Goal: Communication & Community: Answer question/provide support

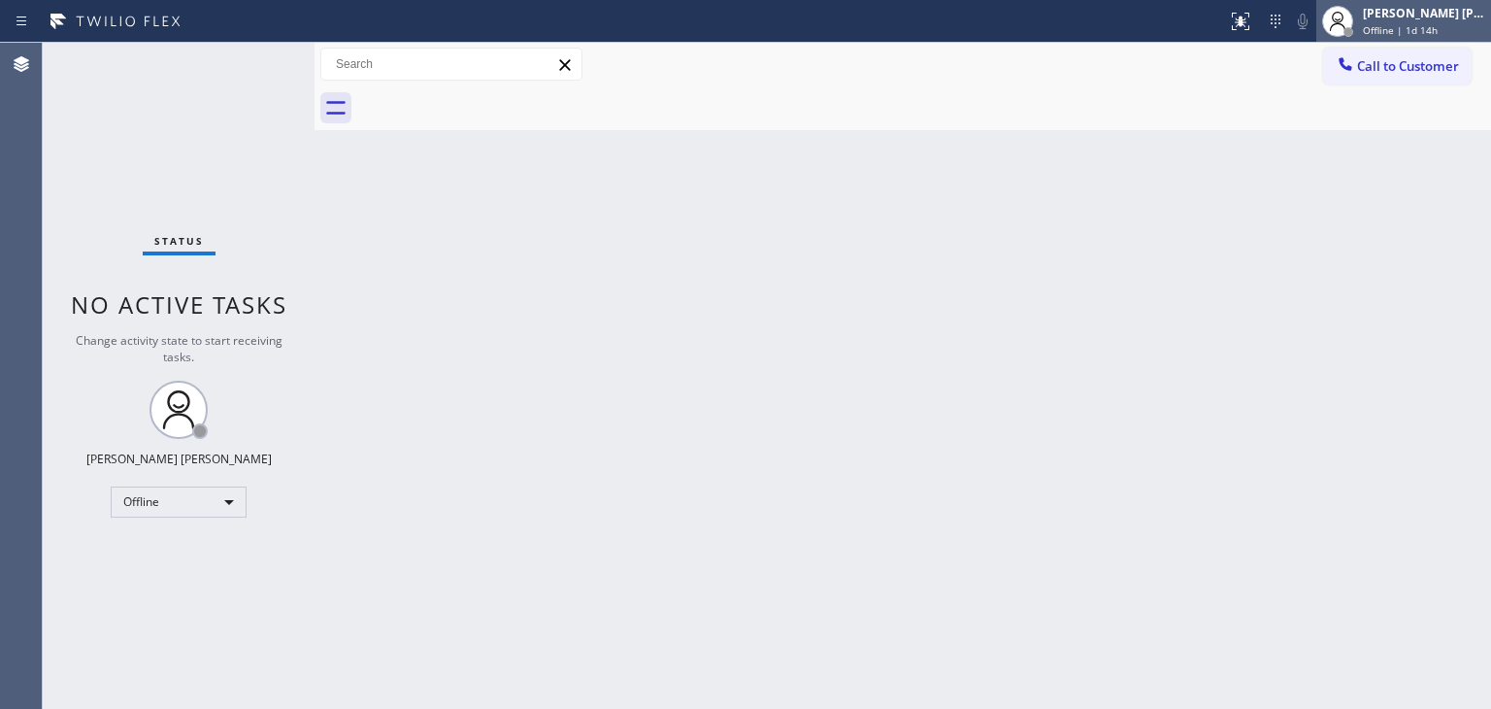
click at [1428, 24] on span "Offline | 1d 14h" at bounding box center [1400, 30] width 75 height 14
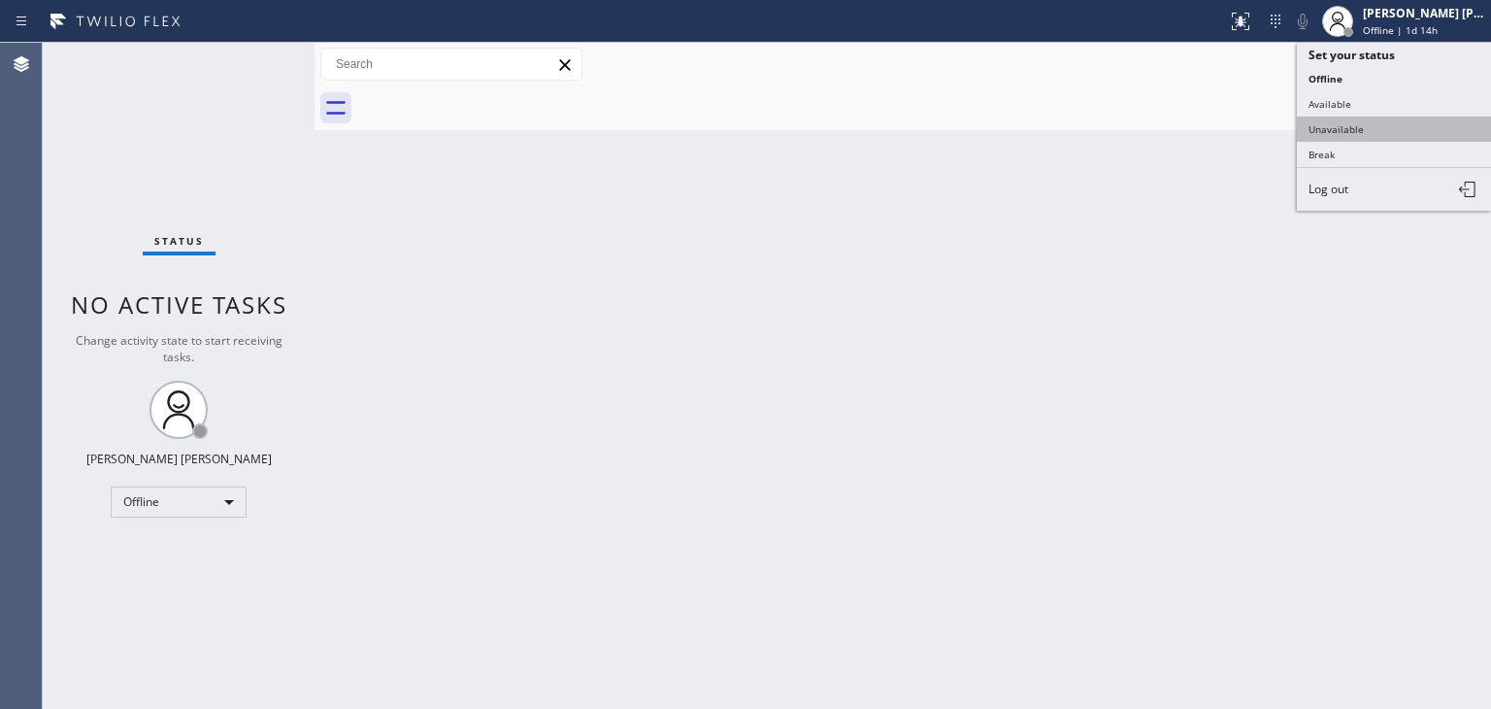
click at [1390, 127] on button "Unavailable" at bounding box center [1394, 129] width 194 height 25
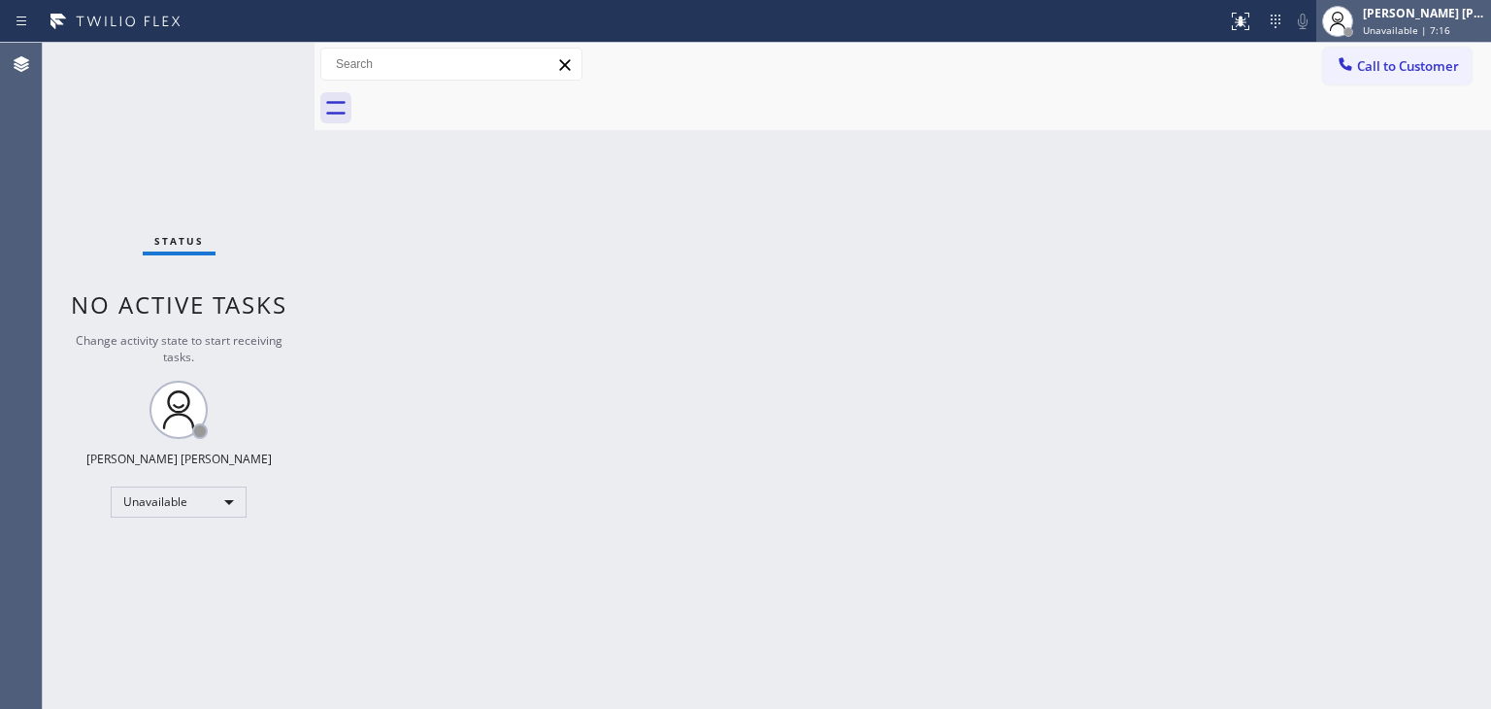
click at [1460, 20] on div "[PERSON_NAME] [PERSON_NAME]" at bounding box center [1424, 13] width 122 height 17
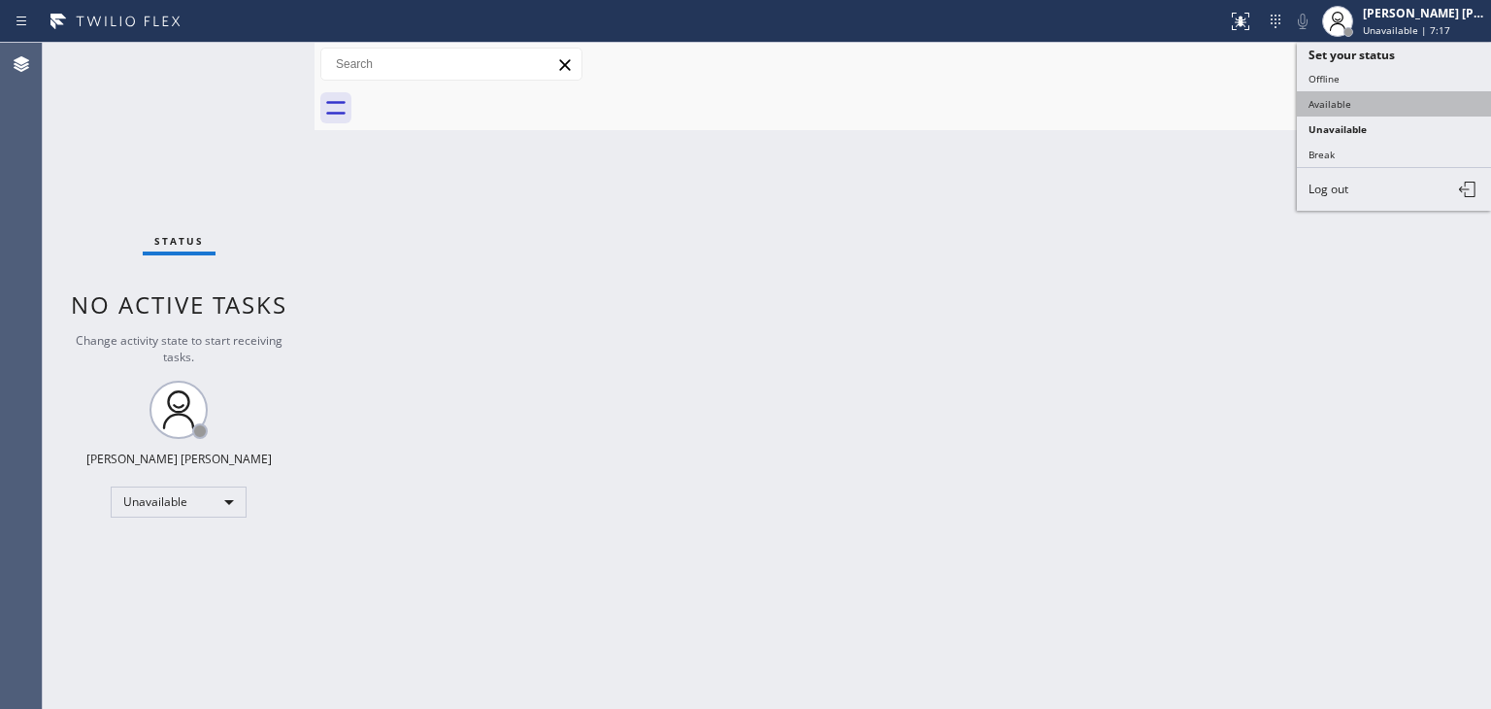
click at [1373, 98] on button "Available" at bounding box center [1394, 103] width 194 height 25
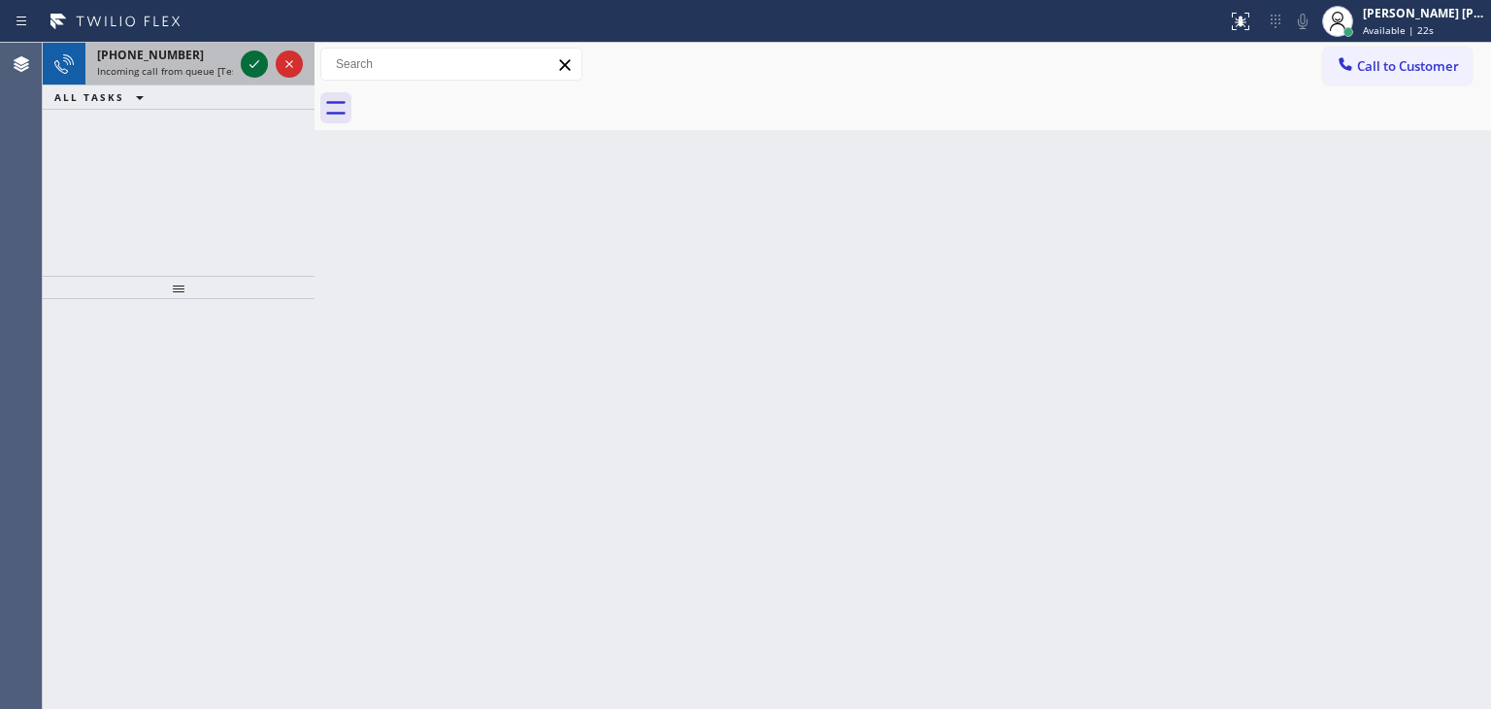
click at [249, 52] on icon at bounding box center [254, 63] width 23 height 23
click at [246, 67] on icon at bounding box center [254, 63] width 23 height 23
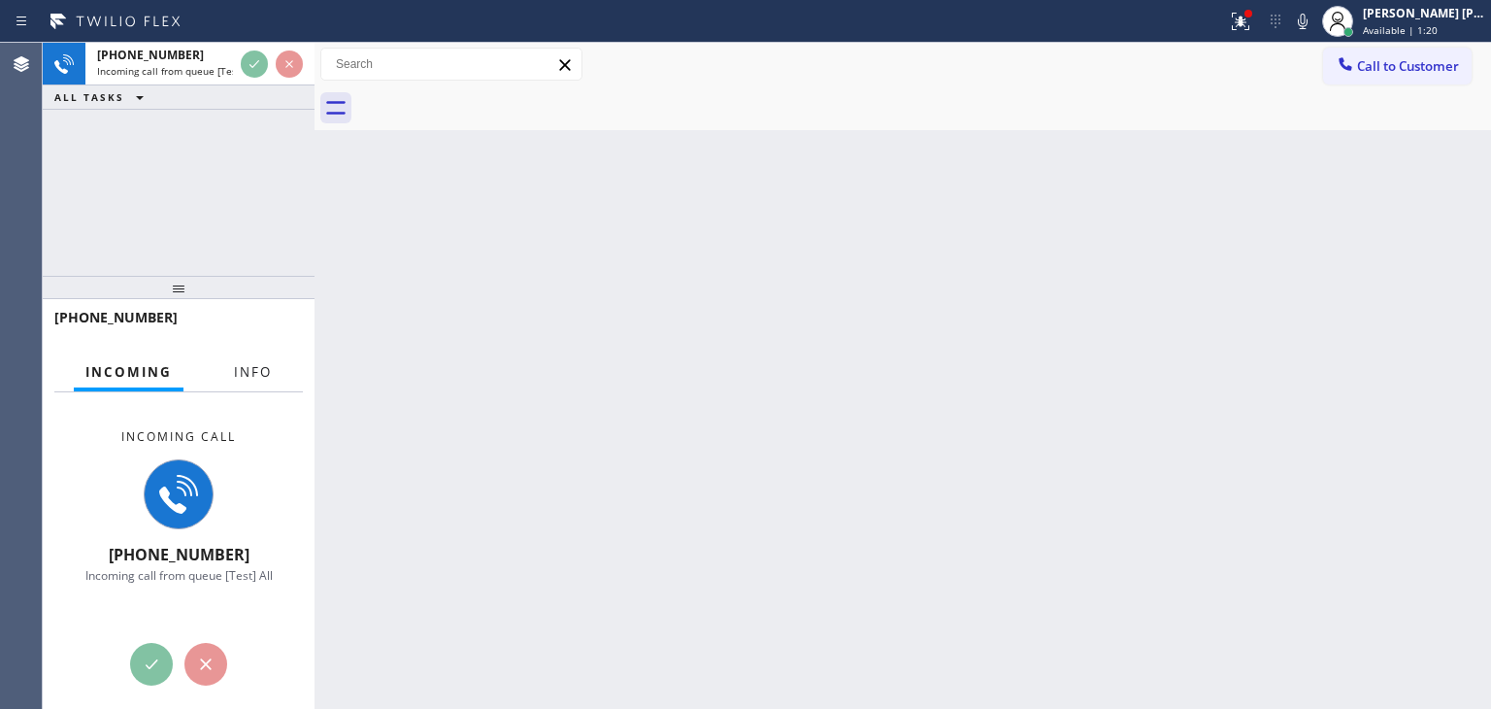
click at [244, 373] on span "Info" at bounding box center [253, 371] width 38 height 17
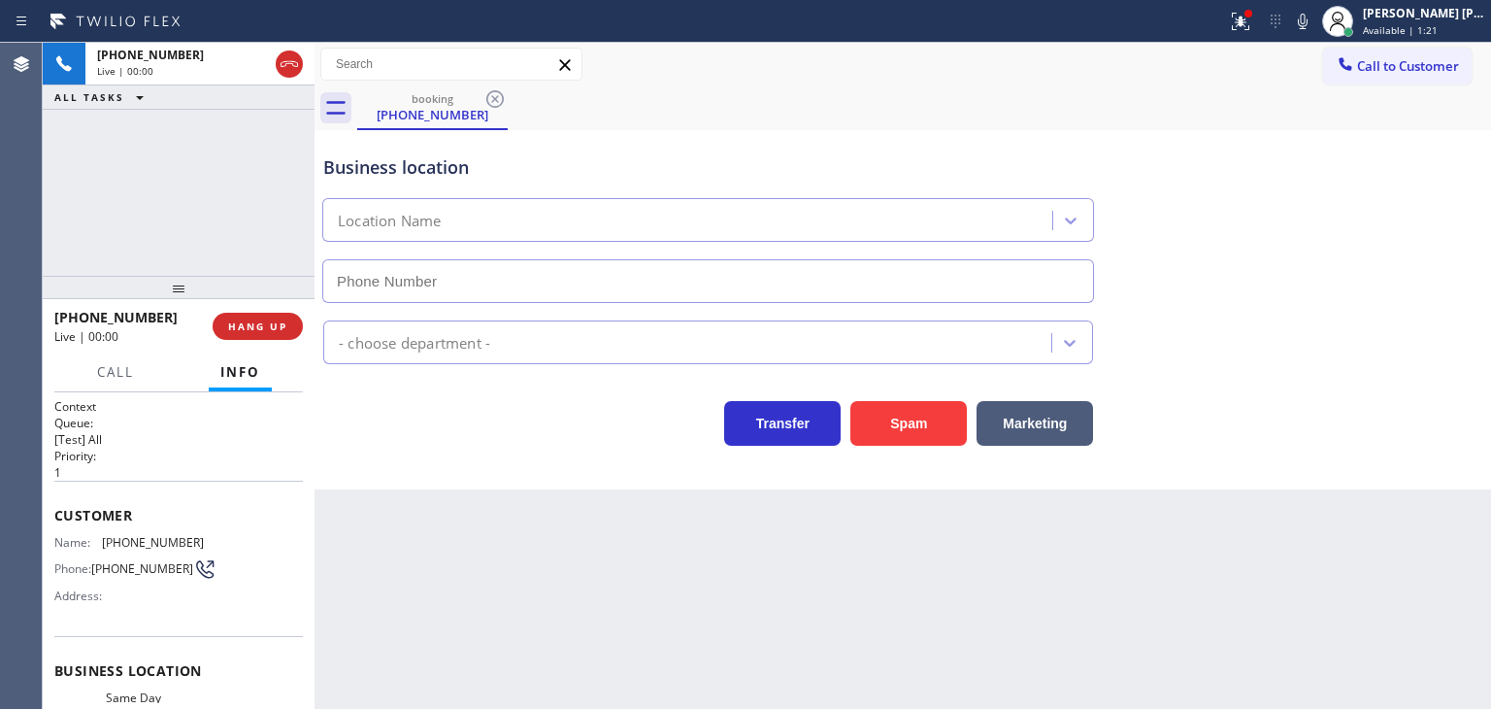
scroll to position [194, 0]
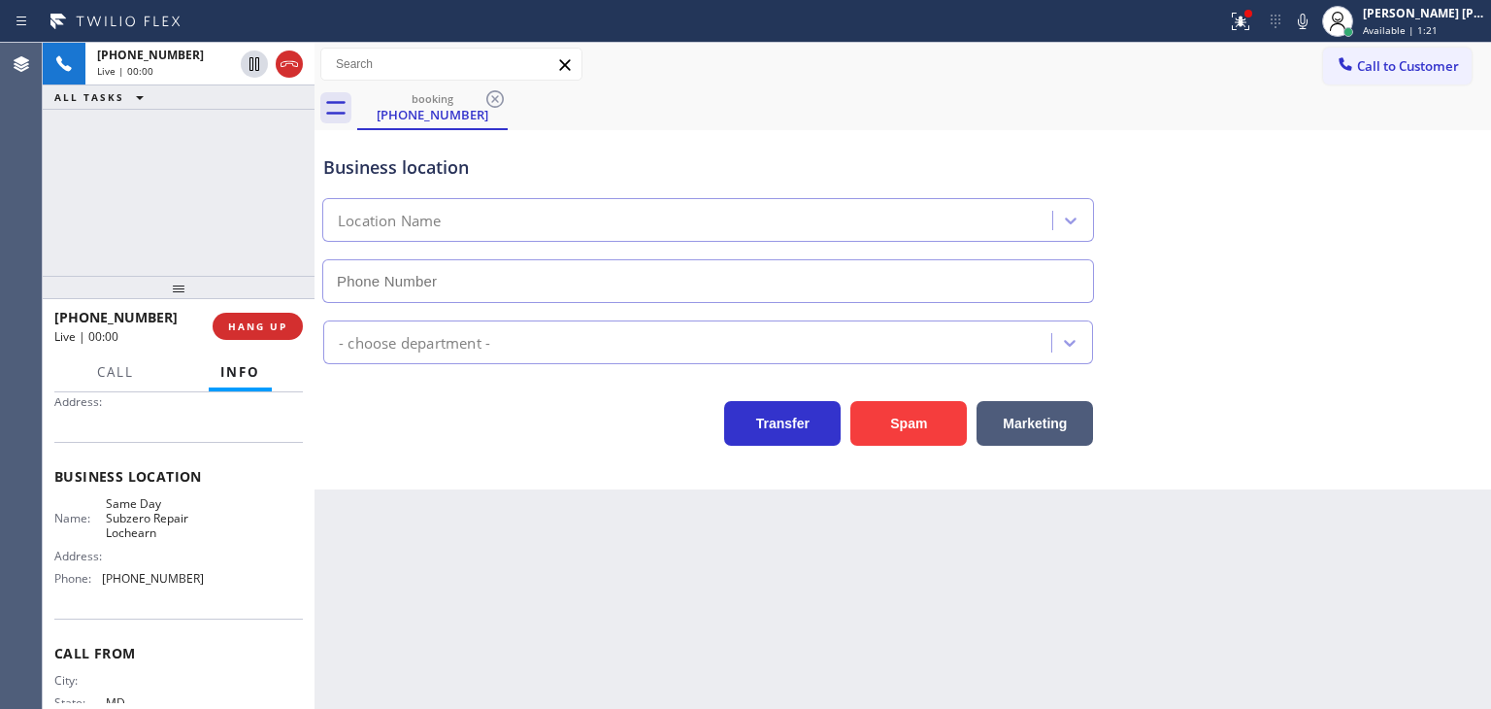
type input "[PHONE_NUMBER]"
click at [1315, 22] on icon at bounding box center [1302, 21] width 23 height 23
click at [1253, 22] on icon at bounding box center [1240, 21] width 23 height 23
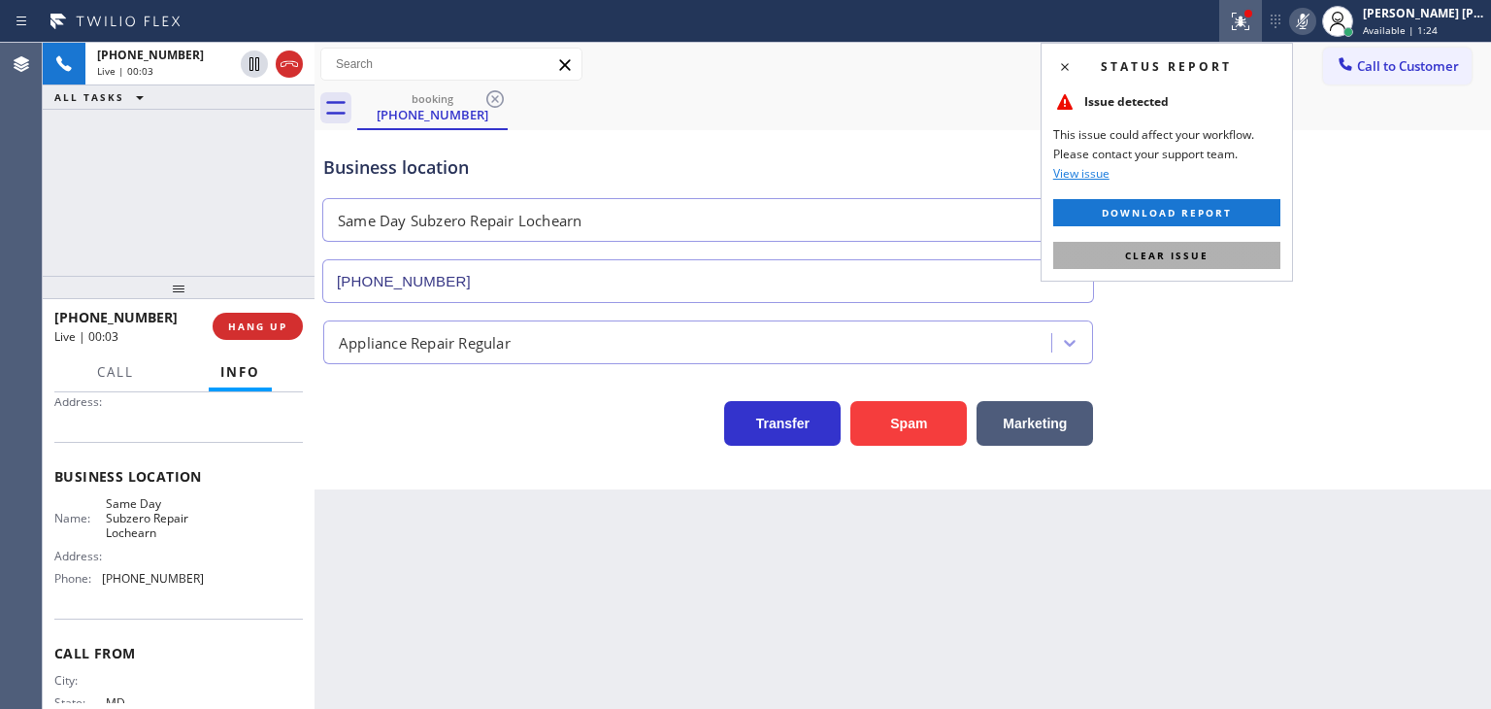
click at [1166, 262] on button "Clear issue" at bounding box center [1167, 255] width 227 height 27
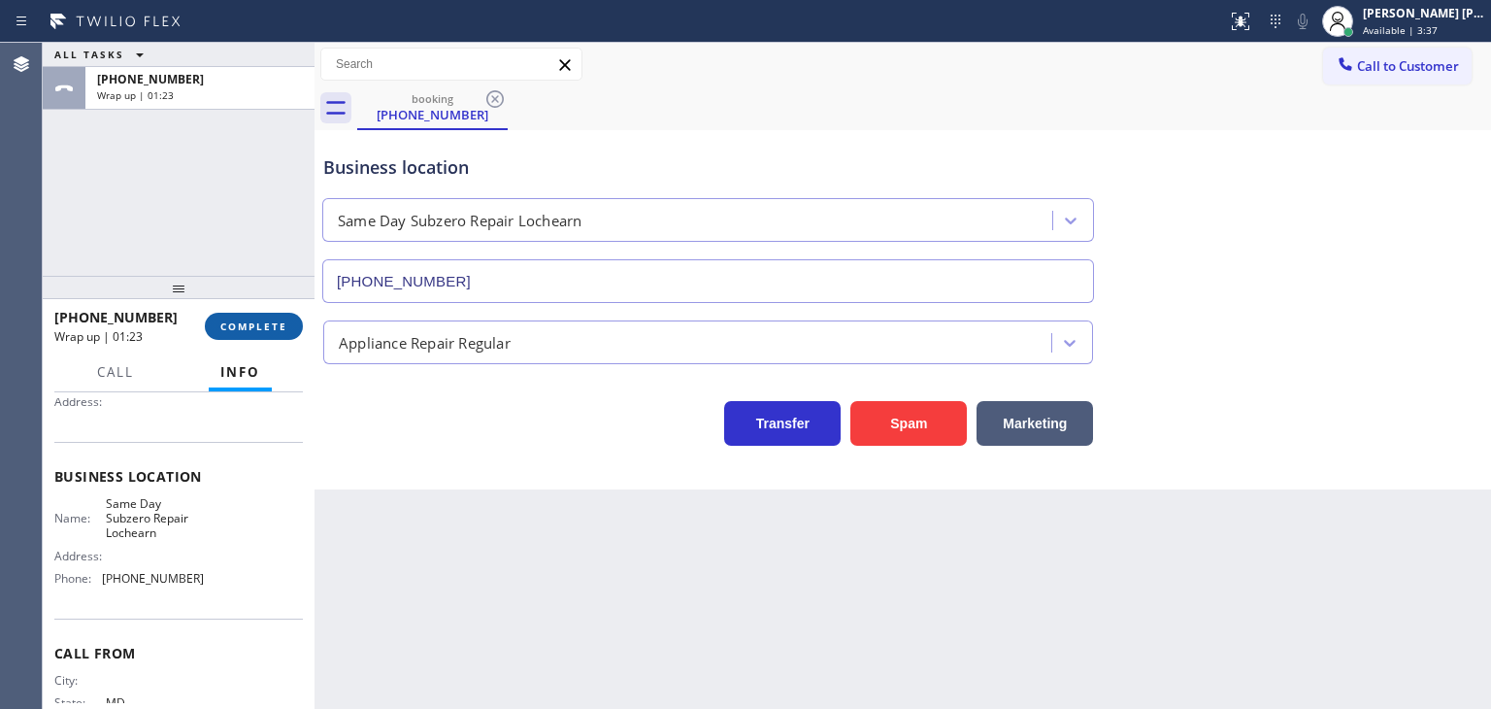
click at [281, 331] on span "COMPLETE" at bounding box center [253, 326] width 67 height 14
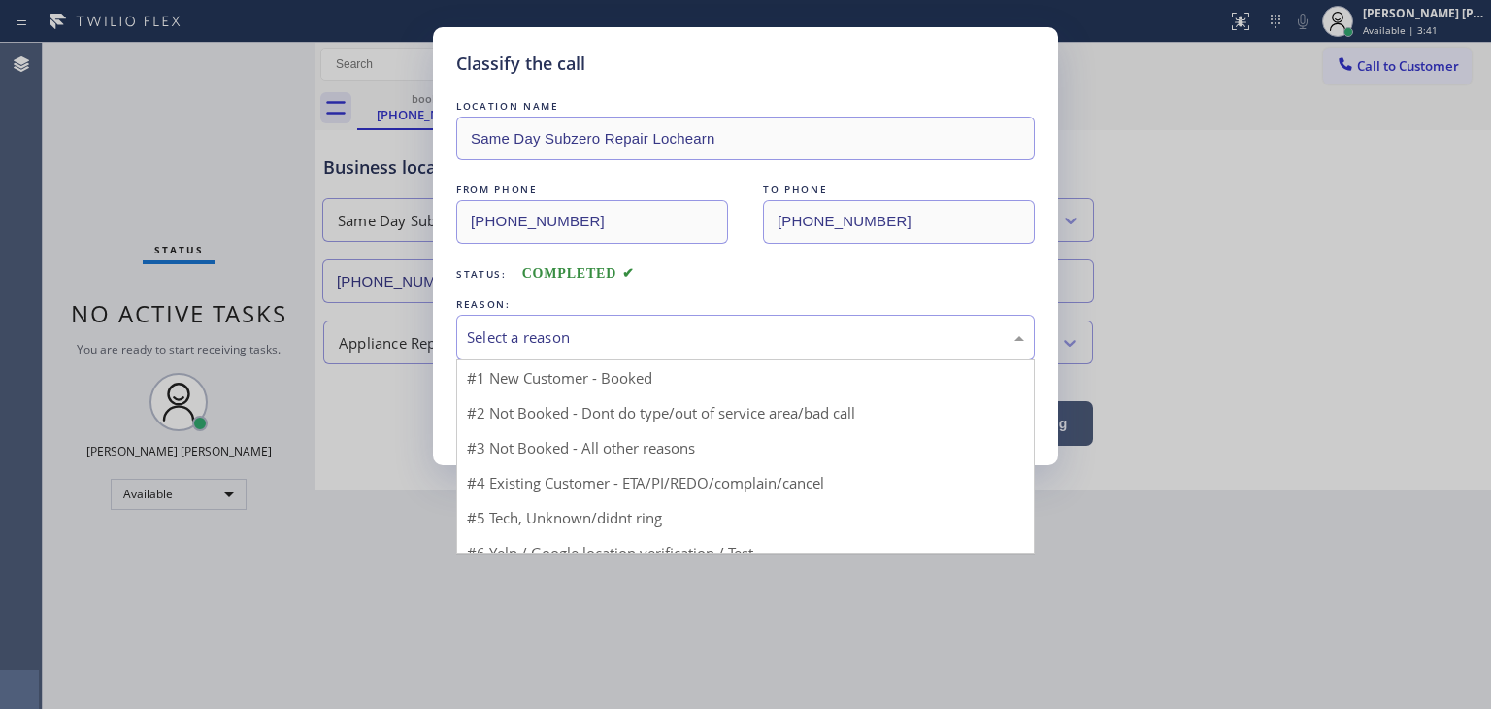
click at [544, 326] on div "Select a reason" at bounding box center [745, 337] width 557 height 22
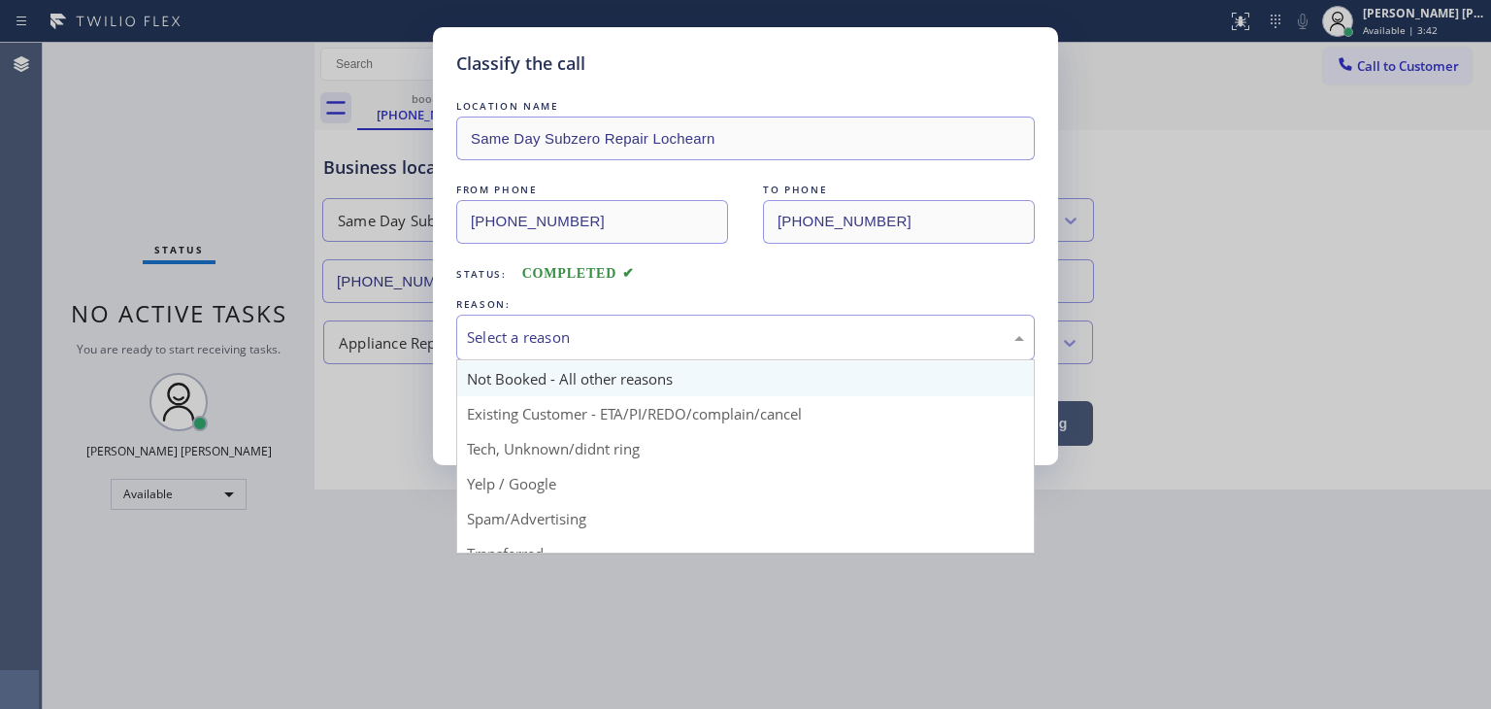
scroll to position [51, 0]
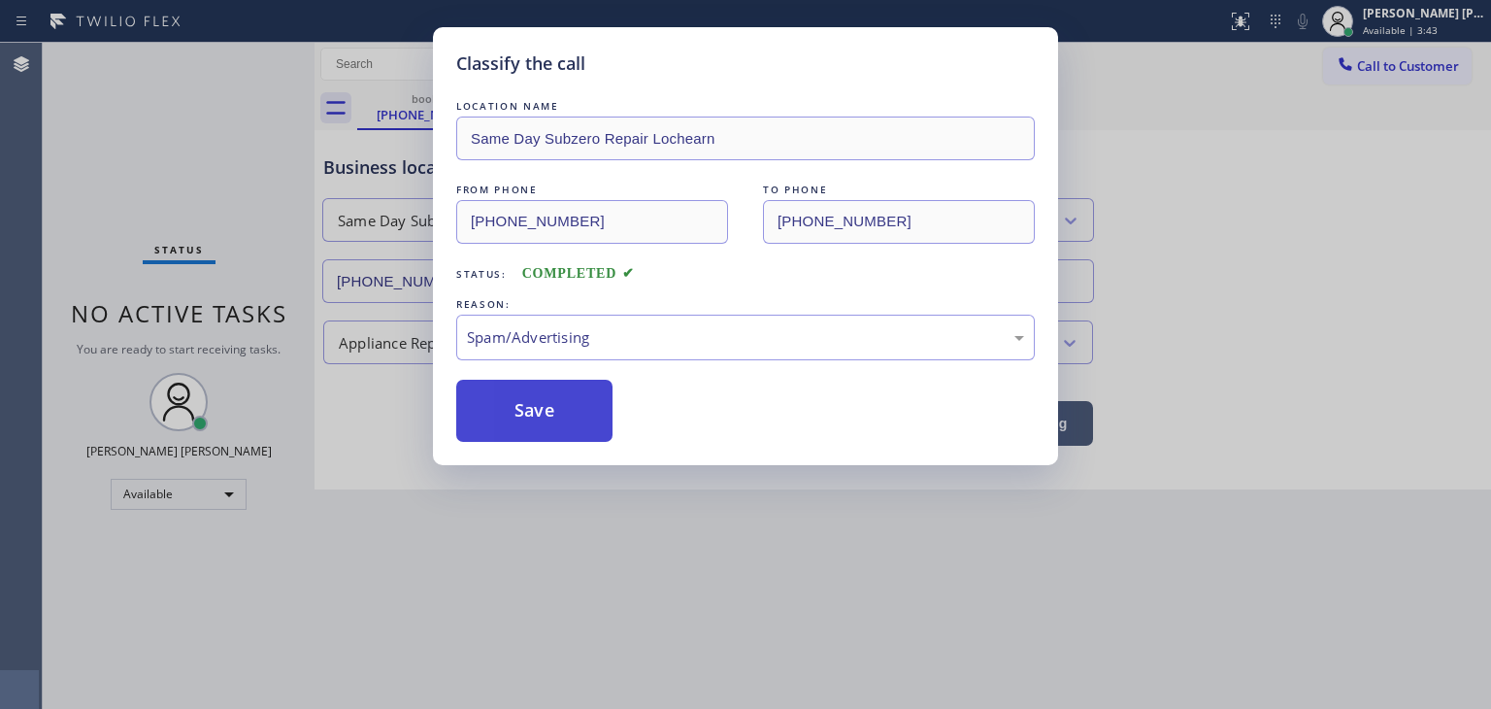
click at [551, 411] on button "Save" at bounding box center [534, 411] width 156 height 62
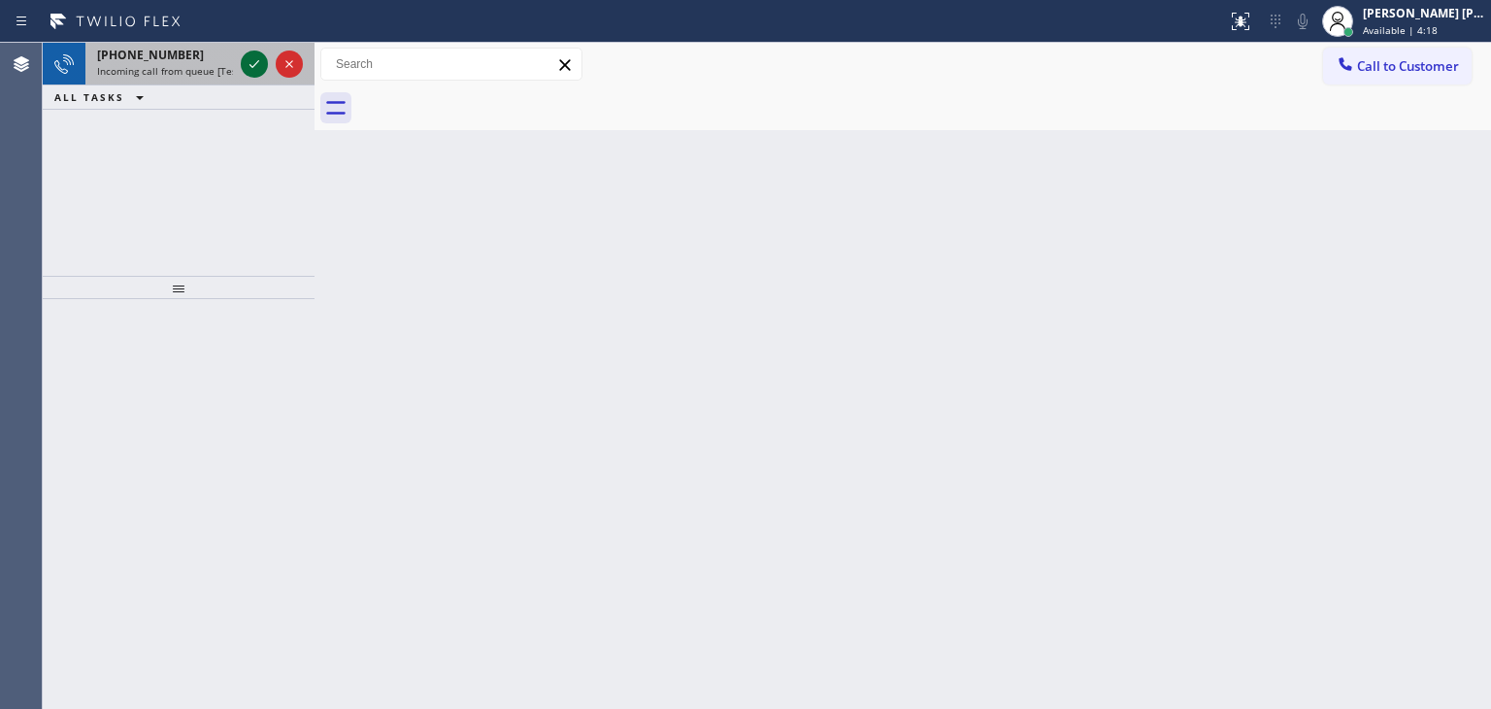
click at [248, 59] on icon at bounding box center [254, 63] width 23 height 23
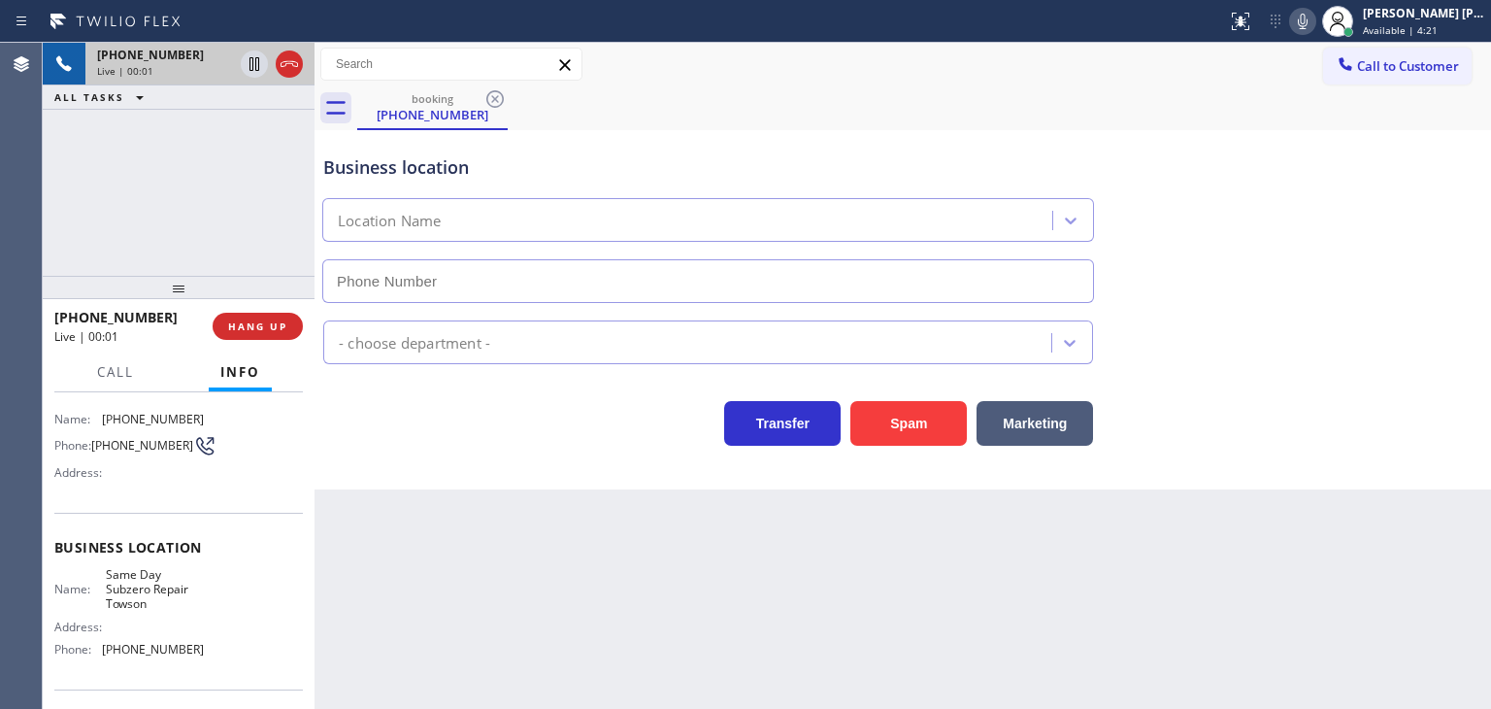
scroll to position [258, 0]
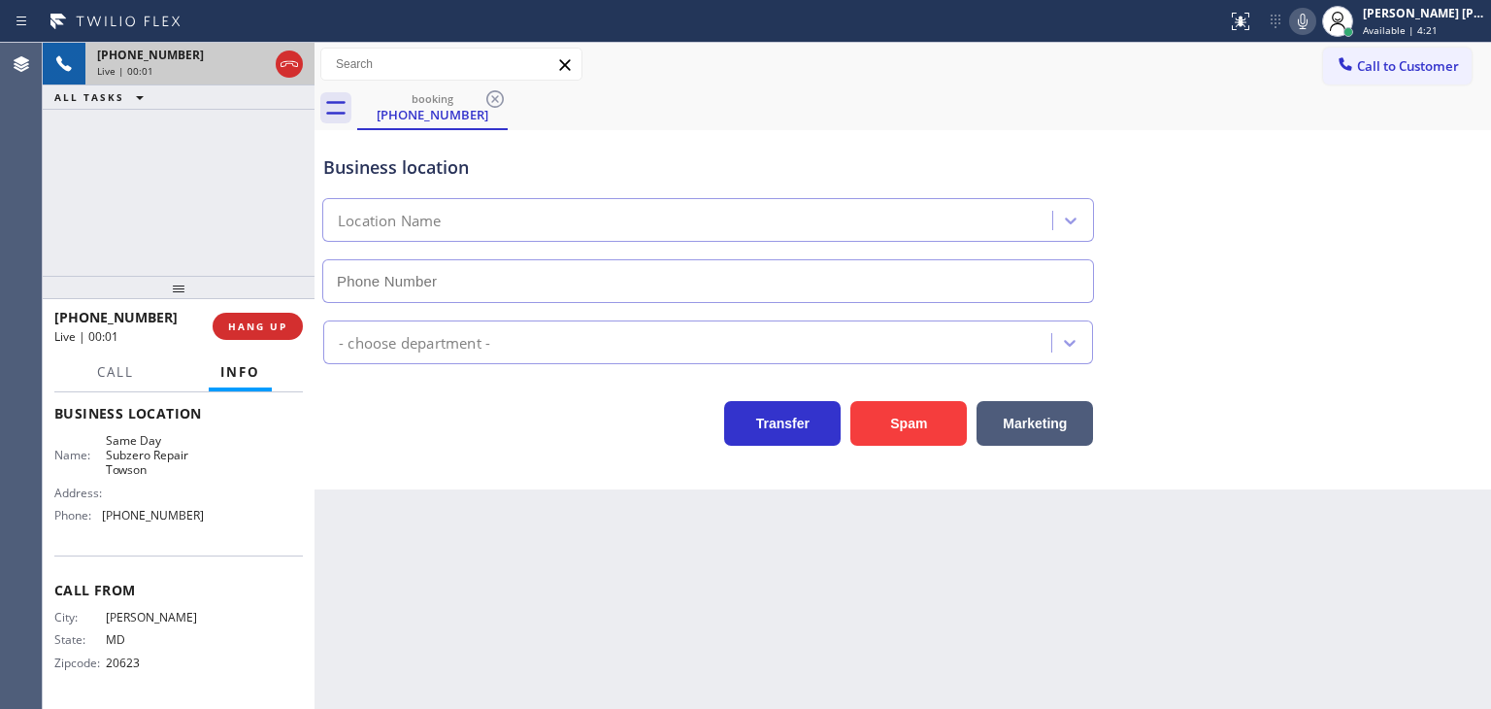
type input "[PHONE_NUMBER]"
click at [1315, 19] on icon at bounding box center [1302, 21] width 23 height 23
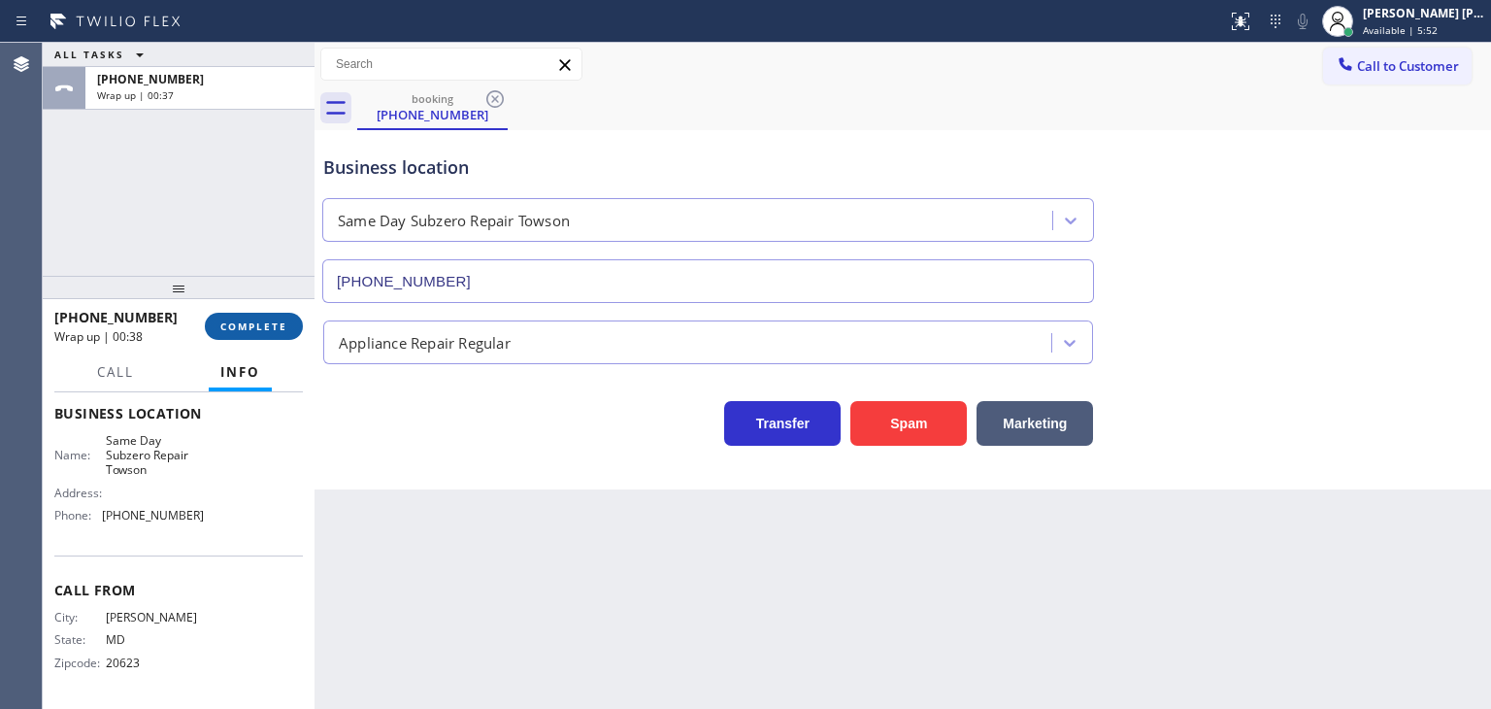
click at [261, 326] on span "COMPLETE" at bounding box center [253, 326] width 67 height 14
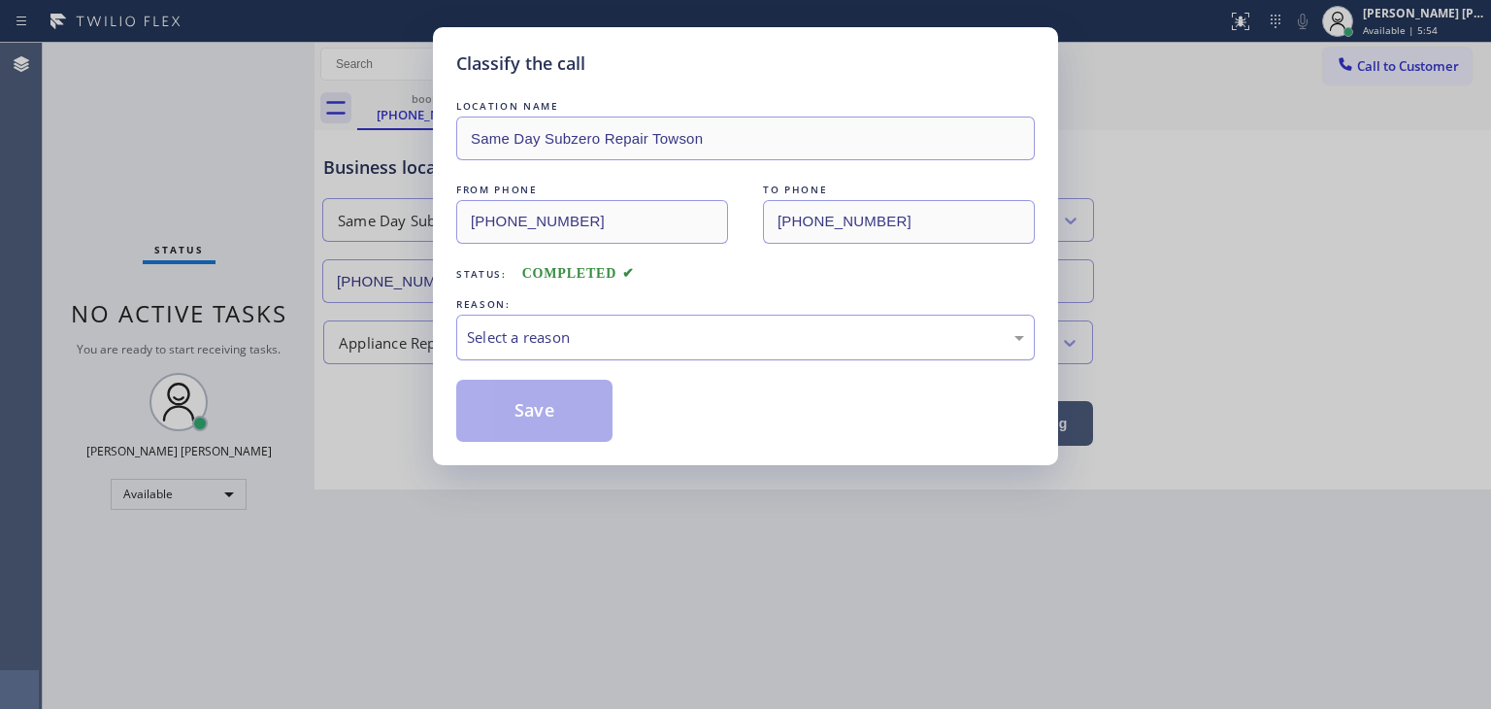
click at [513, 332] on div "Select a reason" at bounding box center [745, 337] width 557 height 22
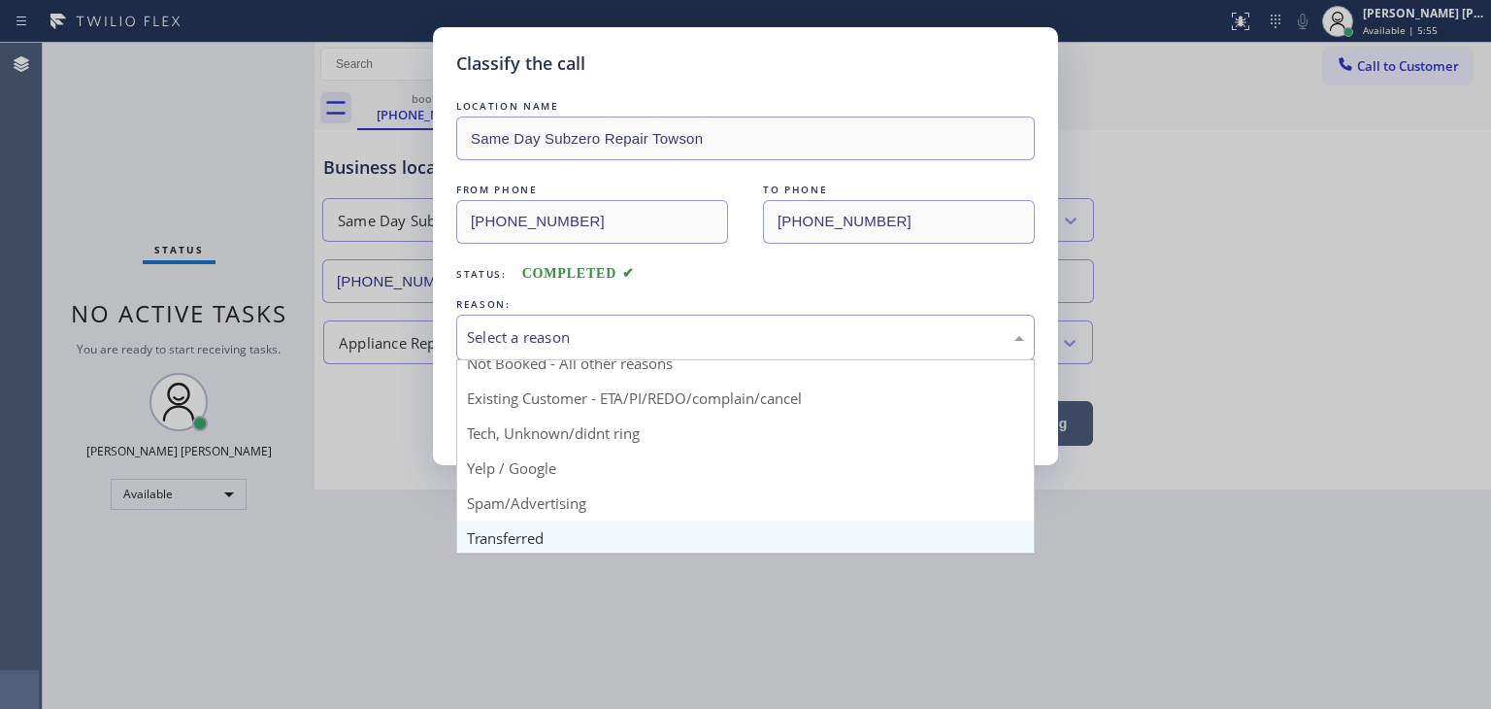
scroll to position [97, 0]
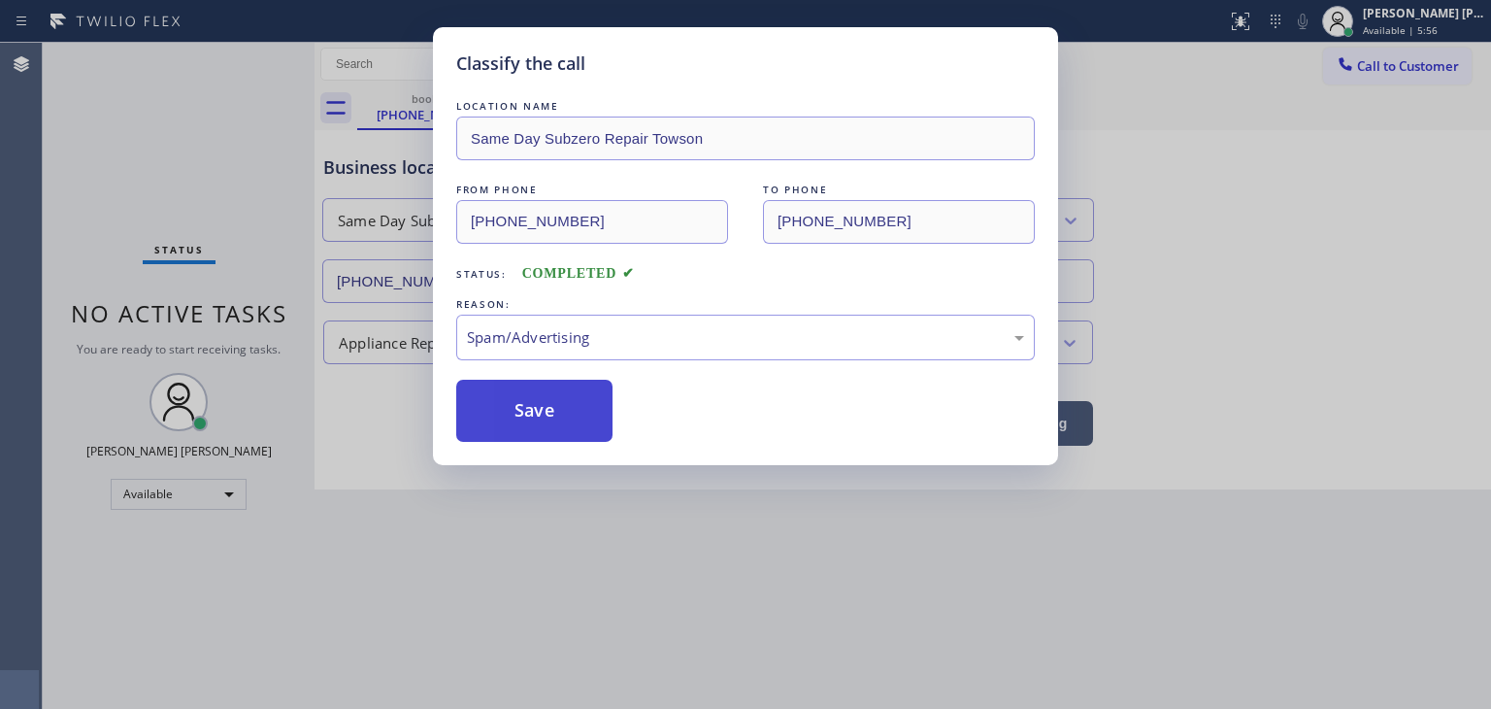
click at [554, 433] on button "Save" at bounding box center [534, 411] width 156 height 62
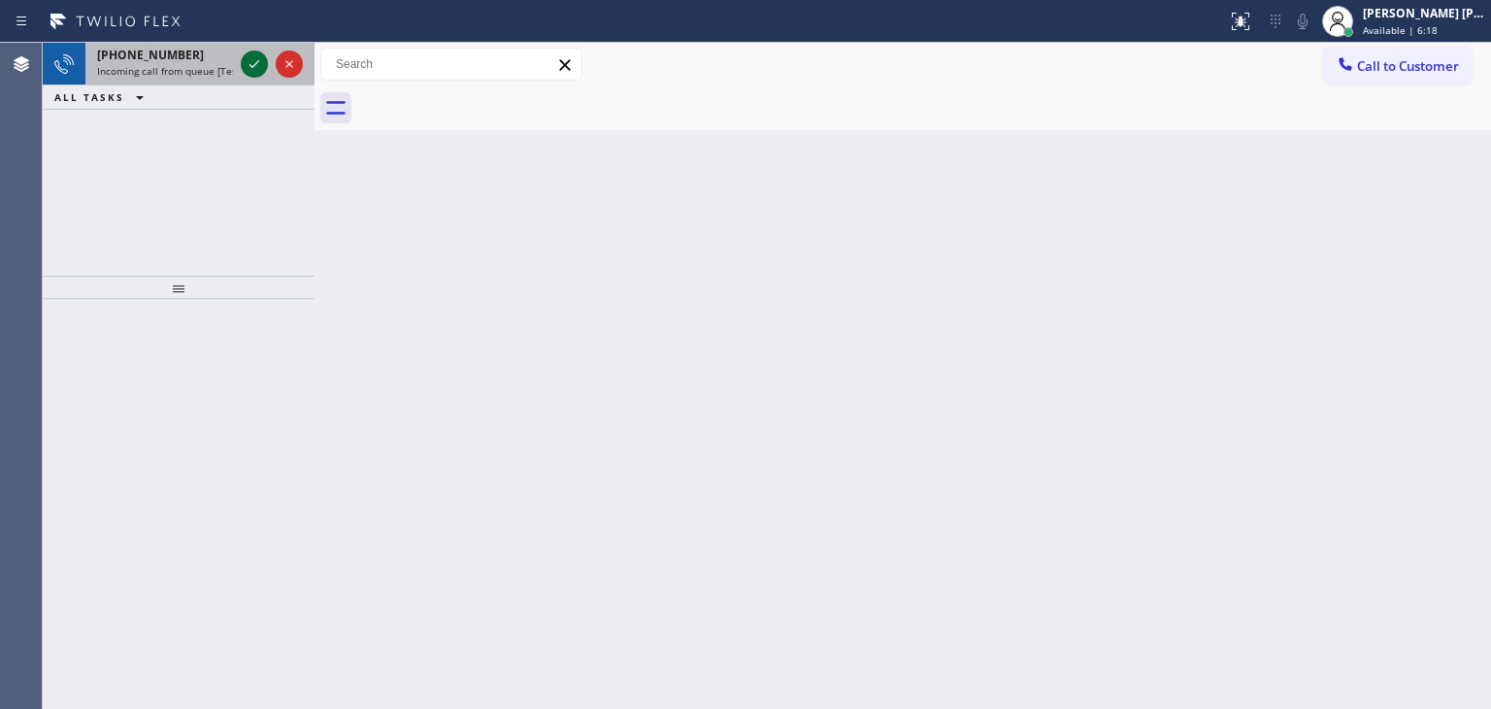
click at [251, 52] on icon at bounding box center [254, 63] width 23 height 23
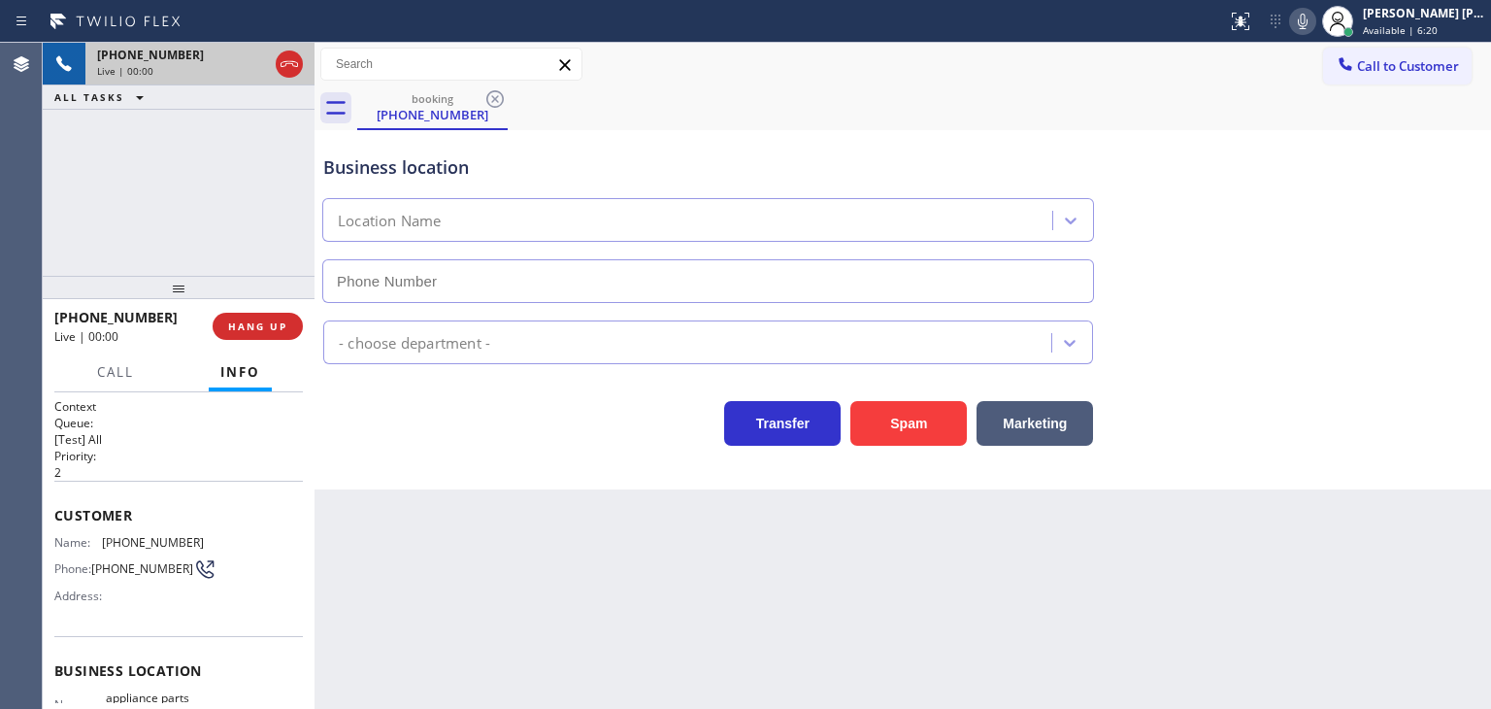
type input "[PHONE_NUMBER]"
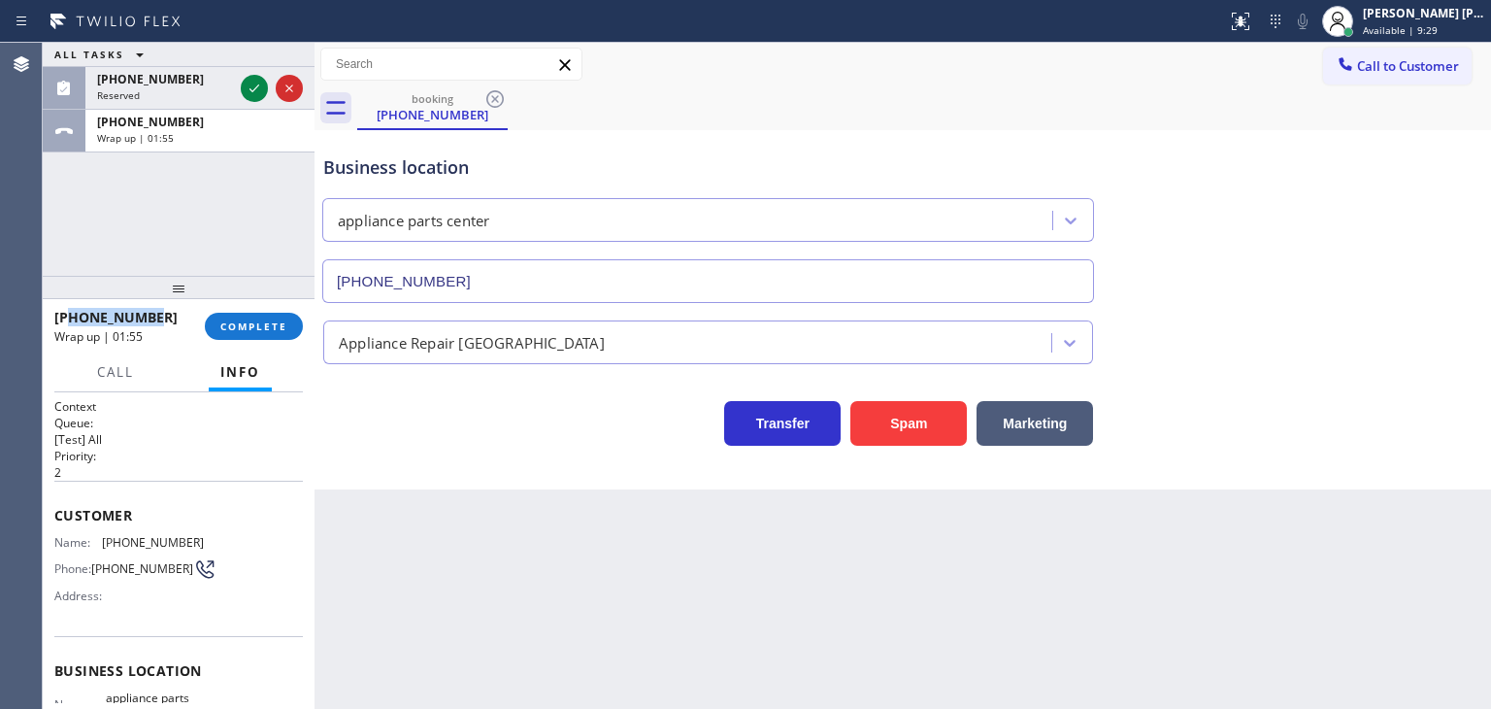
drag, startPoint x: 150, startPoint y: 319, endPoint x: 67, endPoint y: 309, distance: 83.2
click at [67, 309] on div "[PHONE_NUMBER]" at bounding box center [122, 317] width 137 height 18
copy span "8179055034"
click at [259, 84] on icon at bounding box center [254, 88] width 23 height 23
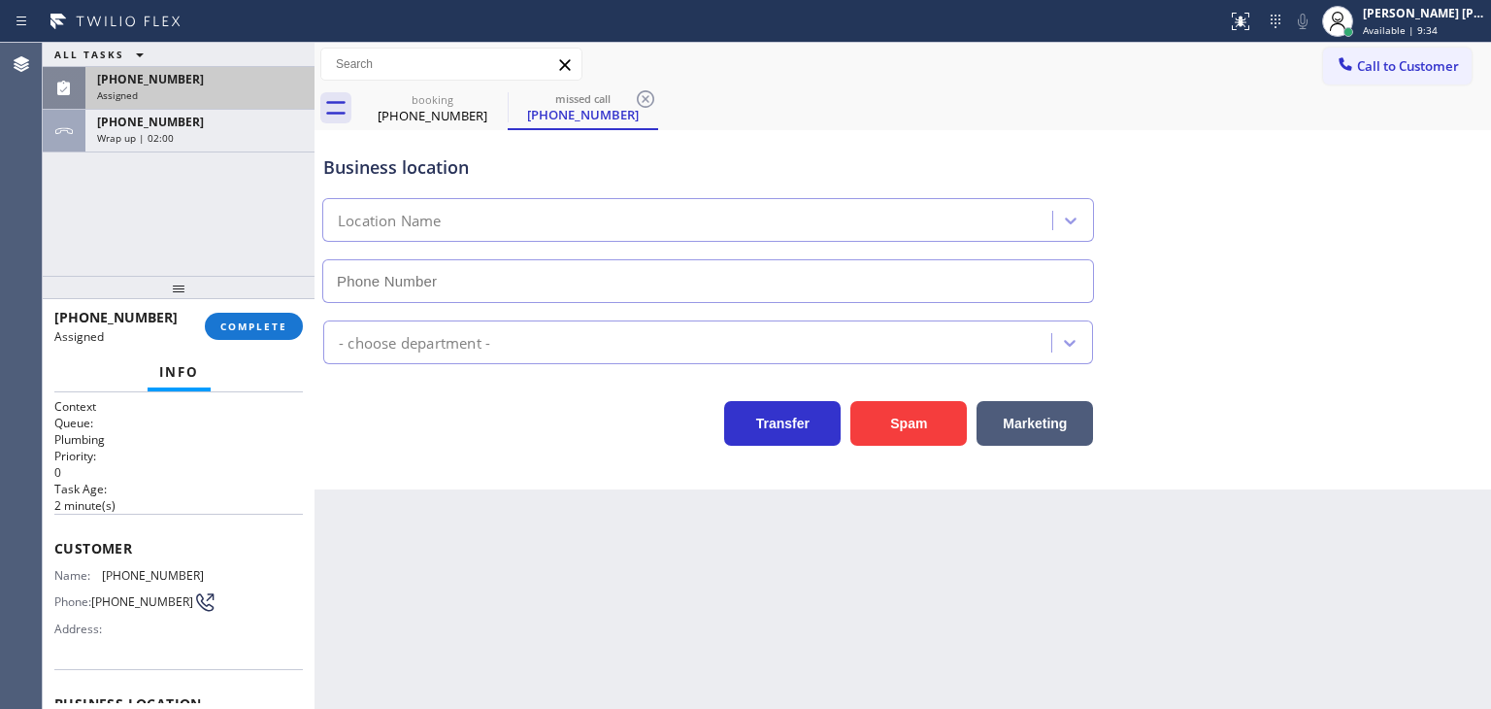
type input "[PHONE_NUMBER]"
click at [214, 73] on div "[PHONE_NUMBER]" at bounding box center [200, 79] width 206 height 17
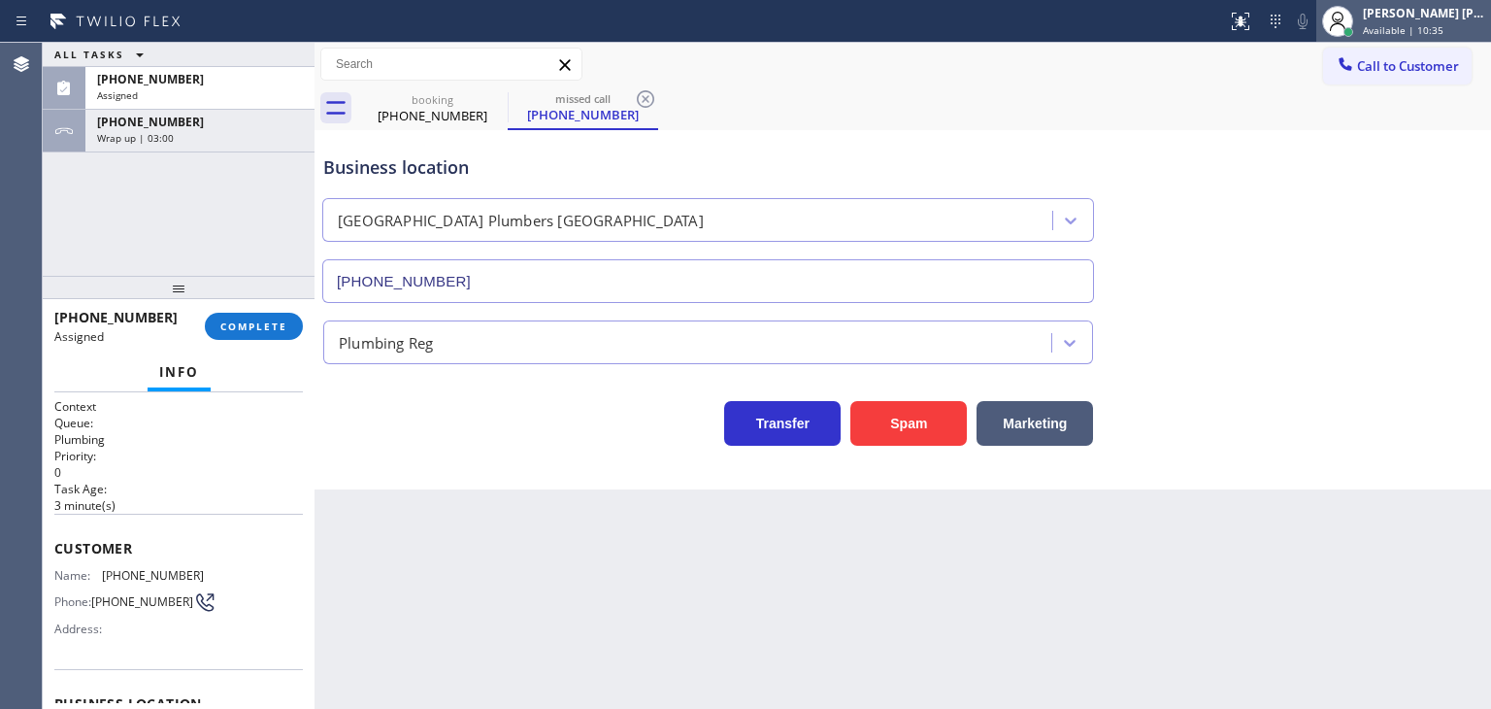
click at [1406, 29] on span "Available | 10:35" at bounding box center [1403, 30] width 81 height 14
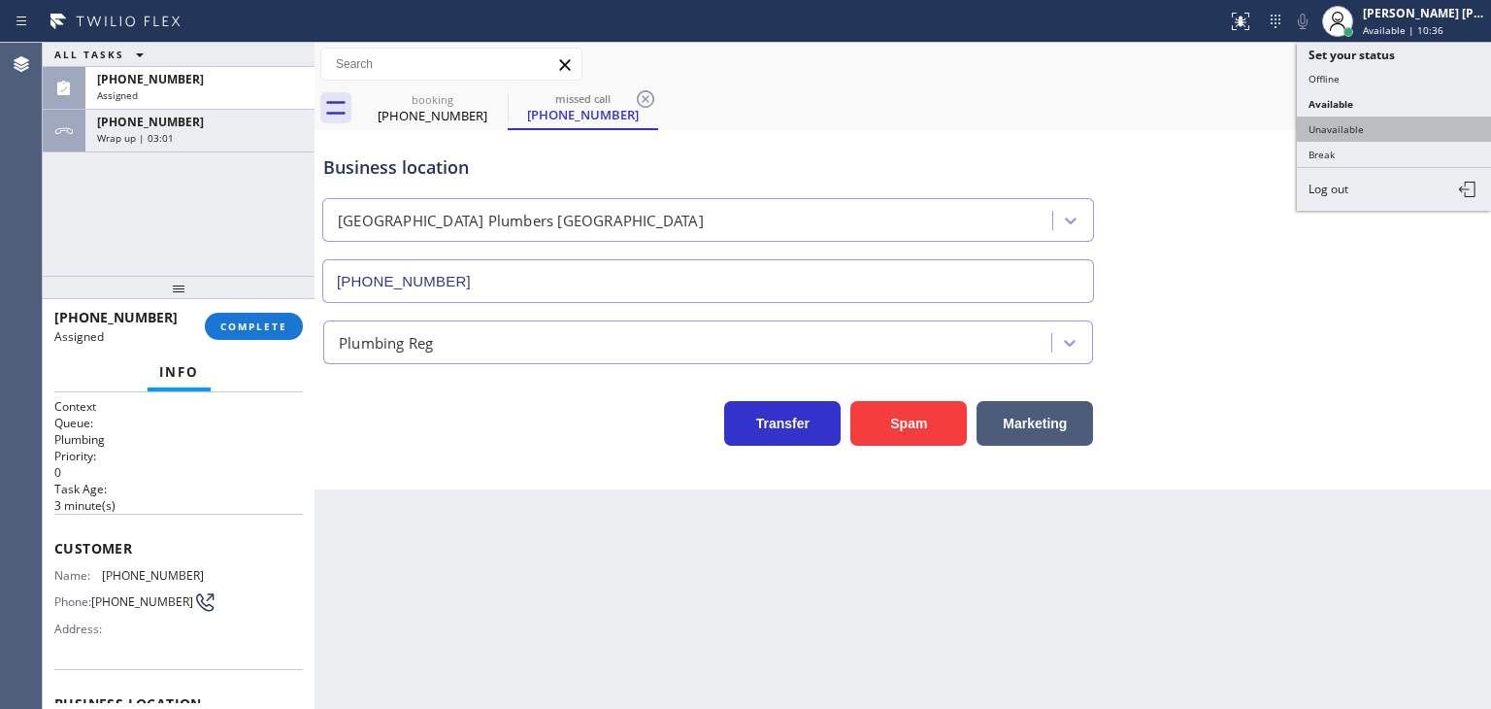
click at [1356, 125] on button "Unavailable" at bounding box center [1394, 129] width 194 height 25
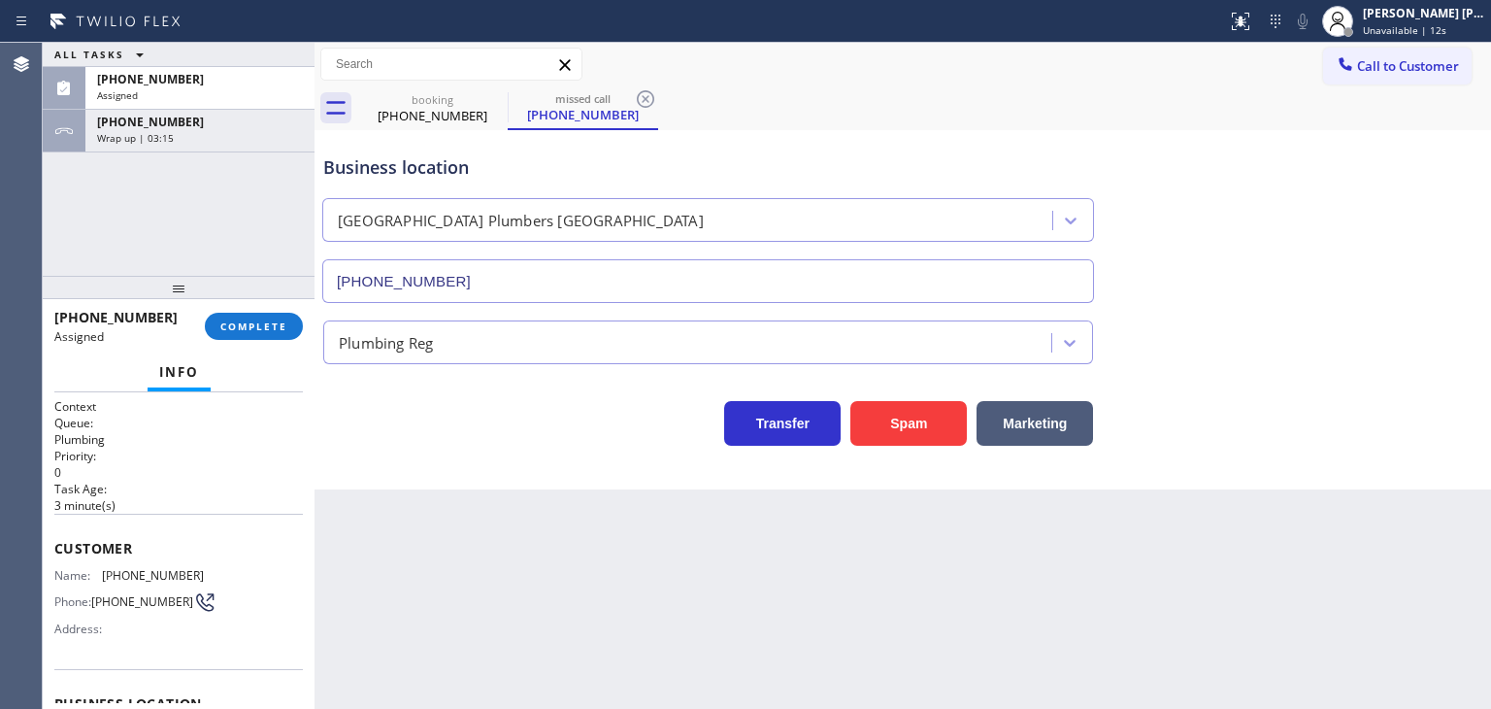
scroll to position [194, 0]
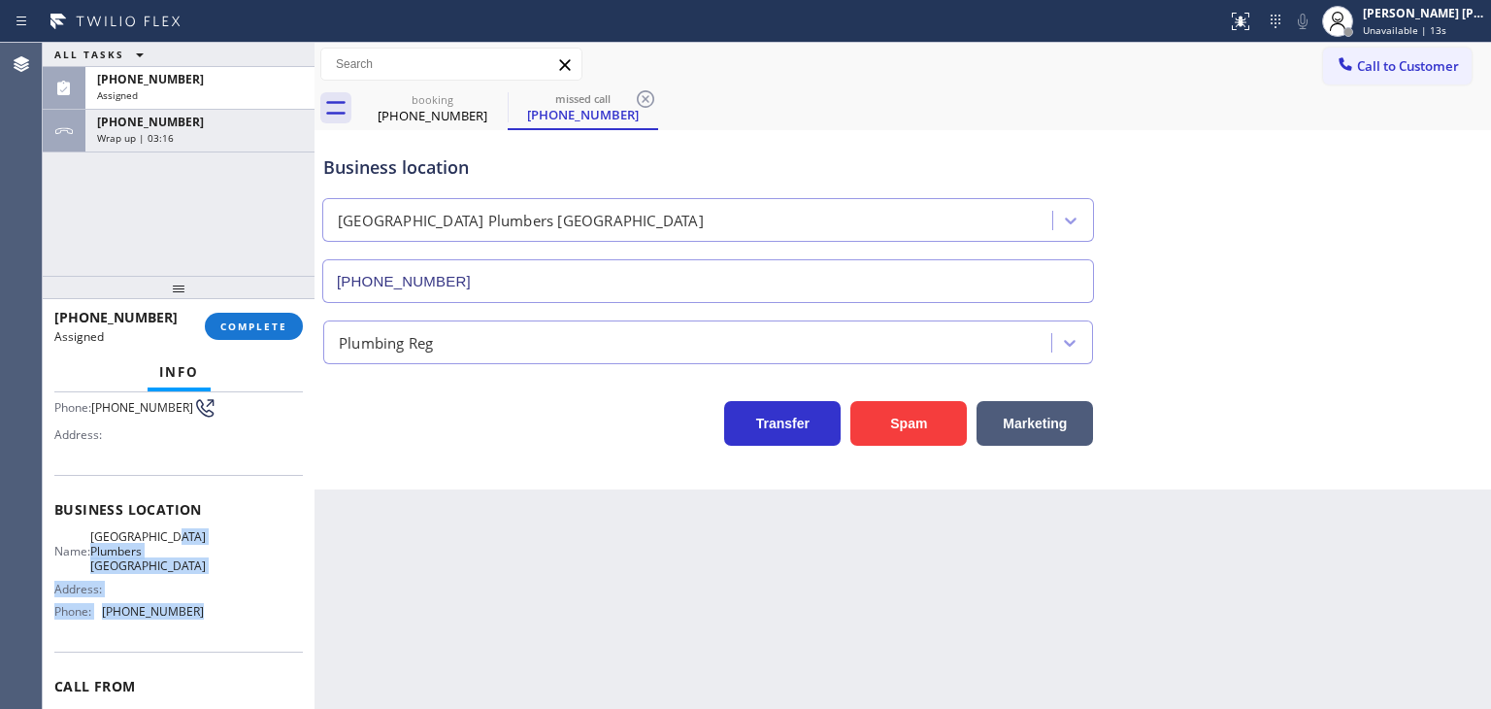
drag, startPoint x: 218, startPoint y: 611, endPoint x: 105, endPoint y: 285, distance: 345.5
click at [115, 549] on div "Name: [GEOGRAPHIC_DATA] Address: Phone: [PHONE_NUMBER]" at bounding box center [178, 578] width 249 height 98
click at [151, 123] on span "[PHONE_NUMBER]" at bounding box center [150, 122] width 107 height 17
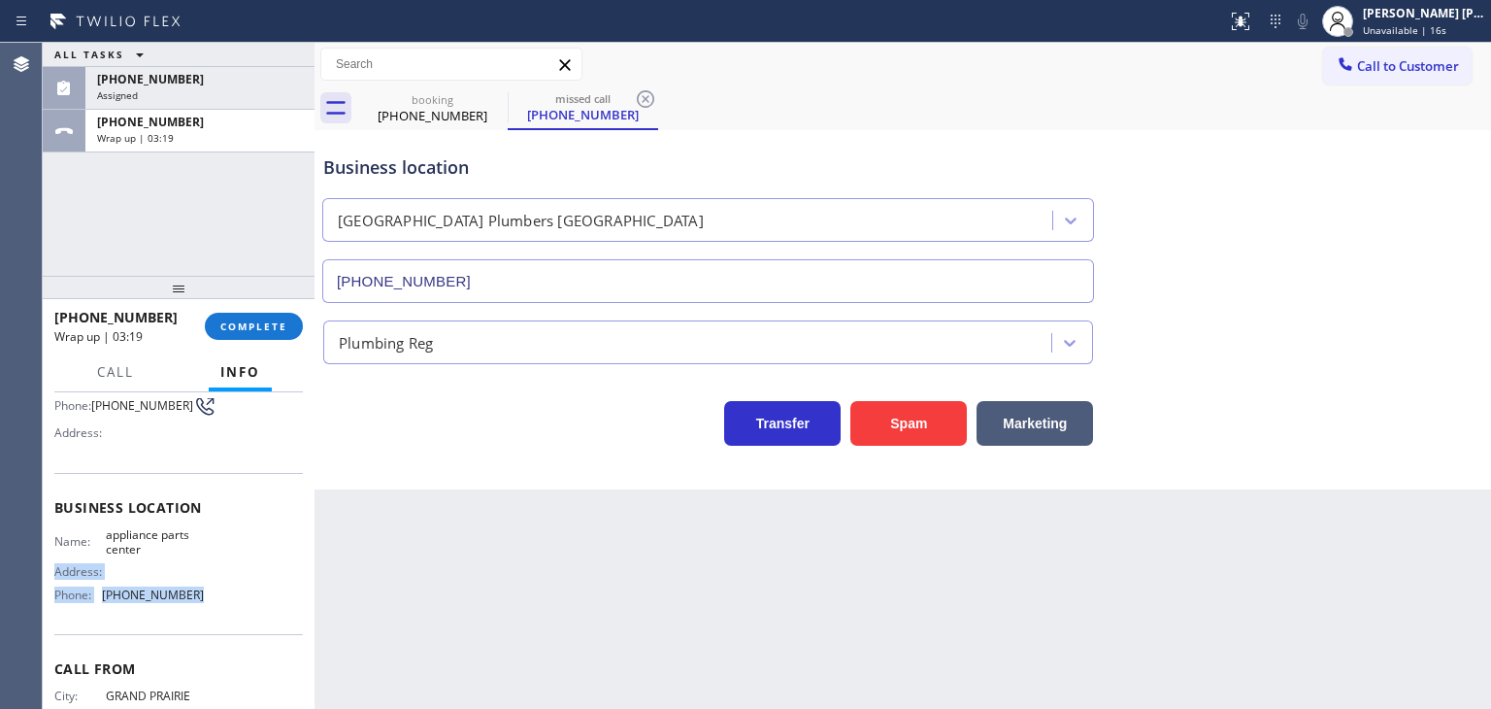
scroll to position [66, 0]
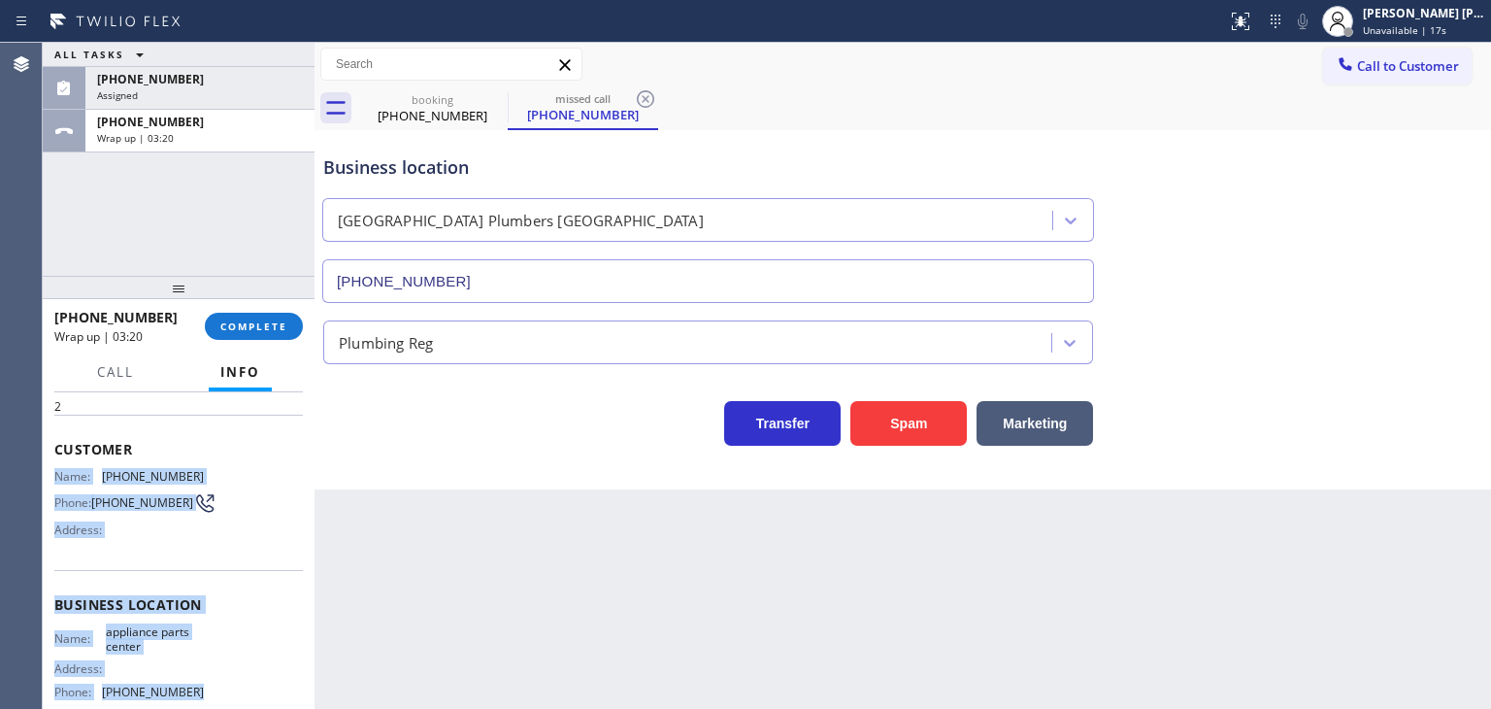
drag, startPoint x: 214, startPoint y: 615, endPoint x: 52, endPoint y: 472, distance: 215.3
click at [52, 472] on div "Context Queue: [Test] All Priority: 2 Customer Name: [PHONE_NUMBER] Phone: [PHO…" at bounding box center [179, 550] width 272 height 317
copy div "Name: [PHONE_NUMBER] Phone: [PHONE_NUMBER] Address: Business location Name: app…"
click at [267, 325] on span "COMPLETE" at bounding box center [253, 326] width 67 height 14
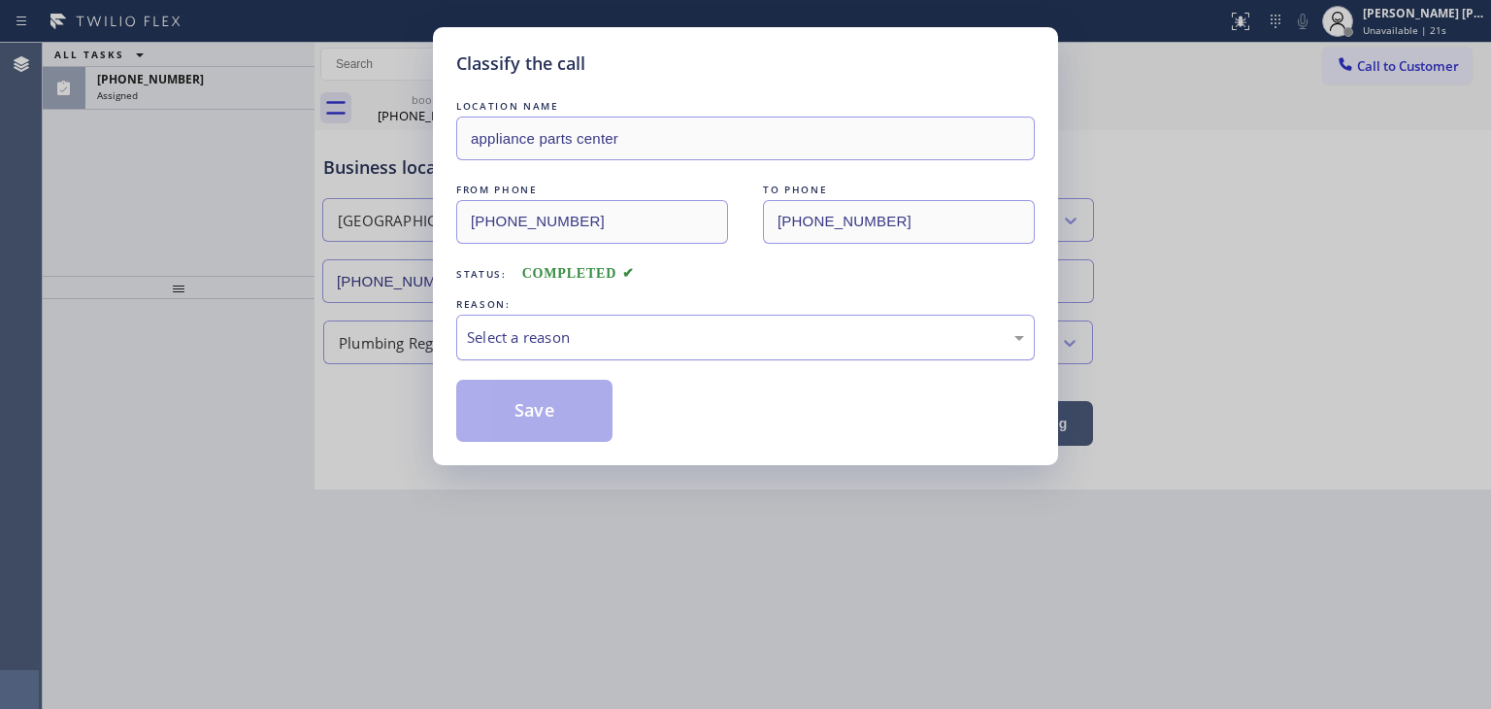
click at [594, 332] on div "Select a reason" at bounding box center [745, 337] width 557 height 22
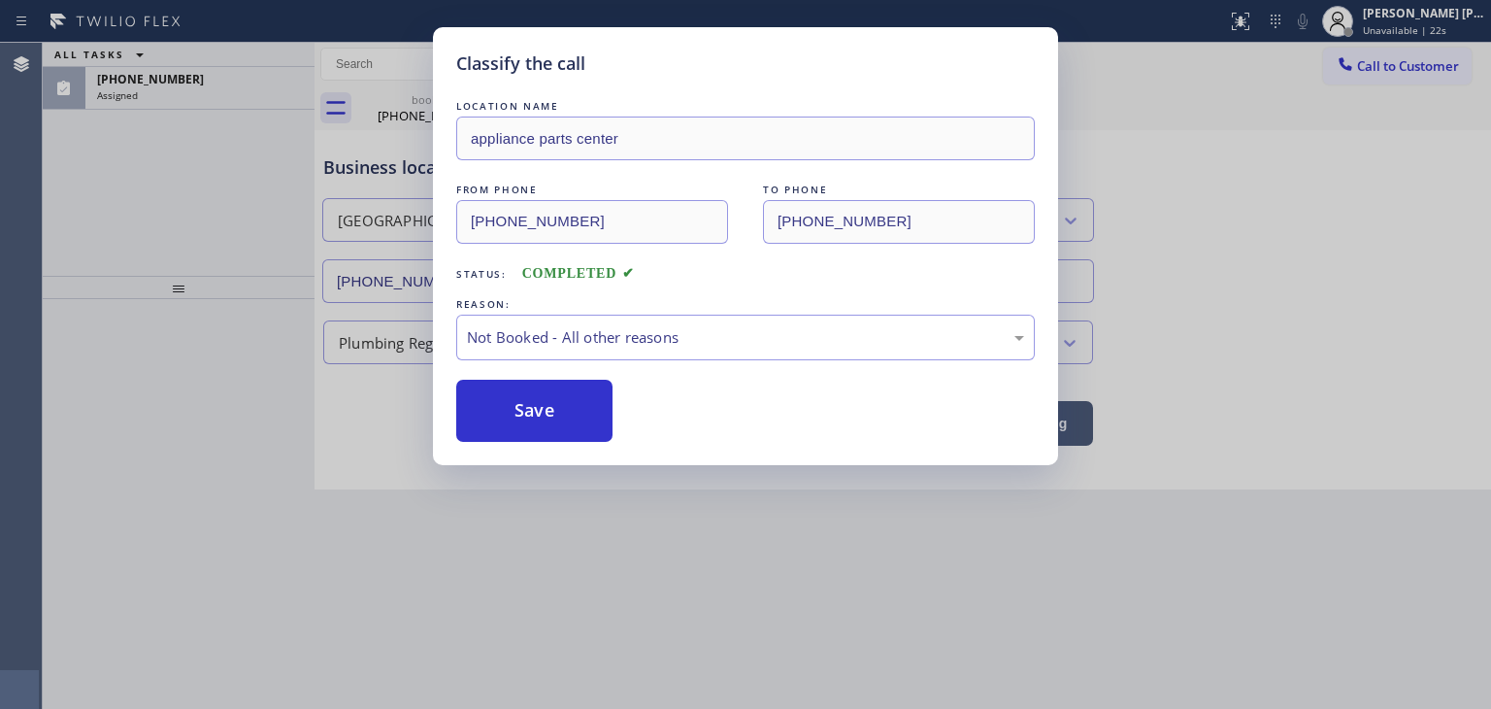
click at [573, 417] on button "Save" at bounding box center [534, 411] width 156 height 62
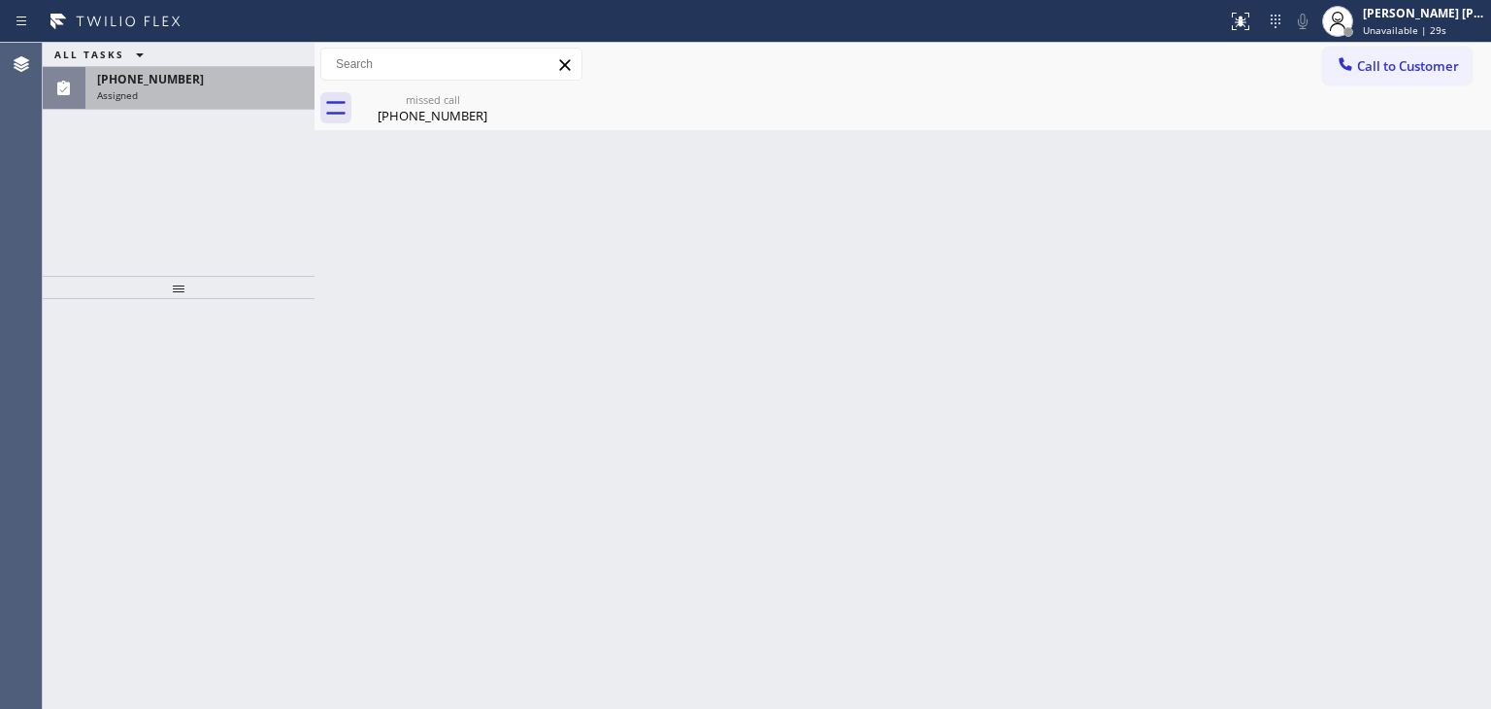
click at [125, 96] on span "Assigned" at bounding box center [117, 95] width 41 height 14
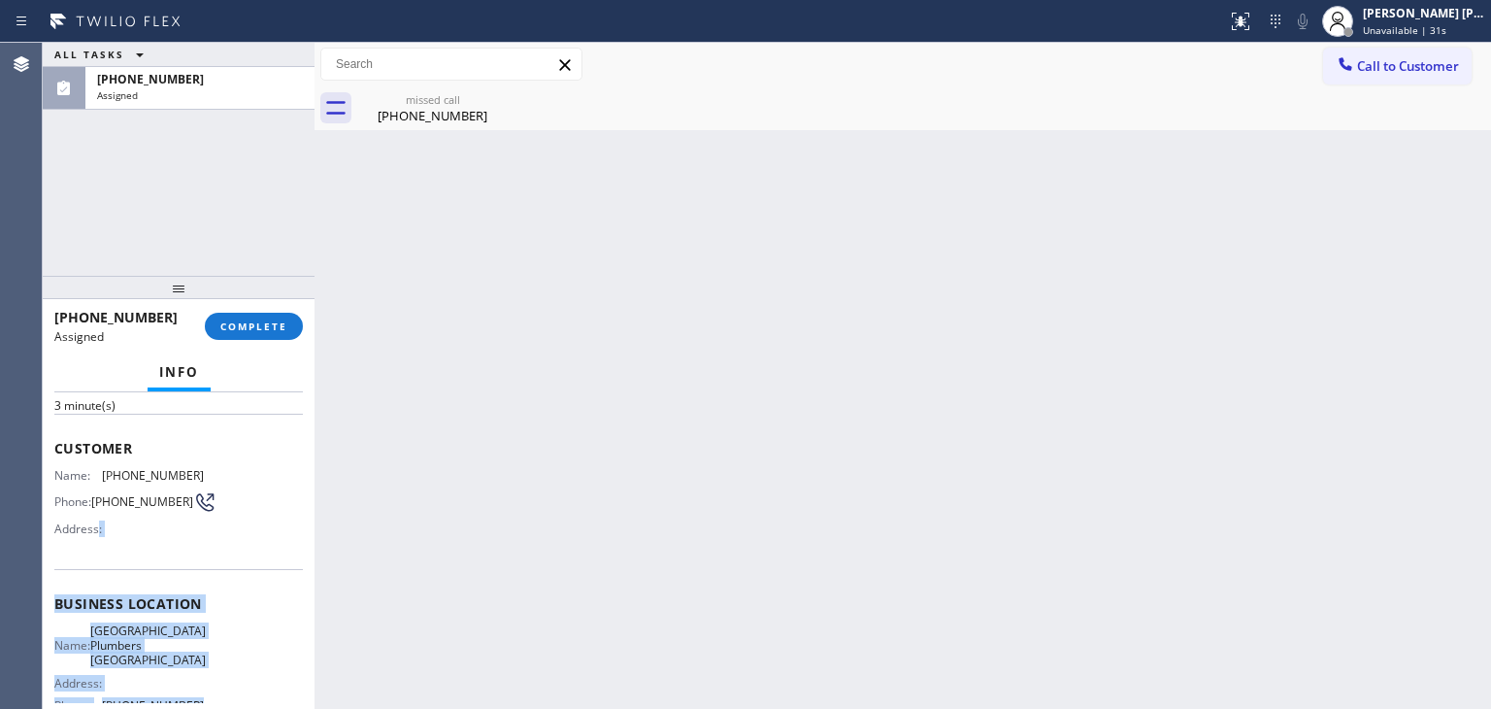
scroll to position [97, 0]
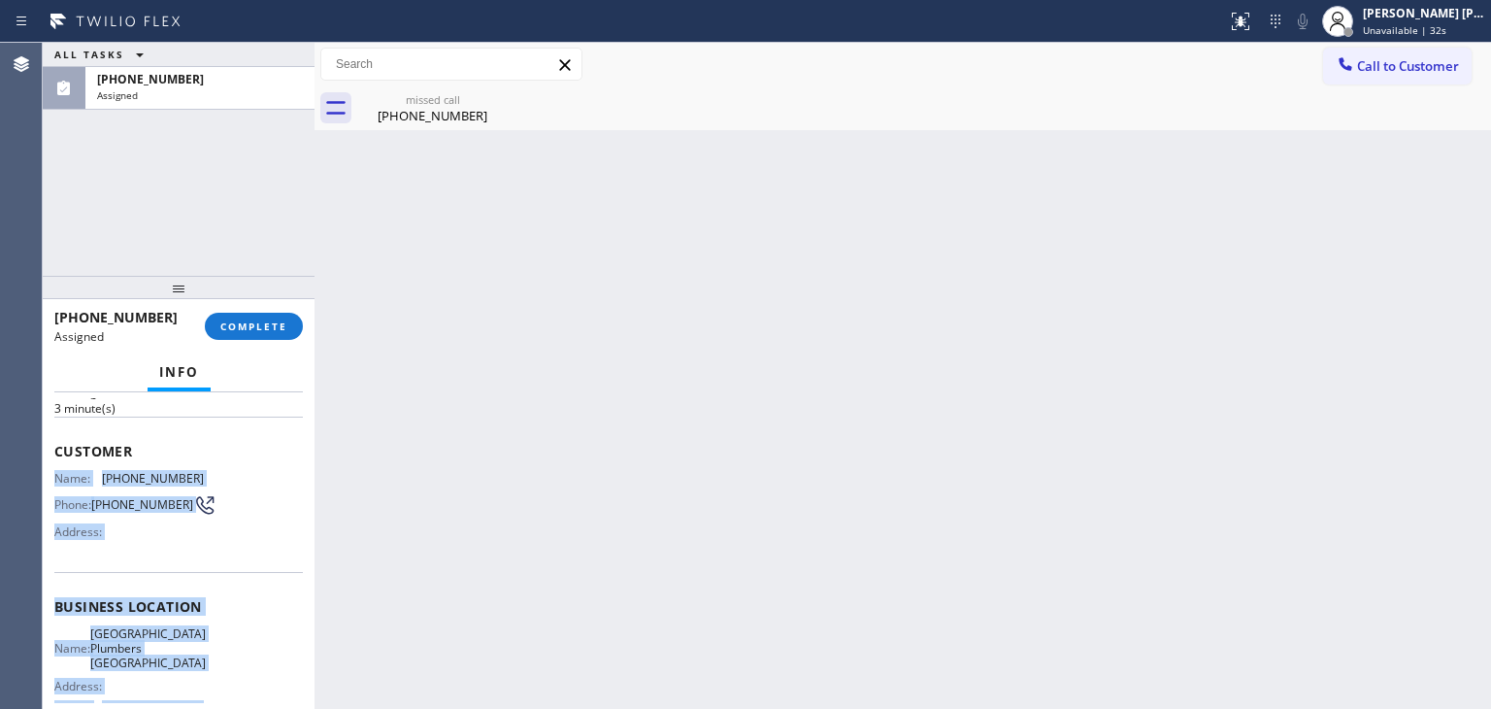
drag, startPoint x: 203, startPoint y: 621, endPoint x: 43, endPoint y: 475, distance: 217.2
click at [43, 475] on div "Context Queue: Plumbing Priority: 0 Task Age: [DEMOGRAPHIC_DATA] minute(s) Cust…" at bounding box center [179, 550] width 272 height 317
copy div "Name: [PHONE_NUMBER] Phone: [PHONE_NUMBER] Address: Business location Name: [GE…"
click at [277, 325] on span "COMPLETE" at bounding box center [253, 326] width 67 height 14
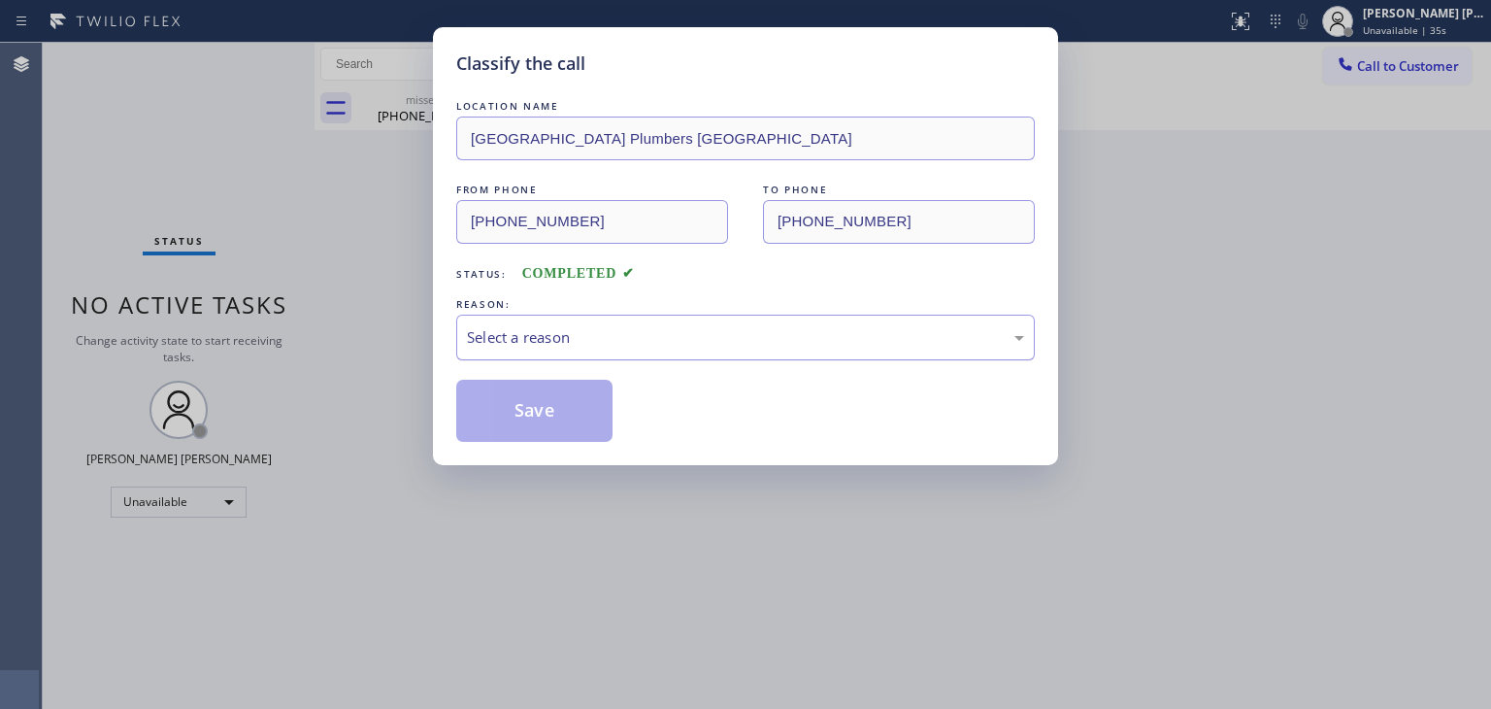
click at [614, 323] on div "Select a reason" at bounding box center [745, 338] width 579 height 46
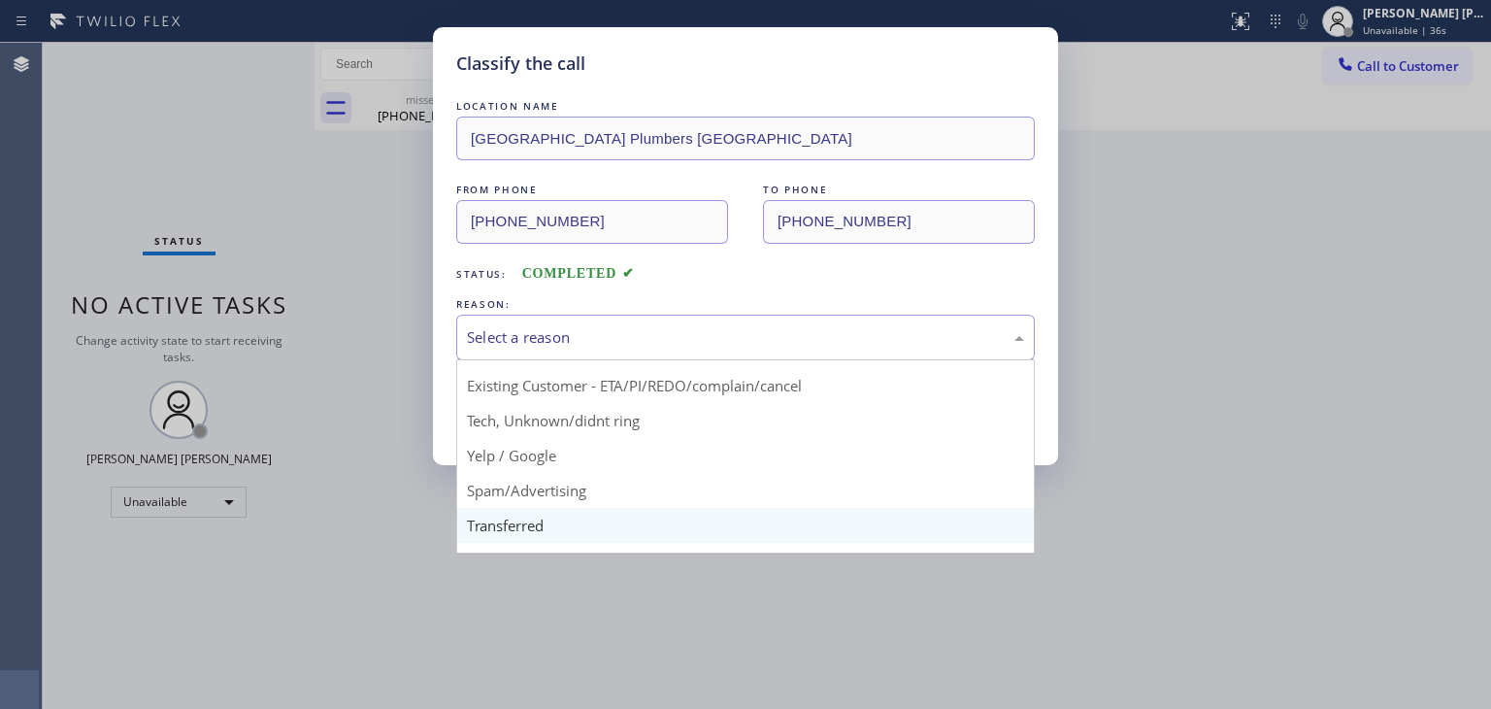
scroll to position [97, 0]
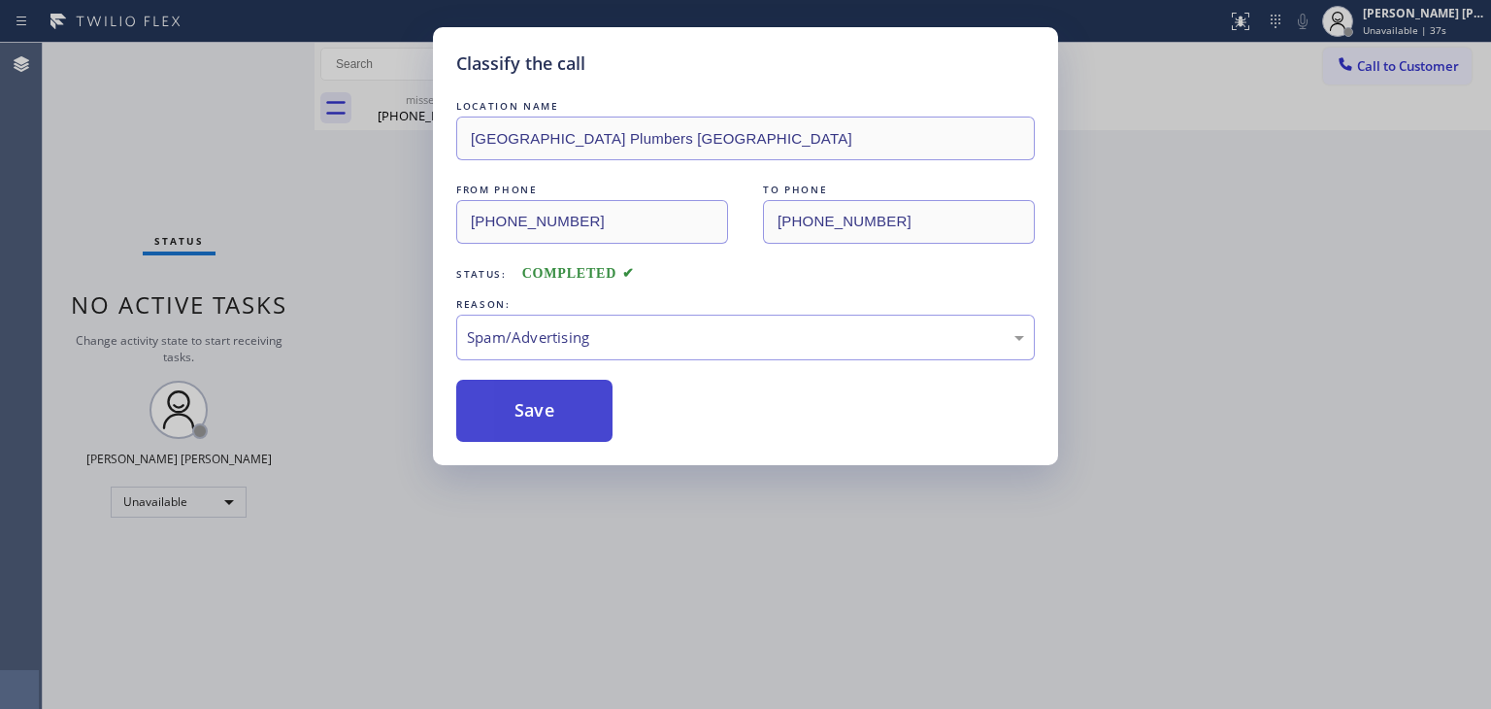
click at [549, 420] on button "Save" at bounding box center [534, 411] width 156 height 62
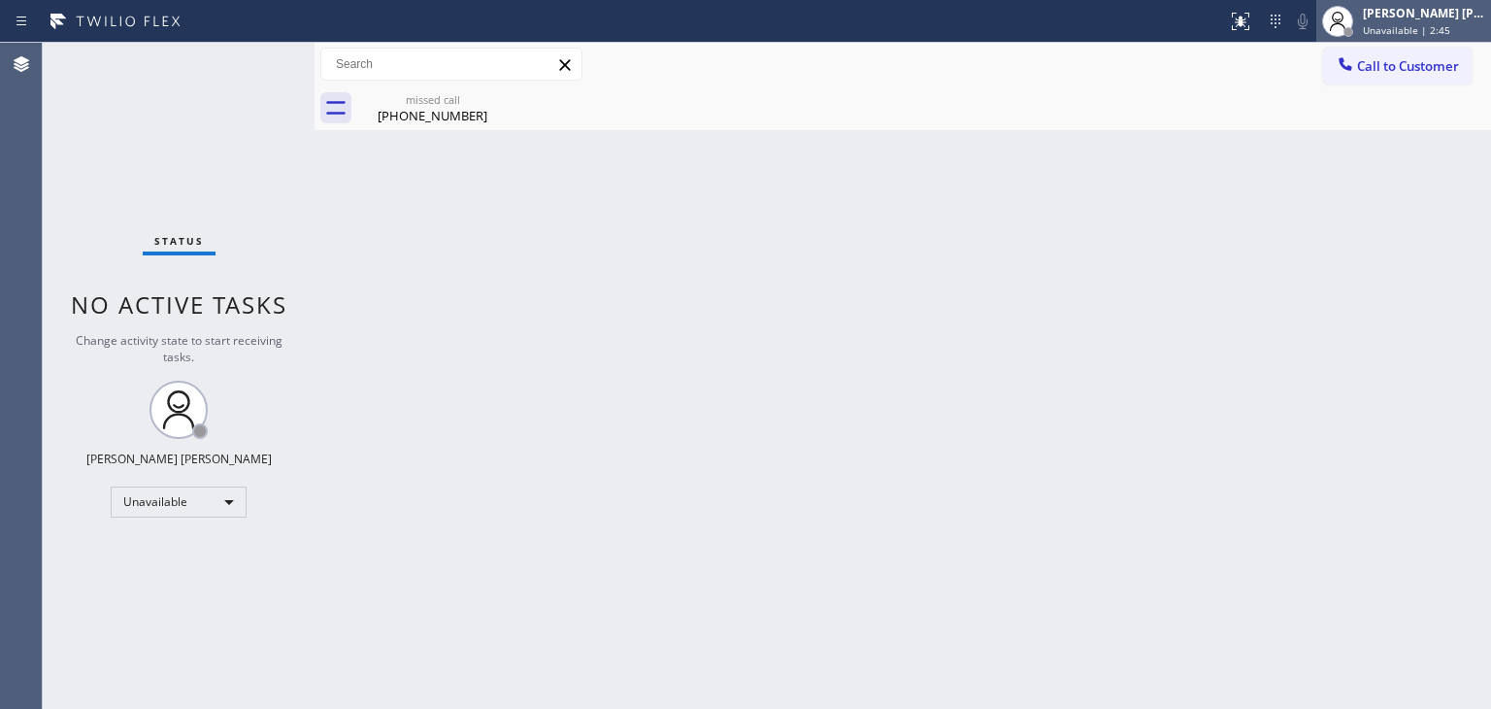
click at [1443, 21] on div "[PERSON_NAME] [PERSON_NAME] Unavailable | 2:45" at bounding box center [1425, 21] width 132 height 34
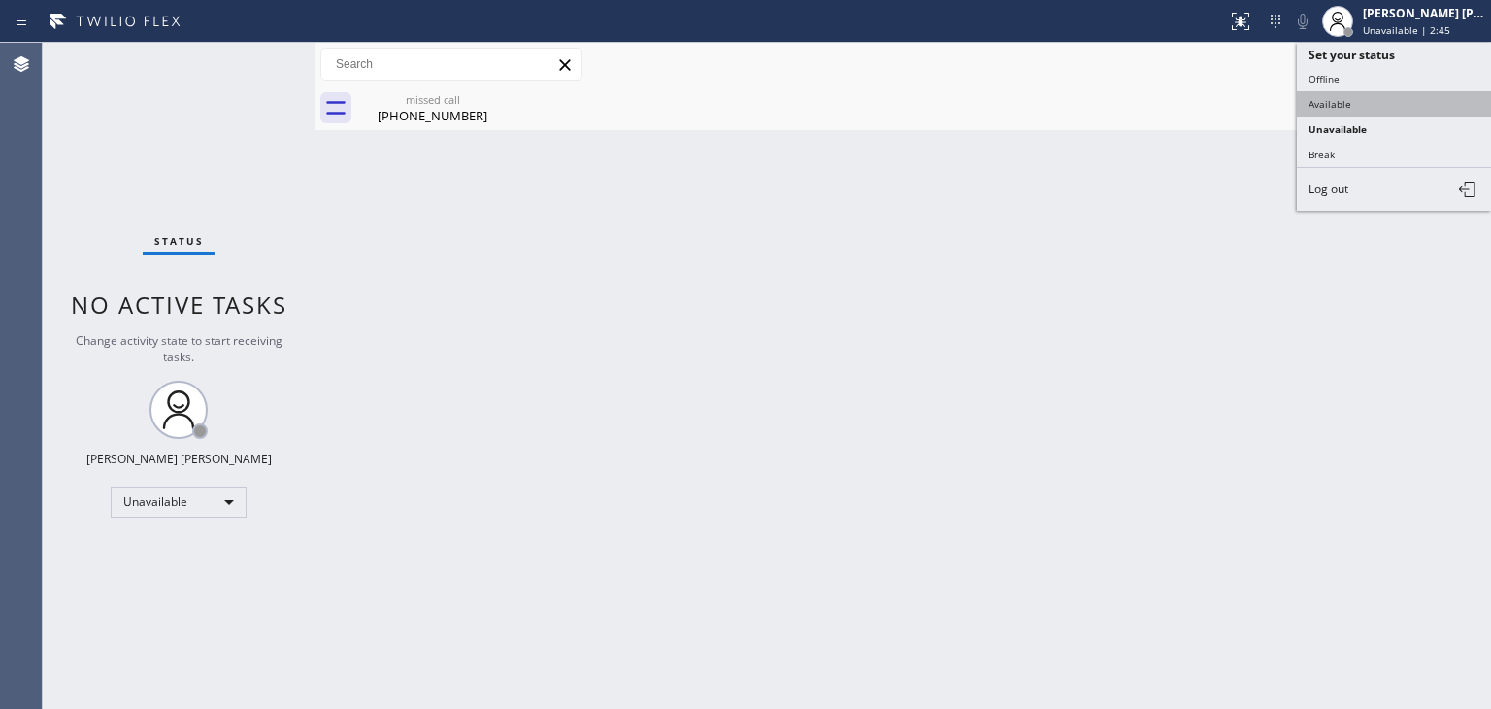
click at [1344, 106] on button "Available" at bounding box center [1394, 103] width 194 height 25
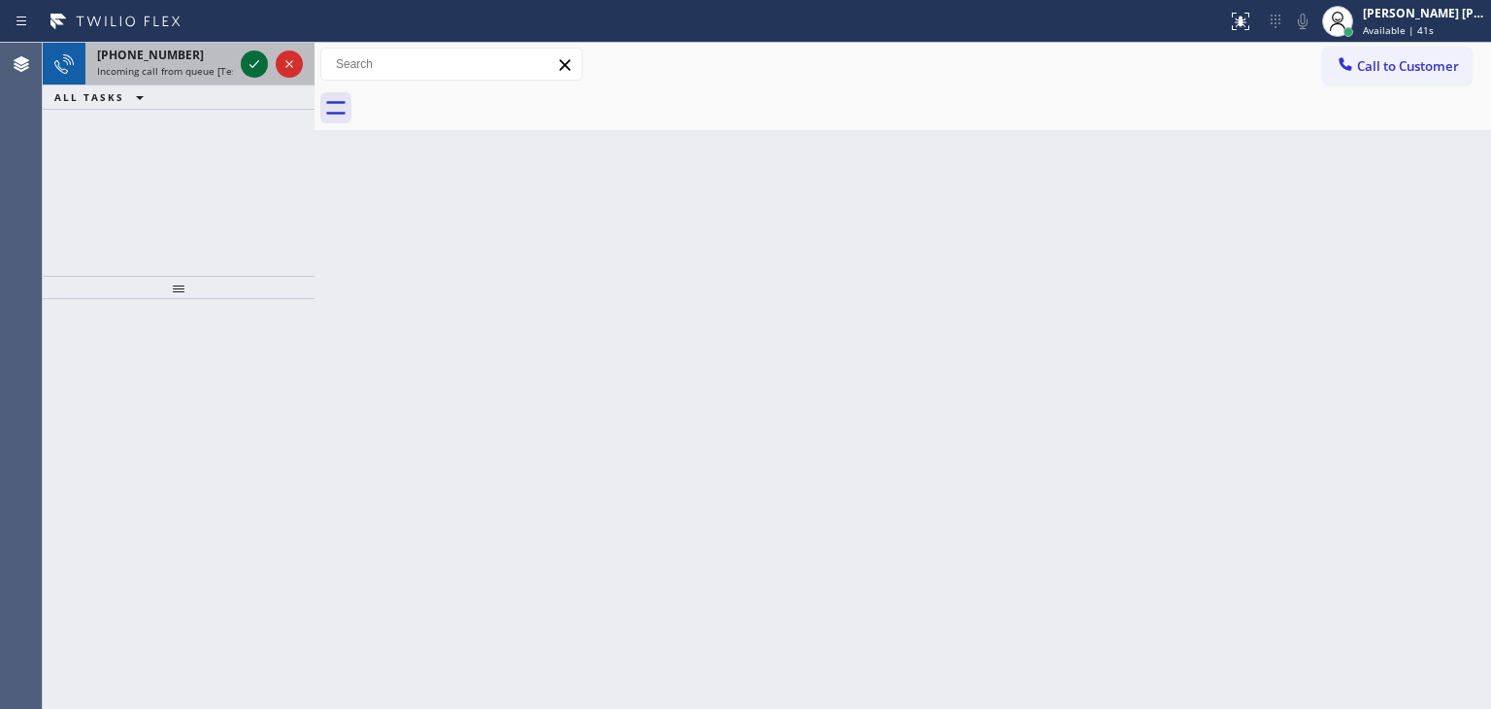
click at [259, 63] on icon at bounding box center [254, 63] width 23 height 23
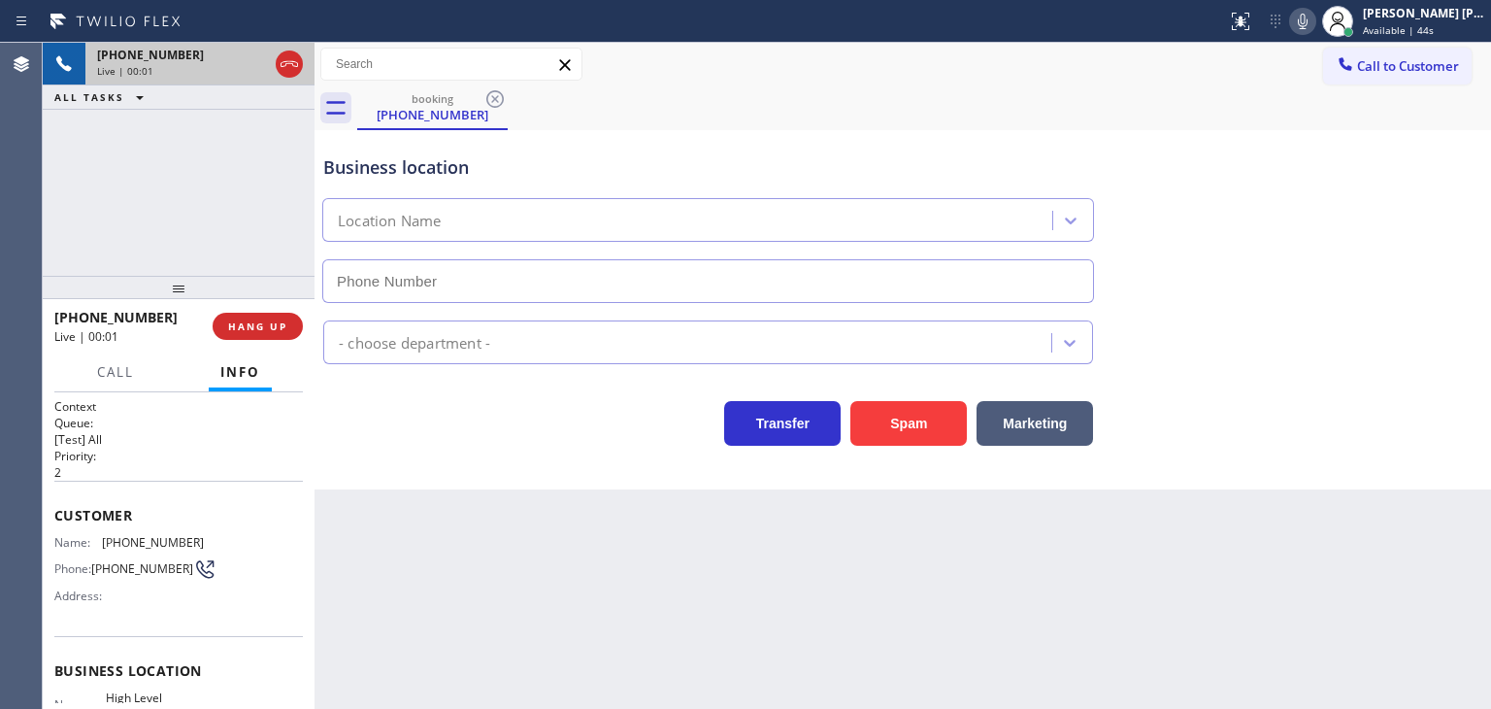
type input "[PHONE_NUMBER]"
click at [1315, 15] on icon at bounding box center [1302, 21] width 23 height 23
click at [291, 66] on icon at bounding box center [289, 63] width 23 height 23
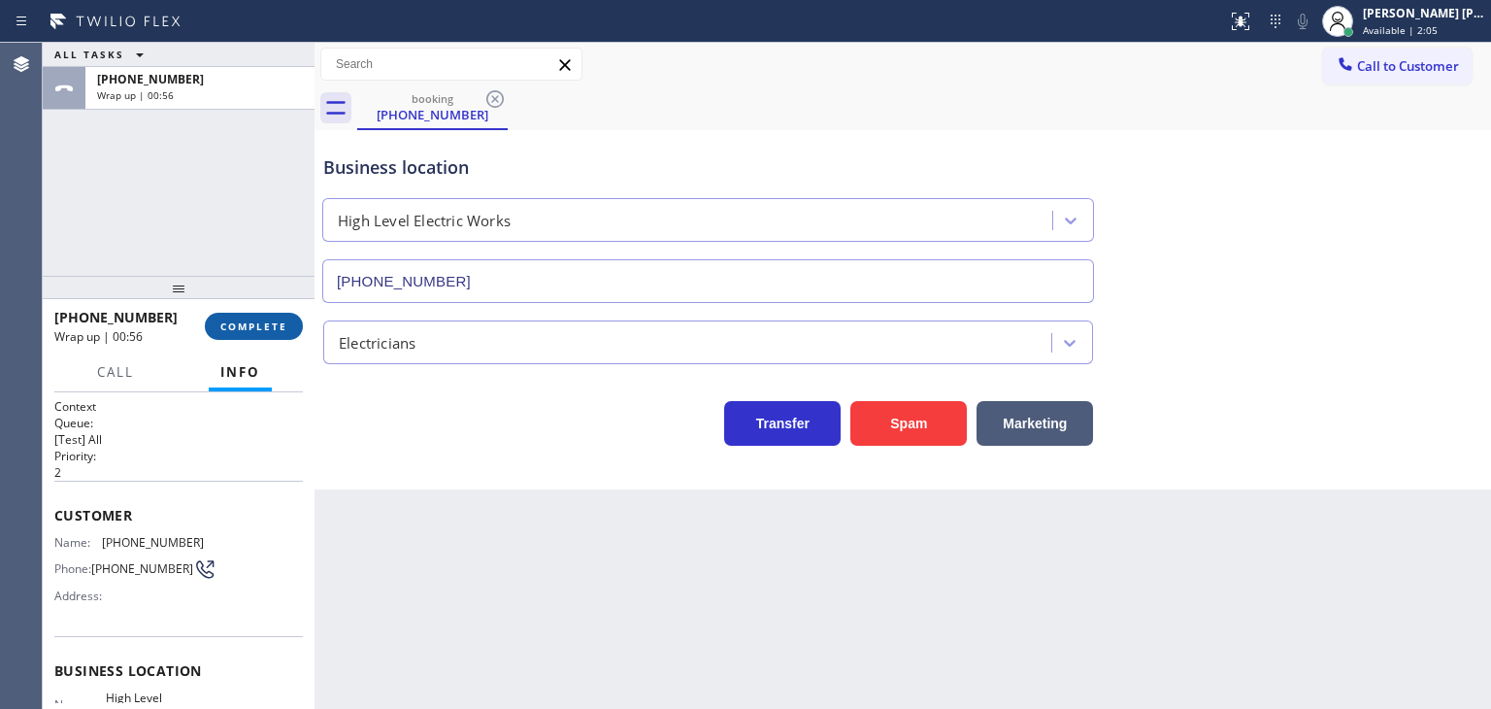
click at [260, 319] on span "COMPLETE" at bounding box center [253, 326] width 67 height 14
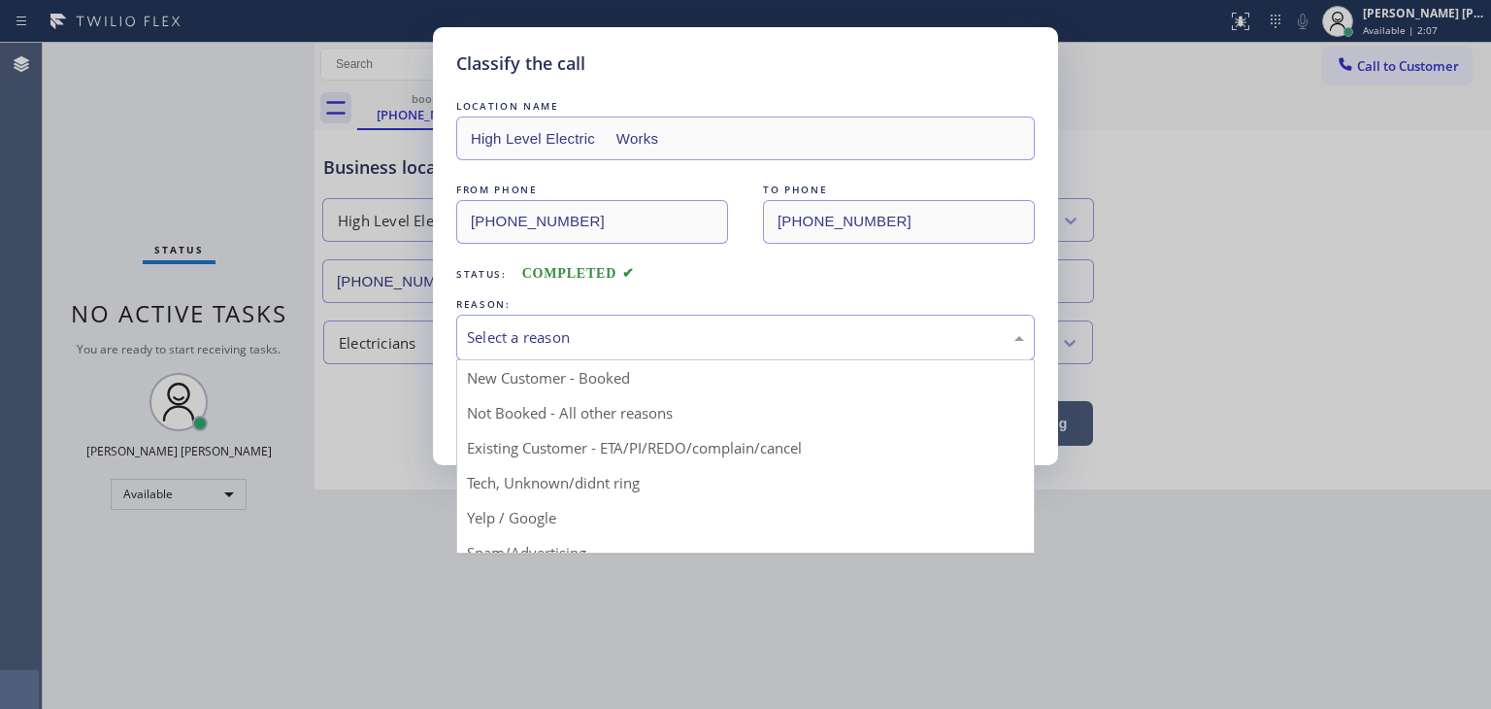
click at [612, 343] on div "Select a reason" at bounding box center [745, 337] width 557 height 22
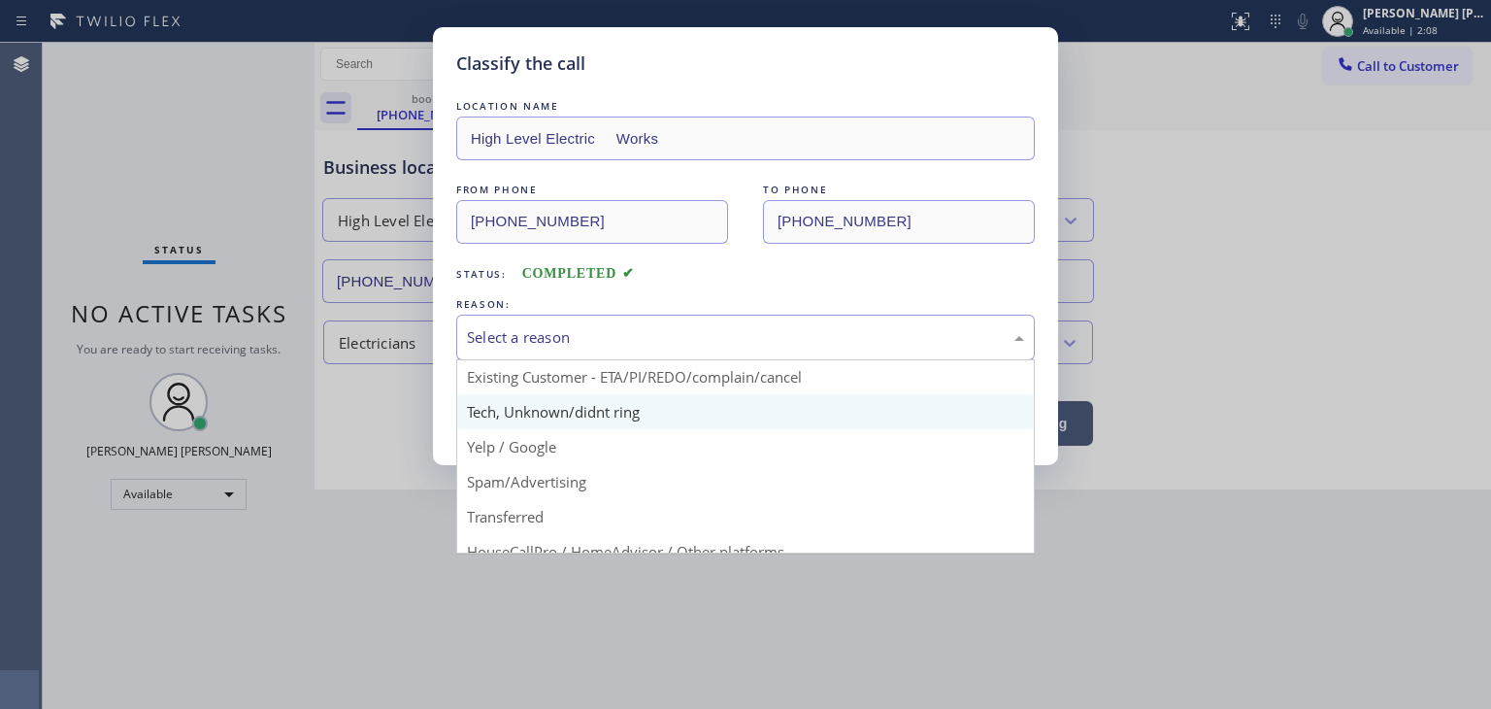
scroll to position [121, 0]
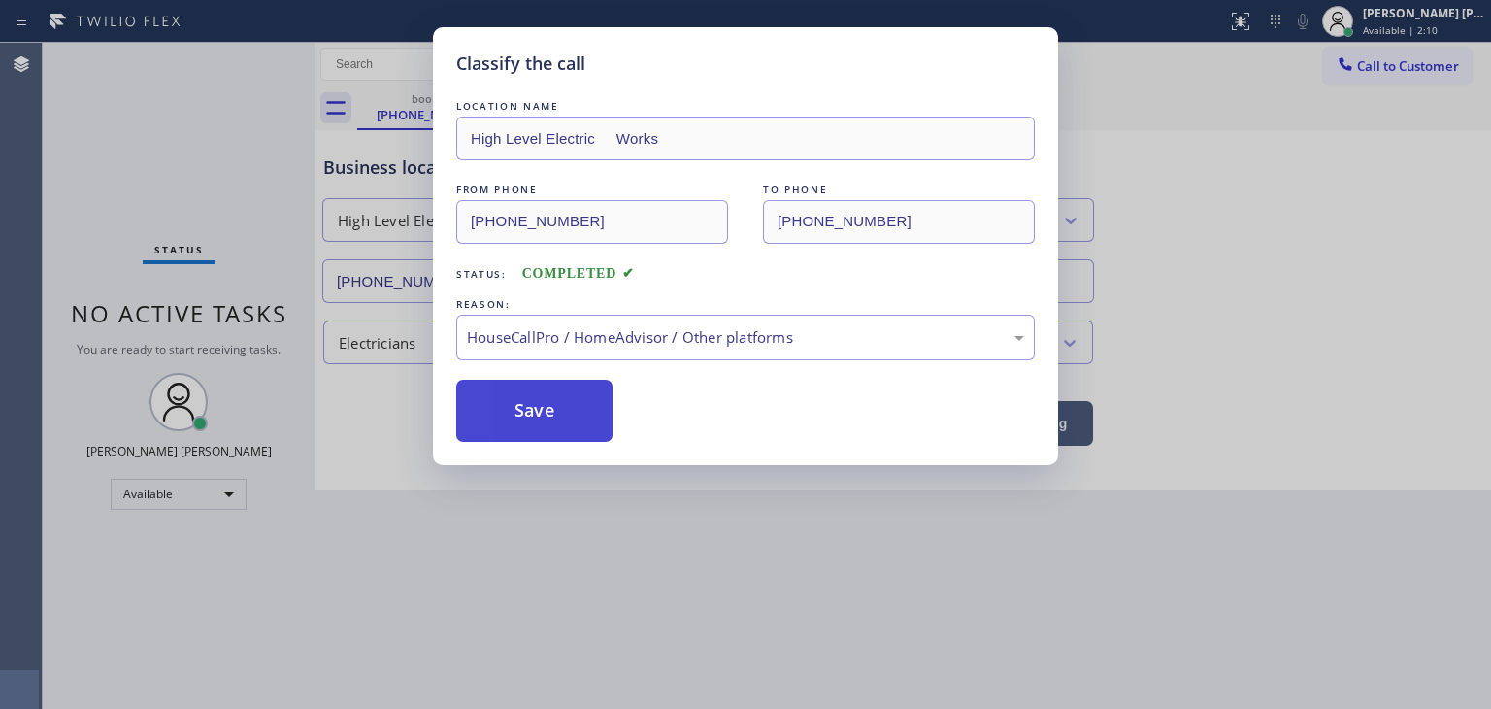
click at [532, 397] on button "Save" at bounding box center [534, 411] width 156 height 62
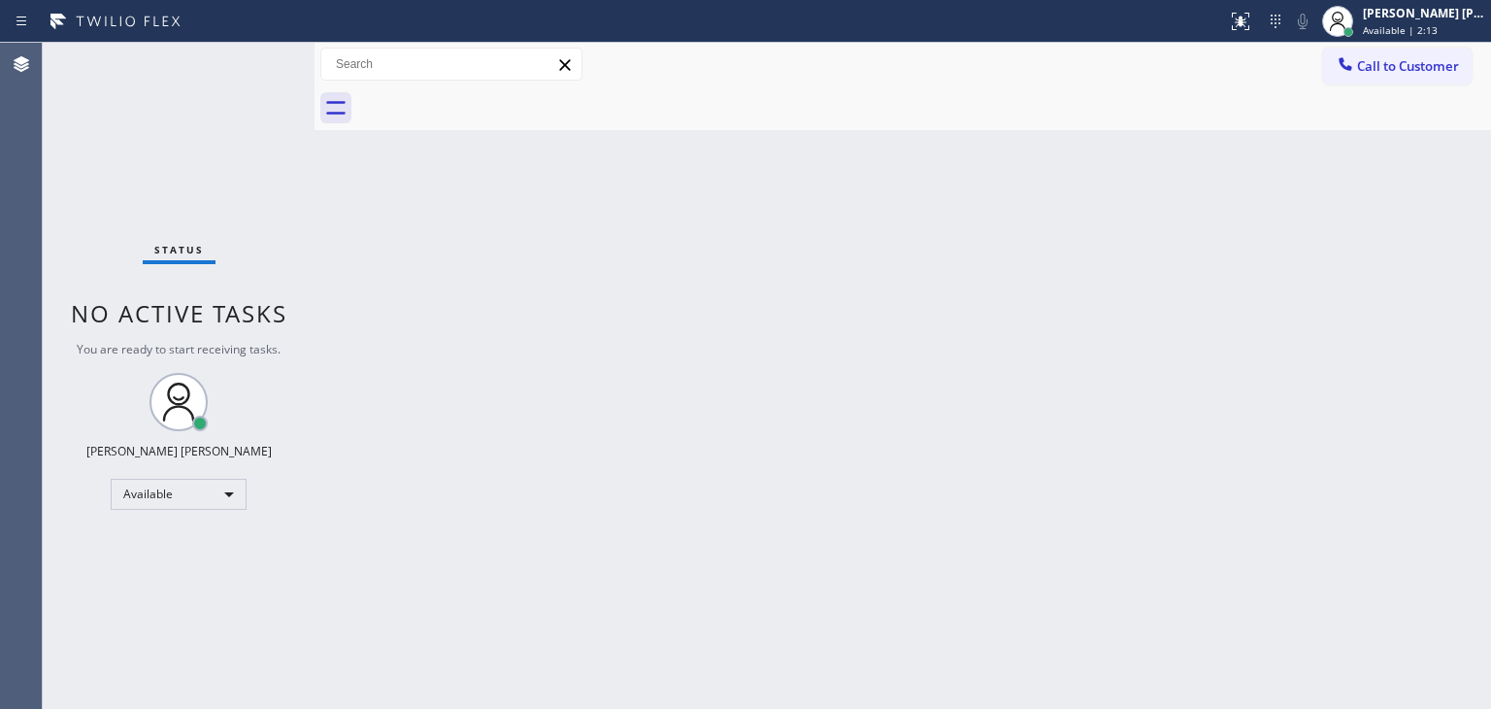
click at [257, 57] on div "Status No active tasks You are ready to start receiving tasks. [PERSON_NAME] [P…" at bounding box center [179, 376] width 272 height 666
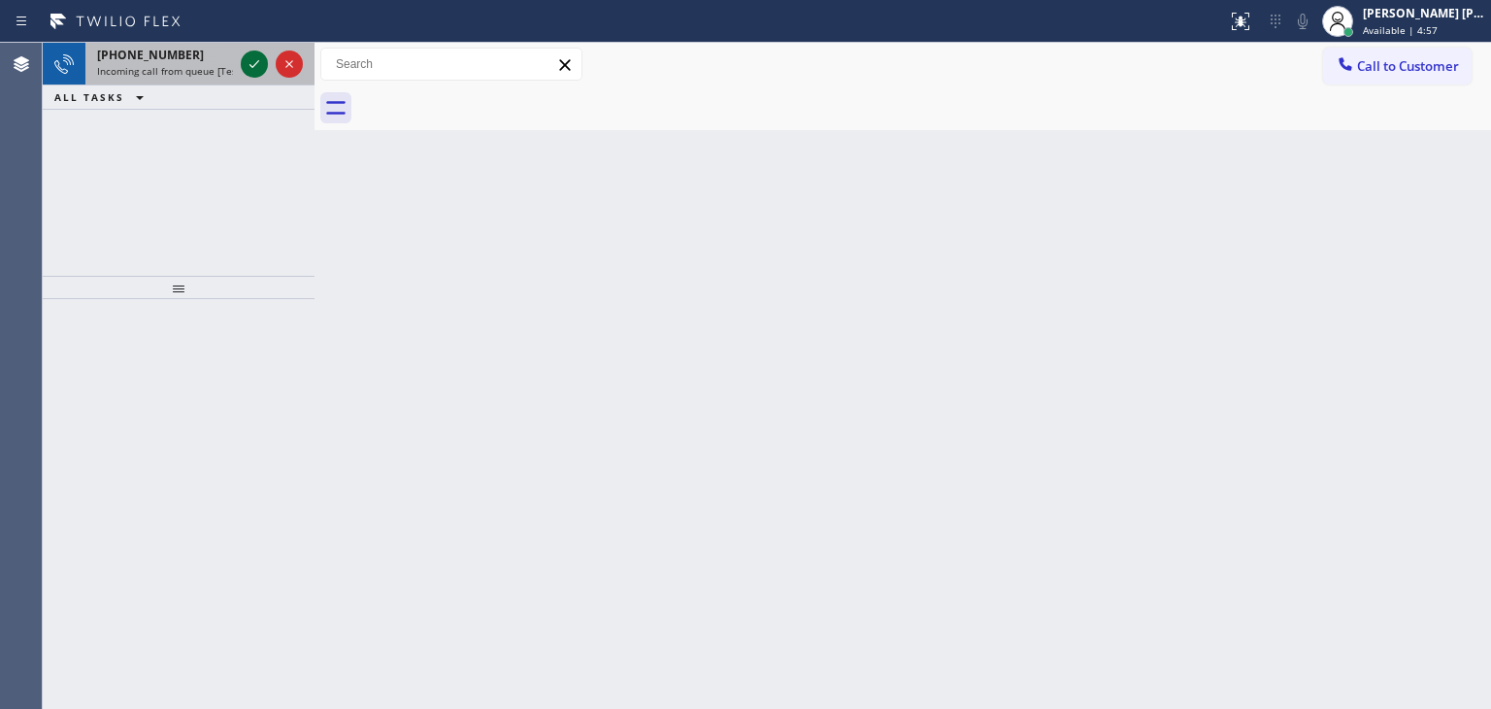
click at [258, 56] on icon at bounding box center [254, 63] width 23 height 23
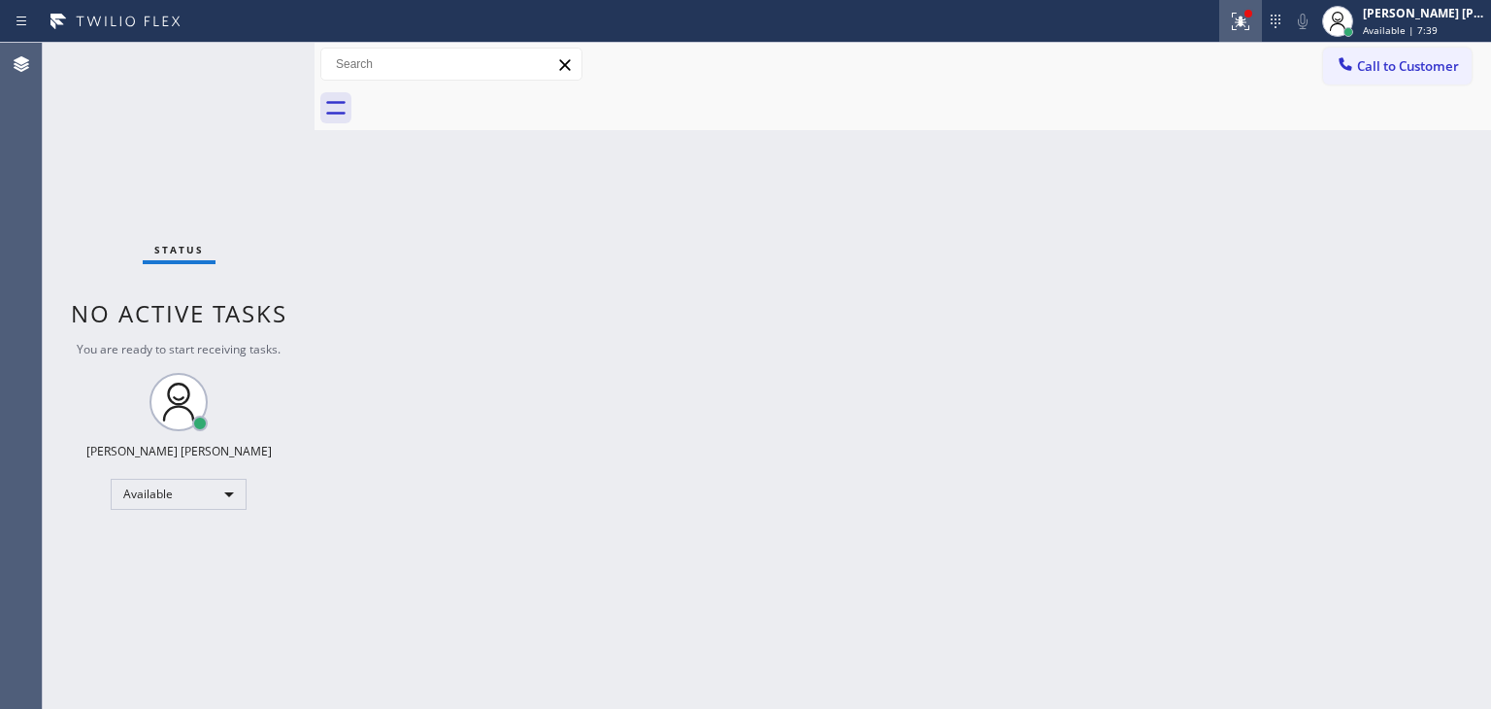
drag, startPoint x: 1270, startPoint y: 5, endPoint x: 1268, endPoint y: 28, distance: 23.4
click at [1262, 7] on button at bounding box center [1241, 21] width 43 height 43
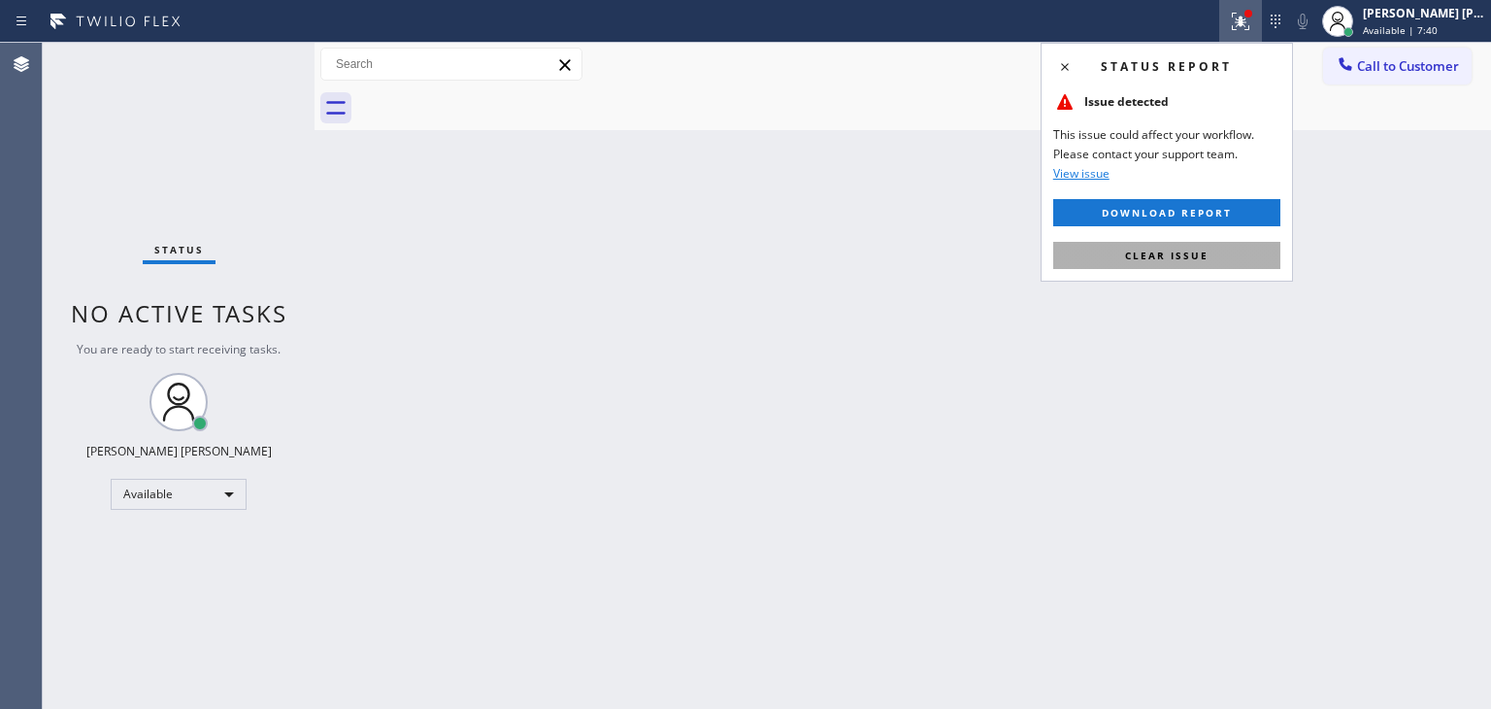
click at [1167, 251] on span "Clear issue" at bounding box center [1167, 256] width 84 height 14
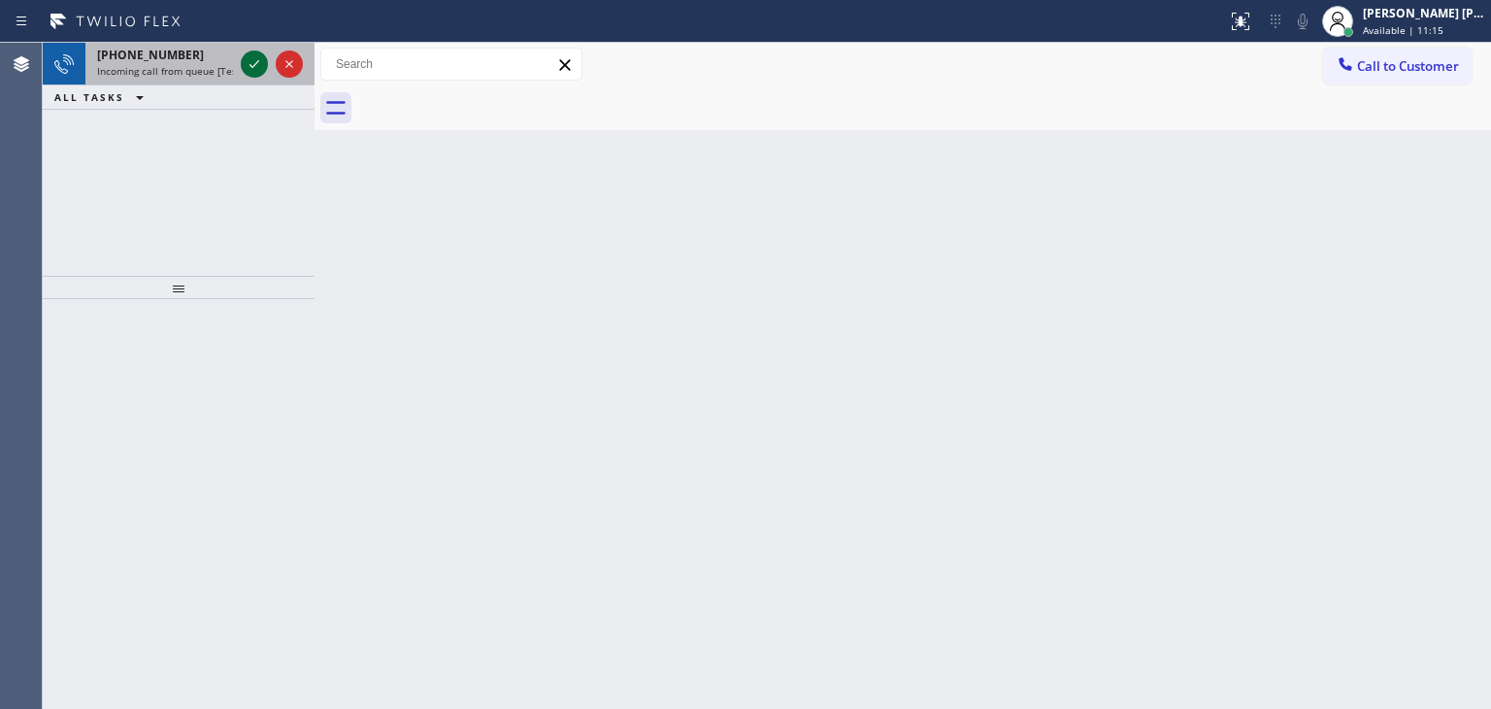
click at [252, 63] on icon at bounding box center [254, 63] width 23 height 23
click at [255, 59] on icon at bounding box center [254, 63] width 23 height 23
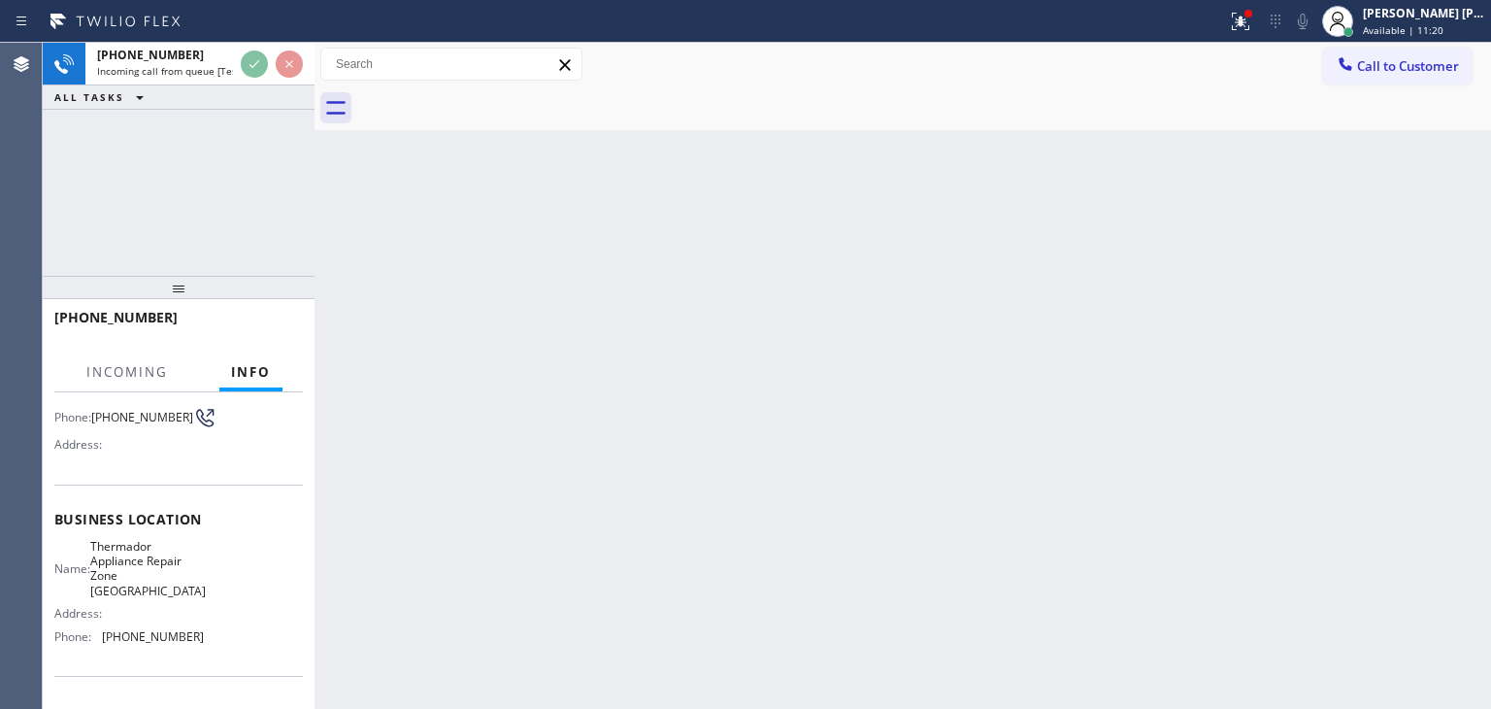
scroll to position [194, 0]
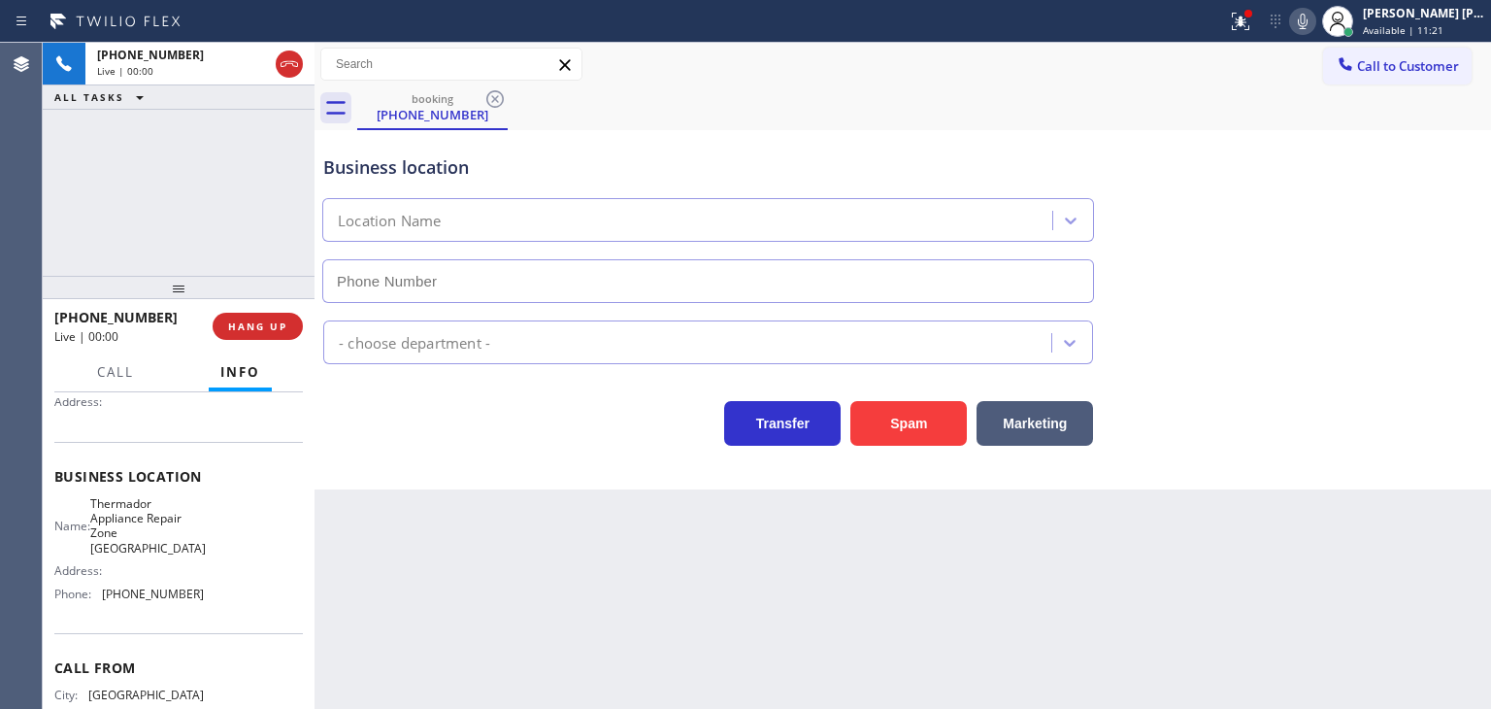
type input "[PHONE_NUMBER]"
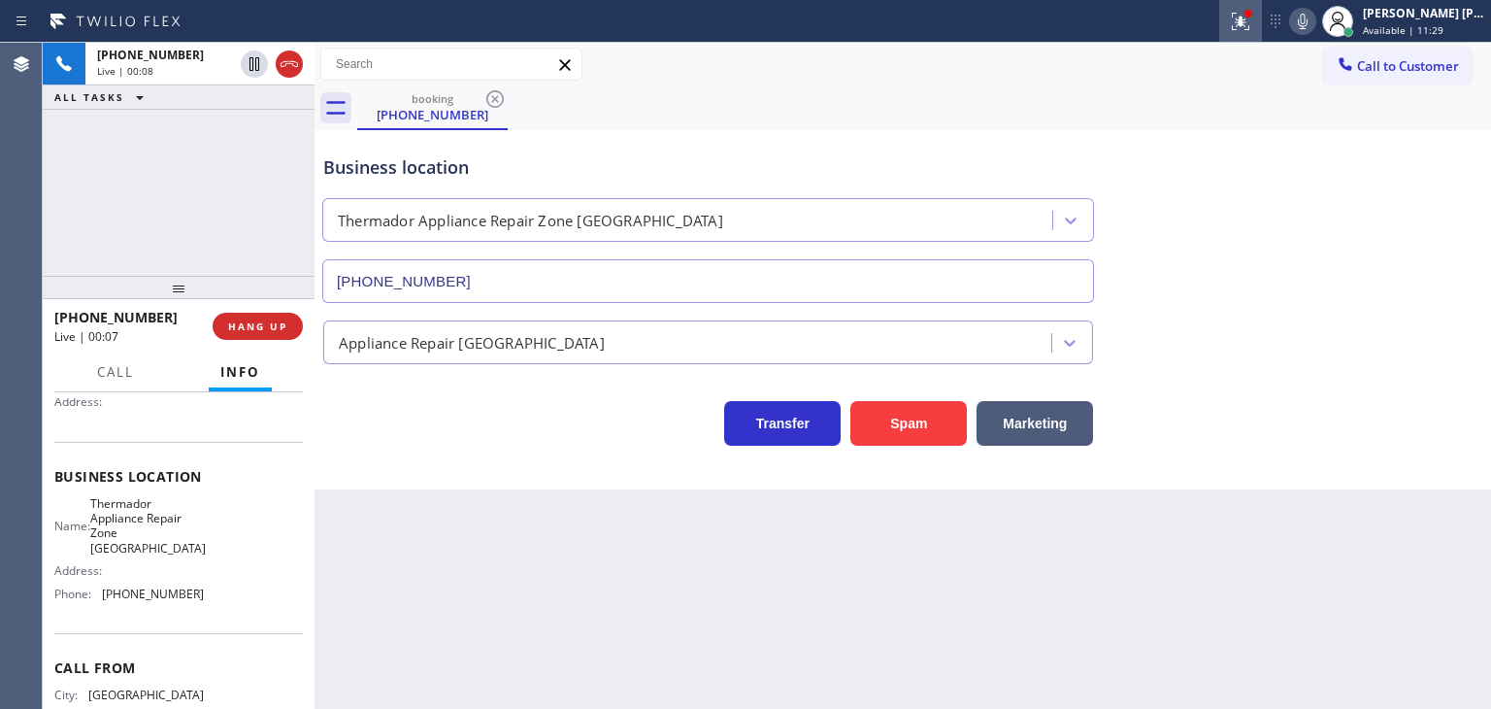
click at [1244, 24] on icon at bounding box center [1238, 20] width 12 height 14
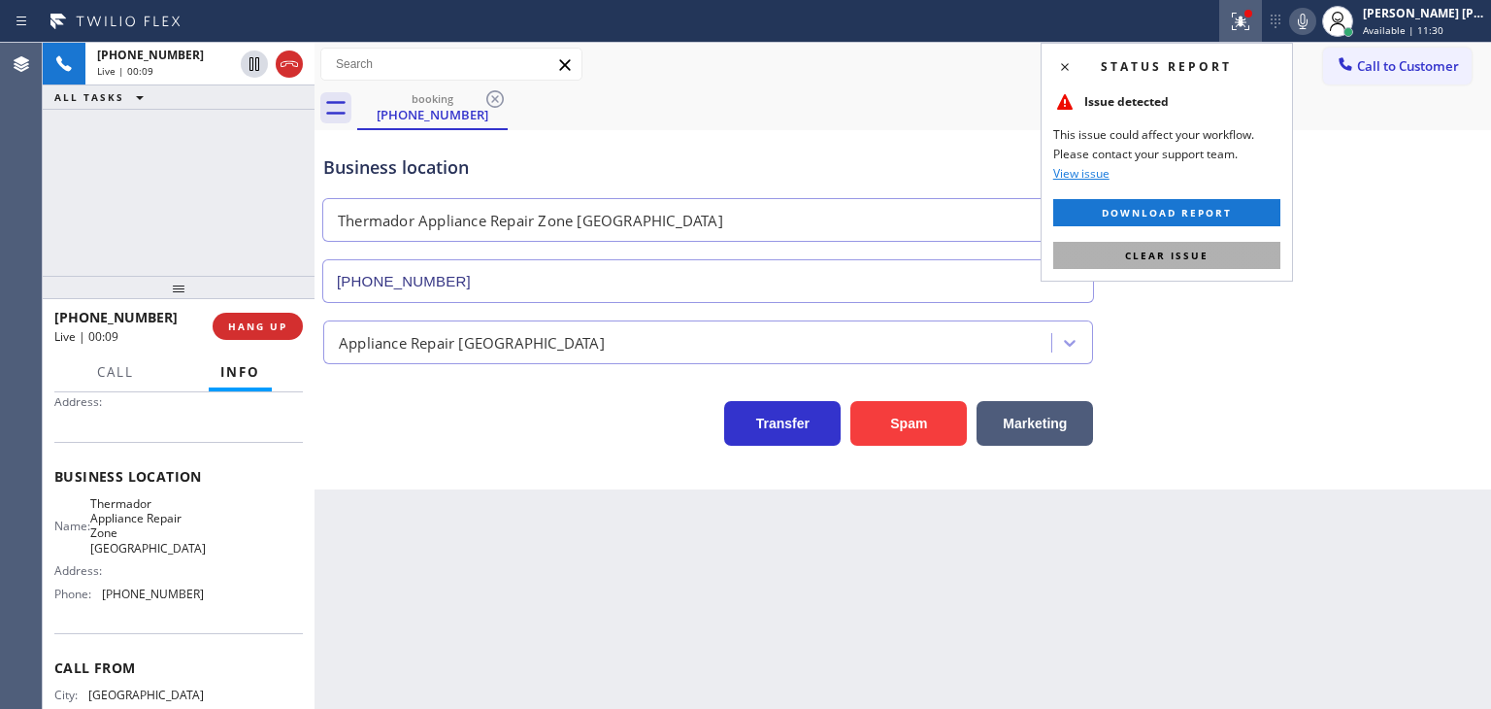
click at [1161, 255] on span "Clear issue" at bounding box center [1167, 256] width 84 height 14
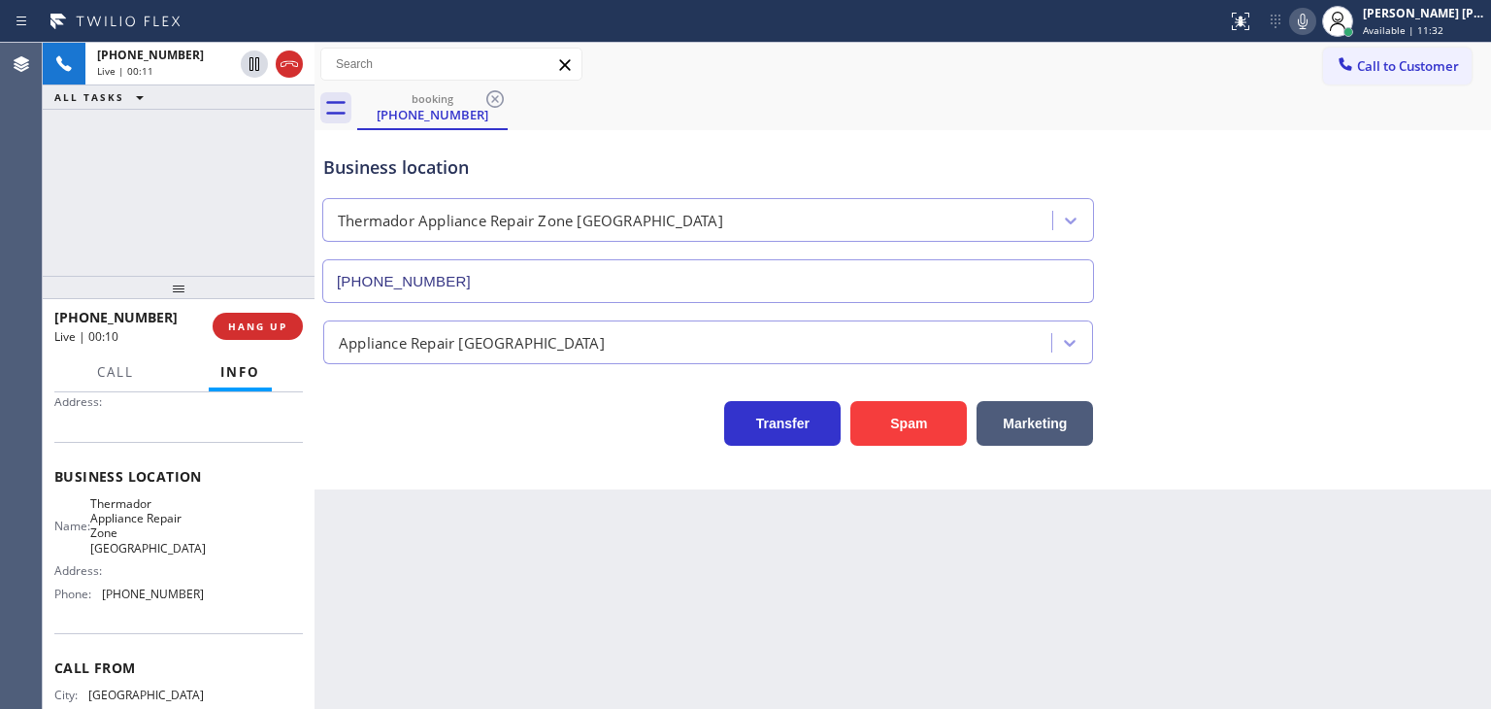
click at [1315, 25] on icon at bounding box center [1302, 21] width 23 height 23
drag, startPoint x: 157, startPoint y: 321, endPoint x: 68, endPoint y: 313, distance: 89.8
click at [68, 313] on div "[PHONE_NUMBER]" at bounding box center [126, 317] width 145 height 18
copy span "5595142855"
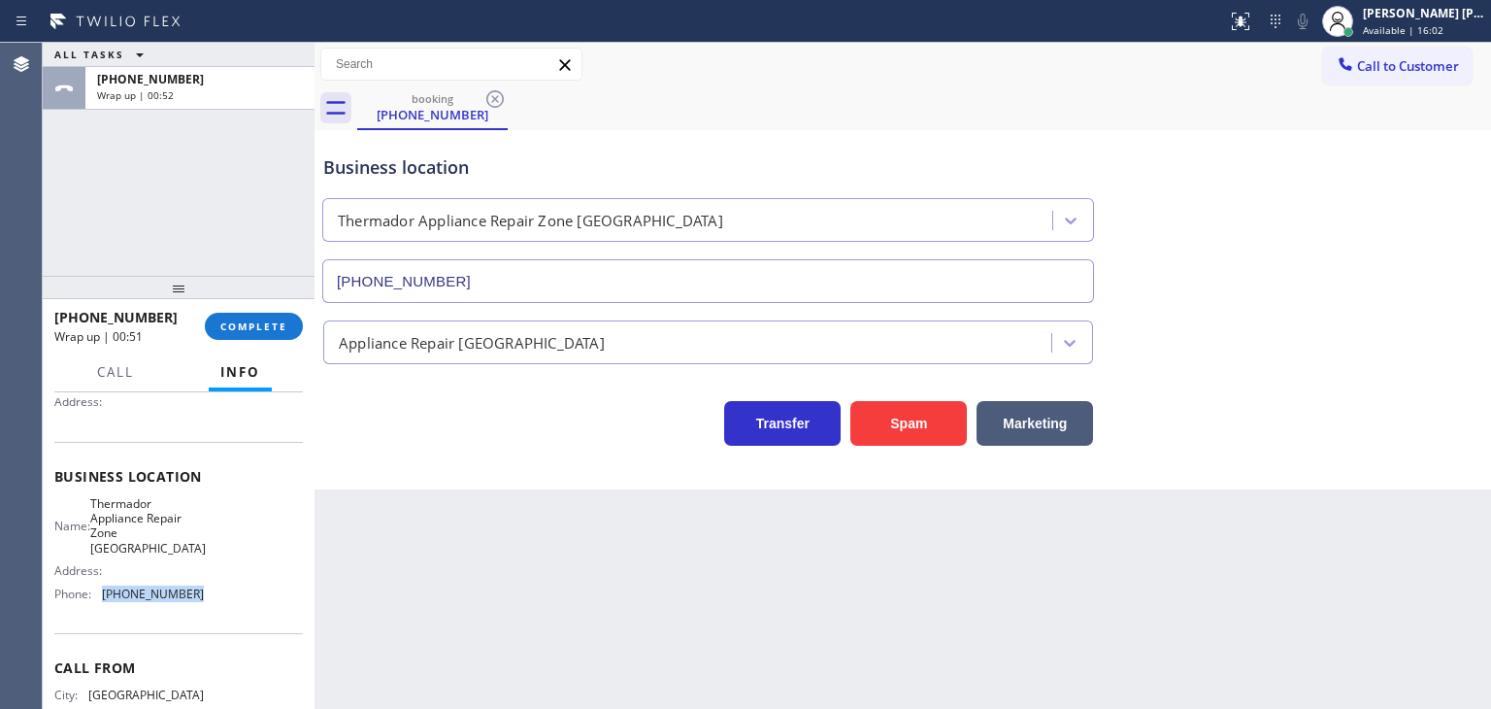
drag, startPoint x: 209, startPoint y: 622, endPoint x: 103, endPoint y: 619, distance: 105.9
click at [103, 610] on div "Name: Thermador Appliance Repair Zone [GEOGRAPHIC_DATA] Address: Phone: [PHONE_…" at bounding box center [178, 553] width 249 height 114
copy span "[PHONE_NUMBER]"
click at [292, 320] on button "COMPLETE" at bounding box center [254, 326] width 98 height 27
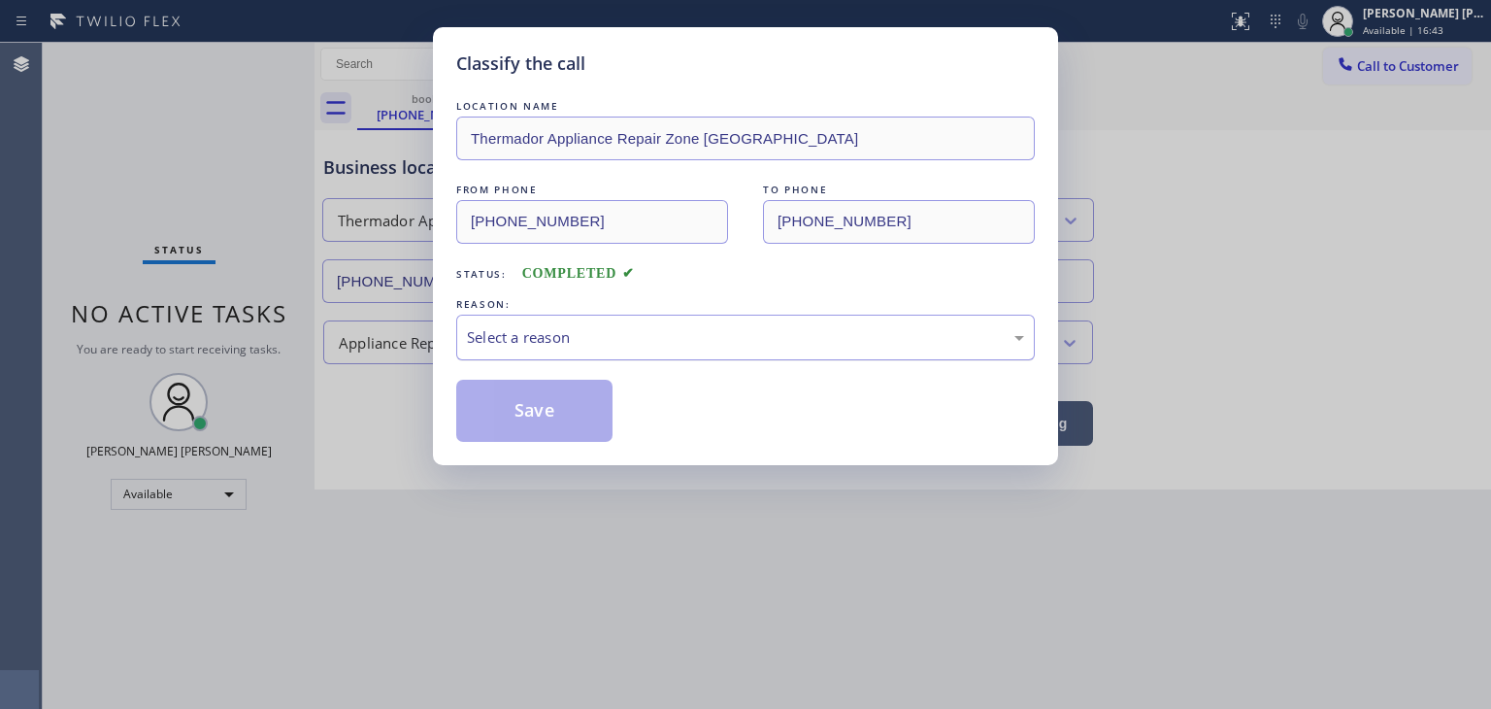
click at [612, 352] on div "Select a reason" at bounding box center [745, 338] width 579 height 46
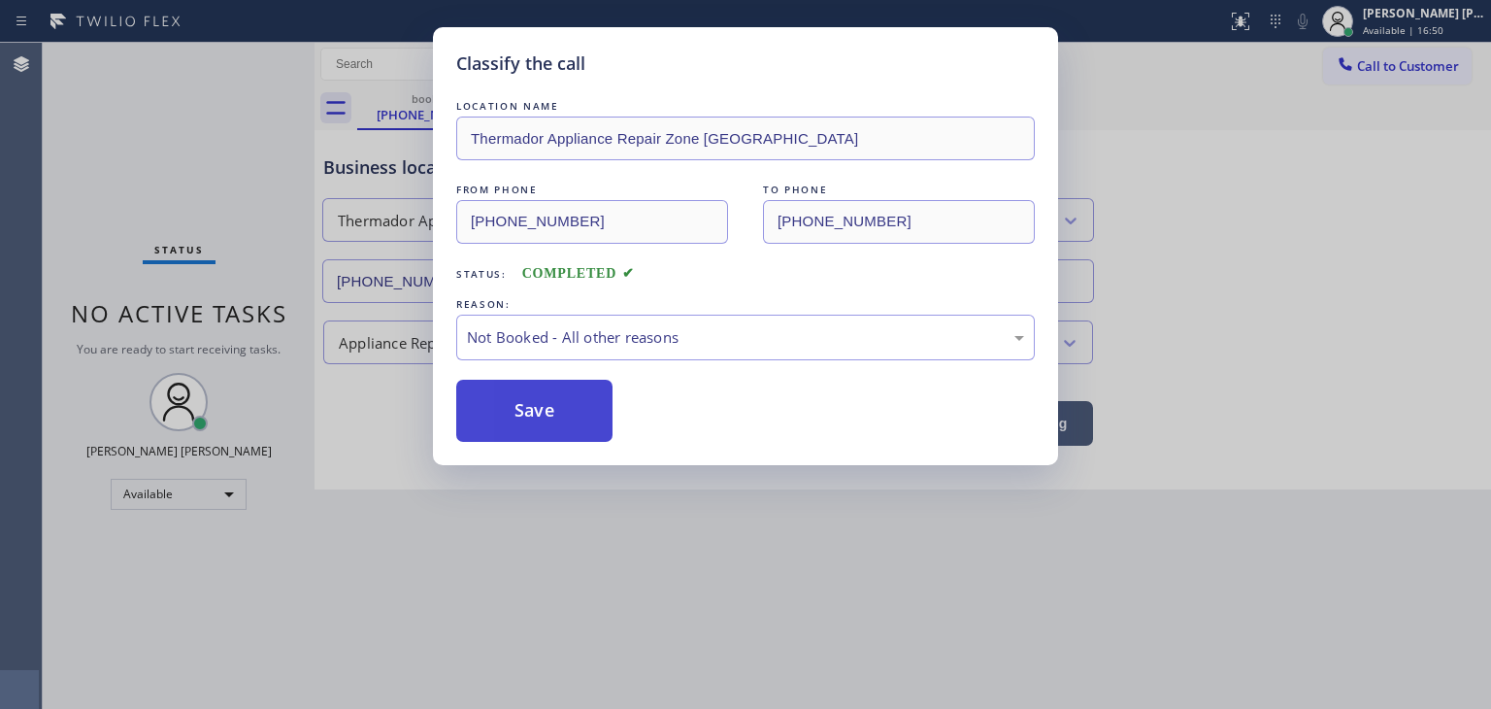
click at [544, 417] on button "Save" at bounding box center [534, 411] width 156 height 62
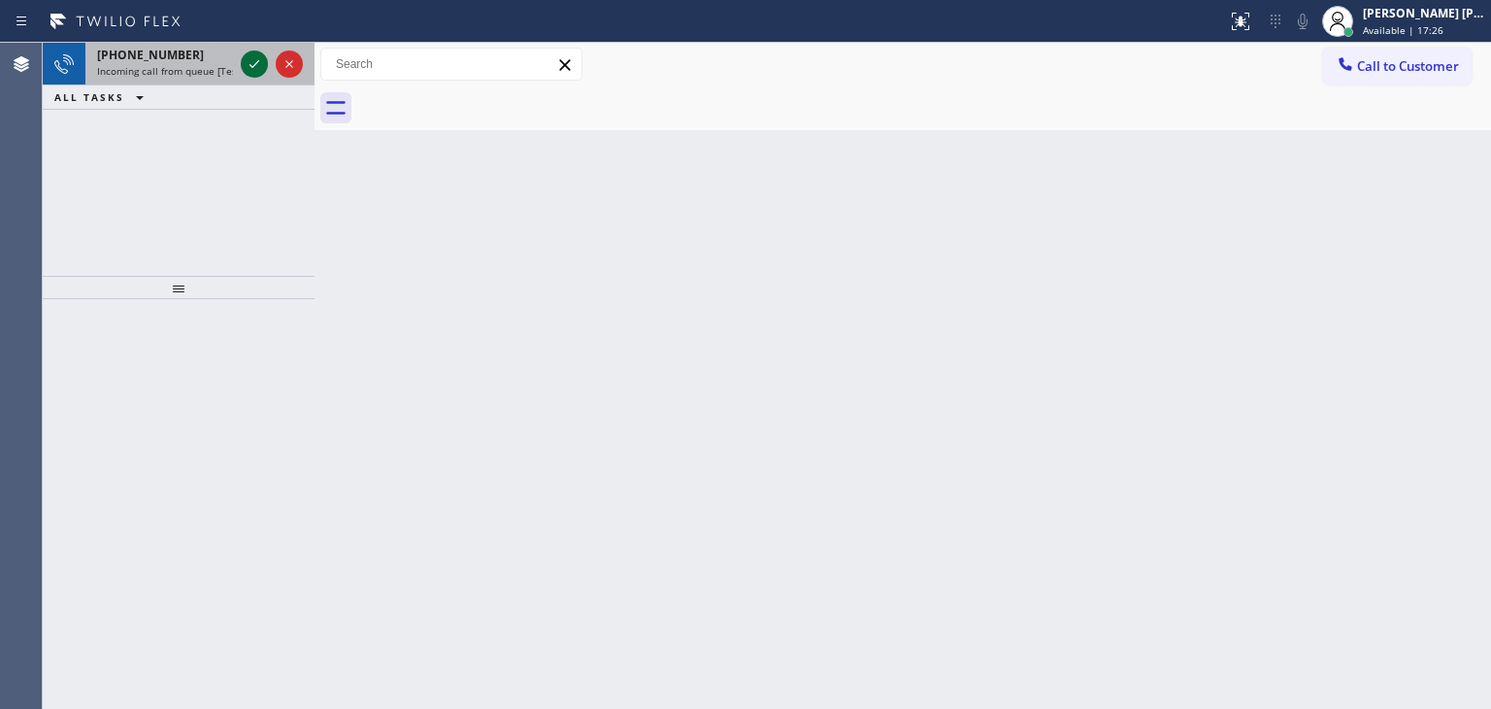
click at [252, 55] on icon at bounding box center [254, 63] width 23 height 23
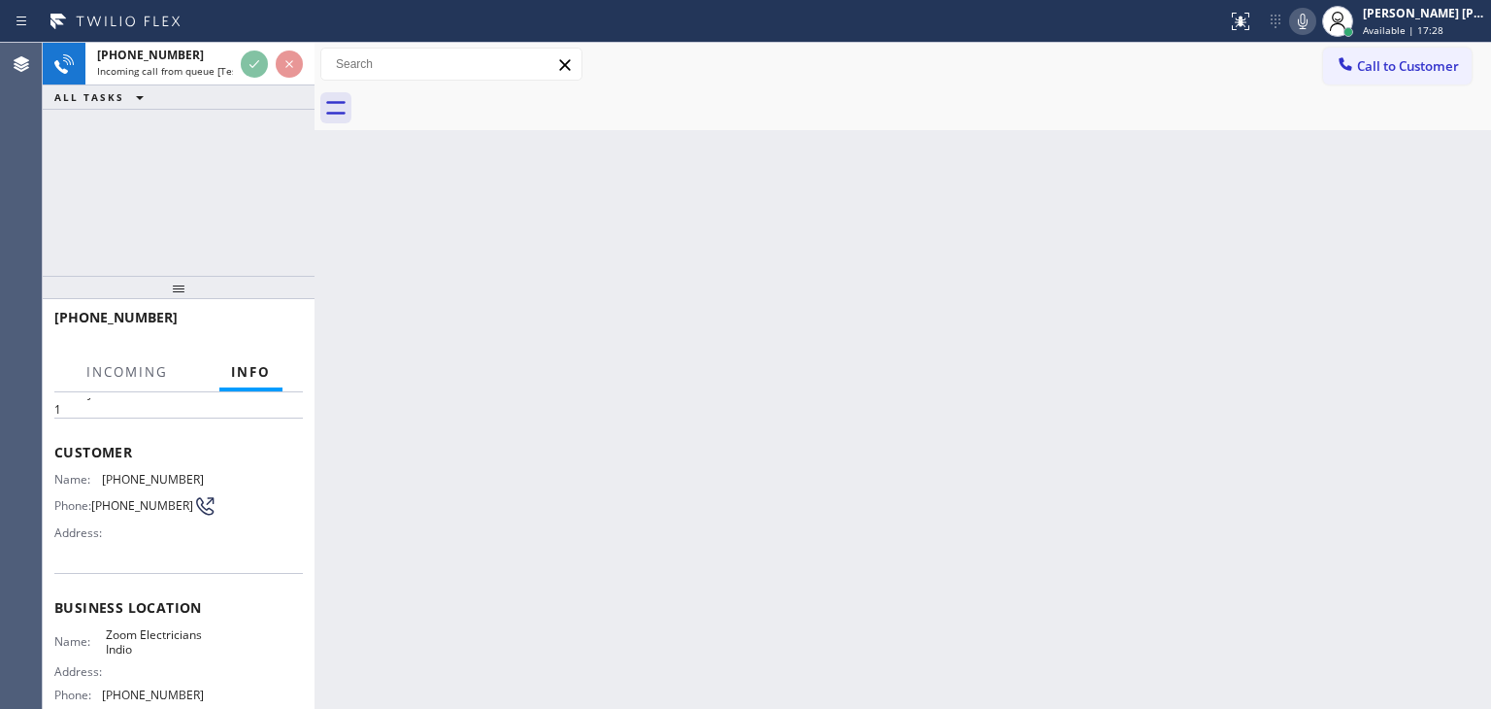
scroll to position [97, 0]
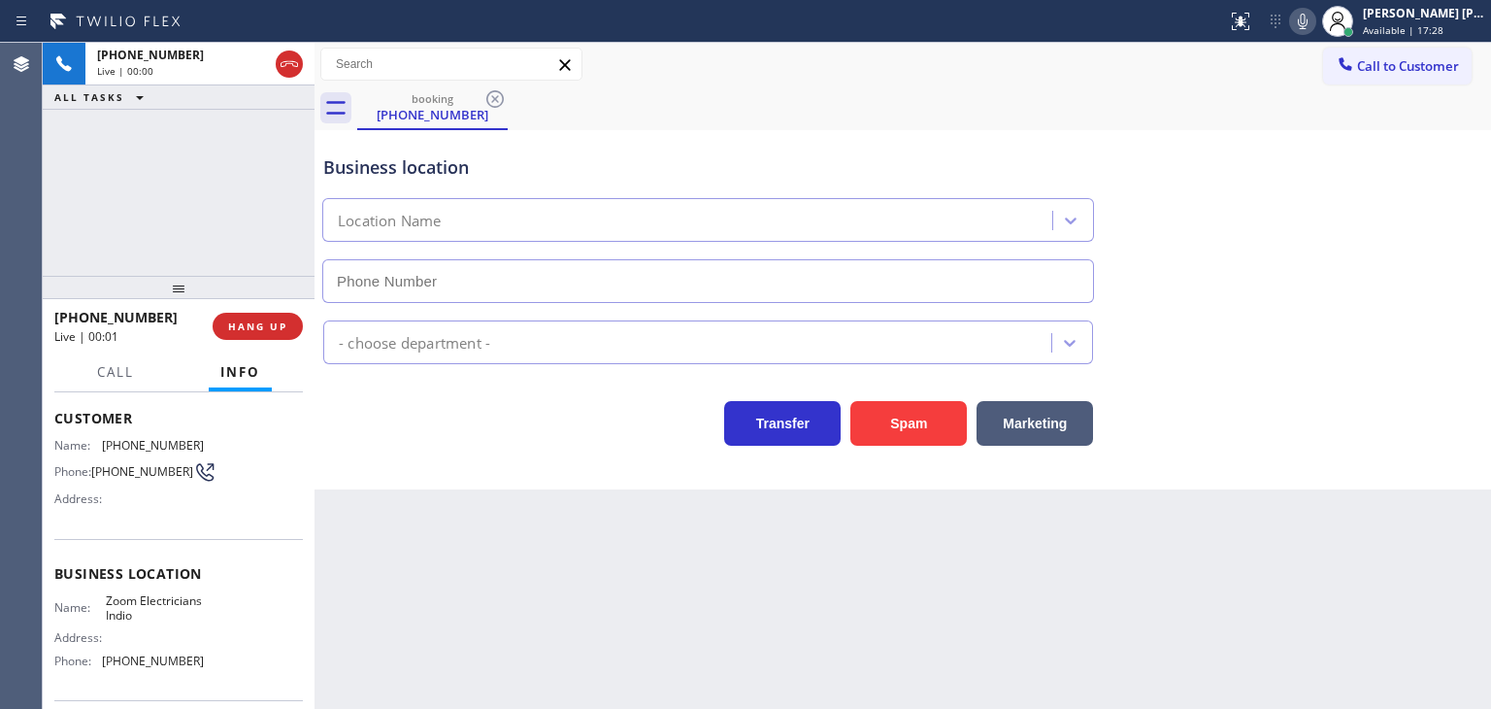
type input "[PHONE_NUMBER]"
click at [1315, 24] on icon at bounding box center [1302, 21] width 23 height 23
click at [1450, 21] on div "[PERSON_NAME] [PERSON_NAME] Available | 17:47" at bounding box center [1425, 21] width 132 height 34
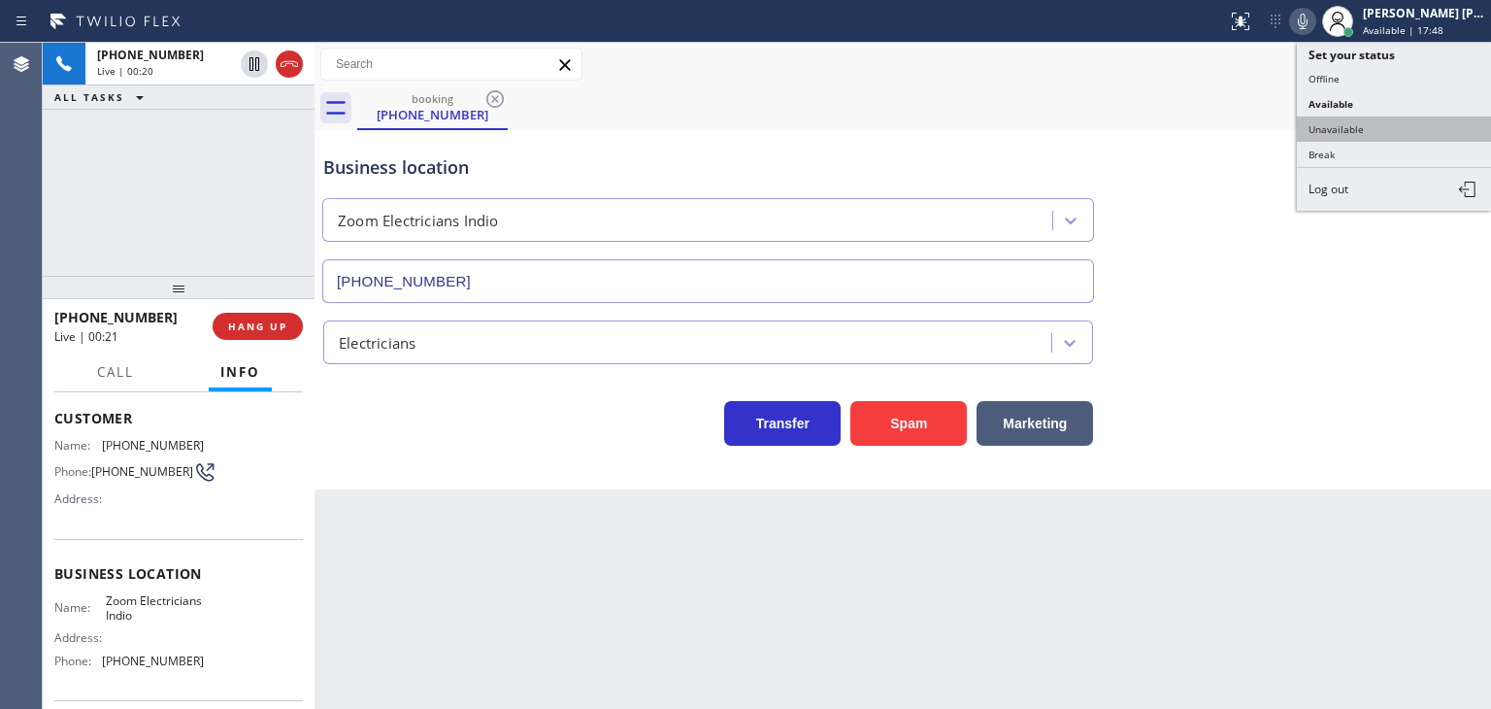
click at [1390, 119] on button "Unavailable" at bounding box center [1394, 129] width 194 height 25
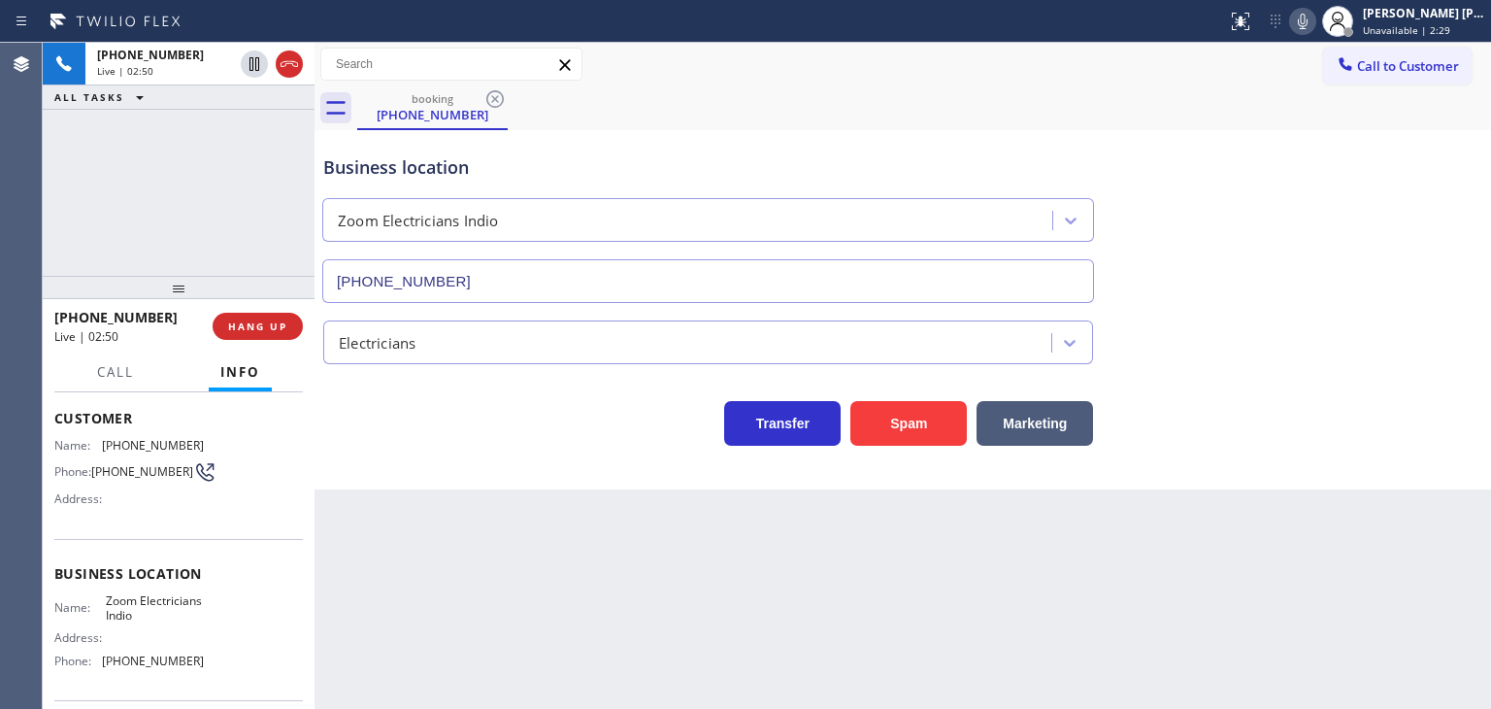
click at [351, 444] on div "Transfer Spam Marketing" at bounding box center [708, 418] width 778 height 54
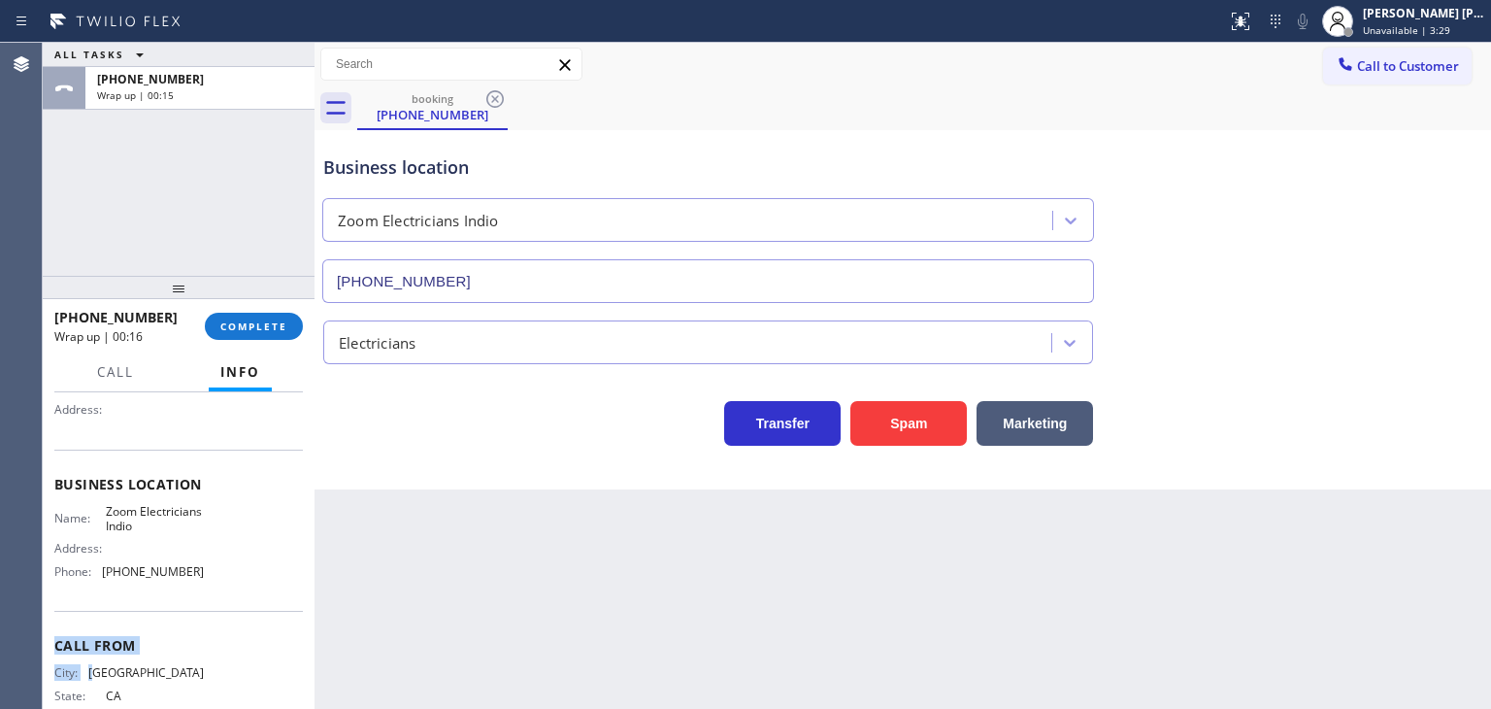
scroll to position [258, 0]
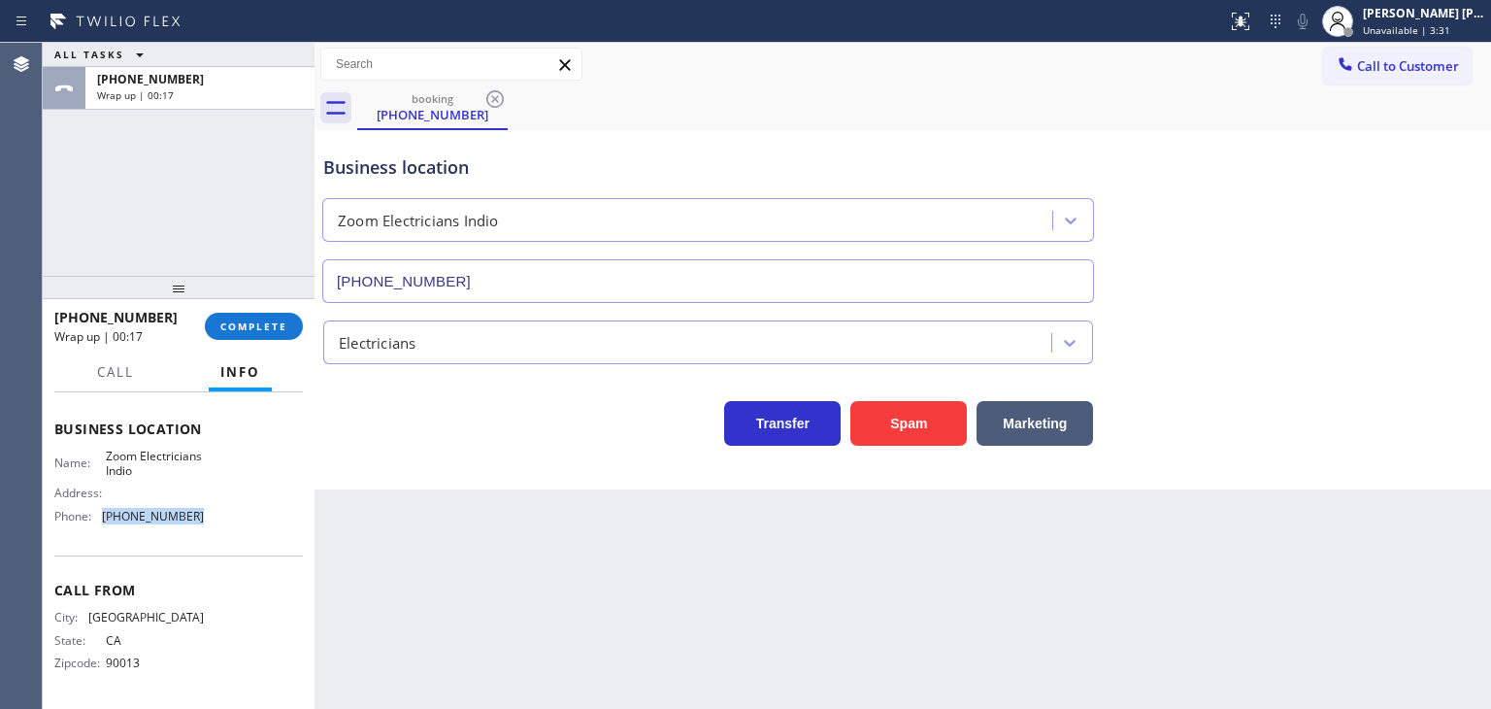
drag, startPoint x: 187, startPoint y: 682, endPoint x: 94, endPoint y: 517, distance: 189.6
click at [94, 517] on div "Phone: [PHONE_NUMBER]" at bounding box center [129, 516] width 150 height 15
copy div "[PHONE_NUMBER]"
click at [1427, 59] on span "Call to Customer" at bounding box center [1408, 65] width 102 height 17
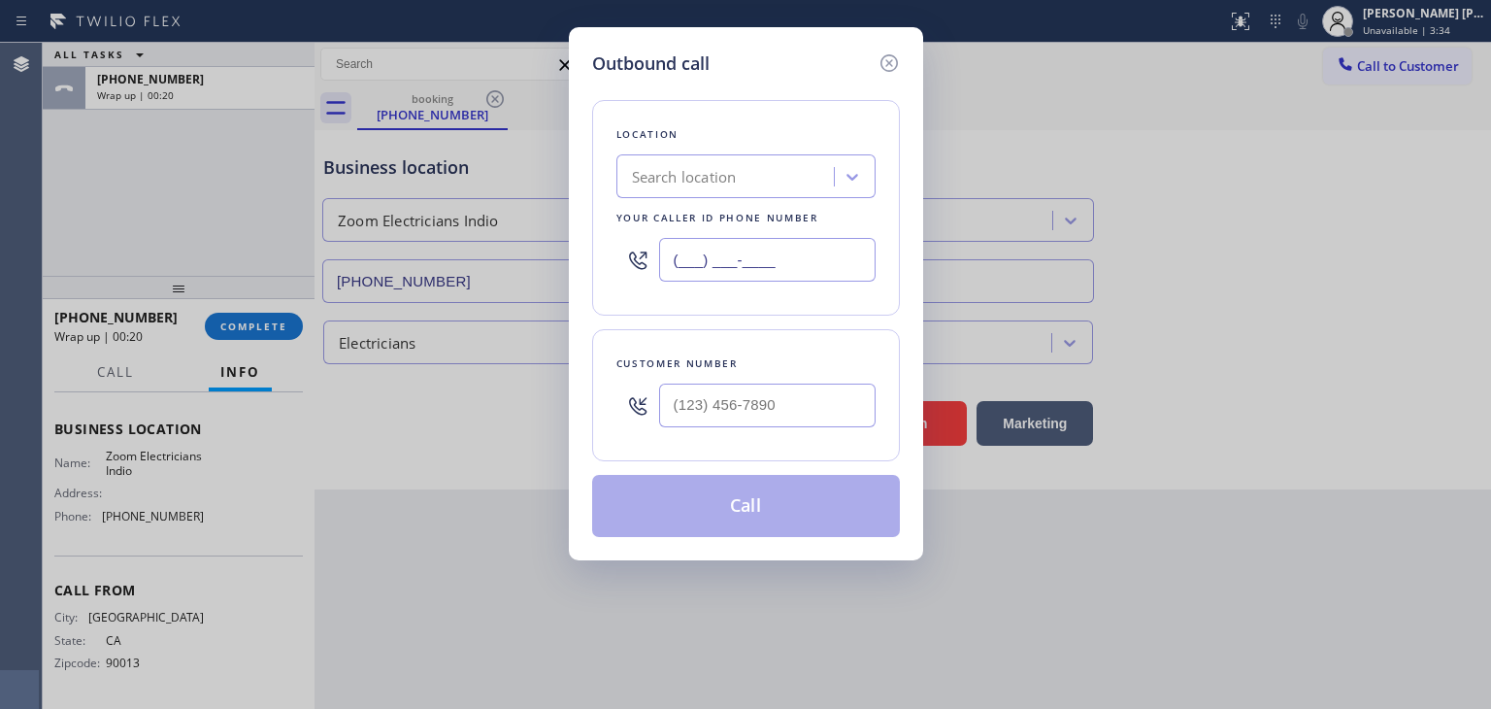
click at [712, 256] on input "(___) ___-____" at bounding box center [767, 260] width 217 height 44
paste input "760) 279-1212"
type input "[PHONE_NUMBER]"
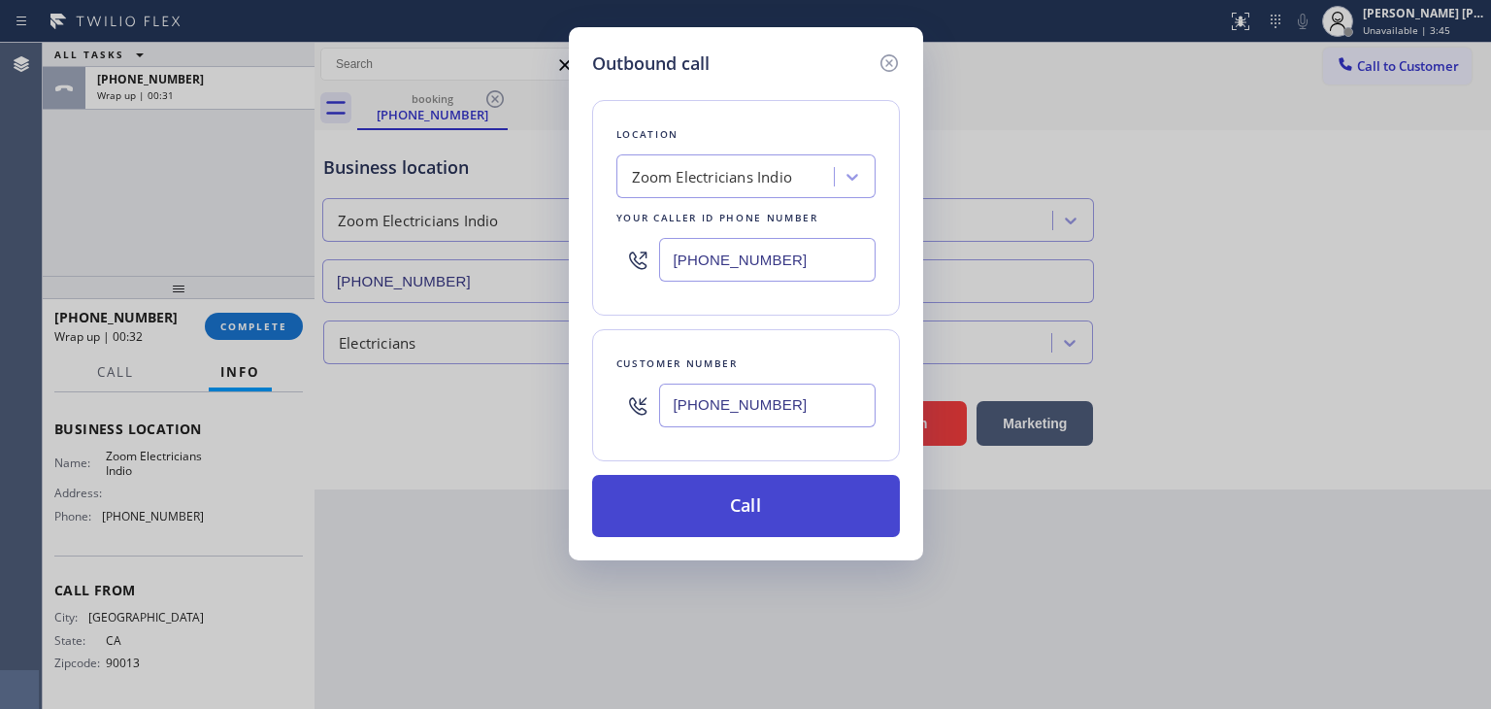
type input "[PHONE_NUMBER]"
click at [757, 497] on button "Call" at bounding box center [746, 506] width 308 height 62
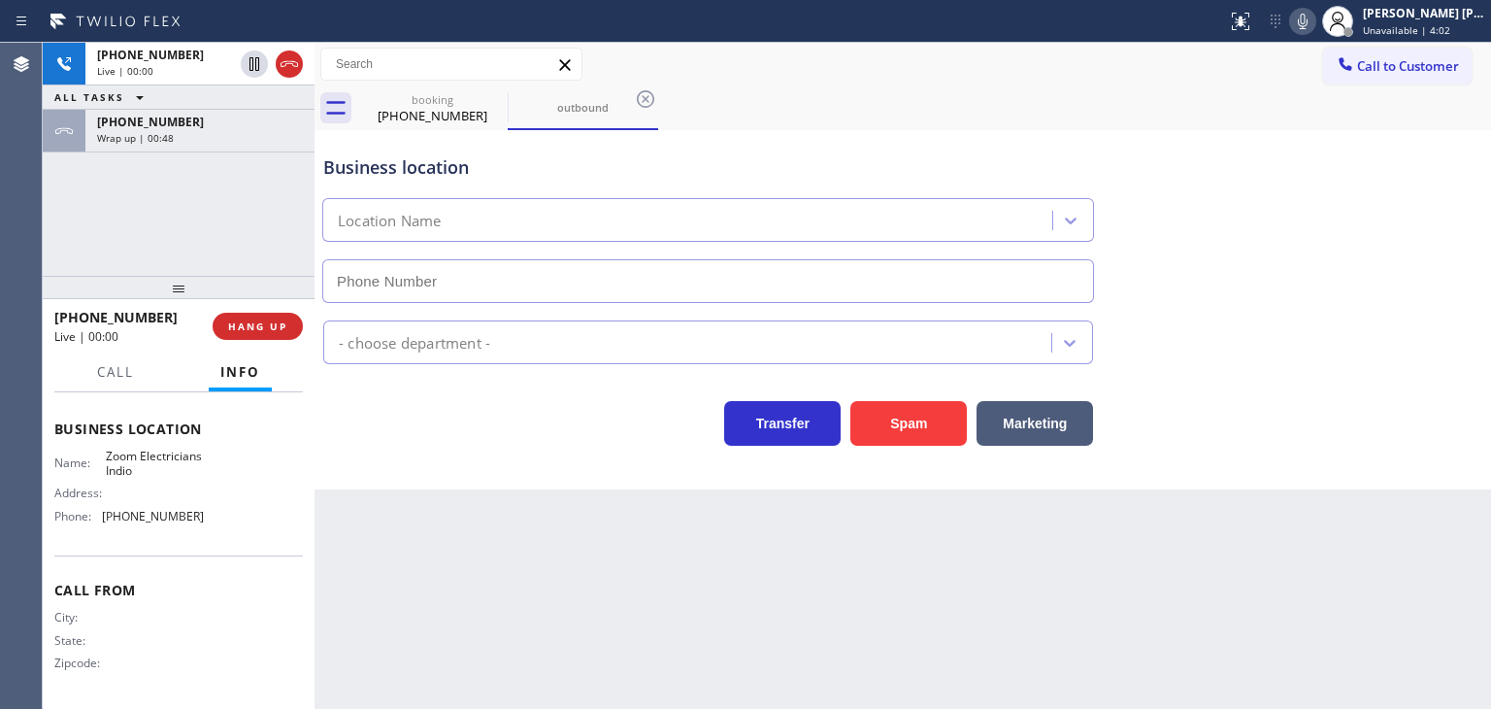
type input "[PHONE_NUMBER]"
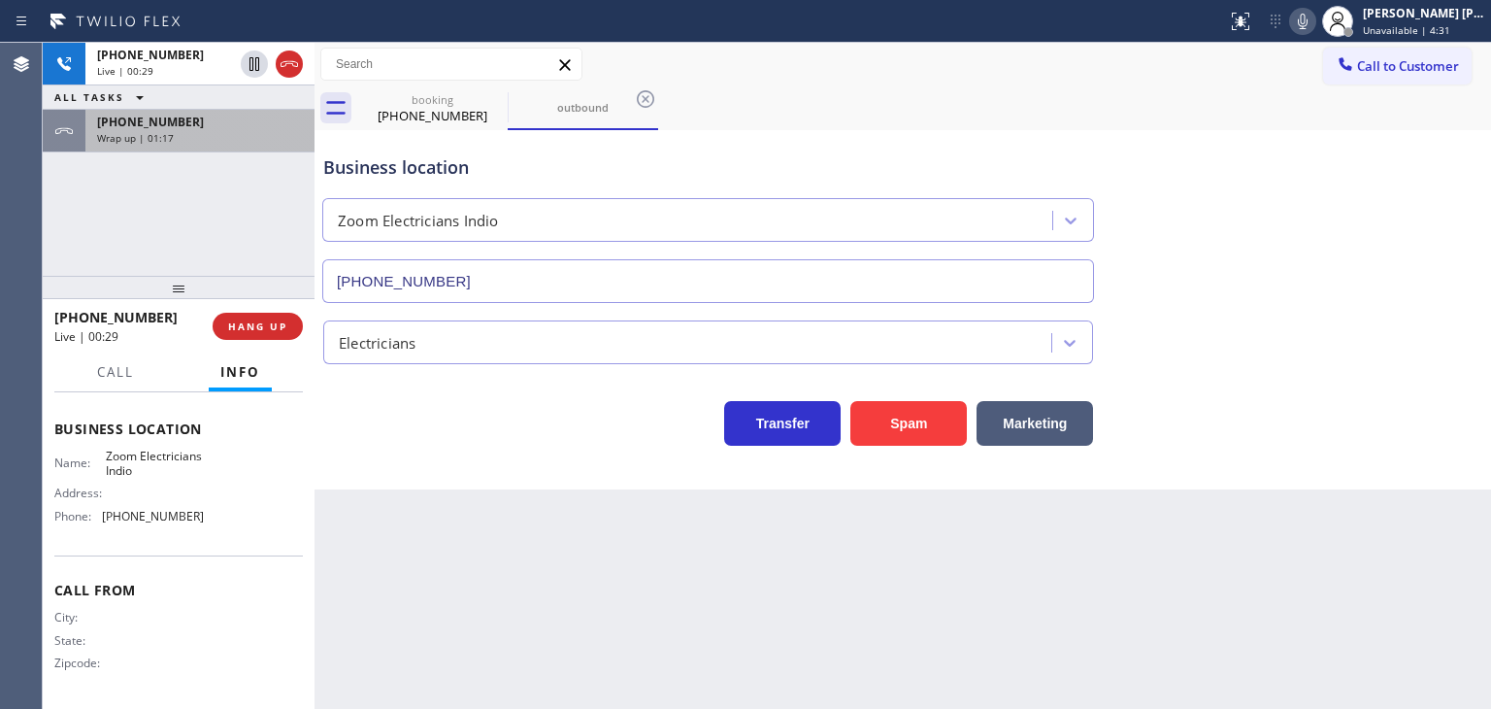
click at [167, 128] on span "[PHONE_NUMBER]" at bounding box center [150, 122] width 107 height 17
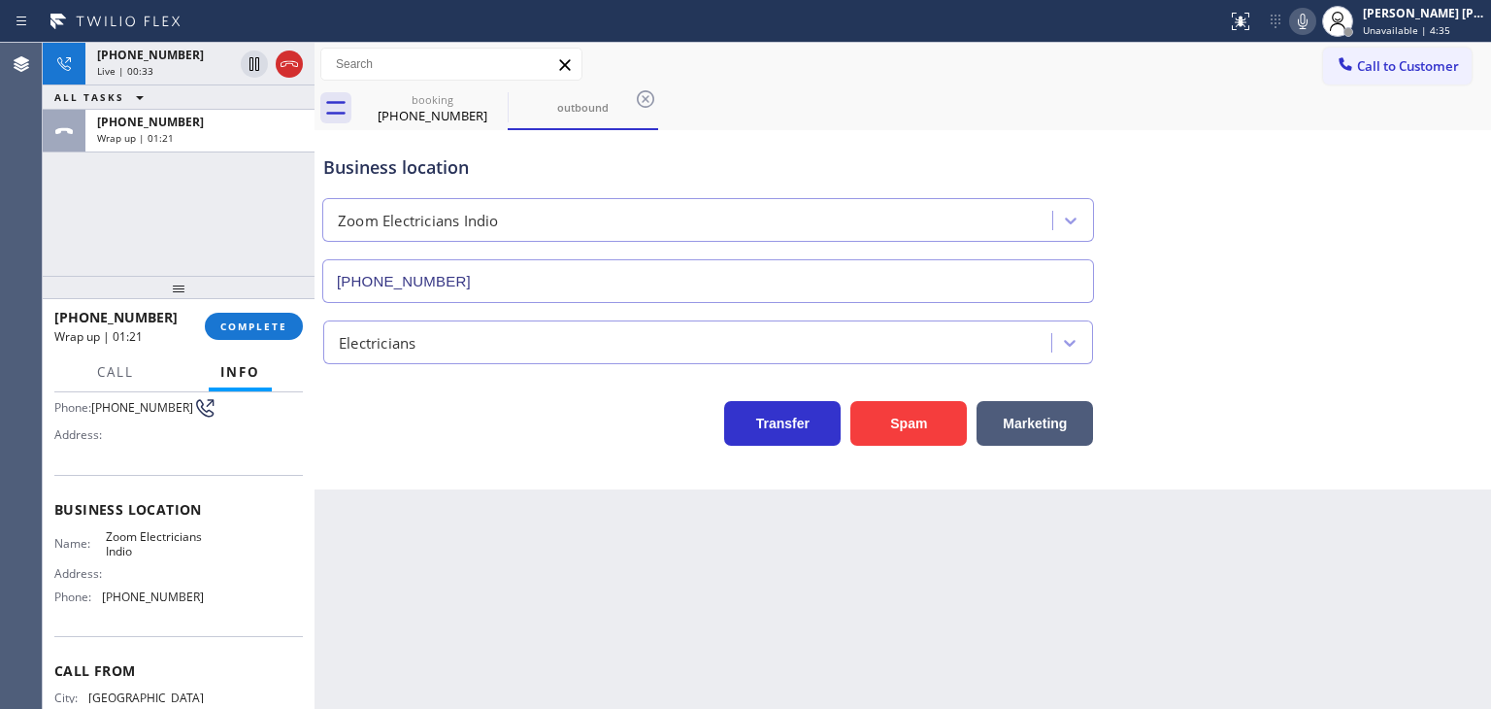
scroll to position [64, 0]
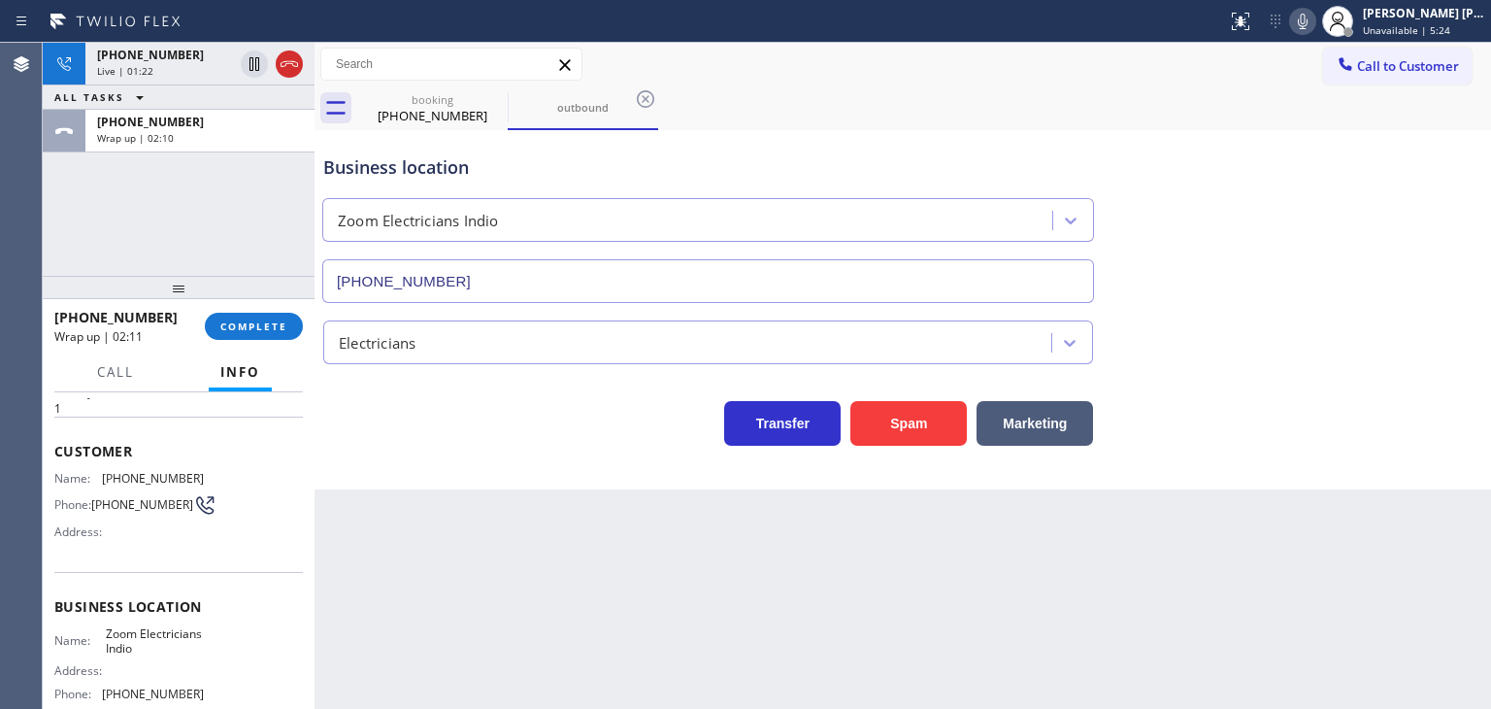
click at [1315, 17] on icon at bounding box center [1302, 21] width 23 height 23
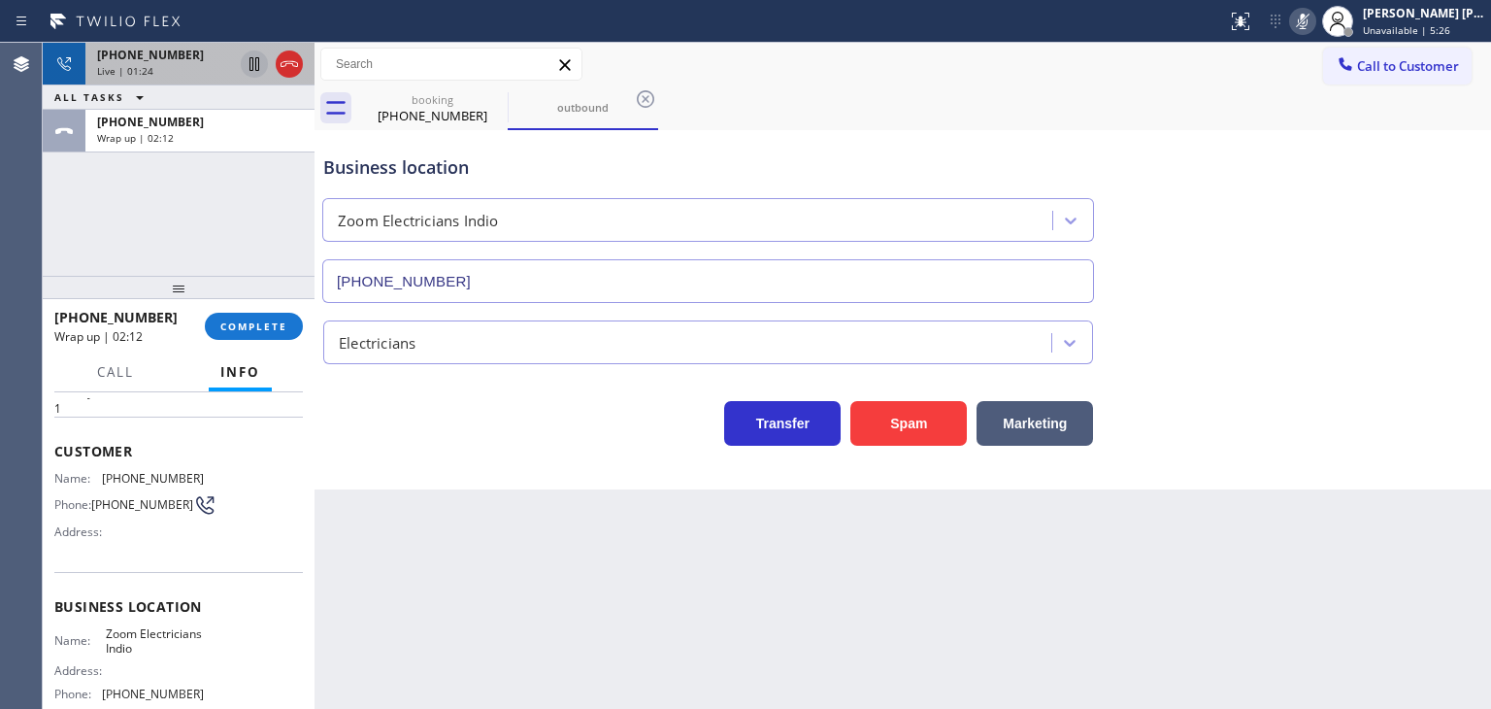
click at [247, 57] on icon at bounding box center [254, 63] width 23 height 23
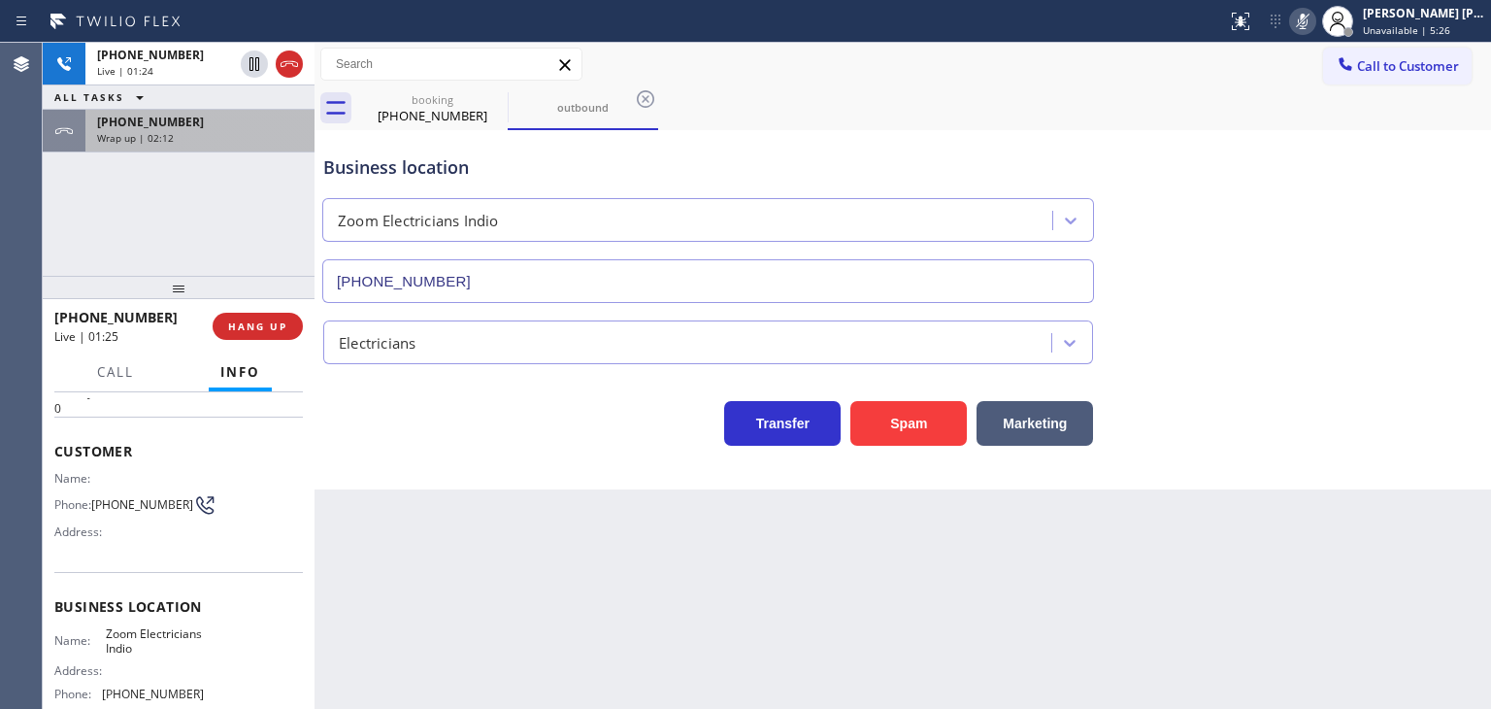
click at [239, 151] on div "[PHONE_NUMBER] Wrap up | 02:12" at bounding box center [195, 131] width 221 height 43
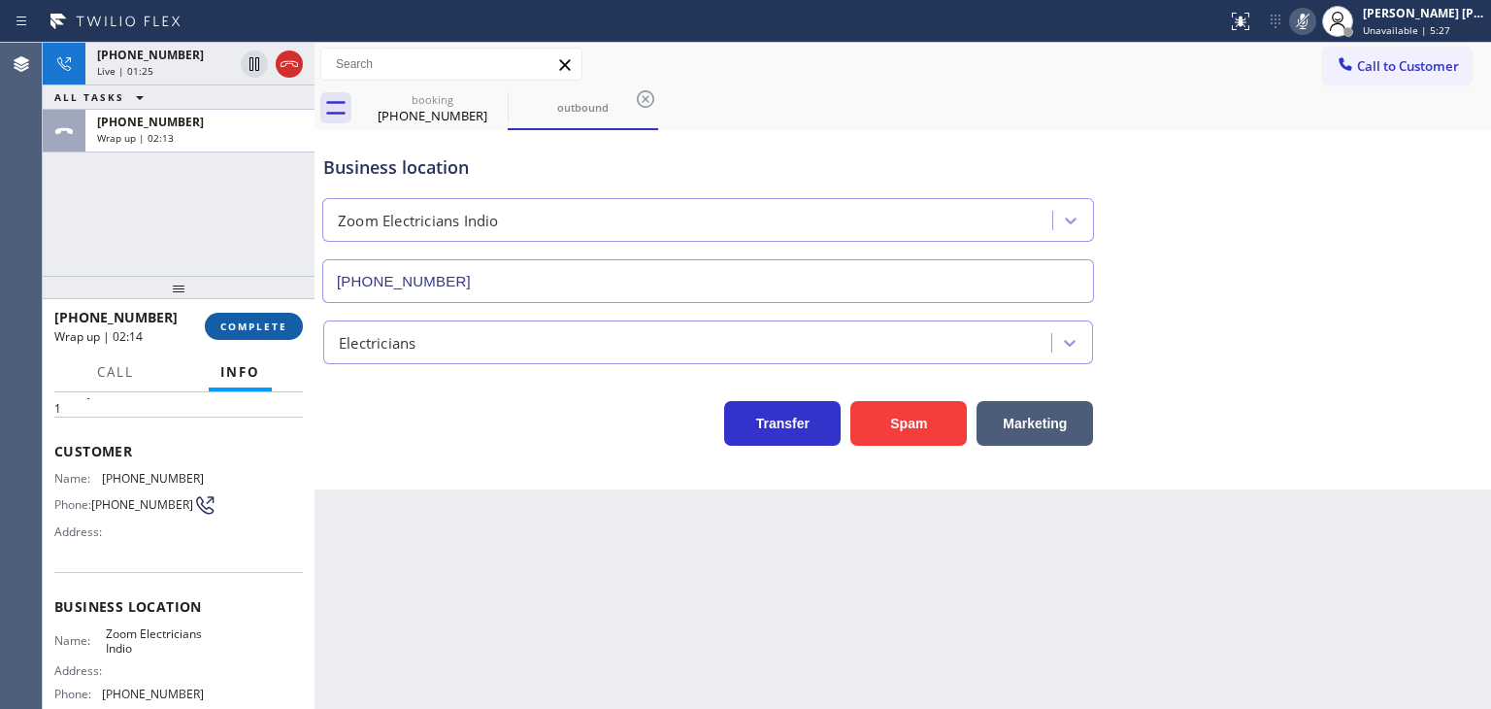
click at [266, 320] on span "COMPLETE" at bounding box center [253, 326] width 67 height 14
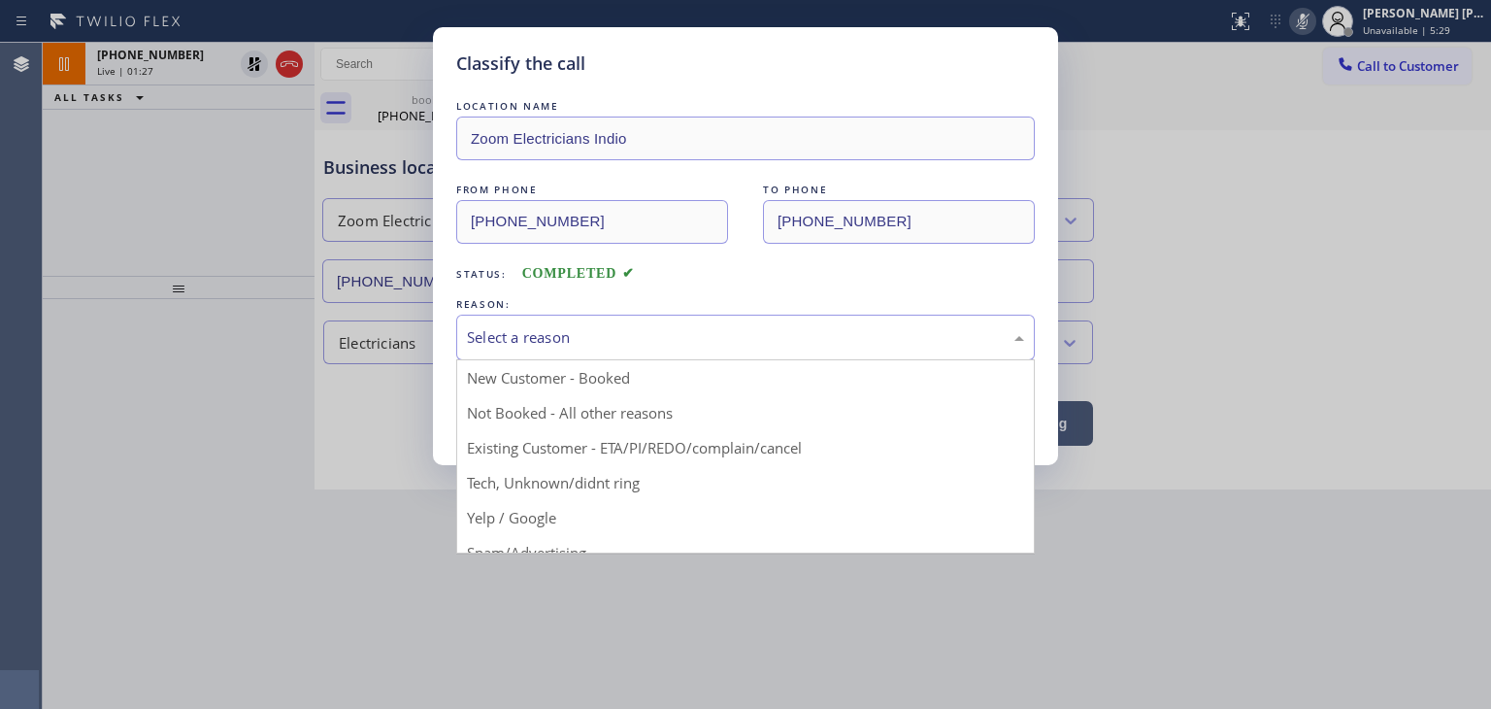
click at [524, 331] on div "Select a reason" at bounding box center [745, 337] width 557 height 22
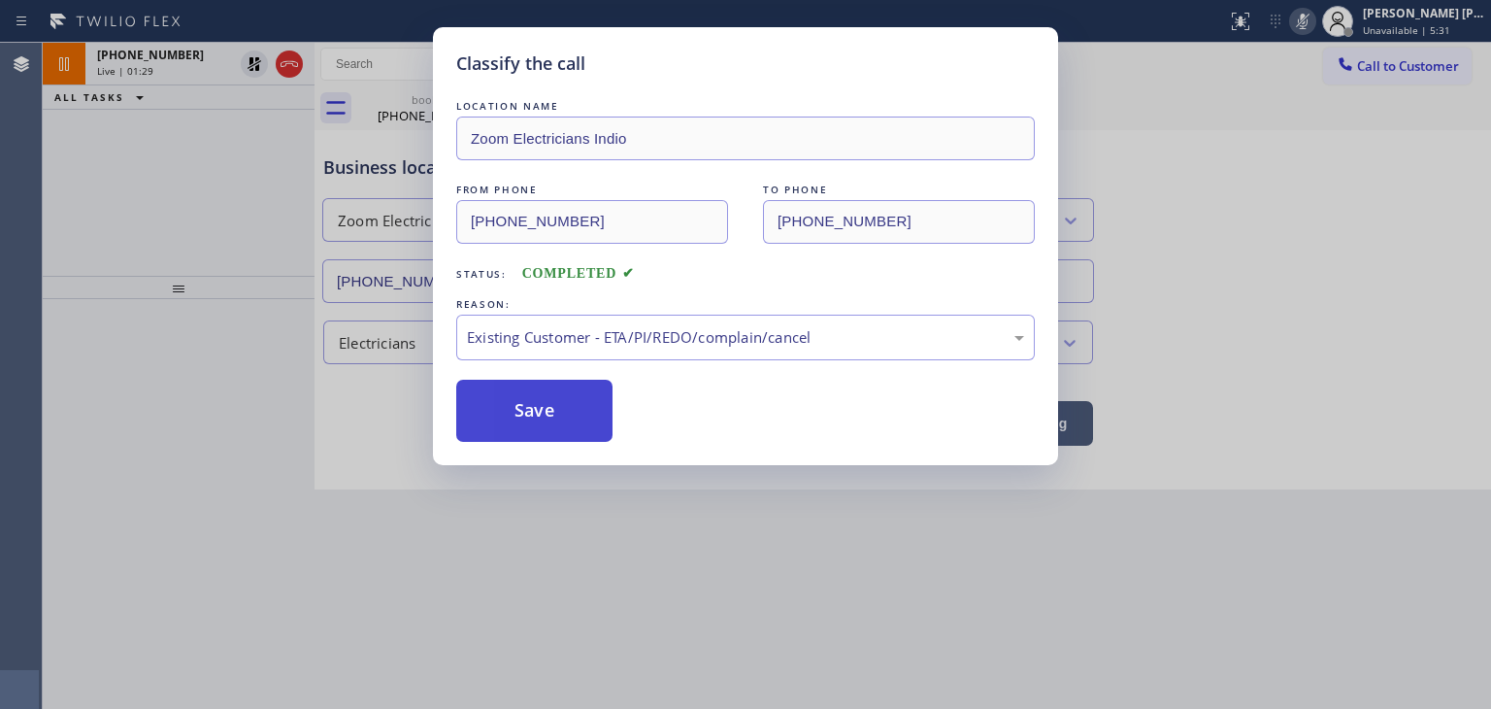
click at [545, 409] on button "Save" at bounding box center [534, 411] width 156 height 62
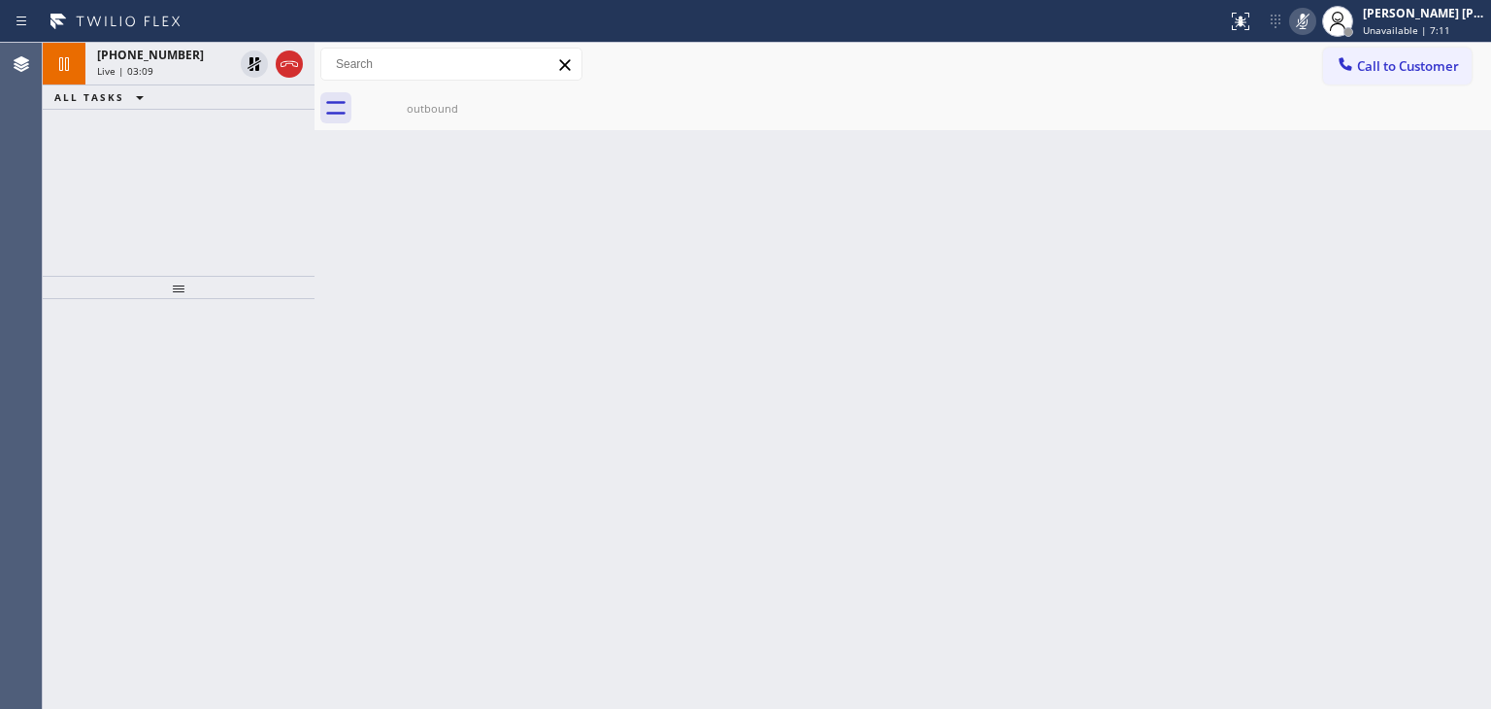
click at [1308, 19] on icon at bounding box center [1303, 22] width 10 height 16
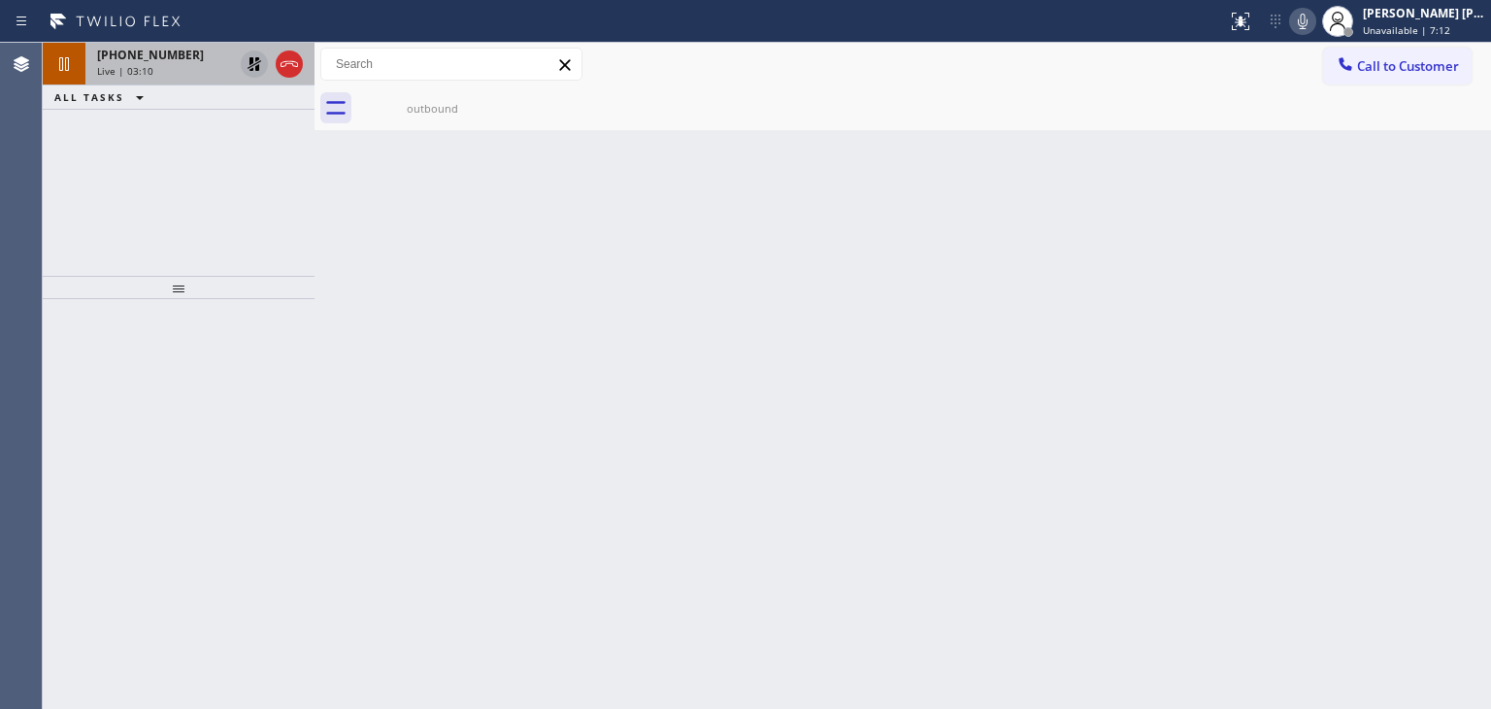
click at [254, 64] on icon at bounding box center [255, 64] width 14 height 14
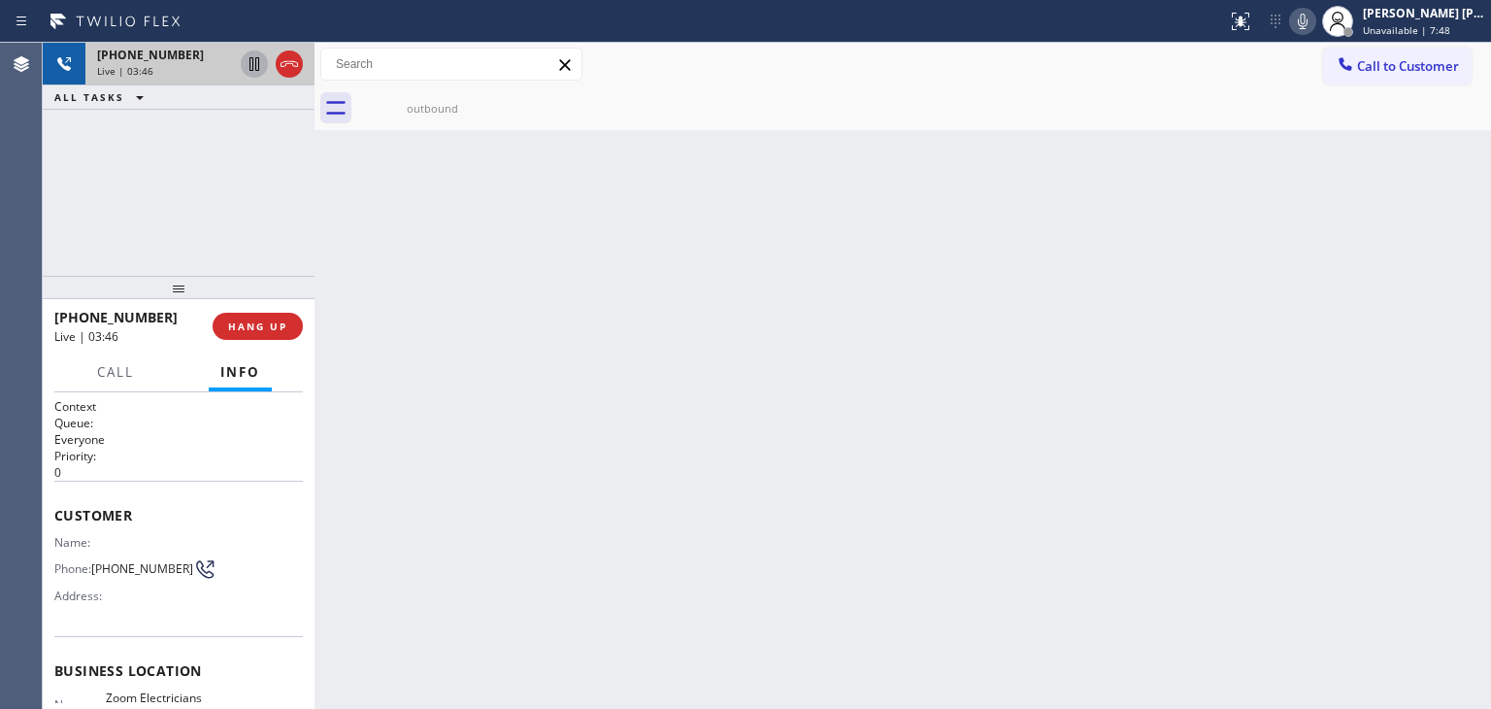
click at [315, 215] on div at bounding box center [315, 376] width 0 height 666
click at [439, 105] on div "outbound" at bounding box center [432, 108] width 147 height 15
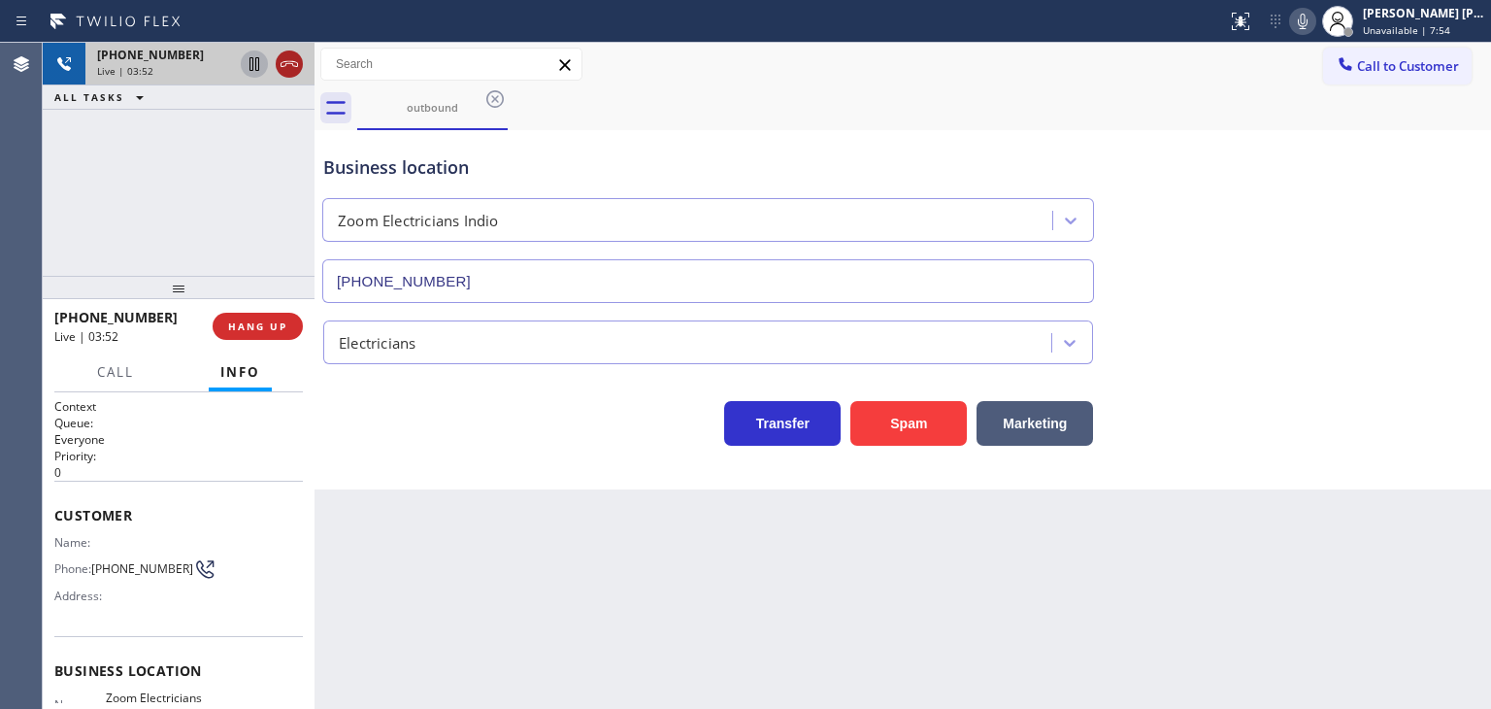
click at [279, 67] on icon at bounding box center [289, 63] width 23 height 23
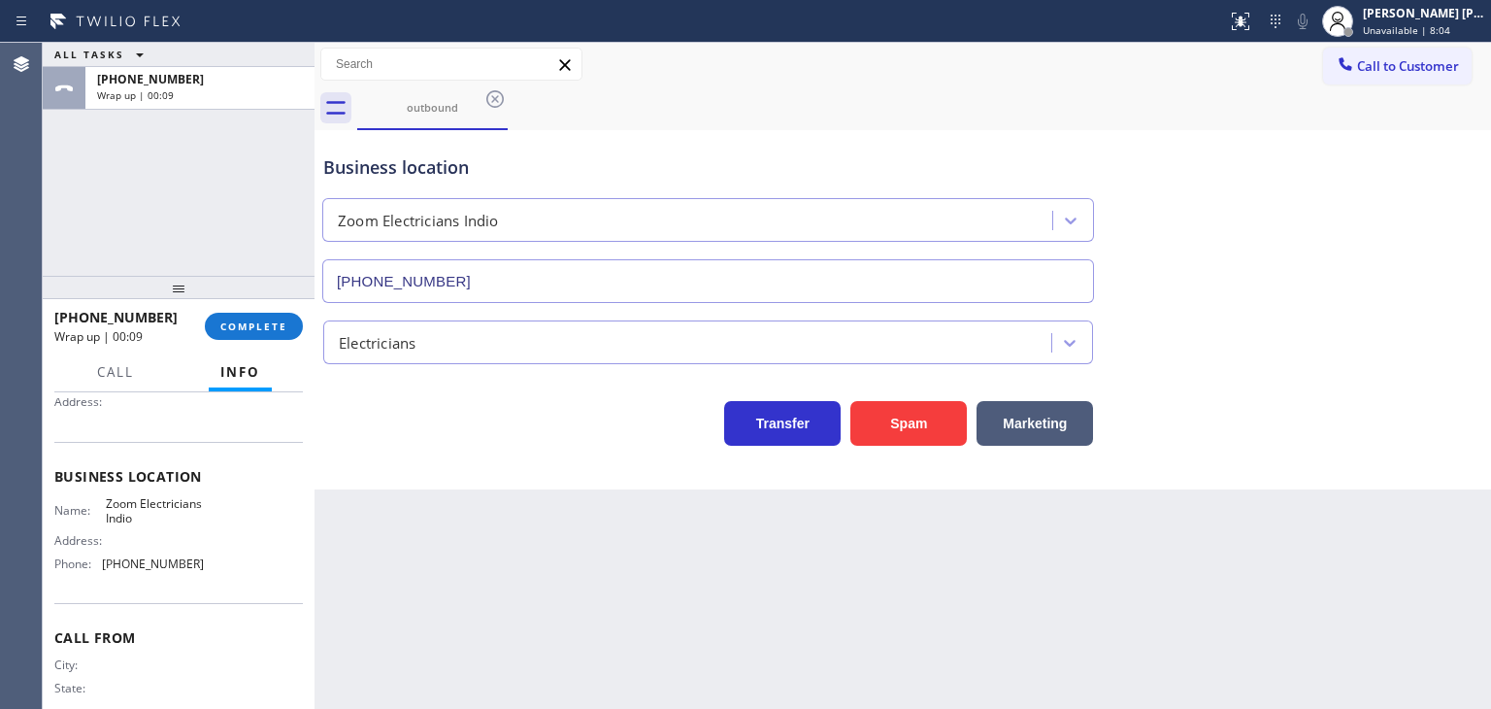
scroll to position [97, 0]
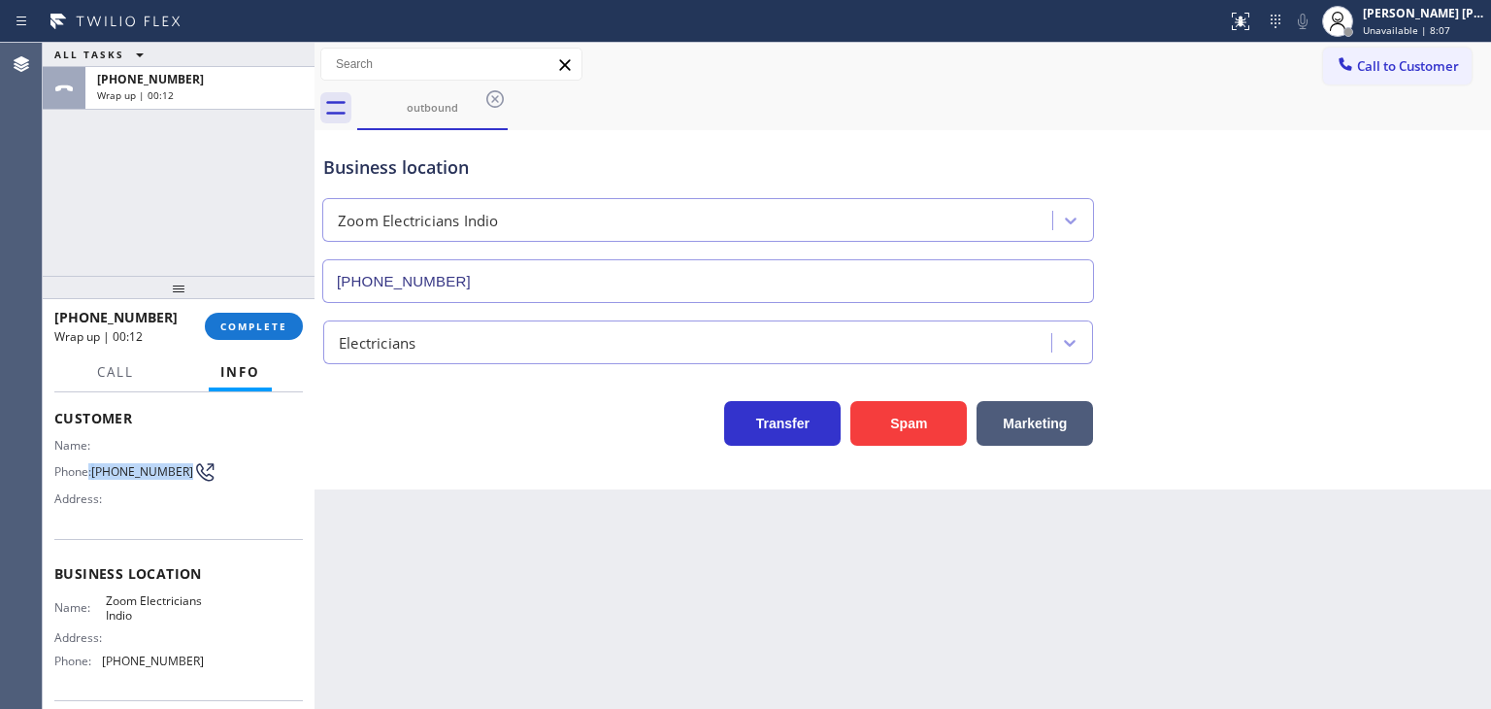
drag, startPoint x: 140, startPoint y: 475, endPoint x: 87, endPoint y: 467, distance: 53.0
click at [87, 467] on div "Phone: [PHONE_NUMBER]" at bounding box center [129, 471] width 150 height 23
click at [145, 486] on div "Name: Phone: [PHONE_NUMBER] Address:" at bounding box center [129, 476] width 150 height 77
drag, startPoint x: 139, startPoint y: 482, endPoint x: 96, endPoint y: 463, distance: 46.5
click at [96, 464] on span "[PHONE_NUMBER]" at bounding box center [142, 471] width 102 height 15
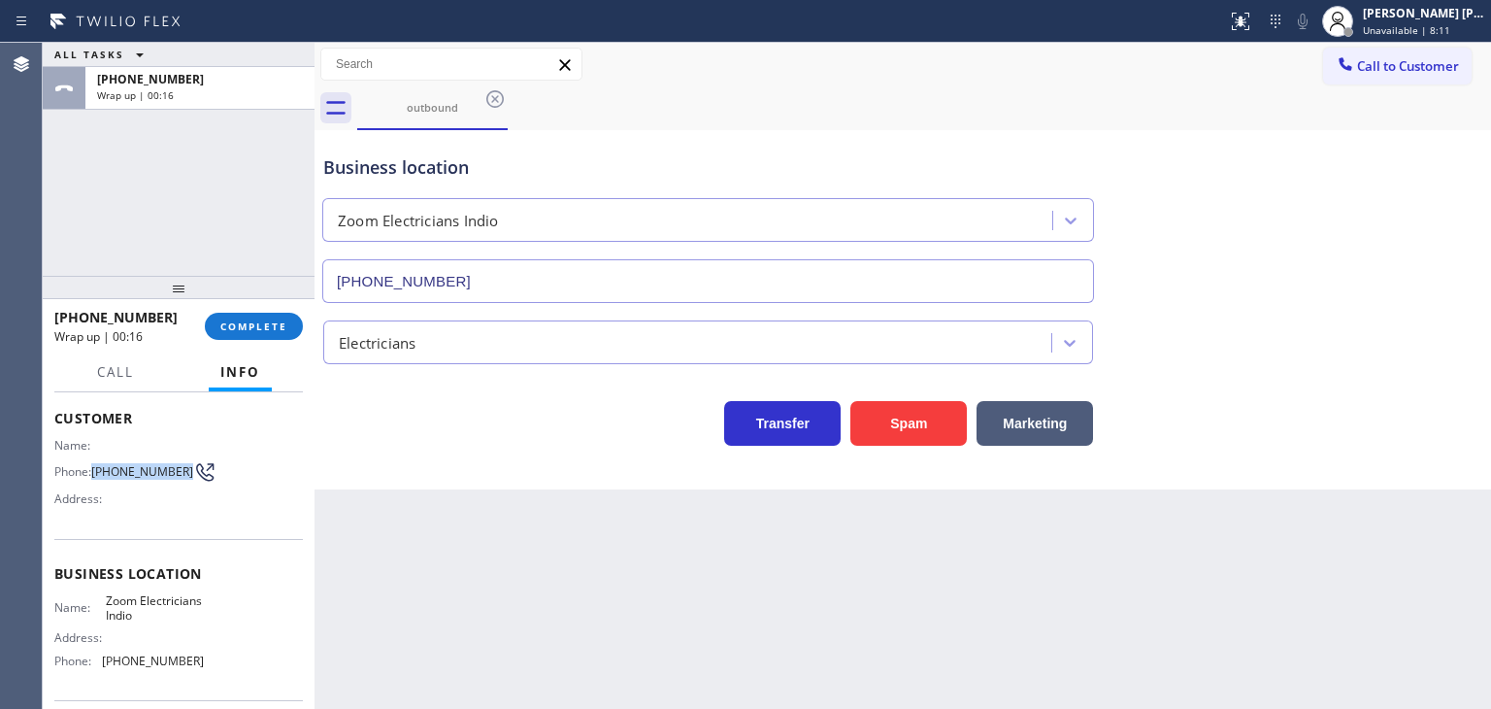
copy span "[PHONE_NUMBER]"
click at [1422, 21] on div "[PERSON_NAME] [PERSON_NAME] Unavailable | 8:45" at bounding box center [1425, 21] width 132 height 34
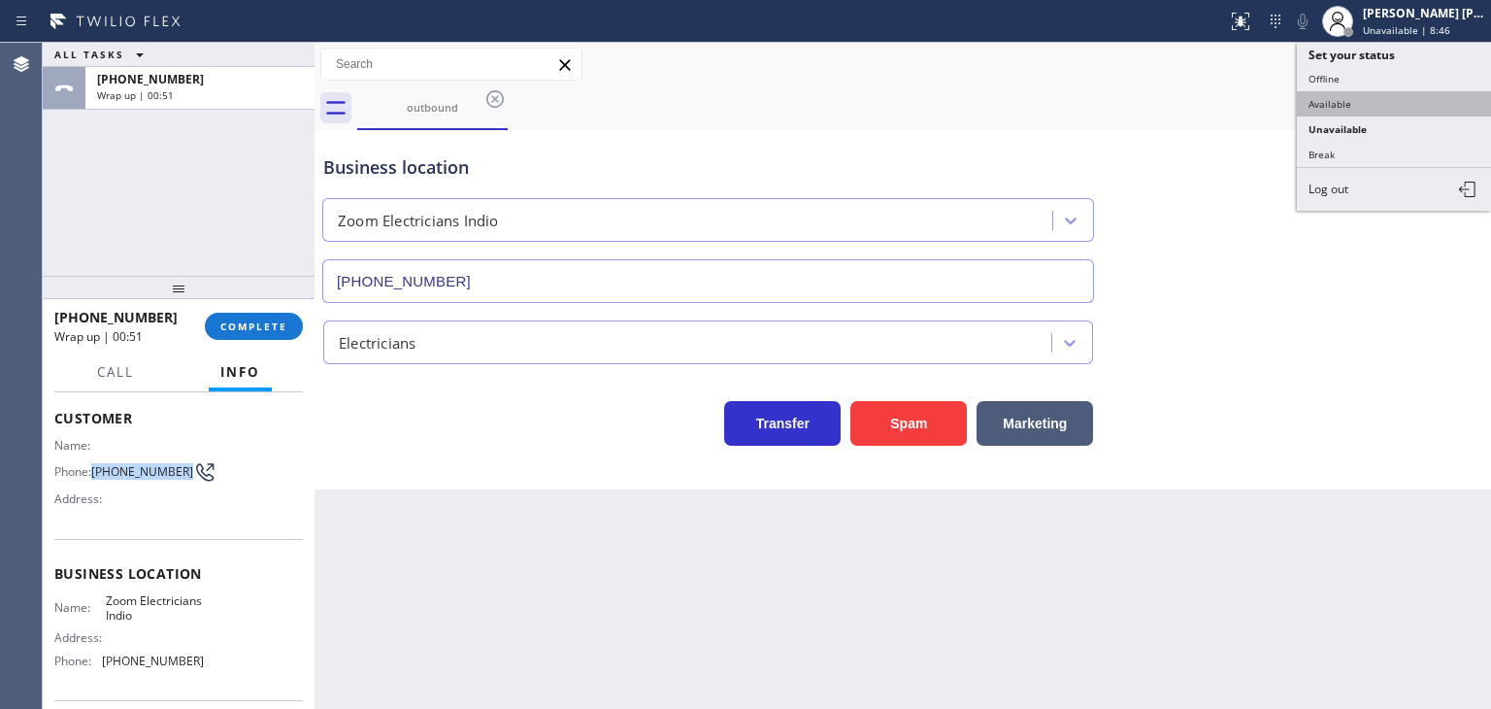
click at [1388, 98] on button "Available" at bounding box center [1394, 103] width 194 height 25
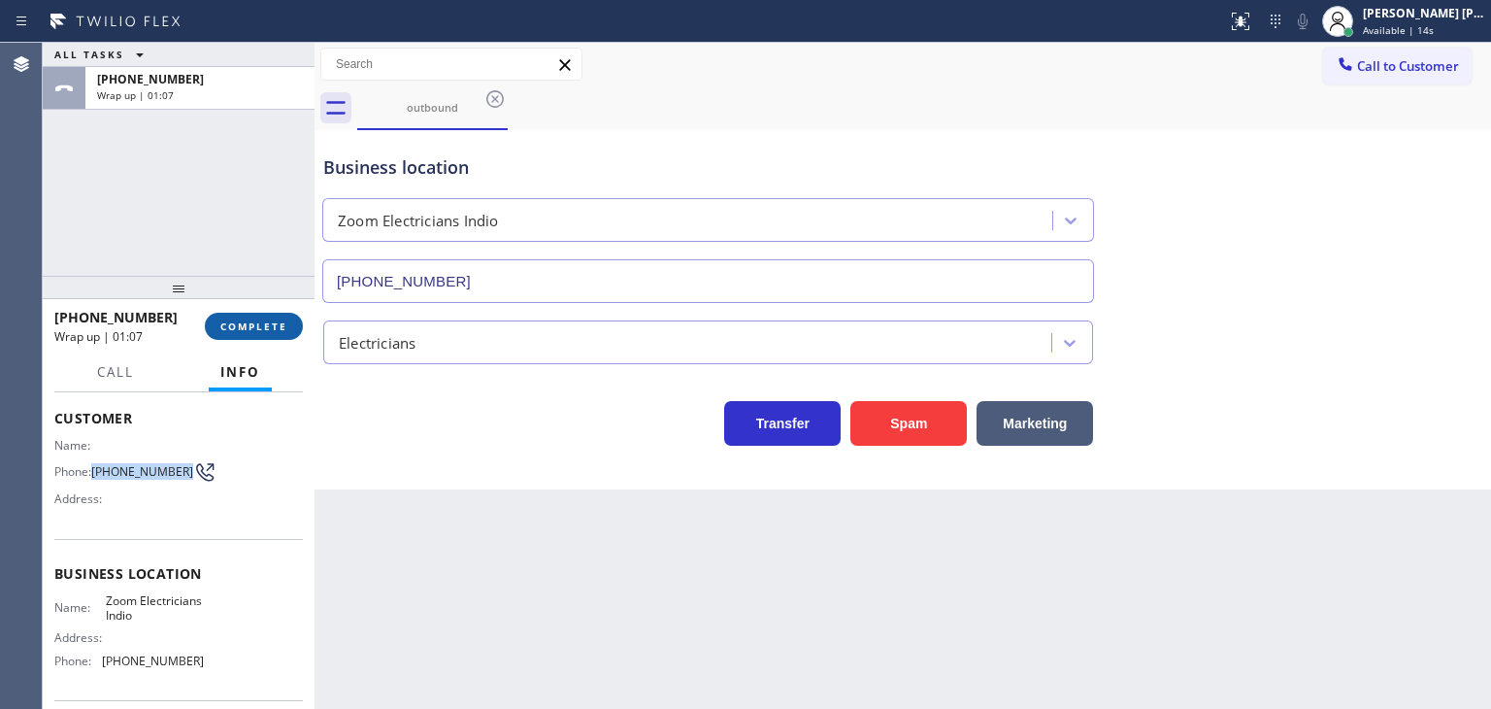
click at [280, 330] on span "COMPLETE" at bounding box center [253, 326] width 67 height 14
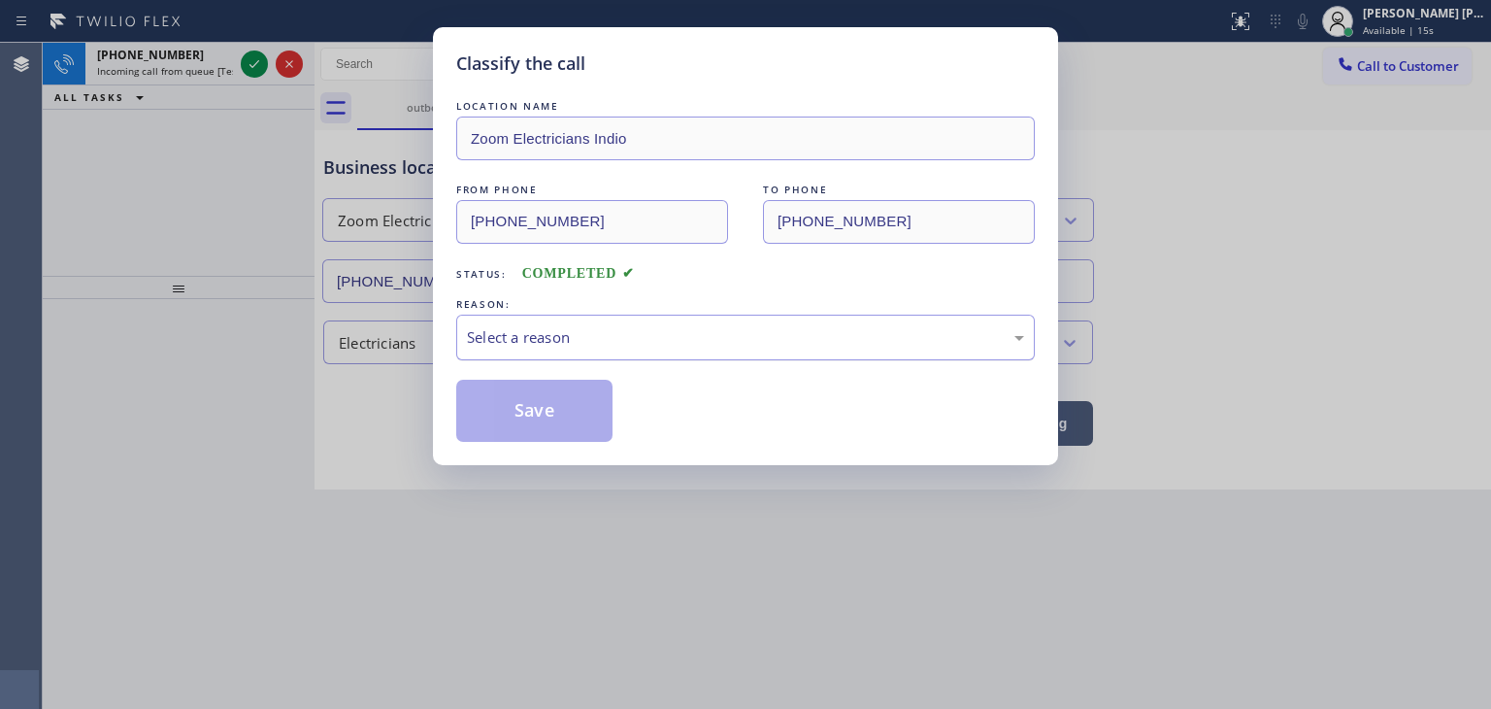
click at [569, 342] on div "Select a reason" at bounding box center [745, 337] width 557 height 22
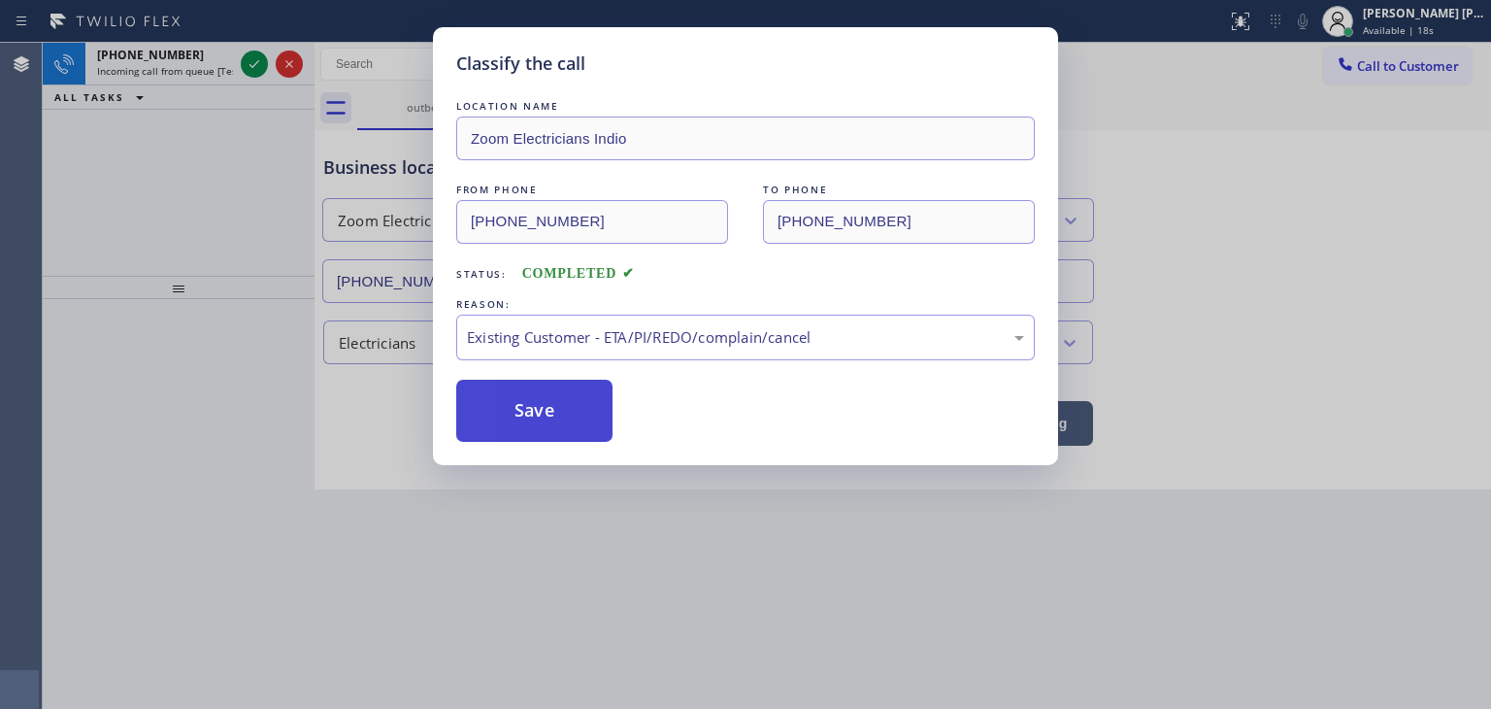
click at [514, 416] on button "Save" at bounding box center [534, 411] width 156 height 62
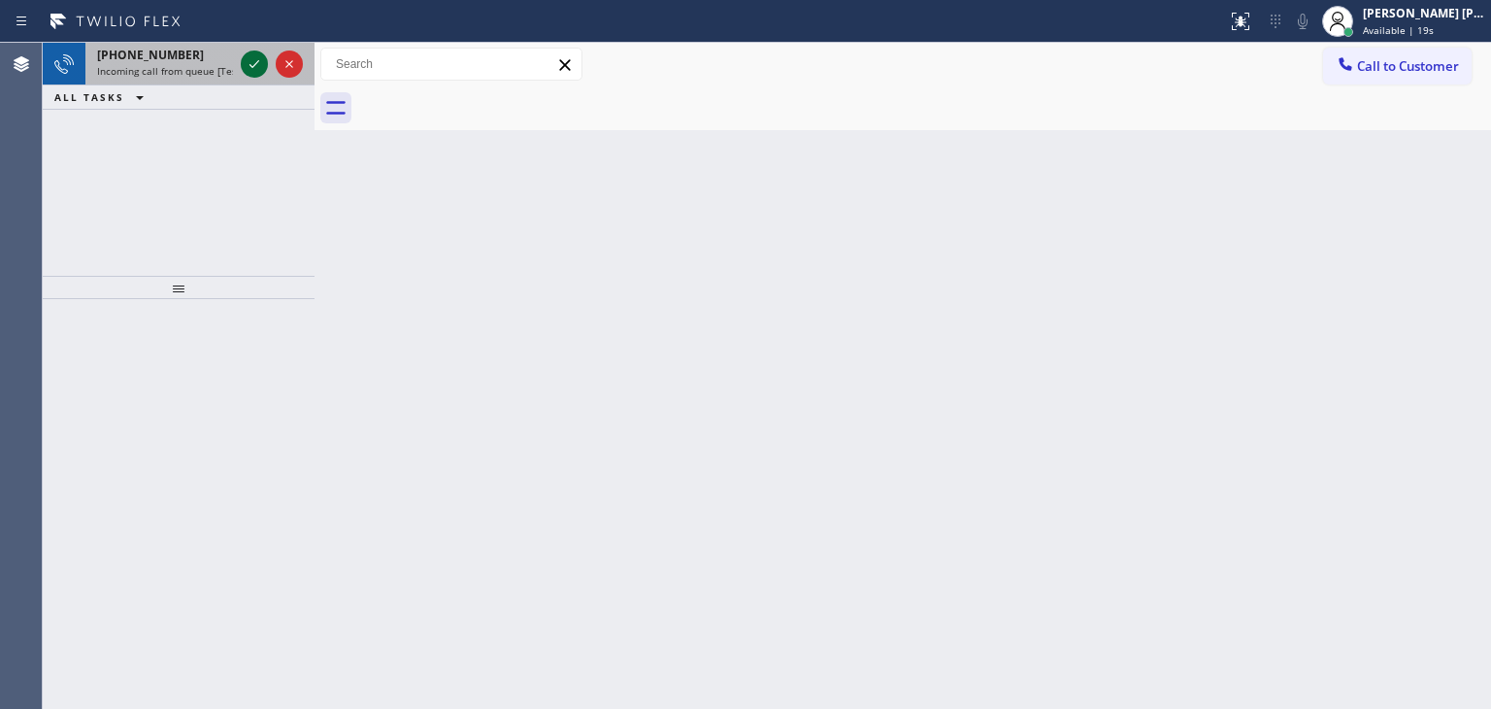
click at [253, 61] on icon at bounding box center [254, 63] width 23 height 23
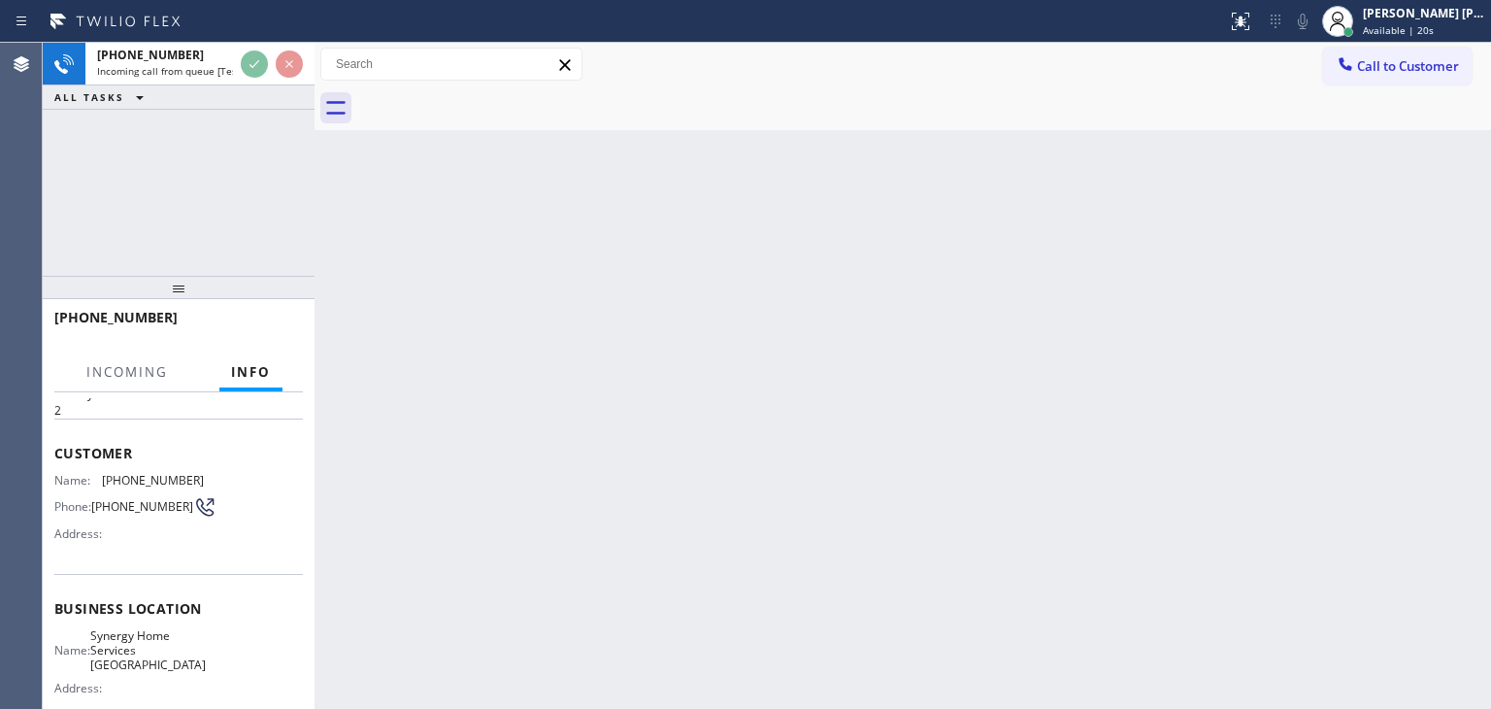
scroll to position [194, 0]
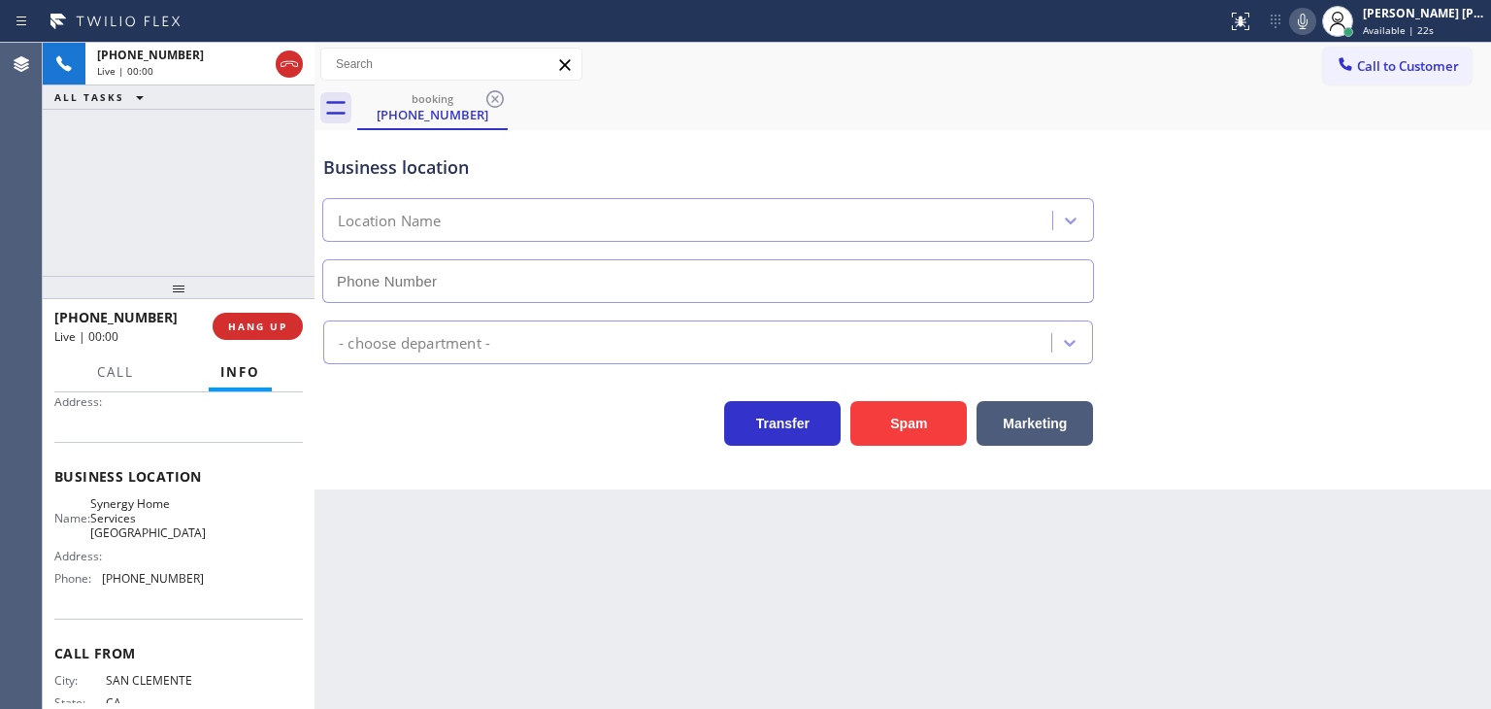
type input "[PHONE_NUMBER]"
click at [1308, 18] on icon at bounding box center [1303, 22] width 10 height 16
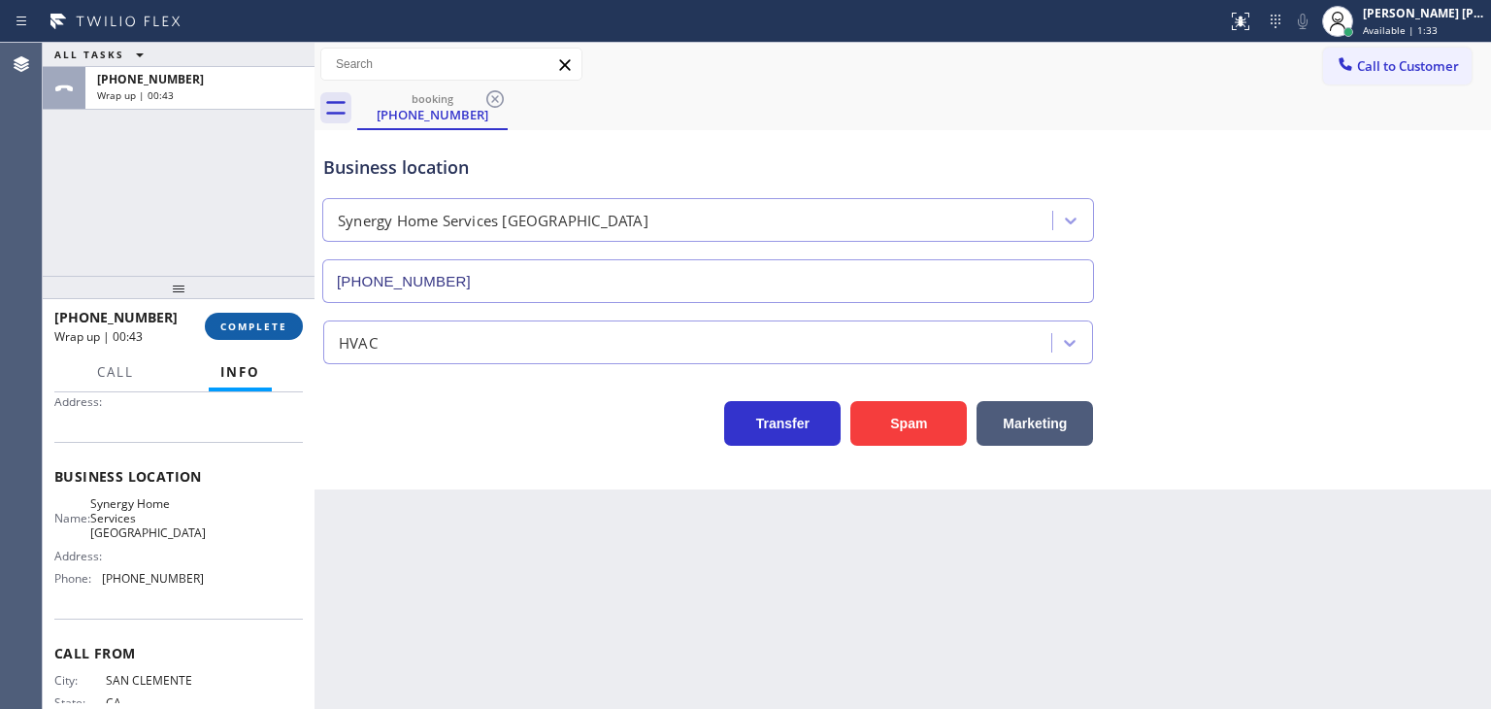
click at [252, 331] on span "COMPLETE" at bounding box center [253, 326] width 67 height 14
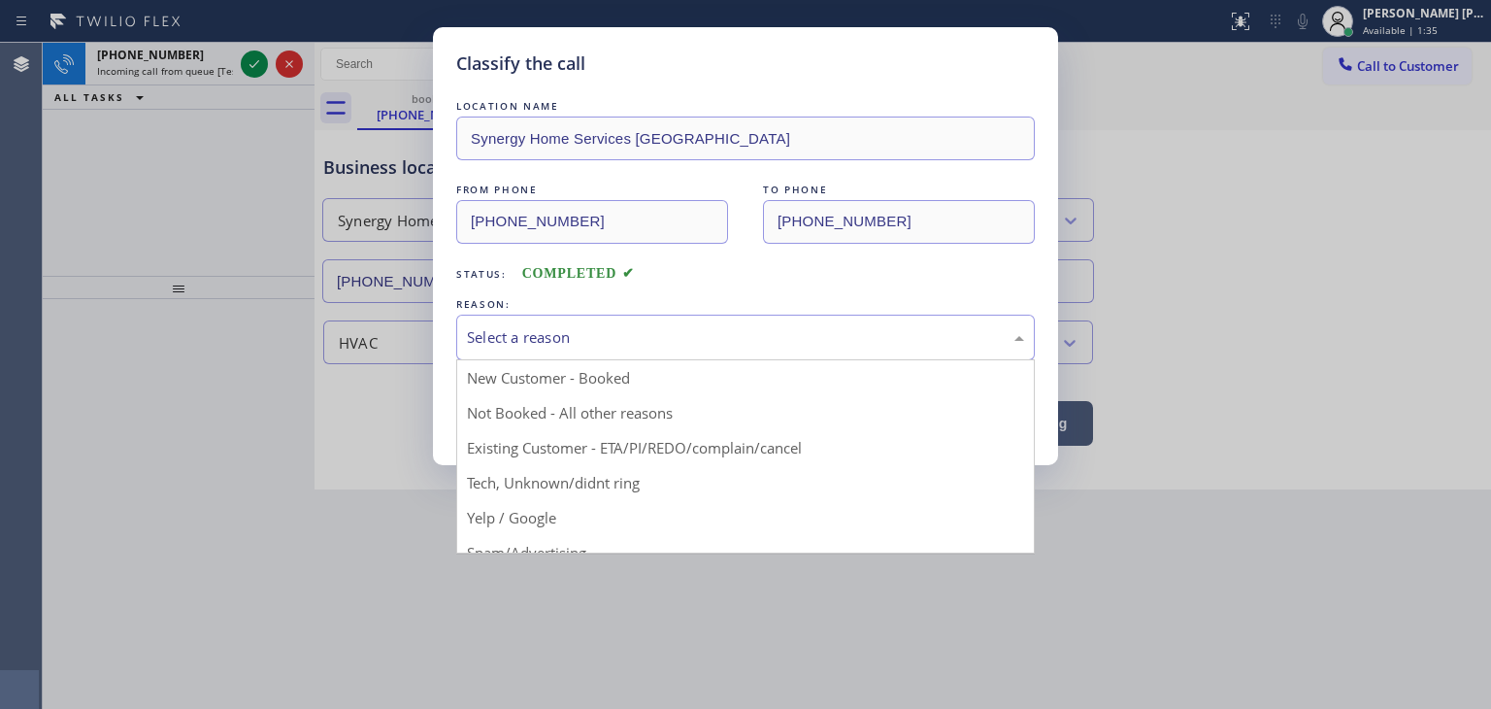
click at [564, 344] on div "Select a reason" at bounding box center [745, 337] width 557 height 22
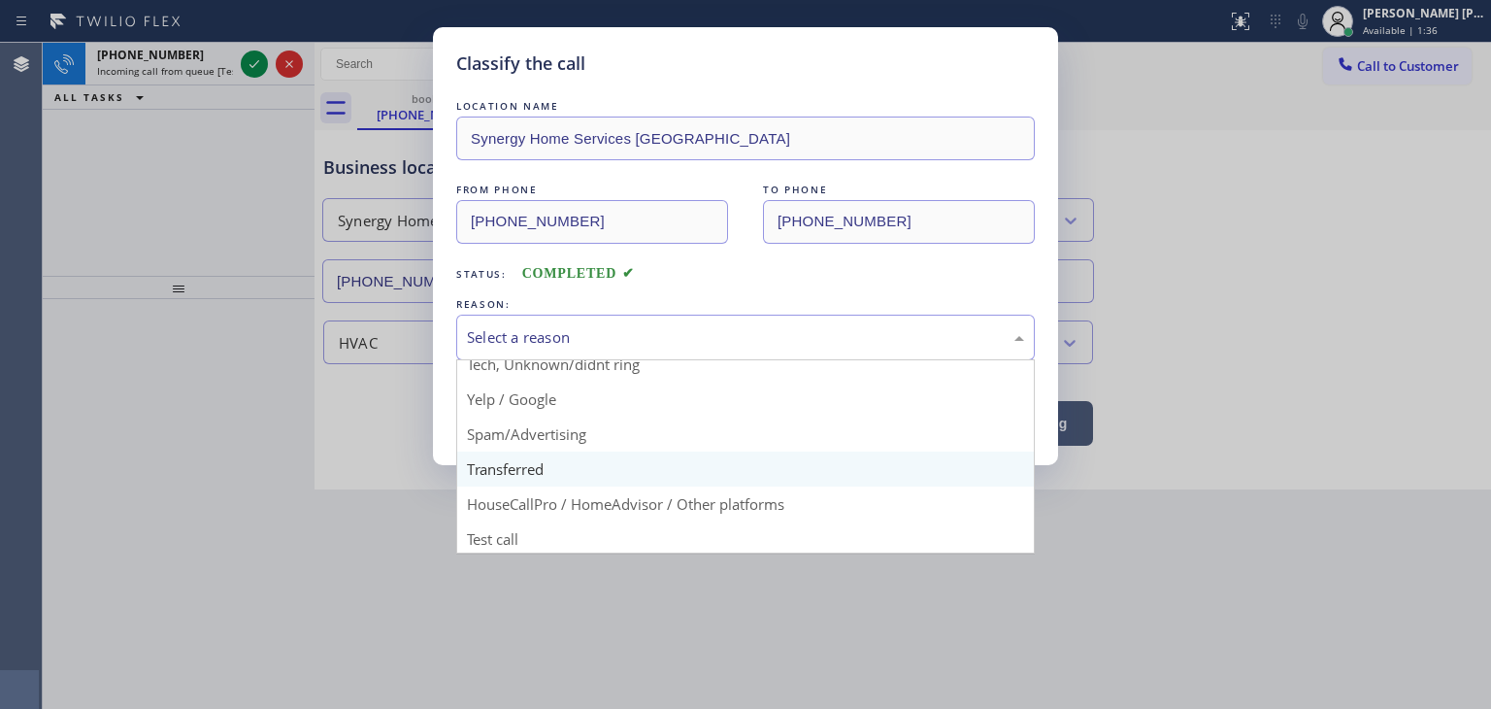
scroll to position [121, 0]
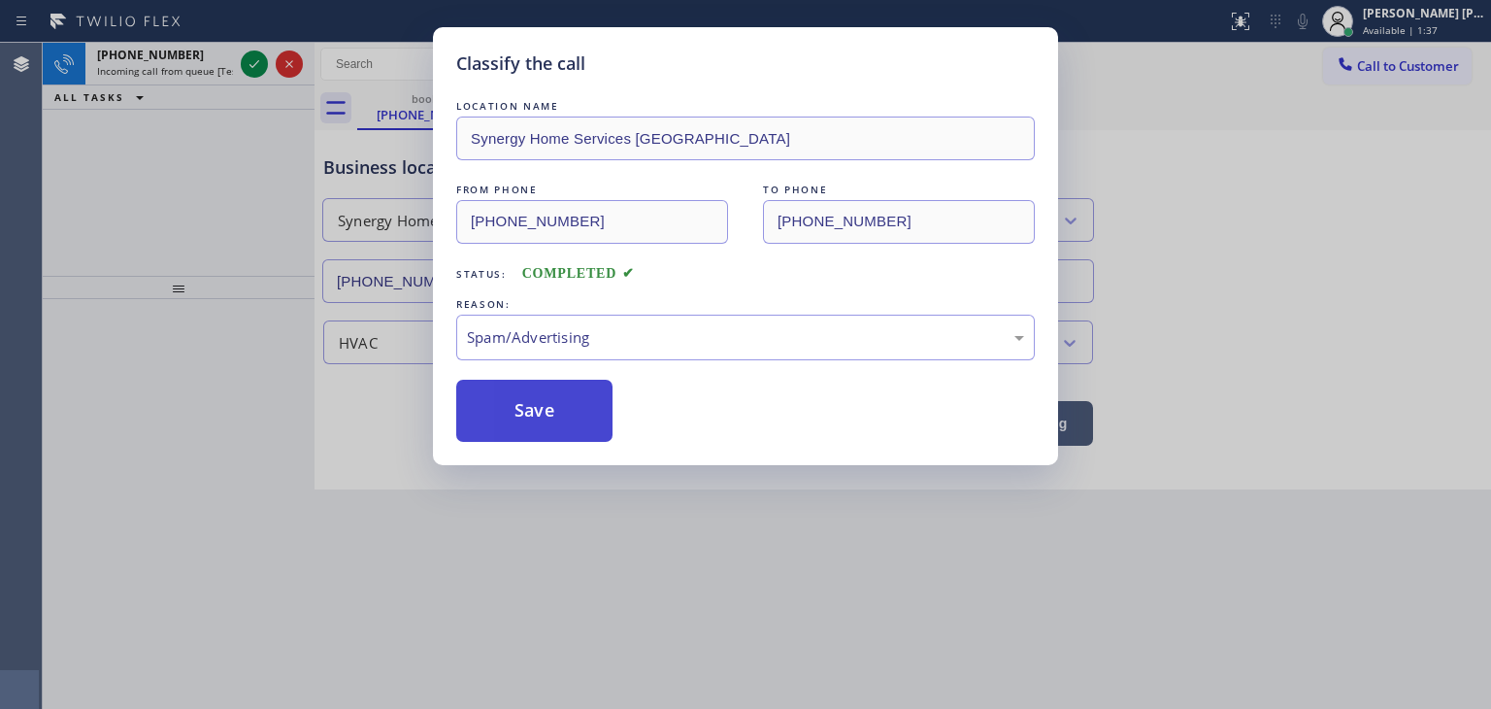
click at [545, 413] on button "Save" at bounding box center [534, 411] width 156 height 62
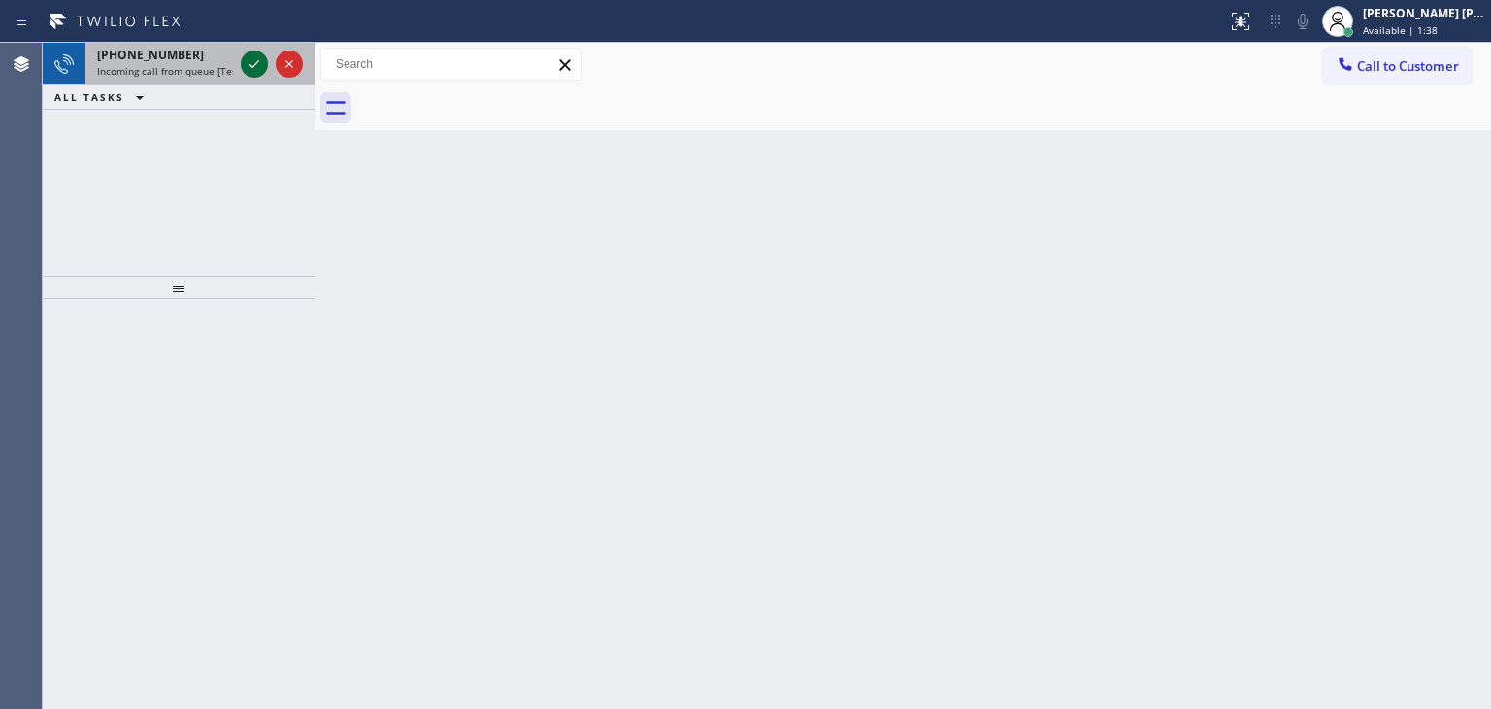
click at [259, 61] on icon at bounding box center [254, 63] width 23 height 23
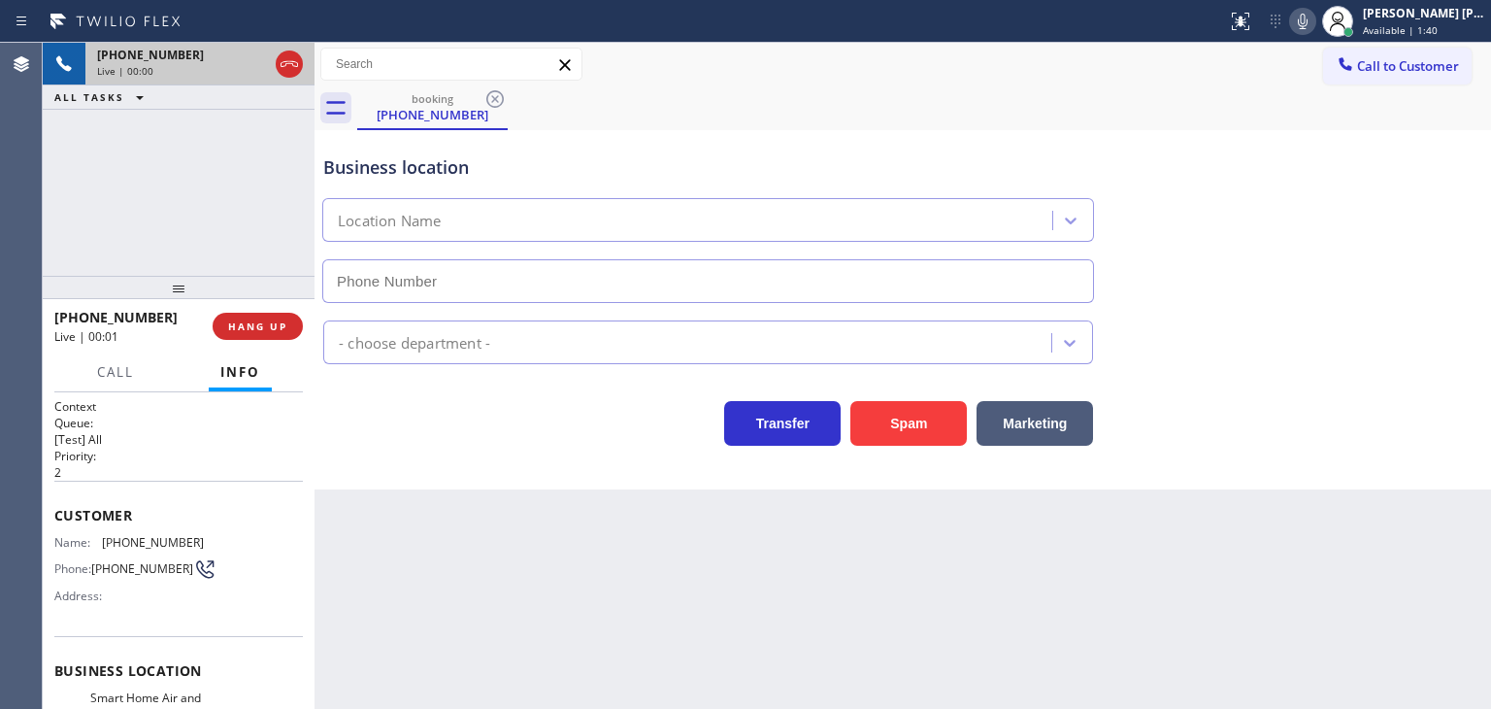
type input "[PHONE_NUMBER]"
click at [1315, 24] on icon at bounding box center [1302, 21] width 23 height 23
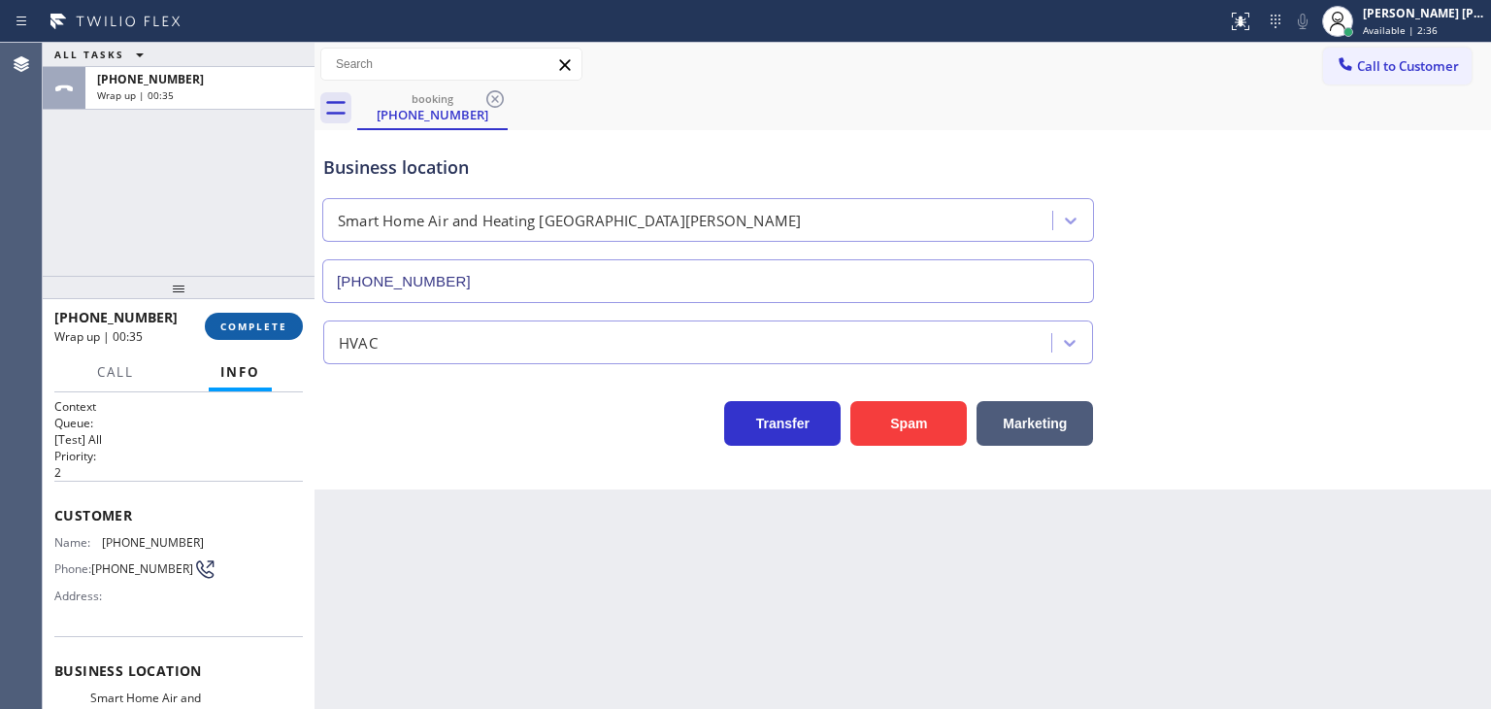
click at [250, 319] on span "COMPLETE" at bounding box center [253, 326] width 67 height 14
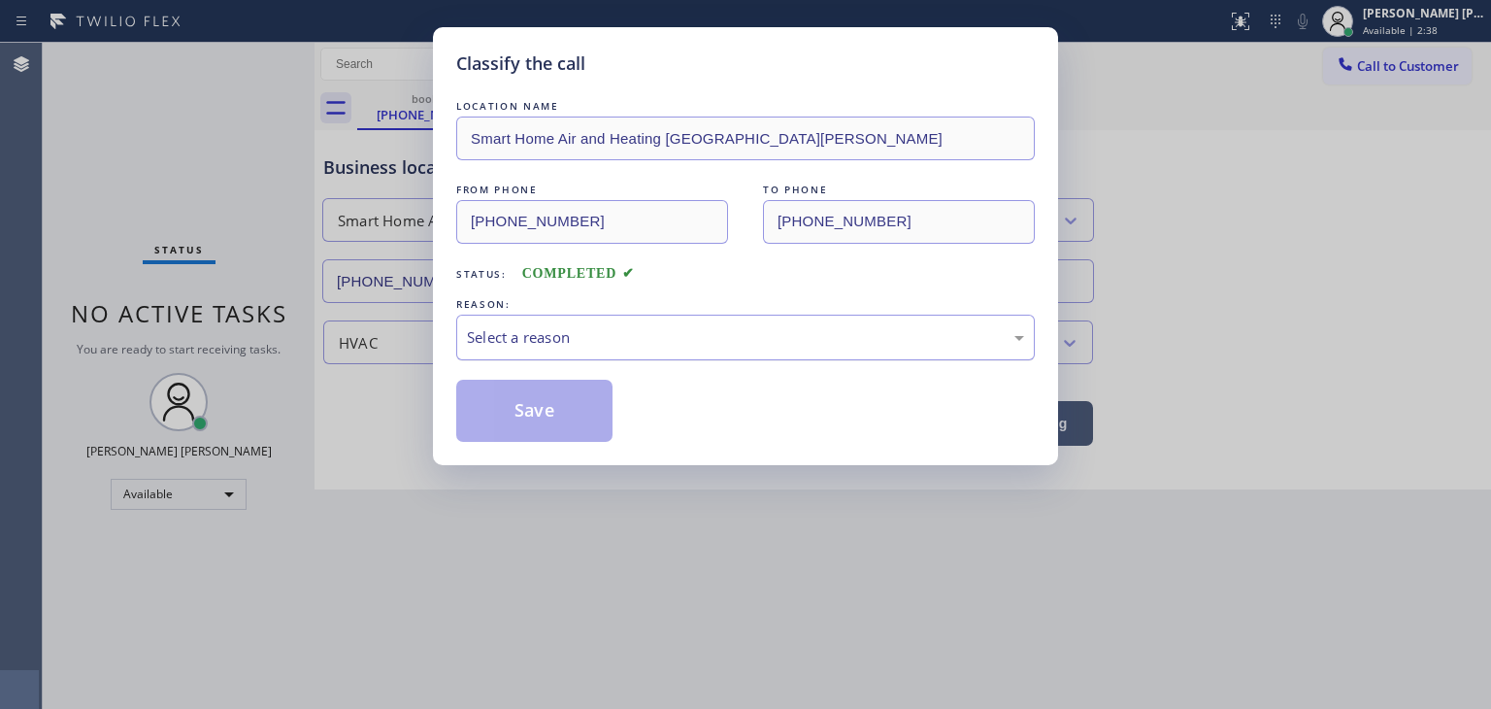
drag, startPoint x: 673, startPoint y: 331, endPoint x: 660, endPoint y: 341, distance: 15.9
click at [673, 330] on div "Select a reason" at bounding box center [745, 337] width 557 height 22
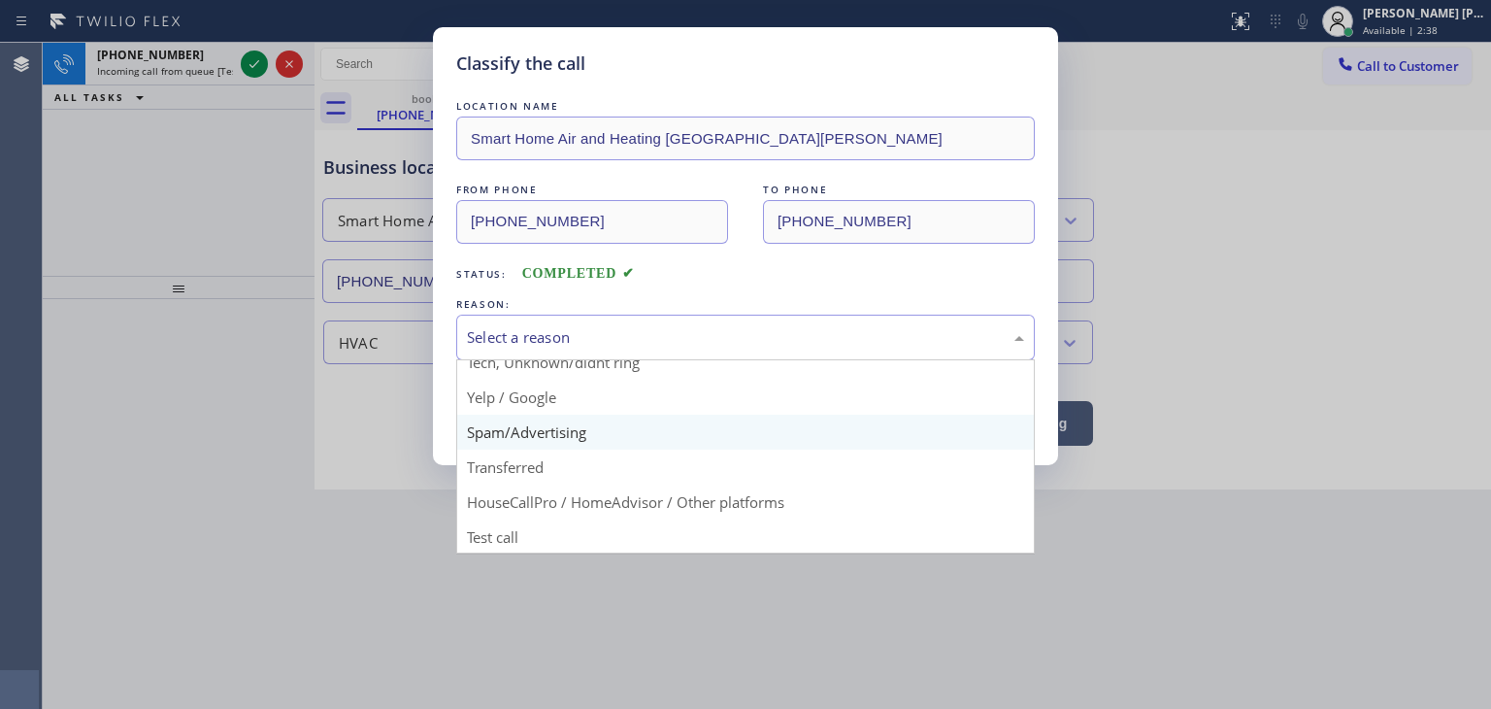
scroll to position [121, 0]
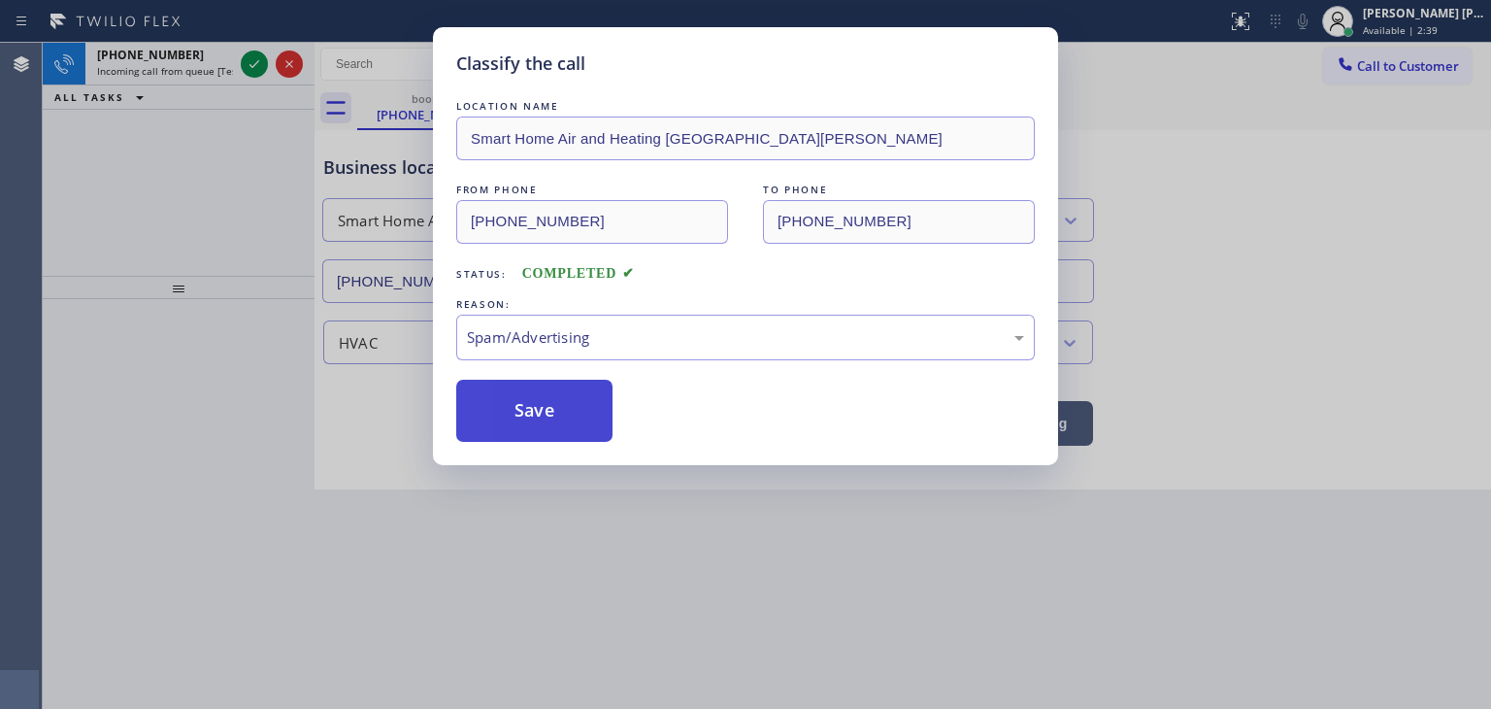
click at [540, 409] on button "Save" at bounding box center [534, 411] width 156 height 62
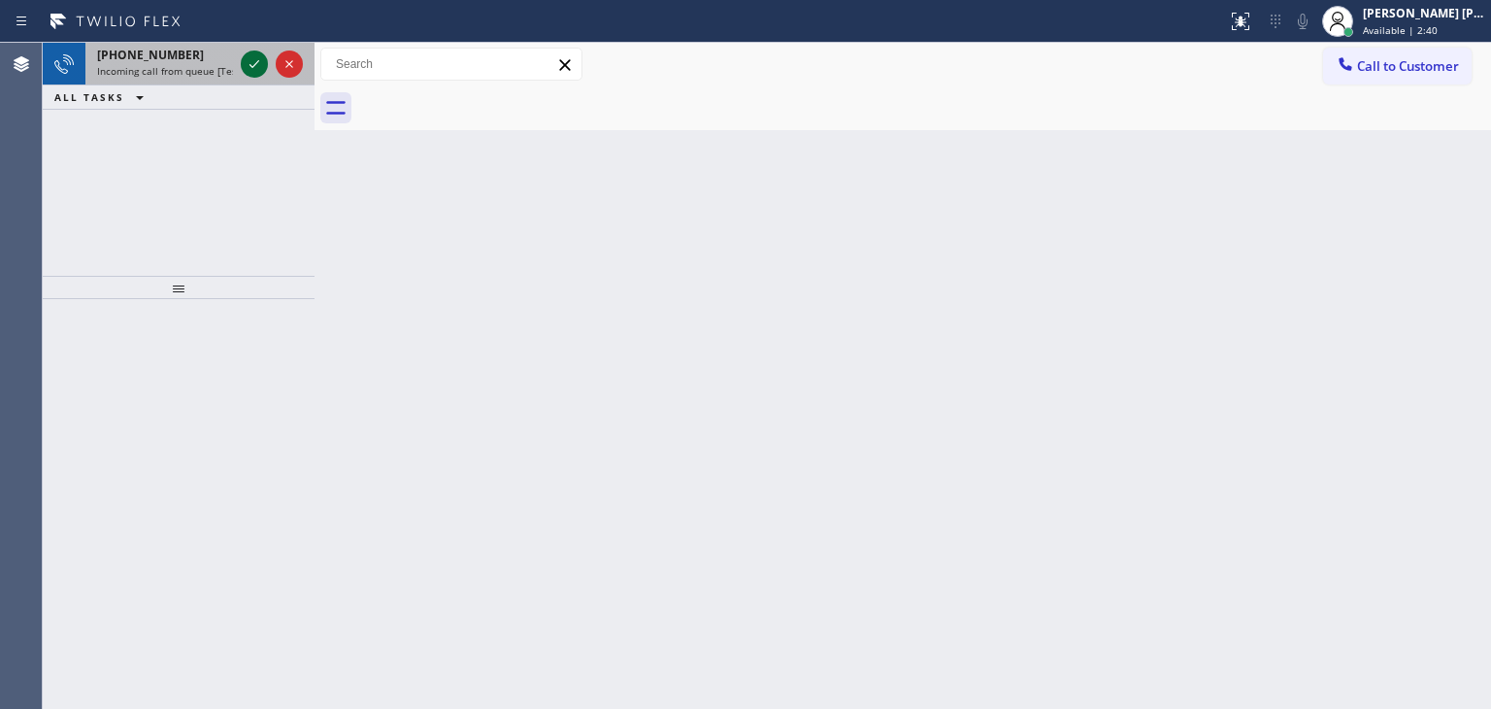
click at [252, 63] on icon at bounding box center [254, 63] width 23 height 23
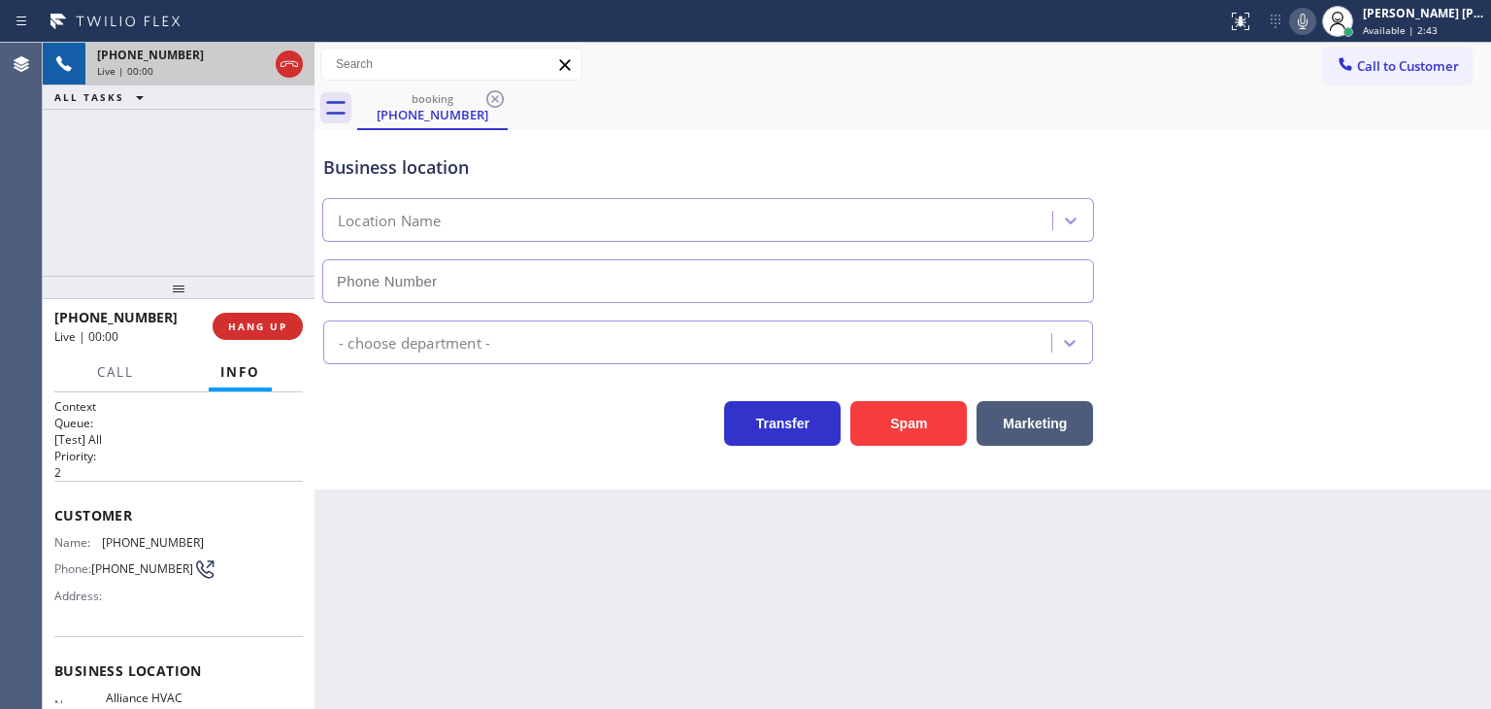
type input "[PHONE_NUMBER]"
click at [1315, 24] on icon at bounding box center [1302, 21] width 23 height 23
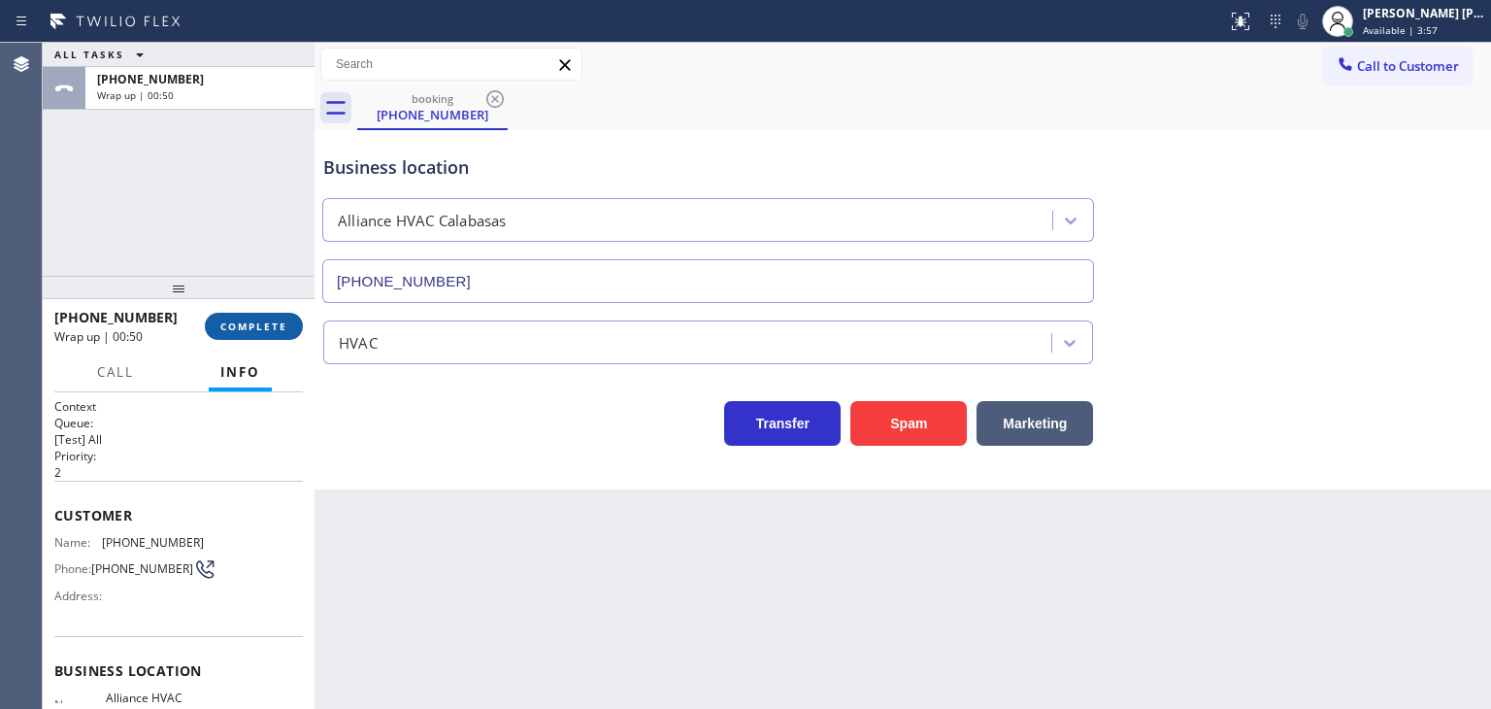
click at [275, 327] on span "COMPLETE" at bounding box center [253, 326] width 67 height 14
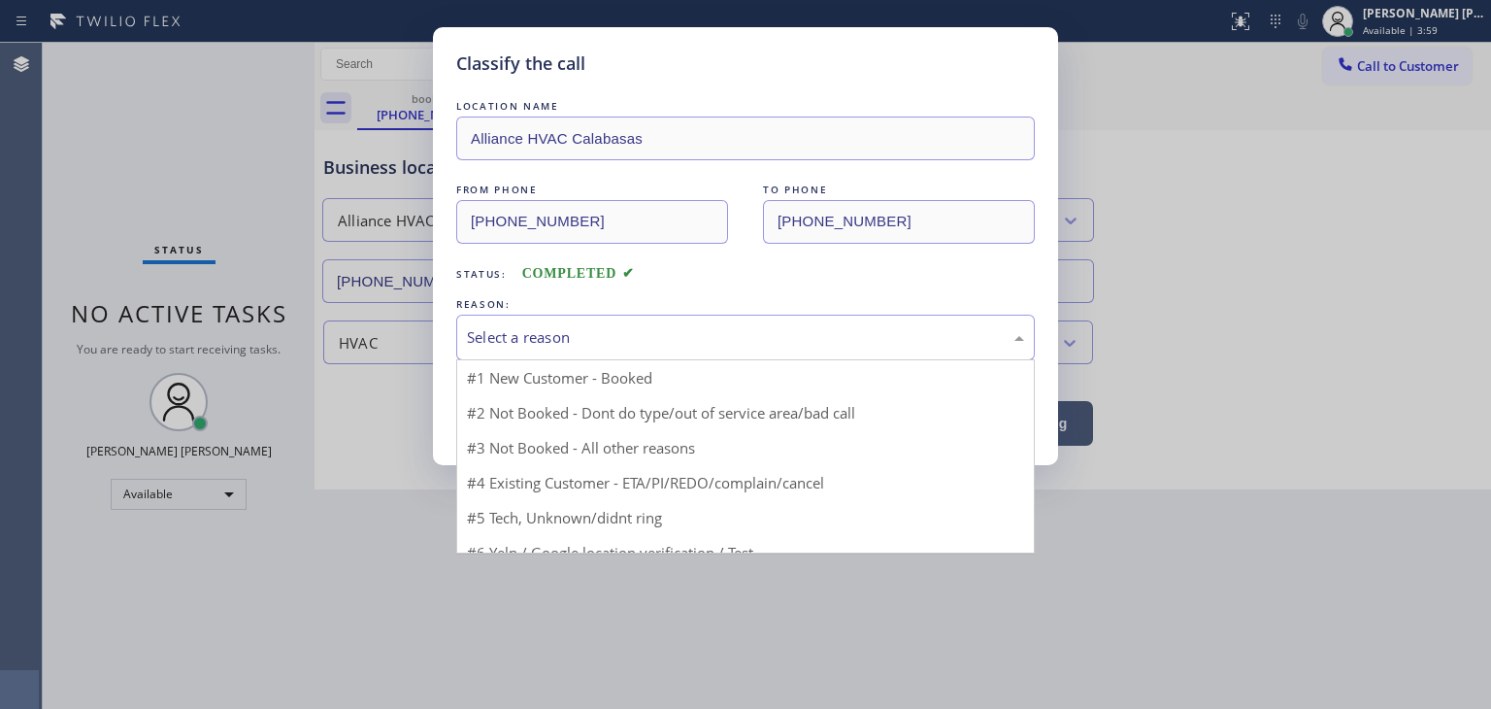
click at [497, 340] on div "Select a reason" at bounding box center [745, 337] width 557 height 22
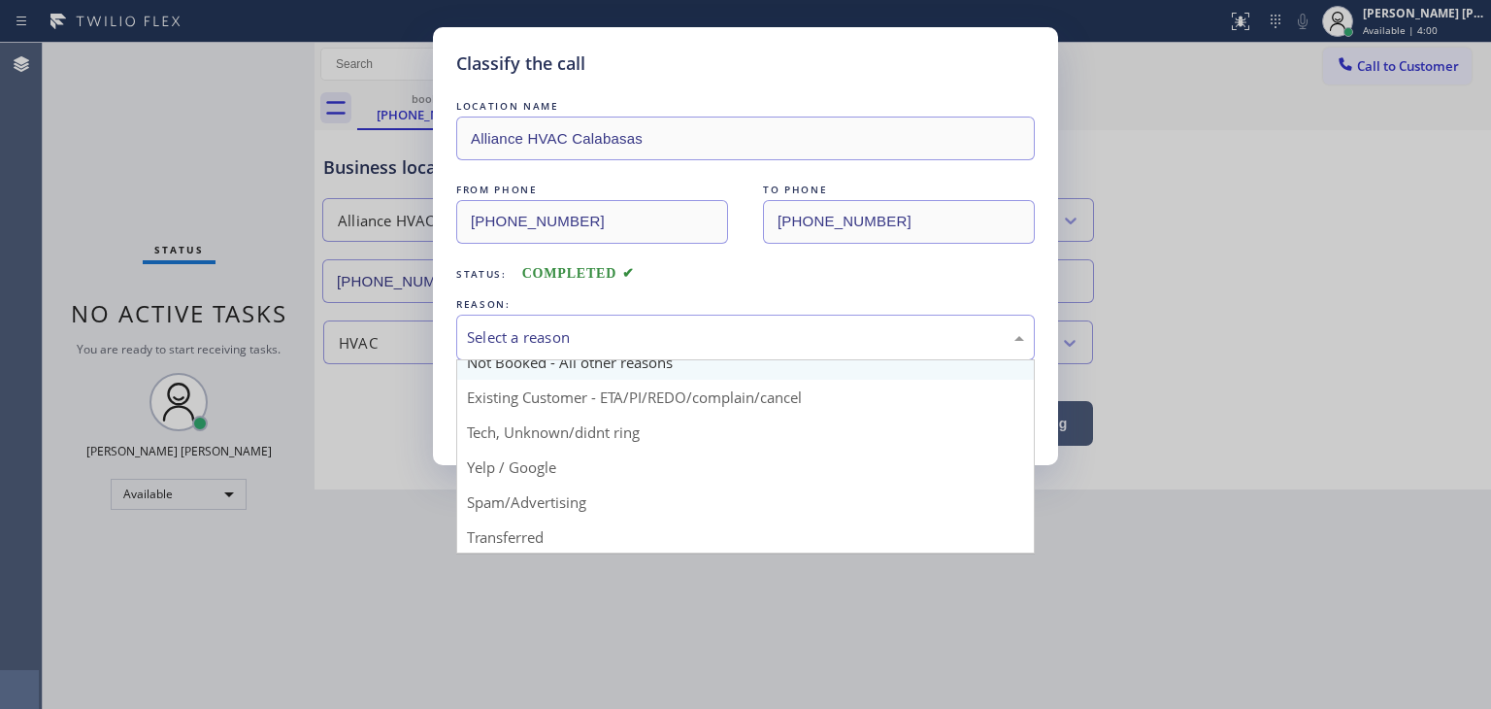
scroll to position [97, 0]
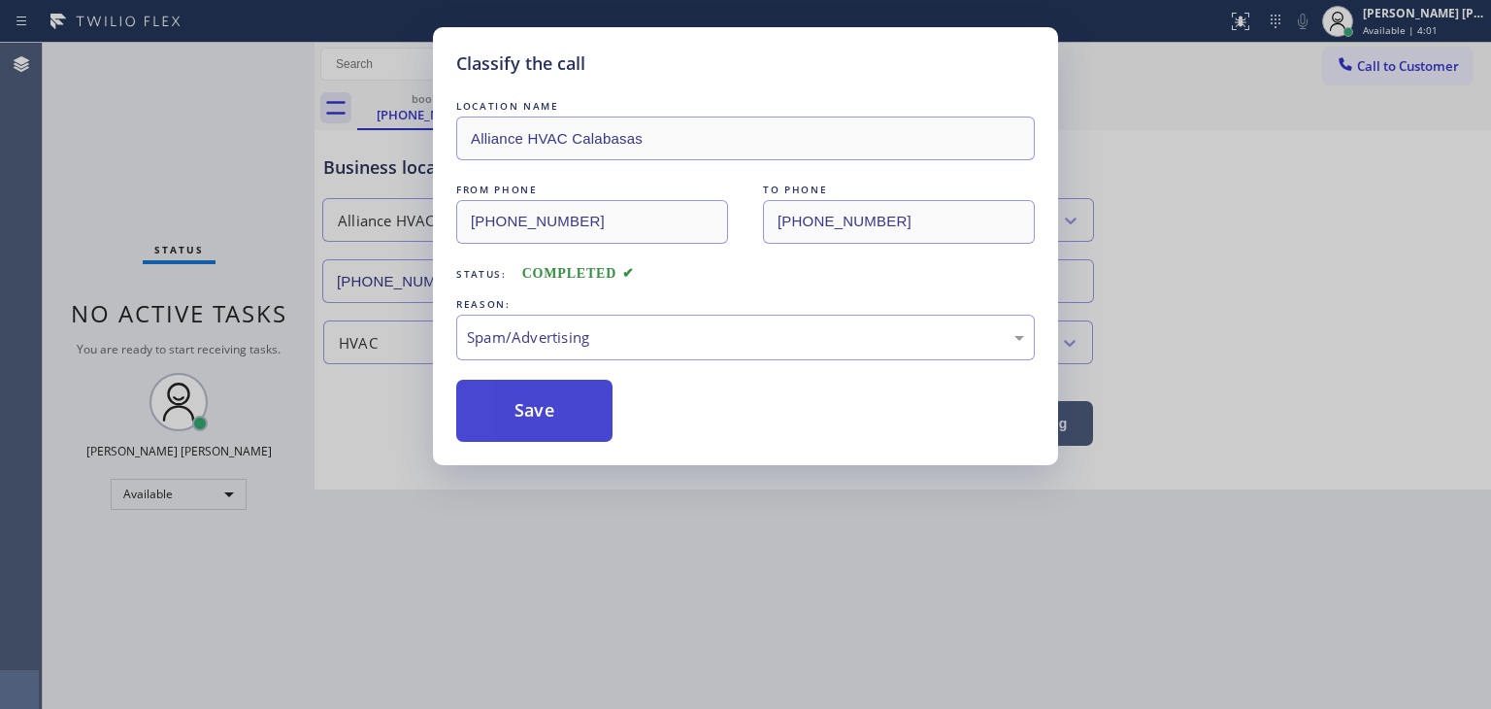
click at [543, 429] on button "Save" at bounding box center [534, 411] width 156 height 62
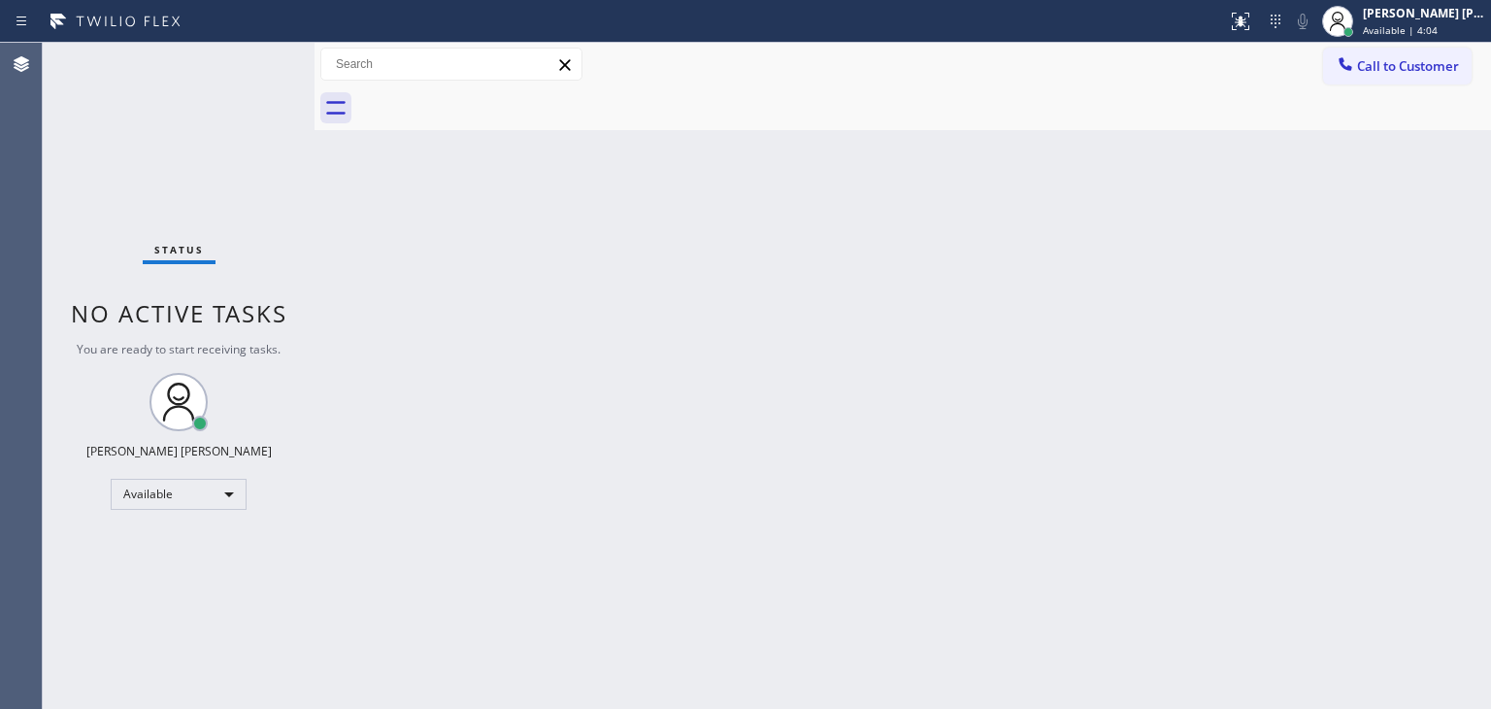
click at [257, 58] on div "Status No active tasks You are ready to start receiving tasks. [PERSON_NAME] [P…" at bounding box center [179, 376] width 272 height 666
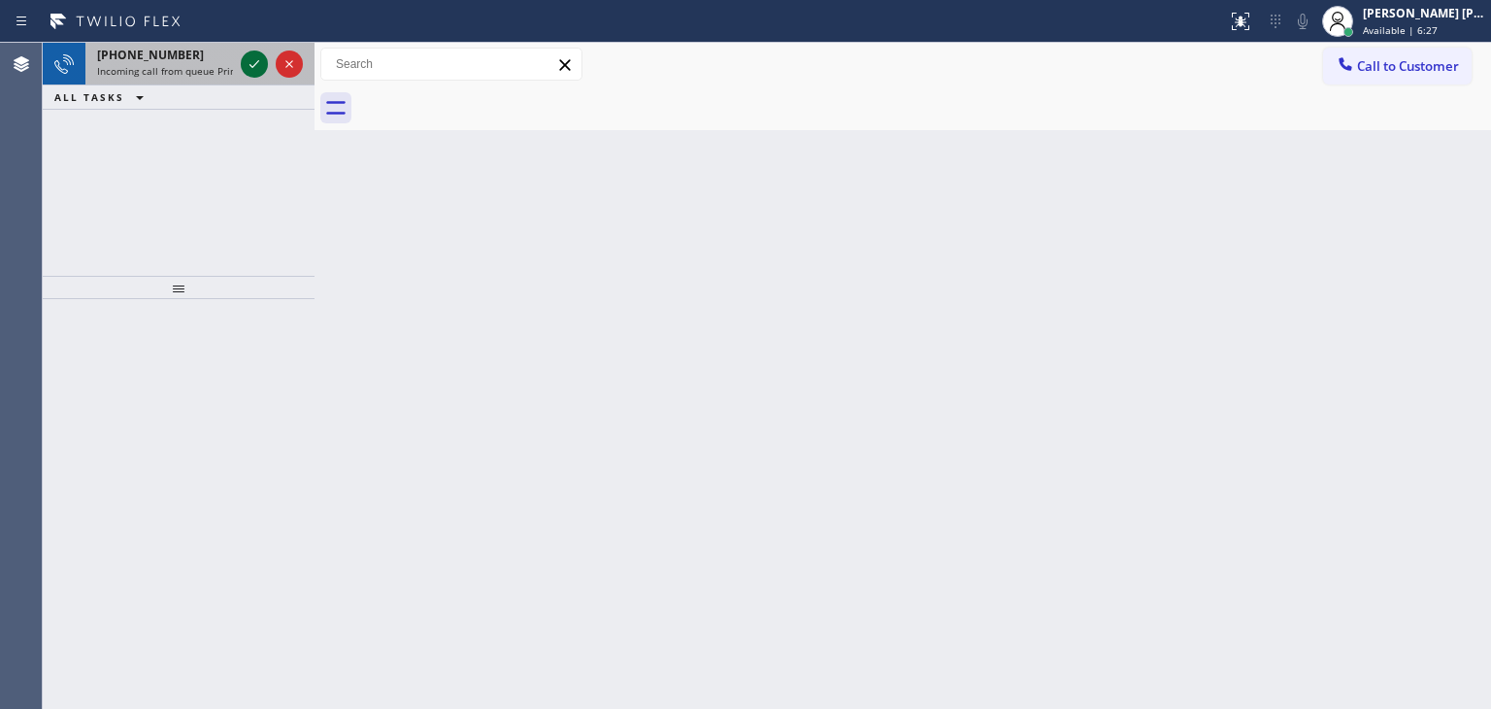
click at [256, 56] on icon at bounding box center [254, 63] width 23 height 23
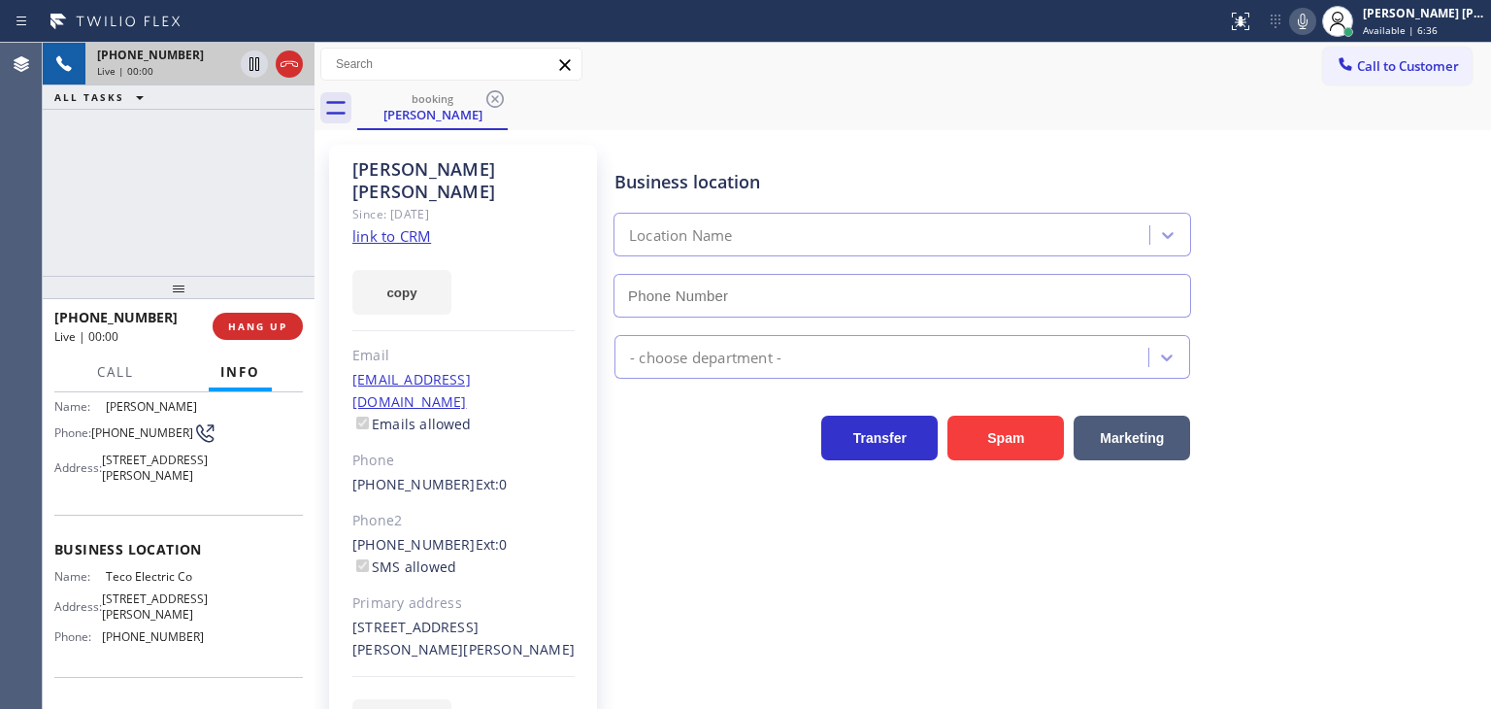
scroll to position [194, 0]
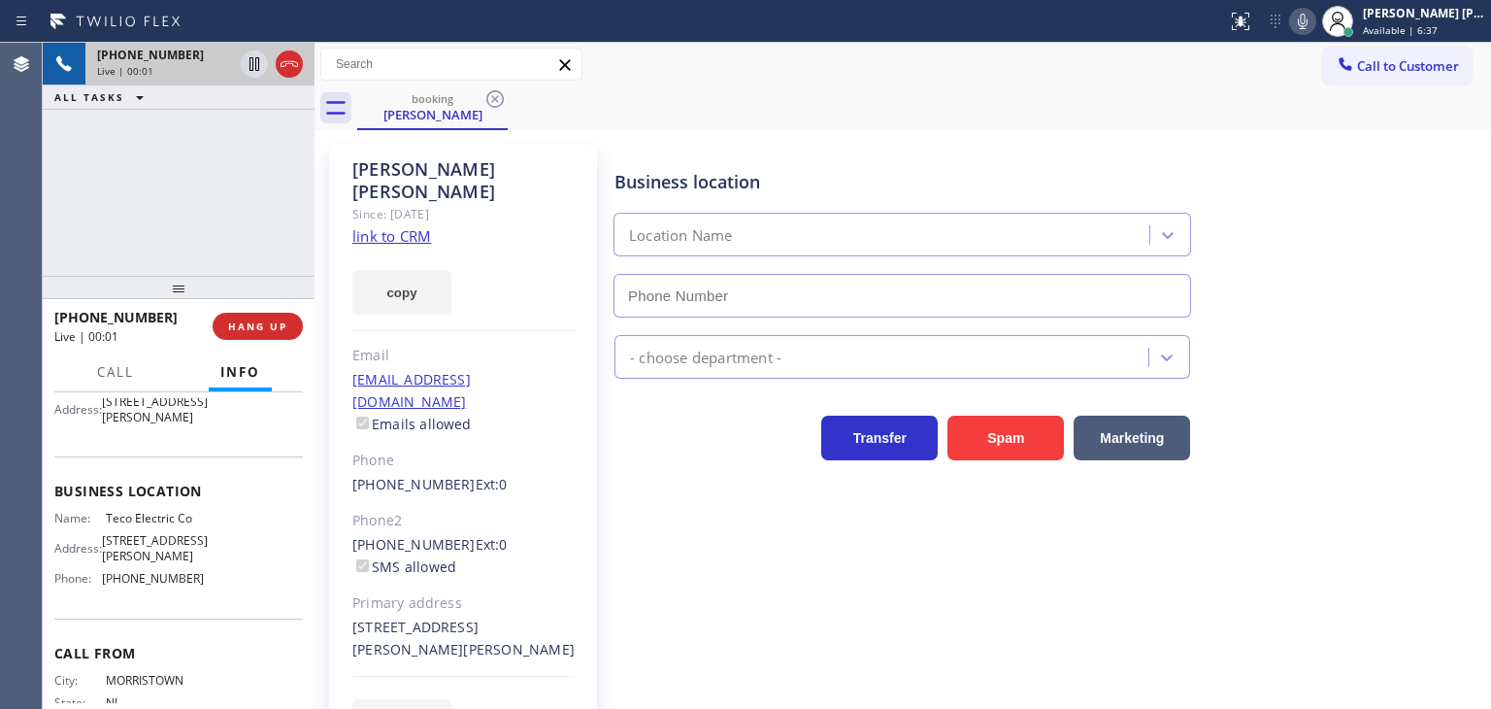
type input "[PHONE_NUMBER]"
click at [379, 226] on link "link to CRM" at bounding box center [391, 235] width 79 height 19
click at [1444, 16] on div "[PERSON_NAME] [PERSON_NAME]" at bounding box center [1424, 13] width 122 height 17
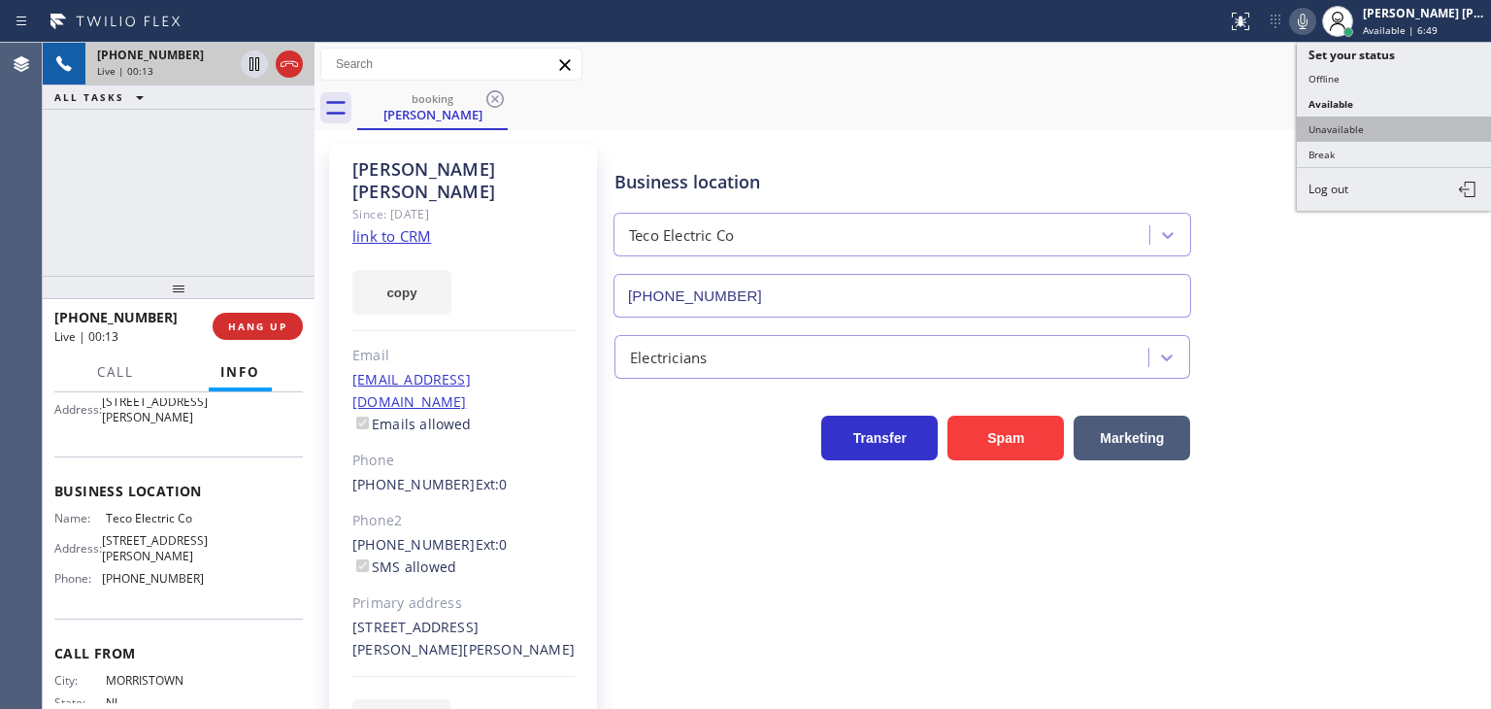
click at [1385, 120] on button "Unavailable" at bounding box center [1394, 129] width 194 height 25
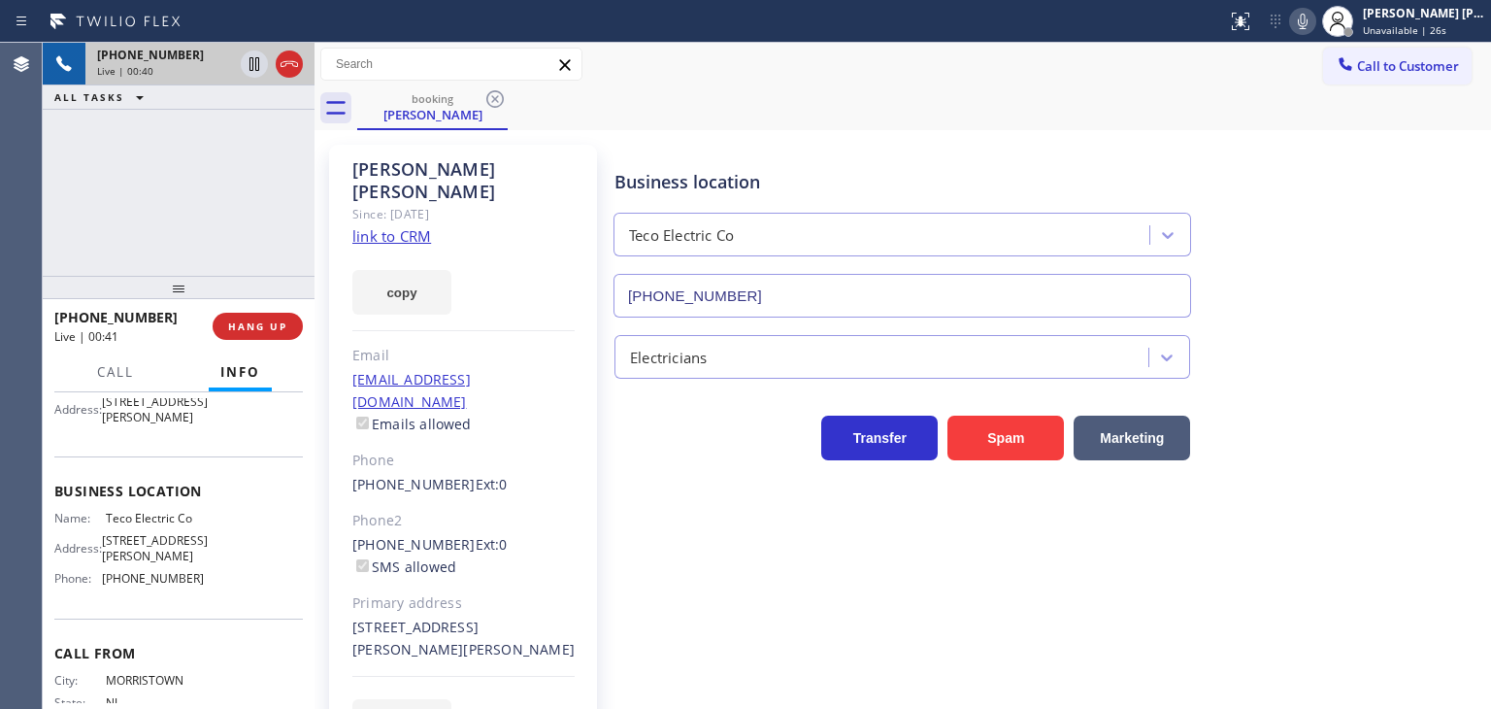
click at [1425, 259] on div "Business location Teco Electric Co [PHONE_NUMBER]" at bounding box center [1049, 230] width 876 height 176
click at [1315, 18] on icon at bounding box center [1302, 21] width 23 height 23
click at [251, 60] on icon at bounding box center [254, 63] width 23 height 23
click at [1414, 241] on div "Business location Teco Electric Co [PHONE_NUMBER]" at bounding box center [1049, 230] width 876 height 176
click at [1315, 17] on icon at bounding box center [1302, 21] width 23 height 23
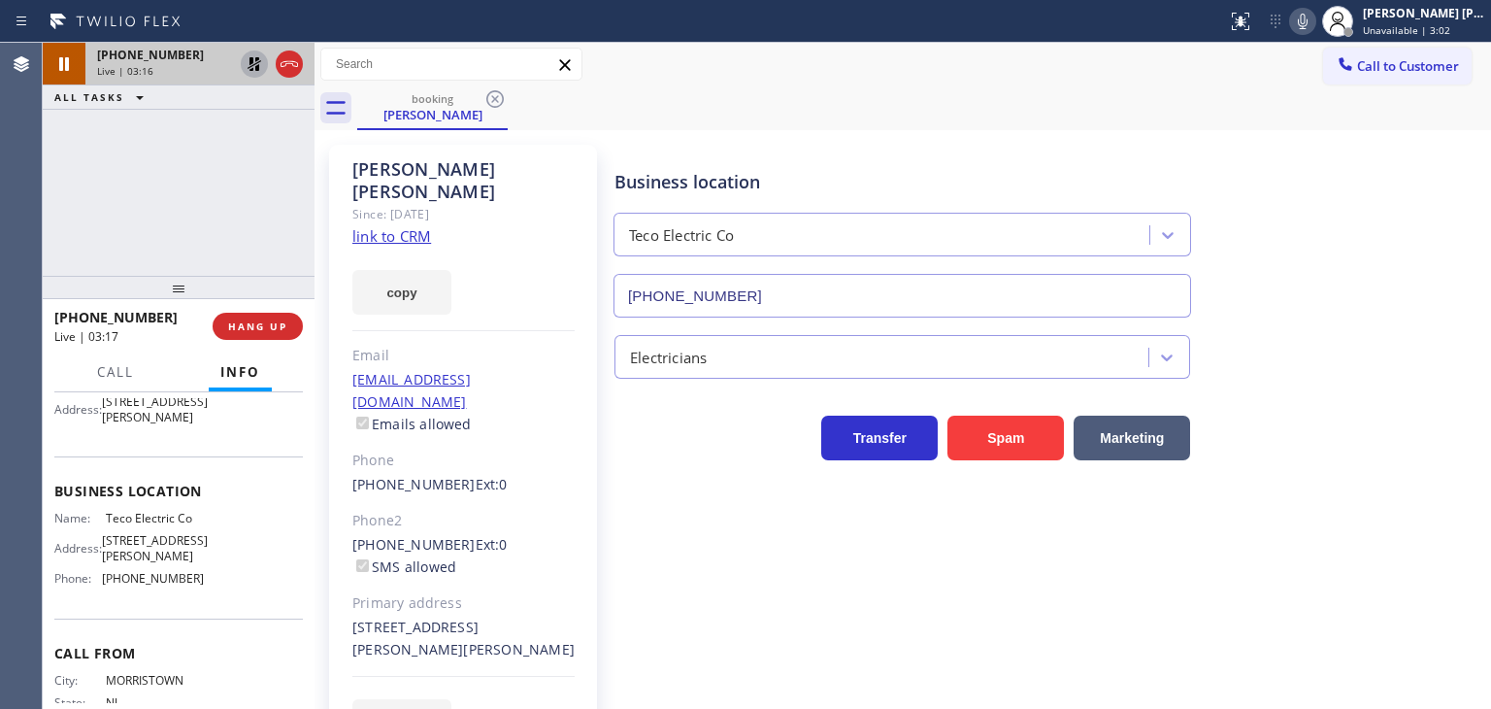
click at [252, 64] on icon at bounding box center [254, 63] width 23 height 23
click at [215, 212] on div "[PHONE_NUMBER] Live | 04:14 ALL TASKS ALL TASKS ACTIVE TASKS TASKS IN WRAP UP" at bounding box center [179, 159] width 272 height 233
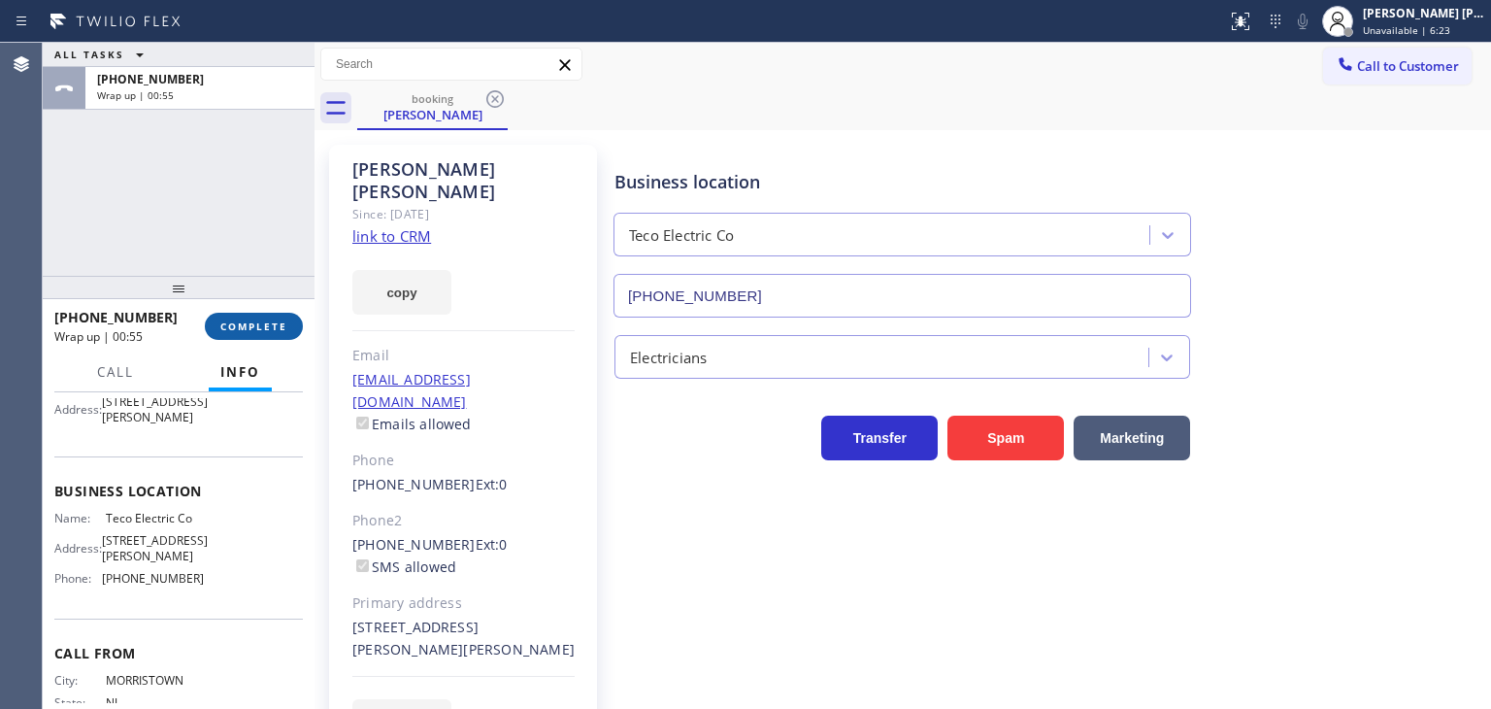
click at [241, 326] on span "COMPLETE" at bounding box center [253, 326] width 67 height 14
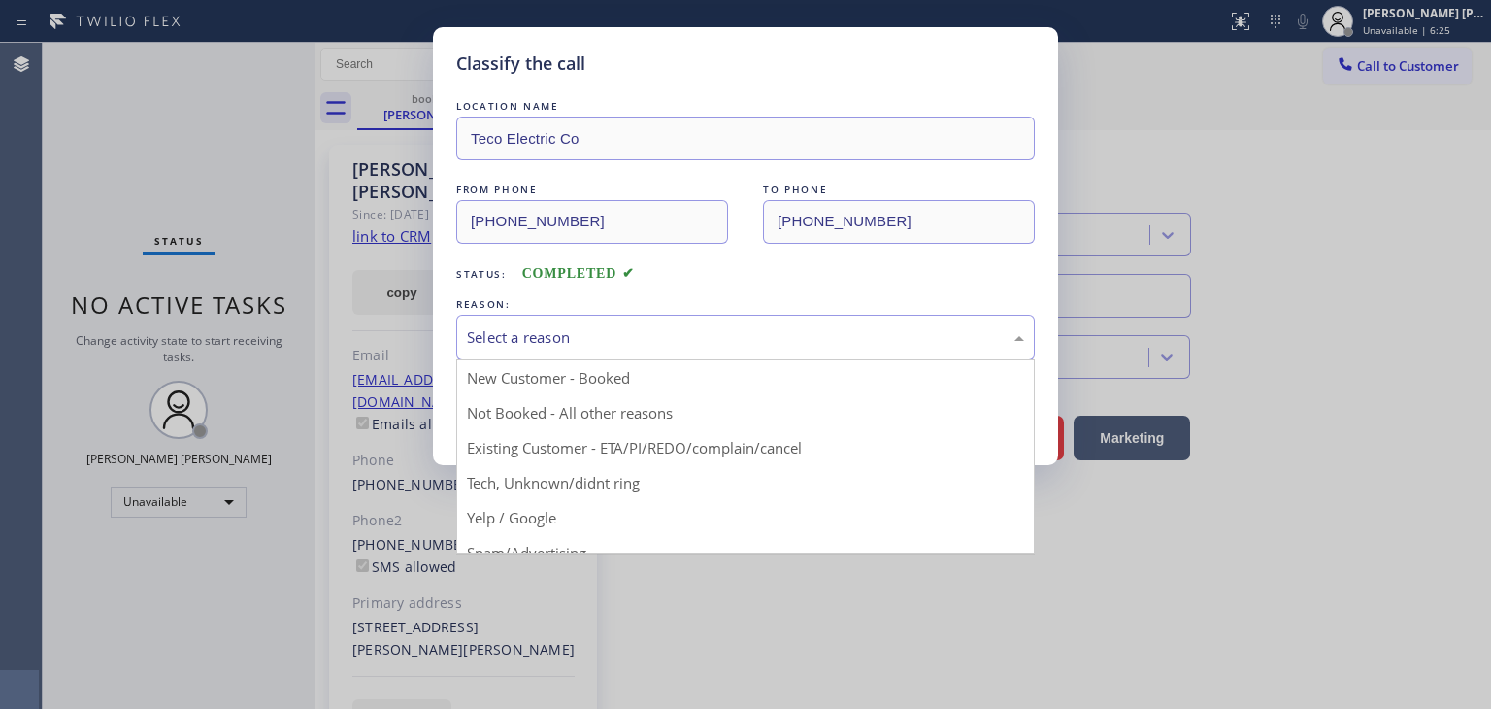
click at [515, 335] on div "Select a reason" at bounding box center [745, 337] width 557 height 22
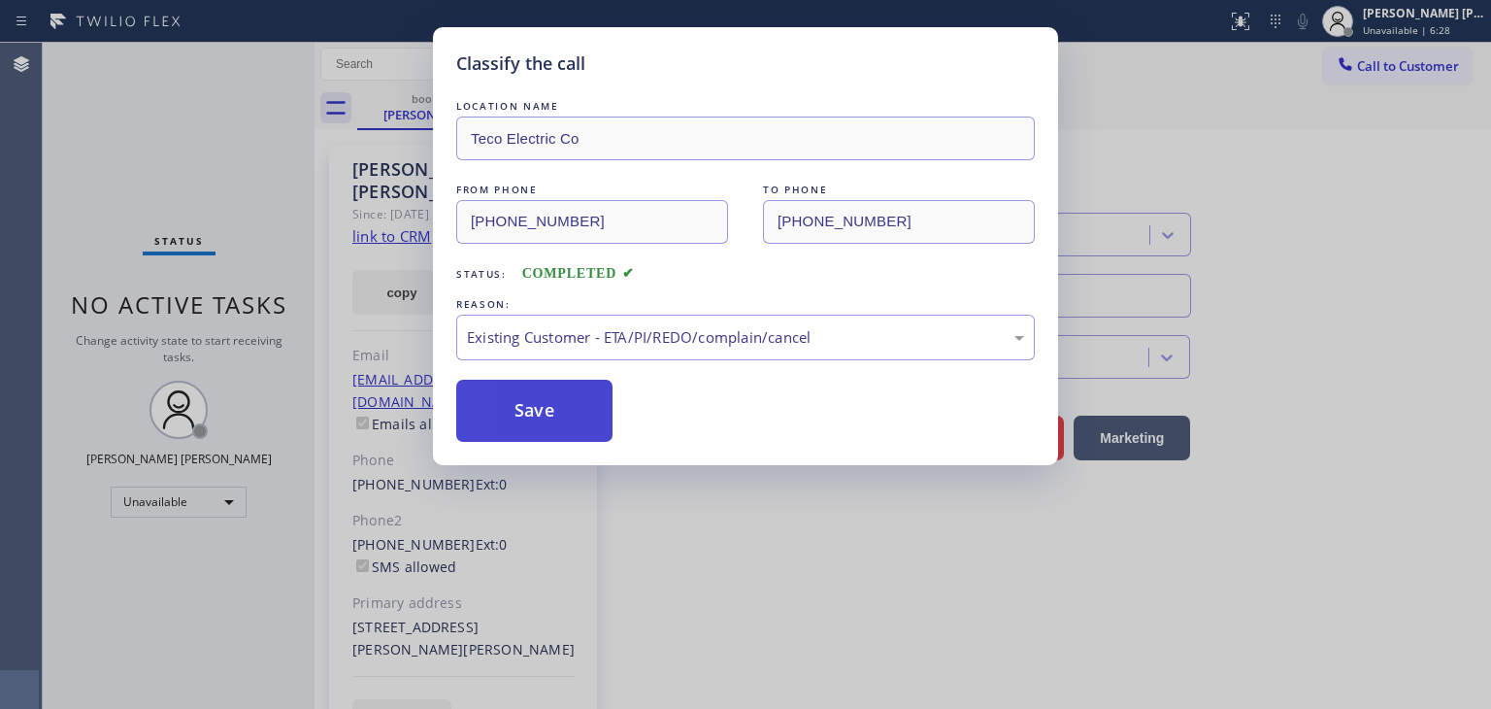
click at [567, 424] on button "Save" at bounding box center [534, 411] width 156 height 62
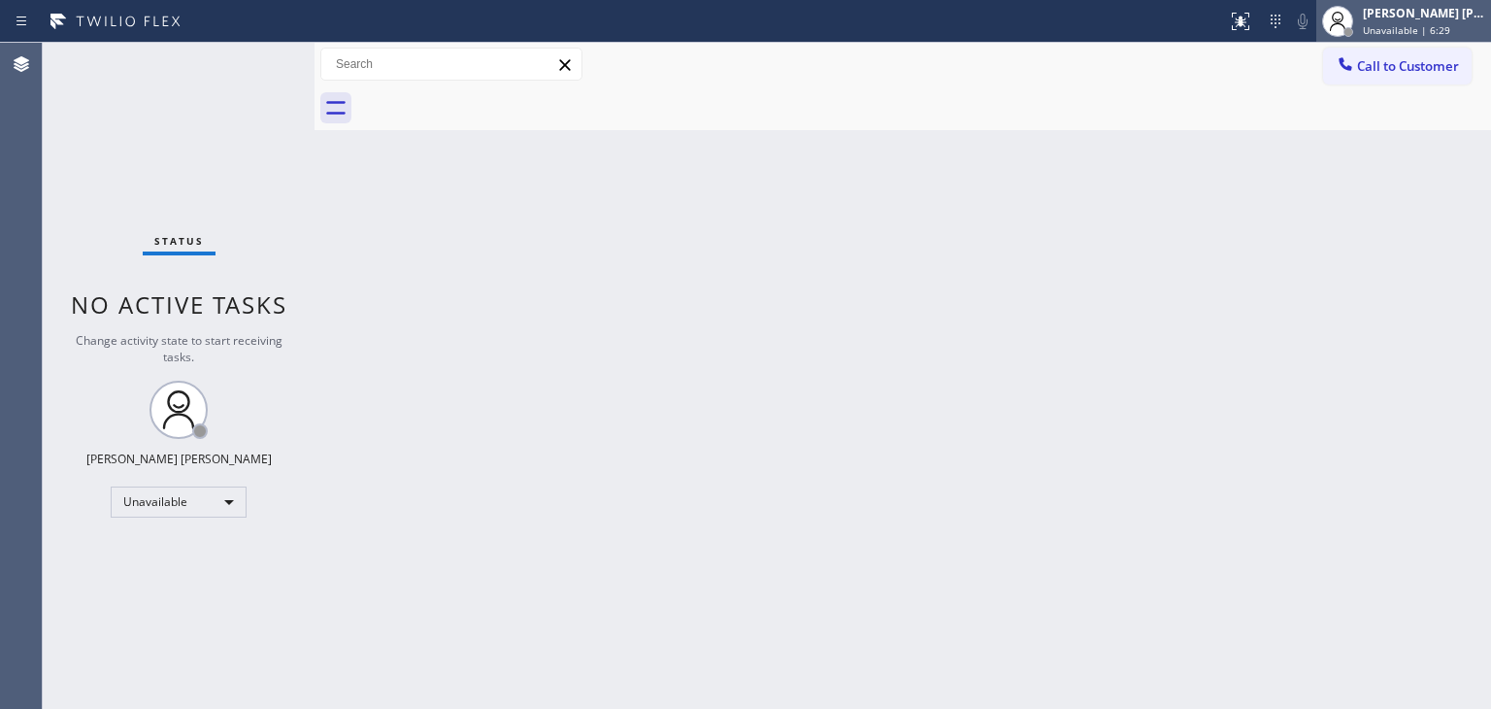
click at [1433, 24] on span "Unavailable | 6:29" at bounding box center [1406, 30] width 87 height 14
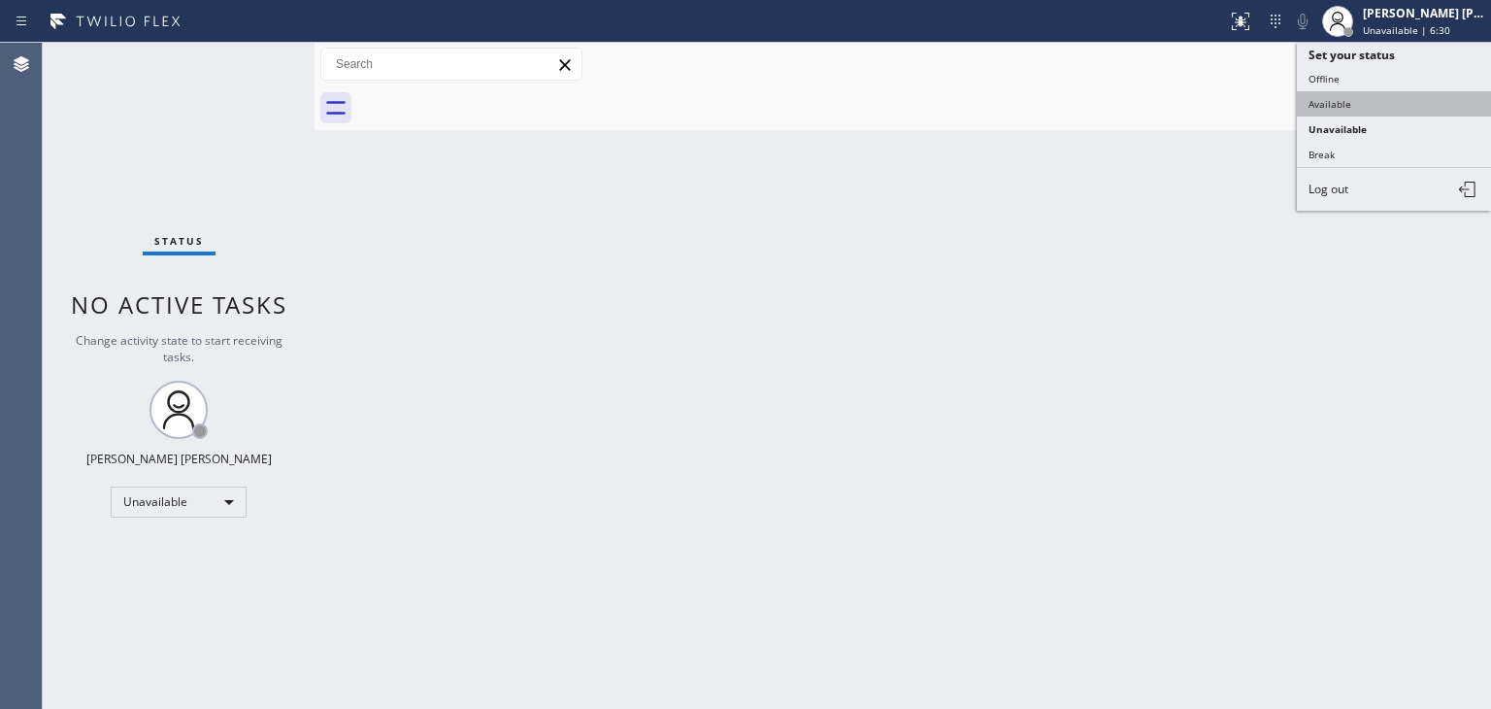
click at [1379, 93] on button "Available" at bounding box center [1394, 103] width 194 height 25
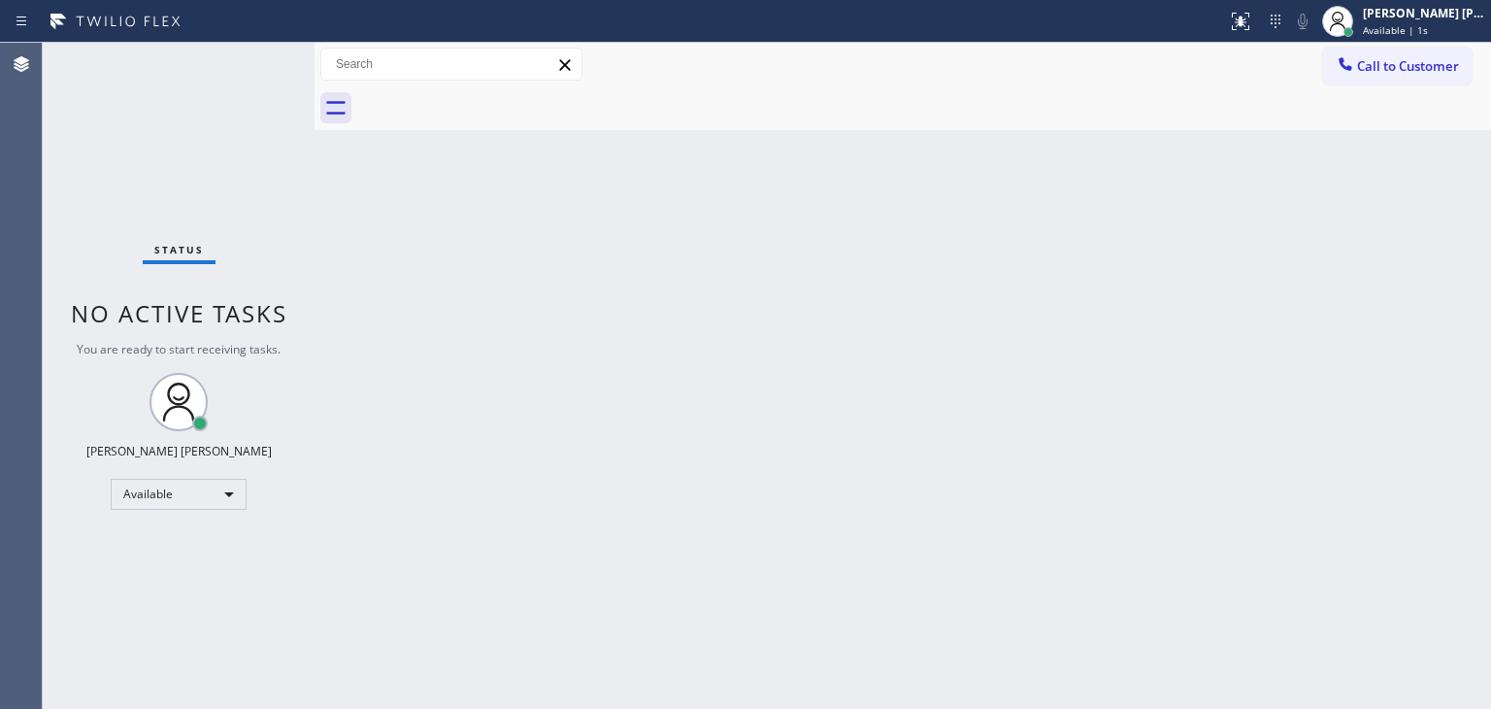
click at [252, 58] on div "Status No active tasks You are ready to start receiving tasks. [PERSON_NAME] [P…" at bounding box center [179, 376] width 272 height 666
click at [251, 61] on div "Status No active tasks You are ready to start receiving tasks. [PERSON_NAME] [P…" at bounding box center [179, 376] width 272 height 666
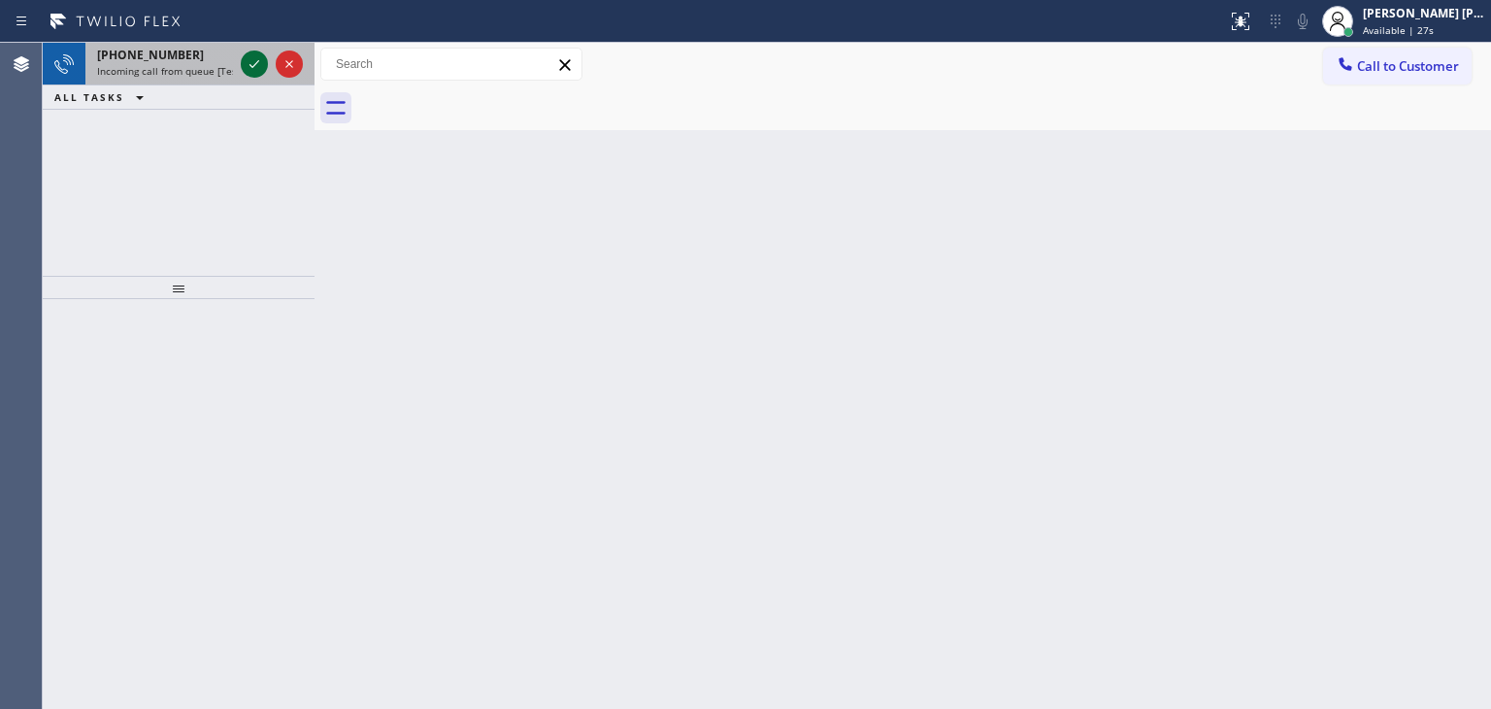
click at [251, 61] on icon at bounding box center [254, 63] width 23 height 23
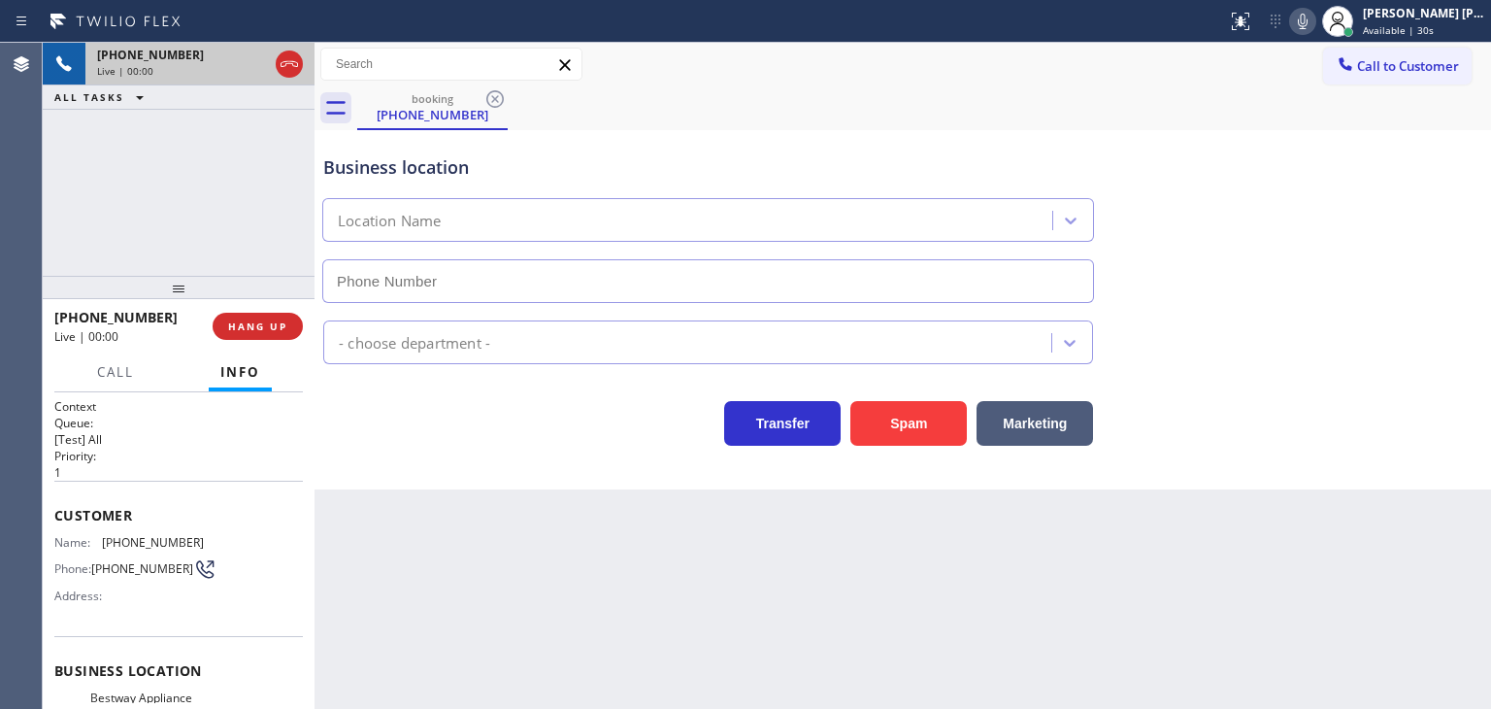
type input "[PHONE_NUMBER]"
click at [1315, 27] on icon at bounding box center [1302, 21] width 23 height 23
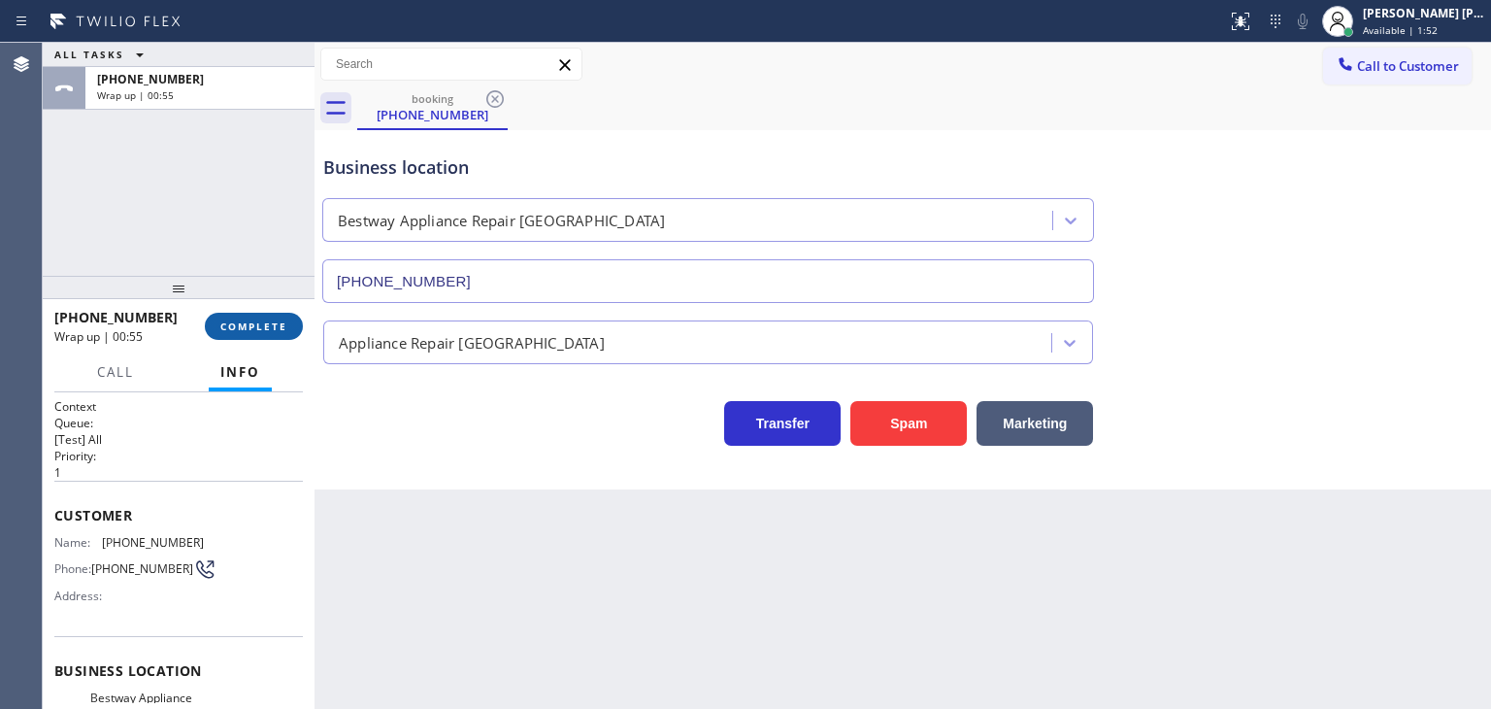
click at [270, 323] on span "COMPLETE" at bounding box center [253, 326] width 67 height 14
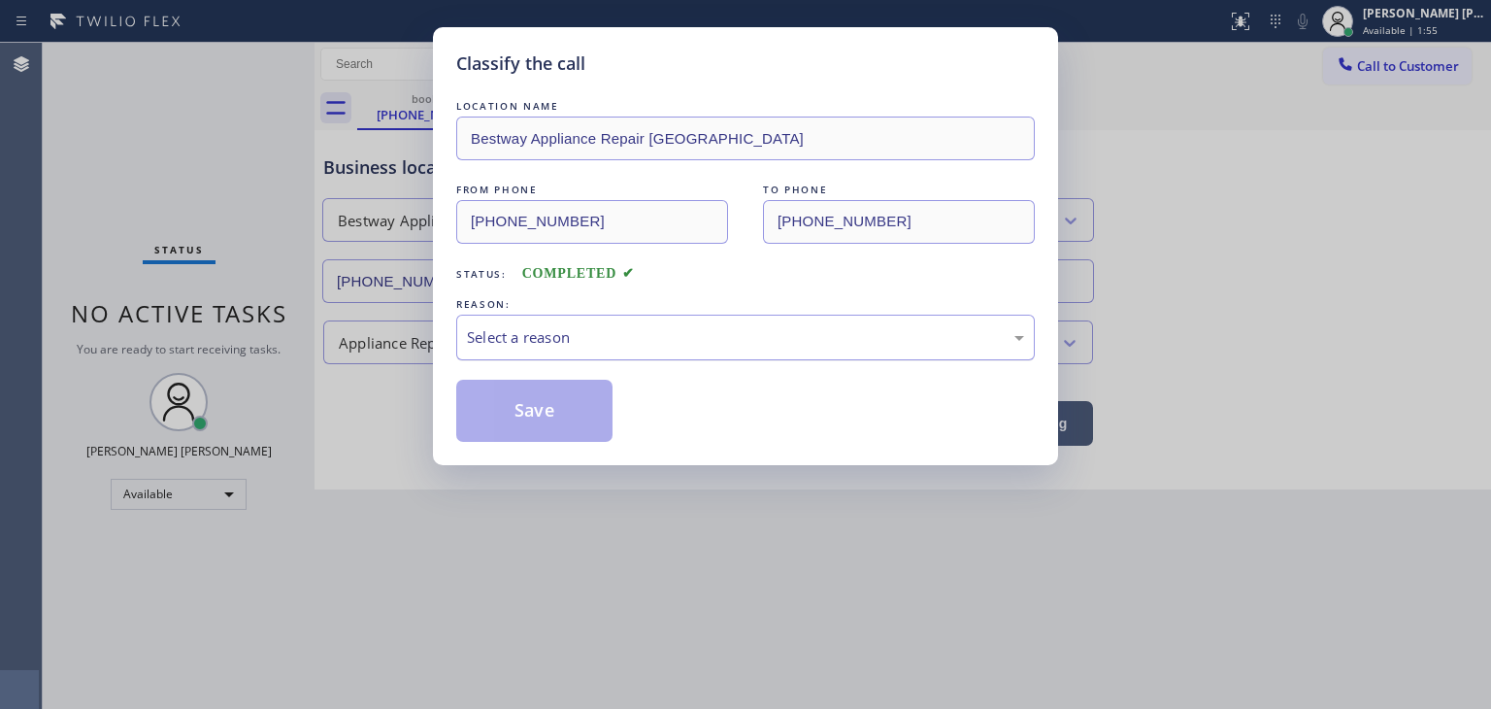
click at [586, 328] on div "Select a reason" at bounding box center [745, 337] width 557 height 22
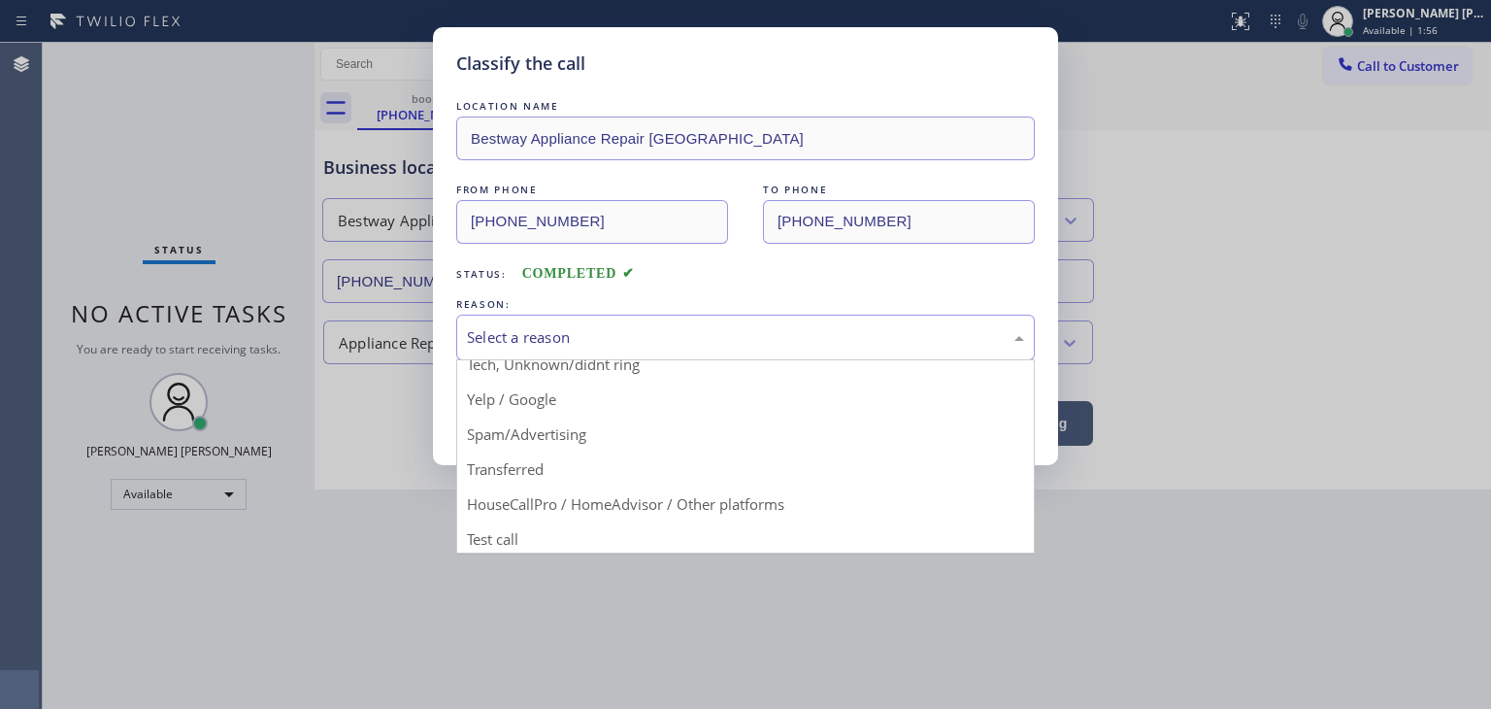
scroll to position [121, 0]
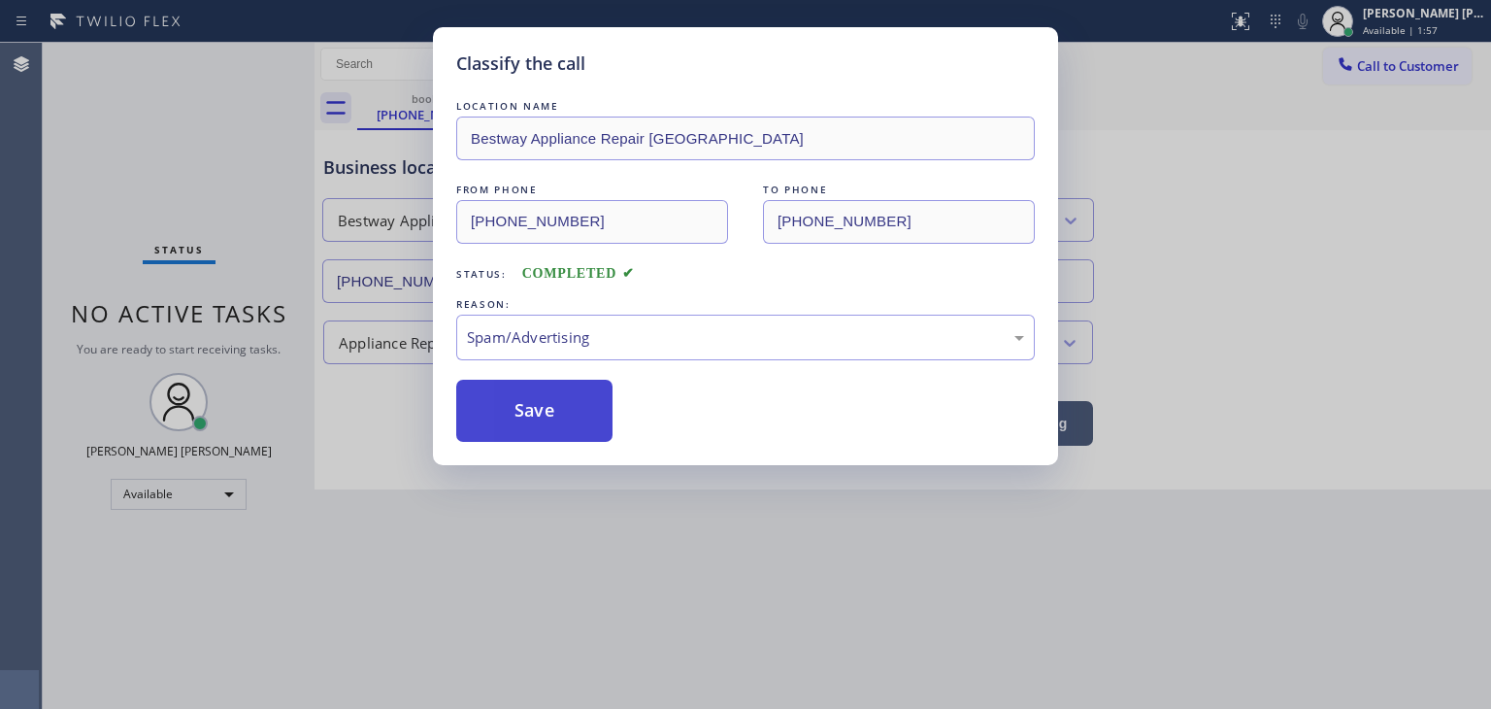
click at [540, 421] on button "Save" at bounding box center [534, 411] width 156 height 62
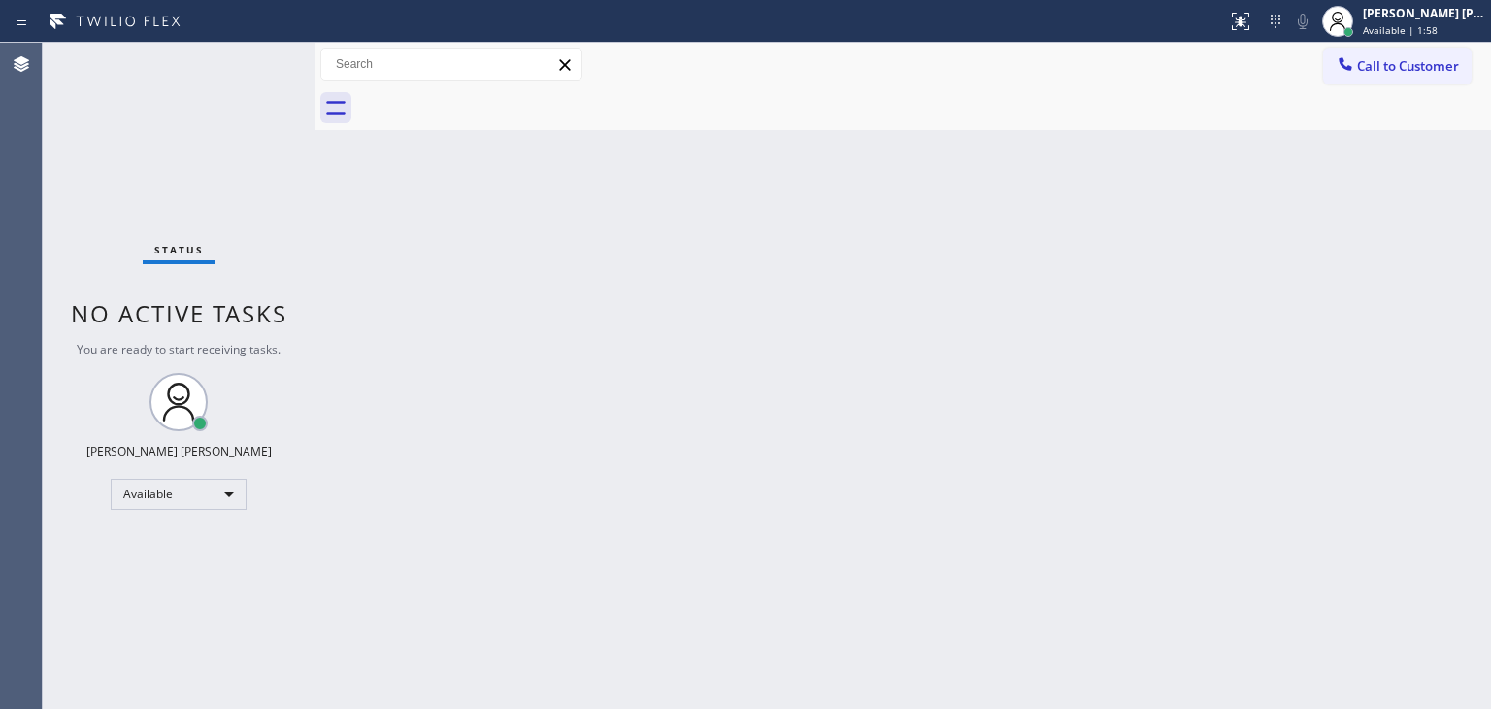
click at [255, 59] on div "Status No active tasks You are ready to start receiving tasks. [PERSON_NAME] [P…" at bounding box center [179, 376] width 272 height 666
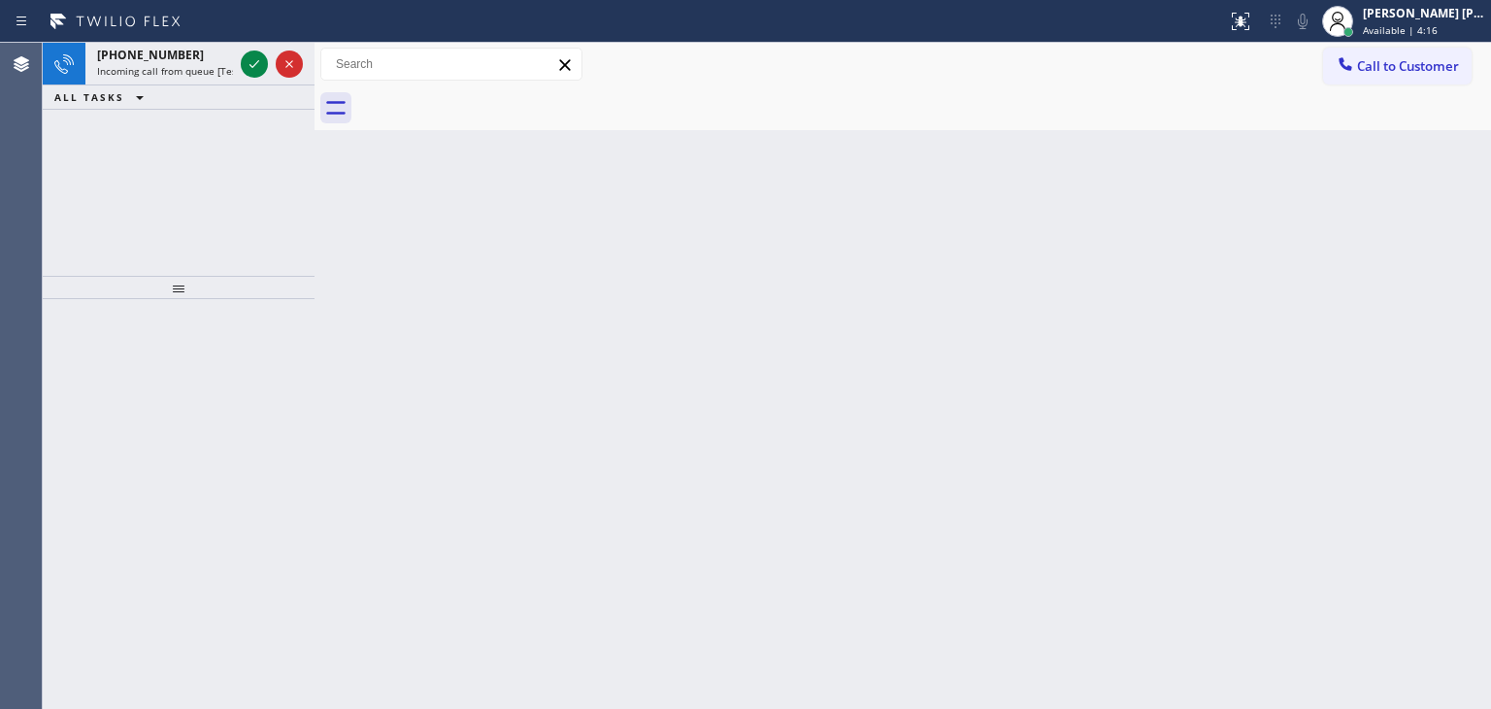
drag, startPoint x: 256, startPoint y: 61, endPoint x: 251, endPoint y: 139, distance: 77.8
click at [256, 61] on icon at bounding box center [254, 63] width 23 height 23
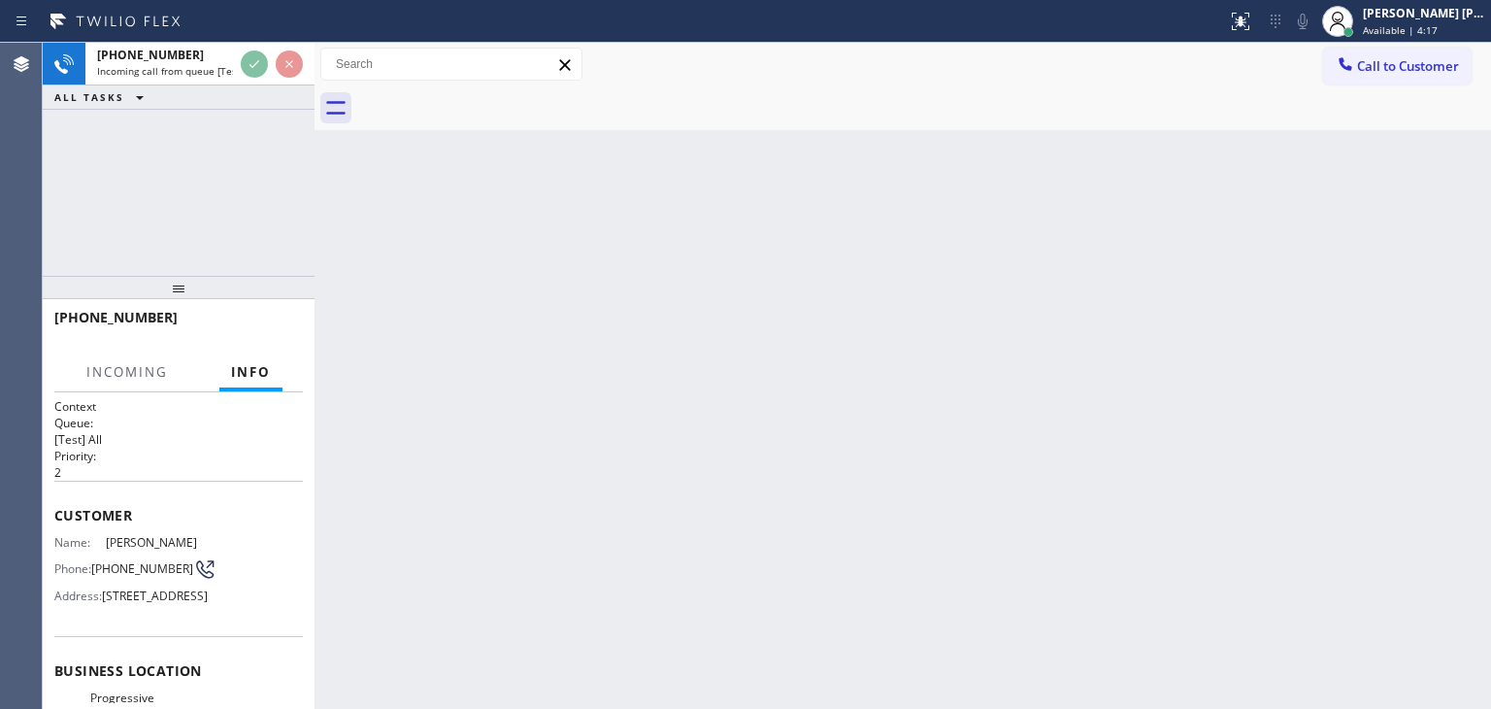
scroll to position [97, 0]
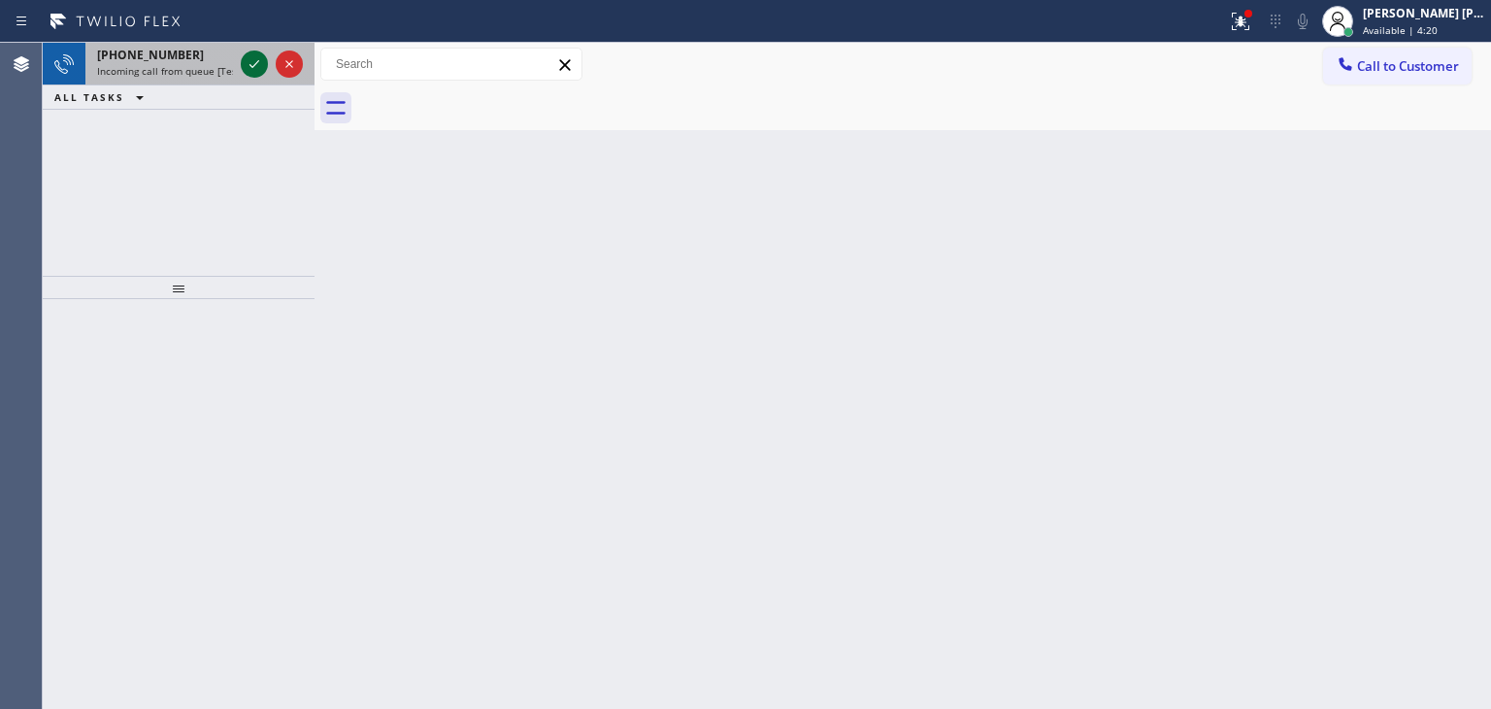
click at [256, 57] on icon at bounding box center [254, 63] width 23 height 23
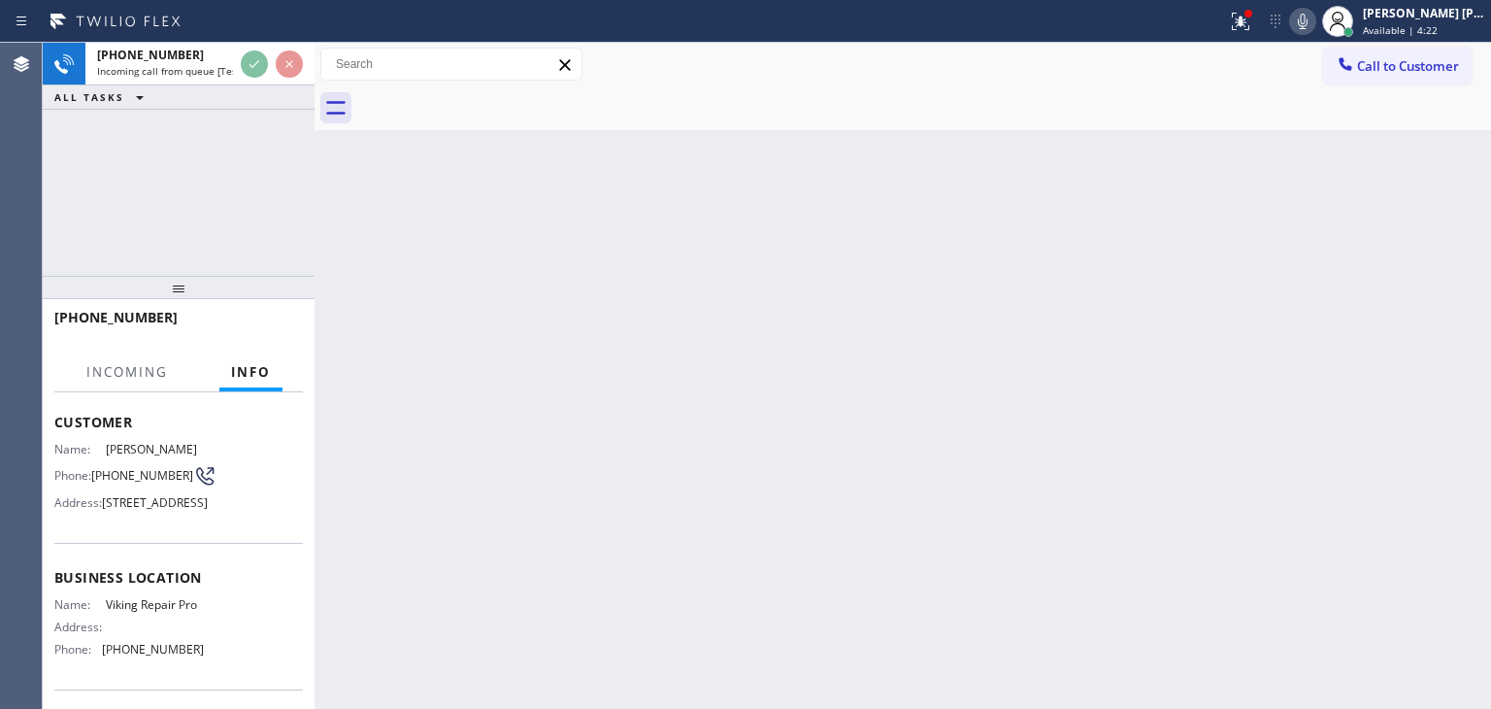
scroll to position [194, 0]
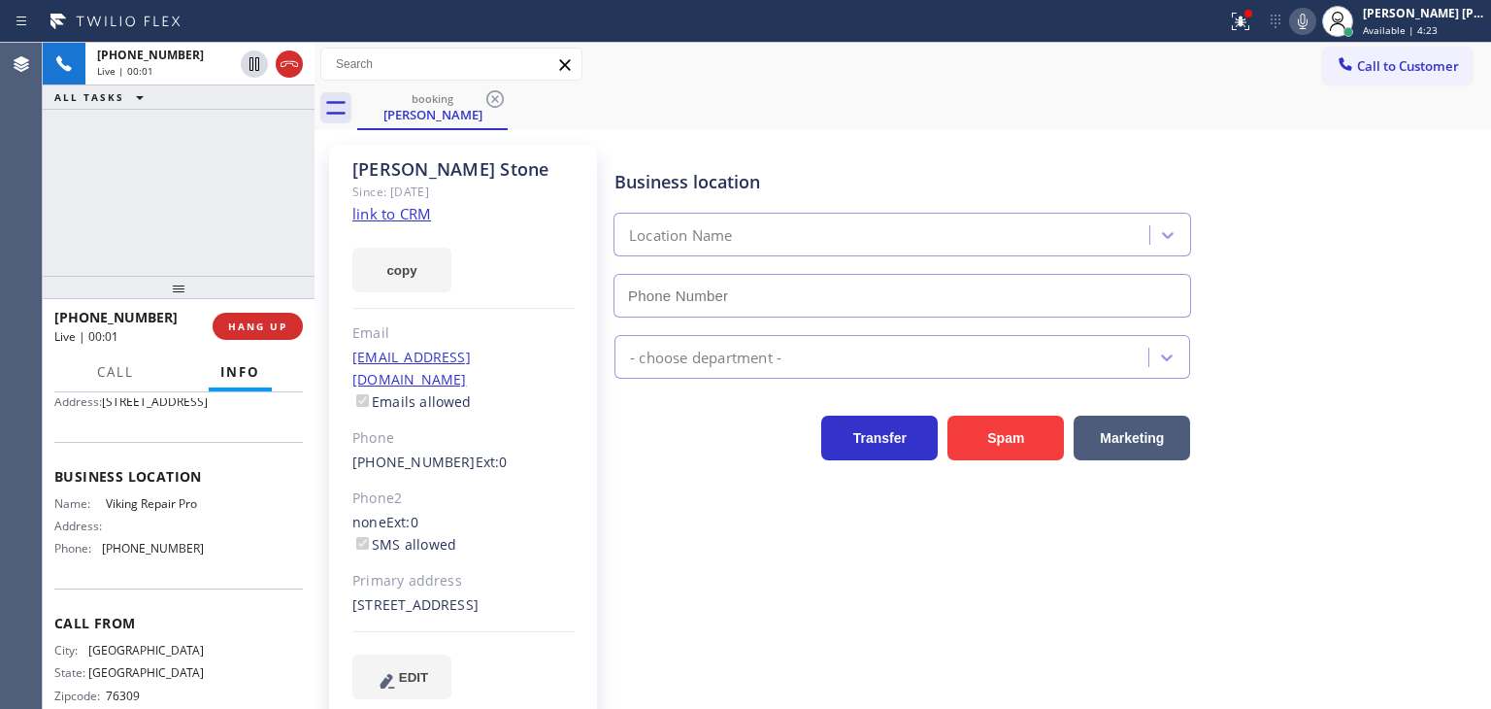
type input "[PHONE_NUMBER]"
click at [389, 208] on link "link to CRM" at bounding box center [391, 213] width 79 height 19
click at [1315, 20] on icon at bounding box center [1302, 21] width 23 height 23
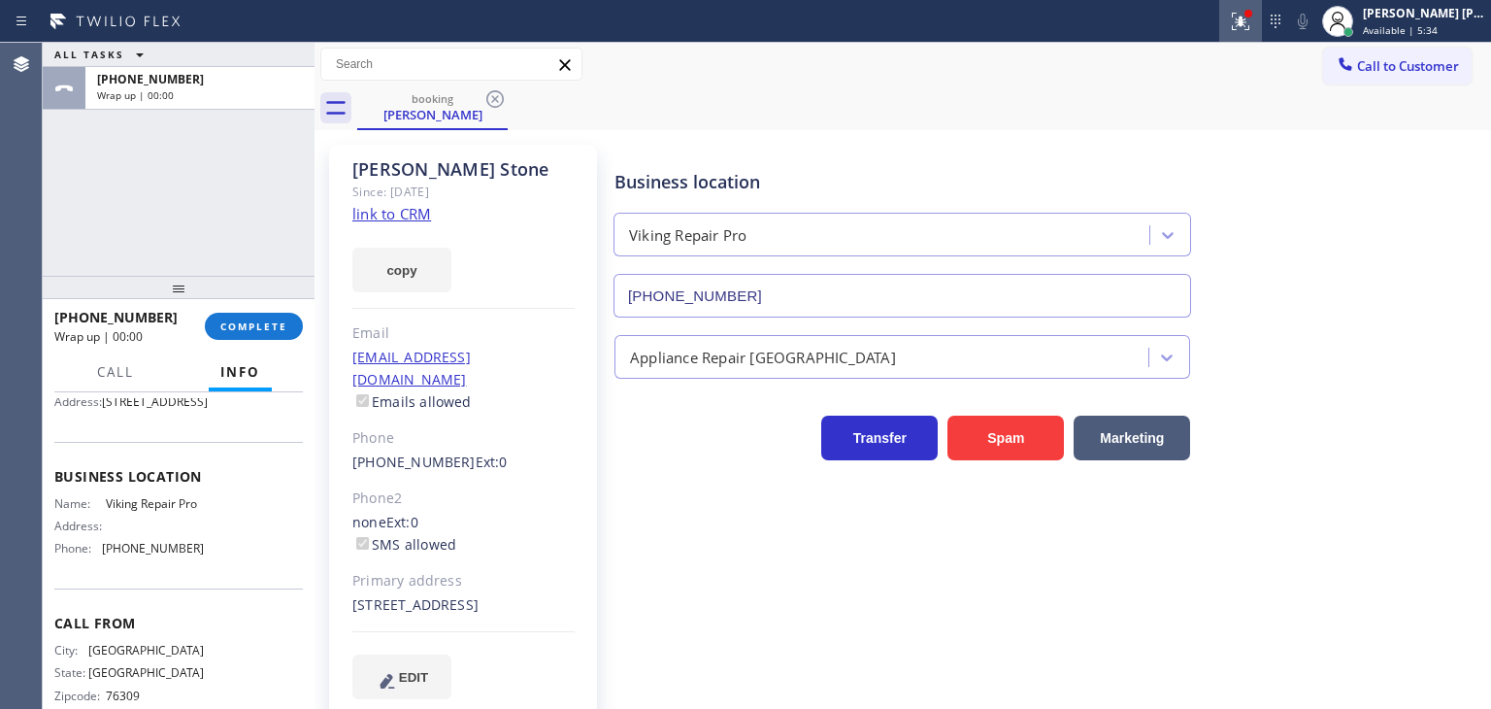
click at [1253, 20] on icon at bounding box center [1240, 21] width 23 height 23
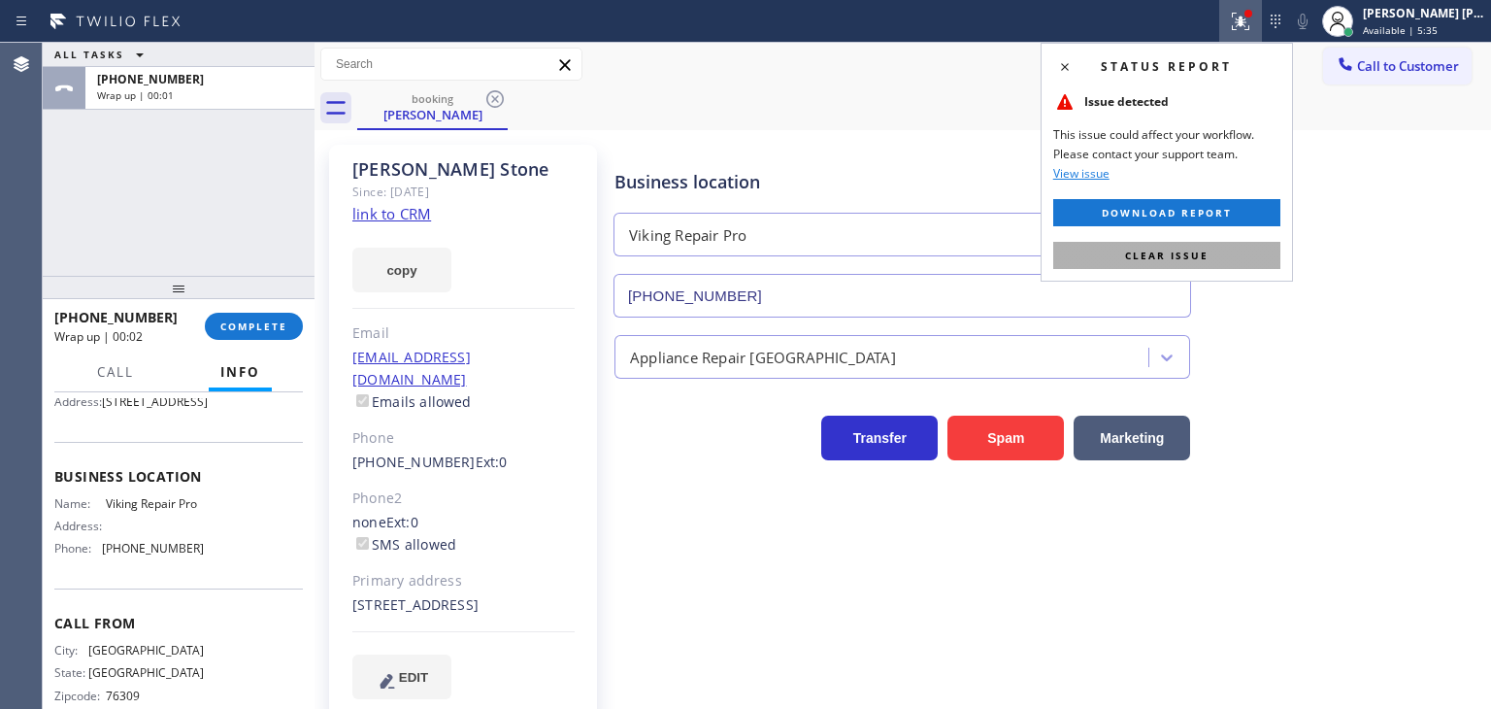
click at [1186, 252] on span "Clear issue" at bounding box center [1167, 256] width 84 height 14
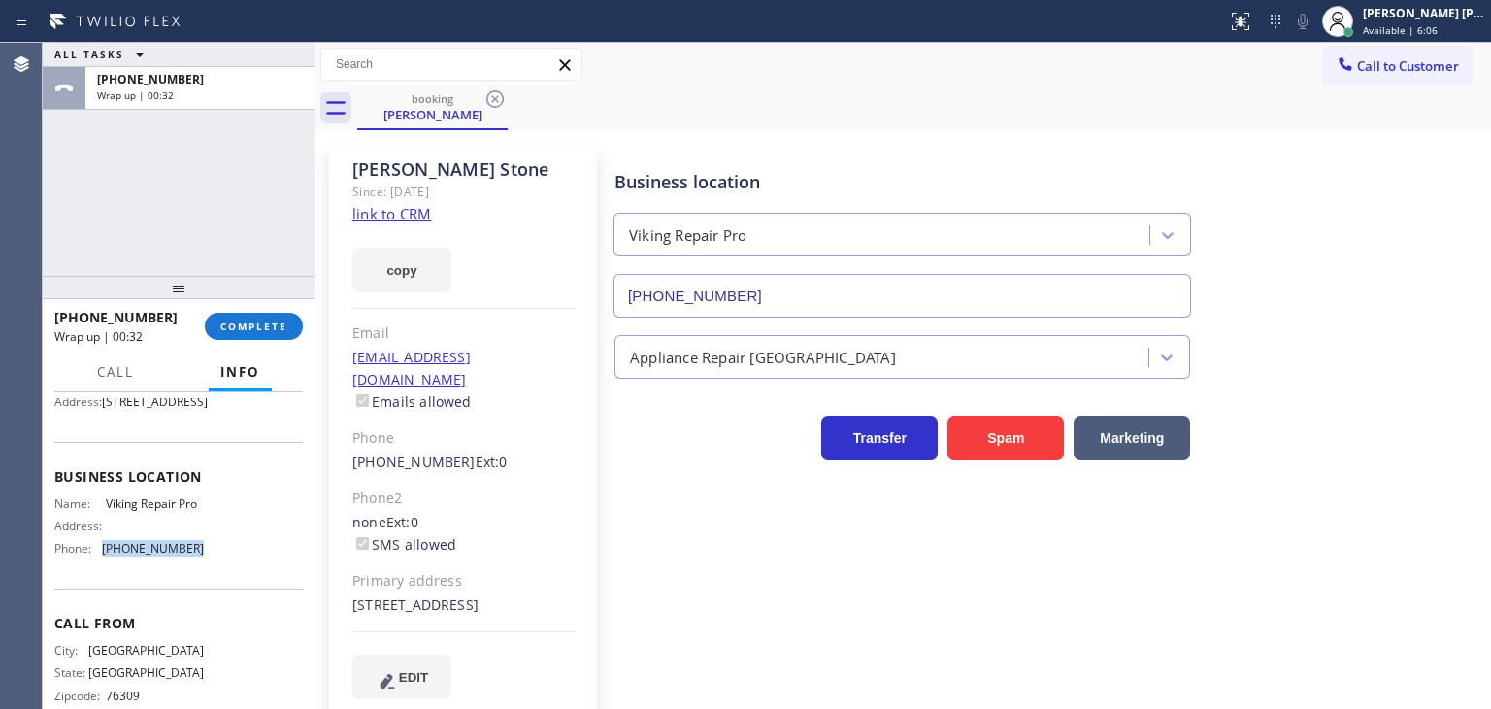
drag, startPoint x: 198, startPoint y: 608, endPoint x: 93, endPoint y: 613, distance: 105.0
click at [93, 564] on div "Name: Viking Repair Pro Address: Phone: [PHONE_NUMBER]" at bounding box center [178, 530] width 249 height 68
copy div "[PHONE_NUMBER]"
click at [1390, 61] on span "Call to Customer" at bounding box center [1408, 65] width 102 height 17
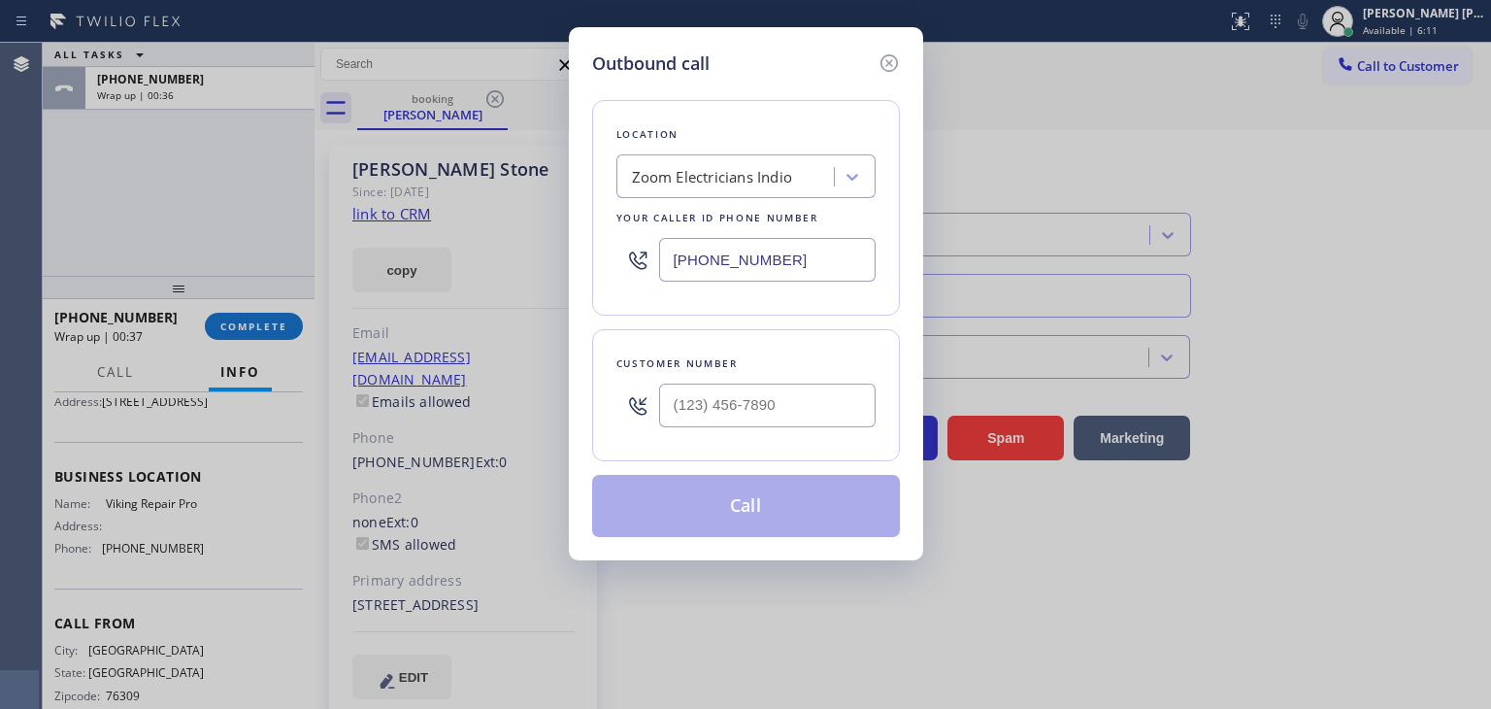
drag, startPoint x: 776, startPoint y: 269, endPoint x: 488, endPoint y: 276, distance: 287.5
click at [488, 276] on div "Outbound call Location Zoom Electricians Indio Your caller id phone number [PHO…" at bounding box center [745, 354] width 1491 height 709
paste input "844) 988-0068"
type input "[PHONE_NUMBER]"
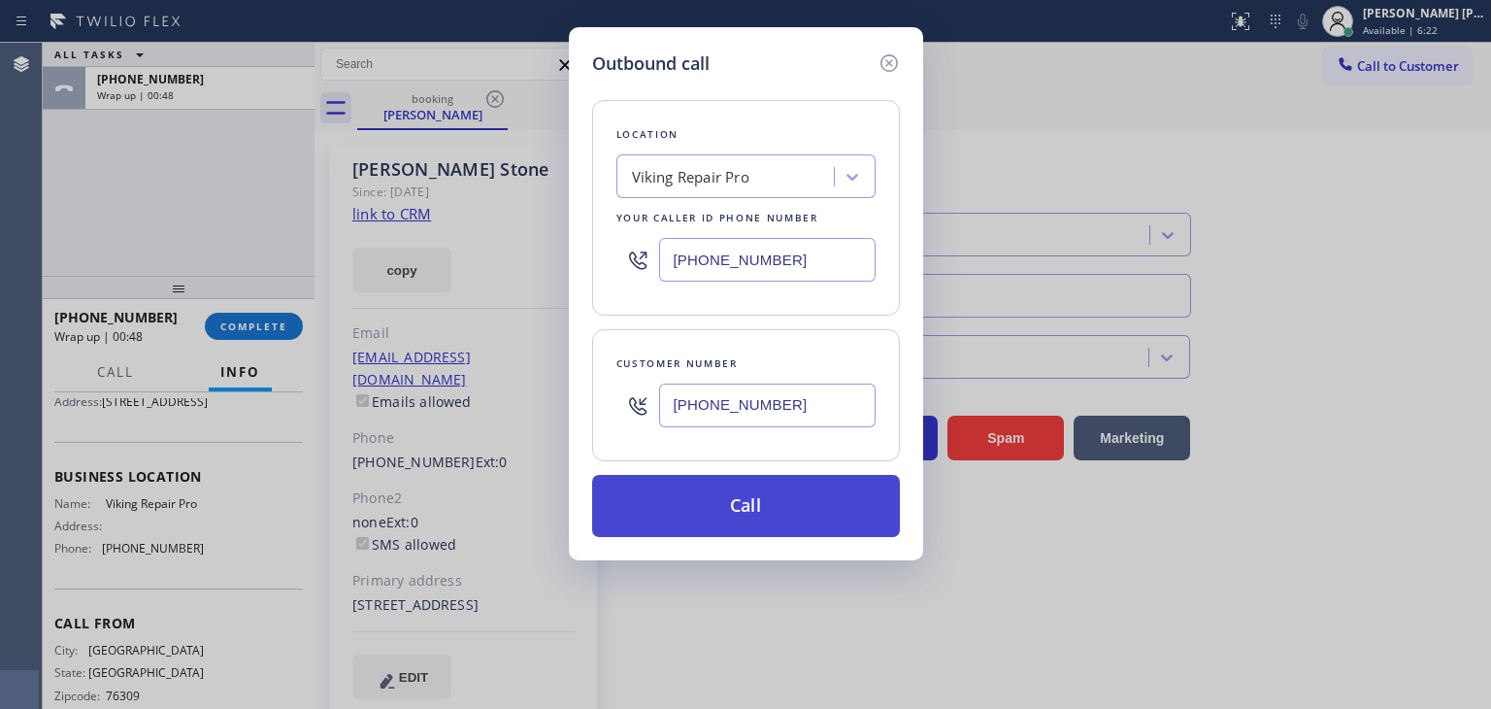
type input "[PHONE_NUMBER]"
click at [785, 497] on button "Call" at bounding box center [746, 506] width 308 height 62
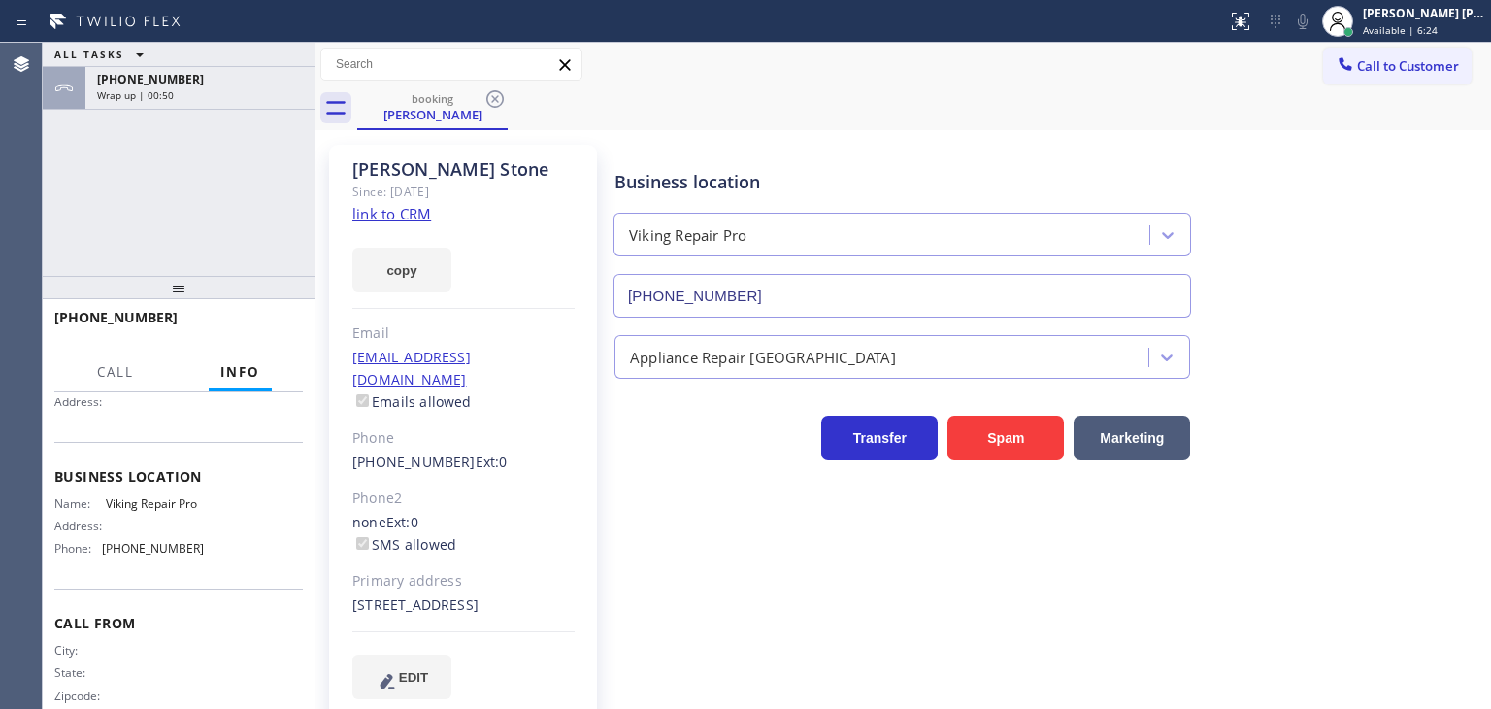
scroll to position [171, 0]
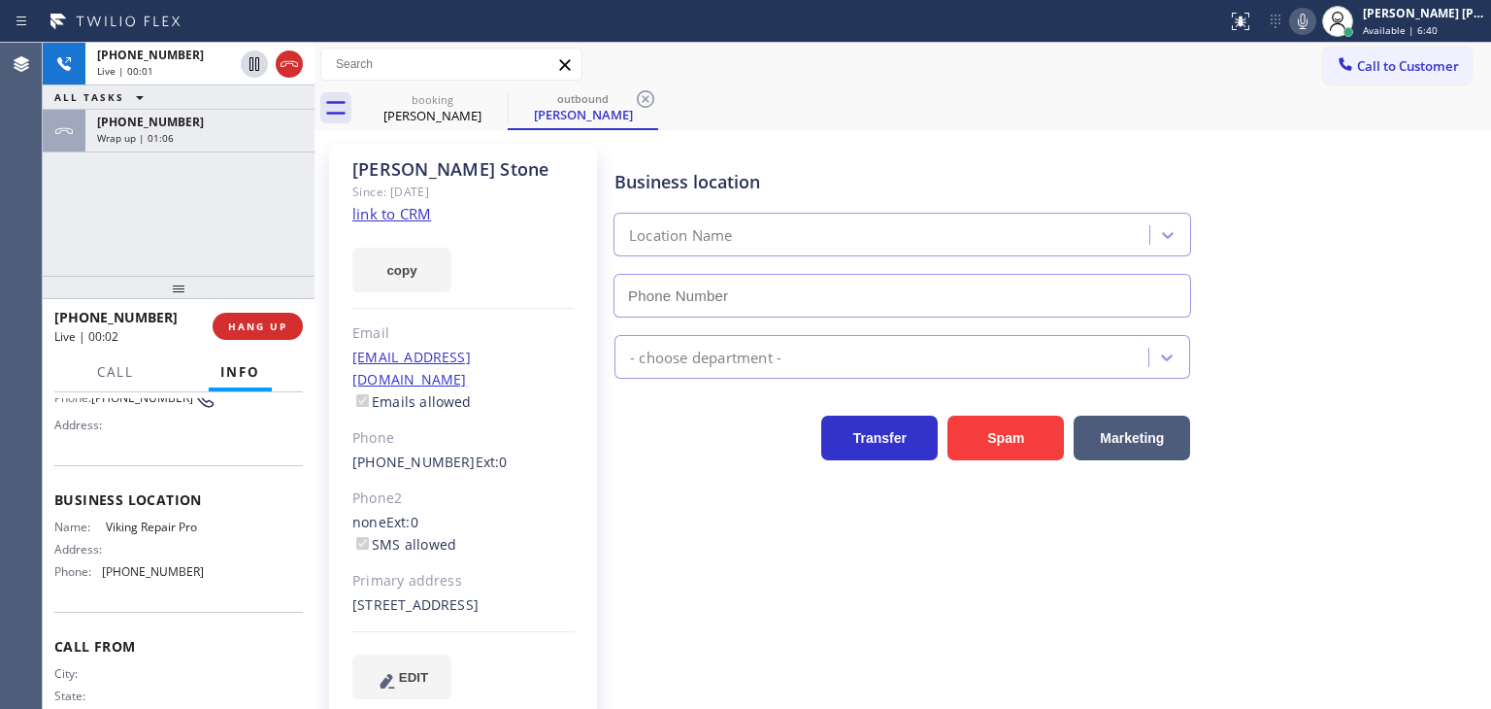
type input "[PHONE_NUMBER]"
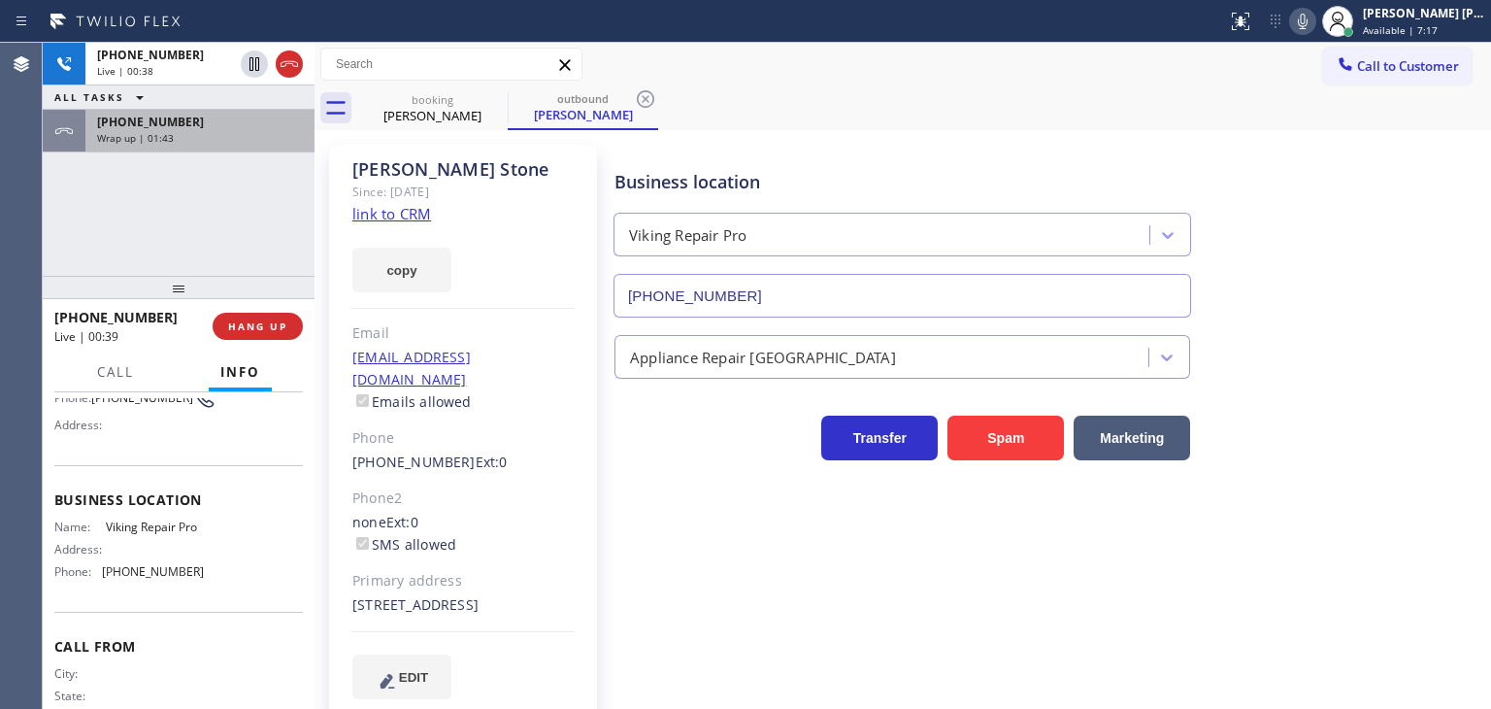
click at [100, 121] on span "[PHONE_NUMBER]" at bounding box center [150, 122] width 107 height 17
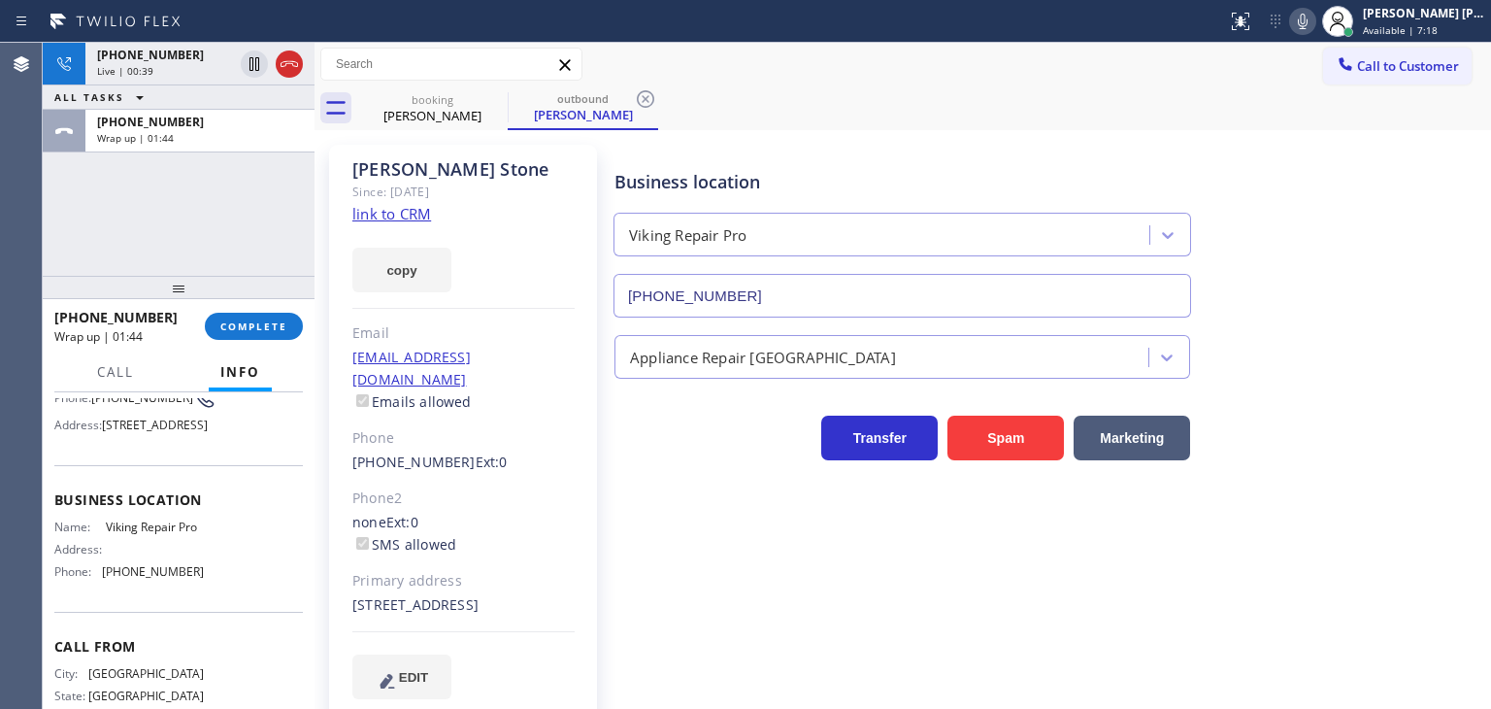
scroll to position [194, 0]
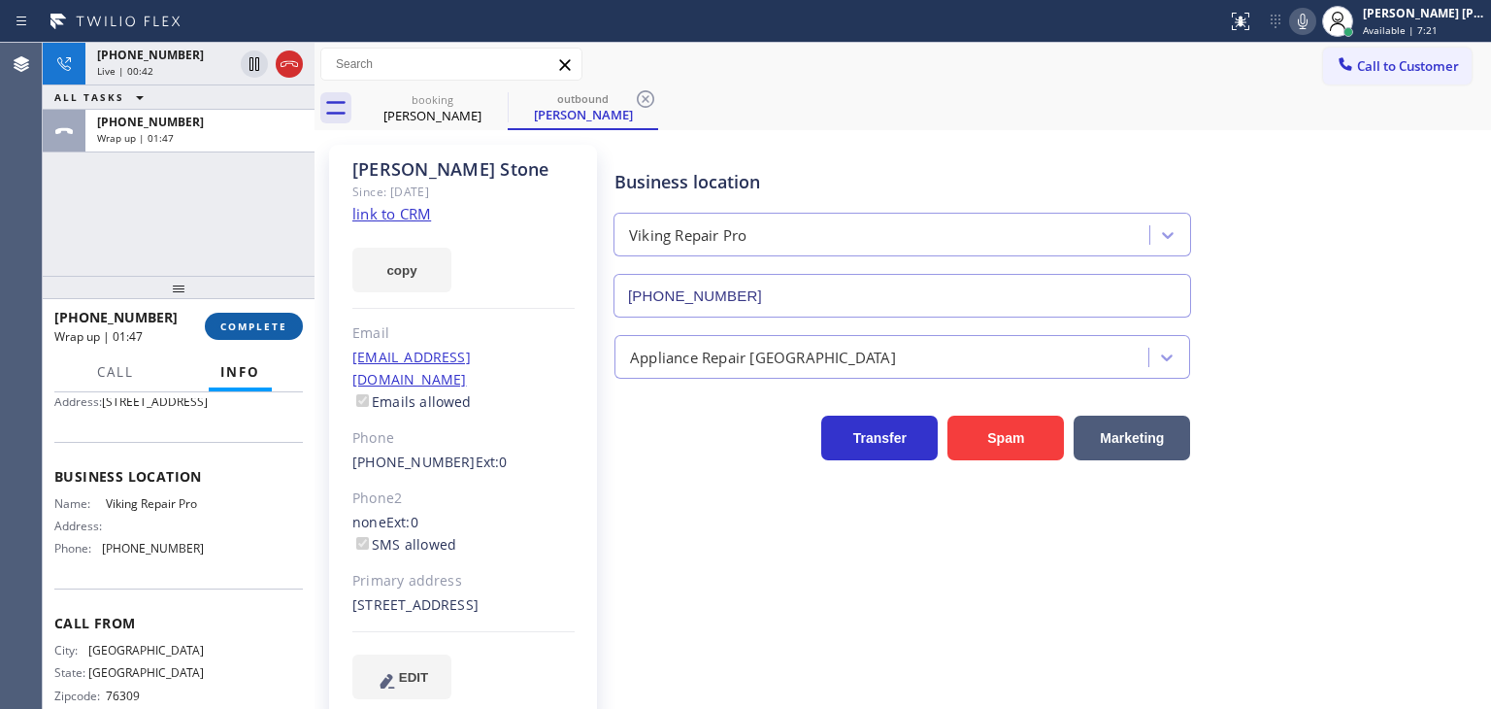
click at [269, 328] on span "COMPLETE" at bounding box center [253, 326] width 67 height 14
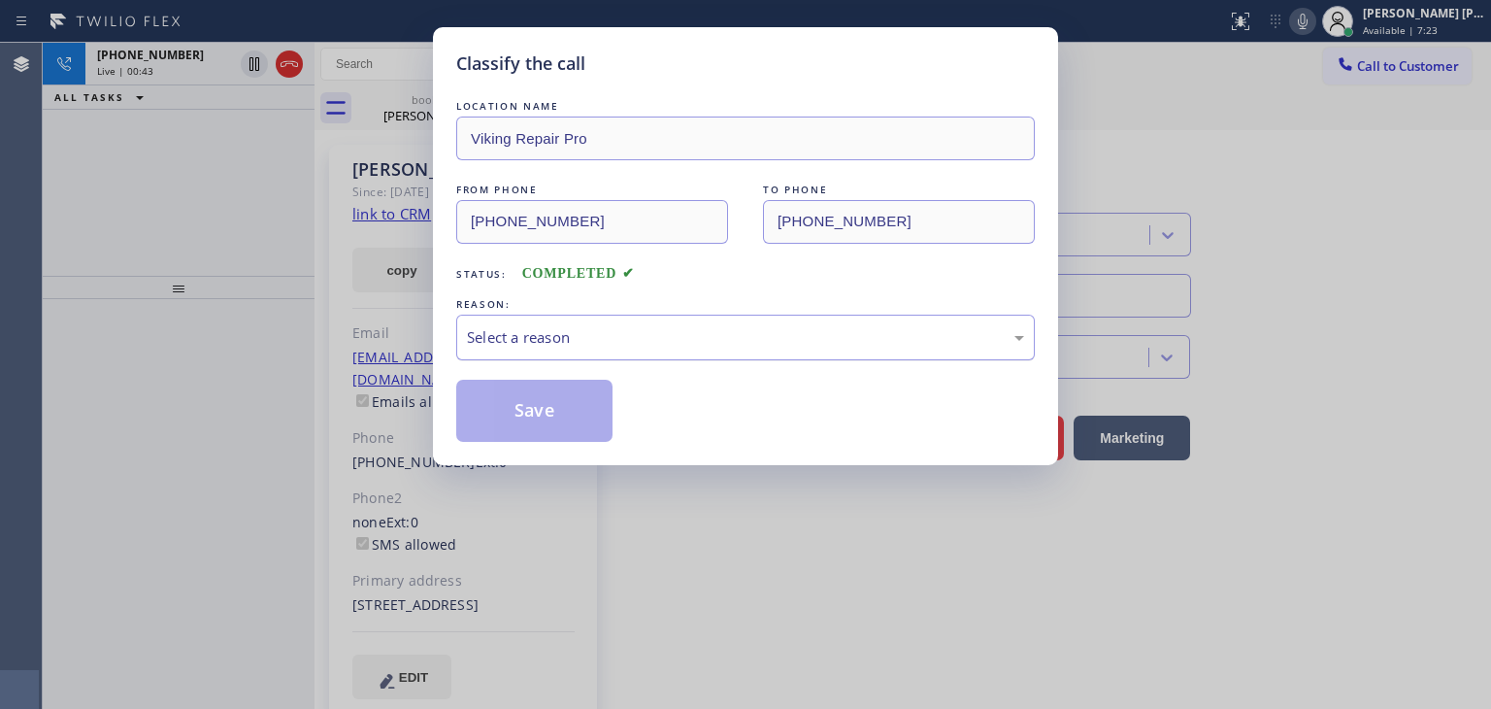
click at [604, 345] on div "Select a reason" at bounding box center [745, 337] width 557 height 22
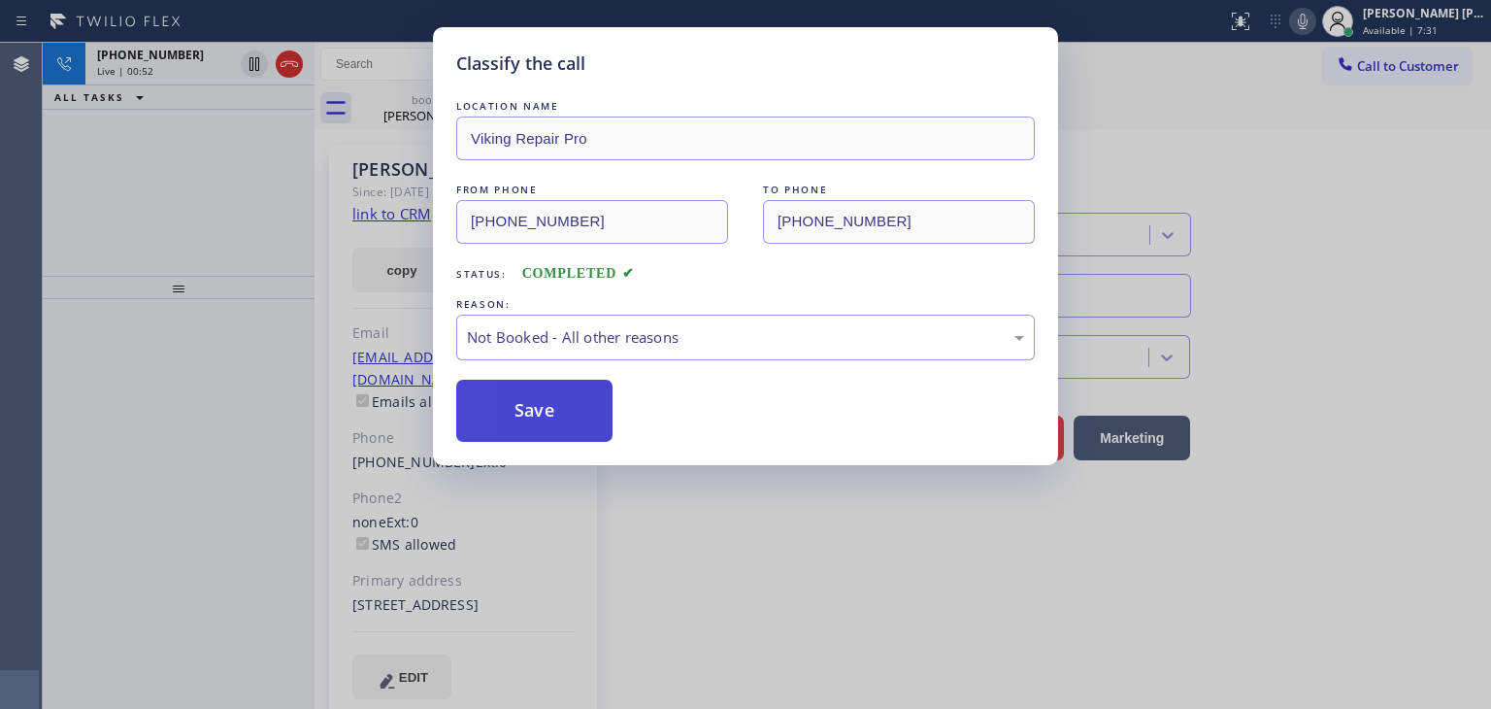
click at [554, 417] on button "Save" at bounding box center [534, 411] width 156 height 62
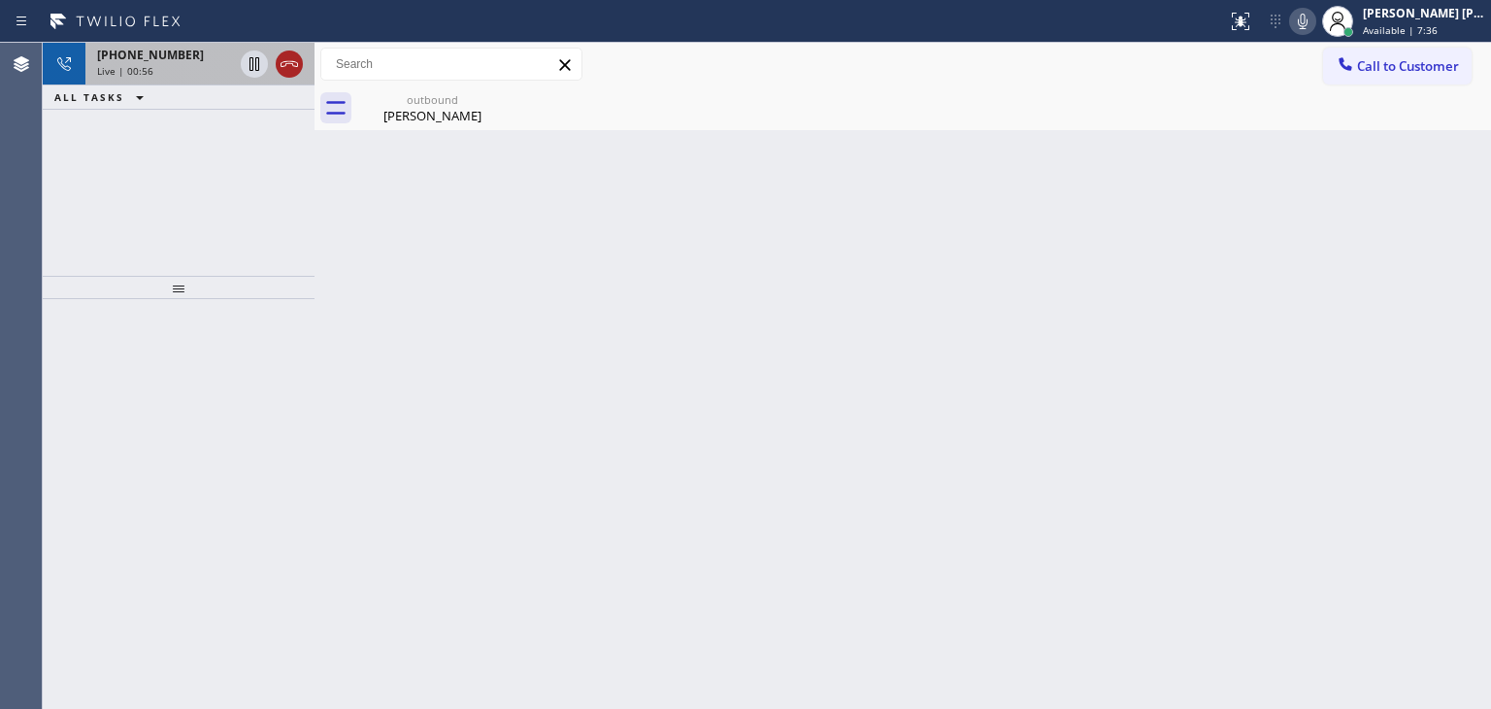
click at [289, 60] on icon at bounding box center [289, 63] width 23 height 23
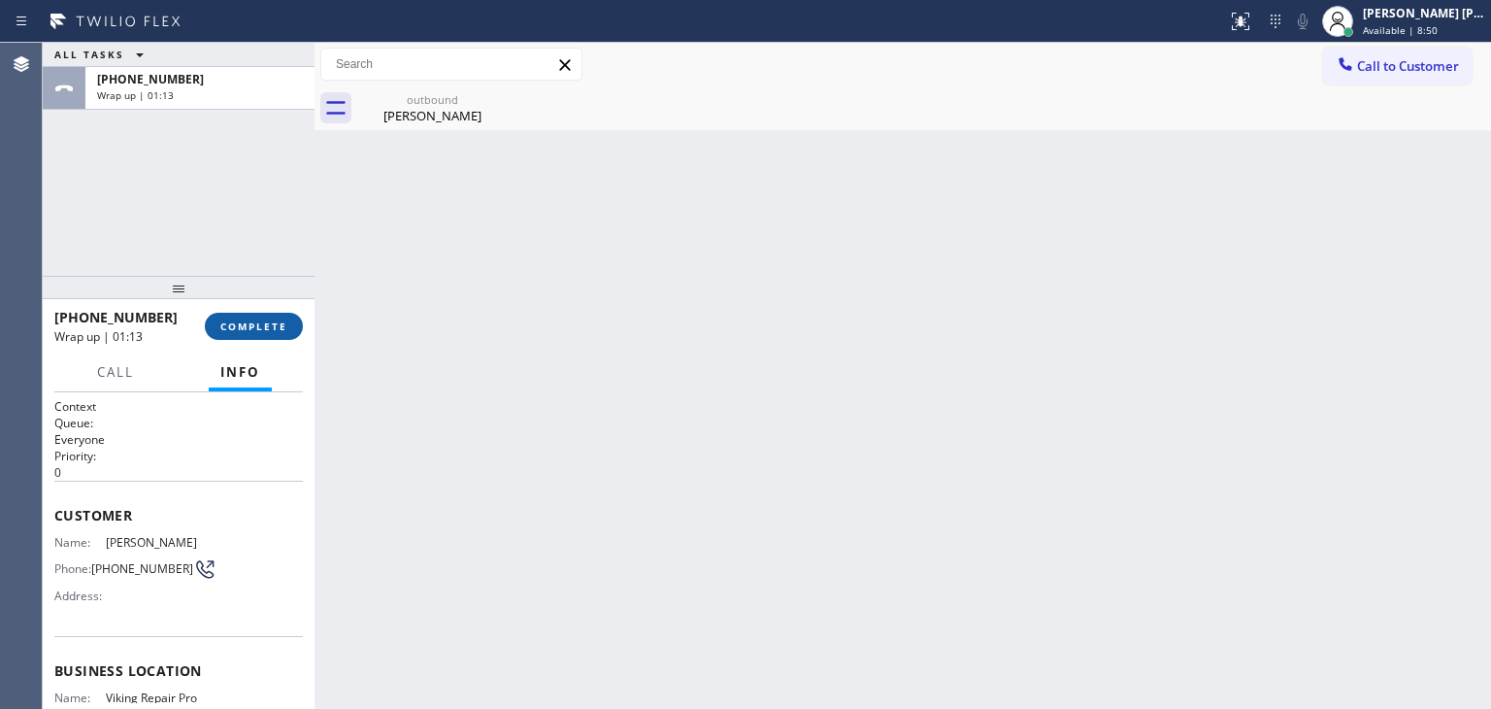
click at [261, 326] on span "COMPLETE" at bounding box center [253, 326] width 67 height 14
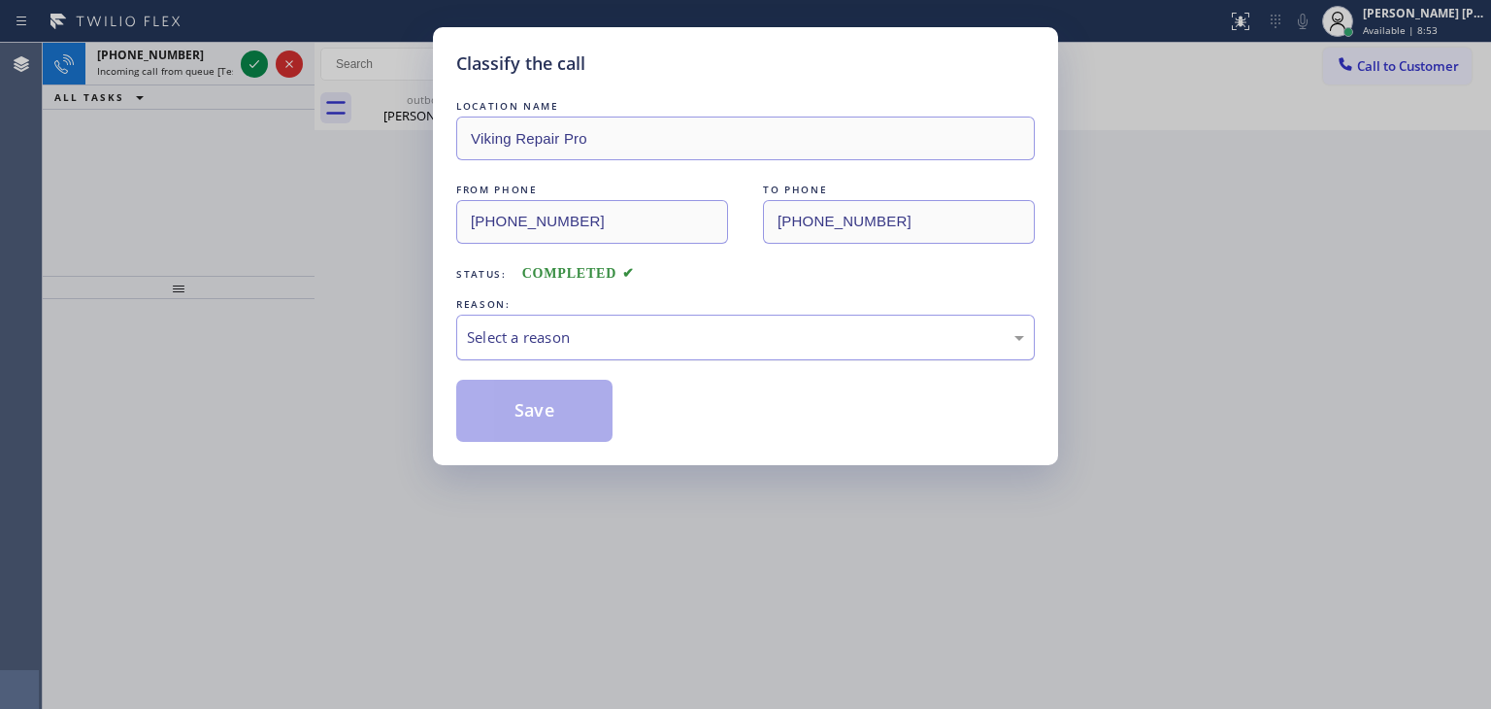
click at [509, 327] on div "Select a reason" at bounding box center [745, 337] width 557 height 22
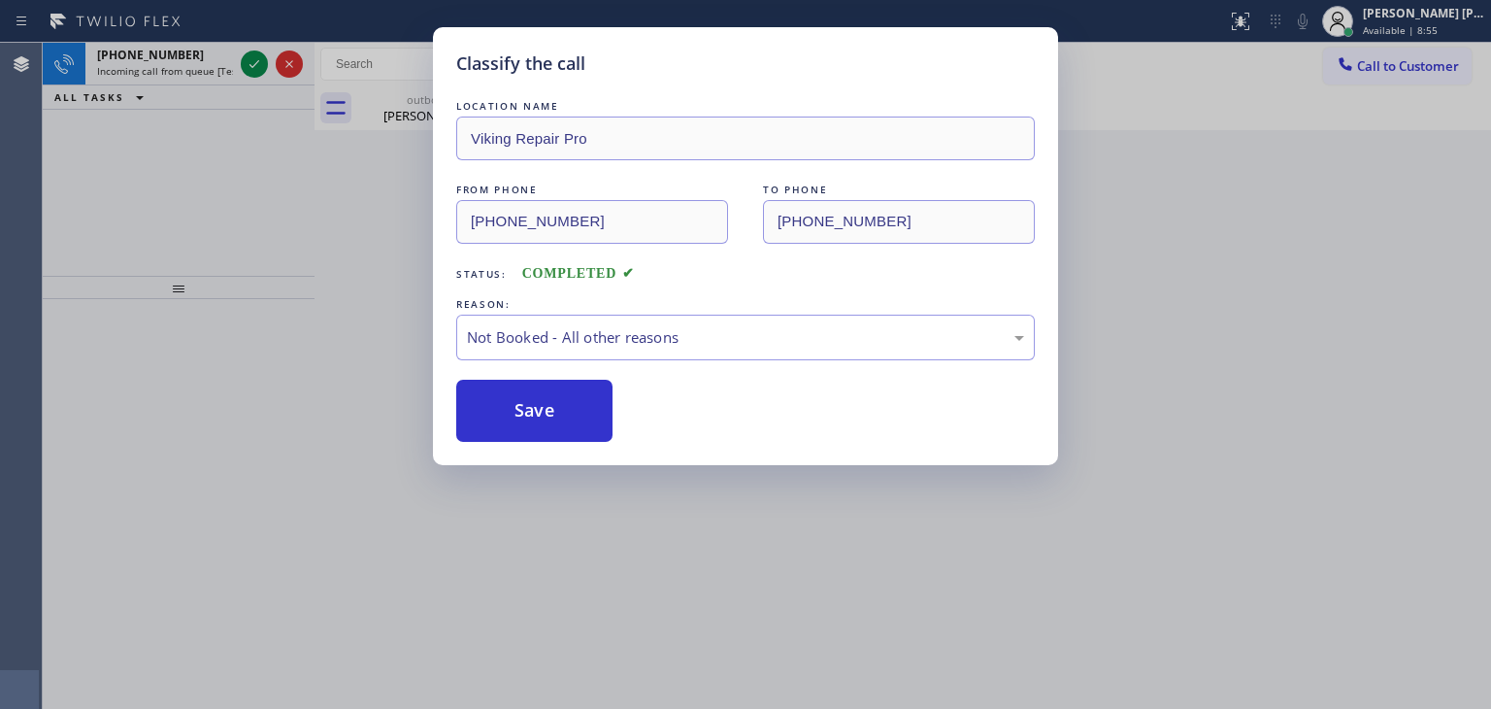
click at [545, 422] on button "Save" at bounding box center [534, 411] width 156 height 62
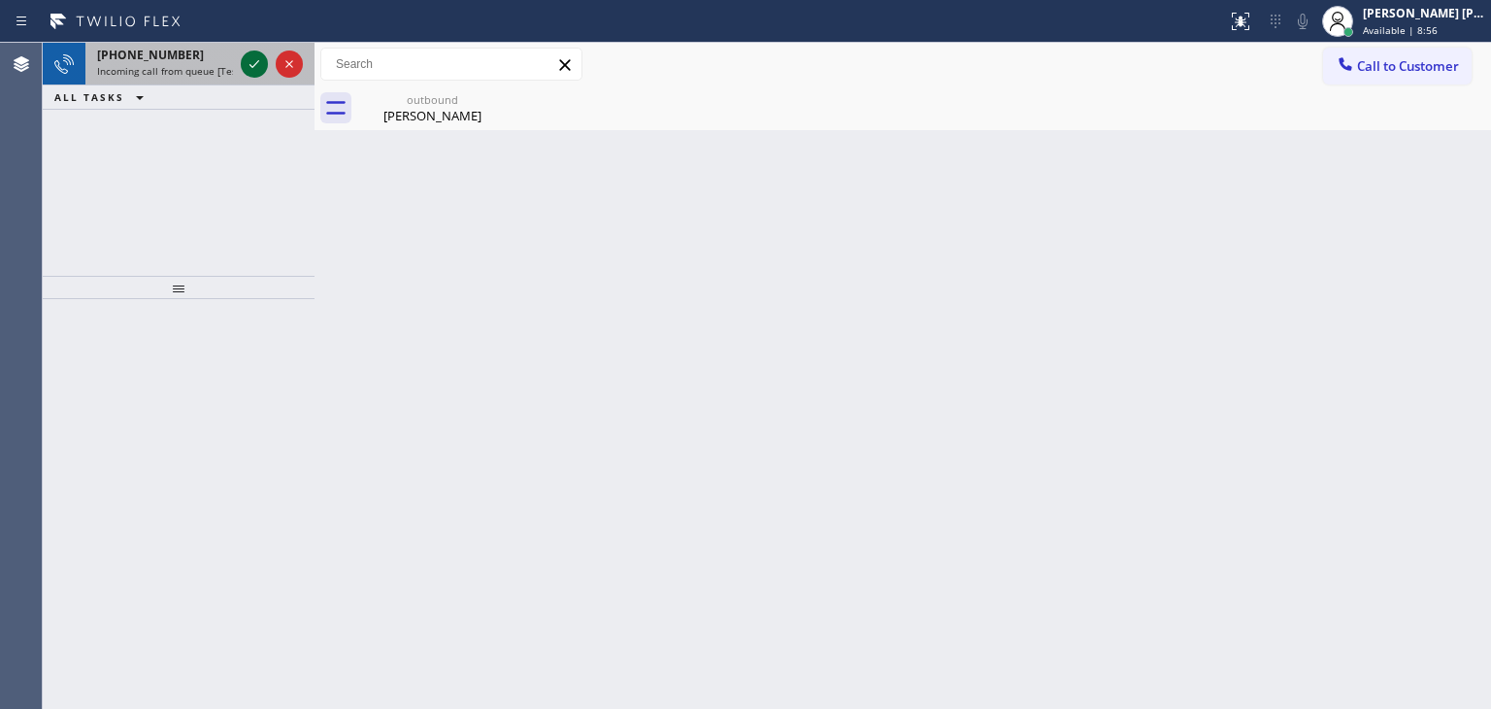
click at [259, 67] on icon at bounding box center [254, 63] width 23 height 23
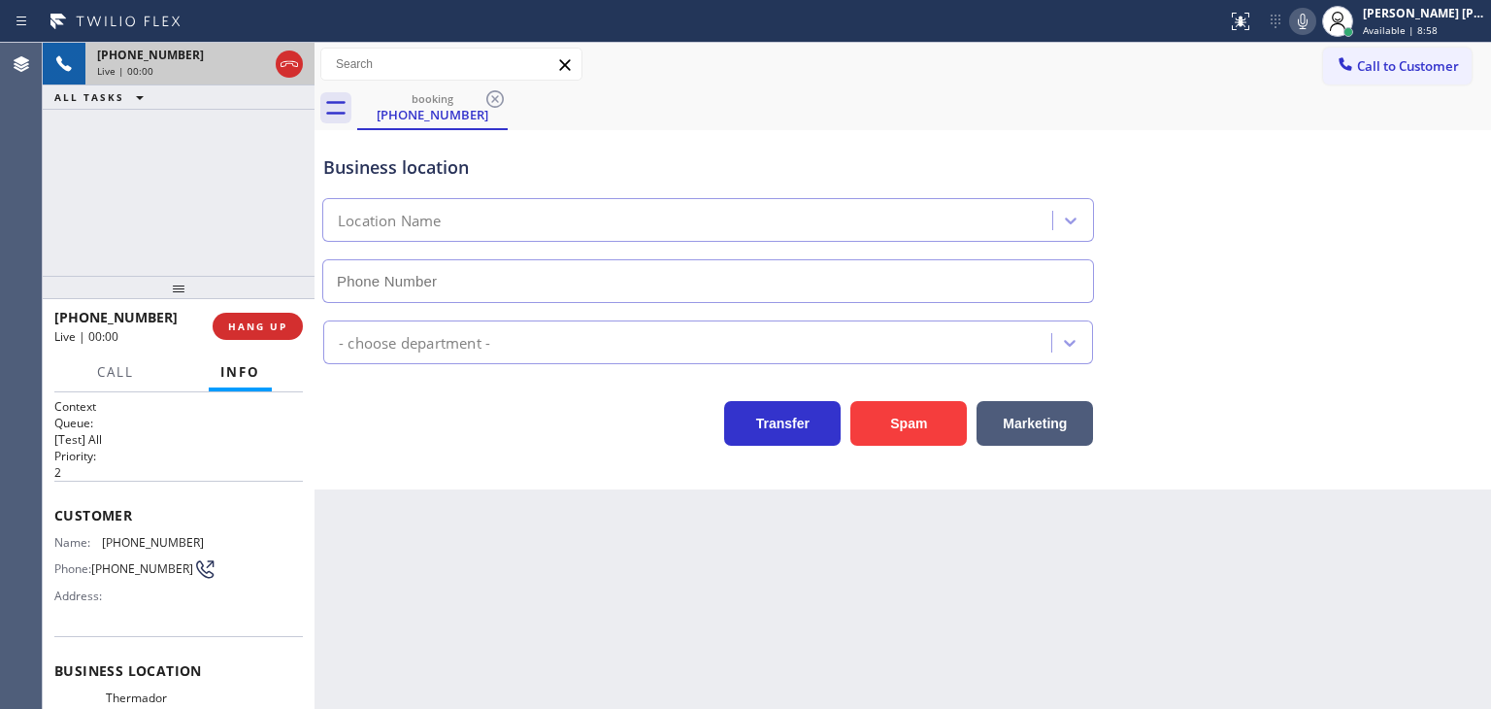
type input "[PHONE_NUMBER]"
click at [1317, 28] on div at bounding box center [1302, 21] width 27 height 23
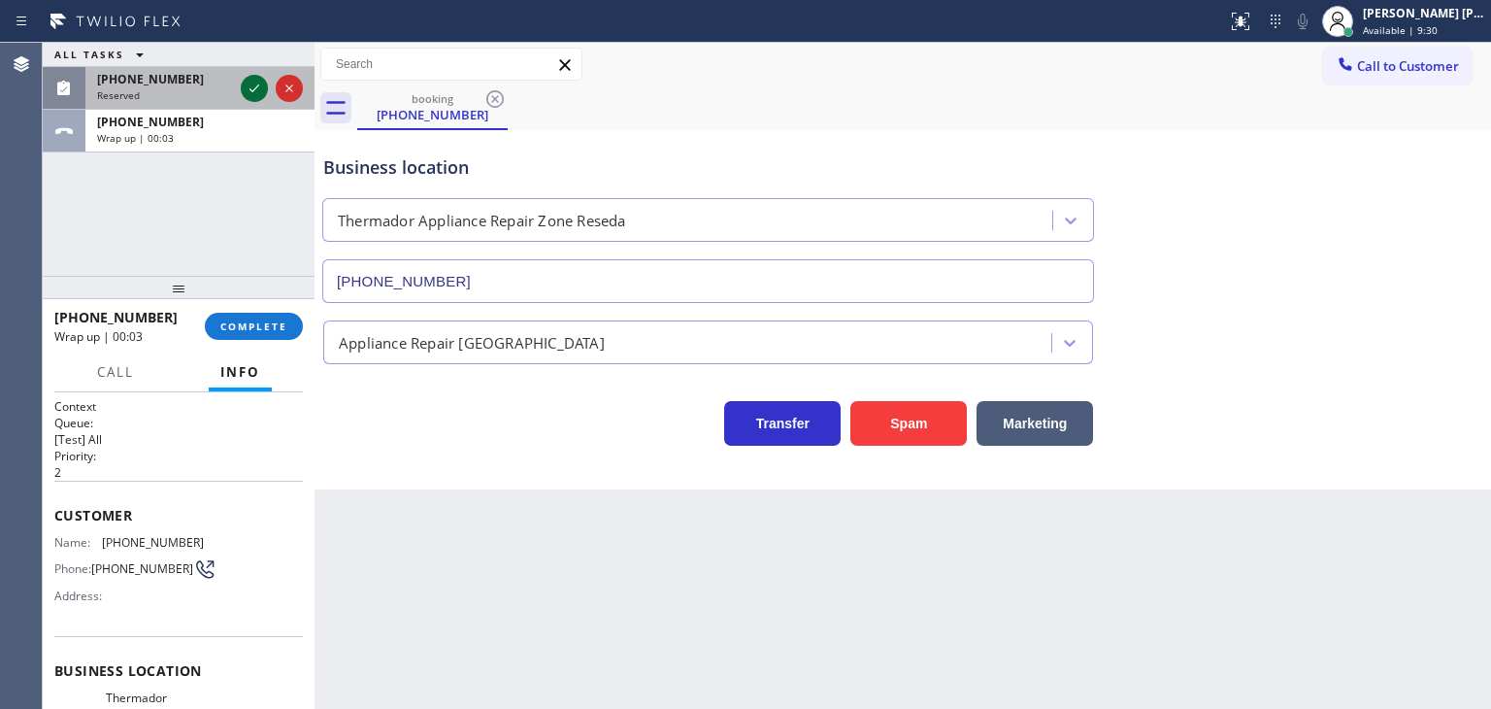
click at [248, 89] on icon at bounding box center [254, 88] width 23 height 23
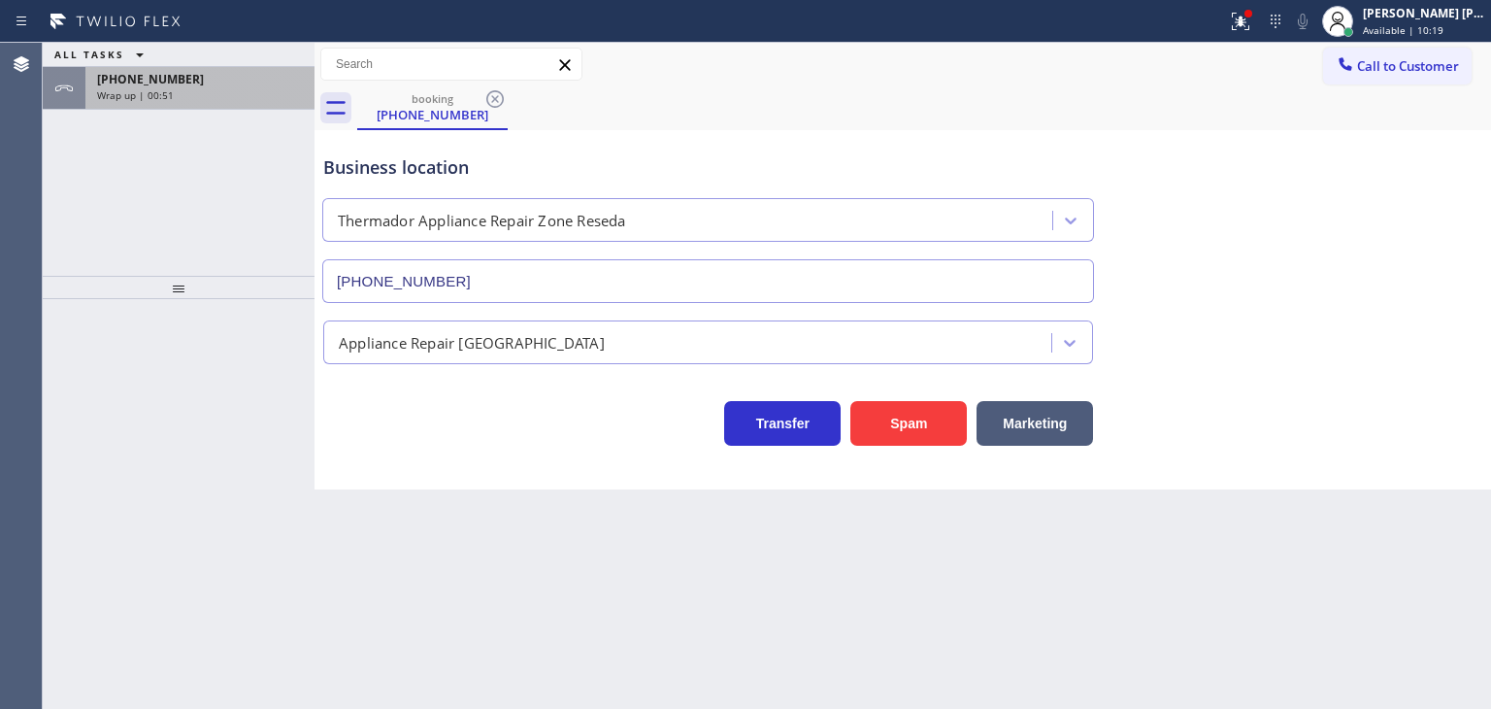
drag, startPoint x: 151, startPoint y: 84, endPoint x: 160, endPoint y: 94, distance: 13.8
click at [155, 86] on div "[PHONE_NUMBER] Wrap up | 00:51" at bounding box center [195, 88] width 221 height 43
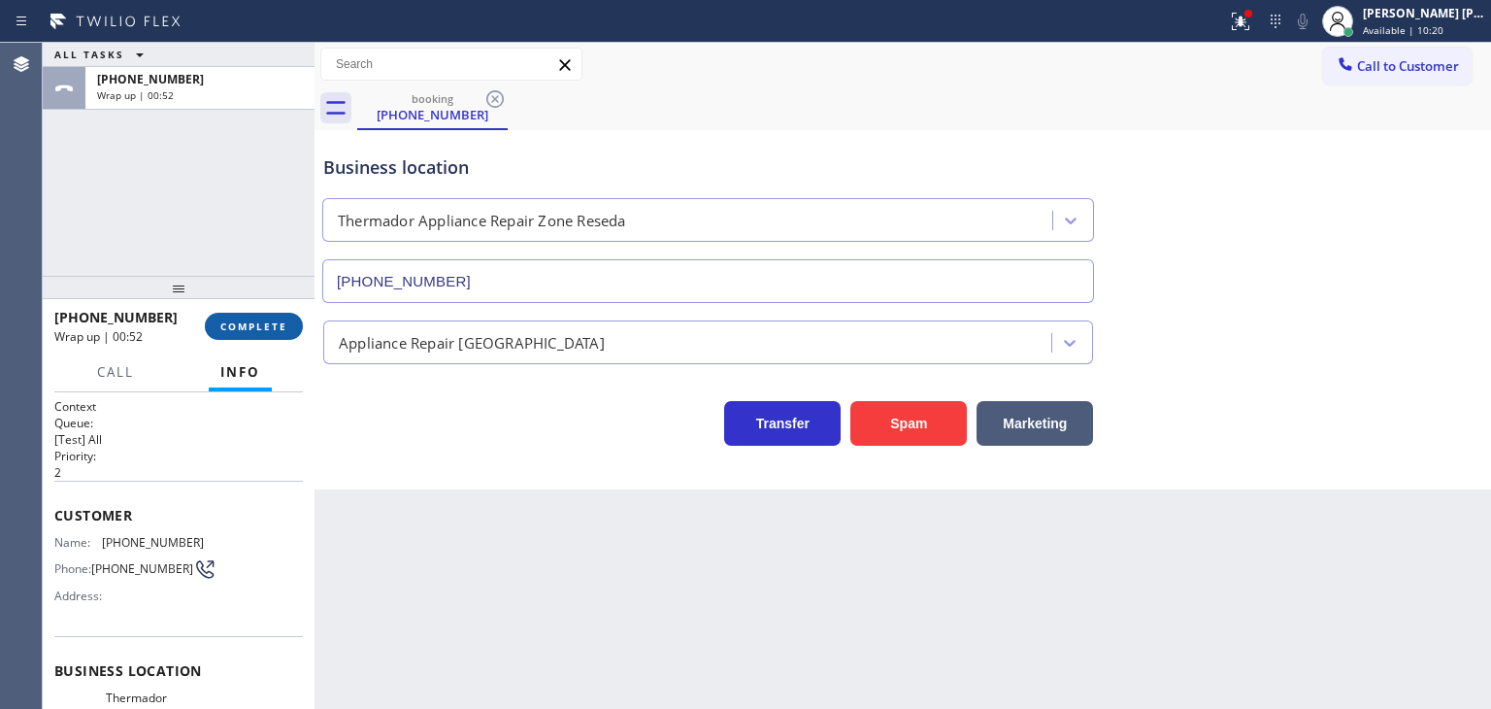
click at [251, 327] on span "COMPLETE" at bounding box center [253, 326] width 67 height 14
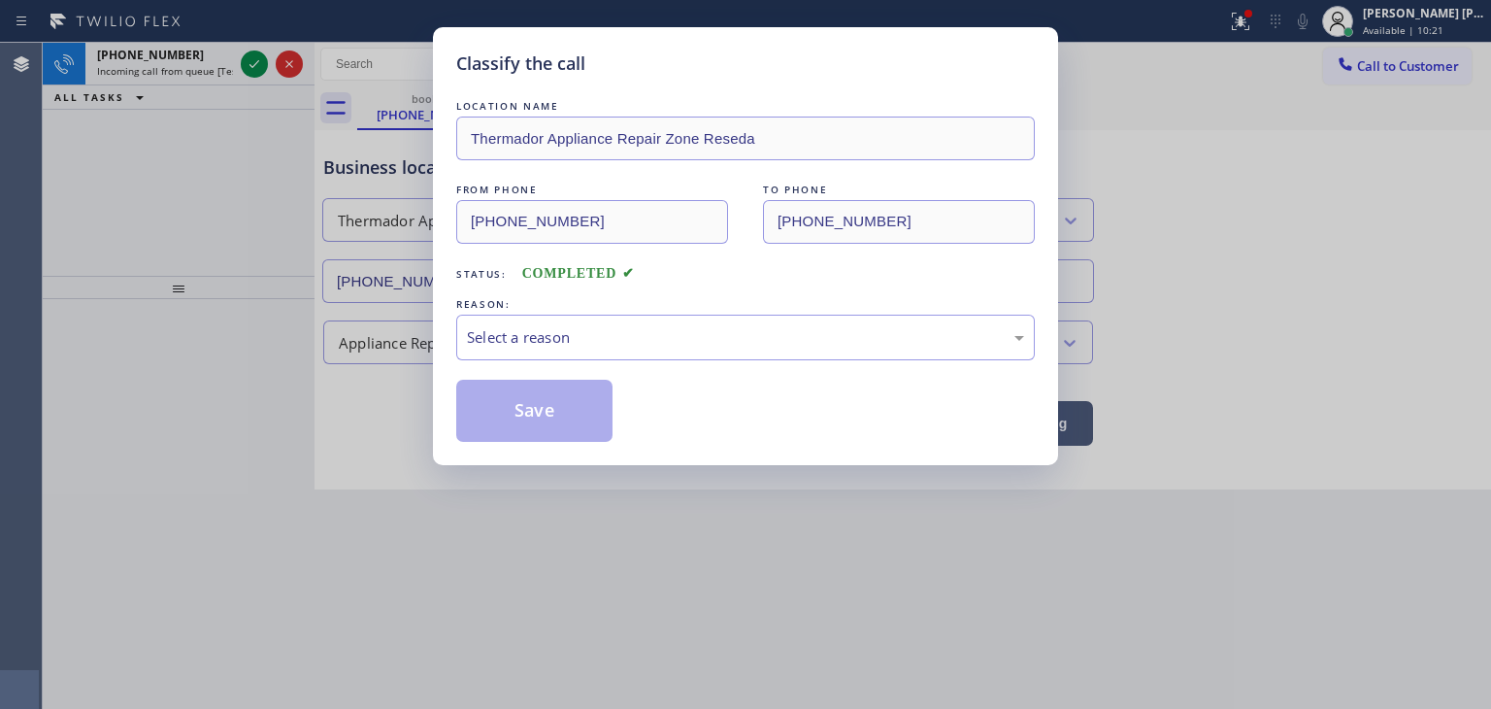
click at [535, 351] on div "Select a reason" at bounding box center [745, 338] width 579 height 46
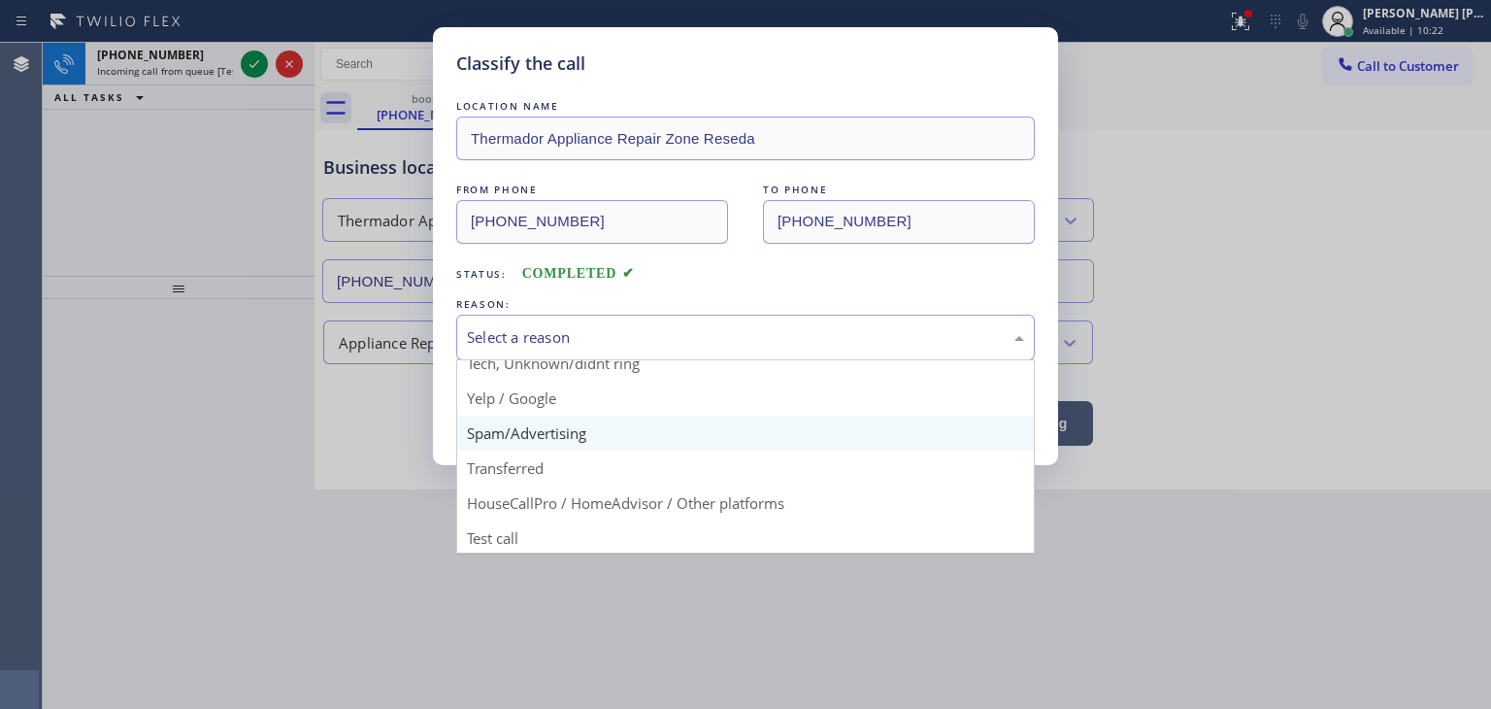
scroll to position [121, 0]
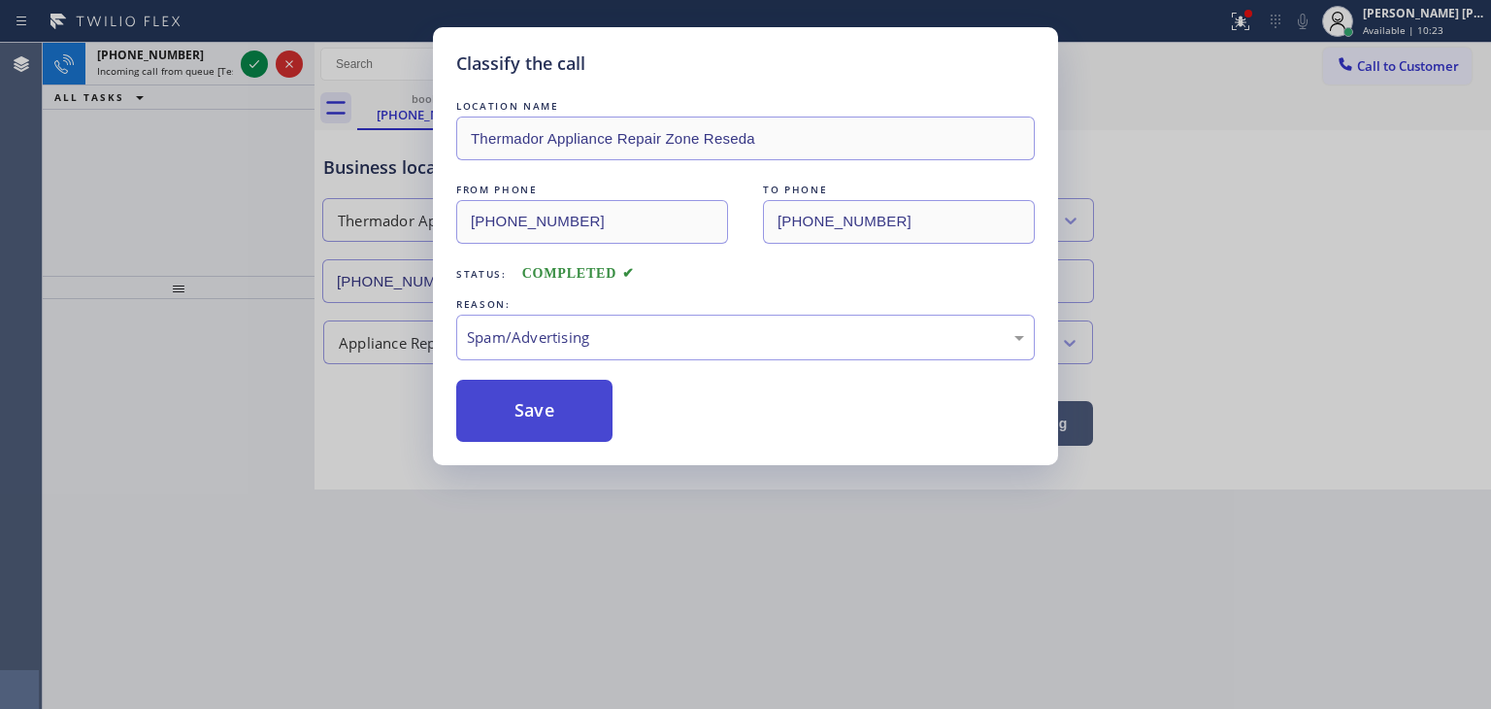
click at [537, 429] on button "Save" at bounding box center [534, 411] width 156 height 62
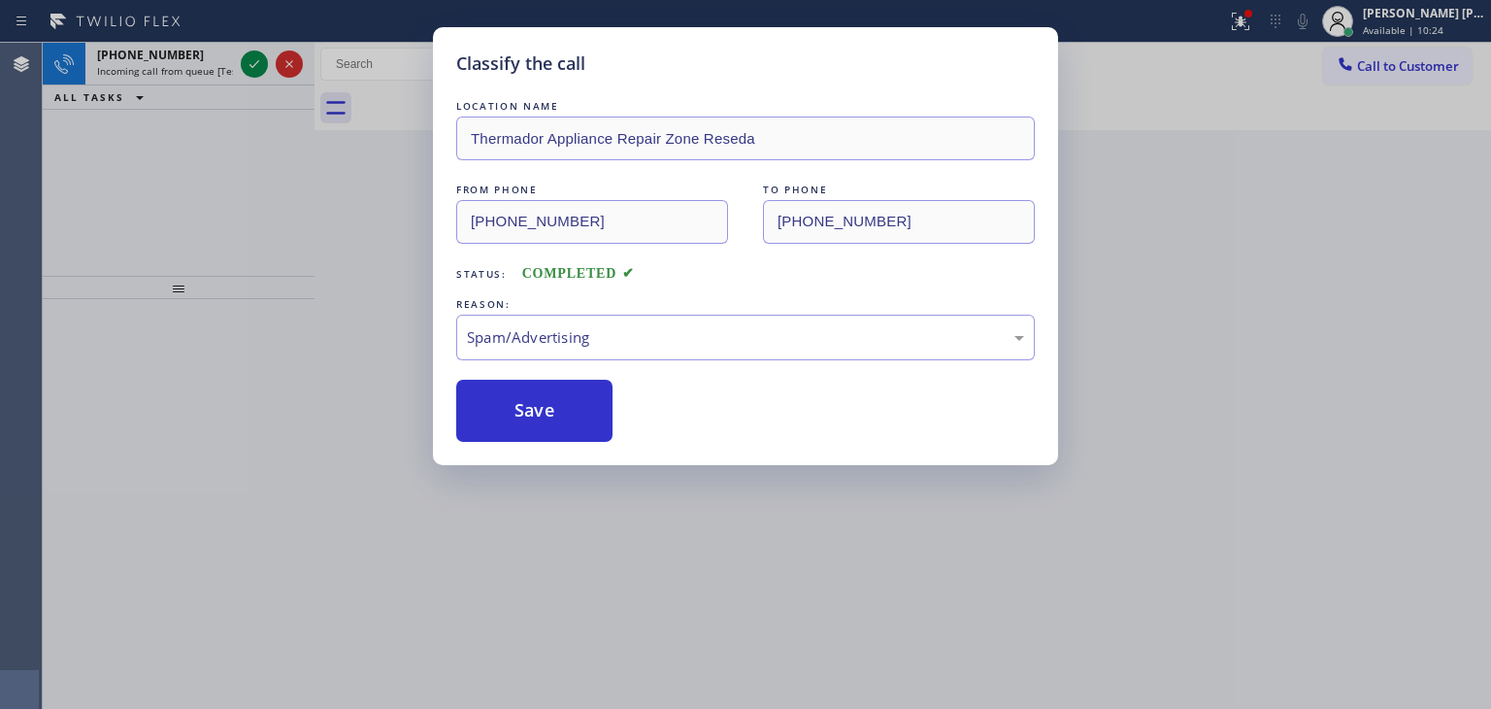
click at [260, 62] on icon at bounding box center [254, 63] width 23 height 23
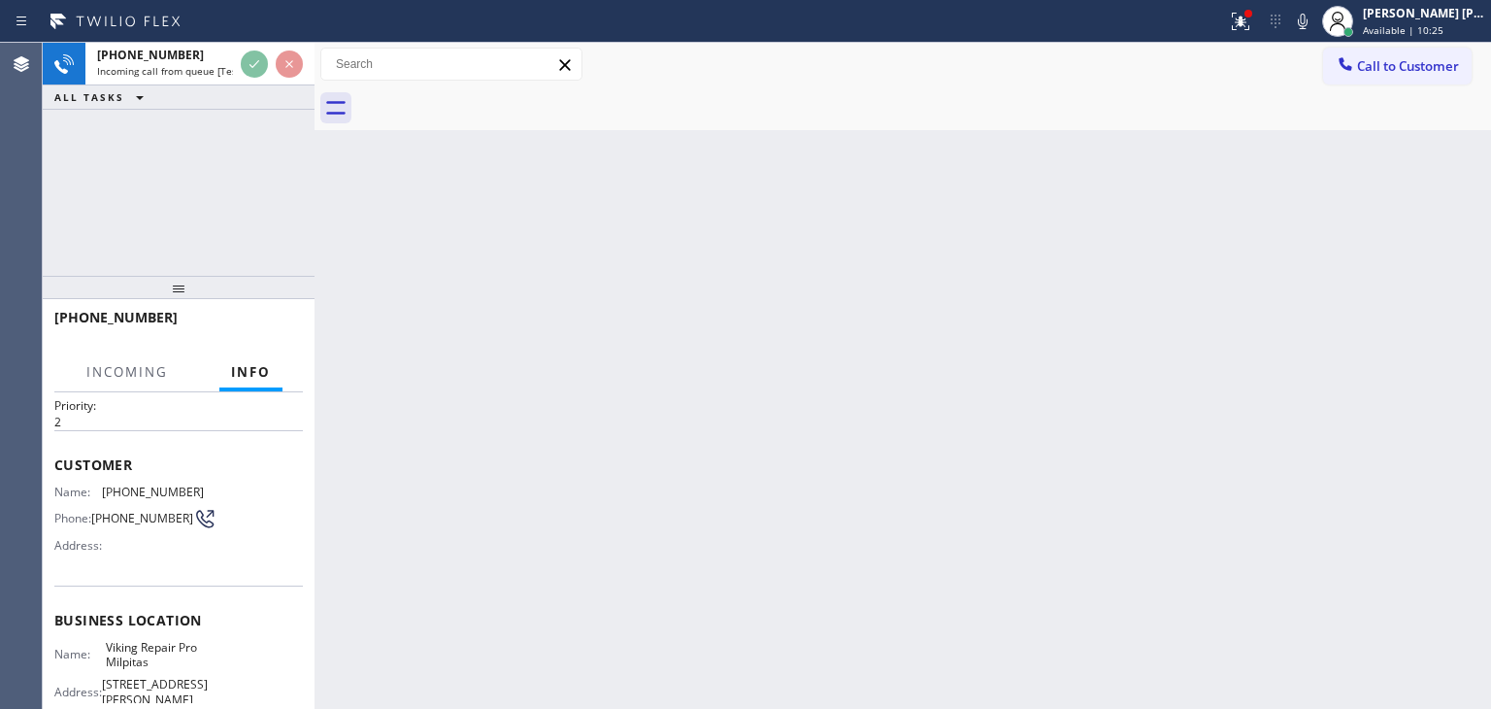
scroll to position [194, 0]
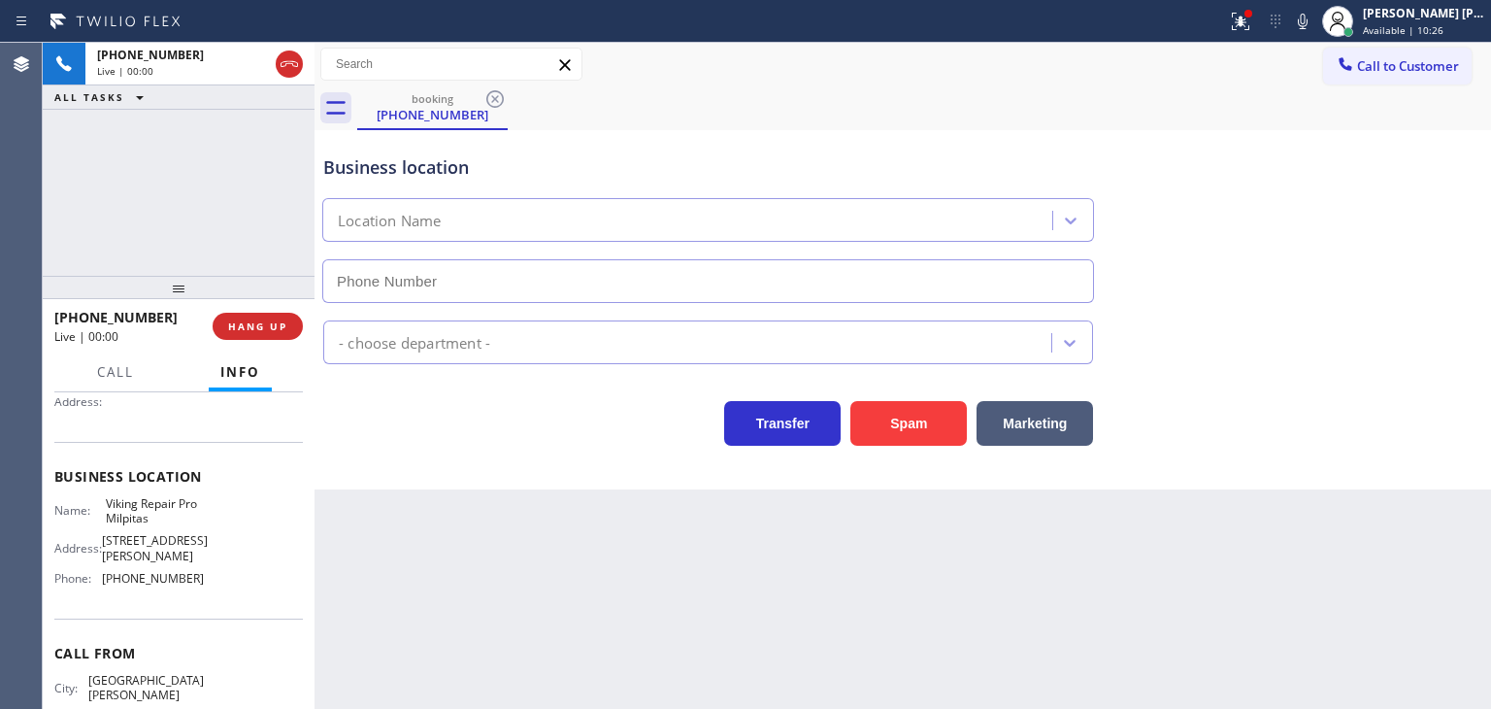
type input "[PHONE_NUMBER]"
click at [1255, 13] on div at bounding box center [1249, 14] width 12 height 12
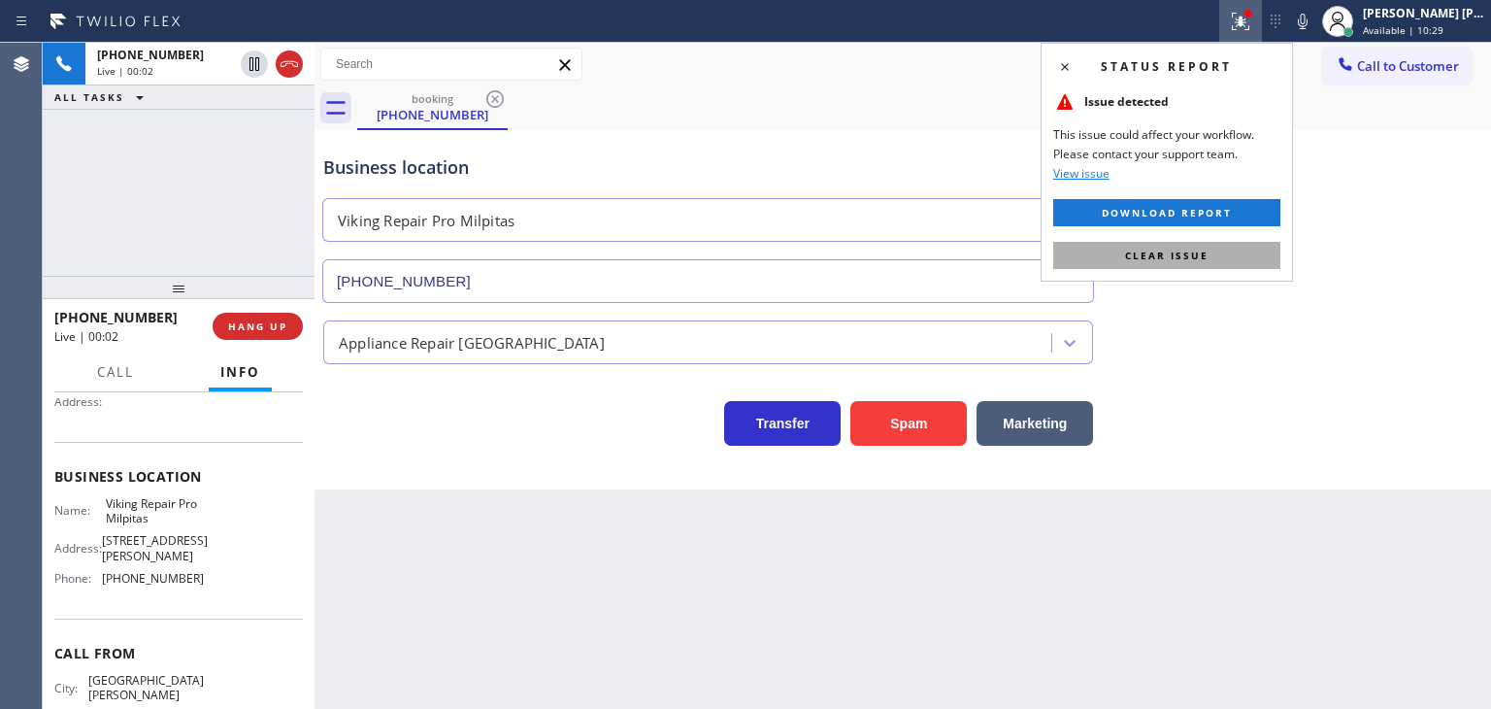
click at [1182, 268] on button "Clear issue" at bounding box center [1167, 255] width 227 height 27
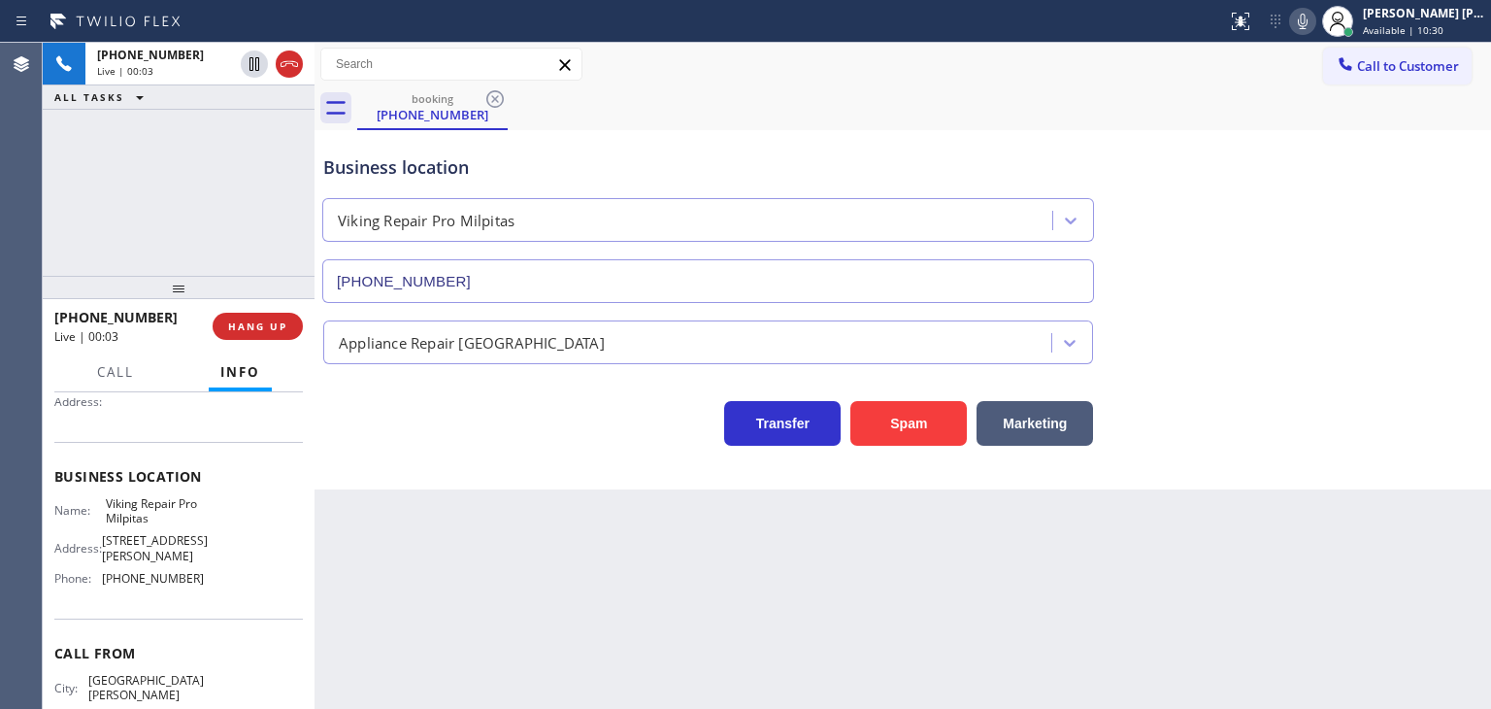
click at [1315, 28] on icon at bounding box center [1302, 21] width 23 height 23
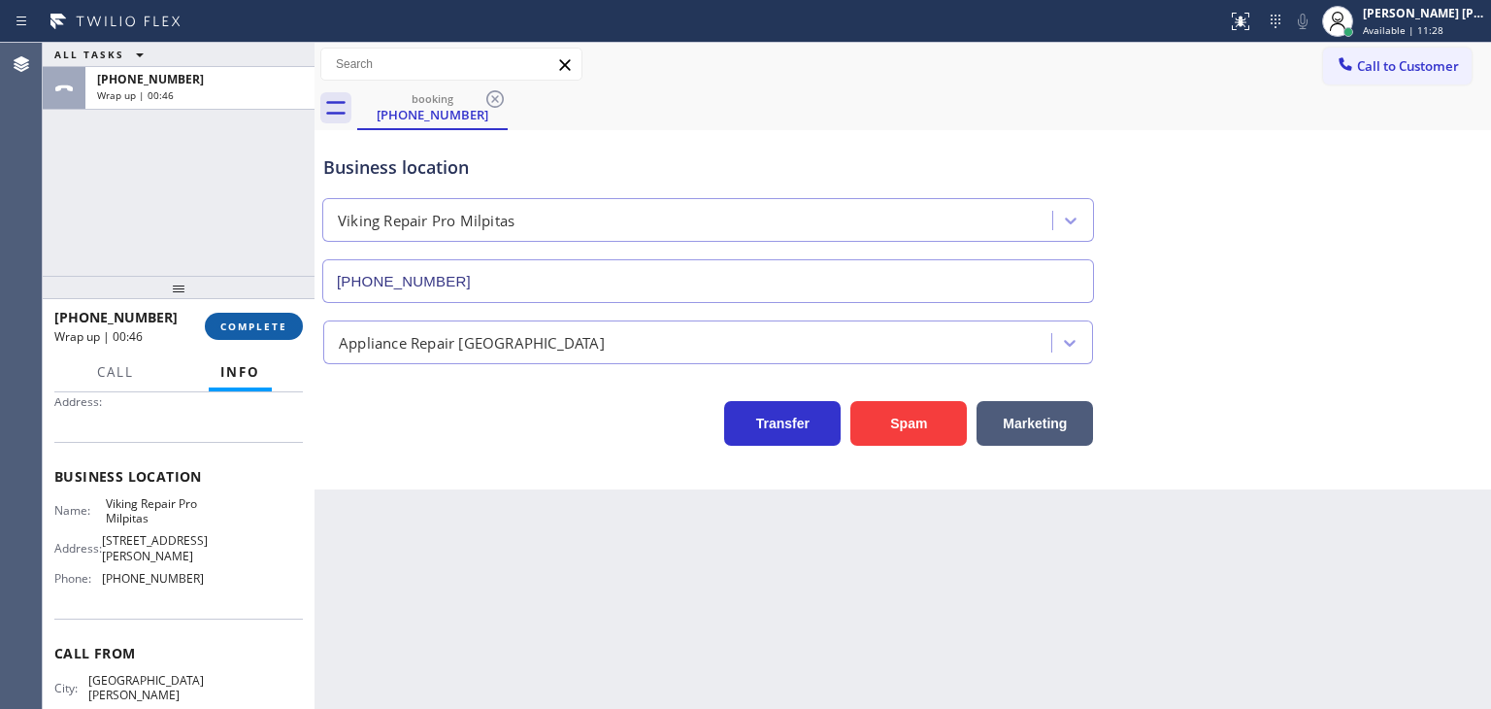
click at [268, 333] on button "COMPLETE" at bounding box center [254, 326] width 98 height 27
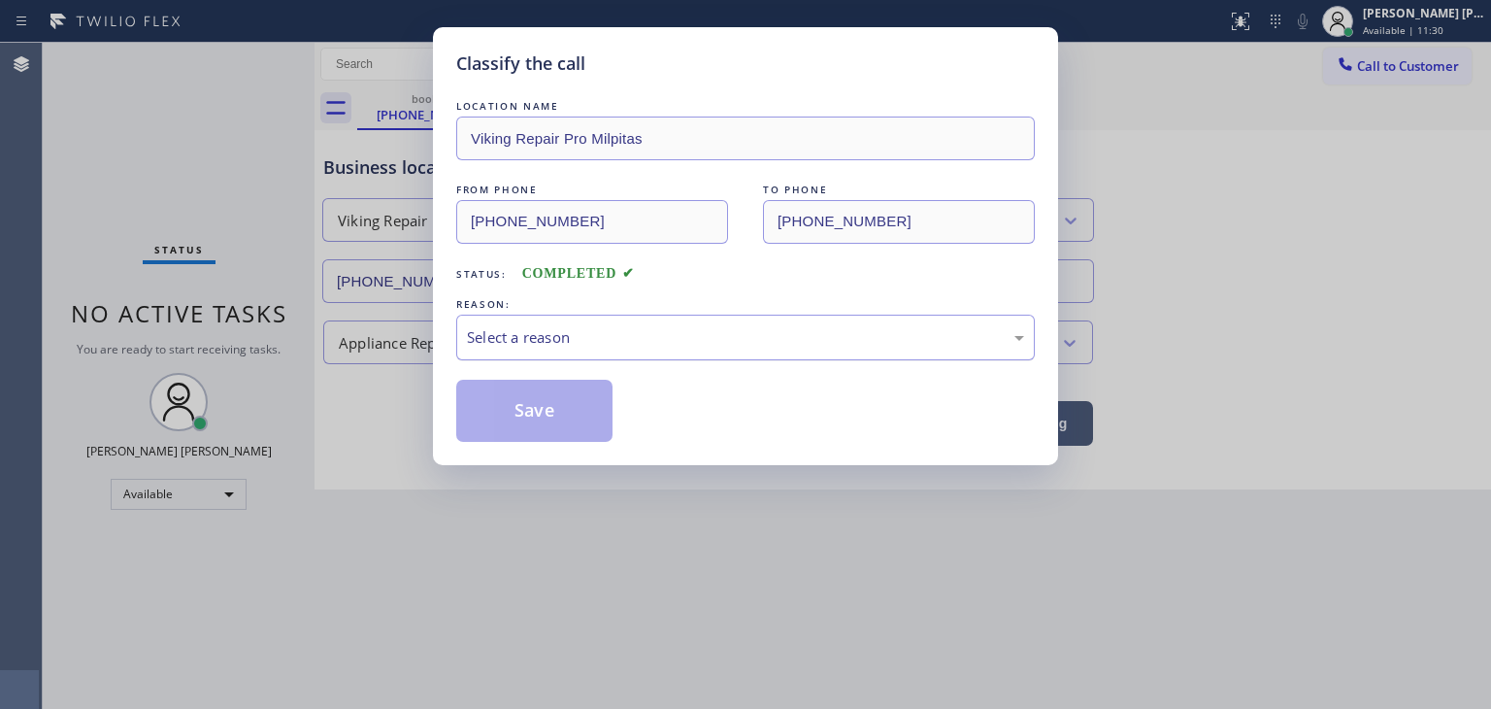
click at [592, 335] on div "Select a reason" at bounding box center [745, 337] width 557 height 22
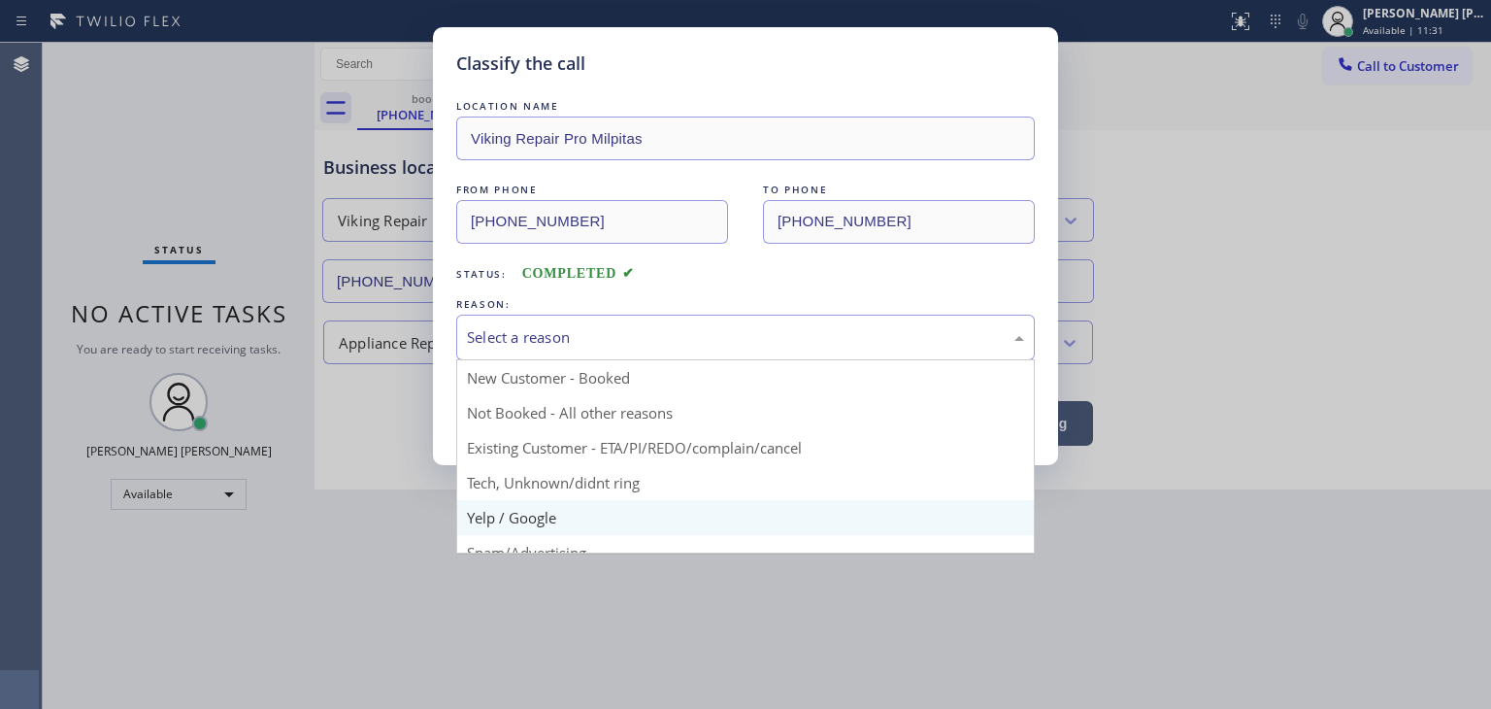
scroll to position [97, 0]
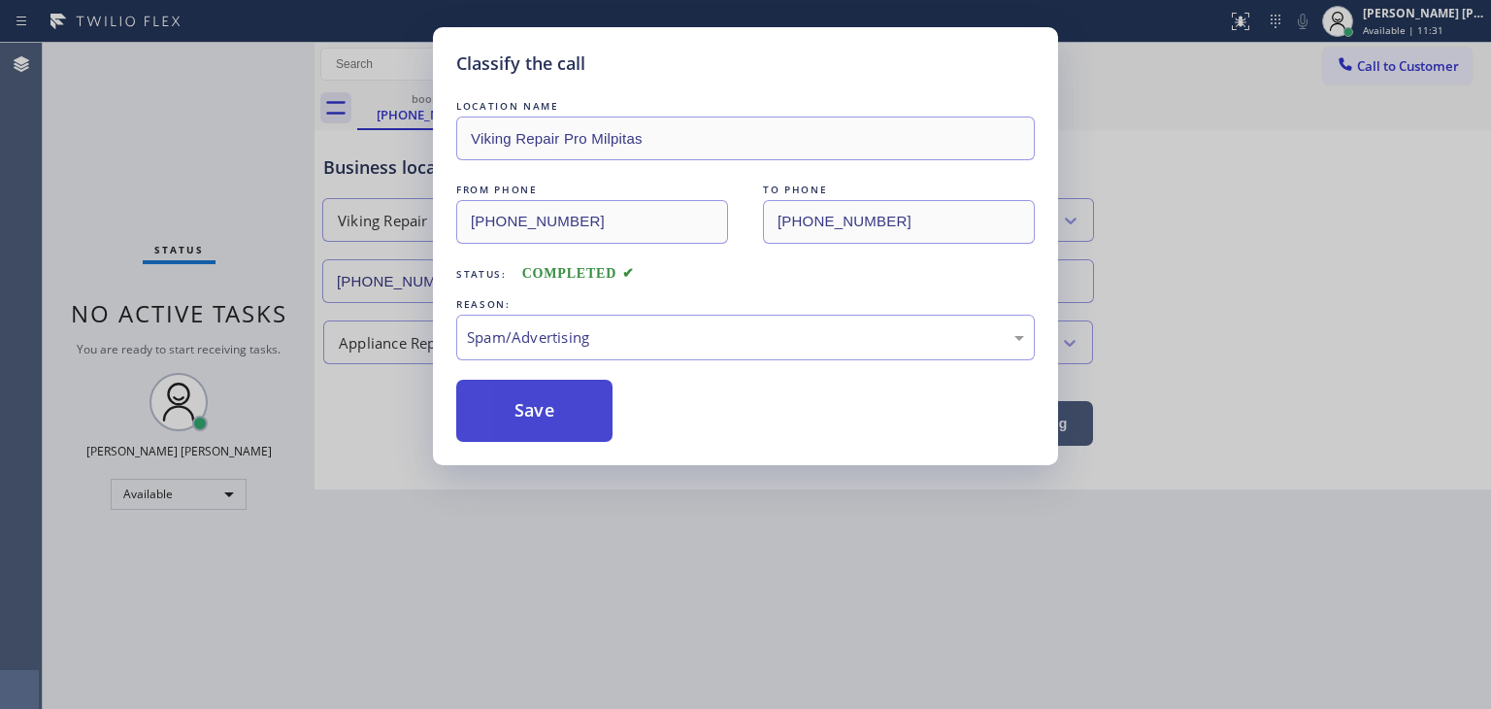
click at [536, 417] on button "Save" at bounding box center [534, 411] width 156 height 62
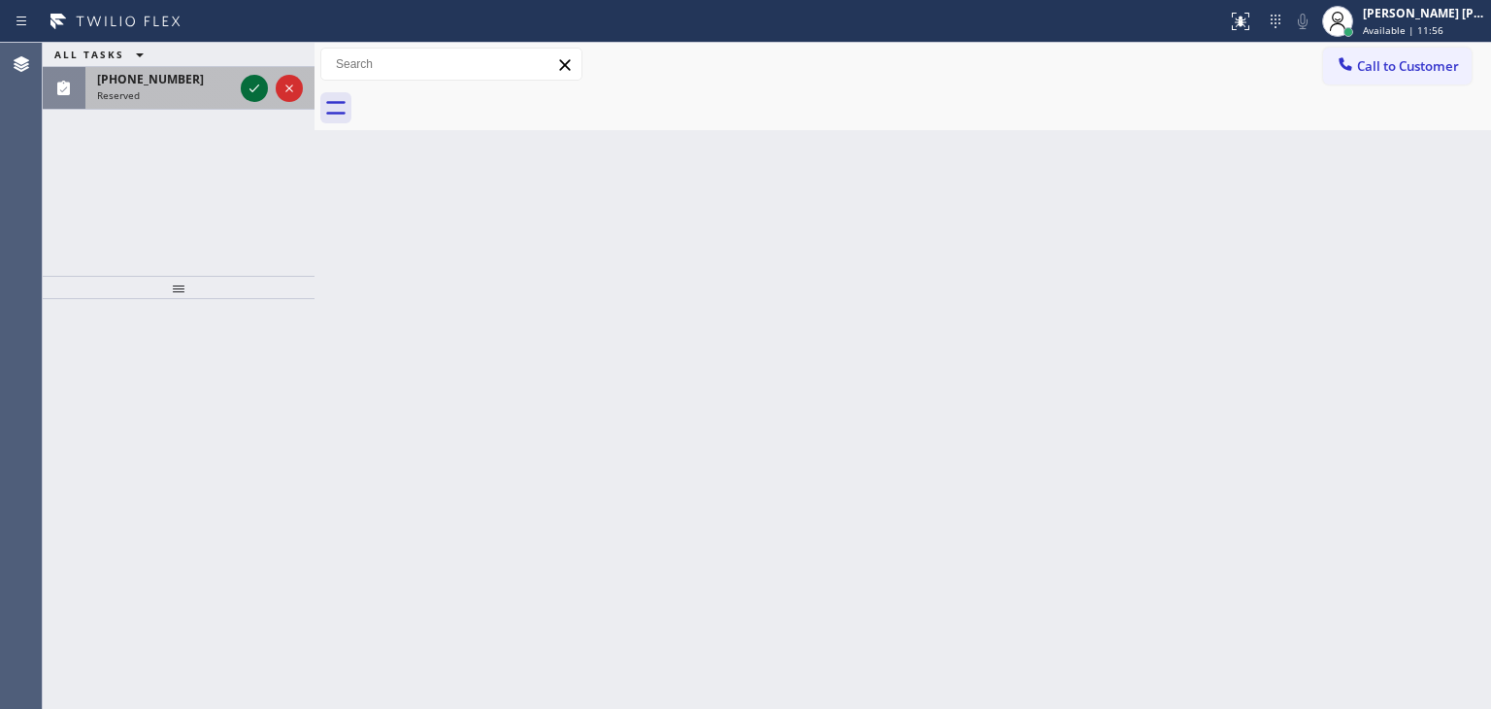
click at [254, 96] on icon at bounding box center [254, 88] width 23 height 23
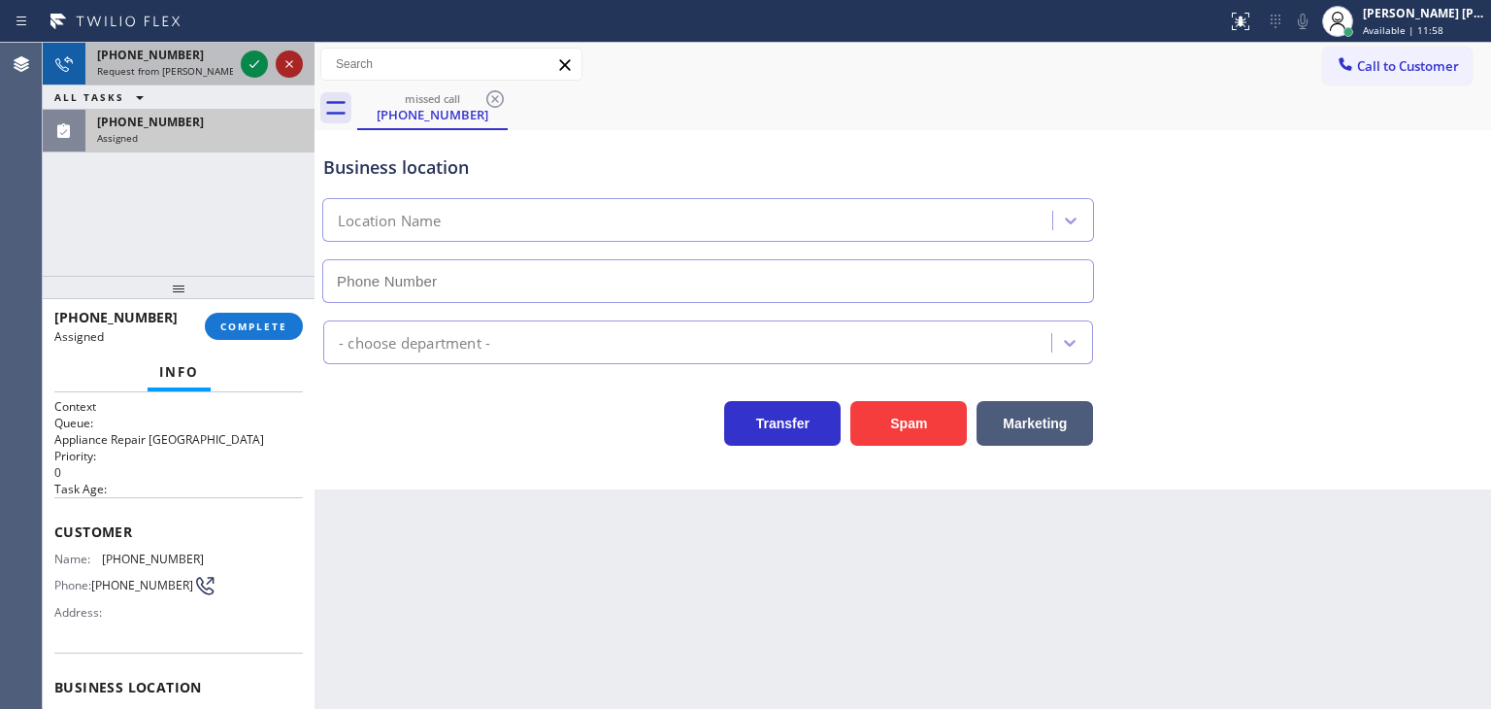
type input "[PHONE_NUMBER]"
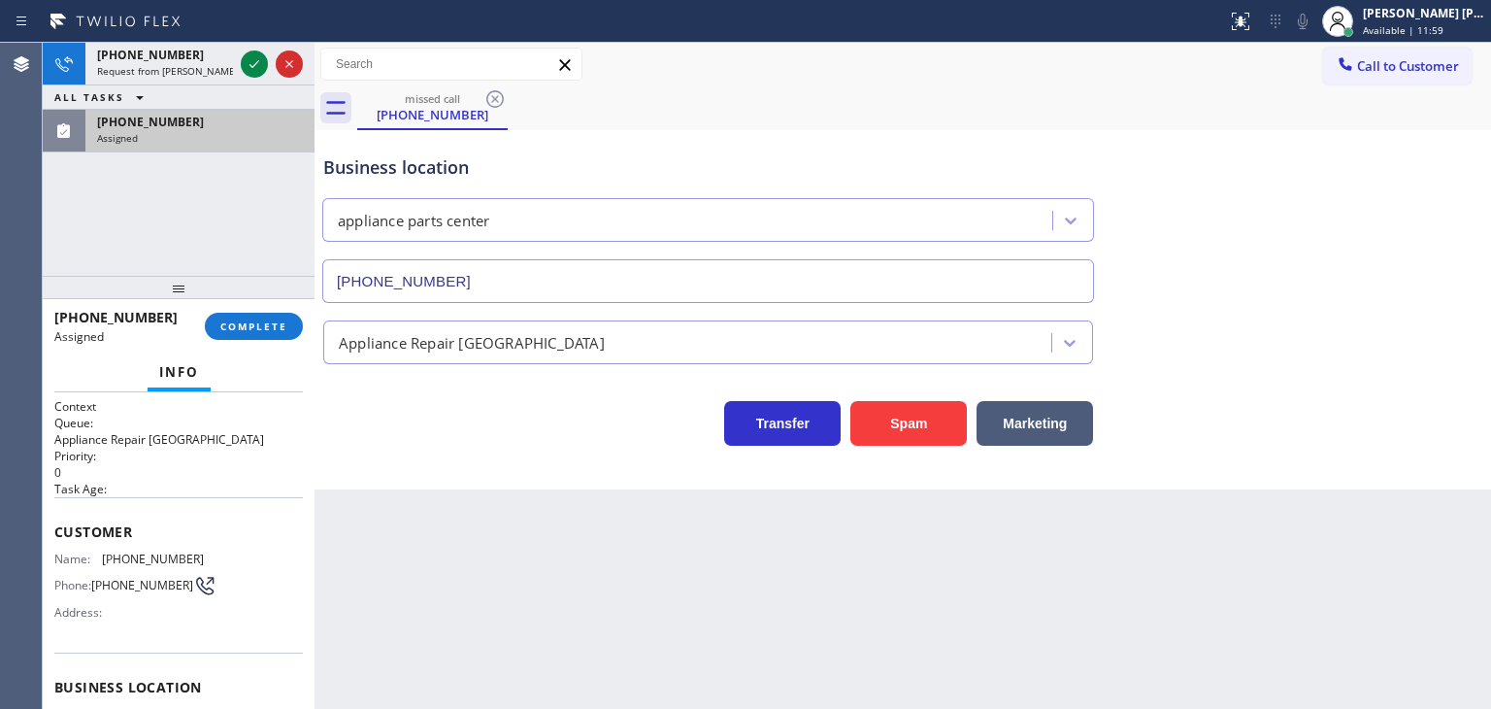
scroll to position [97, 0]
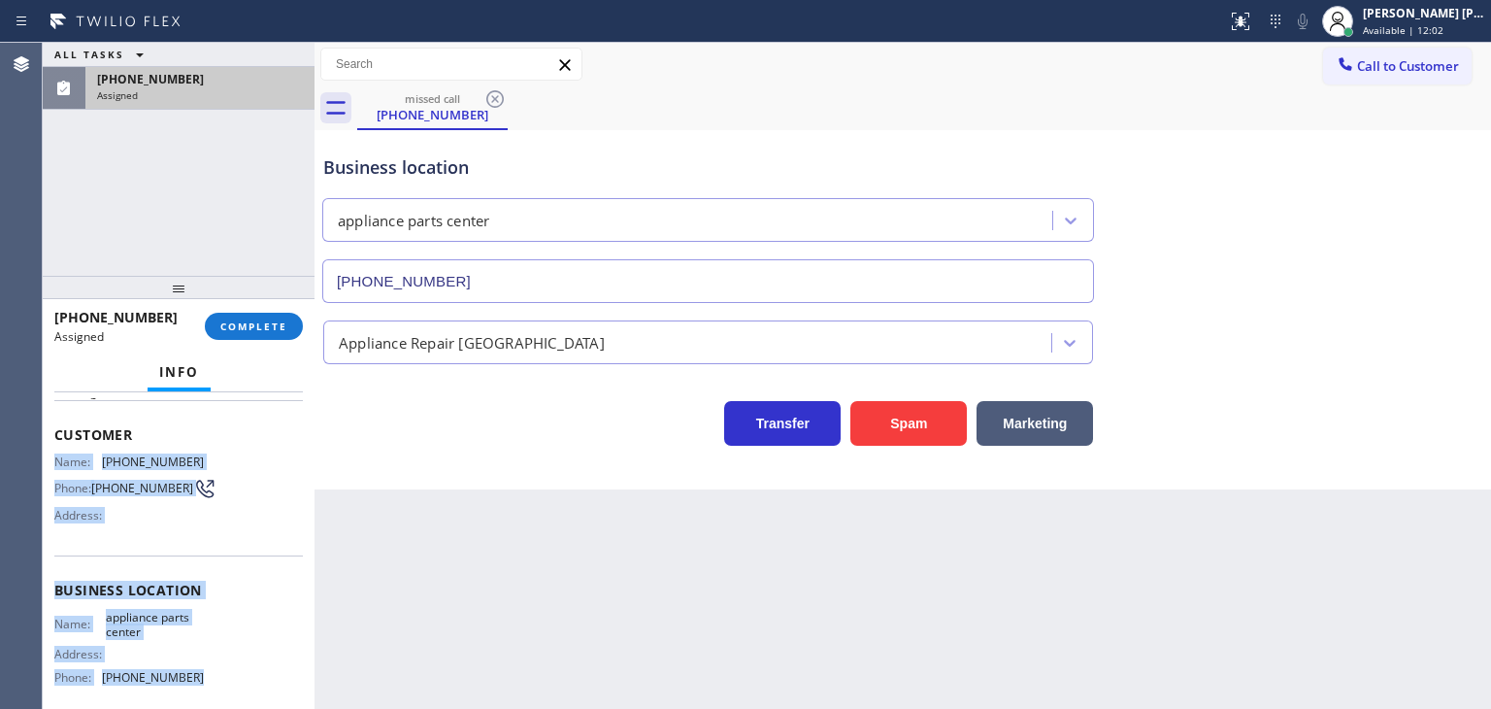
drag, startPoint x: 210, startPoint y: 690, endPoint x: 46, endPoint y: 452, distance: 289.8
click at [46, 452] on div "Context Queue: Appliance Repair High End Priority: 0 Task Age: Customer Name: […" at bounding box center [179, 550] width 272 height 317
copy div "Name: [PHONE_NUMBER] Phone: [PHONE_NUMBER] Address: Business location Name: app…"
click at [212, 90] on div "Assigned" at bounding box center [200, 95] width 206 height 14
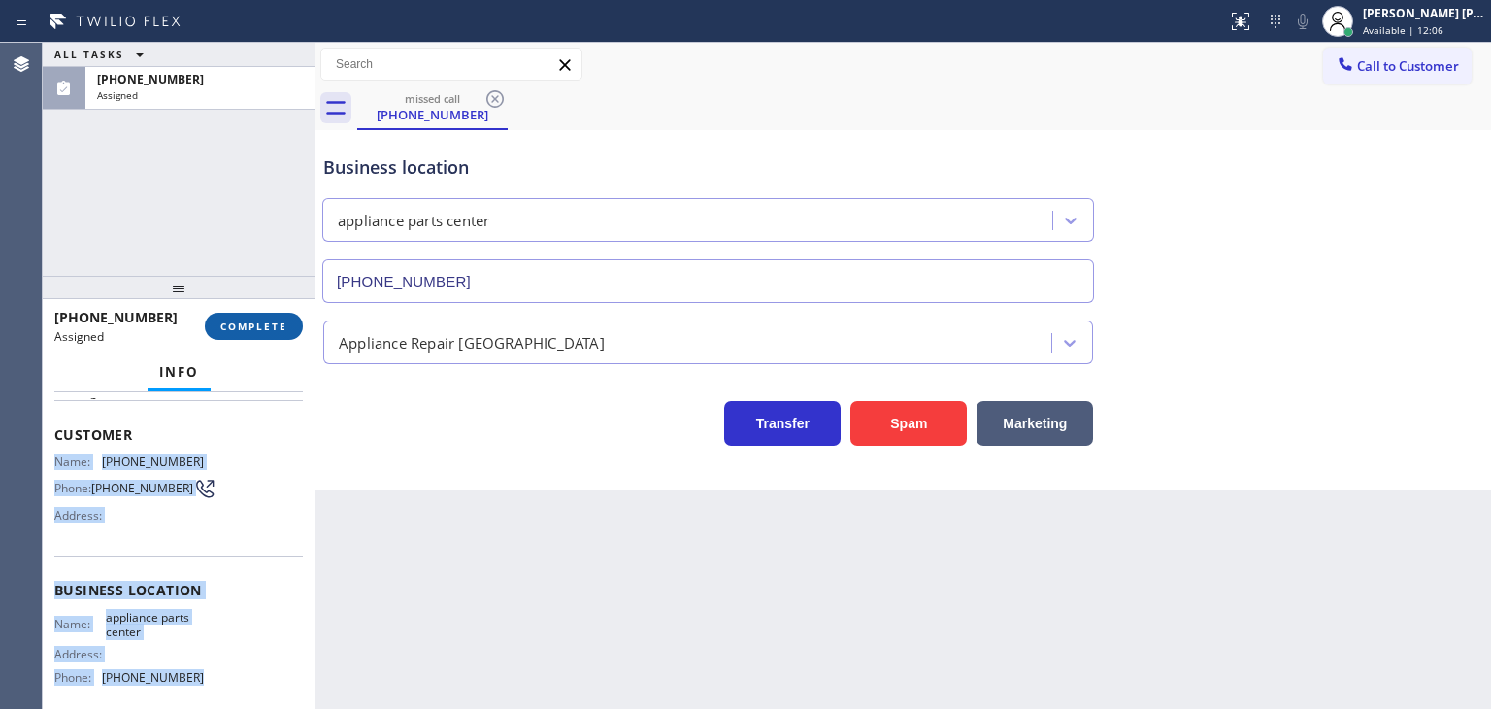
click at [249, 322] on span "COMPLETE" at bounding box center [253, 326] width 67 height 14
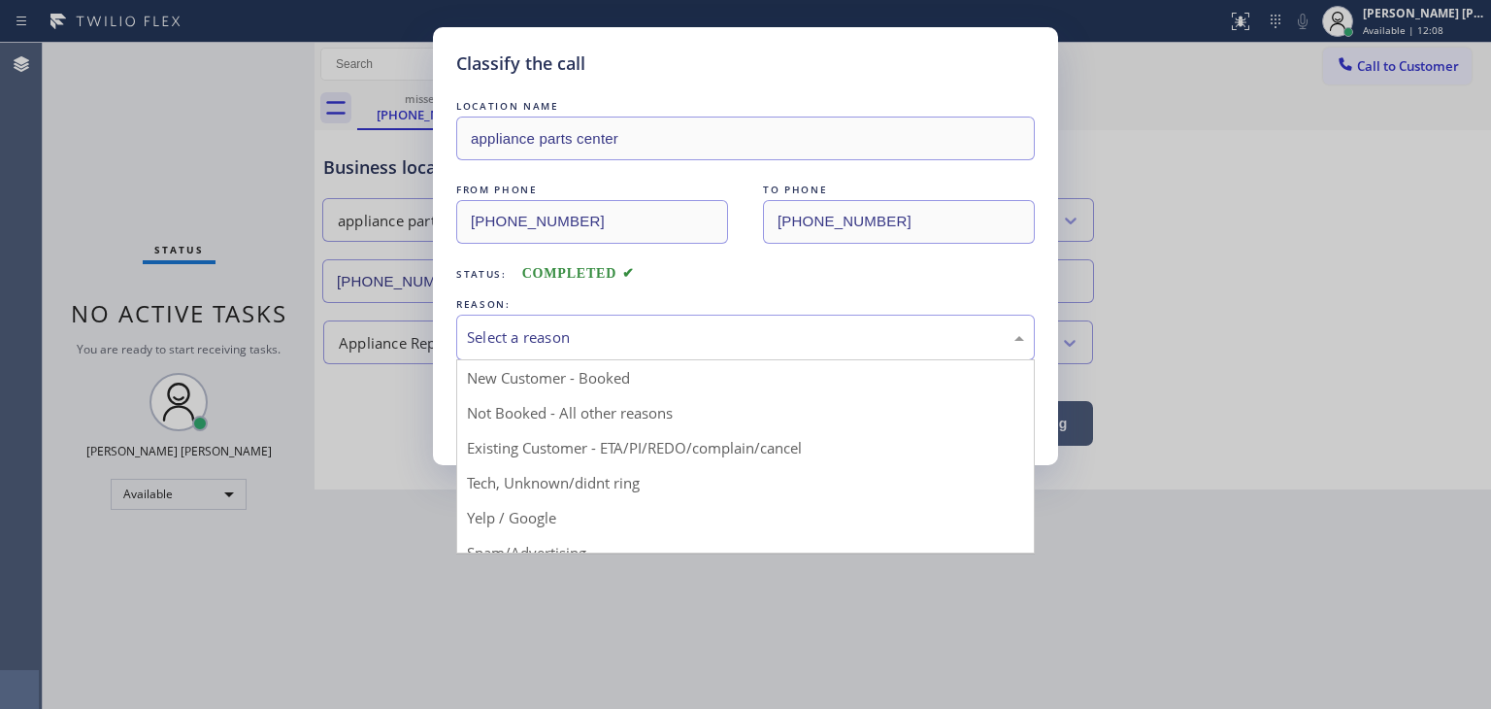
click at [584, 333] on div "Select a reason" at bounding box center [745, 337] width 557 height 22
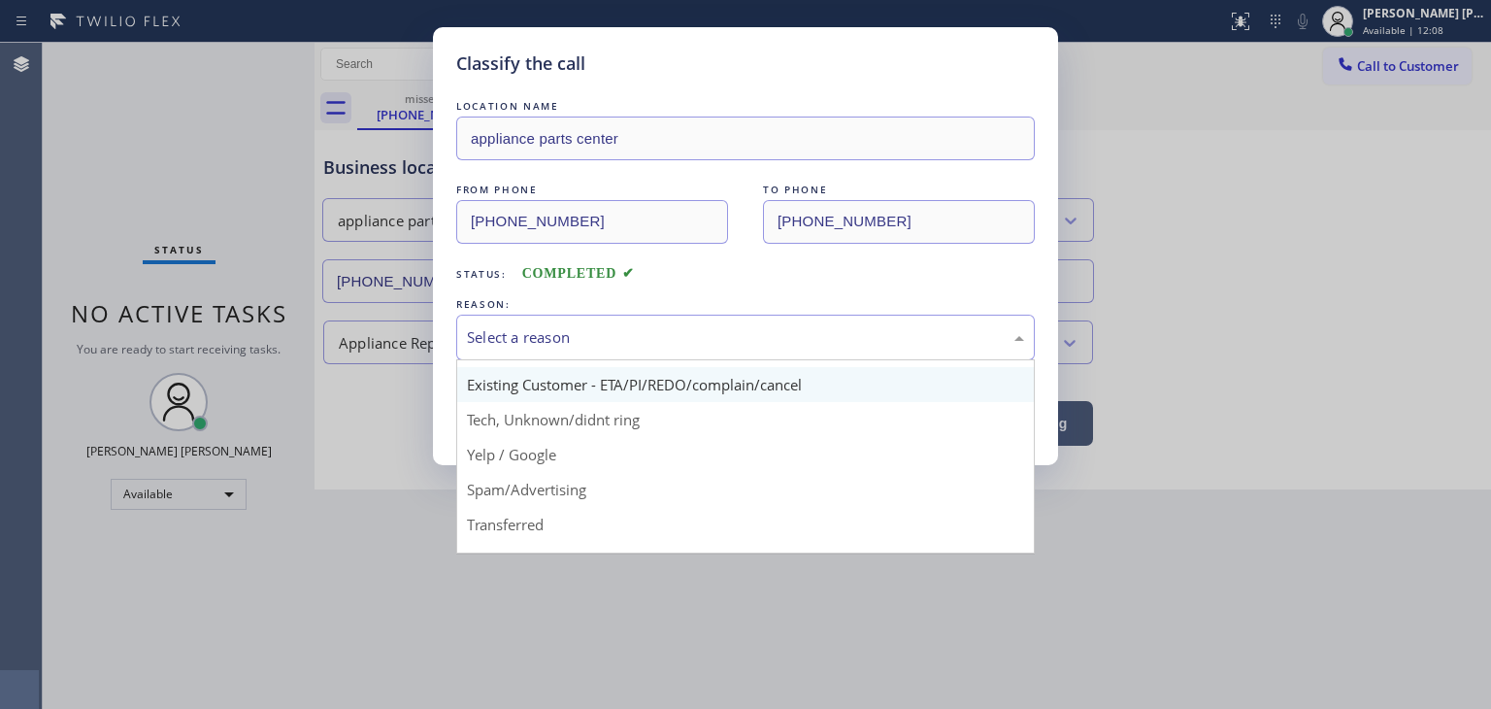
scroll to position [97, 0]
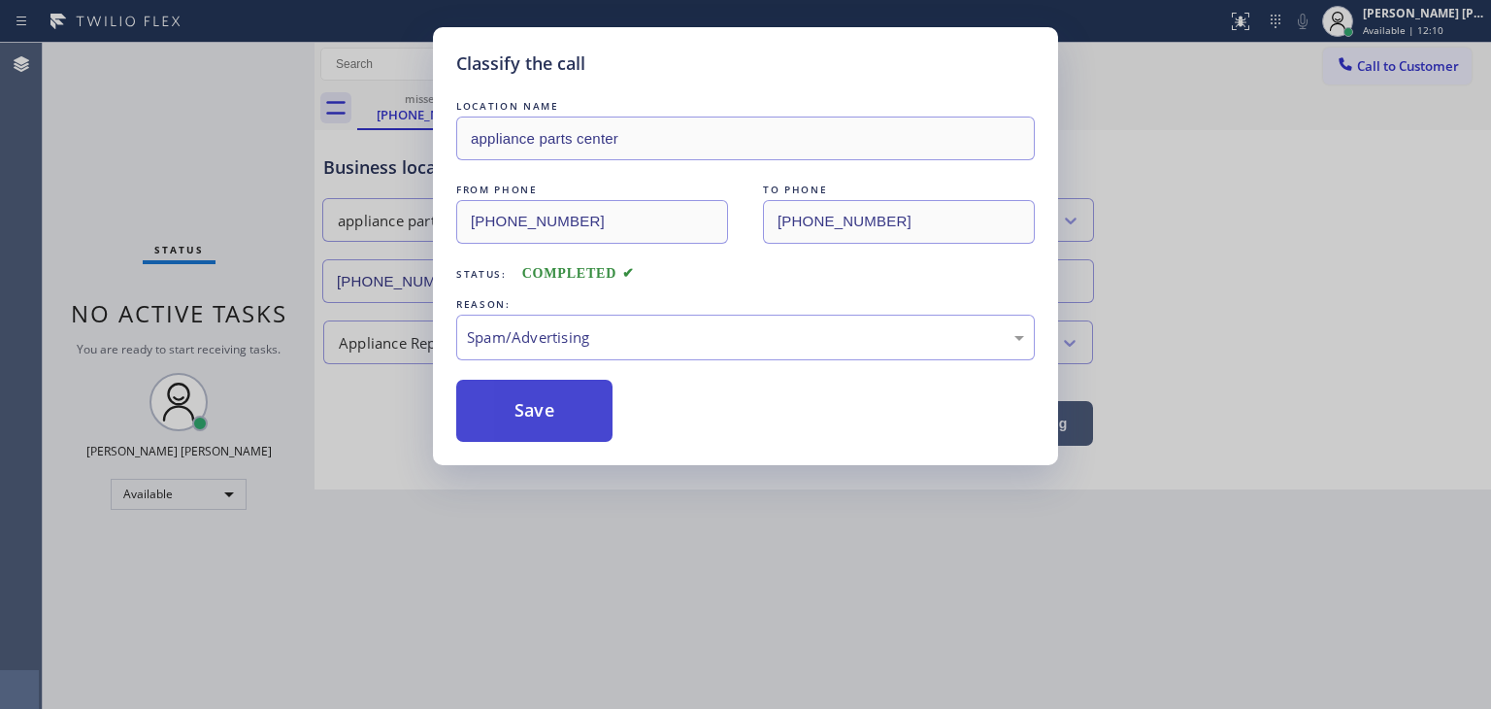
click at [556, 421] on button "Save" at bounding box center [534, 411] width 156 height 62
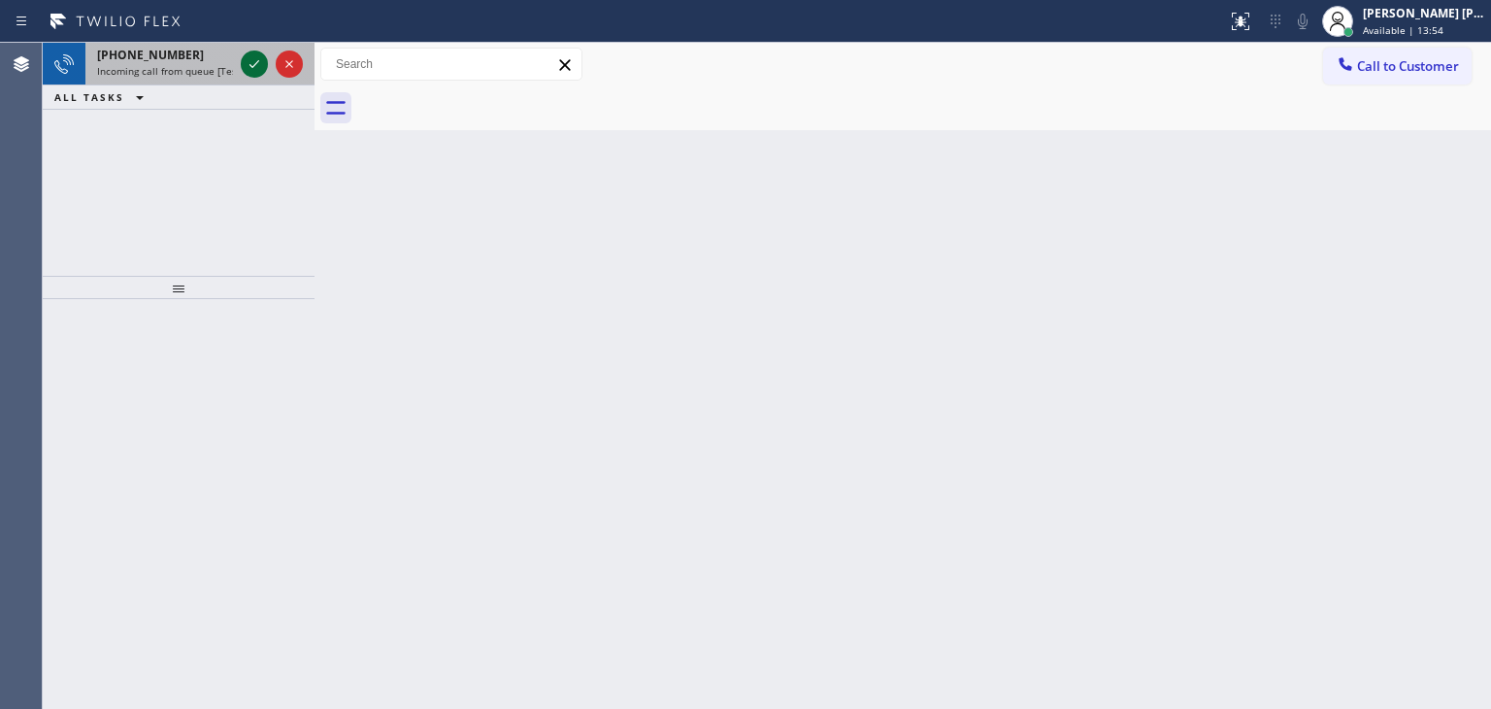
click at [250, 52] on icon at bounding box center [254, 63] width 23 height 23
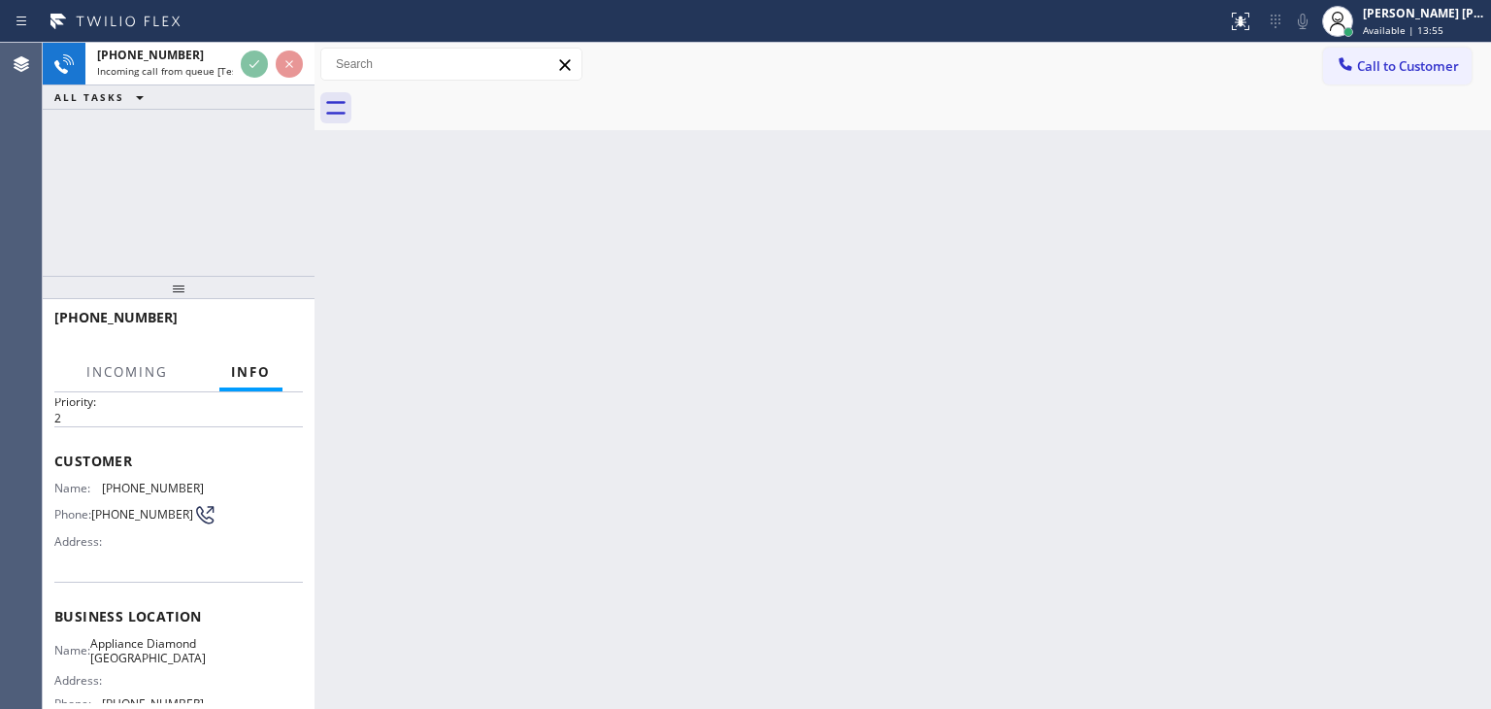
scroll to position [97, 0]
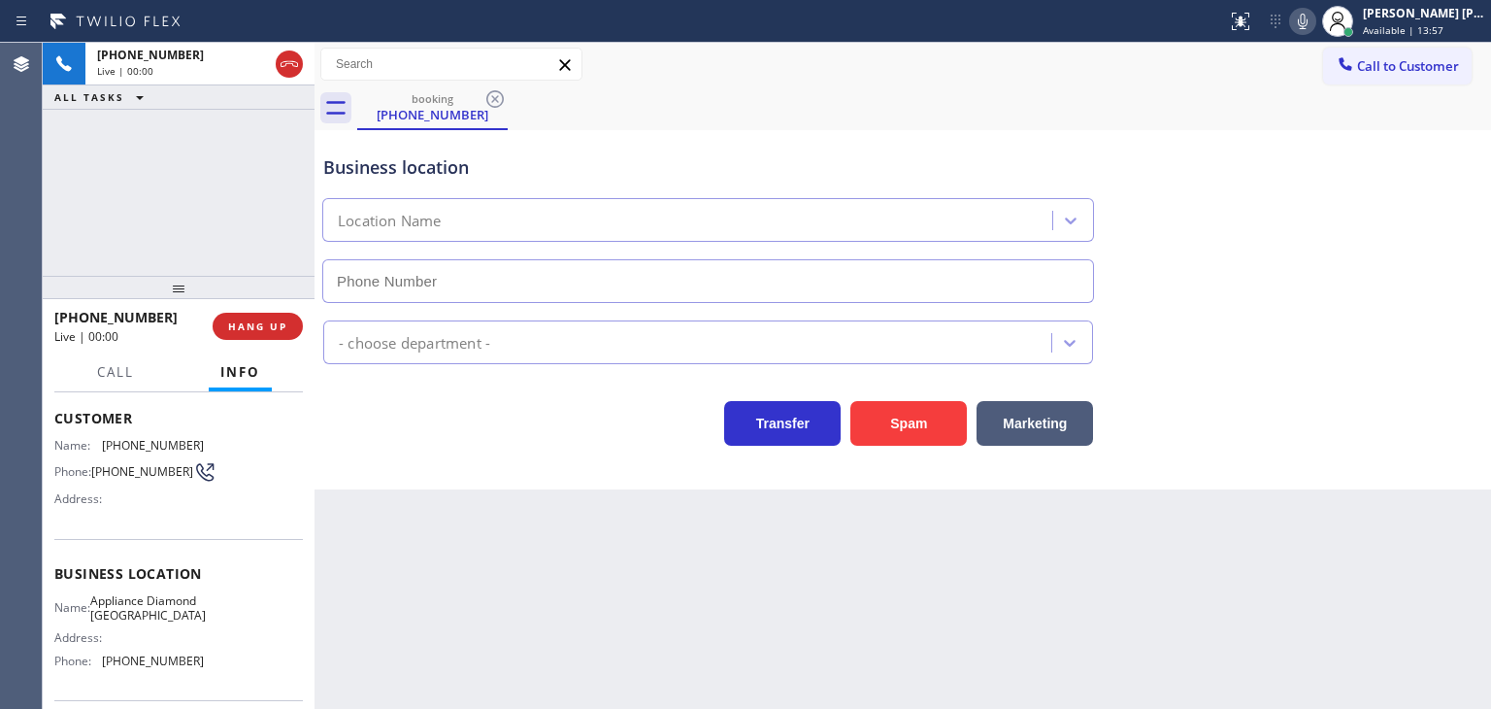
type input "[PHONE_NUMBER]"
click at [1308, 27] on icon at bounding box center [1303, 22] width 10 height 16
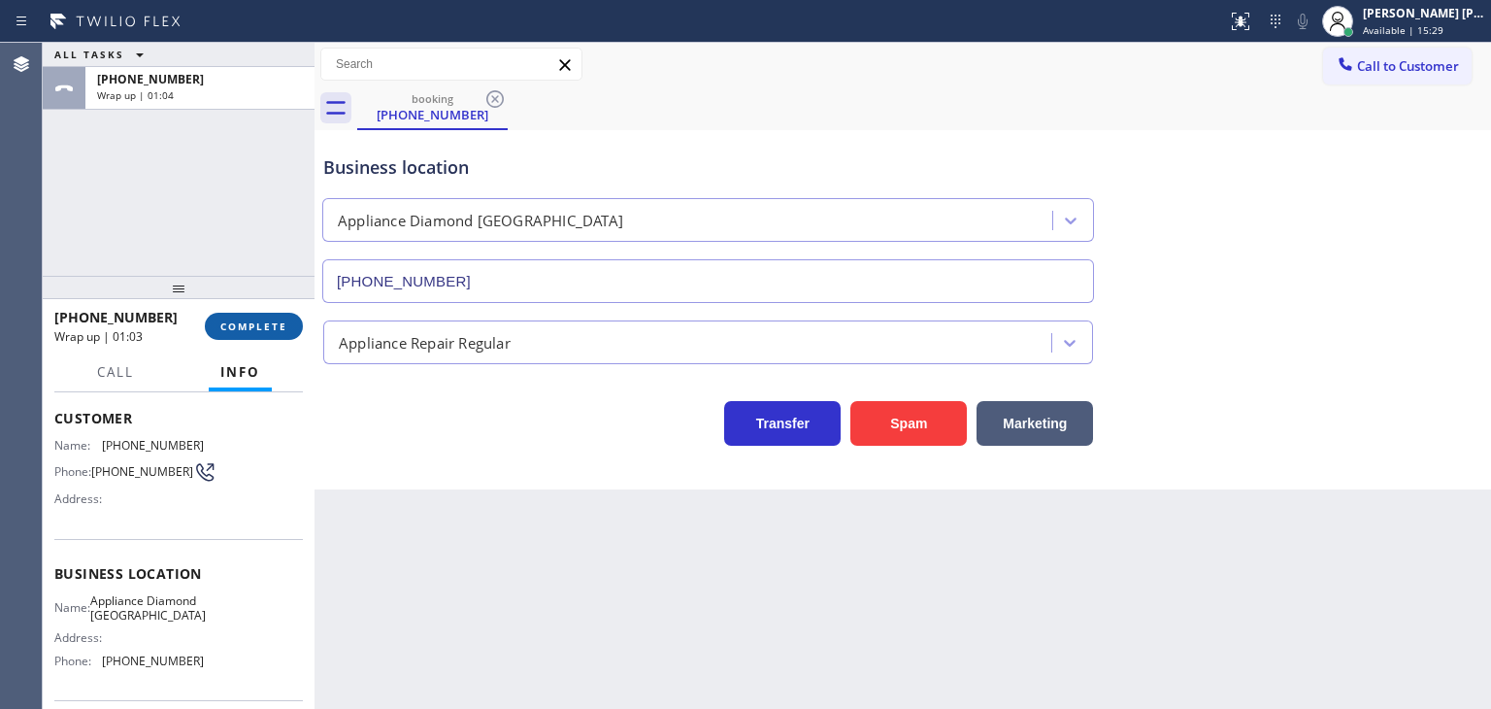
click at [285, 320] on span "COMPLETE" at bounding box center [253, 326] width 67 height 14
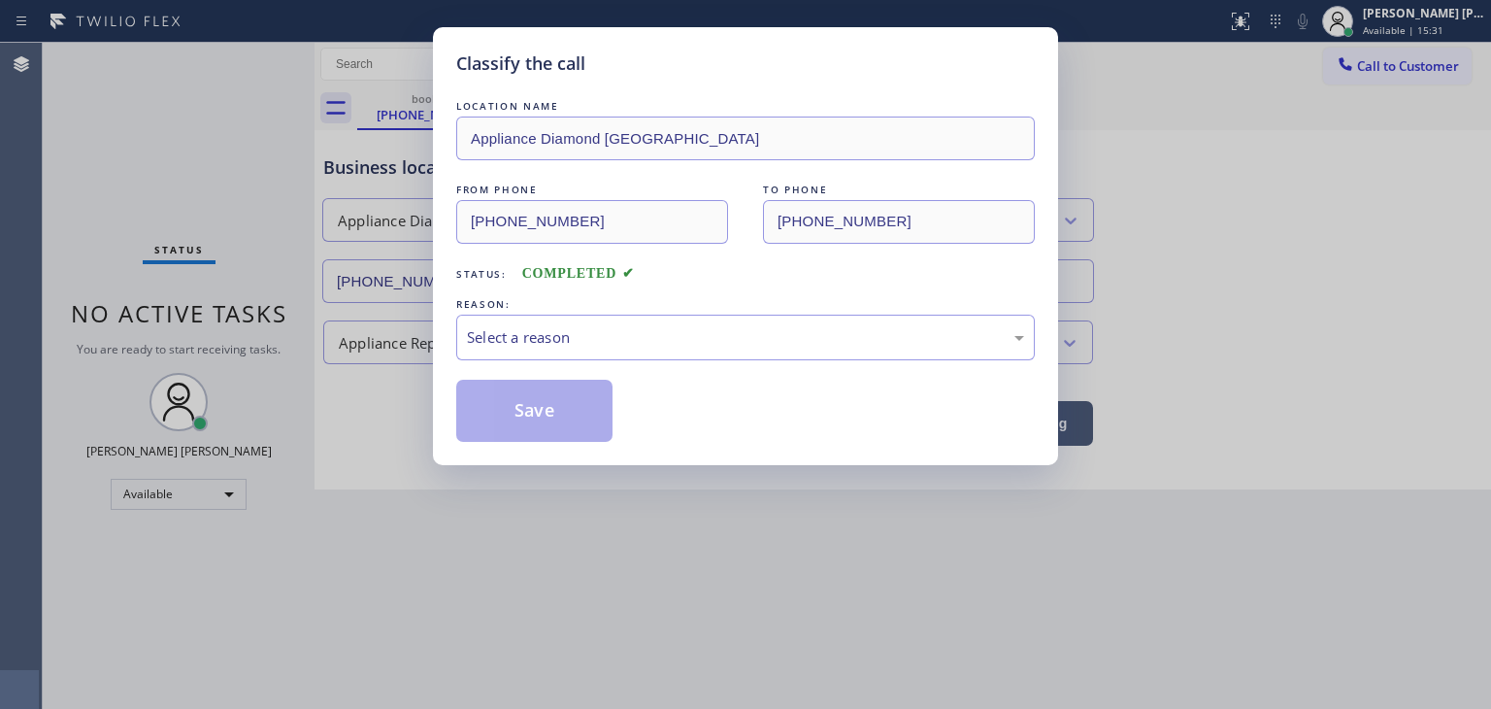
click at [558, 327] on div "Select a reason" at bounding box center [745, 337] width 557 height 22
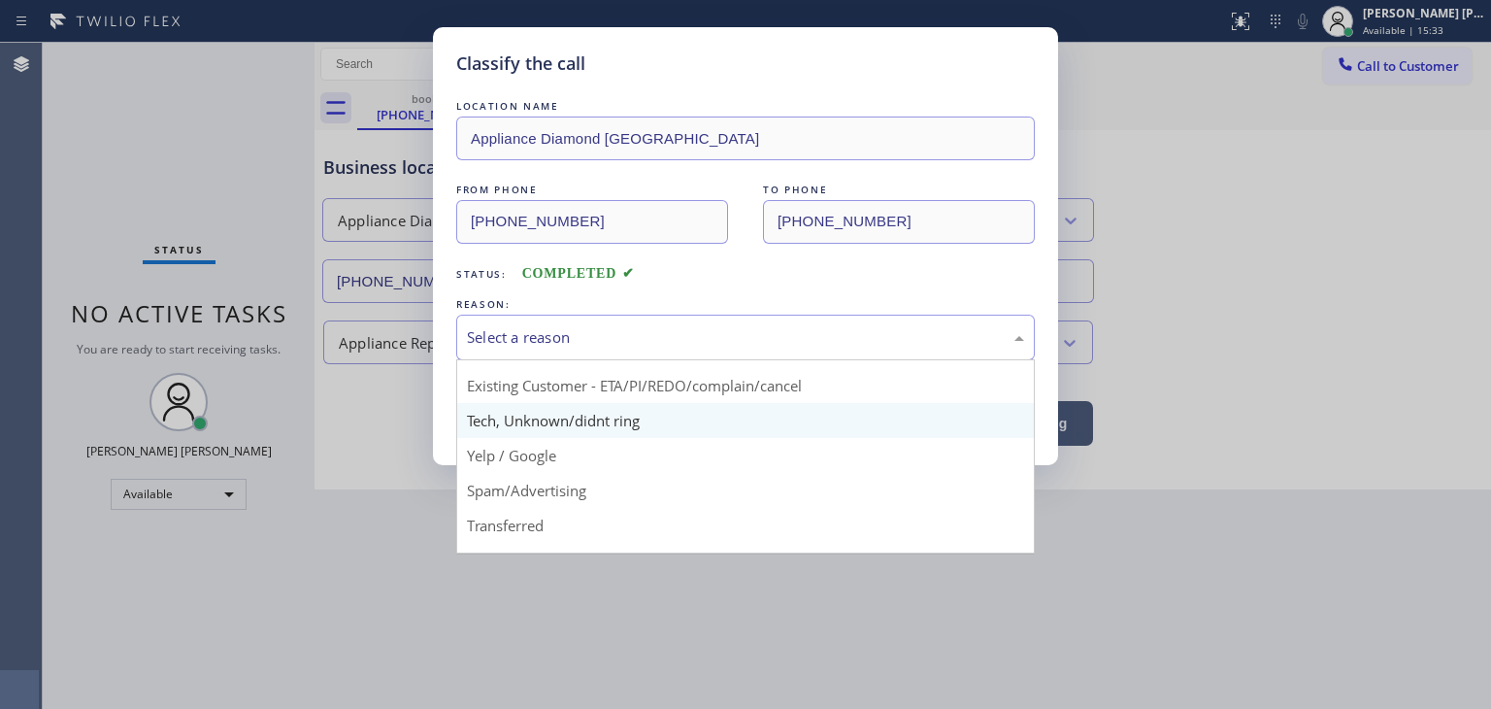
scroll to position [121, 0]
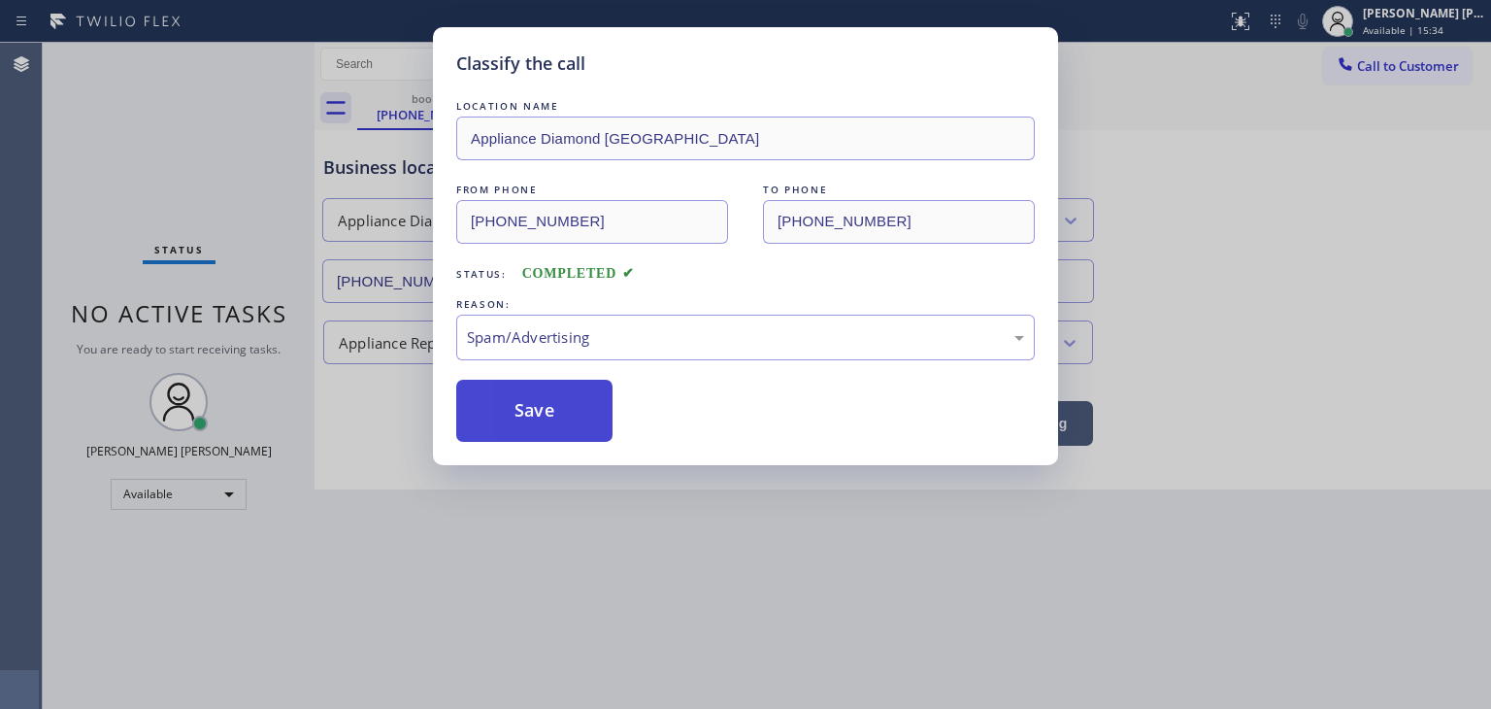
click at [540, 422] on button "Save" at bounding box center [534, 411] width 156 height 62
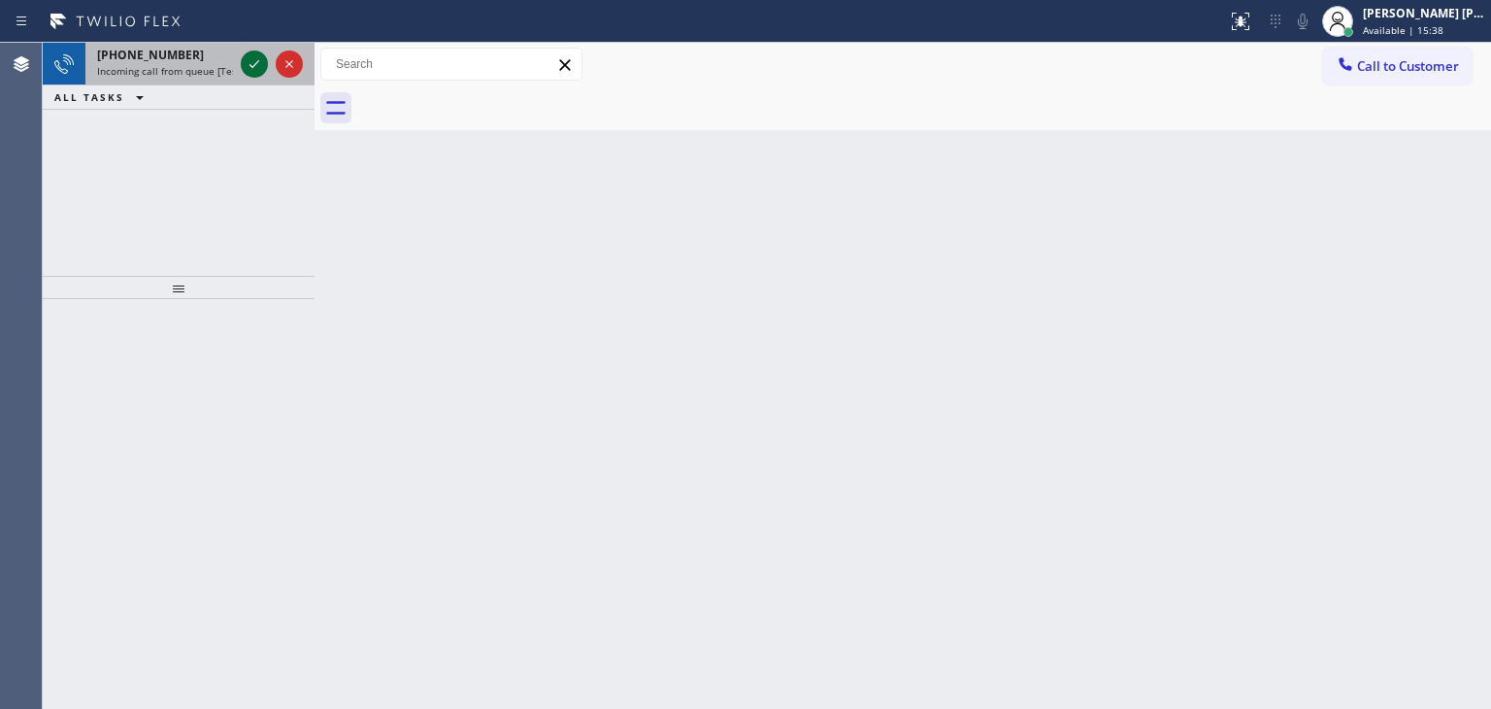
click at [251, 54] on icon at bounding box center [254, 63] width 23 height 23
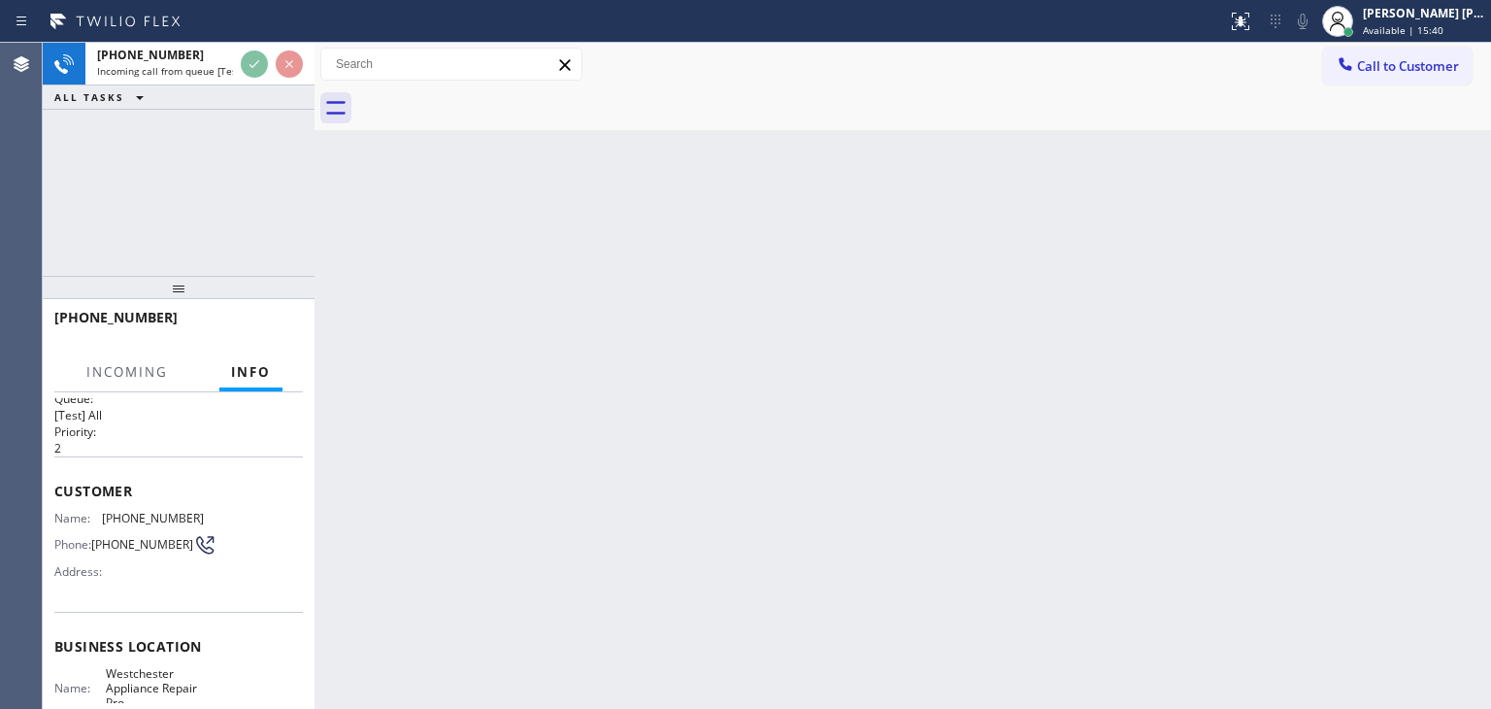
scroll to position [97, 0]
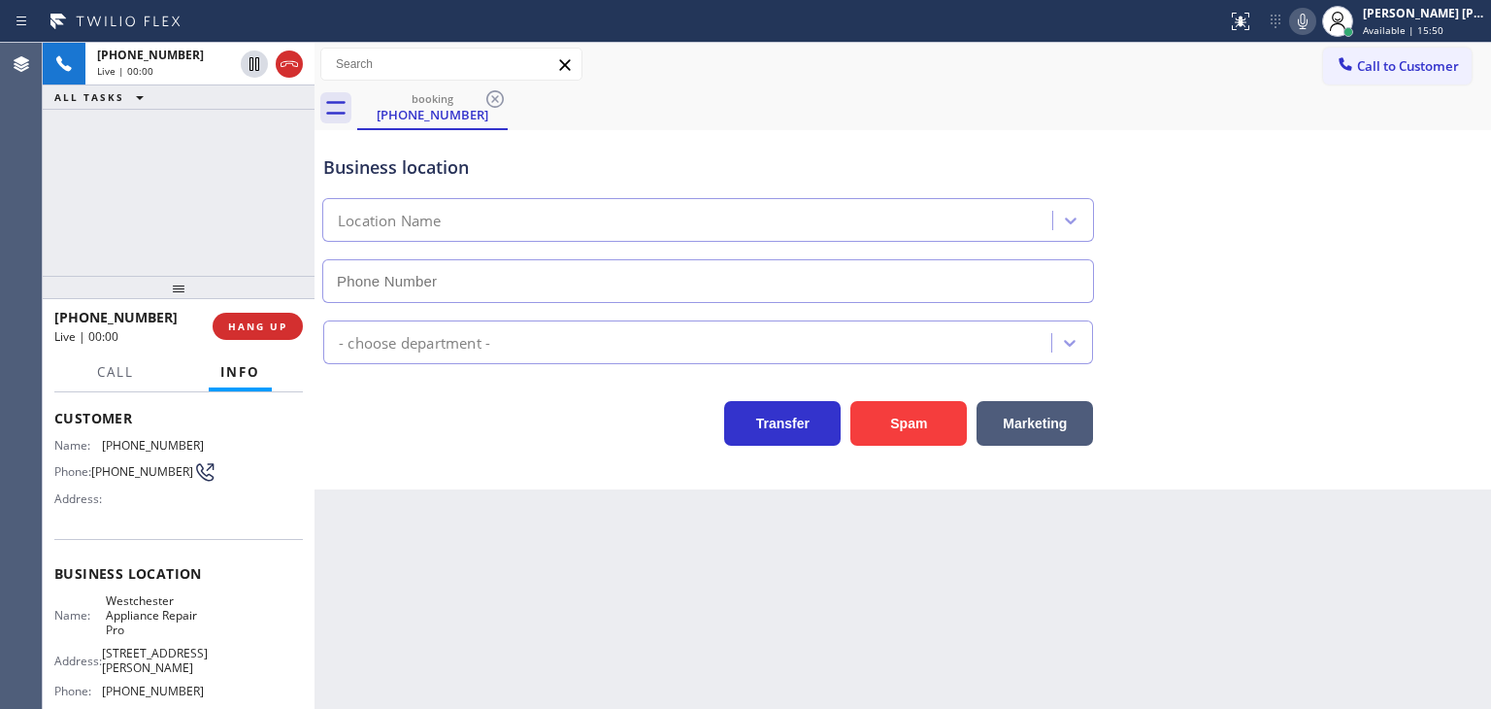
type input "[PHONE_NUMBER]"
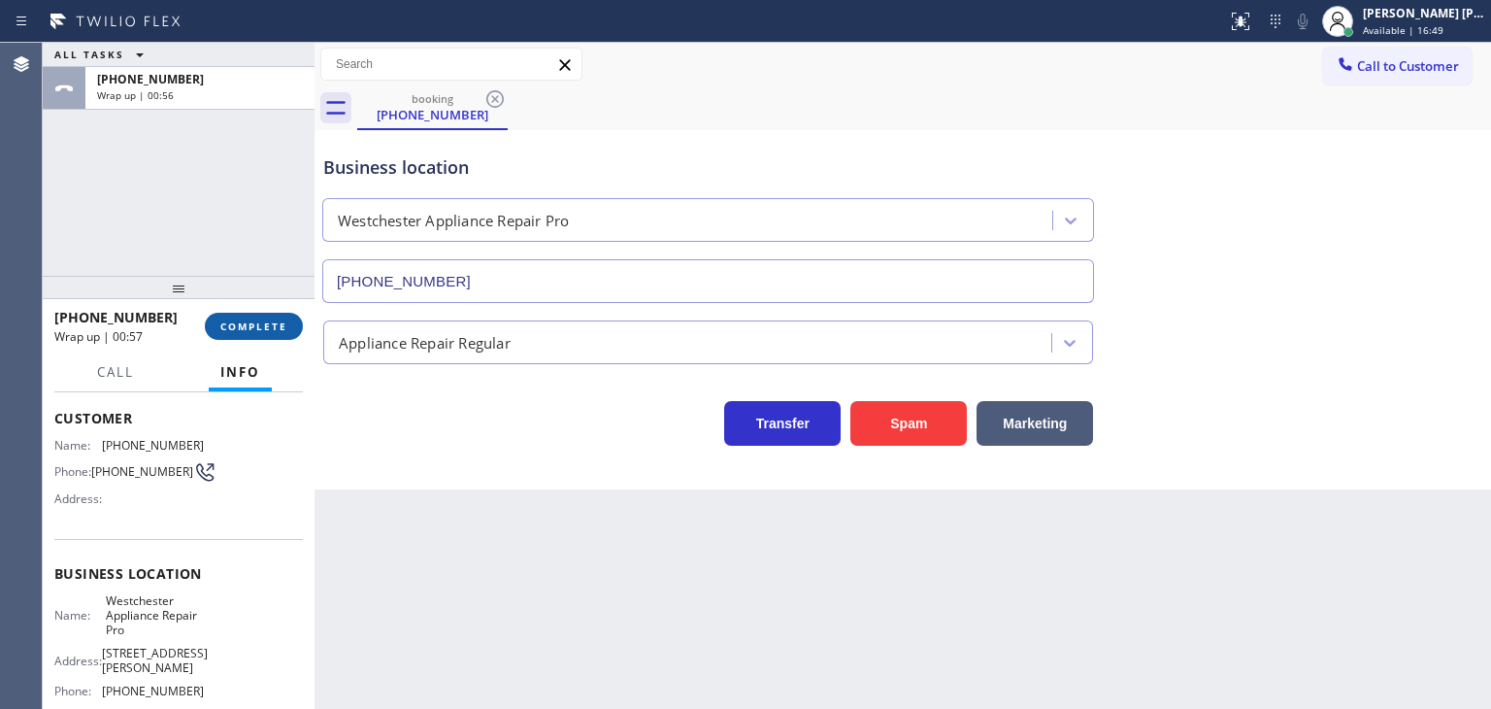
click at [229, 326] on span "COMPLETE" at bounding box center [253, 326] width 67 height 14
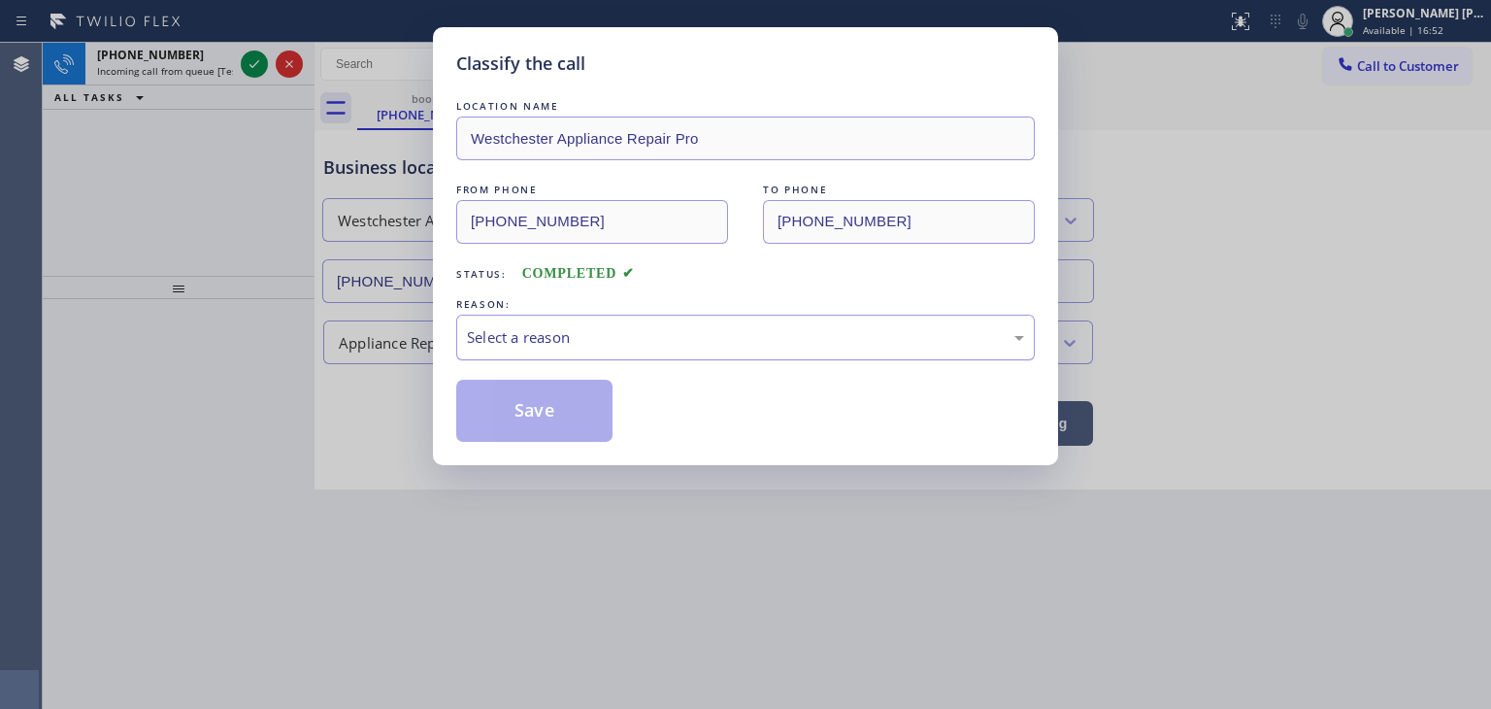
click at [550, 354] on div "Select a reason" at bounding box center [745, 338] width 579 height 46
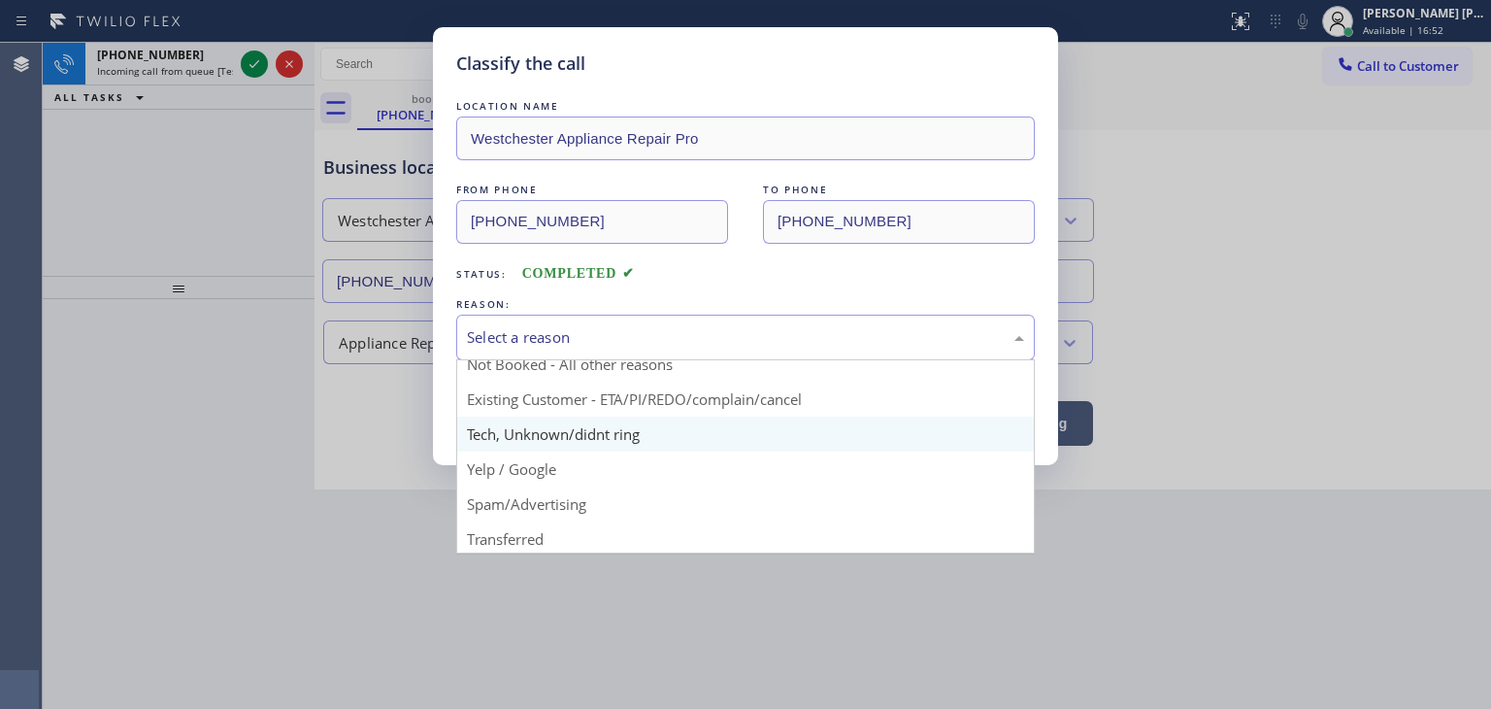
scroll to position [17, 0]
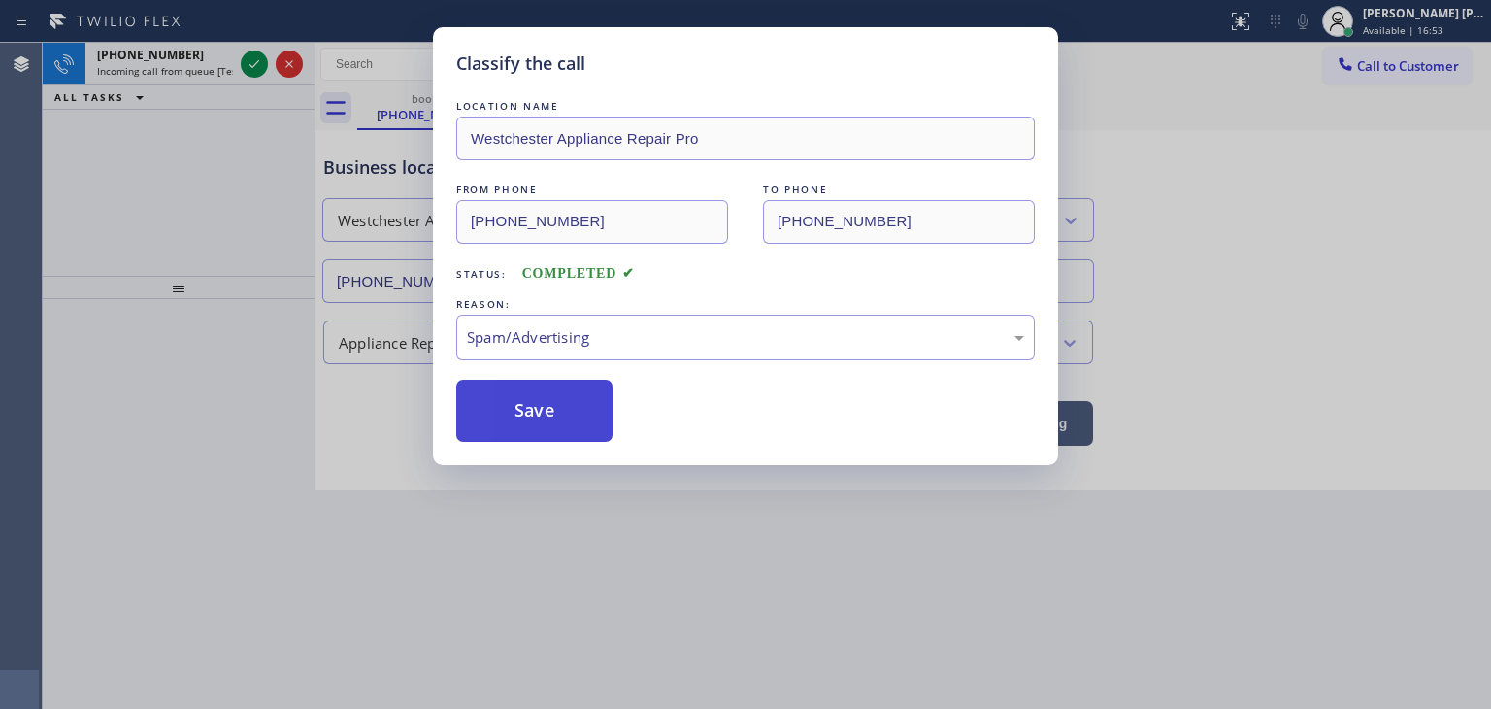
click at [528, 416] on button "Save" at bounding box center [534, 411] width 156 height 62
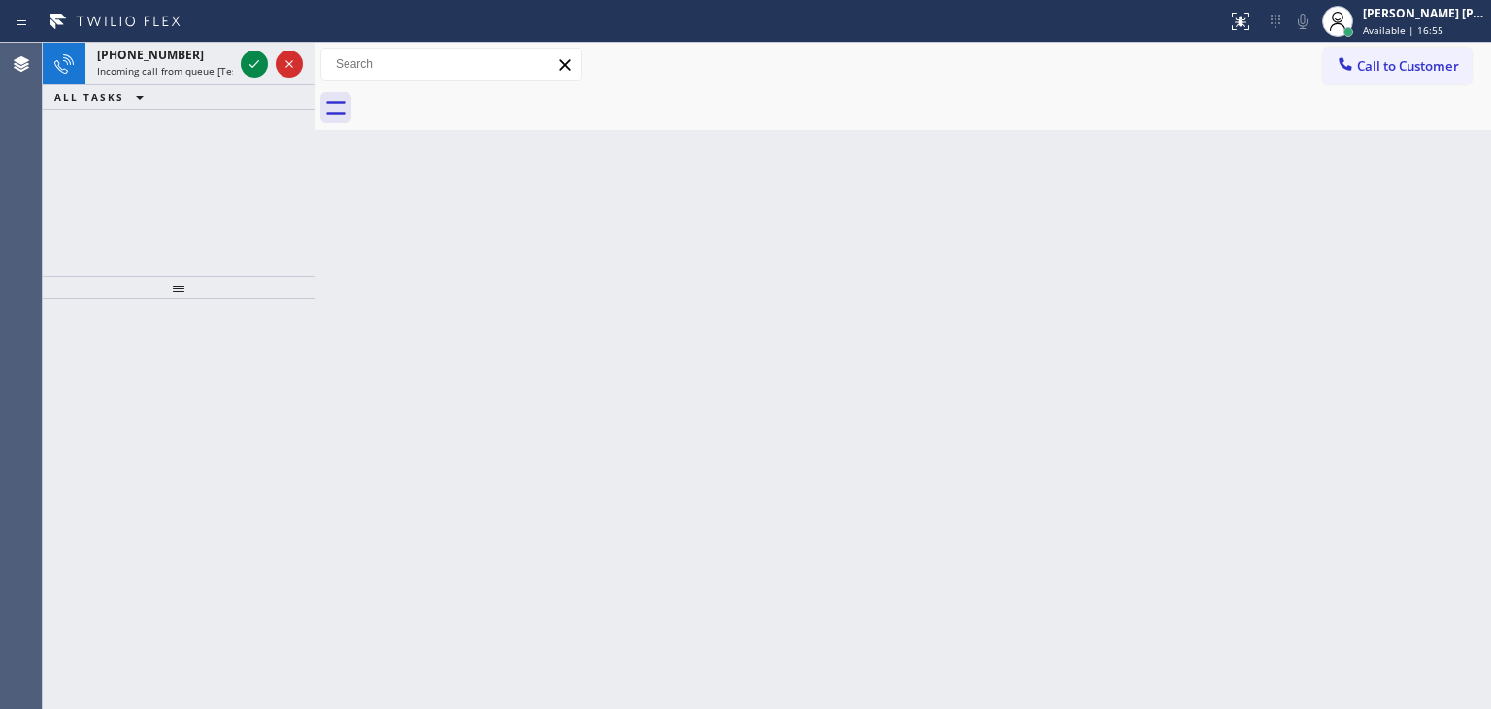
click at [251, 67] on icon at bounding box center [255, 64] width 10 height 8
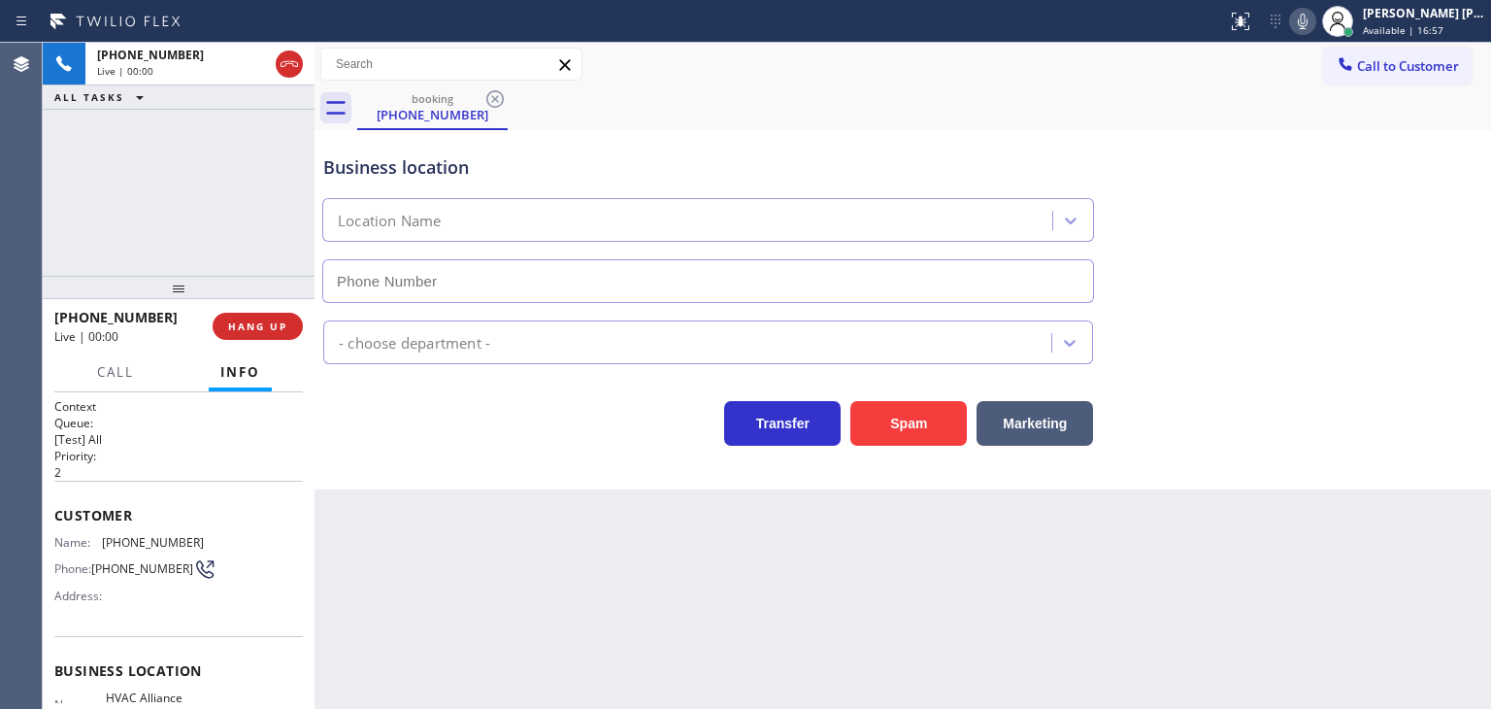
type input "[PHONE_NUMBER]"
click at [1315, 11] on icon at bounding box center [1302, 21] width 23 height 23
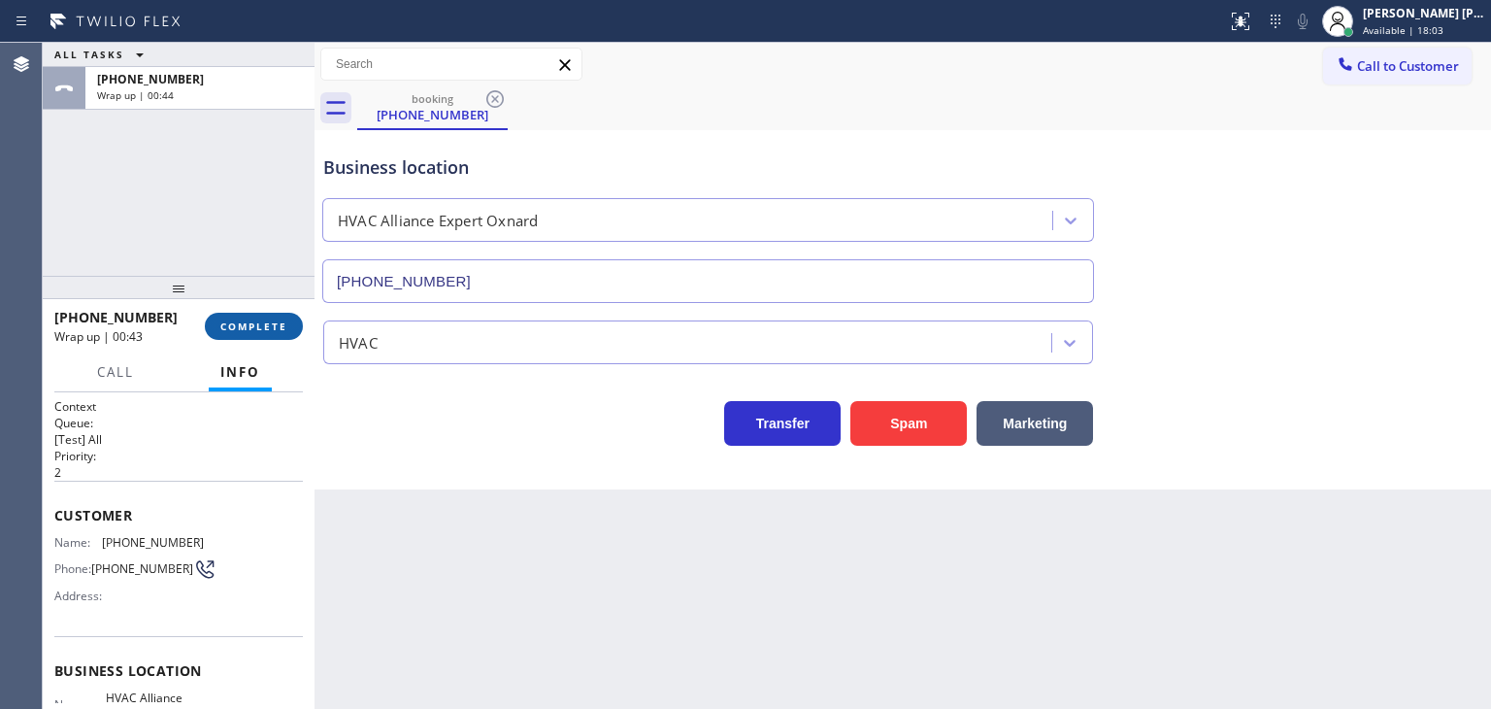
click at [227, 331] on button "COMPLETE" at bounding box center [254, 326] width 98 height 27
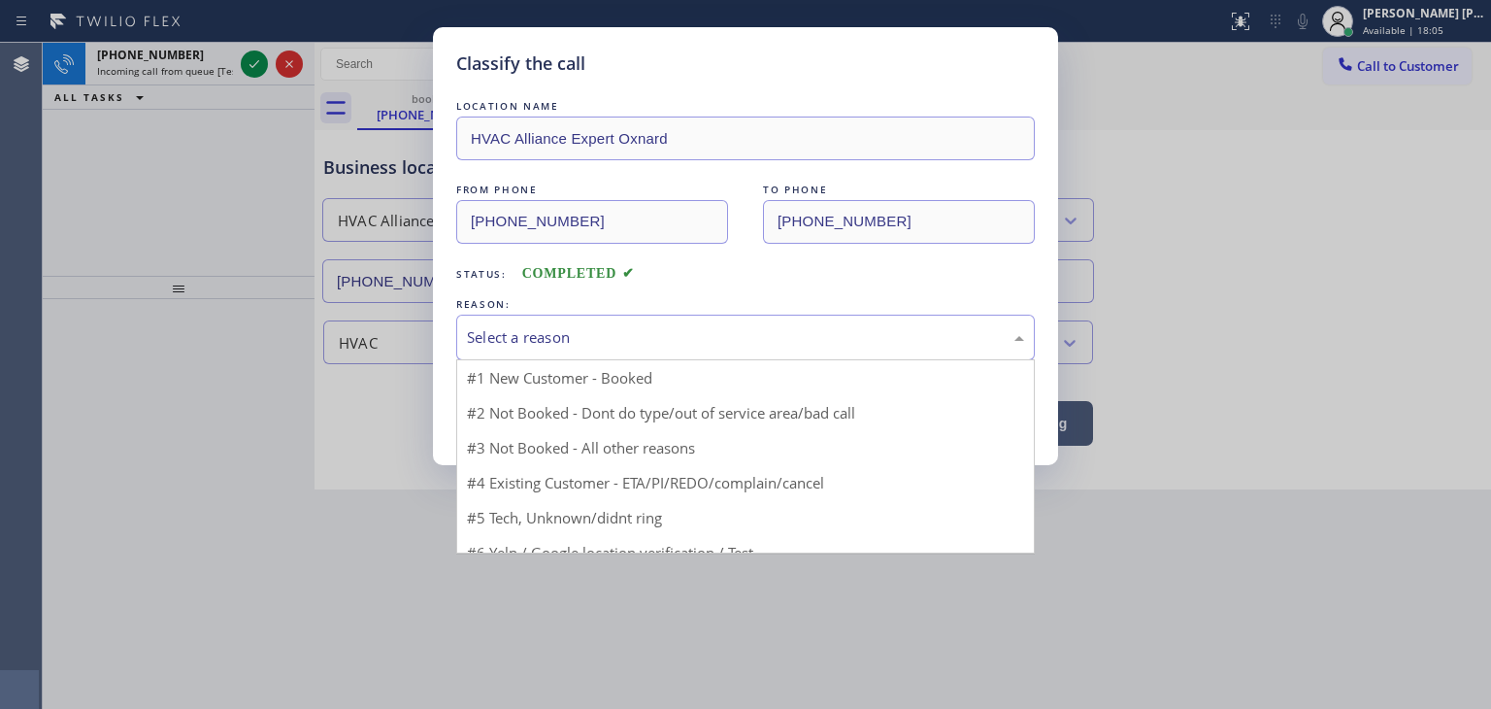
click at [590, 326] on div "Select a reason" at bounding box center [745, 337] width 557 height 22
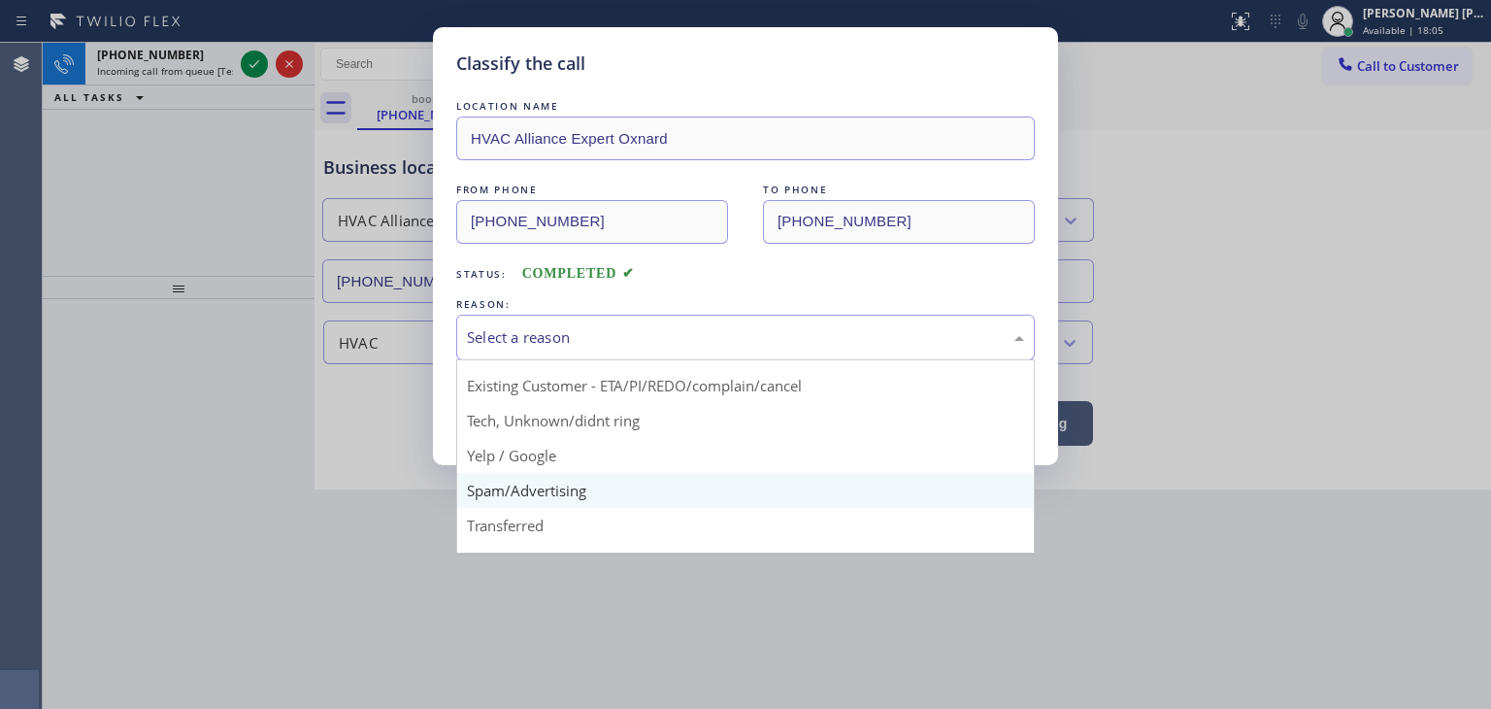
scroll to position [121, 0]
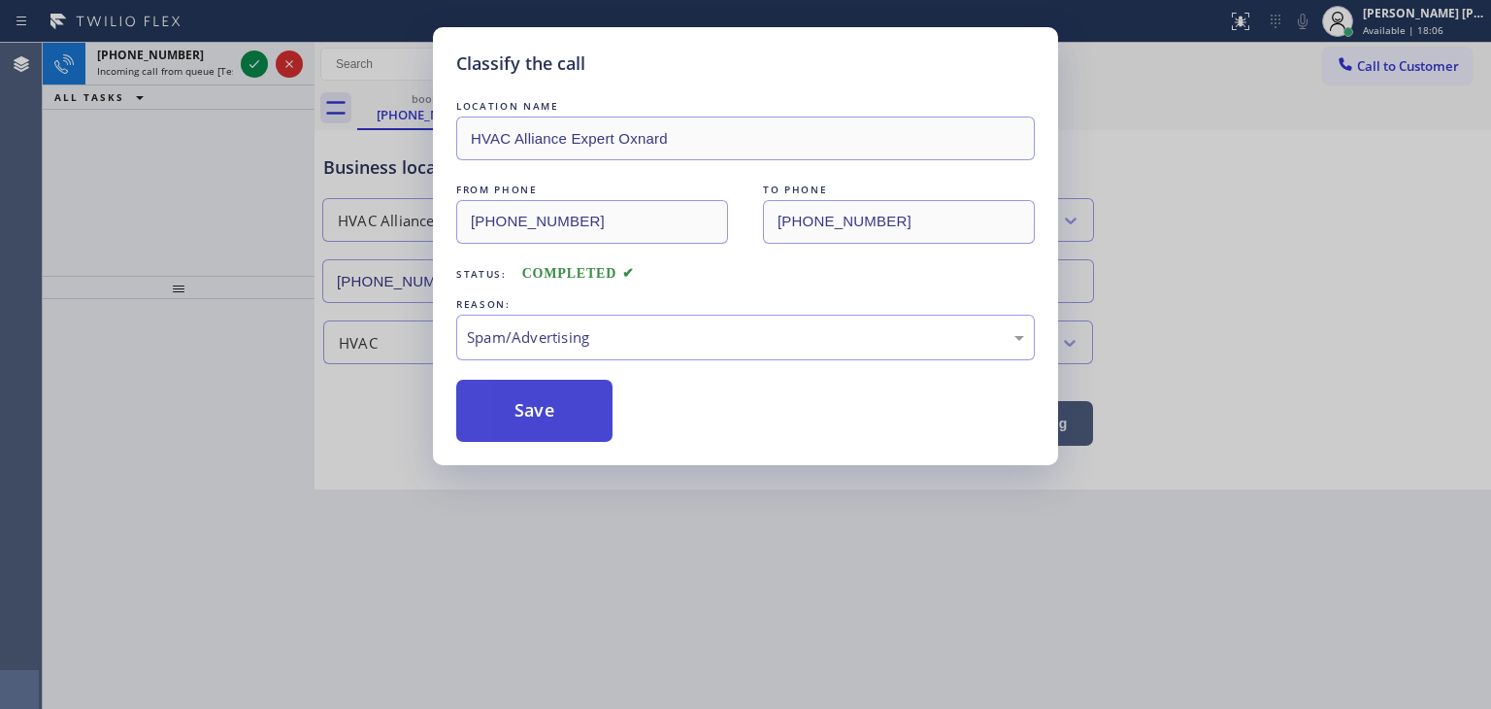
drag, startPoint x: 552, startPoint y: 408, endPoint x: 544, endPoint y: 400, distance: 11.7
click at [552, 407] on button "Save" at bounding box center [534, 411] width 156 height 62
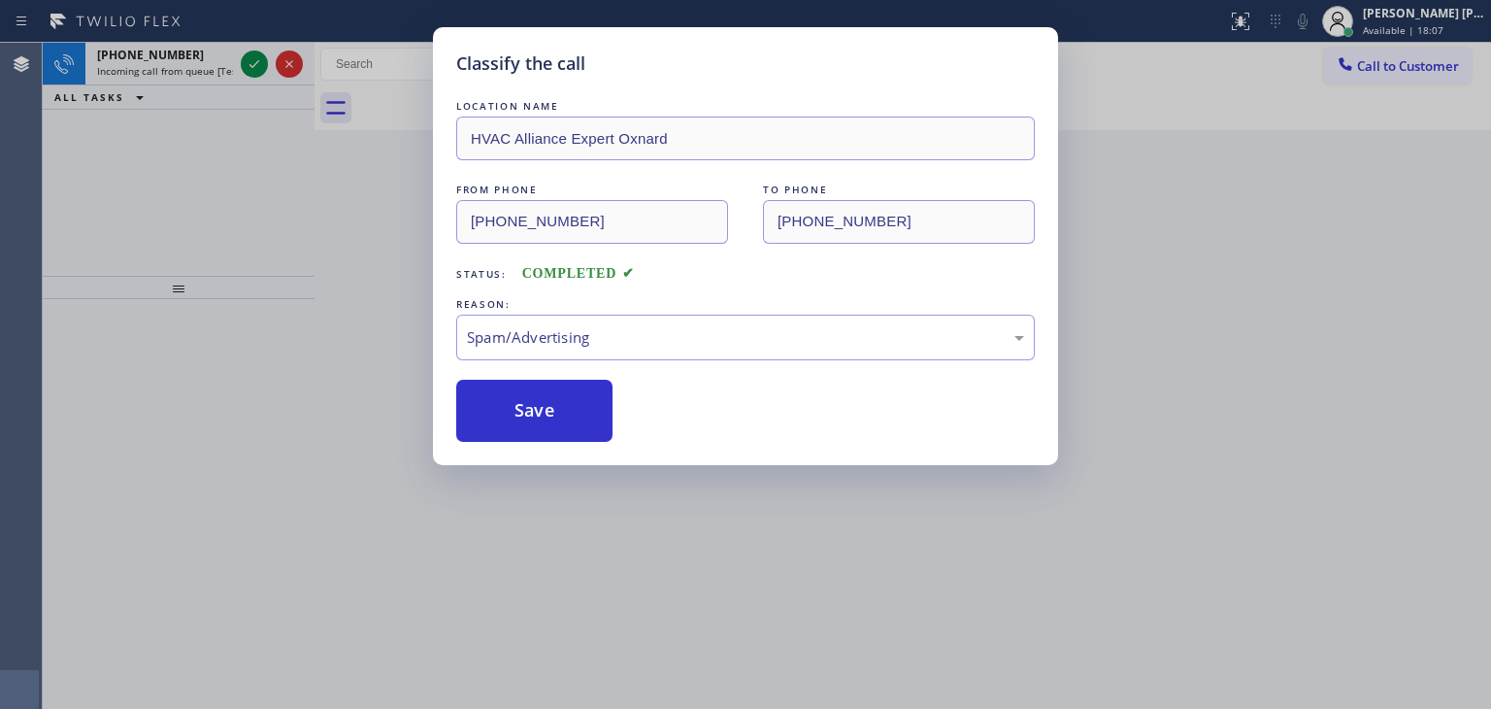
click at [252, 69] on div "Classify the call LOCATION NAME HVAC Alliance Expert Oxnard FROM PHONE [PHONE_N…" at bounding box center [745, 354] width 1491 height 709
click at [252, 69] on icon at bounding box center [254, 63] width 23 height 23
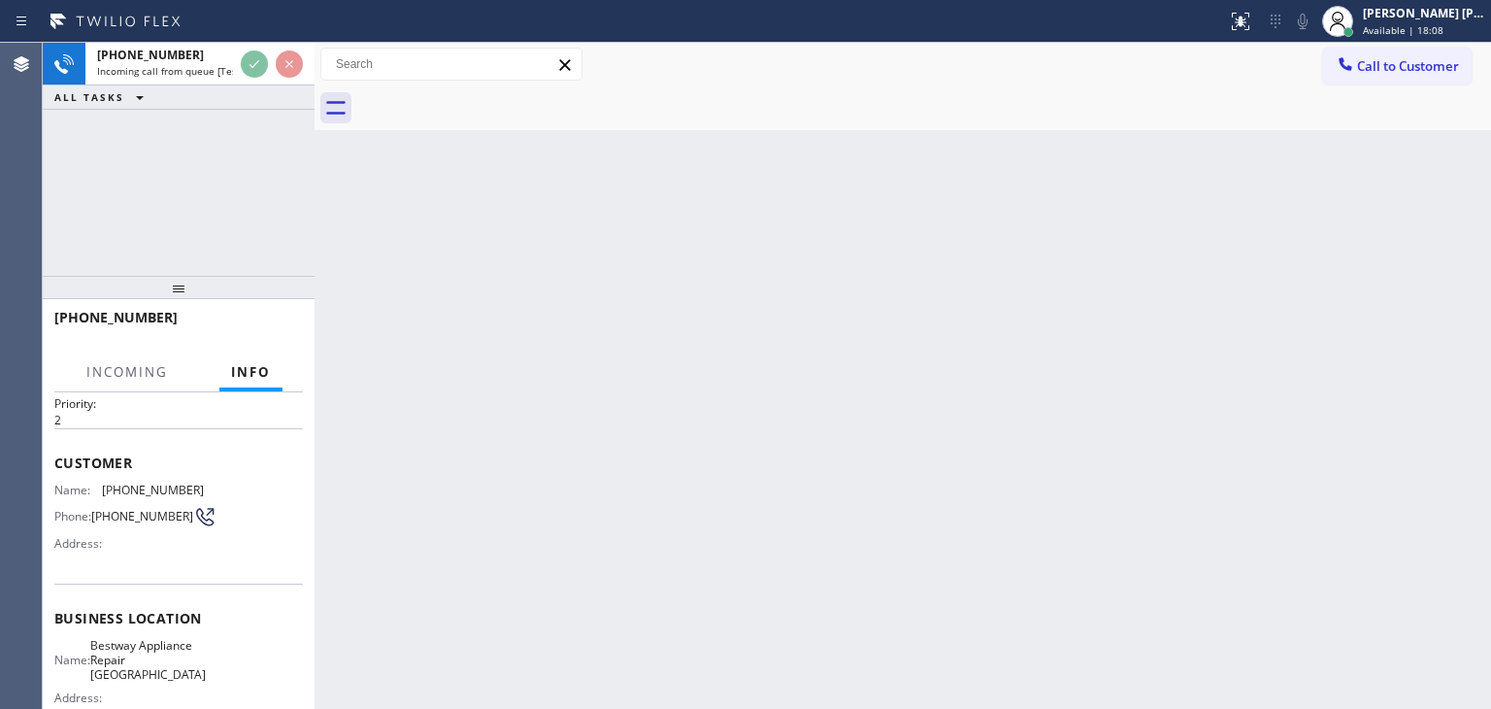
scroll to position [97, 0]
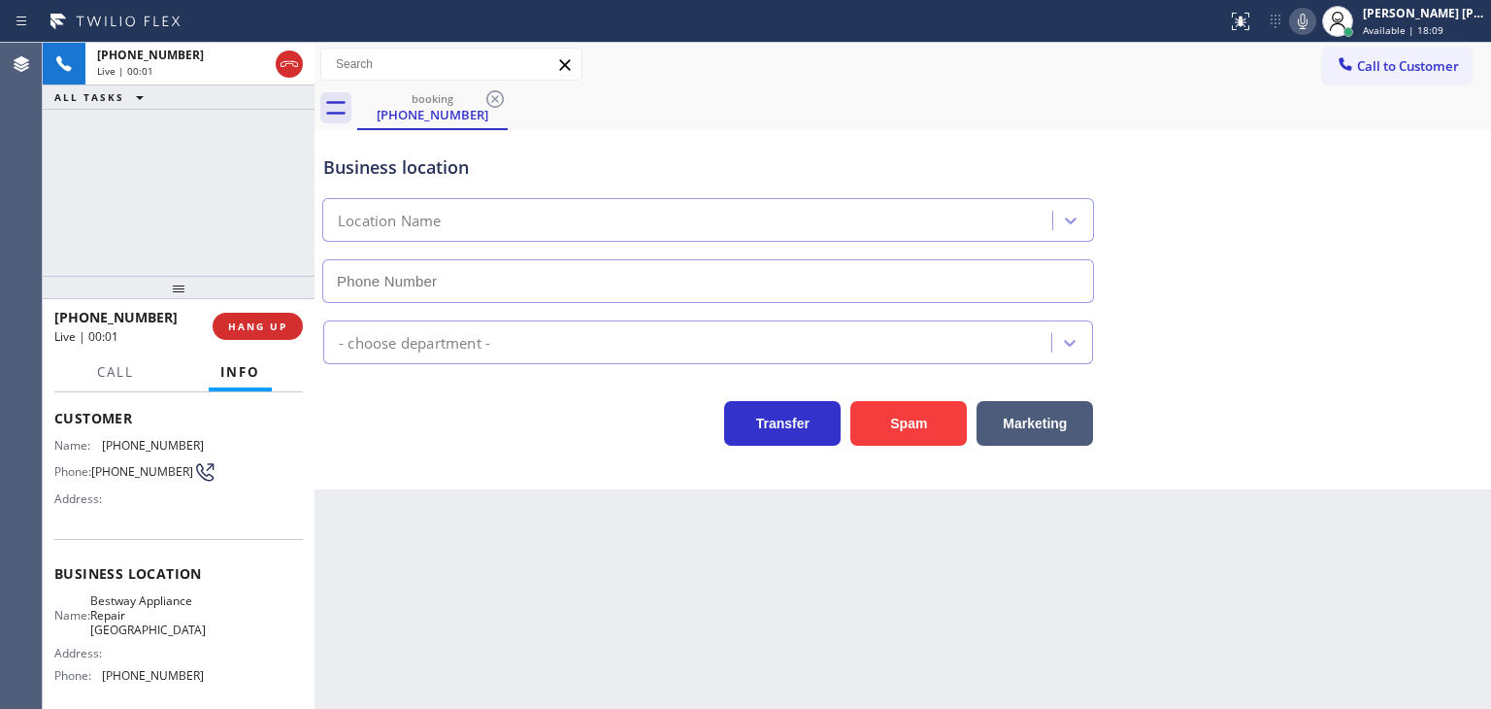
type input "[PHONE_NUMBER]"
click at [1315, 28] on icon at bounding box center [1302, 21] width 23 height 23
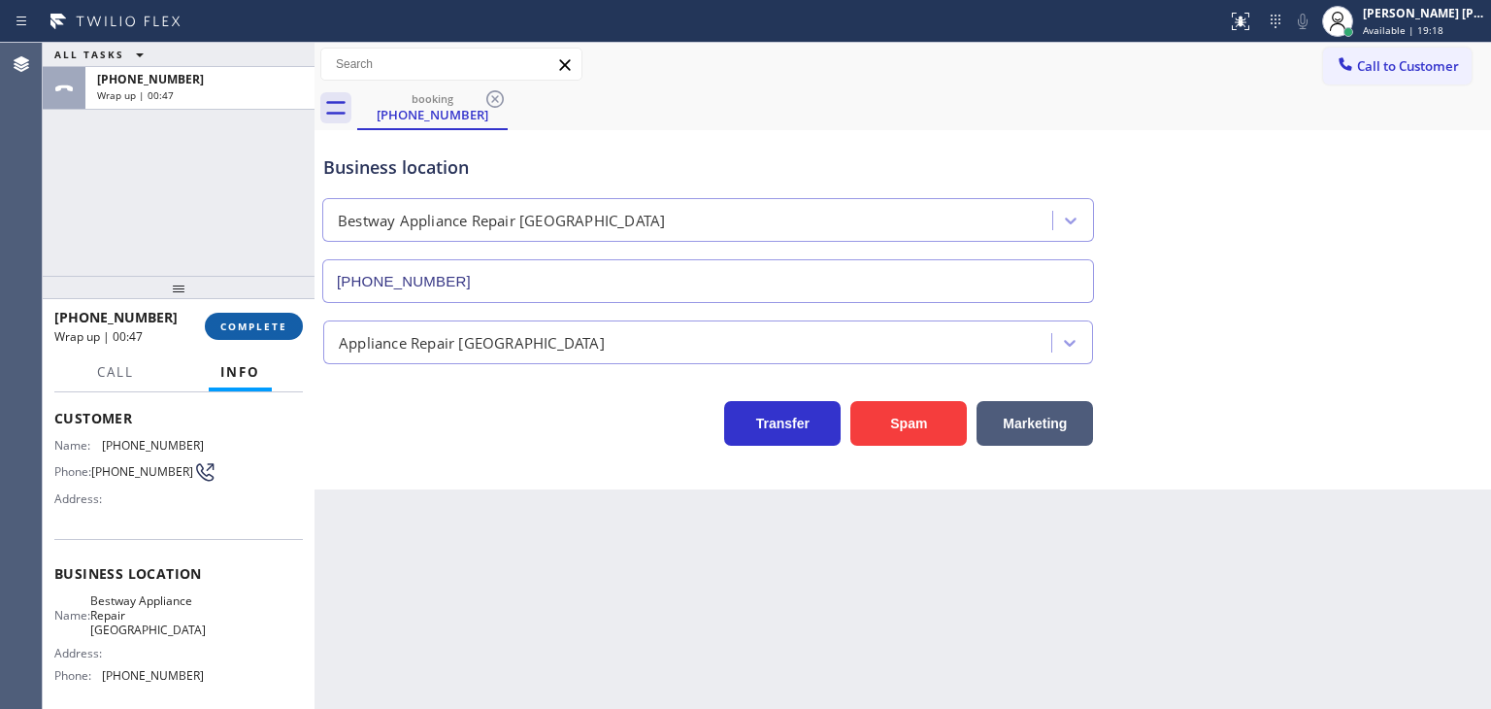
click at [260, 326] on span "COMPLETE" at bounding box center [253, 326] width 67 height 14
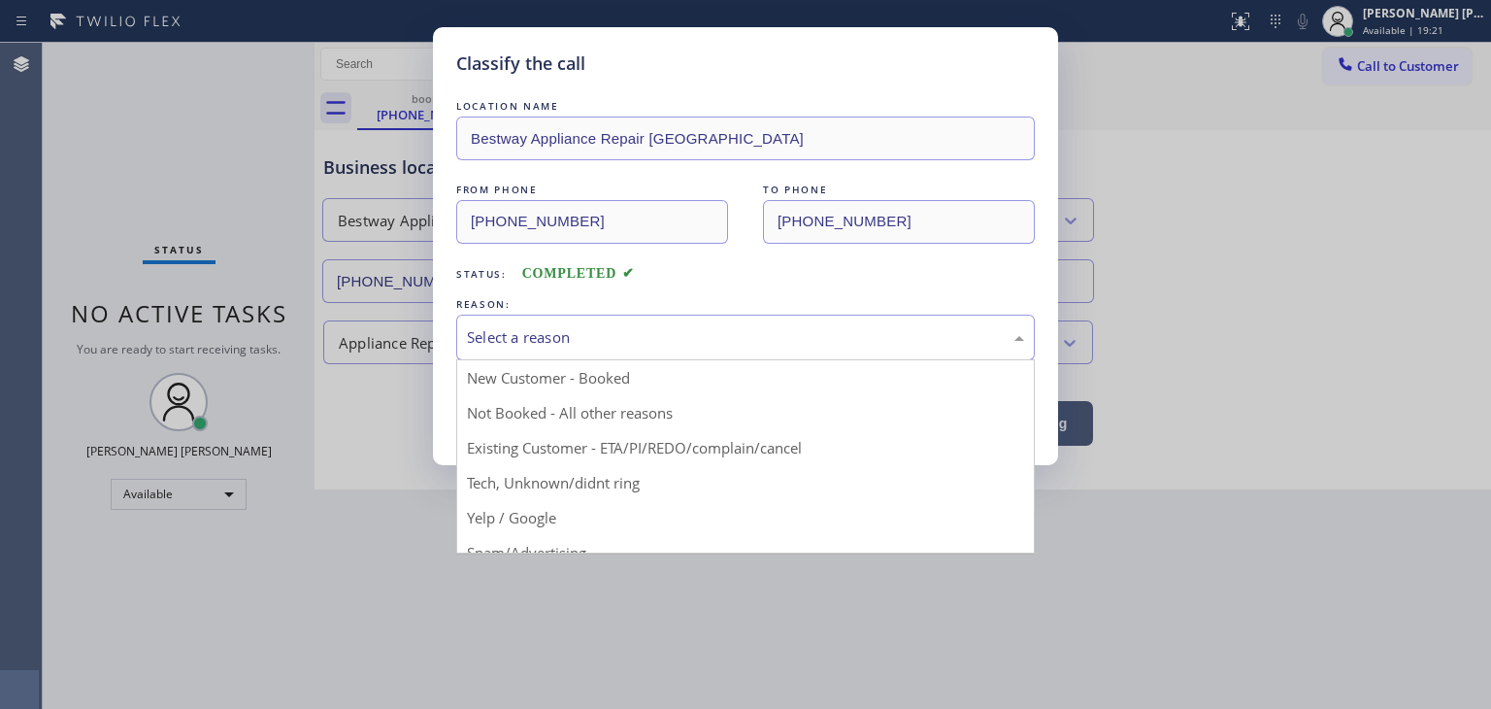
click at [606, 328] on div "Select a reason" at bounding box center [745, 337] width 557 height 22
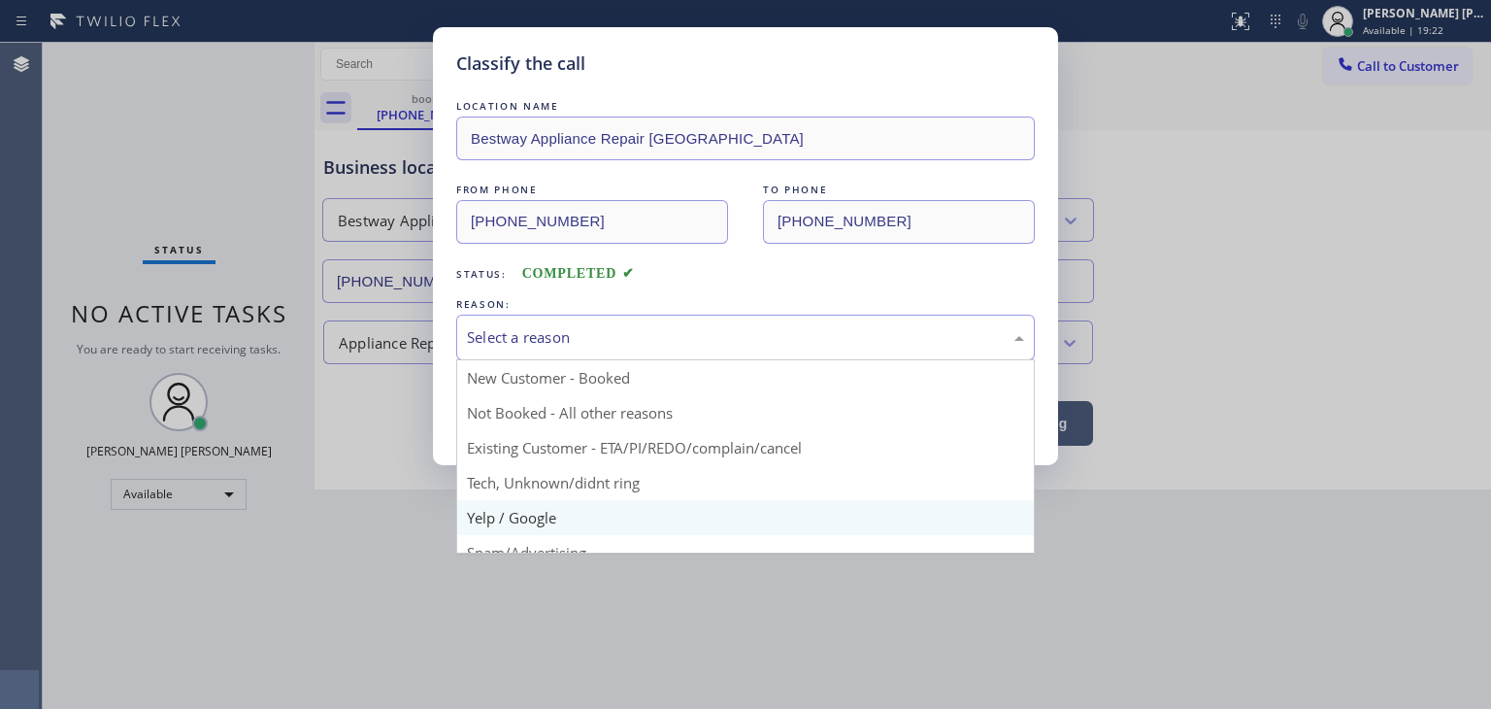
scroll to position [121, 0]
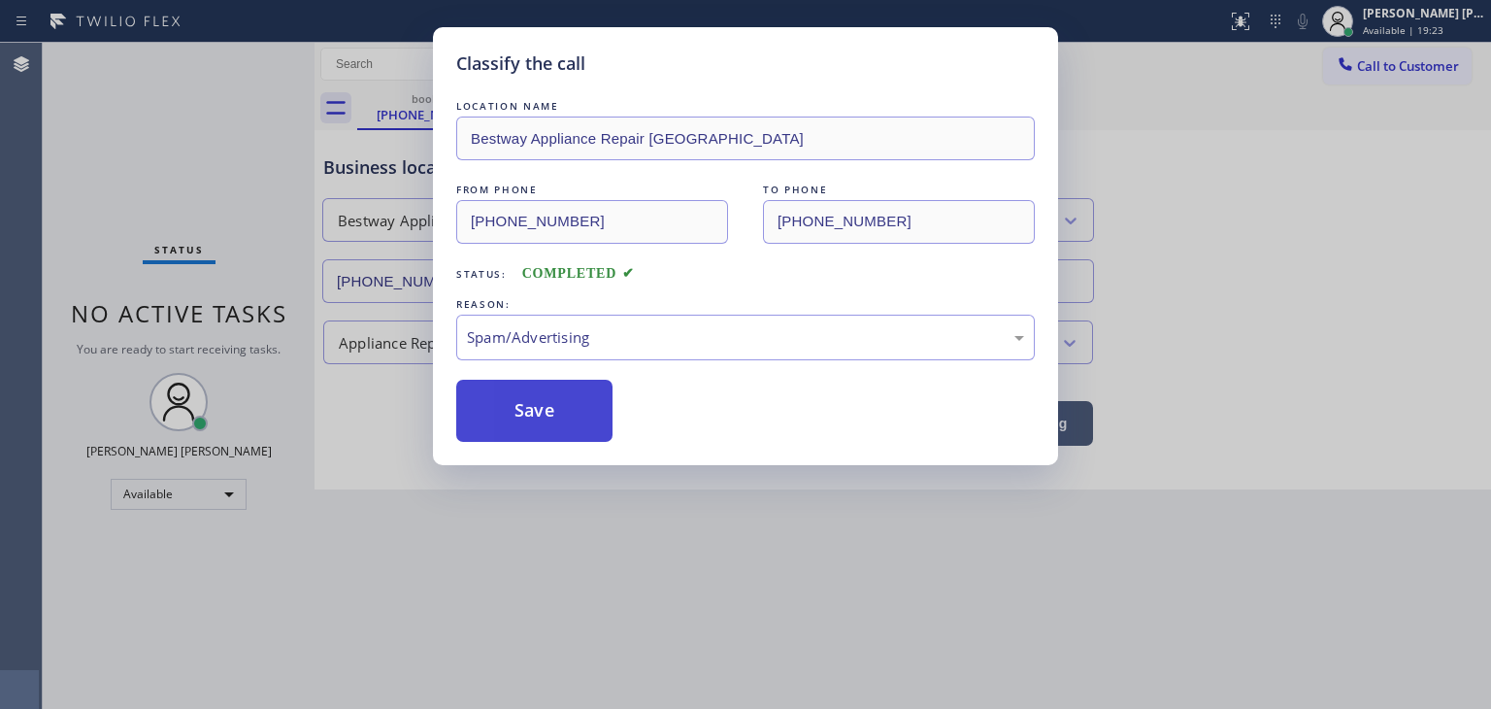
click at [490, 415] on button "Save" at bounding box center [534, 411] width 156 height 62
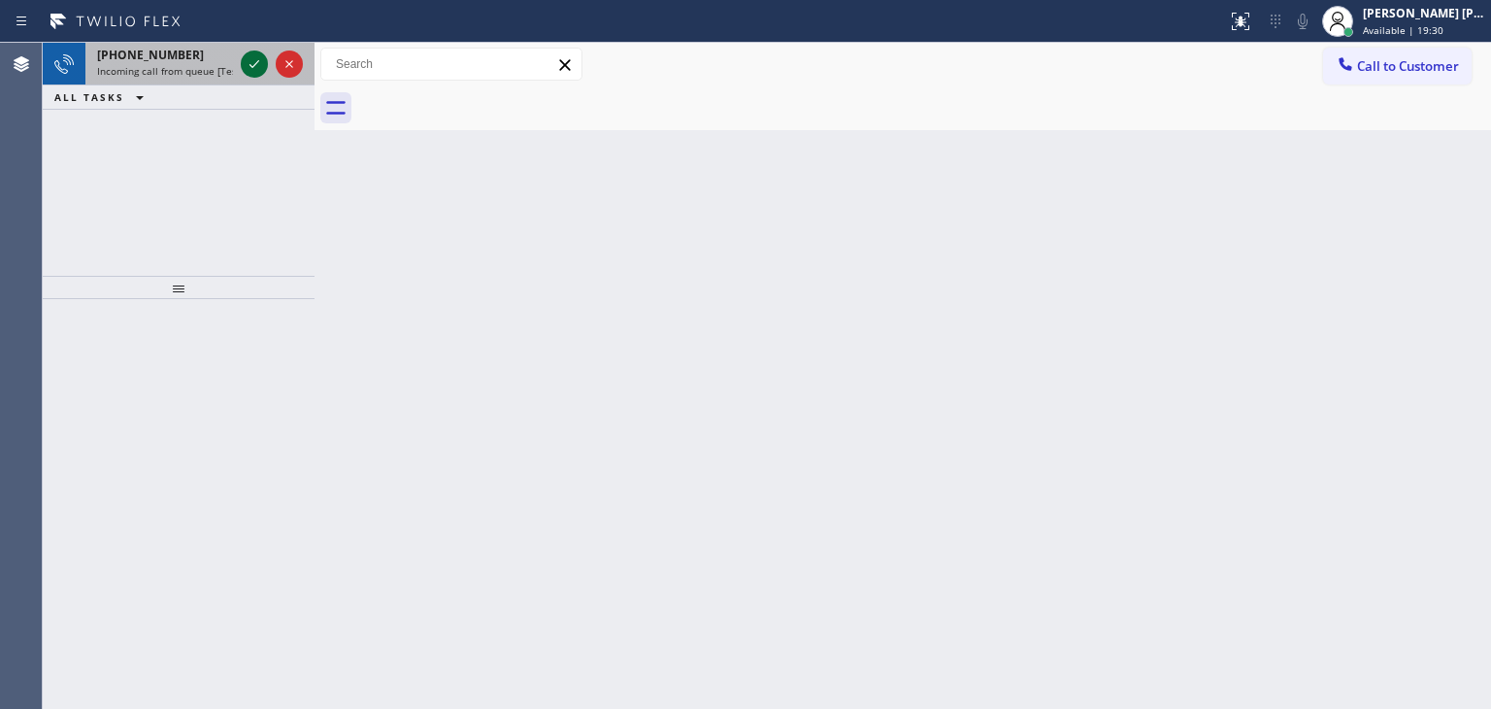
click at [251, 63] on icon at bounding box center [254, 63] width 23 height 23
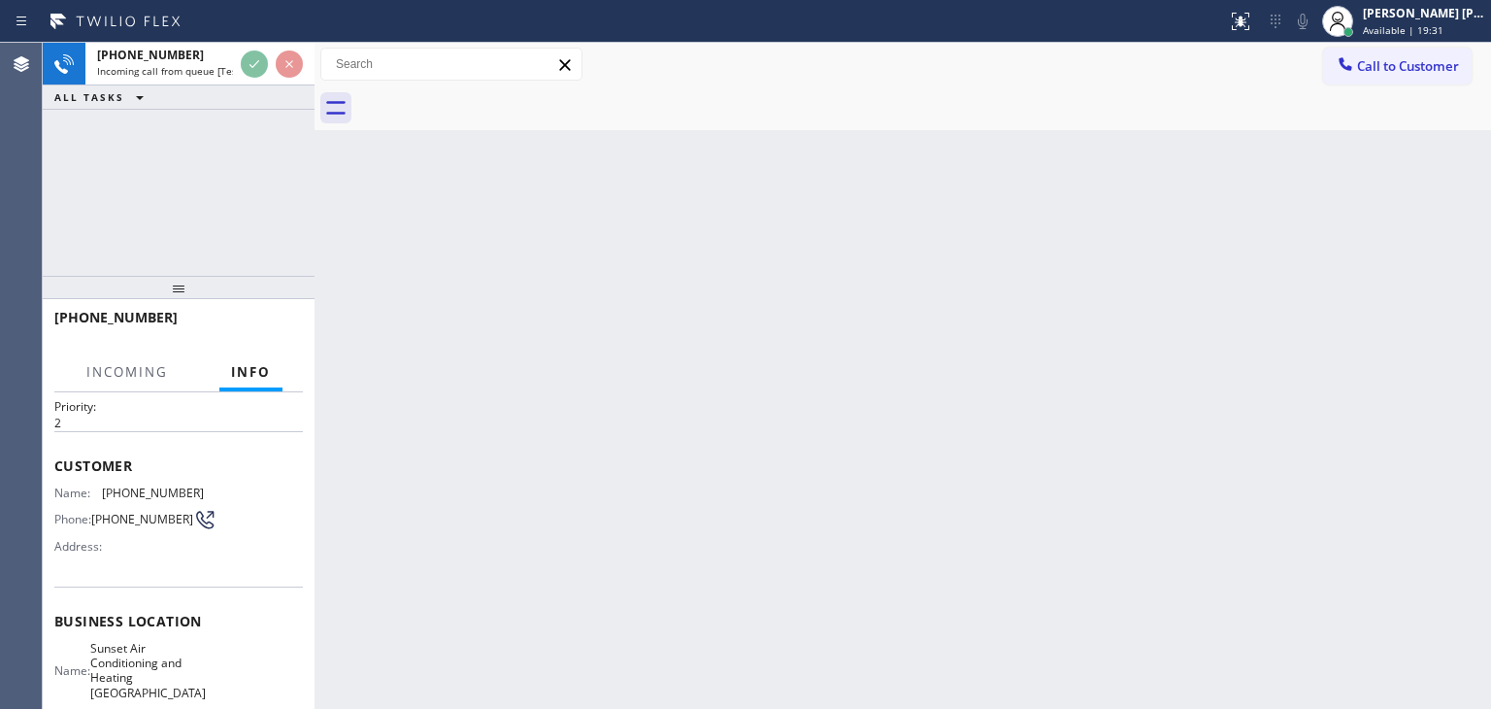
scroll to position [97, 0]
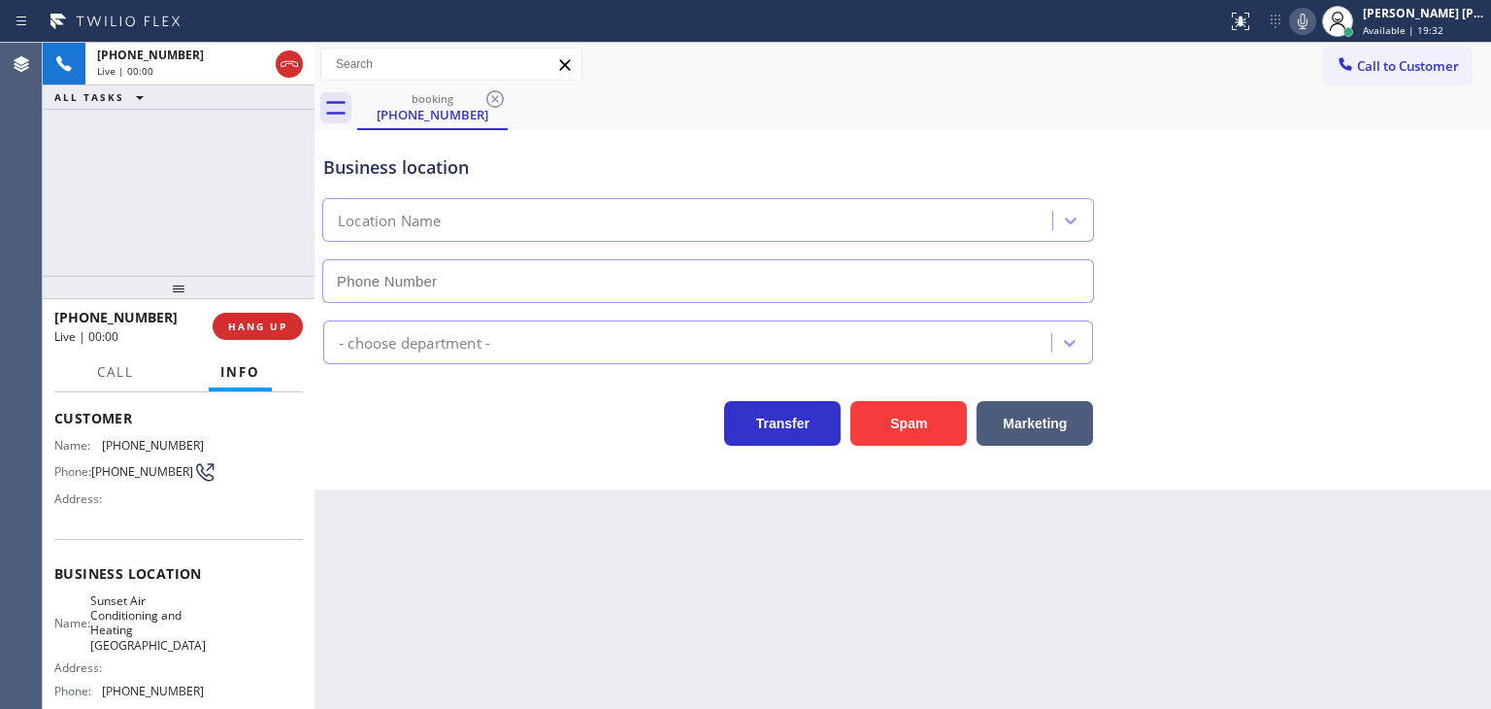
type input "[PHONE_NUMBER]"
click at [1315, 27] on icon at bounding box center [1302, 21] width 23 height 23
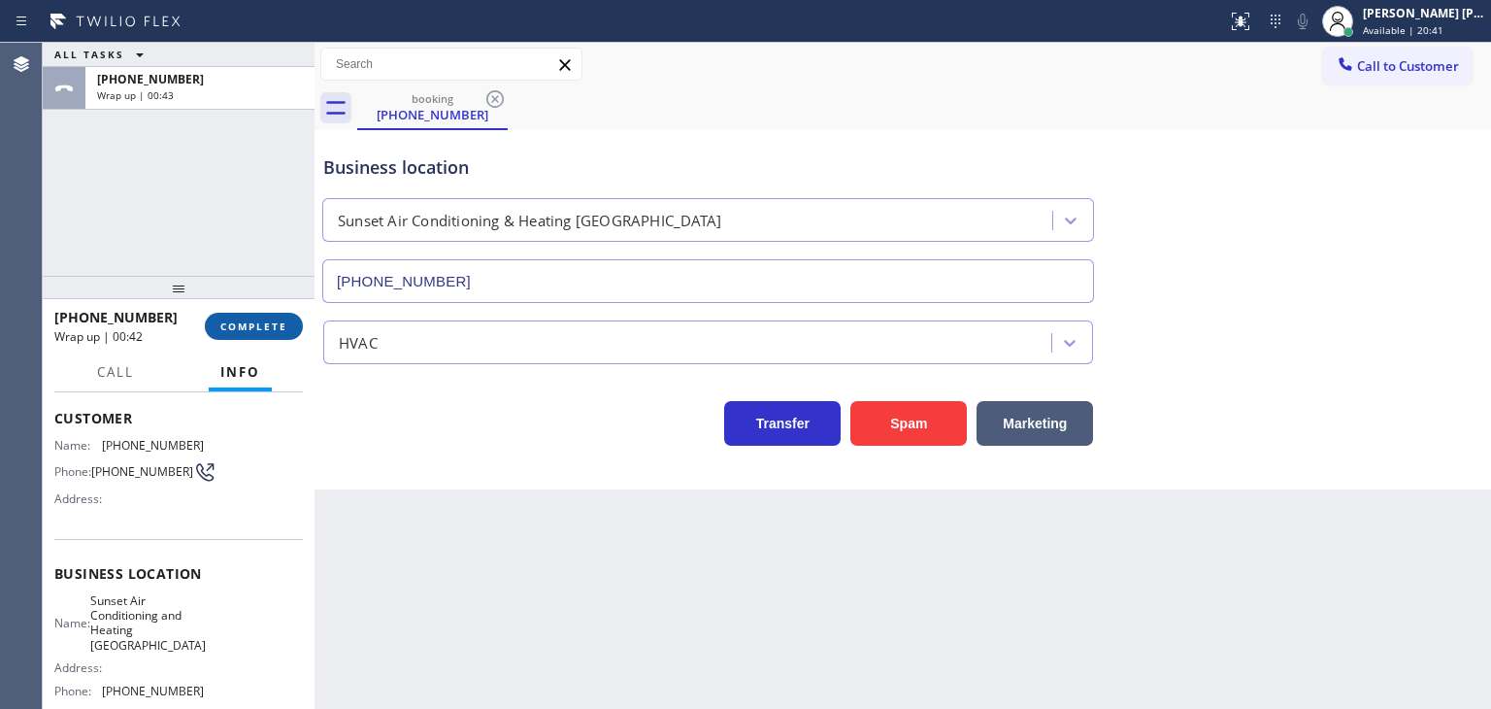
click at [264, 327] on span "COMPLETE" at bounding box center [253, 326] width 67 height 14
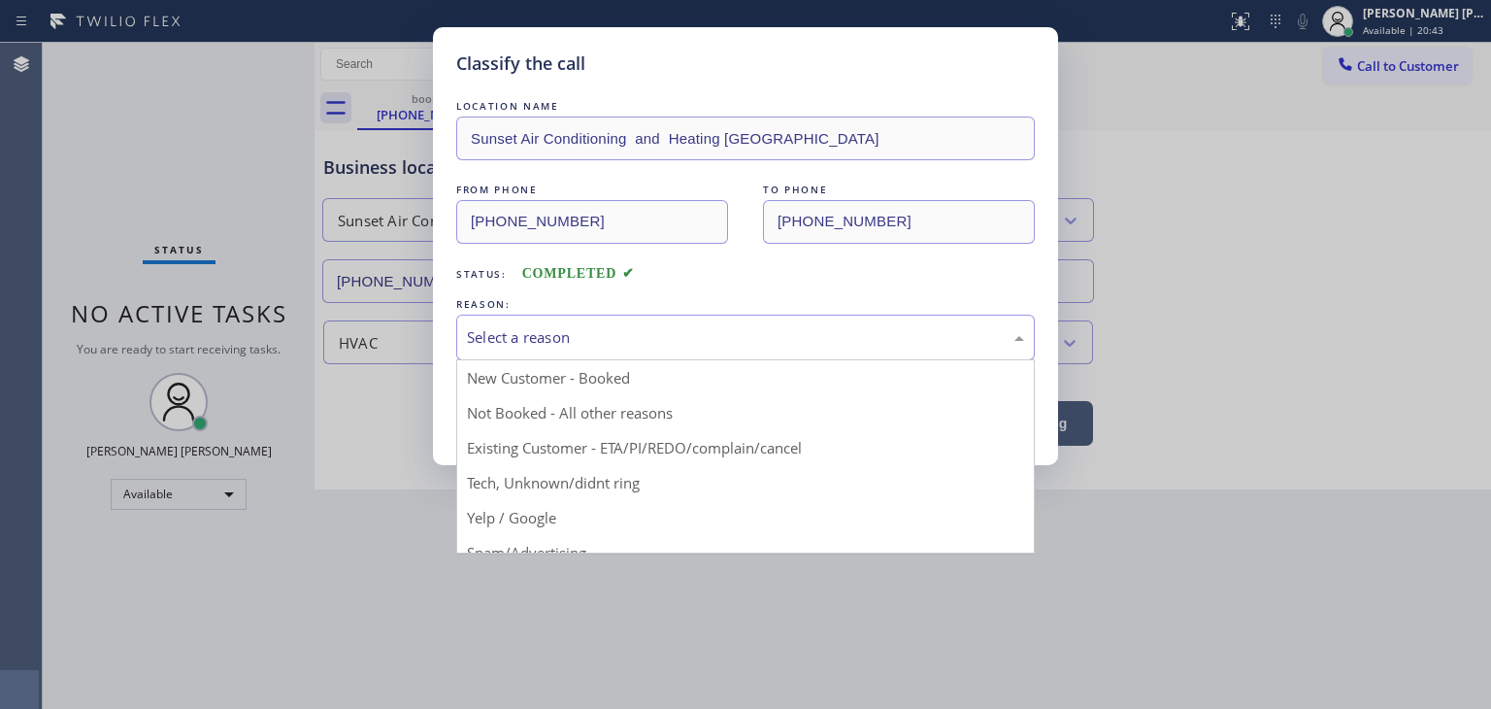
click at [547, 326] on div "Select a reason" at bounding box center [745, 337] width 557 height 22
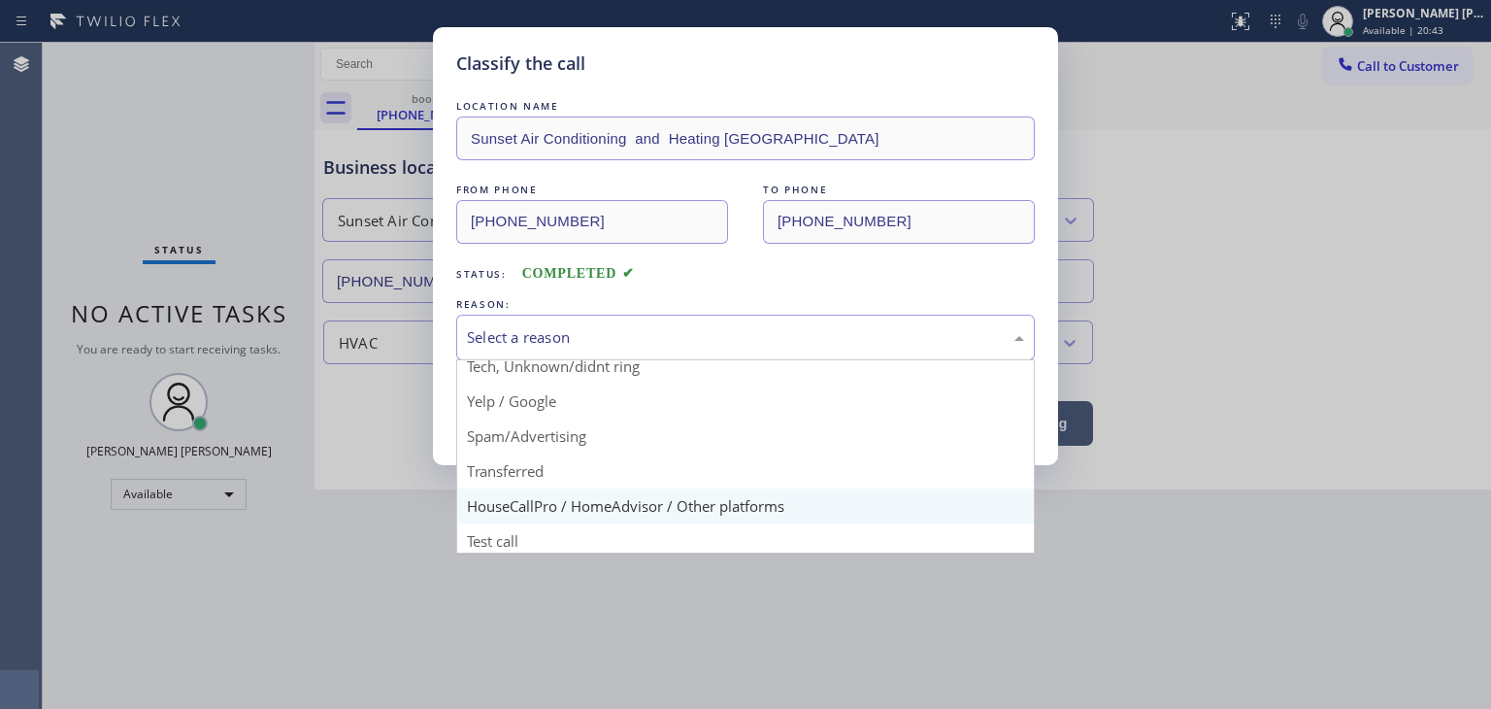
scroll to position [121, 0]
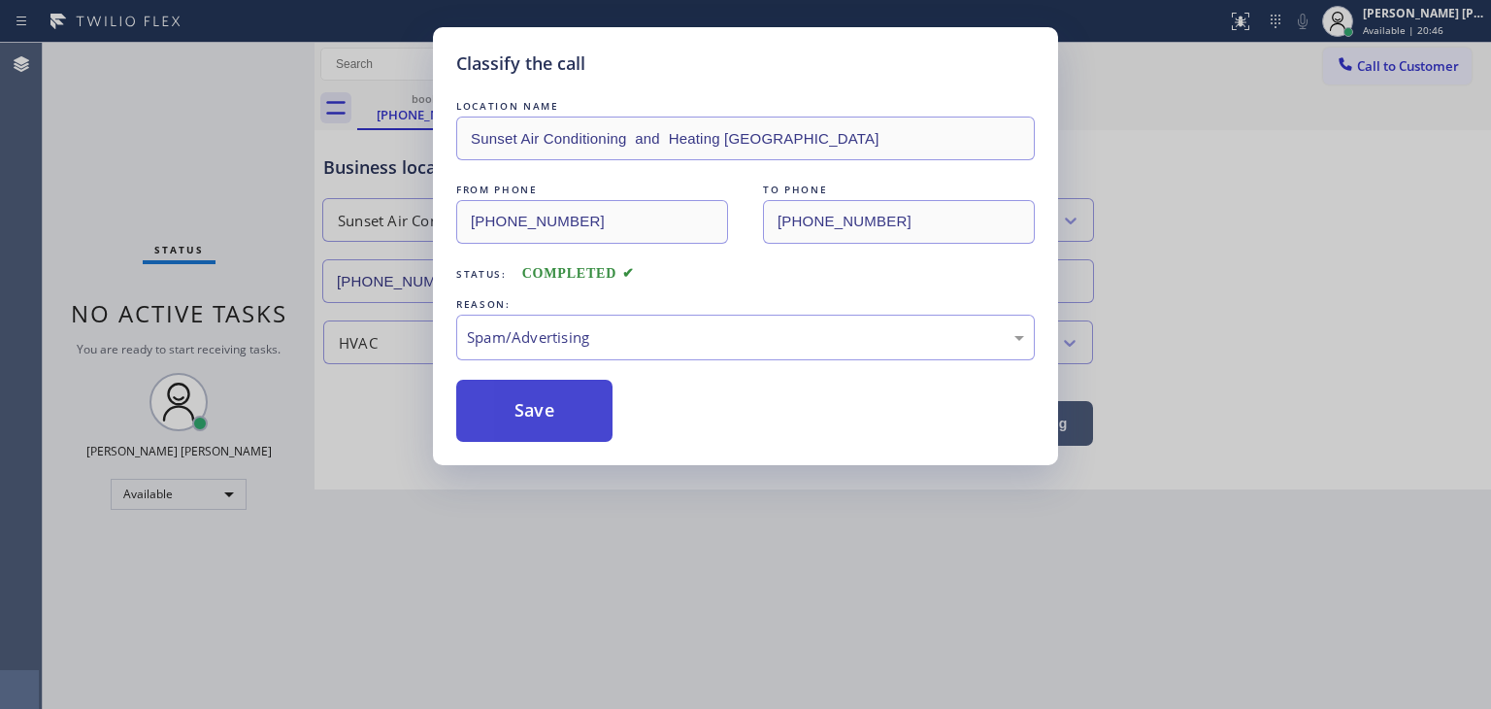
click at [544, 424] on button "Save" at bounding box center [534, 411] width 156 height 62
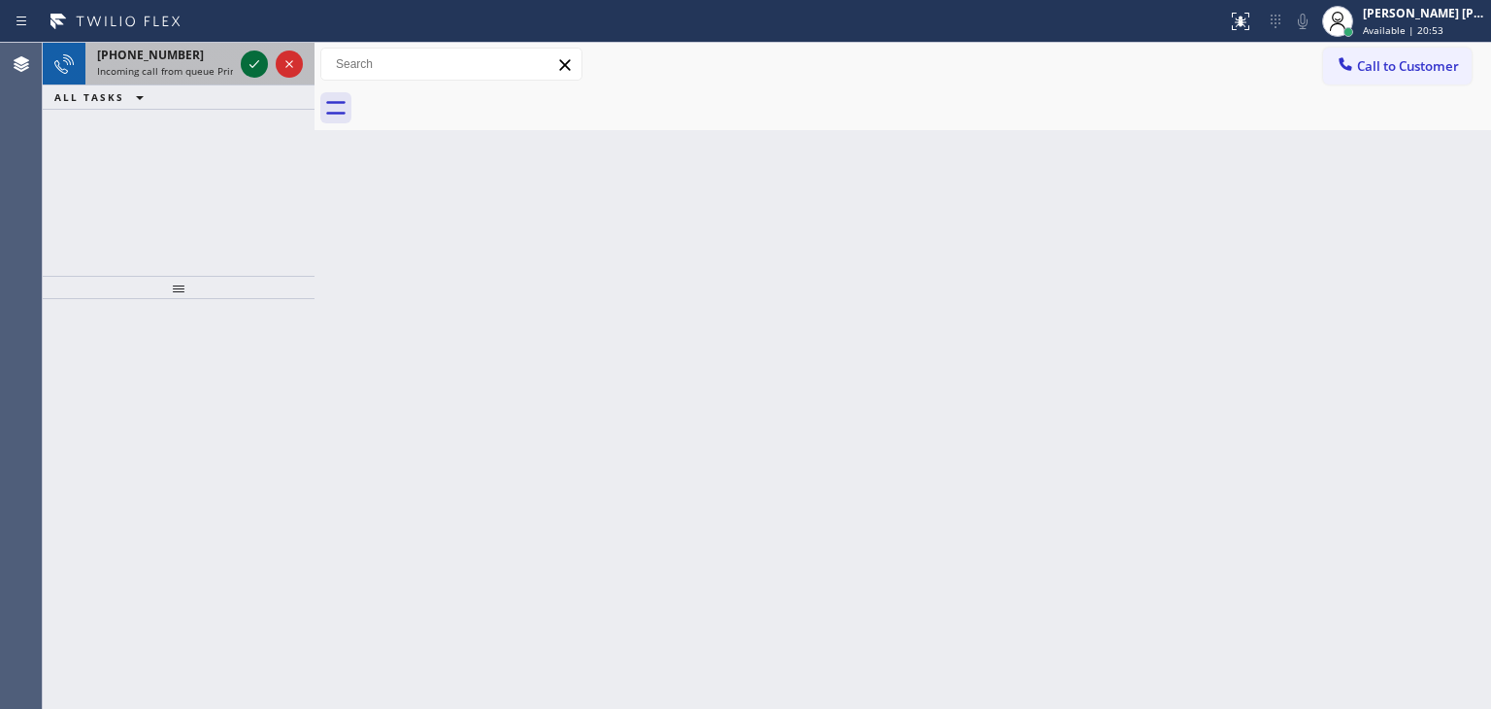
click at [256, 54] on icon at bounding box center [254, 63] width 23 height 23
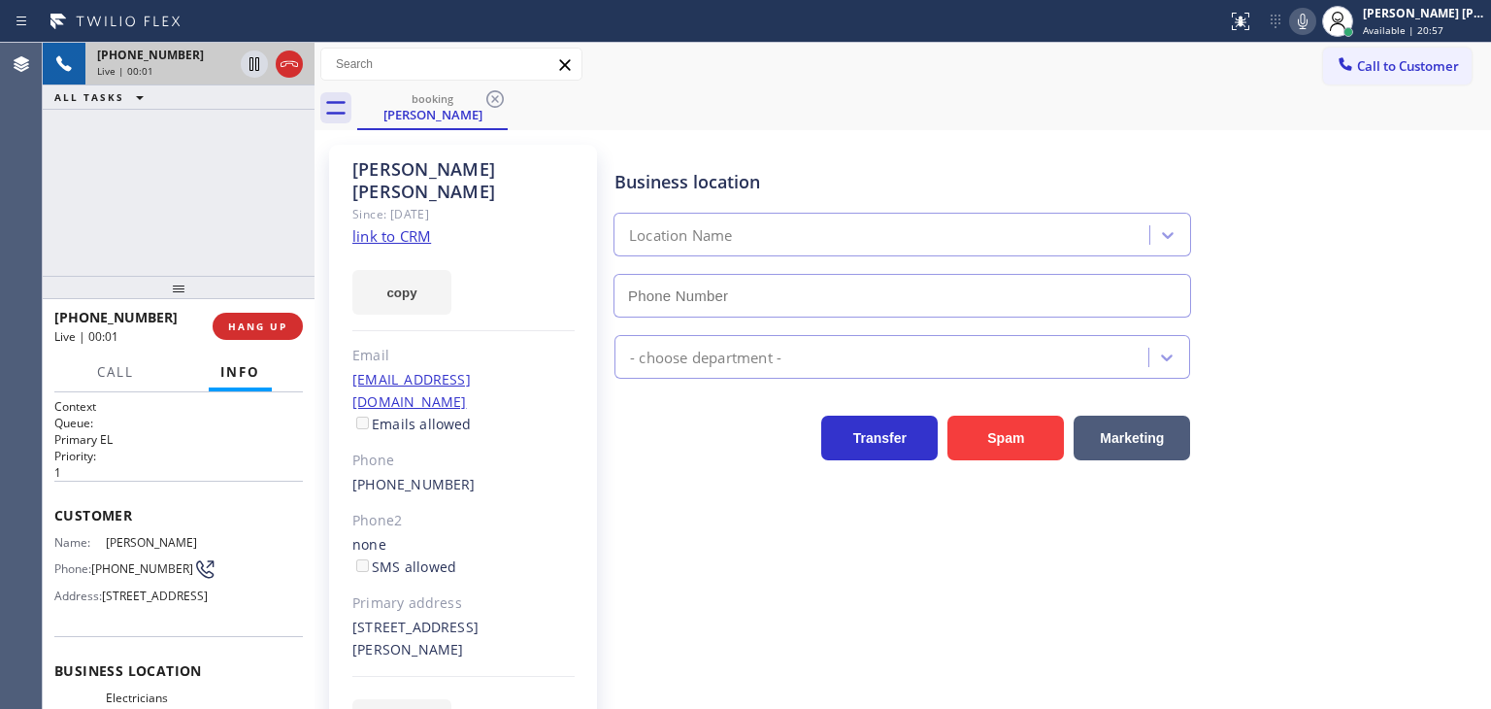
type input "[PHONE_NUMBER]"
click at [398, 226] on link "link to CRM" at bounding box center [391, 235] width 79 height 19
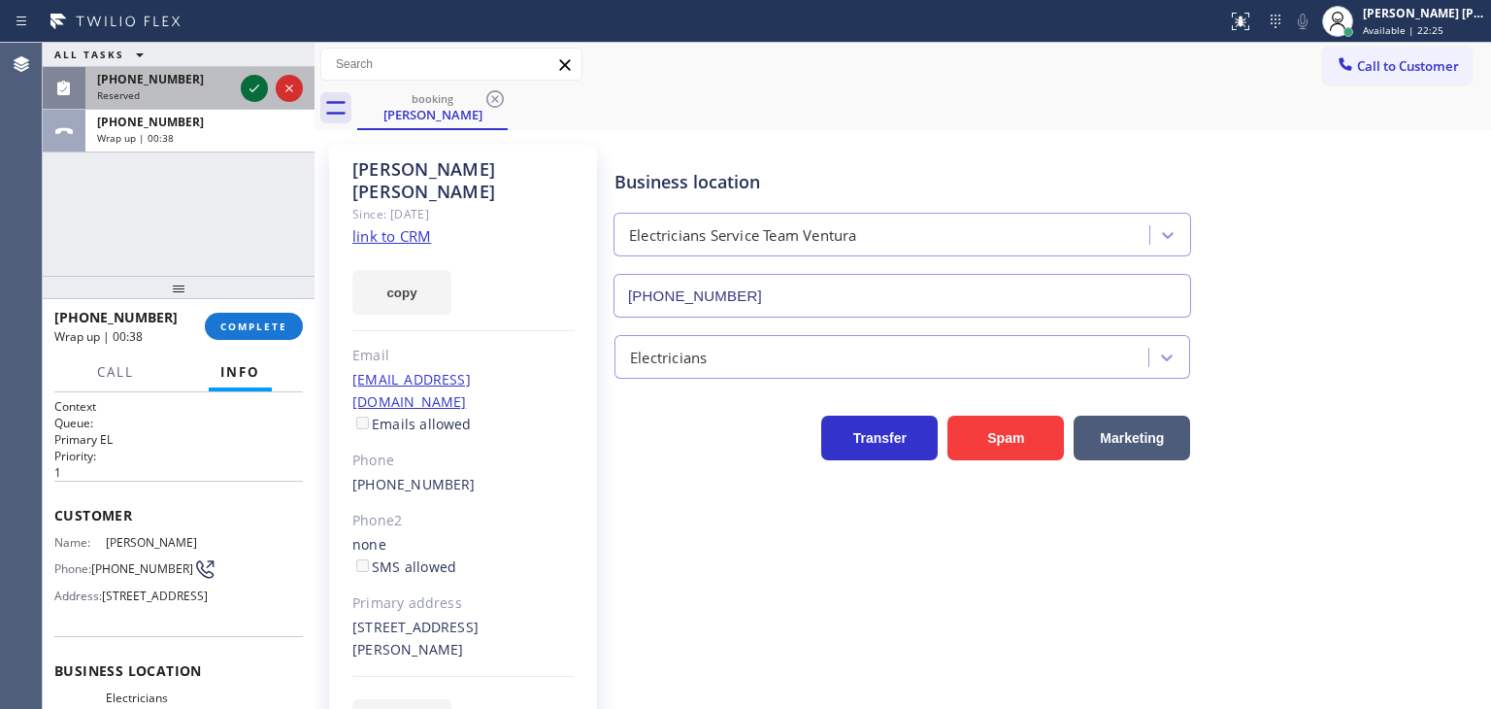
click at [249, 90] on icon at bounding box center [254, 88] width 23 height 23
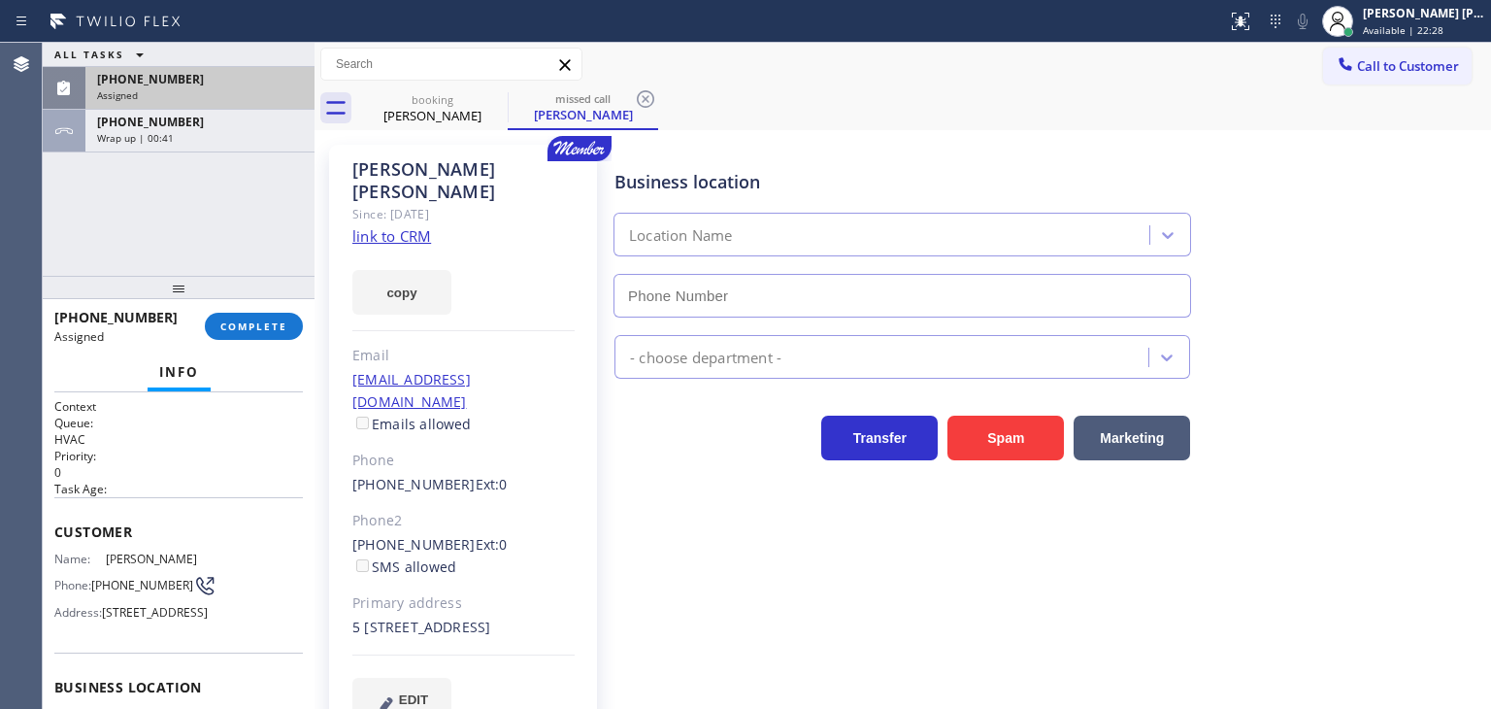
type input "[PHONE_NUMBER]"
click at [249, 90] on div "Assigned" at bounding box center [200, 95] width 206 height 14
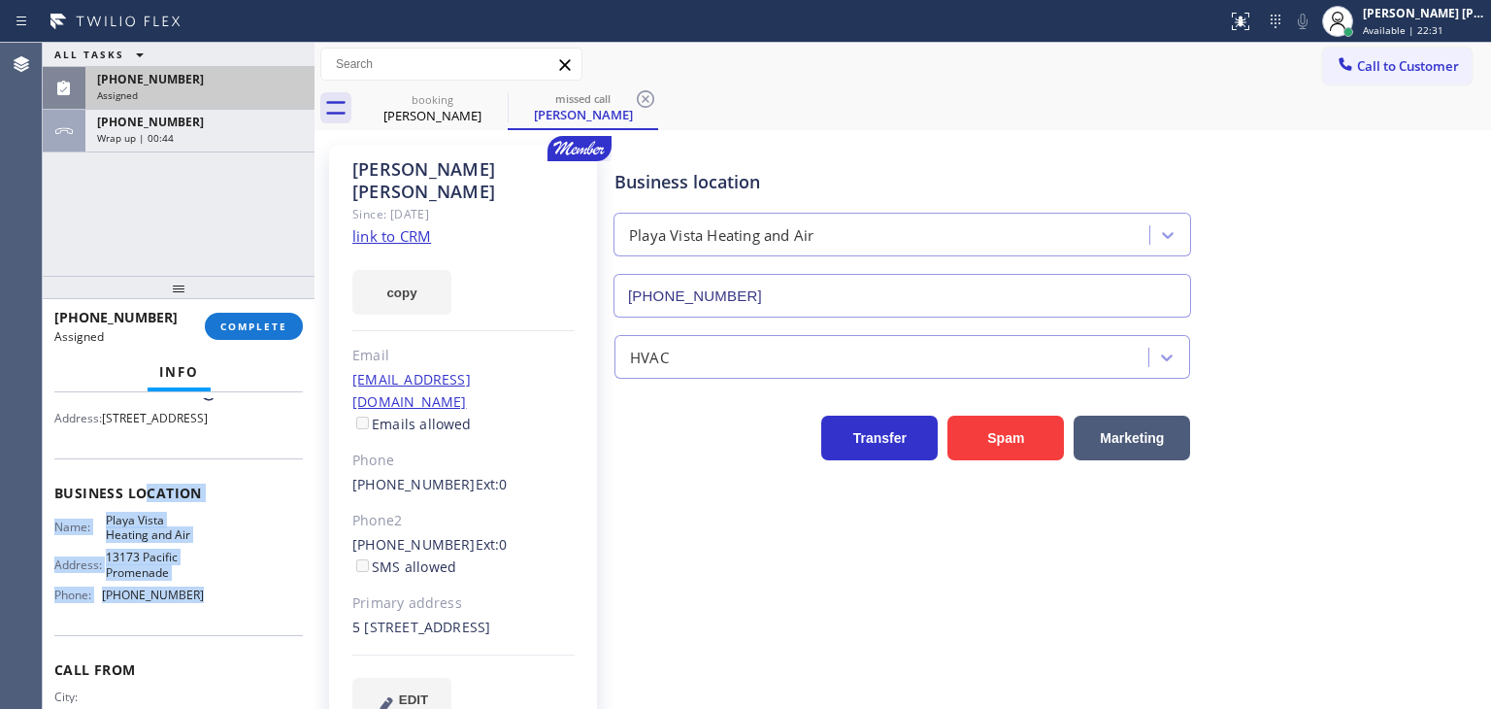
scroll to position [97, 0]
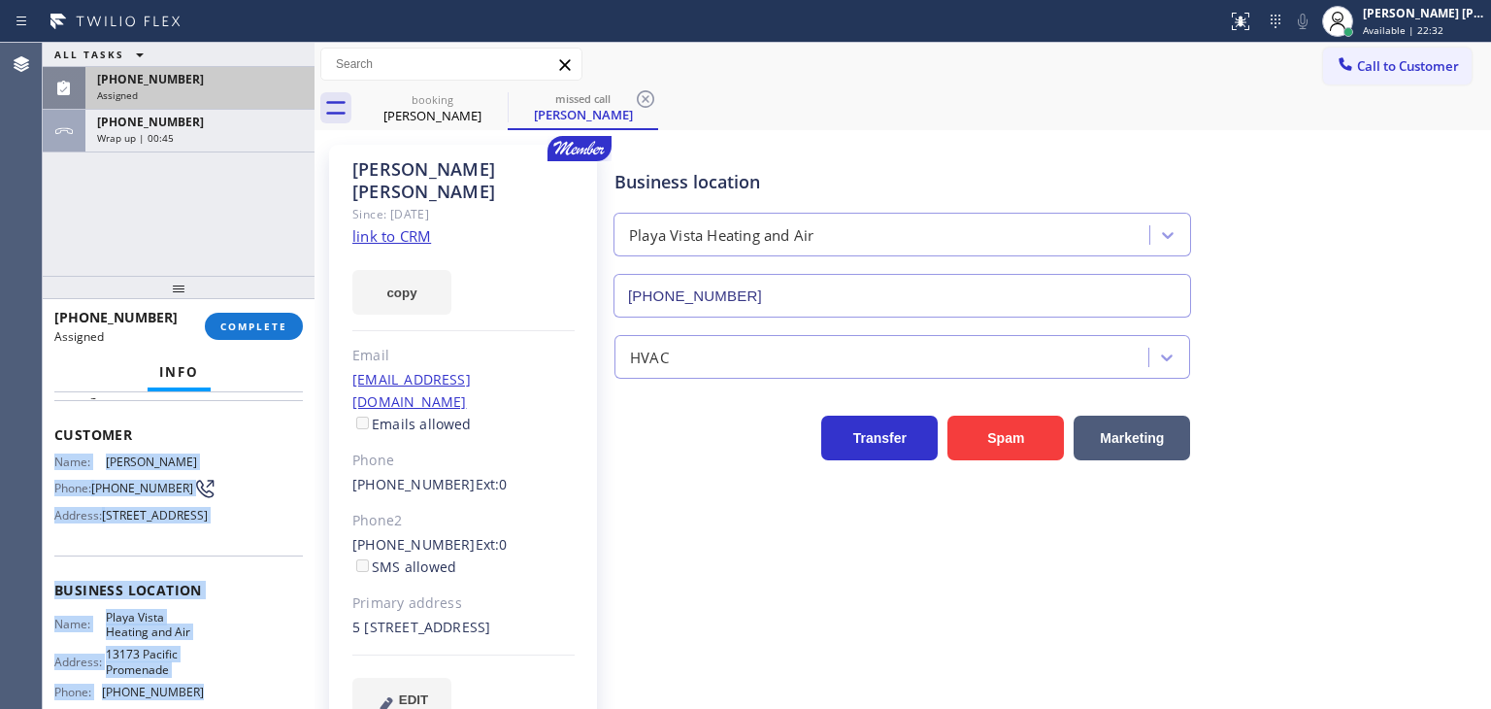
drag, startPoint x: 218, startPoint y: 656, endPoint x: 56, endPoint y: 463, distance: 251.6
click at [56, 463] on div "Context Queue: HVAC Priority: 0 Task Age: Customer Name: [PERSON_NAME] Phone: […" at bounding box center [178, 590] width 249 height 579
copy div "Name: [PERSON_NAME] Phone: [PHONE_NUMBER] Address: [STREET_ADDRESS] Business lo…"
click at [255, 324] on span "COMPLETE" at bounding box center [253, 326] width 67 height 14
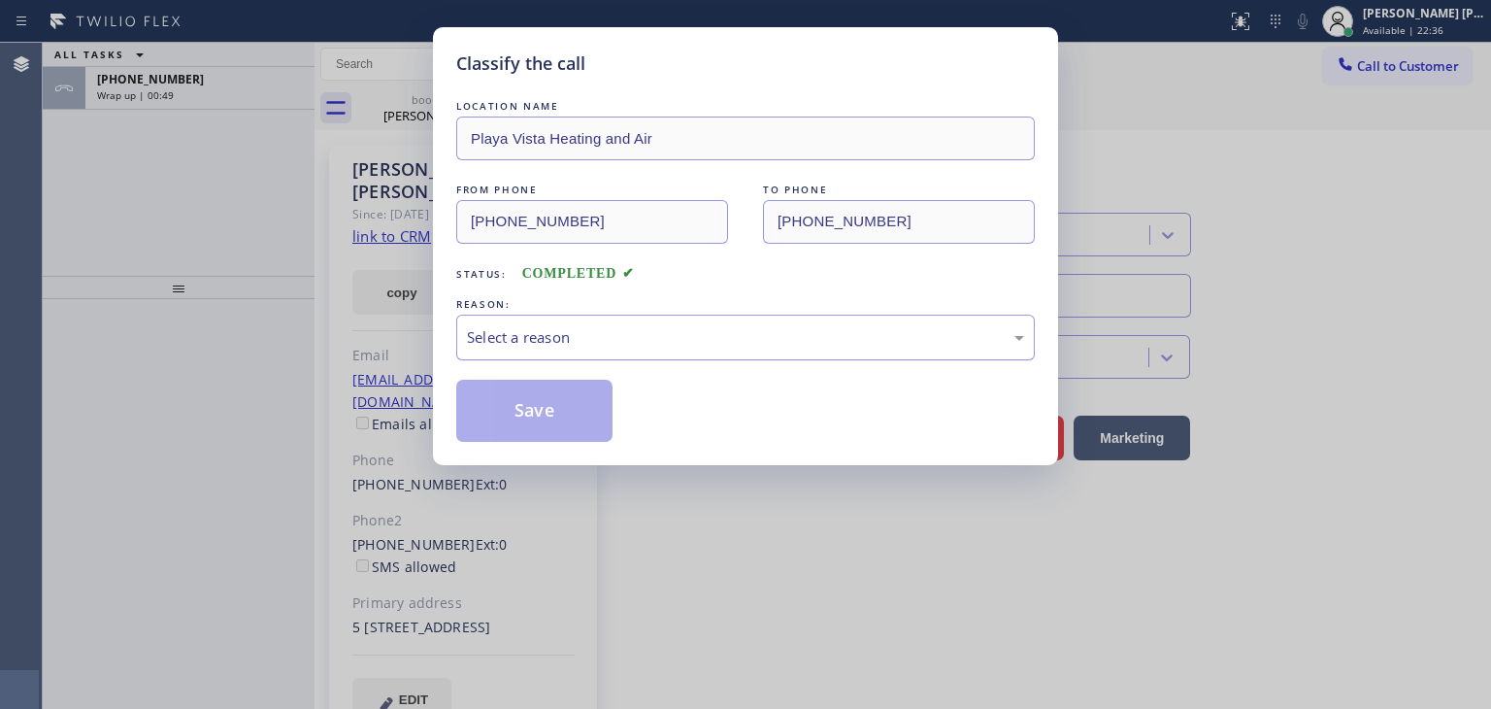
click at [540, 335] on div "Select a reason" at bounding box center [745, 337] width 557 height 22
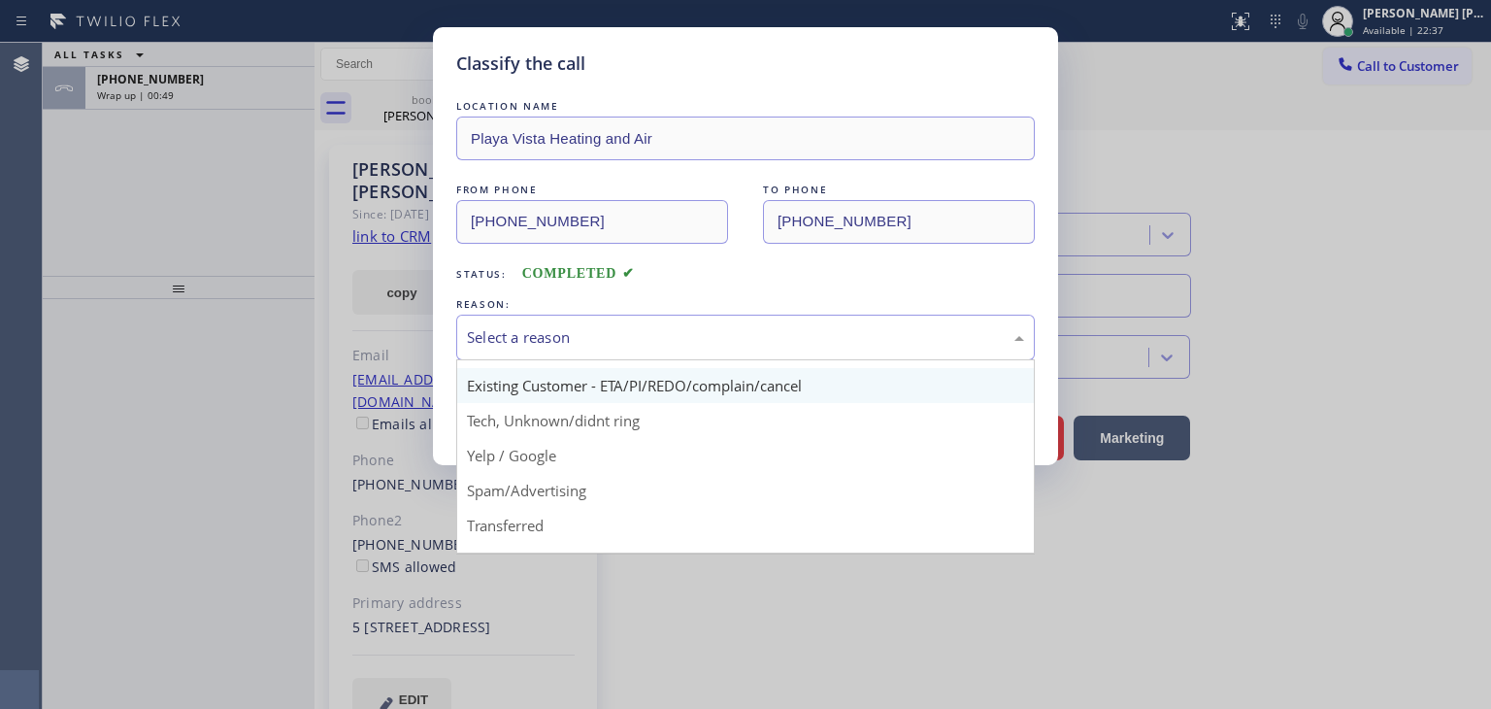
scroll to position [97, 0]
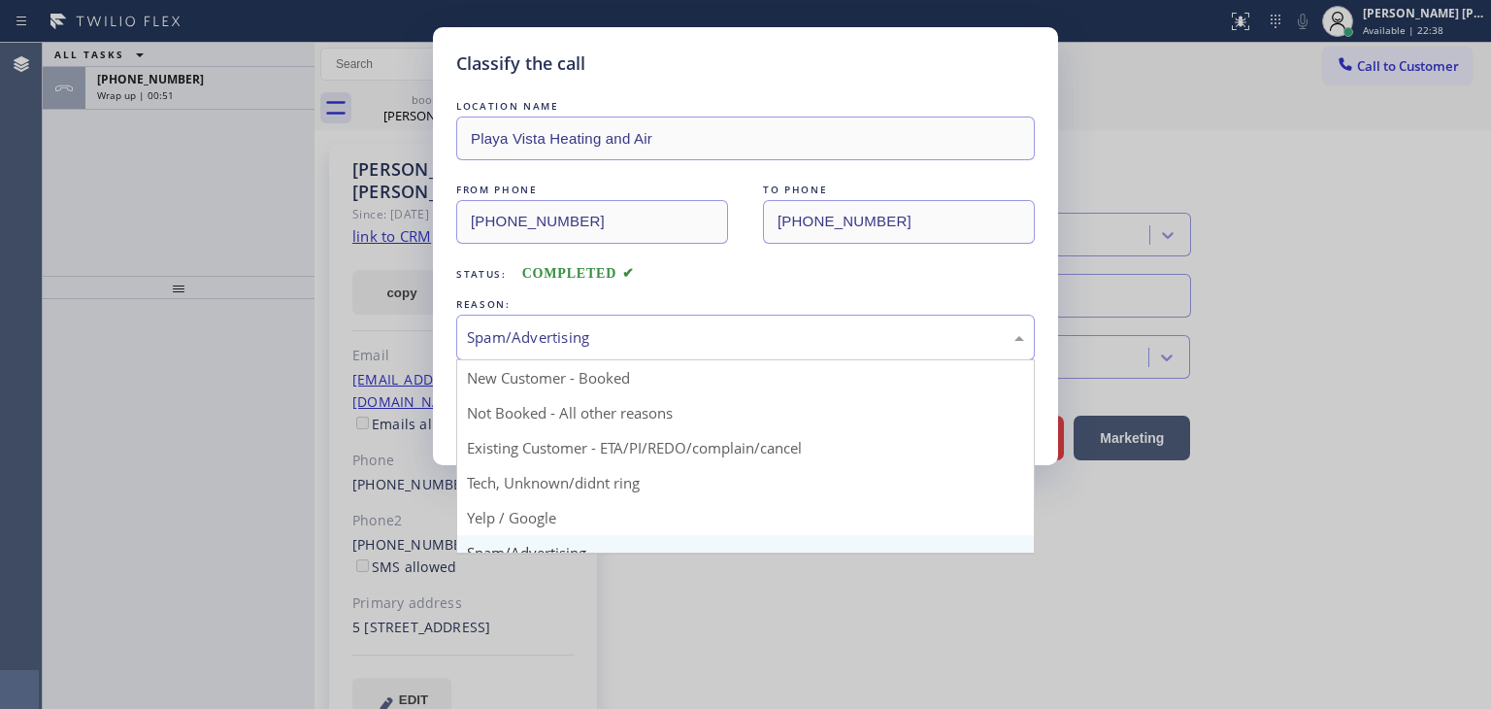
click at [575, 344] on div "Spam/Advertising" at bounding box center [745, 337] width 557 height 22
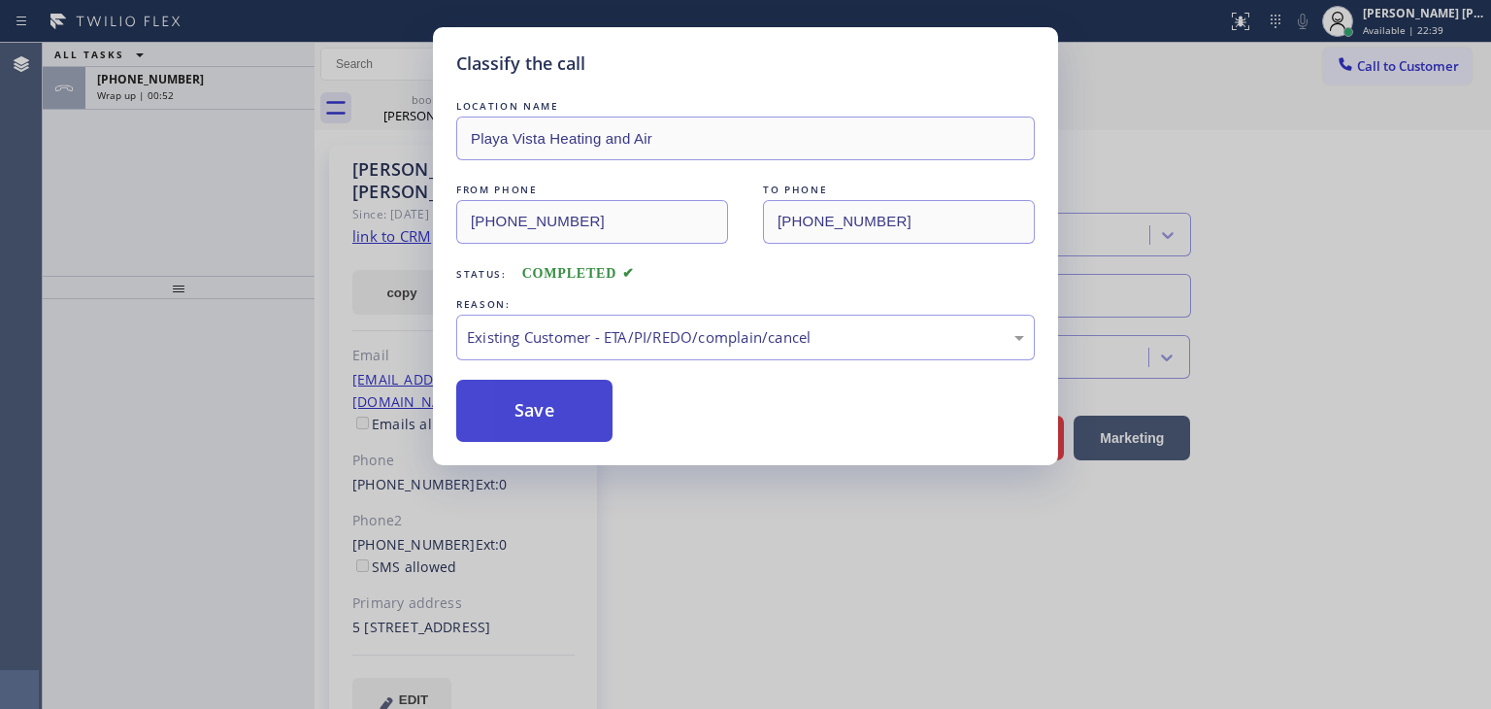
click at [565, 427] on button "Save" at bounding box center [534, 411] width 156 height 62
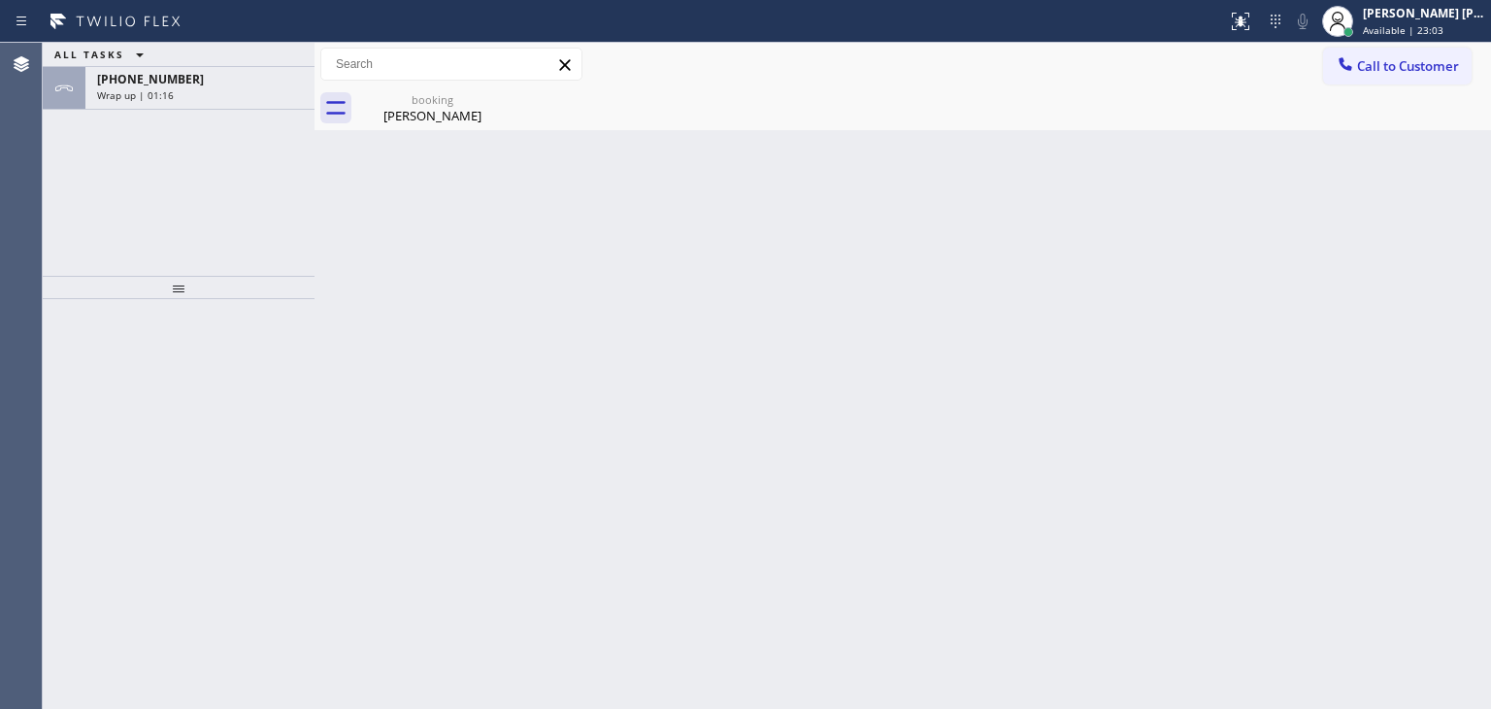
drag, startPoint x: 178, startPoint y: 97, endPoint x: 179, endPoint y: 114, distance: 16.5
click at [178, 97] on div "Wrap up | 01:16" at bounding box center [200, 95] width 206 height 14
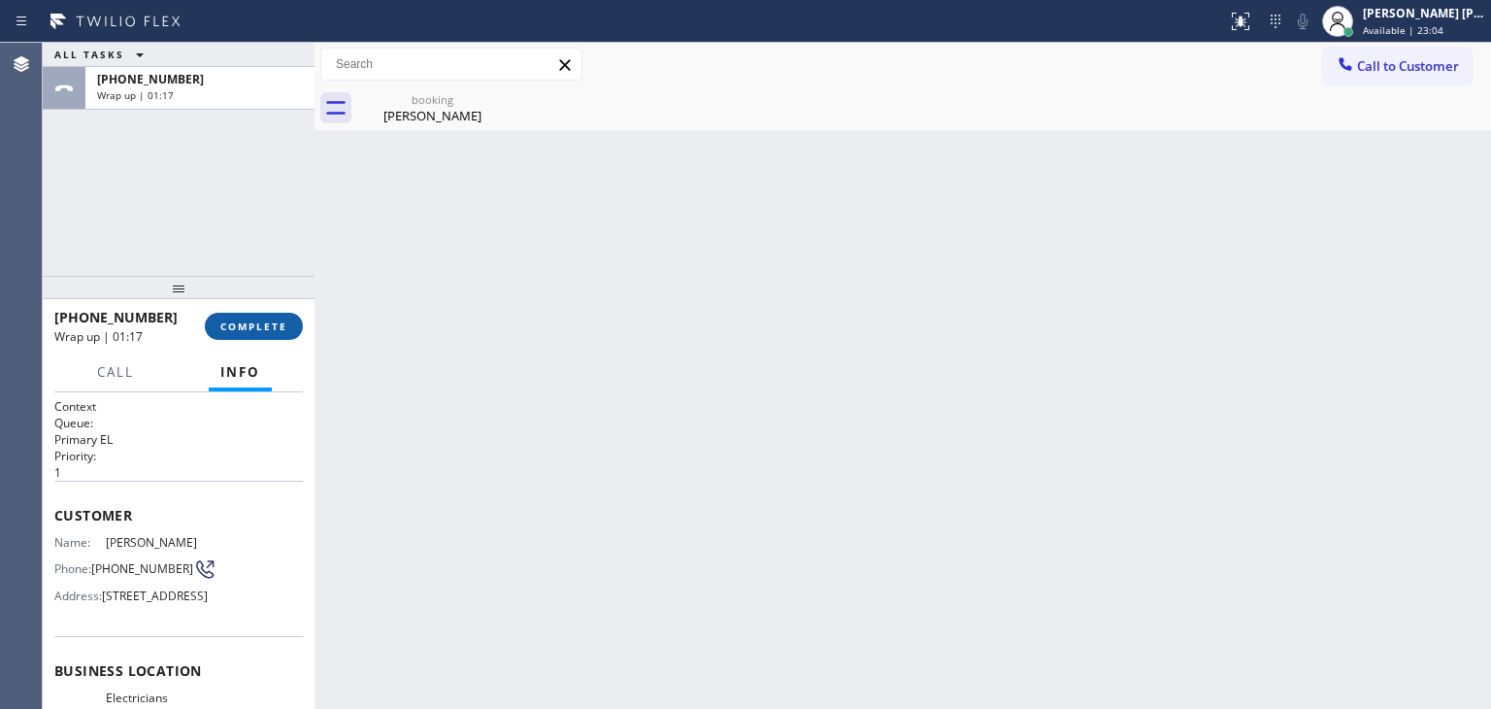
click at [278, 329] on span "COMPLETE" at bounding box center [253, 326] width 67 height 14
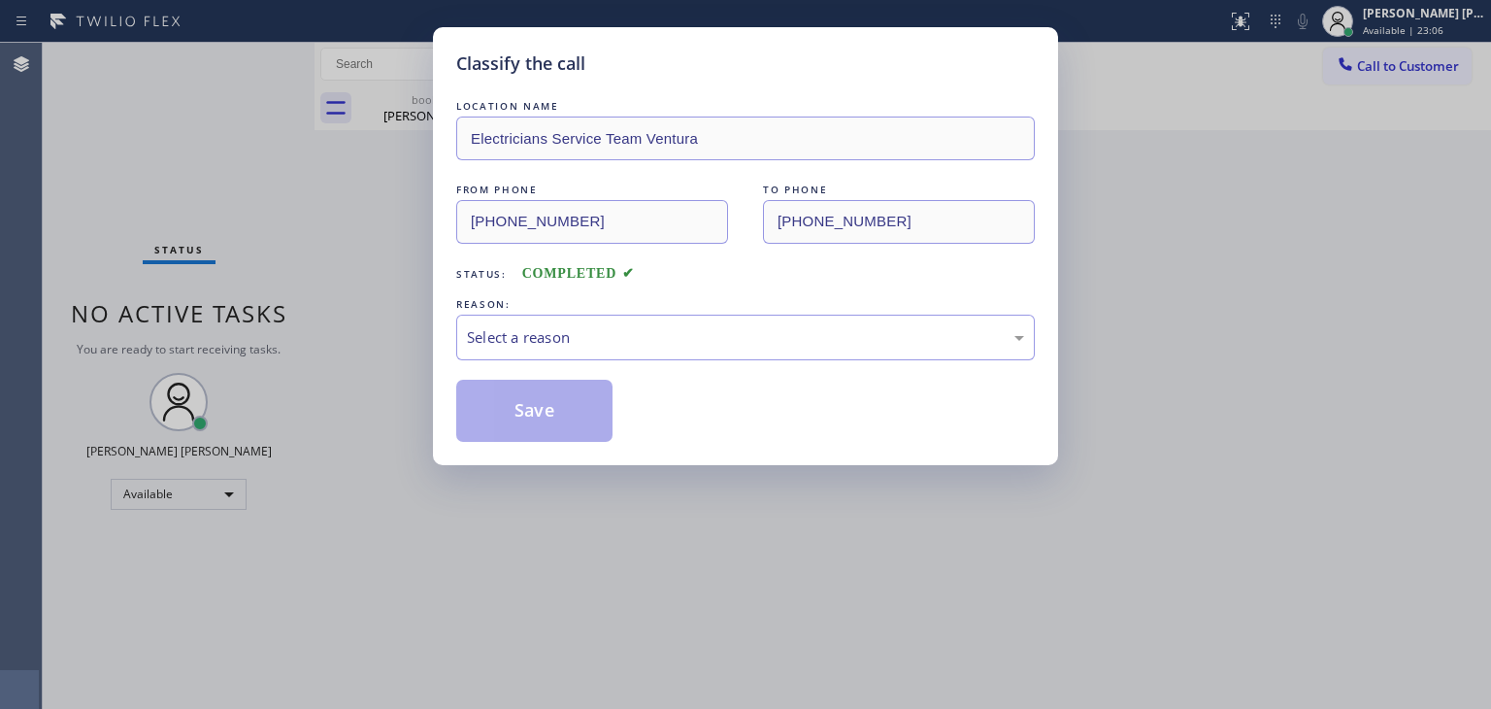
click at [580, 358] on div "Select a reason" at bounding box center [745, 338] width 579 height 46
click at [580, 336] on div "Select a reason" at bounding box center [745, 337] width 557 height 22
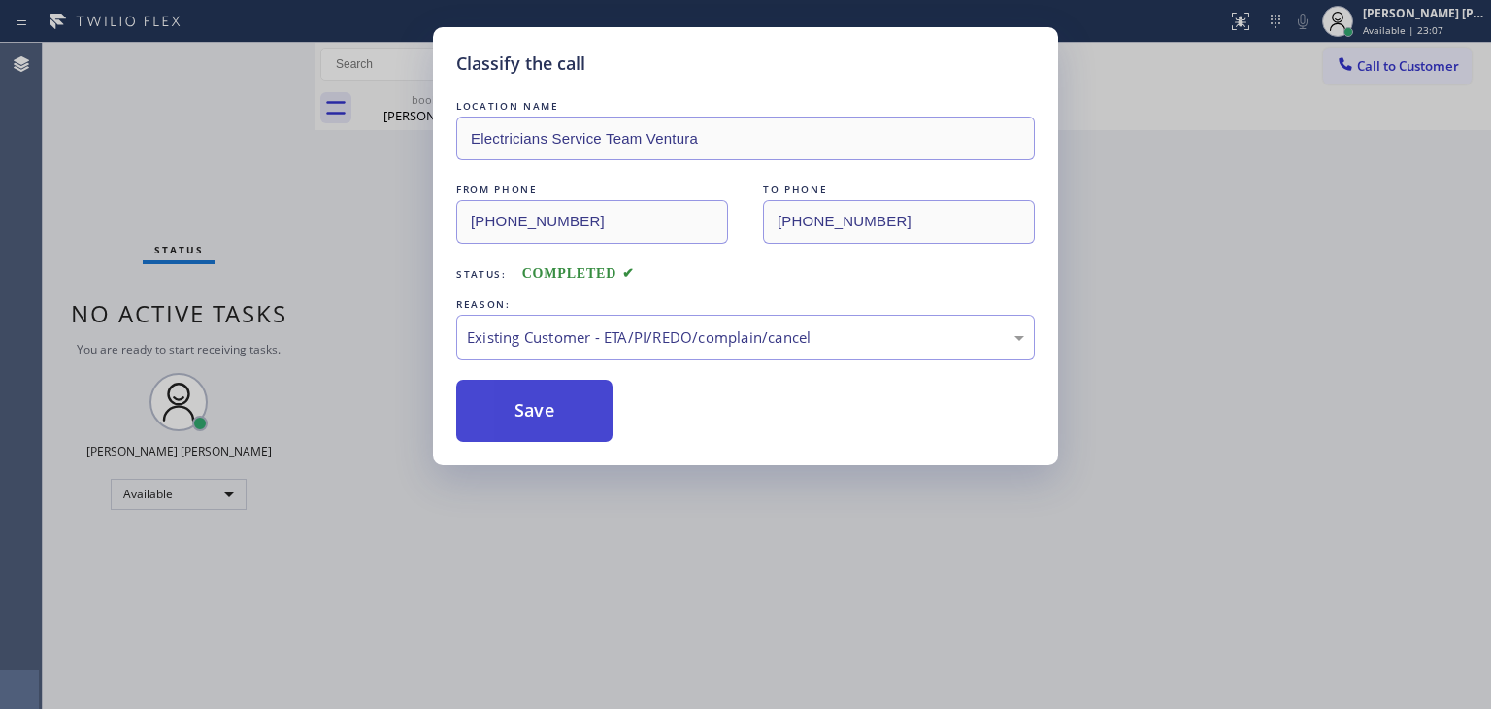
click at [540, 400] on button "Save" at bounding box center [534, 411] width 156 height 62
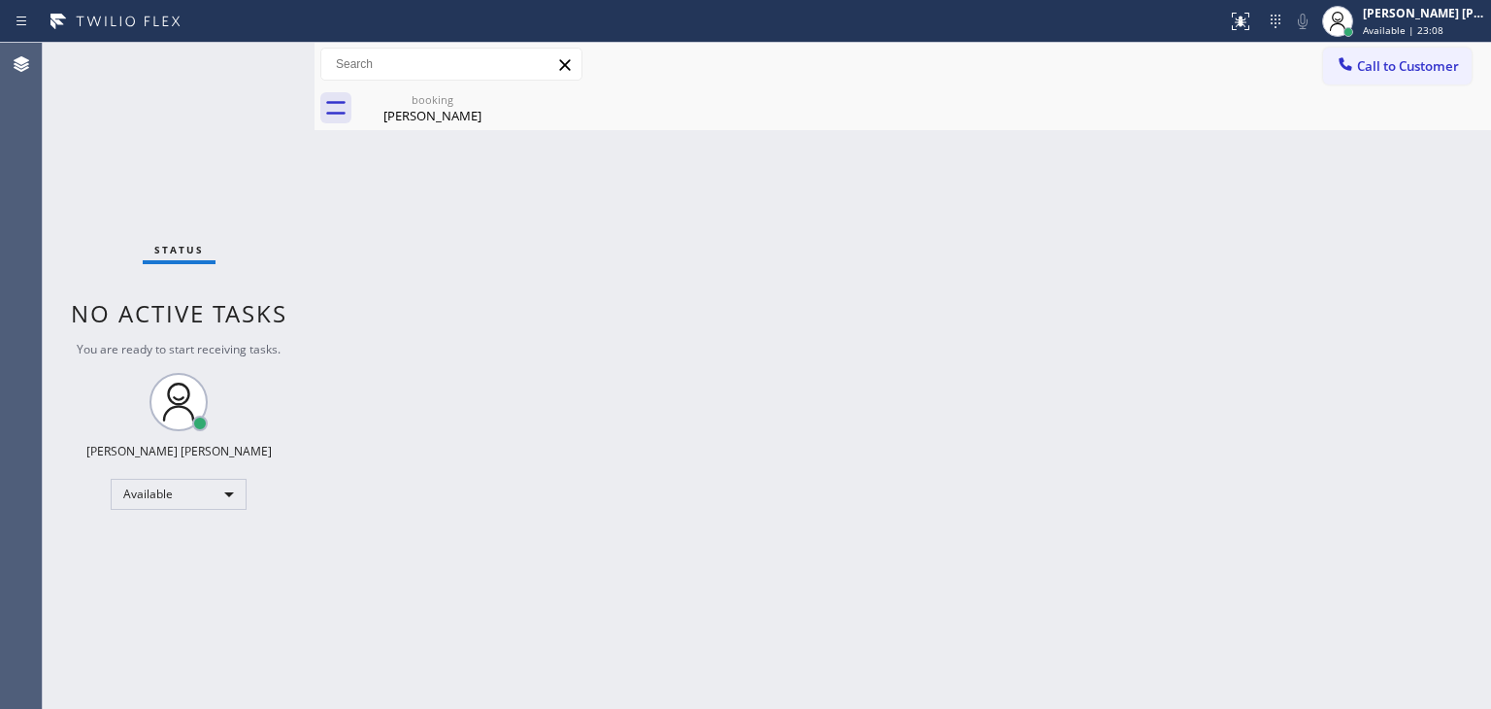
click at [260, 61] on div "Status No active tasks You are ready to start receiving tasks. [PERSON_NAME] [P…" at bounding box center [179, 376] width 272 height 666
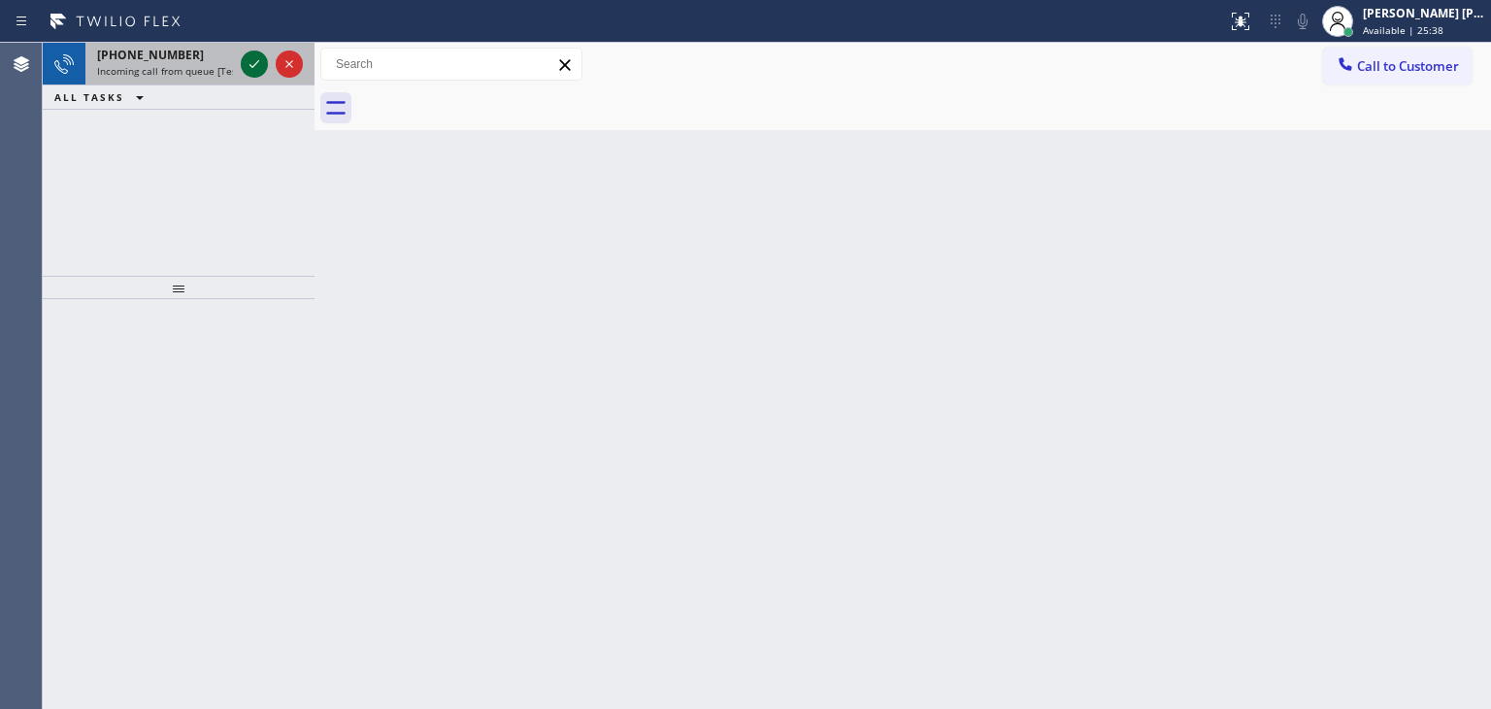
click at [254, 67] on icon at bounding box center [254, 63] width 23 height 23
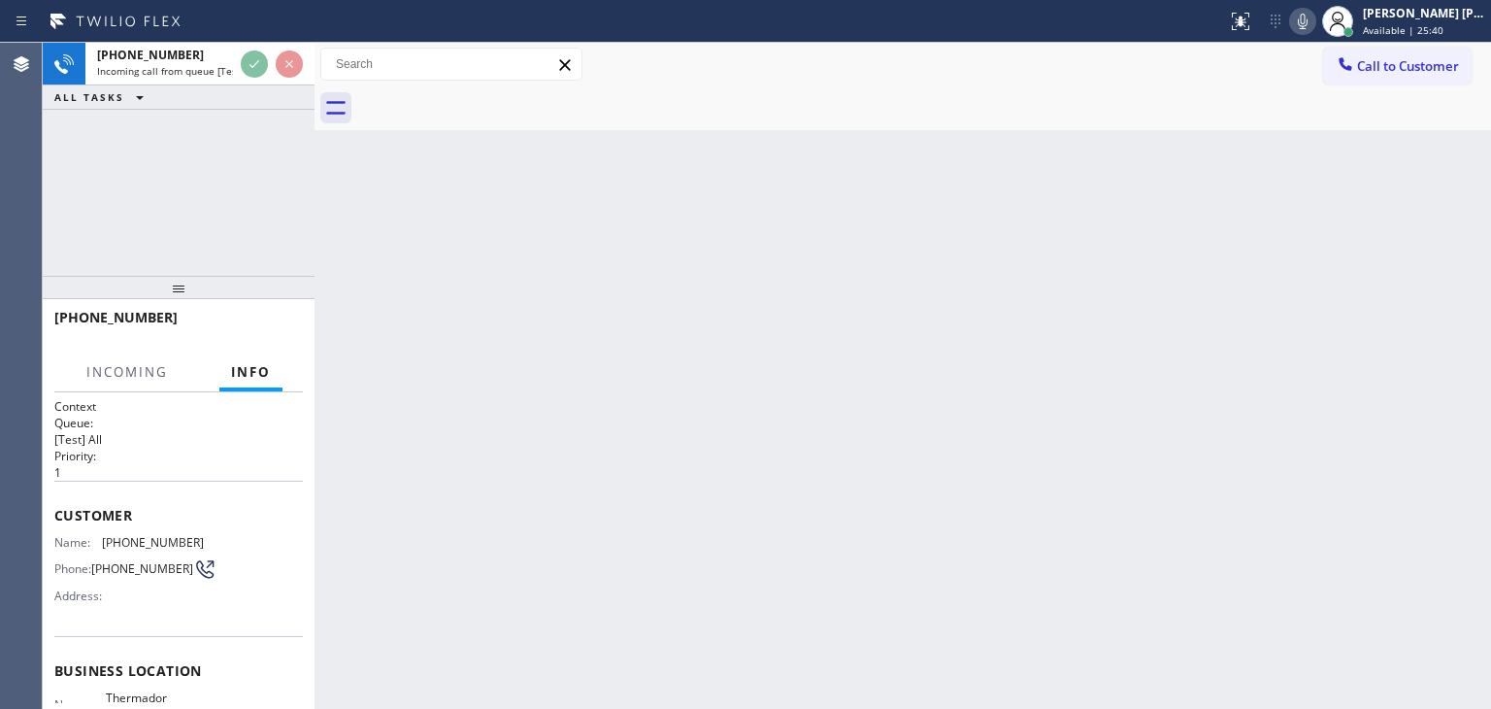
scroll to position [97, 0]
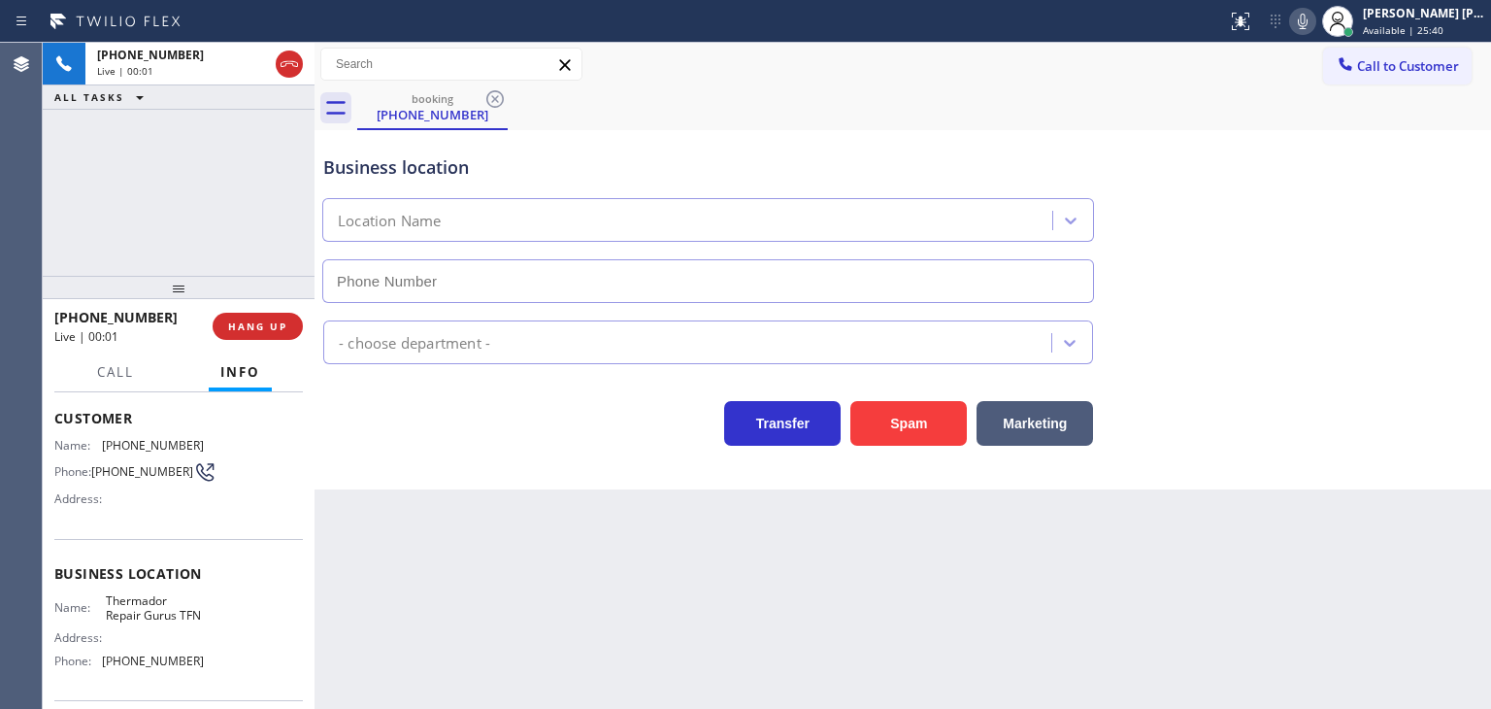
type input "[PHONE_NUMBER]"
click at [1315, 28] on icon at bounding box center [1302, 21] width 23 height 23
click at [1308, 23] on icon at bounding box center [1303, 22] width 10 height 16
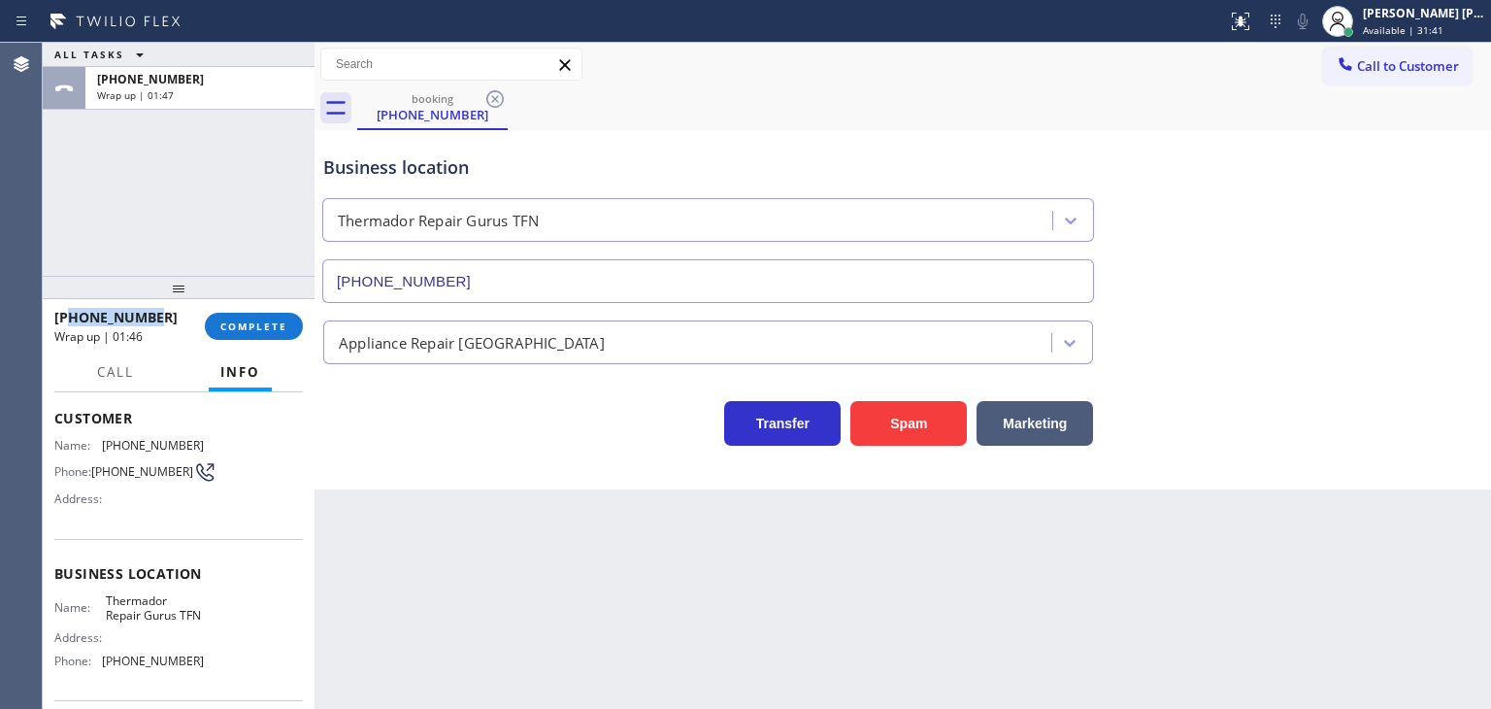
drag, startPoint x: 158, startPoint y: 310, endPoint x: 70, endPoint y: 313, distance: 88.4
click at [70, 313] on div "[PHONE_NUMBER]" at bounding box center [122, 317] width 137 height 18
click at [1404, 20] on div "[PERSON_NAME] [PERSON_NAME]" at bounding box center [1424, 13] width 122 height 17
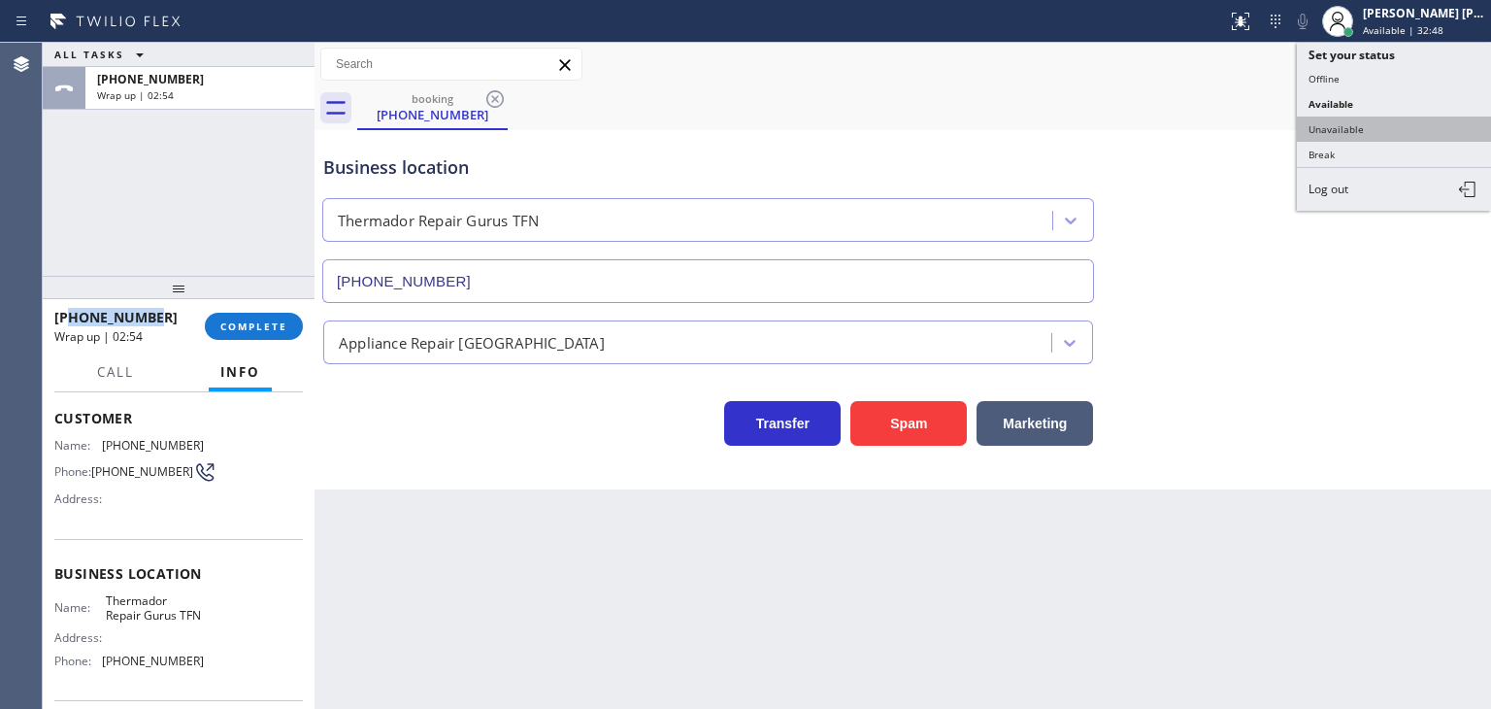
click at [1379, 117] on button "Unavailable" at bounding box center [1394, 129] width 194 height 25
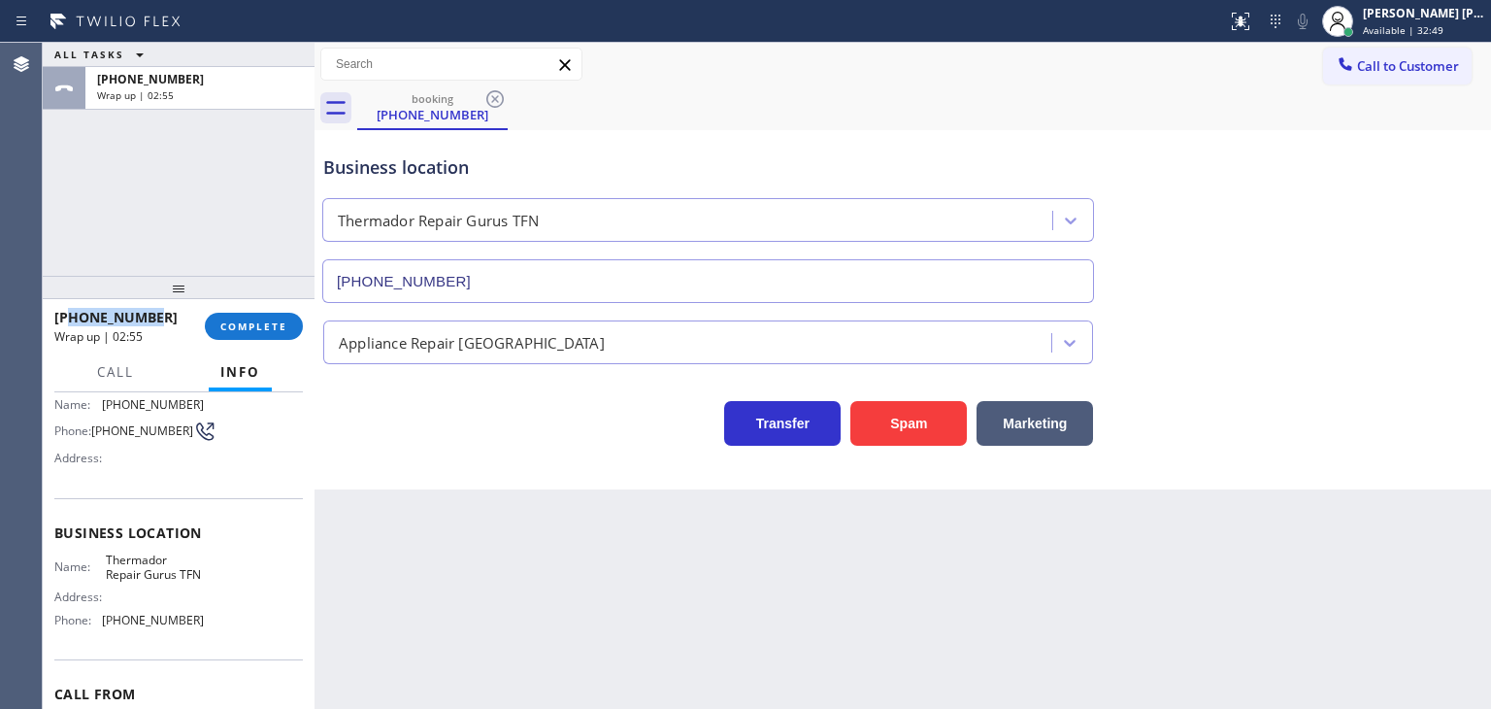
scroll to position [194, 0]
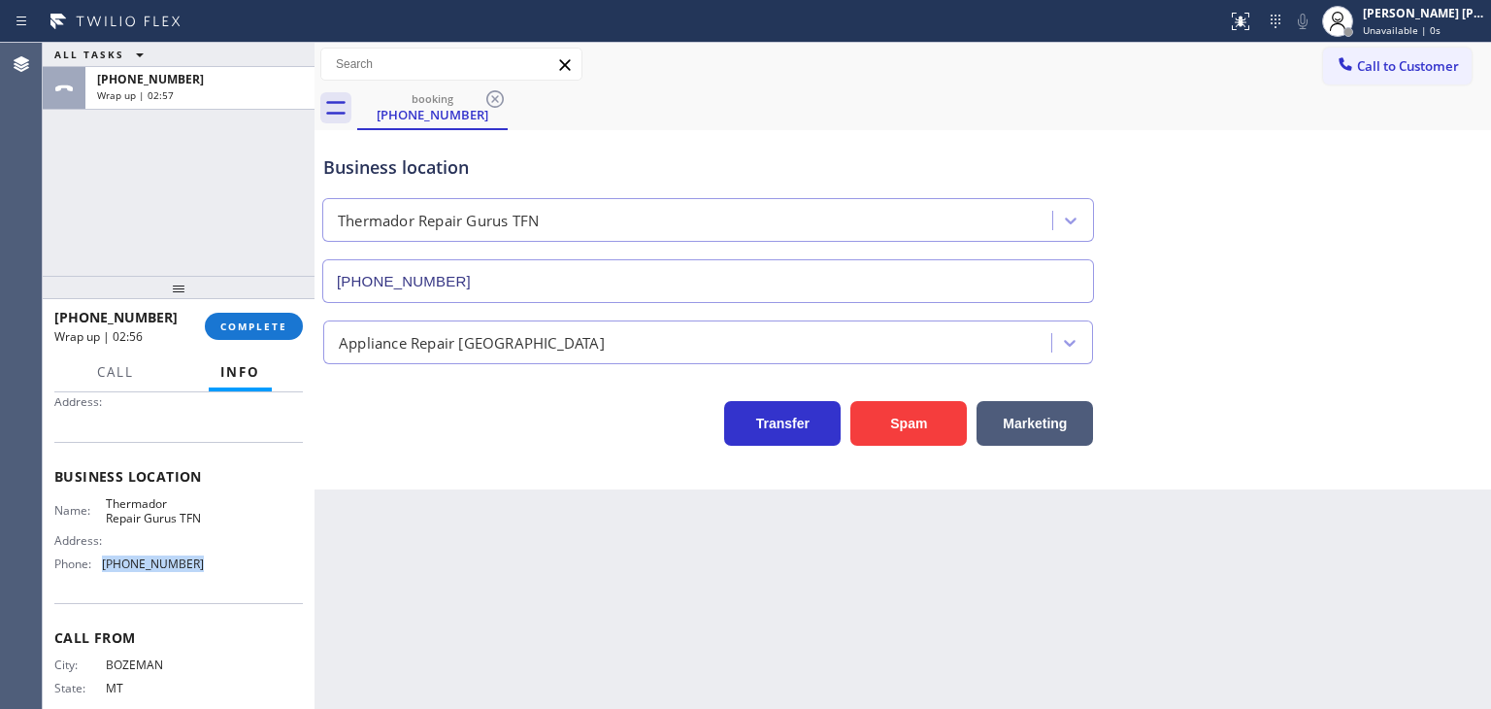
drag, startPoint x: 200, startPoint y: 587, endPoint x: 103, endPoint y: 581, distance: 97.3
click at [103, 580] on div "Name: Thermador Repair Gurus TFN Address: Phone: [PHONE_NUMBER]" at bounding box center [178, 538] width 249 height 84
click at [248, 329] on span "COMPLETE" at bounding box center [253, 326] width 67 height 14
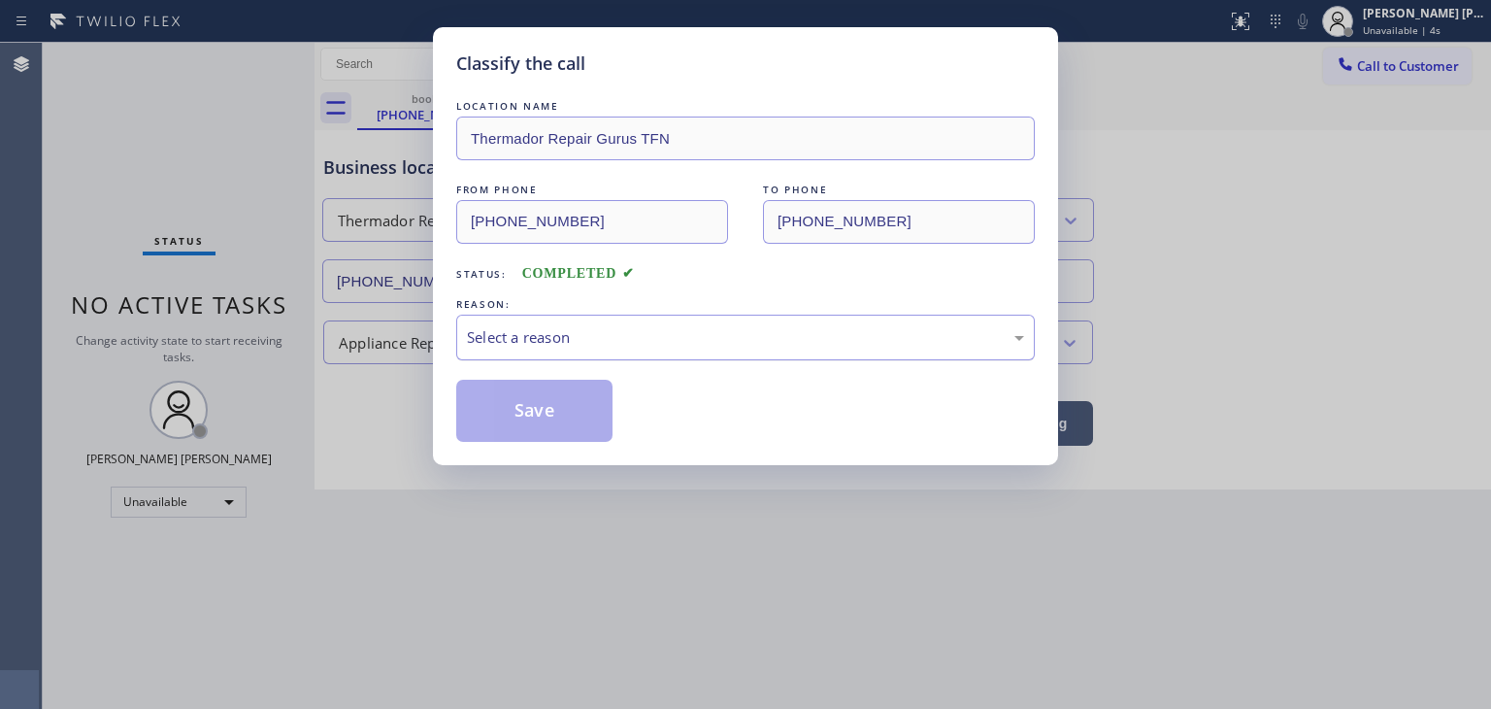
click at [578, 347] on div "Select a reason" at bounding box center [745, 337] width 557 height 22
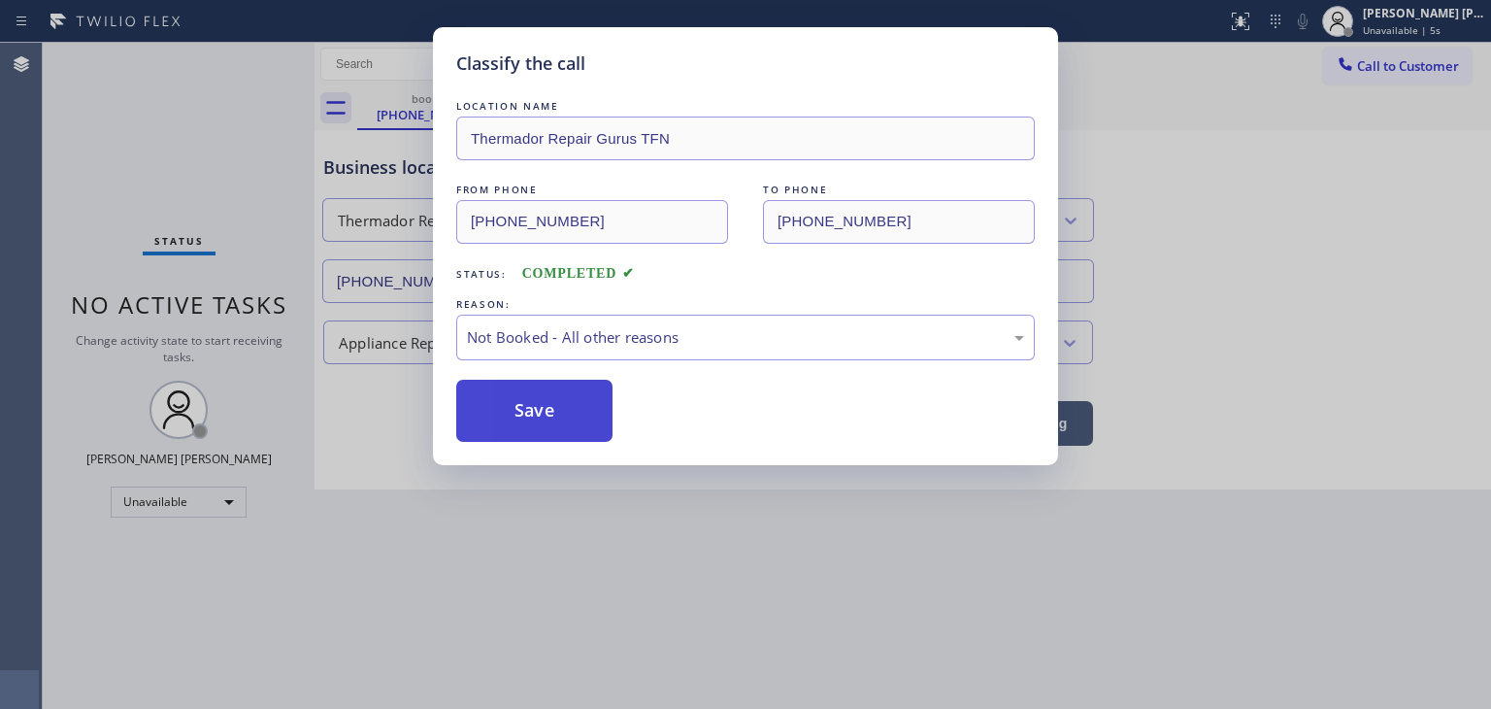
click at [575, 406] on button "Save" at bounding box center [534, 411] width 156 height 62
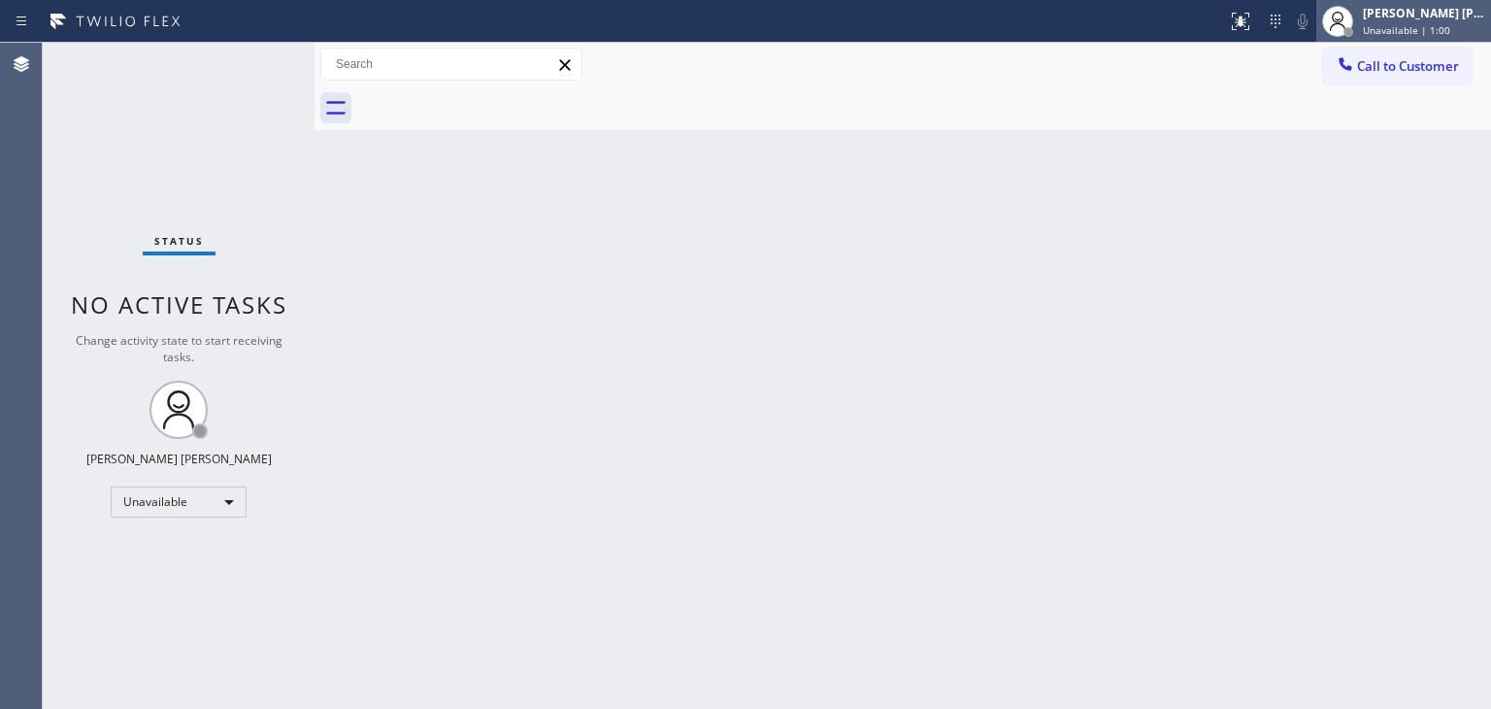
click at [1441, 20] on div "[PERSON_NAME] [PERSON_NAME]" at bounding box center [1424, 13] width 122 height 17
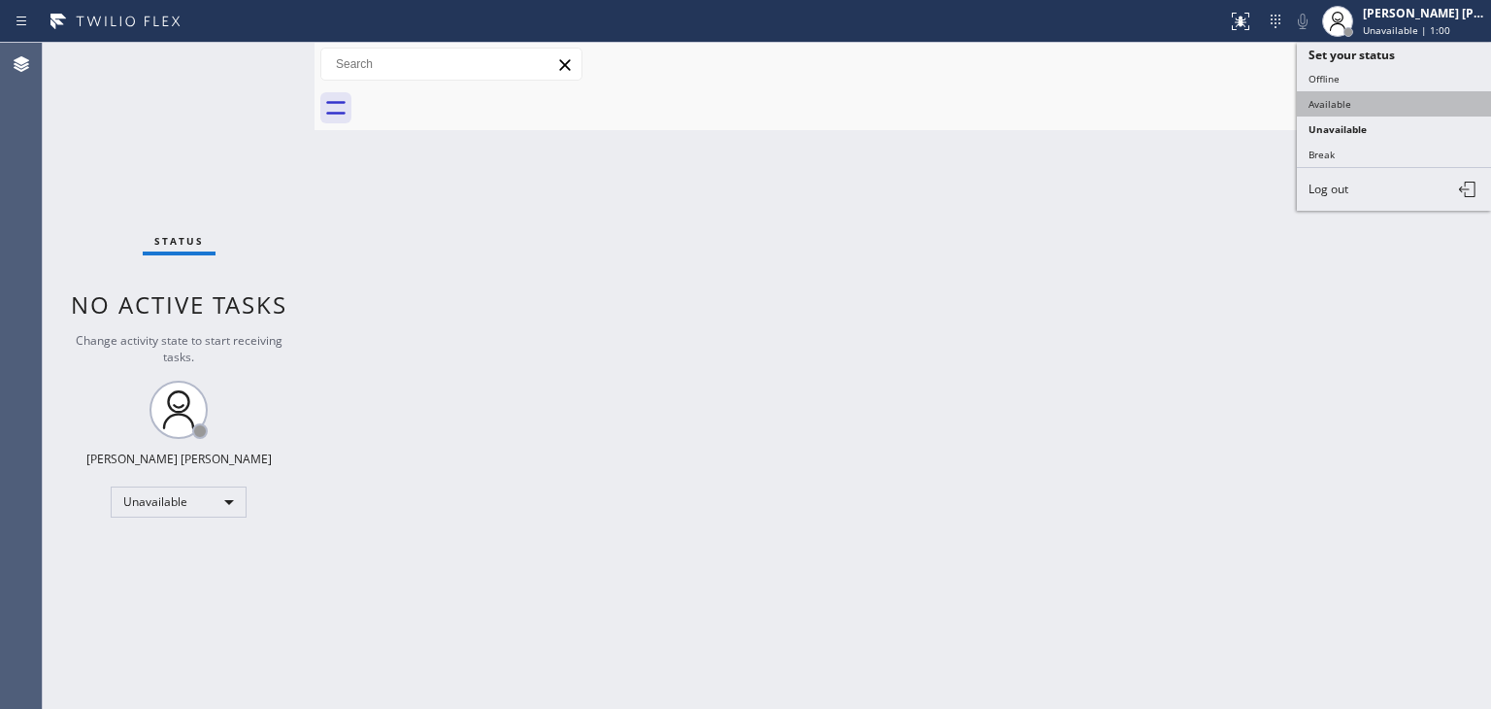
click at [1394, 93] on button "Available" at bounding box center [1394, 103] width 194 height 25
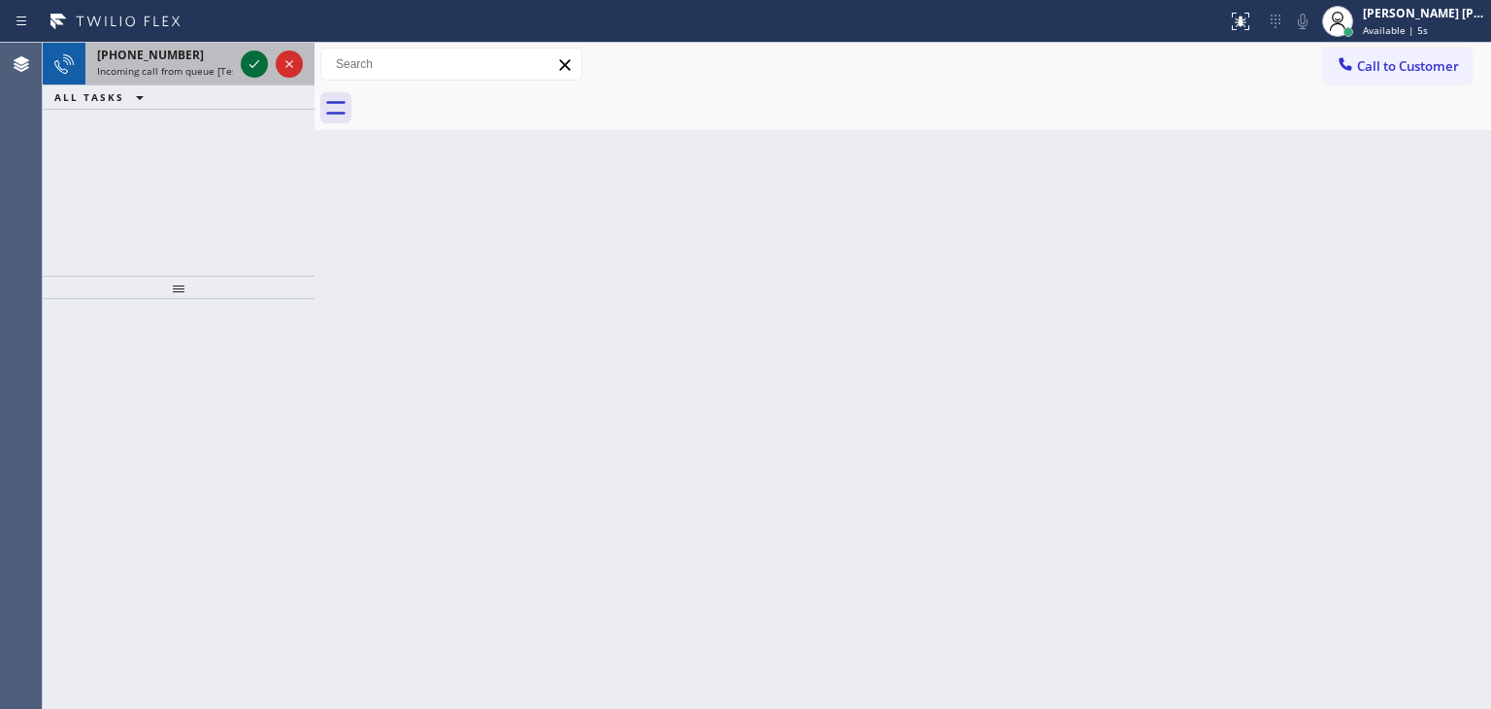
click at [252, 54] on icon at bounding box center [254, 63] width 23 height 23
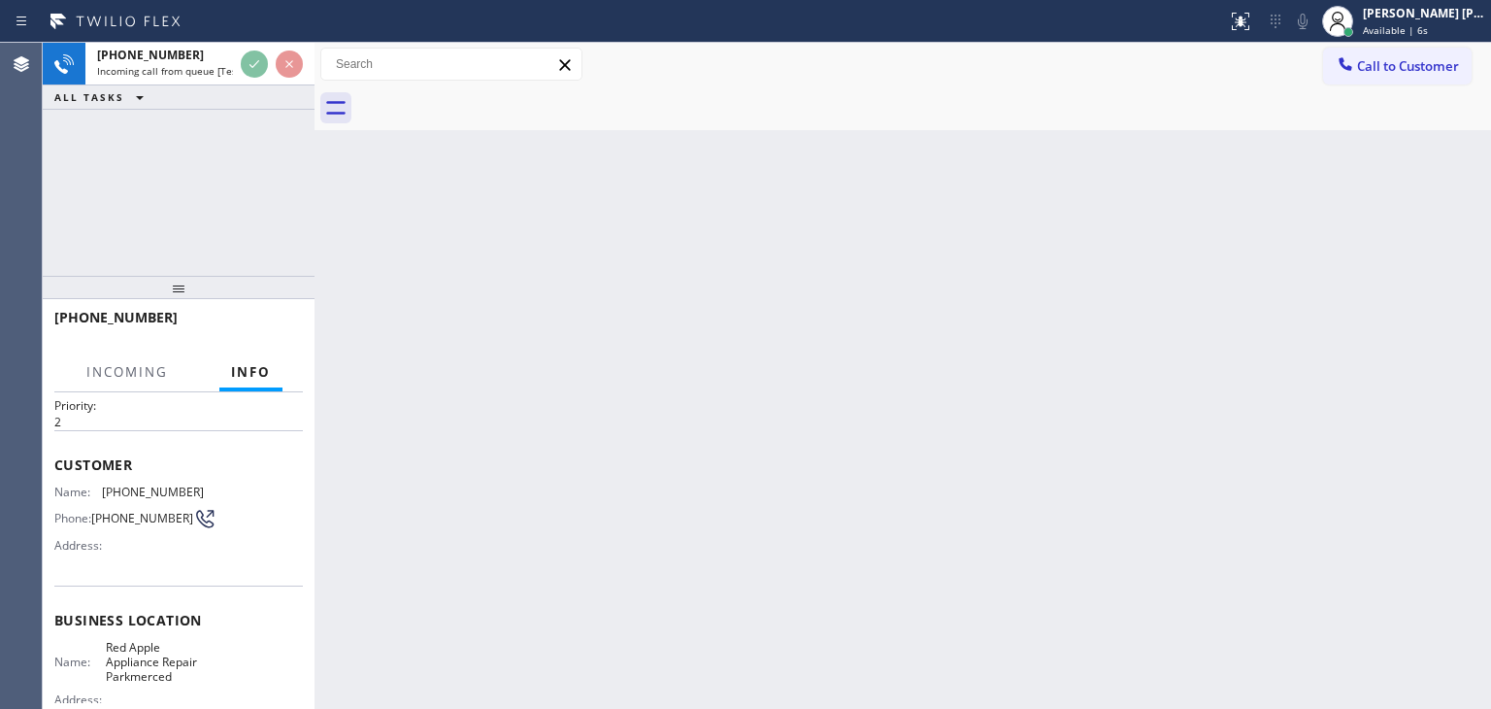
scroll to position [97, 0]
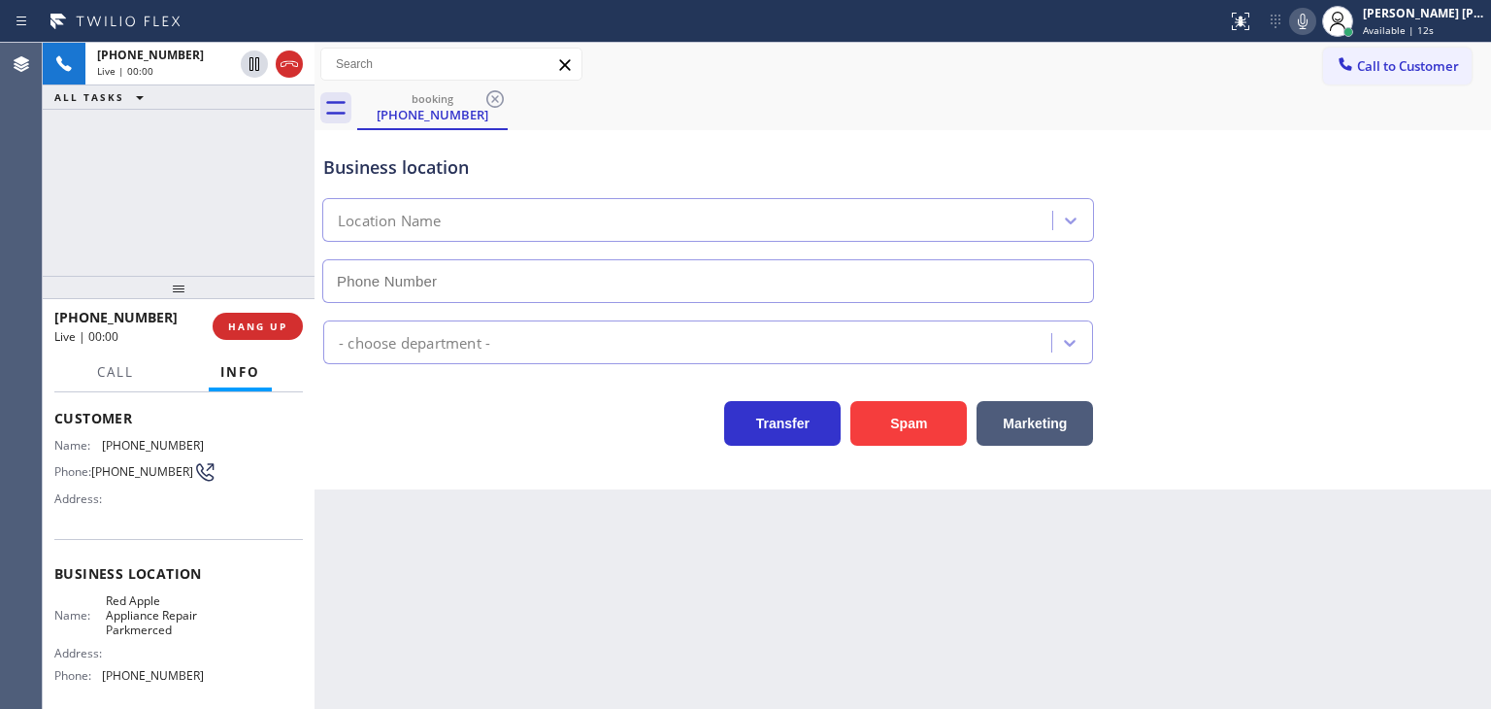
type input "[PHONE_NUMBER]"
click at [1315, 17] on icon at bounding box center [1302, 21] width 23 height 23
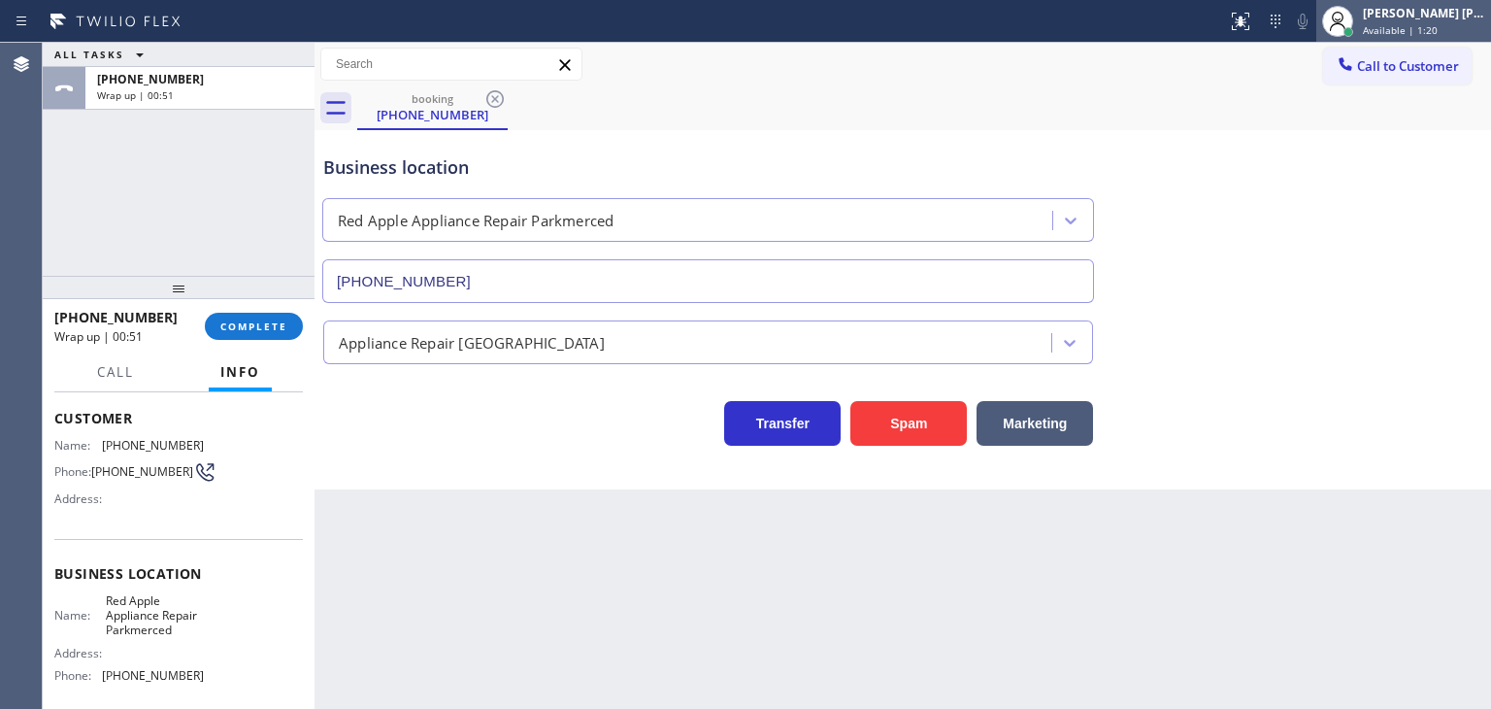
click at [1422, 23] on span "Available | 1:20" at bounding box center [1400, 30] width 75 height 14
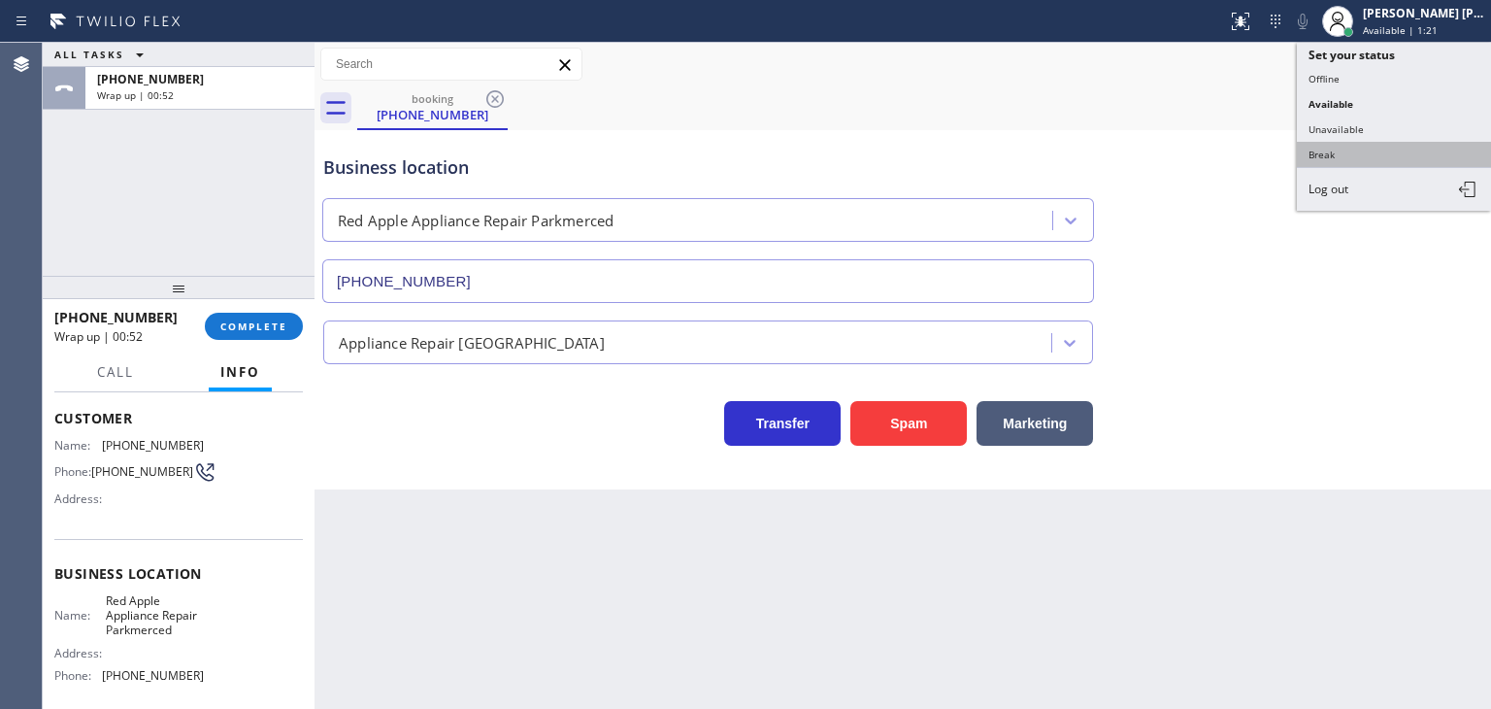
click at [1384, 145] on button "Break" at bounding box center [1394, 154] width 194 height 25
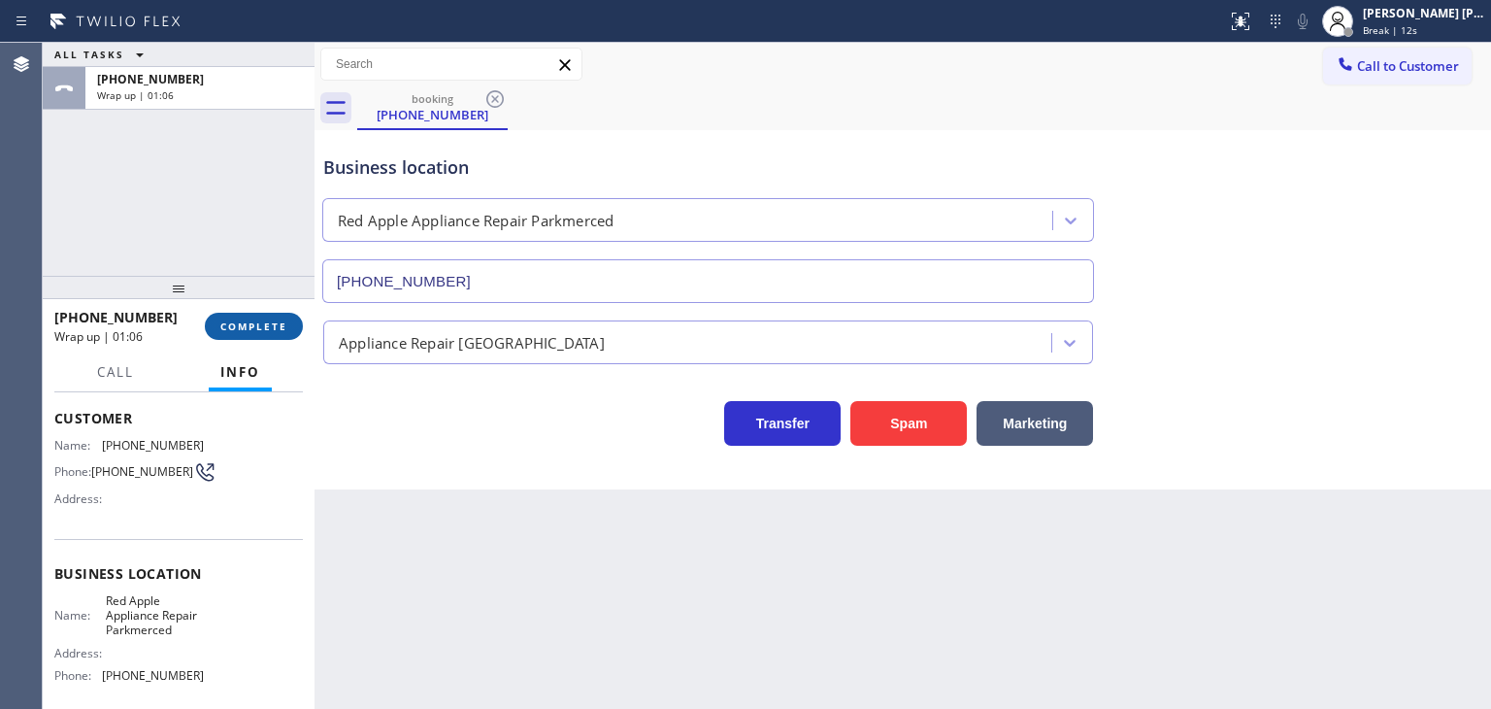
click at [268, 336] on button "COMPLETE" at bounding box center [254, 326] width 98 height 27
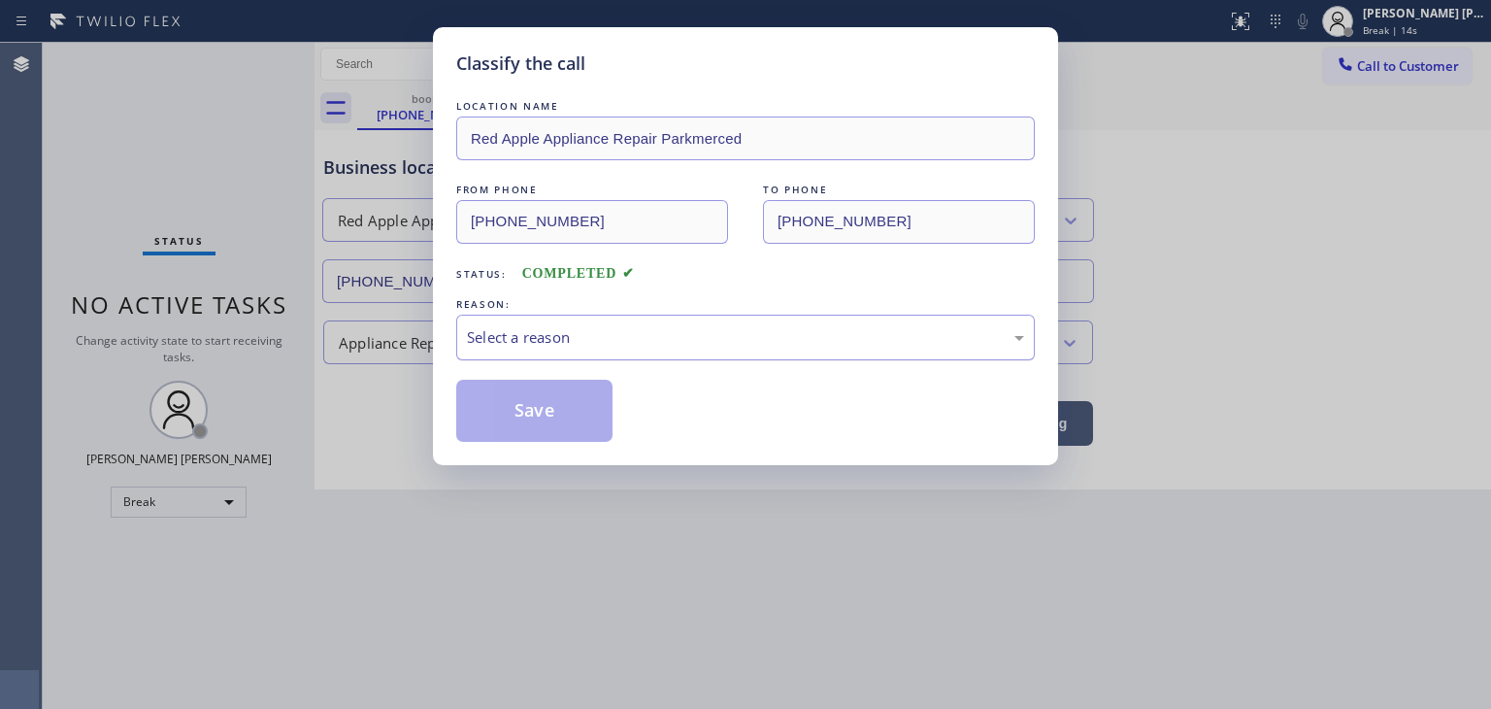
click at [533, 335] on div "Select a reason" at bounding box center [745, 337] width 557 height 22
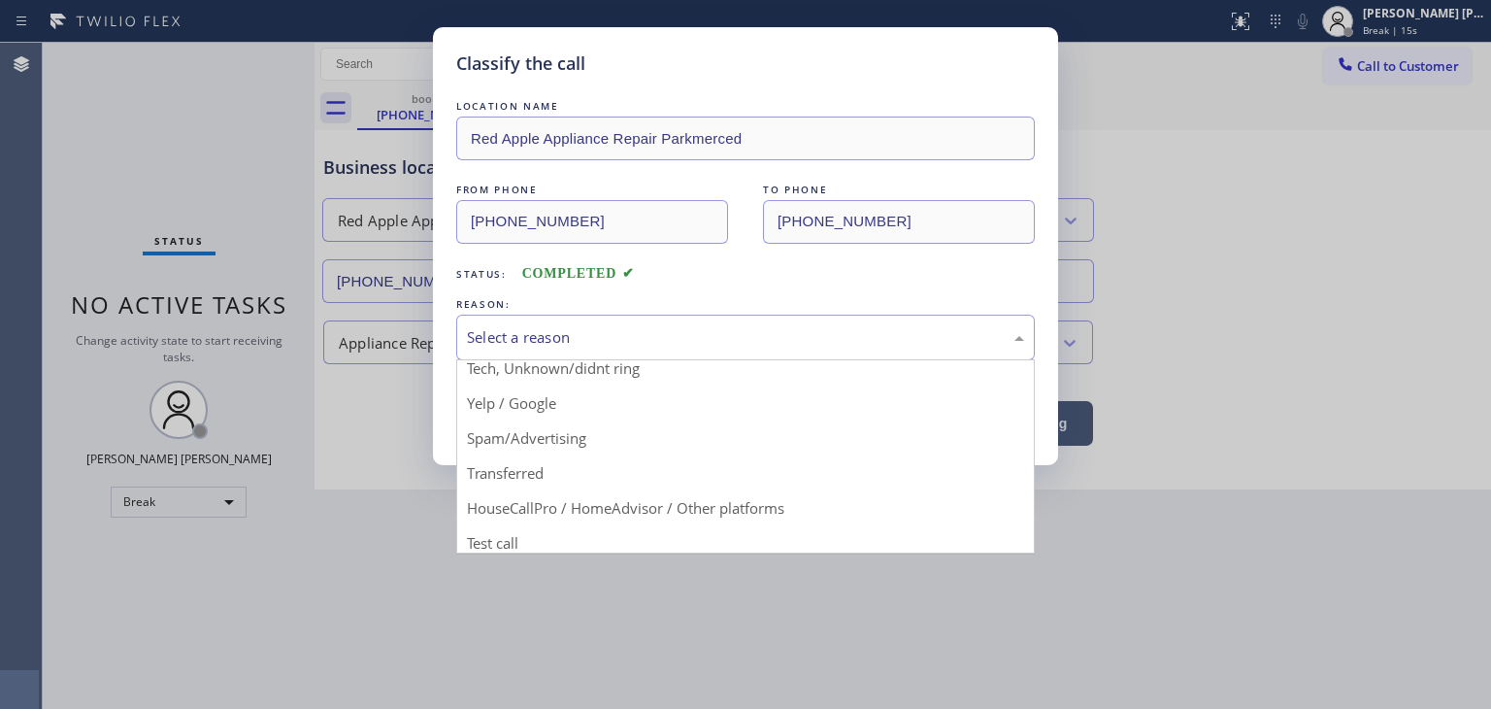
scroll to position [121, 0]
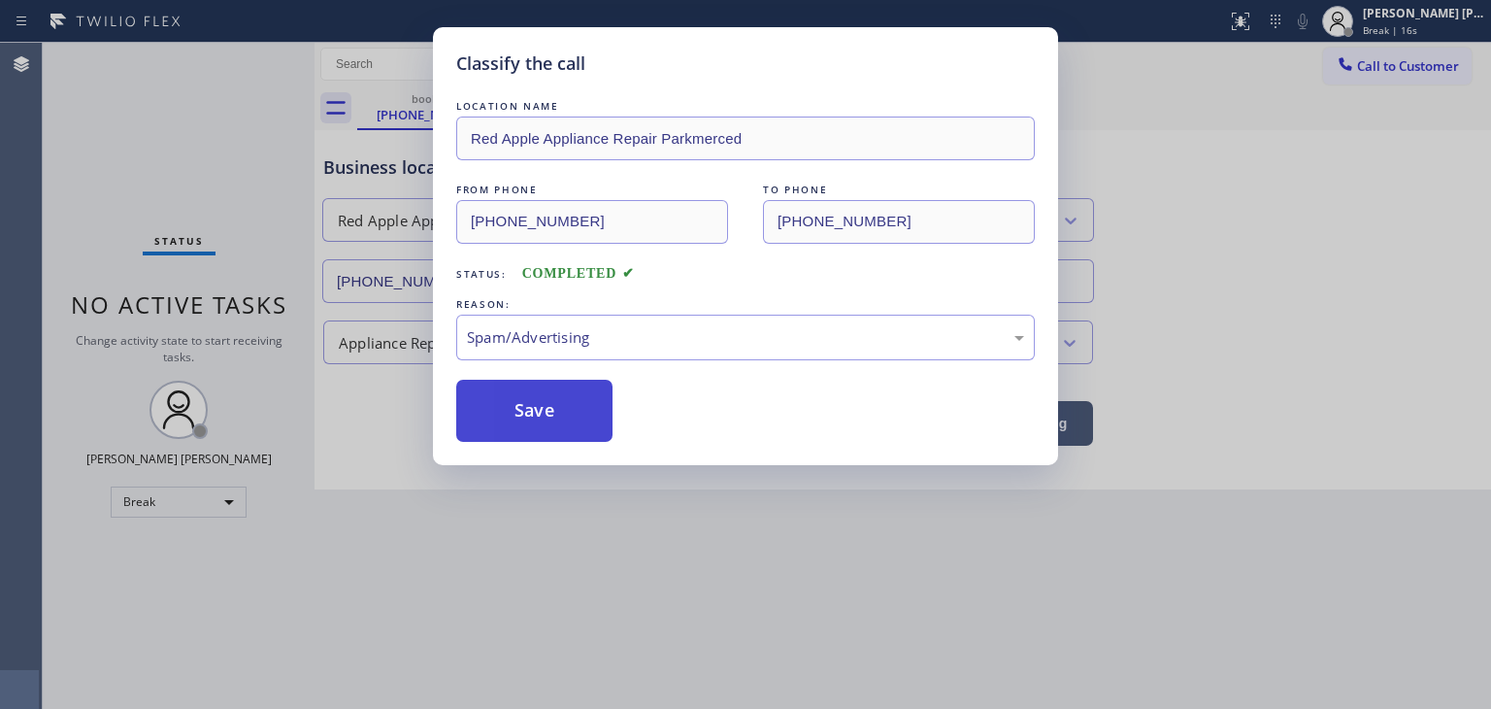
click at [527, 416] on button "Save" at bounding box center [534, 411] width 156 height 62
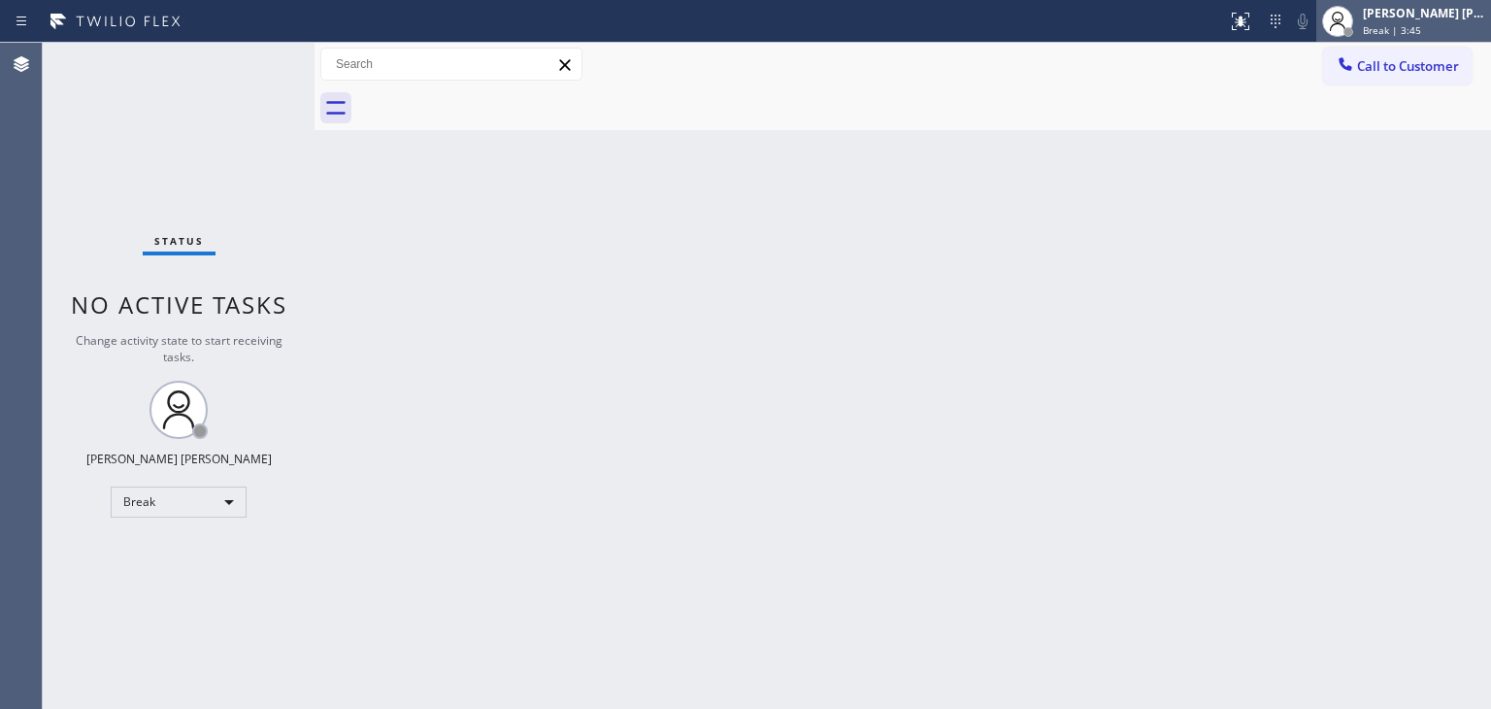
click at [1439, 9] on div "[PERSON_NAME] [PERSON_NAME]" at bounding box center [1424, 13] width 122 height 17
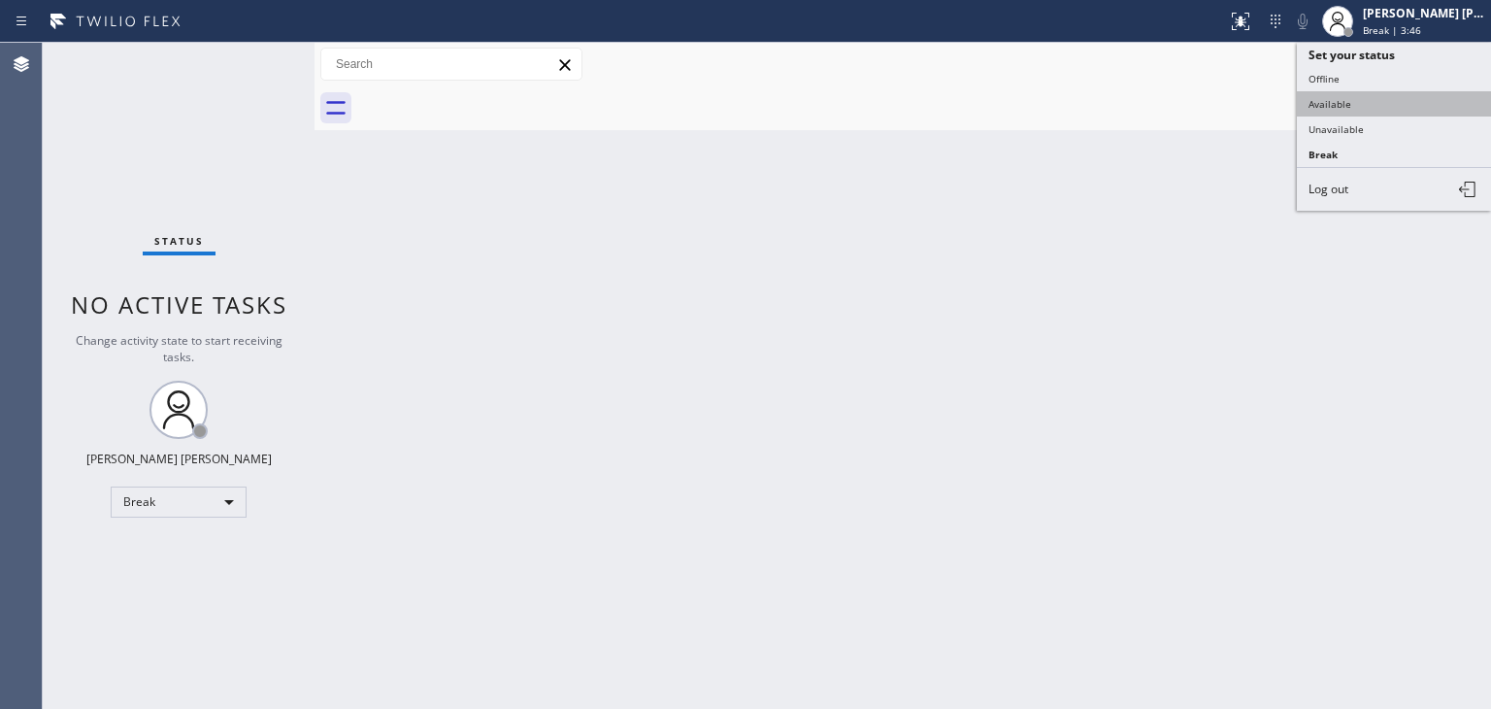
click at [1379, 99] on button "Available" at bounding box center [1394, 103] width 194 height 25
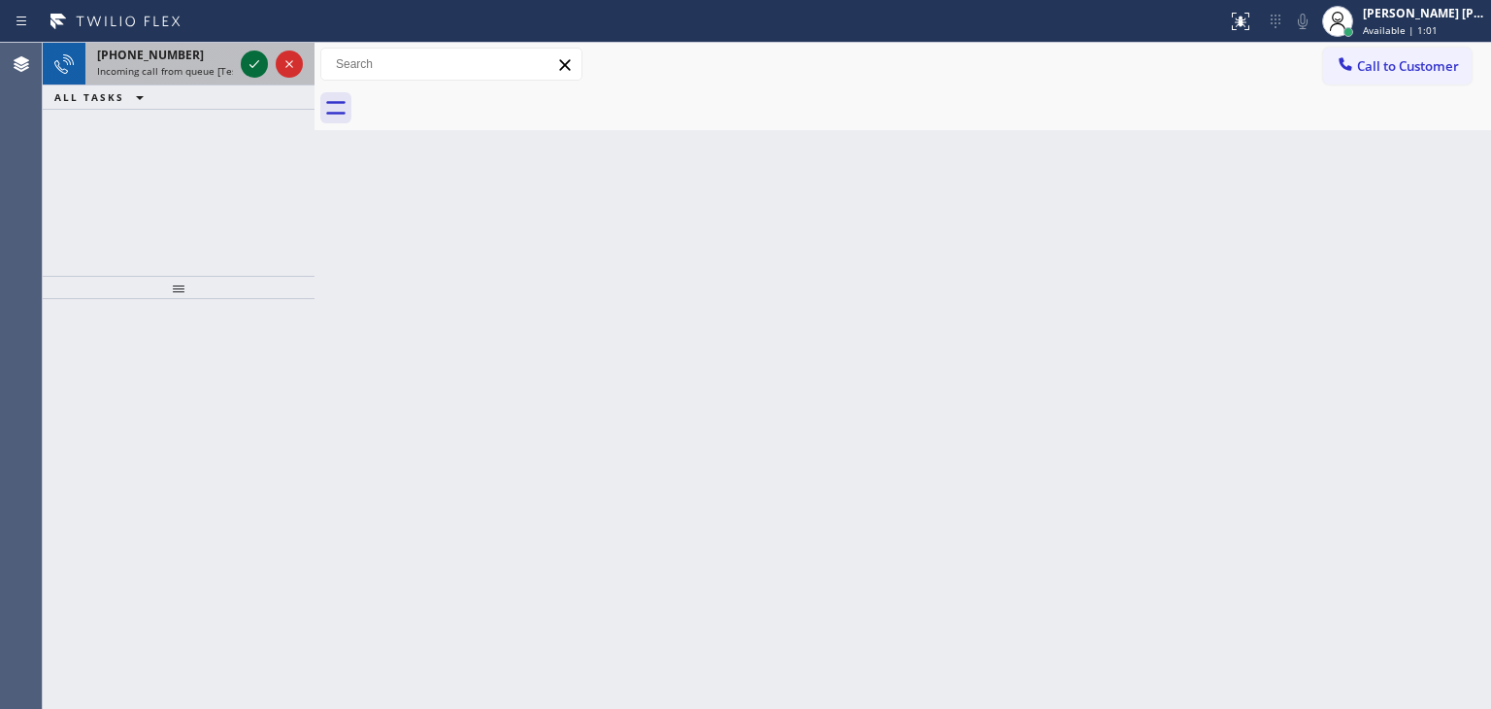
click at [251, 61] on icon at bounding box center [254, 63] width 23 height 23
click at [255, 64] on icon at bounding box center [255, 64] width 10 height 8
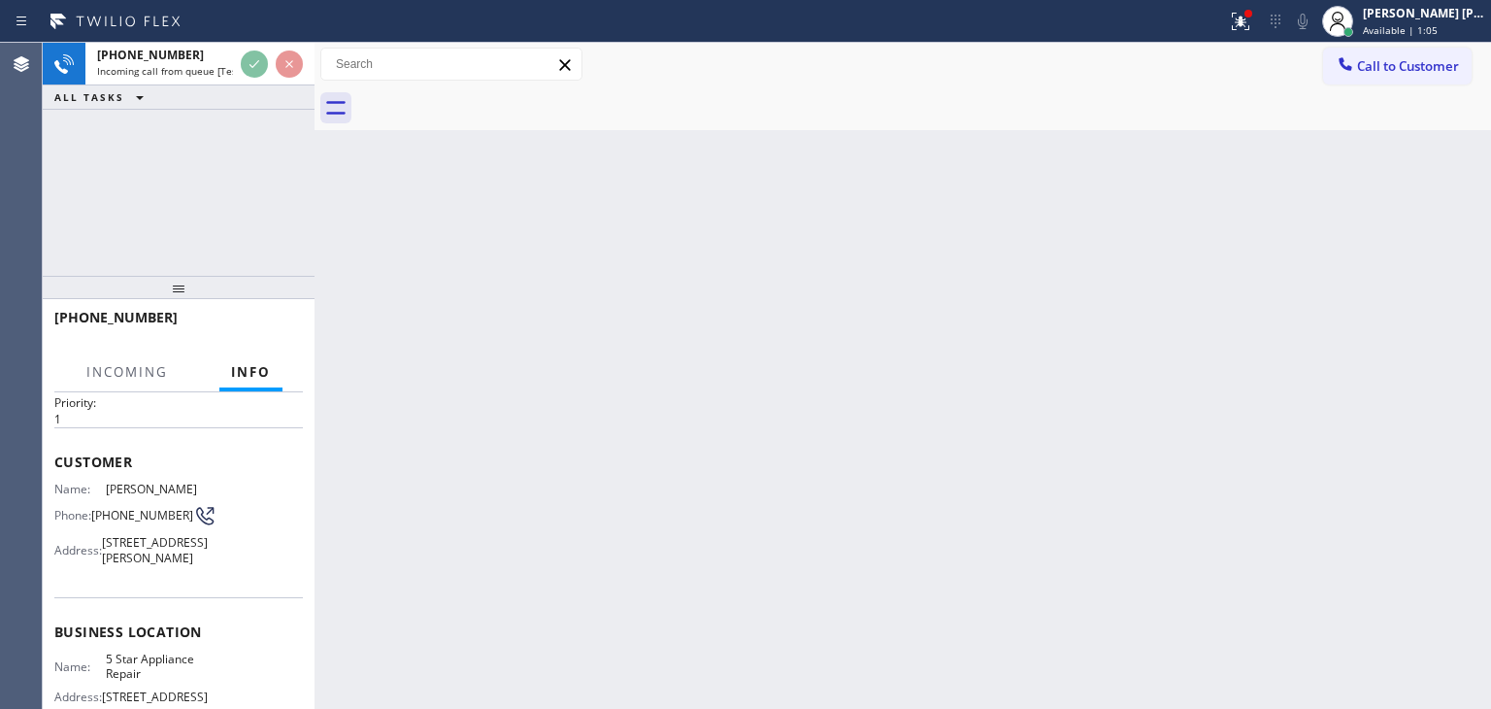
scroll to position [97, 0]
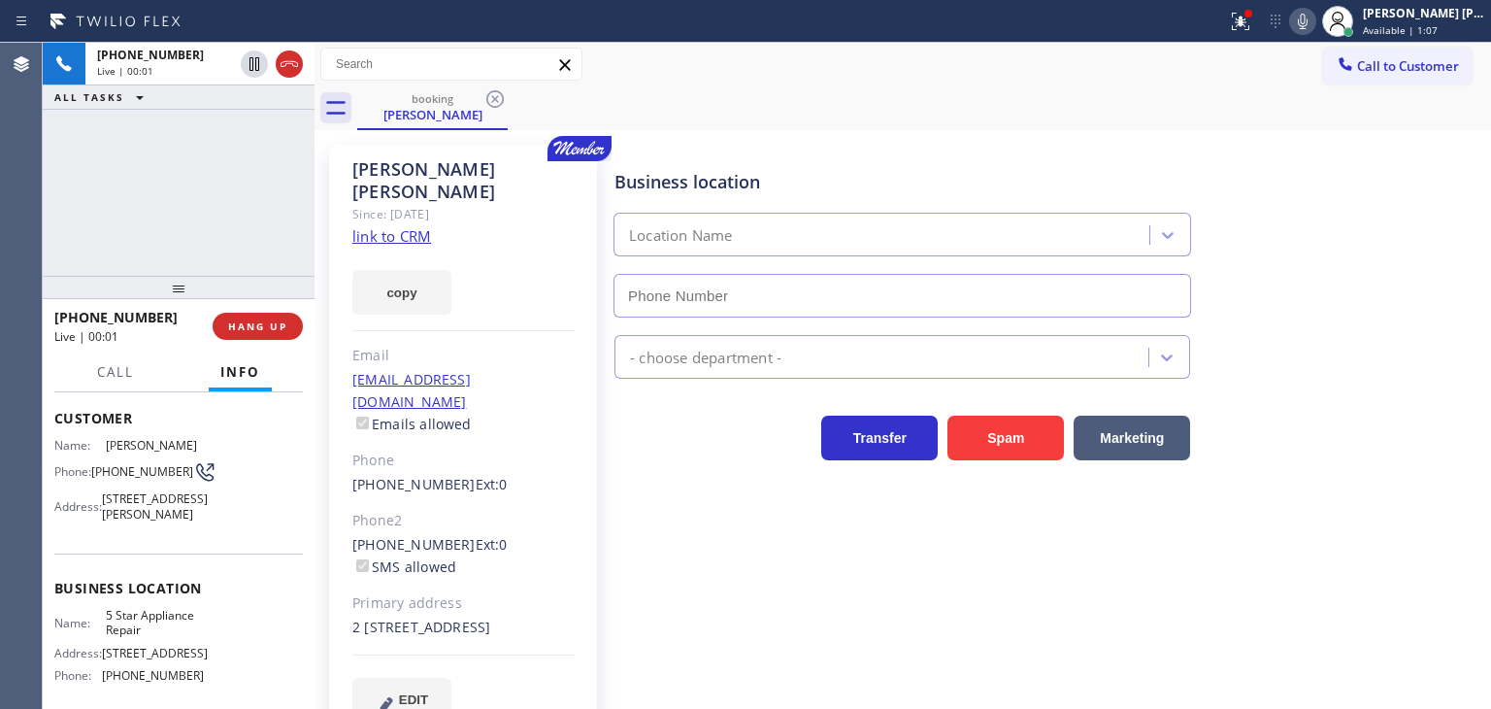
type input "[PHONE_NUMBER]"
click at [1255, 12] on div at bounding box center [1249, 14] width 12 height 12
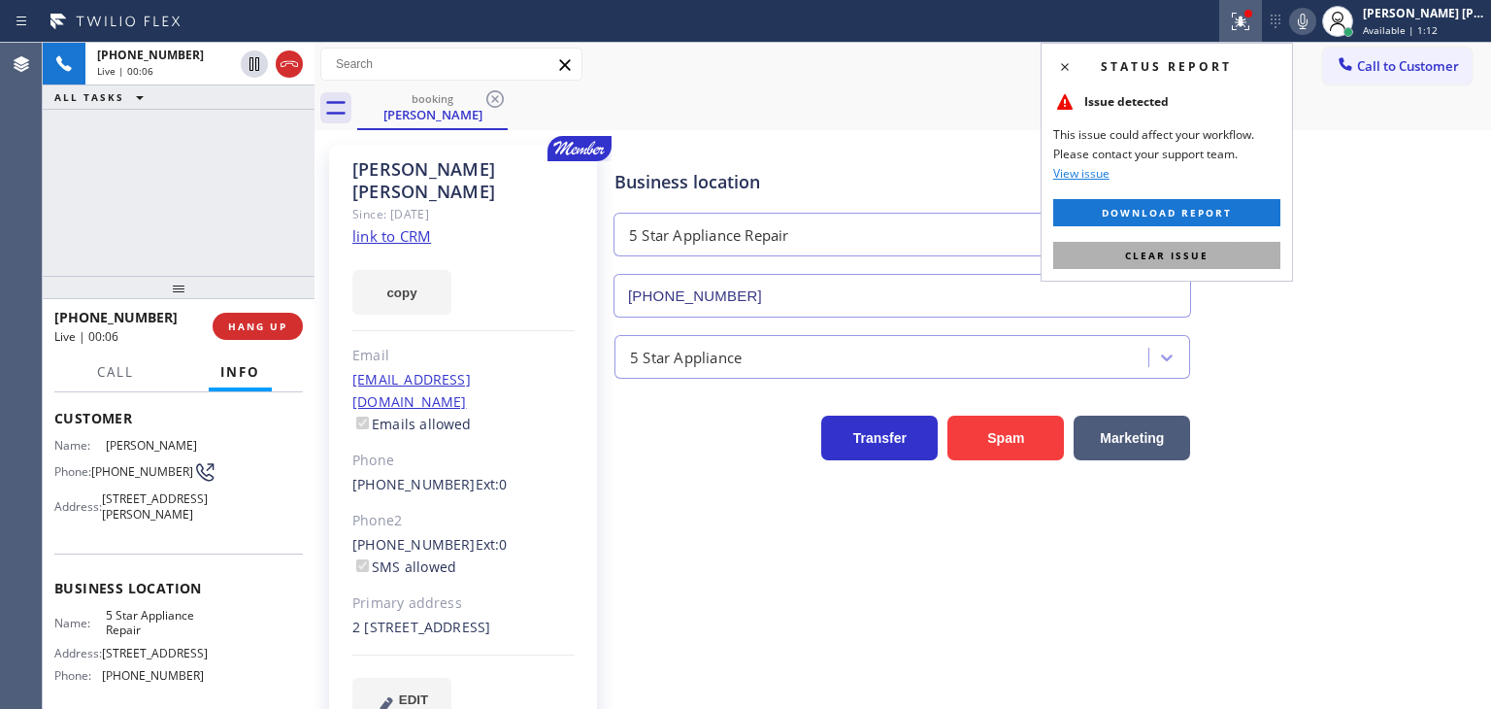
click at [1185, 255] on span "Clear issue" at bounding box center [1167, 256] width 84 height 14
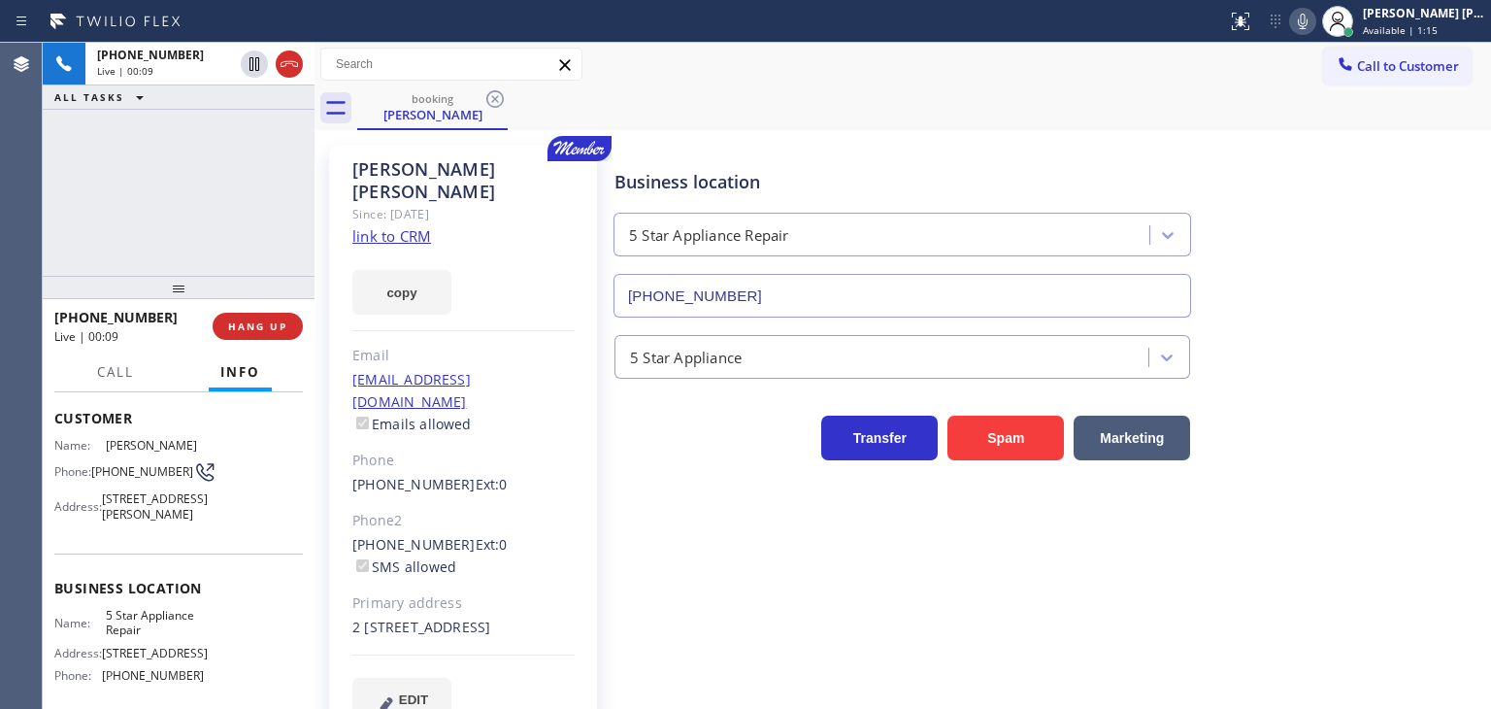
click at [408, 226] on link "link to CRM" at bounding box center [391, 235] width 79 height 19
click at [1425, 25] on span "Available | 1:20" at bounding box center [1400, 30] width 75 height 14
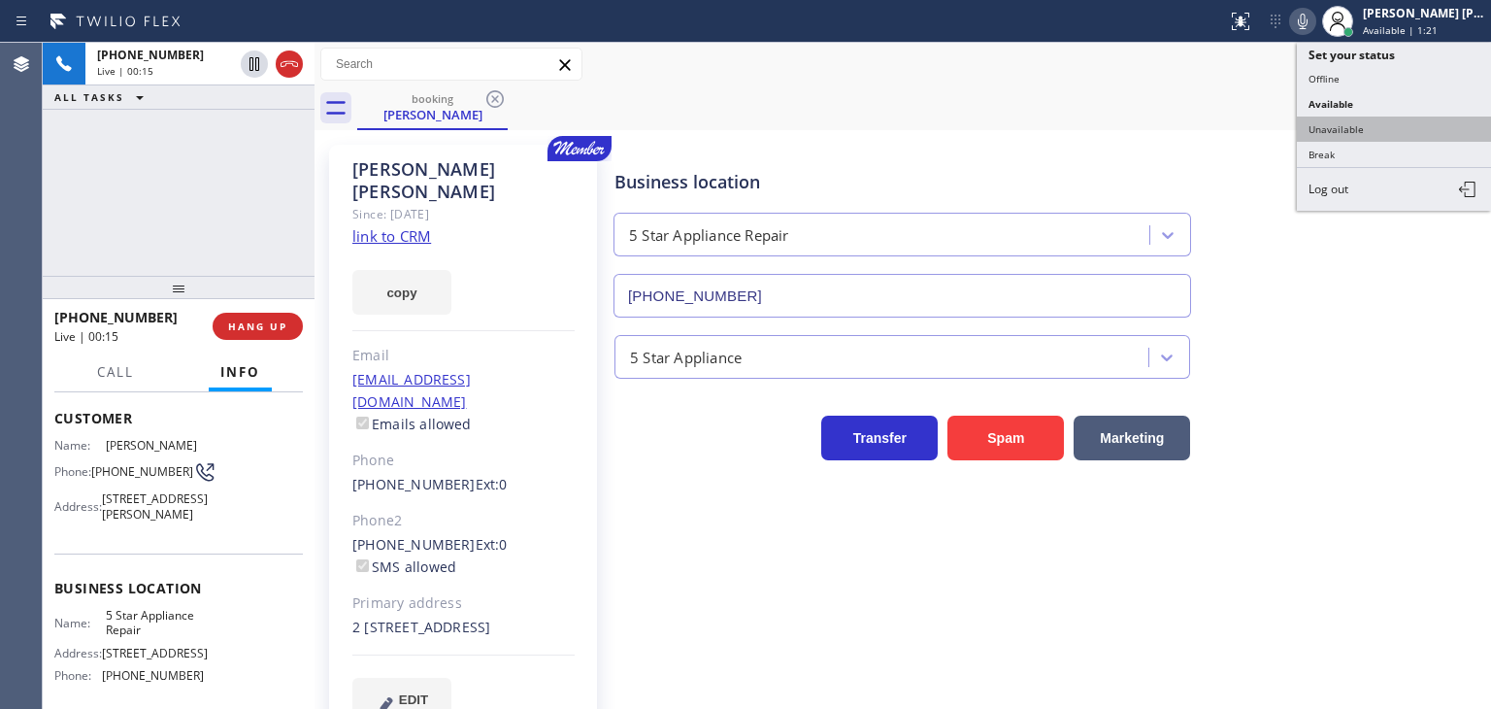
click at [1408, 125] on button "Unavailable" at bounding box center [1394, 129] width 194 height 25
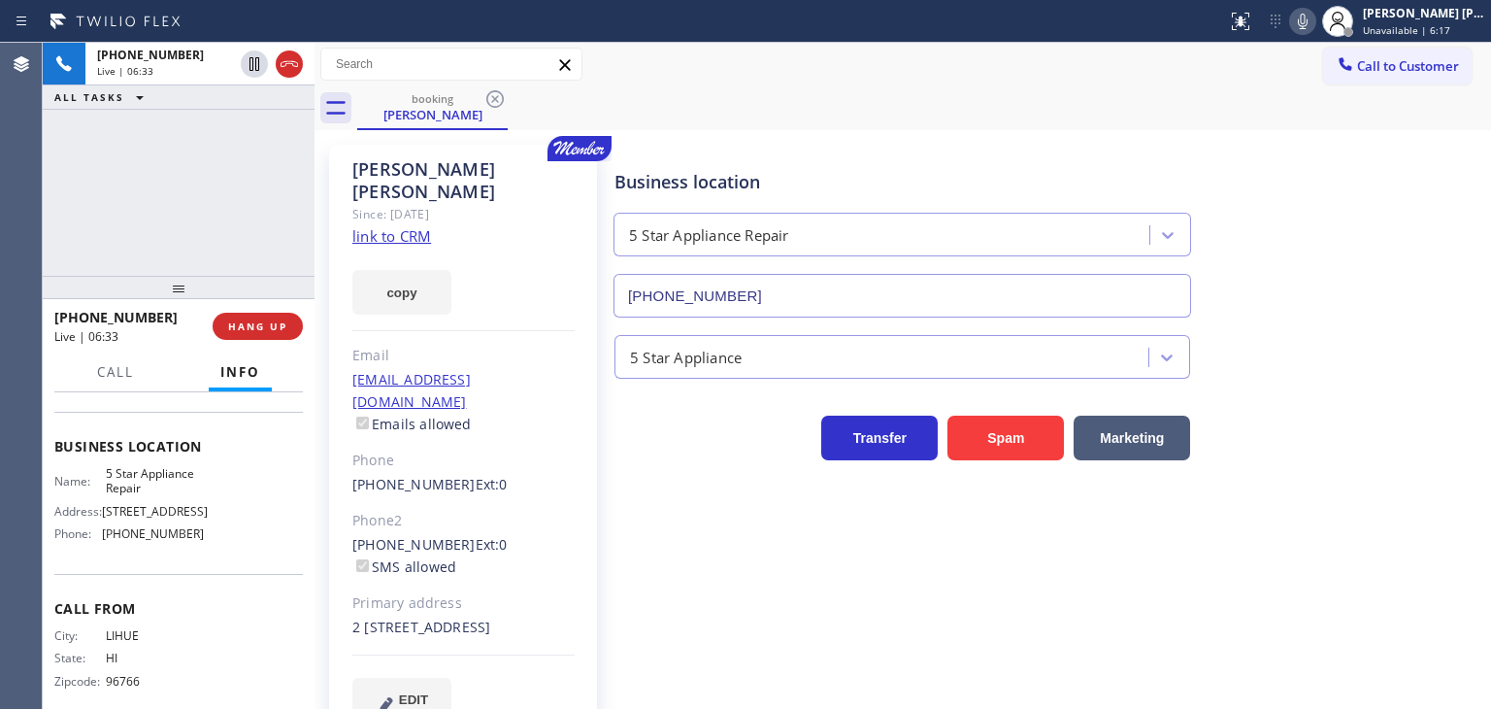
scroll to position [273, 0]
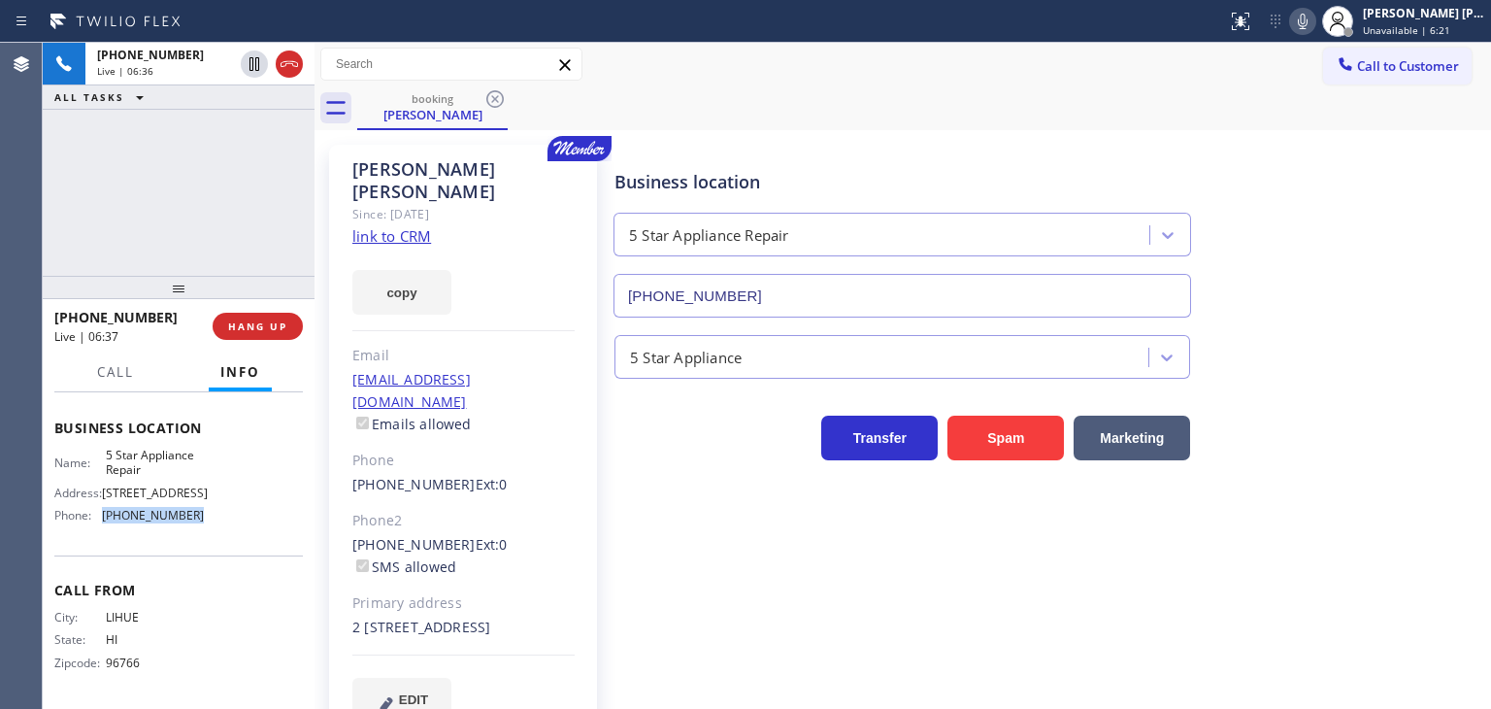
drag, startPoint x: 150, startPoint y: 514, endPoint x: 94, endPoint y: 511, distance: 55.4
click at [94, 511] on div "Name: 5 Star Appliance Repair Address: [STREET_ADDRESS] Phone: [PHONE_NUMBER]" at bounding box center [178, 490] width 249 height 84
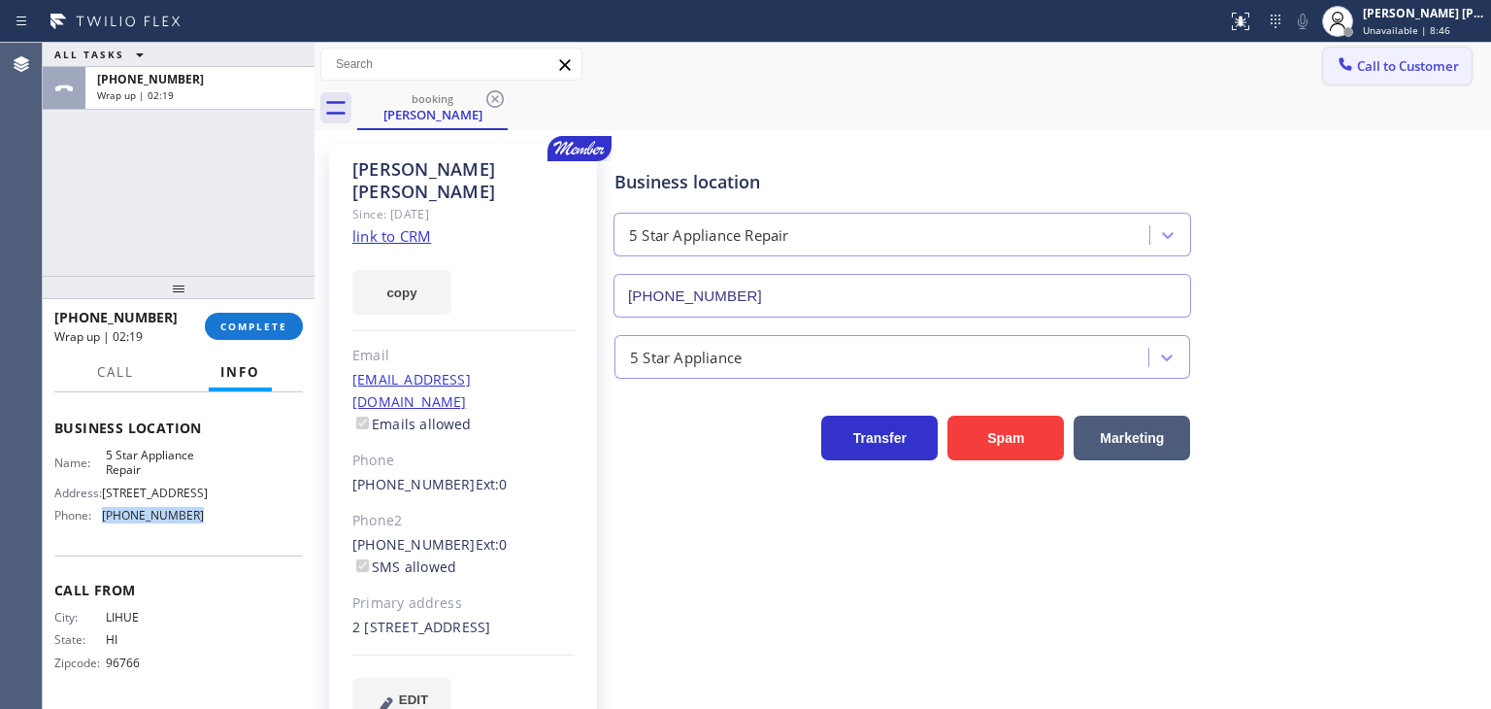
click at [1405, 59] on span "Call to Customer" at bounding box center [1408, 65] width 102 height 17
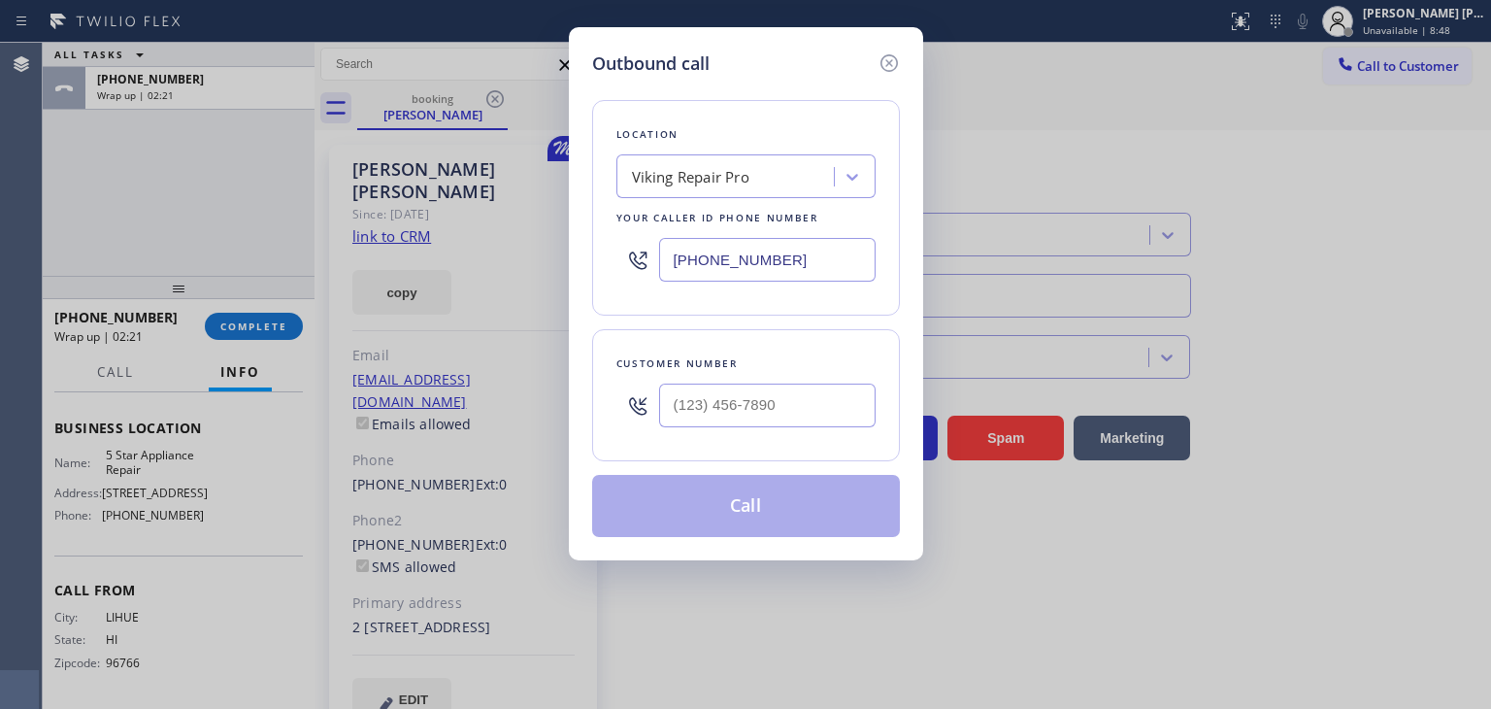
drag, startPoint x: 790, startPoint y: 253, endPoint x: 612, endPoint y: 282, distance: 180.9
click at [612, 282] on div "Location Viking Repair Pro Your caller id phone number [PHONE_NUMBER]" at bounding box center [746, 208] width 308 height 216
paste input "855) 731-4952"
type input "[PHONE_NUMBER]"
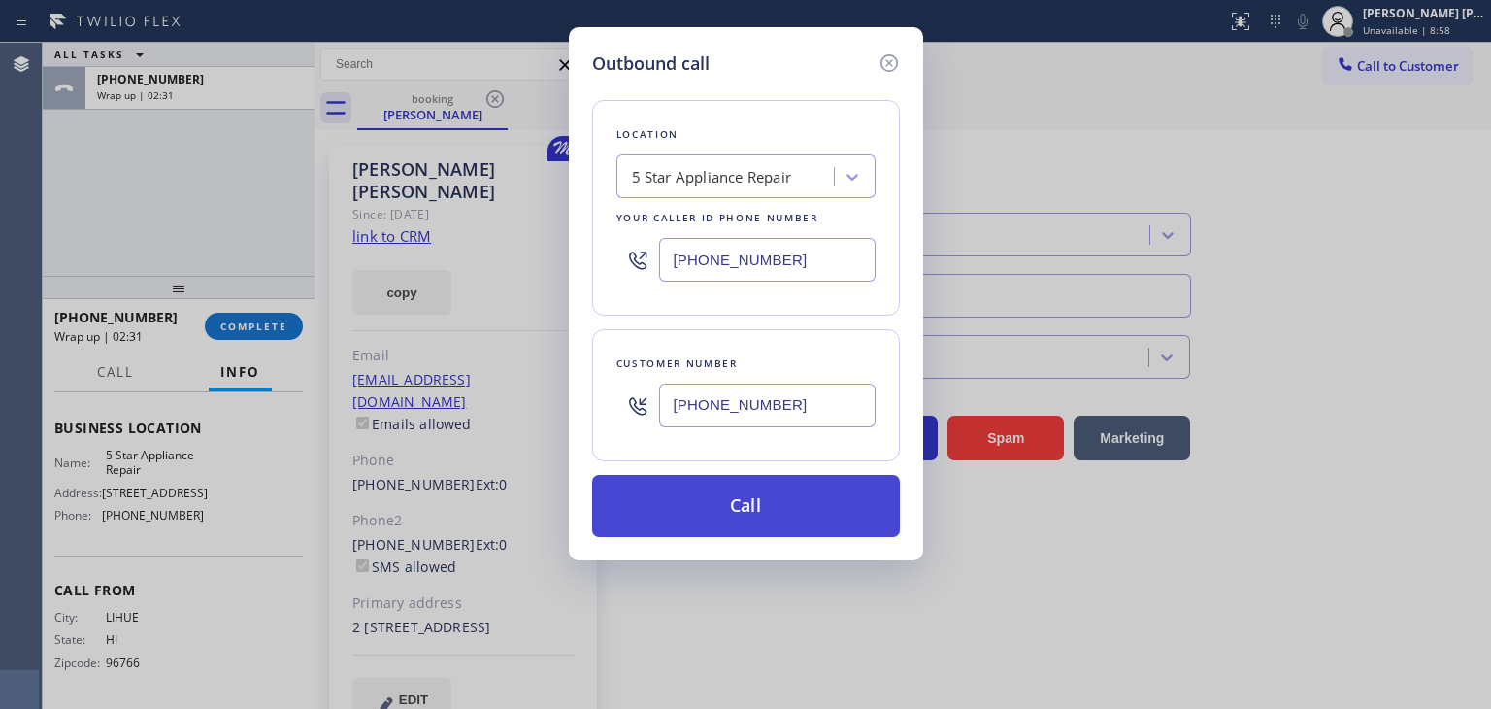
type input "[PHONE_NUMBER]"
click at [722, 502] on button "Call" at bounding box center [746, 506] width 308 height 62
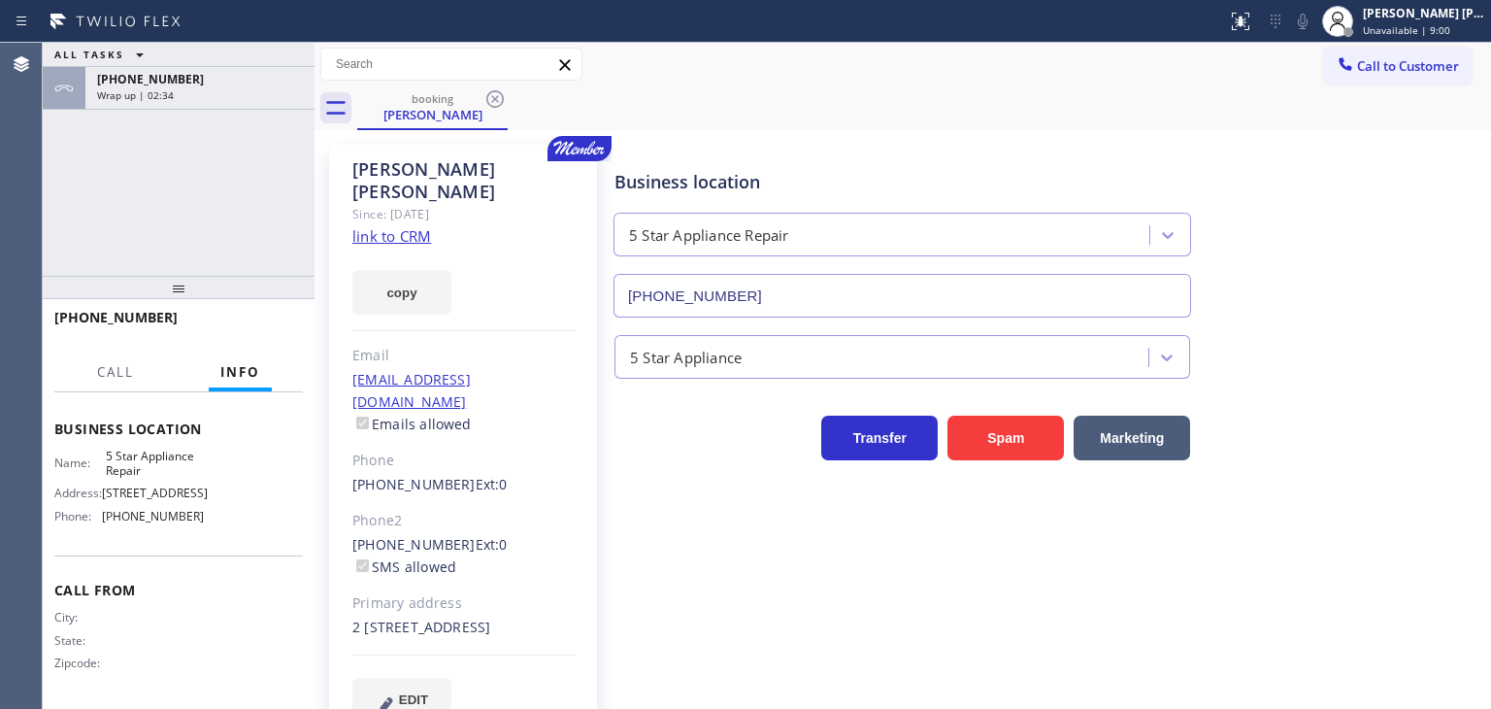
scroll to position [243, 0]
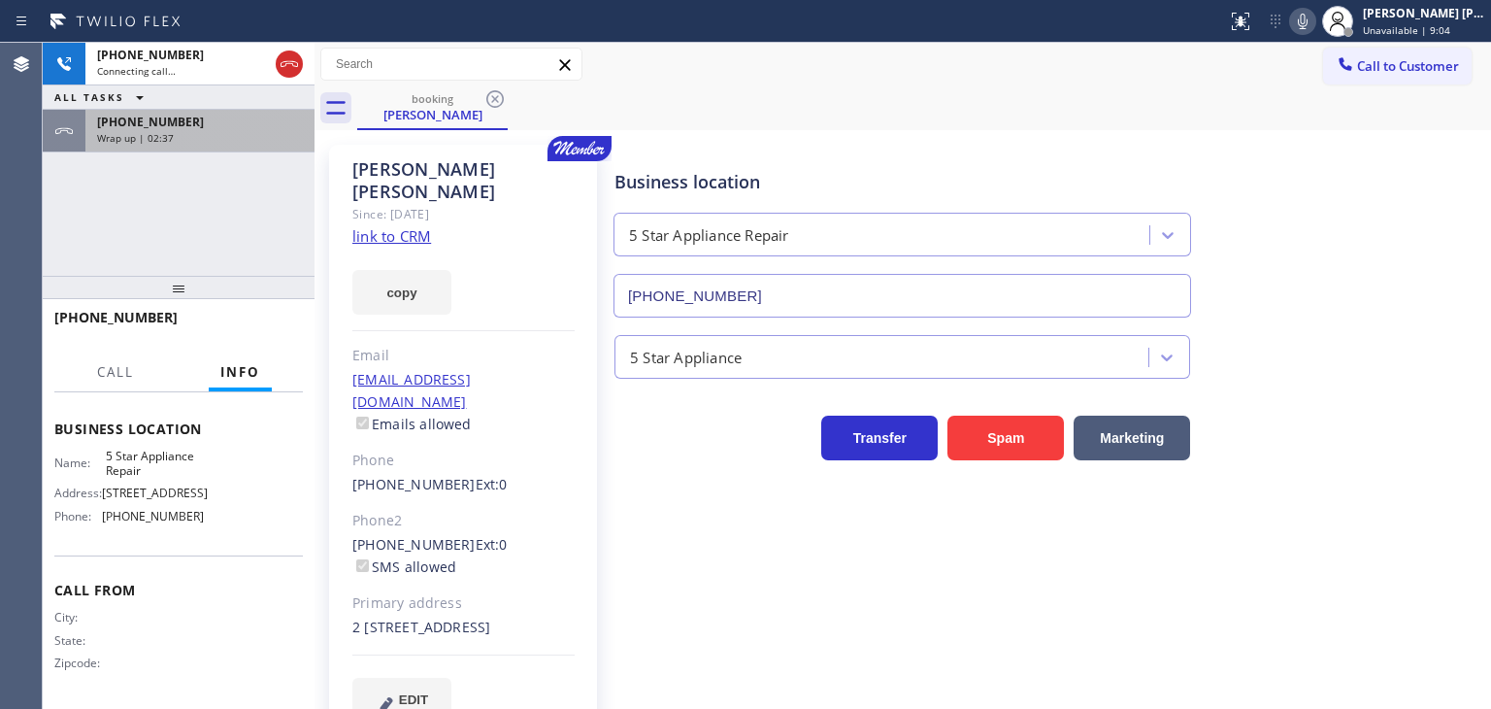
click at [230, 136] on div "Wrap up | 02:37" at bounding box center [200, 138] width 206 height 14
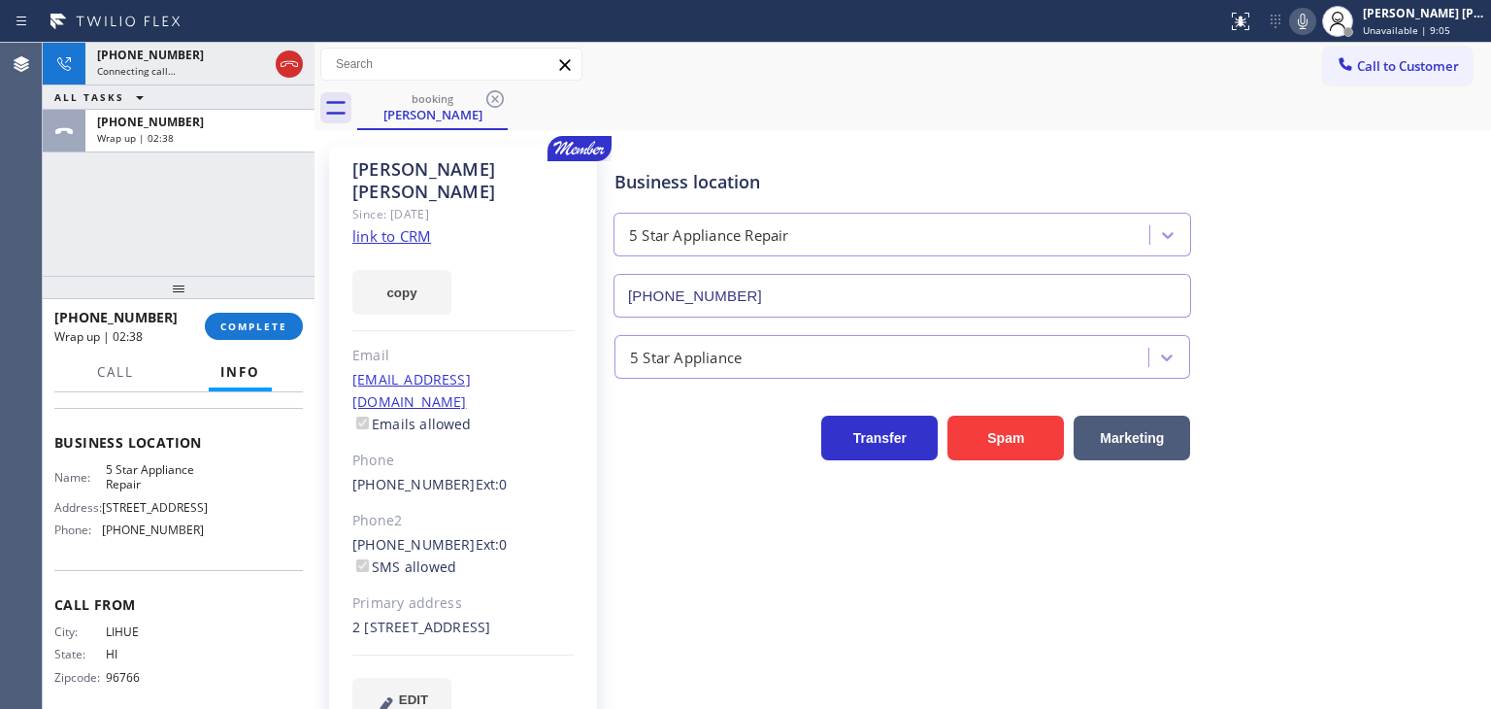
scroll to position [273, 0]
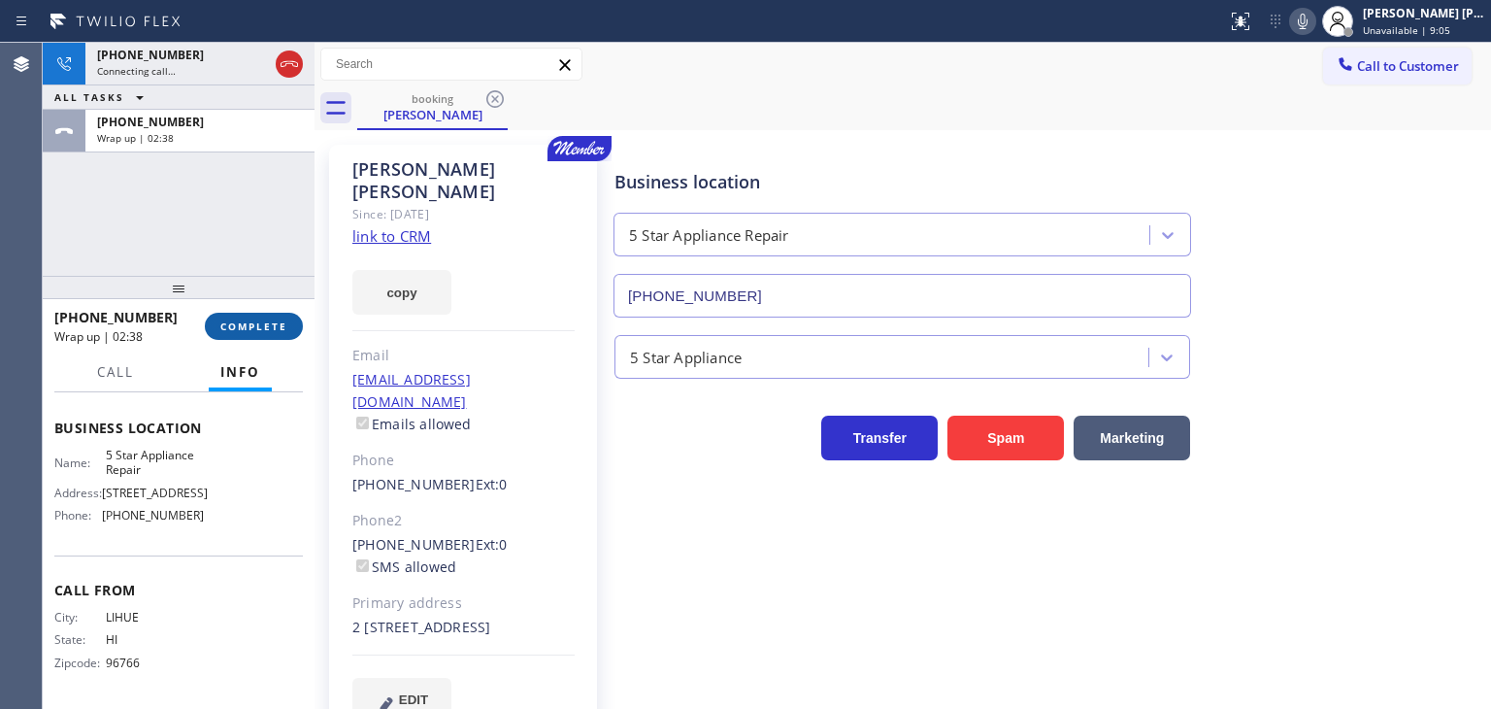
click at [256, 331] on span "COMPLETE" at bounding box center [253, 326] width 67 height 14
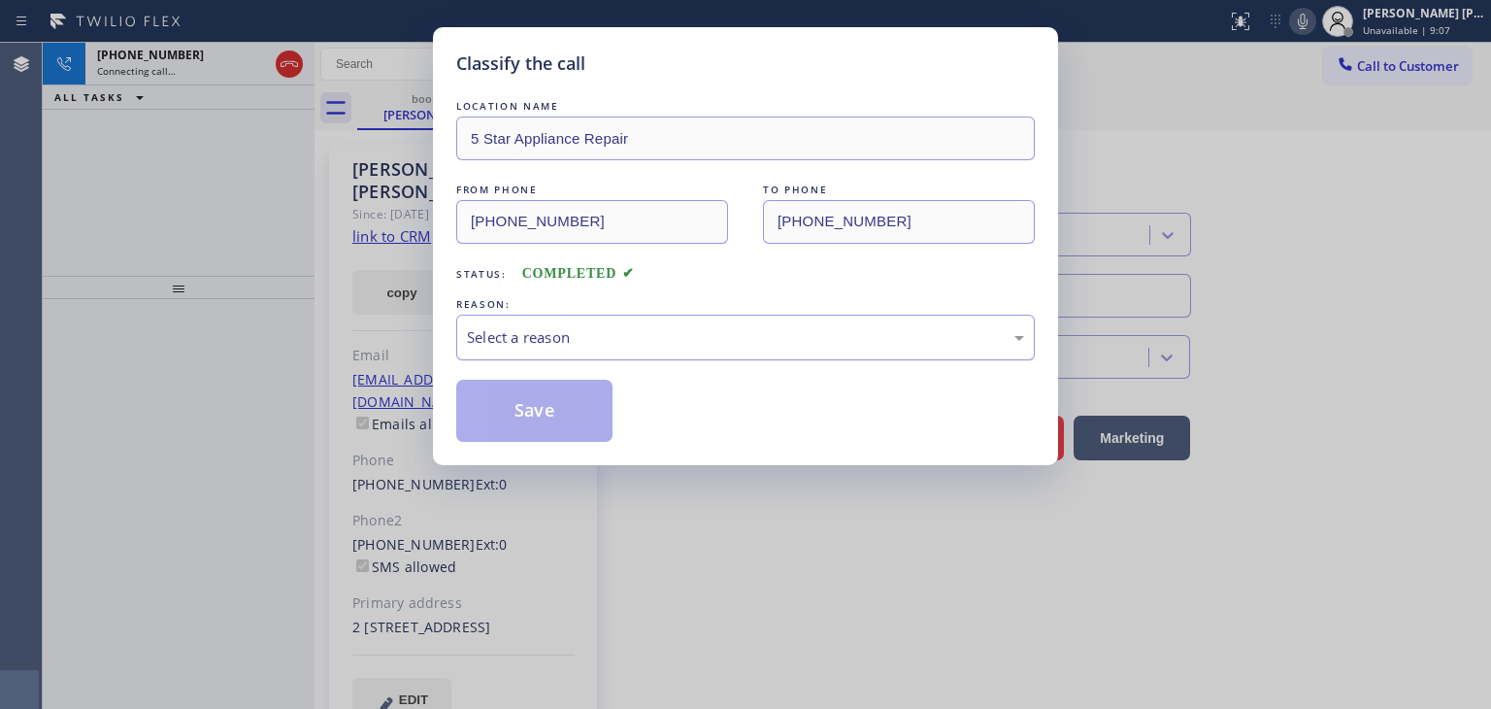
click at [528, 331] on div "Select a reason" at bounding box center [745, 337] width 557 height 22
click at [528, 425] on button "Save" at bounding box center [534, 411] width 156 height 62
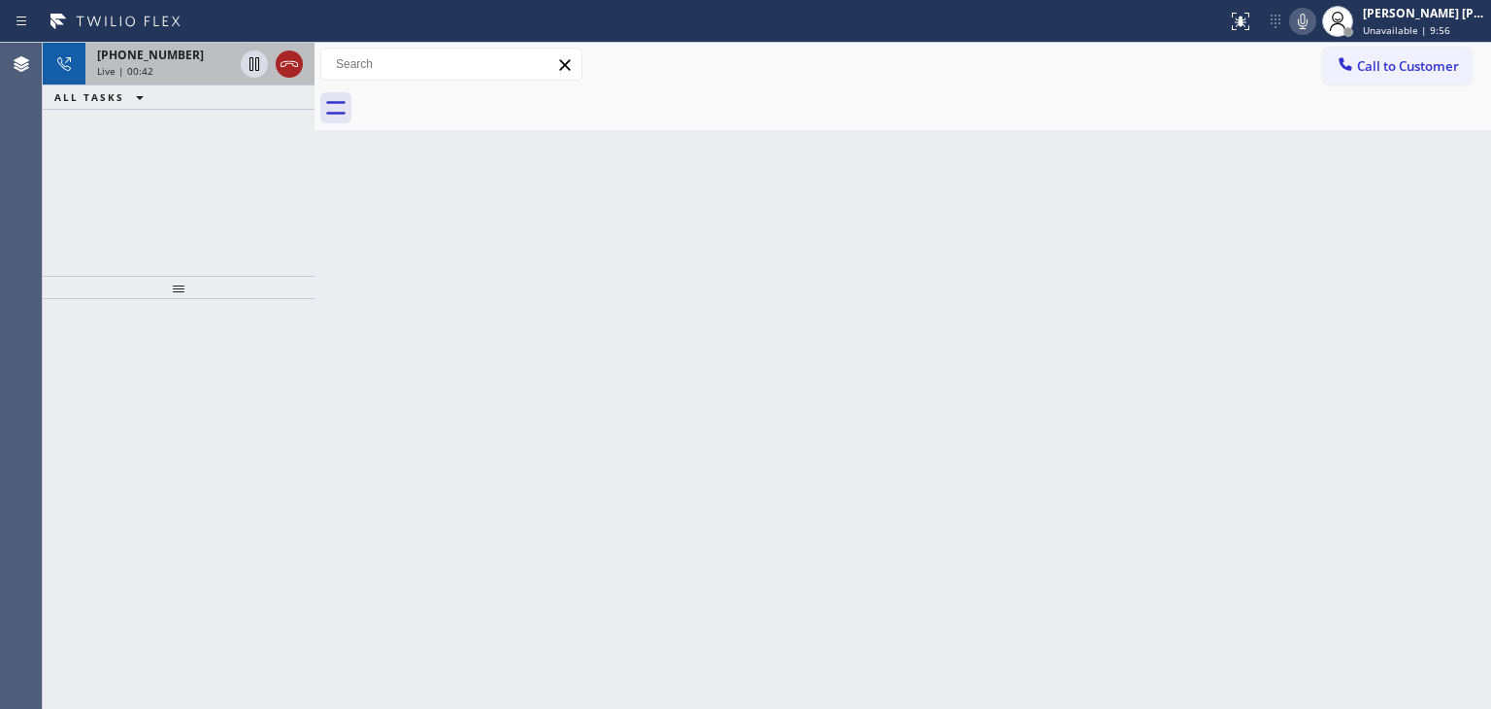
click at [298, 59] on icon at bounding box center [289, 63] width 23 height 23
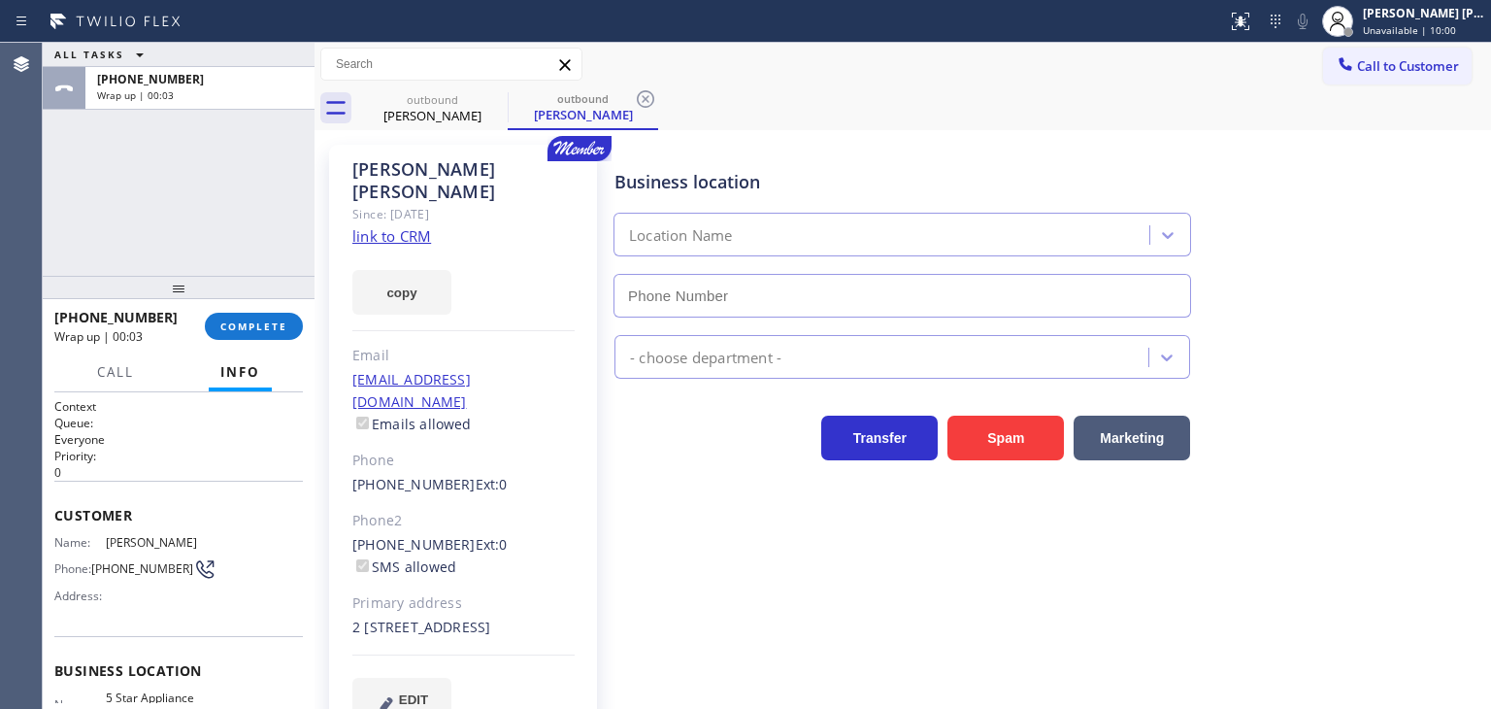
type input "[PHONE_NUMBER]"
drag, startPoint x: 157, startPoint y: 318, endPoint x: 67, endPoint y: 319, distance: 90.3
click at [67, 319] on div "[PHONE_NUMBER]" at bounding box center [122, 317] width 137 height 18
drag, startPoint x: 519, startPoint y: 357, endPoint x: 352, endPoint y: 358, distance: 166.0
click at [352, 369] on div "[EMAIL_ADDRESS][DOMAIN_NAME] Emails allowed" at bounding box center [463, 402] width 222 height 67
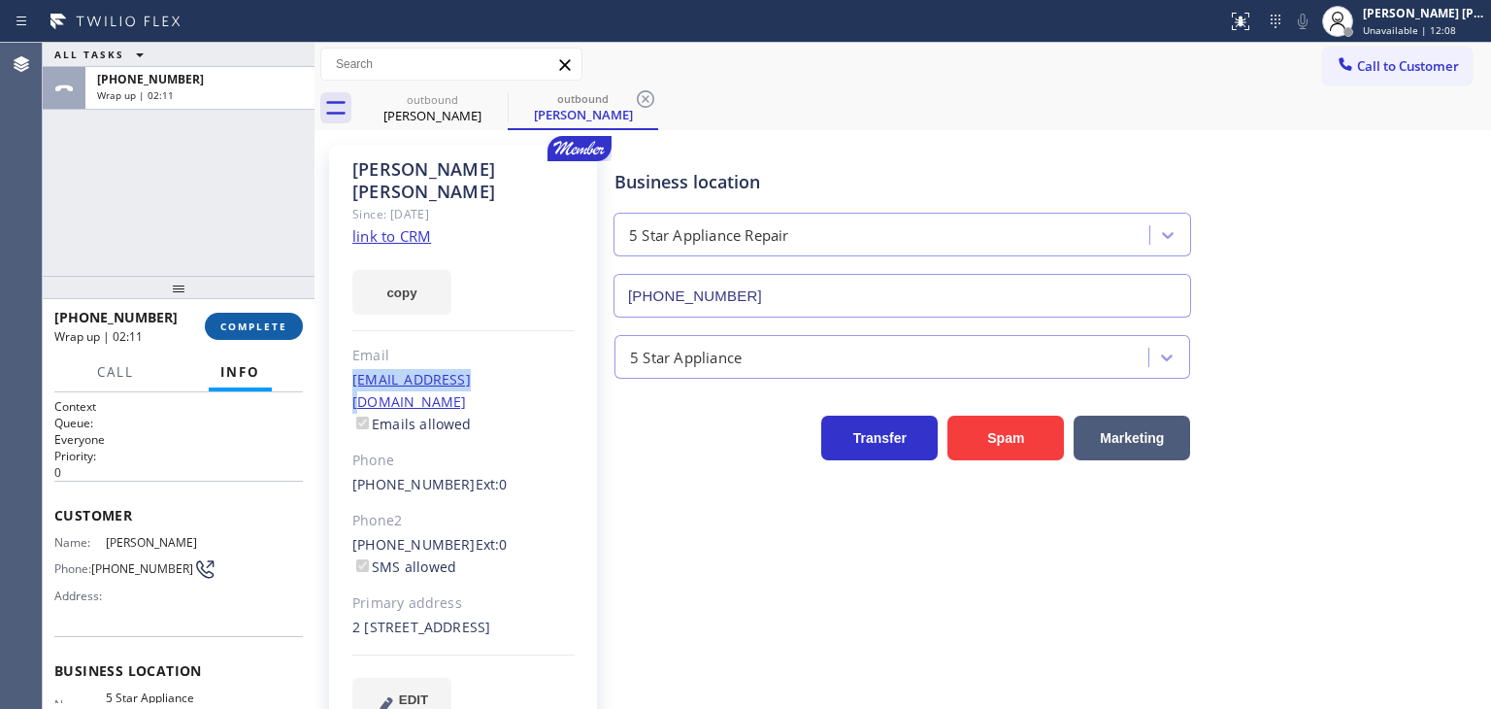
click at [244, 318] on button "COMPLETE" at bounding box center [254, 326] width 98 height 27
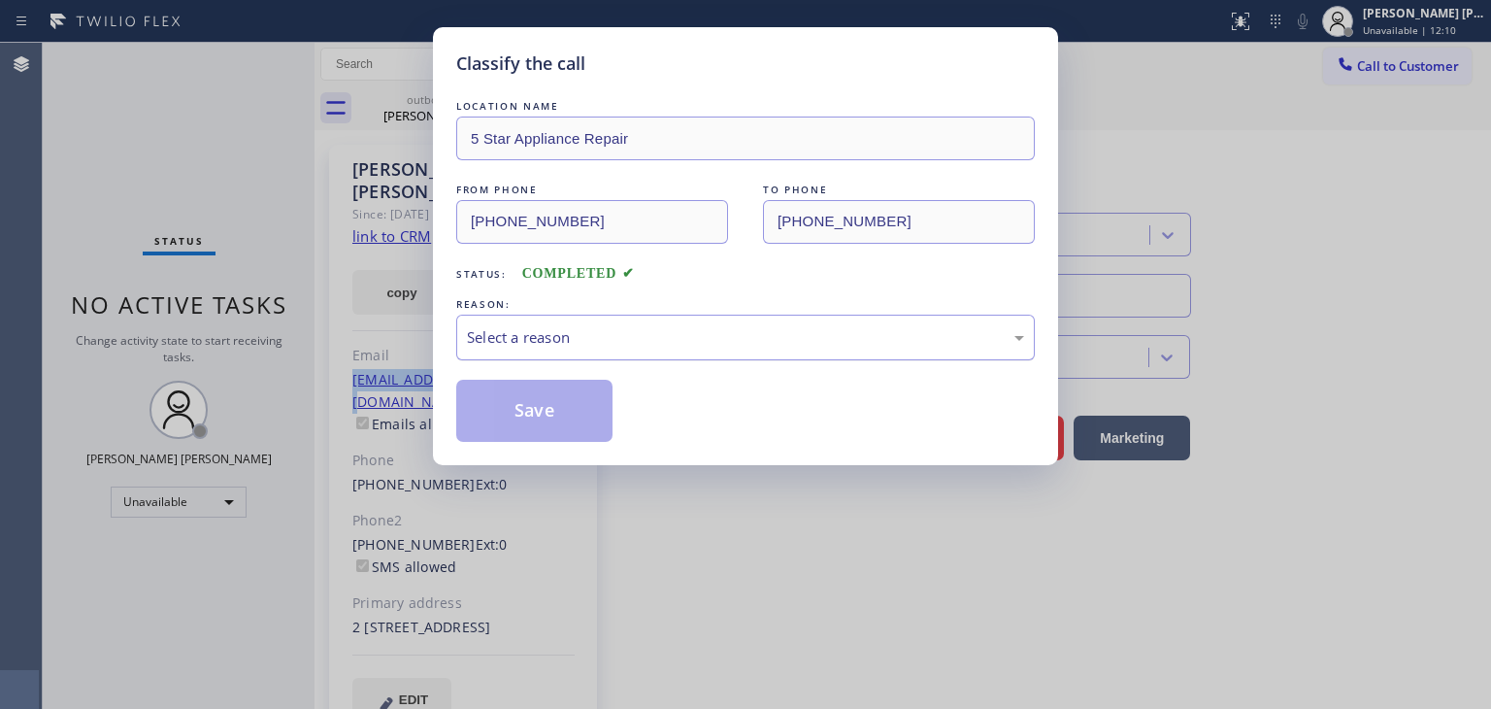
click at [590, 339] on div "Select a reason" at bounding box center [745, 337] width 557 height 22
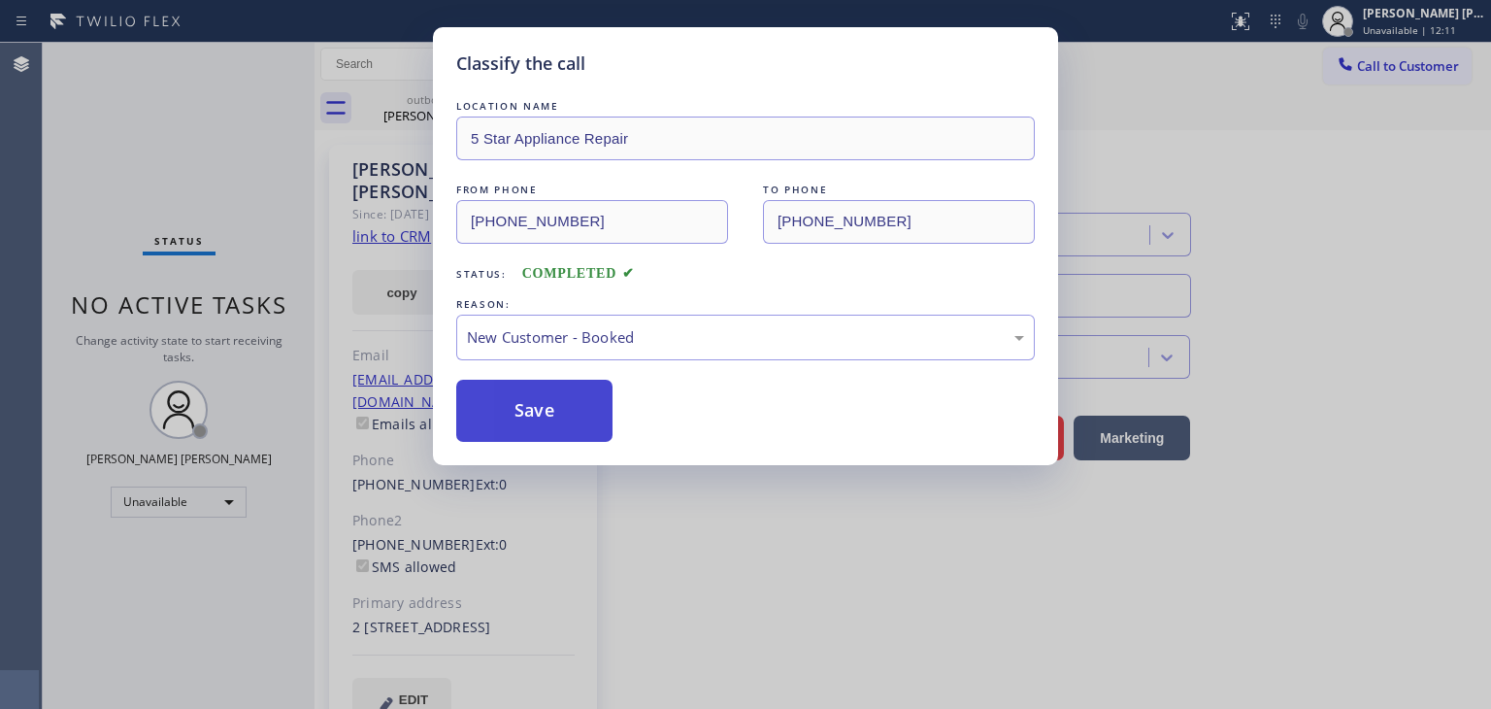
click at [542, 398] on button "Save" at bounding box center [534, 411] width 156 height 62
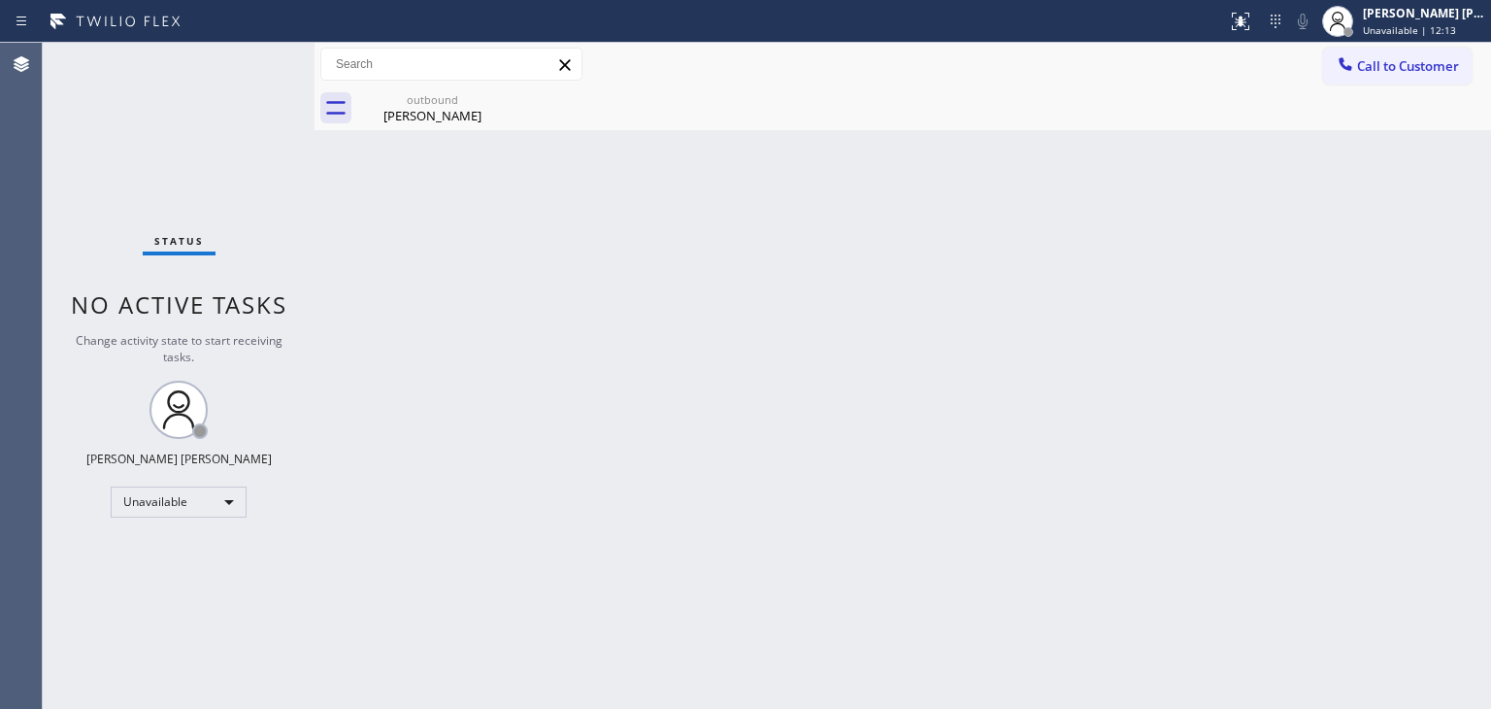
click at [1452, 21] on div "[PERSON_NAME] [PERSON_NAME] Unavailable | 12:13" at bounding box center [1425, 21] width 132 height 34
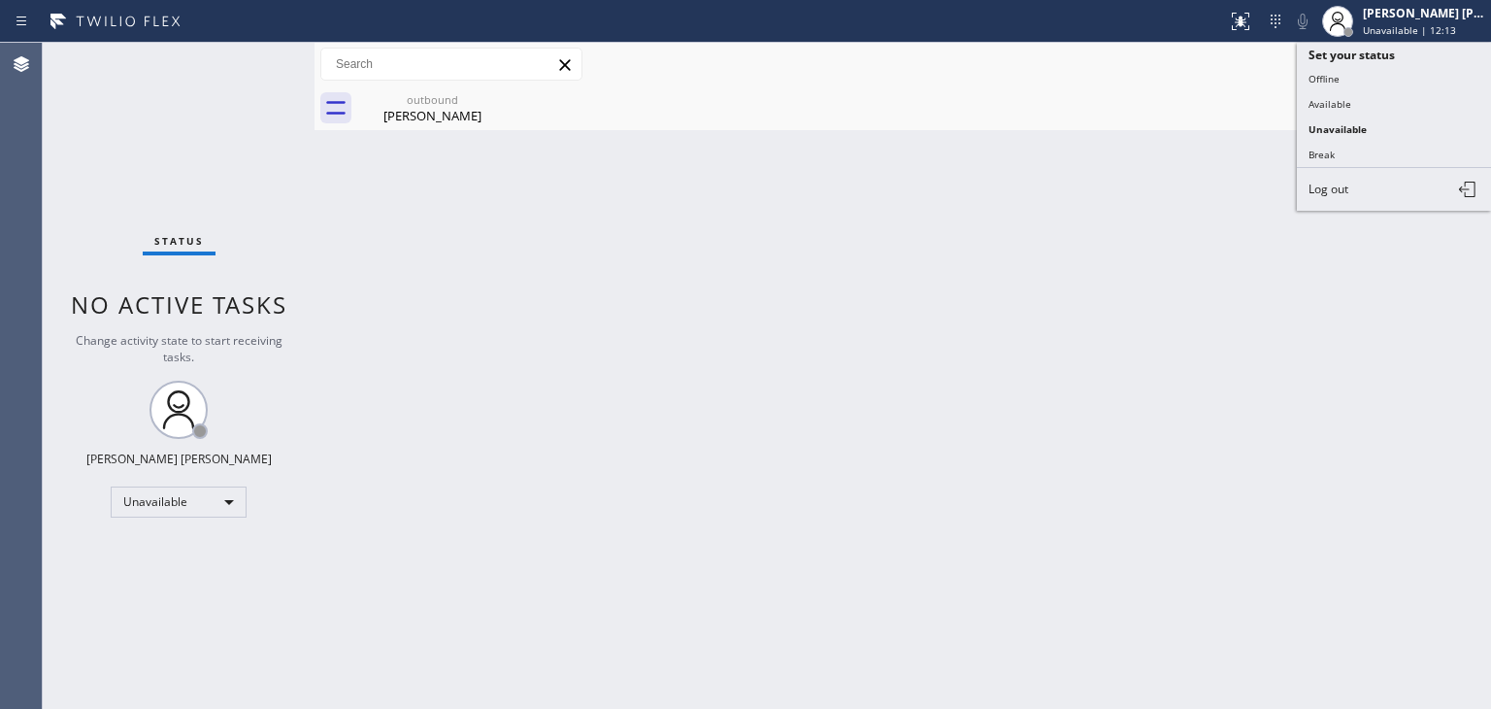
click at [1367, 105] on button "Available" at bounding box center [1394, 103] width 194 height 25
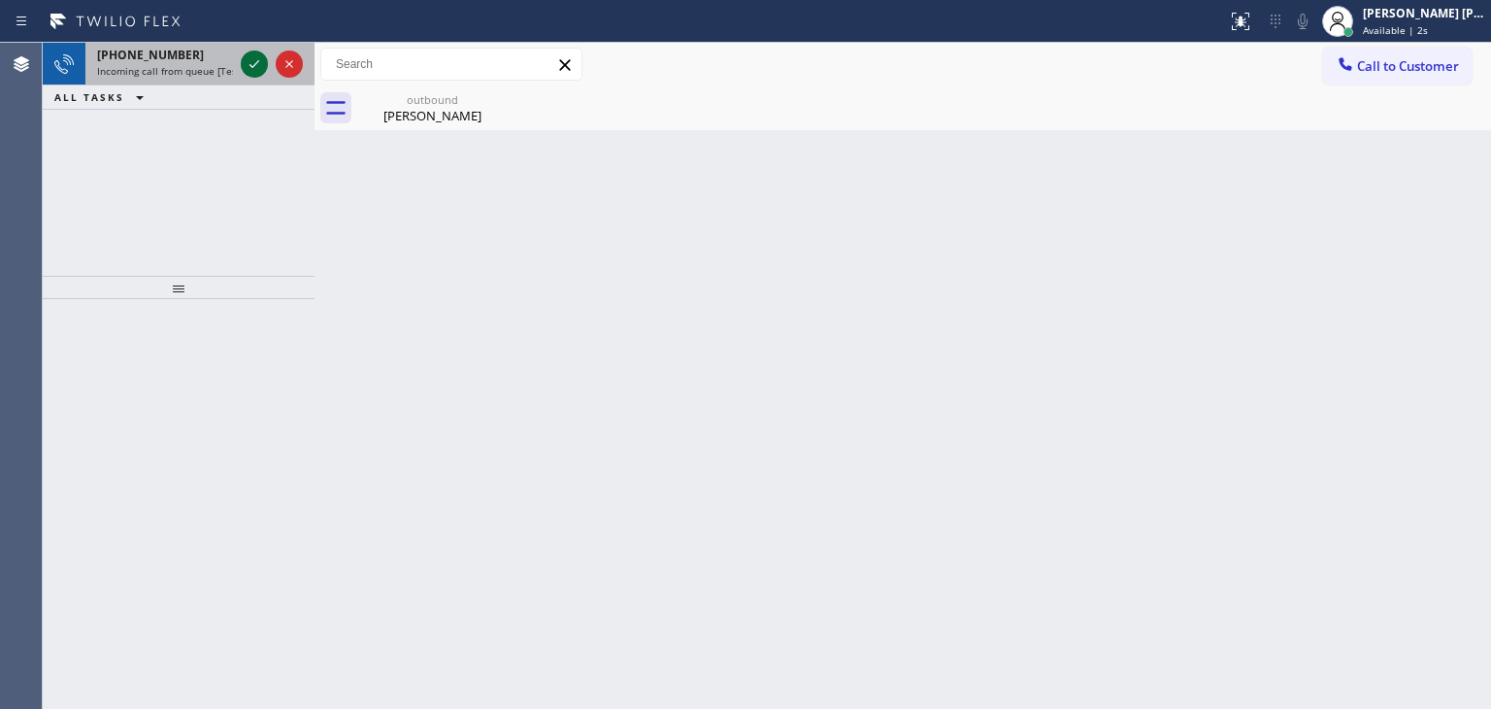
click at [249, 65] on icon at bounding box center [254, 63] width 23 height 23
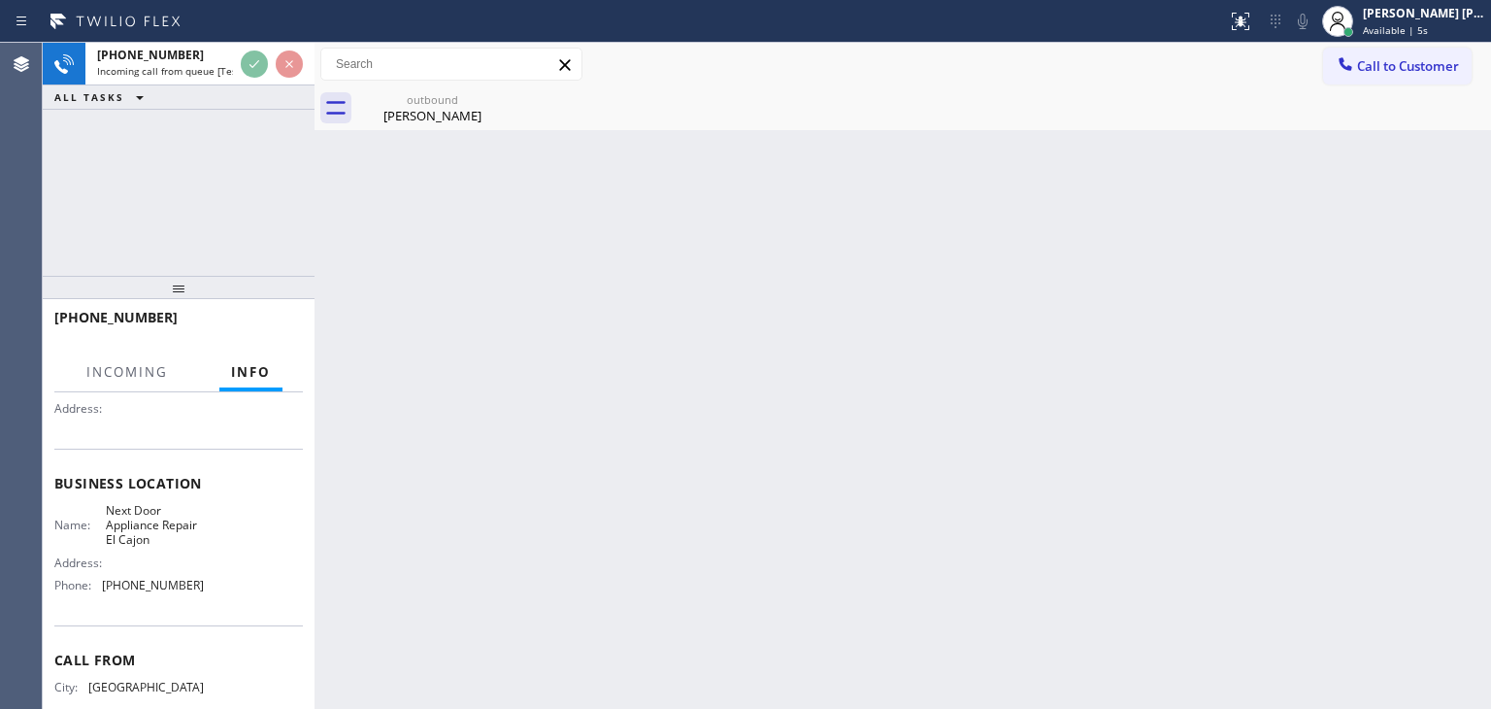
scroll to position [194, 0]
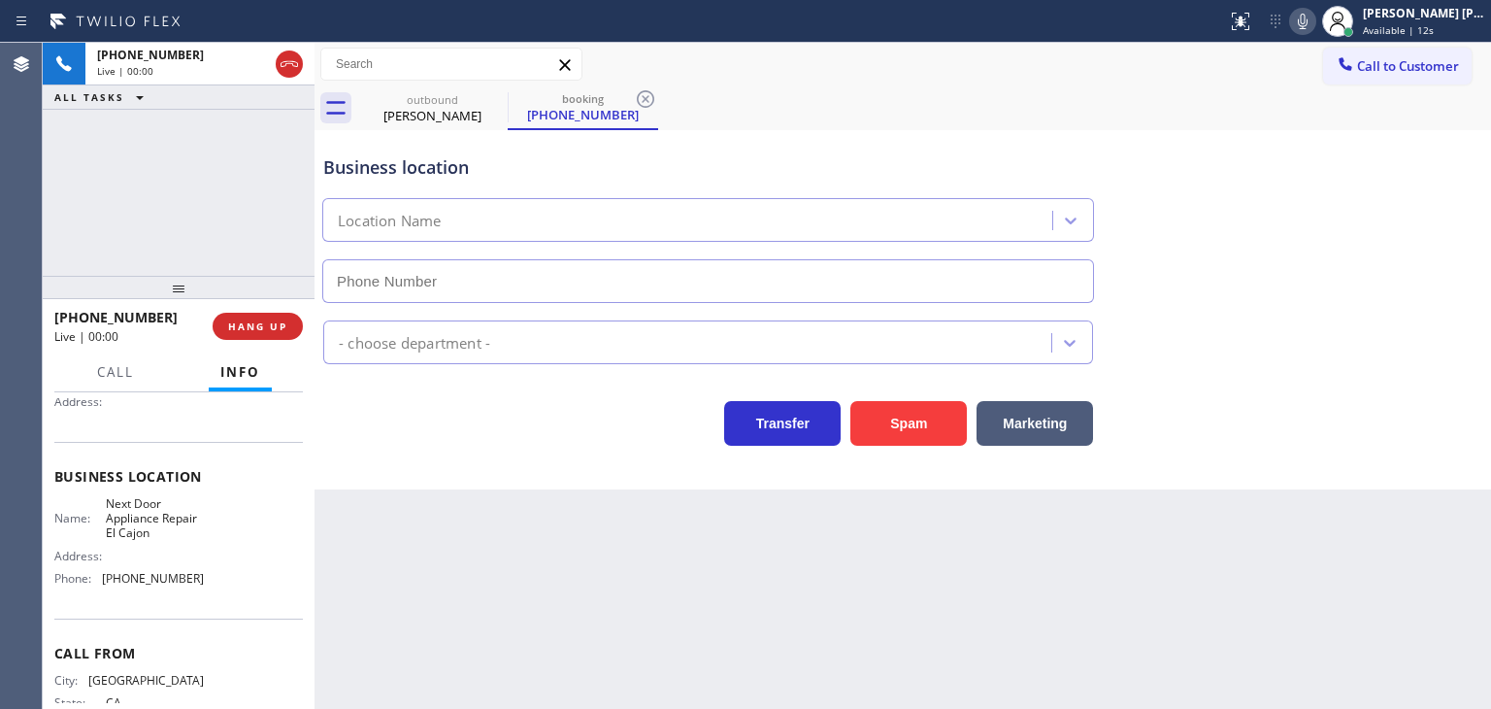
type input "[PHONE_NUMBER]"
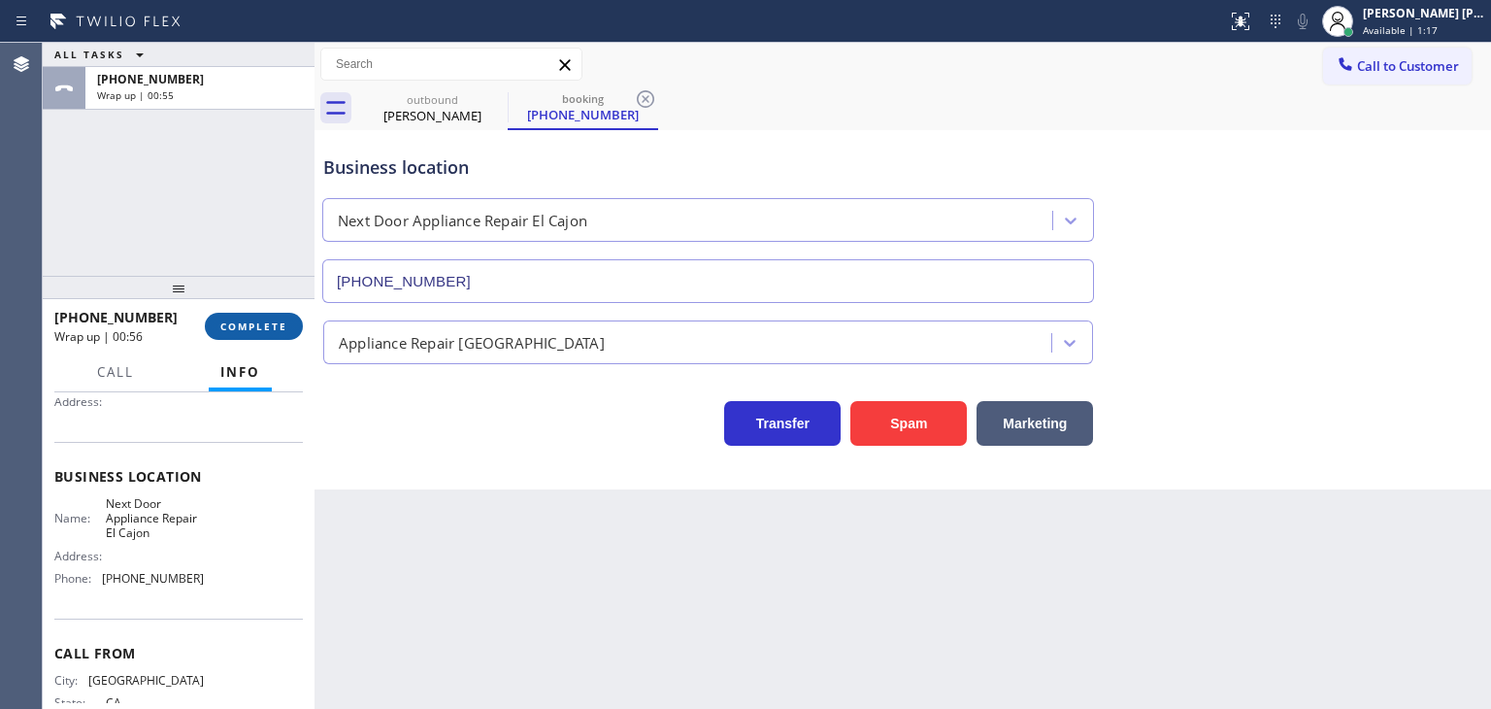
click at [283, 332] on span "COMPLETE" at bounding box center [253, 326] width 67 height 14
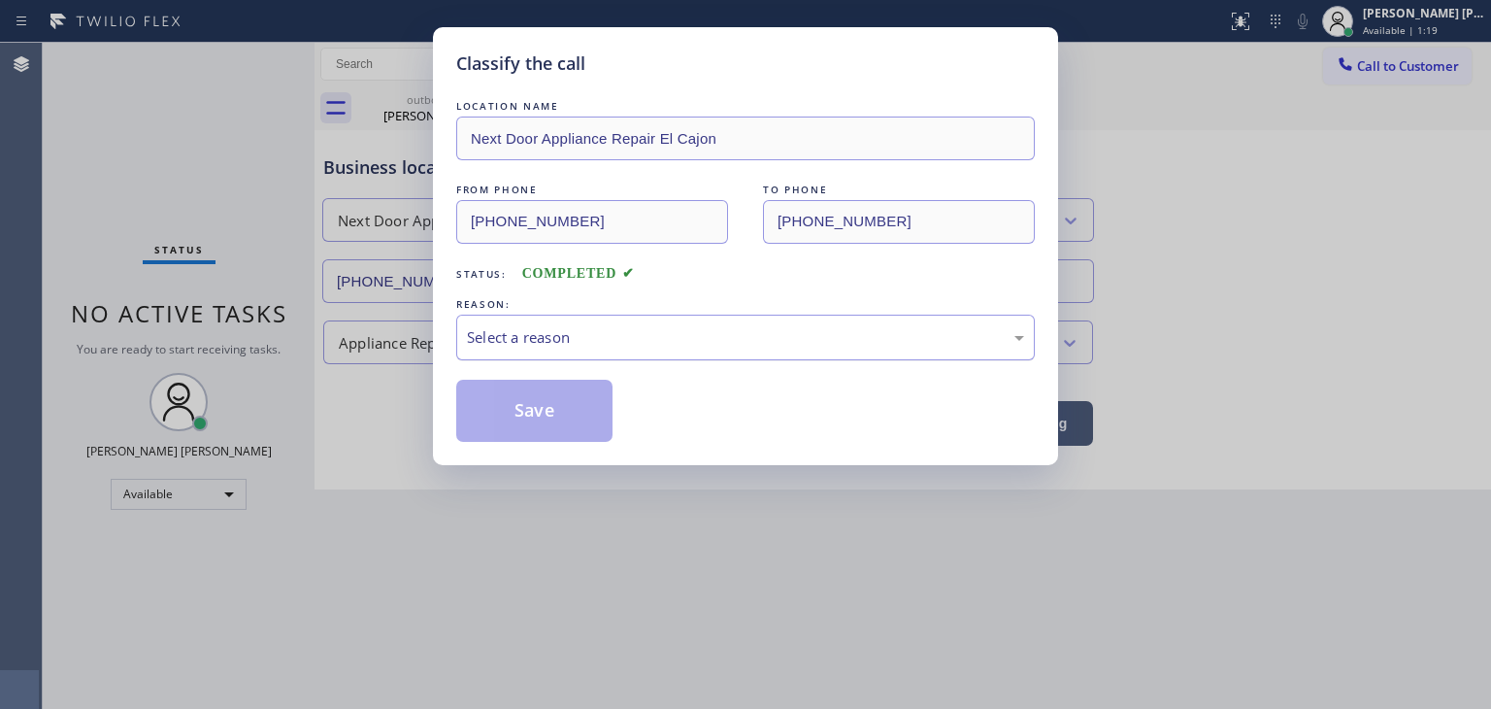
click at [625, 326] on div "Select a reason" at bounding box center [745, 337] width 557 height 22
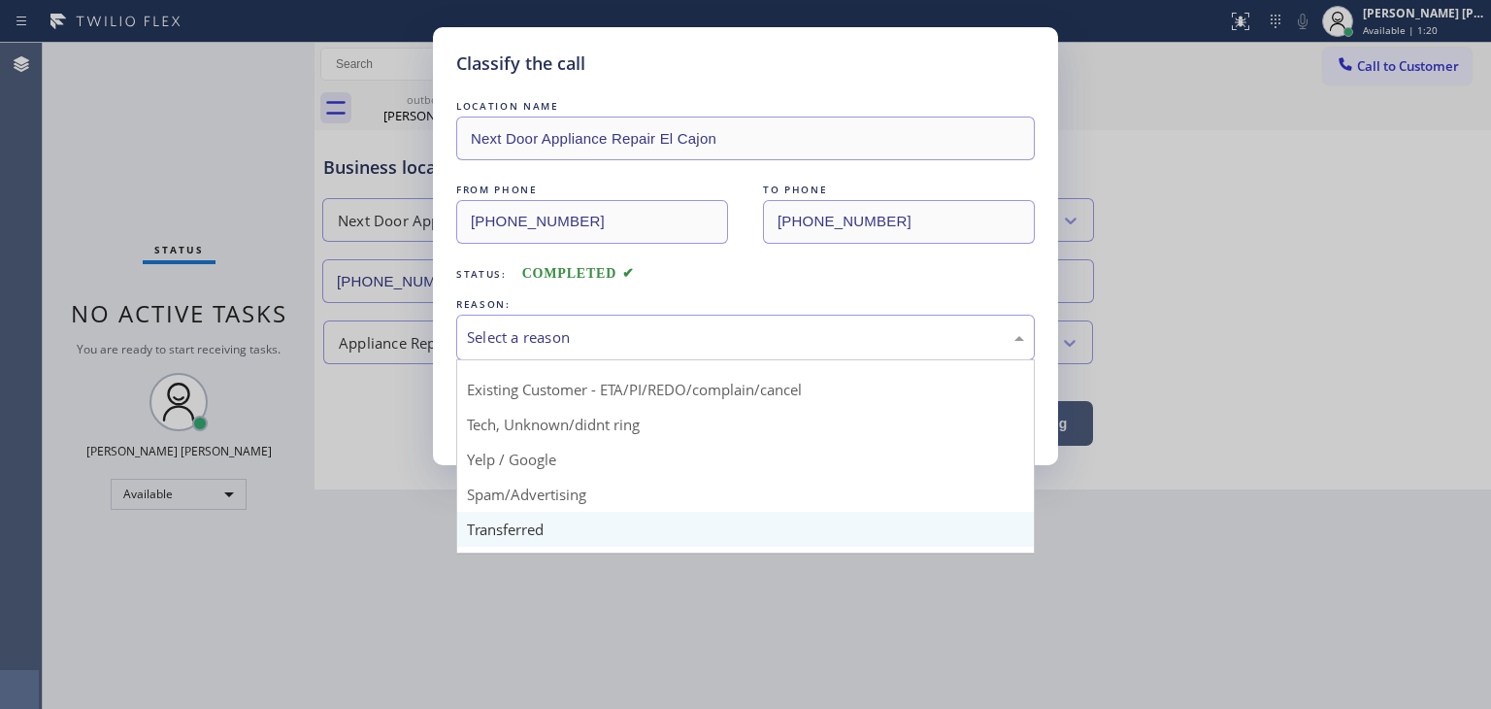
scroll to position [24, 0]
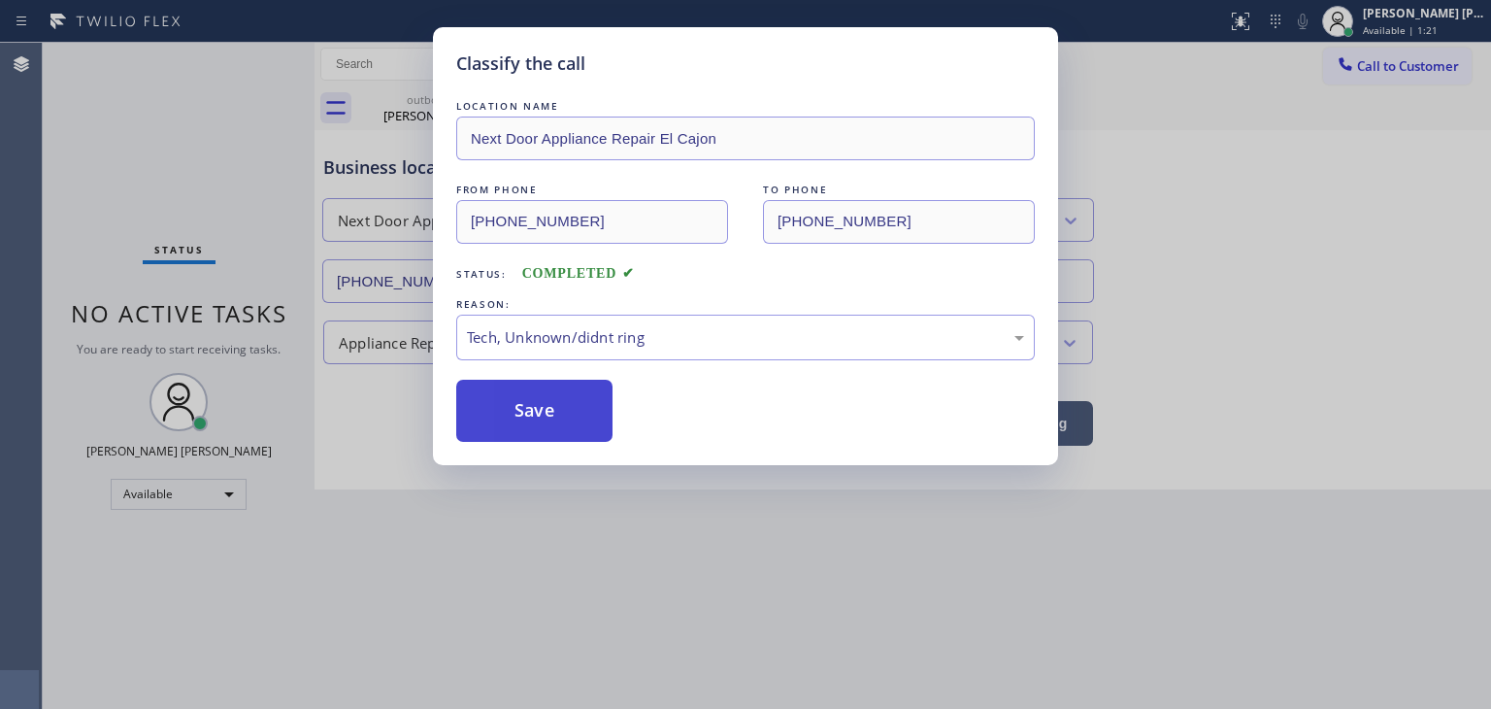
click at [530, 421] on button "Save" at bounding box center [534, 411] width 156 height 62
type input "[PHONE_NUMBER]"
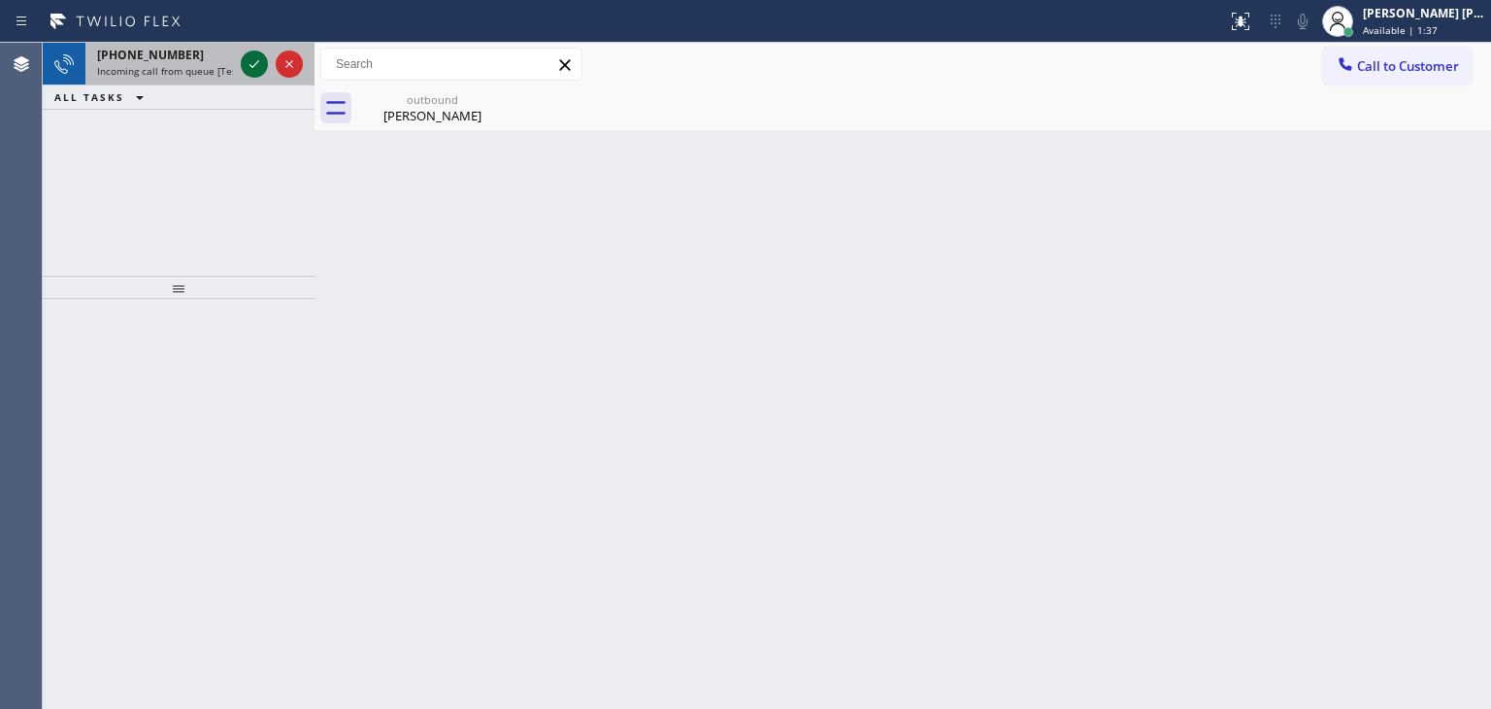
click at [264, 64] on icon at bounding box center [254, 63] width 23 height 23
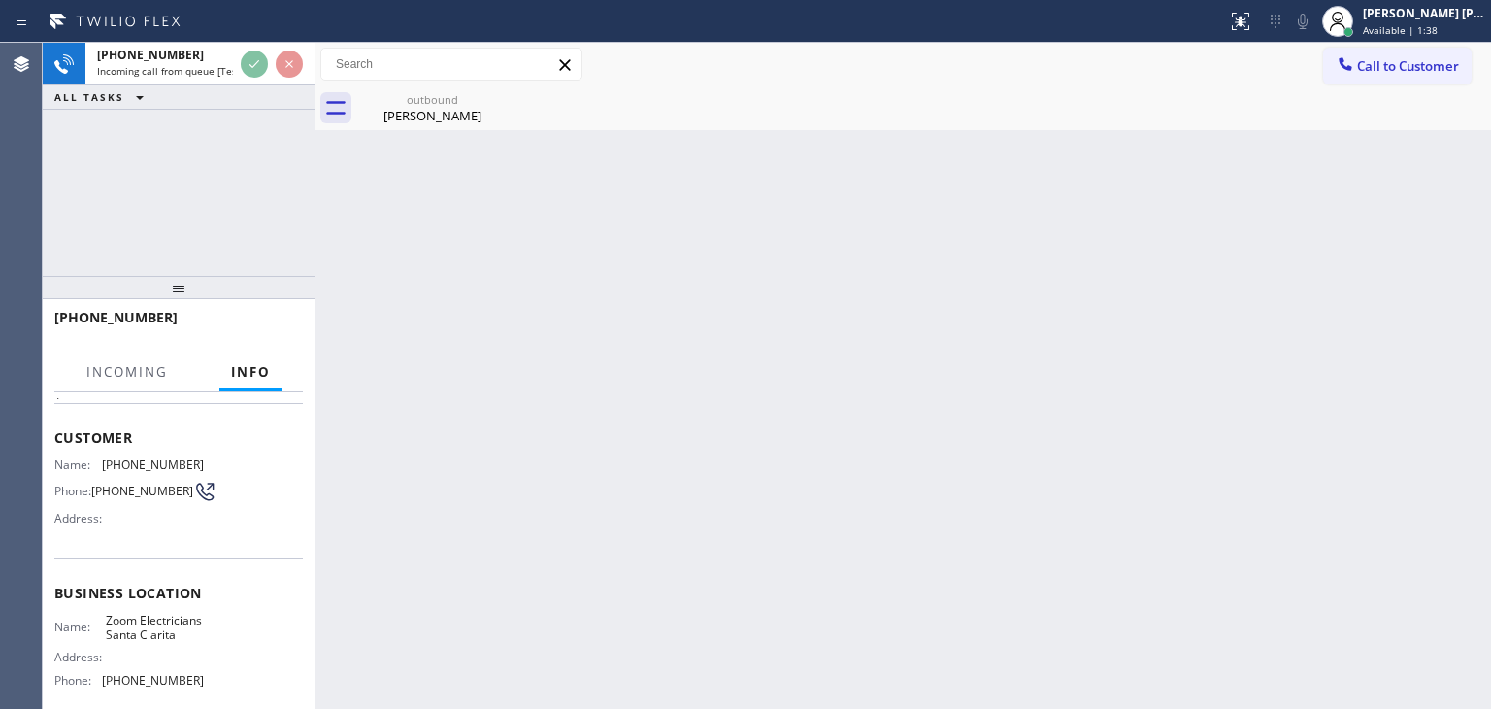
scroll to position [97, 0]
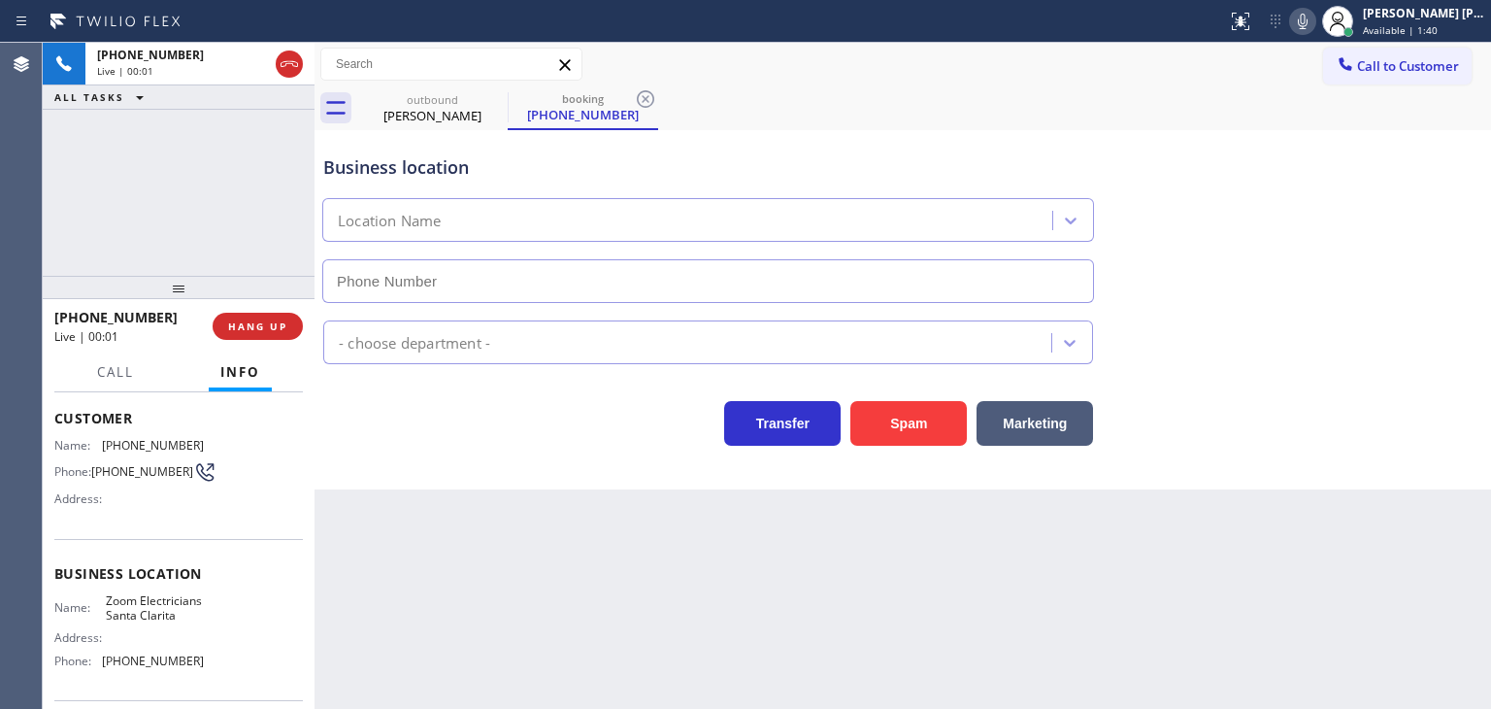
type input "[PHONE_NUMBER]"
click at [1315, 32] on icon at bounding box center [1302, 21] width 23 height 23
click at [1308, 15] on icon at bounding box center [1303, 22] width 10 height 16
click at [1315, 17] on icon at bounding box center [1302, 21] width 23 height 23
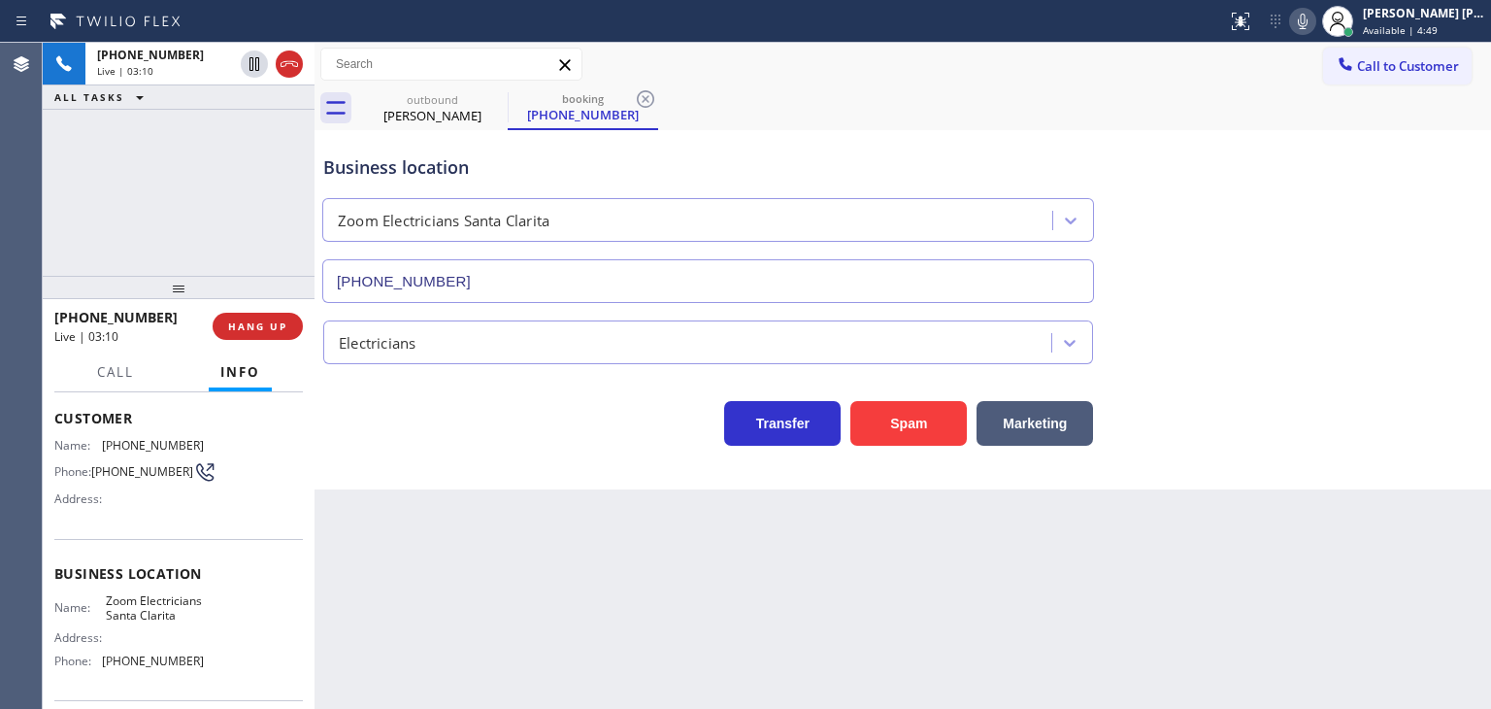
click at [1308, 20] on icon at bounding box center [1303, 22] width 10 height 16
click at [1315, 20] on icon at bounding box center [1302, 21] width 23 height 23
drag, startPoint x: 179, startPoint y: 318, endPoint x: 73, endPoint y: 324, distance: 106.1
click at [73, 324] on div "[PHONE_NUMBER]" at bounding box center [126, 317] width 145 height 18
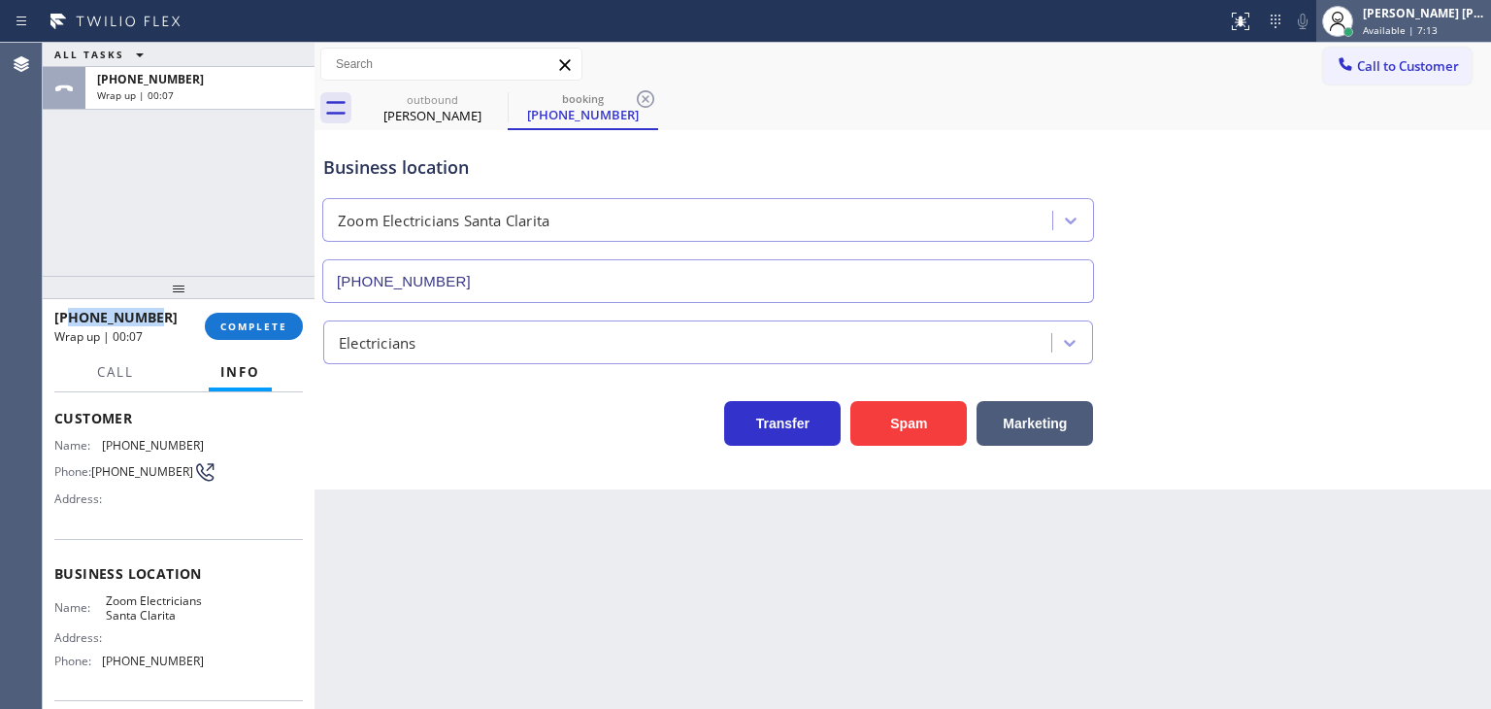
click at [1418, 14] on div "[PERSON_NAME] [PERSON_NAME]" at bounding box center [1424, 13] width 122 height 17
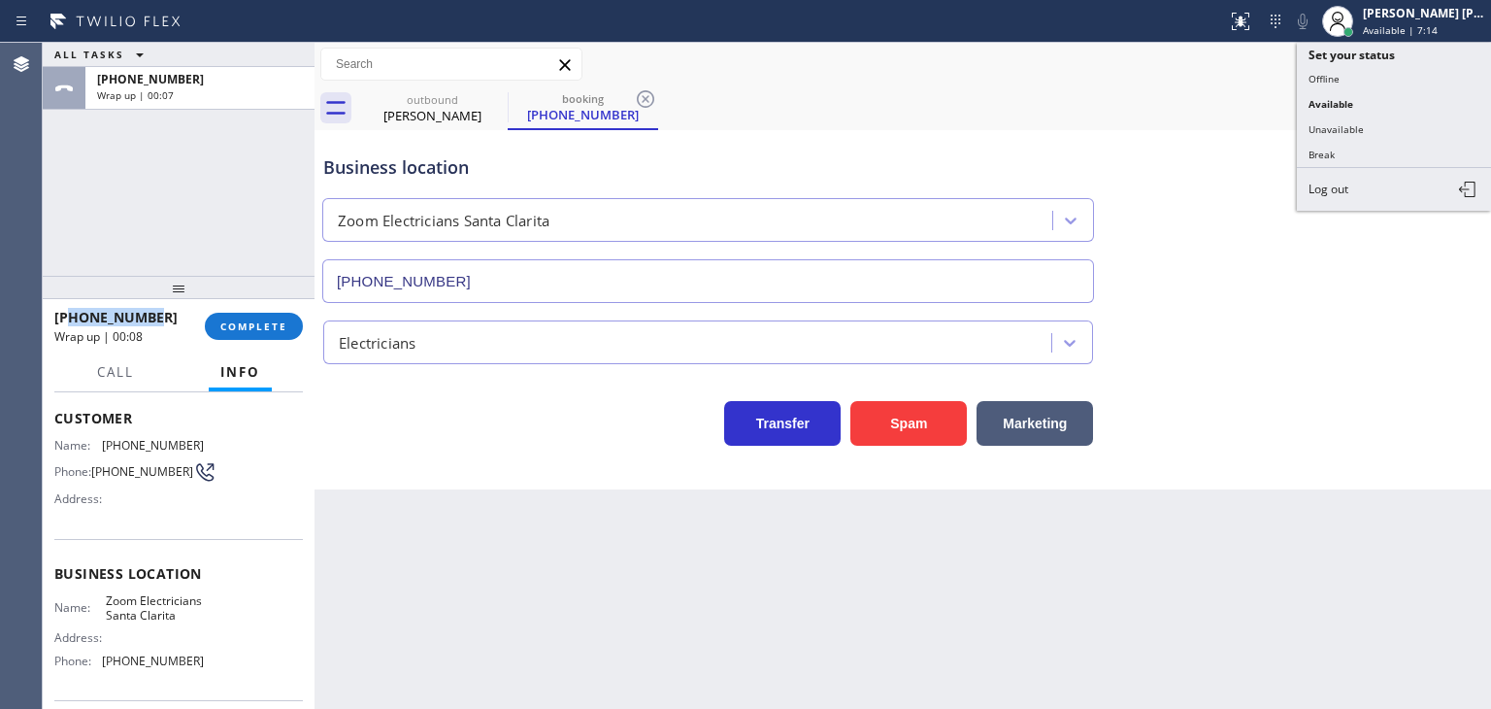
drag, startPoint x: 1394, startPoint y: 122, endPoint x: 1297, endPoint y: 137, distance: 98.2
click at [1390, 122] on button "Unavailable" at bounding box center [1394, 129] width 194 height 25
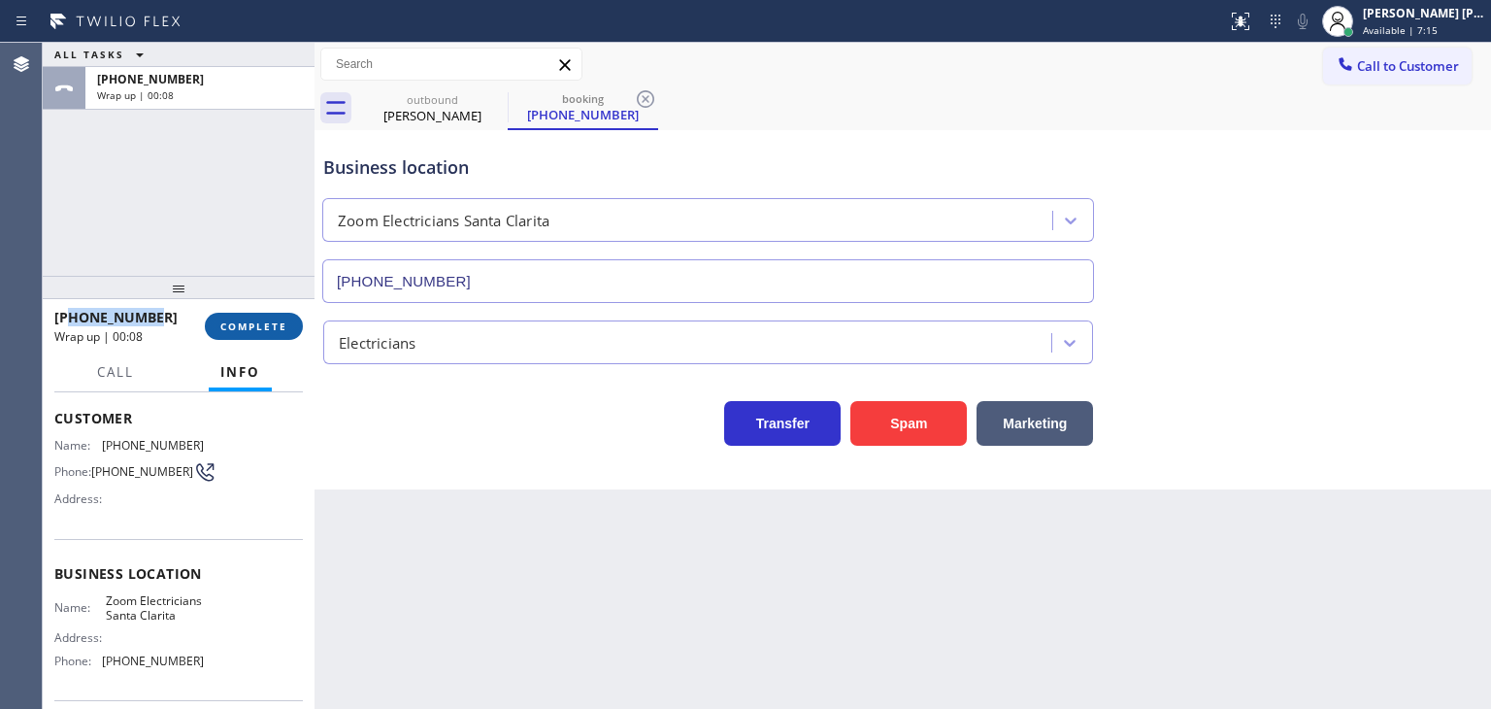
click at [282, 335] on button "COMPLETE" at bounding box center [254, 326] width 98 height 27
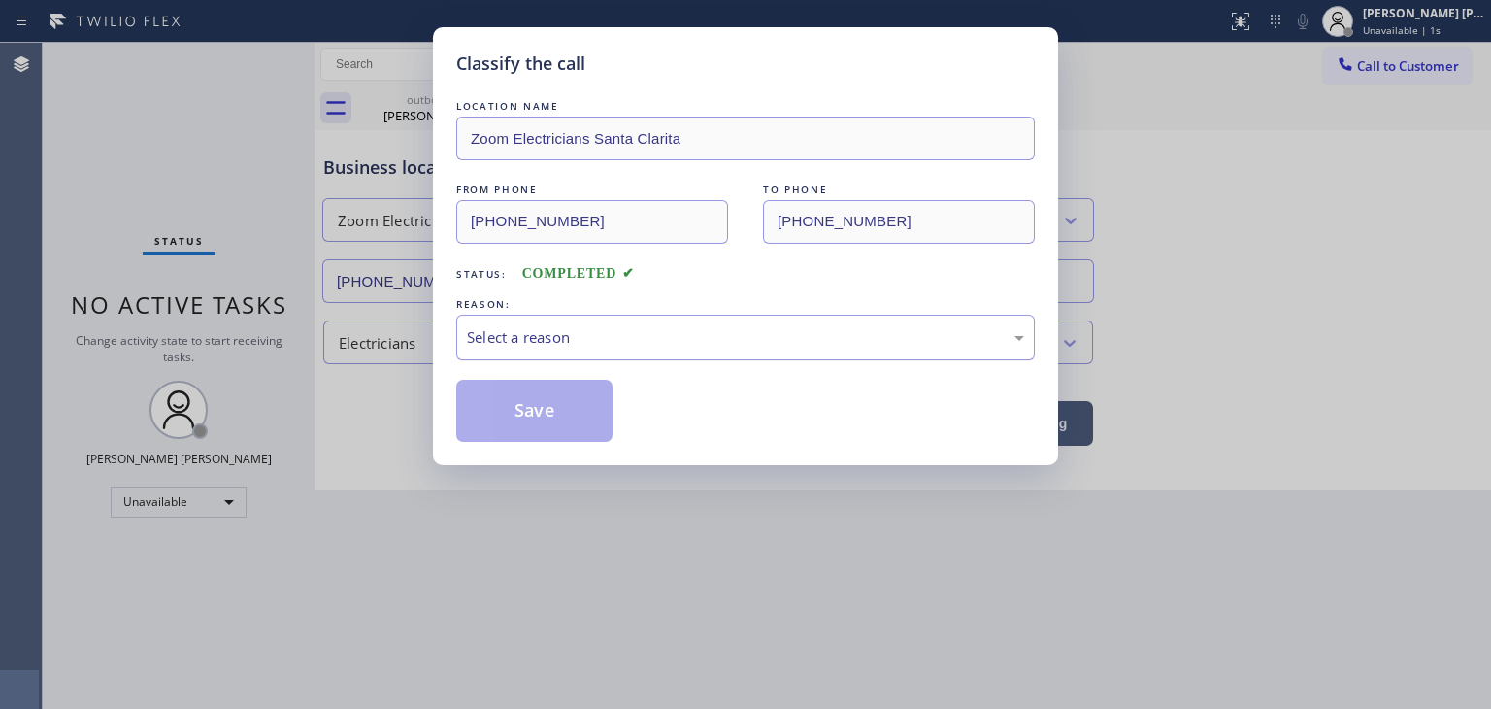
click at [572, 319] on div "Select a reason" at bounding box center [745, 338] width 579 height 46
click at [569, 407] on button "Save" at bounding box center [534, 411] width 156 height 62
type input "[PHONE_NUMBER]"
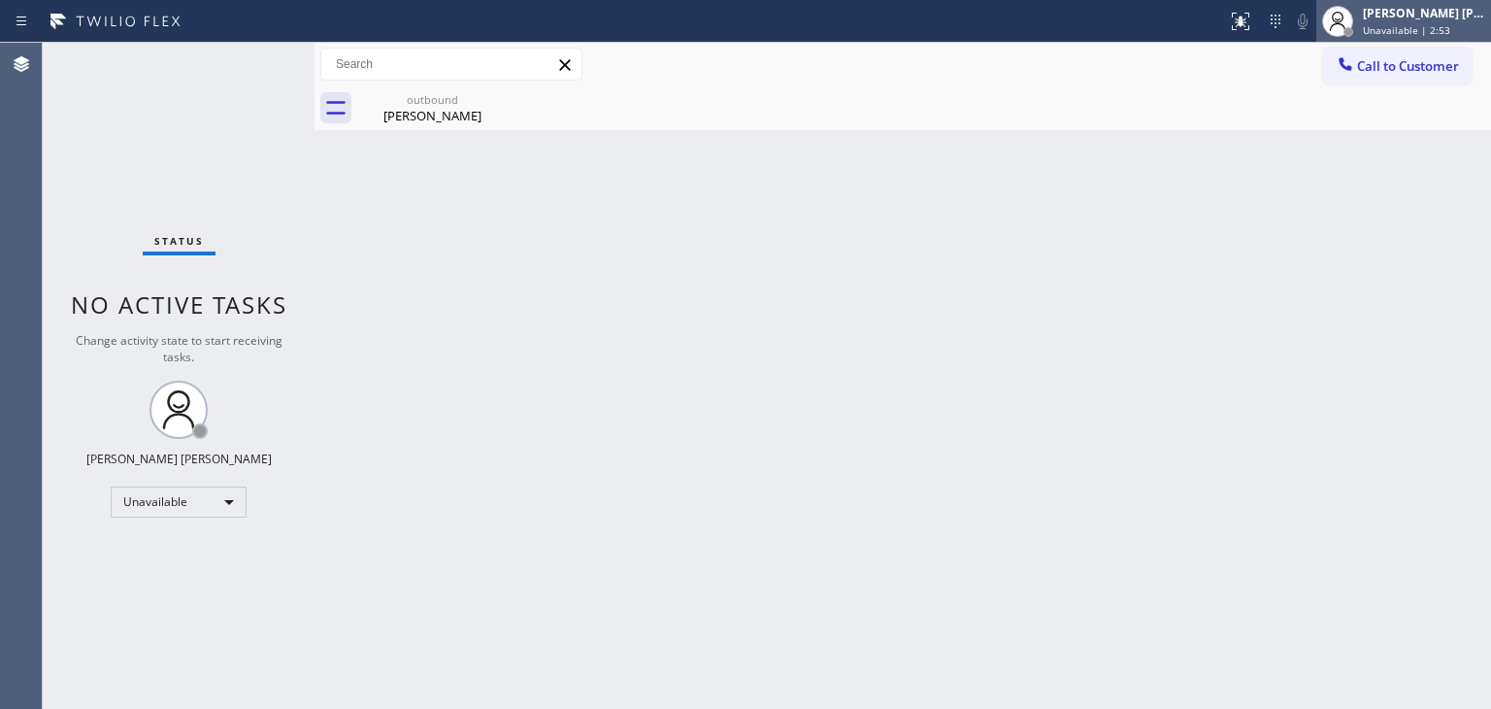
click at [1427, 34] on span "Unavailable | 2:53" at bounding box center [1406, 30] width 87 height 14
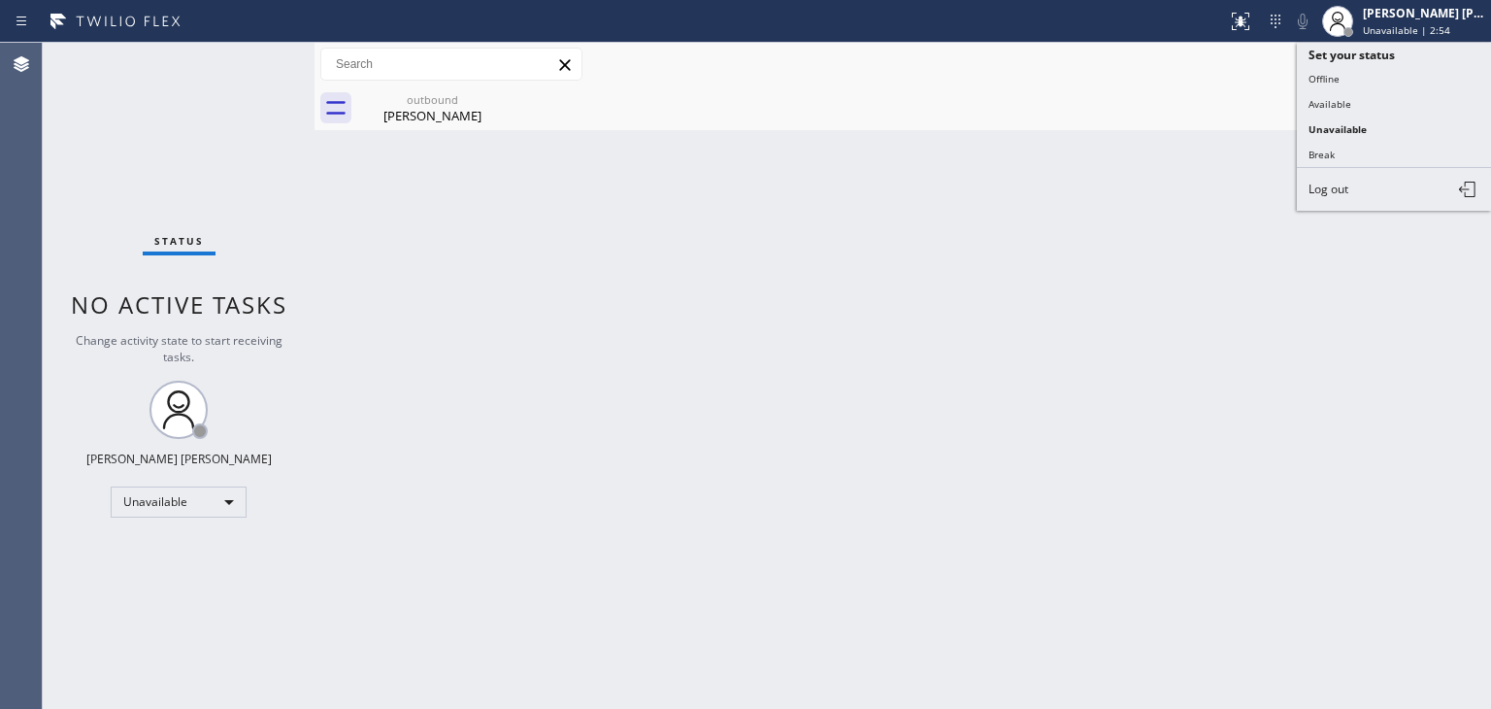
click at [1377, 91] on button "Available" at bounding box center [1394, 103] width 194 height 25
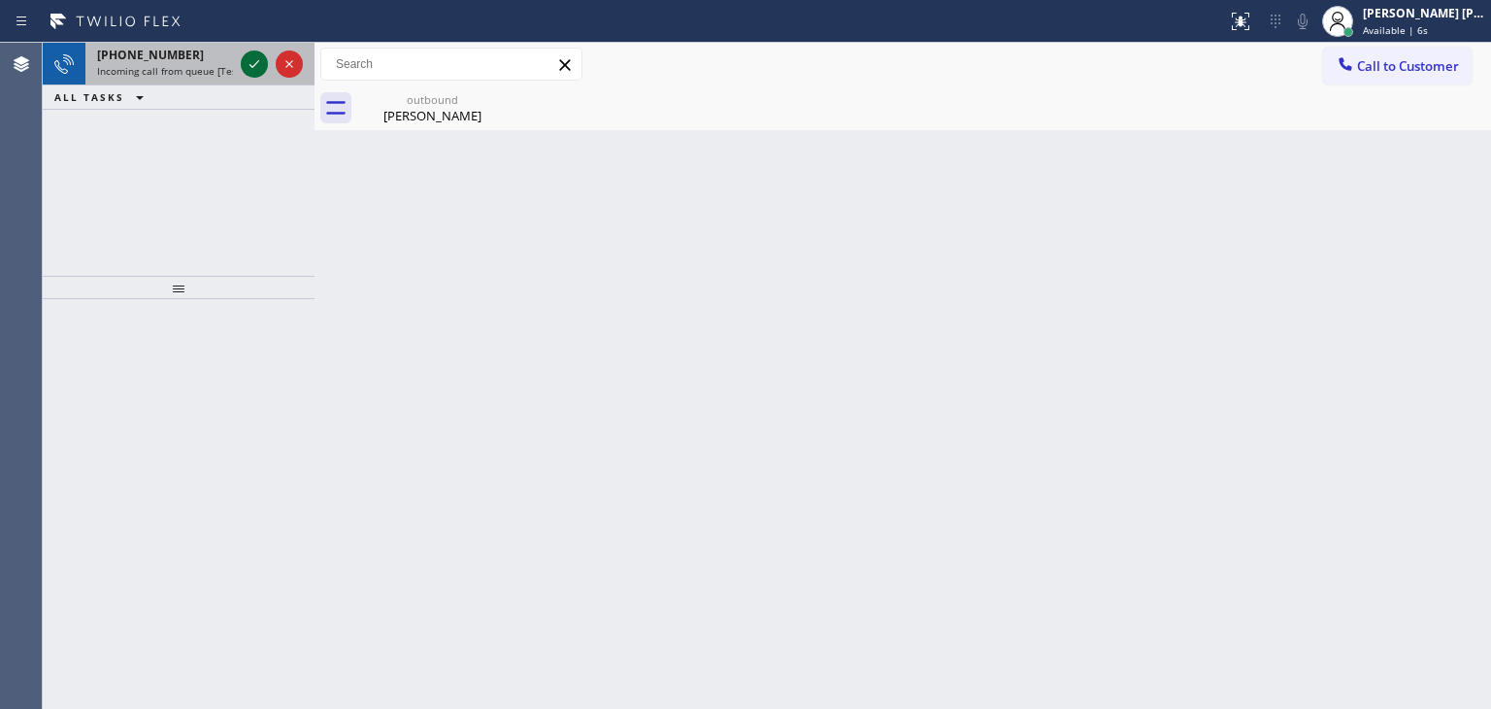
click at [252, 61] on icon at bounding box center [254, 63] width 23 height 23
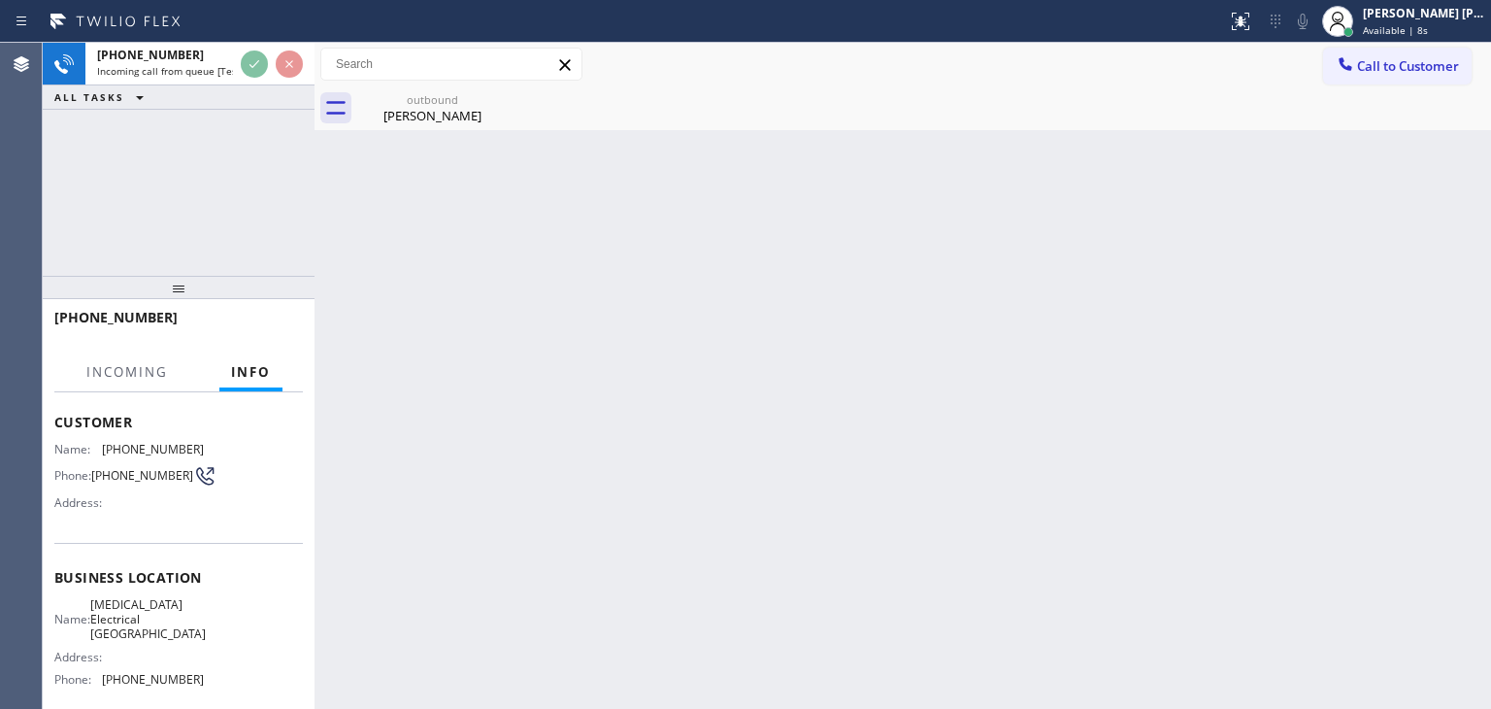
scroll to position [97, 0]
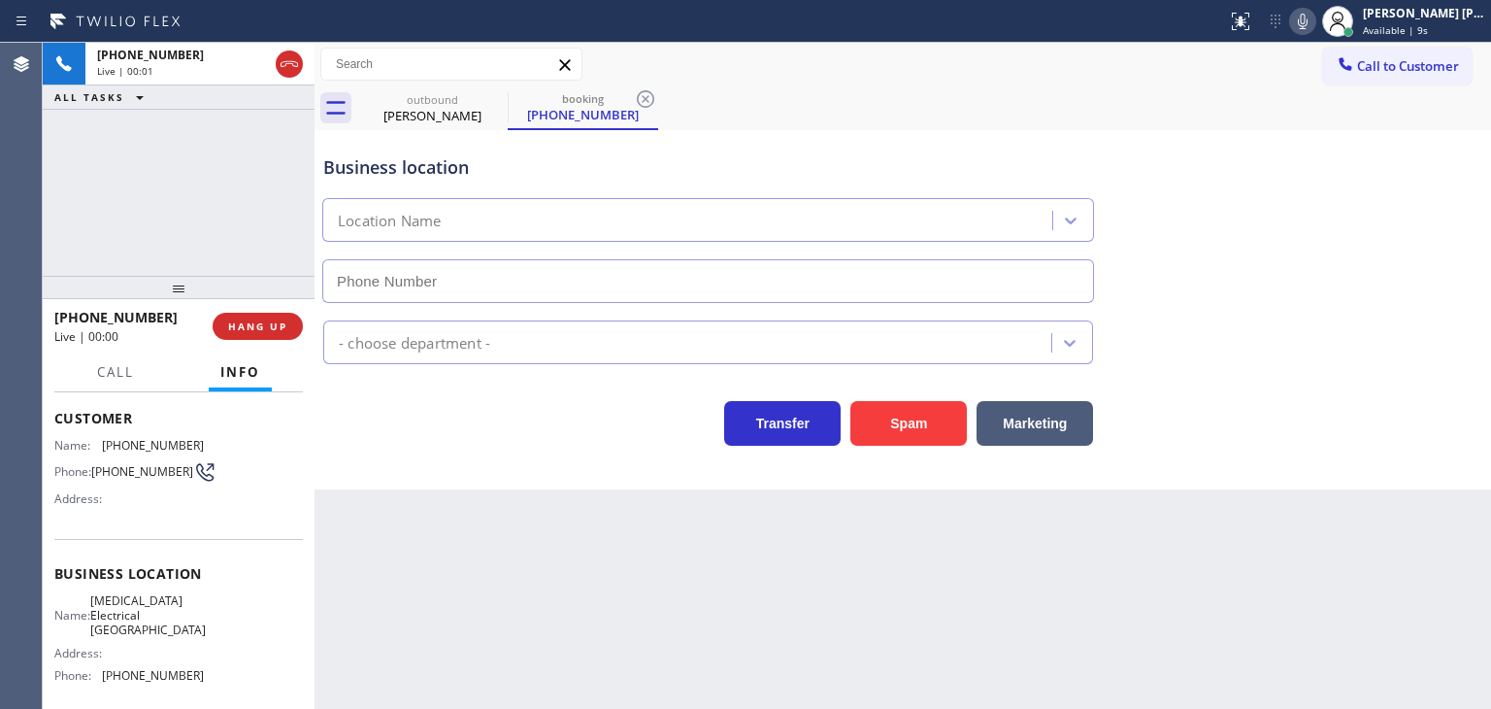
type input "[PHONE_NUMBER]"
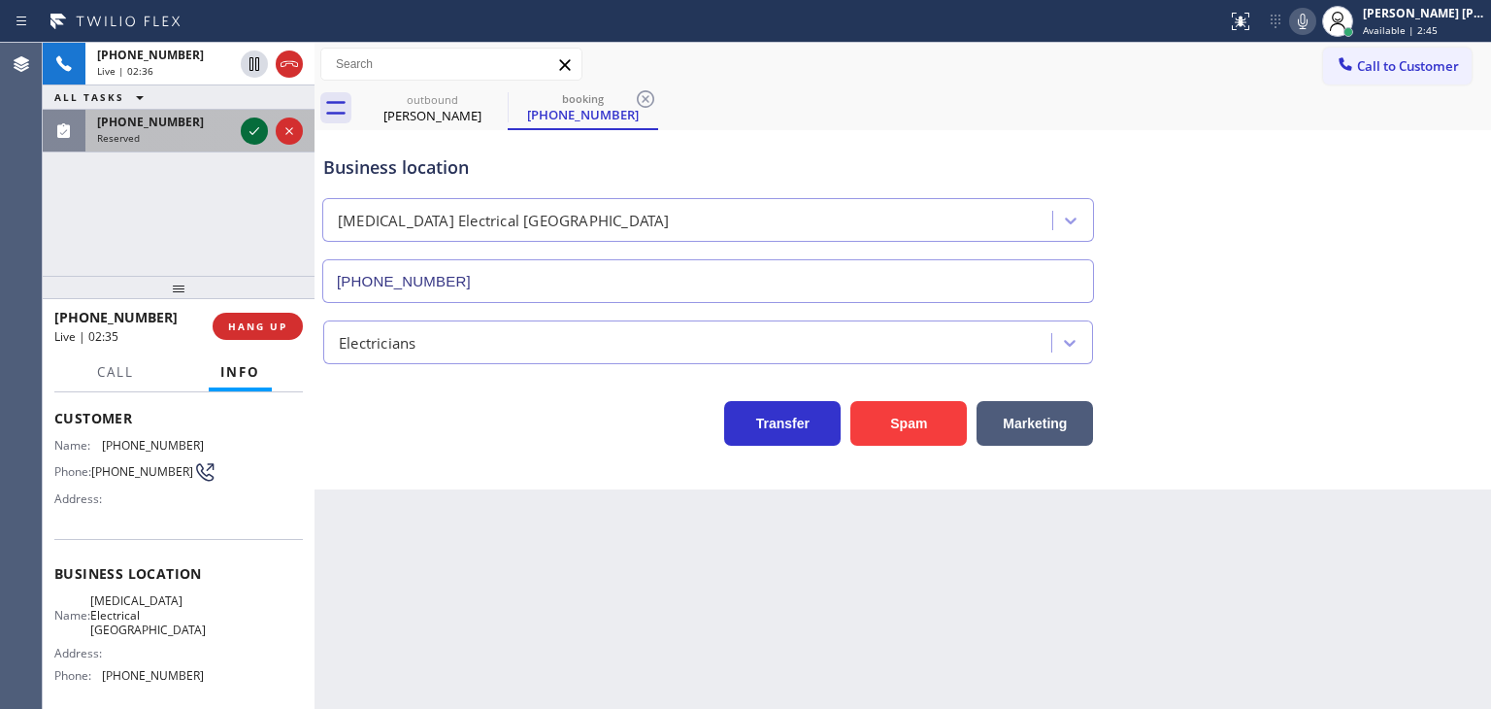
click at [247, 133] on icon at bounding box center [254, 130] width 23 height 23
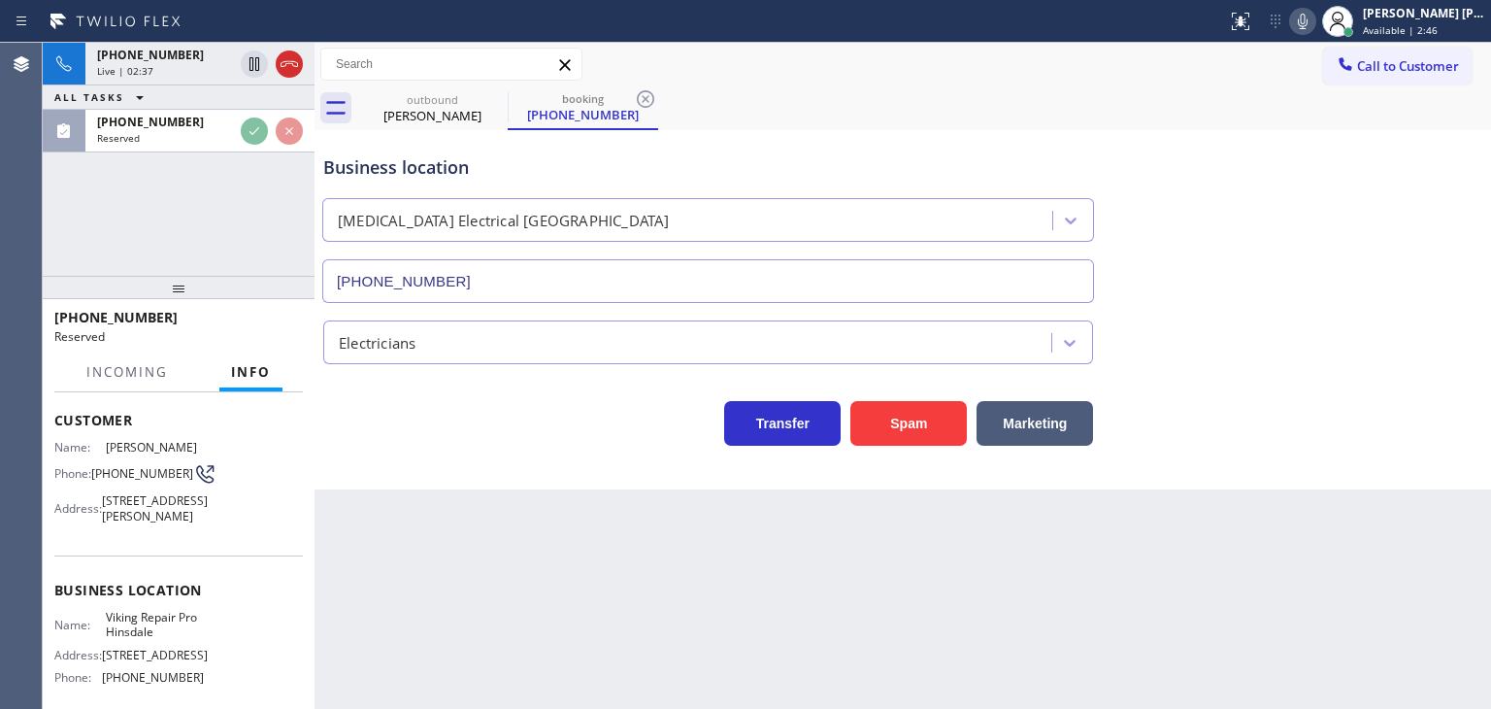
scroll to position [113, 0]
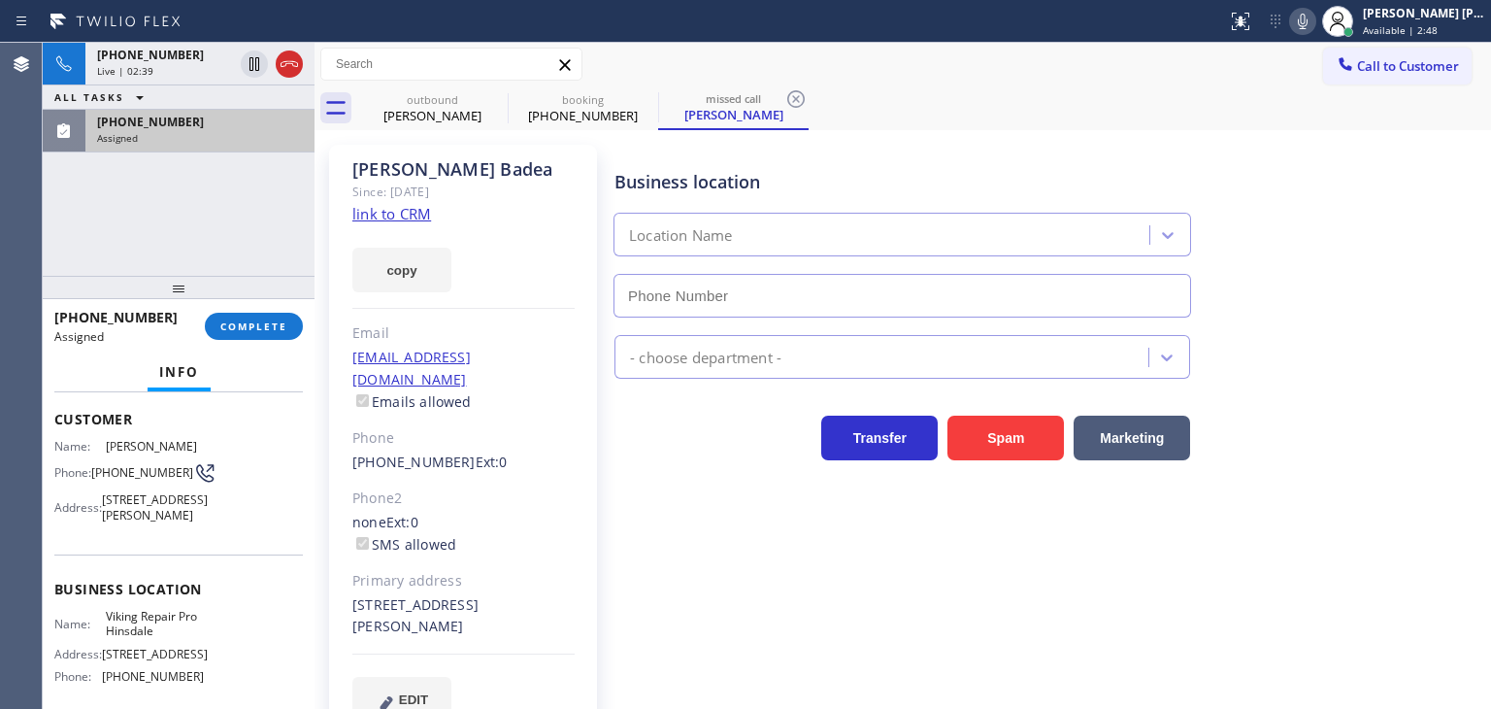
click at [144, 145] on div "[PHONE_NUMBER] Assigned" at bounding box center [195, 131] width 221 height 43
type input "[PHONE_NUMBER]"
click at [159, 133] on div "Assigned" at bounding box center [200, 138] width 206 height 14
click at [225, 143] on div "[PHONE_NUMBER] Assigned" at bounding box center [195, 131] width 221 height 43
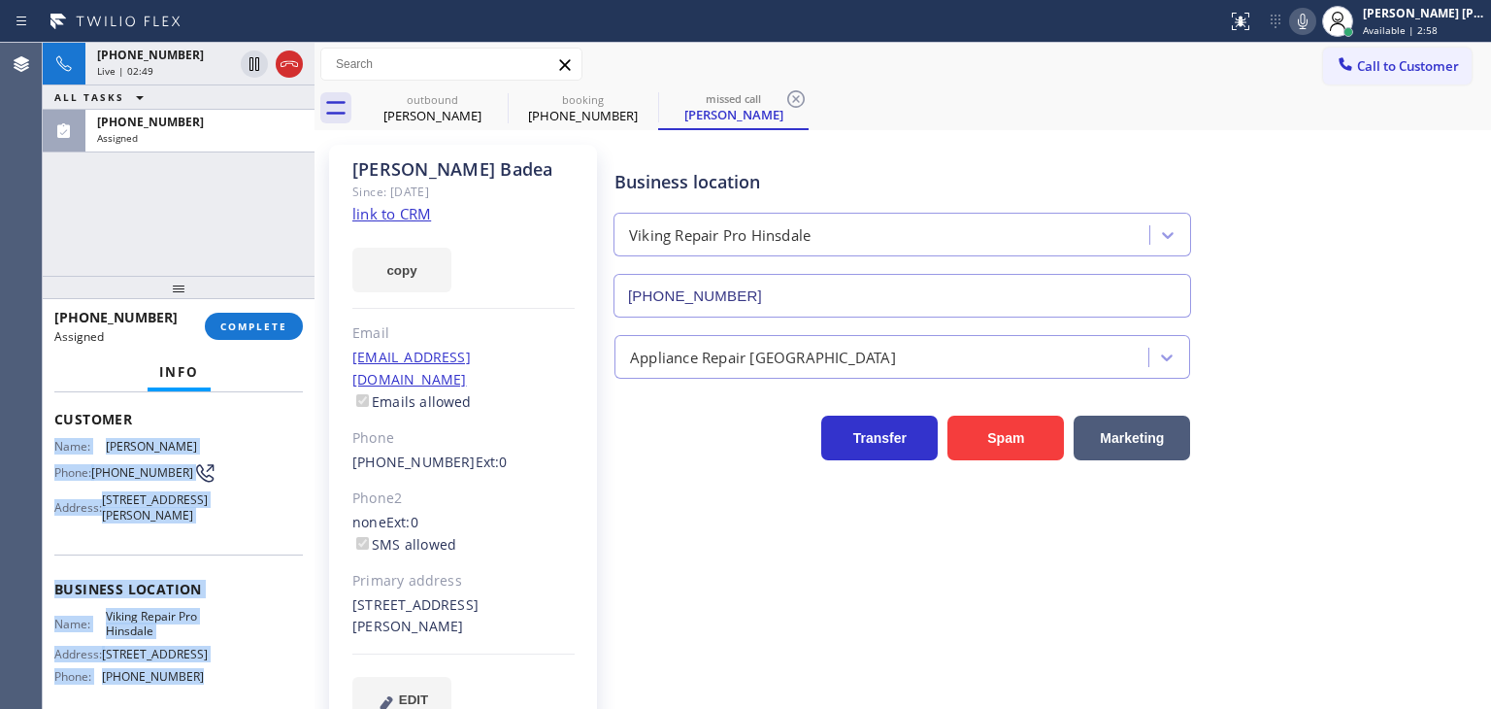
drag, startPoint x: 189, startPoint y: 629, endPoint x: 54, endPoint y: 450, distance: 224.7
click at [54, 450] on div "Context Queue: Appliance Repair High End Priority: 0 Task Age: Customer Name: […" at bounding box center [178, 574] width 249 height 579
click at [154, 140] on div "Assigned" at bounding box center [200, 138] width 206 height 14
click at [202, 133] on div "Assigned" at bounding box center [200, 138] width 206 height 14
click at [269, 331] on span "COMPLETE" at bounding box center [253, 326] width 67 height 14
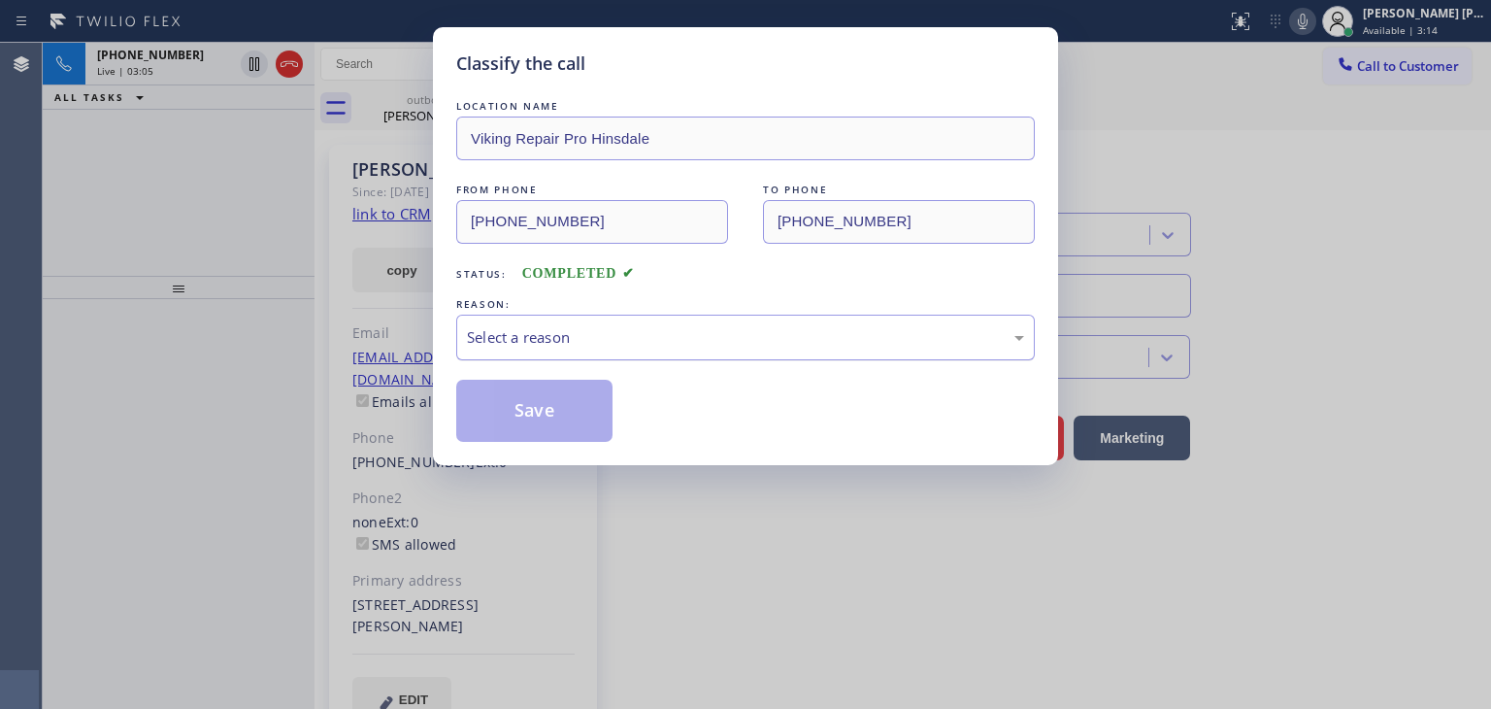
click at [597, 339] on div "Select a reason" at bounding box center [745, 337] width 557 height 22
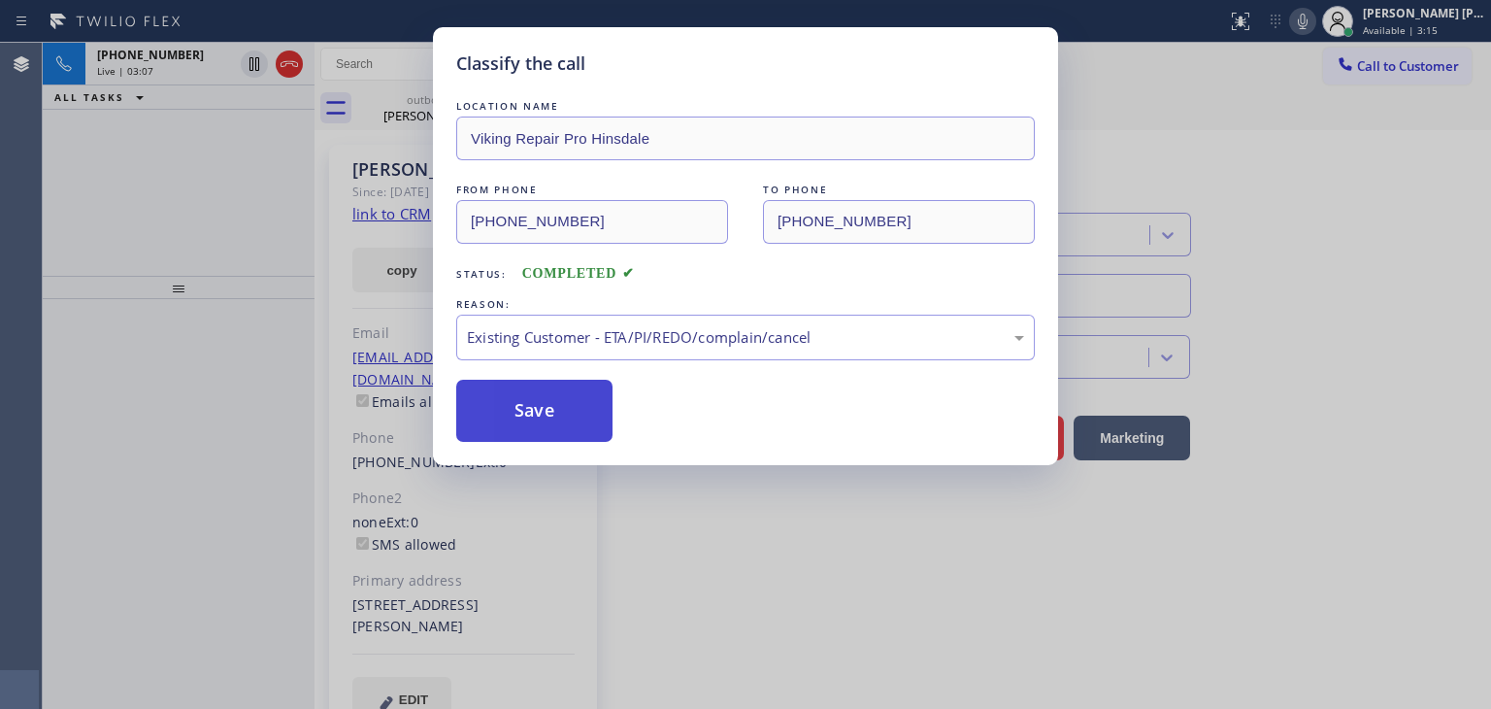
click at [593, 406] on button "Save" at bounding box center [534, 411] width 156 height 62
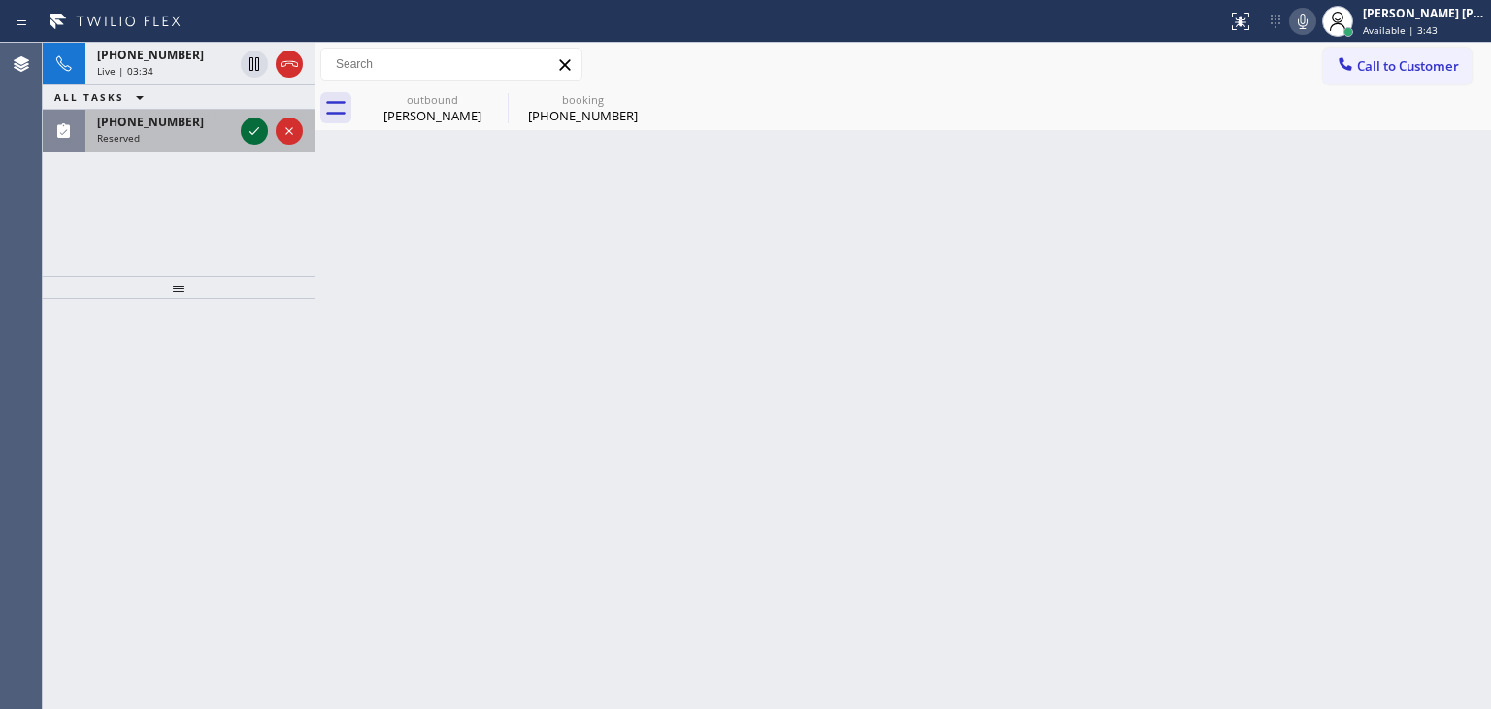
click at [247, 131] on icon at bounding box center [254, 130] width 23 height 23
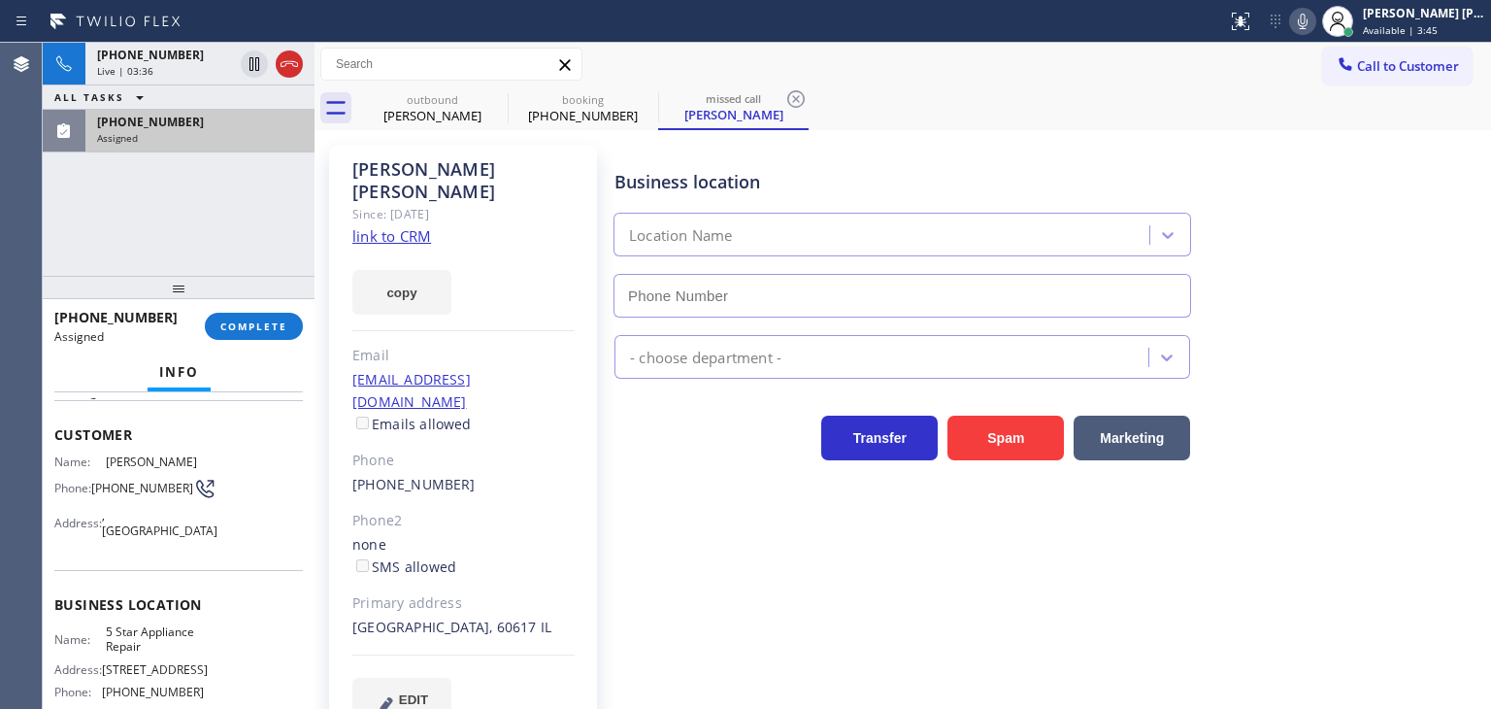
type input "[PHONE_NUMBER]"
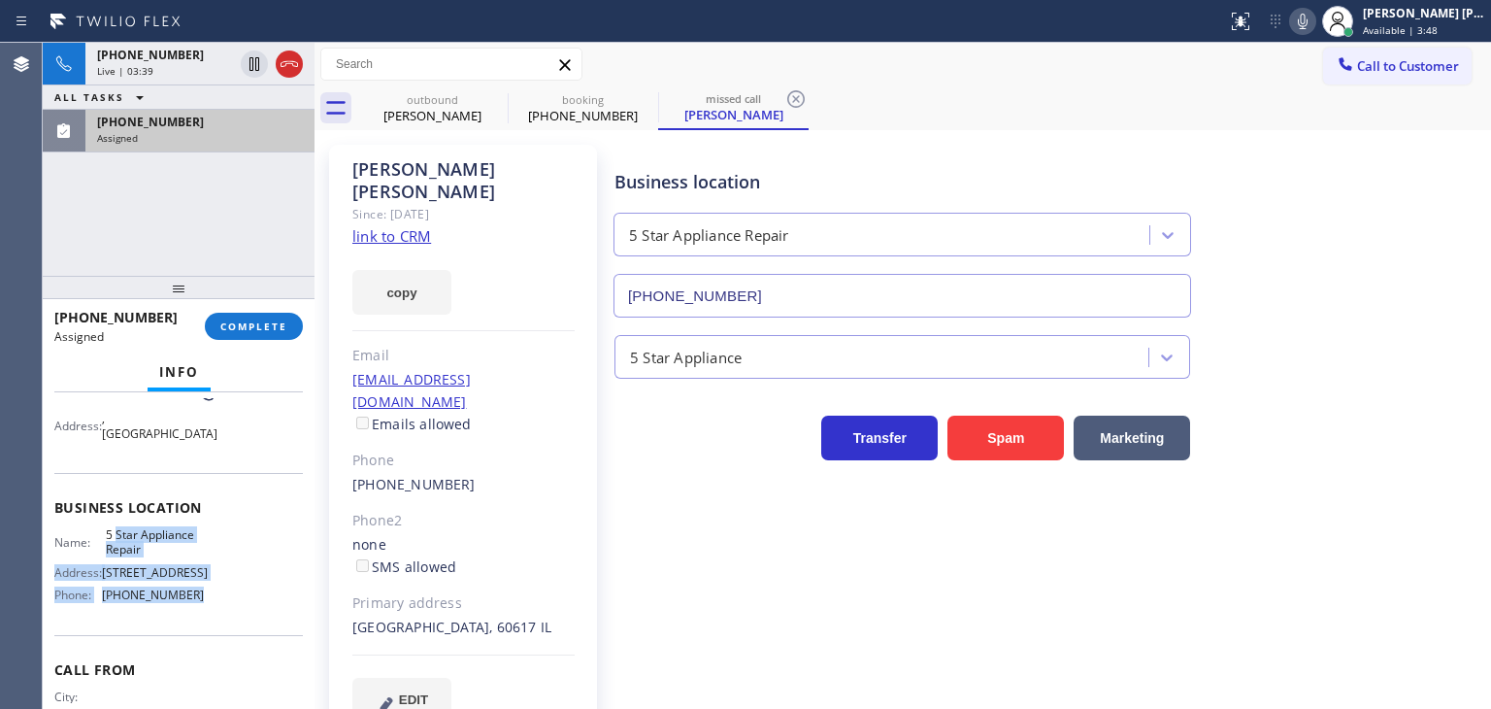
scroll to position [97, 0]
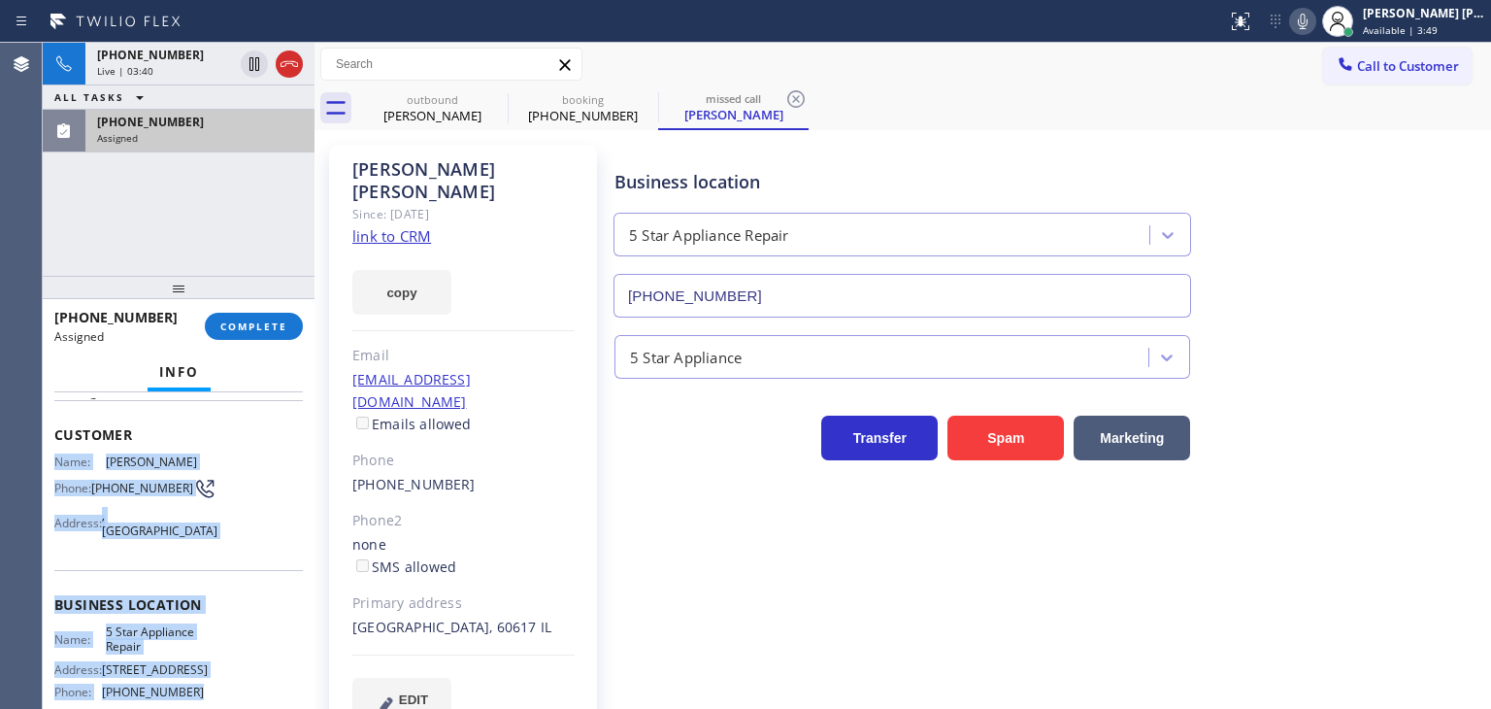
drag, startPoint x: 206, startPoint y: 618, endPoint x: 57, endPoint y: 463, distance: 214.3
click at [57, 463] on div "Context Queue: 5 Star Appliance Priority: 0 Task Age: Customer Name: [PERSON_NA…" at bounding box center [178, 590] width 249 height 579
click at [1455, 6] on div "[PERSON_NAME] [PERSON_NAME]" at bounding box center [1424, 13] width 122 height 17
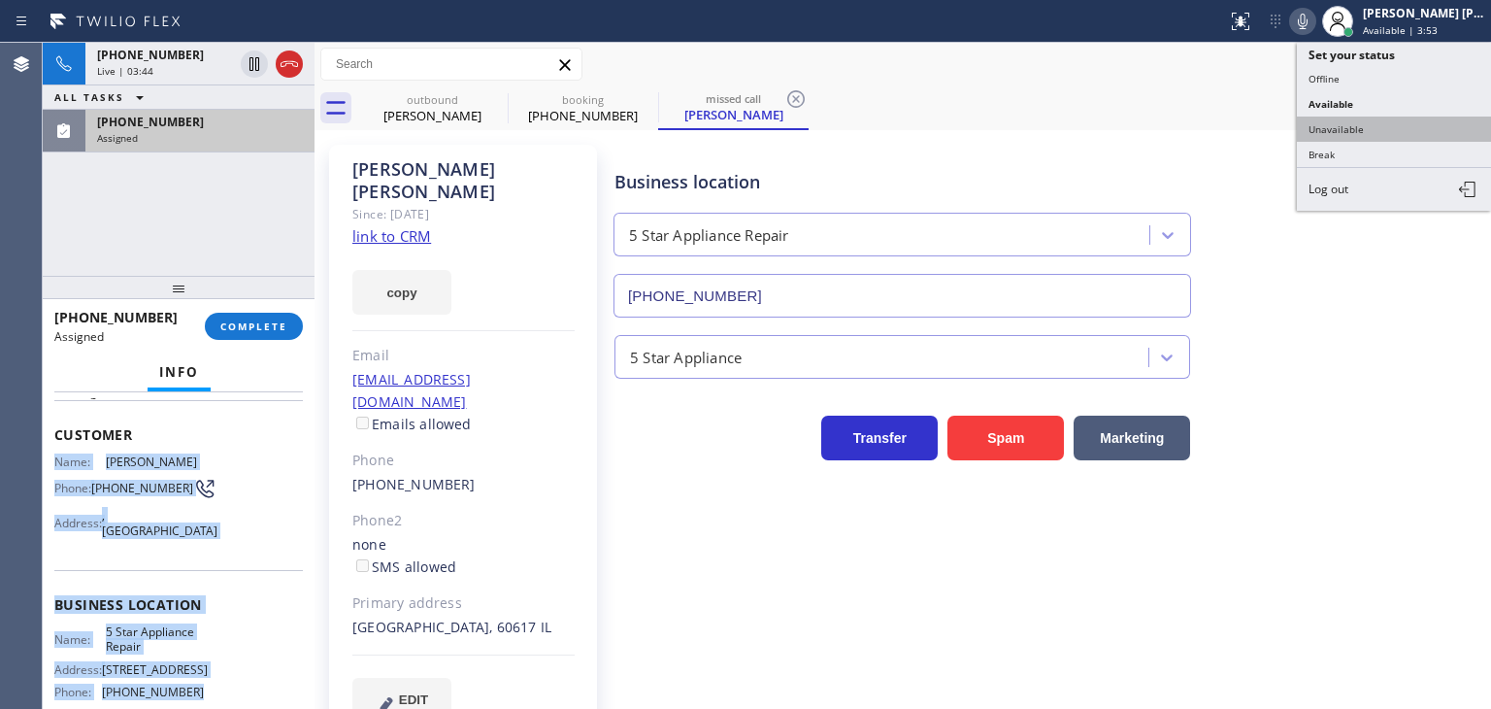
click at [1397, 125] on button "Unavailable" at bounding box center [1394, 129] width 194 height 25
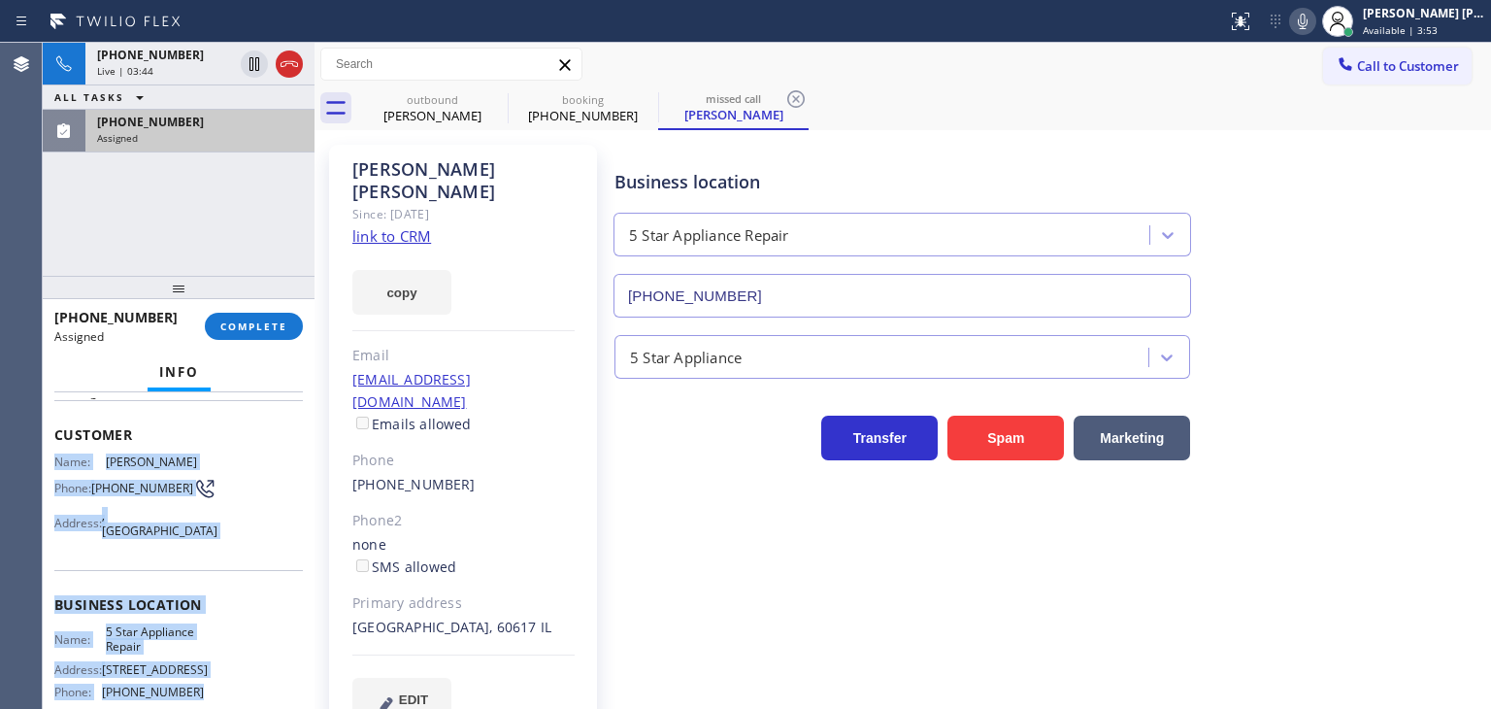
click at [210, 133] on div "Assigned" at bounding box center [200, 138] width 206 height 14
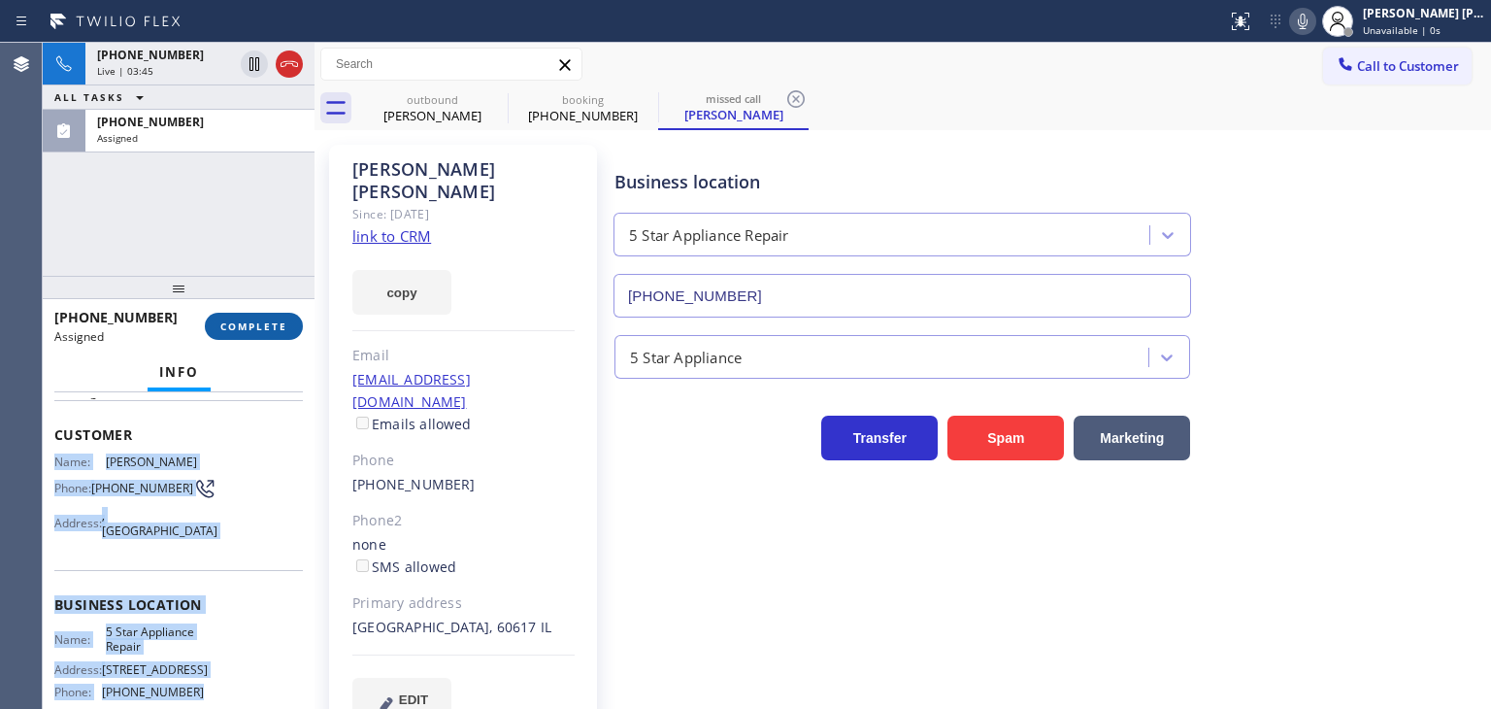
click at [269, 317] on button "COMPLETE" at bounding box center [254, 326] width 98 height 27
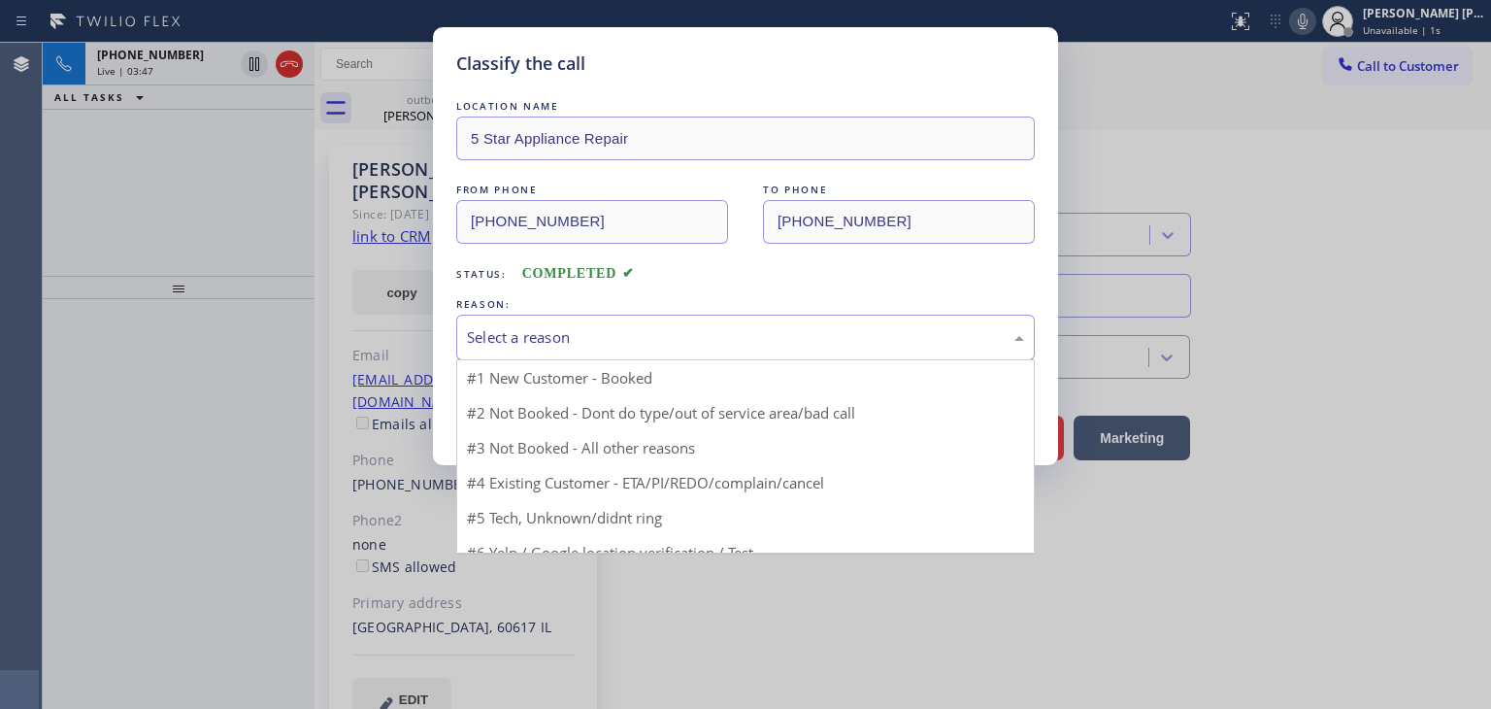
click at [556, 326] on div "Select a reason" at bounding box center [745, 337] width 557 height 22
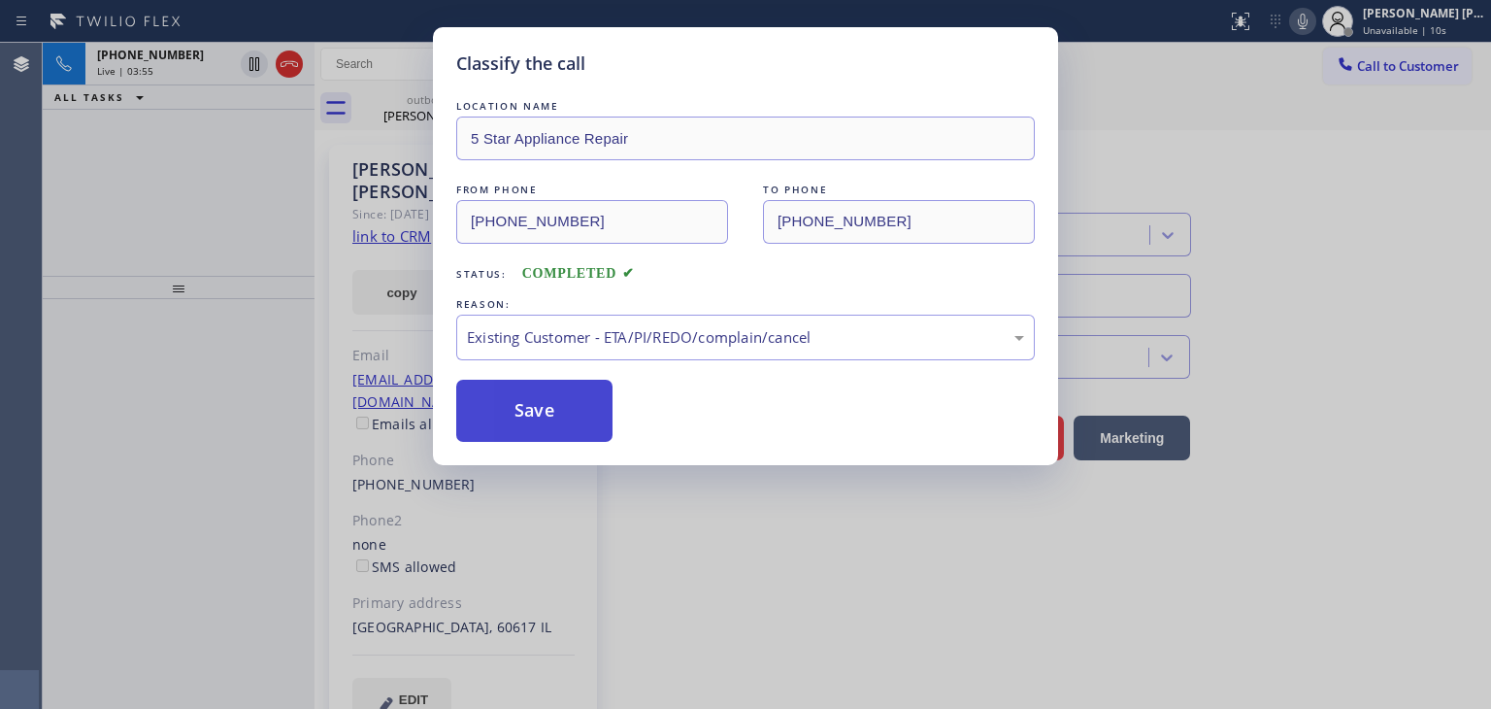
click at [545, 417] on button "Save" at bounding box center [534, 411] width 156 height 62
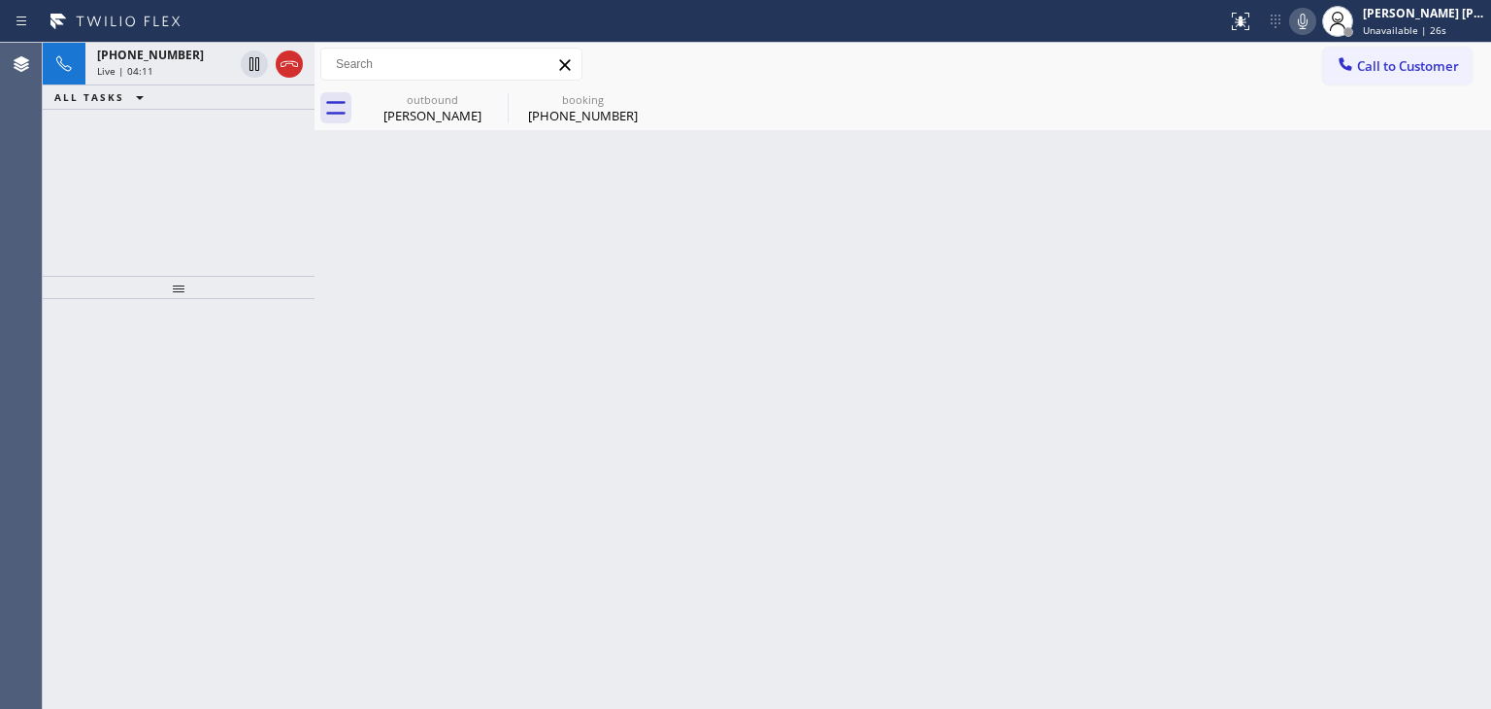
click at [1315, 22] on icon at bounding box center [1302, 21] width 23 height 23
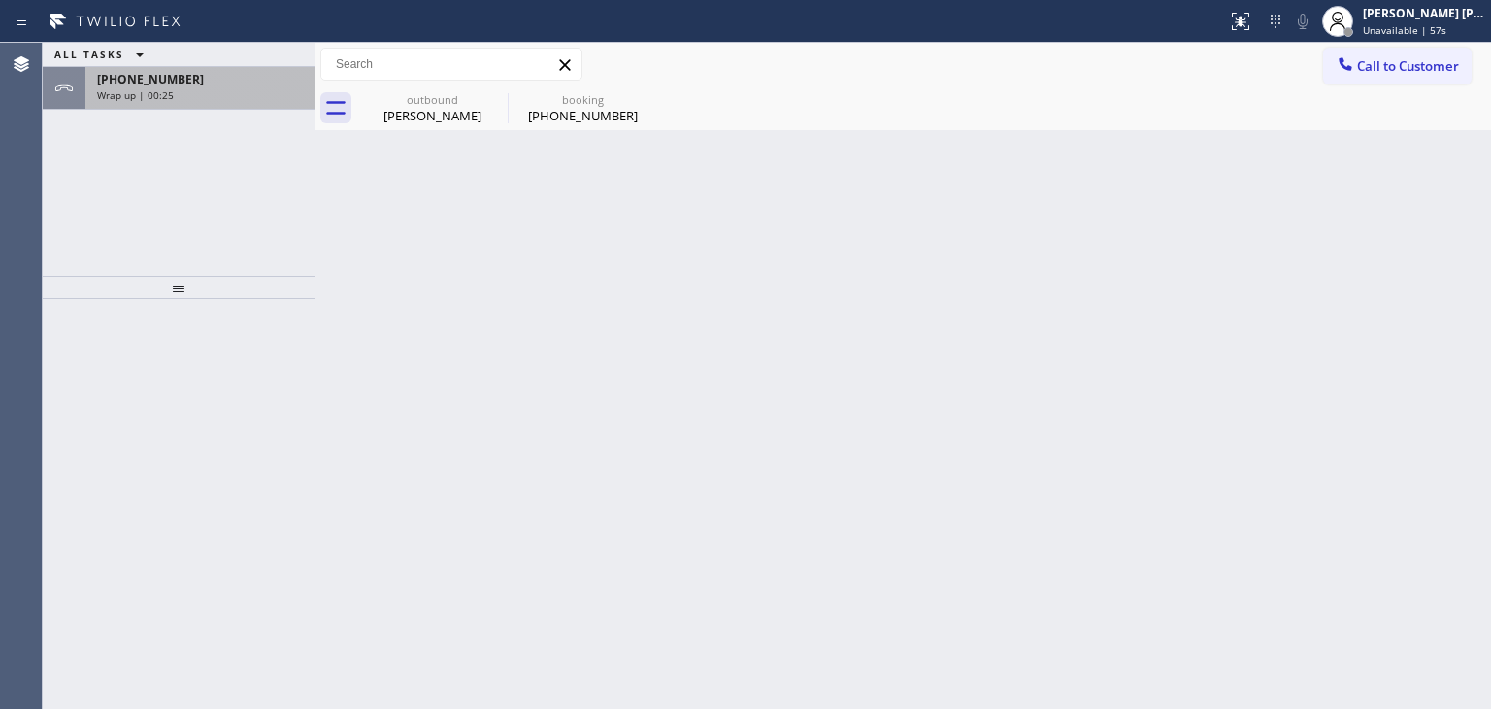
click at [162, 97] on span "Wrap up | 00:25" at bounding box center [135, 95] width 77 height 14
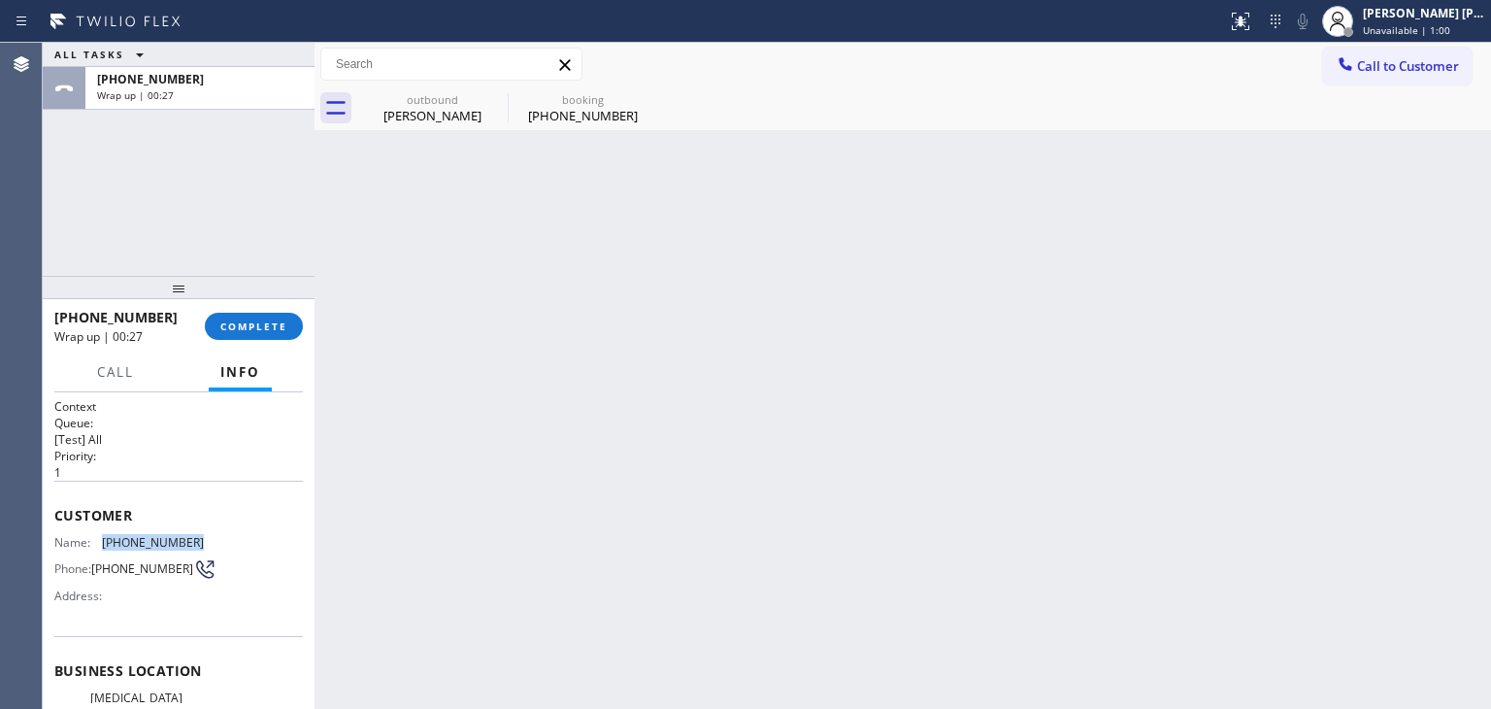
drag, startPoint x: 207, startPoint y: 530, endPoint x: 101, endPoint y: 539, distance: 106.2
click at [101, 539] on div "Name: [PHONE_NUMBER] Phone: [PHONE_NUMBER] Address:" at bounding box center [178, 573] width 249 height 77
click at [241, 323] on span "COMPLETE" at bounding box center [253, 326] width 67 height 14
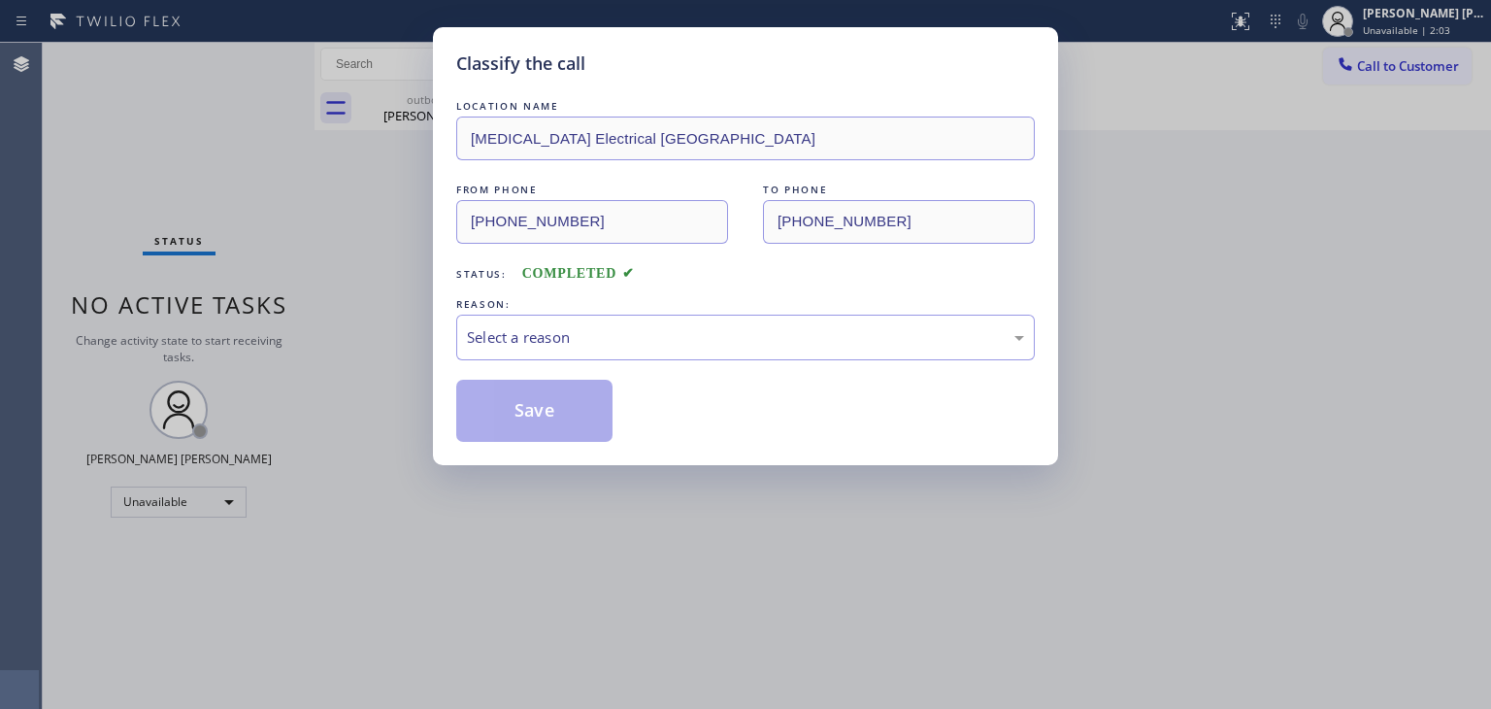
click at [757, 218] on div "FROM PHONE [PHONE_NUMBER] TO PHONE [PHONE_NUMBER]" at bounding box center [745, 212] width 579 height 64
click at [586, 342] on div "Select a reason" at bounding box center [745, 337] width 557 height 22
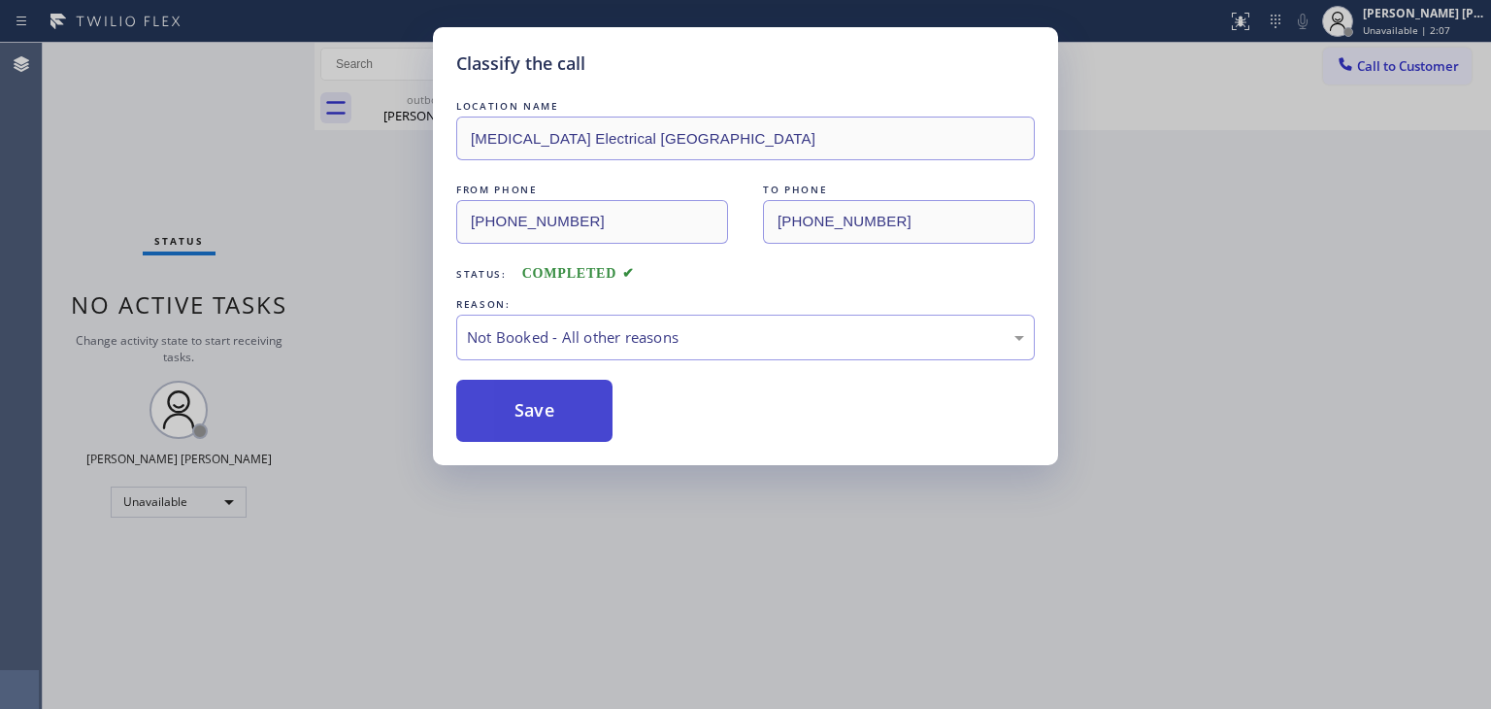
click at [567, 413] on button "Save" at bounding box center [534, 411] width 156 height 62
type input "[PHONE_NUMBER]"
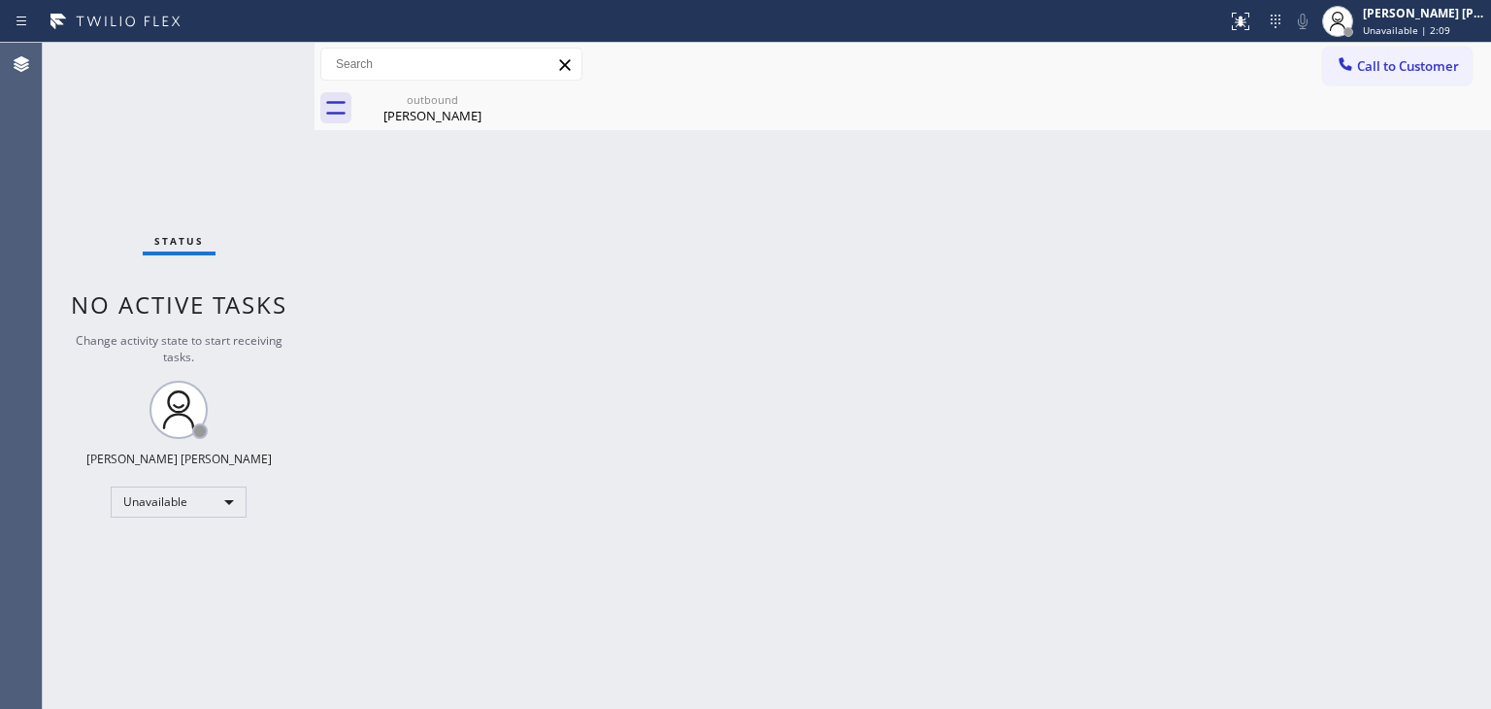
click at [1455, 17] on div "[PERSON_NAME] [PERSON_NAME]" at bounding box center [1424, 13] width 122 height 17
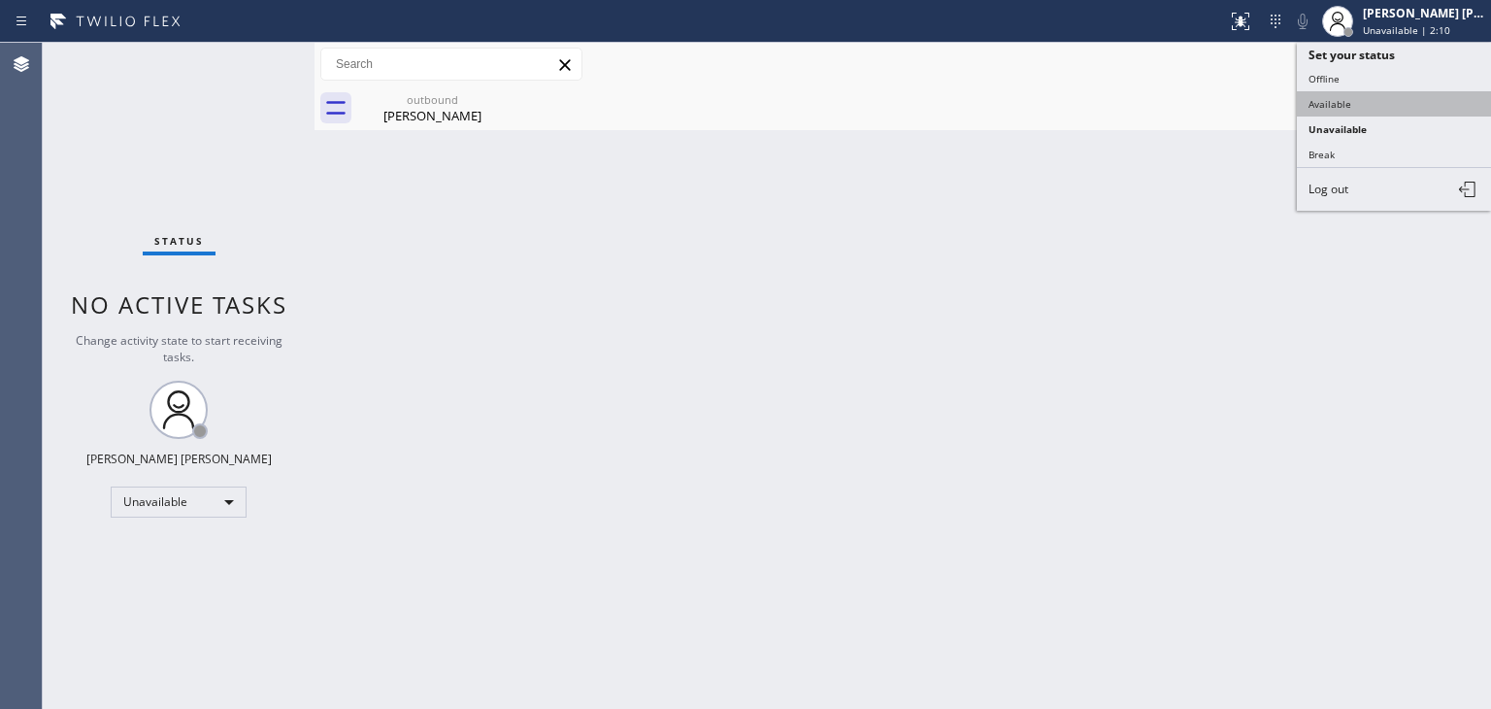
click at [1349, 110] on button "Available" at bounding box center [1394, 103] width 194 height 25
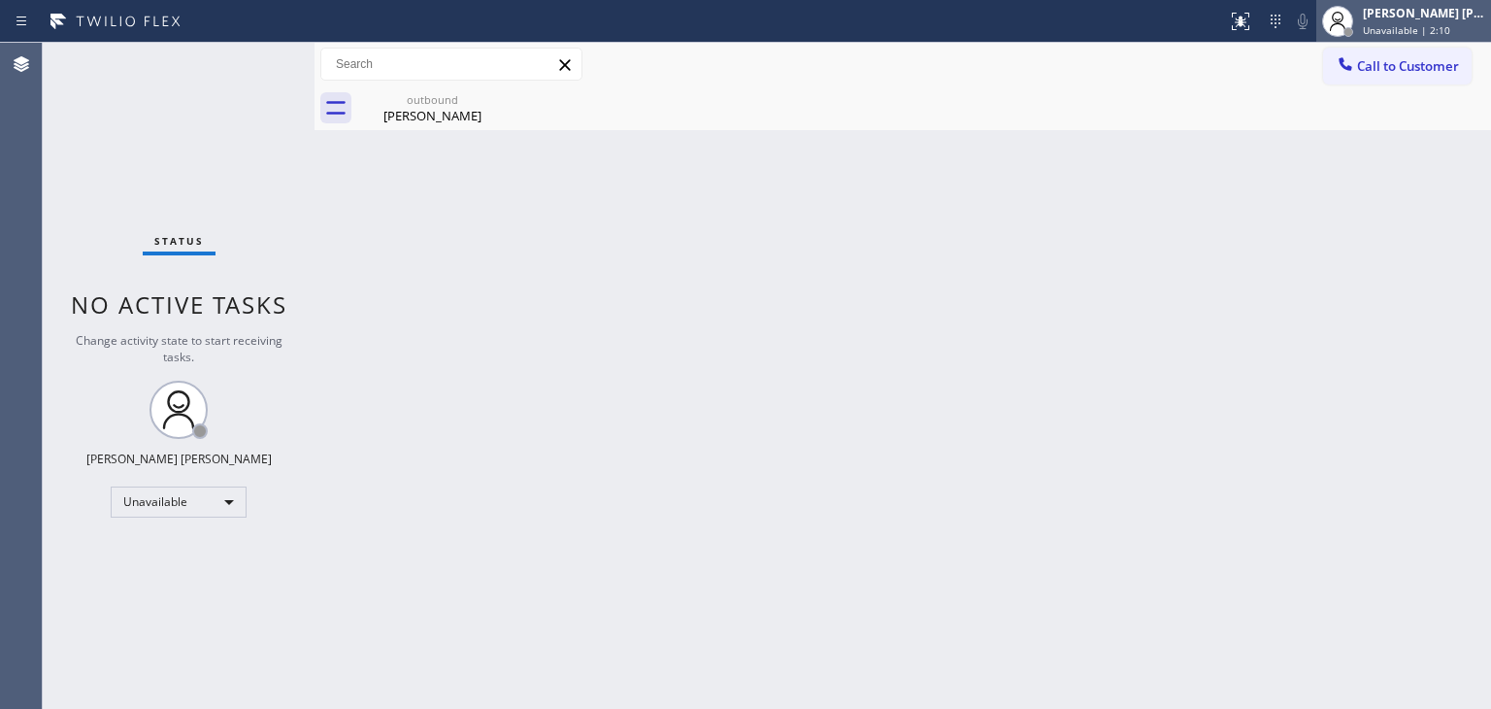
click at [1454, 14] on div "[PERSON_NAME] [PERSON_NAME]" at bounding box center [1424, 13] width 122 height 17
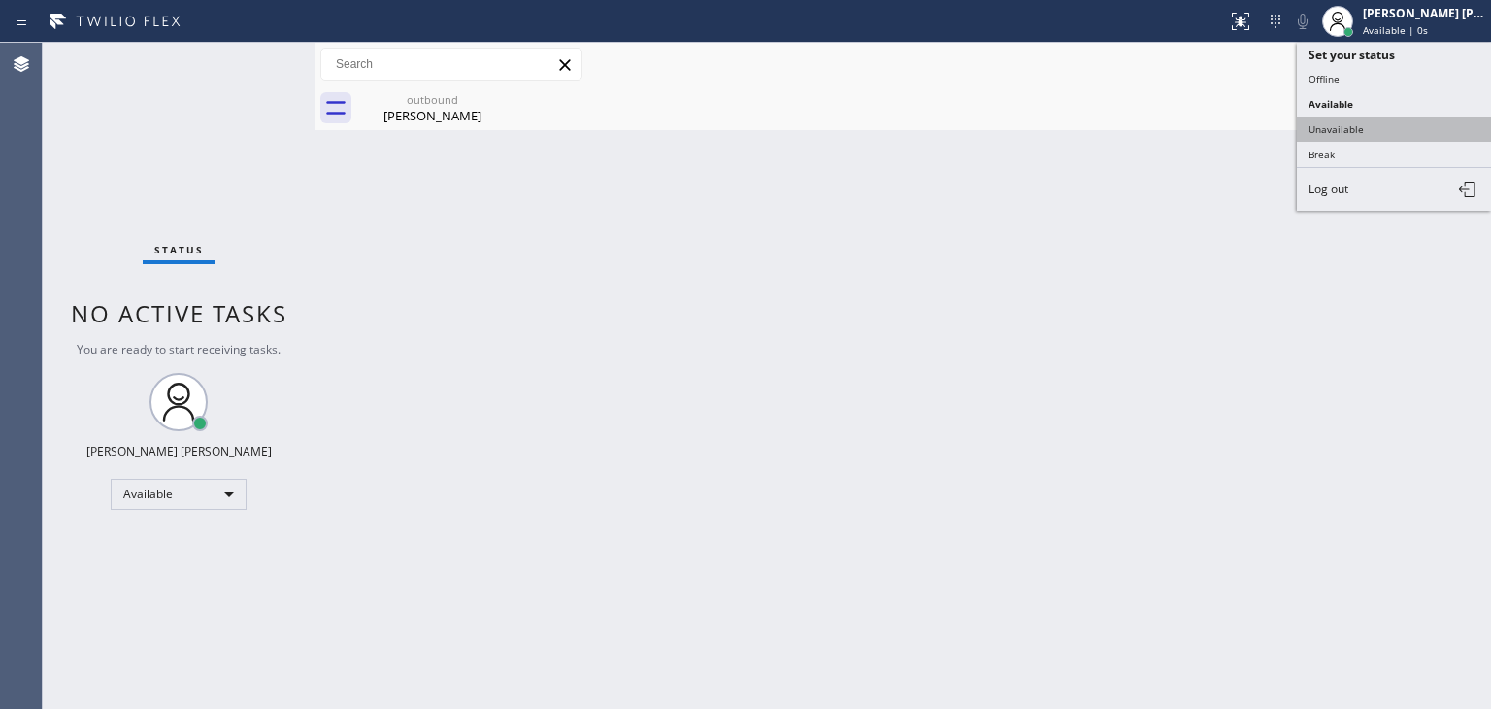
click at [1348, 131] on button "Unavailable" at bounding box center [1394, 129] width 194 height 25
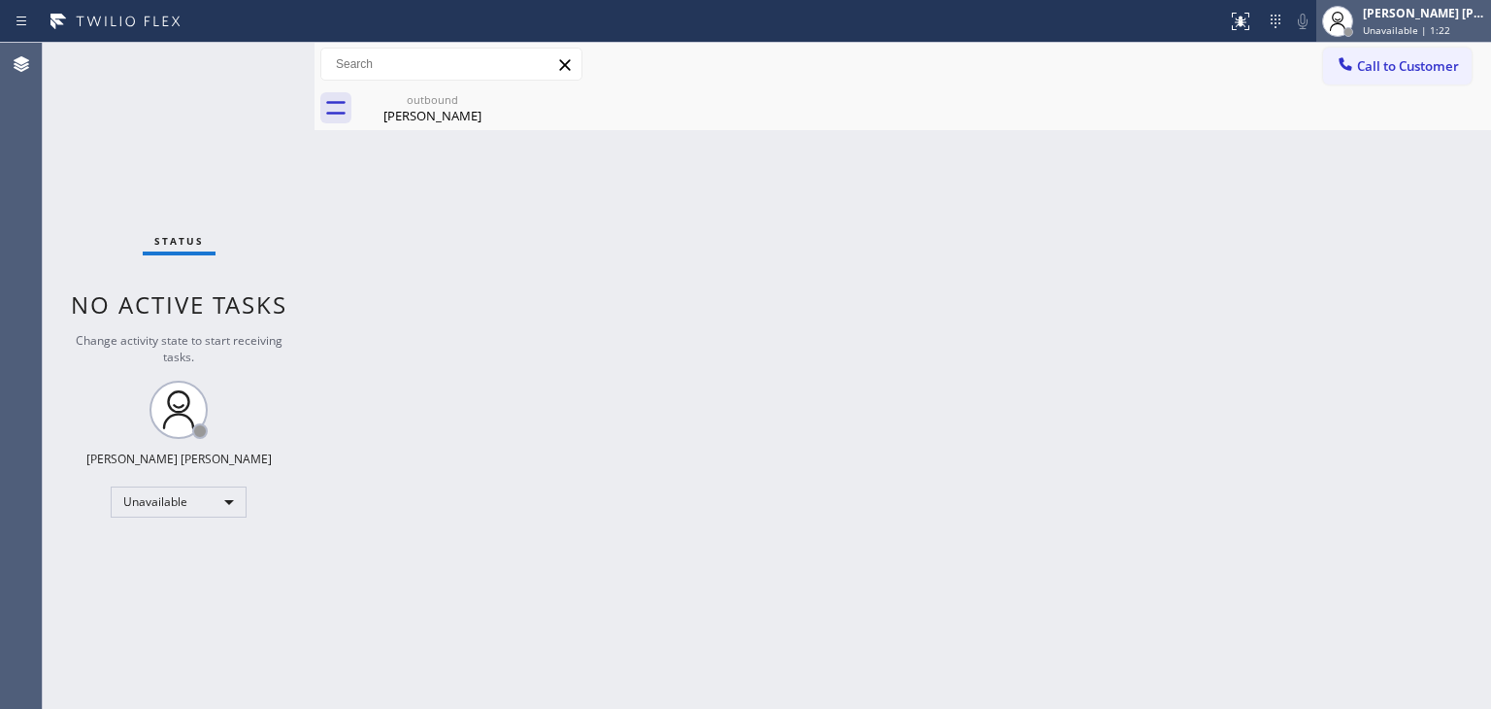
click at [1428, 15] on div "[PERSON_NAME] [PERSON_NAME]" at bounding box center [1424, 13] width 122 height 17
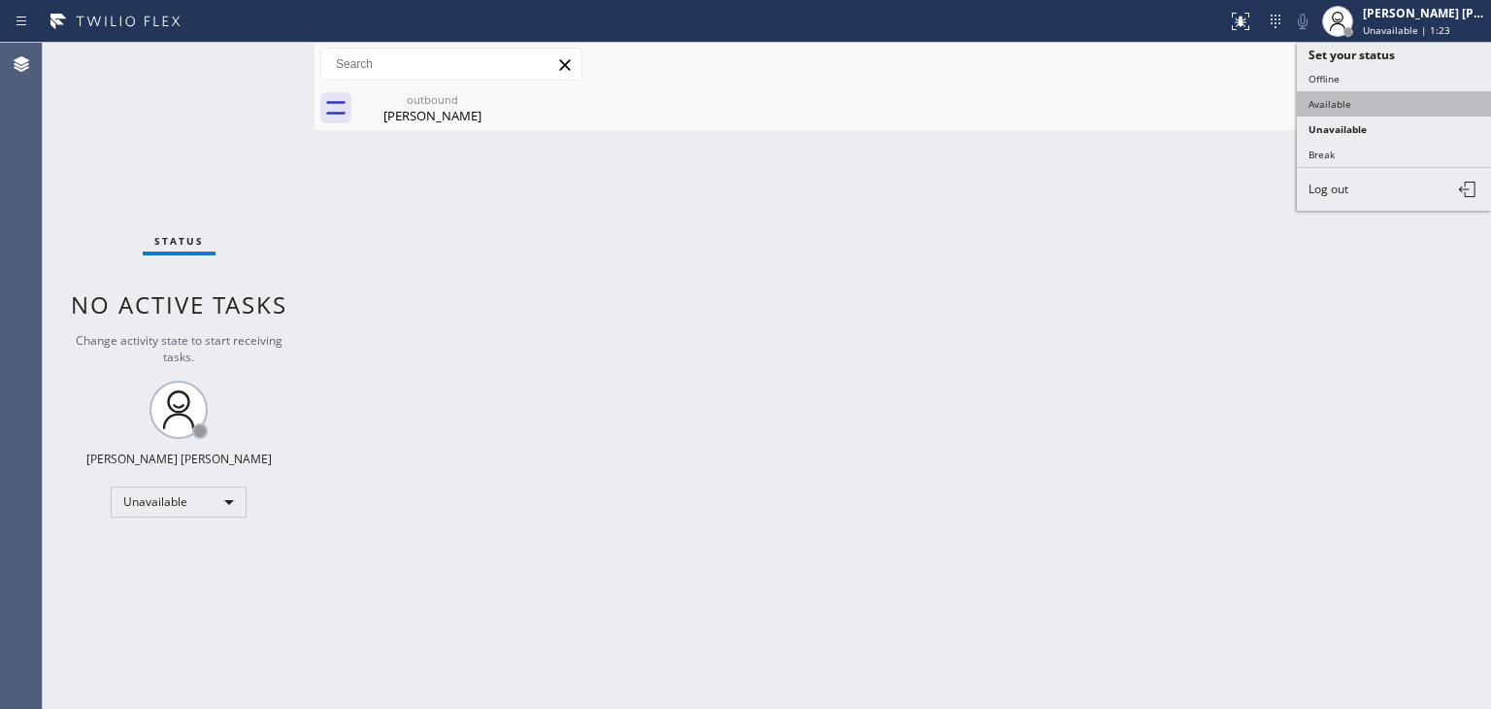
click at [1363, 94] on button "Available" at bounding box center [1394, 103] width 194 height 25
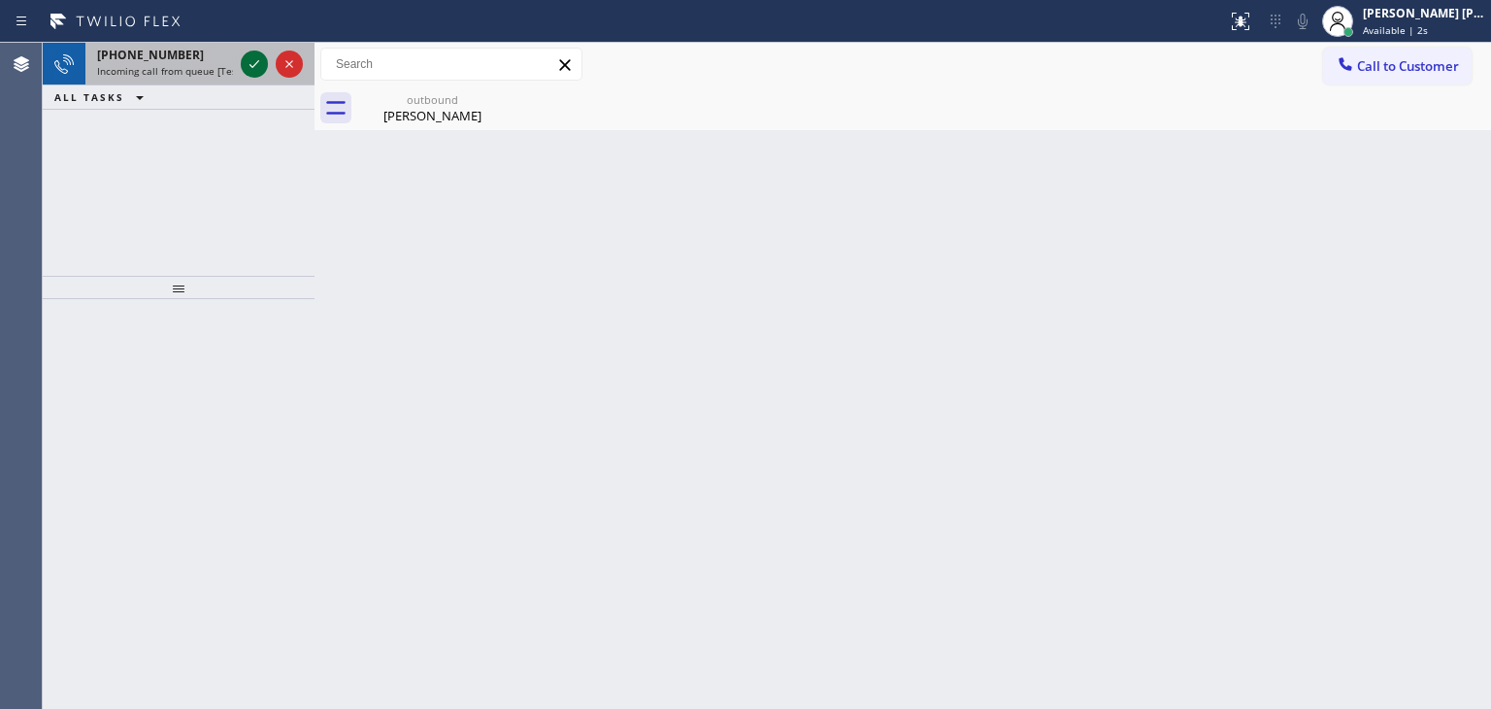
click at [247, 62] on icon at bounding box center [254, 63] width 23 height 23
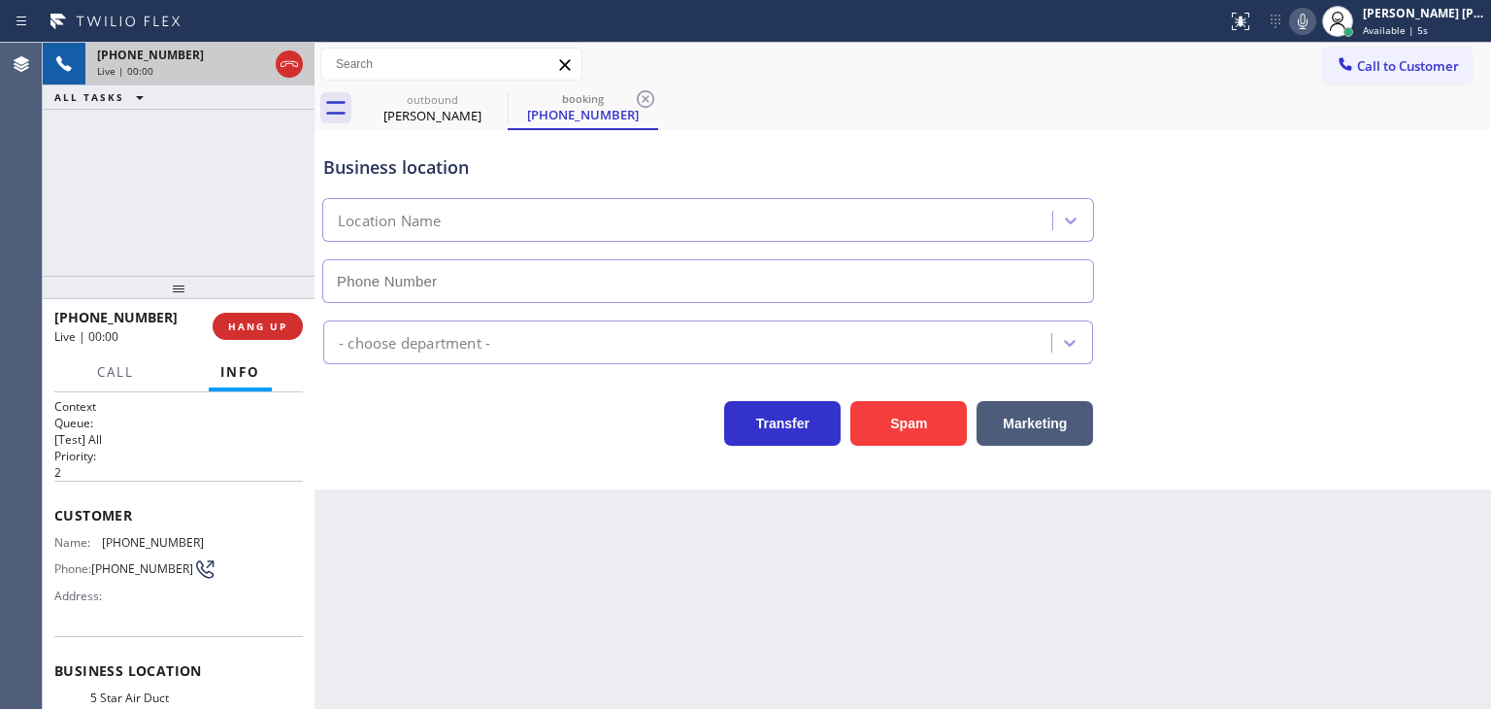
type input "[PHONE_NUMBER]"
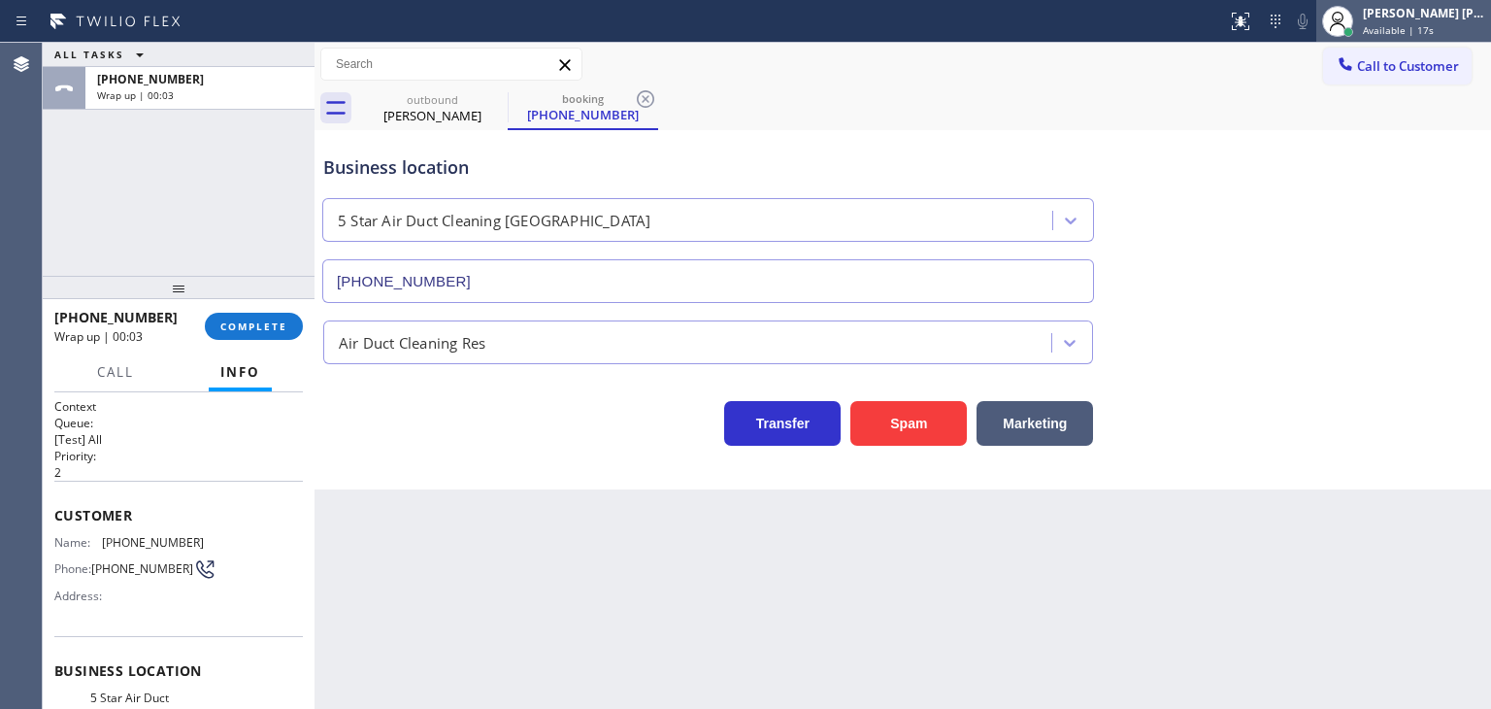
click at [1434, 24] on span "Available | 17s" at bounding box center [1398, 30] width 71 height 14
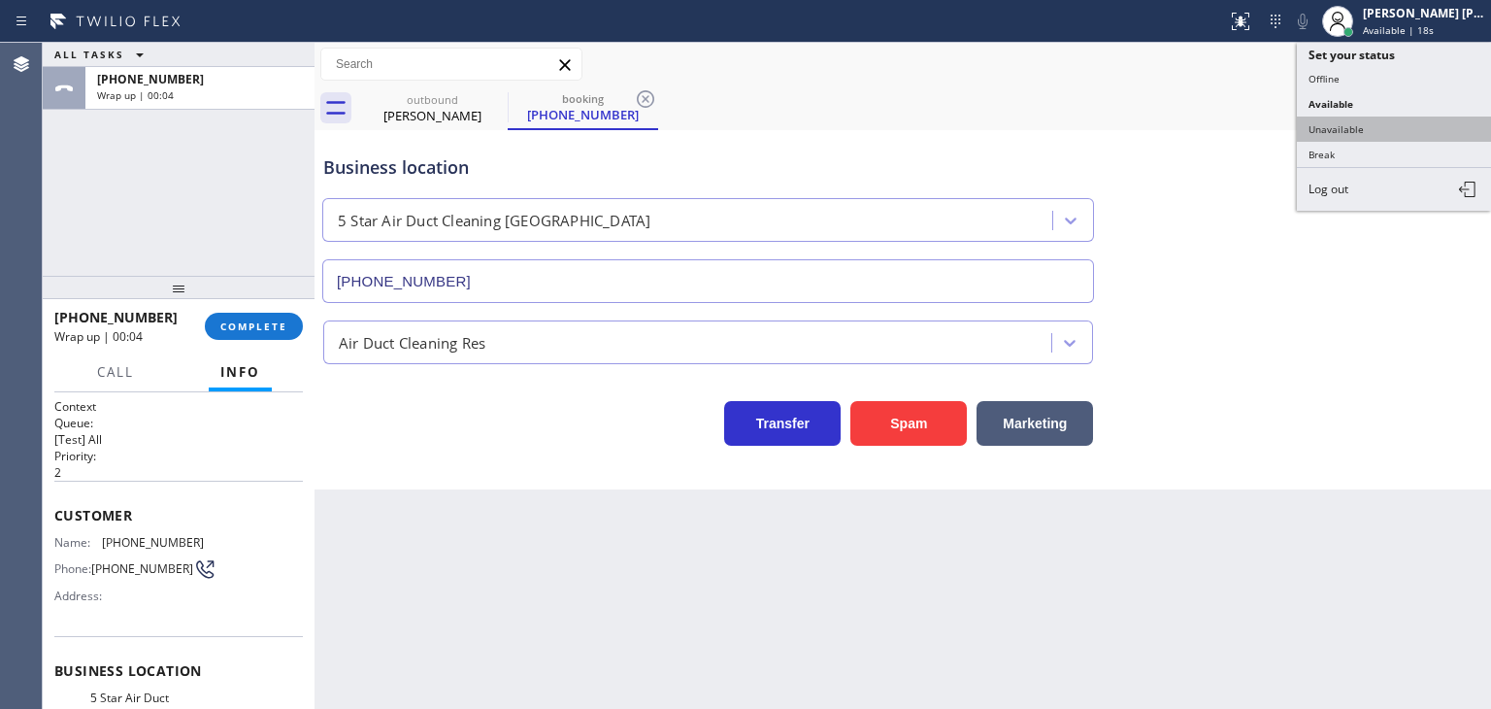
click at [1428, 123] on button "Unavailable" at bounding box center [1394, 129] width 194 height 25
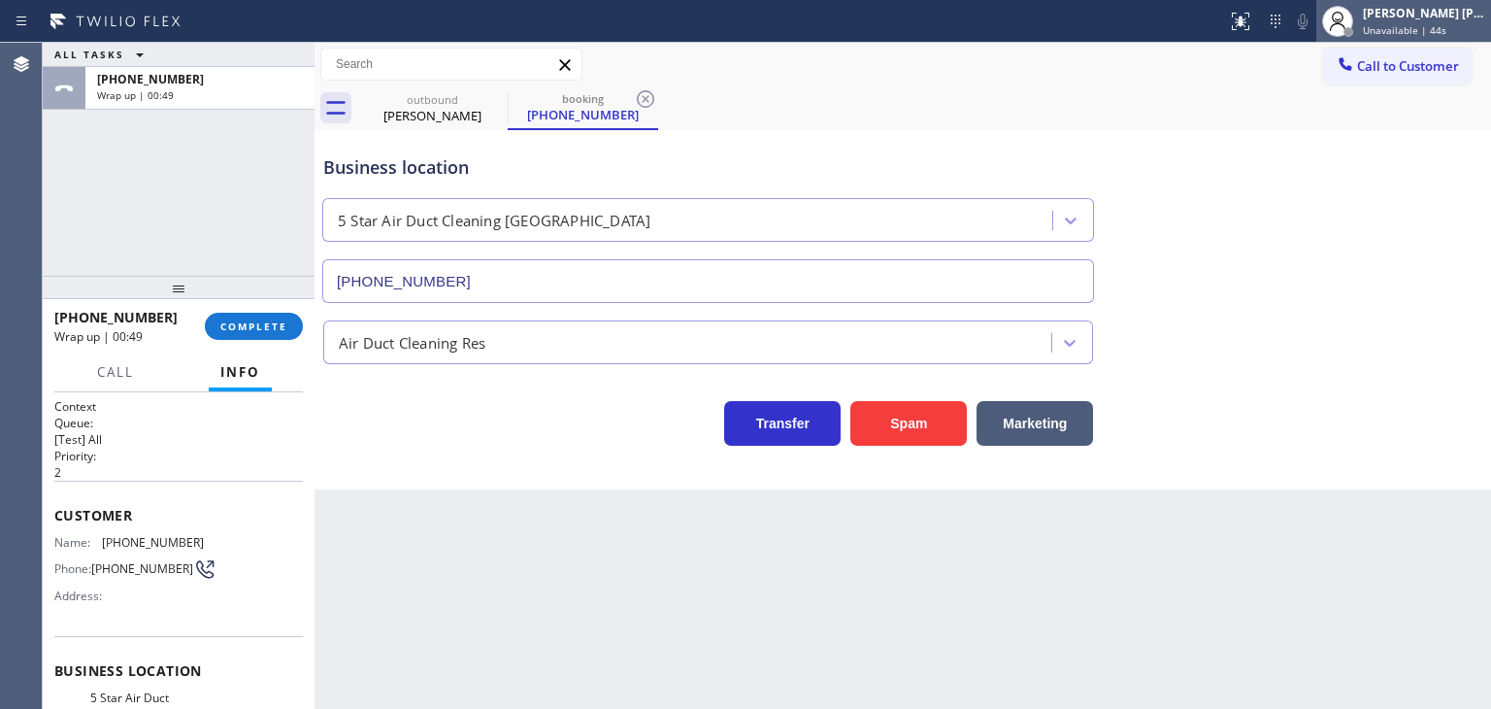
click at [1445, 26] on span "Unavailable | 44s" at bounding box center [1405, 30] width 84 height 14
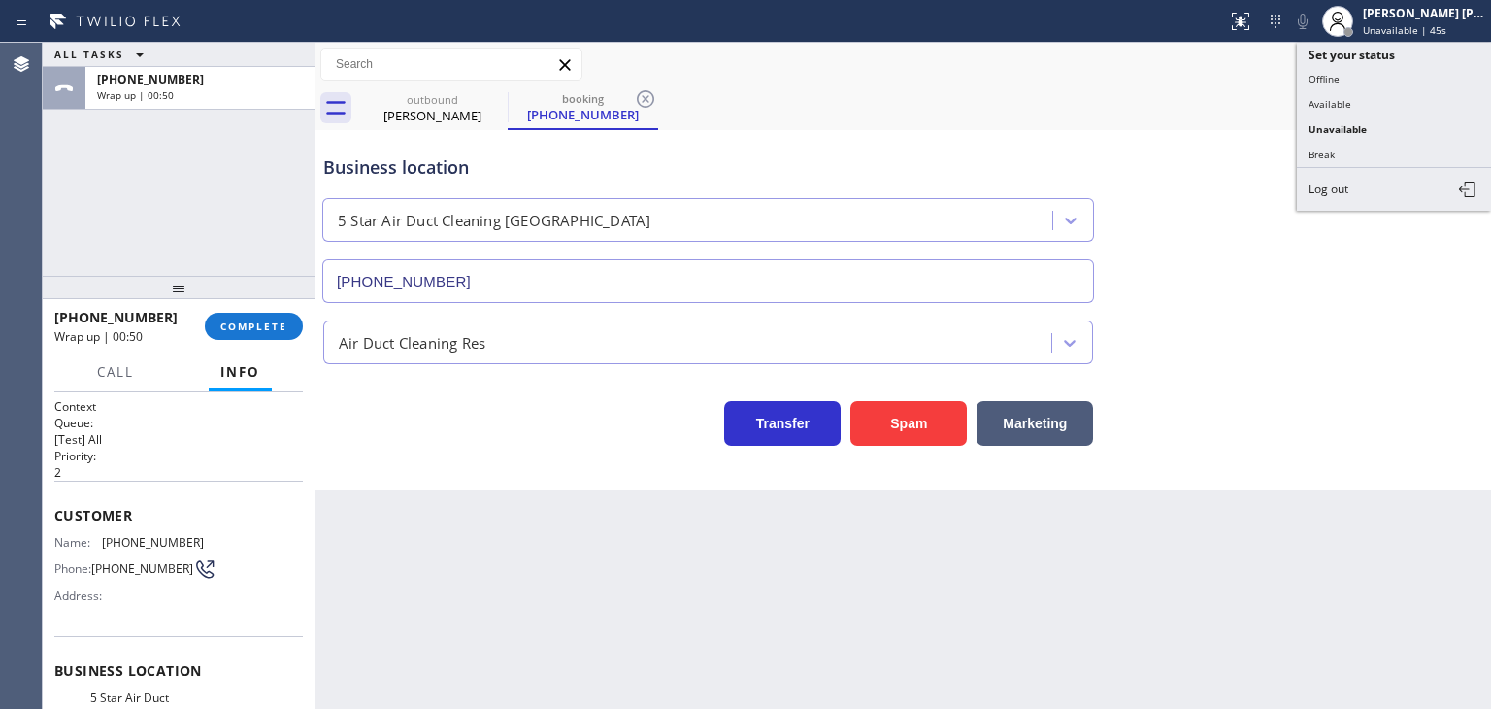
click at [1389, 95] on button "Available" at bounding box center [1394, 103] width 194 height 25
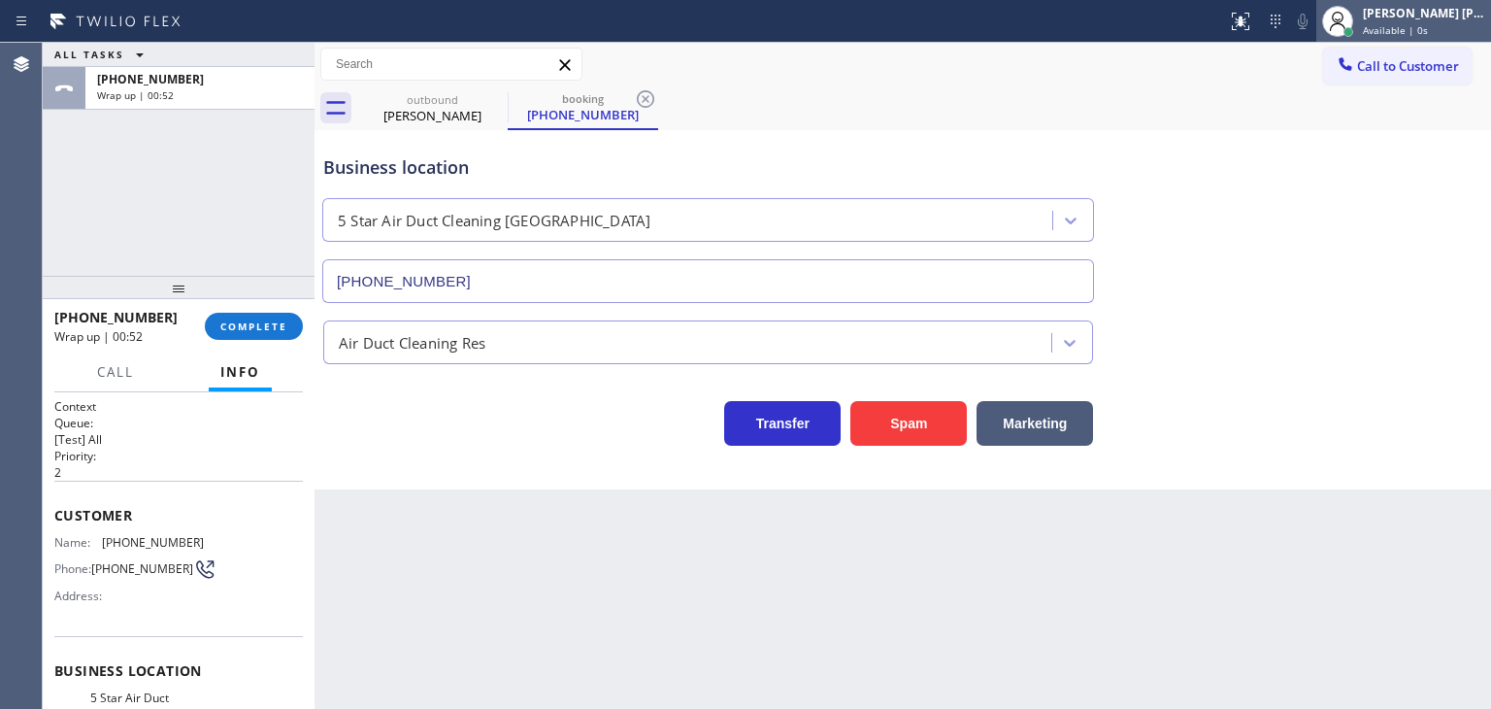
click at [1425, 23] on span "Available | 0s" at bounding box center [1395, 30] width 65 height 14
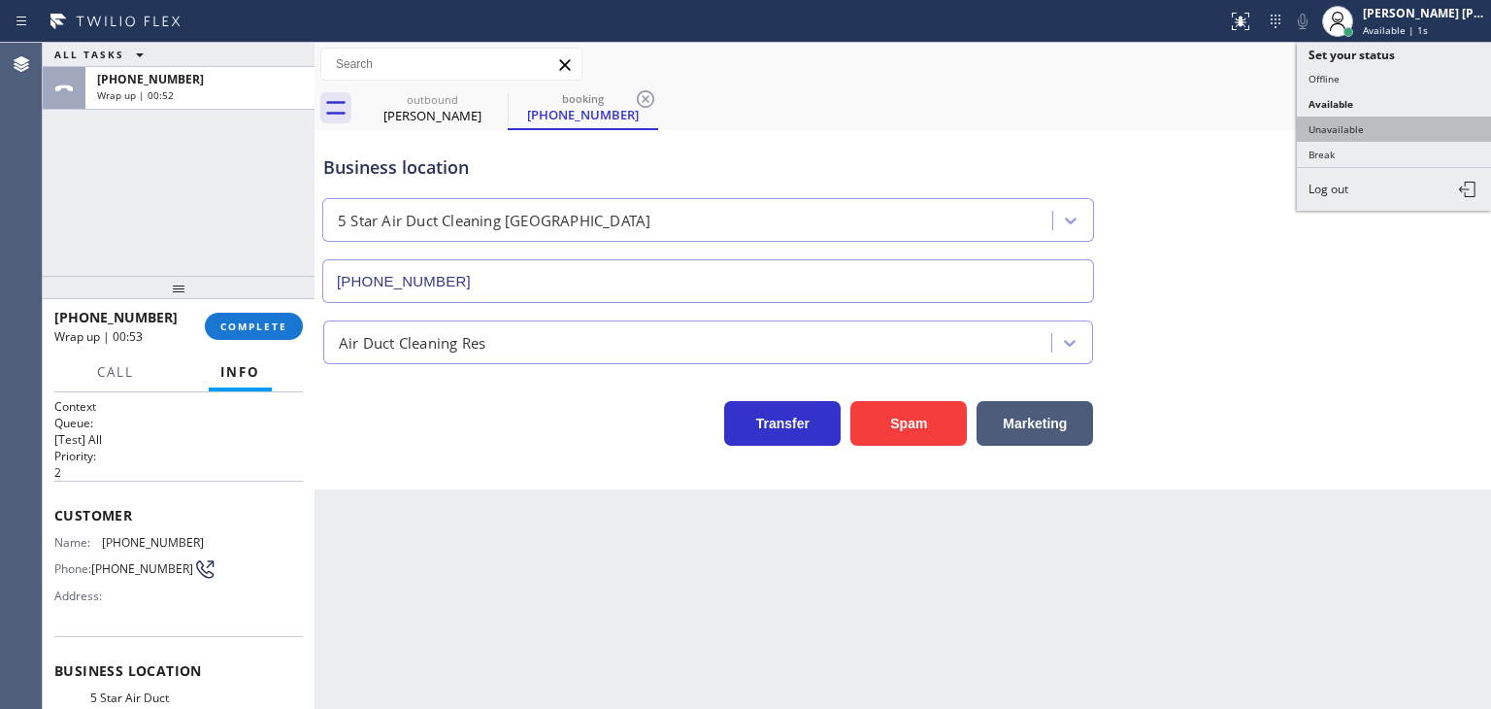
click at [1383, 118] on button "Unavailable" at bounding box center [1394, 129] width 194 height 25
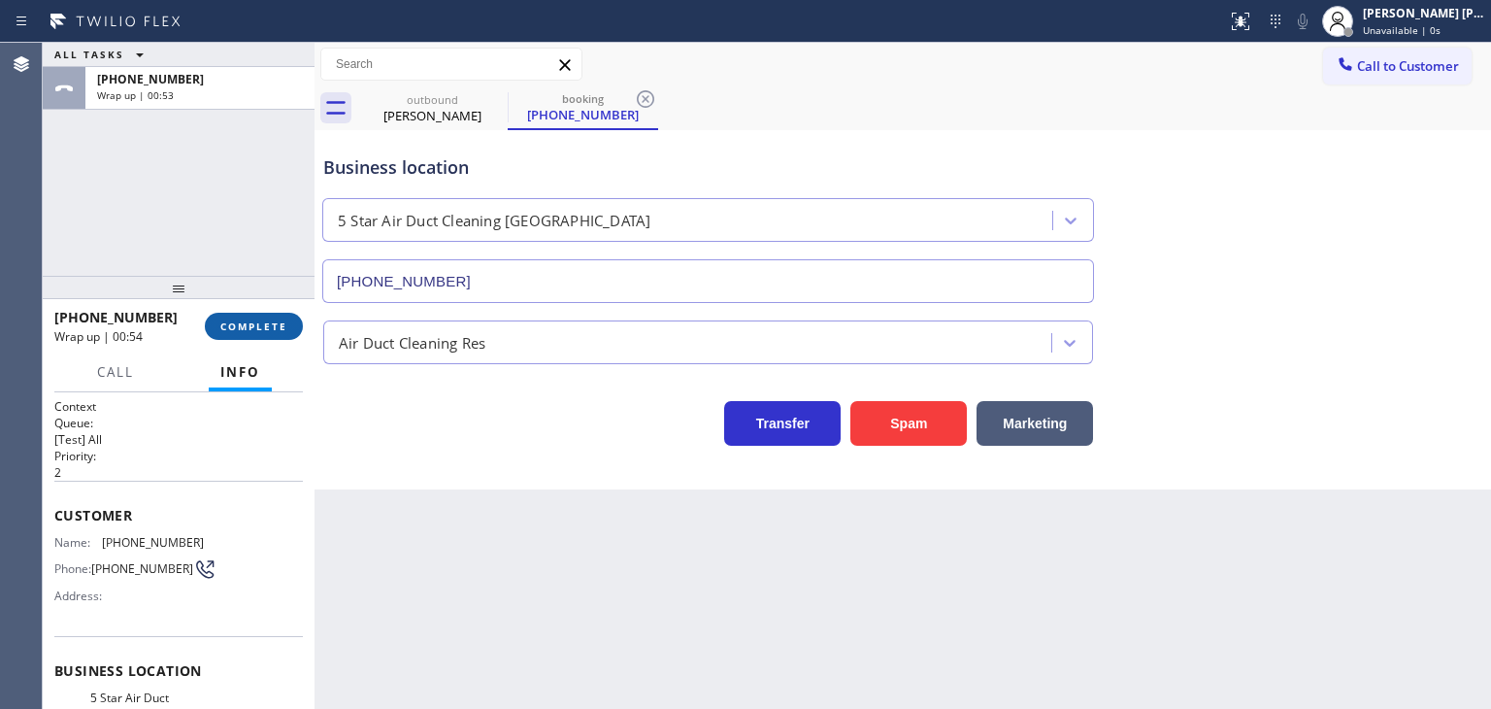
click at [226, 319] on span "COMPLETE" at bounding box center [253, 326] width 67 height 14
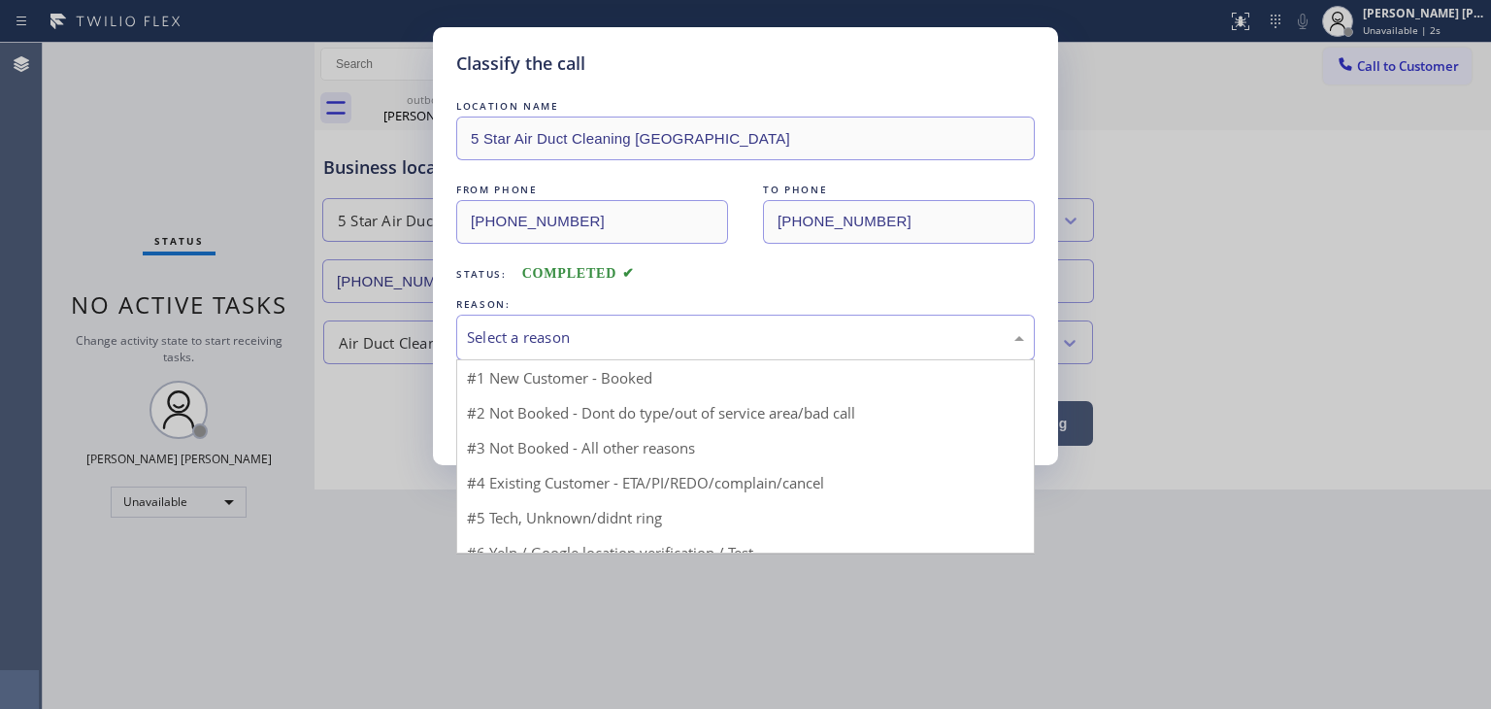
click at [485, 327] on div "Select a reason" at bounding box center [745, 337] width 557 height 22
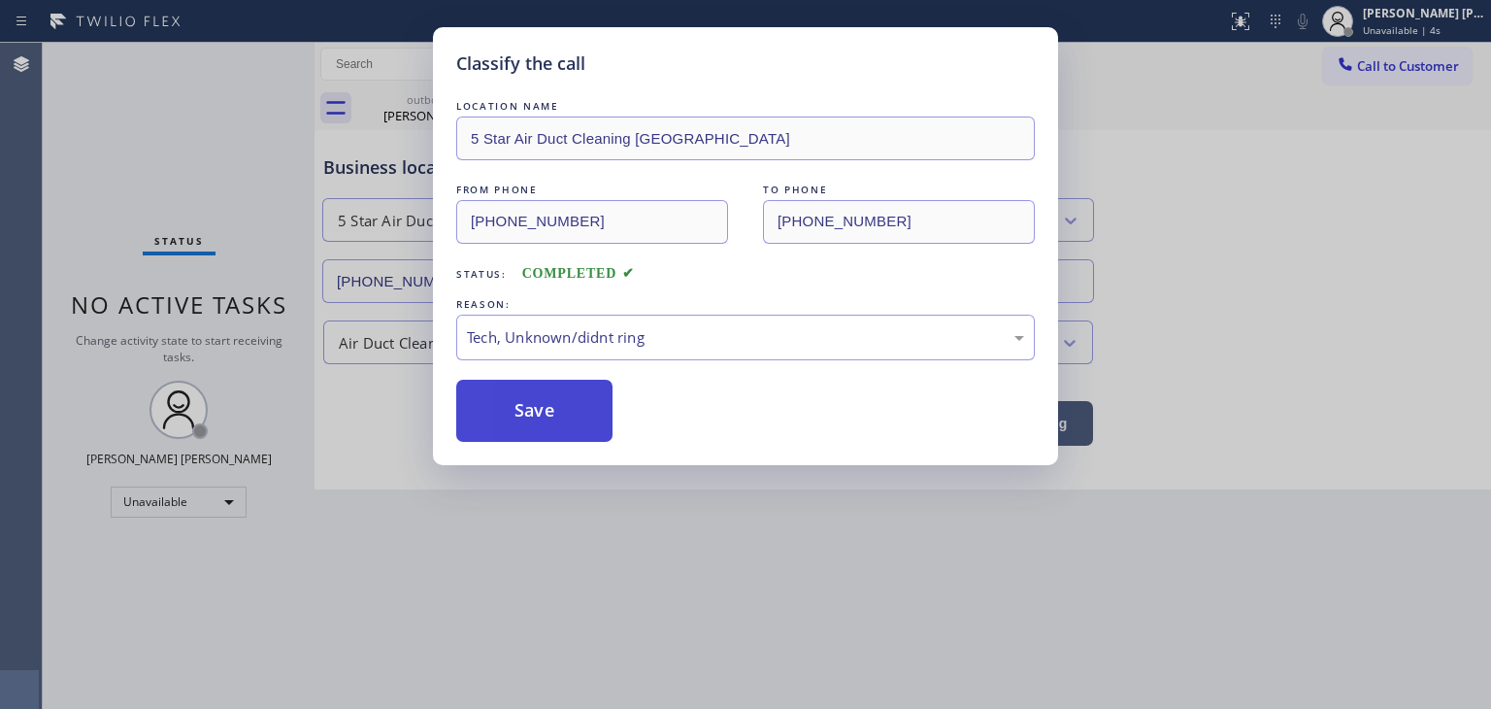
click at [533, 421] on button "Save" at bounding box center [534, 411] width 156 height 62
type input "[PHONE_NUMBER]"
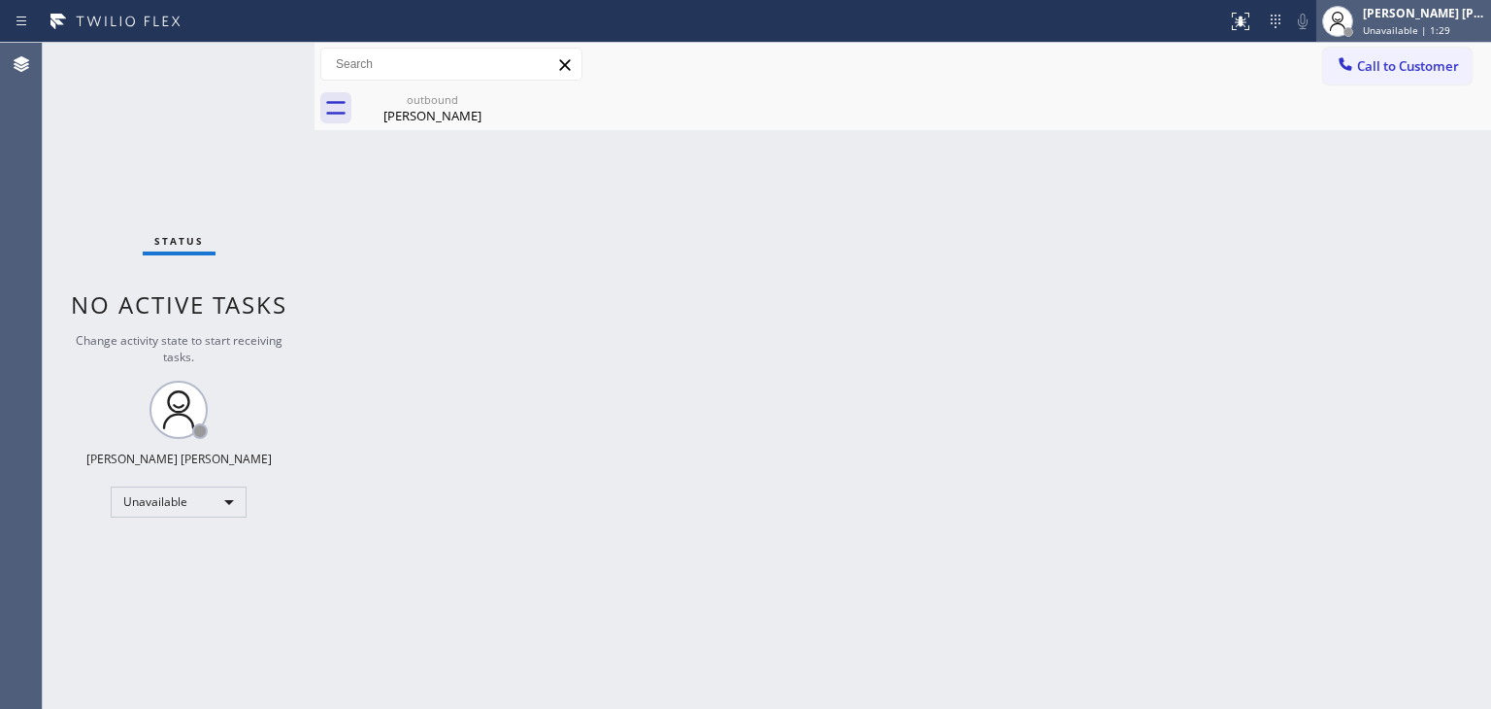
click at [1418, 17] on div "[PERSON_NAME] [PERSON_NAME]" at bounding box center [1424, 13] width 122 height 17
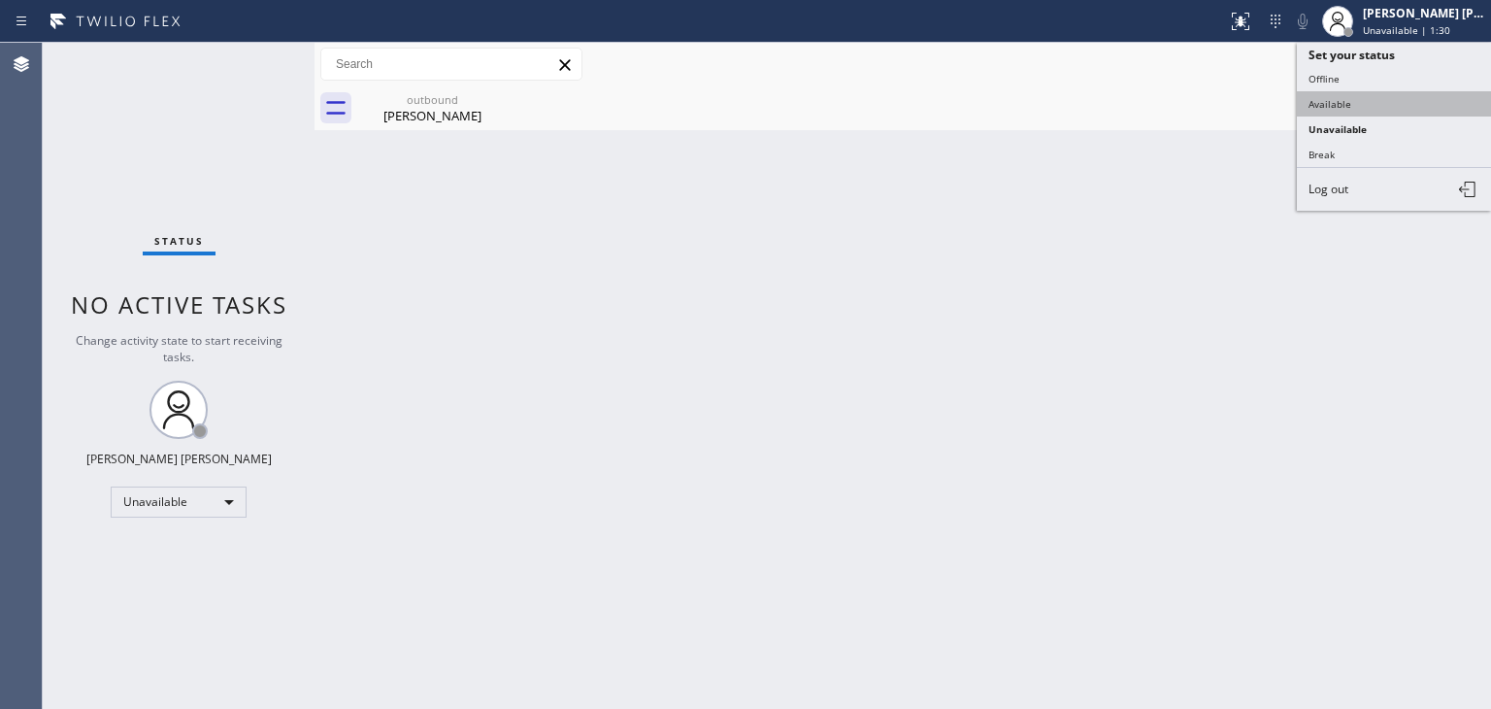
click at [1397, 91] on button "Available" at bounding box center [1394, 103] width 194 height 25
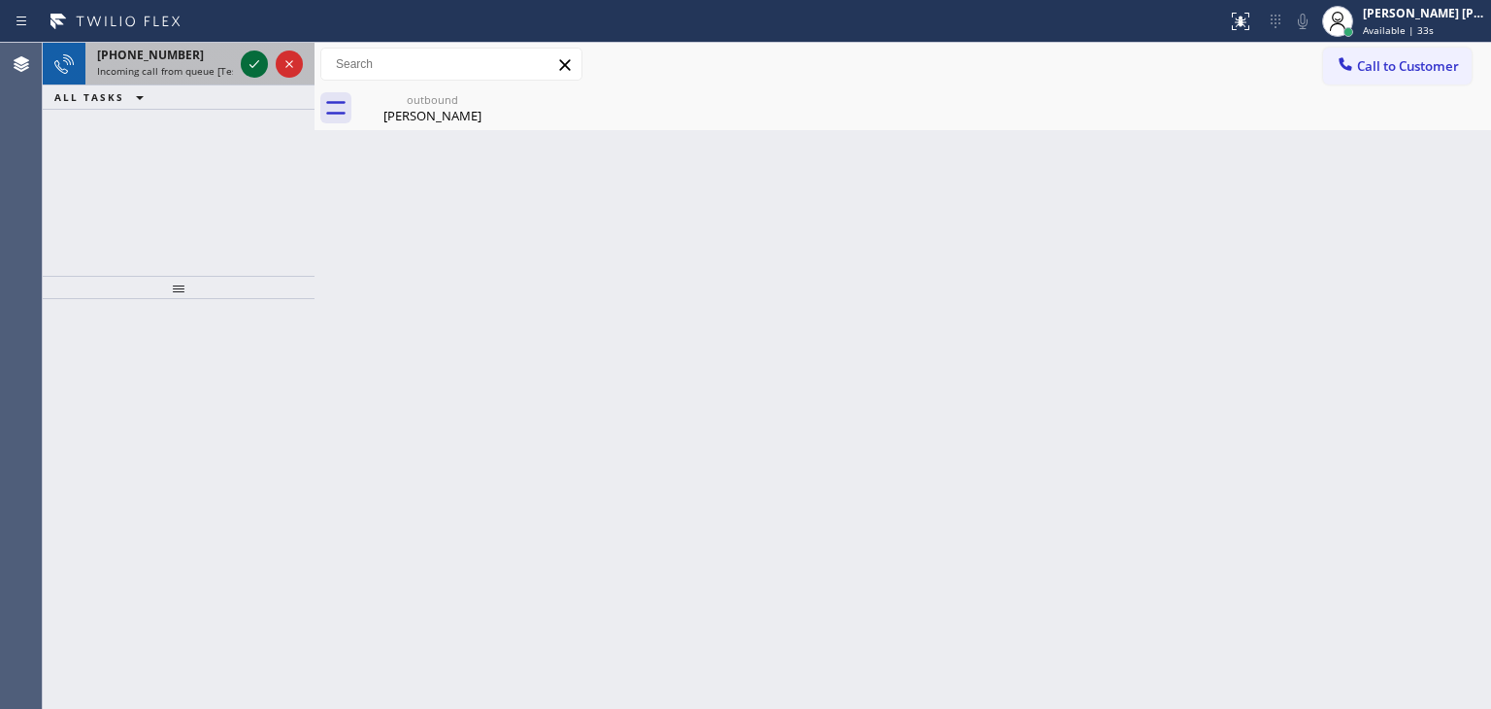
click at [258, 60] on icon at bounding box center [255, 64] width 10 height 8
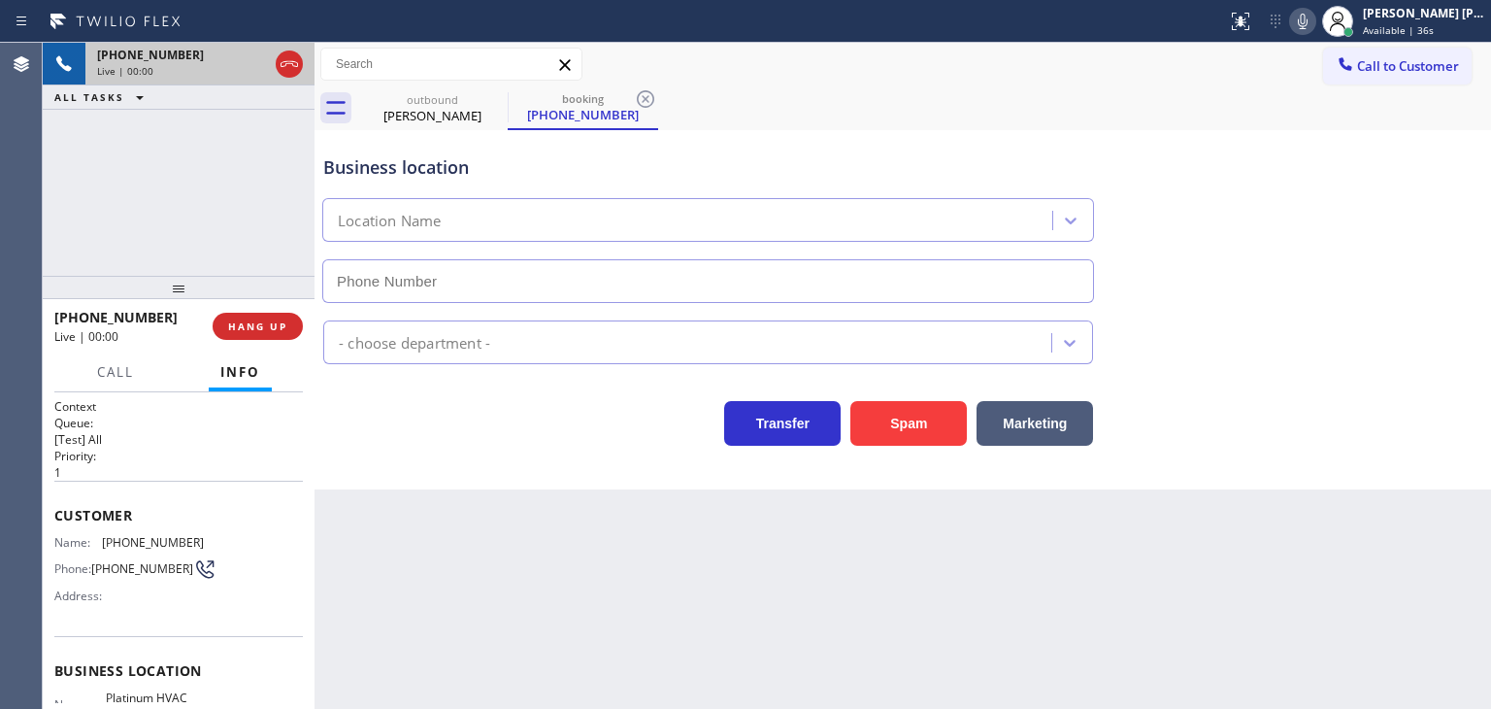
type input "[PHONE_NUMBER]"
click at [1315, 17] on icon at bounding box center [1302, 21] width 23 height 23
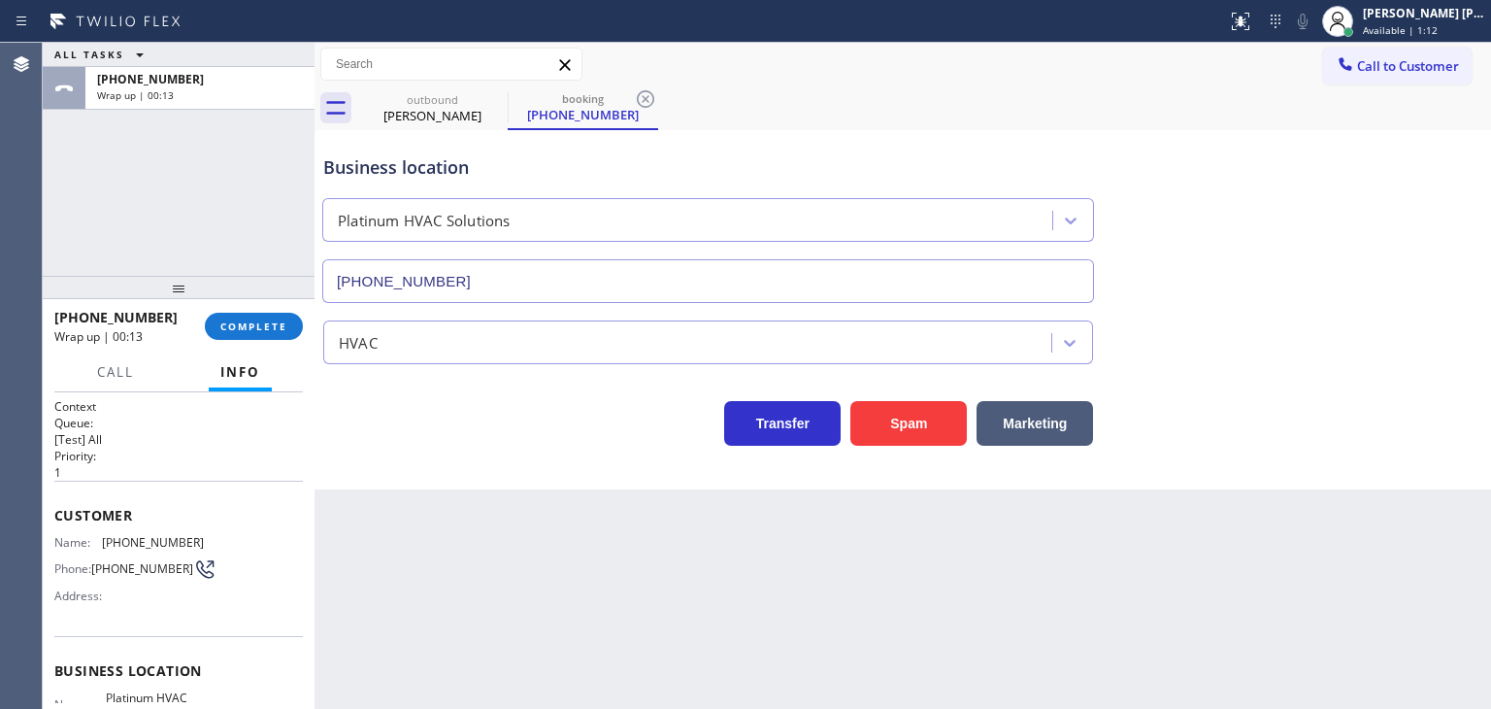
scroll to position [97, 0]
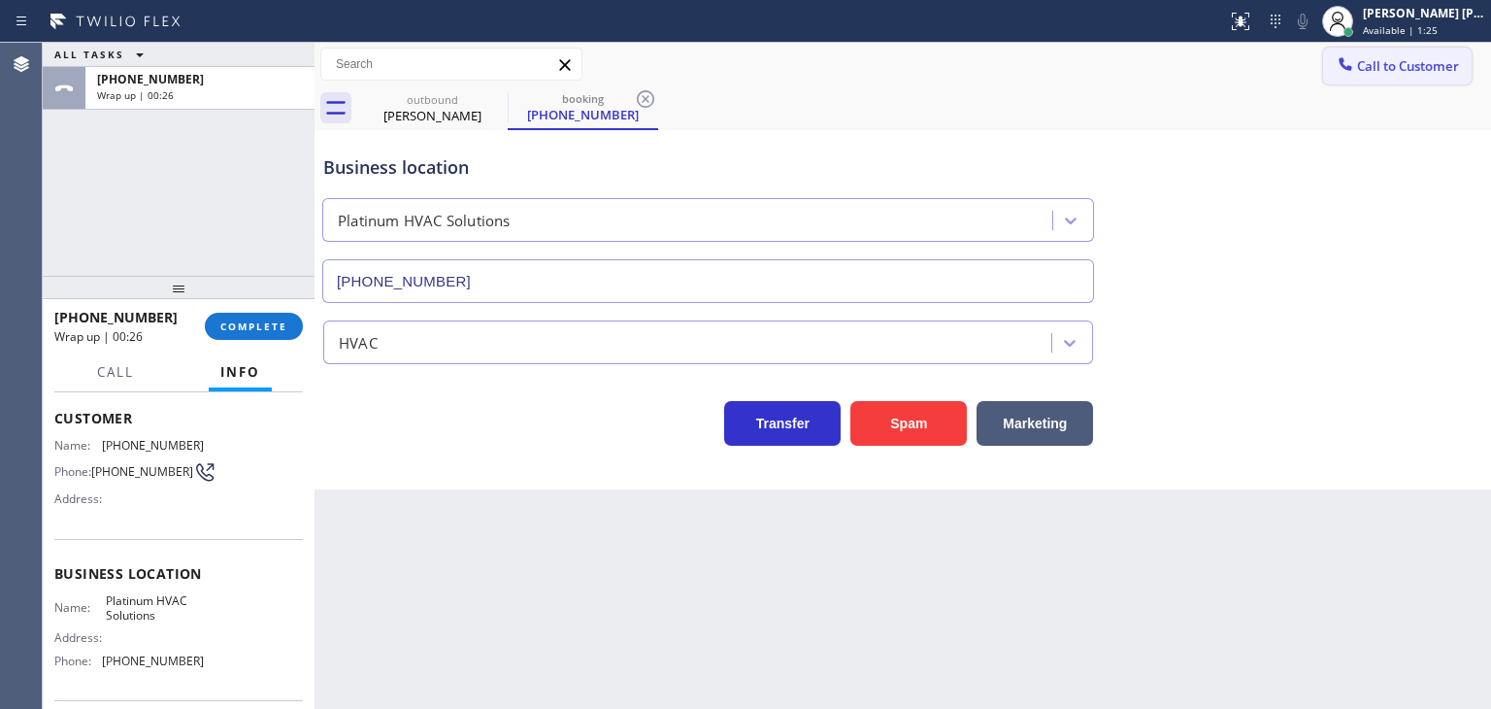
click at [1404, 71] on span "Call to Customer" at bounding box center [1408, 65] width 102 height 17
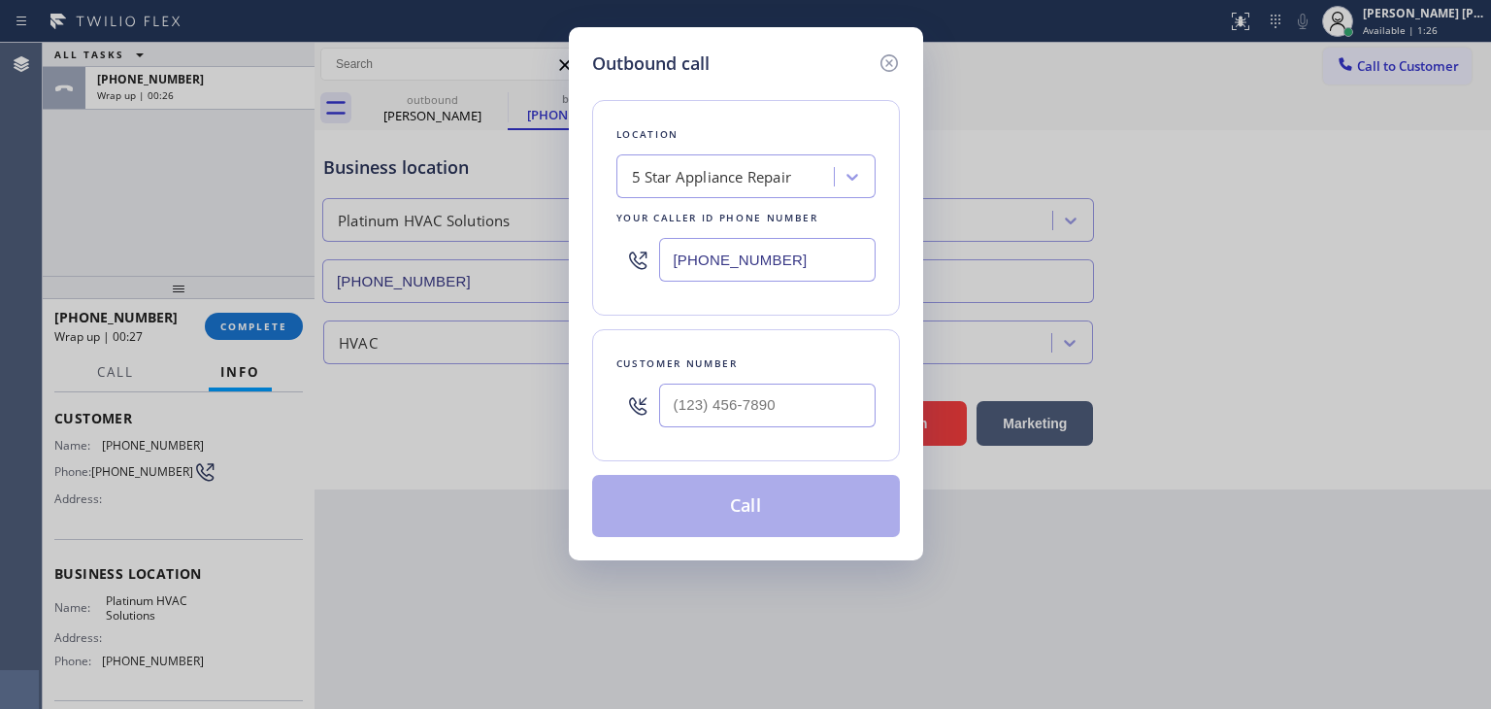
click at [839, 246] on input "[PHONE_NUMBER]" at bounding box center [767, 260] width 217 height 44
paste input "714) 583-6151"
type input "[PHONE_NUMBER]"
type input "(___) ___-____"
paste input "424) 646-1870"
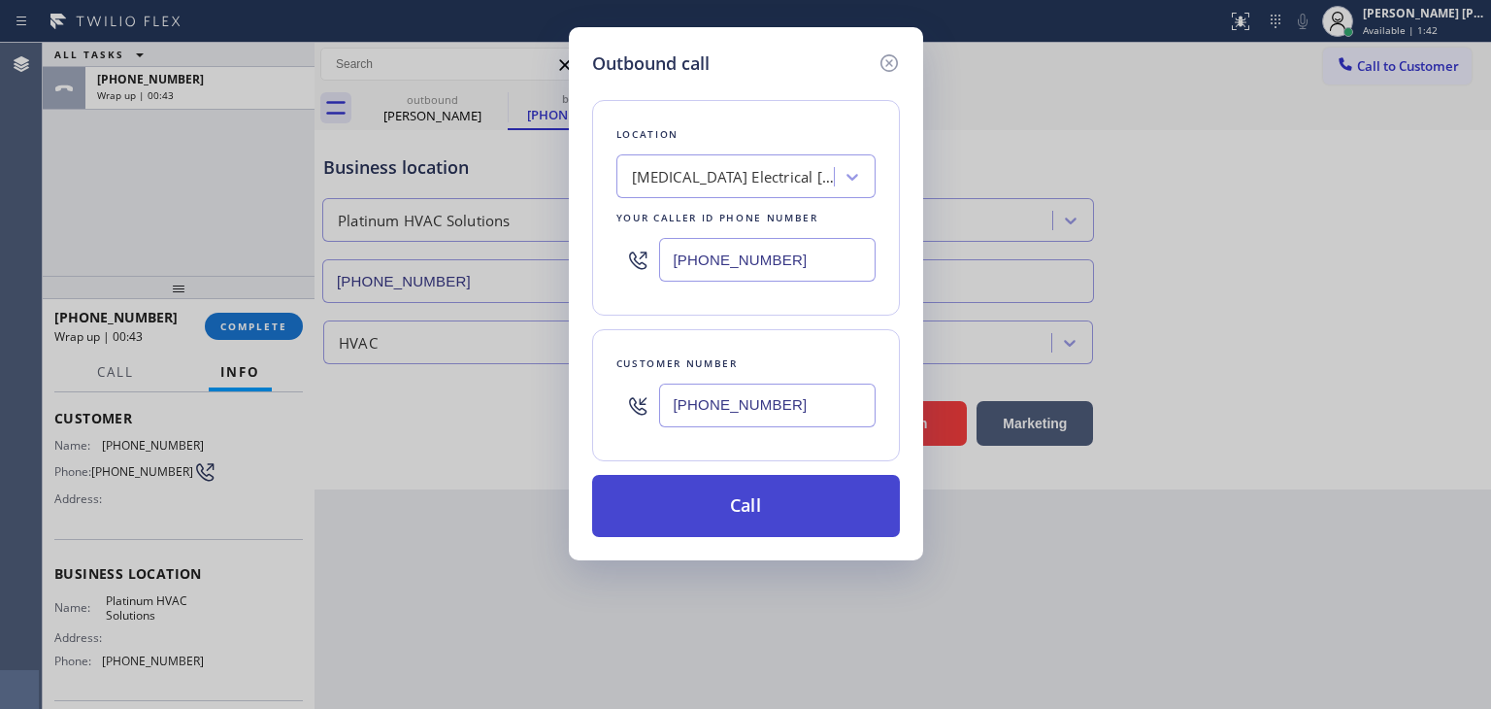
type input "[PHONE_NUMBER]"
click at [792, 502] on button "Call" at bounding box center [746, 506] width 308 height 62
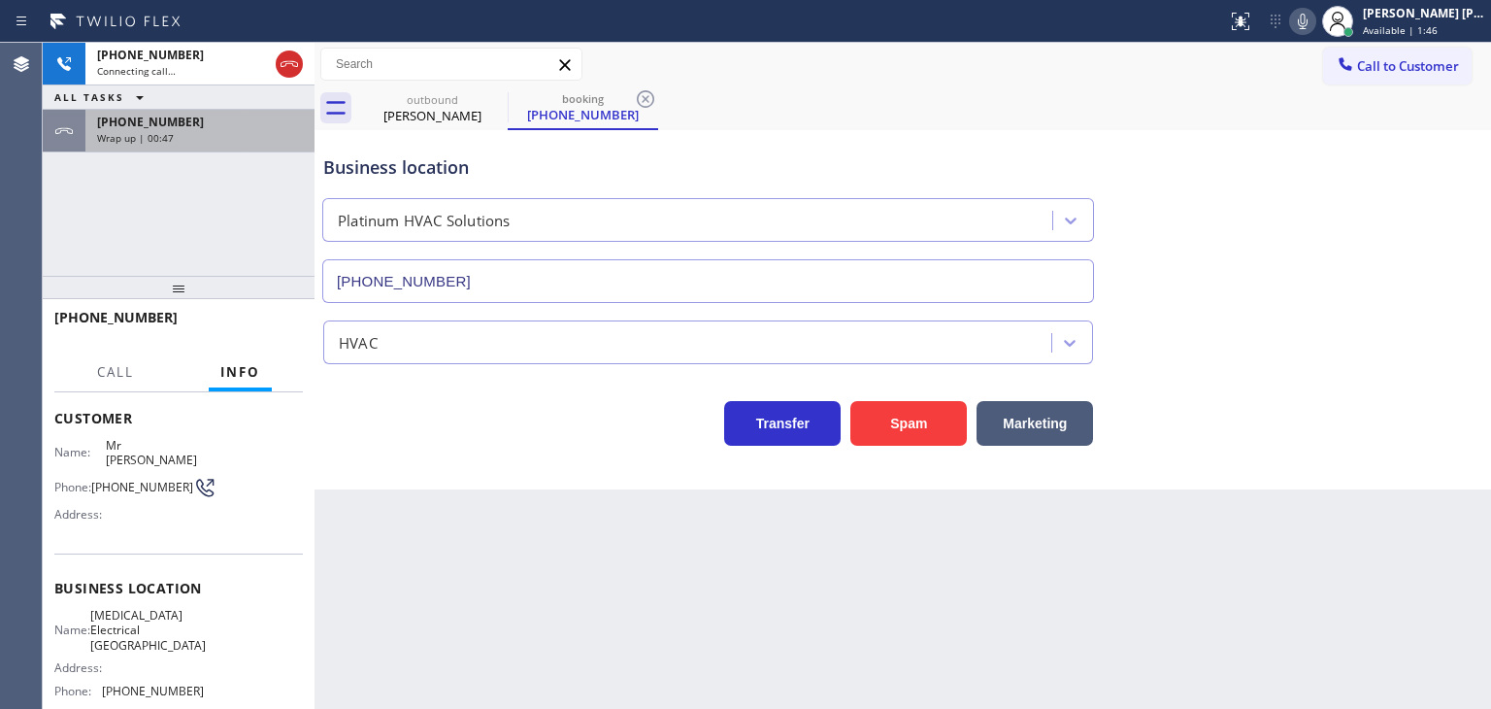
click at [219, 133] on div "Wrap up | 00:47" at bounding box center [200, 138] width 206 height 14
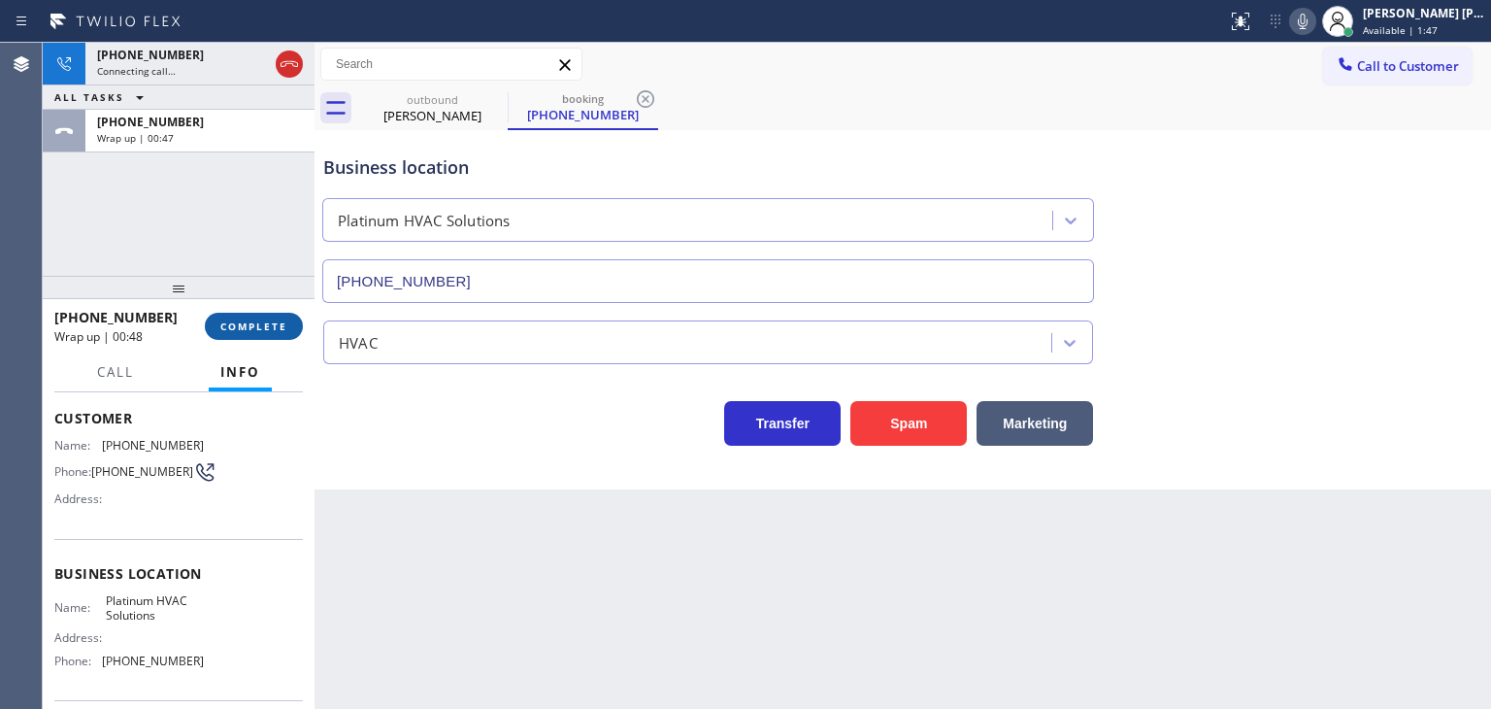
click at [260, 327] on span "COMPLETE" at bounding box center [253, 326] width 67 height 14
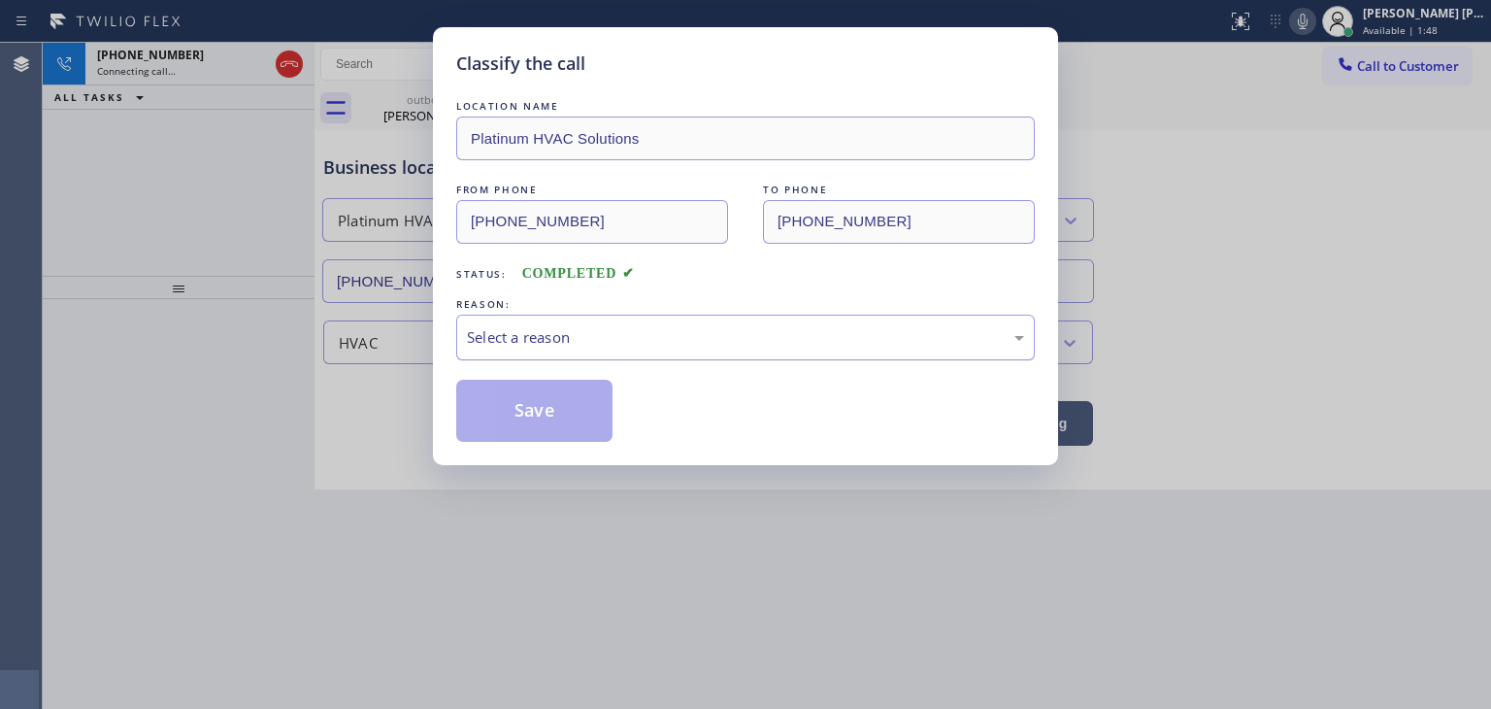
click at [517, 323] on div "Select a reason" at bounding box center [745, 338] width 579 height 46
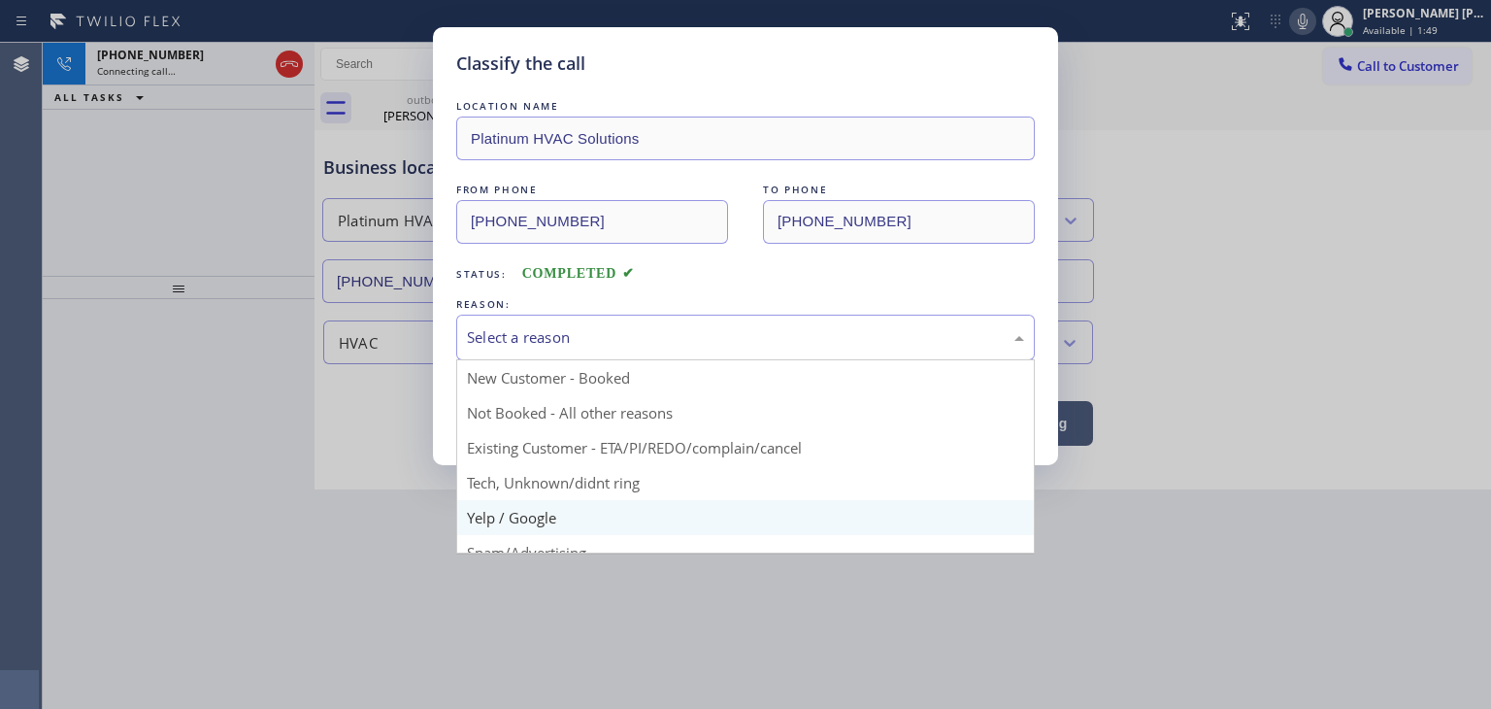
scroll to position [97, 0]
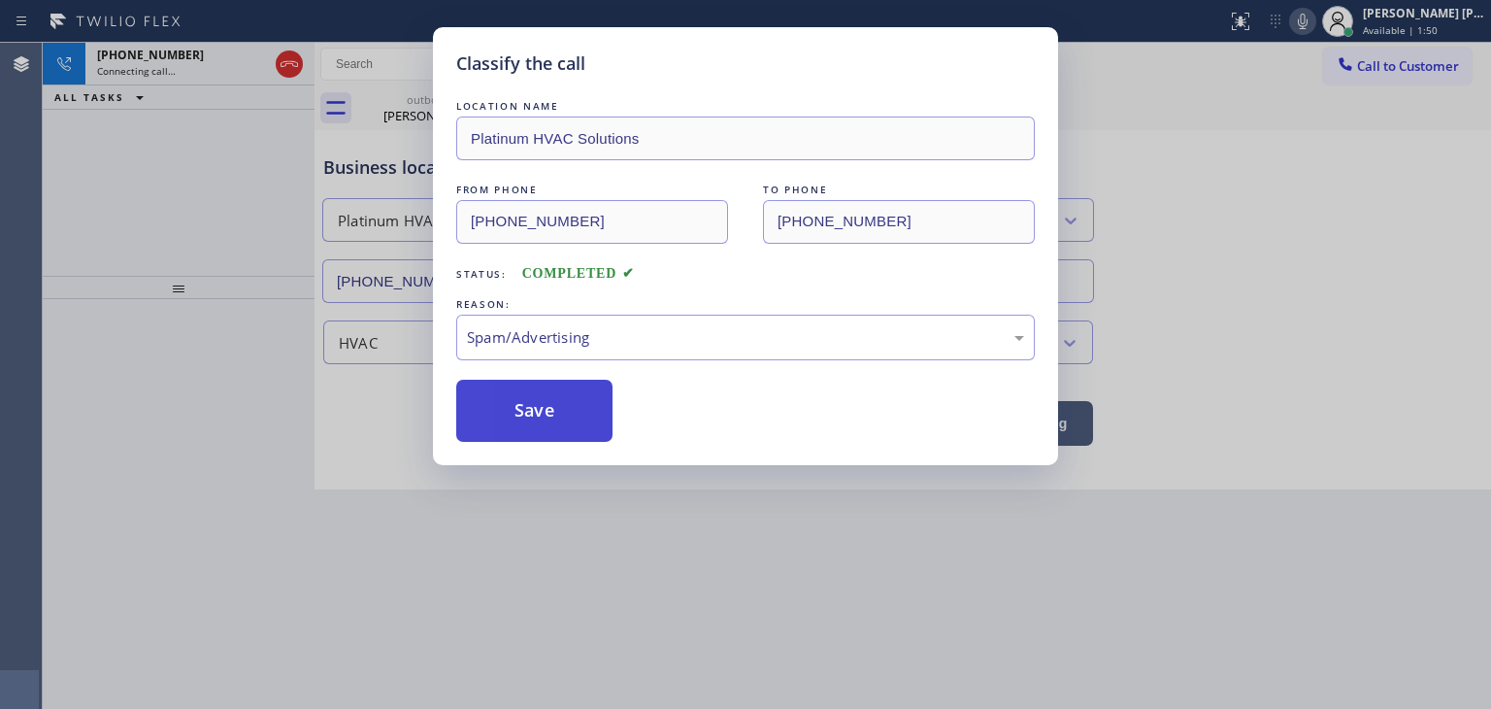
click at [539, 397] on button "Save" at bounding box center [534, 411] width 156 height 62
type input "[PHONE_NUMBER]"
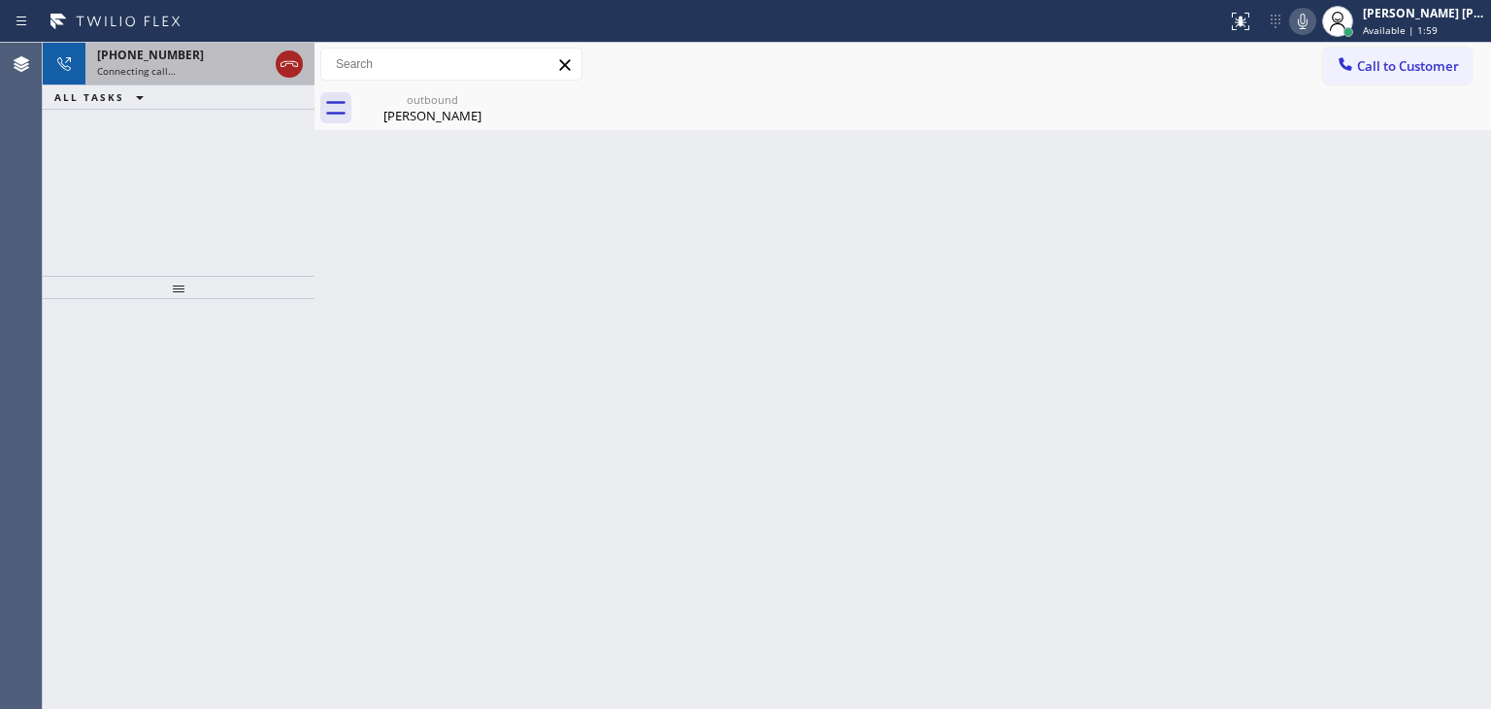
click at [291, 63] on icon at bounding box center [289, 64] width 17 height 6
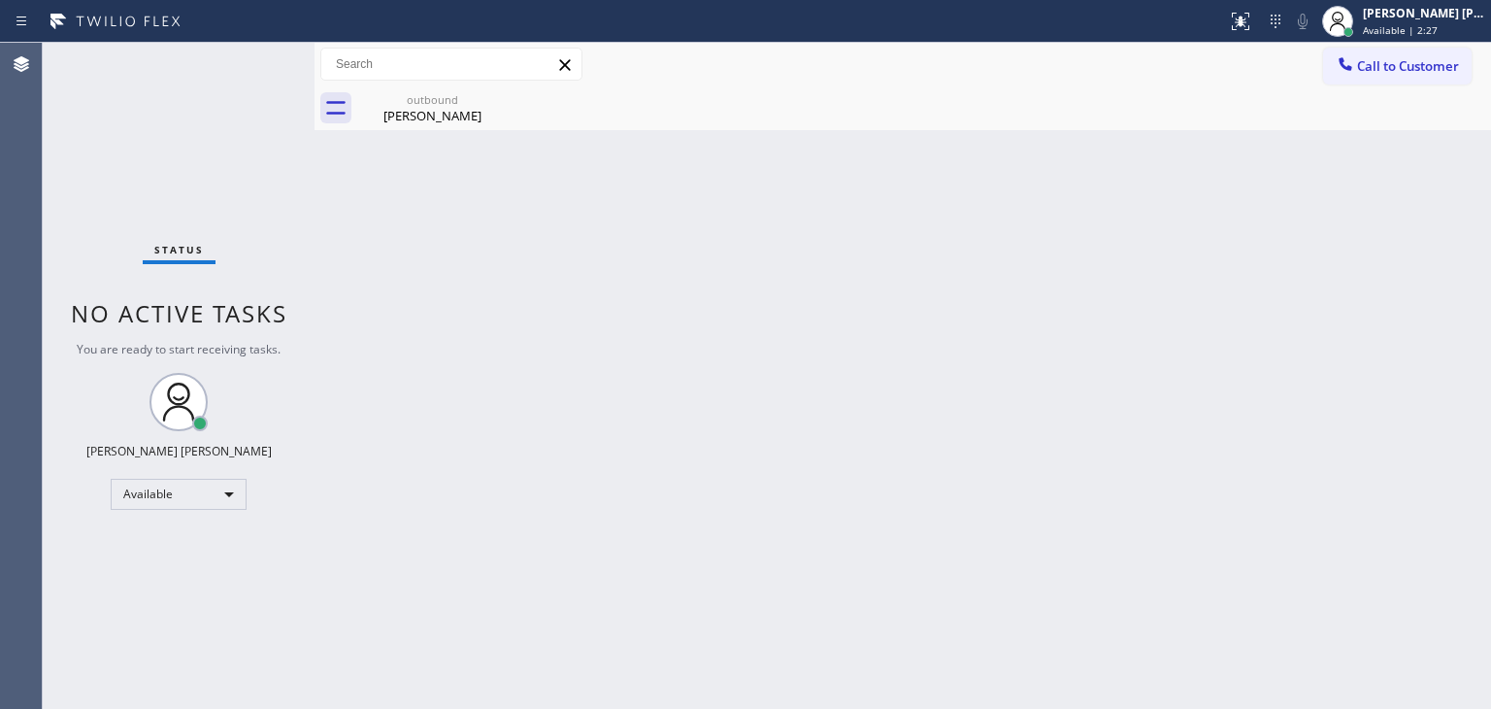
drag, startPoint x: 1449, startPoint y: 20, endPoint x: 1384, endPoint y: 106, distance: 107.4
click at [1445, 25] on div "[PERSON_NAME] [PERSON_NAME] Available | 2:27" at bounding box center [1425, 21] width 132 height 34
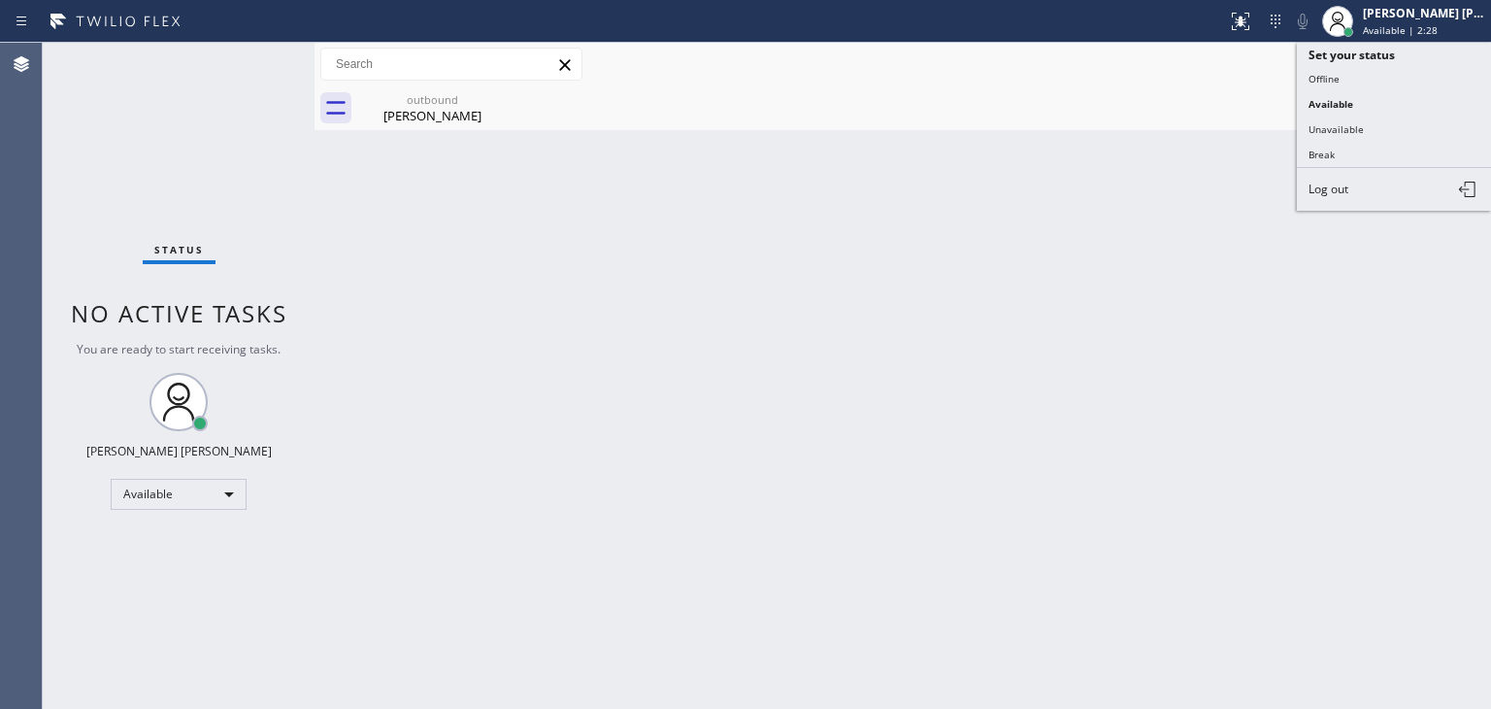
drag, startPoint x: 1369, startPoint y: 124, endPoint x: 1275, endPoint y: 75, distance: 106.4
click at [1368, 124] on button "Unavailable" at bounding box center [1394, 129] width 194 height 25
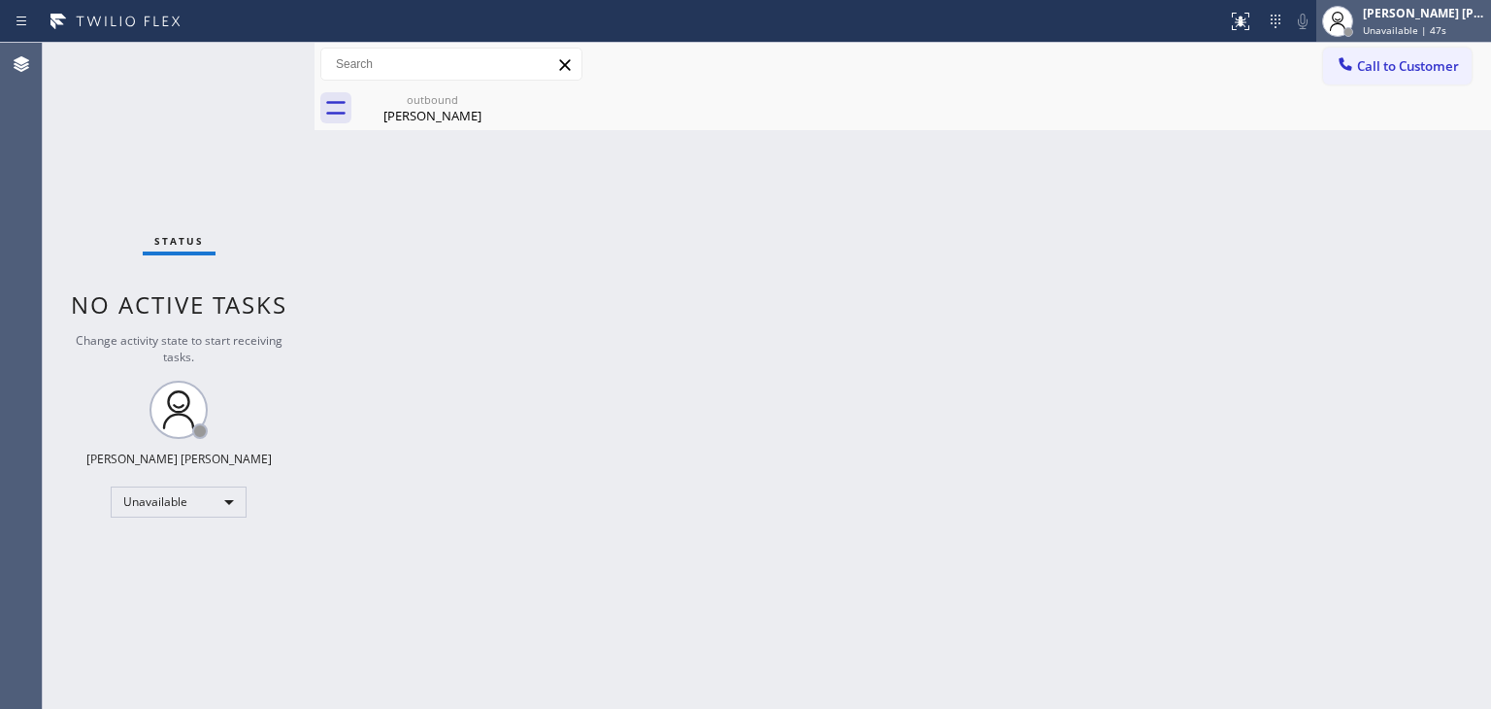
click at [1434, 18] on div "[PERSON_NAME] [PERSON_NAME]" at bounding box center [1424, 13] width 122 height 17
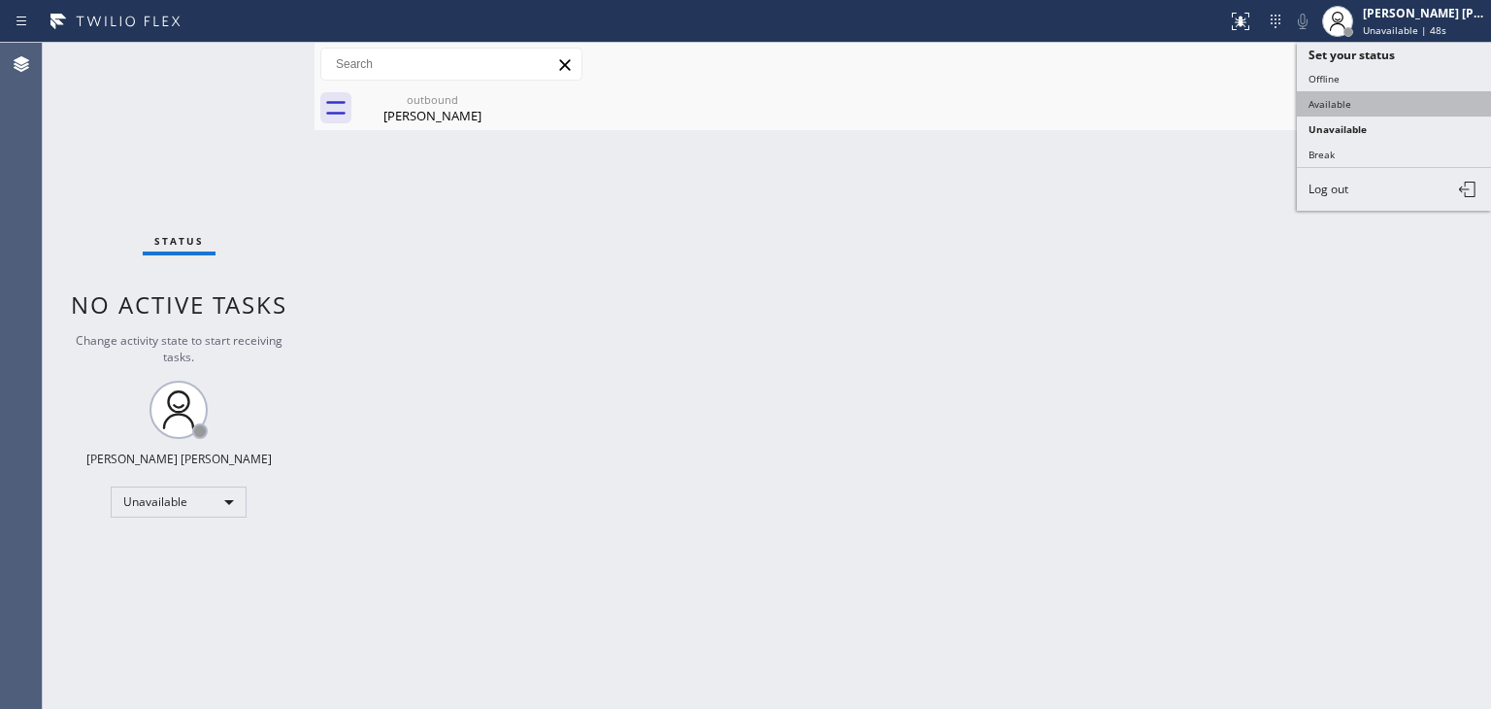
click at [1388, 106] on button "Available" at bounding box center [1394, 103] width 194 height 25
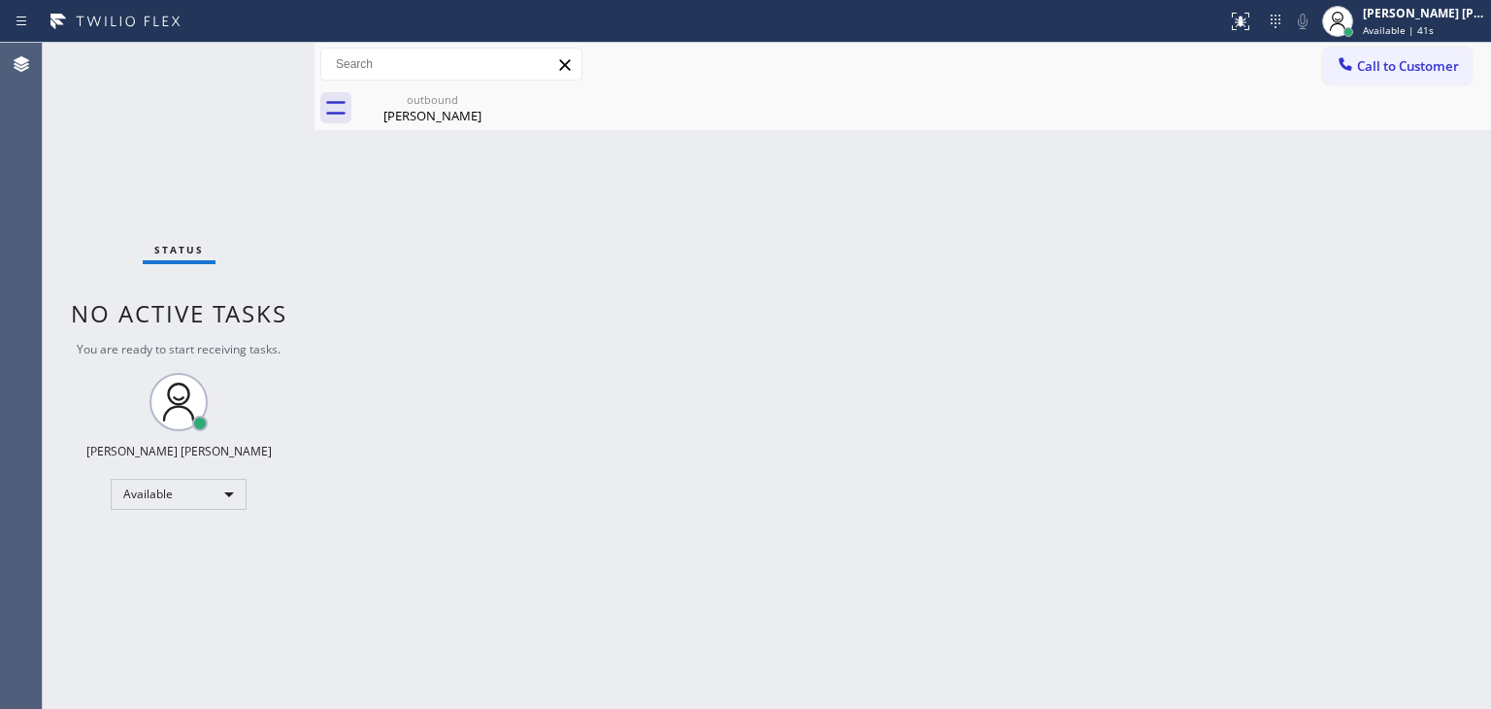
click at [252, 61] on div "Status No active tasks You are ready to start receiving tasks. [PERSON_NAME] [P…" at bounding box center [179, 376] width 272 height 666
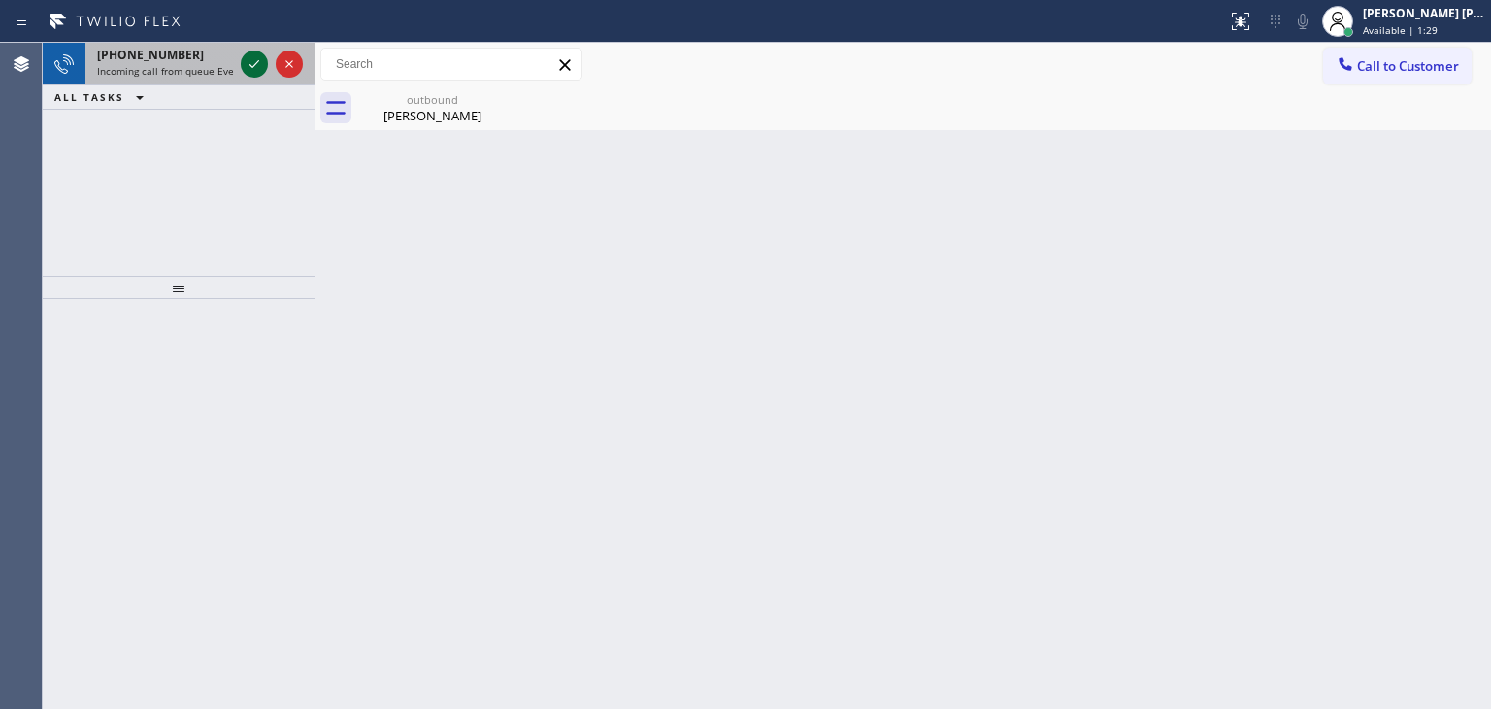
click at [259, 65] on icon at bounding box center [254, 63] width 23 height 23
click at [259, 60] on icon at bounding box center [254, 63] width 23 height 23
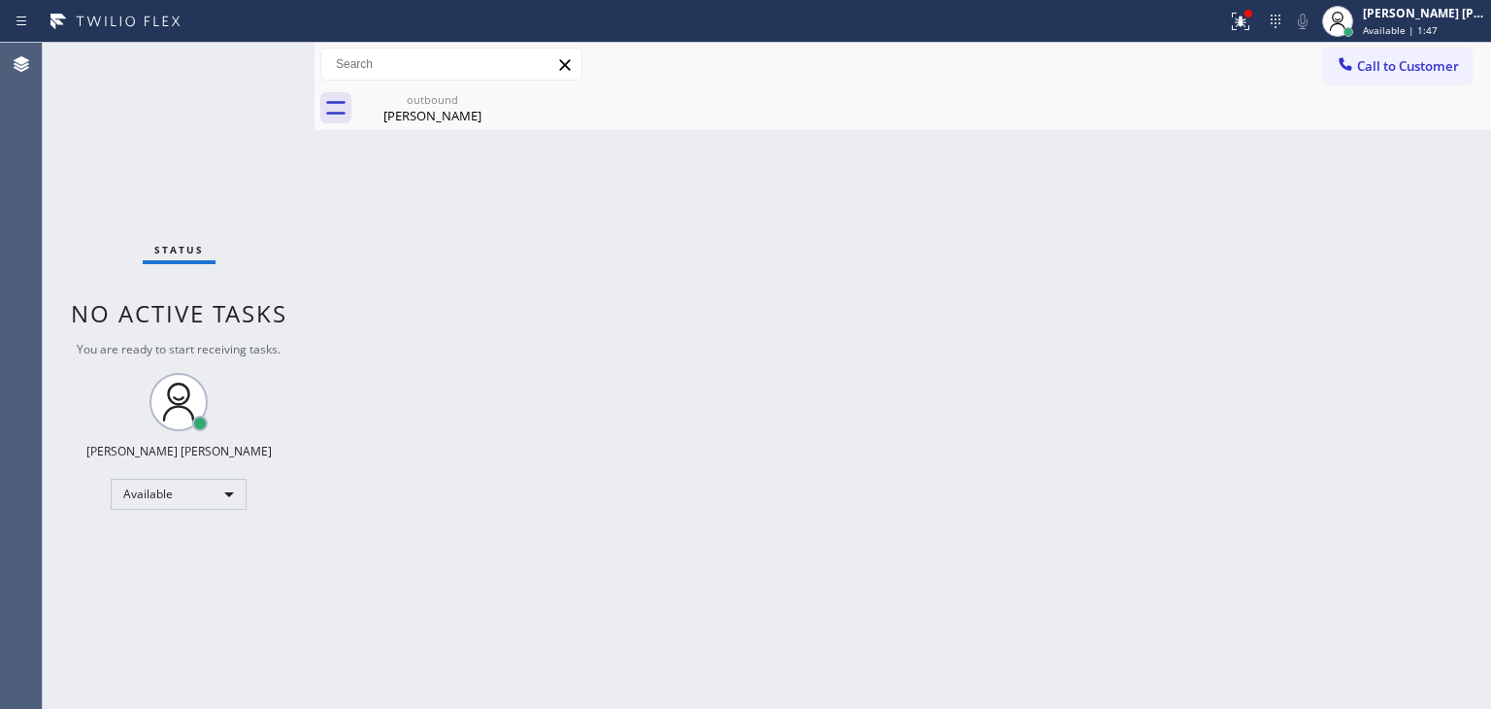
click at [256, 58] on div "Status No active tasks You are ready to start receiving tasks. [PERSON_NAME] [P…" at bounding box center [179, 376] width 272 height 666
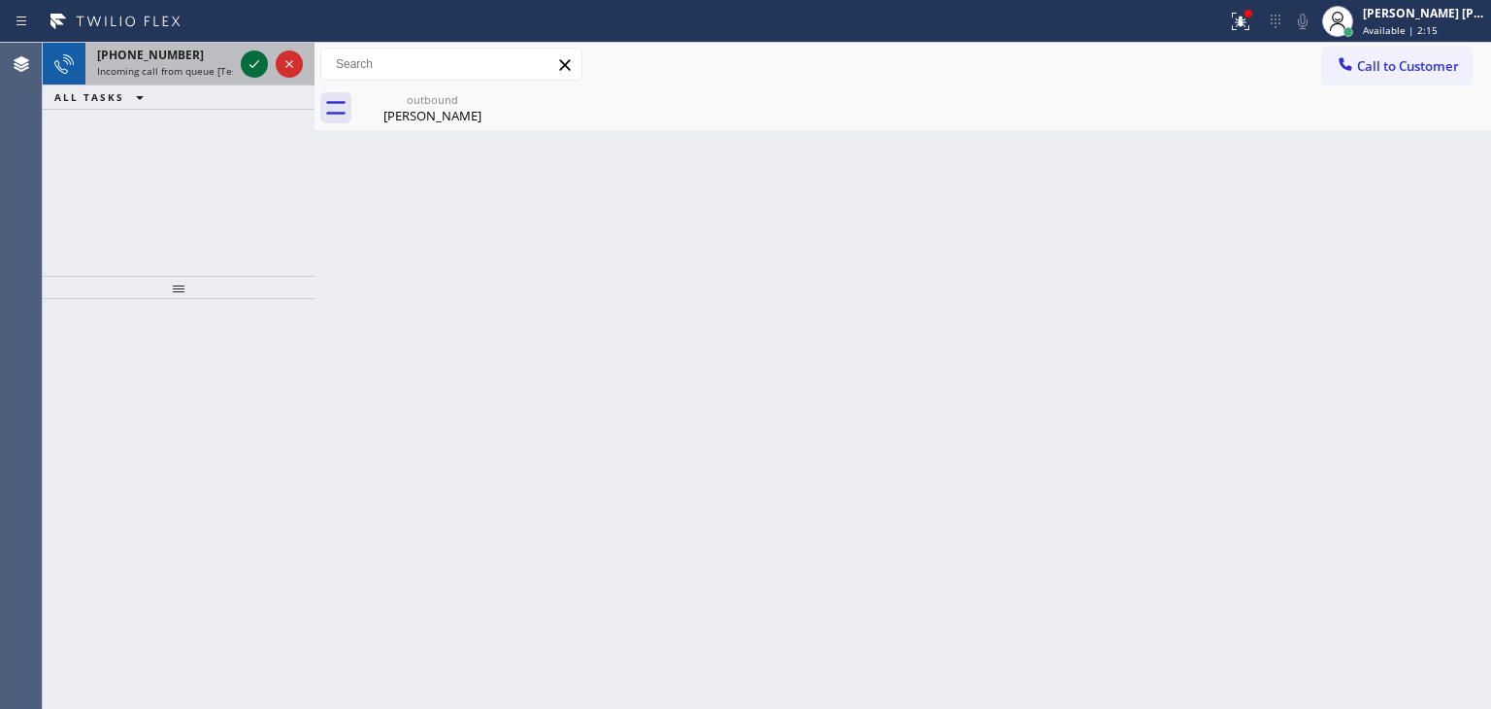
click at [253, 63] on icon at bounding box center [254, 63] width 23 height 23
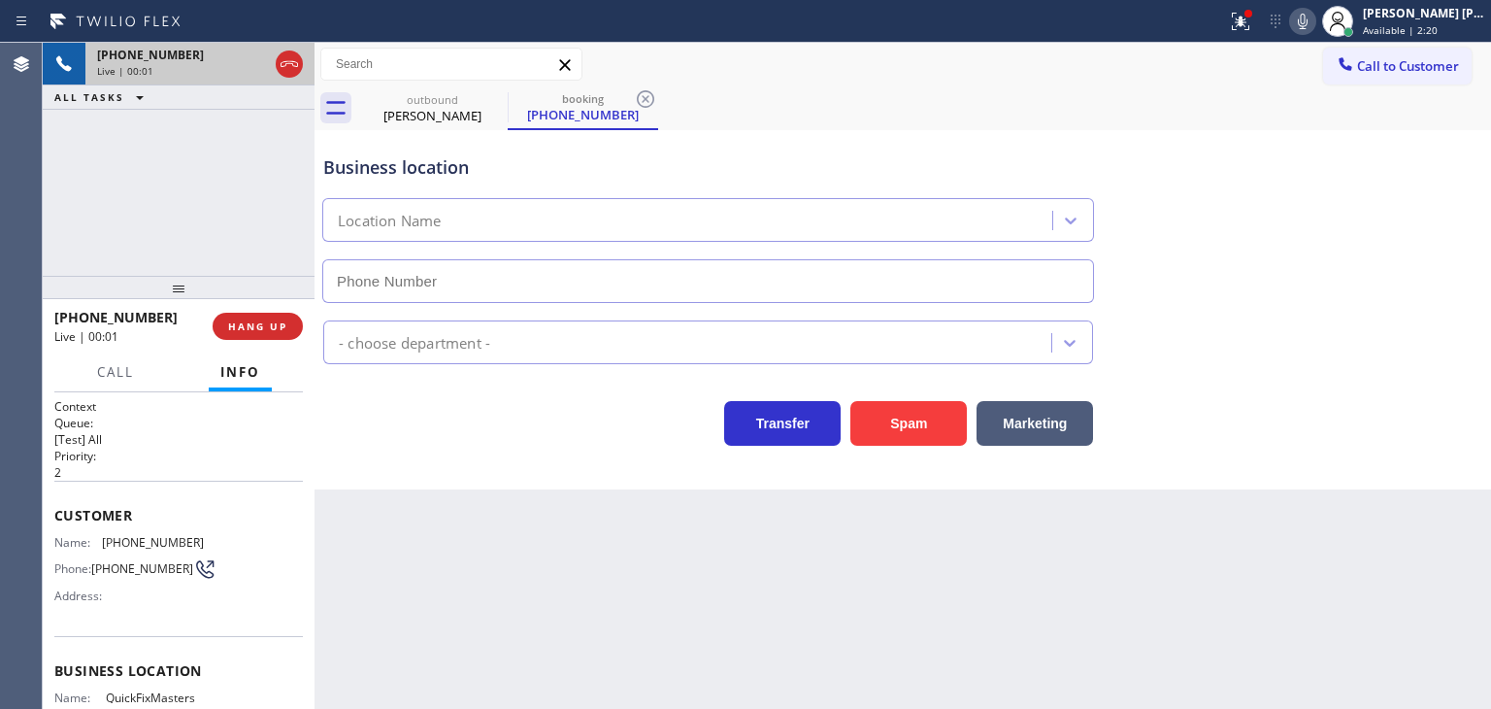
type input "[PHONE_NUMBER]"
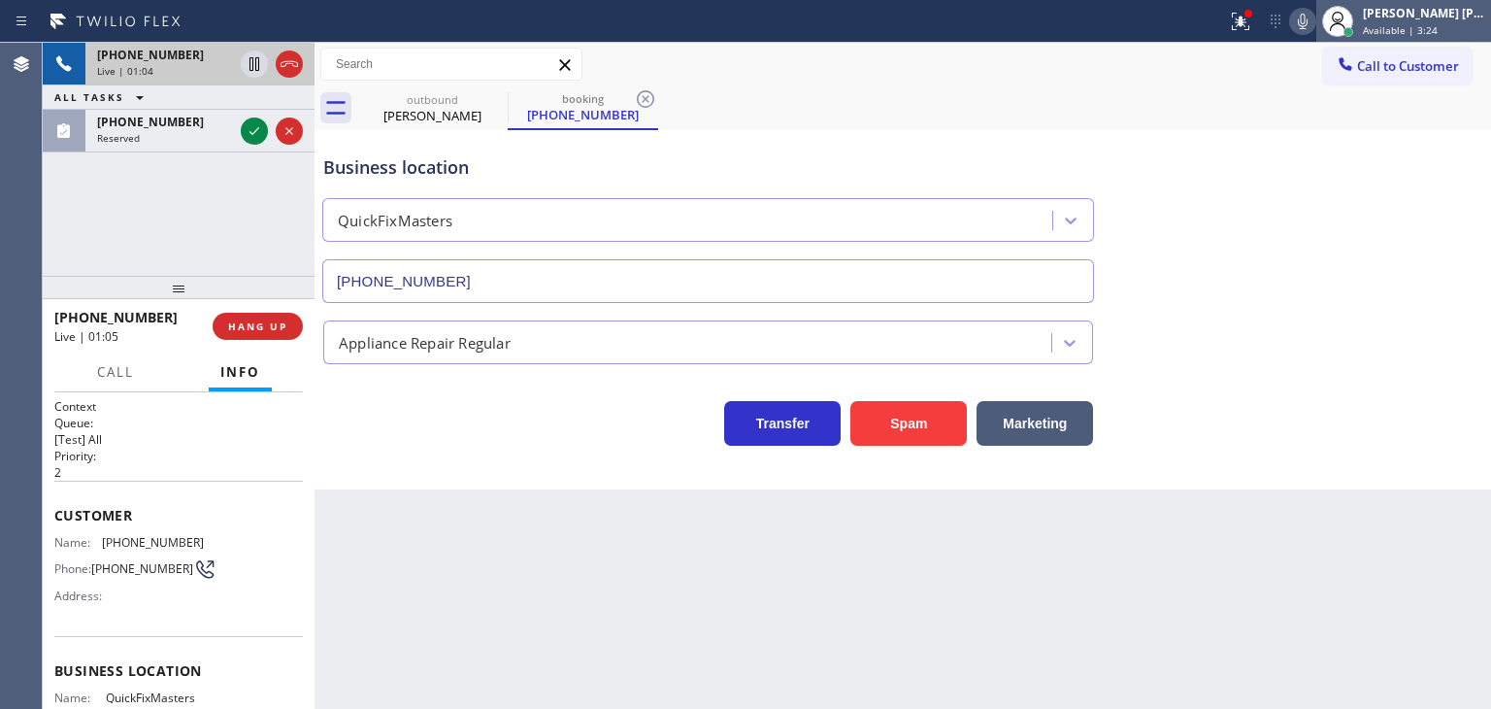
click at [1414, 24] on span "Available | 3:24" at bounding box center [1400, 30] width 75 height 14
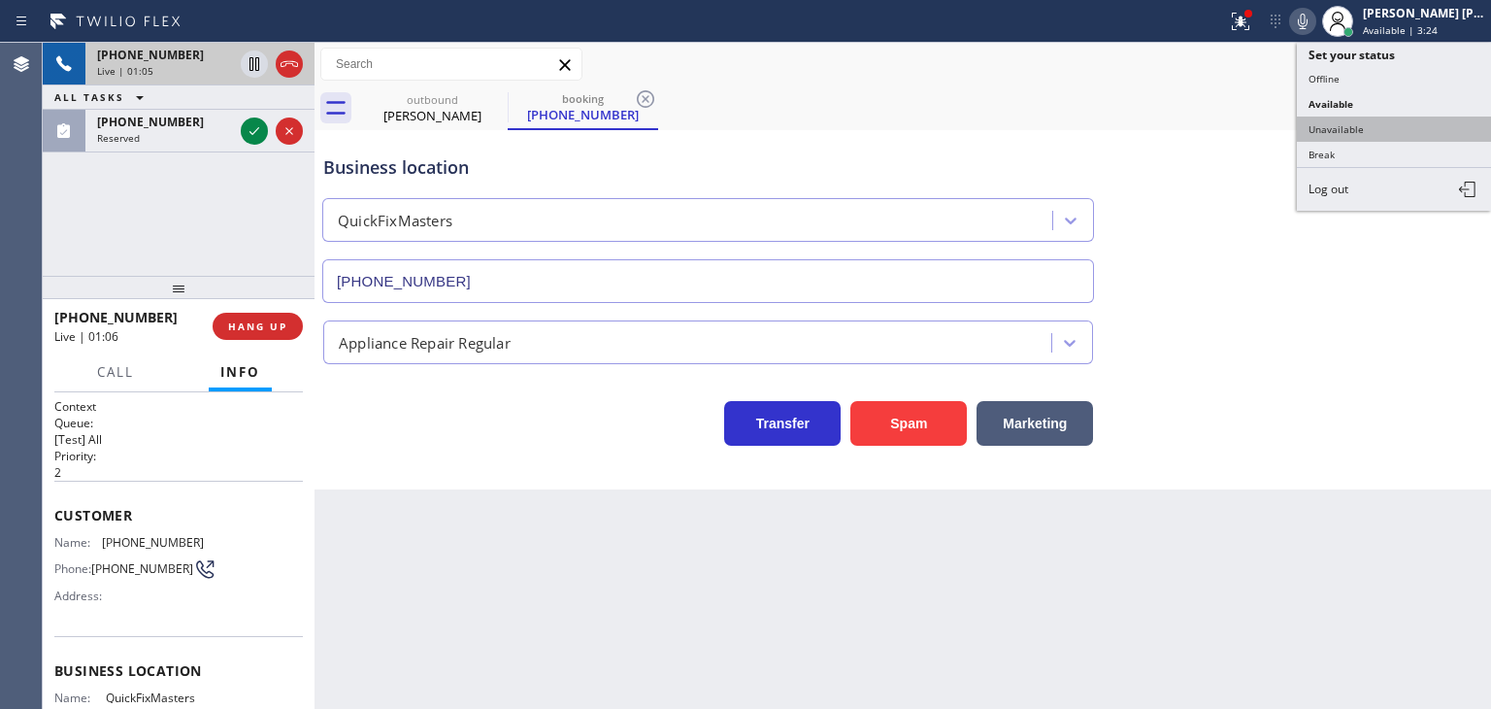
click at [1380, 123] on button "Unavailable" at bounding box center [1394, 129] width 194 height 25
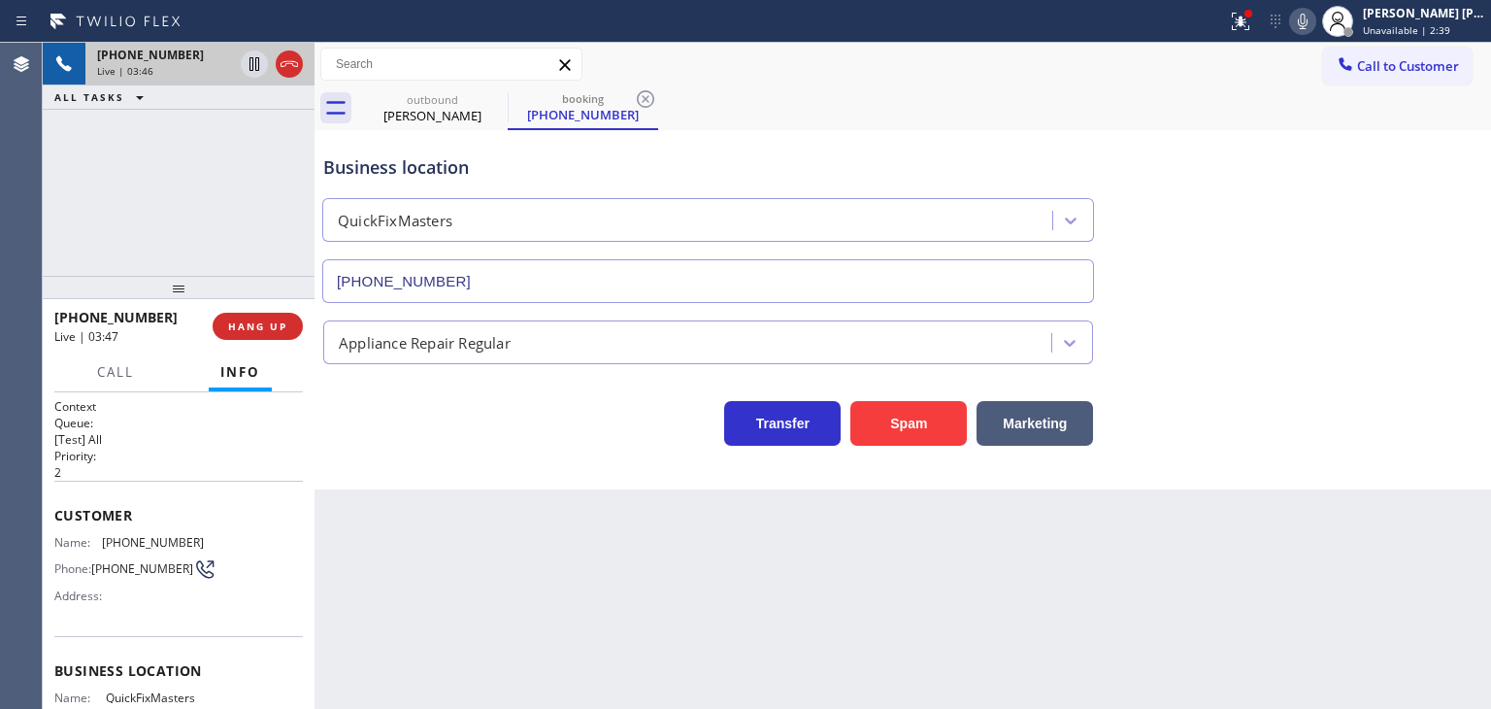
click at [1315, 17] on icon at bounding box center [1302, 21] width 23 height 23
click at [257, 58] on icon at bounding box center [254, 63] width 23 height 23
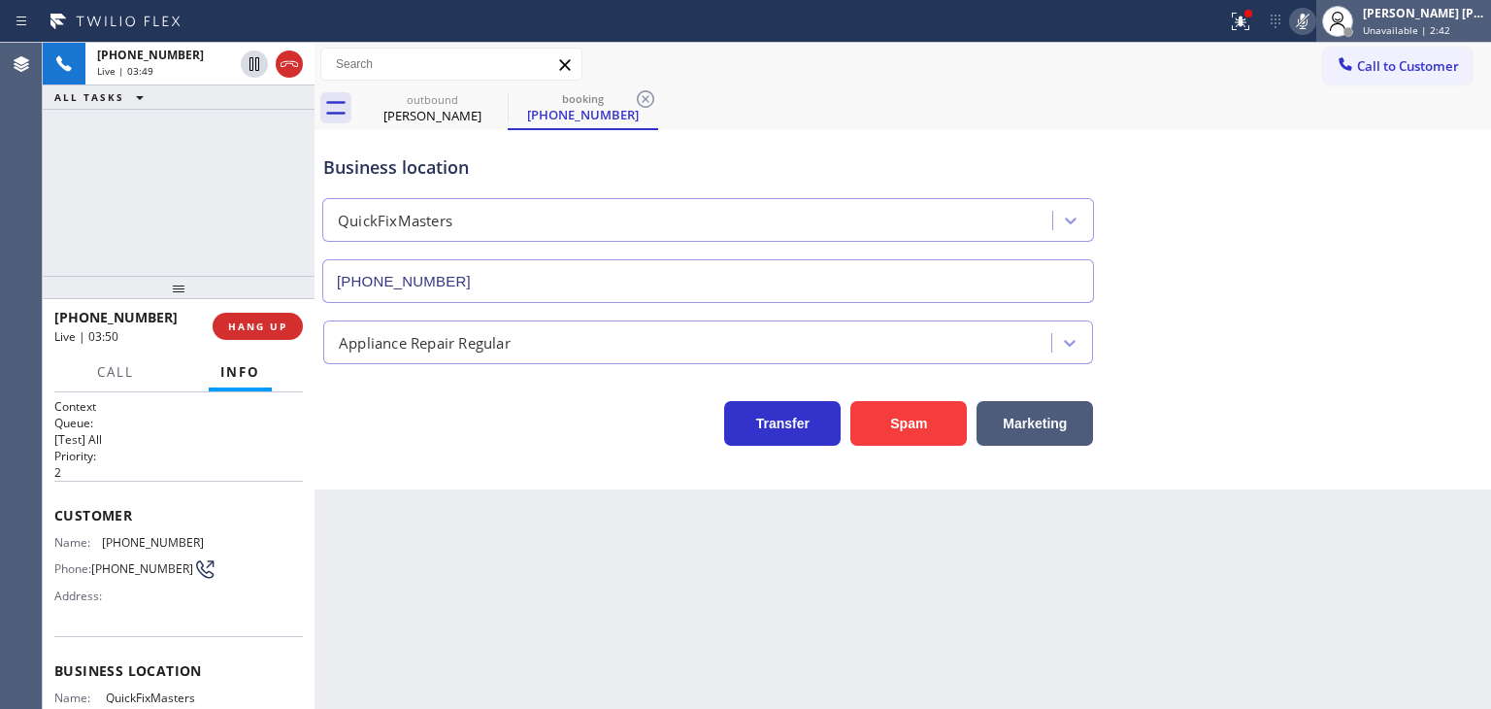
click at [1440, 9] on div "[PERSON_NAME] [PERSON_NAME]" at bounding box center [1424, 13] width 122 height 17
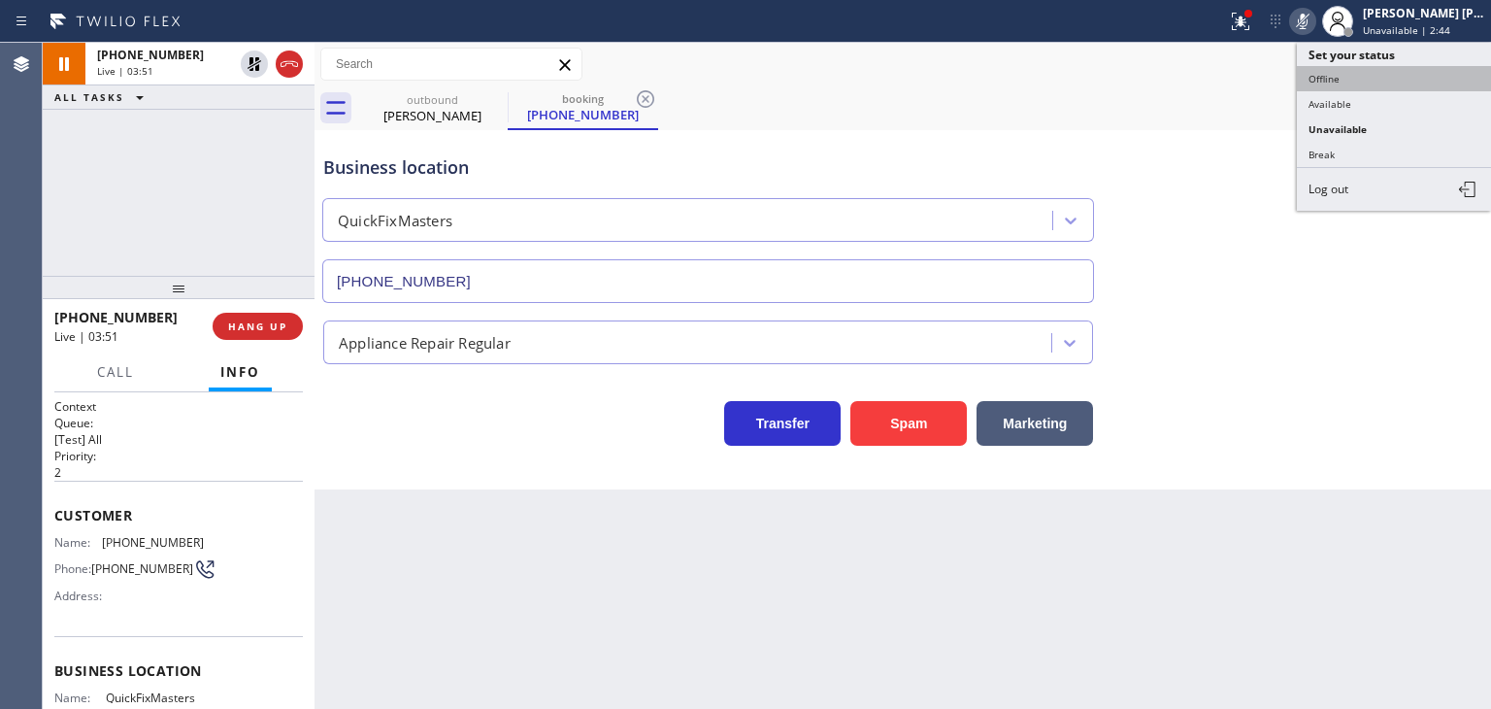
click at [1376, 86] on button "Offline" at bounding box center [1394, 78] width 194 height 25
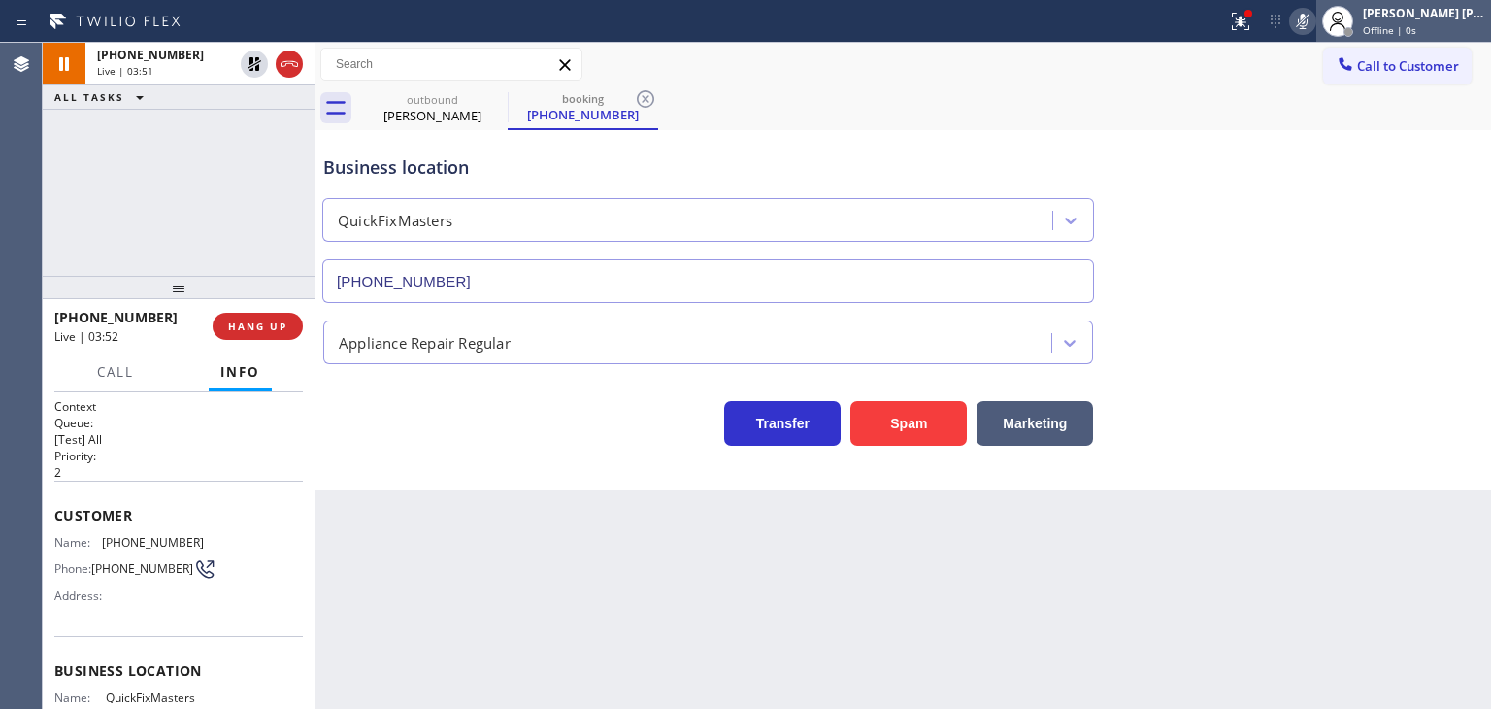
click at [1417, 23] on span "Offline | 0s" at bounding box center [1389, 30] width 53 height 14
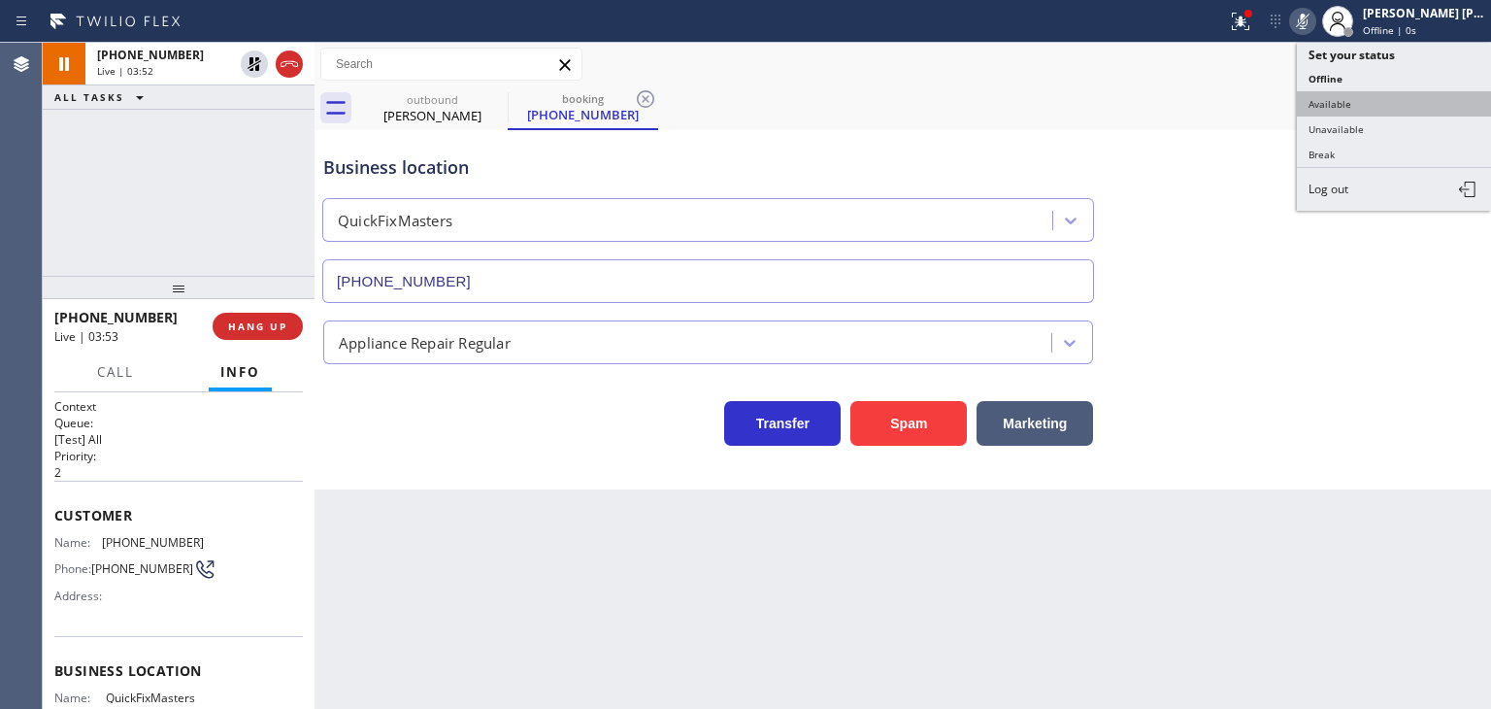
click at [1363, 102] on button "Available" at bounding box center [1394, 103] width 194 height 25
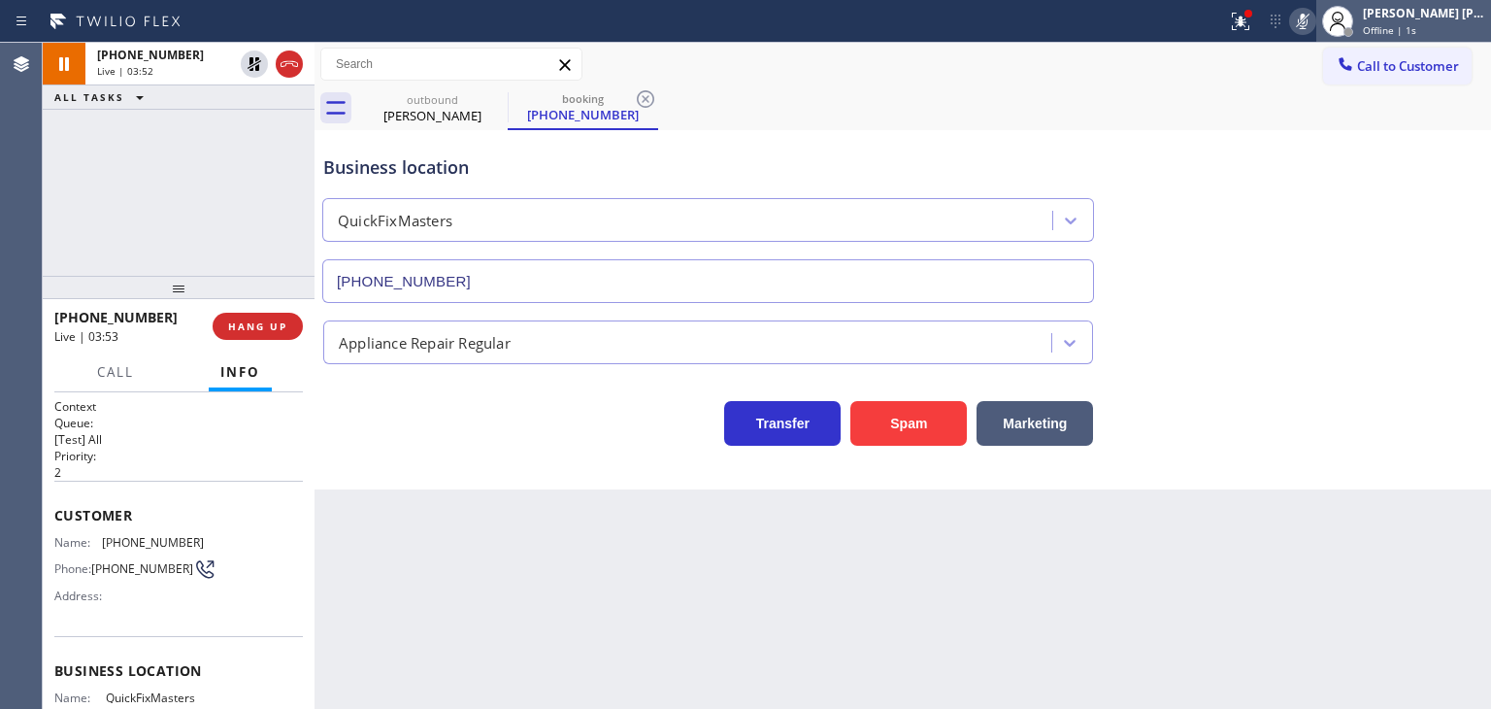
click at [1417, 34] on span "Offline | 1s" at bounding box center [1389, 30] width 53 height 14
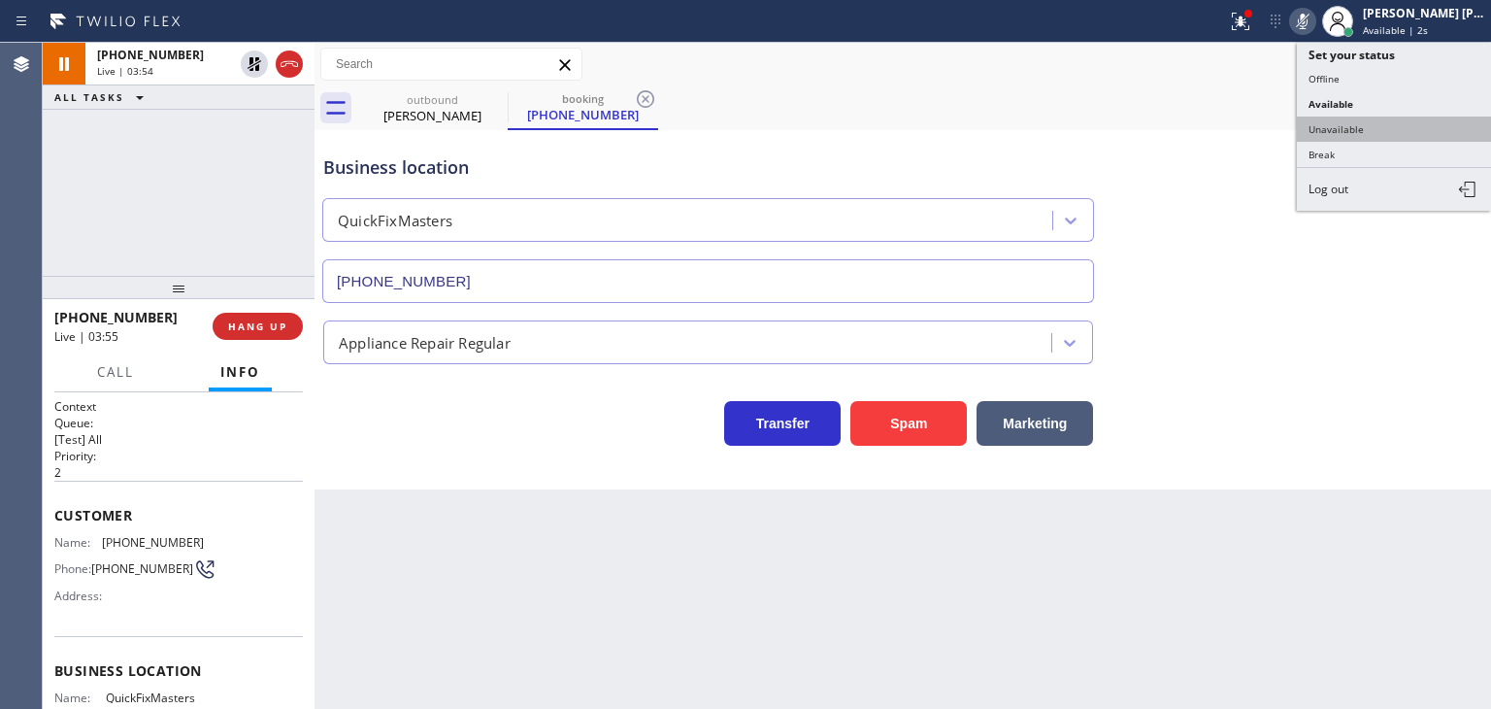
click at [1375, 131] on button "Unavailable" at bounding box center [1394, 129] width 194 height 25
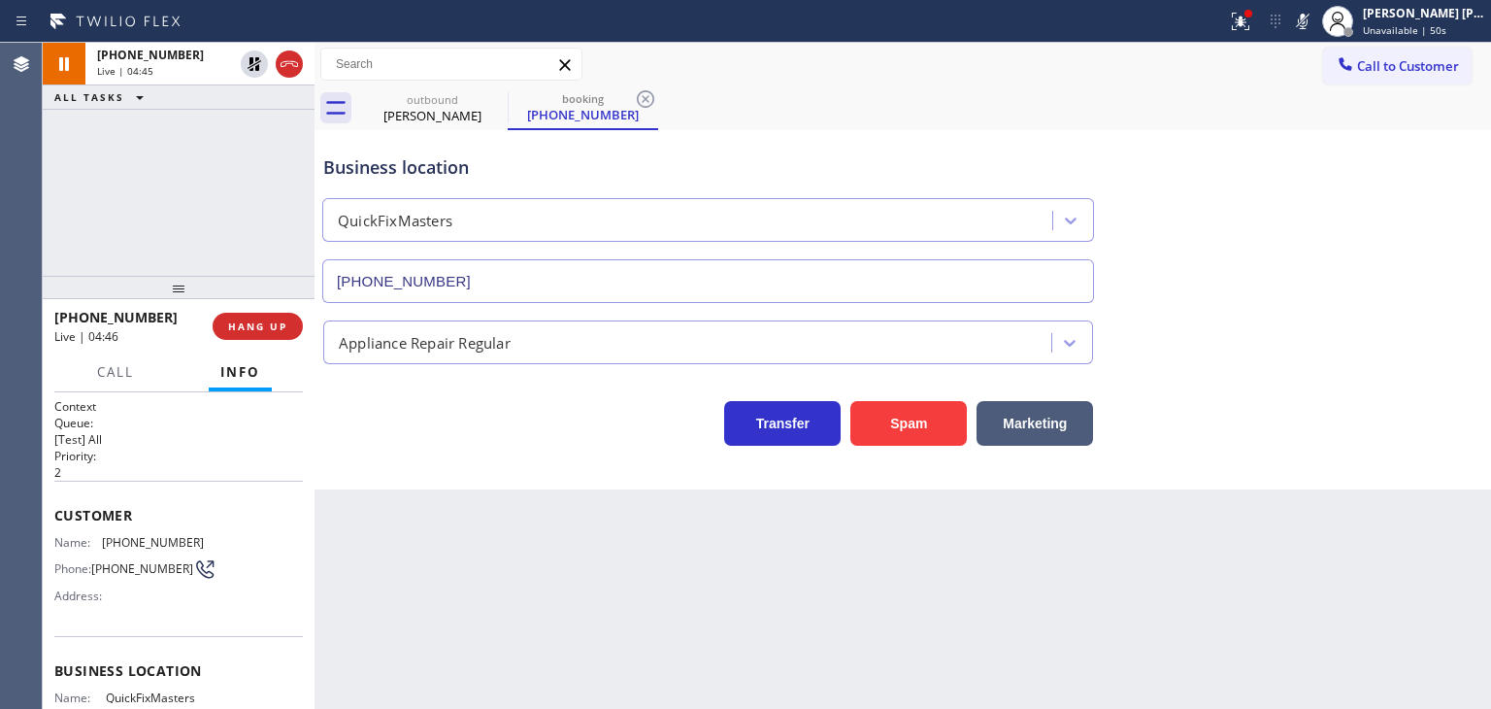
drag, startPoint x: 1335, startPoint y: 16, endPoint x: 1239, endPoint y: 16, distance: 96.1
click at [1308, 16] on icon at bounding box center [1303, 22] width 10 height 16
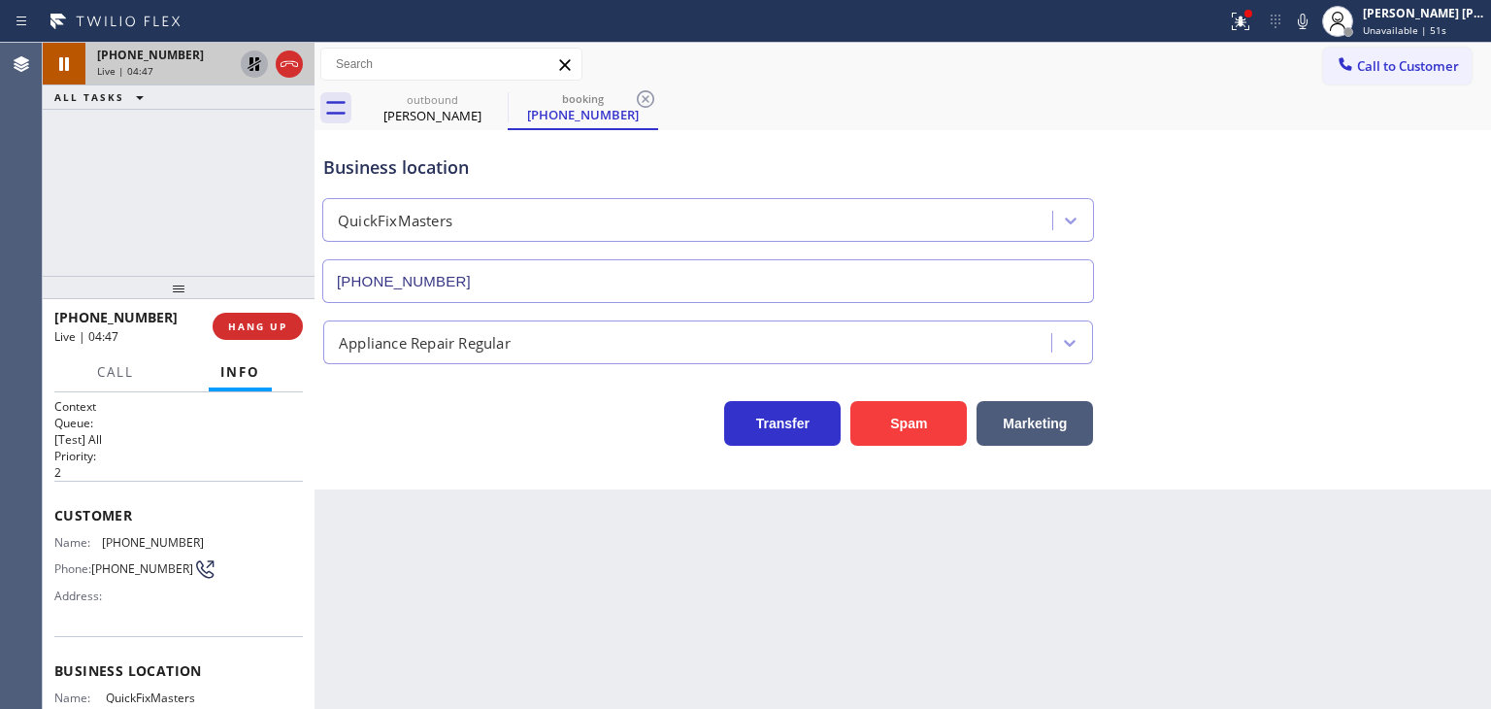
click at [262, 63] on icon at bounding box center [254, 63] width 23 height 23
click at [1424, 9] on div "[PERSON_NAME] [PERSON_NAME]" at bounding box center [1424, 13] width 122 height 17
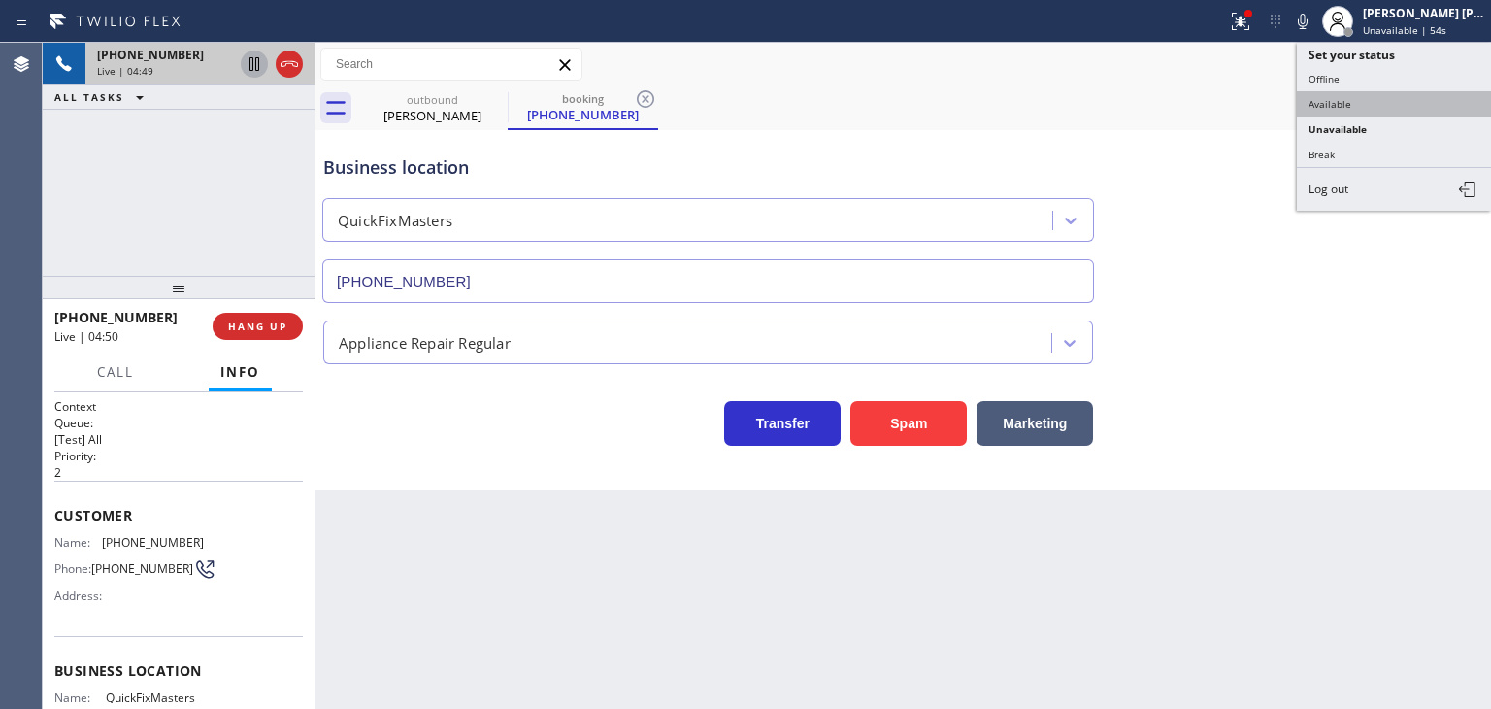
click at [1371, 94] on button "Available" at bounding box center [1394, 103] width 194 height 25
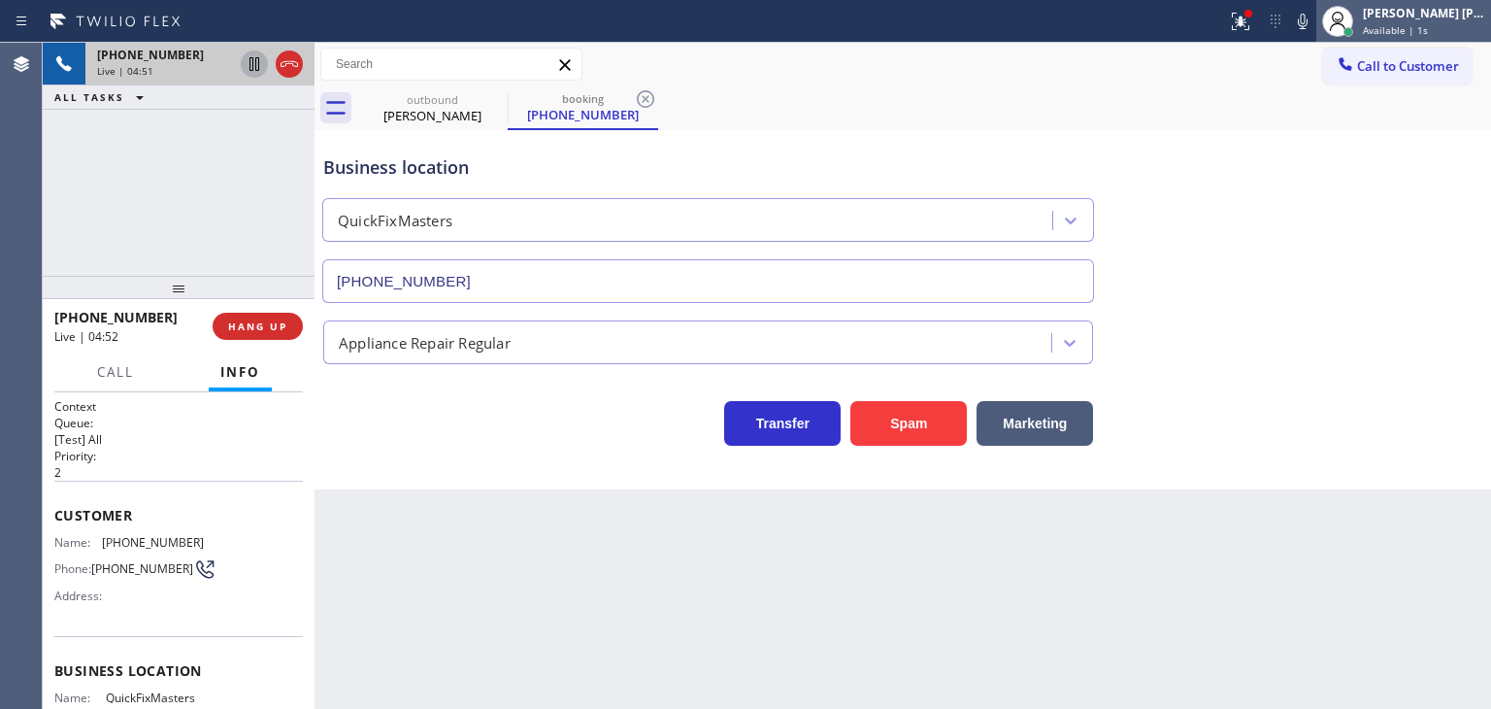
click at [1473, 28] on div "Available | 1s" at bounding box center [1424, 30] width 122 height 14
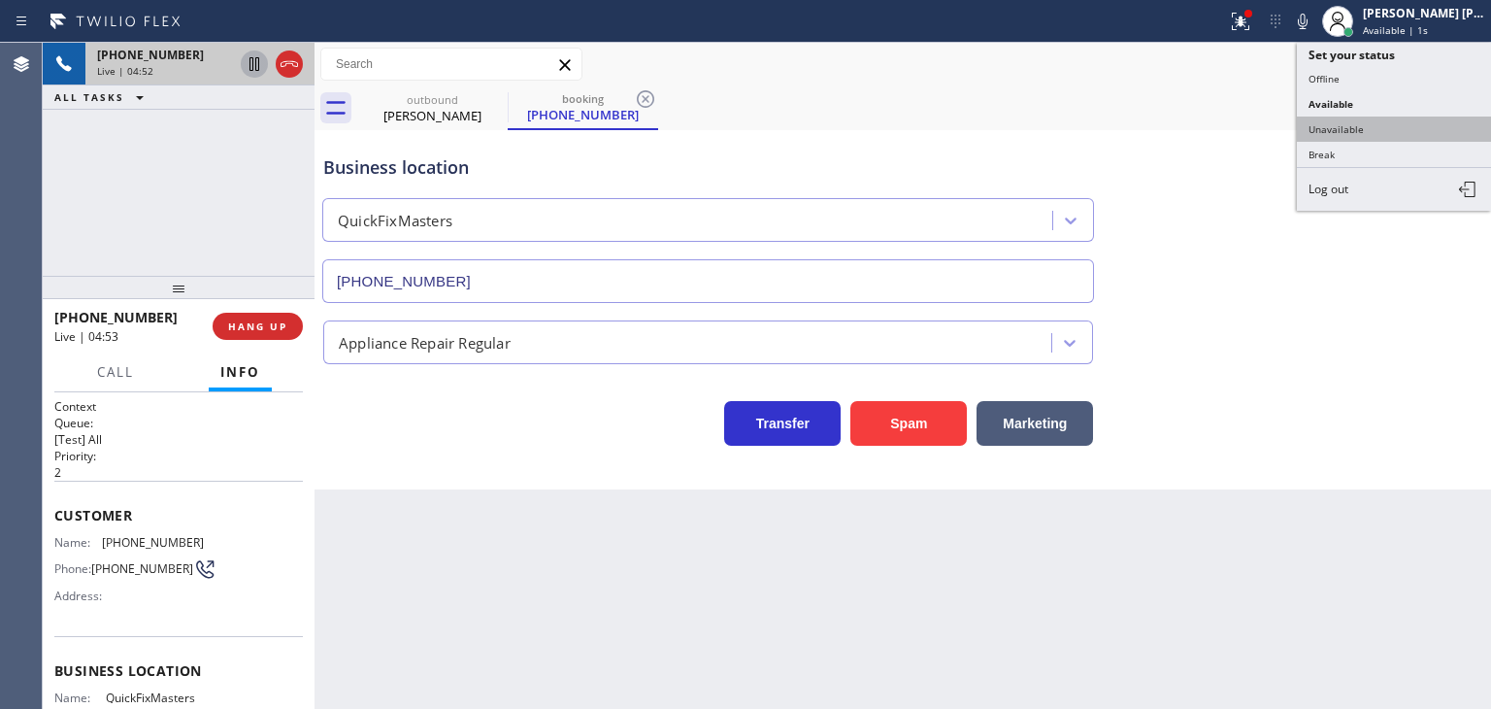
click at [1359, 121] on button "Unavailable" at bounding box center [1394, 129] width 194 height 25
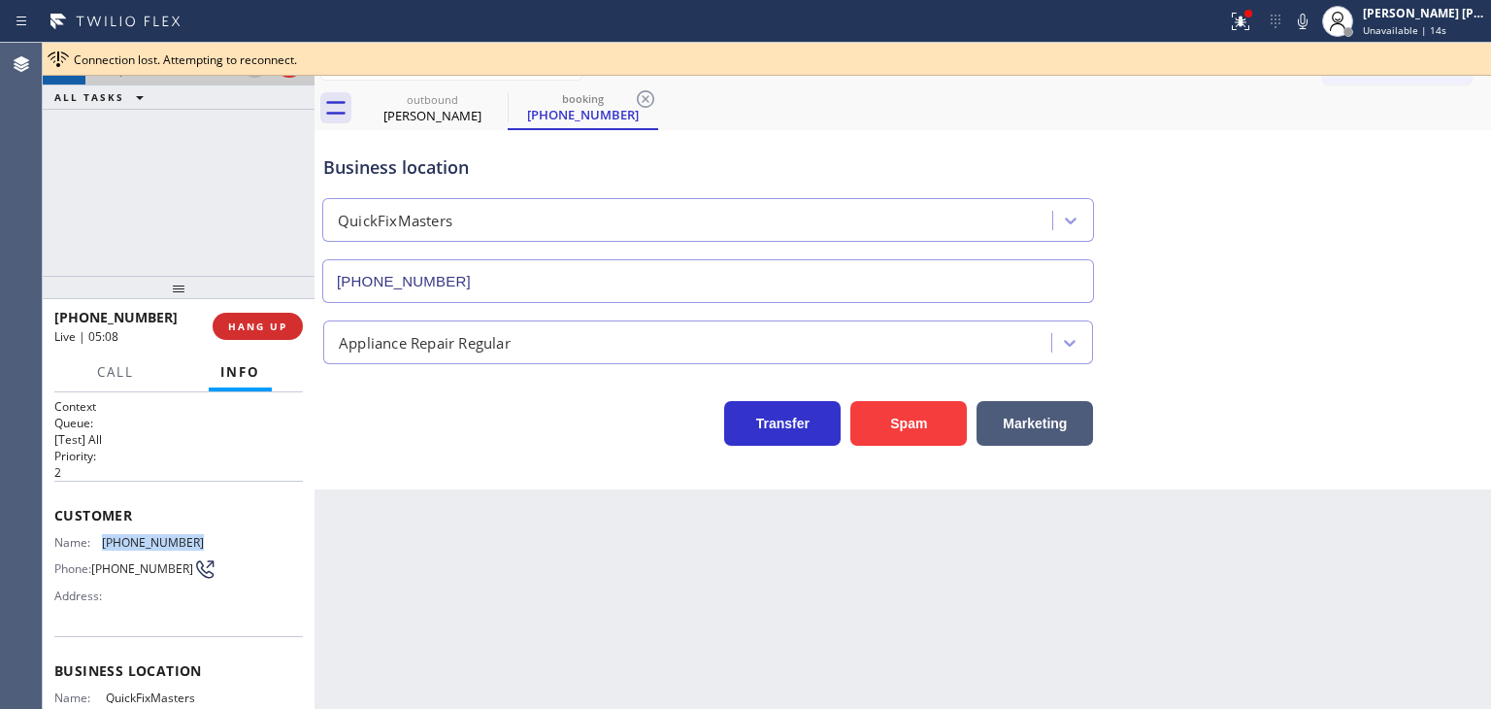
drag, startPoint x: 187, startPoint y: 535, endPoint x: 104, endPoint y: 542, distance: 83.8
click at [104, 542] on div "Name: [PHONE_NUMBER] Phone: [PHONE_NUMBER] Address:" at bounding box center [178, 573] width 249 height 77
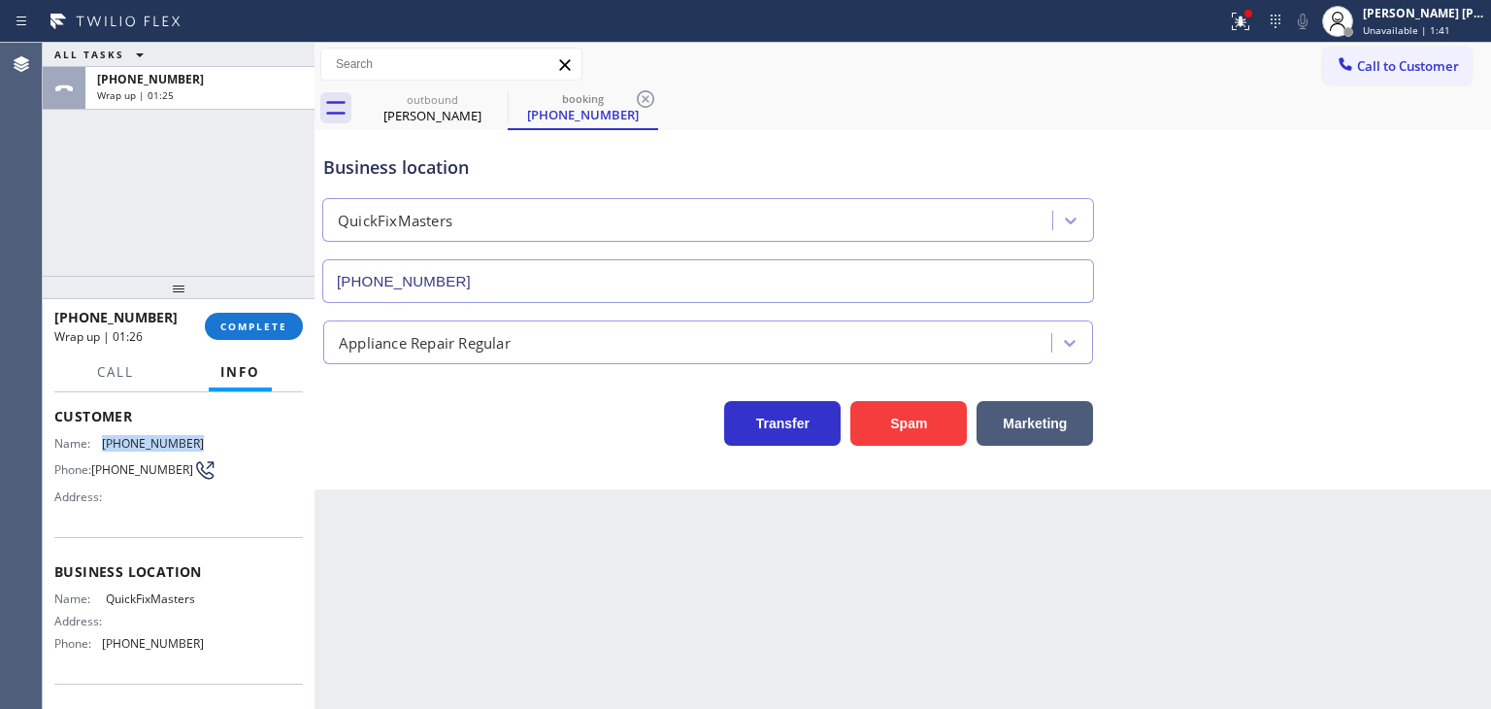
scroll to position [194, 0]
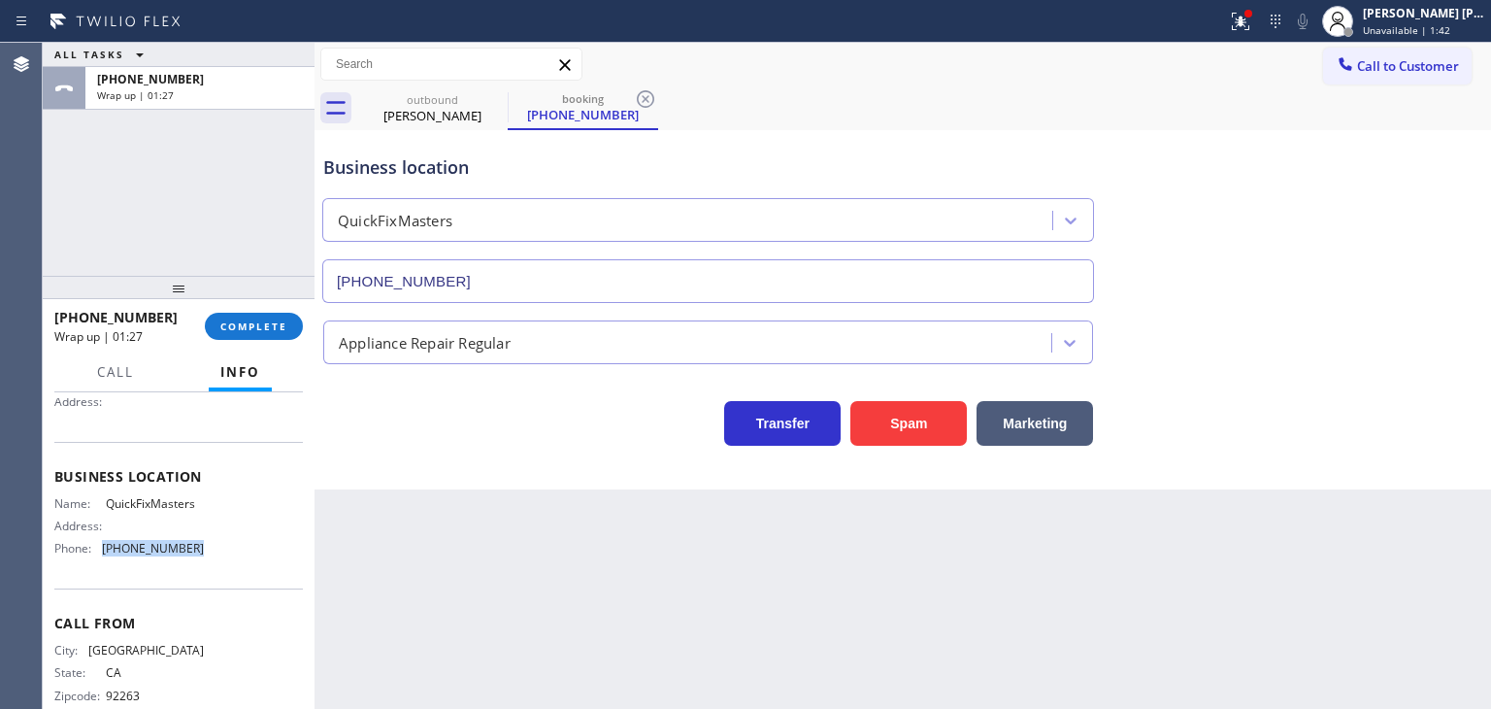
drag, startPoint x: 203, startPoint y: 554, endPoint x: 101, endPoint y: 549, distance: 102.1
click at [101, 549] on div "Name: QuickFixMasters Address: Phone: [PHONE_NUMBER]" at bounding box center [178, 530] width 249 height 68
click at [253, 329] on span "COMPLETE" at bounding box center [253, 326] width 67 height 14
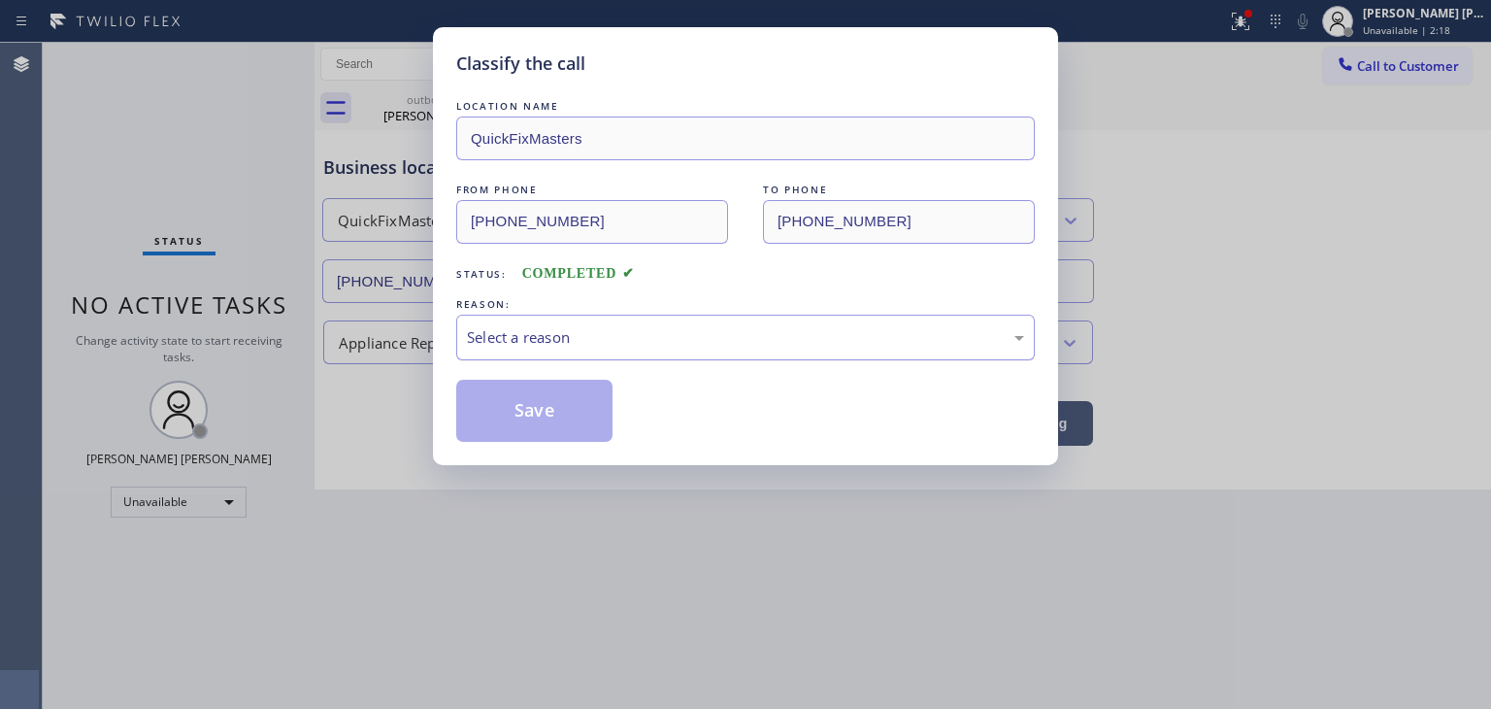
click at [509, 347] on div "Select a reason" at bounding box center [745, 337] width 557 height 22
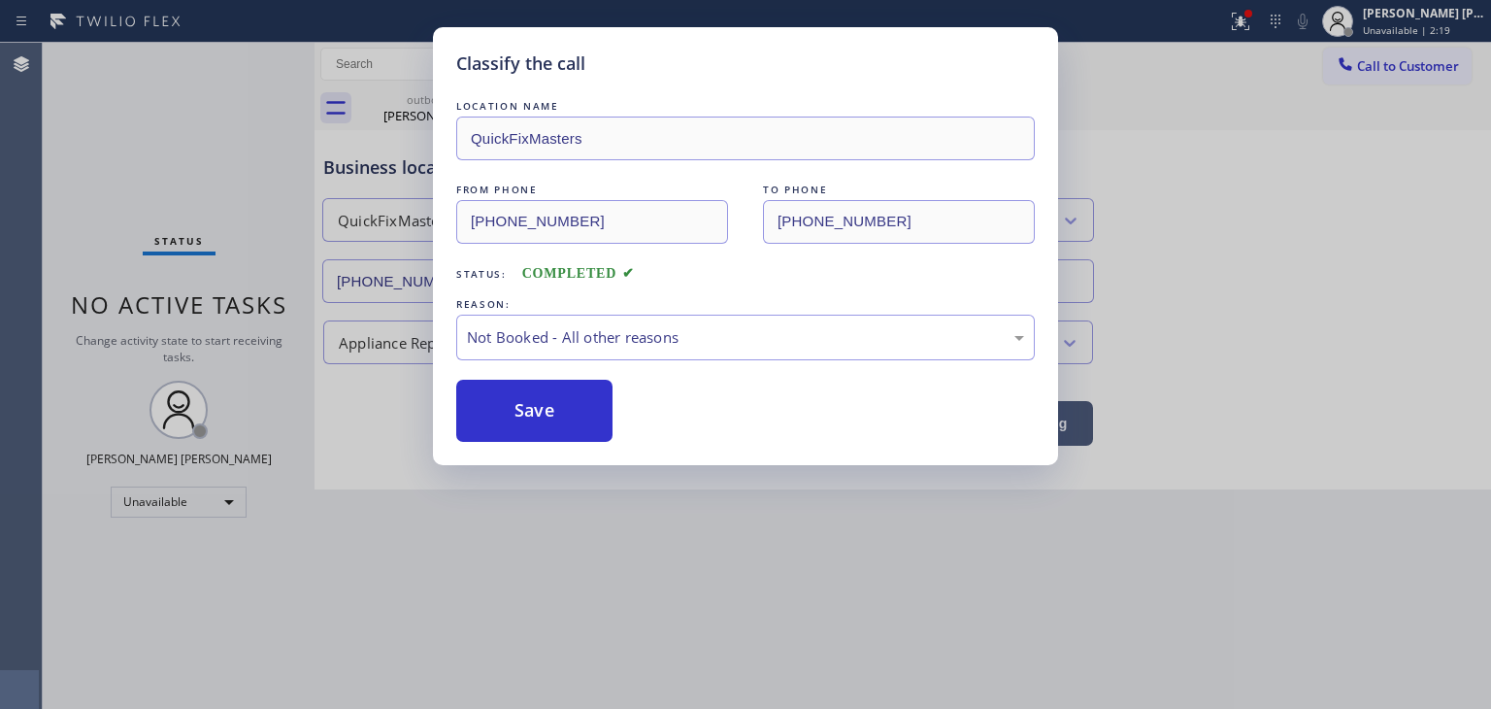
click at [534, 417] on button "Save" at bounding box center [534, 411] width 156 height 62
type input "[PHONE_NUMBER]"
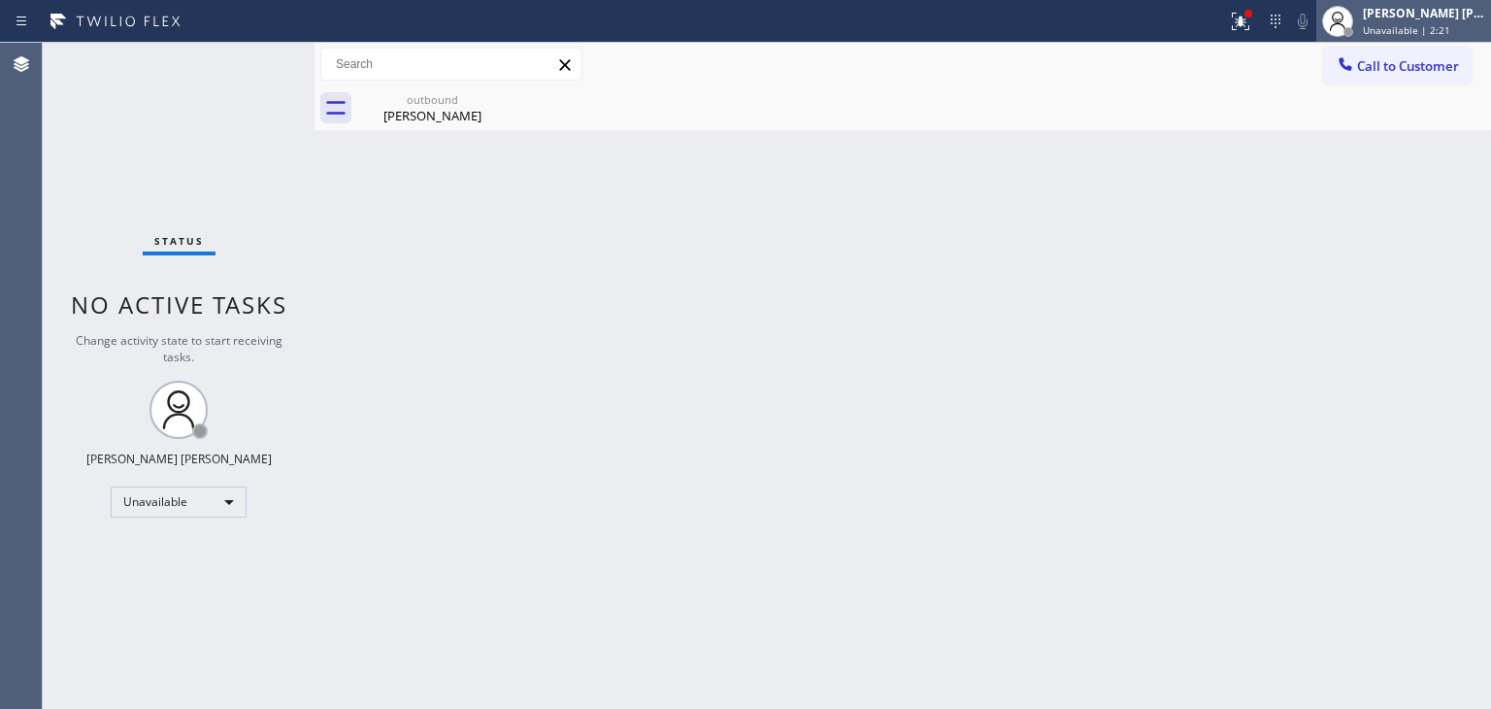
click at [1448, 24] on span "Unavailable | 2:21" at bounding box center [1406, 30] width 87 height 14
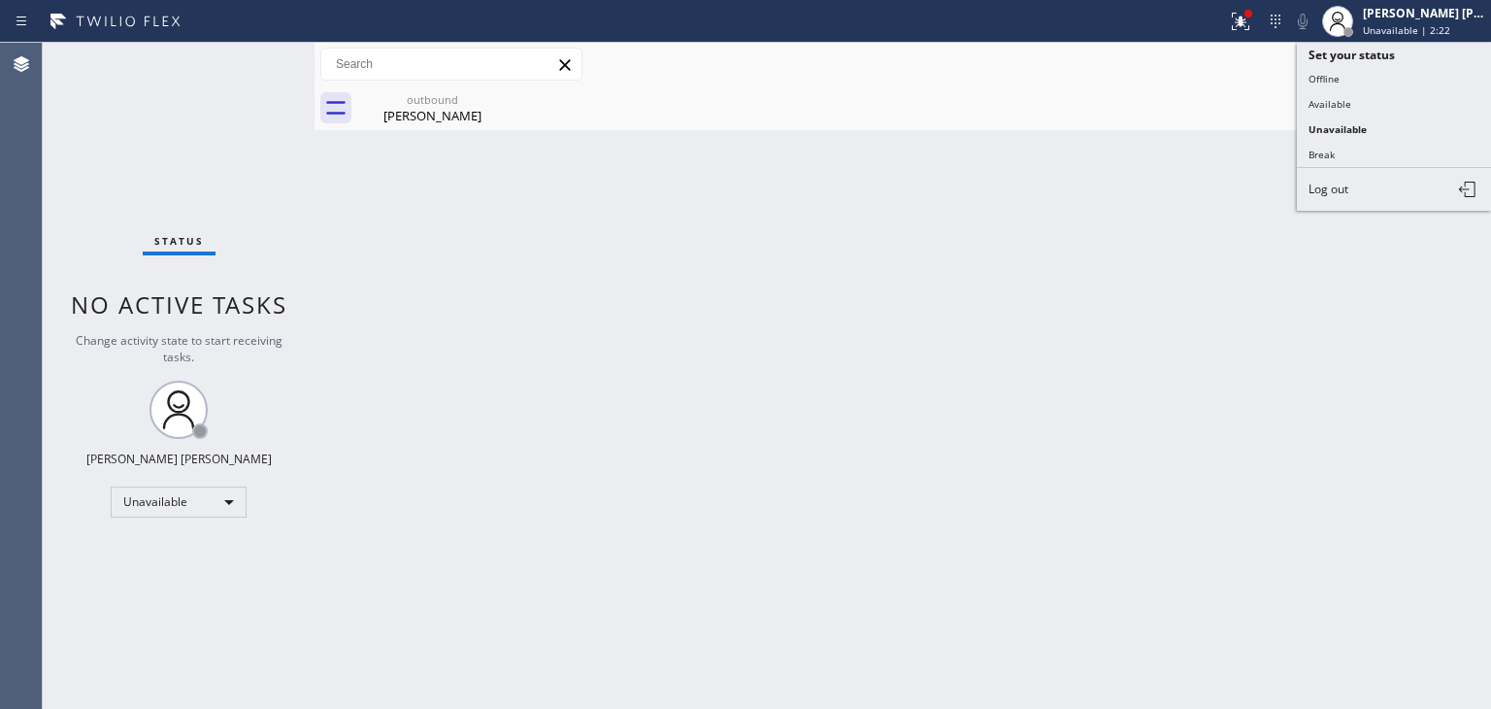
click at [1380, 95] on button "Available" at bounding box center [1394, 103] width 194 height 25
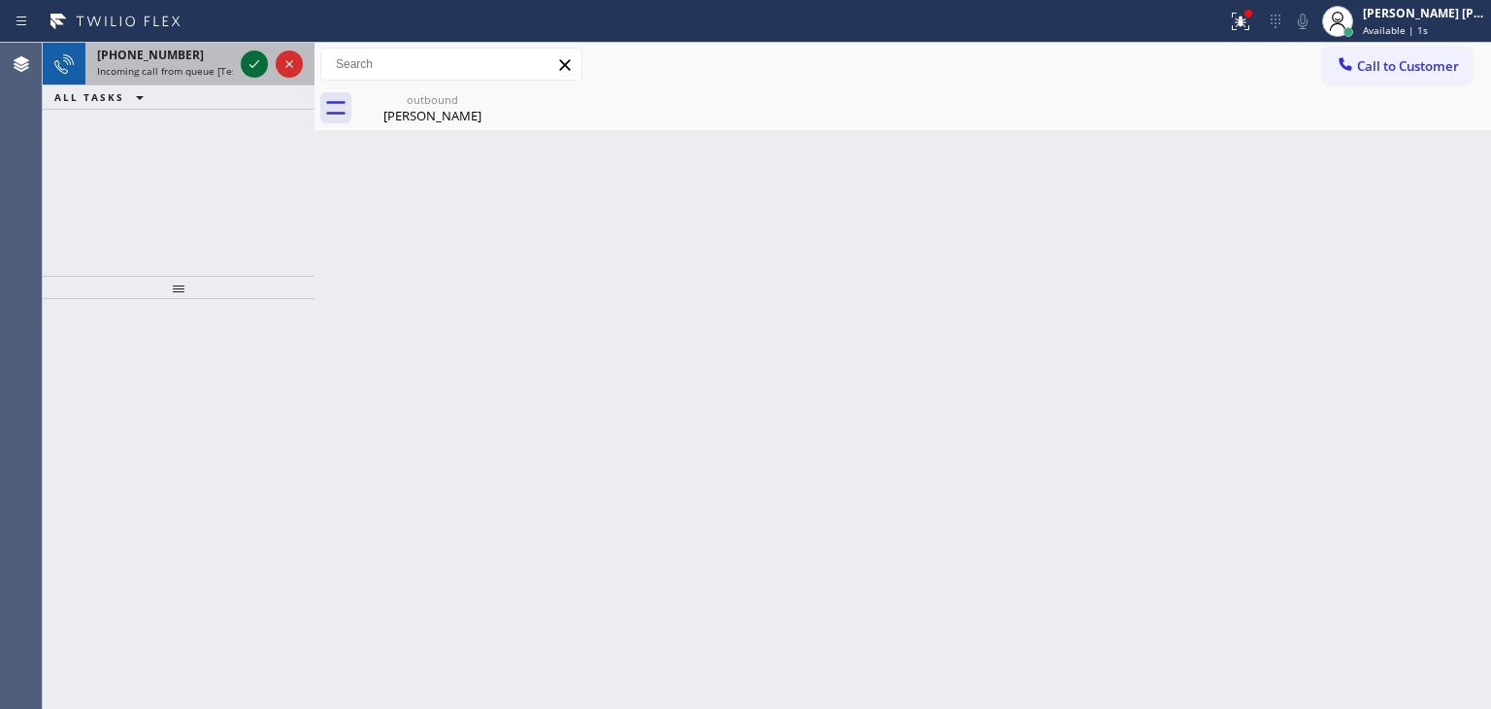
click at [253, 57] on icon at bounding box center [254, 63] width 23 height 23
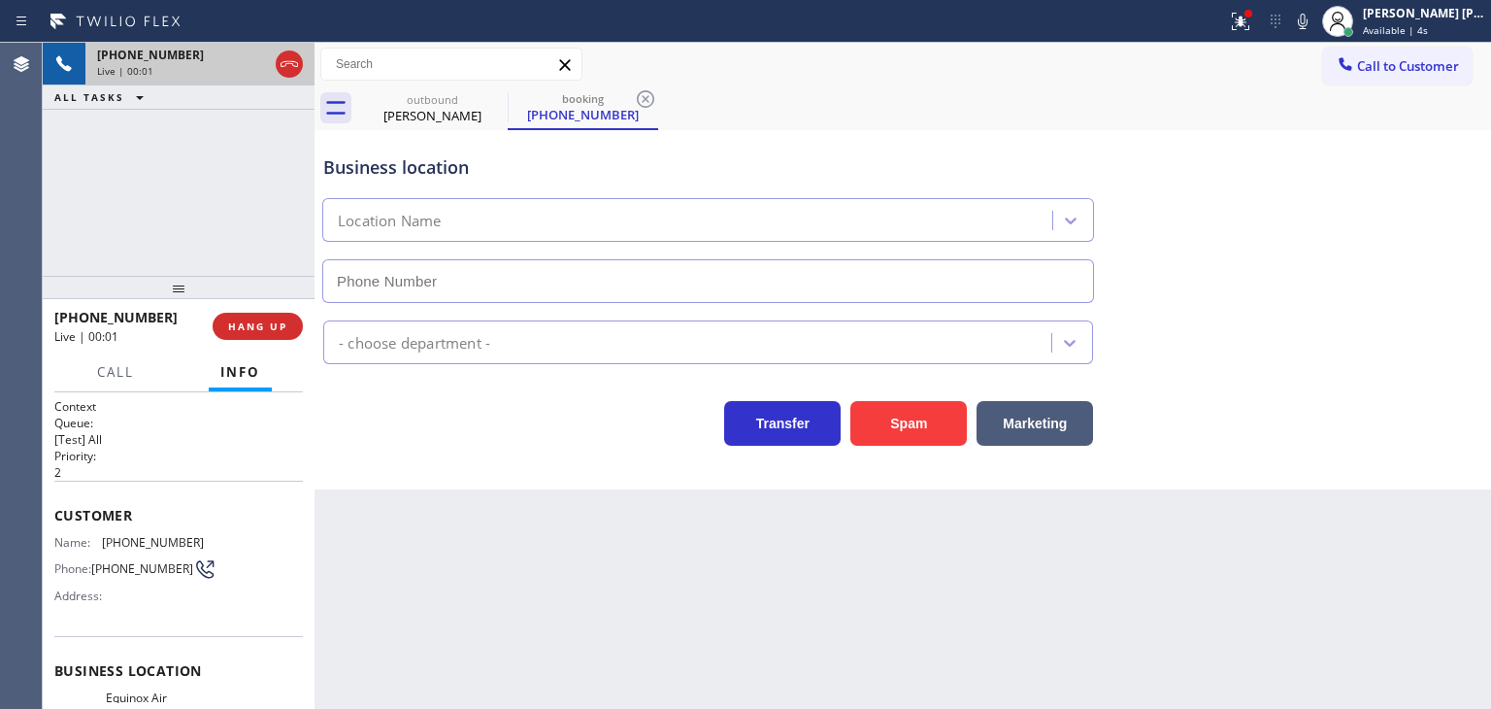
scroll to position [97, 0]
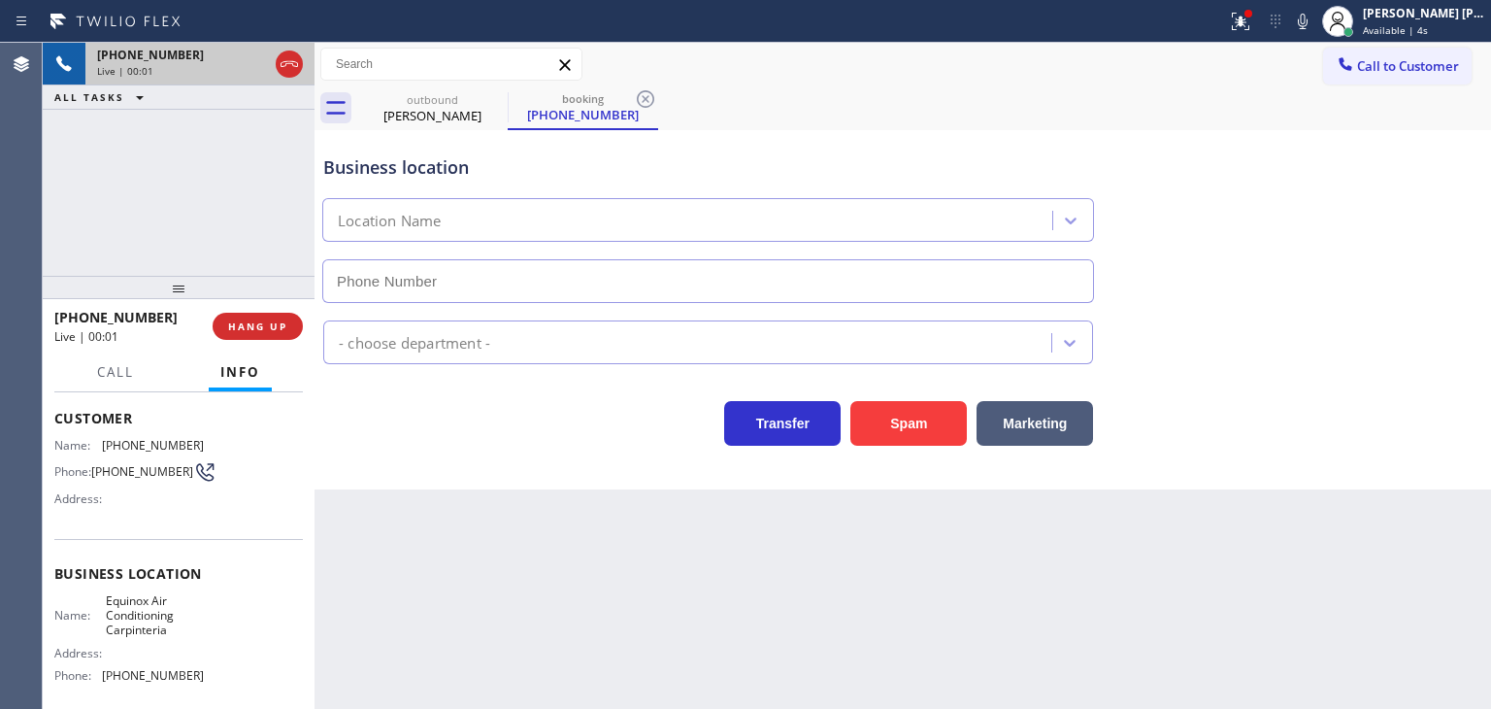
type input "[PHONE_NUMBER]"
click at [1315, 20] on icon at bounding box center [1302, 21] width 23 height 23
click at [1262, 32] on button at bounding box center [1241, 21] width 43 height 43
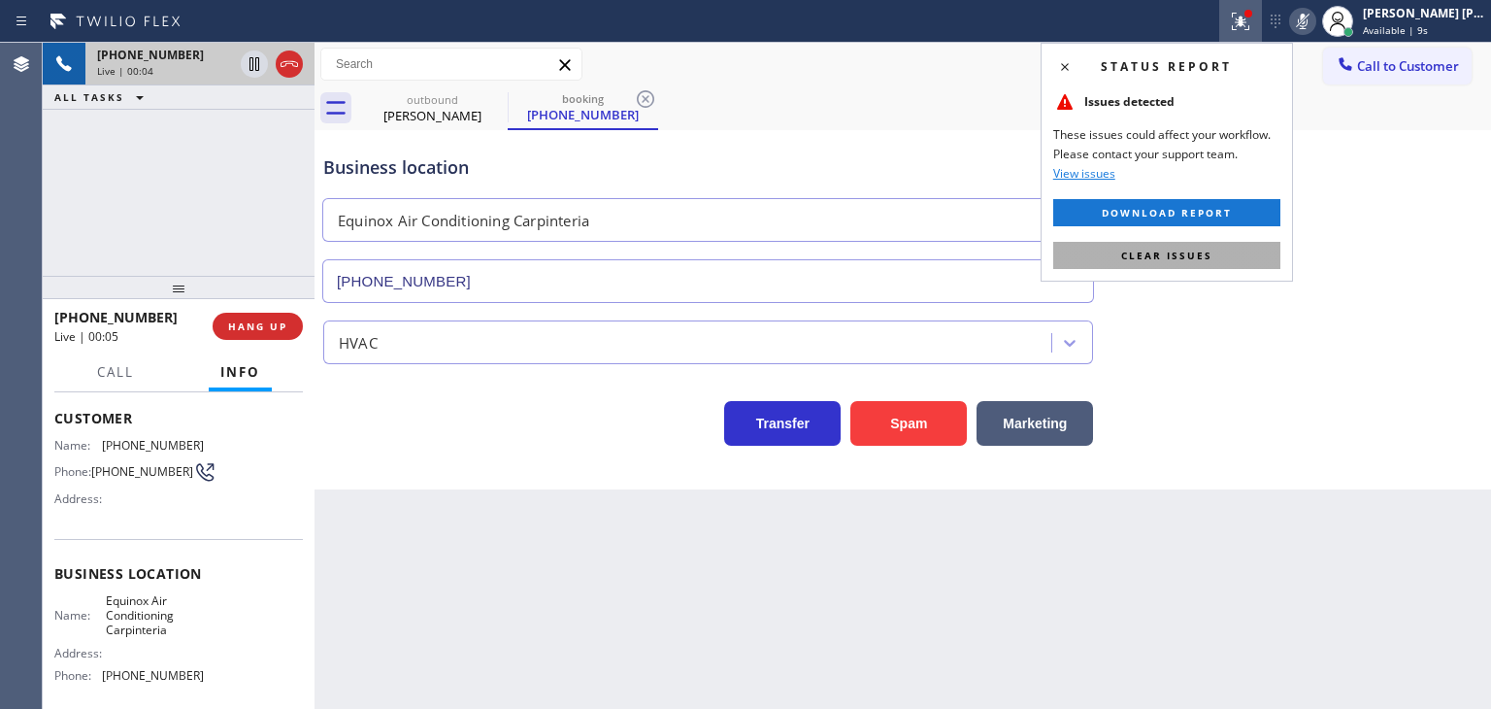
click at [1185, 251] on span "Clear issues" at bounding box center [1167, 256] width 91 height 14
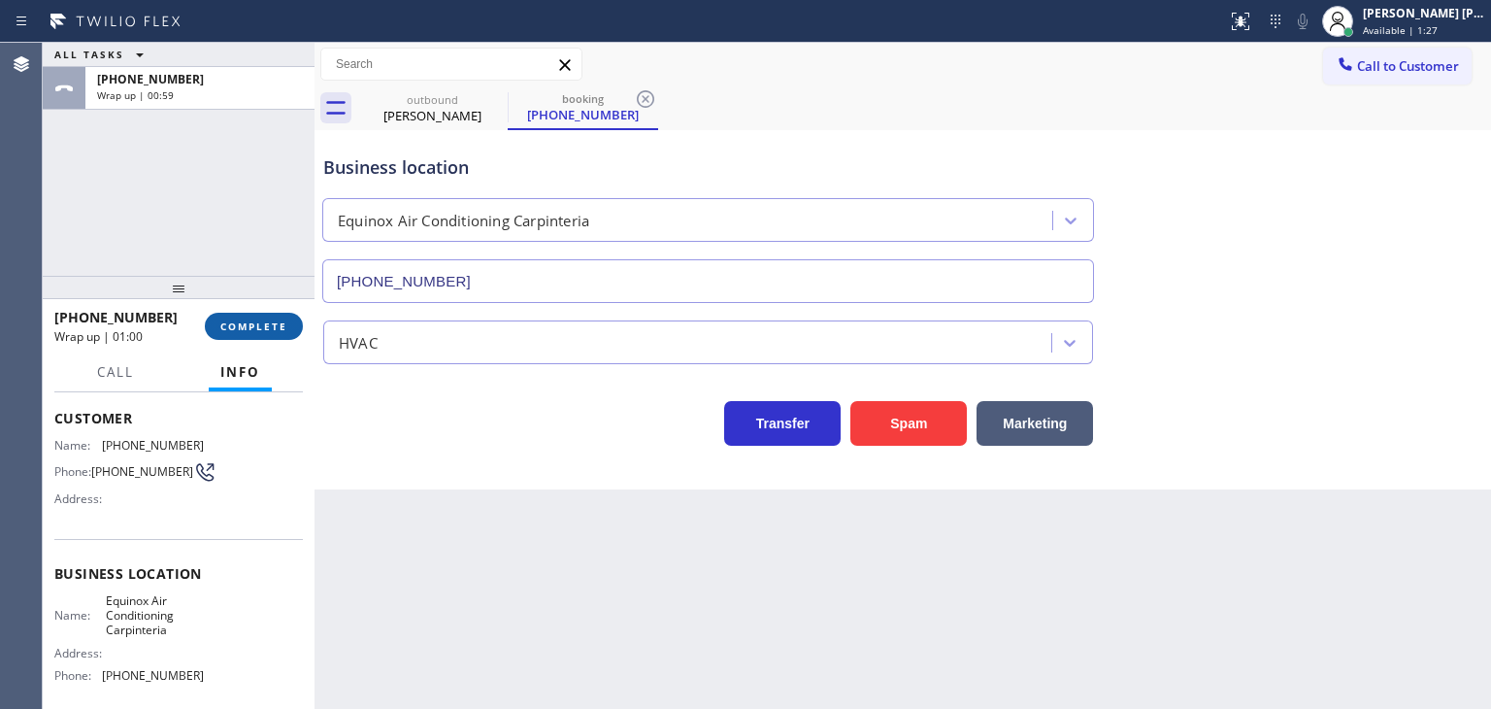
click at [281, 335] on button "COMPLETE" at bounding box center [254, 326] width 98 height 27
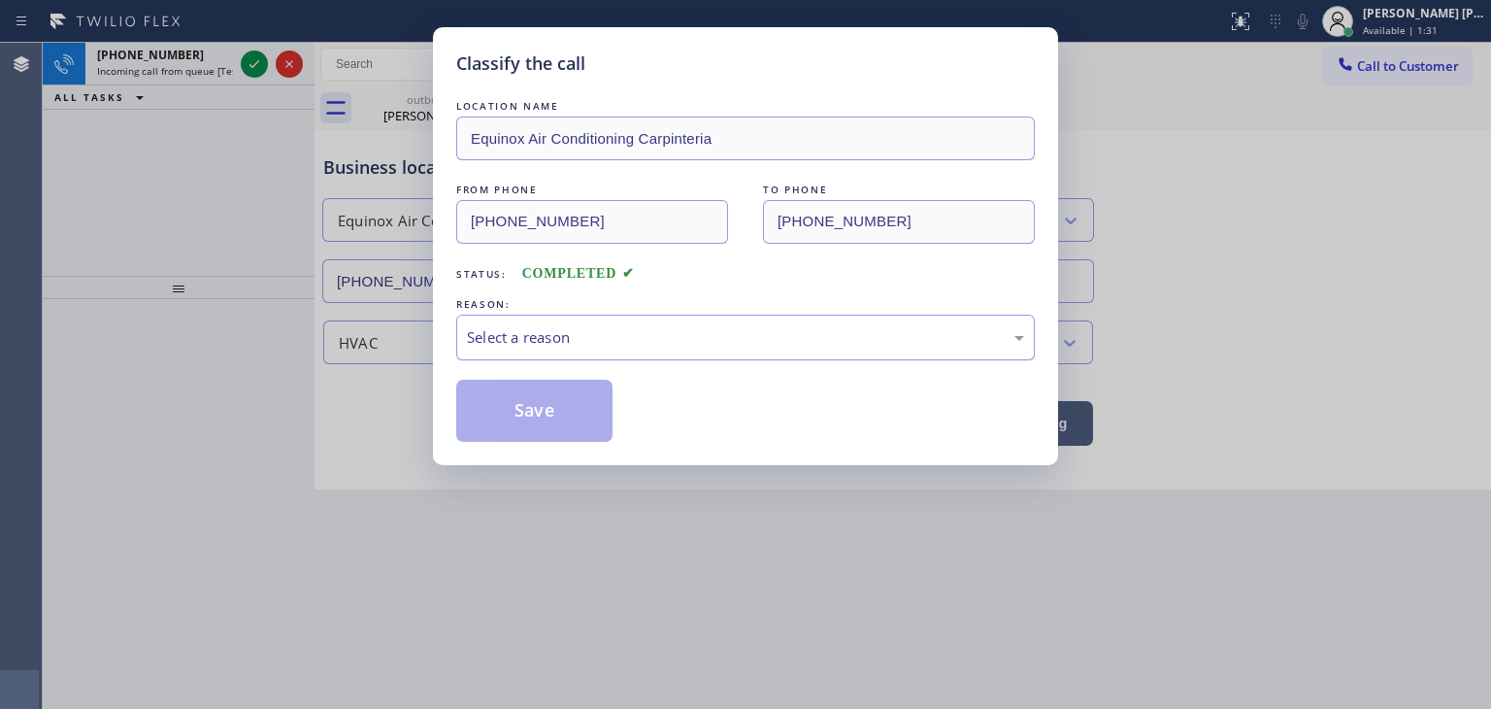
click at [684, 326] on div "Select a reason" at bounding box center [745, 337] width 557 height 22
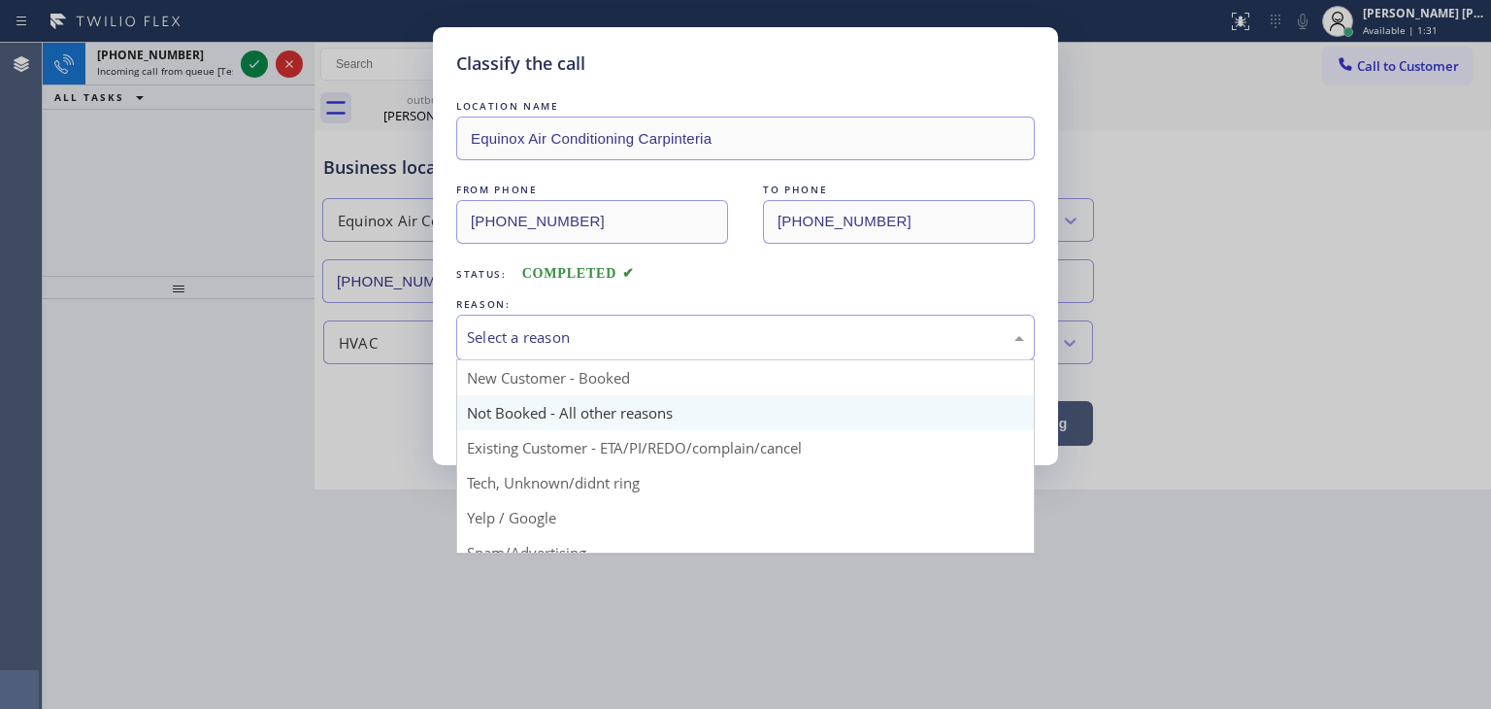
scroll to position [97, 0]
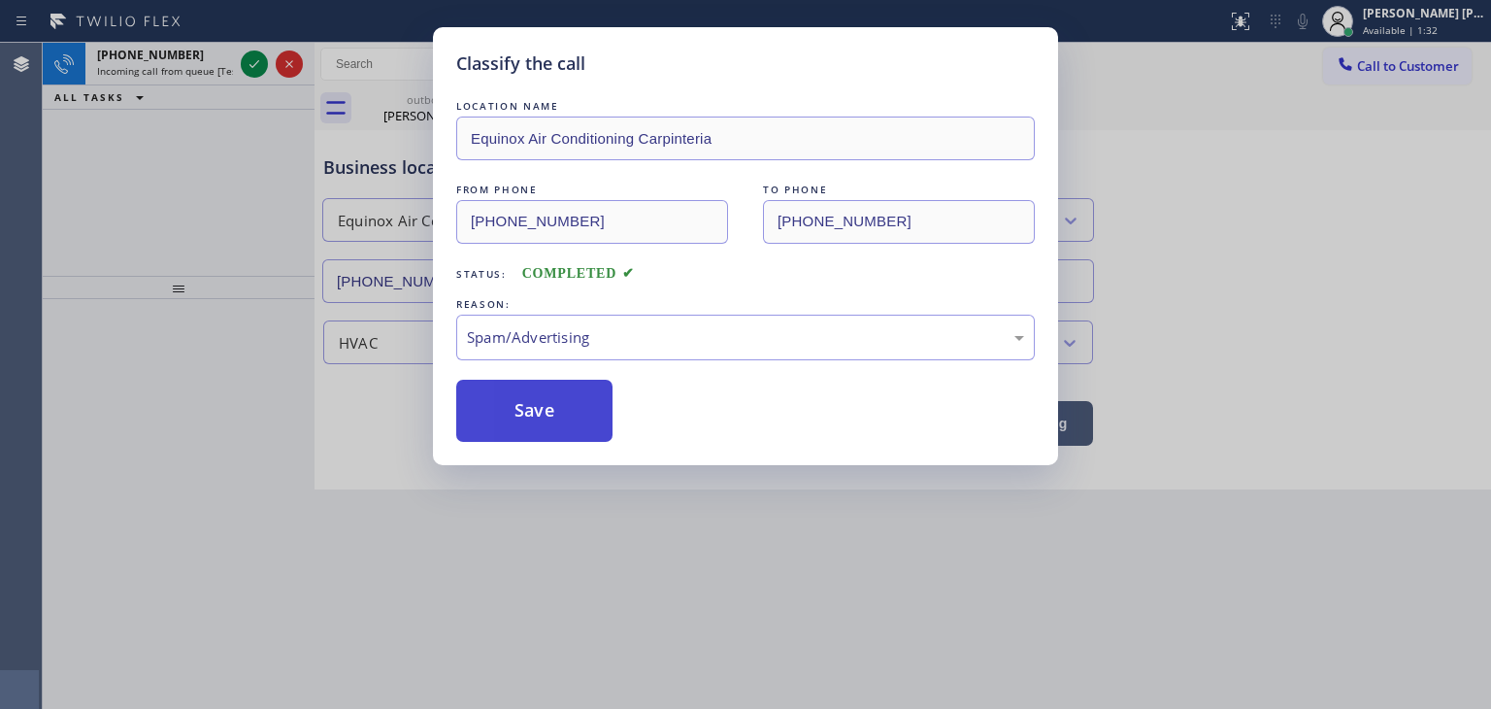
drag, startPoint x: 575, startPoint y: 452, endPoint x: 551, endPoint y: 431, distance: 31.7
drag, startPoint x: 541, startPoint y: 424, endPoint x: 497, endPoint y: 388, distance: 56.6
click at [541, 422] on button "Save" at bounding box center [534, 411] width 156 height 62
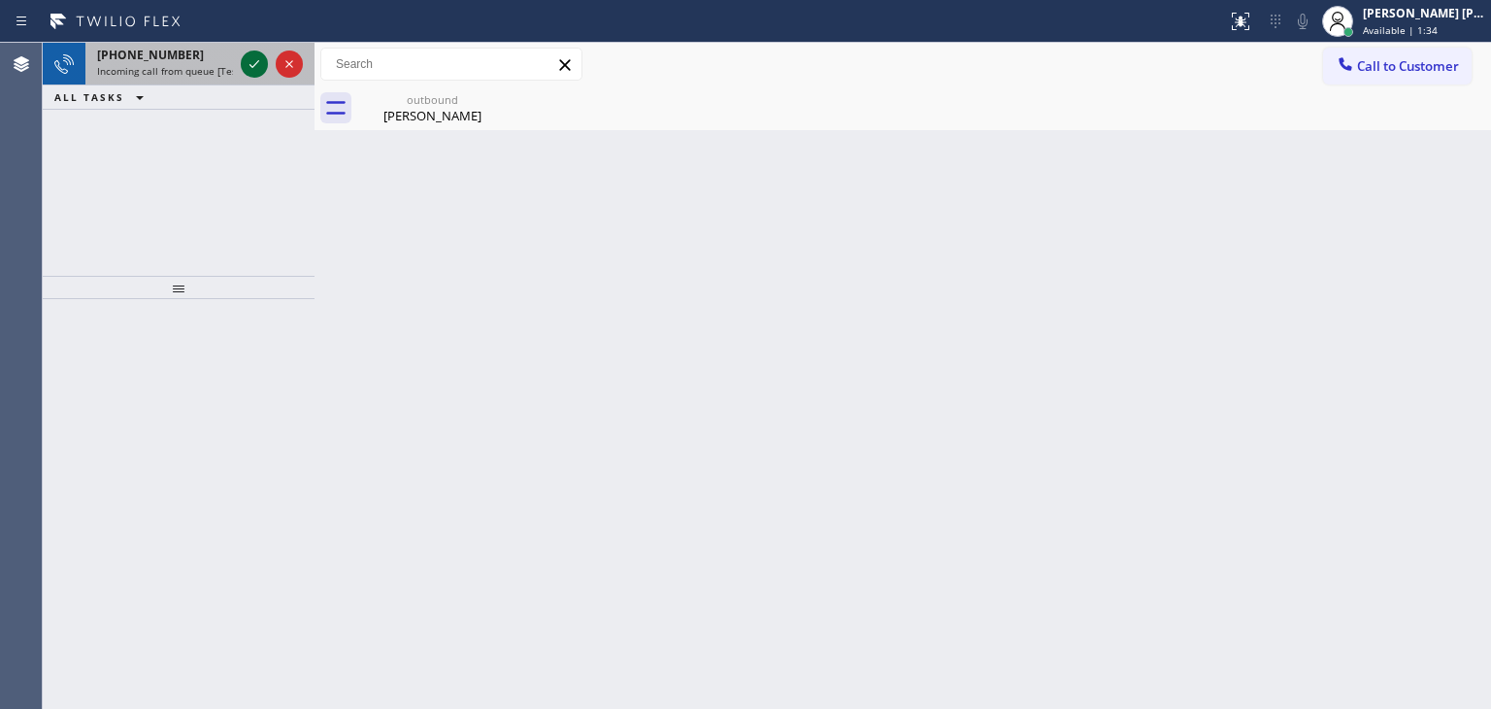
click at [249, 63] on icon at bounding box center [254, 63] width 23 height 23
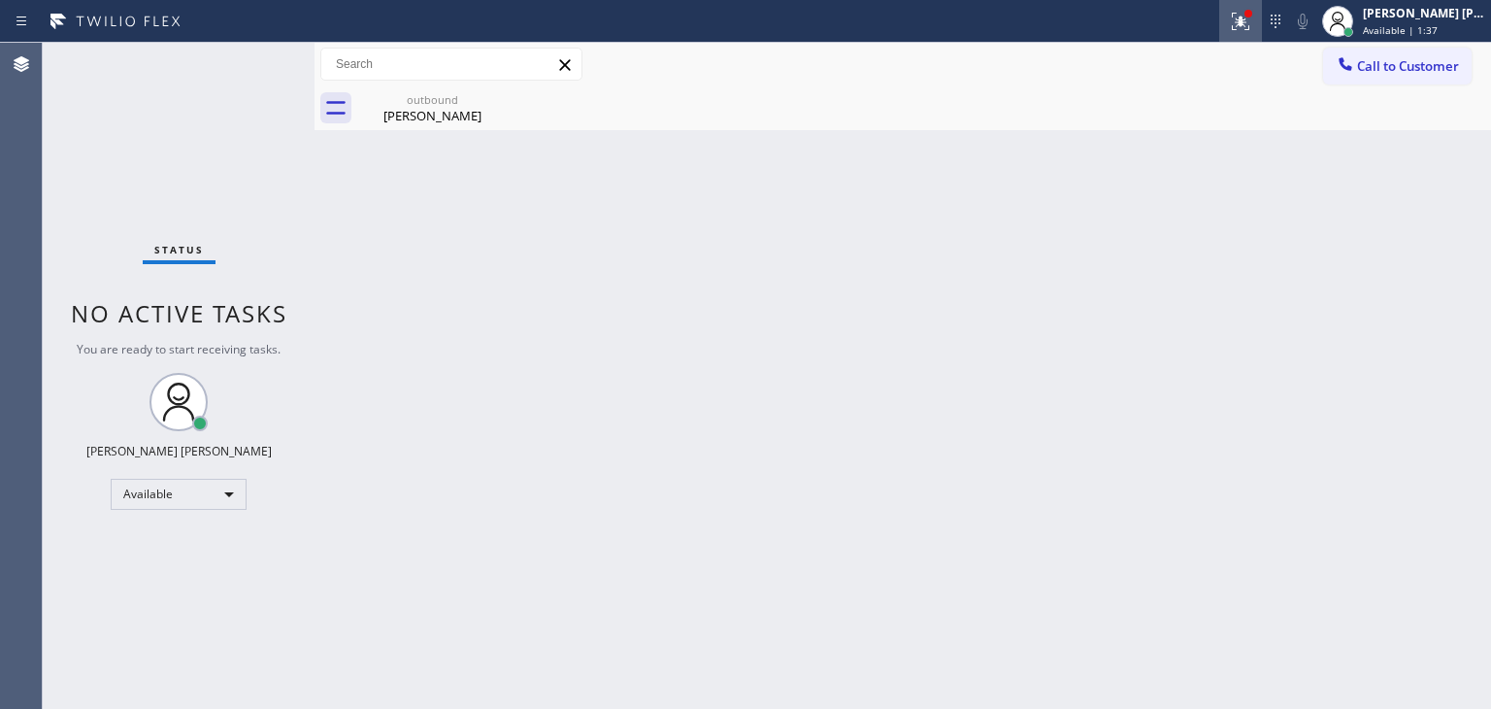
click at [1253, 27] on icon at bounding box center [1240, 21] width 23 height 23
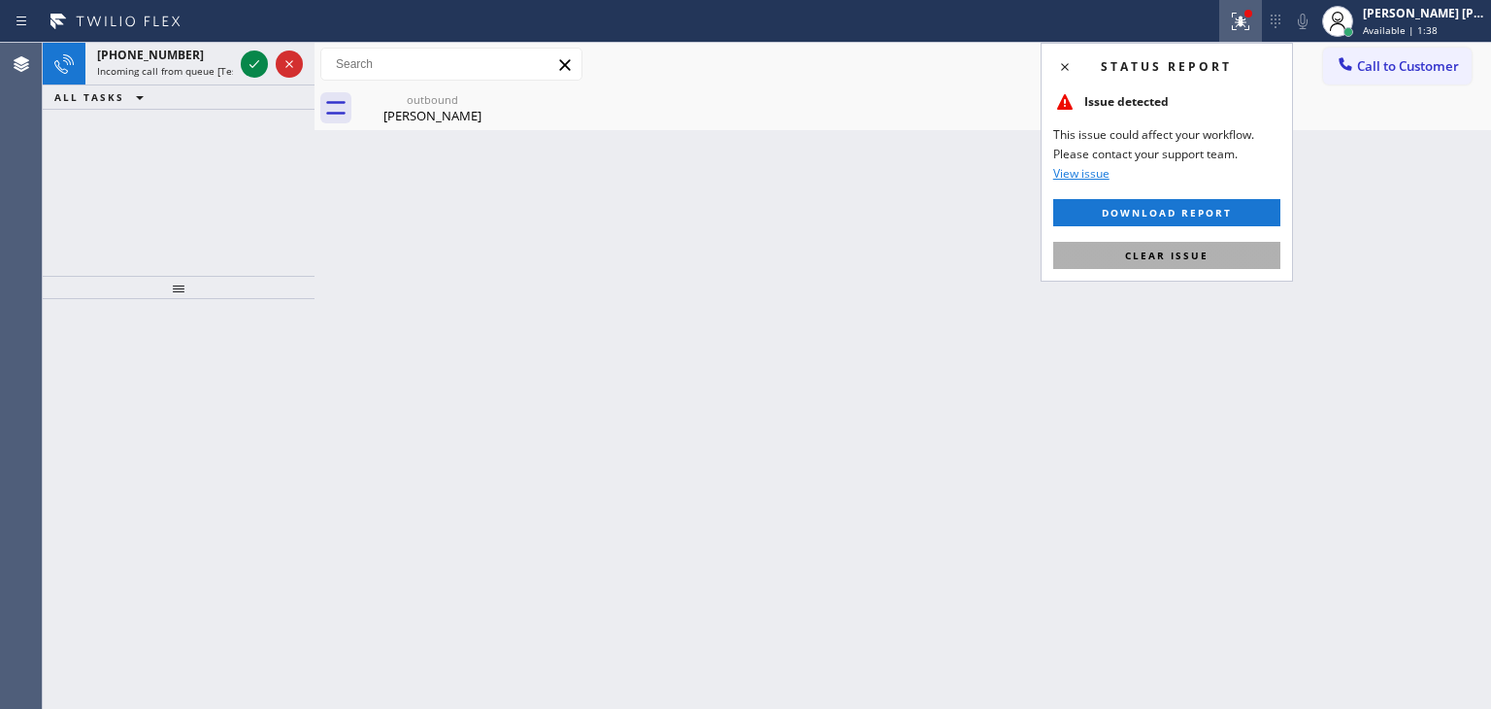
click at [1165, 251] on span "Clear issue" at bounding box center [1167, 256] width 84 height 14
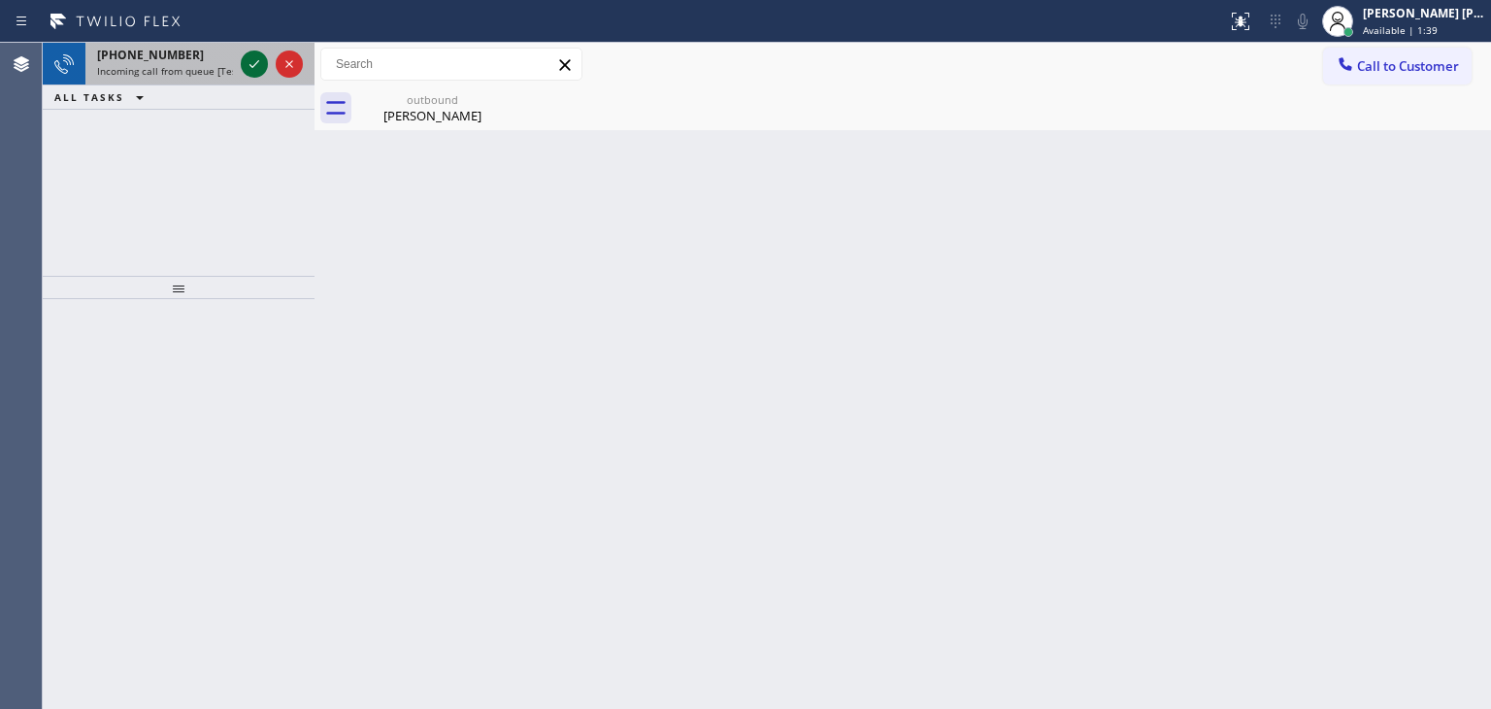
click at [256, 63] on icon at bounding box center [255, 64] width 10 height 8
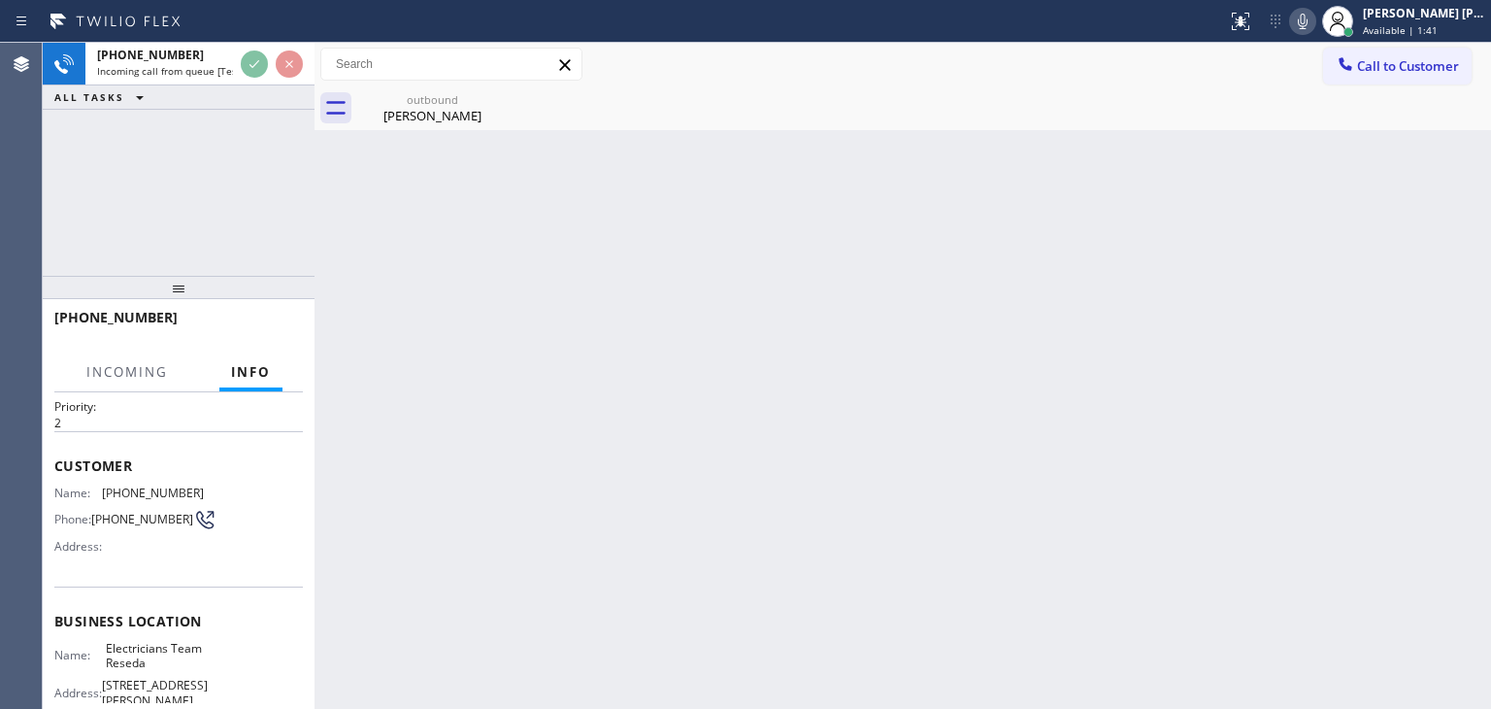
scroll to position [97, 0]
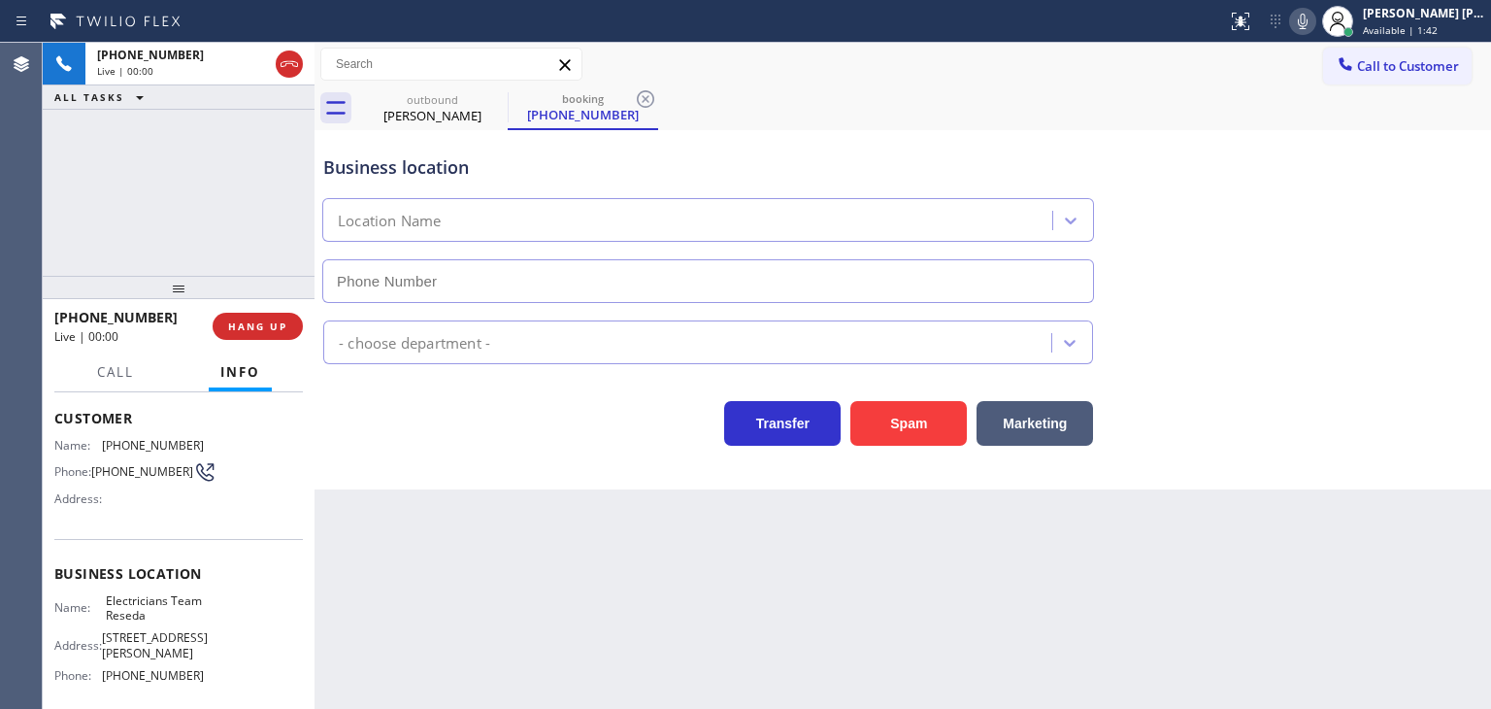
type input "[PHONE_NUMBER]"
click at [1315, 10] on icon at bounding box center [1302, 21] width 23 height 23
click at [1449, 11] on div "[PERSON_NAME] [PERSON_NAME]" at bounding box center [1424, 13] width 122 height 17
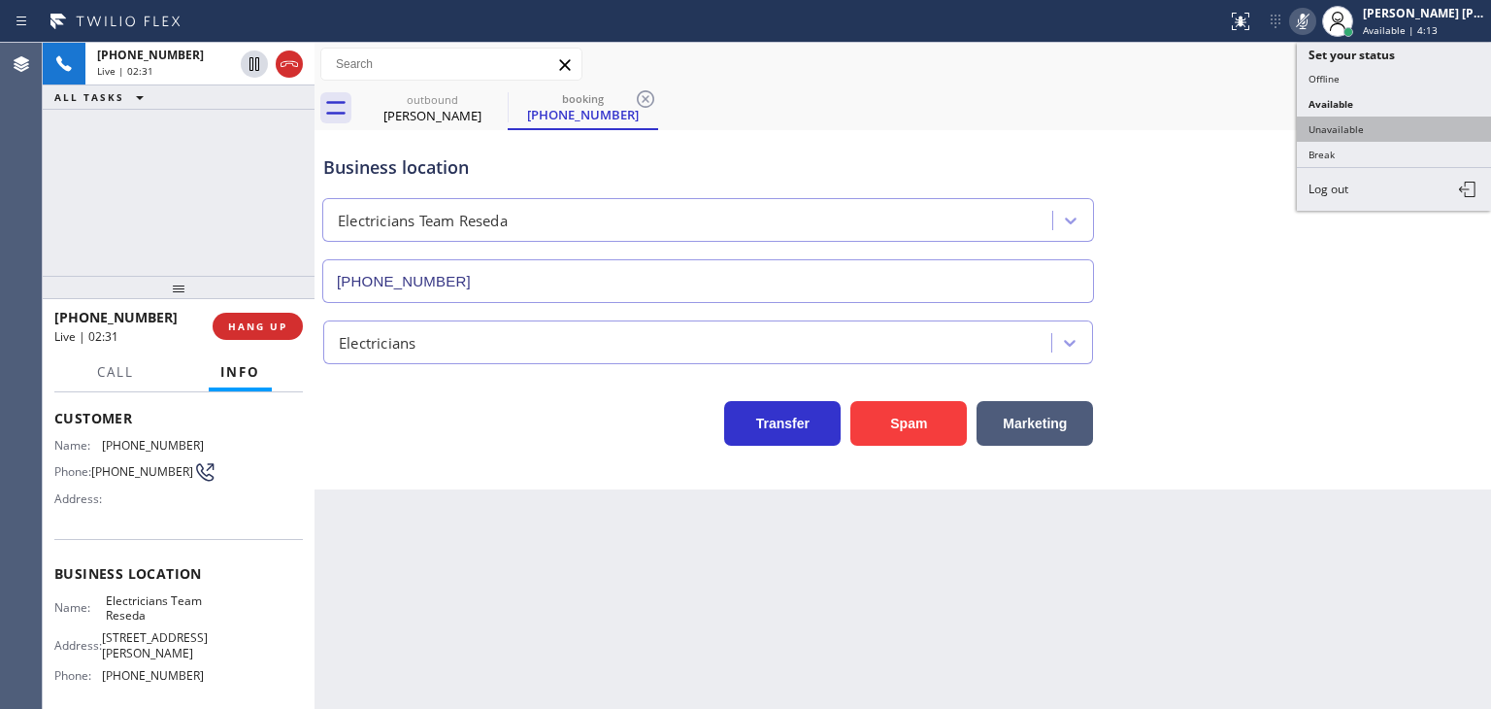
click at [1375, 117] on button "Unavailable" at bounding box center [1394, 129] width 194 height 25
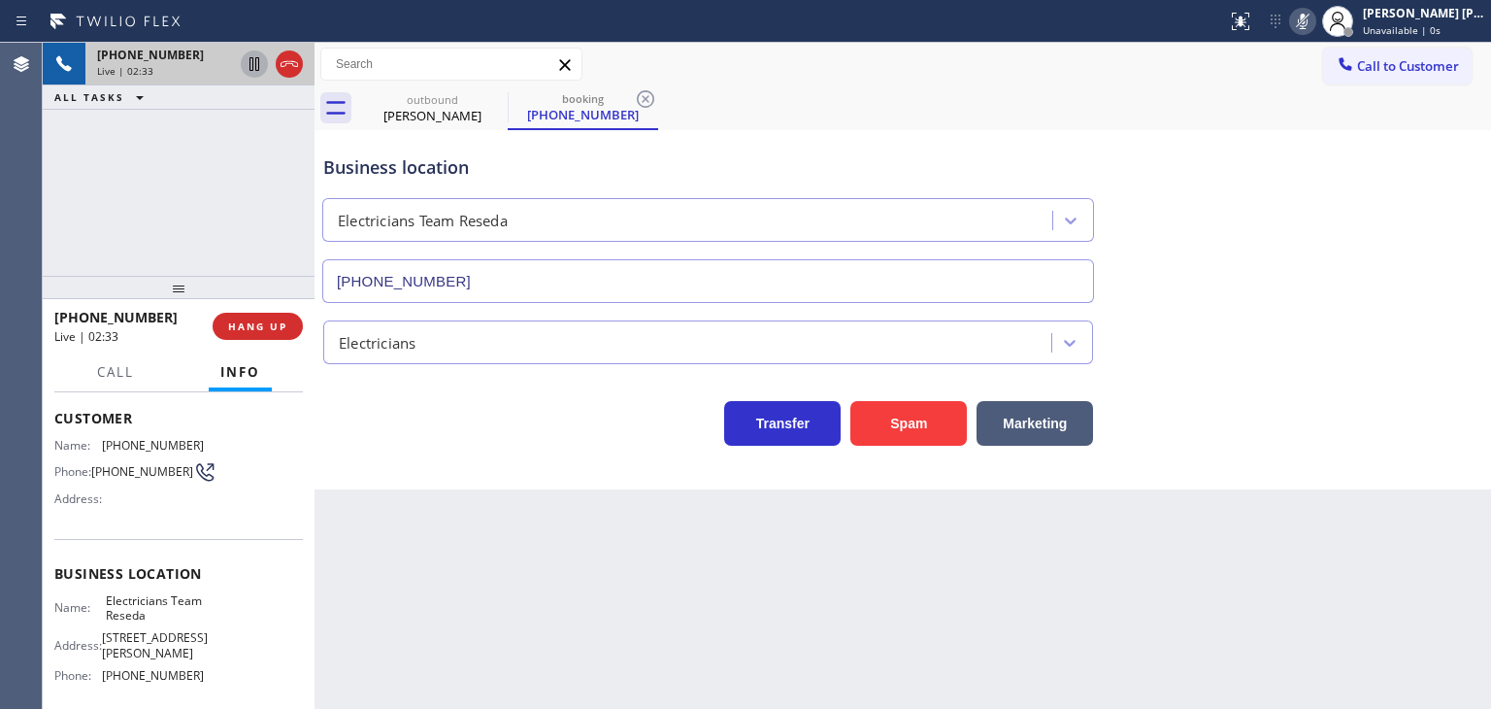
click at [258, 67] on icon at bounding box center [255, 64] width 10 height 14
drag, startPoint x: 1348, startPoint y: 135, endPoint x: 1172, endPoint y: 0, distance: 221.6
click at [1348, 135] on div "Business location Electricians Team Reseda [PHONE_NUMBER]" at bounding box center [902, 215] width 1167 height 176
drag, startPoint x: 1333, startPoint y: 14, endPoint x: 592, endPoint y: 13, distance: 740.9
click at [1308, 14] on icon at bounding box center [1303, 22] width 10 height 16
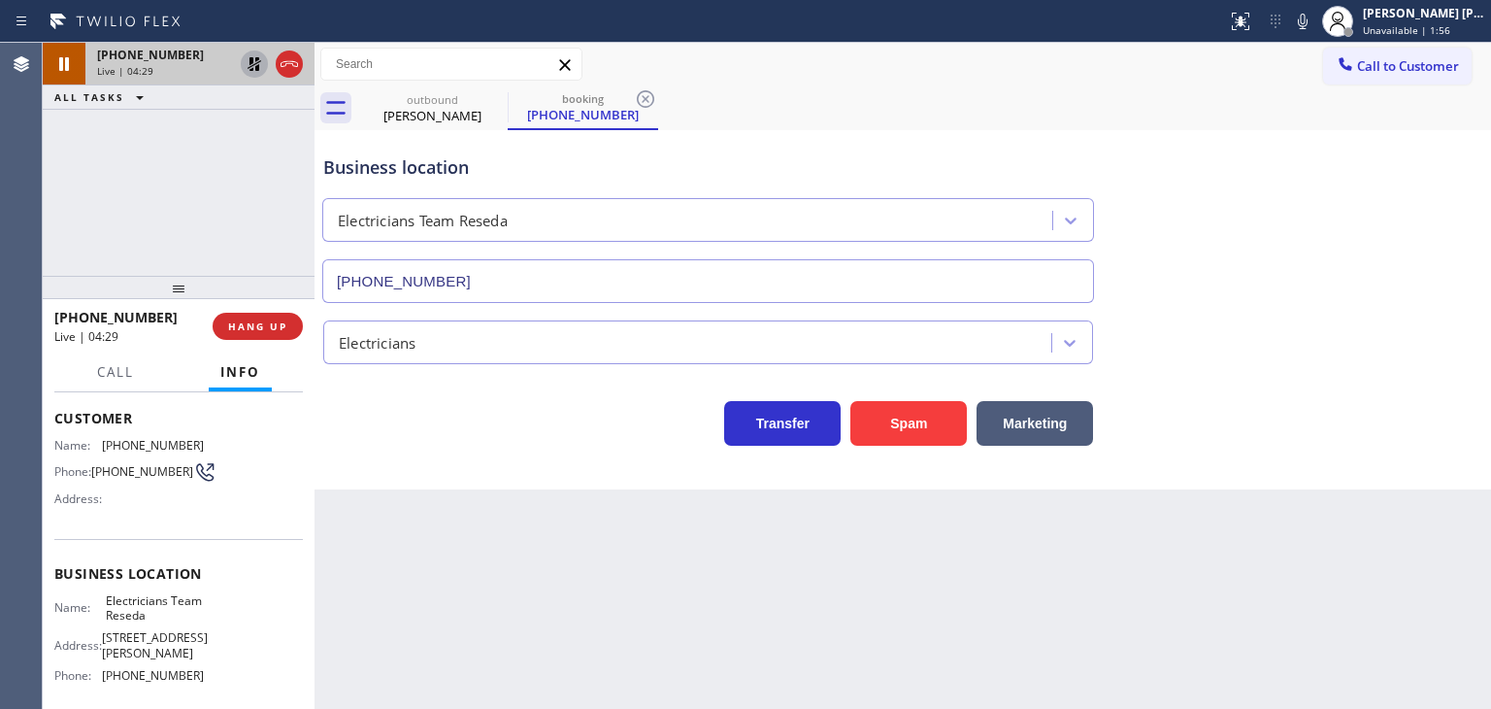
click at [256, 71] on icon at bounding box center [254, 63] width 23 height 23
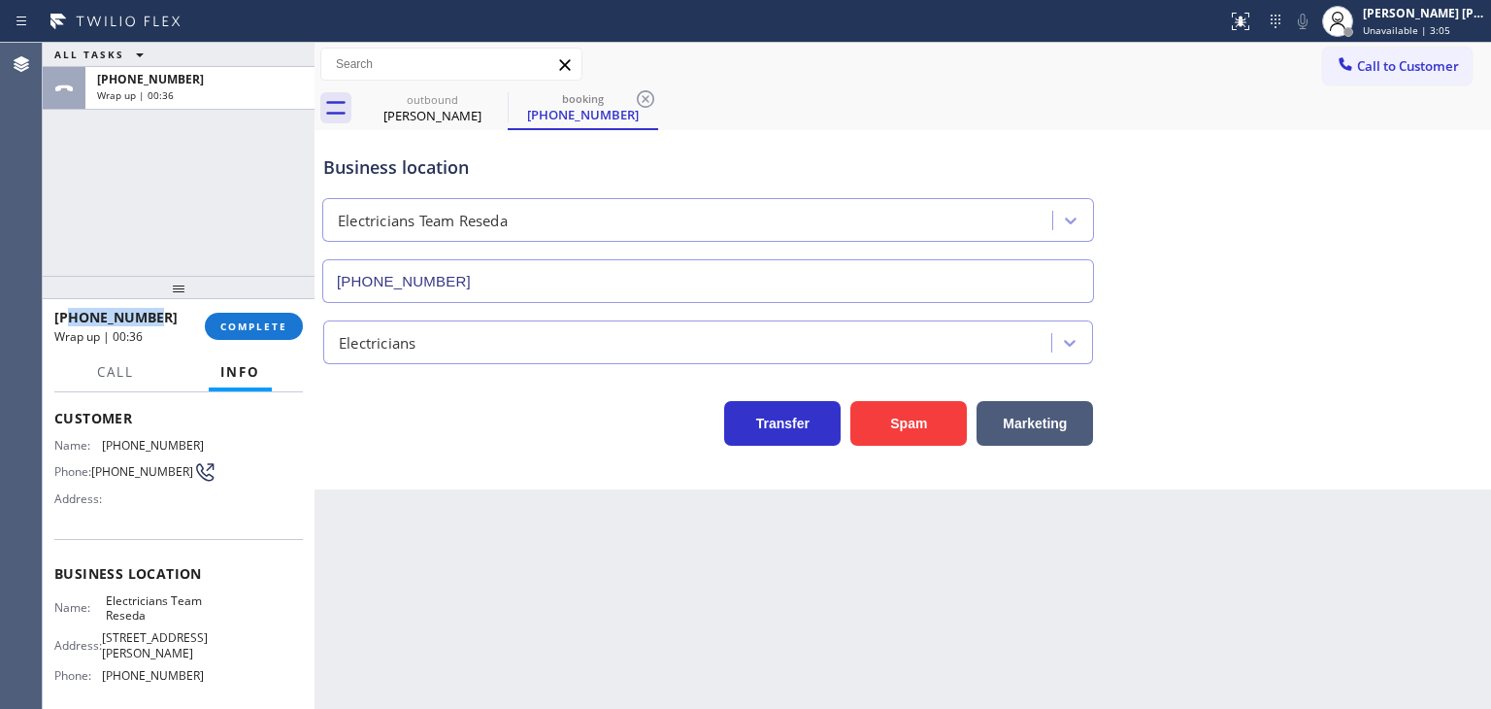
drag, startPoint x: 169, startPoint y: 319, endPoint x: 71, endPoint y: 312, distance: 98.4
click at [71, 312] on div "[PHONE_NUMBER]" at bounding box center [122, 317] width 137 height 18
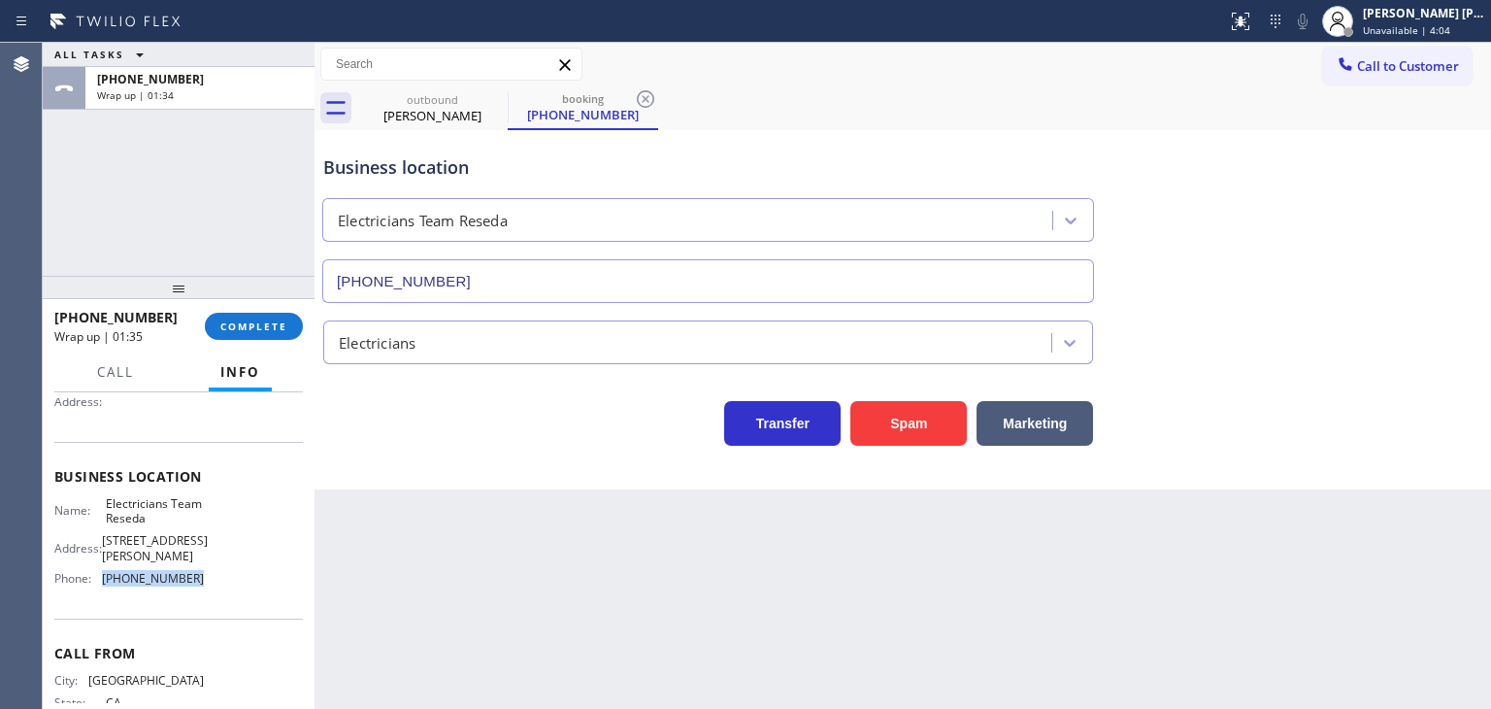
drag, startPoint x: 203, startPoint y: 563, endPoint x: 102, endPoint y: 568, distance: 101.1
click at [102, 568] on div "Name: Electricians Team Reseda Address: [STREET_ADDRESS][PERSON_NAME] Phone: [P…" at bounding box center [178, 545] width 249 height 98
click at [1422, 17] on div "[PERSON_NAME] [PERSON_NAME]" at bounding box center [1424, 13] width 122 height 17
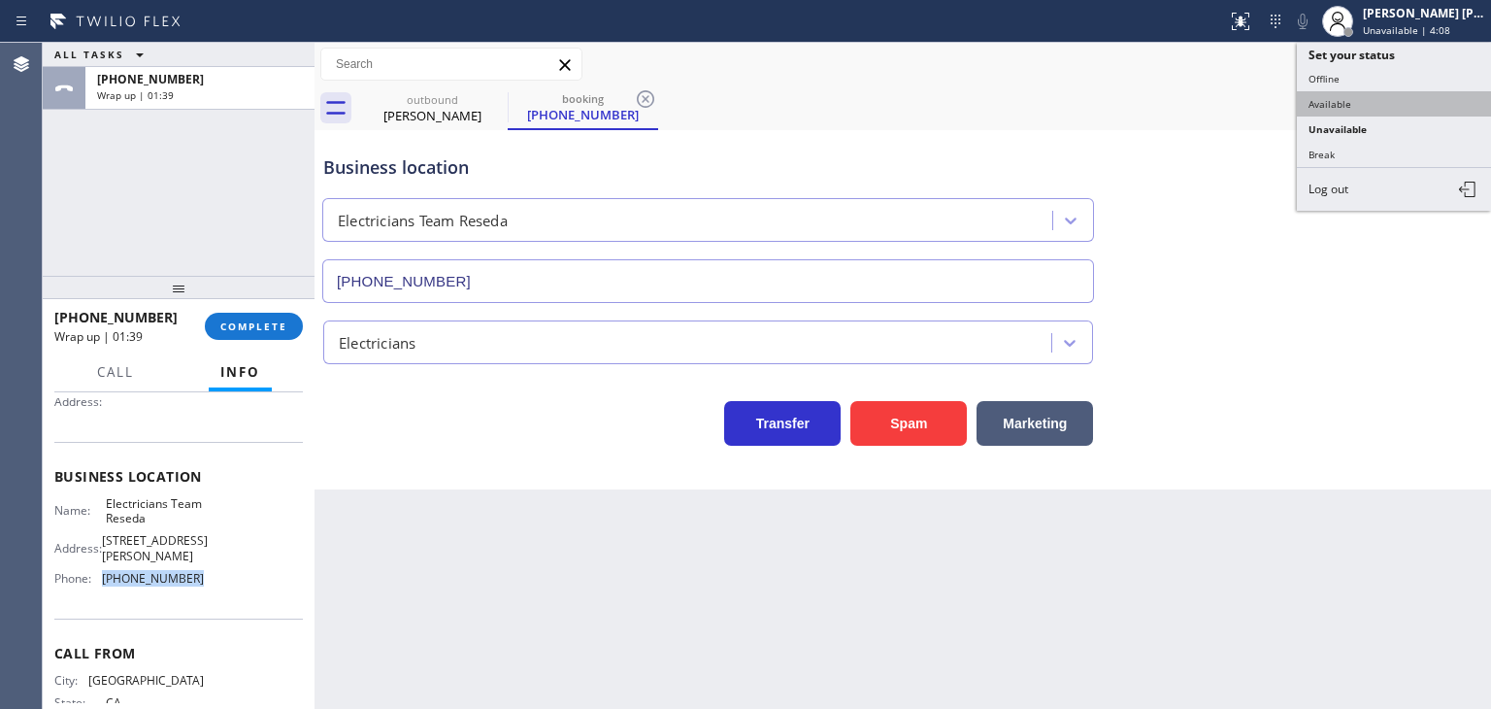
click at [1355, 99] on button "Available" at bounding box center [1394, 103] width 194 height 25
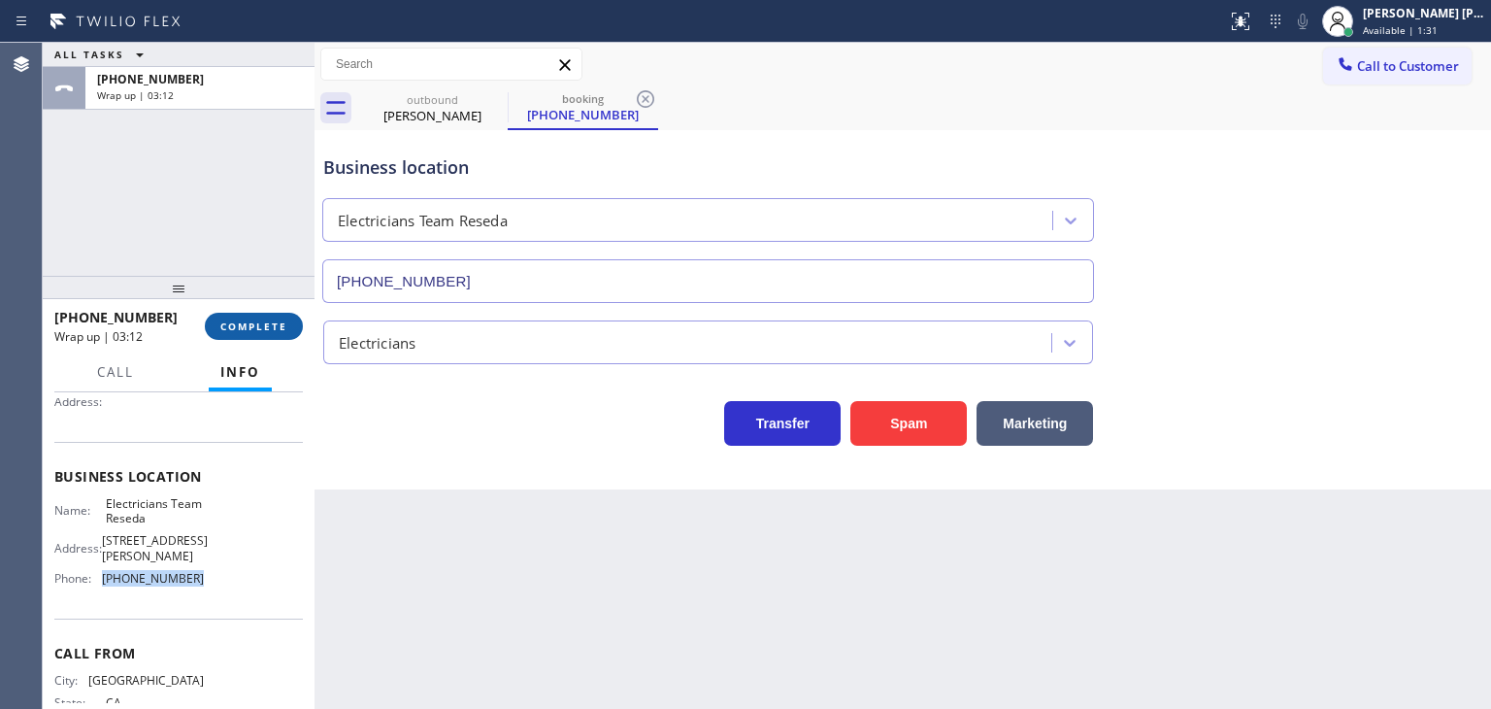
click at [268, 333] on button "COMPLETE" at bounding box center [254, 326] width 98 height 27
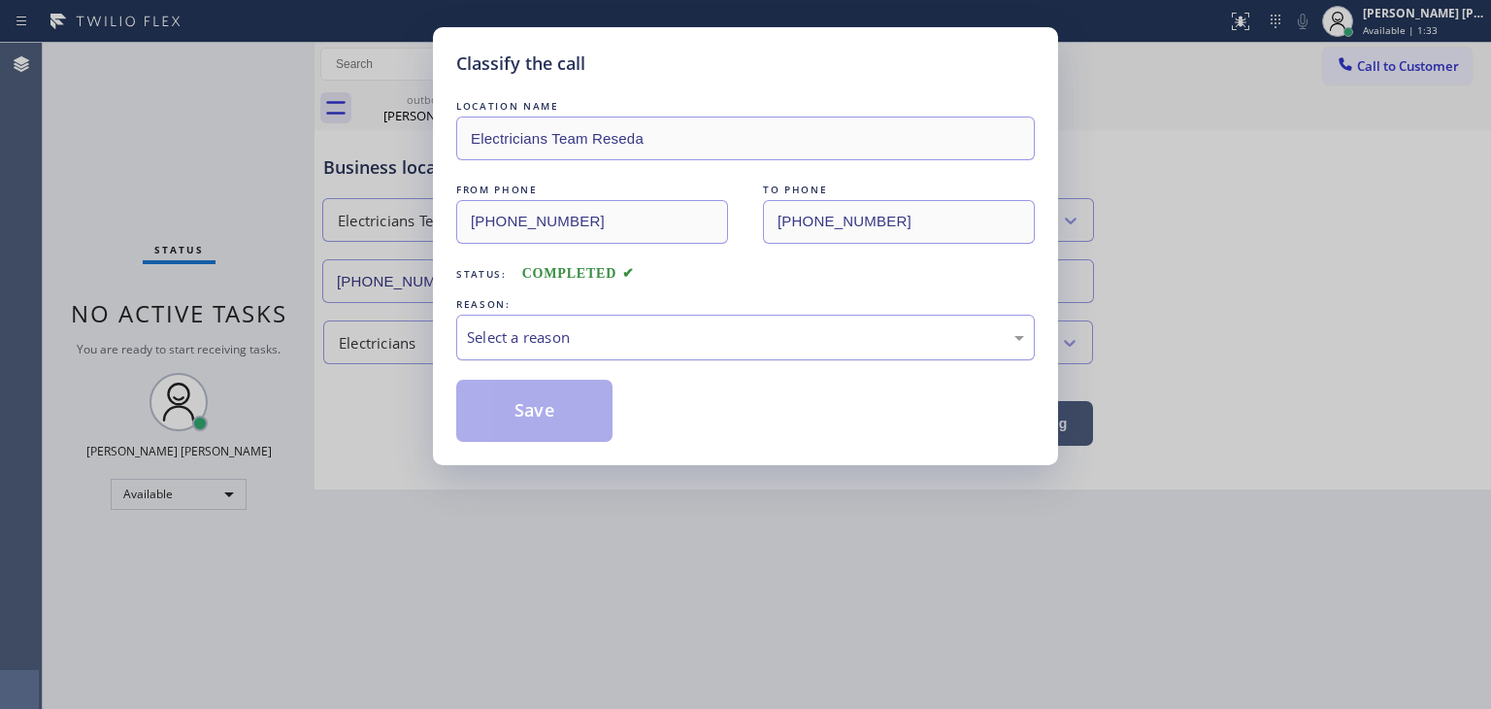
click at [534, 346] on div "Select a reason" at bounding box center [745, 337] width 557 height 22
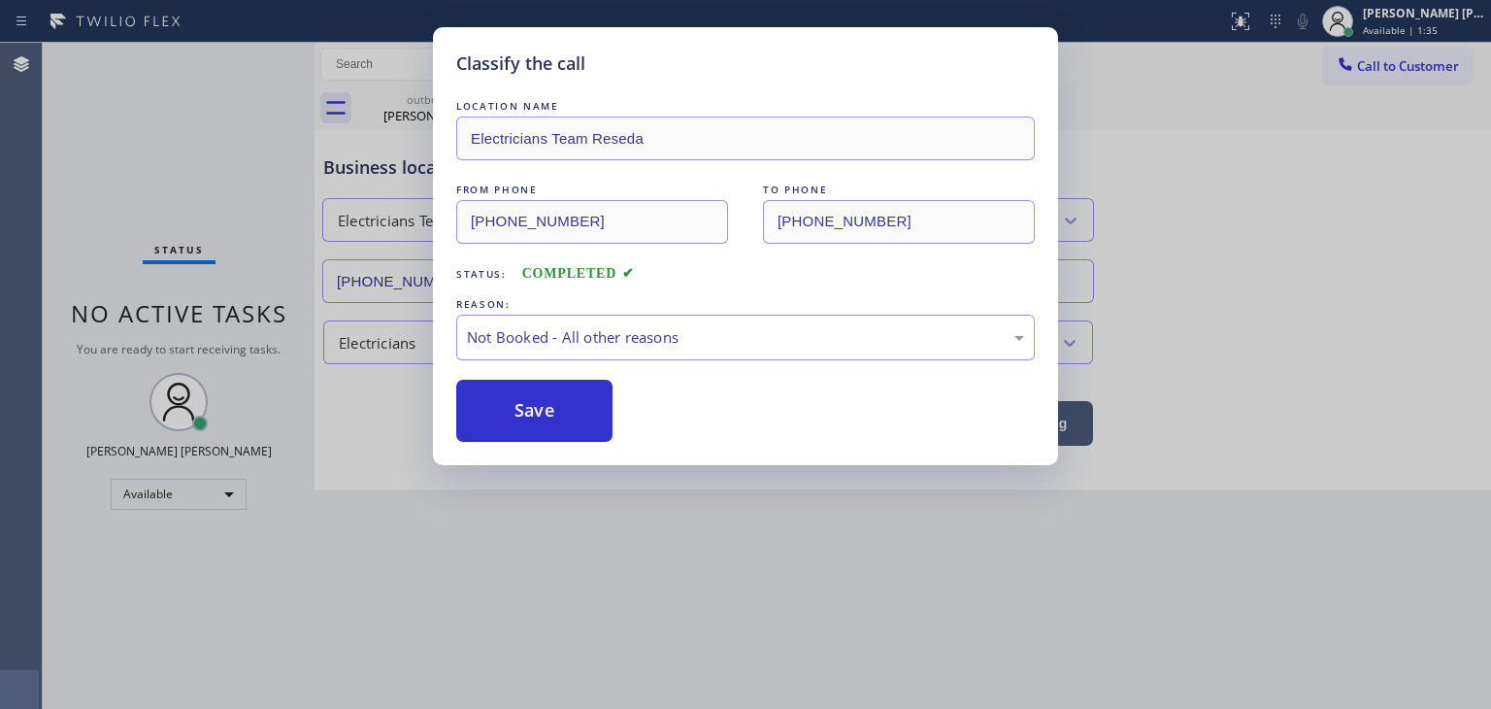
click at [537, 411] on button "Save" at bounding box center [534, 411] width 156 height 62
type input "[PHONE_NUMBER]"
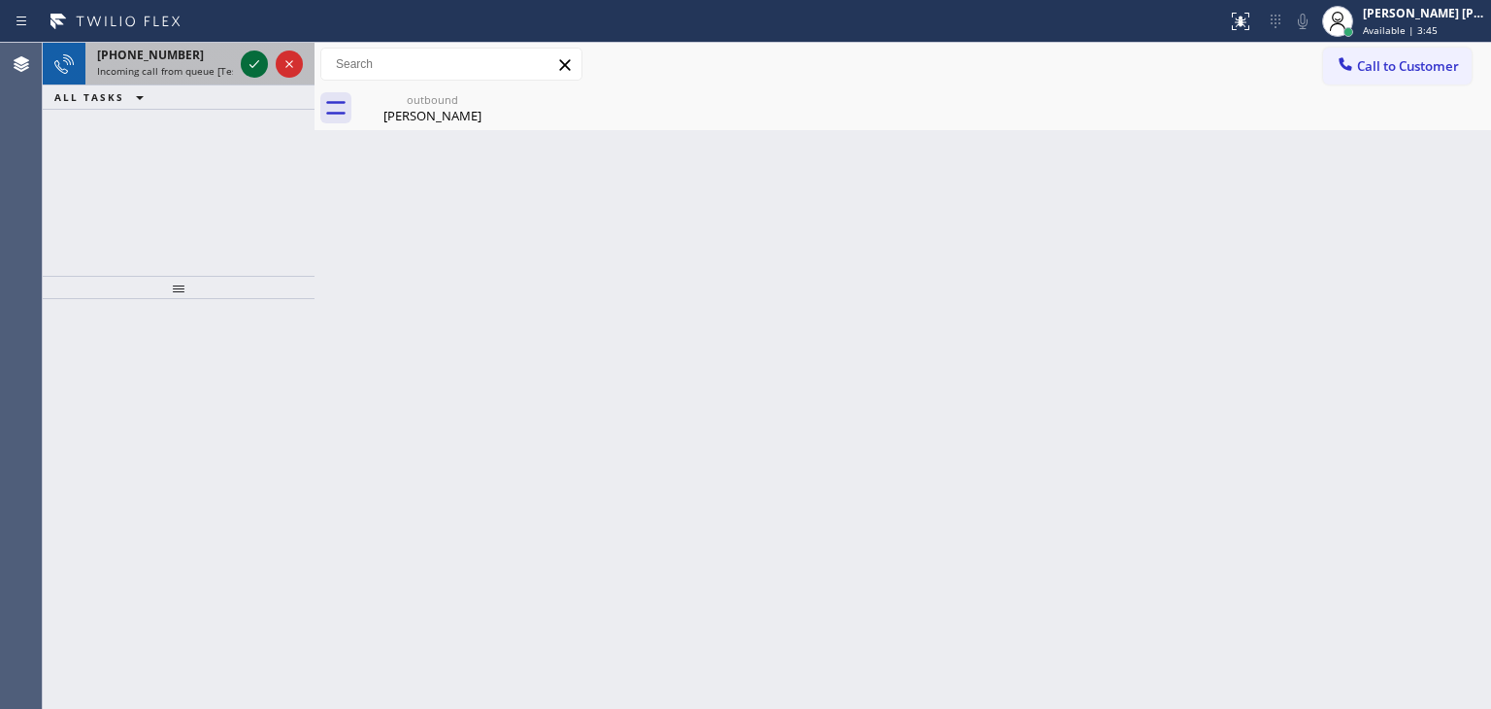
click at [258, 67] on icon at bounding box center [254, 63] width 23 height 23
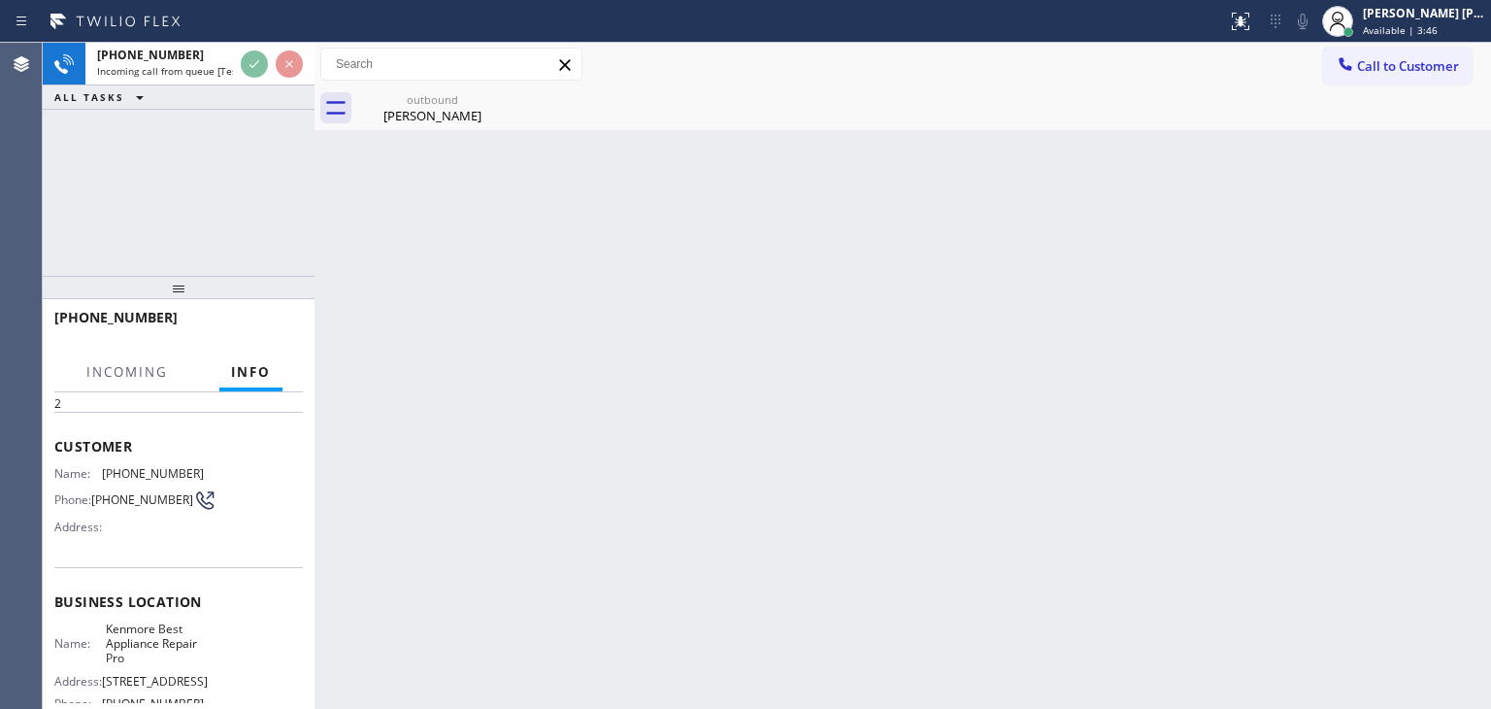
scroll to position [97, 0]
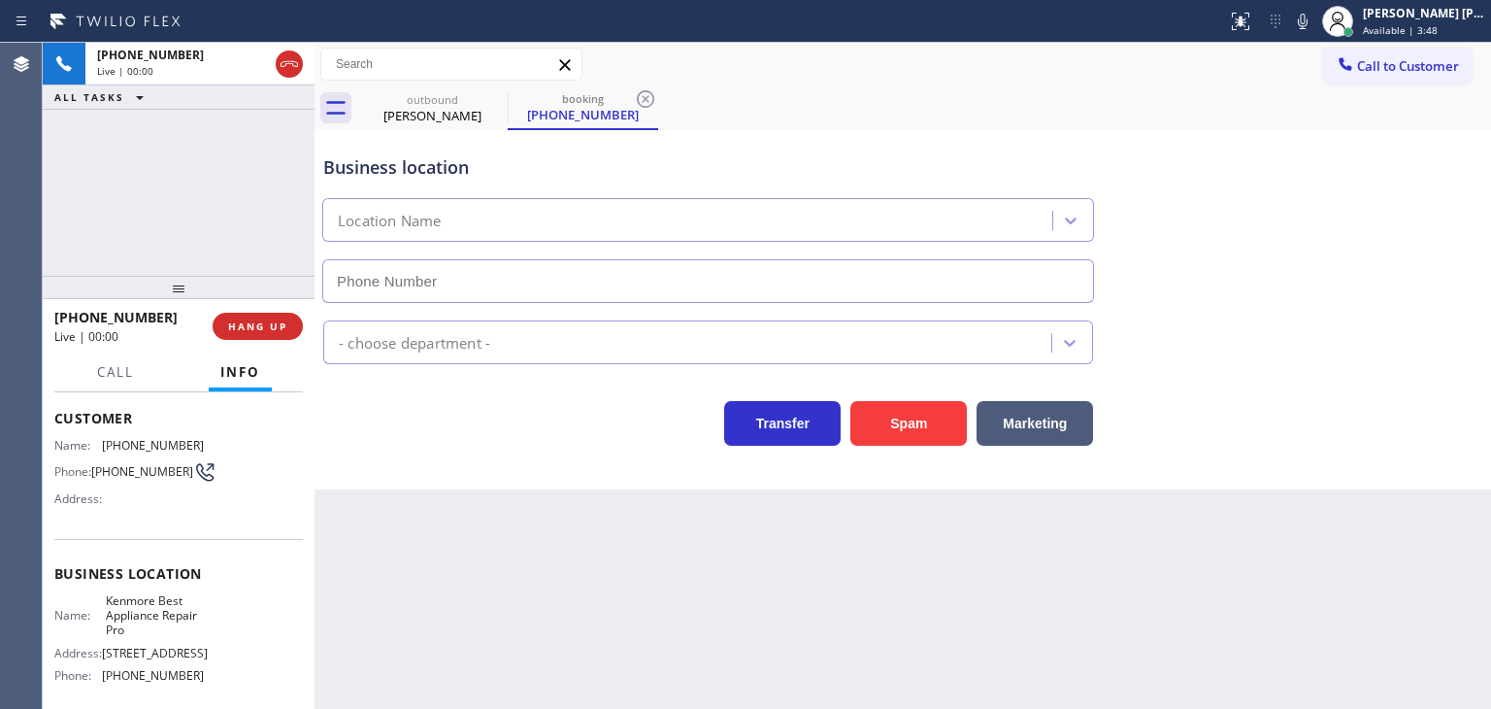
type input "[PHONE_NUMBER]"
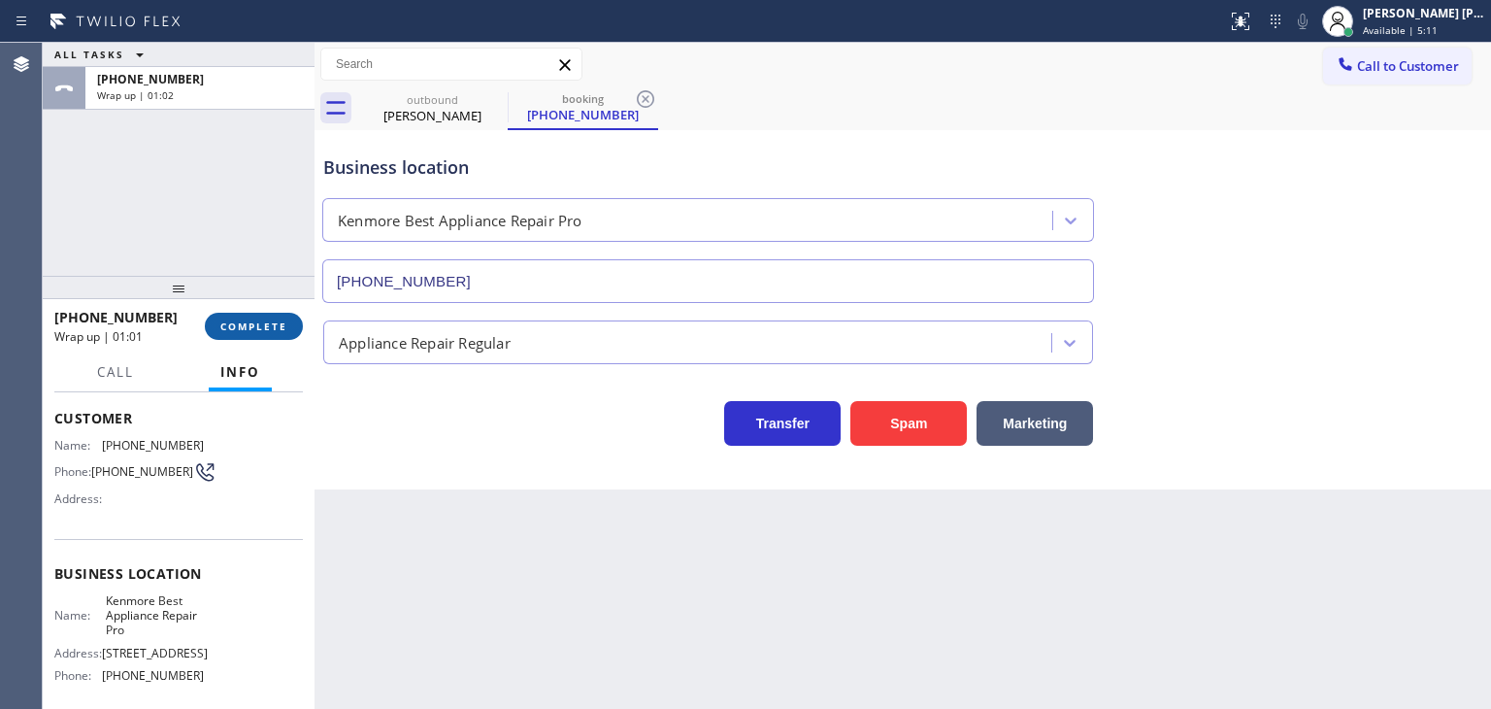
click at [264, 316] on button "COMPLETE" at bounding box center [254, 326] width 98 height 27
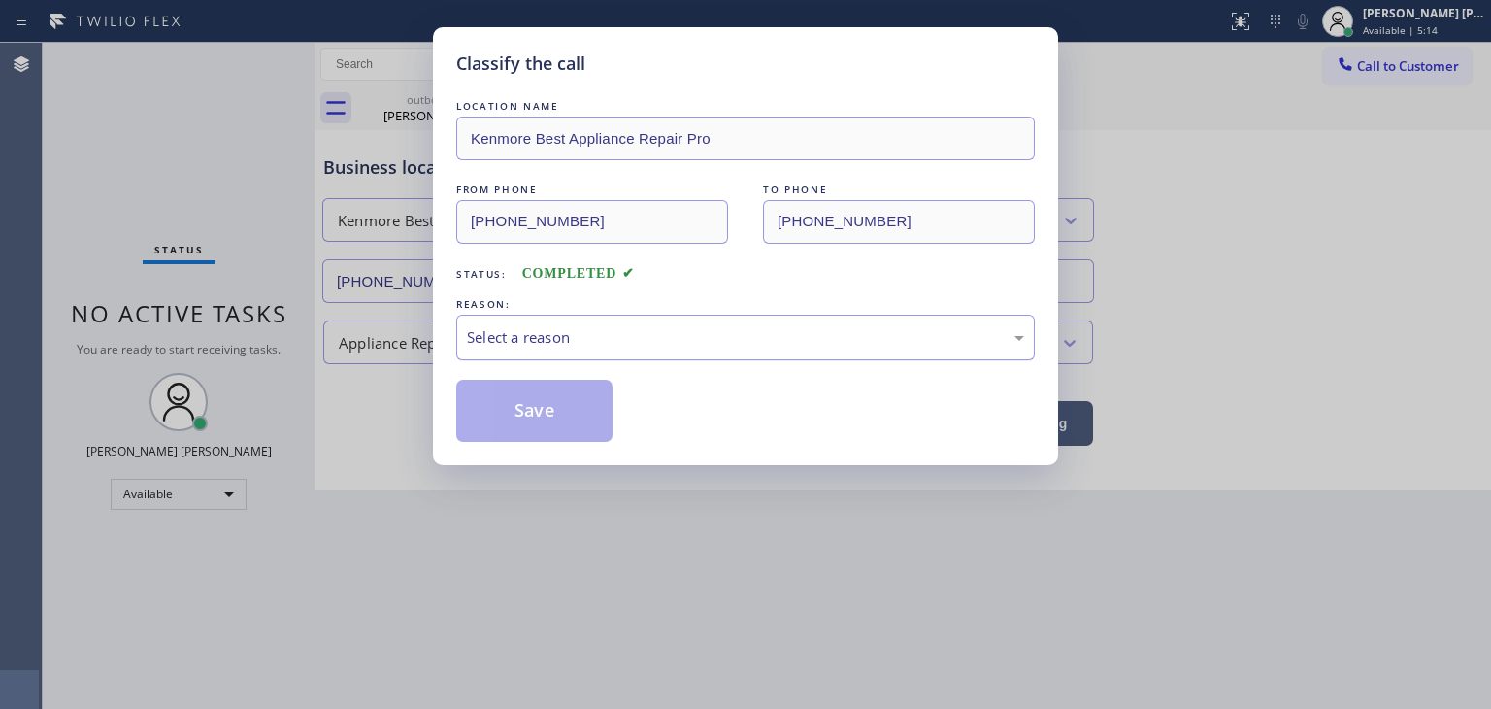
click at [563, 329] on div "Select a reason" at bounding box center [745, 337] width 557 height 22
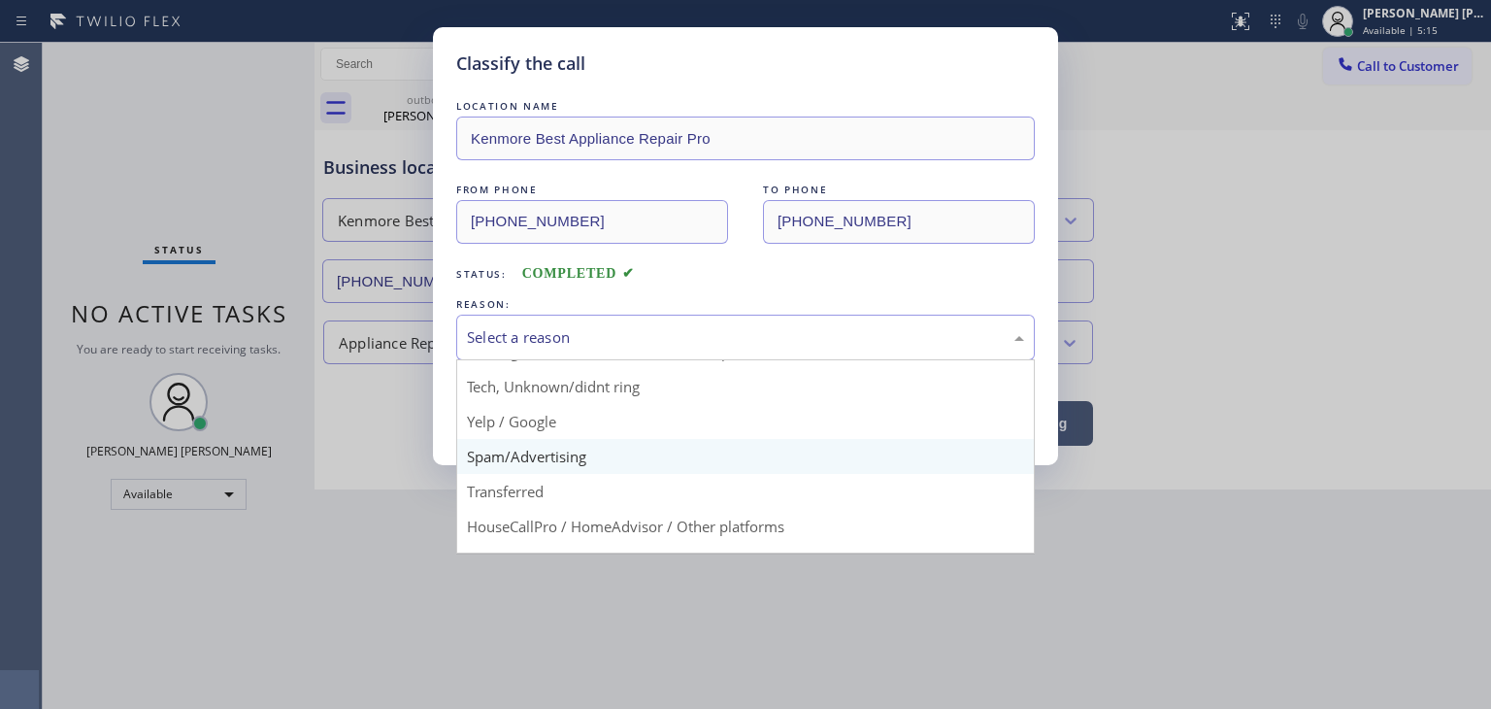
scroll to position [97, 0]
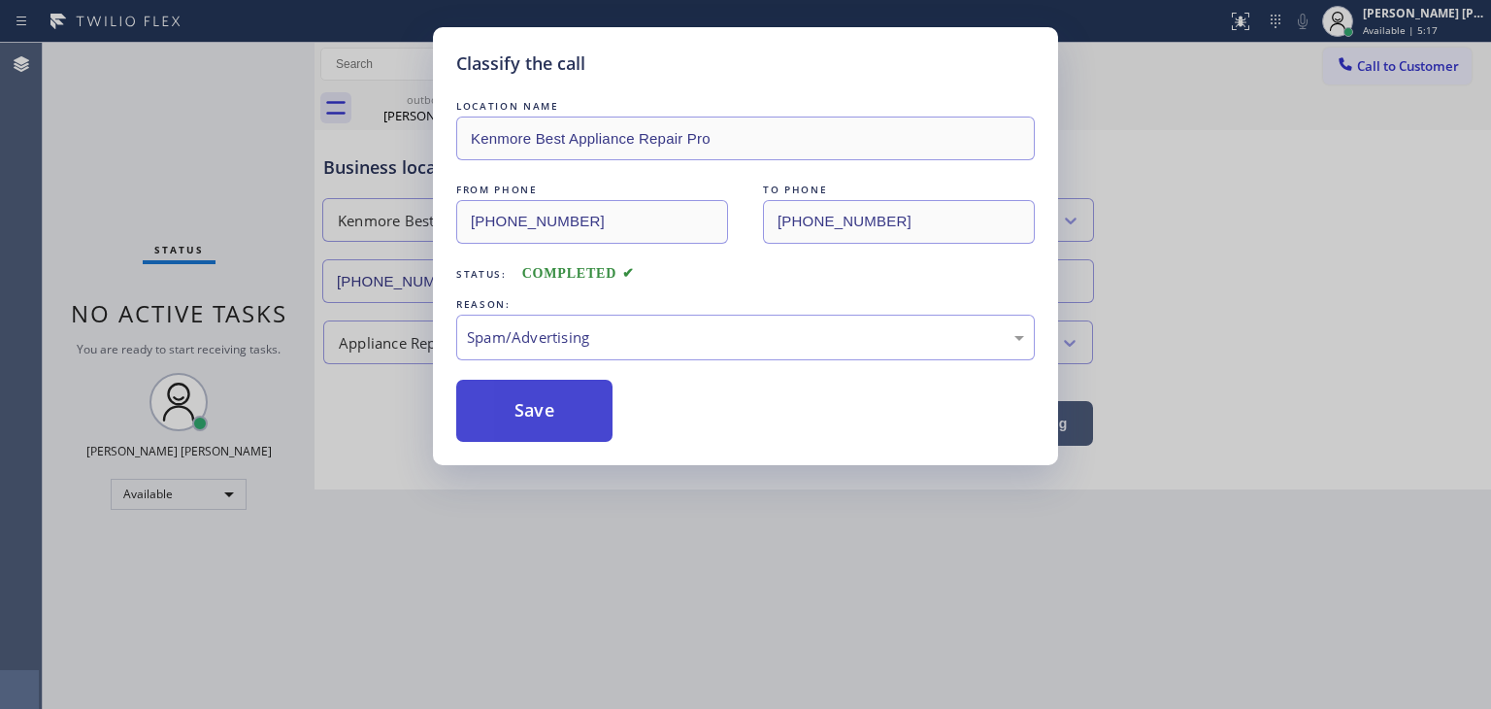
click at [559, 426] on button "Save" at bounding box center [534, 411] width 156 height 62
type input "[PHONE_NUMBER]"
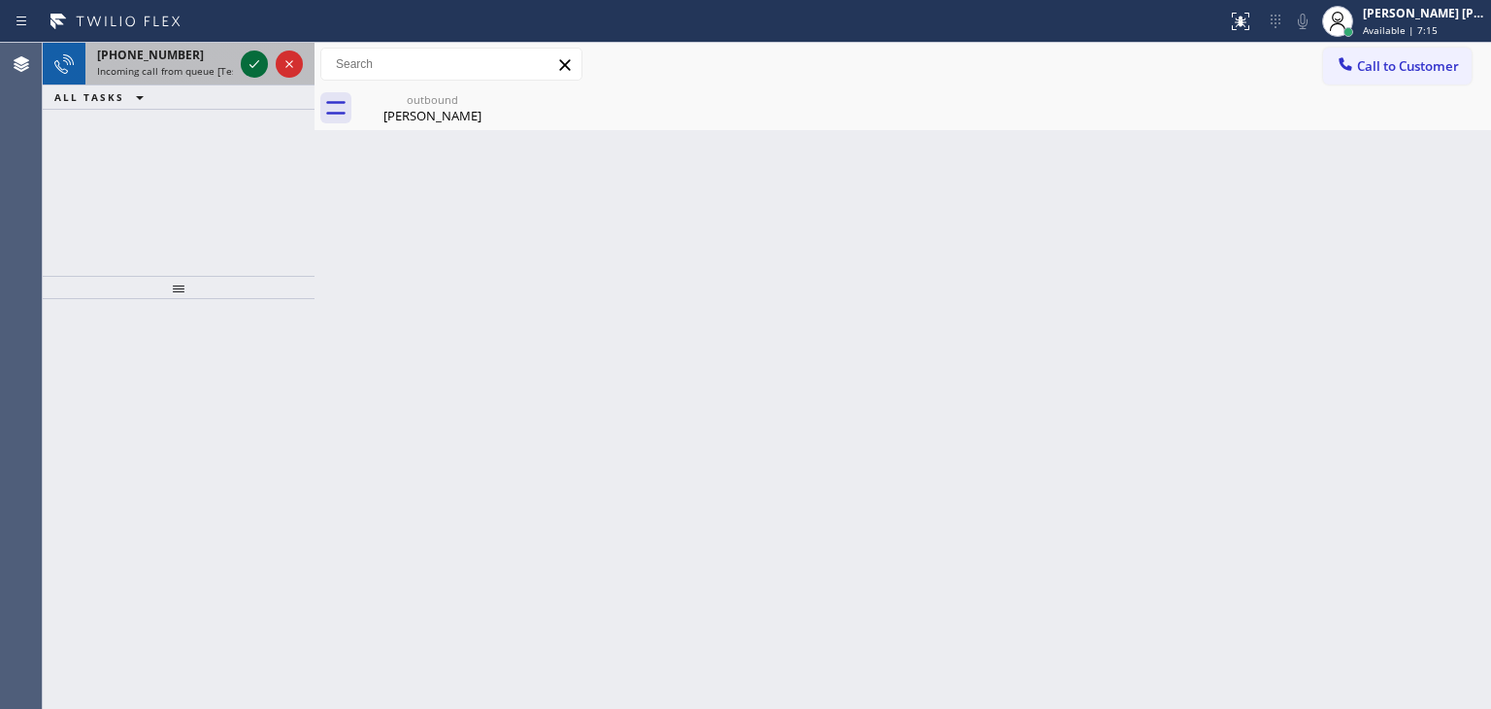
click at [251, 53] on icon at bounding box center [254, 63] width 23 height 23
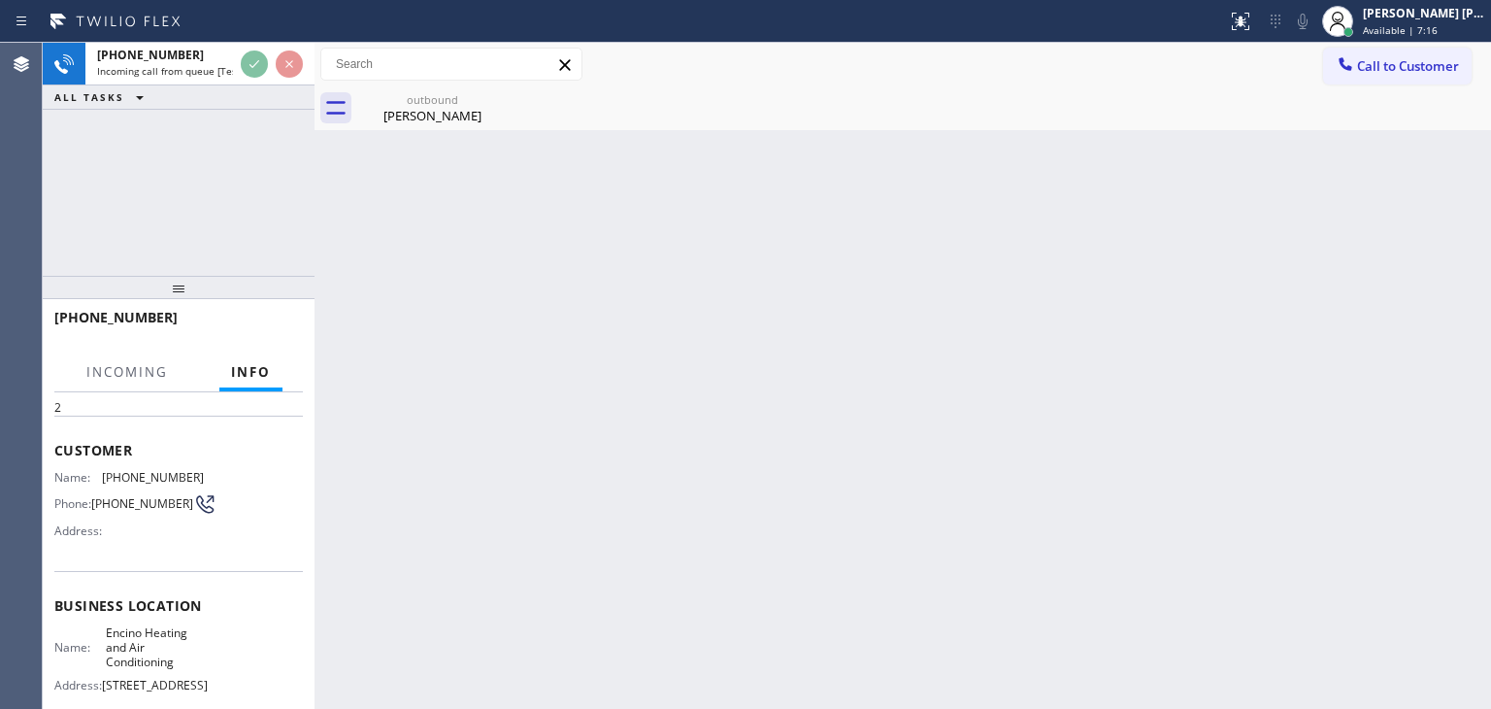
scroll to position [97, 0]
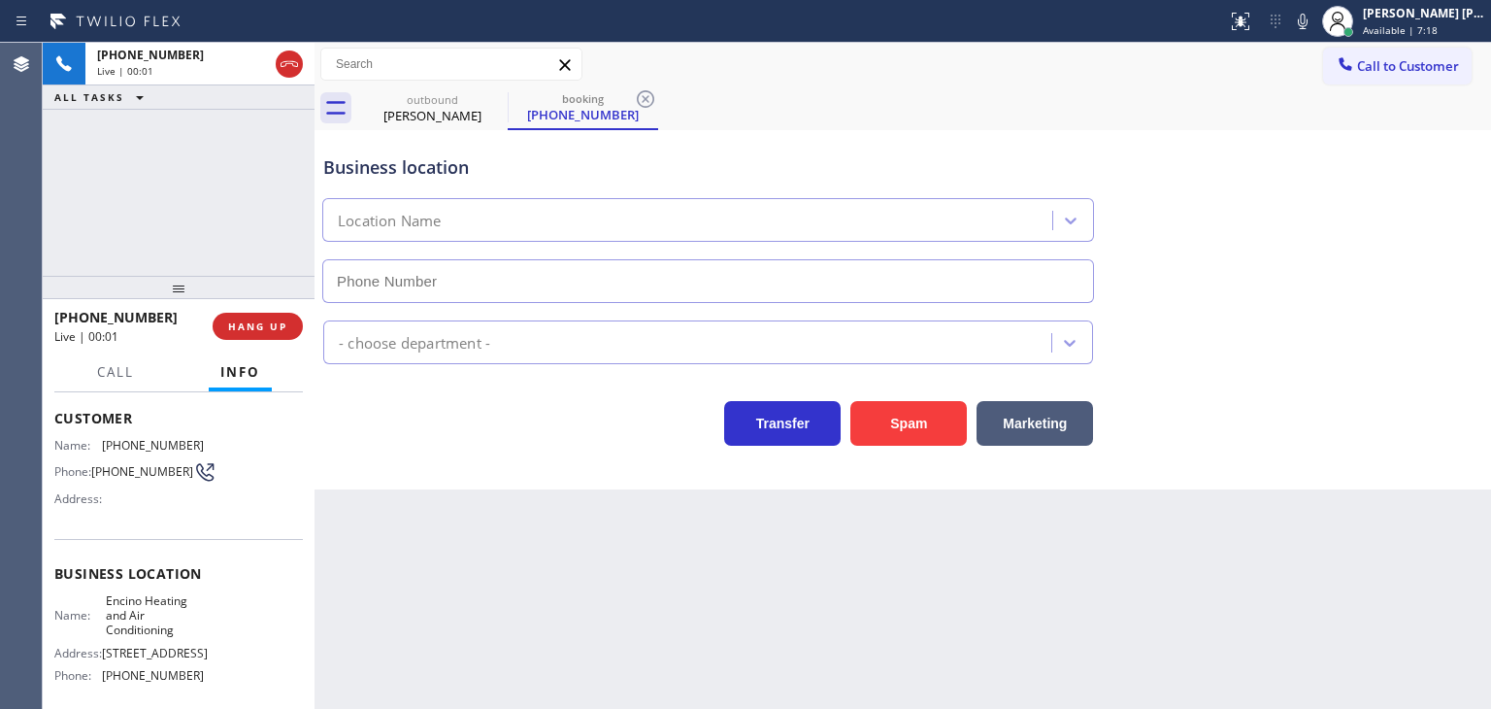
type input "[PHONE_NUMBER]"
click at [1315, 20] on icon at bounding box center [1302, 21] width 23 height 23
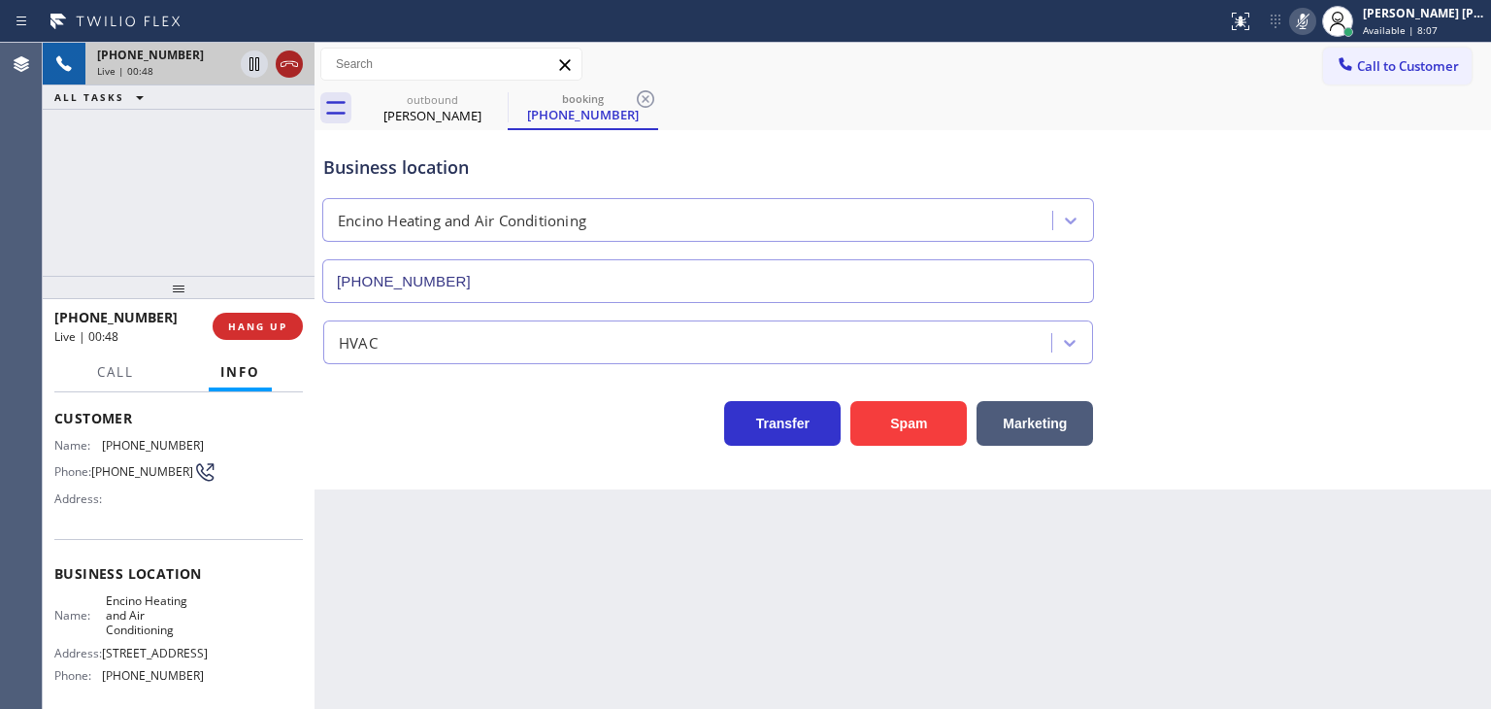
click at [284, 63] on icon at bounding box center [289, 63] width 23 height 23
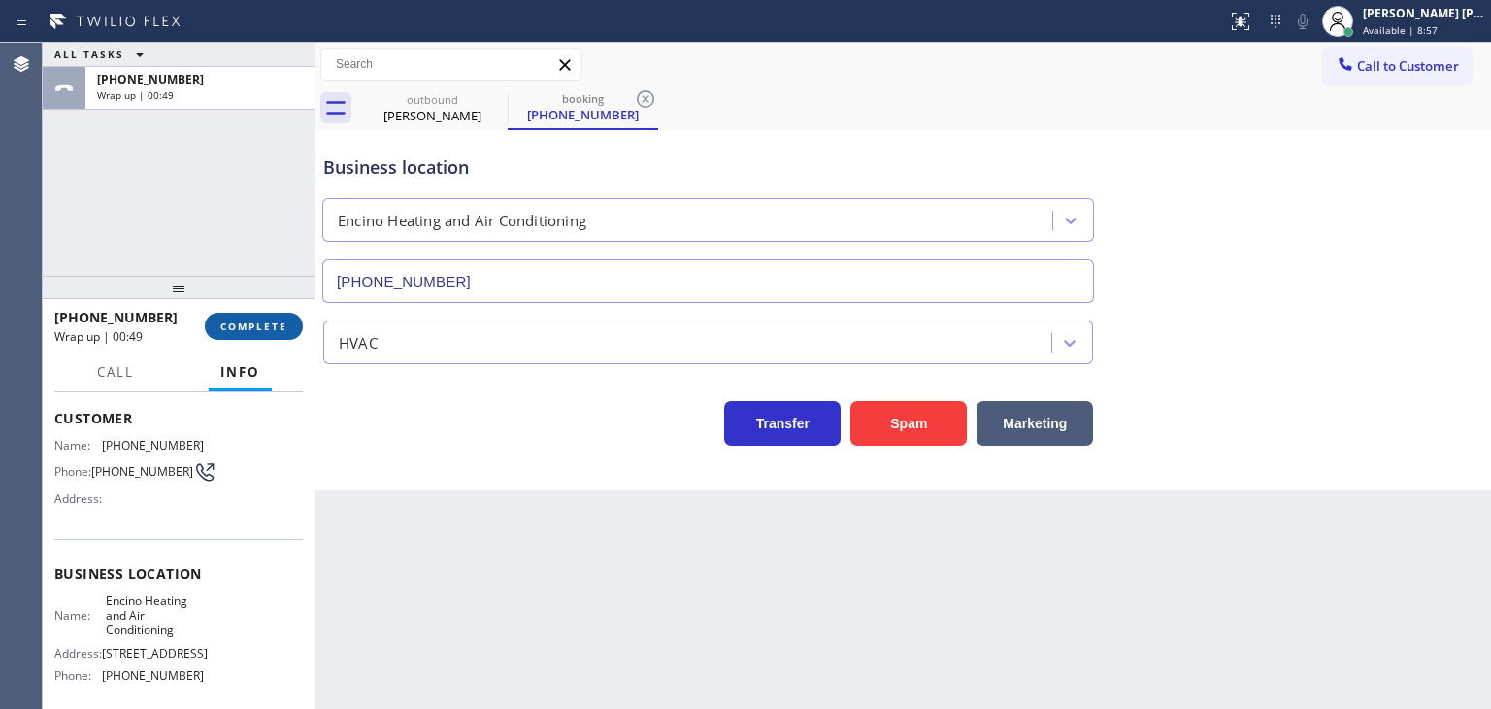
click at [245, 325] on span "COMPLETE" at bounding box center [253, 326] width 67 height 14
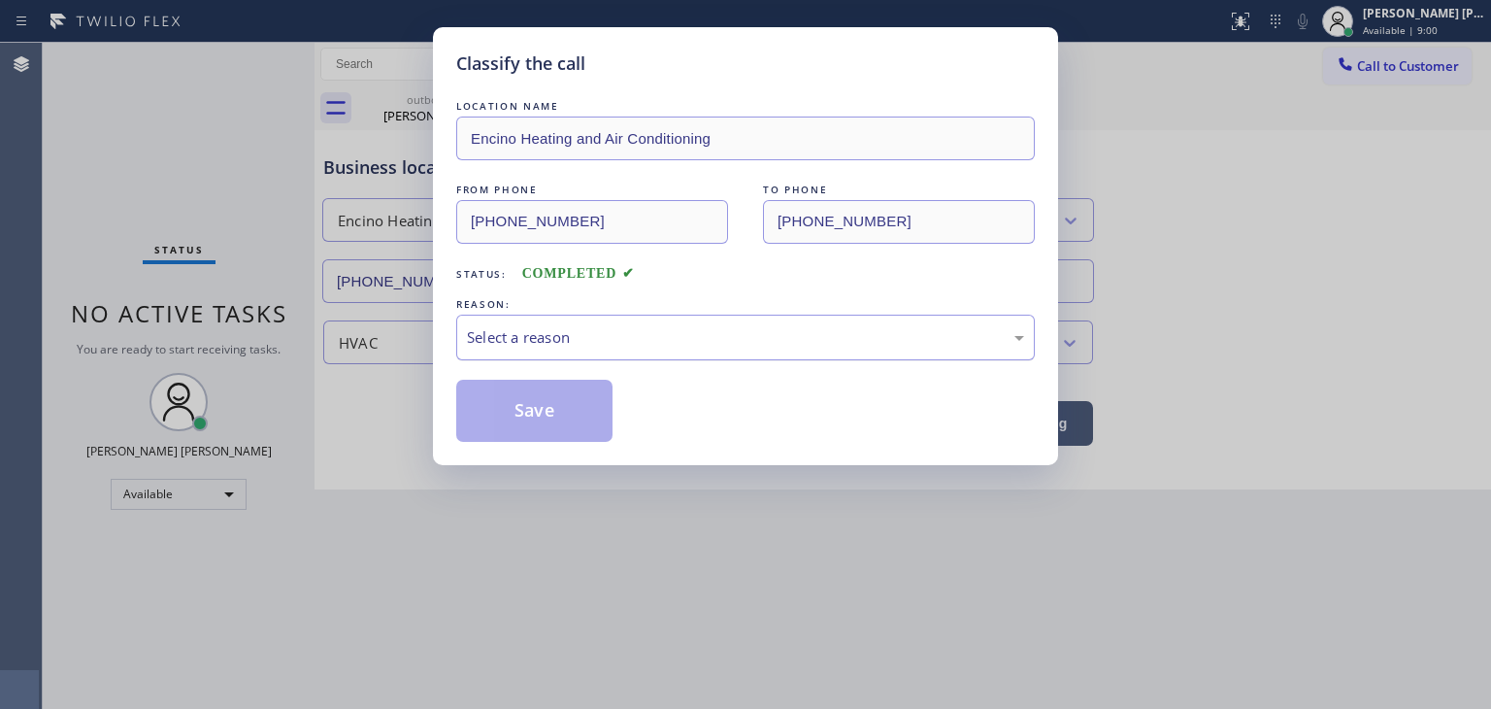
click at [592, 319] on div "Select a reason" at bounding box center [745, 338] width 579 height 46
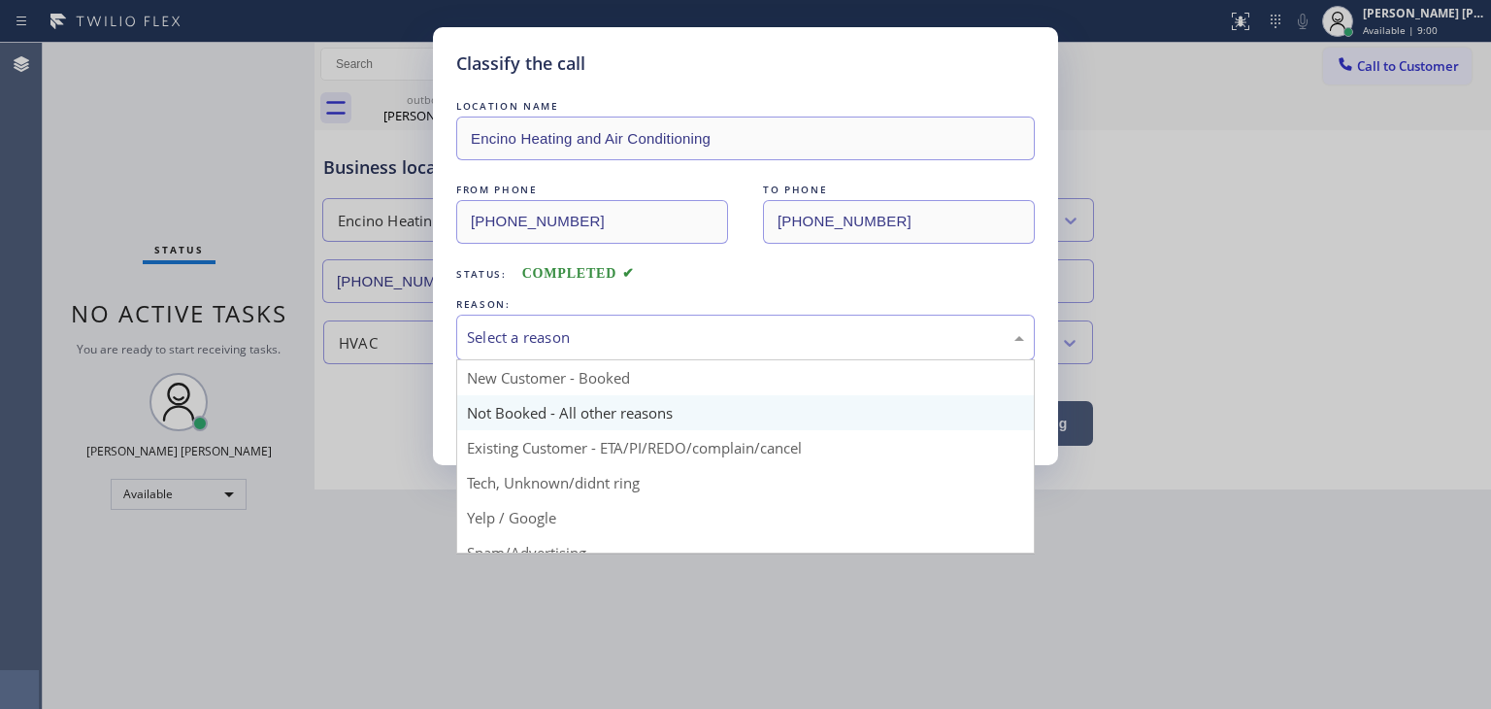
scroll to position [97, 0]
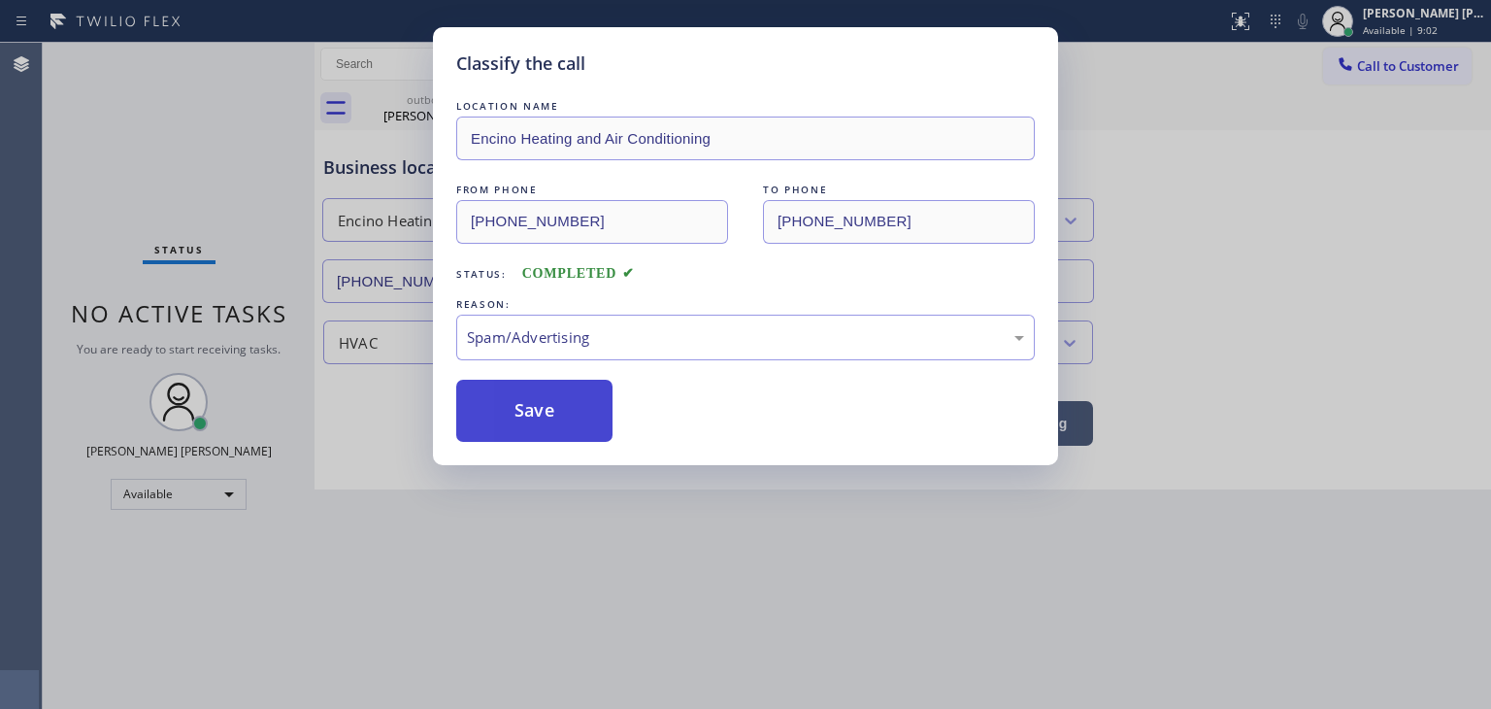
click at [520, 412] on button "Save" at bounding box center [534, 411] width 156 height 62
type input "[PHONE_NUMBER]"
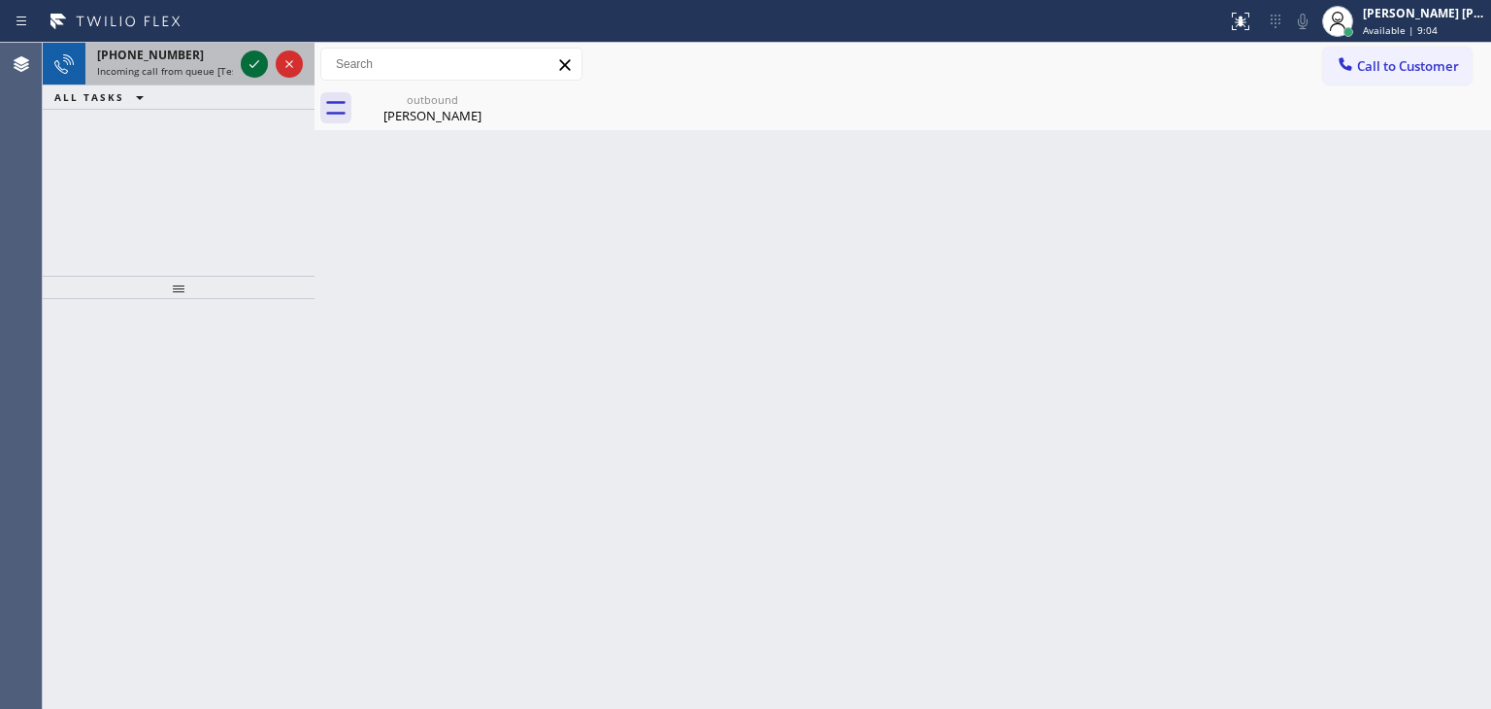
click at [259, 65] on icon at bounding box center [254, 63] width 23 height 23
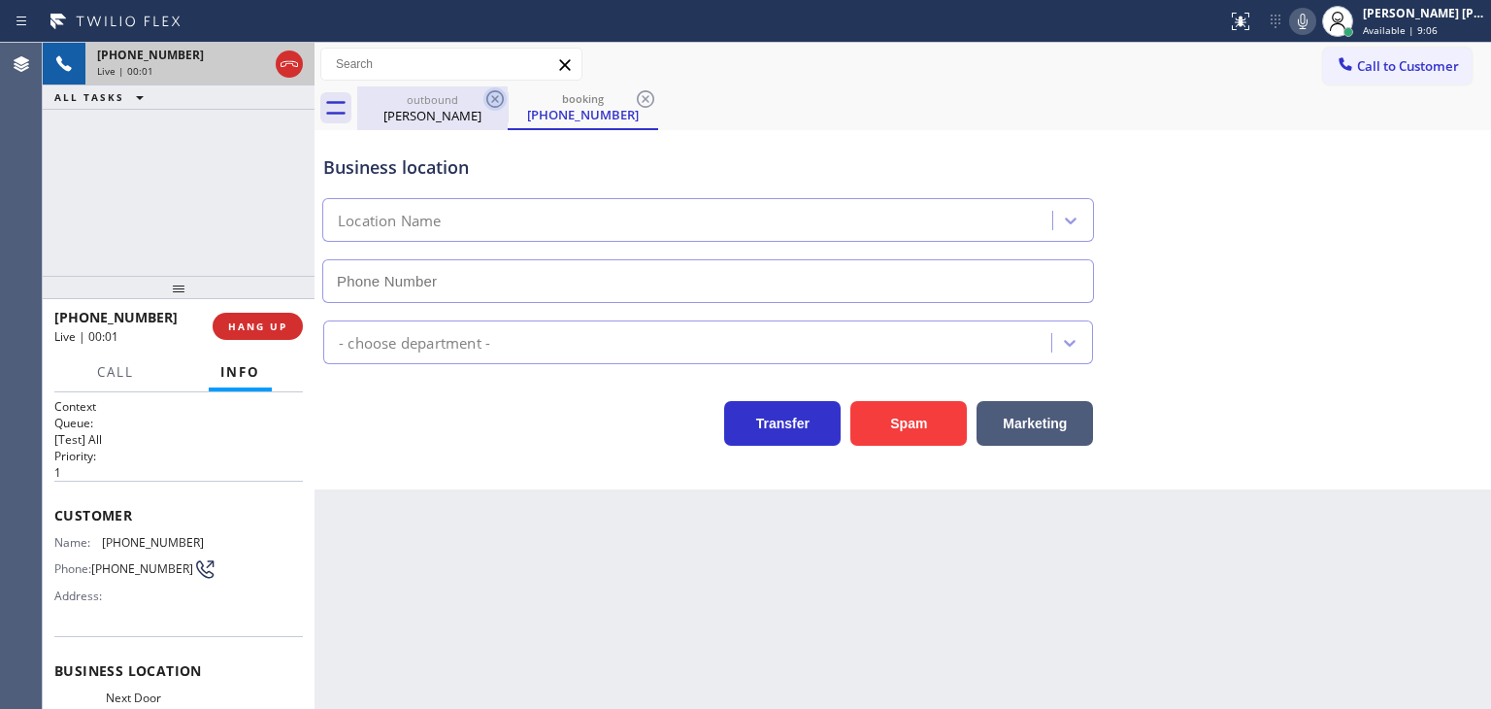
type input "[PHONE_NUMBER]"
click at [493, 102] on icon at bounding box center [495, 98] width 23 height 23
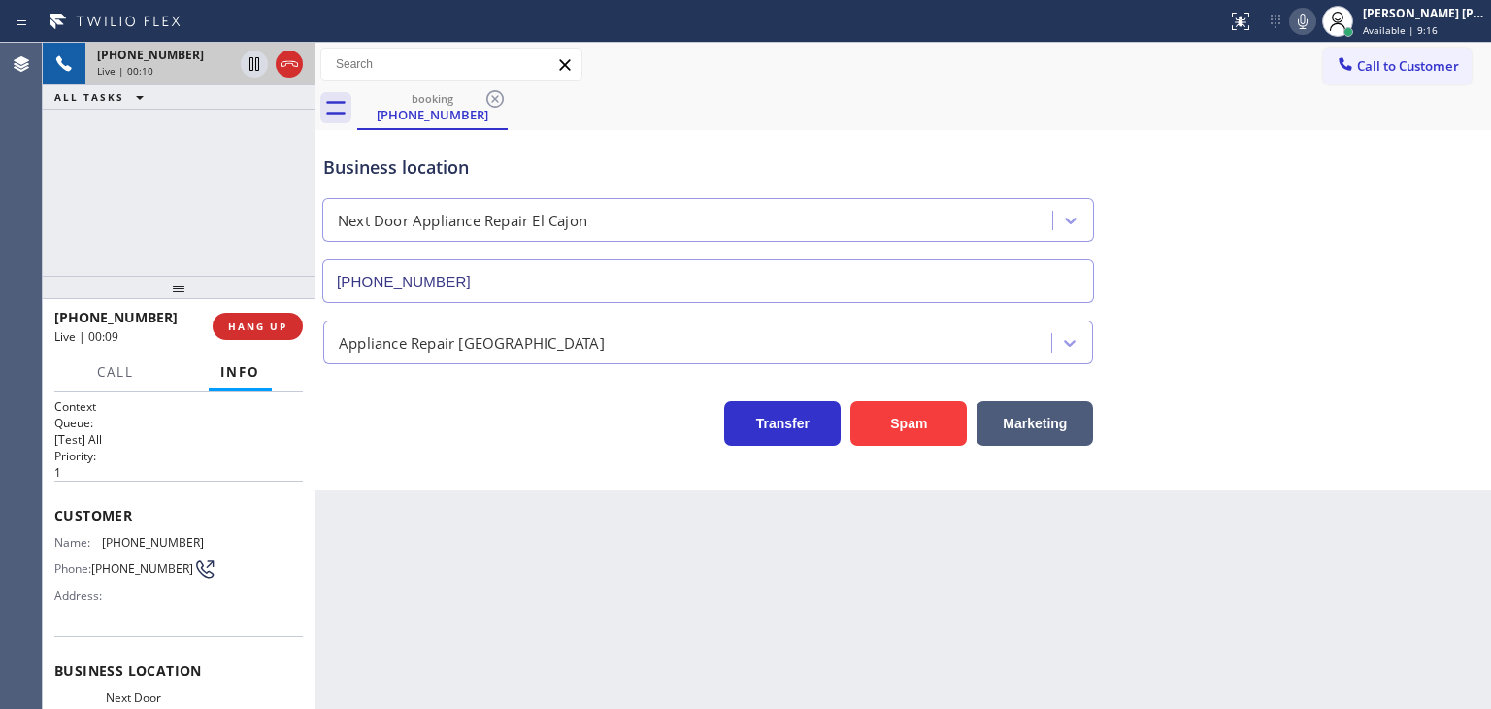
click at [1315, 15] on icon at bounding box center [1302, 21] width 23 height 23
click at [1317, 32] on button at bounding box center [1302, 21] width 27 height 27
drag, startPoint x: 167, startPoint y: 316, endPoint x: 74, endPoint y: 315, distance: 93.2
click at [74, 315] on div "[PHONE_NUMBER]" at bounding box center [126, 317] width 145 height 18
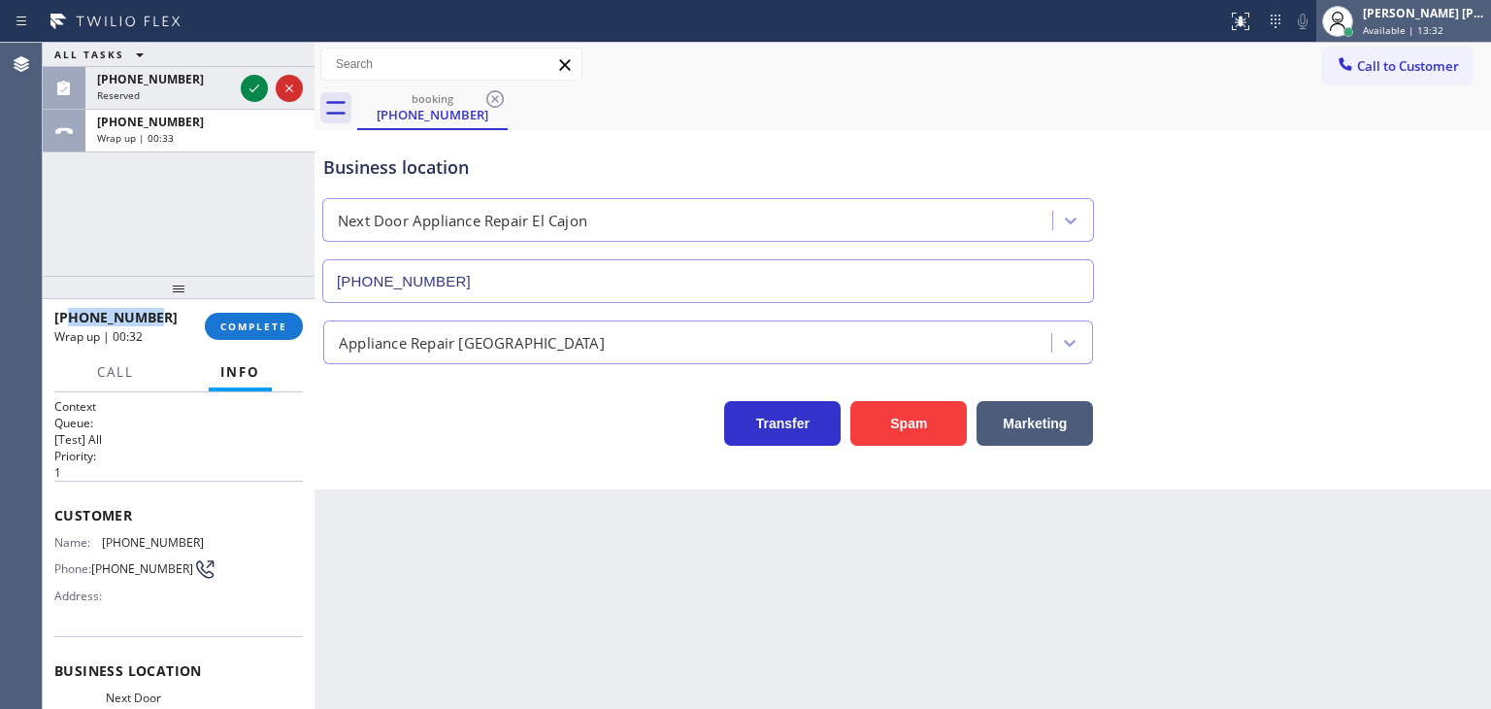
click at [1406, 15] on div "[PERSON_NAME] [PERSON_NAME]" at bounding box center [1424, 13] width 122 height 17
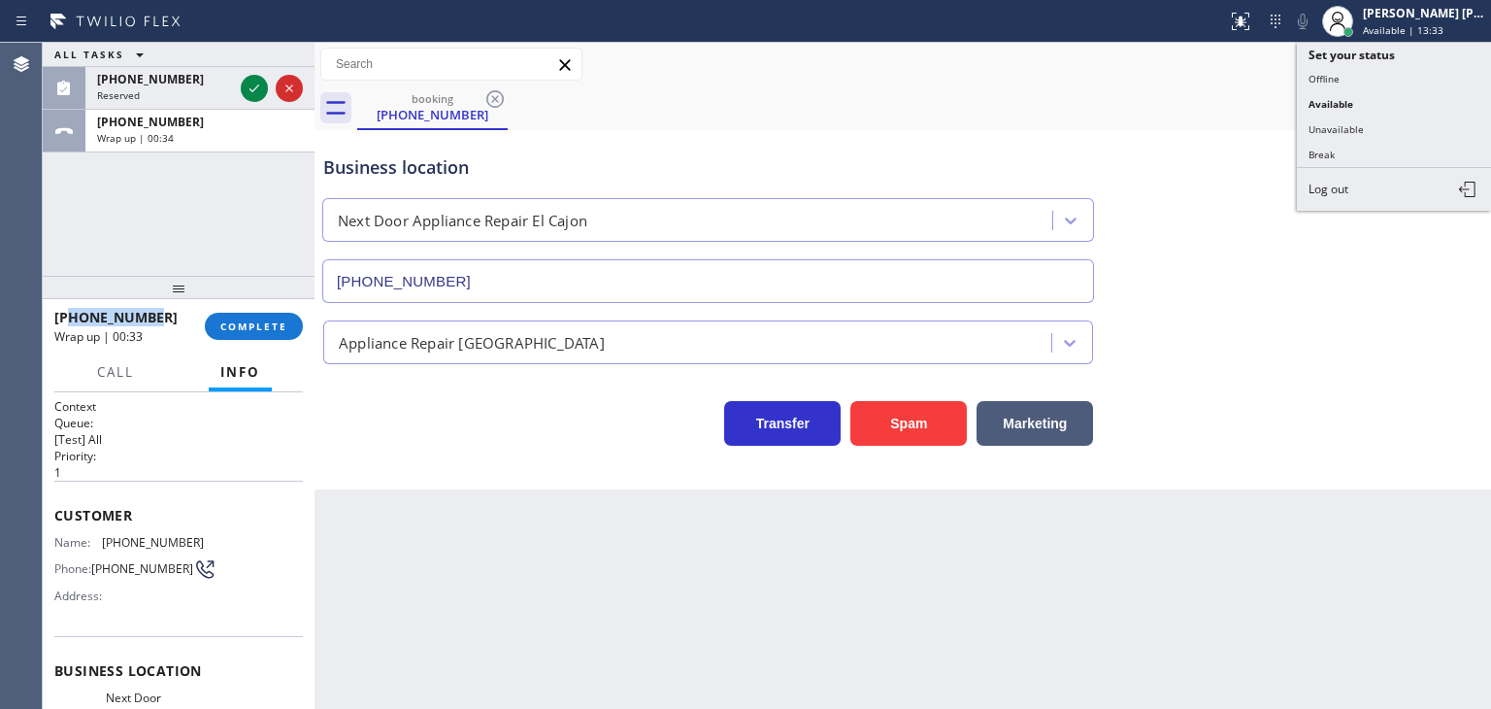
click at [1364, 125] on button "Unavailable" at bounding box center [1394, 129] width 194 height 25
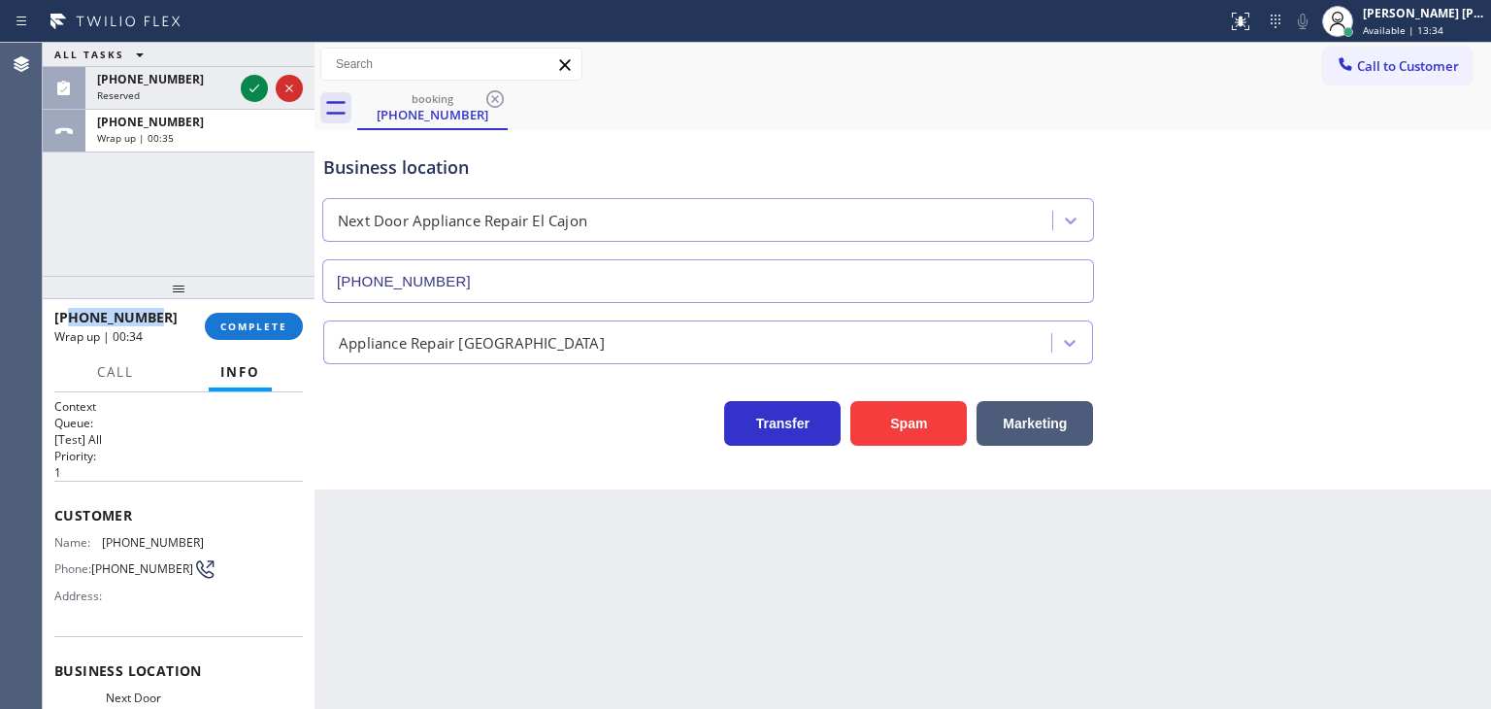
scroll to position [97, 0]
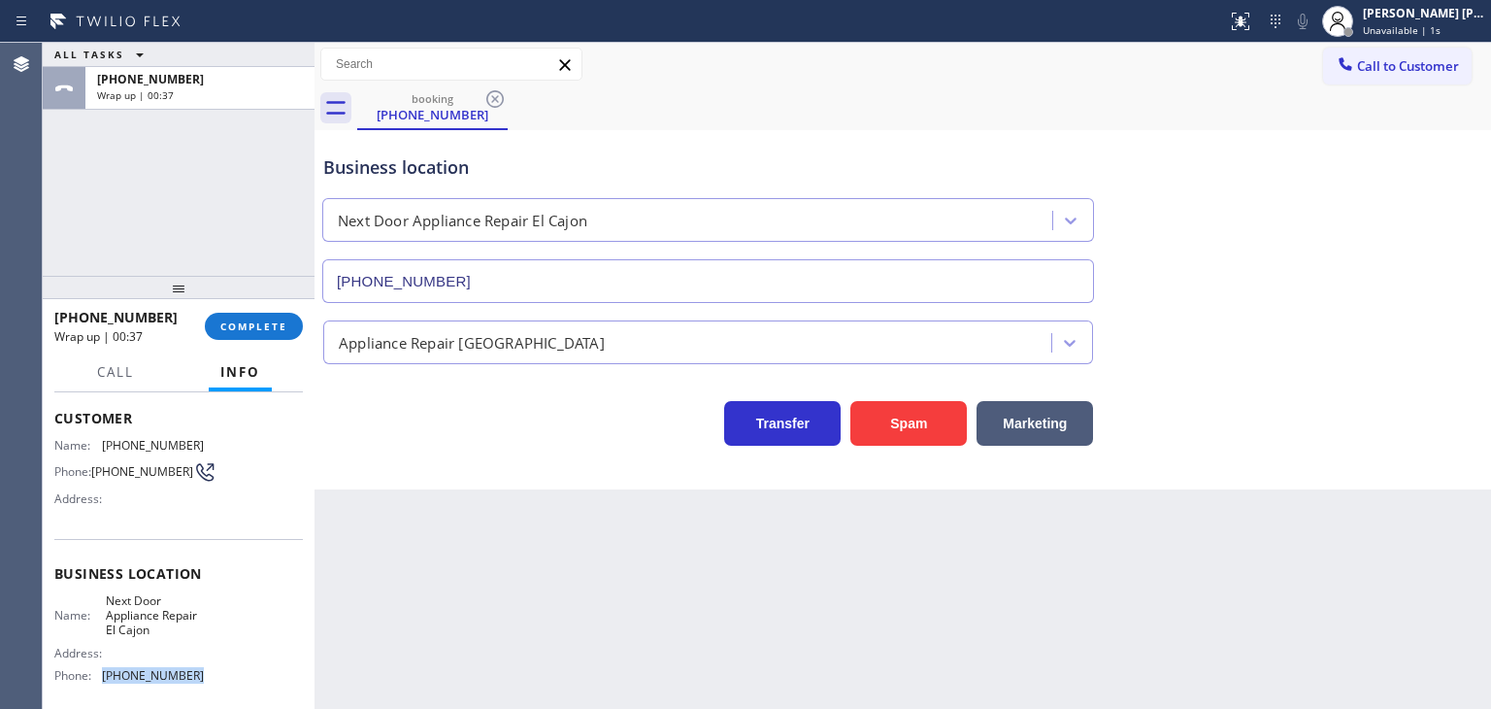
drag, startPoint x: 197, startPoint y: 673, endPoint x: 101, endPoint y: 682, distance: 96.5
click at [101, 682] on div "Name: Next Door Appliance Repair El Cajon Address: Phone: [PHONE_NUMBER]" at bounding box center [178, 642] width 249 height 98
click at [264, 319] on span "COMPLETE" at bounding box center [253, 326] width 67 height 14
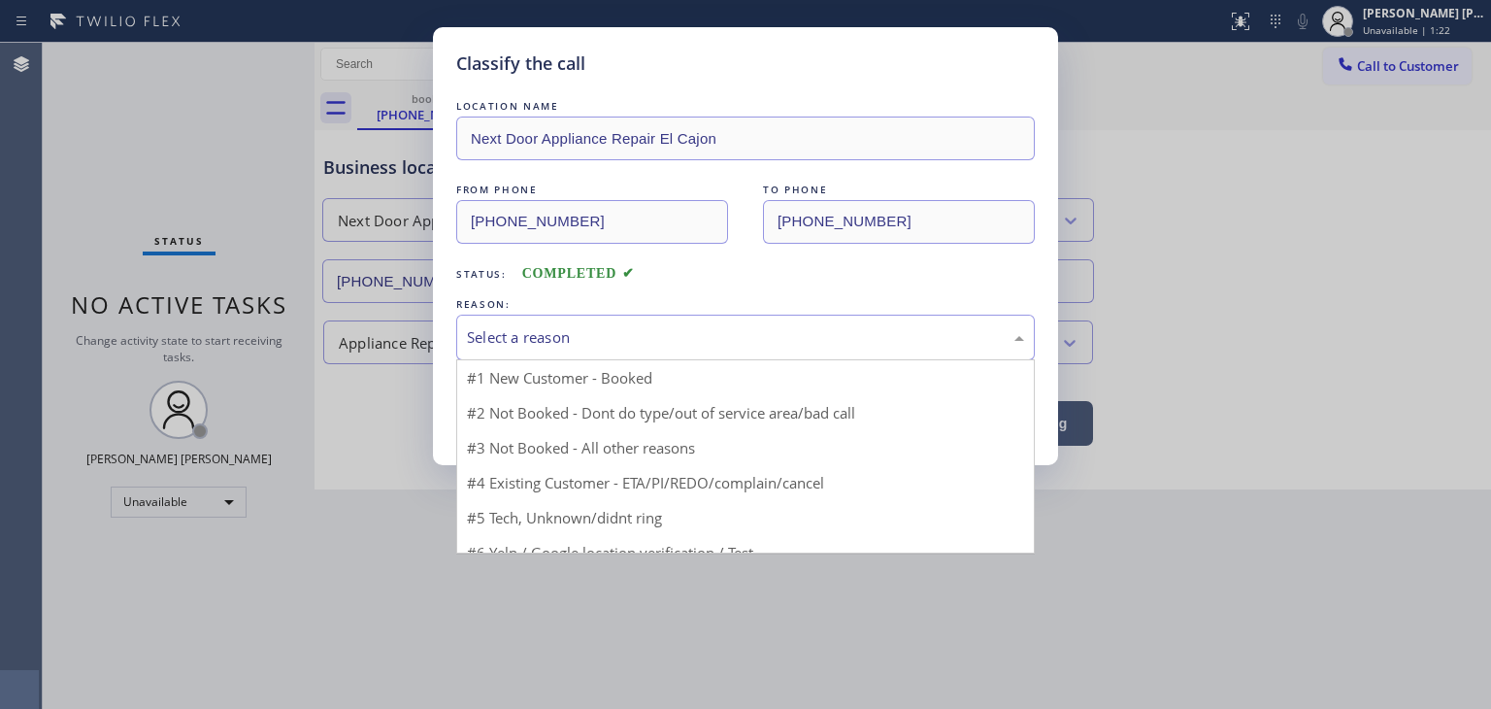
click at [575, 319] on div "Select a reason" at bounding box center [745, 338] width 579 height 46
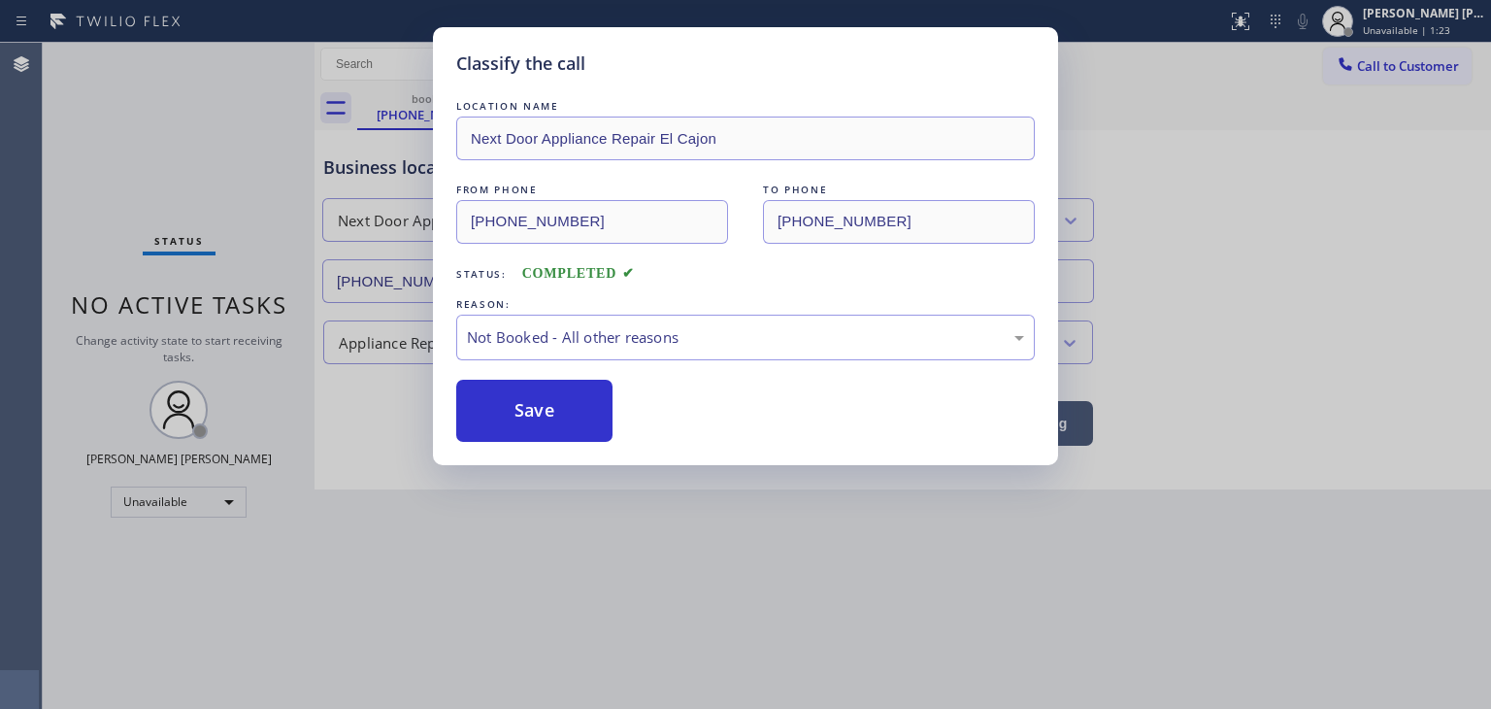
click at [586, 403] on button "Save" at bounding box center [534, 411] width 156 height 62
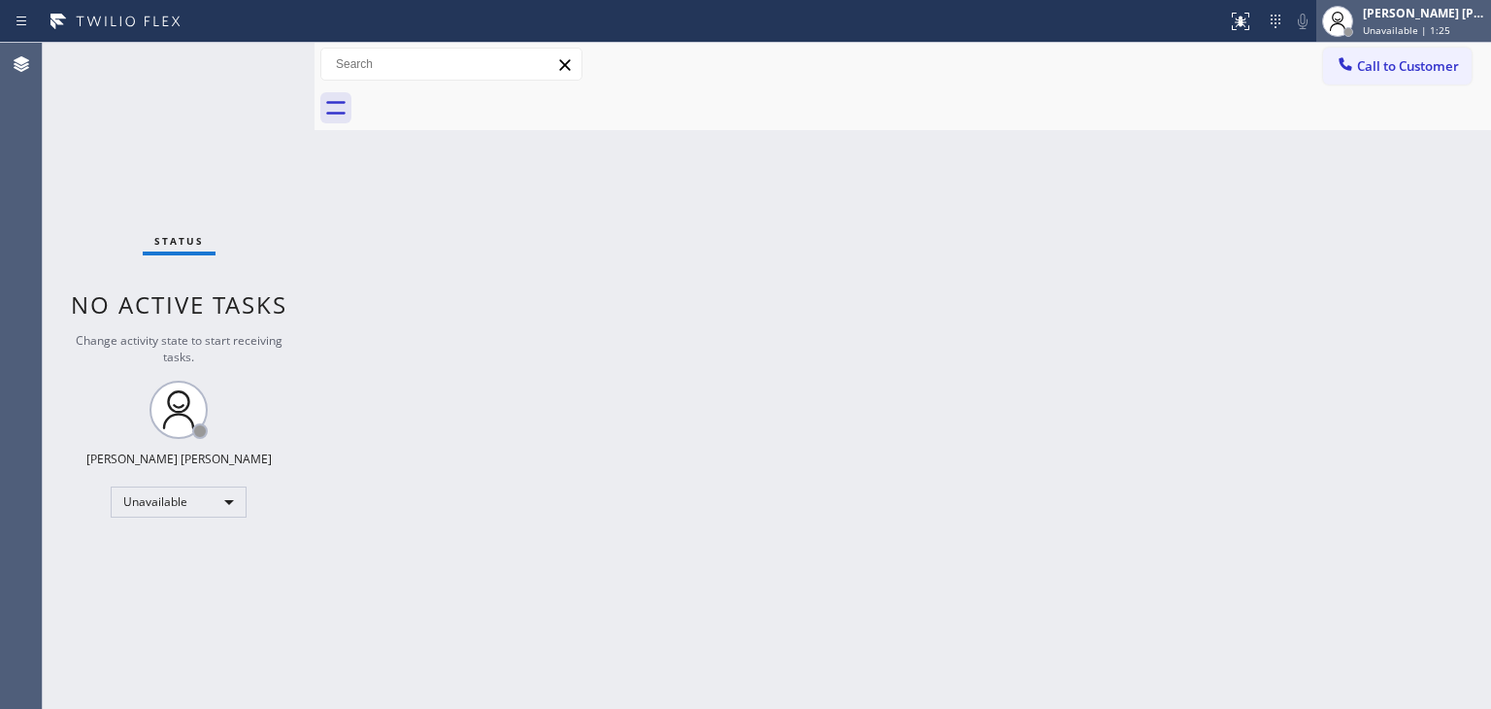
click at [1449, 11] on div "[PERSON_NAME] [PERSON_NAME]" at bounding box center [1424, 13] width 122 height 17
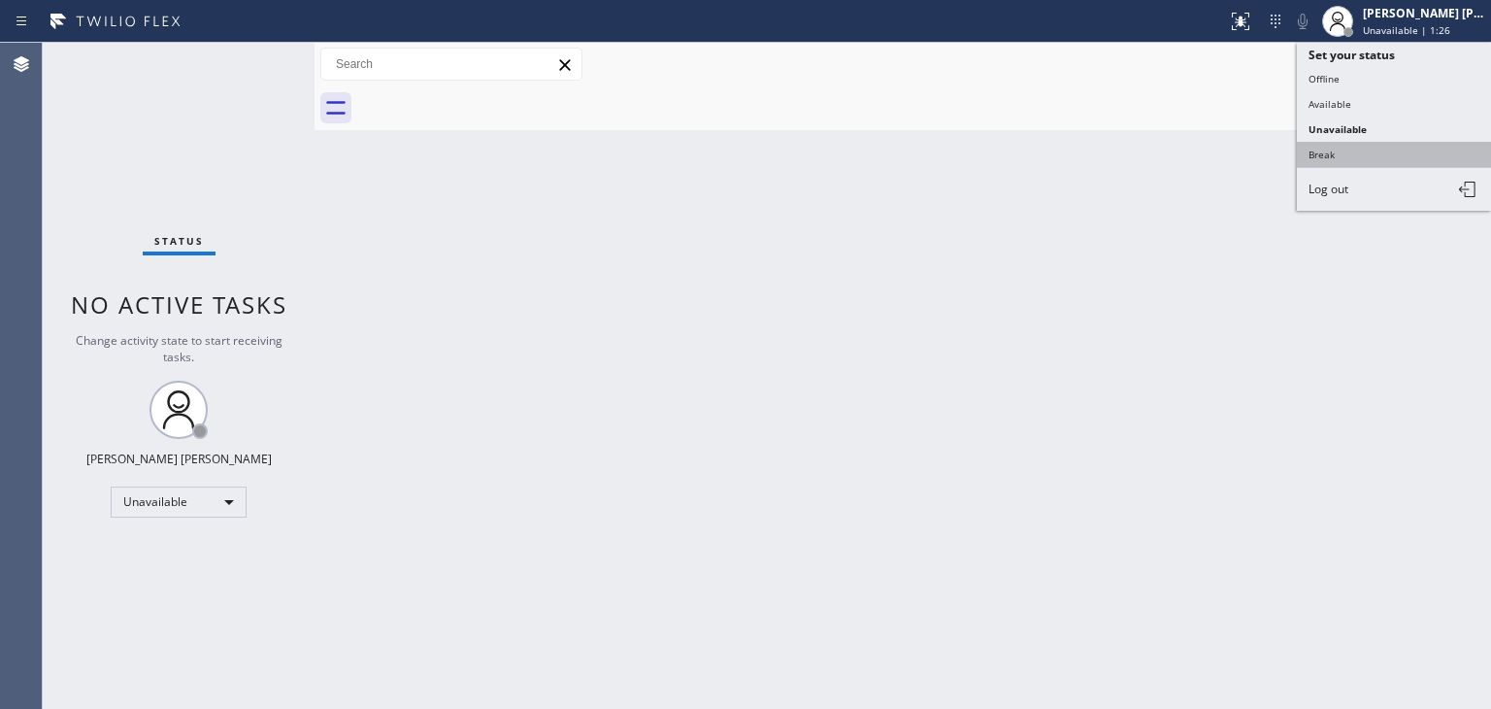
click at [1366, 143] on button "Break" at bounding box center [1394, 154] width 194 height 25
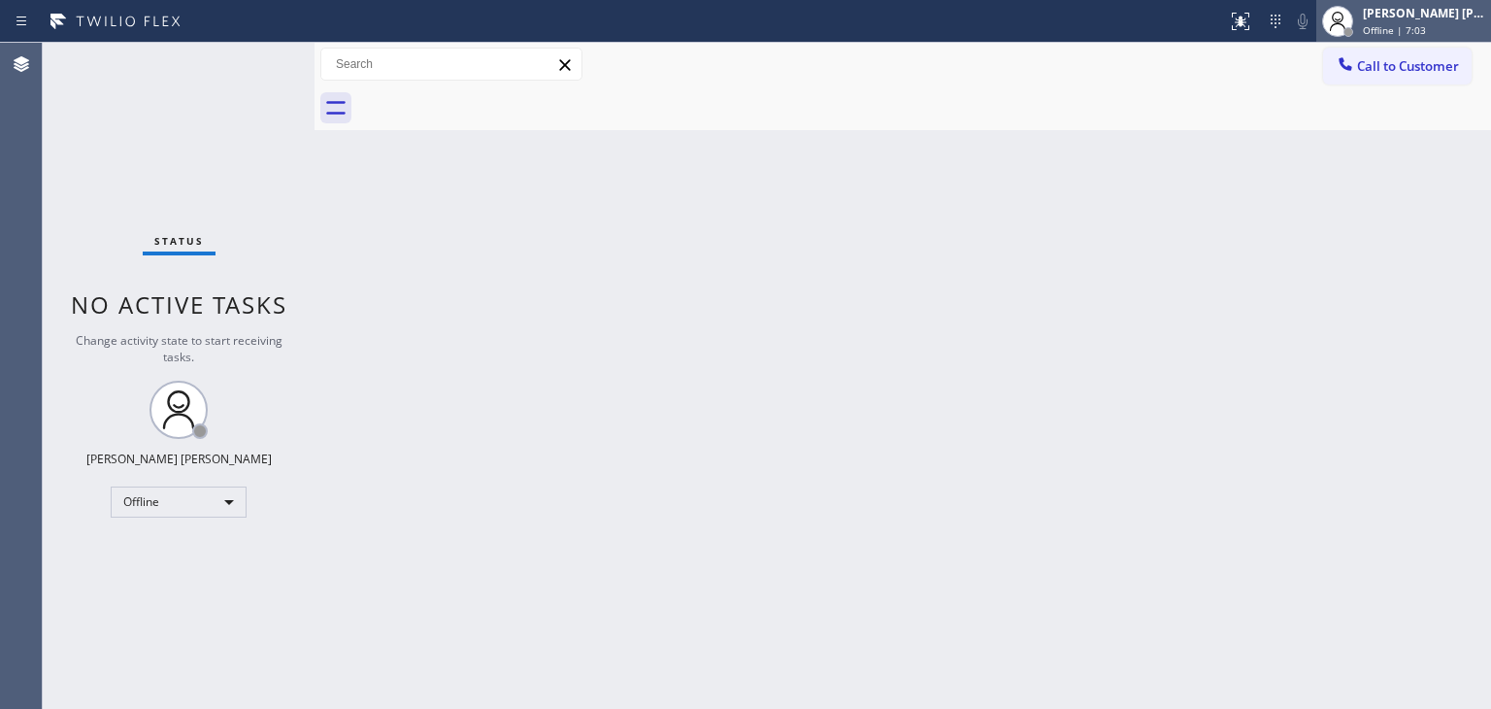
click at [1418, 26] on span "Offline | 7:03" at bounding box center [1394, 30] width 63 height 14
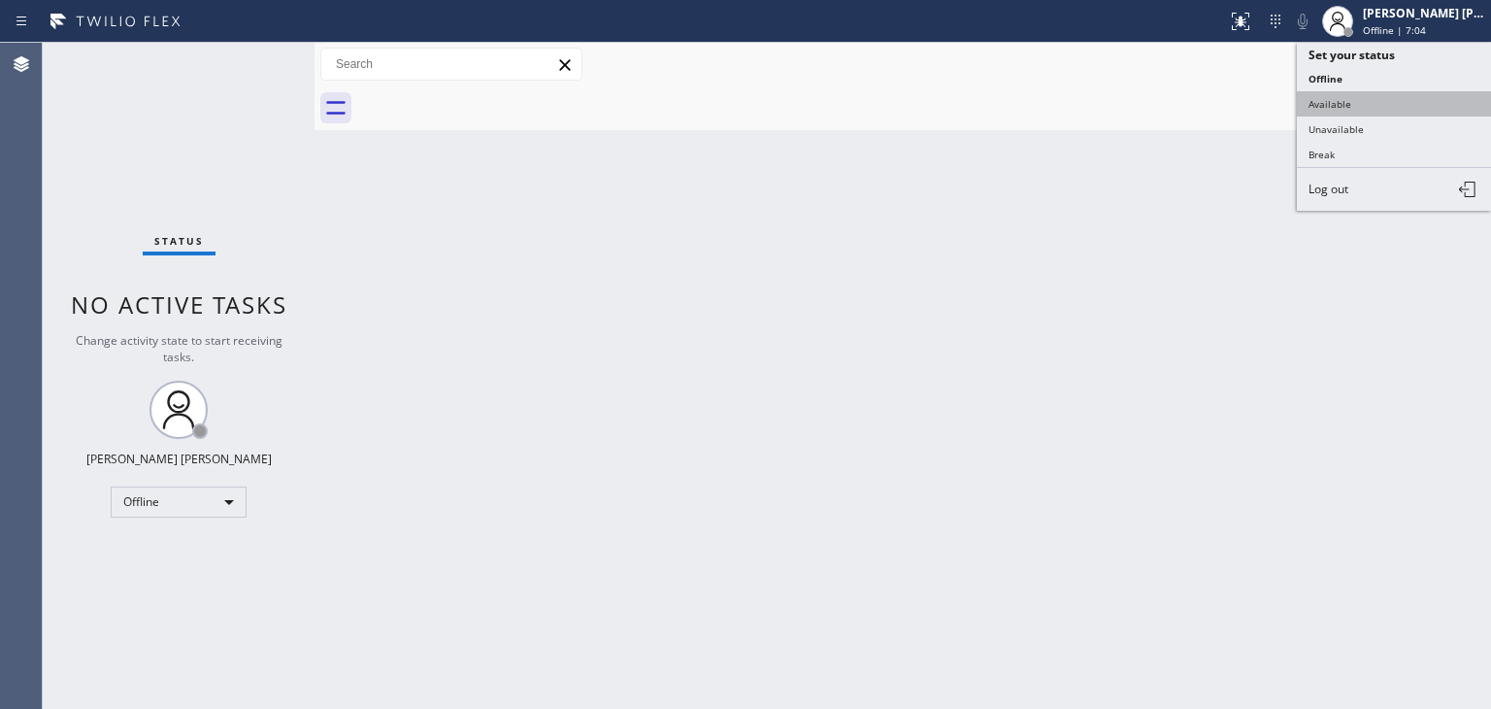
click at [1357, 102] on button "Available" at bounding box center [1394, 103] width 194 height 25
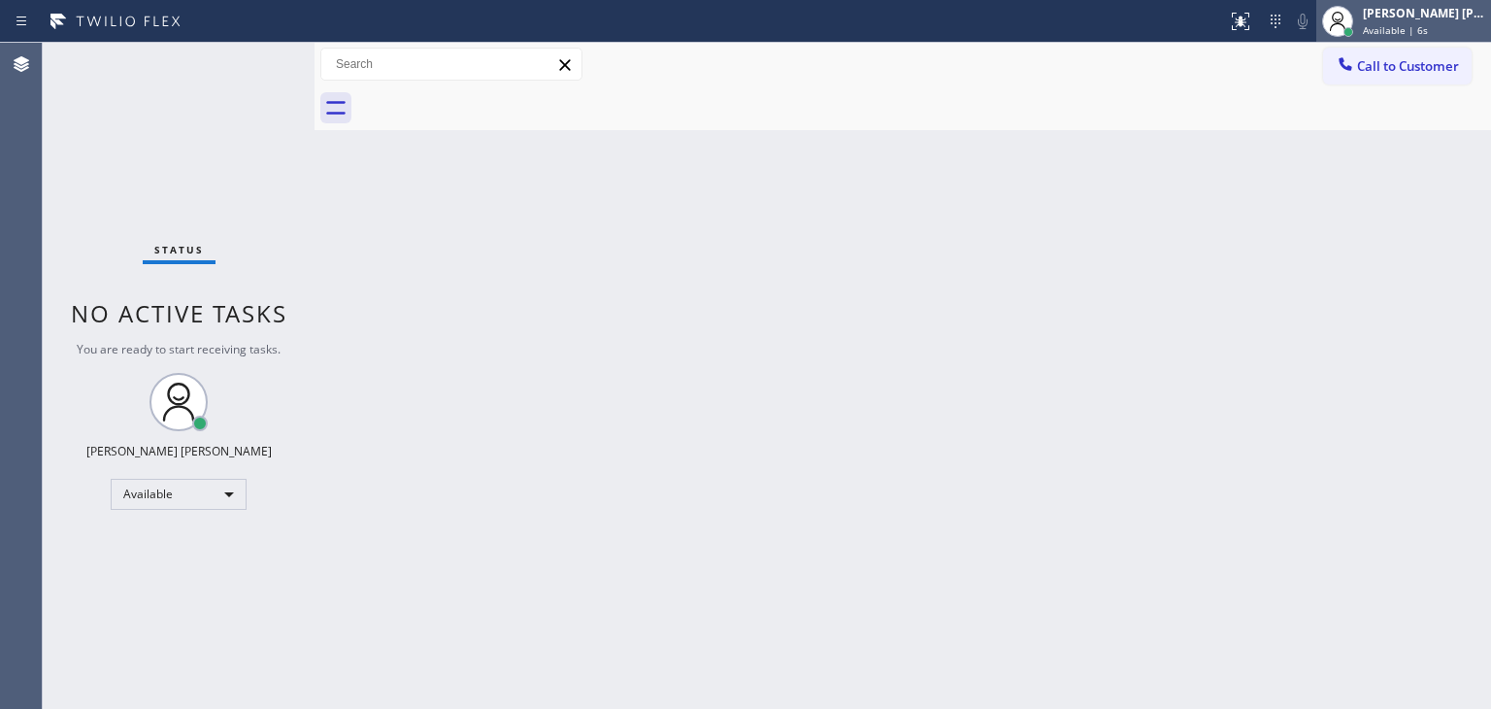
click at [1450, 17] on div "[PERSON_NAME] [PERSON_NAME]" at bounding box center [1424, 13] width 122 height 17
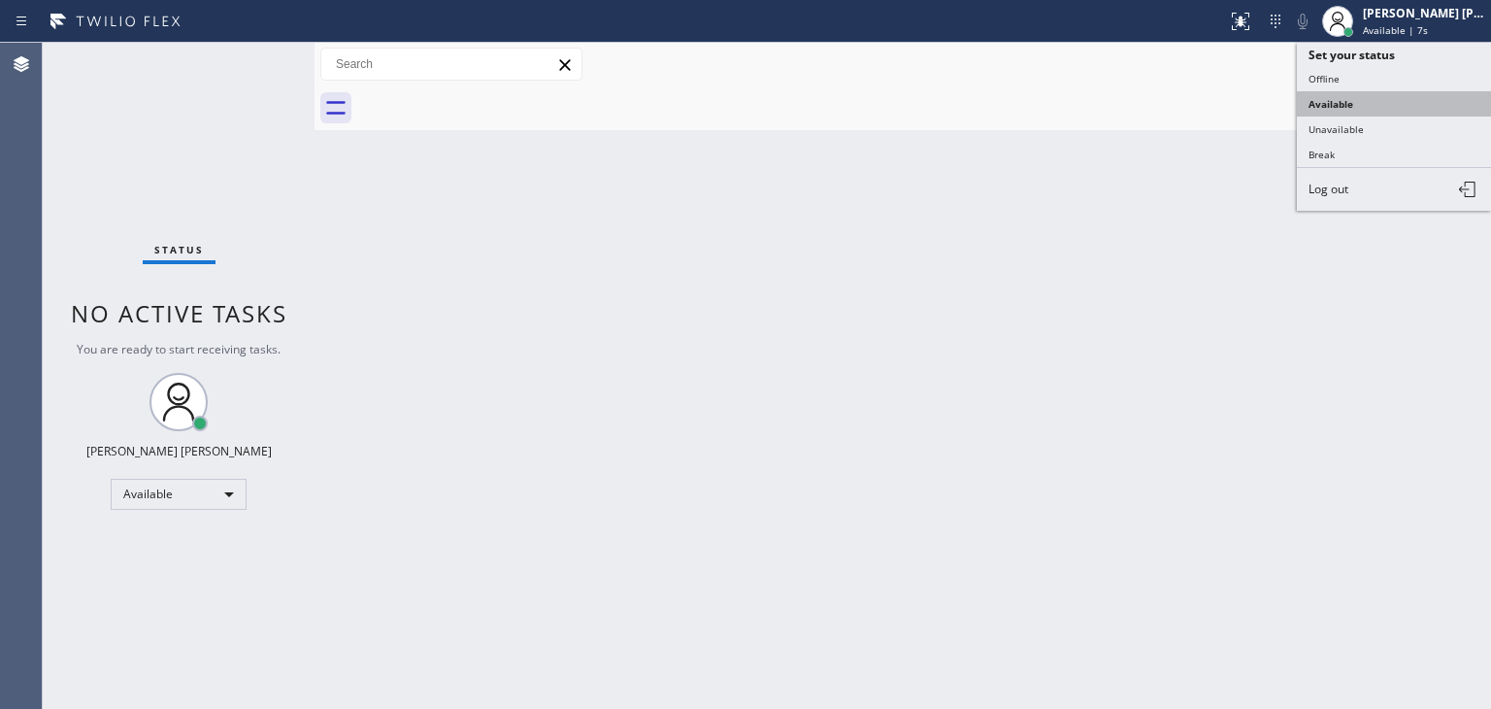
click at [1372, 108] on button "Available" at bounding box center [1394, 103] width 194 height 25
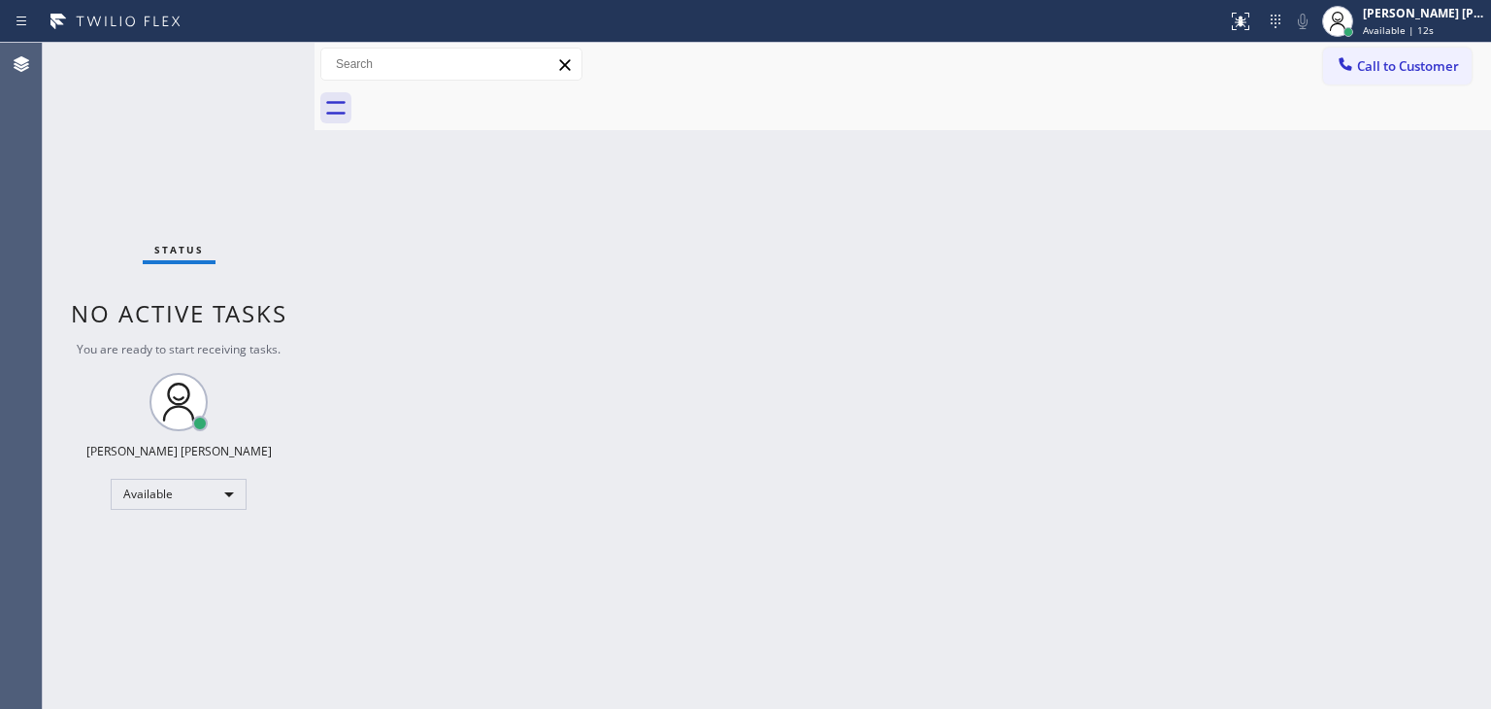
click at [238, 51] on div "Status No active tasks You are ready to start receiving tasks. [PERSON_NAME] [P…" at bounding box center [179, 376] width 272 height 666
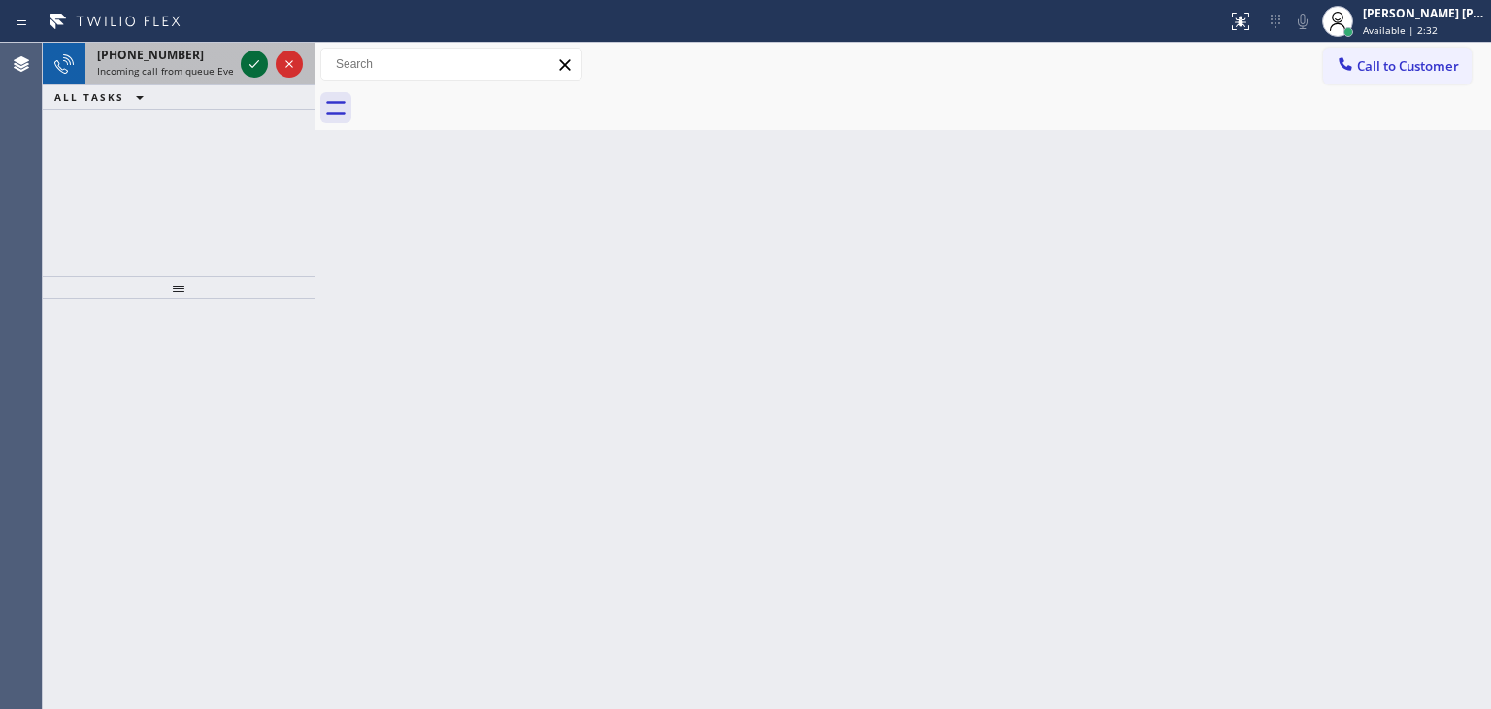
click at [255, 65] on icon at bounding box center [254, 63] width 23 height 23
click at [251, 51] on button at bounding box center [254, 63] width 27 height 27
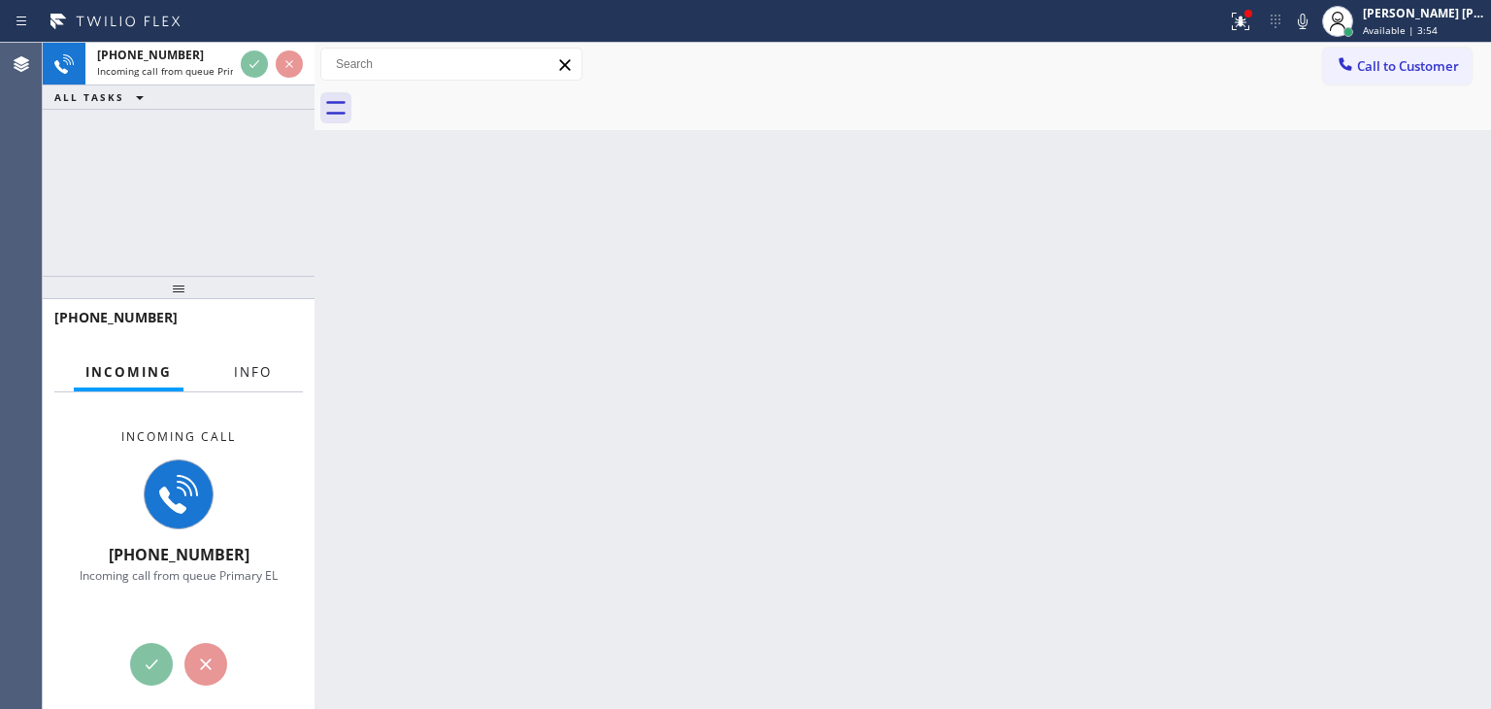
click at [224, 377] on button "Info" at bounding box center [252, 372] width 61 height 38
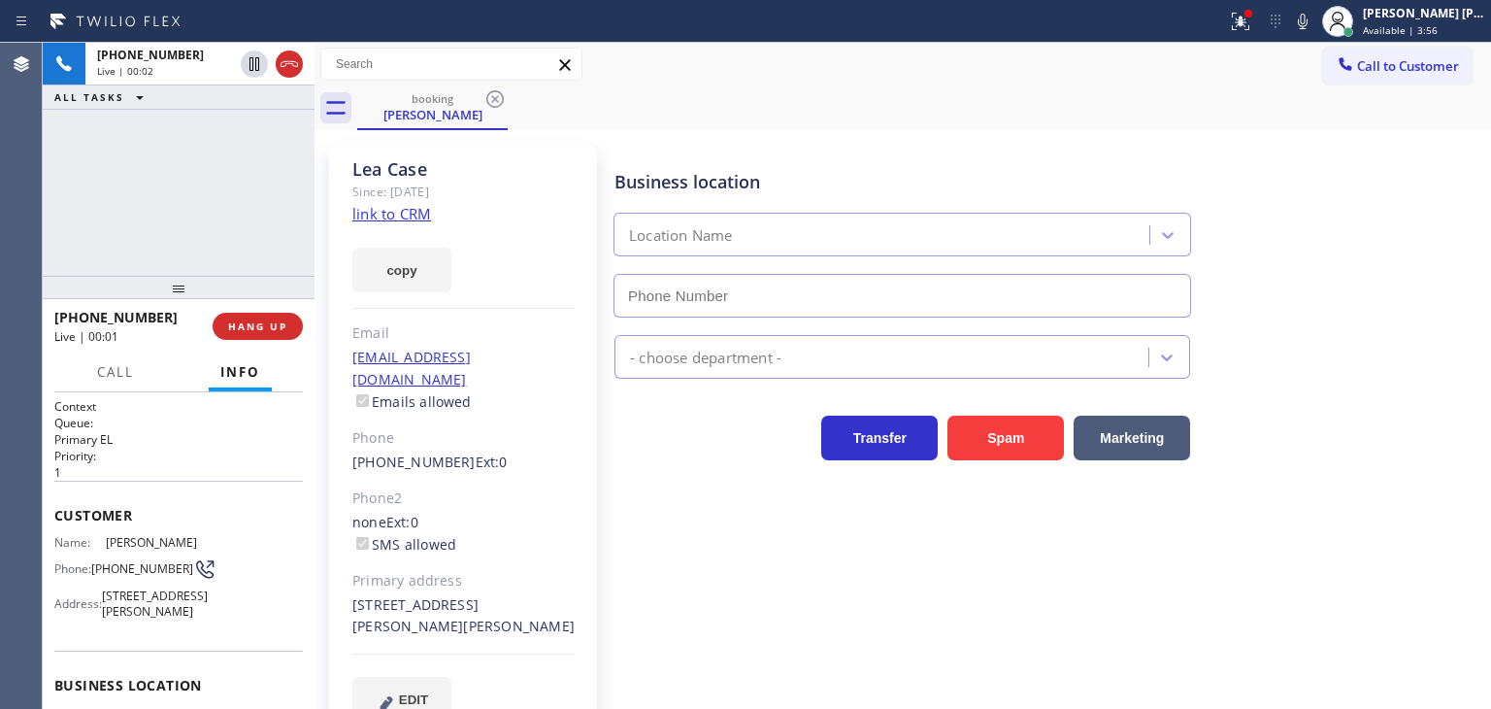
scroll to position [97, 0]
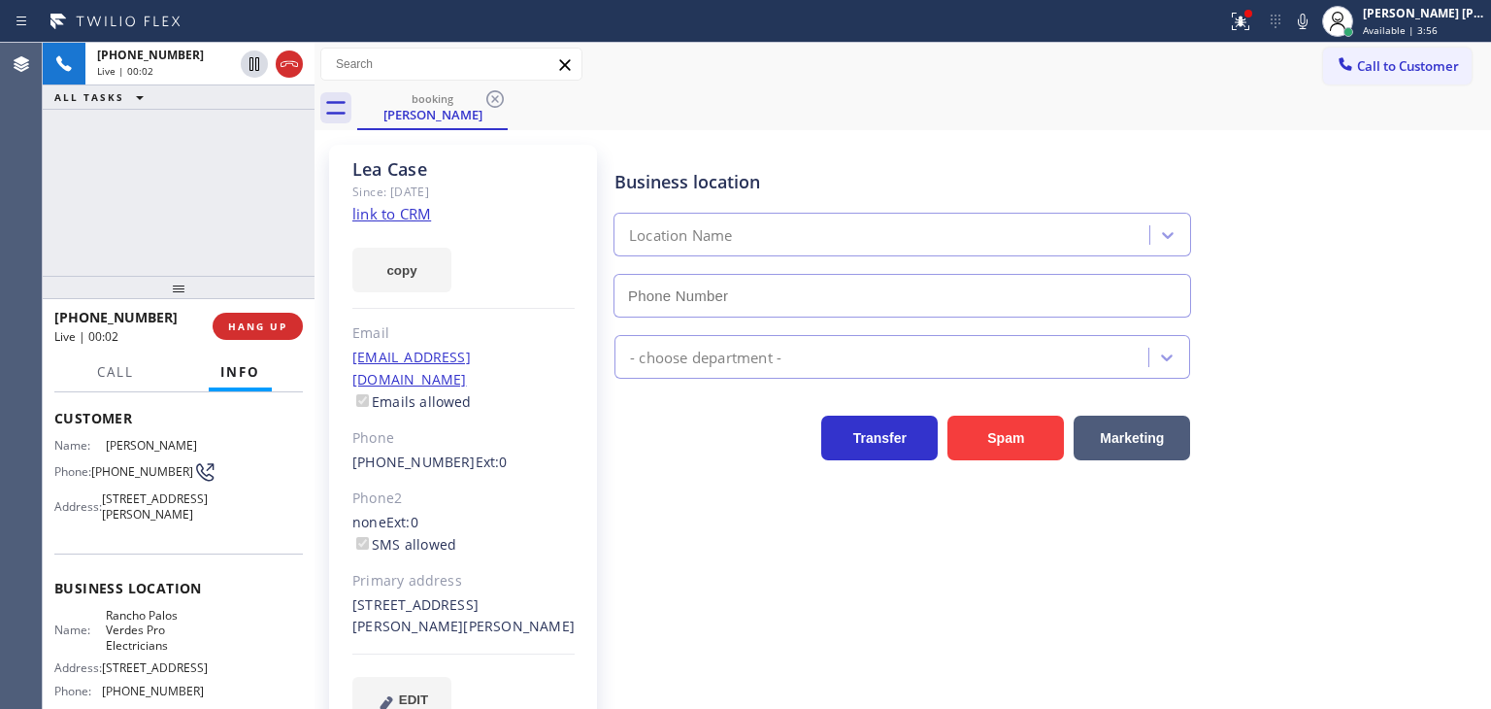
type input "(424) 352-7537"
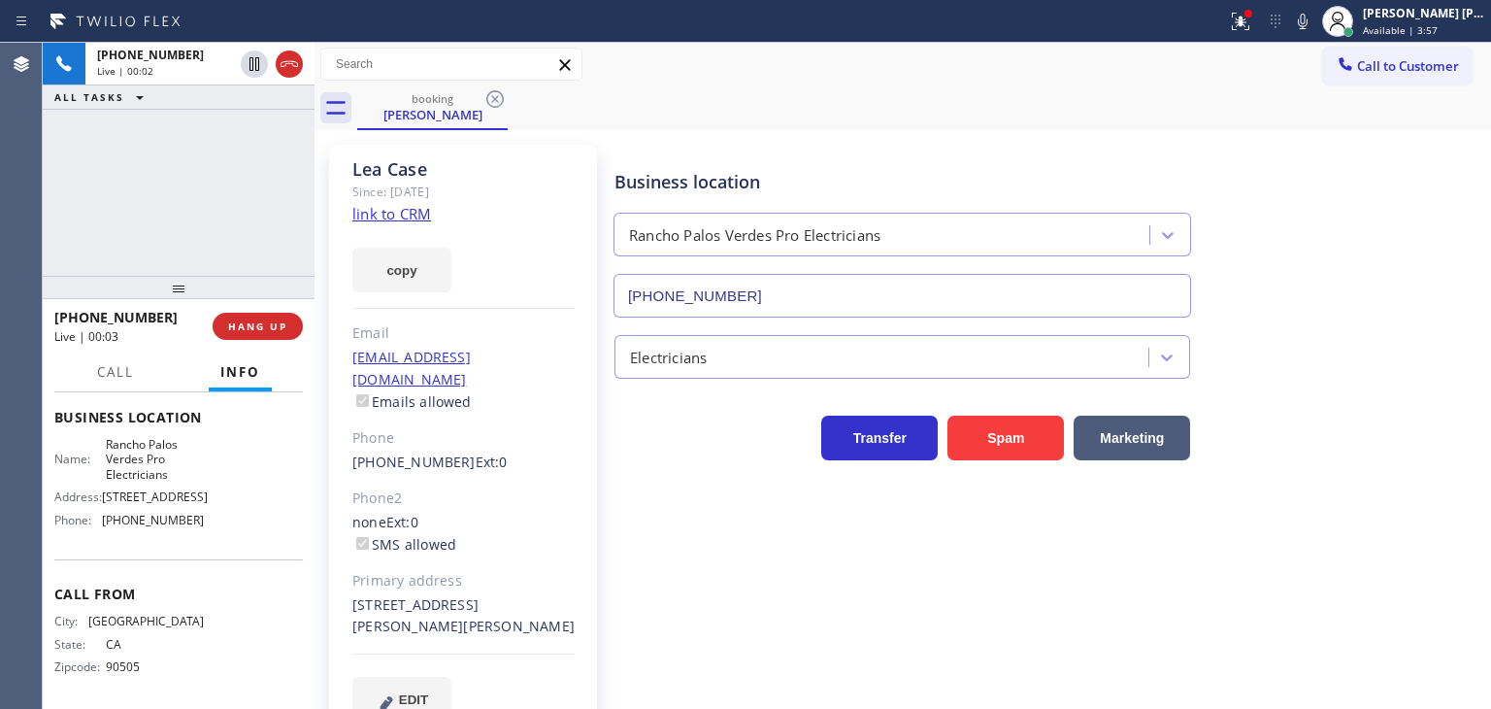
scroll to position [291, 0]
click at [1255, 17] on div at bounding box center [1249, 14] width 12 height 12
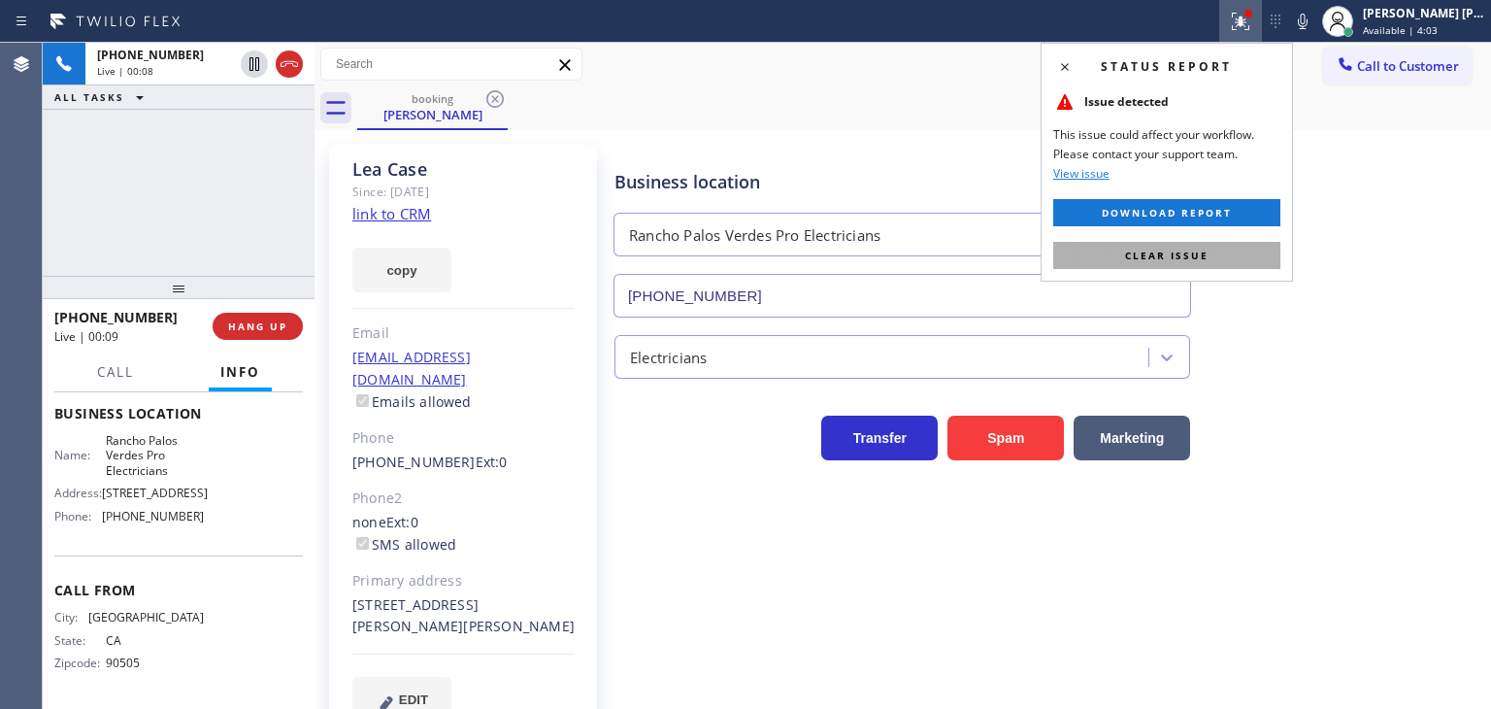
click at [1164, 250] on span "Clear issue" at bounding box center [1167, 256] width 84 height 14
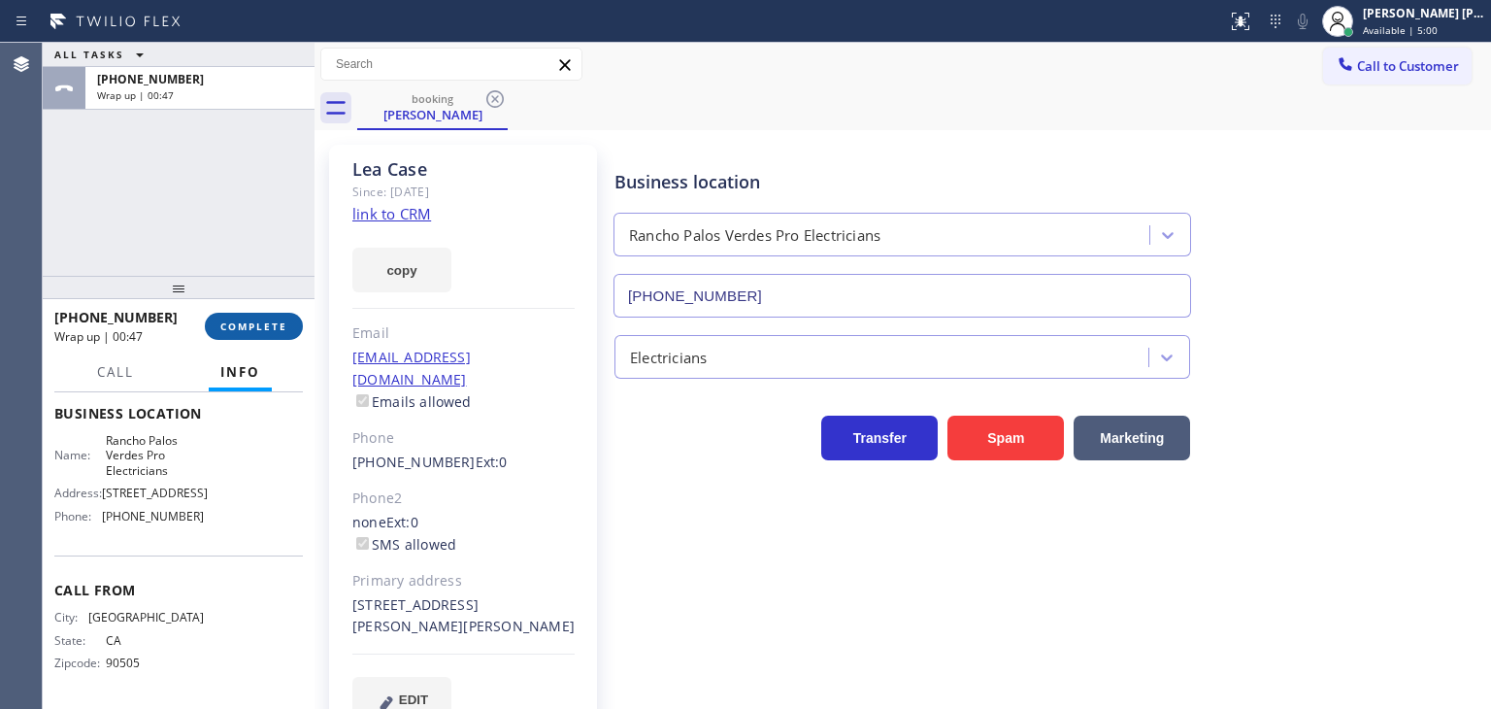
click at [259, 327] on span "COMPLETE" at bounding box center [253, 326] width 67 height 14
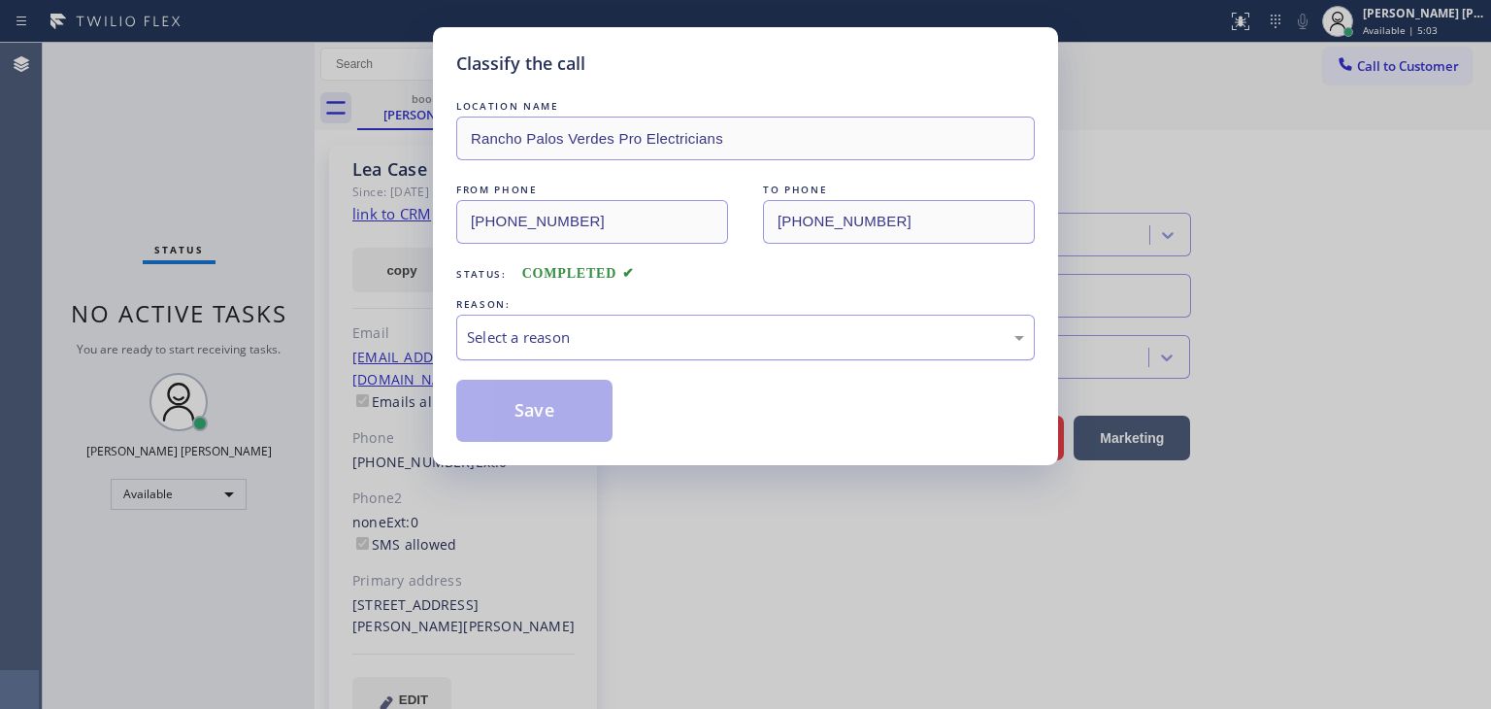
click at [571, 343] on div "Select a reason" at bounding box center [745, 337] width 557 height 22
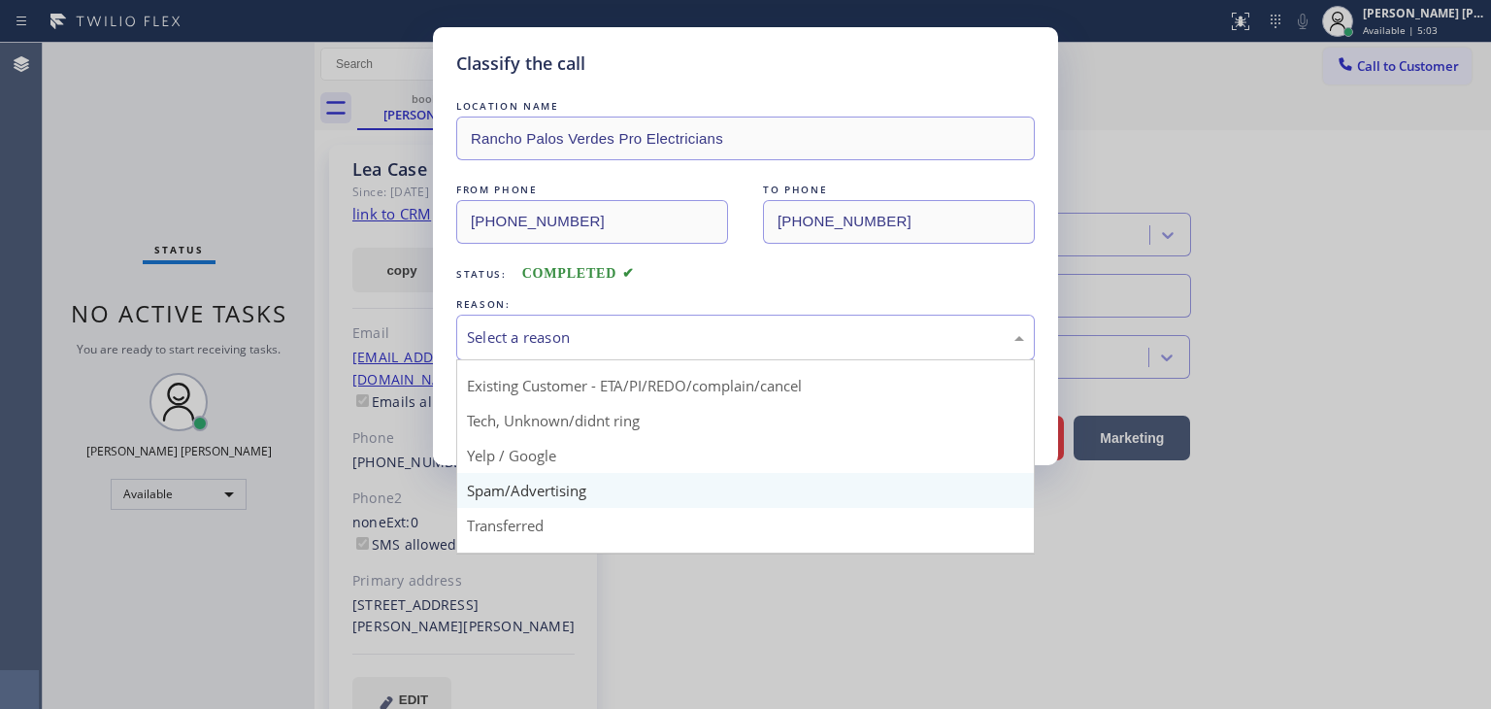
scroll to position [97, 0]
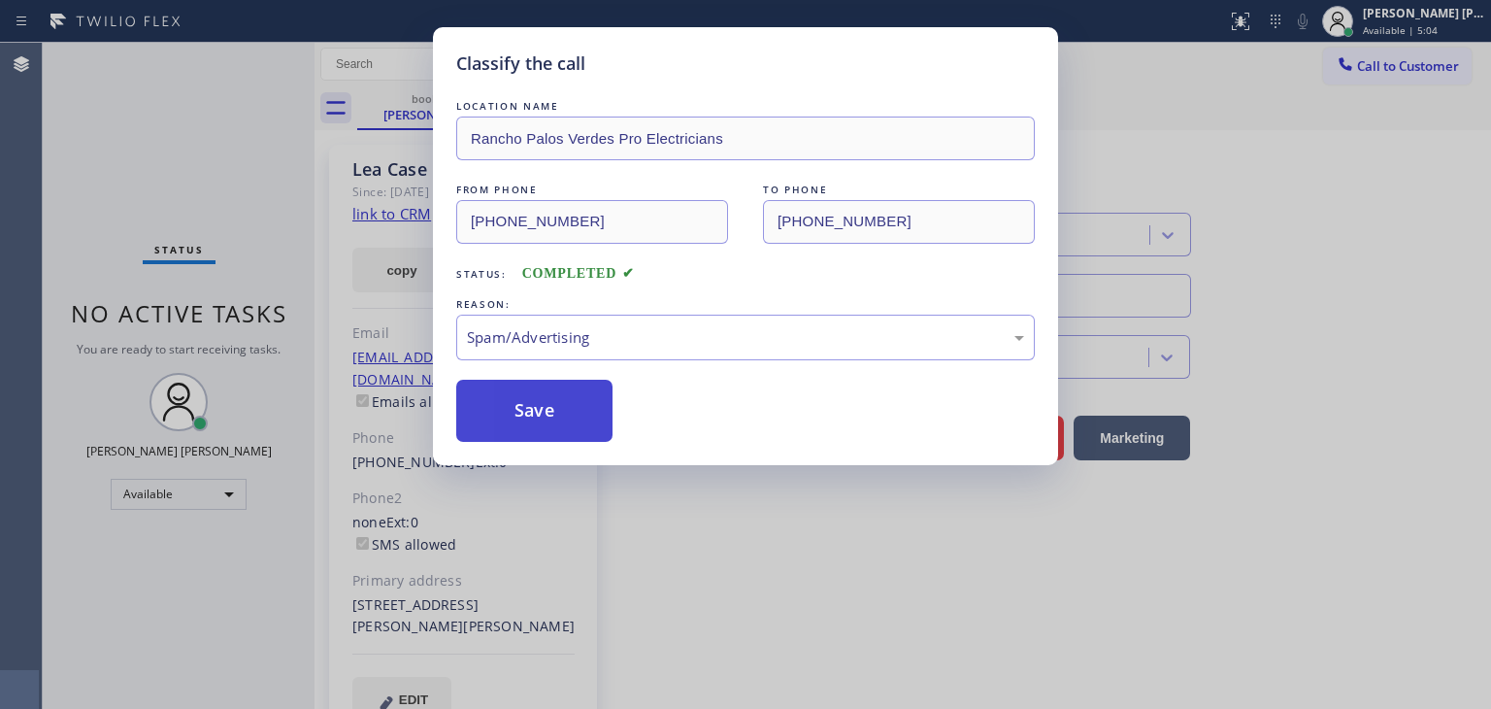
click at [524, 409] on button "Save" at bounding box center [534, 411] width 156 height 62
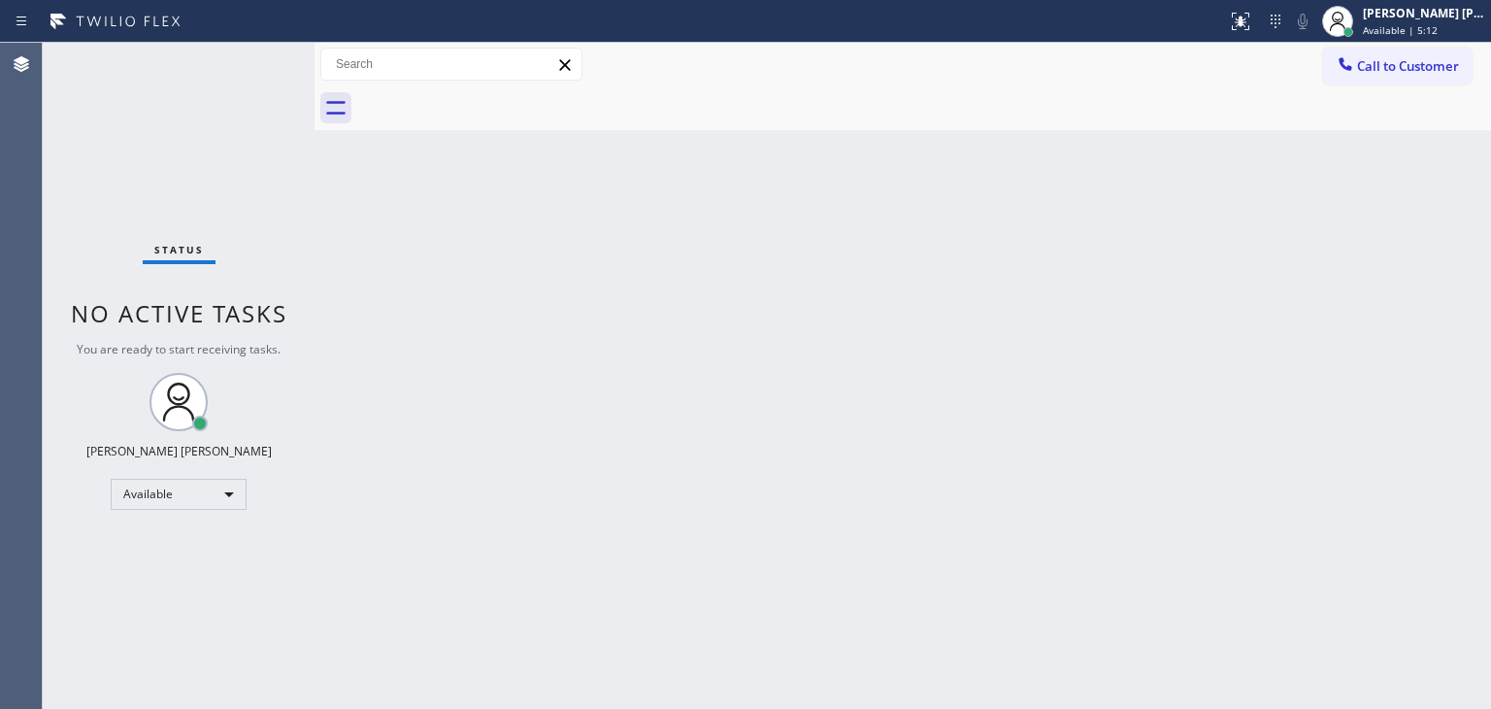
click at [251, 58] on div "Status No active tasks You are ready to start receiving tasks. [PERSON_NAME] [P…" at bounding box center [179, 376] width 272 height 666
click at [252, 54] on div "Status No active tasks You are ready to start receiving tasks. [PERSON_NAME] [P…" at bounding box center [179, 376] width 272 height 666
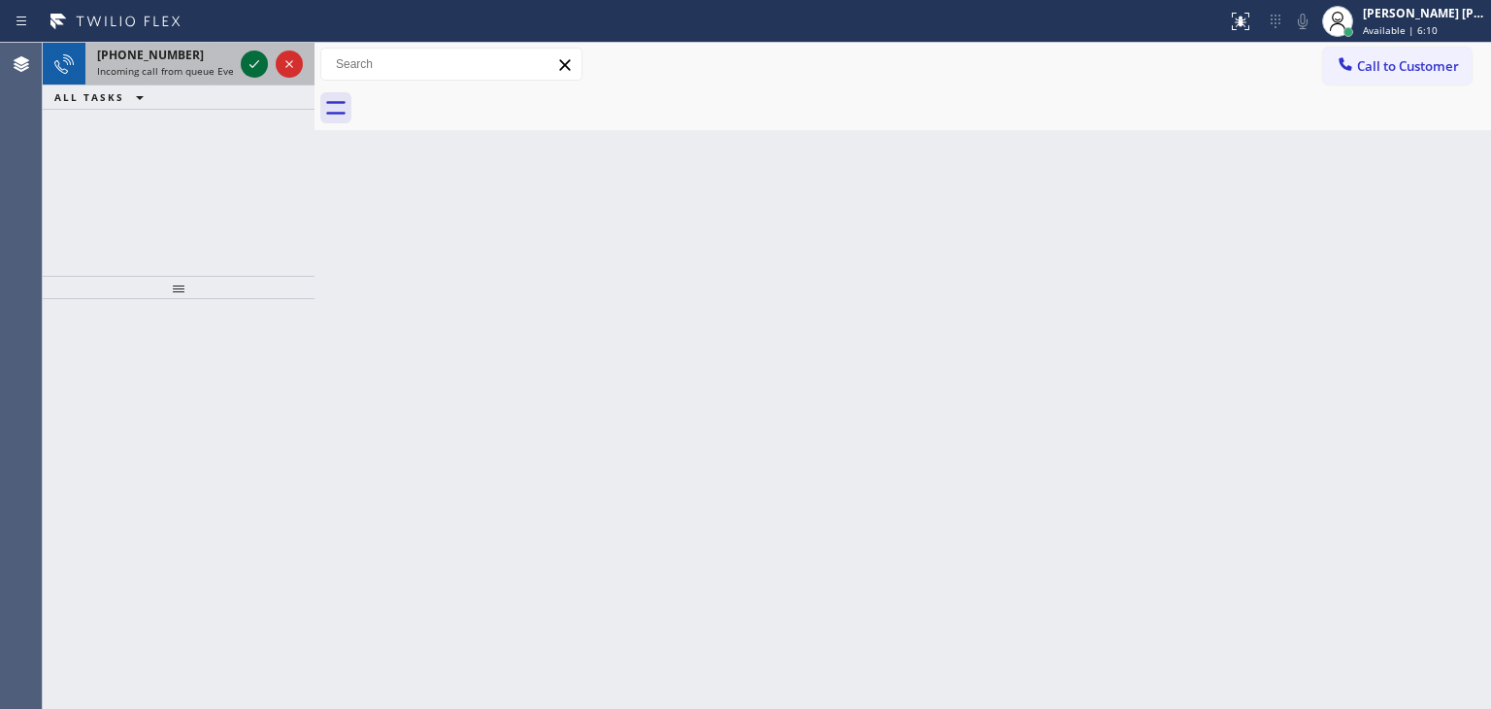
click at [252, 55] on icon at bounding box center [254, 63] width 23 height 23
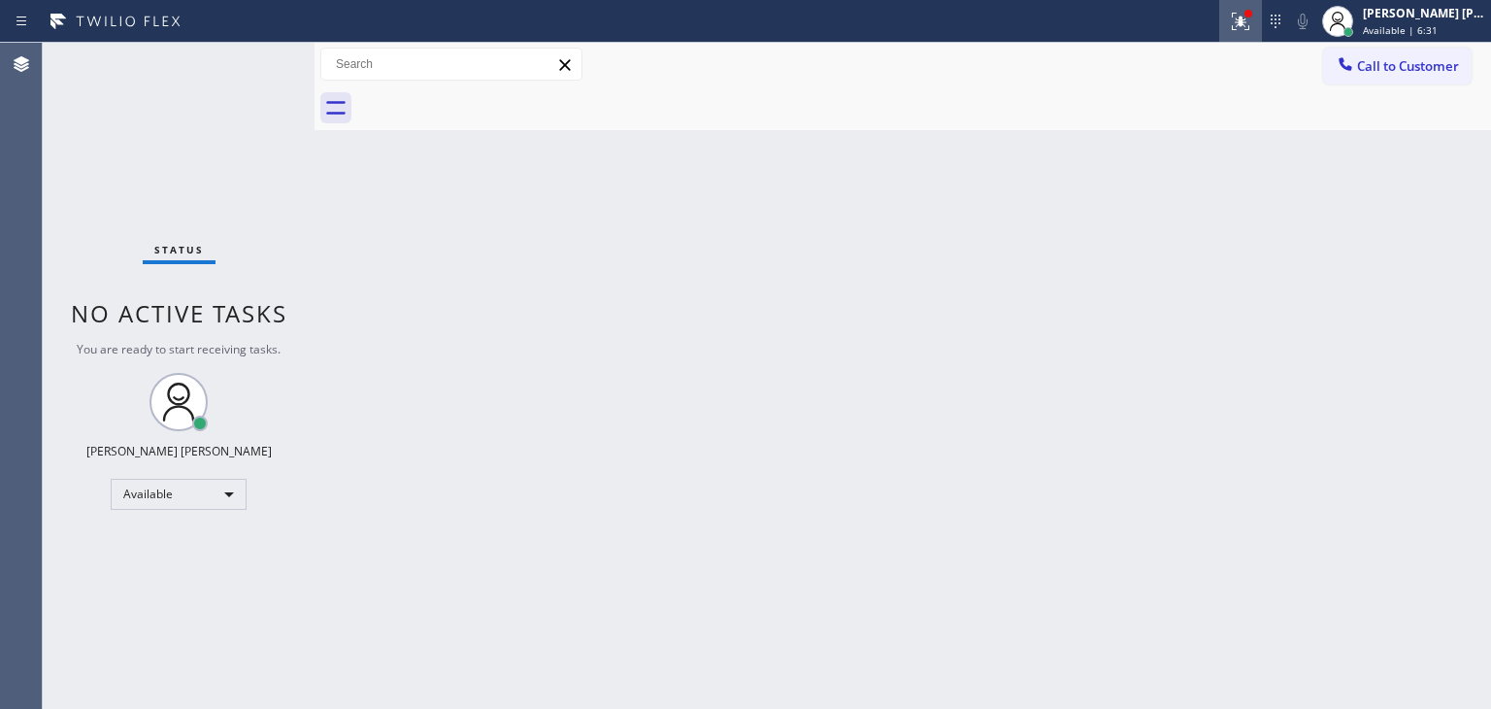
click at [1253, 24] on icon at bounding box center [1240, 21] width 23 height 23
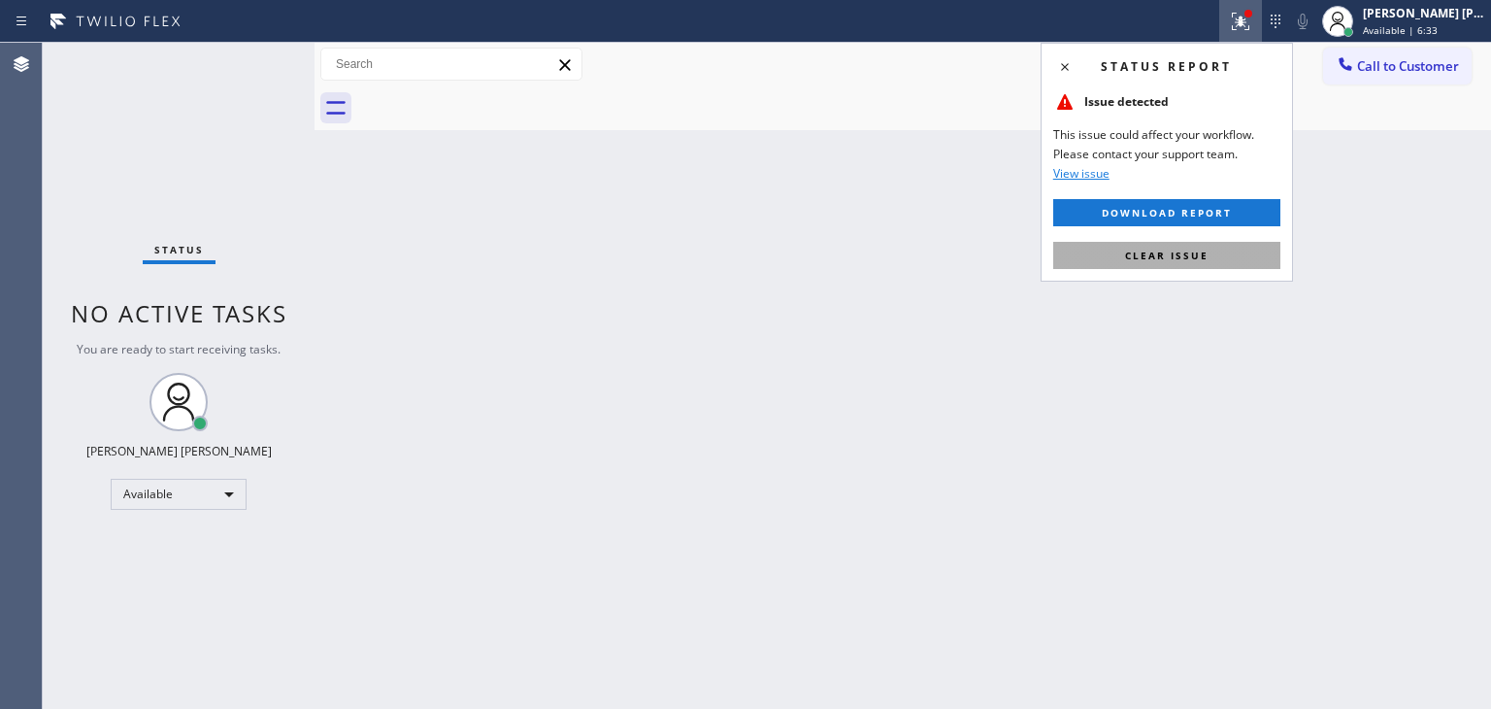
click at [1165, 261] on span "Clear issue" at bounding box center [1167, 256] width 84 height 14
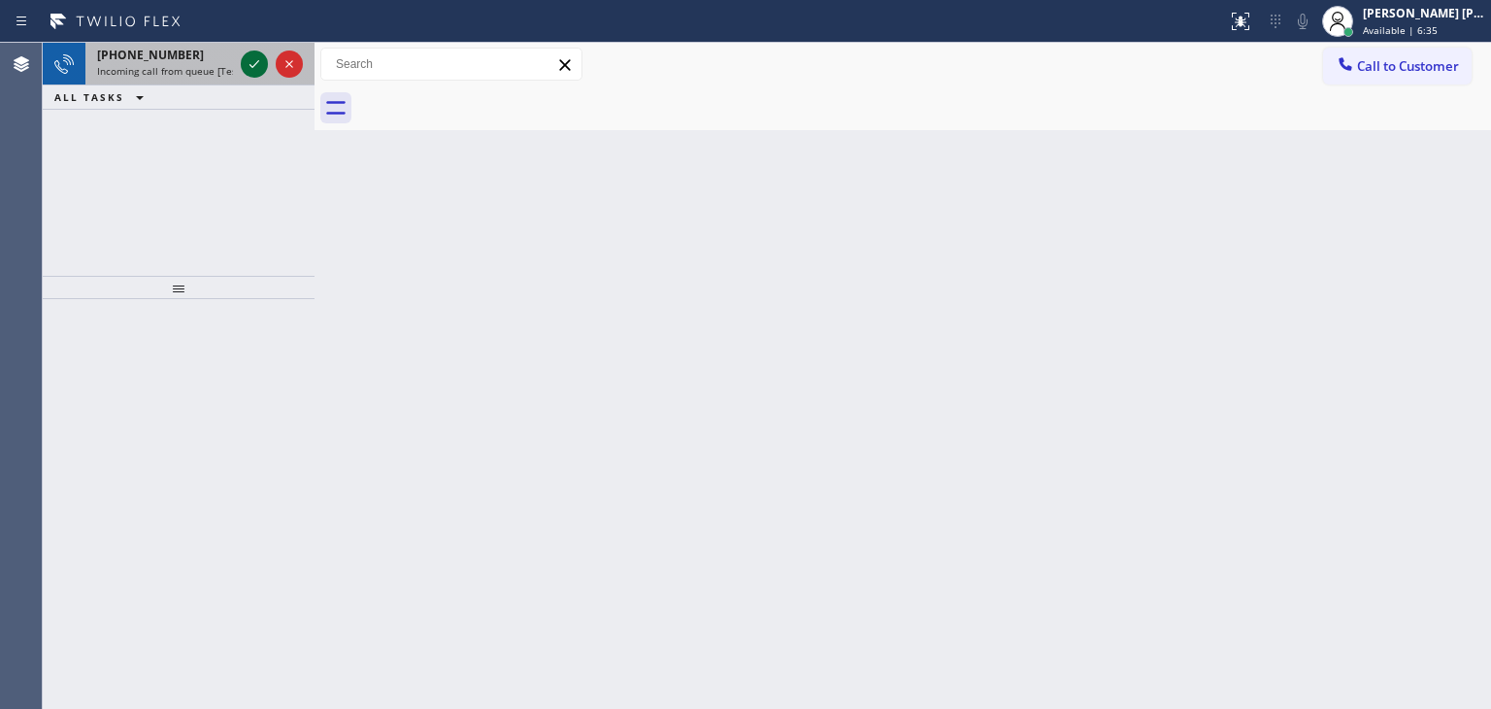
click at [252, 64] on icon at bounding box center [254, 63] width 23 height 23
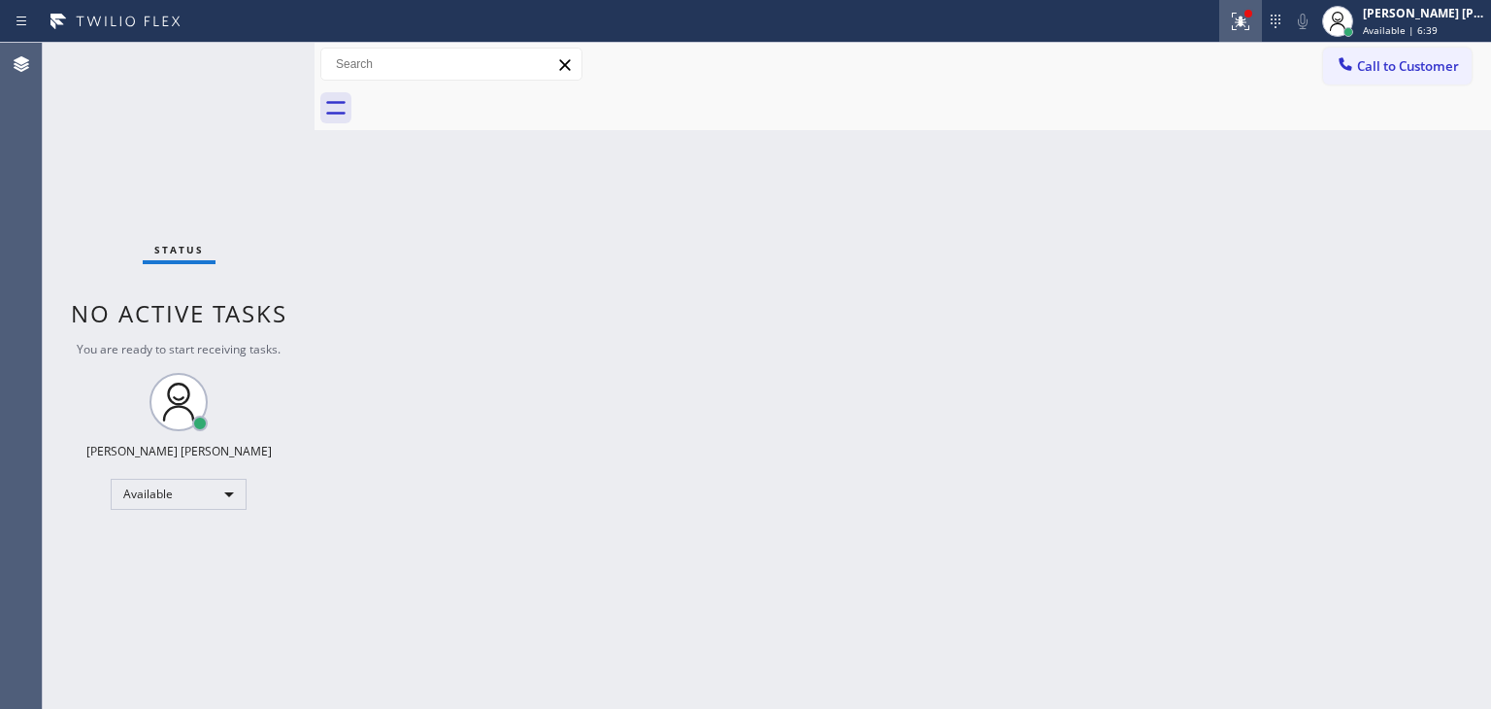
click at [1253, 27] on icon at bounding box center [1240, 21] width 23 height 23
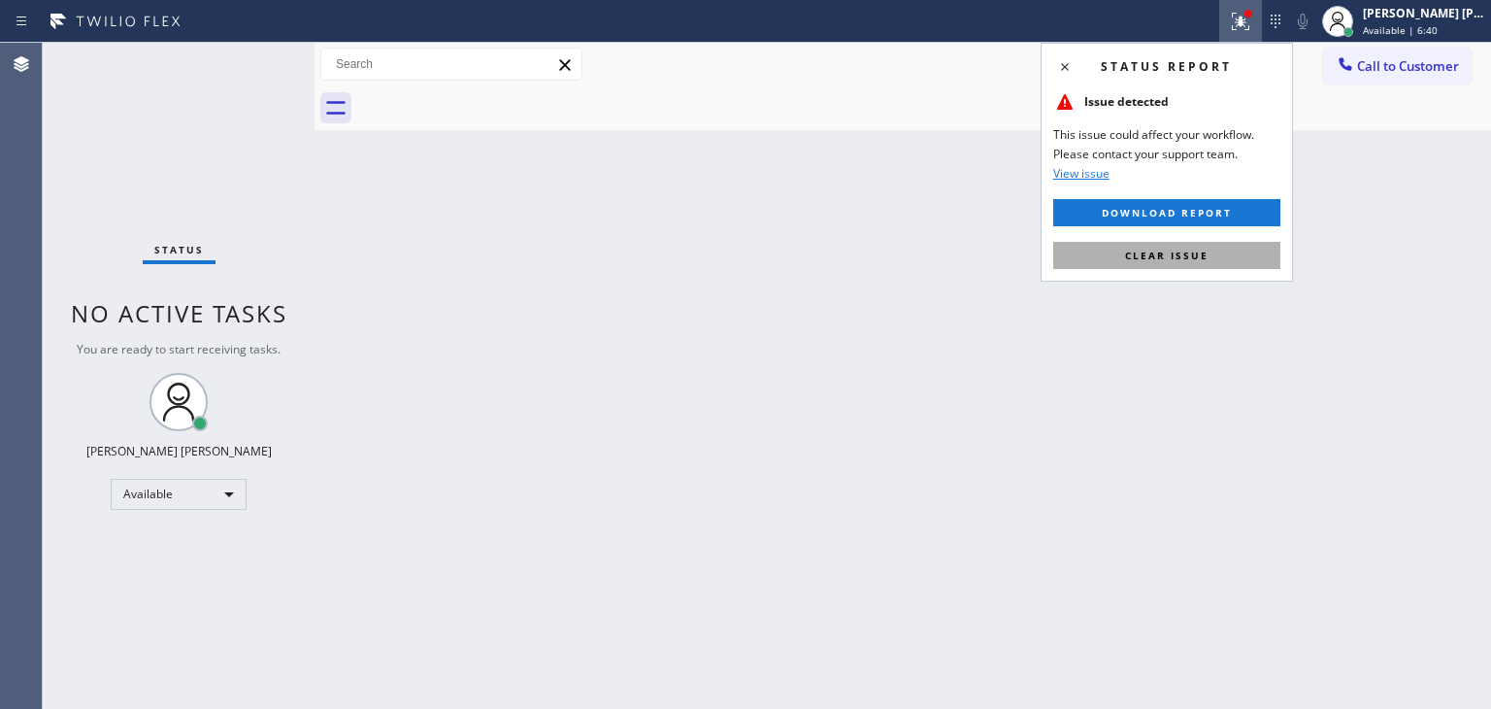
click at [1161, 253] on span "Clear issue" at bounding box center [1167, 256] width 84 height 14
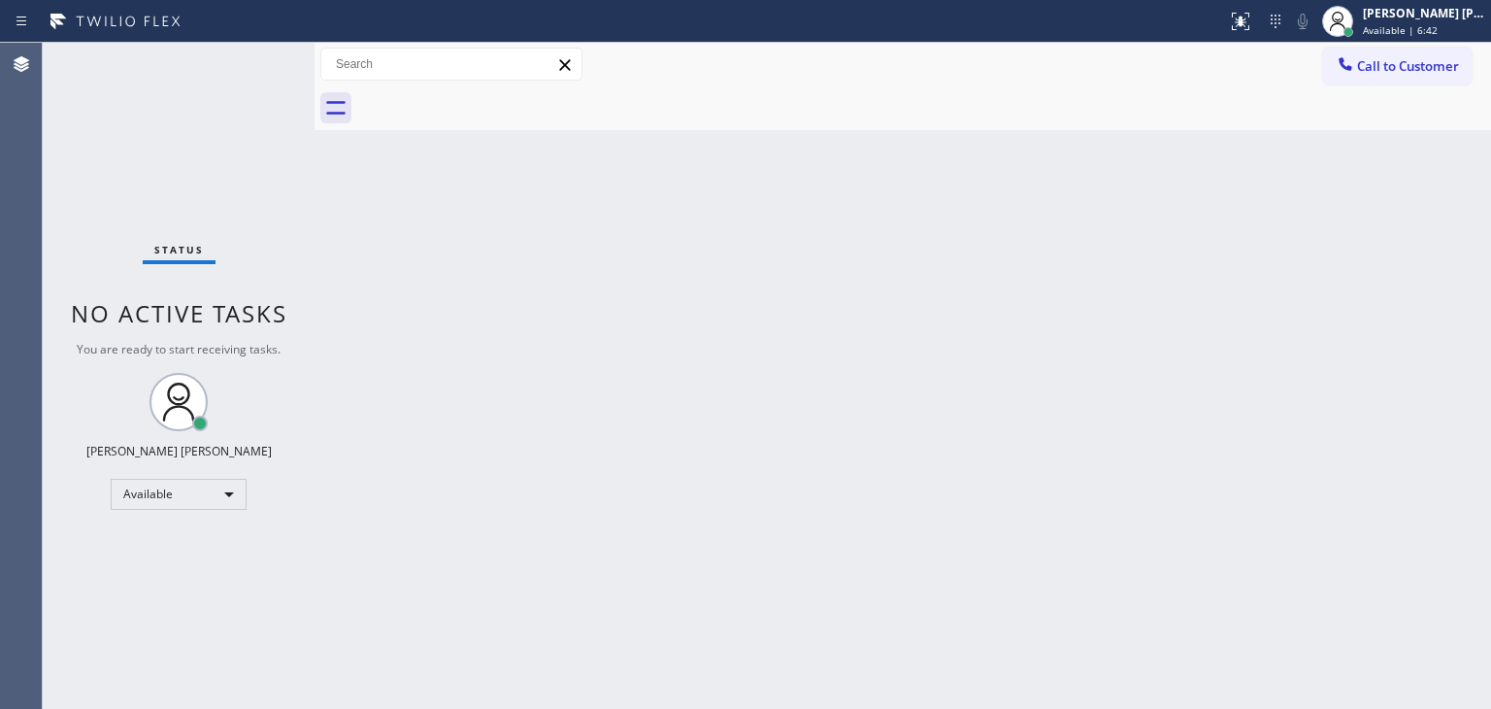
click at [244, 55] on div "Status No active tasks You are ready to start receiving tasks. [PERSON_NAME] [P…" at bounding box center [179, 376] width 272 height 666
click at [257, 63] on div "Status No active tasks You are ready to start receiving tasks. [PERSON_NAME] [P…" at bounding box center [179, 376] width 272 height 666
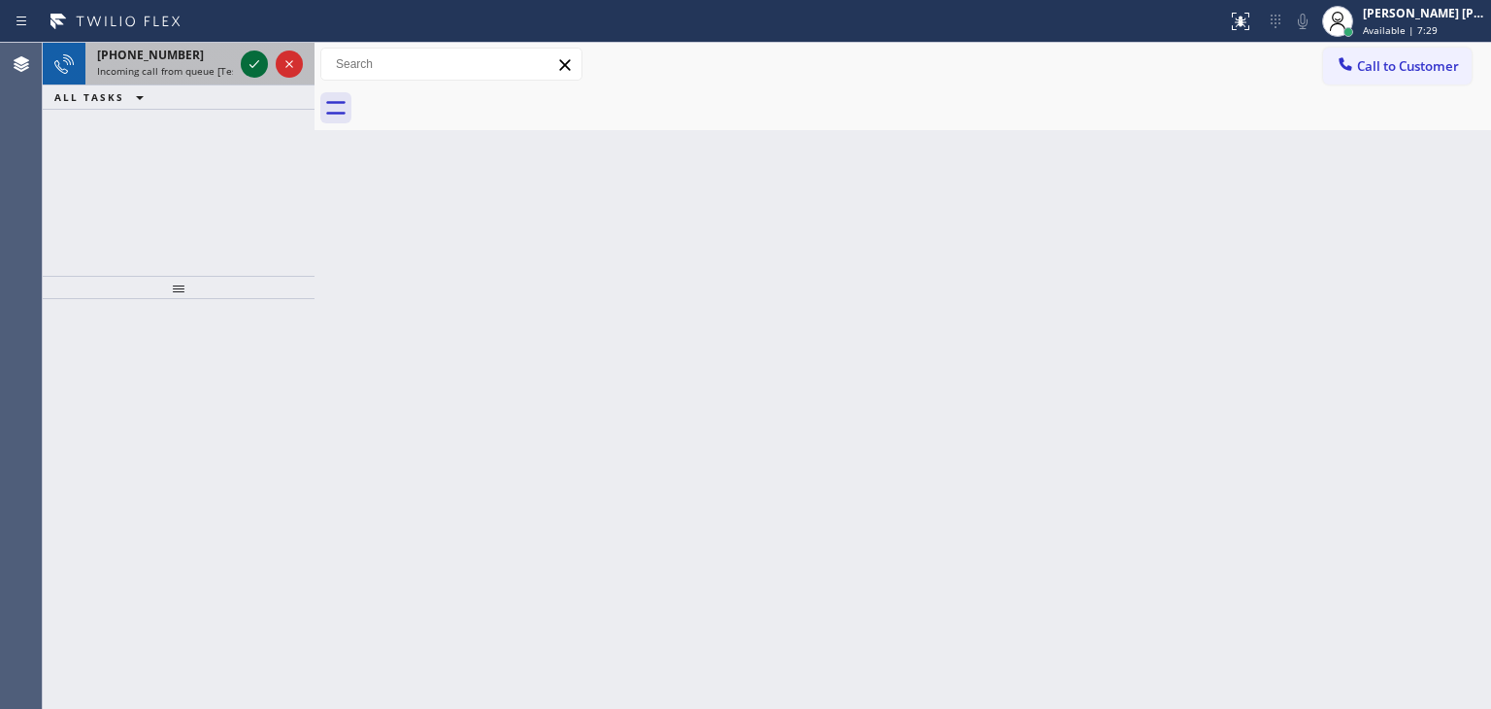
click at [257, 63] on icon at bounding box center [254, 63] width 23 height 23
click at [251, 69] on icon at bounding box center [254, 63] width 23 height 23
click at [255, 66] on icon at bounding box center [254, 63] width 23 height 23
click at [245, 60] on icon at bounding box center [254, 63] width 23 height 23
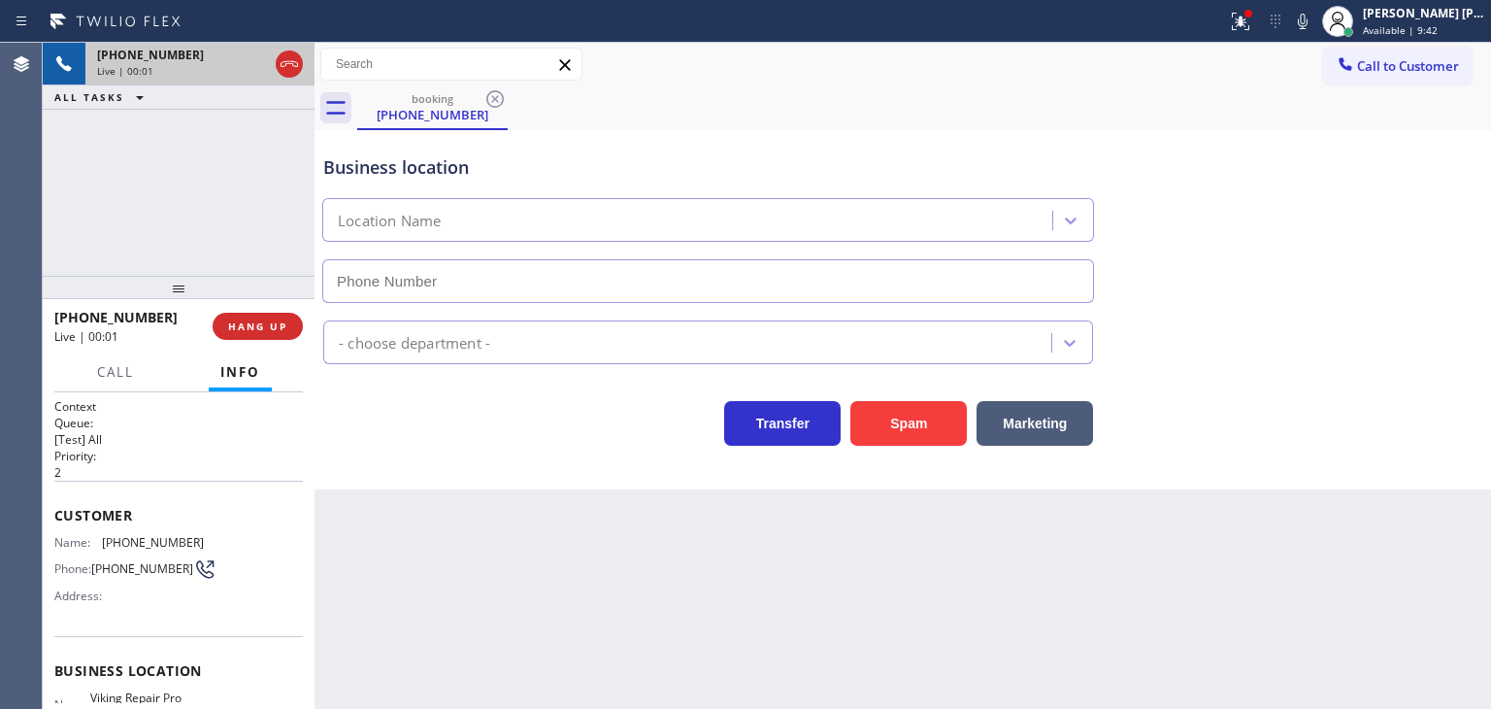
type input "(732) 800-9211"
click at [1308, 25] on icon at bounding box center [1303, 22] width 10 height 16
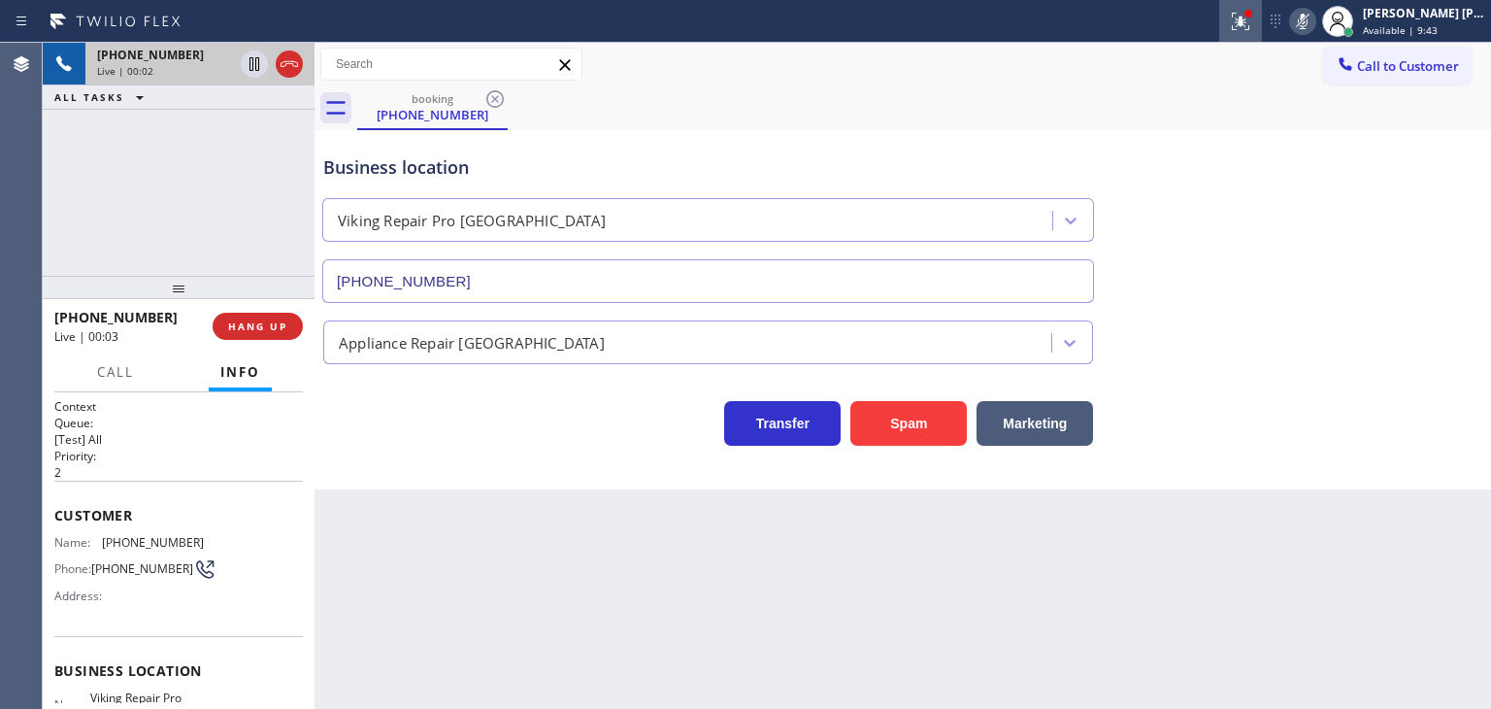
click at [1253, 26] on icon at bounding box center [1240, 21] width 23 height 23
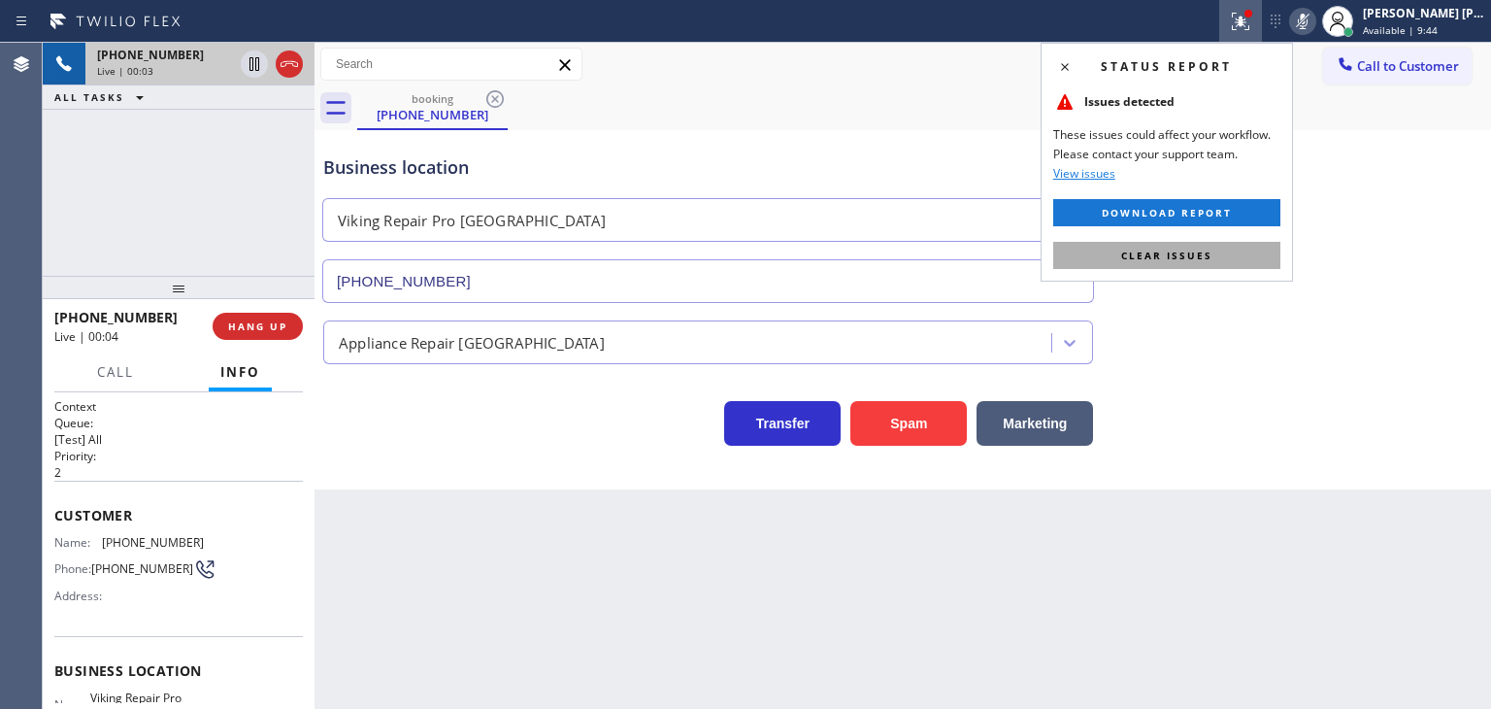
click at [1182, 257] on span "Clear issues" at bounding box center [1167, 256] width 91 height 14
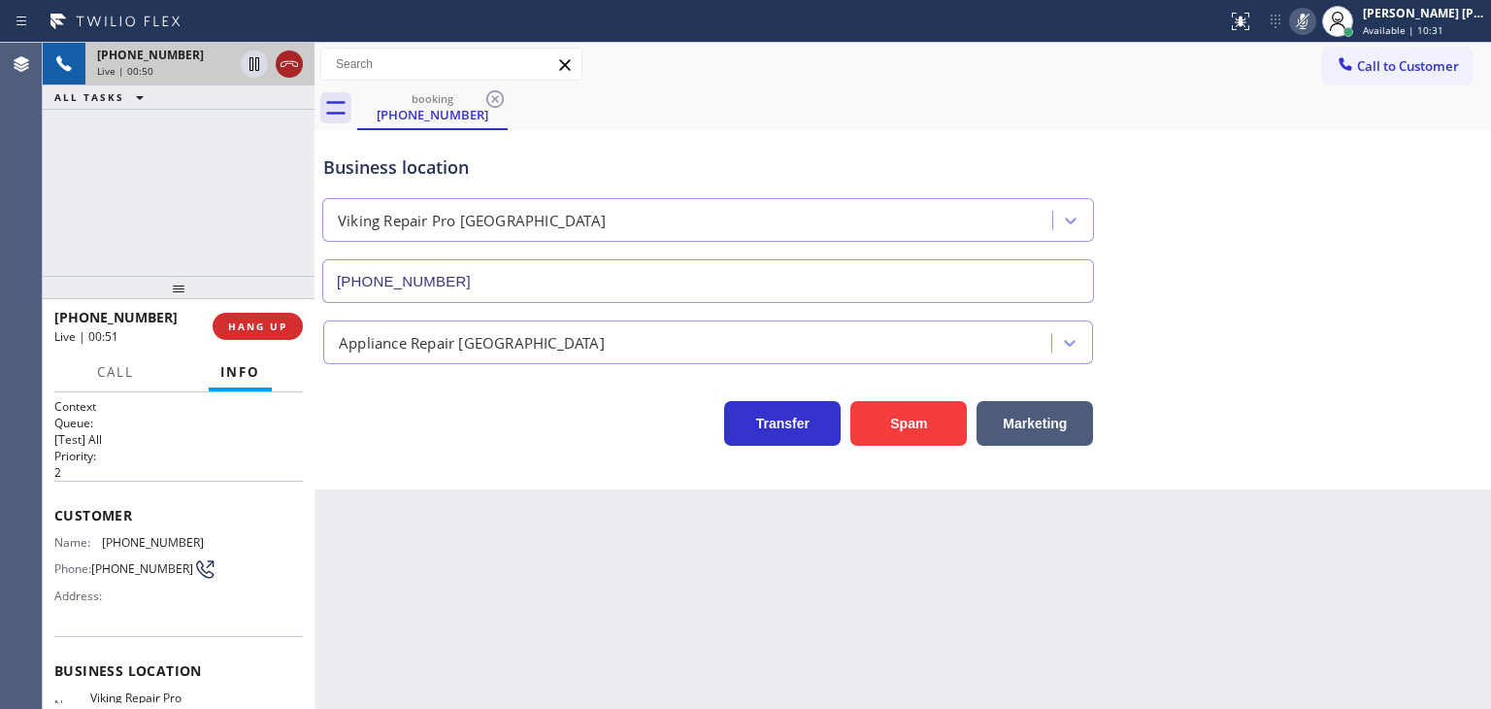
click at [285, 60] on icon at bounding box center [289, 63] width 23 height 23
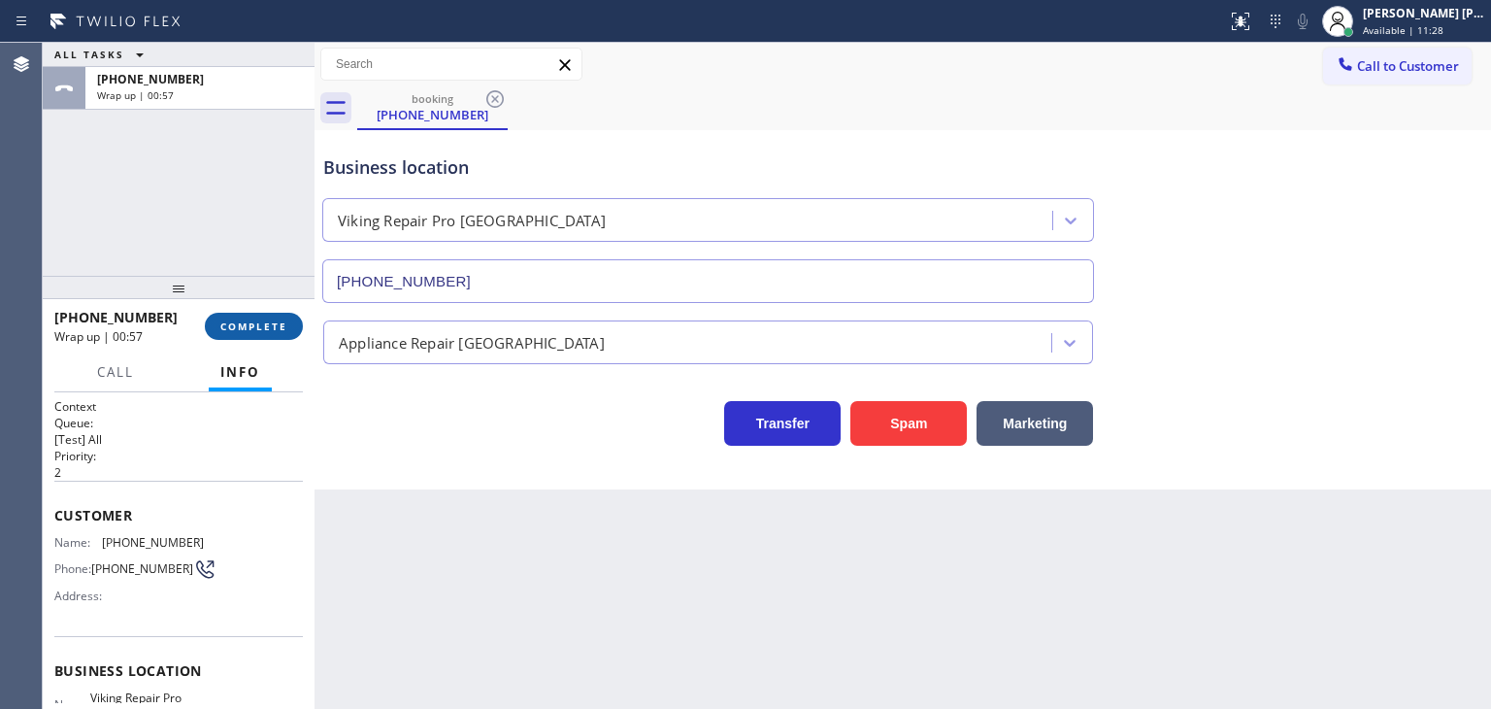
click at [273, 338] on button "COMPLETE" at bounding box center [254, 326] width 98 height 27
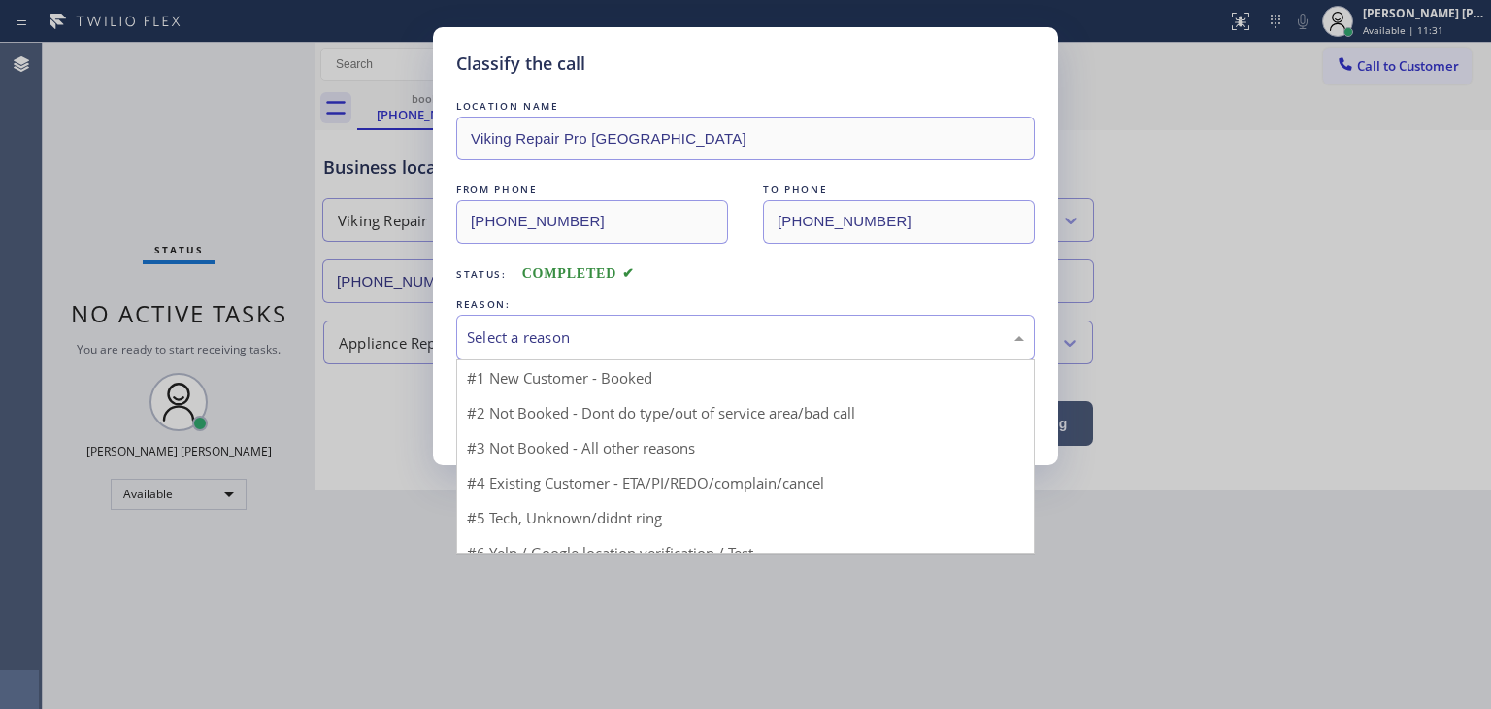
click at [540, 335] on div "Select a reason" at bounding box center [745, 337] width 557 height 22
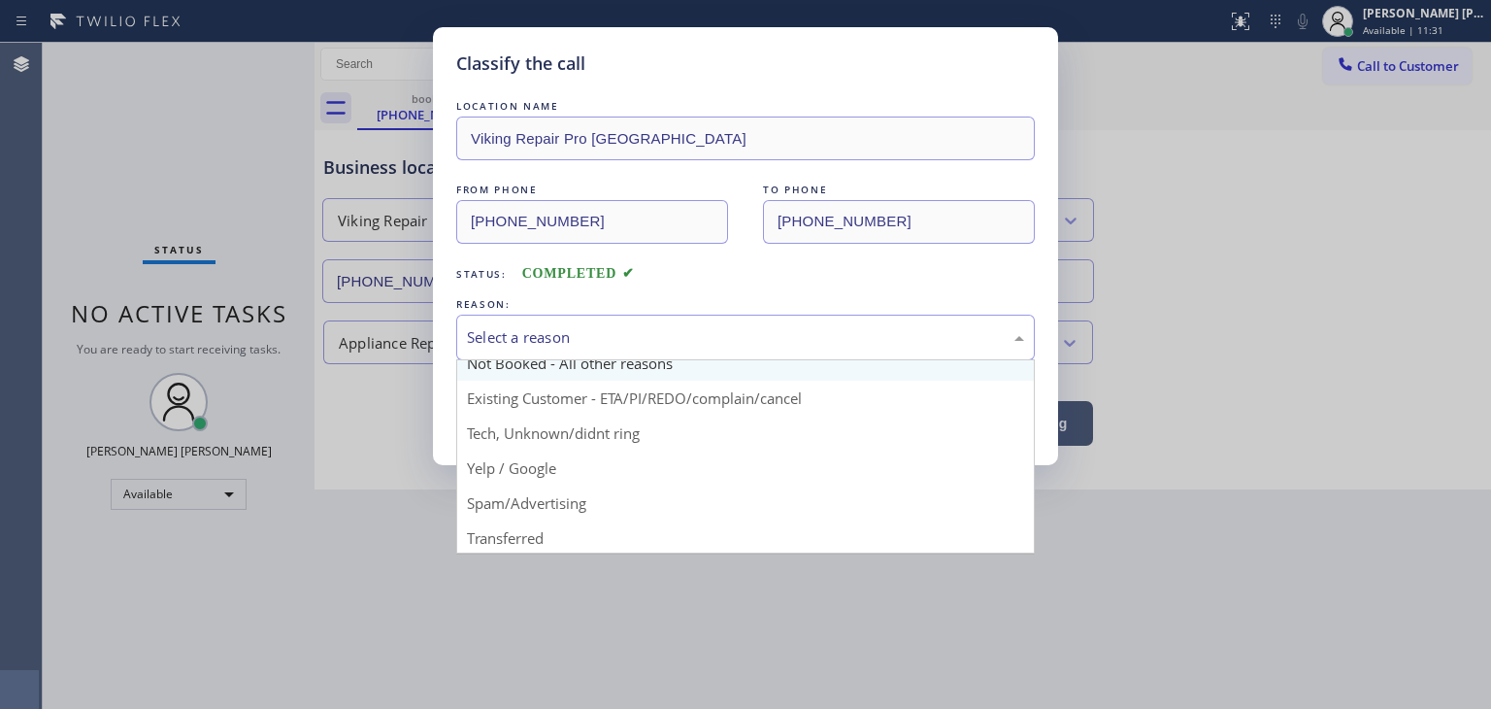
scroll to position [97, 0]
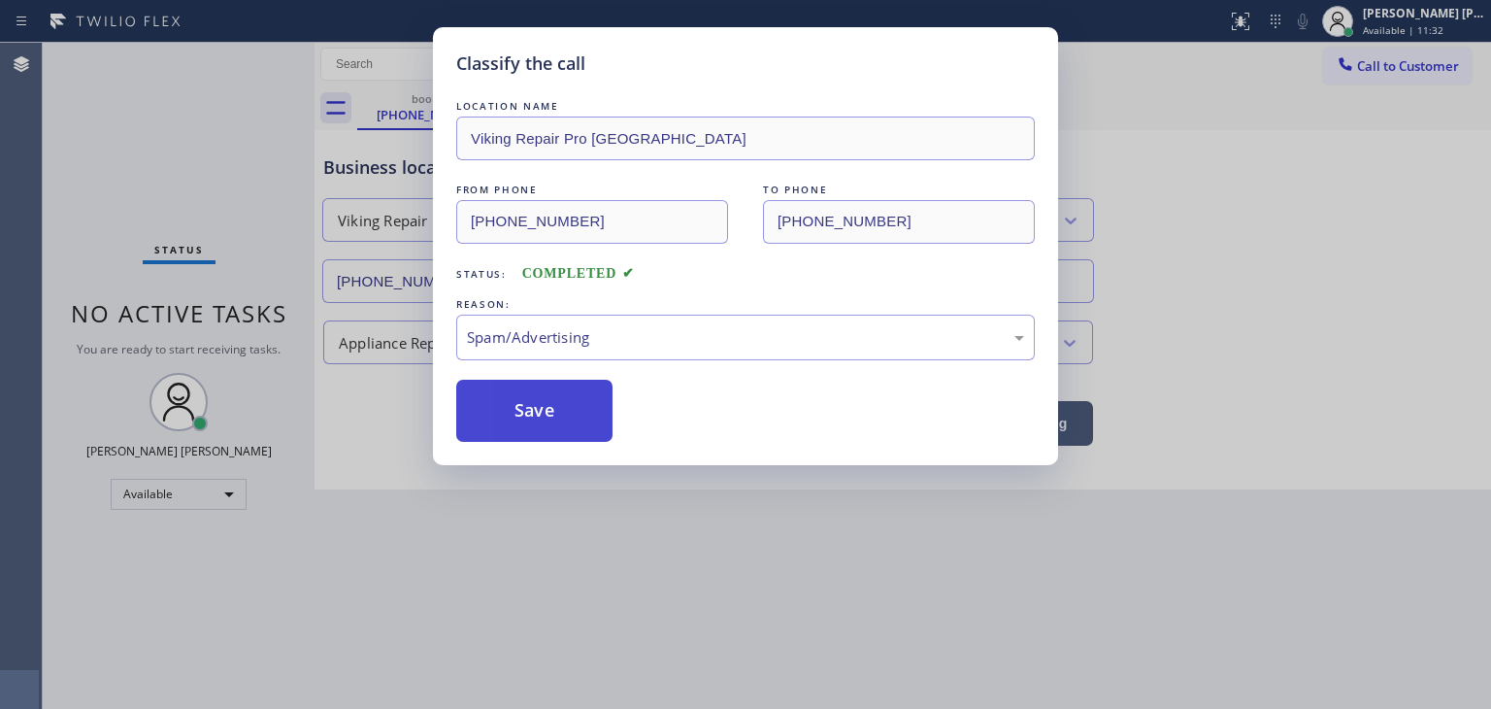
click at [548, 413] on button "Save" at bounding box center [534, 411] width 156 height 62
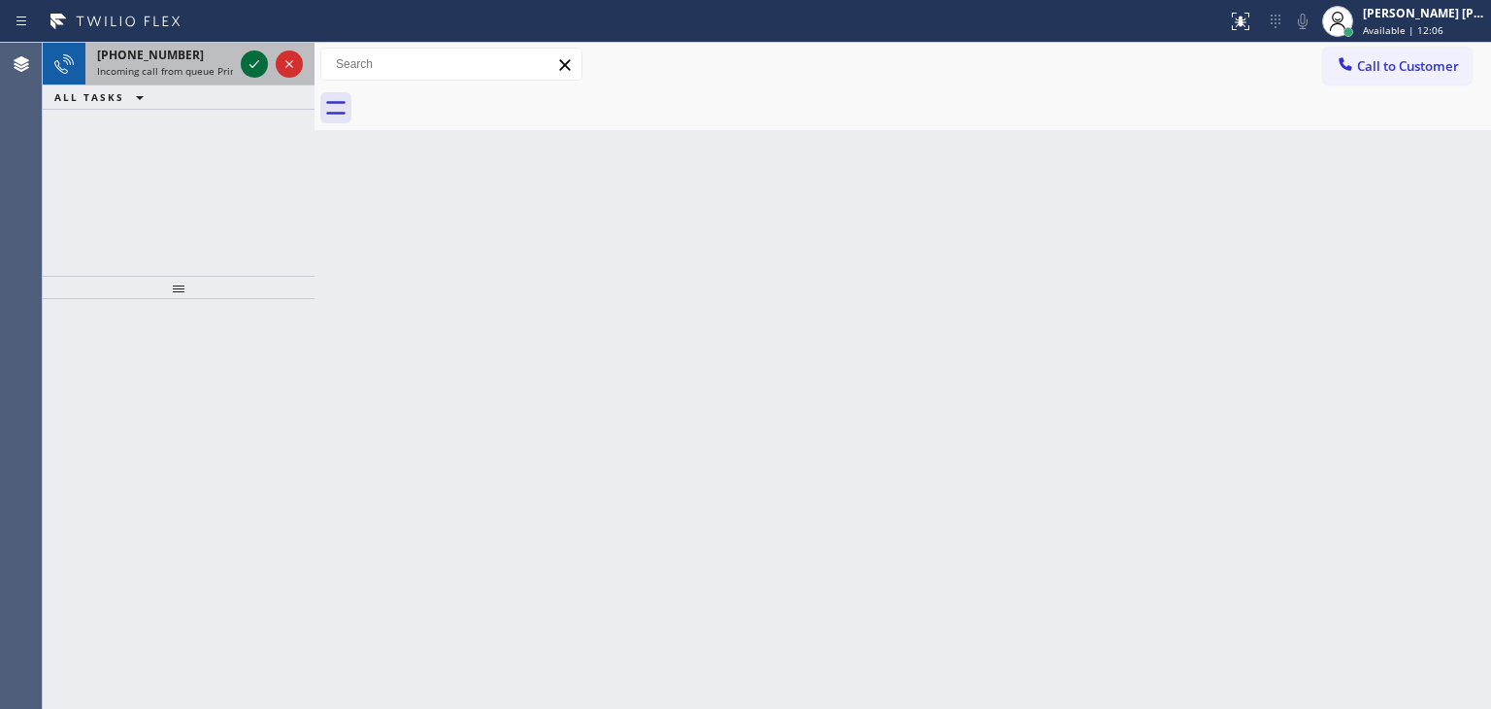
click at [251, 62] on icon at bounding box center [254, 63] width 23 height 23
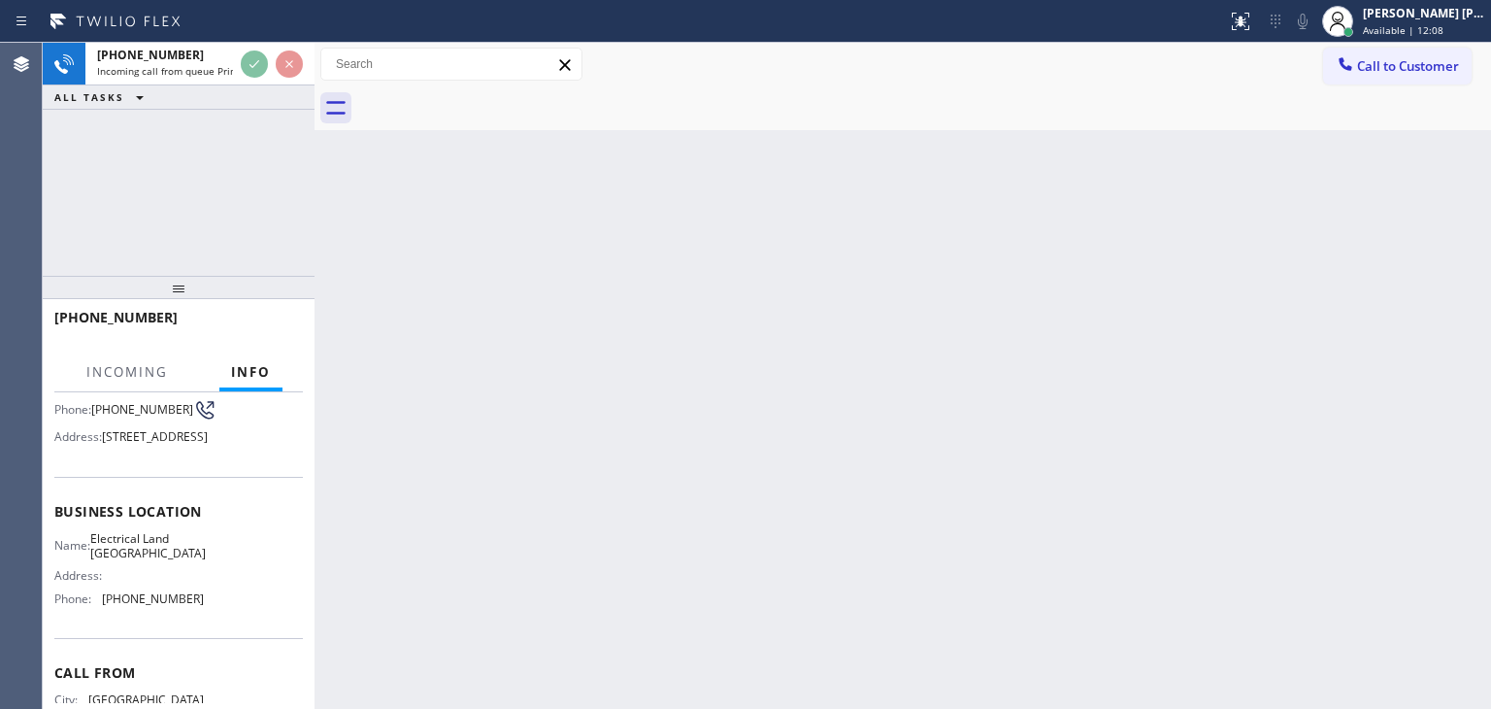
scroll to position [194, 0]
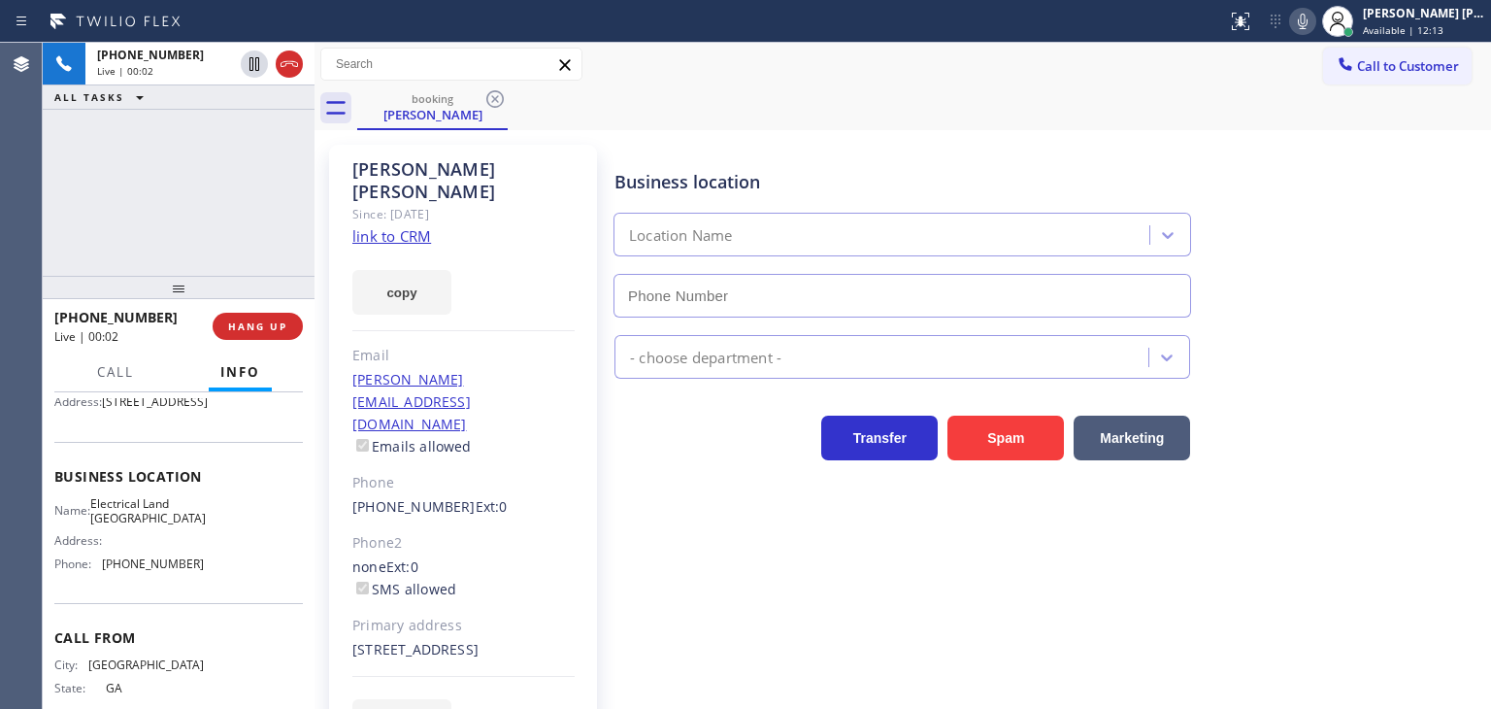
type input "(310) 736-1736"
click at [1315, 22] on icon at bounding box center [1302, 21] width 23 height 23
drag, startPoint x: 1330, startPoint y: 20, endPoint x: 1252, endPoint y: 24, distance: 78.7
click at [1315, 20] on icon at bounding box center [1302, 21] width 23 height 23
click at [407, 226] on link "link to CRM" at bounding box center [391, 235] width 79 height 19
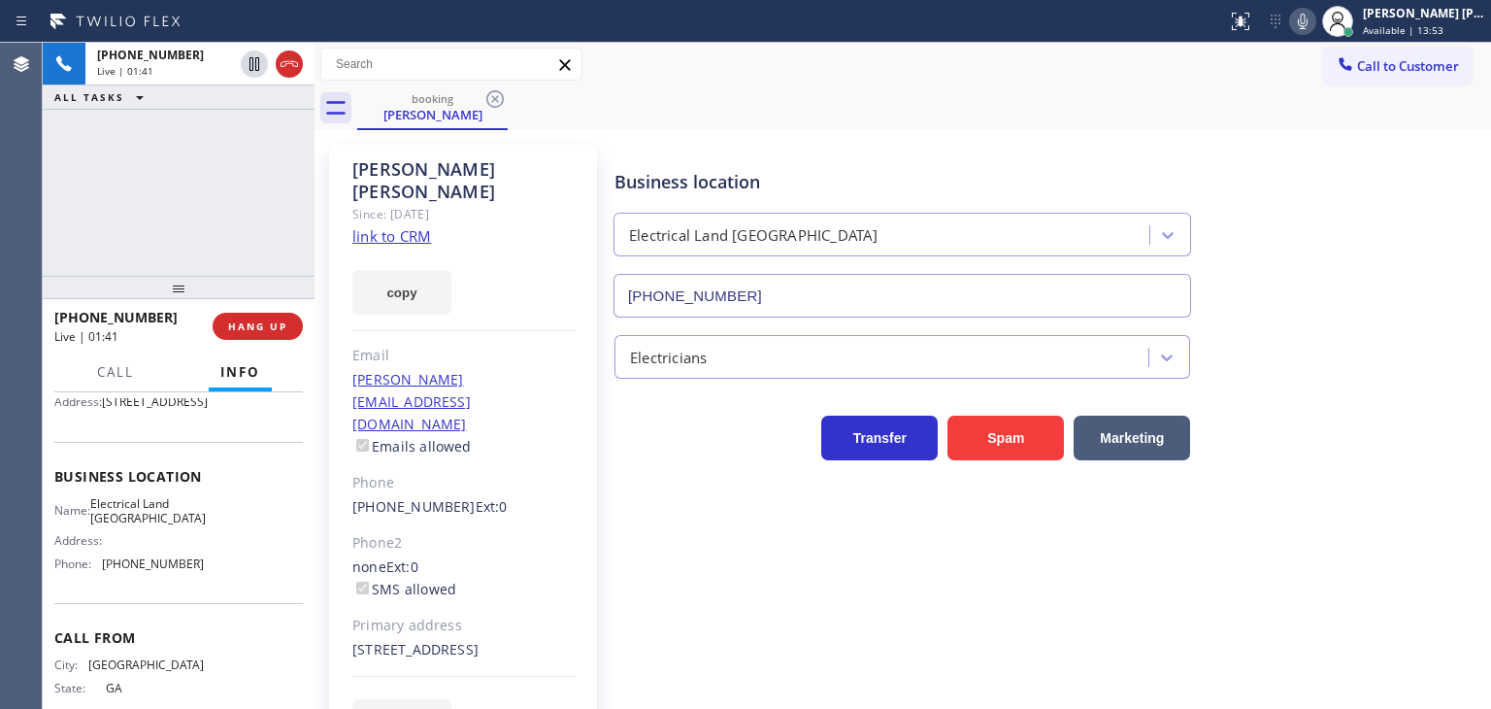
click at [1315, 20] on icon at bounding box center [1302, 21] width 23 height 23
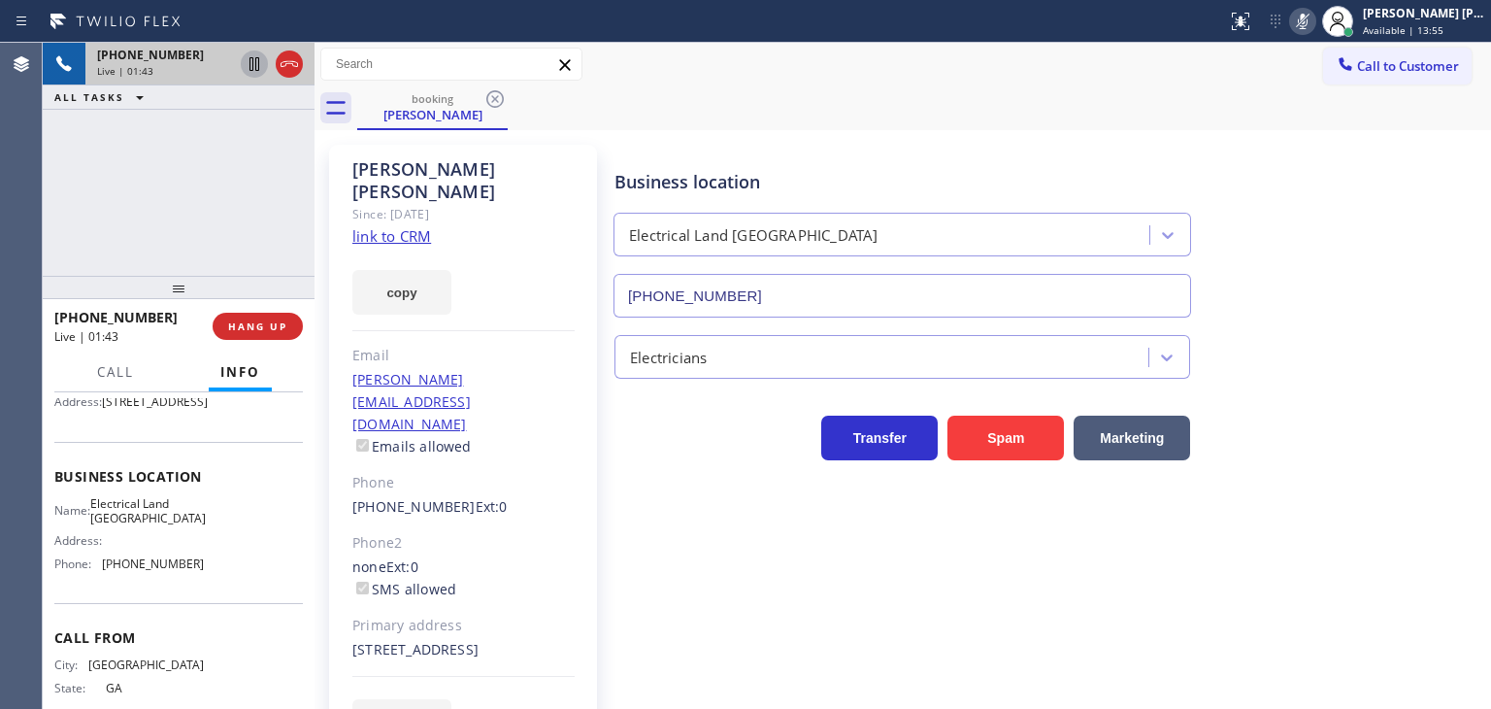
click at [251, 66] on icon at bounding box center [254, 63] width 23 height 23
click at [1317, 22] on div at bounding box center [1302, 21] width 27 height 23
click at [256, 61] on icon at bounding box center [254, 63] width 23 height 23
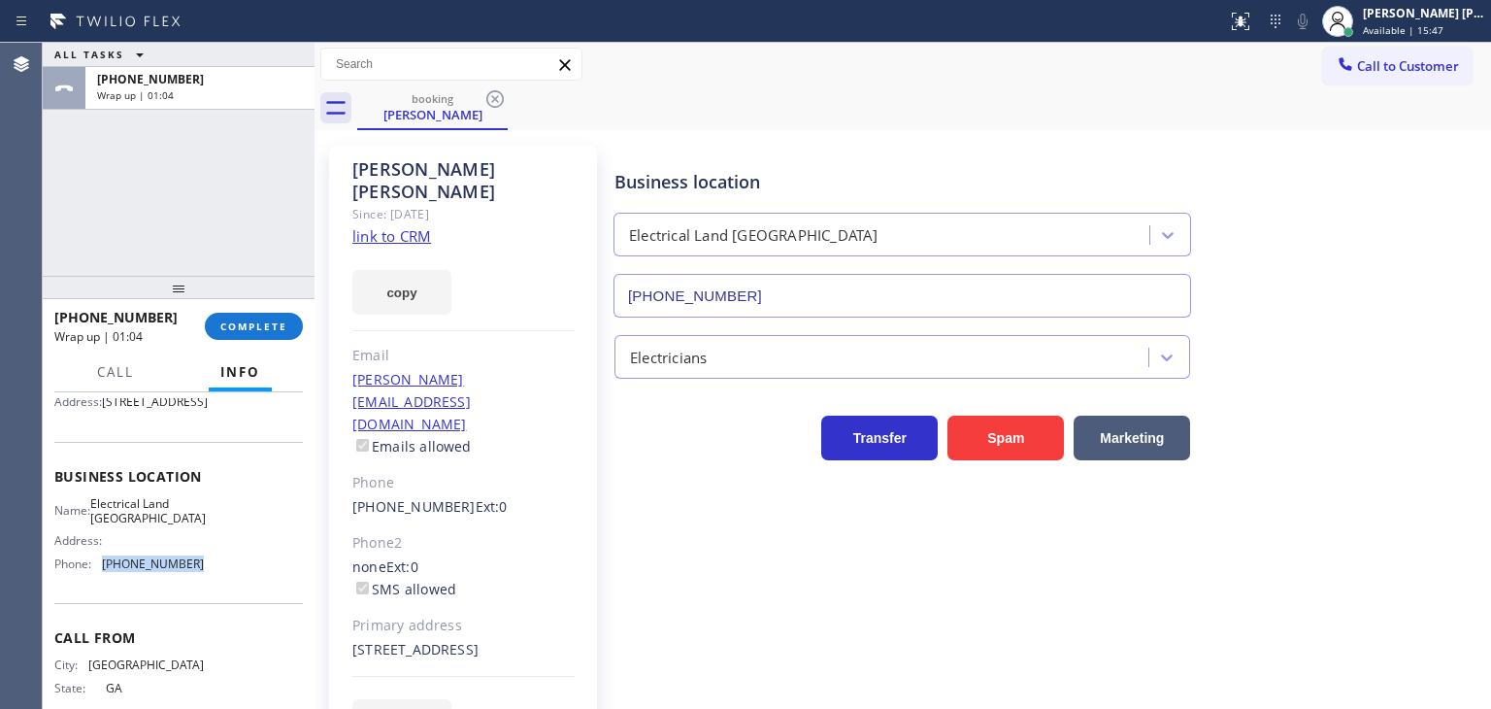
drag, startPoint x: 210, startPoint y: 609, endPoint x: 99, endPoint y: 607, distance: 110.7
click at [99, 580] on div "Name: Electrical Land Culver City Address: Phone: (310) 736-1736" at bounding box center [178, 538] width 249 height 84
copy div "(310) 736-1736"
click at [1360, 82] on button "Call to Customer" at bounding box center [1397, 66] width 149 height 37
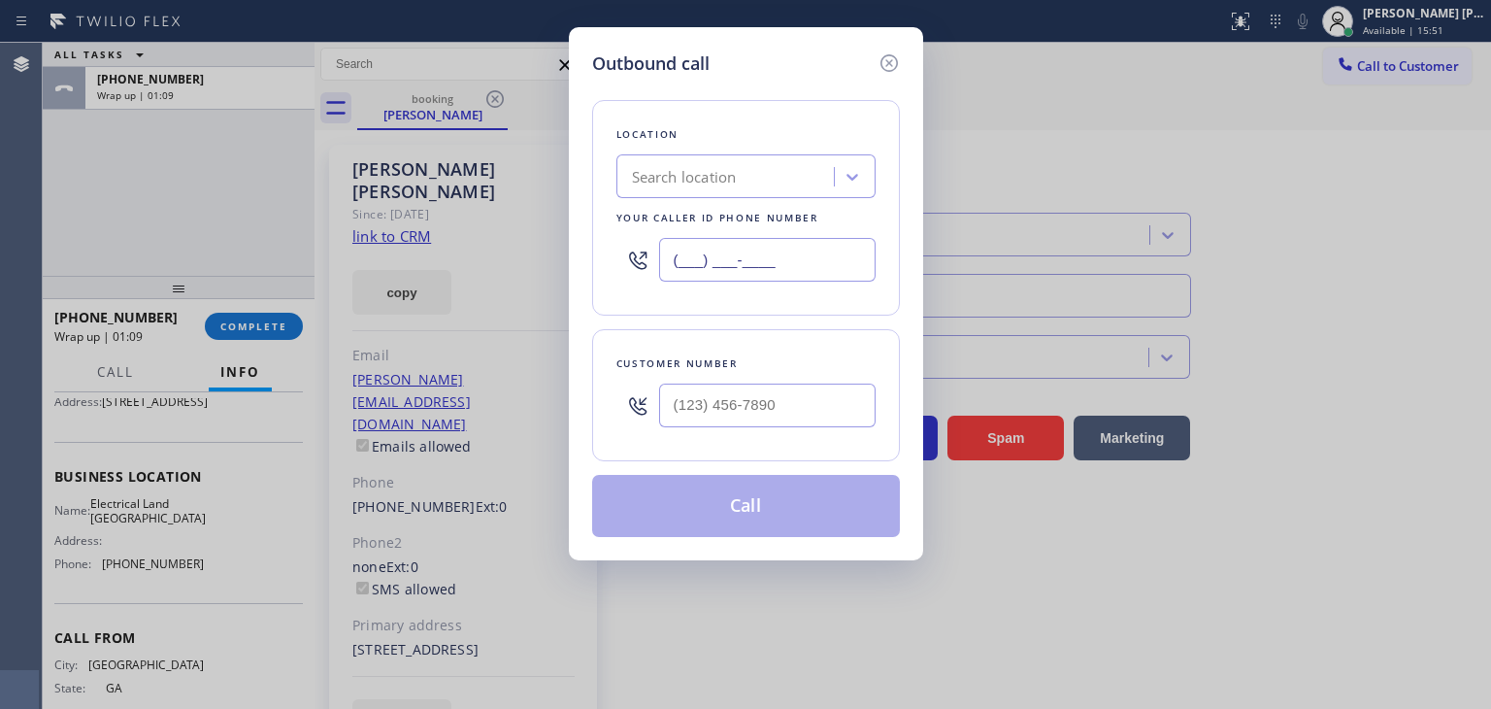
click at [827, 272] on input "(___) ___-____" at bounding box center [767, 260] width 217 height 44
paste input "310) 736-1736"
type input "(310) 736-1736"
click at [801, 400] on input "(___) ___-____" at bounding box center [767, 406] width 217 height 44
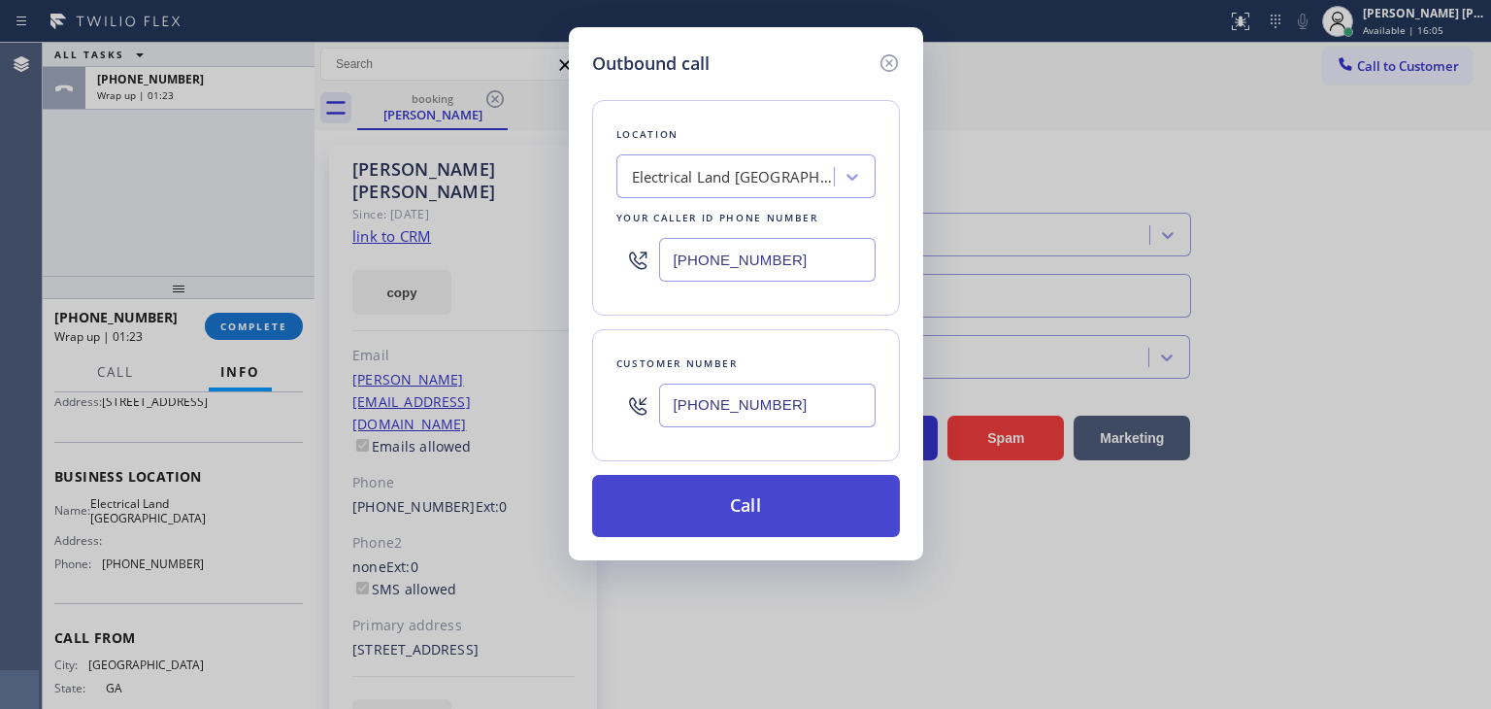
type input "(678) 488-4020"
click at [800, 510] on button "Call" at bounding box center [746, 506] width 308 height 62
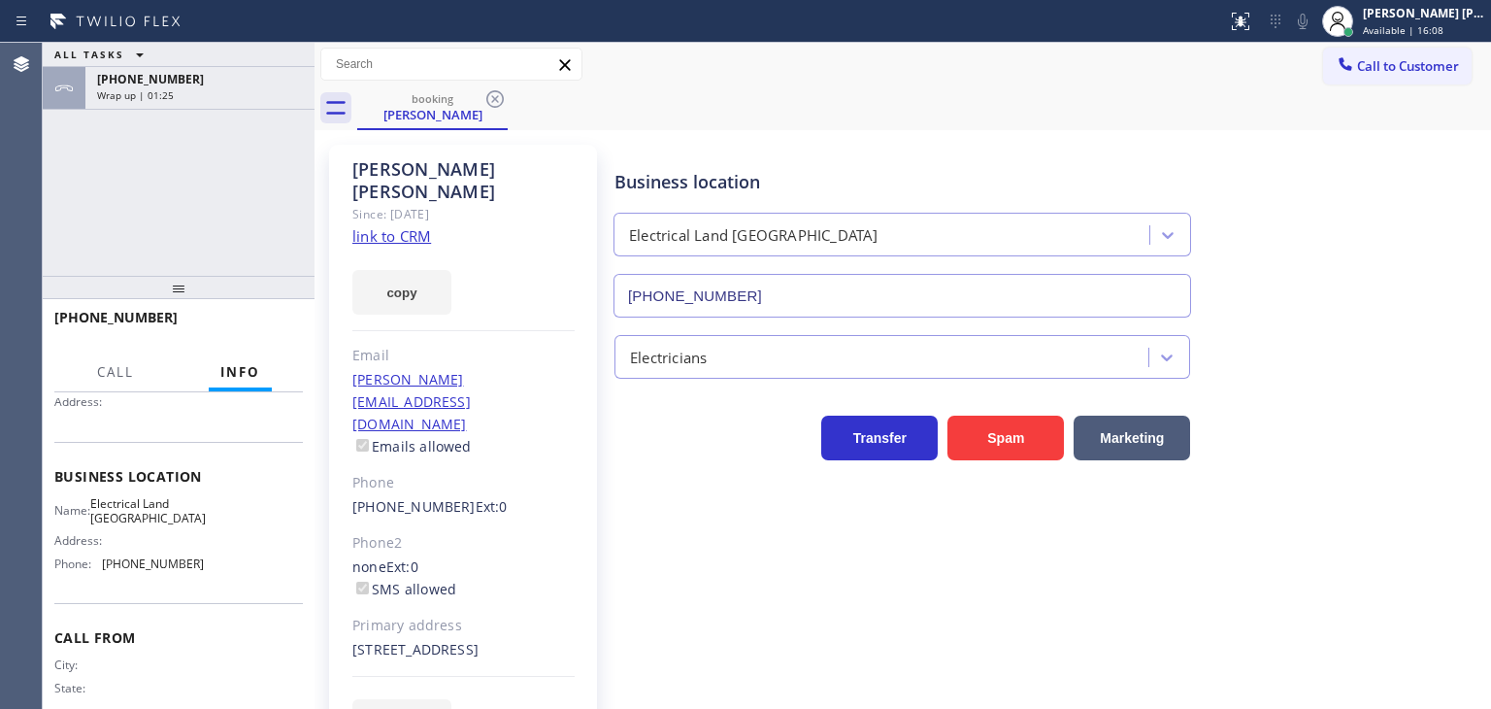
scroll to position [171, 0]
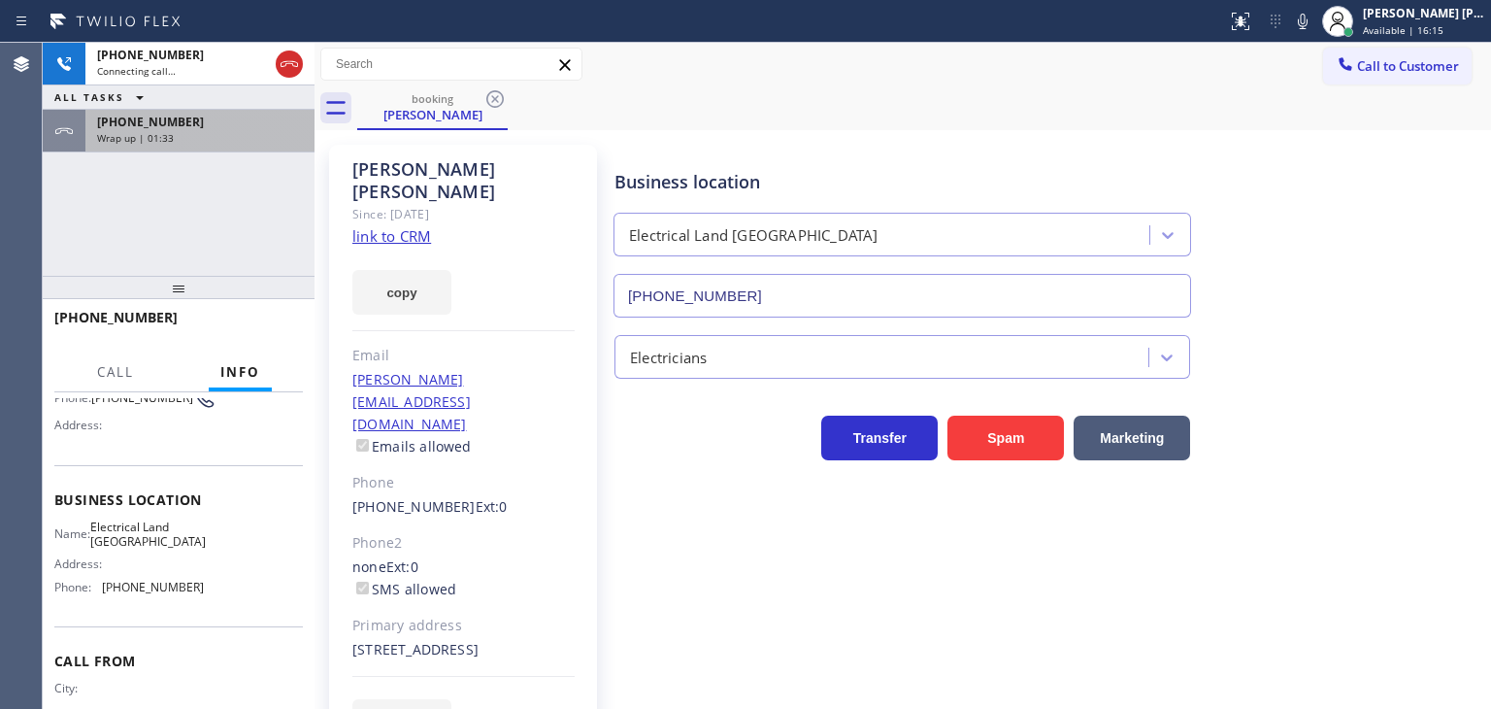
click at [200, 140] on div "Wrap up | 01:33" at bounding box center [200, 138] width 206 height 14
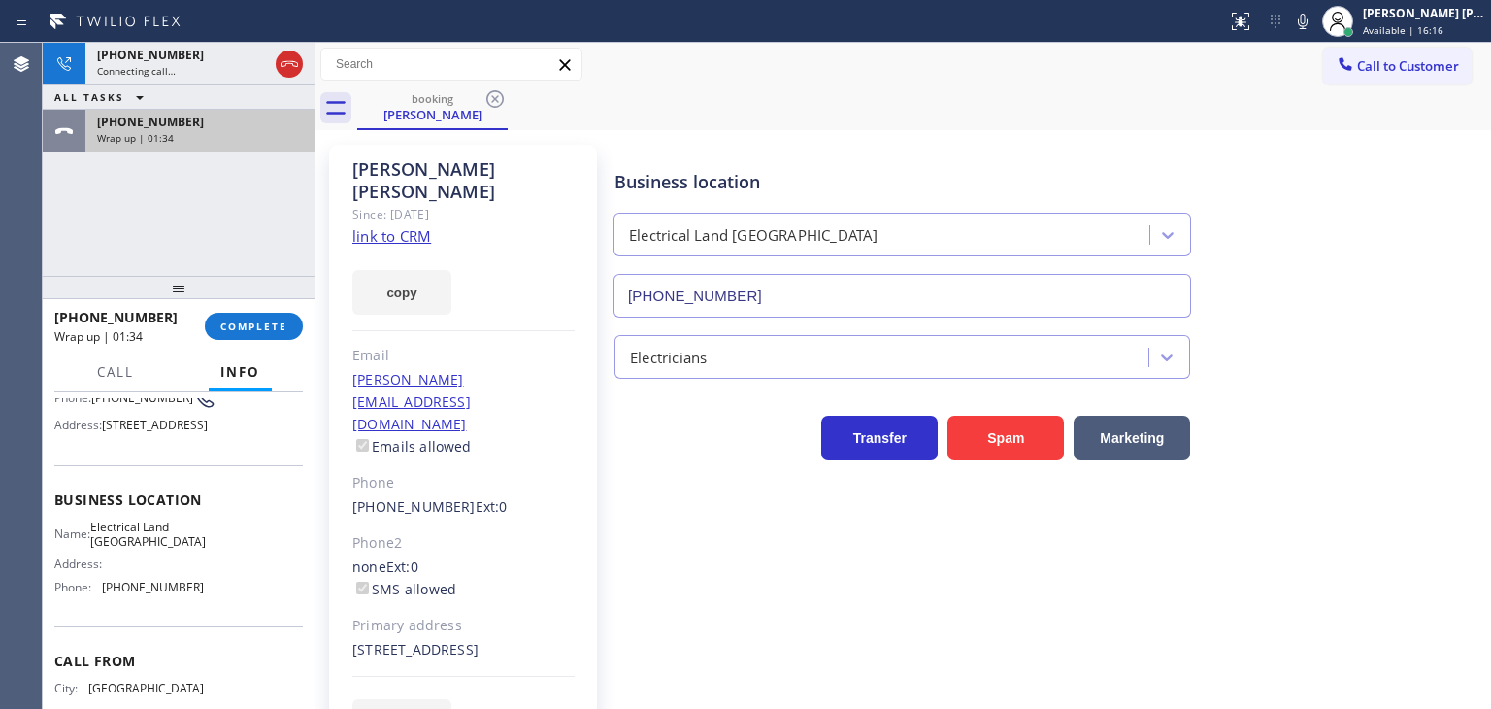
scroll to position [194, 0]
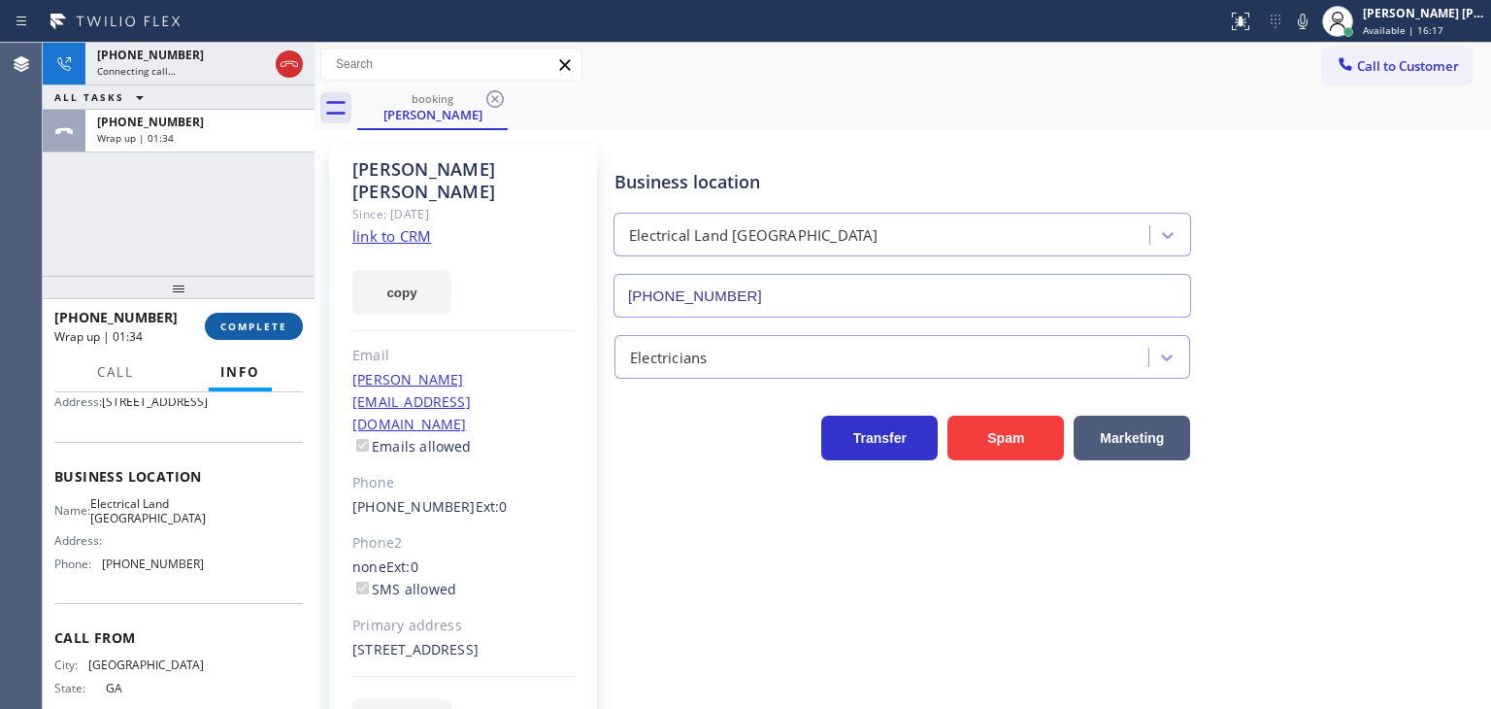
click at [265, 325] on span "COMPLETE" at bounding box center [253, 326] width 67 height 14
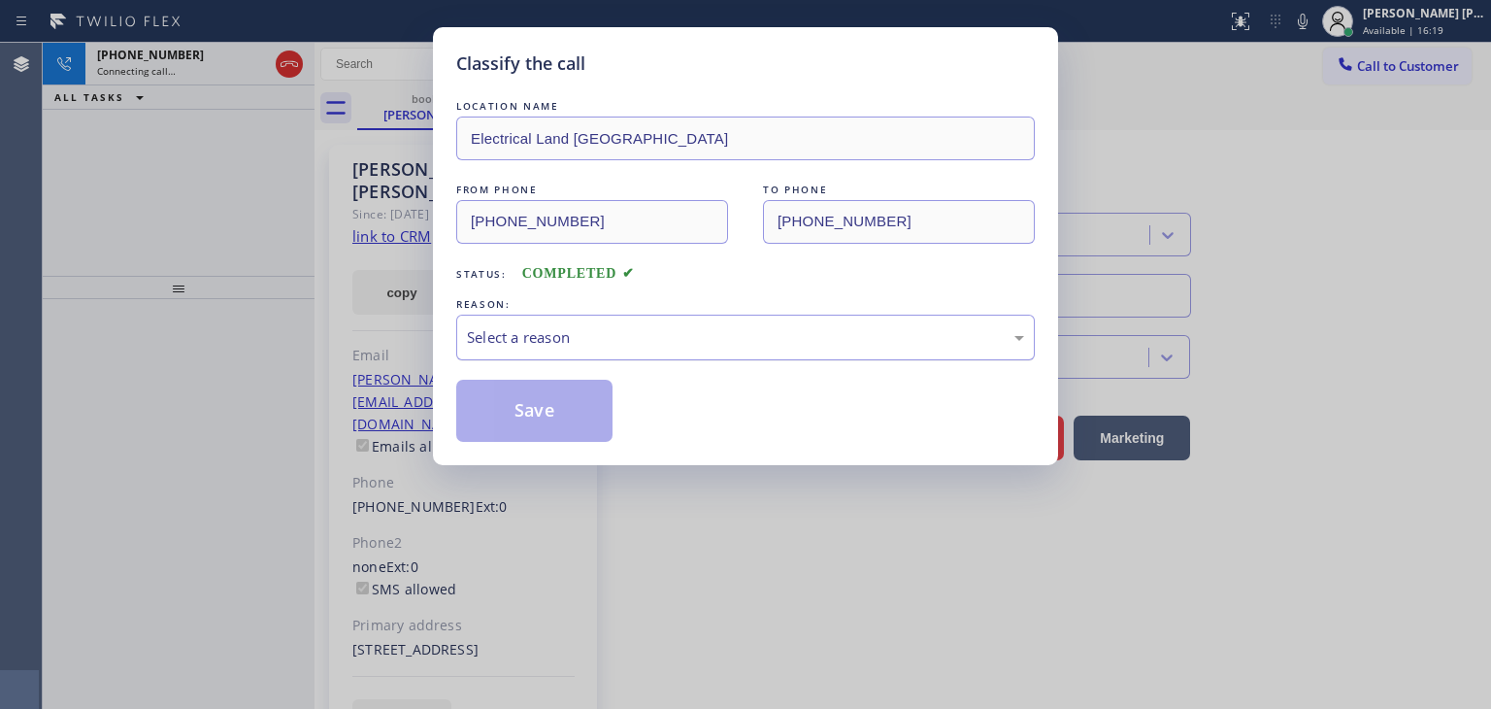
click at [632, 337] on div "Select a reason" at bounding box center [745, 337] width 557 height 22
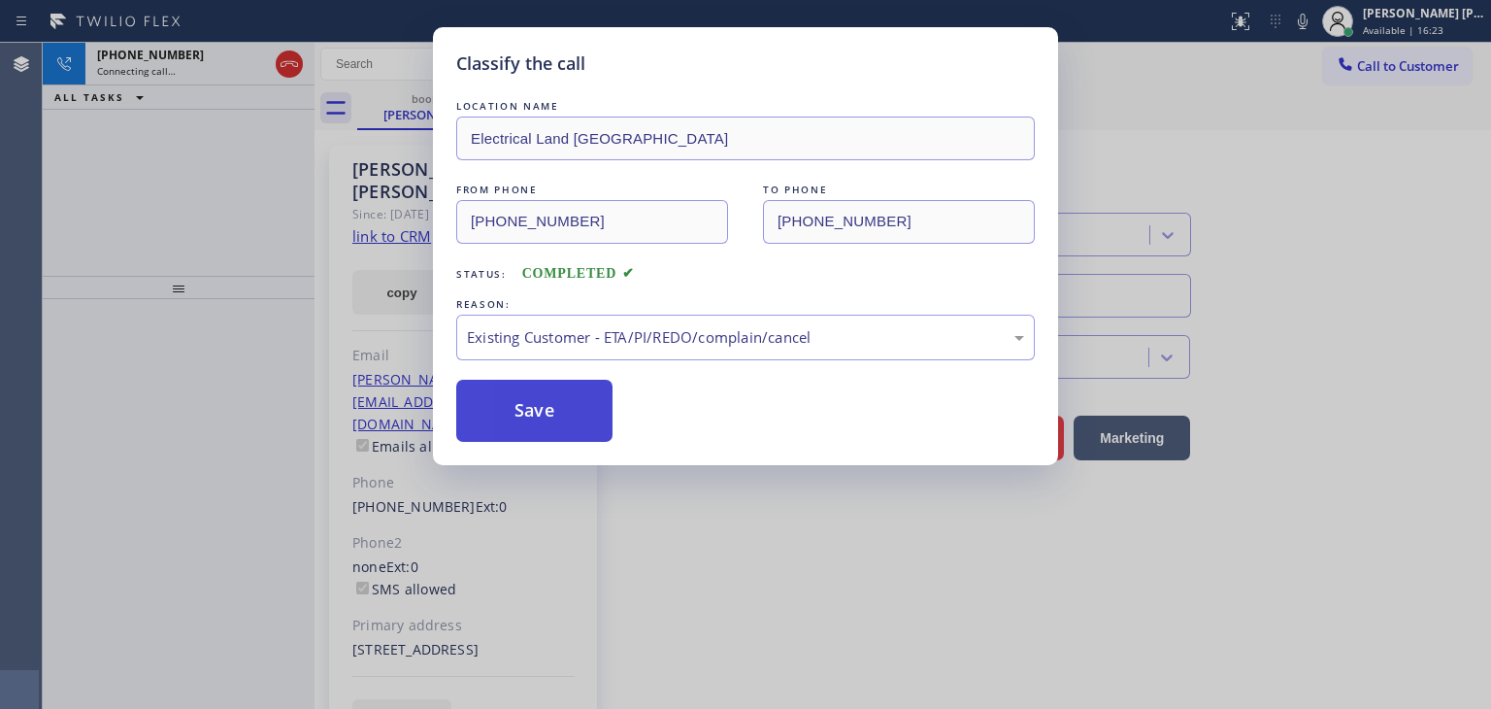
click at [555, 410] on button "Save" at bounding box center [534, 411] width 156 height 62
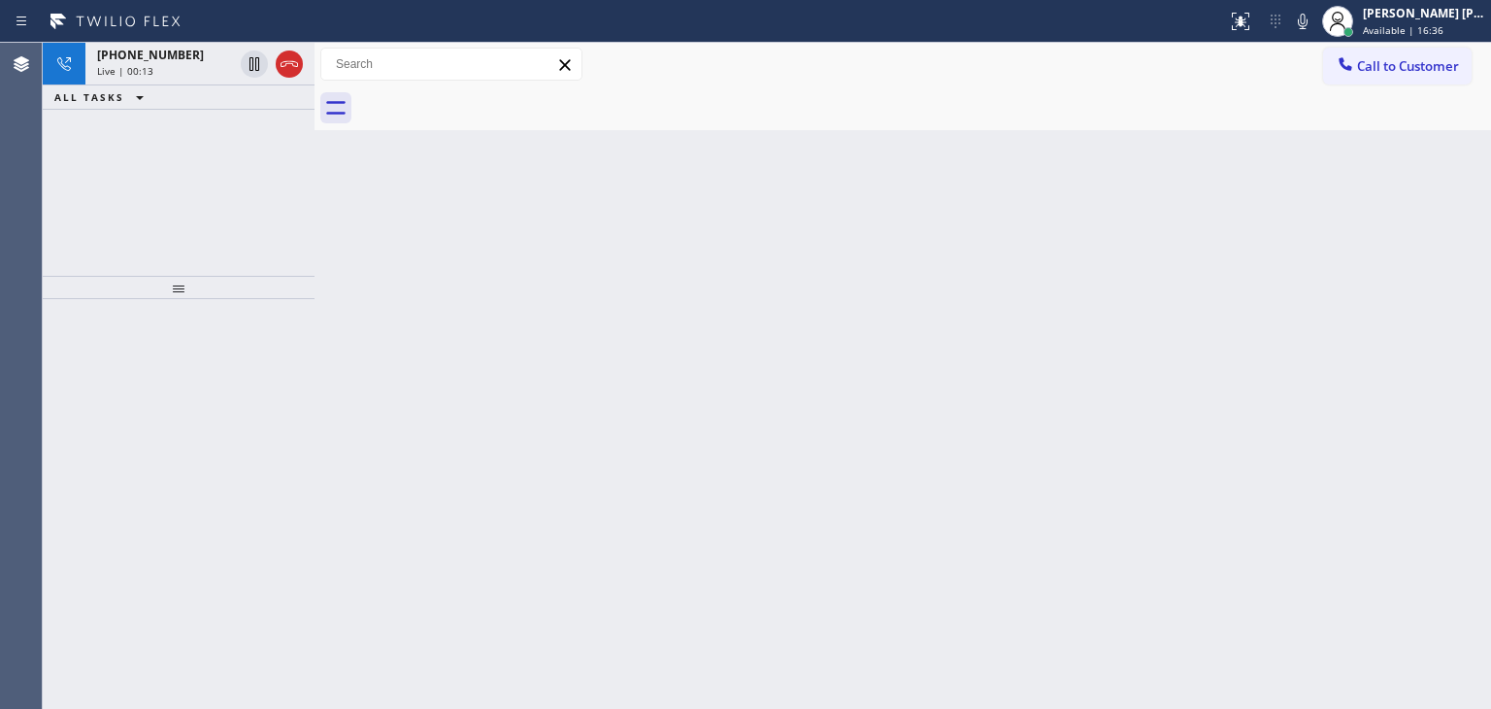
click at [286, 249] on div "+16784884020 Live | 00:13 ALL TASKS ALL TASKS ACTIVE TASKS TASKS IN WRAP UP" at bounding box center [179, 159] width 272 height 233
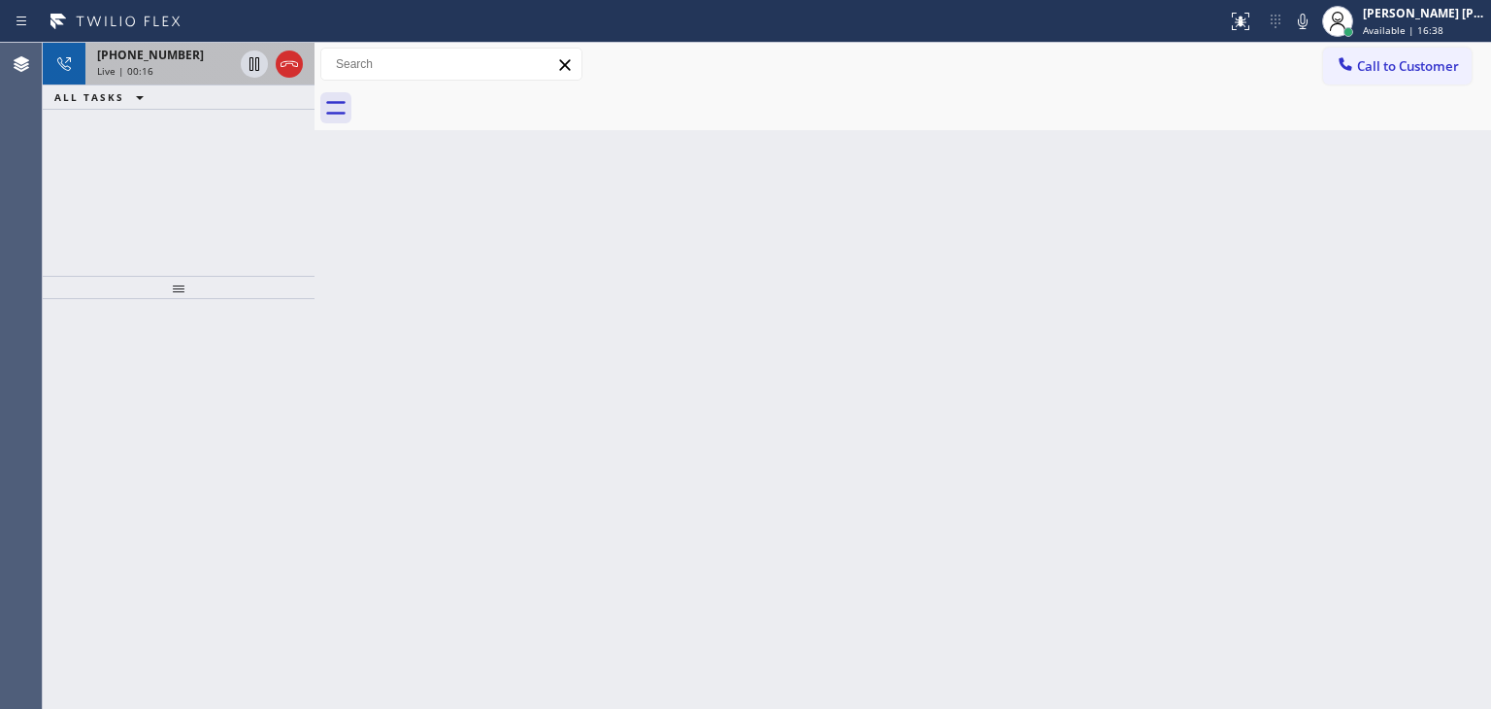
click at [161, 66] on div "Live | 00:16" at bounding box center [165, 71] width 136 height 14
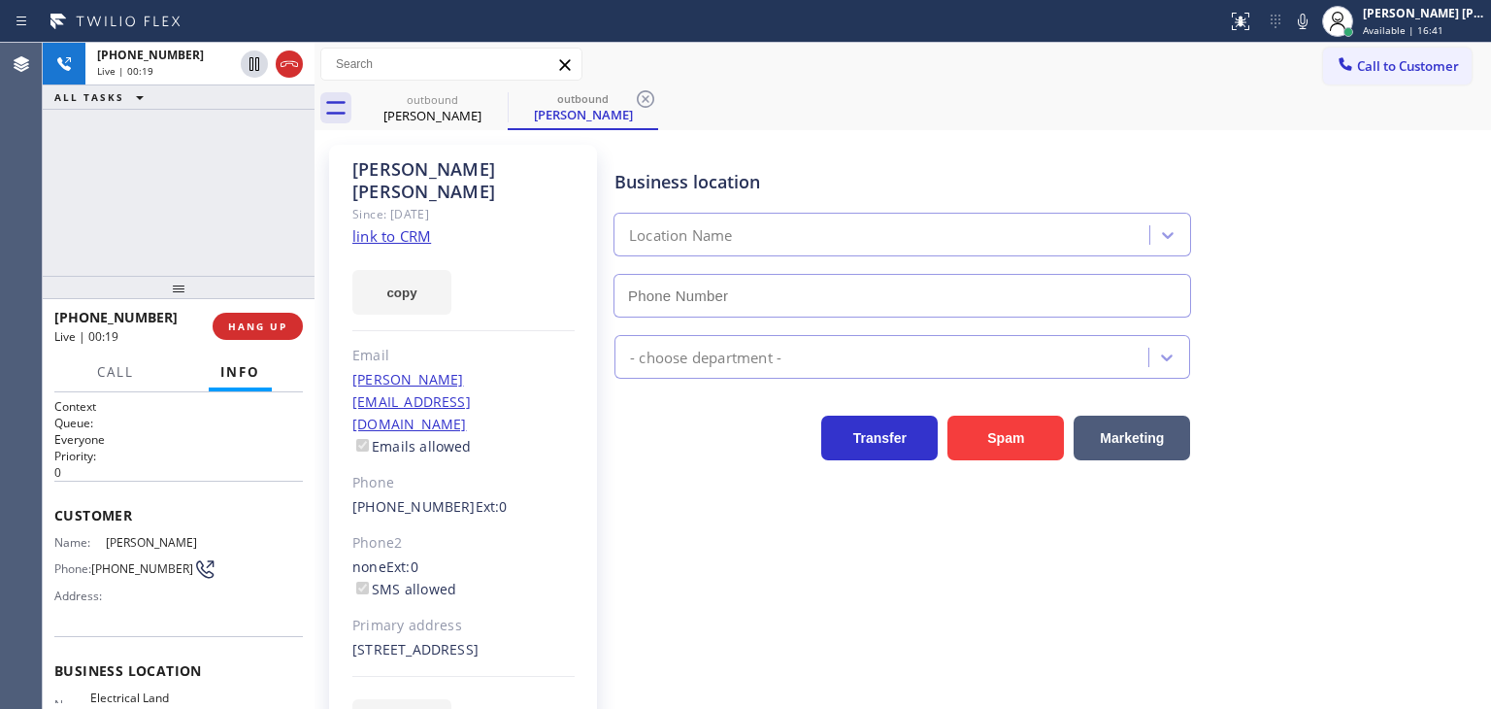
type input "(310) 736-1736"
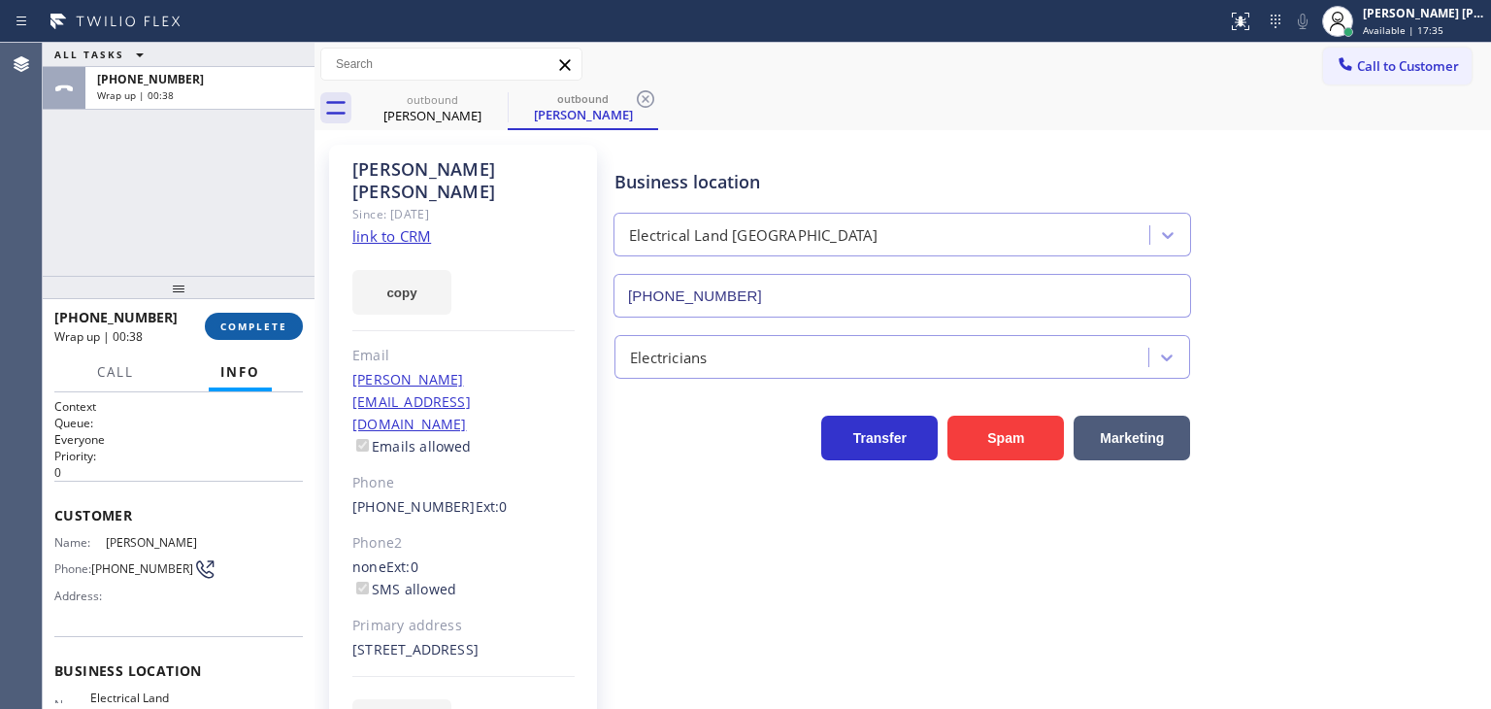
click at [280, 319] on span "COMPLETE" at bounding box center [253, 326] width 67 height 14
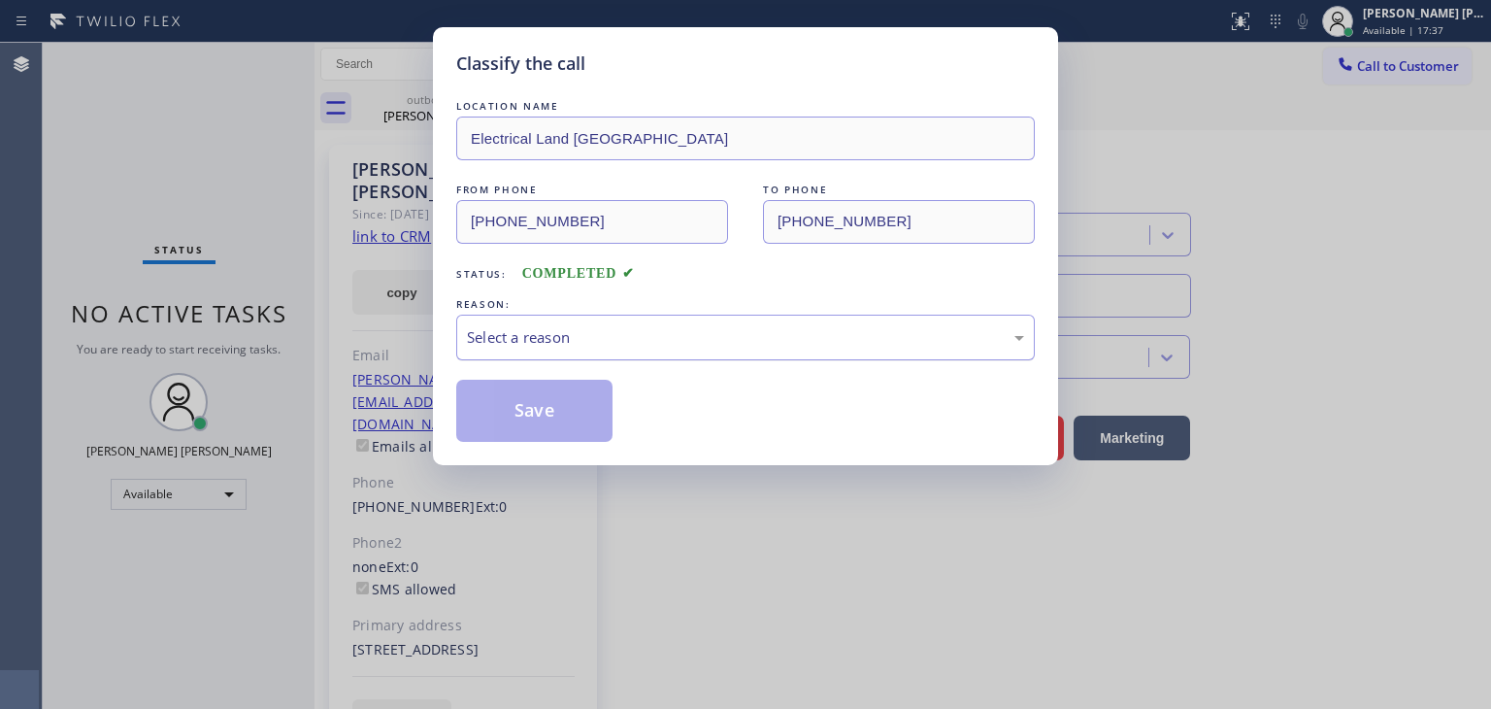
click at [536, 344] on div "Select a reason" at bounding box center [745, 337] width 557 height 22
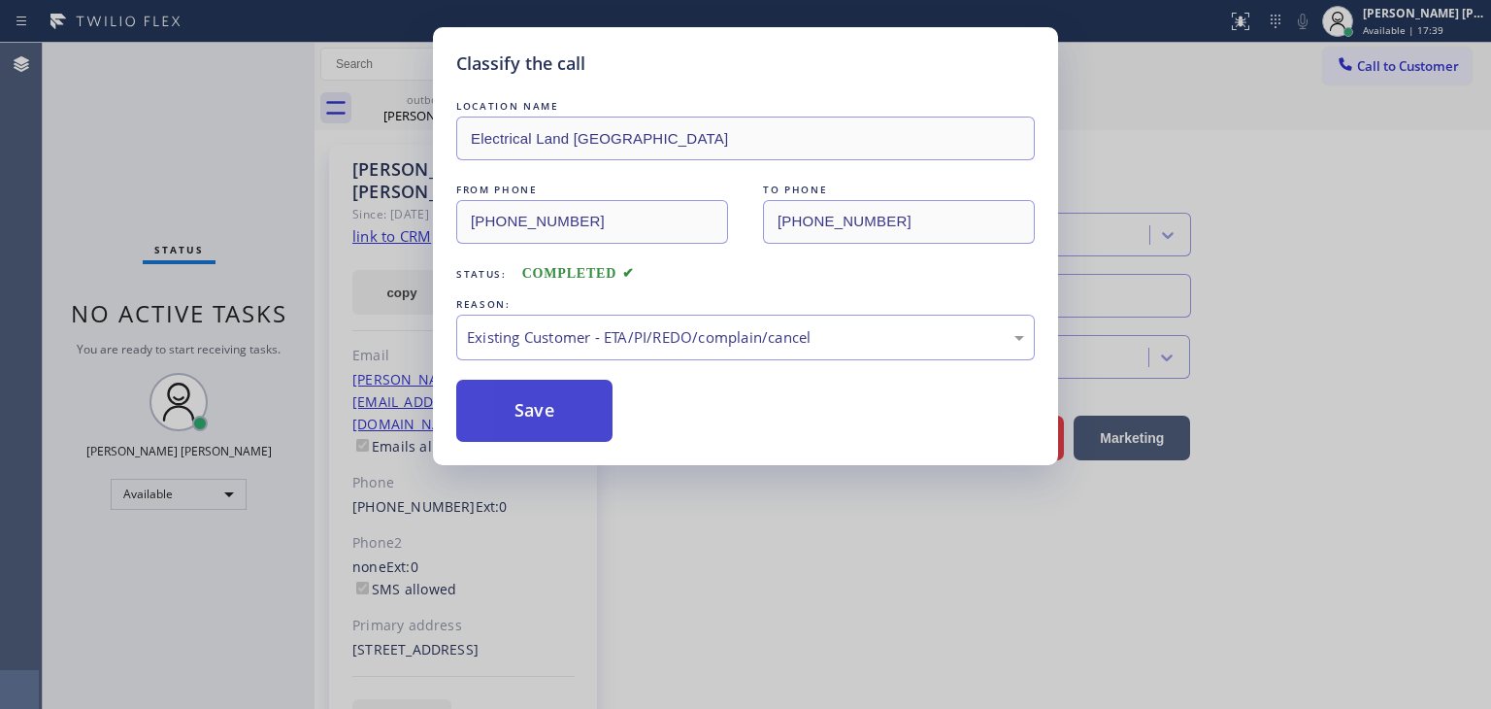
drag, startPoint x: 539, startPoint y: 423, endPoint x: 550, endPoint y: 397, distance: 28.3
click at [538, 421] on button "Save" at bounding box center [534, 411] width 156 height 62
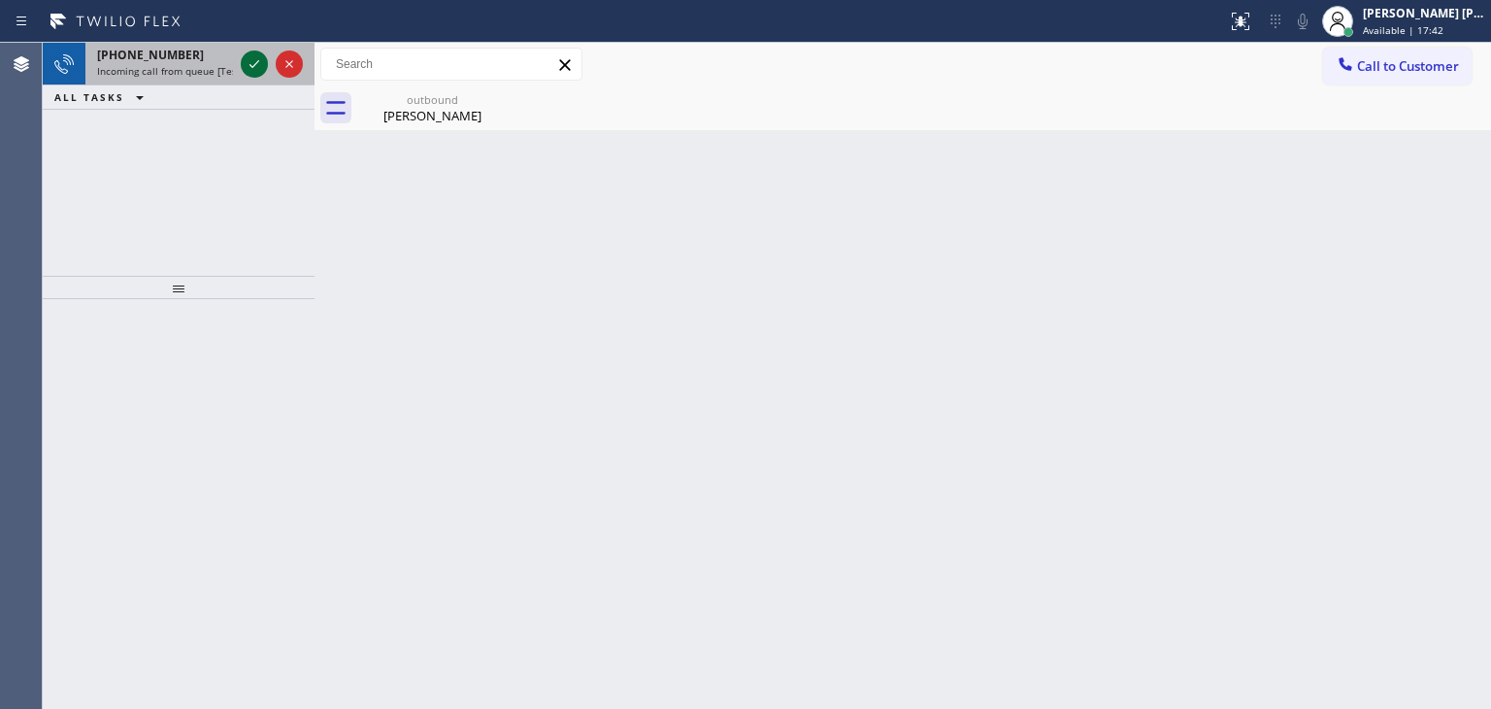
click at [255, 64] on icon at bounding box center [255, 64] width 10 height 8
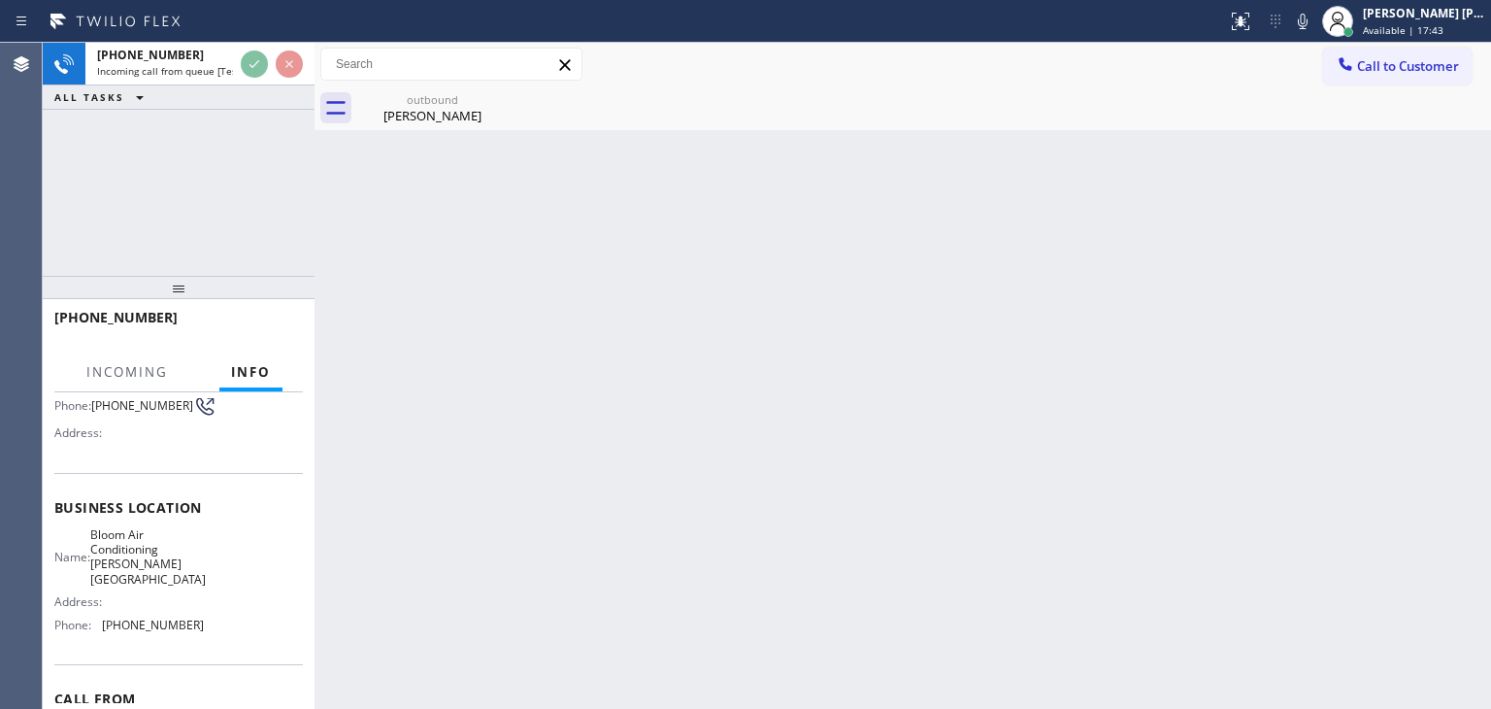
scroll to position [194, 0]
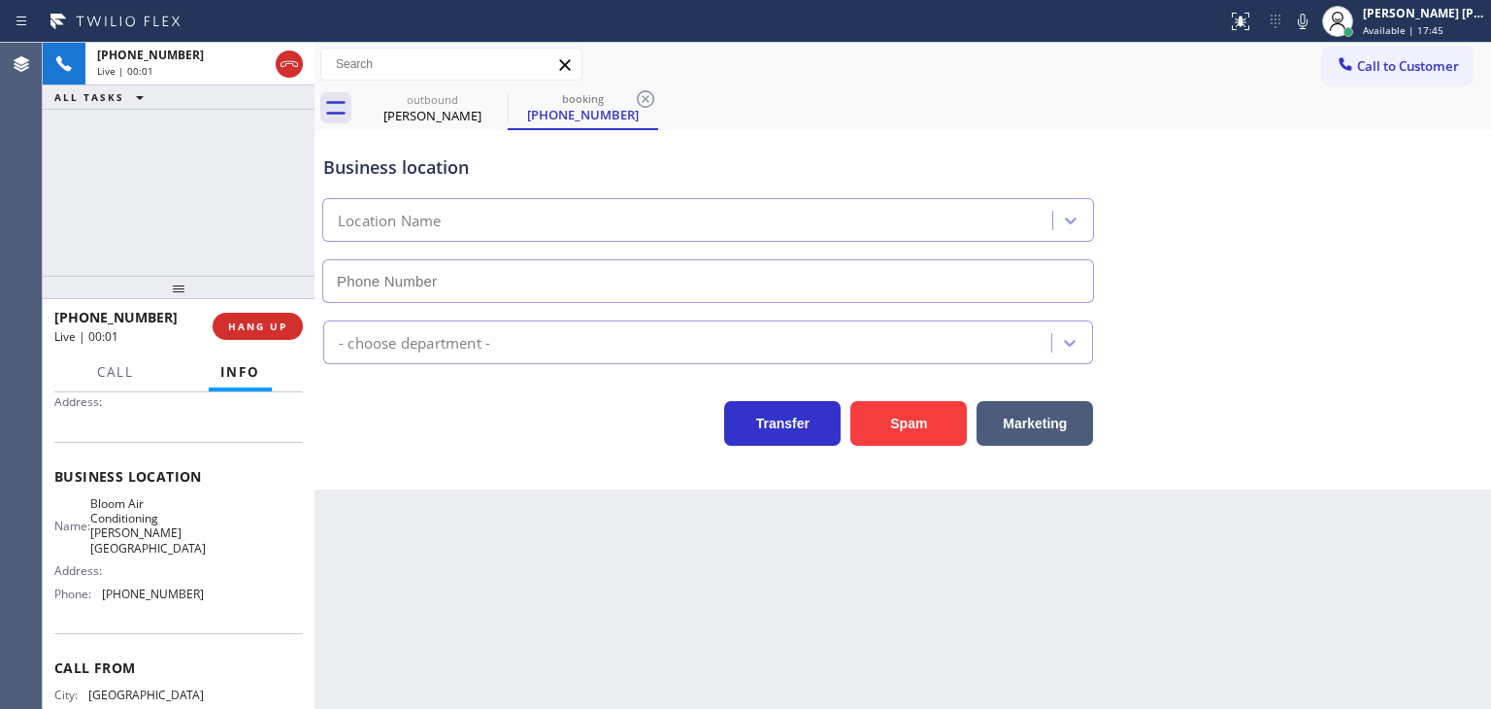
type input "(213) 460-5731"
click at [1315, 19] on icon at bounding box center [1302, 21] width 23 height 23
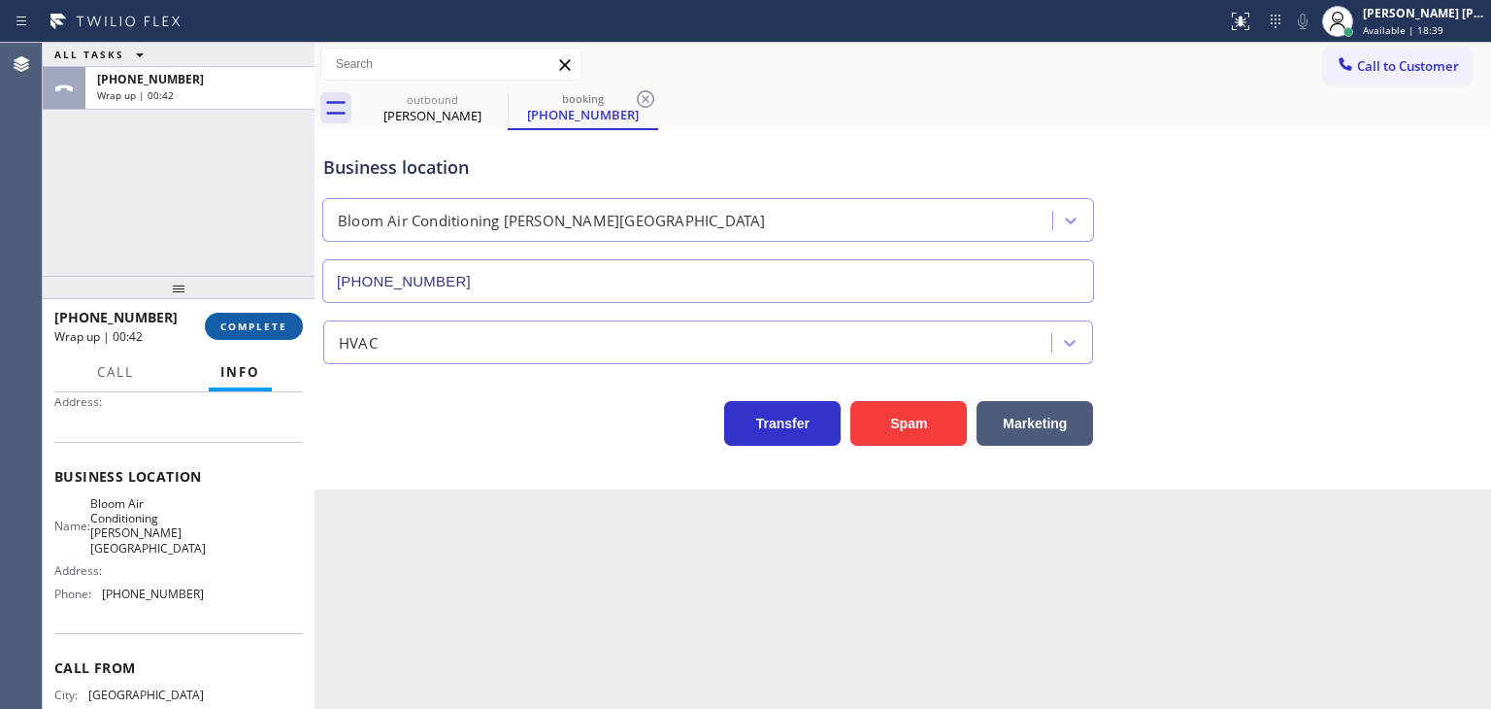
click at [241, 321] on span "COMPLETE" at bounding box center [253, 326] width 67 height 14
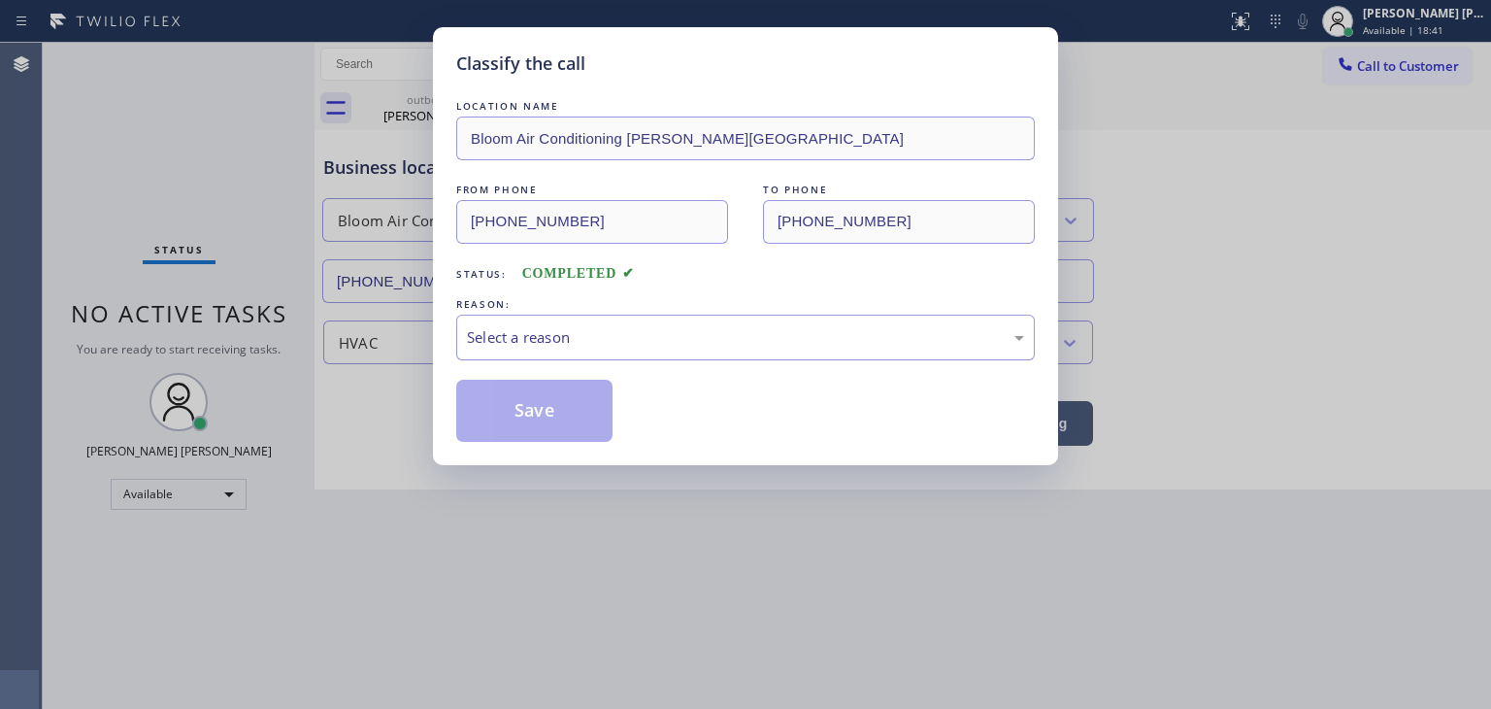
click at [490, 330] on div "Select a reason" at bounding box center [745, 337] width 557 height 22
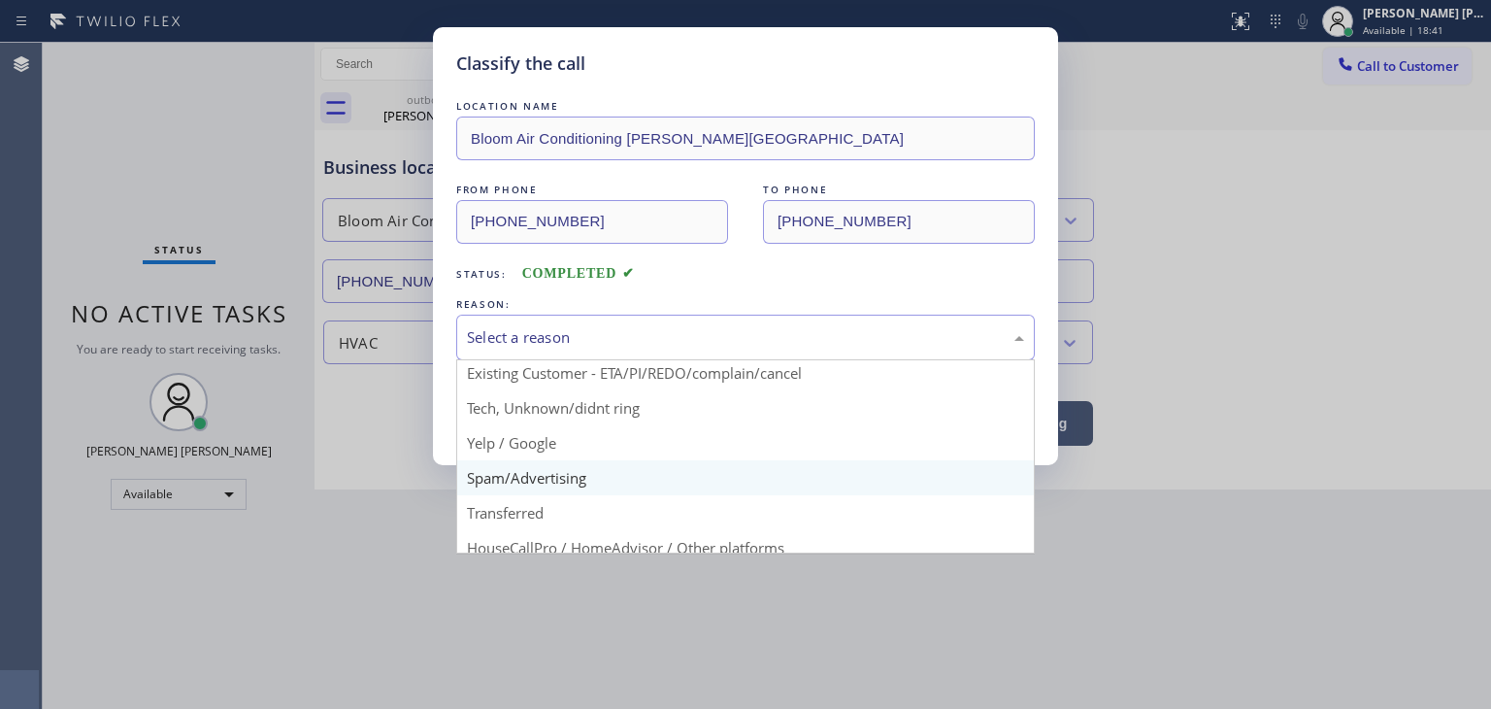
scroll to position [97, 0]
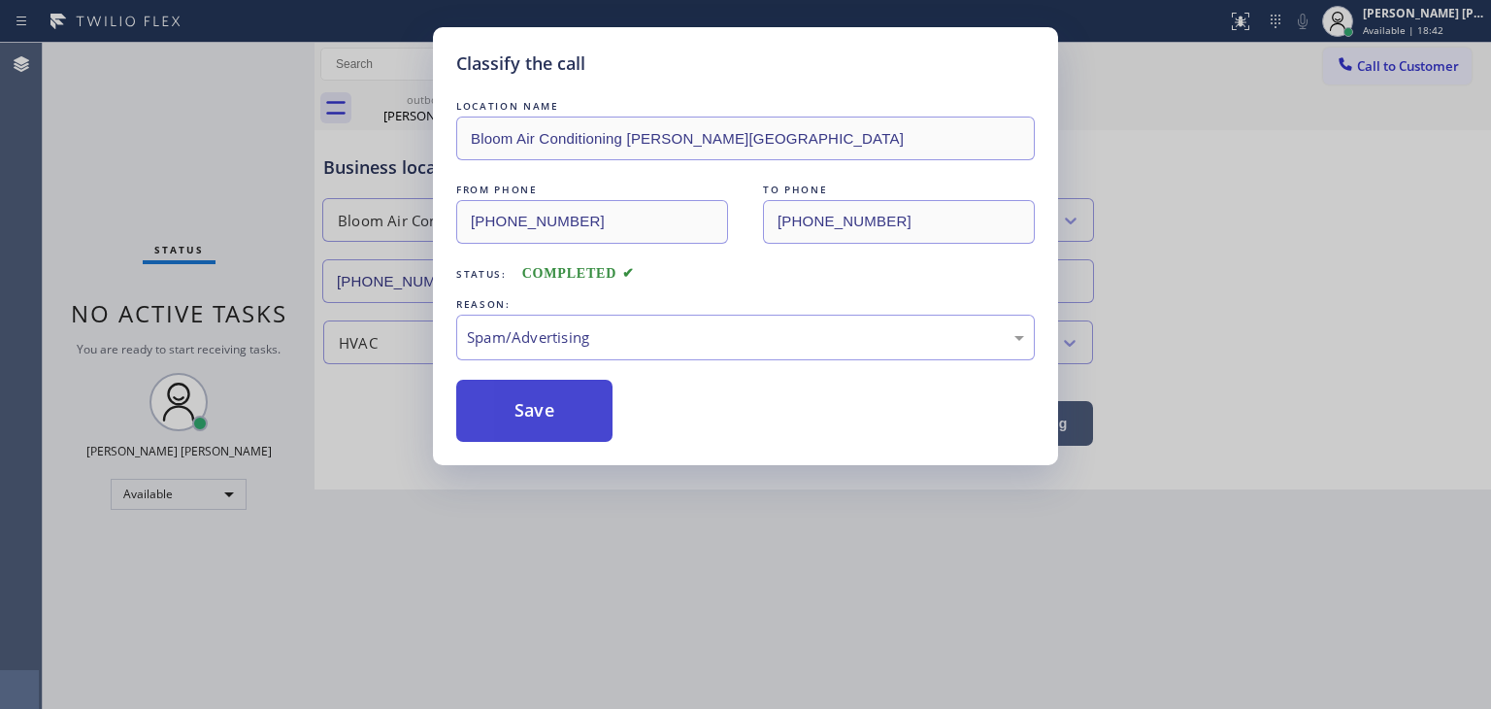
click at [546, 404] on button "Save" at bounding box center [534, 411] width 156 height 62
type input "(310) 736-1736"
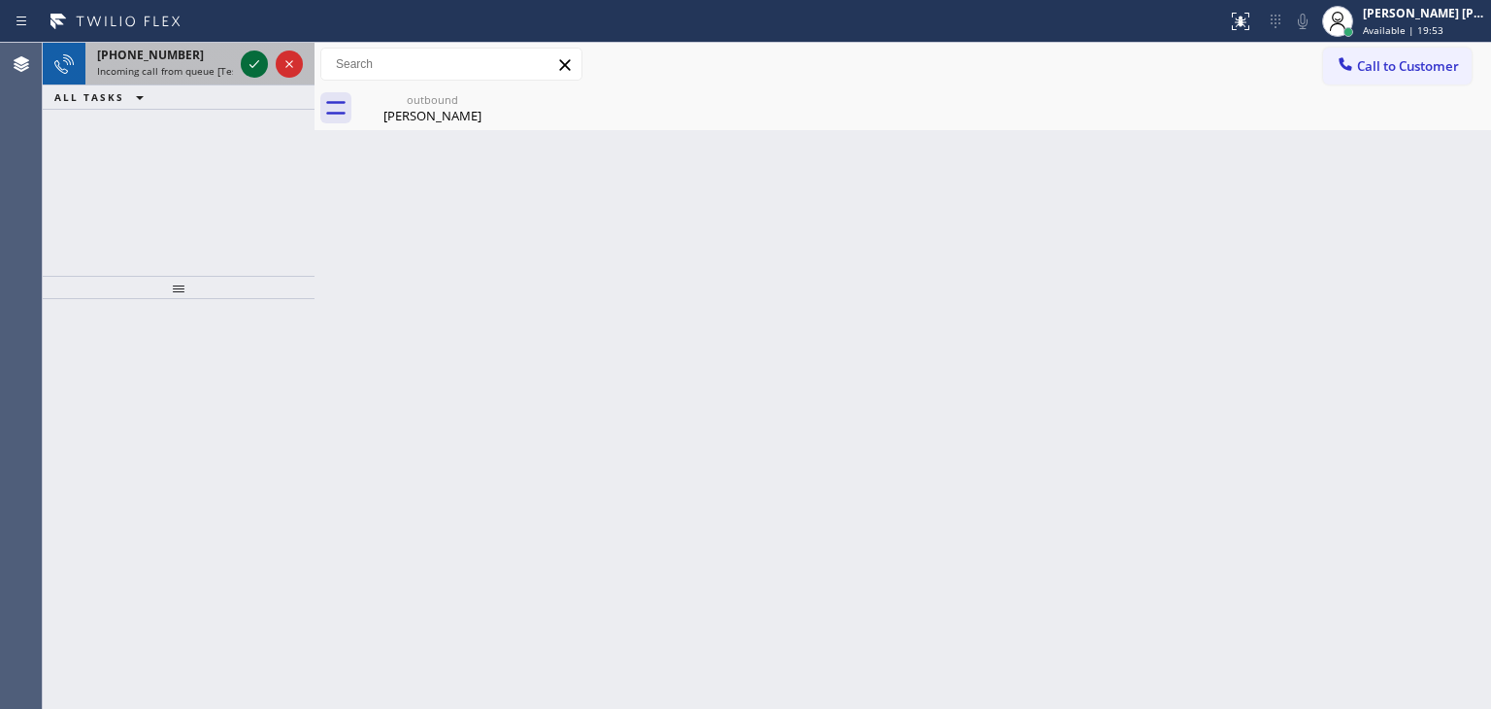
click at [251, 58] on icon at bounding box center [254, 63] width 23 height 23
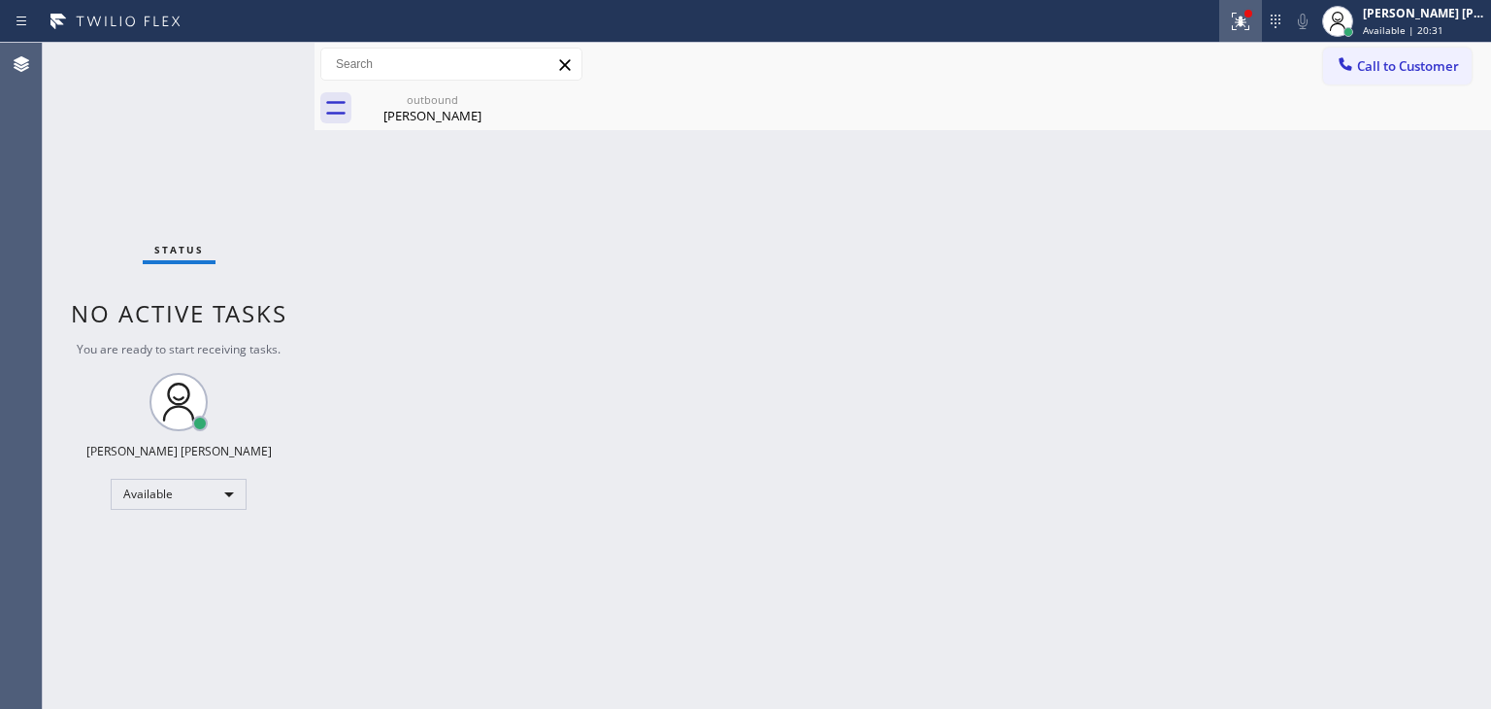
click at [1253, 25] on icon at bounding box center [1240, 21] width 23 height 23
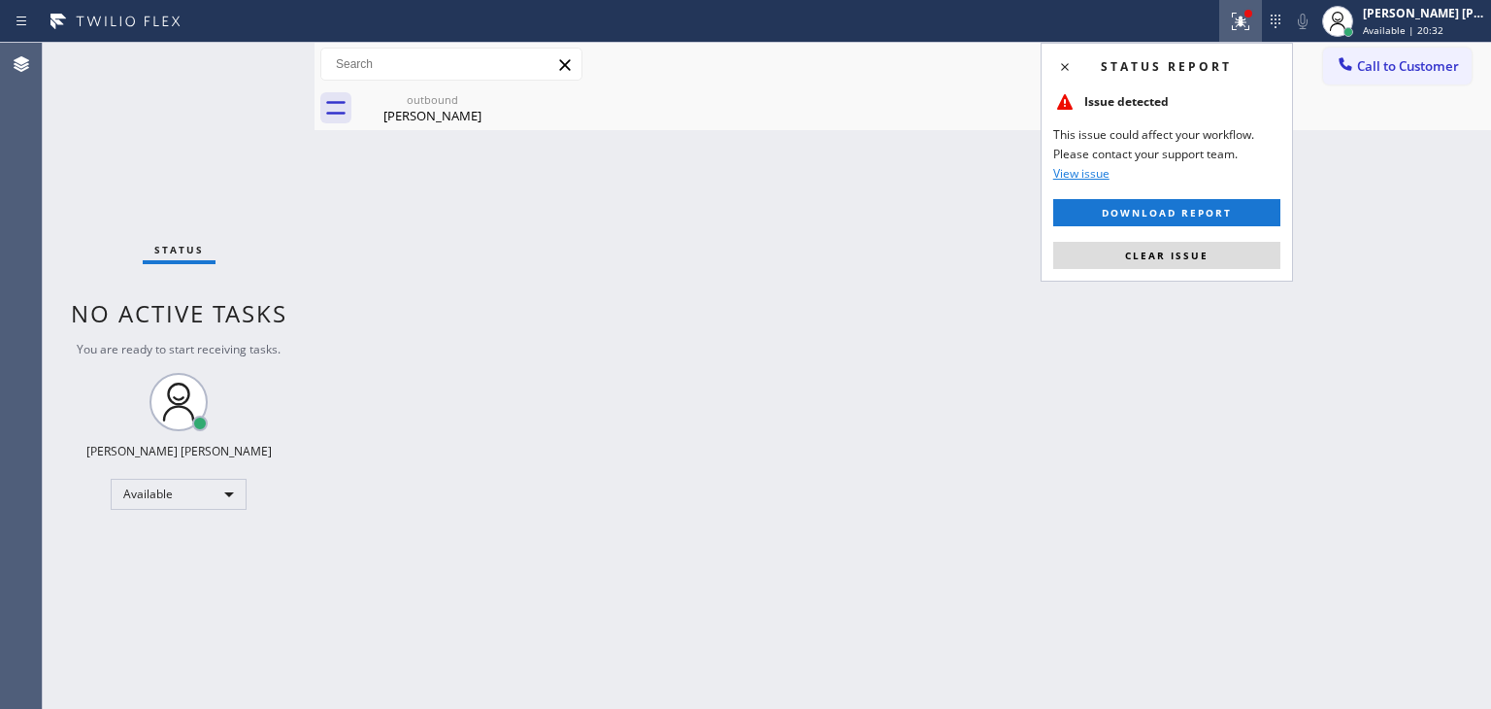
click at [1212, 253] on button "Clear issue" at bounding box center [1167, 255] width 227 height 27
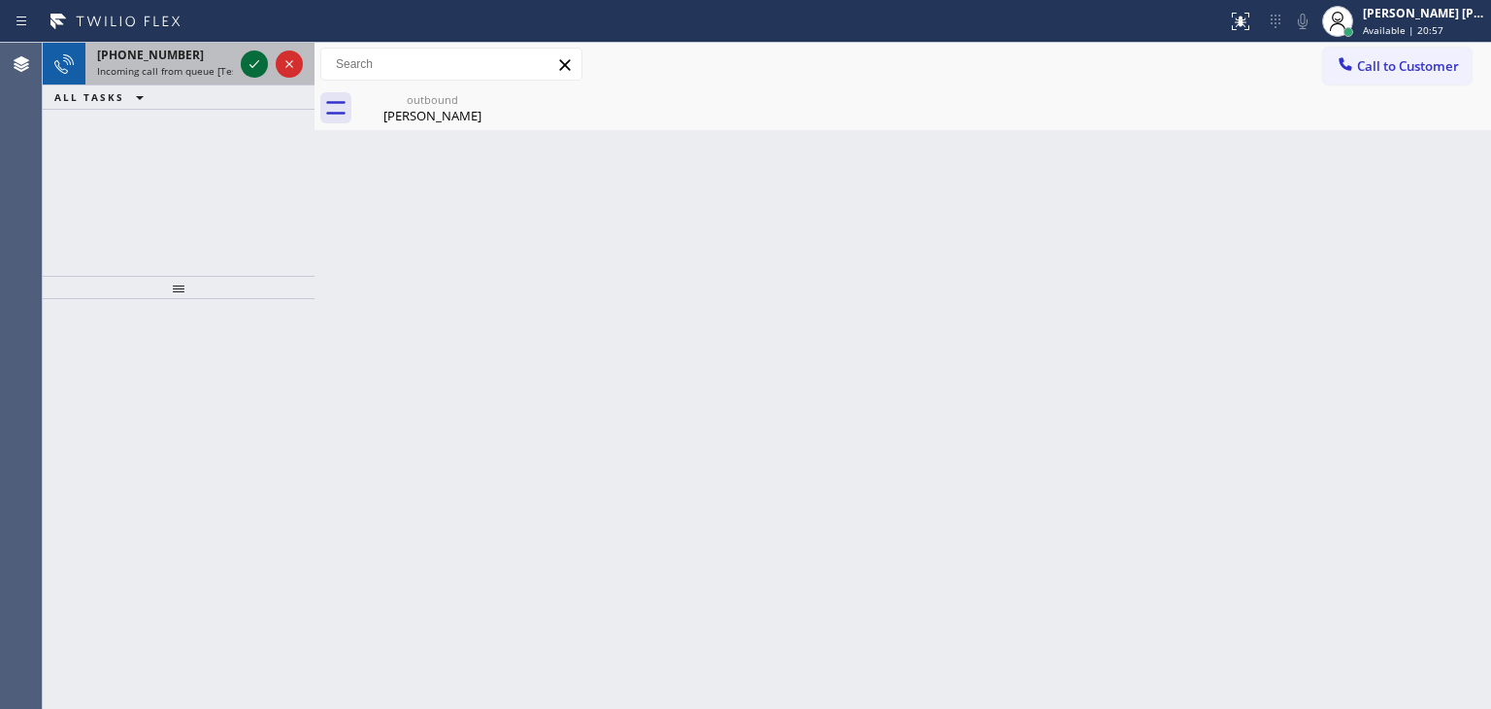
click at [256, 69] on icon at bounding box center [254, 63] width 23 height 23
click at [255, 68] on icon at bounding box center [254, 63] width 23 height 23
click at [252, 61] on icon at bounding box center [254, 63] width 23 height 23
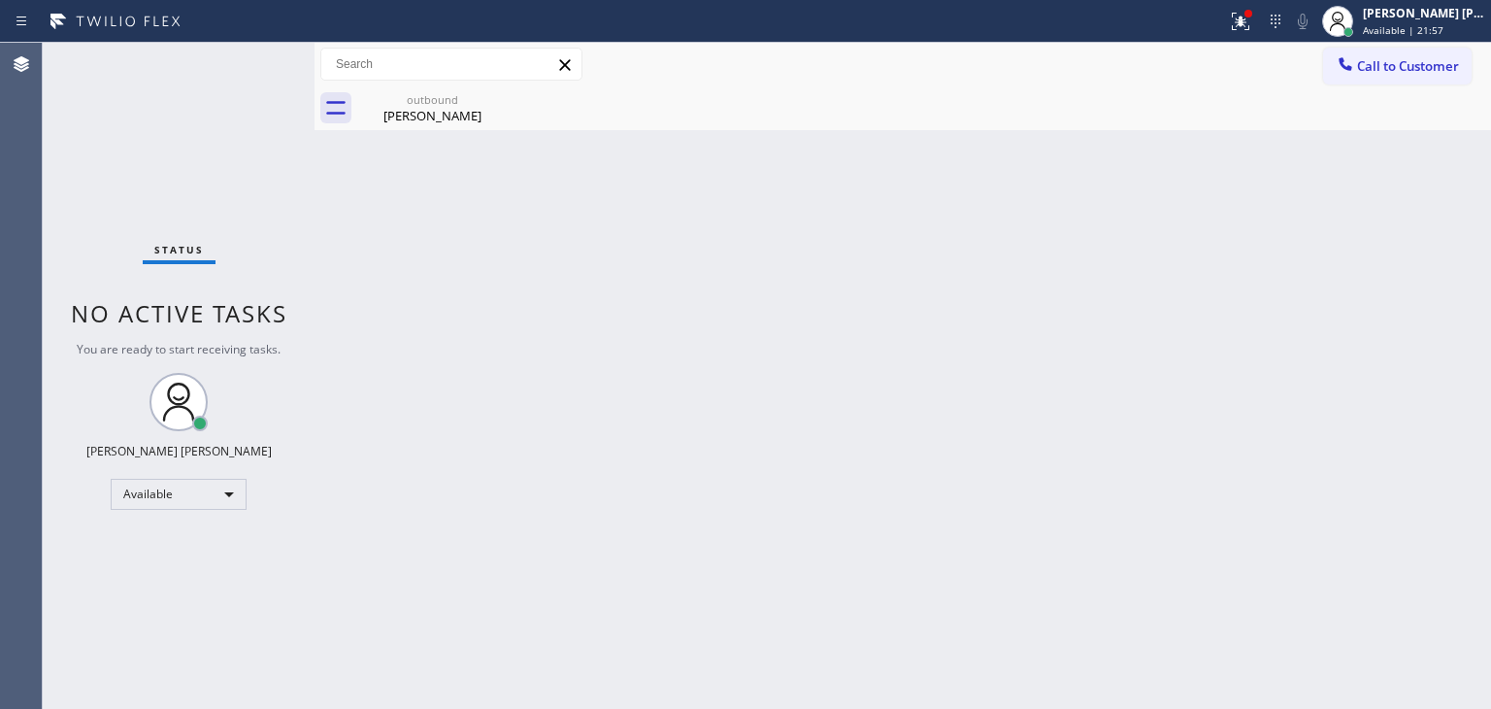
click at [258, 63] on div "Status No active tasks You are ready to start receiving tasks. [PERSON_NAME] [P…" at bounding box center [179, 376] width 272 height 666
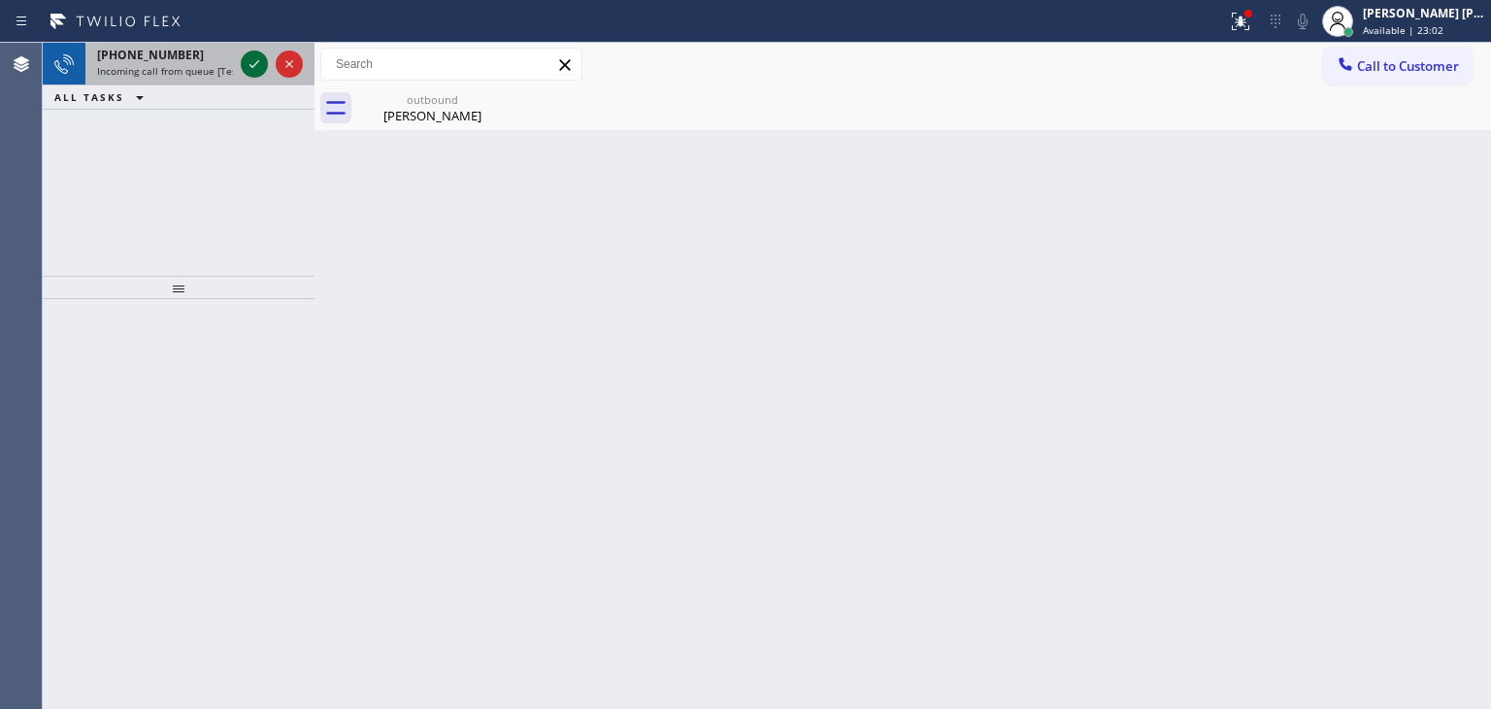
click at [250, 59] on icon at bounding box center [254, 63] width 23 height 23
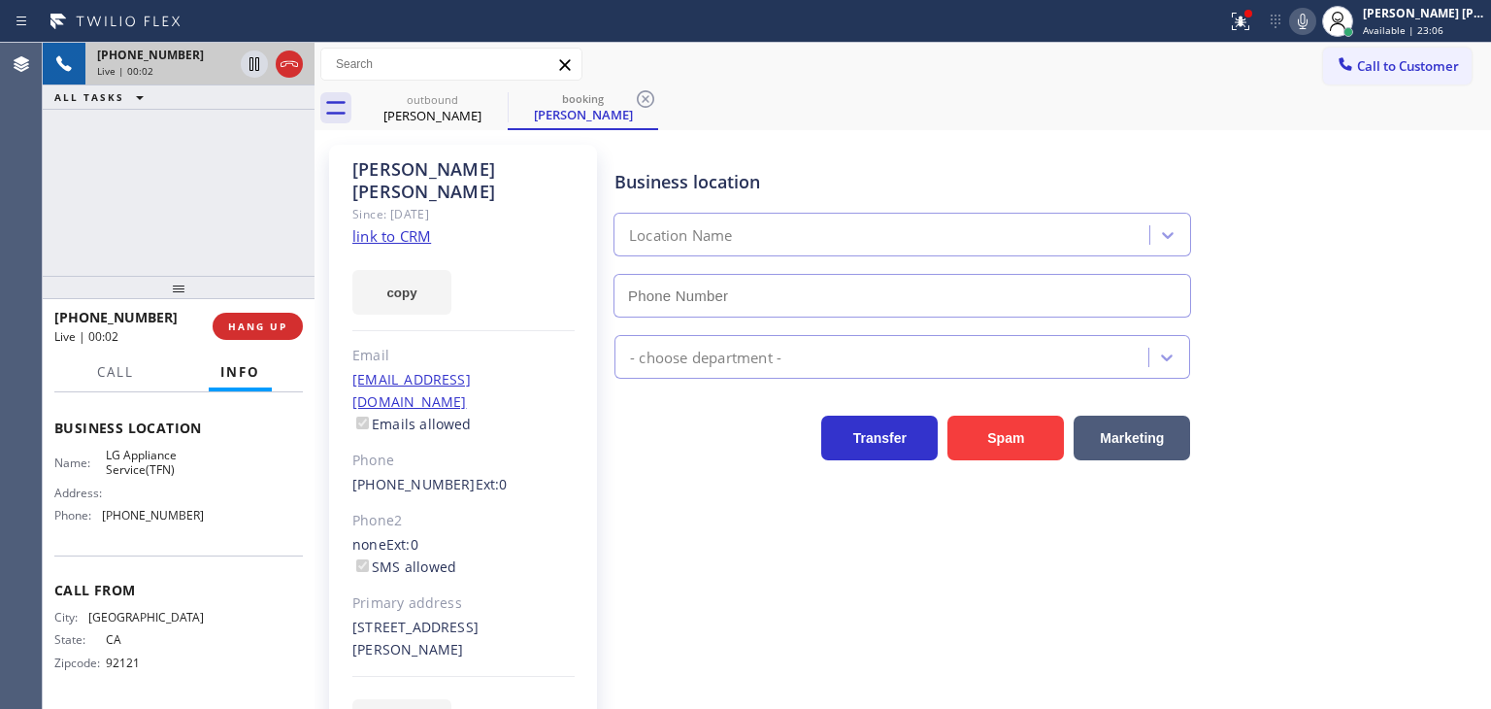
scroll to position [288, 0]
type input "(844) 462-8198"
click at [416, 226] on link "link to CRM" at bounding box center [391, 235] width 79 height 19
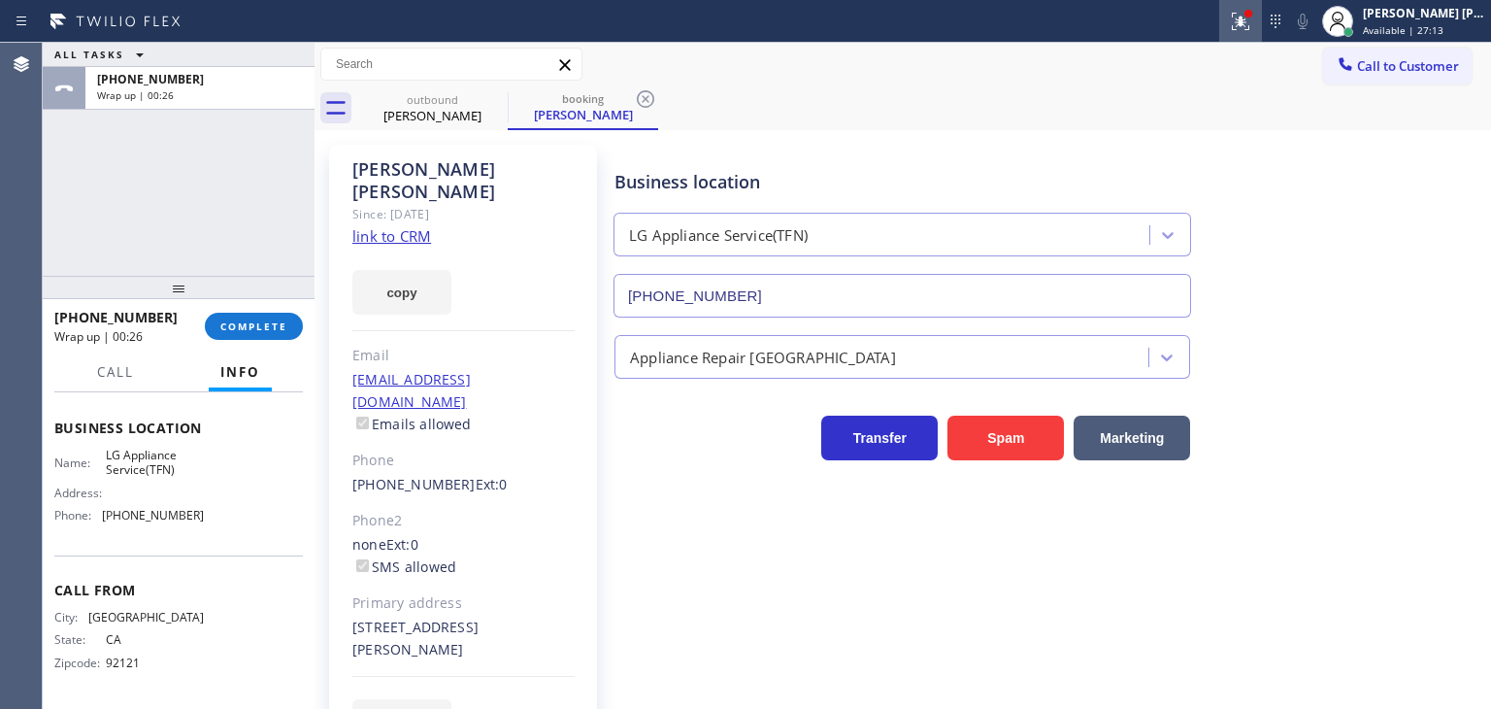
click at [1257, 28] on div at bounding box center [1241, 21] width 43 height 23
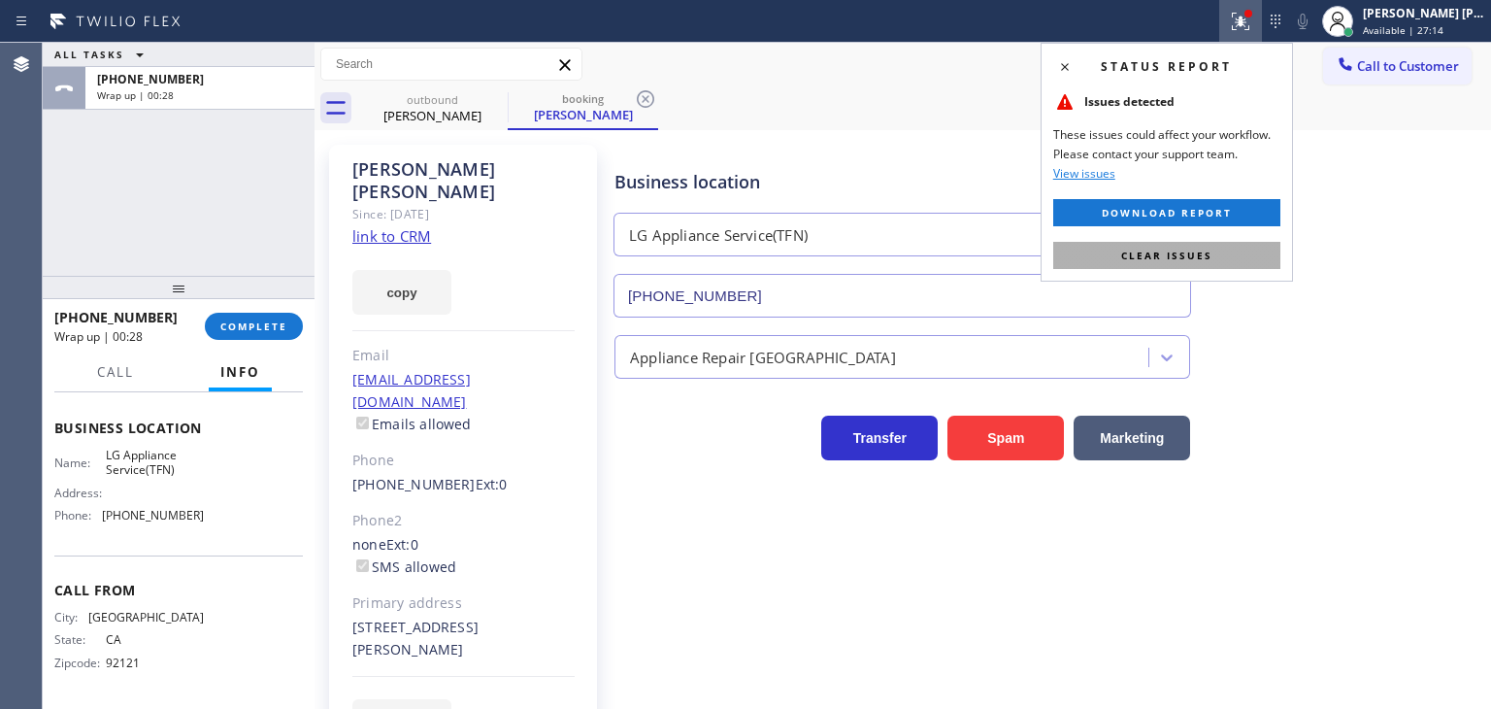
click at [1205, 263] on button "Clear issues" at bounding box center [1167, 255] width 227 height 27
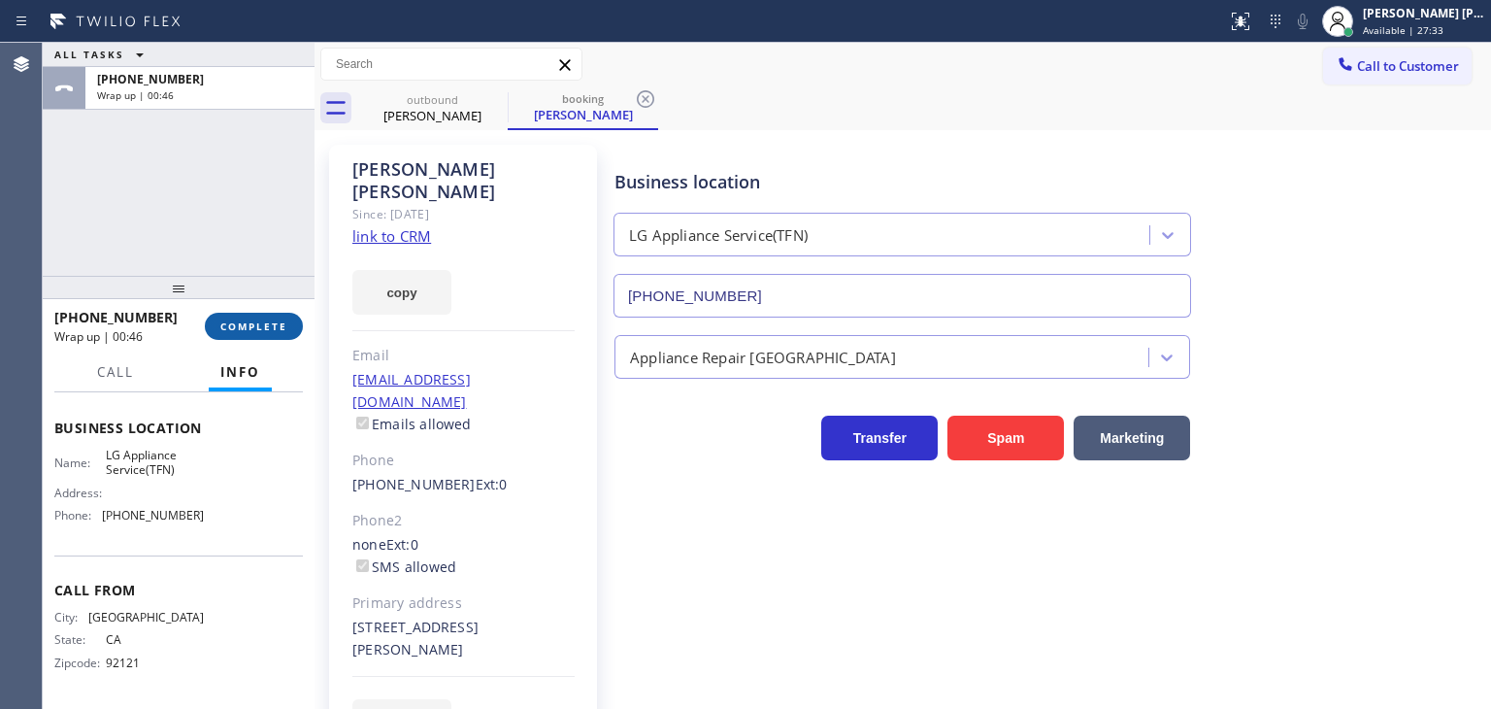
click at [249, 339] on button "COMPLETE" at bounding box center [254, 326] width 98 height 27
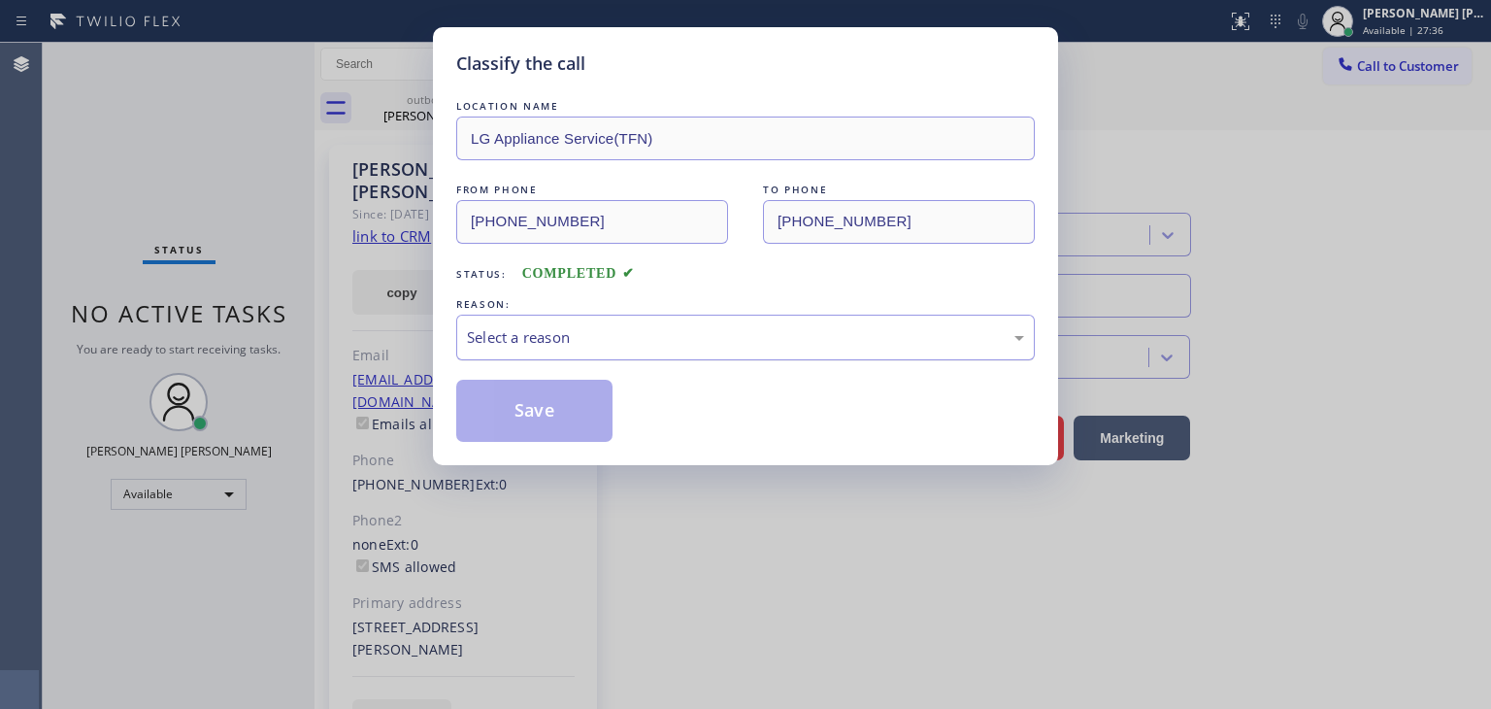
click at [532, 331] on div "Select a reason" at bounding box center [745, 337] width 557 height 22
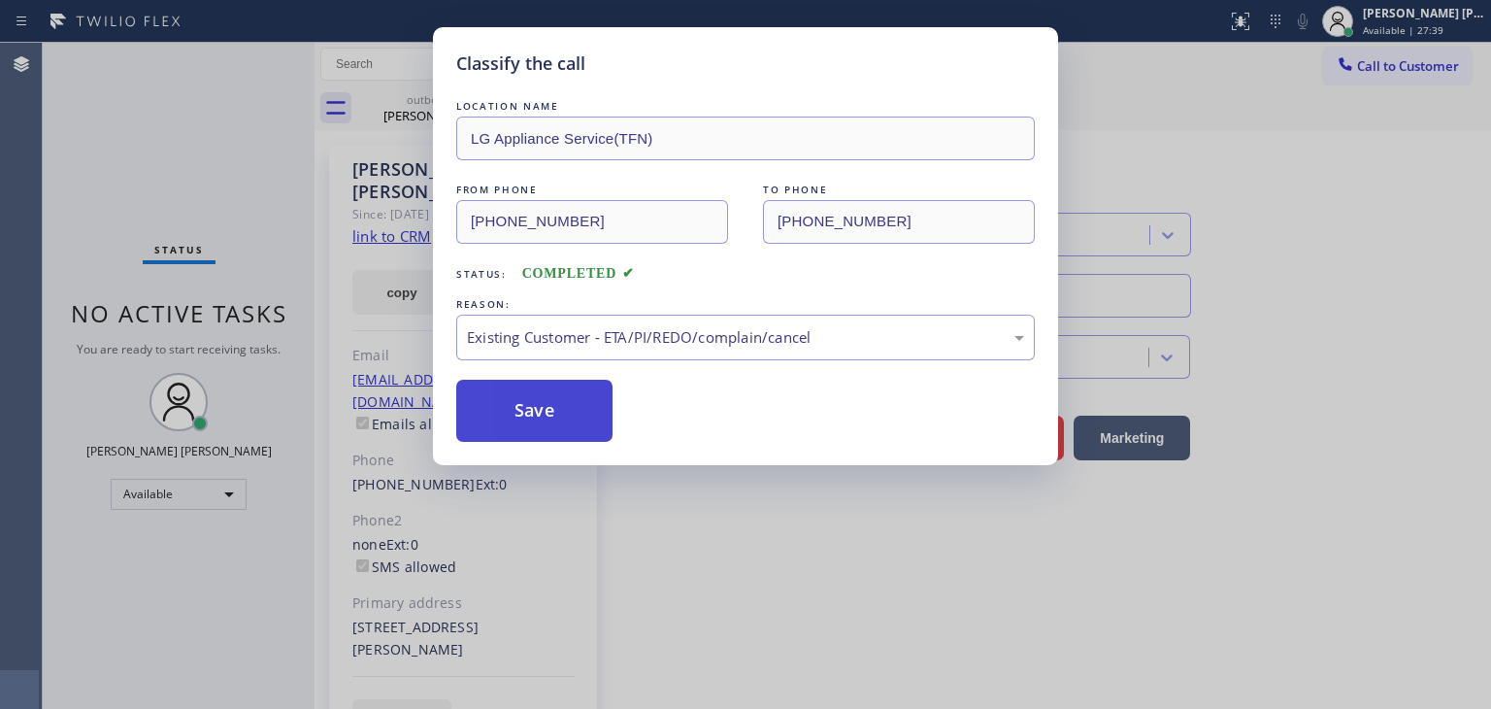
click at [544, 415] on button "Save" at bounding box center [534, 411] width 156 height 62
type input "(310) 736-1736"
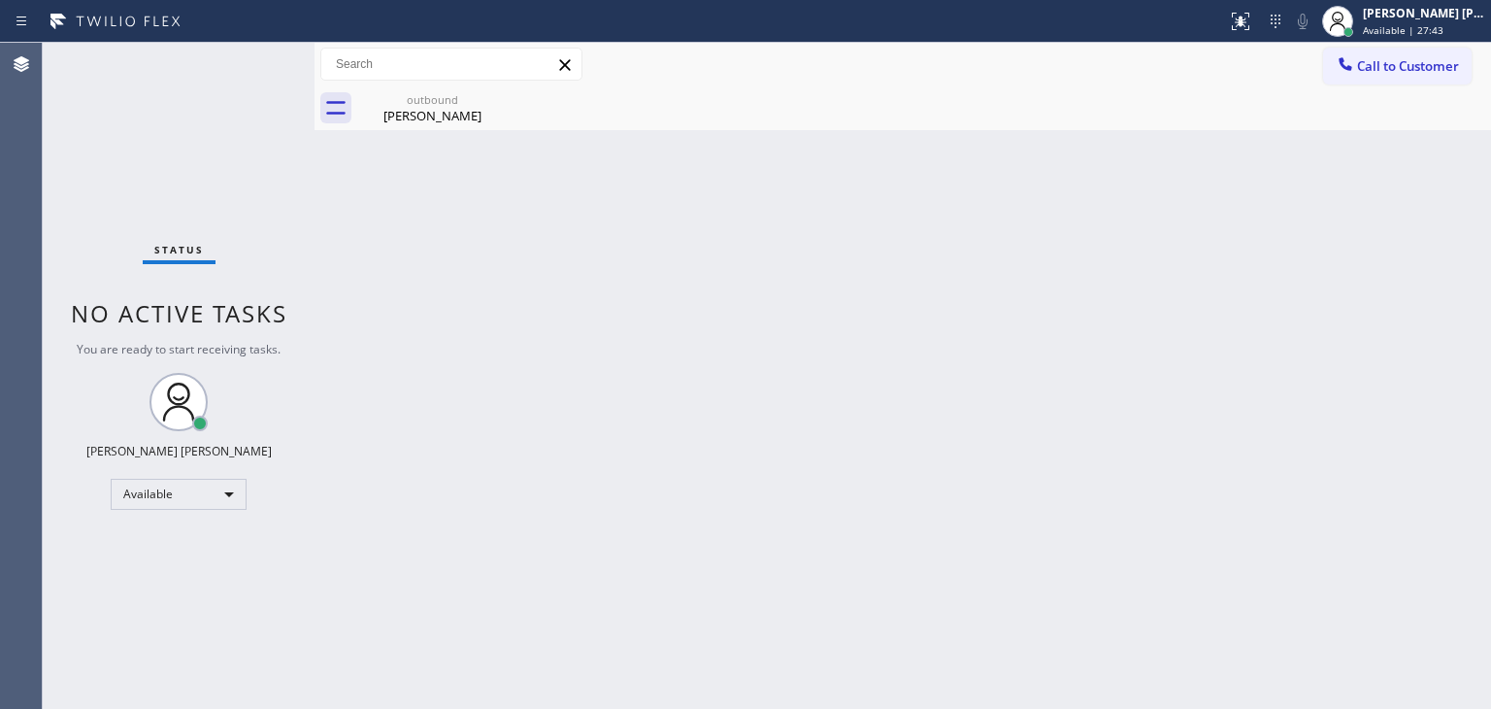
click at [266, 63] on div "Status No active tasks You are ready to start receiving tasks. [PERSON_NAME] [P…" at bounding box center [179, 376] width 272 height 666
click at [251, 66] on div "Status No active tasks You are ready to start receiving tasks. [PERSON_NAME] [P…" at bounding box center [179, 376] width 272 height 666
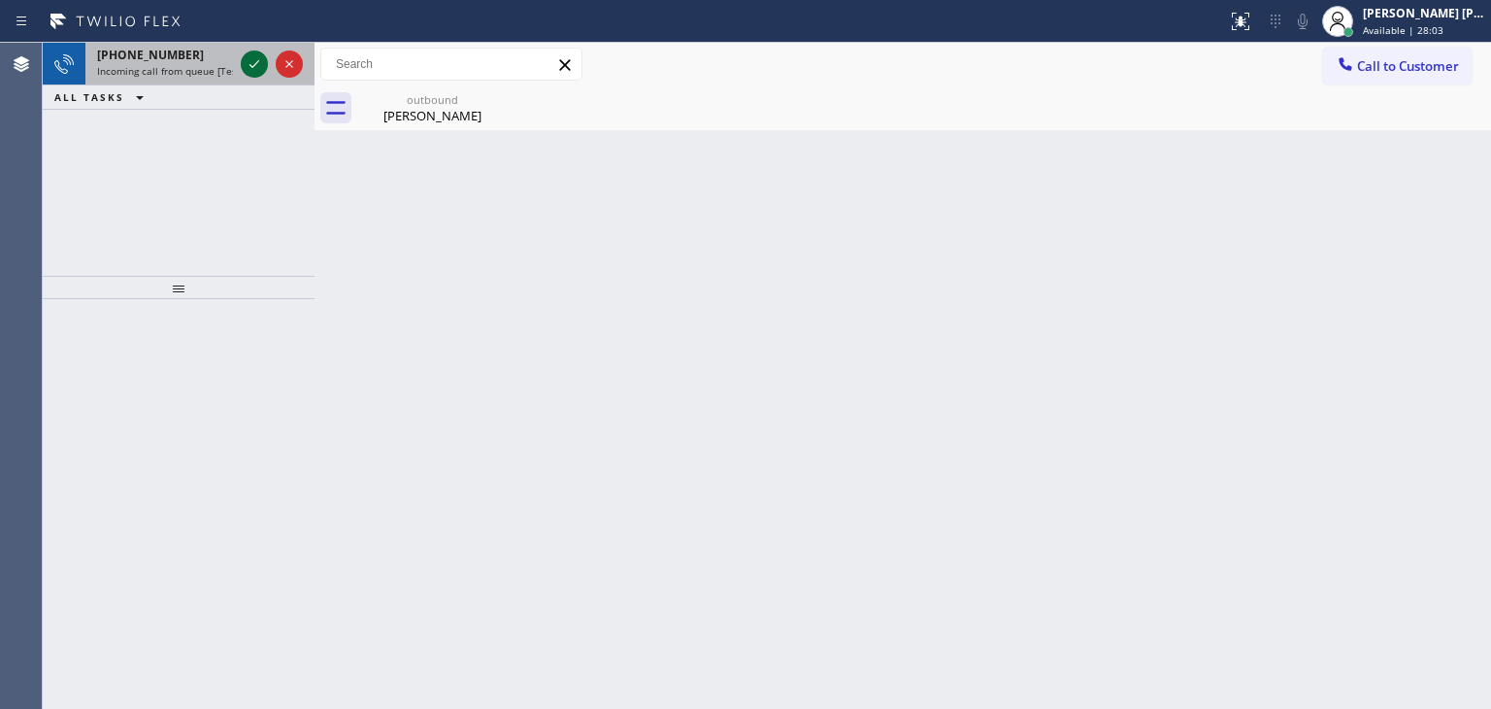
click at [249, 56] on icon at bounding box center [254, 63] width 23 height 23
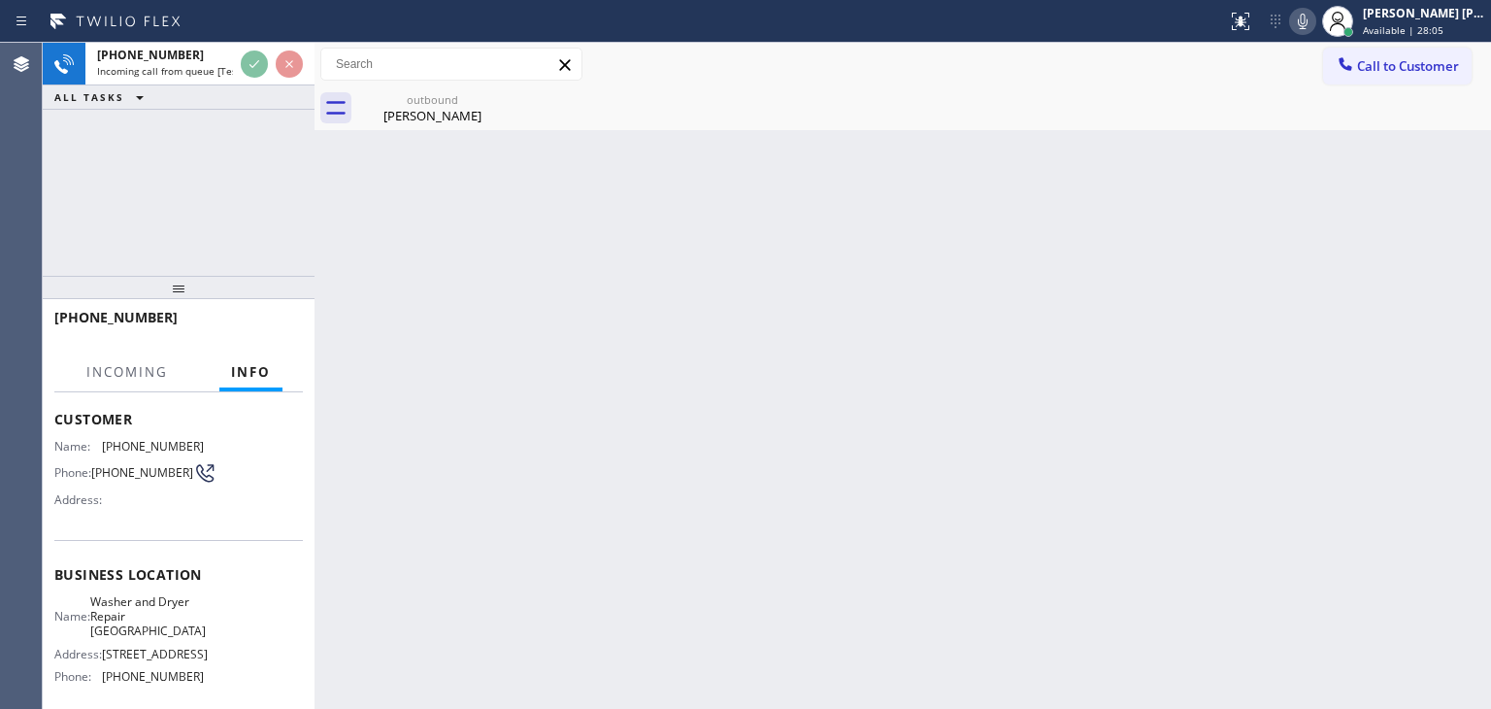
scroll to position [97, 0]
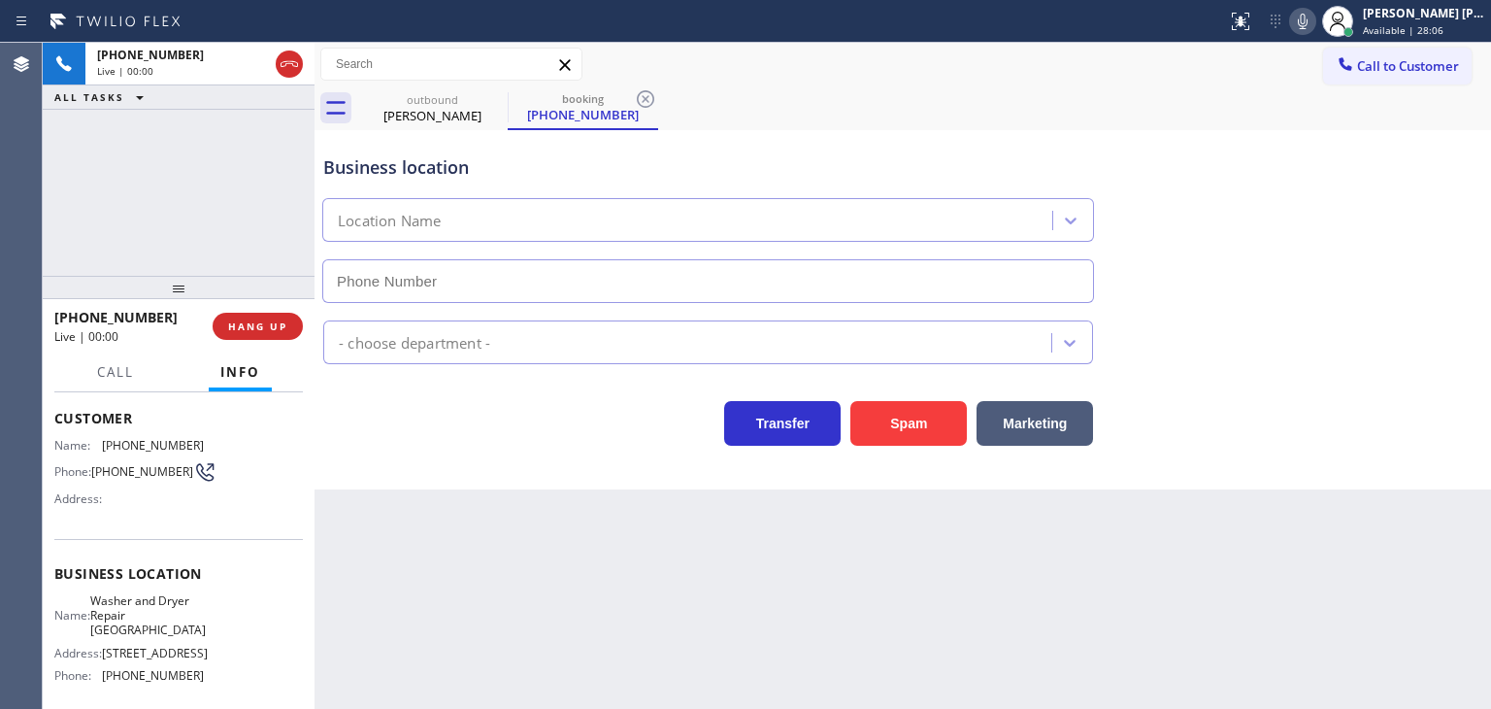
type input "(404) 750-4016"
click at [1308, 19] on icon at bounding box center [1303, 22] width 10 height 16
click at [1315, 27] on icon at bounding box center [1302, 21] width 23 height 23
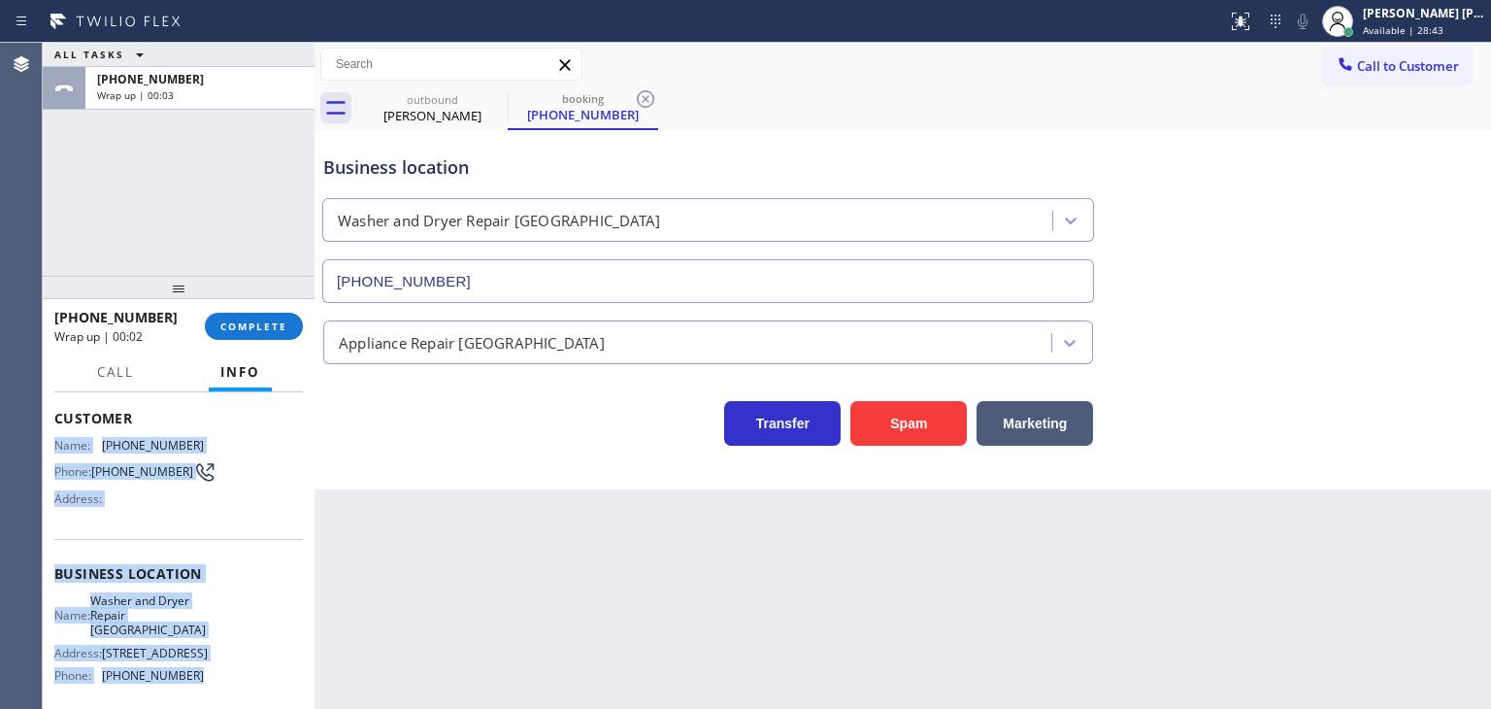
drag, startPoint x: 198, startPoint y: 596, endPoint x: 43, endPoint y: 446, distance: 216.3
click at [43, 446] on div "Context Queue: [Test] All Priority: 2 Customer Name: (404) 277-9300 Phone: (404…" at bounding box center [179, 550] width 272 height 317
copy div "Name: (404) 277-9300 Phone: (404) 277-9300 Address: Business location Name: Was…"
click at [234, 324] on span "COMPLETE" at bounding box center [253, 326] width 67 height 14
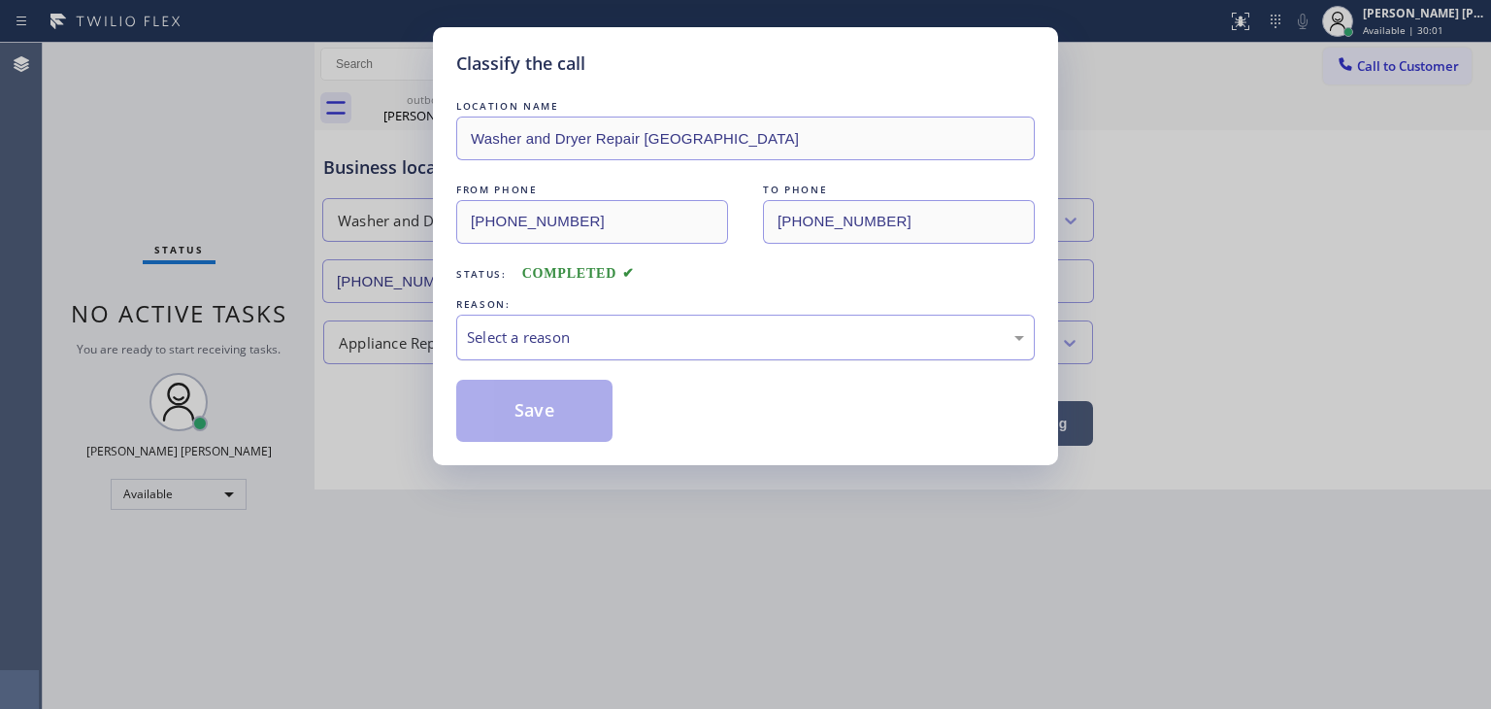
click at [618, 343] on div "Select a reason" at bounding box center [745, 337] width 557 height 22
click at [562, 436] on button "Save" at bounding box center [534, 411] width 156 height 62
type input "(310) 736-1736"
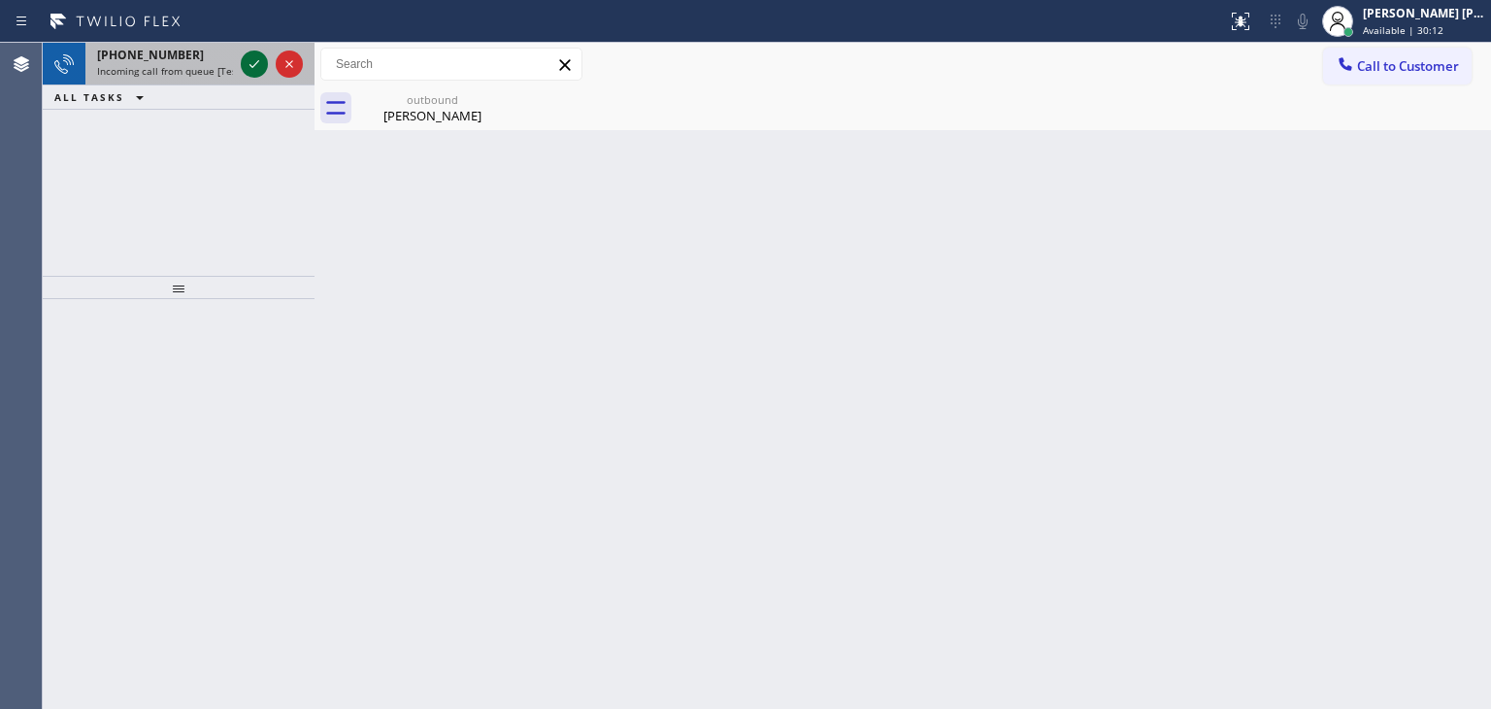
click at [249, 60] on icon at bounding box center [254, 63] width 23 height 23
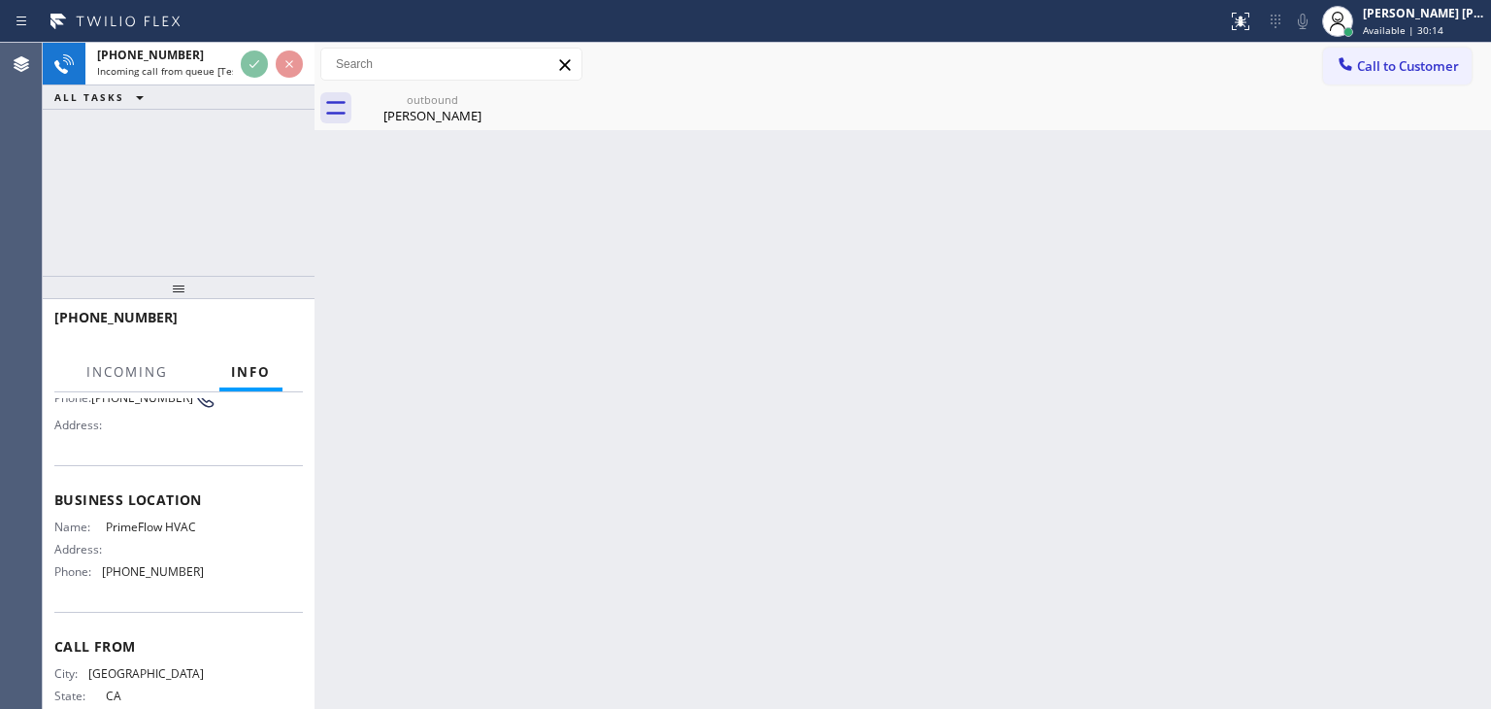
scroll to position [194, 0]
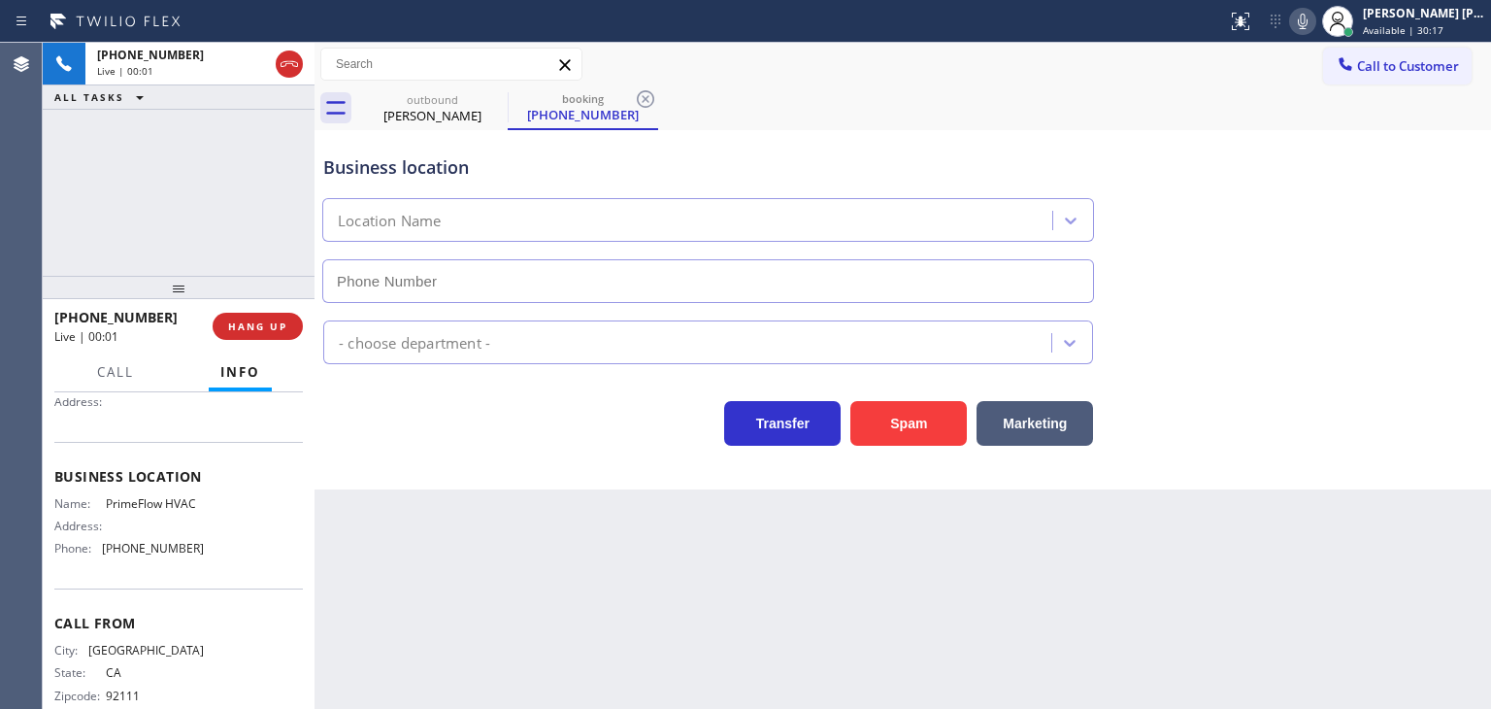
type input "(510) 272-7448"
click at [1308, 20] on icon at bounding box center [1303, 22] width 10 height 16
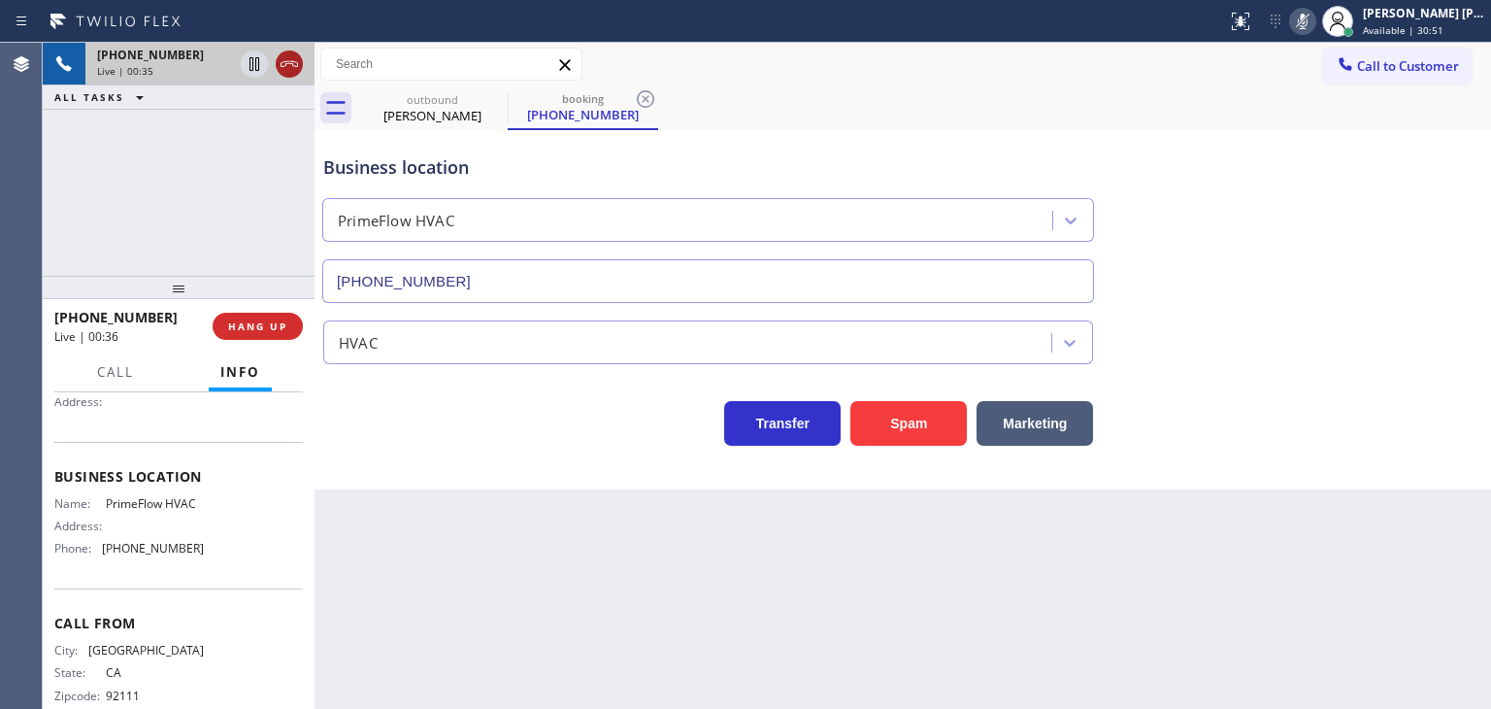
click at [295, 56] on icon at bounding box center [289, 63] width 23 height 23
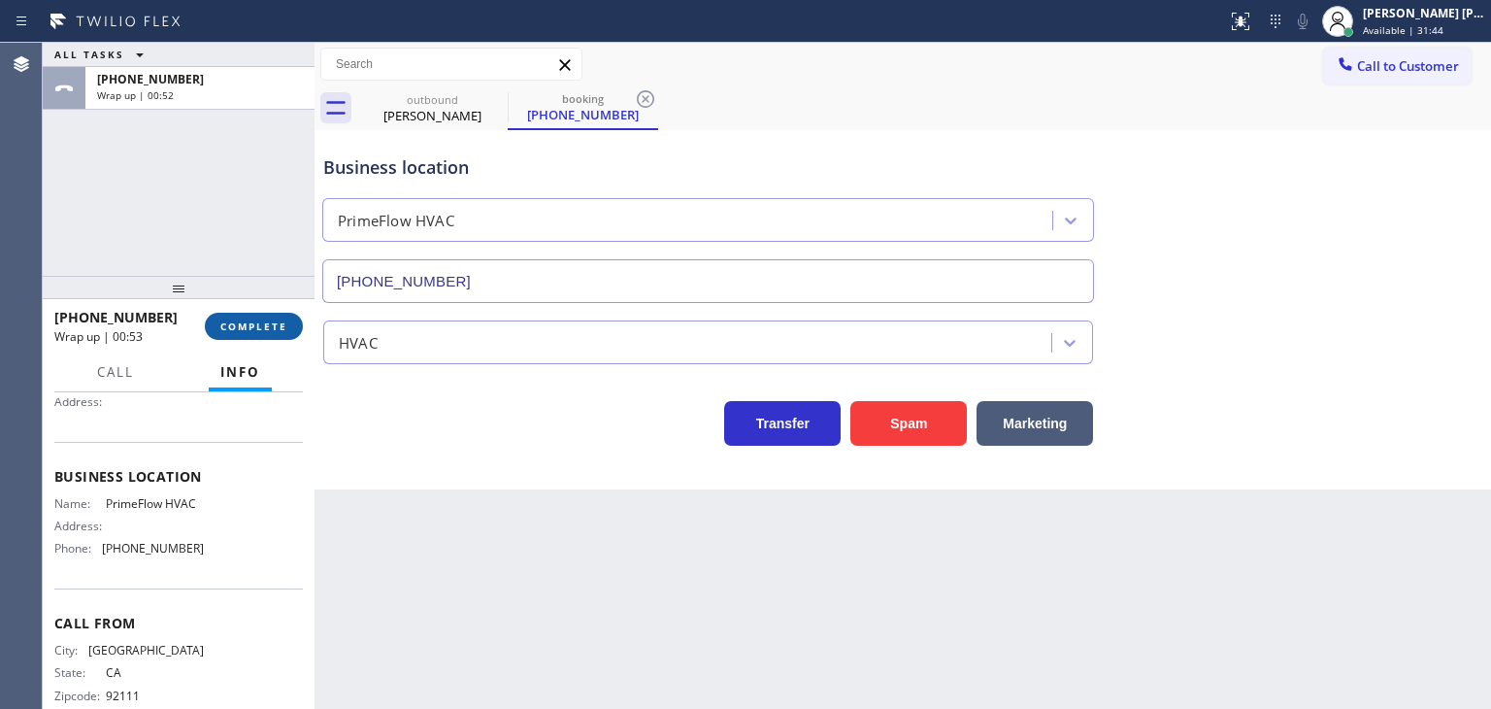
click at [243, 331] on span "COMPLETE" at bounding box center [253, 326] width 67 height 14
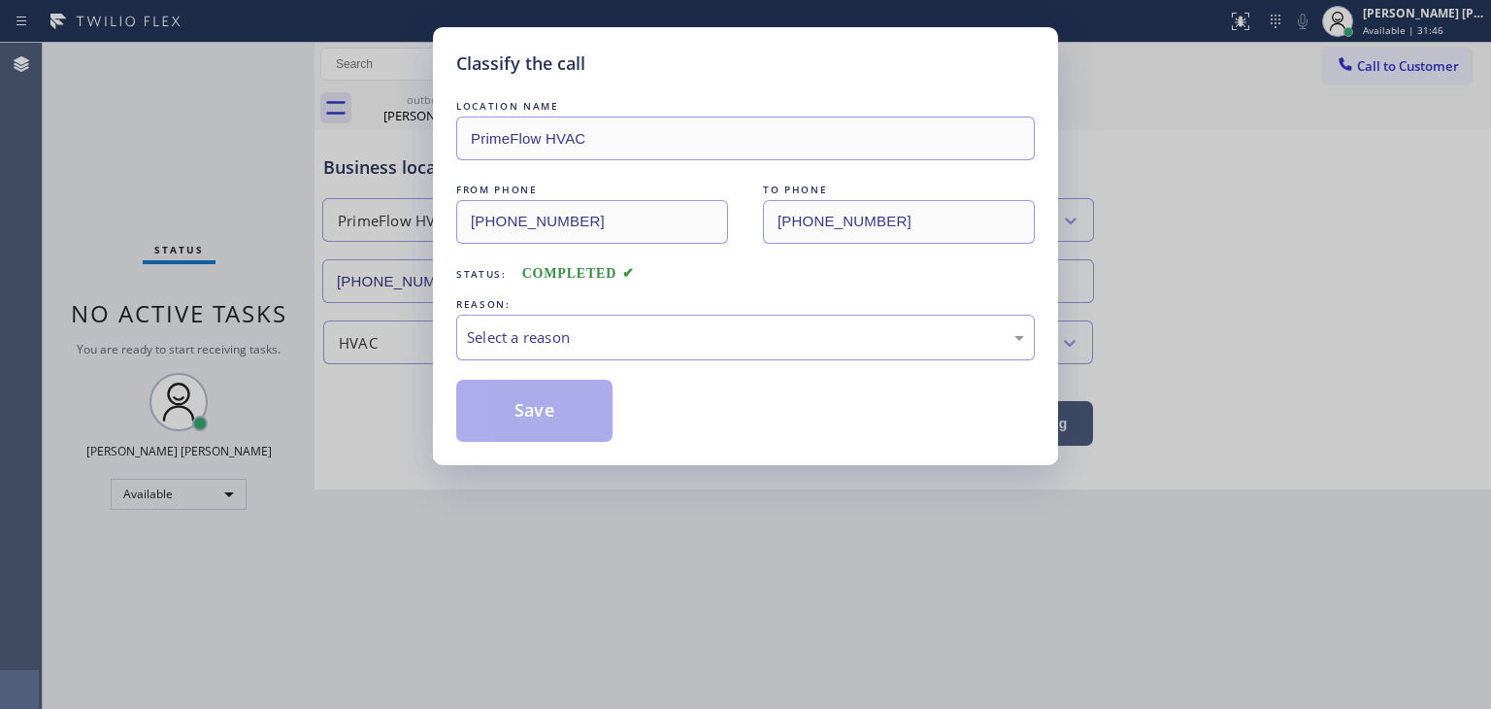
click at [489, 340] on div "Select a reason" at bounding box center [745, 337] width 557 height 22
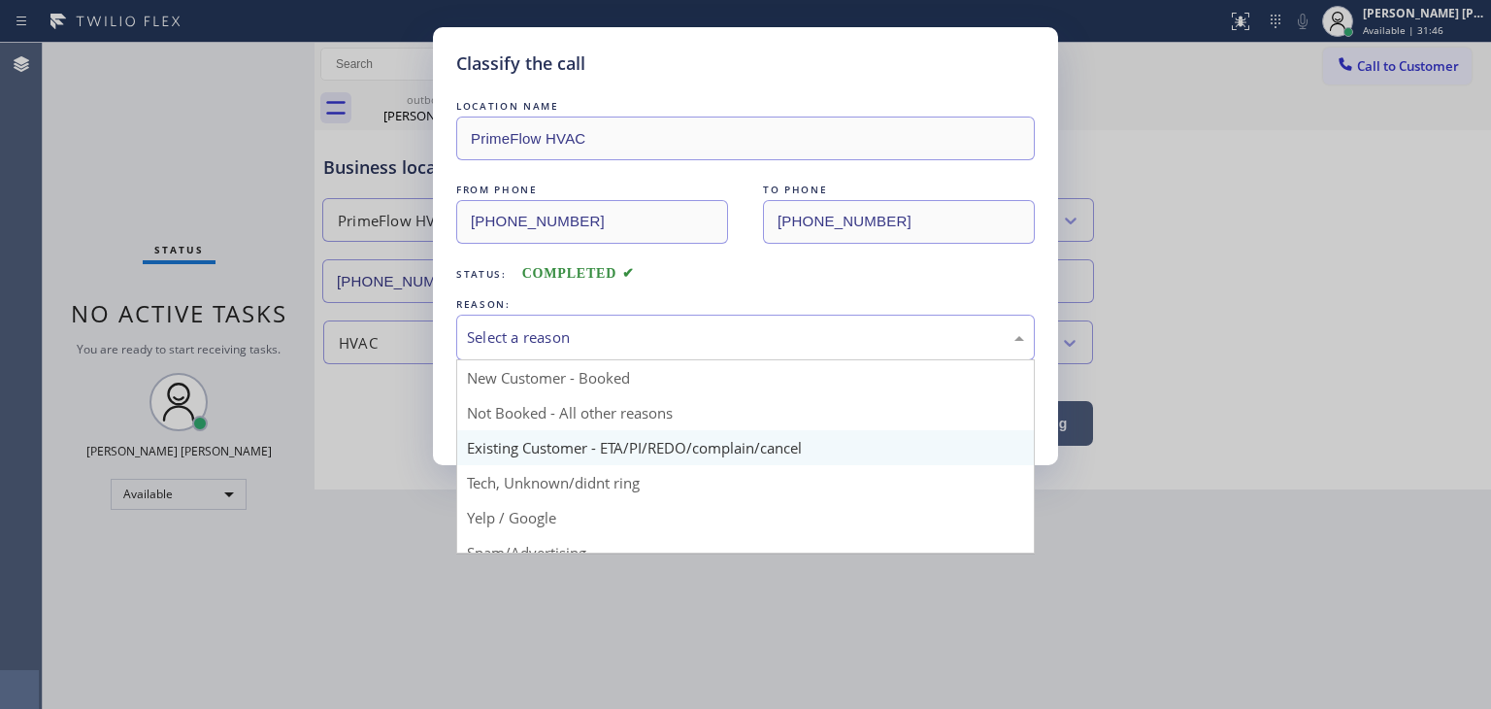
scroll to position [97, 0]
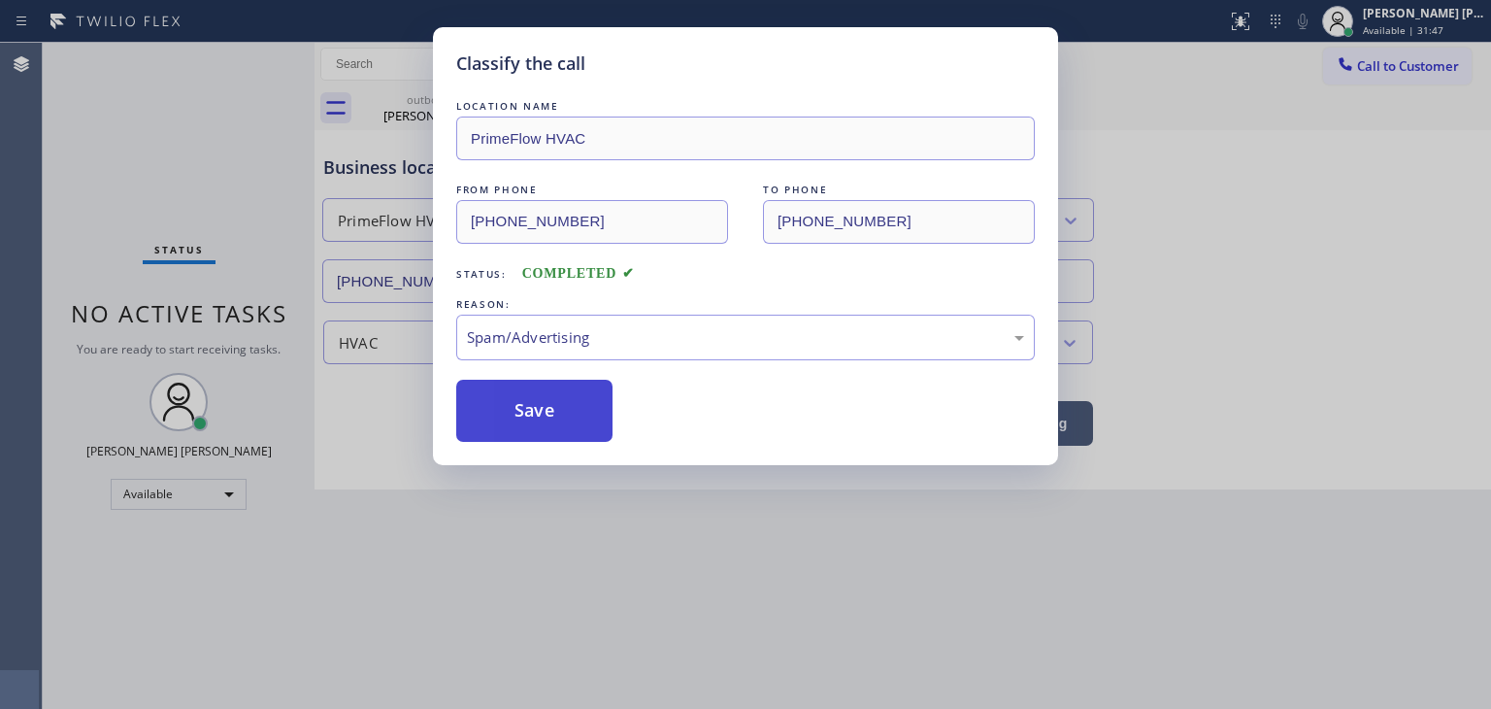
click at [537, 404] on button "Save" at bounding box center [534, 411] width 156 height 62
type input "(310) 736-1736"
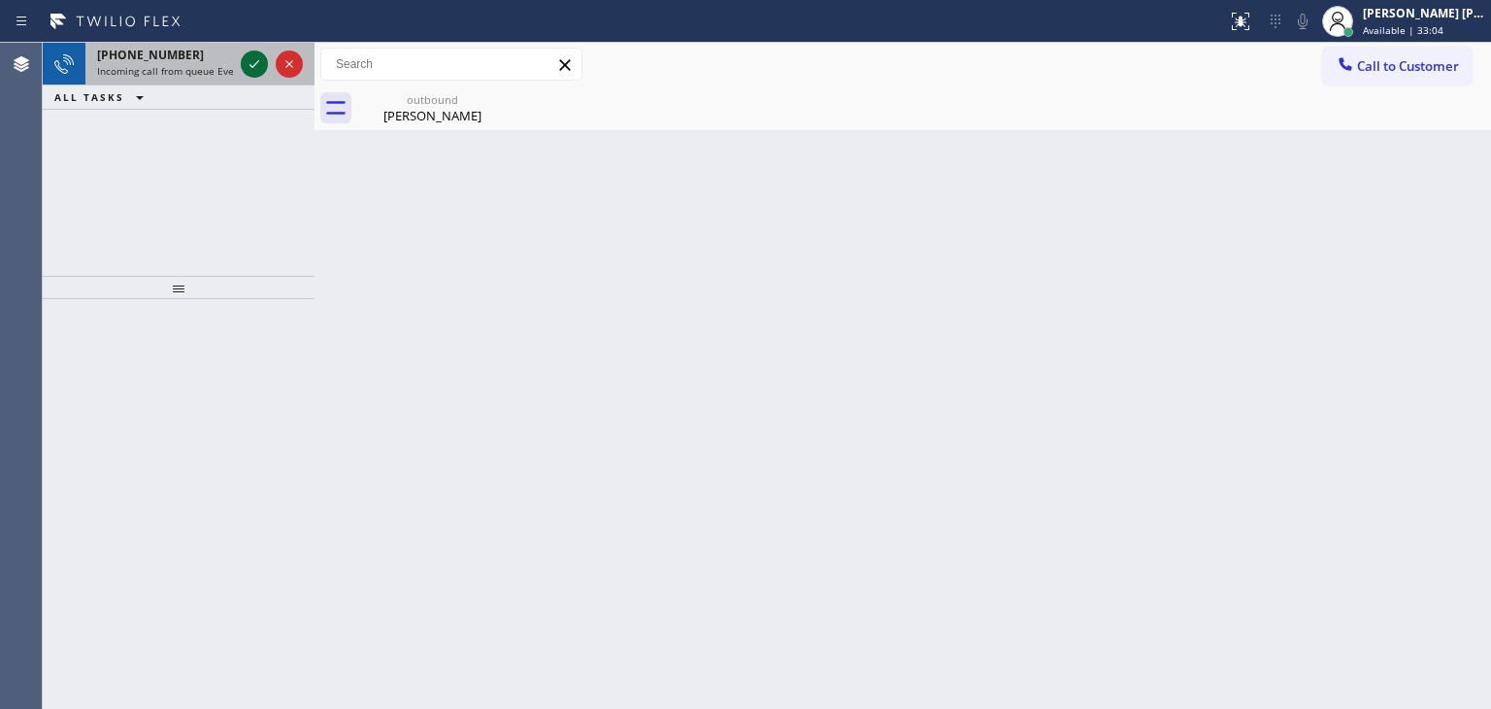
click at [249, 57] on icon at bounding box center [254, 63] width 23 height 23
click at [259, 65] on icon at bounding box center [254, 63] width 23 height 23
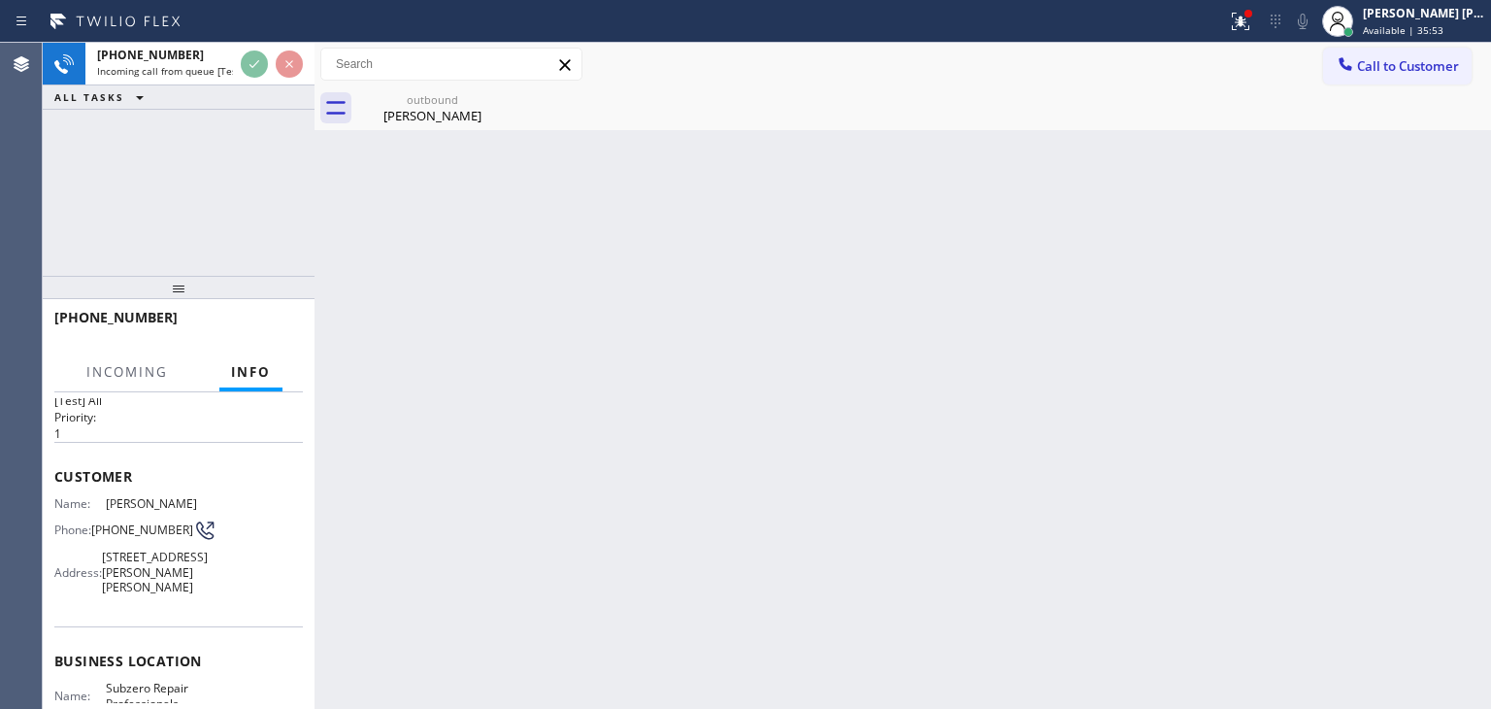
scroll to position [97, 0]
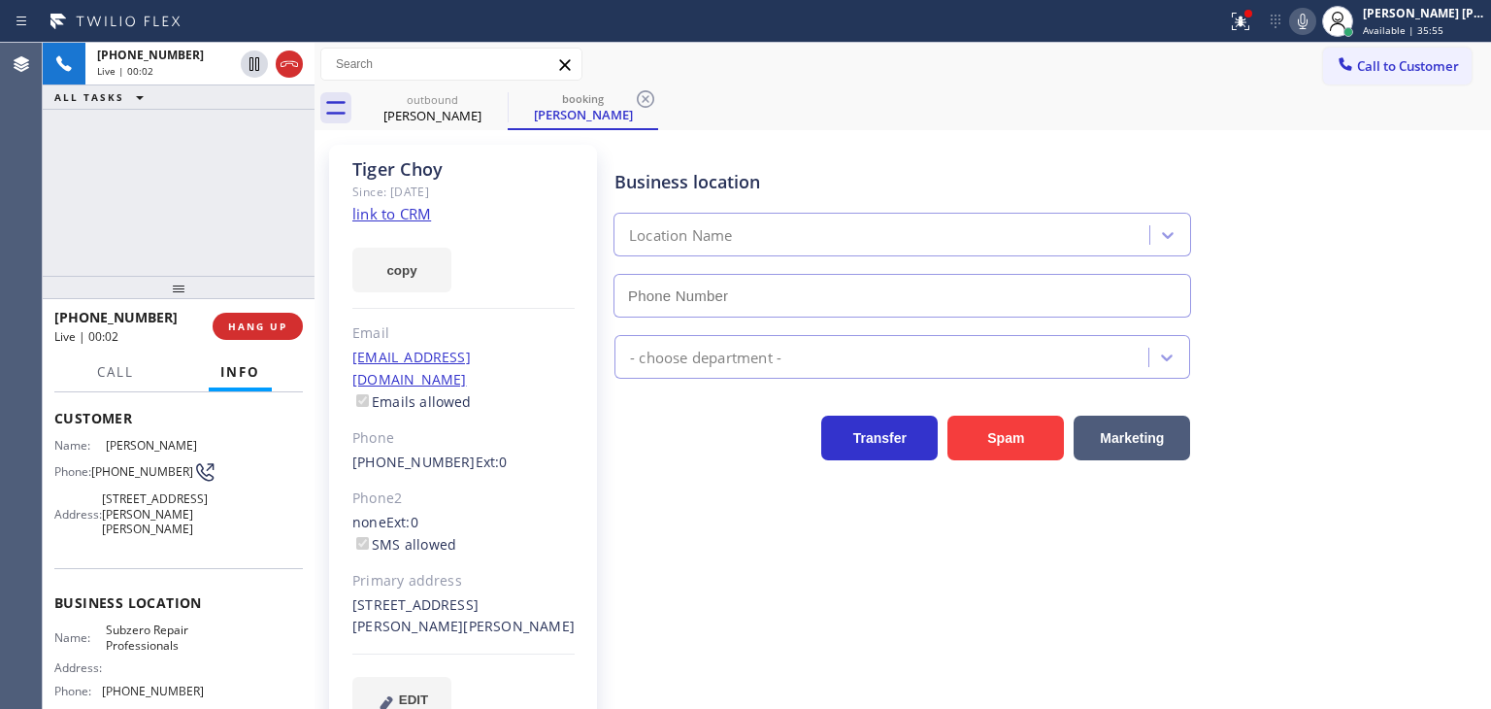
type input "(415) 914-8003"
click at [1250, 20] on g at bounding box center [1240, 21] width 17 height 17
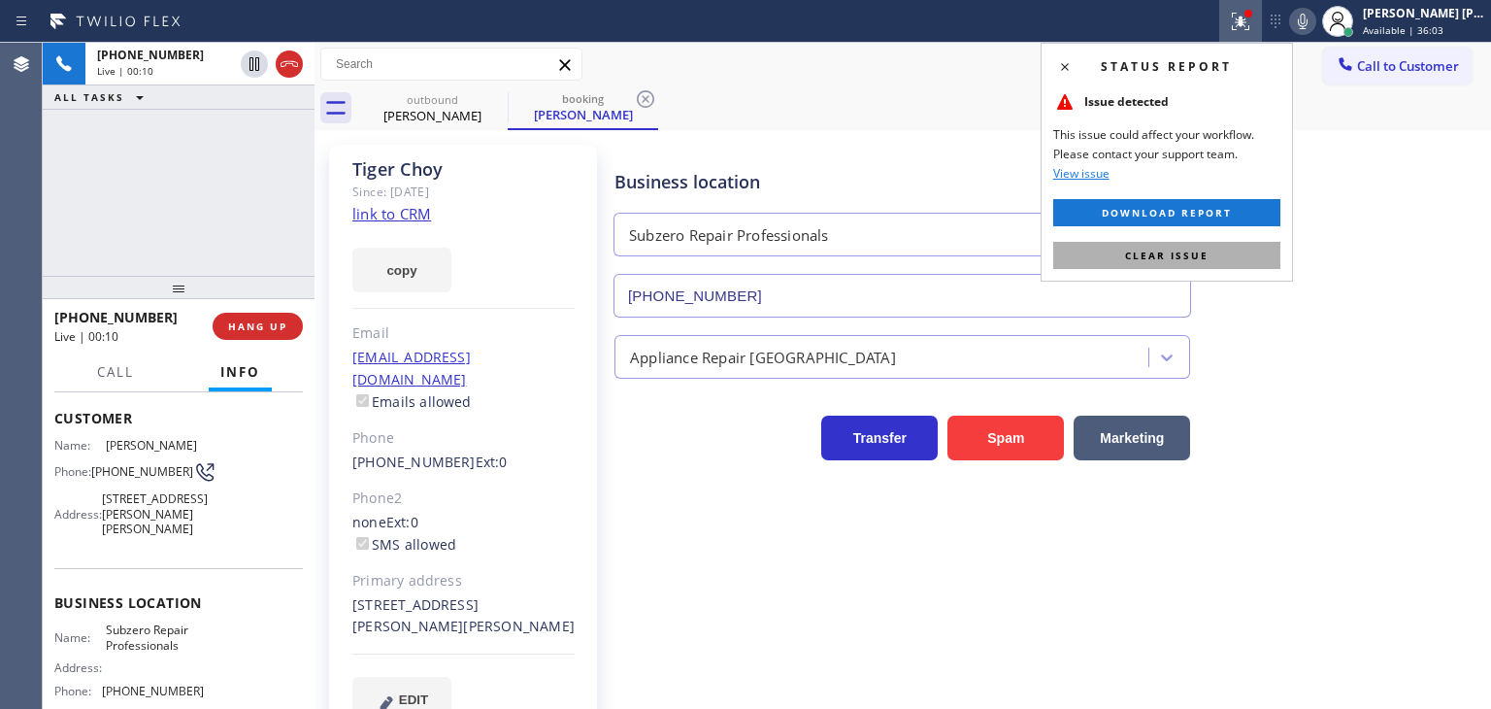
click at [1165, 252] on span "Clear issue" at bounding box center [1167, 256] width 84 height 14
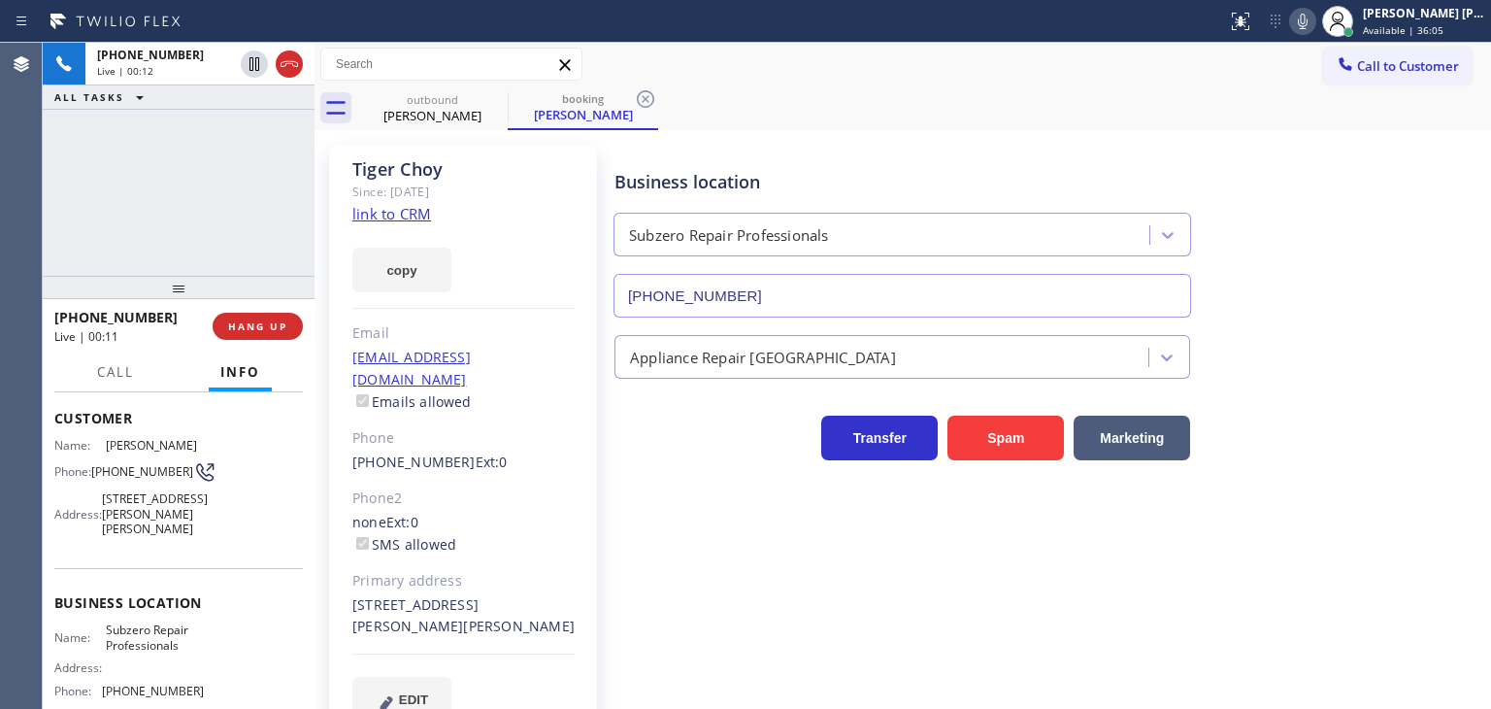
click at [423, 217] on link "link to CRM" at bounding box center [391, 213] width 79 height 19
click at [1441, 17] on div "[PERSON_NAME] [PERSON_NAME]" at bounding box center [1424, 13] width 122 height 17
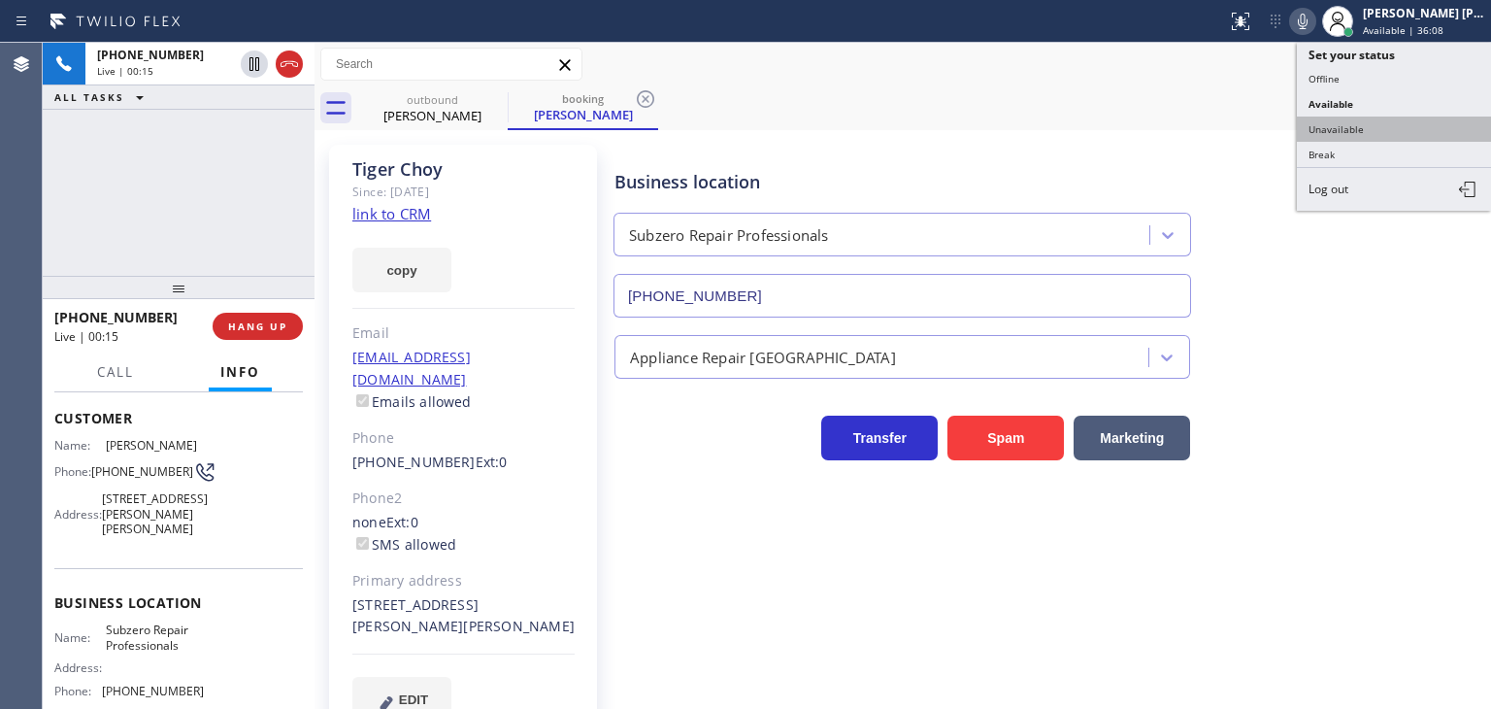
click at [1329, 130] on button "Unavailable" at bounding box center [1394, 129] width 194 height 25
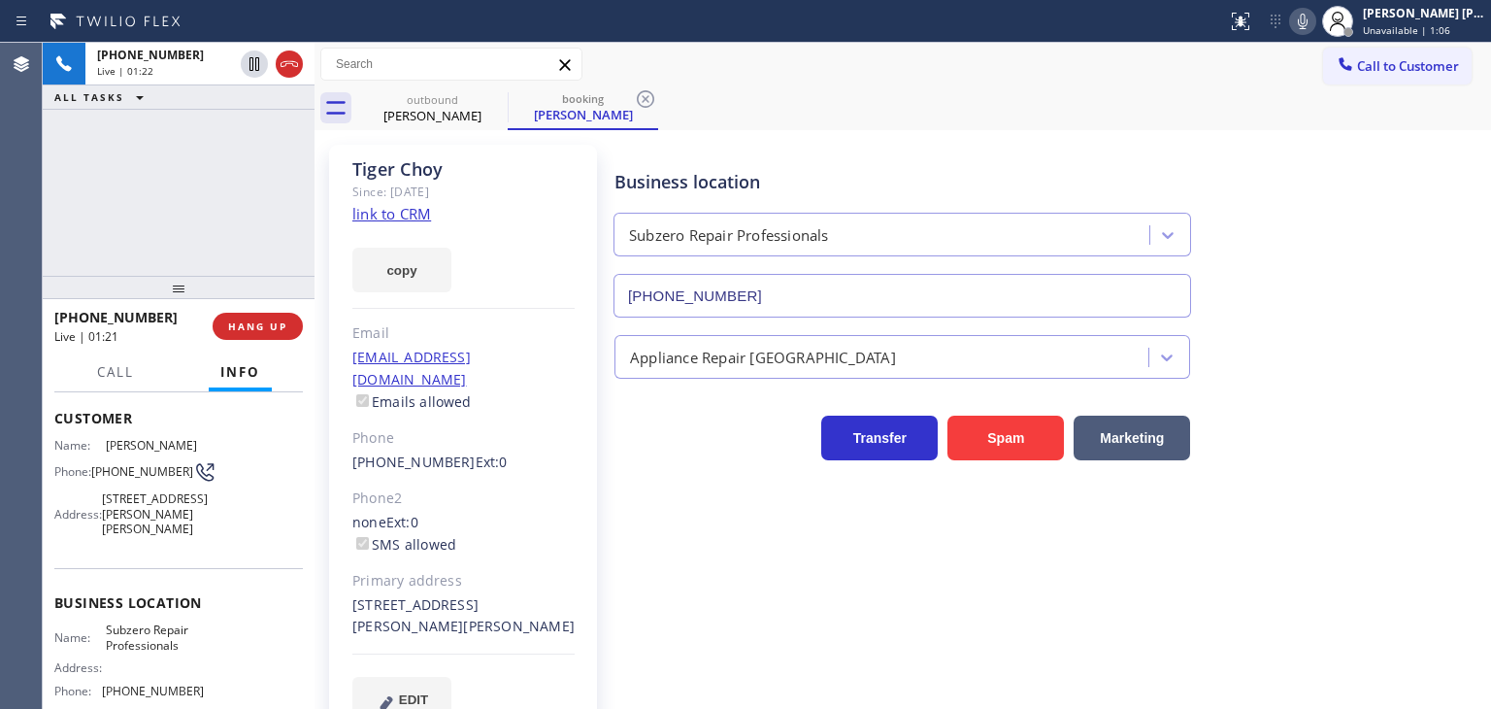
click at [1317, 24] on div at bounding box center [1302, 21] width 27 height 23
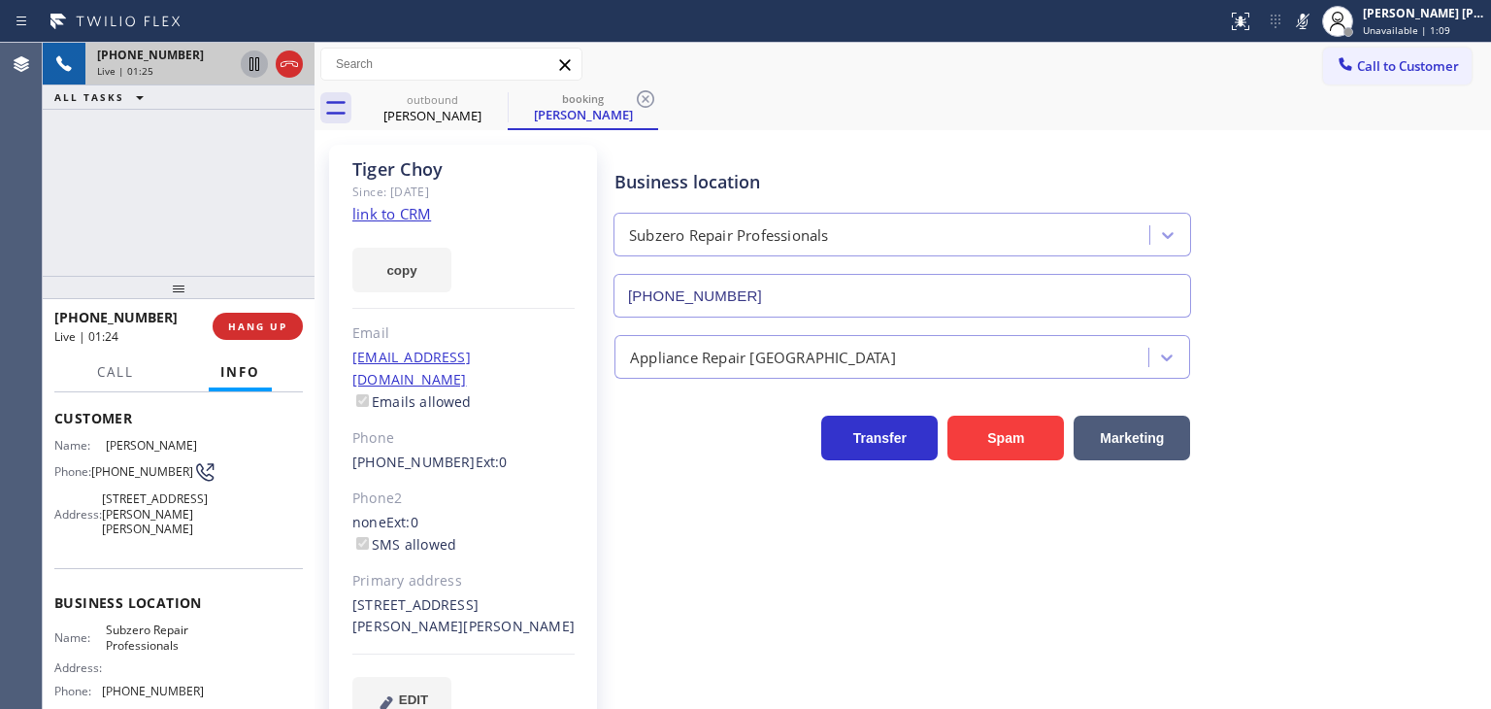
click at [259, 64] on icon at bounding box center [254, 63] width 23 height 23
click at [1315, 20] on icon at bounding box center [1302, 21] width 23 height 23
click at [252, 67] on icon at bounding box center [254, 63] width 23 height 23
click at [1308, 20] on icon at bounding box center [1303, 22] width 10 height 16
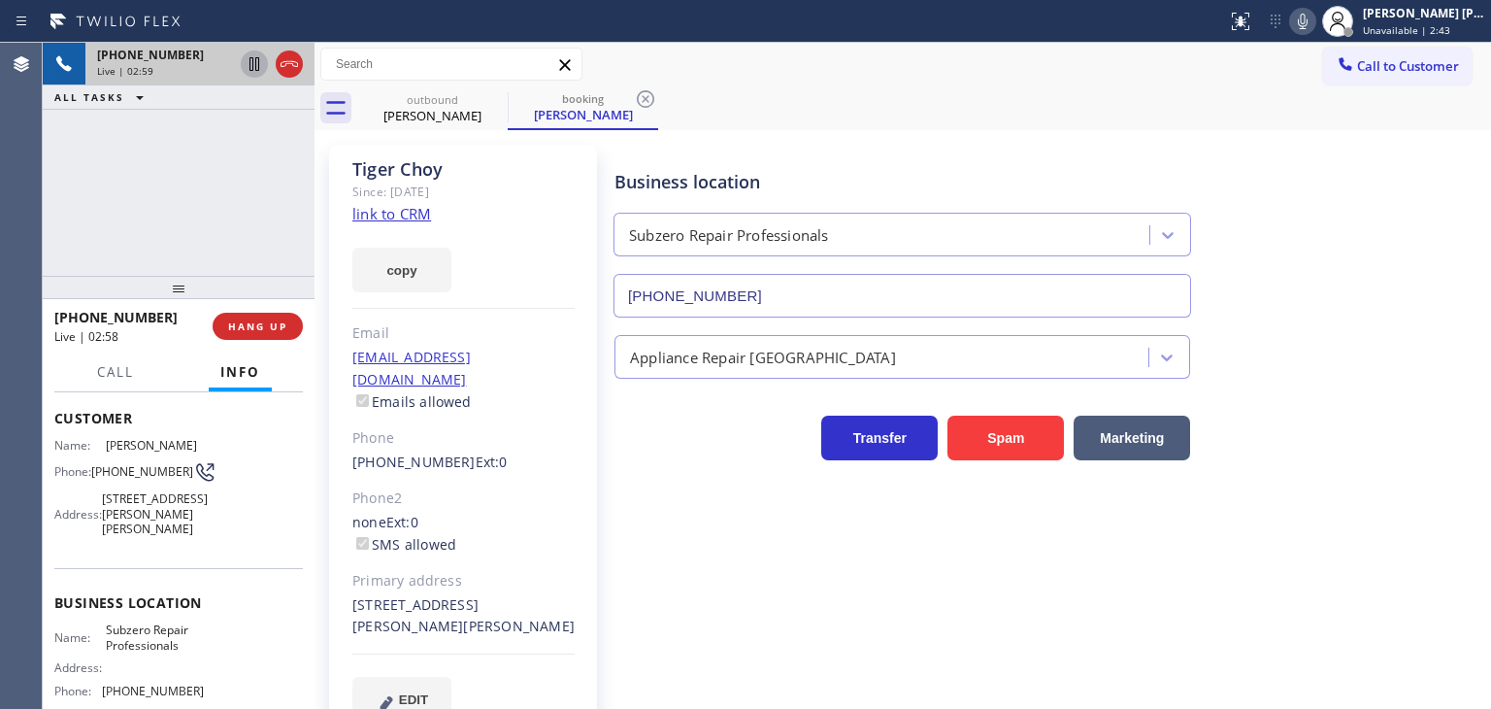
click at [1315, 26] on icon at bounding box center [1302, 21] width 23 height 23
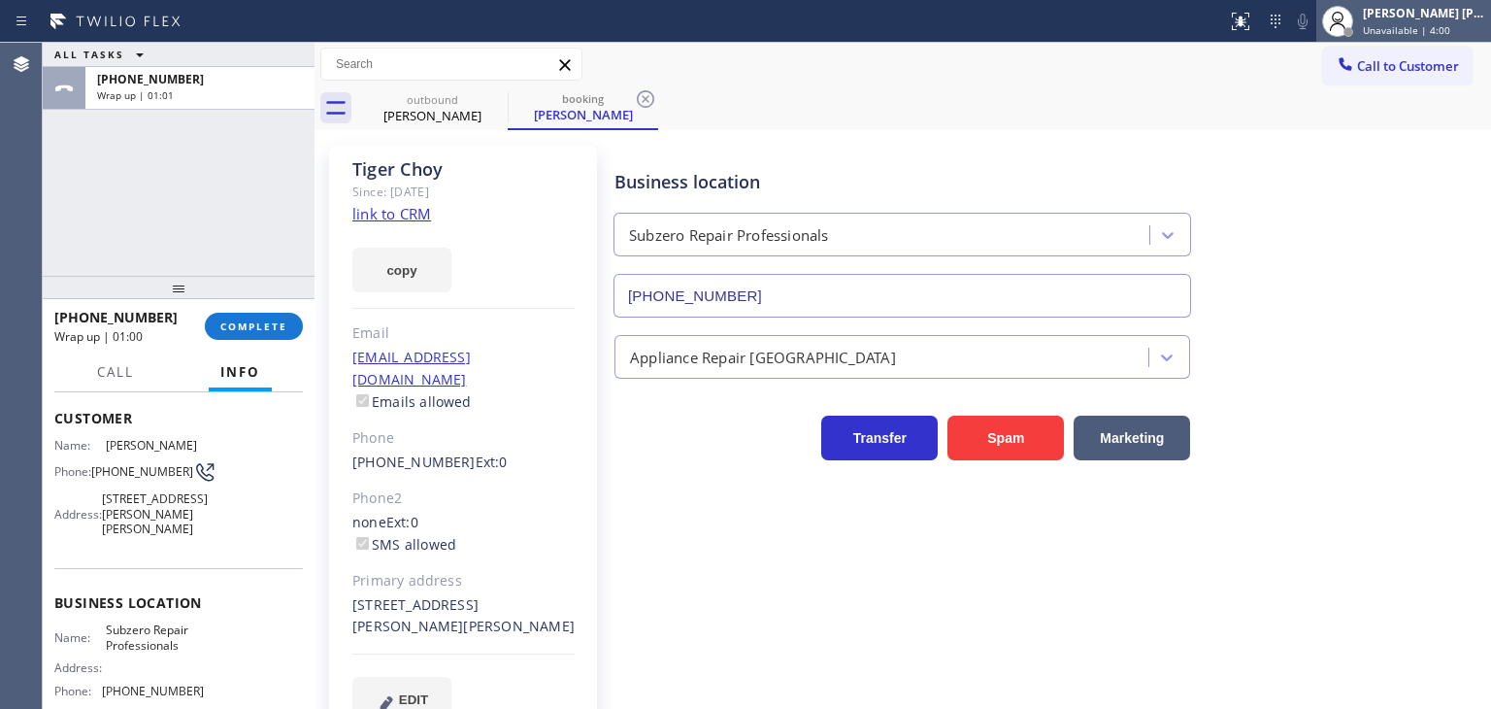
click at [1440, 25] on span "Unavailable | 4:00" at bounding box center [1406, 30] width 87 height 14
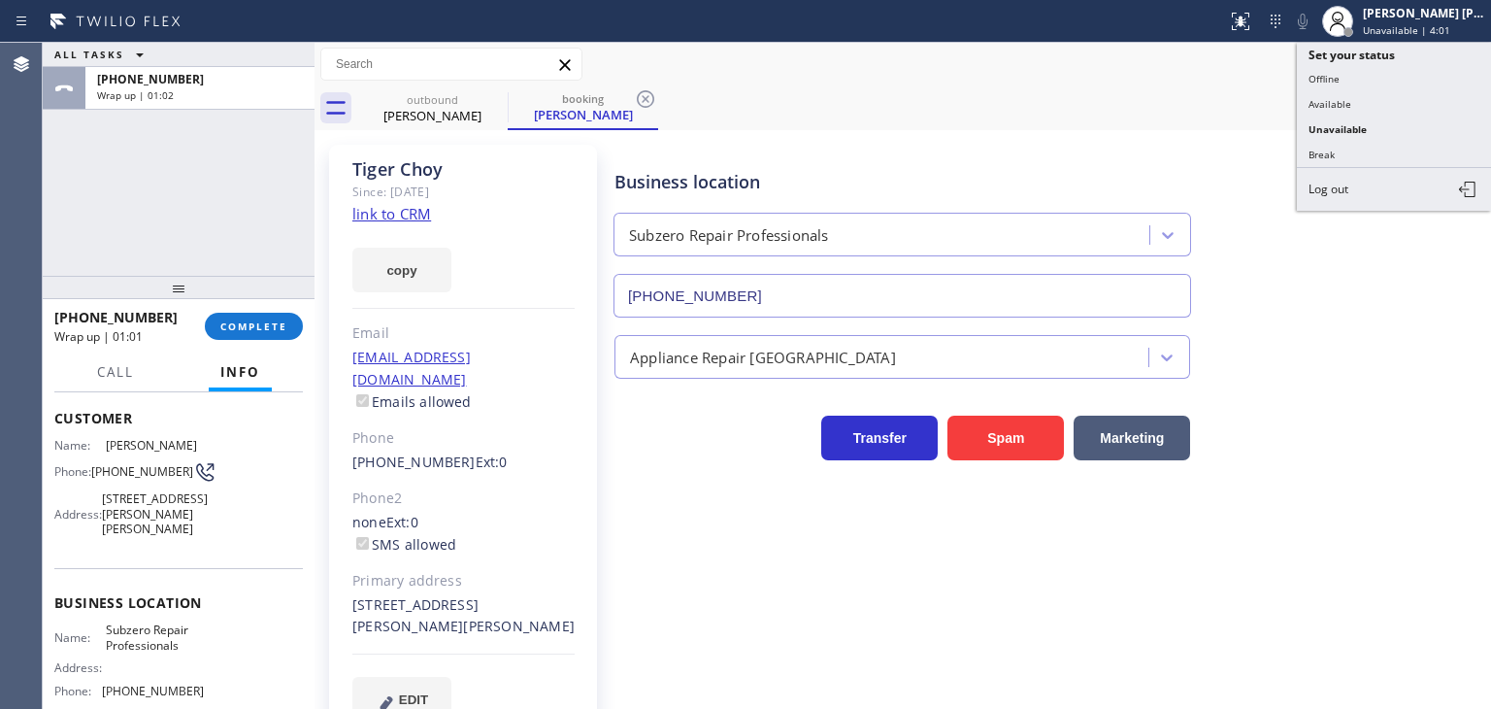
click at [1379, 95] on button "Available" at bounding box center [1394, 103] width 194 height 25
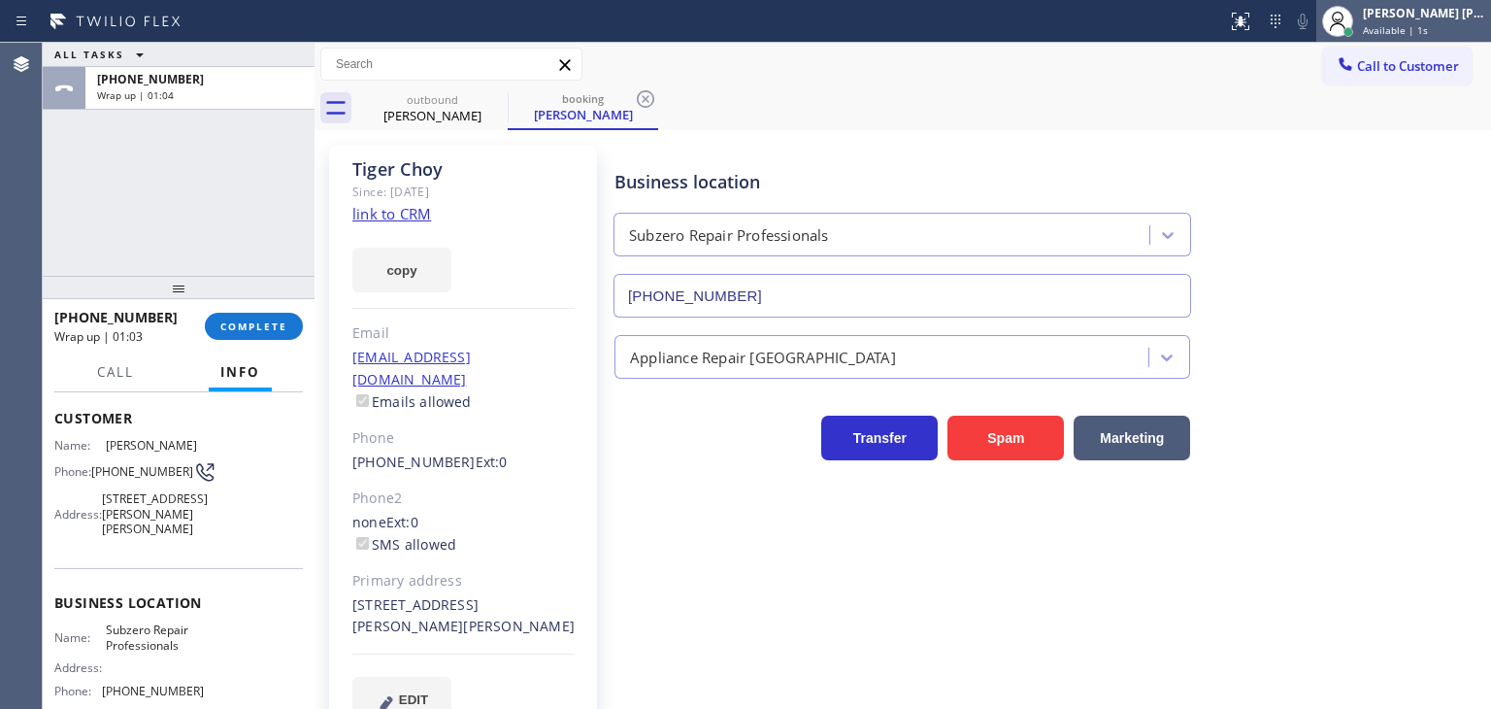
click at [1449, 20] on div "[PERSON_NAME] [PERSON_NAME]" at bounding box center [1424, 13] width 122 height 17
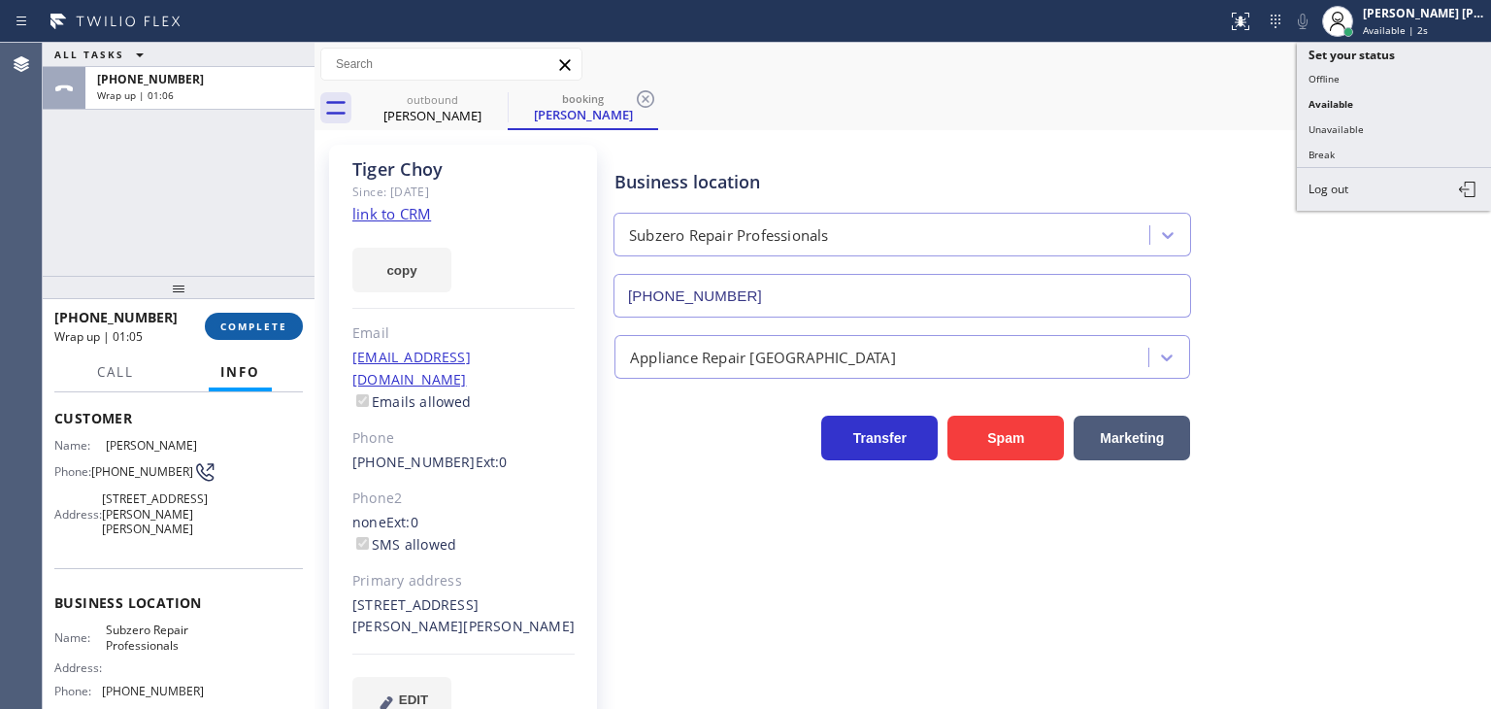
click at [238, 322] on span "COMPLETE" at bounding box center [253, 326] width 67 height 14
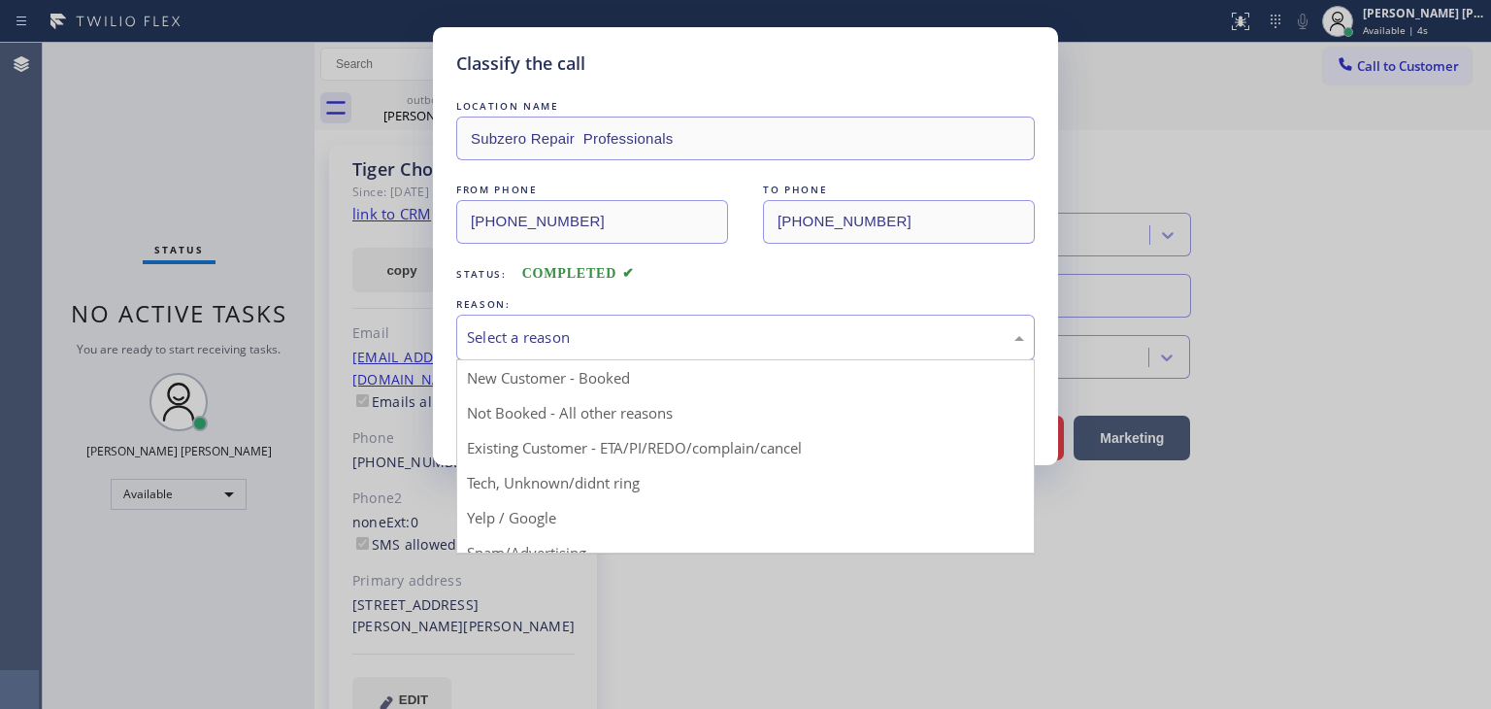
click at [509, 332] on div "Select a reason" at bounding box center [745, 337] width 557 height 22
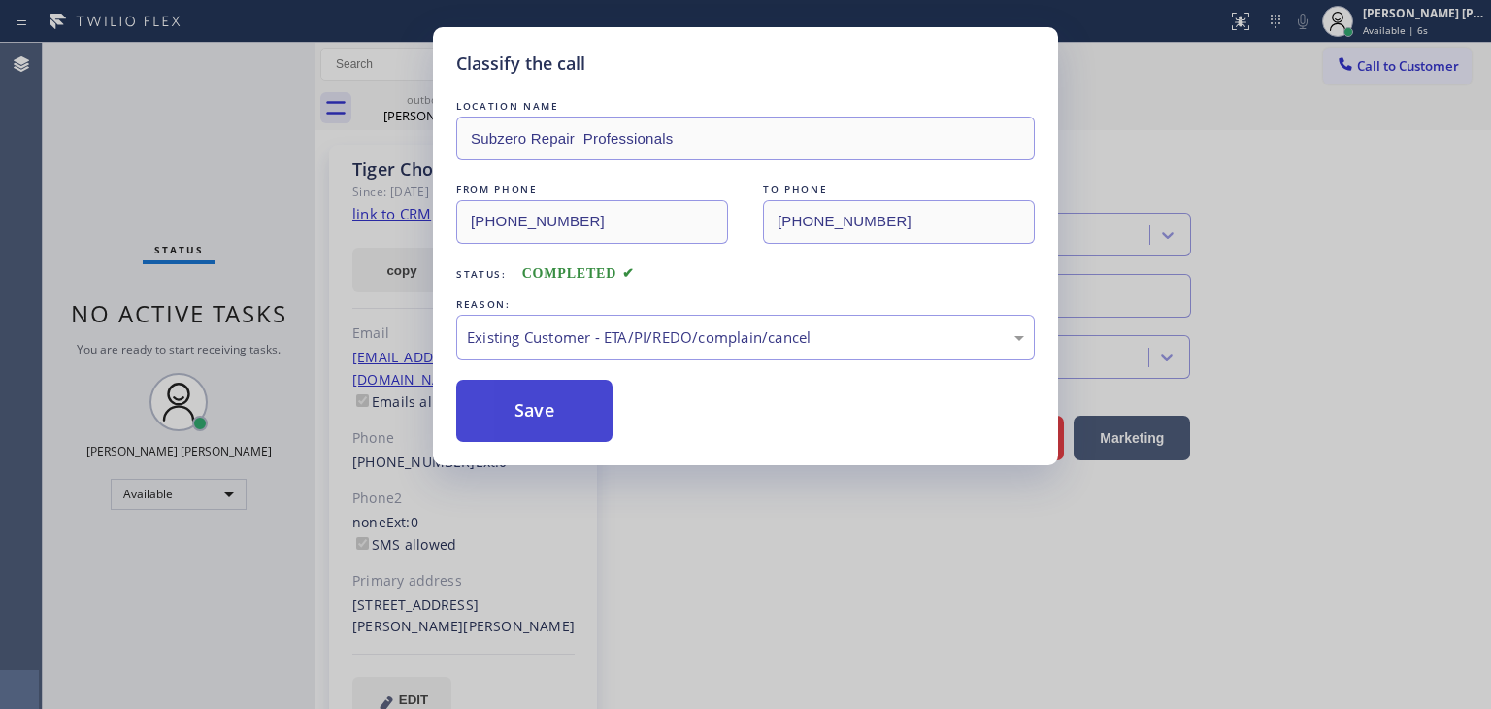
click at [546, 408] on button "Save" at bounding box center [534, 411] width 156 height 62
type input "(310) 736-1736"
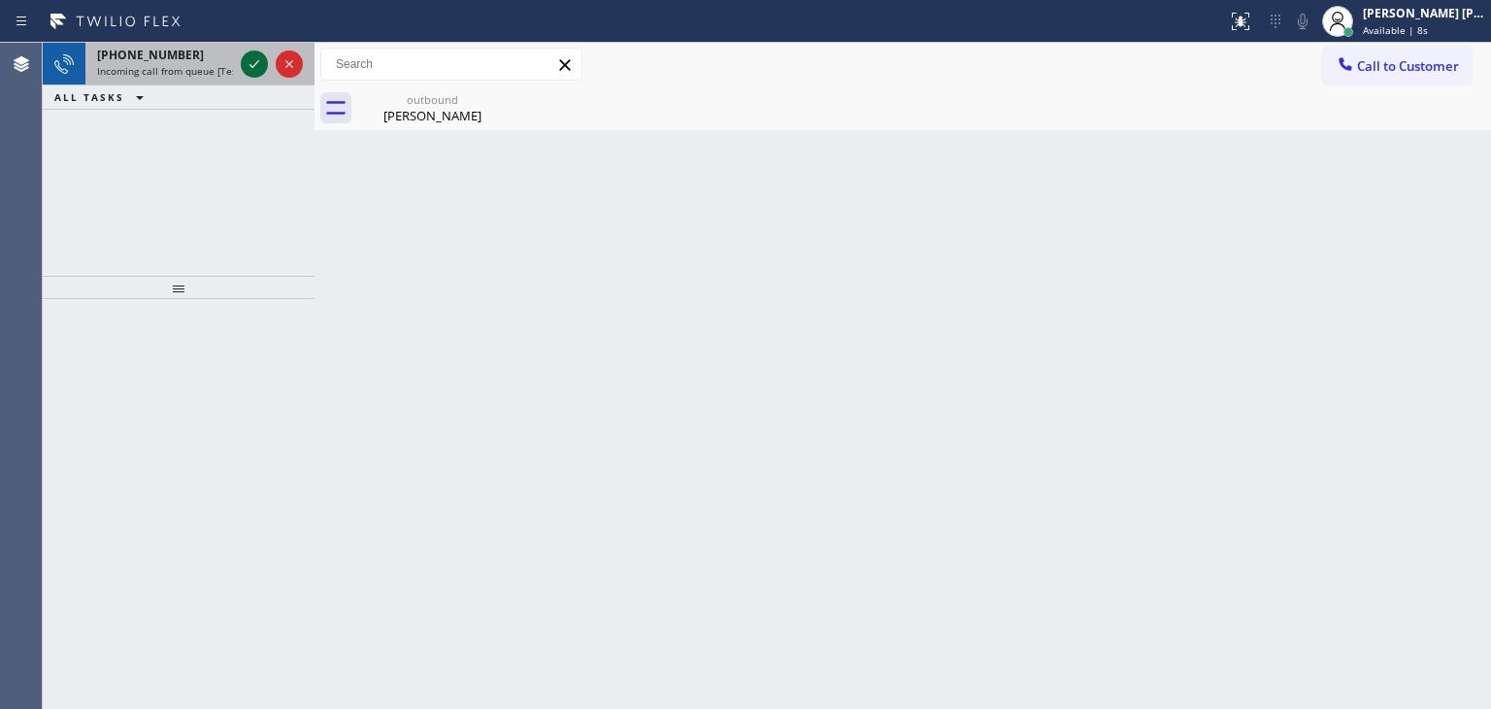
click at [262, 59] on icon at bounding box center [254, 63] width 23 height 23
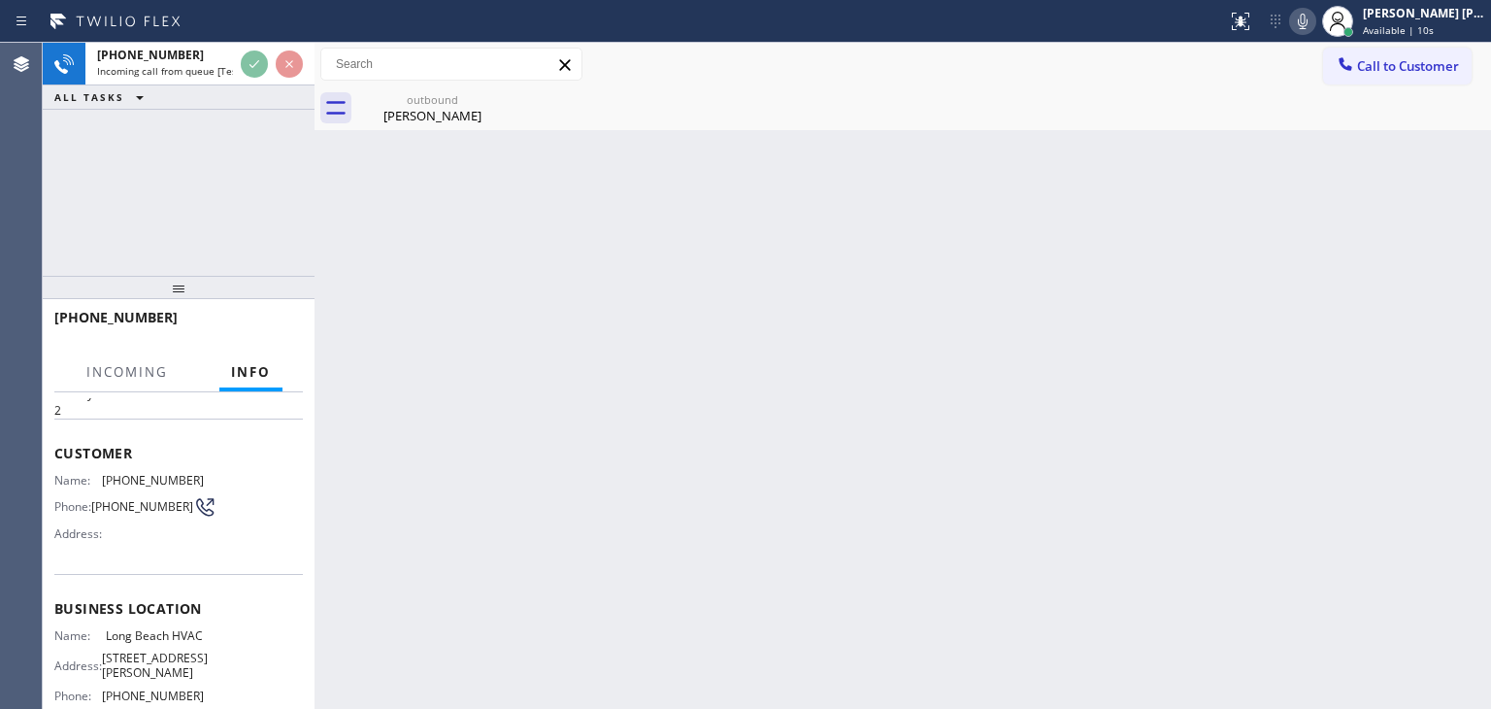
scroll to position [97, 0]
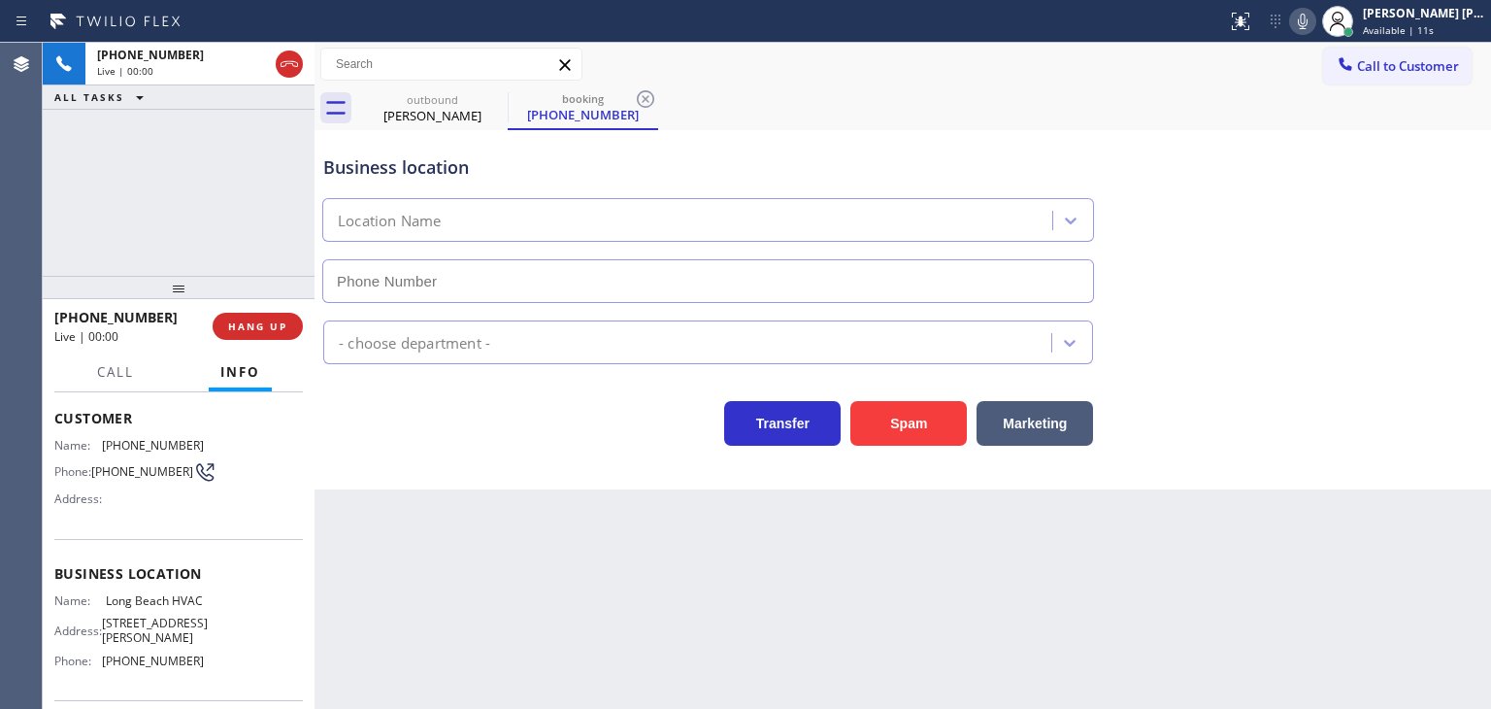
type input "(323) 641-4970"
click at [1315, 16] on icon at bounding box center [1302, 21] width 23 height 23
click at [1315, 24] on icon at bounding box center [1302, 21] width 23 height 23
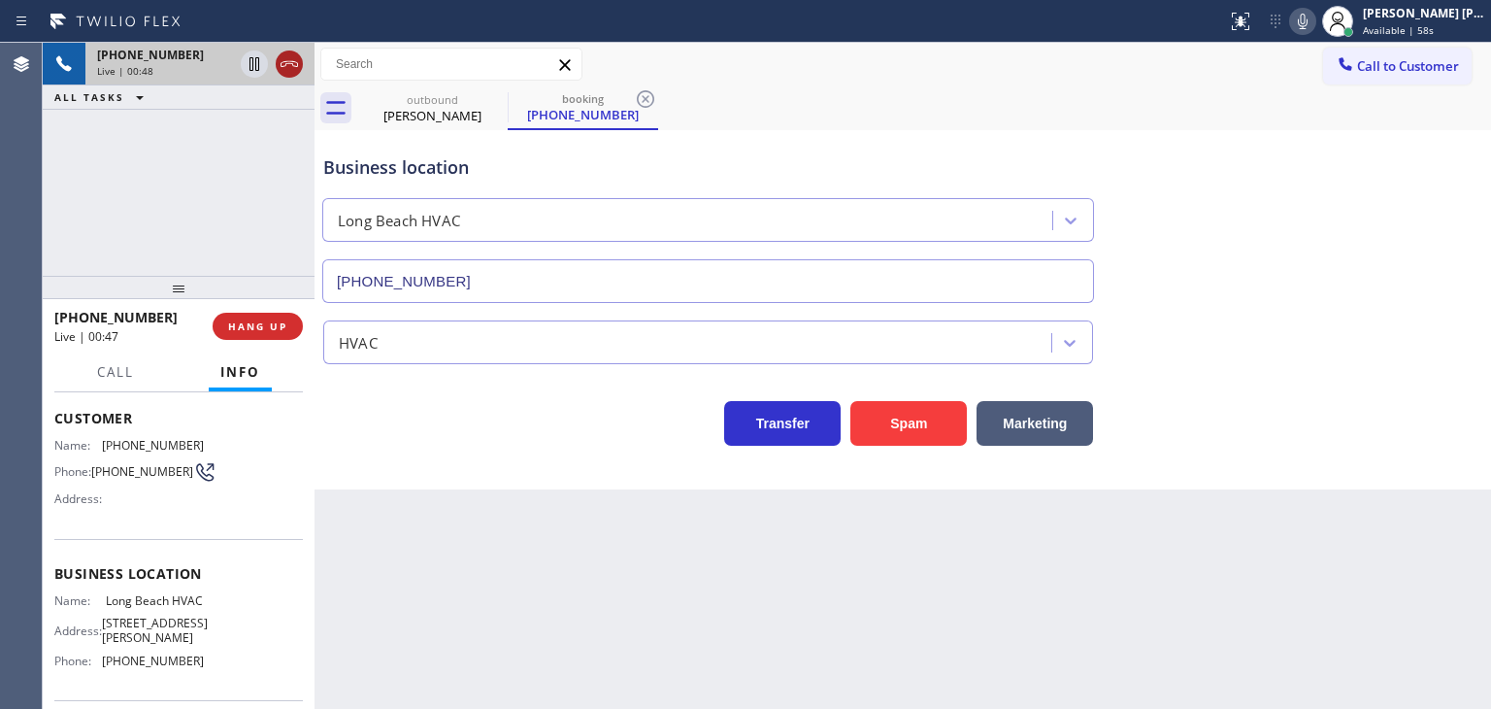
click at [295, 70] on icon at bounding box center [289, 63] width 23 height 23
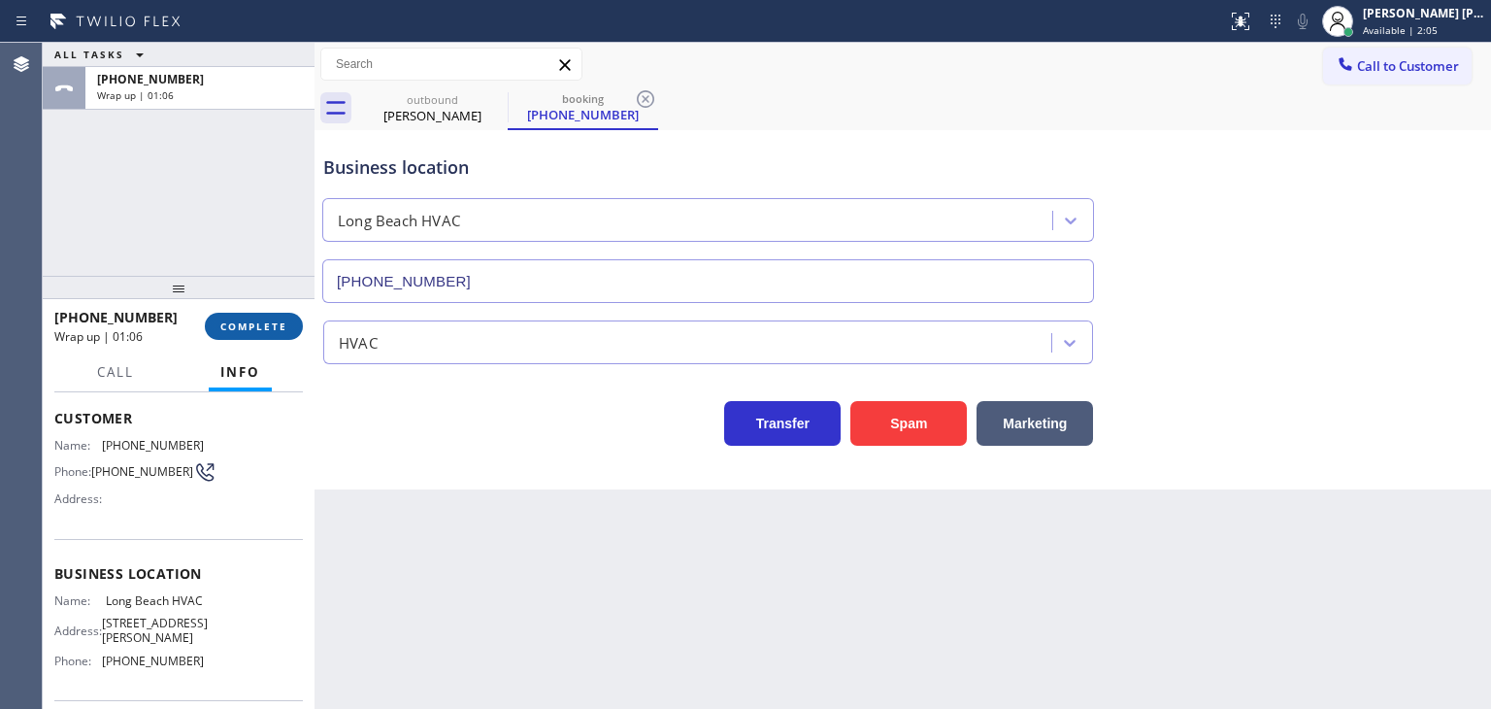
click at [264, 319] on span "COMPLETE" at bounding box center [253, 326] width 67 height 14
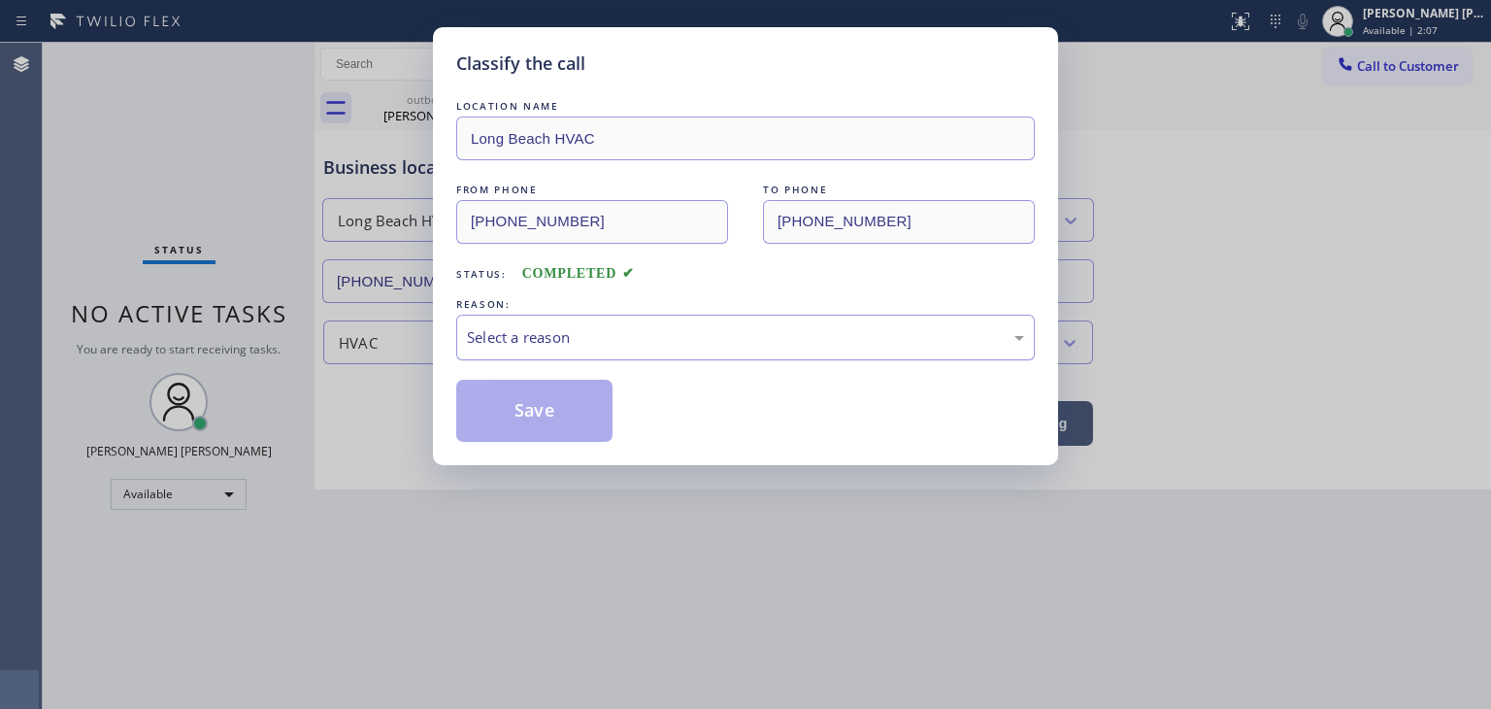
click at [510, 332] on div "Select a reason" at bounding box center [745, 337] width 557 height 22
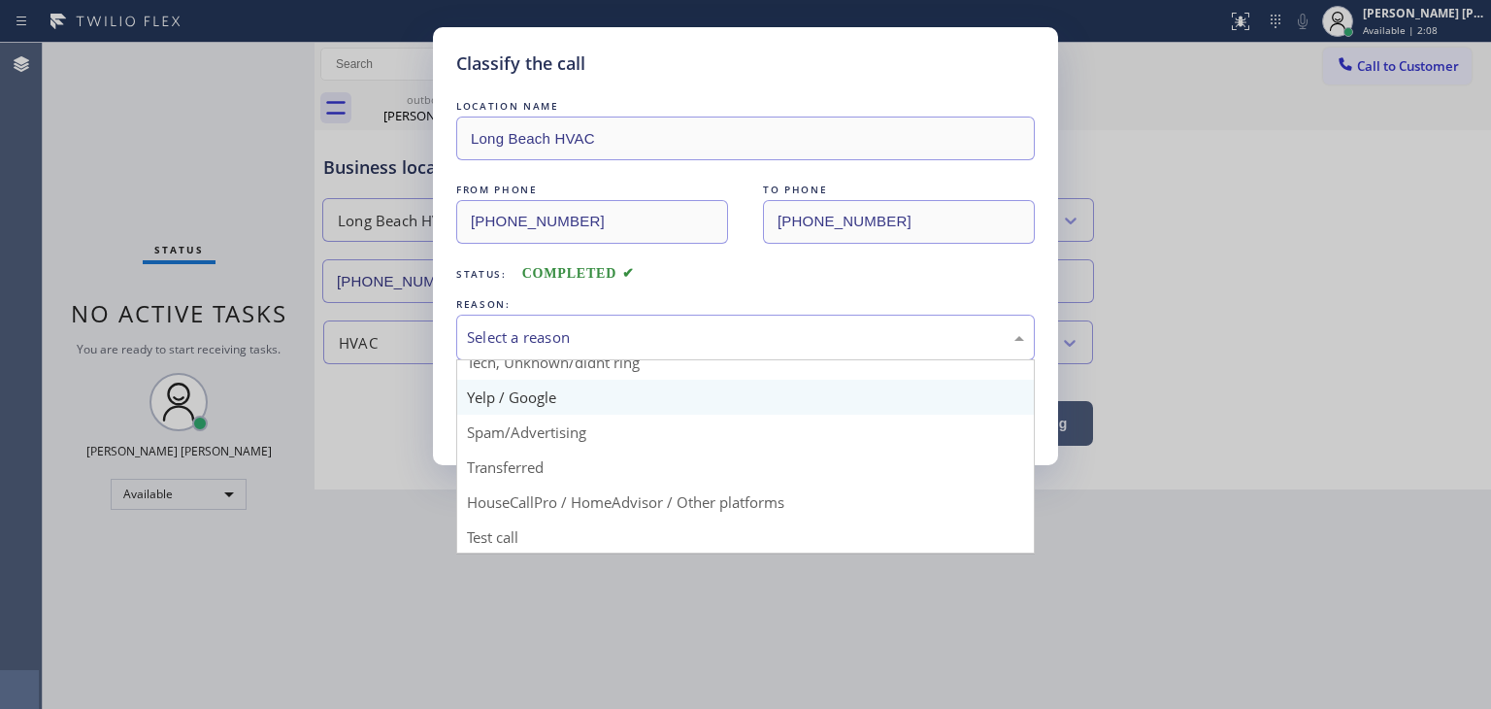
scroll to position [121, 0]
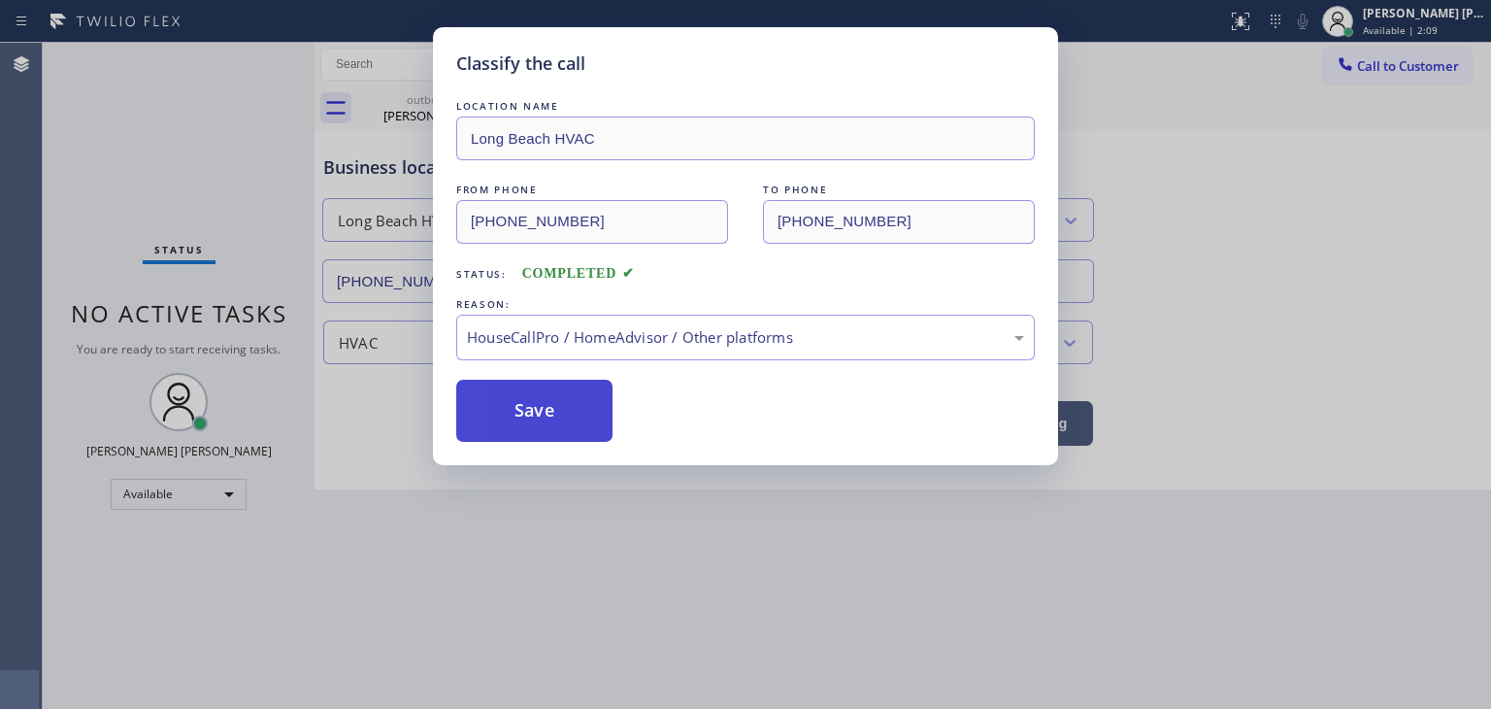
click at [517, 425] on button "Save" at bounding box center [534, 411] width 156 height 62
type input "(310) 736-1736"
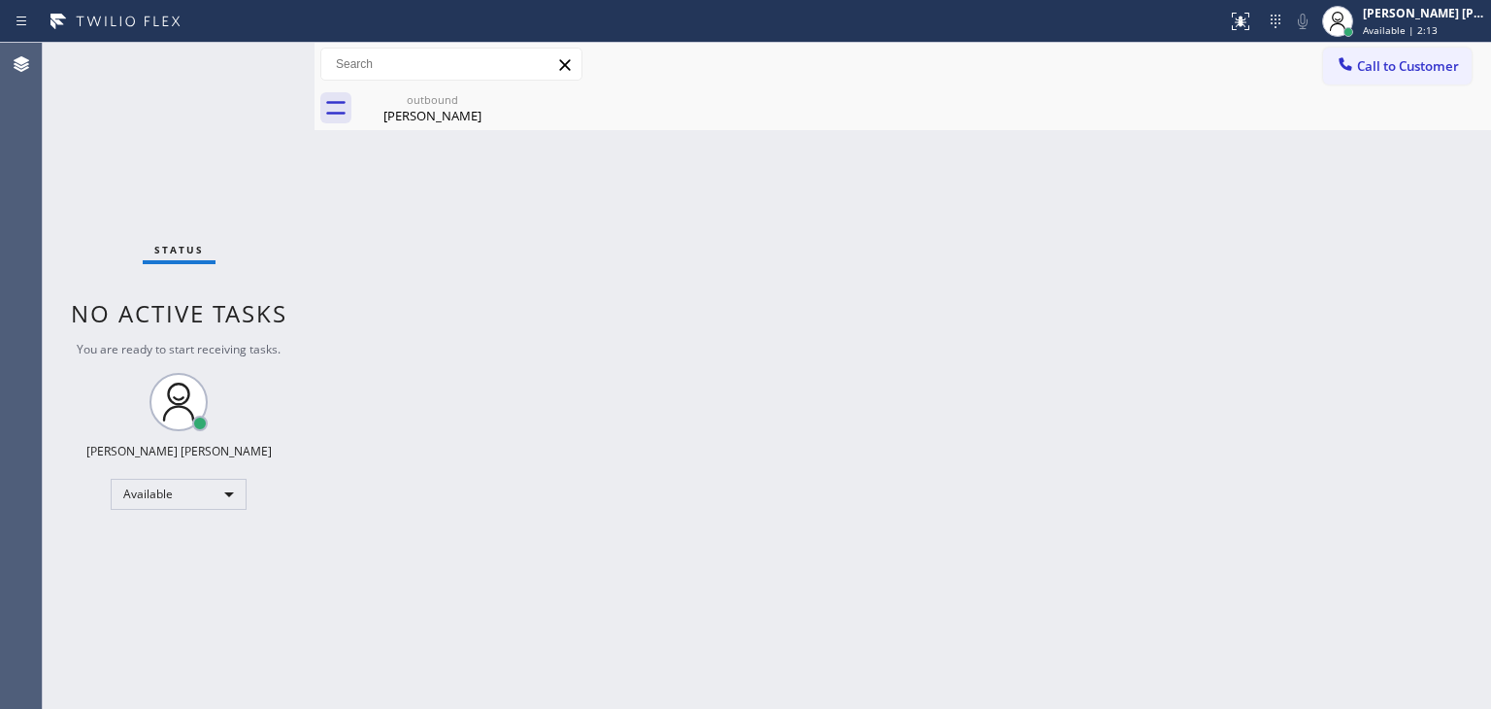
click at [252, 63] on div "Status No active tasks You are ready to start receiving tasks. [PERSON_NAME] [P…" at bounding box center [179, 376] width 272 height 666
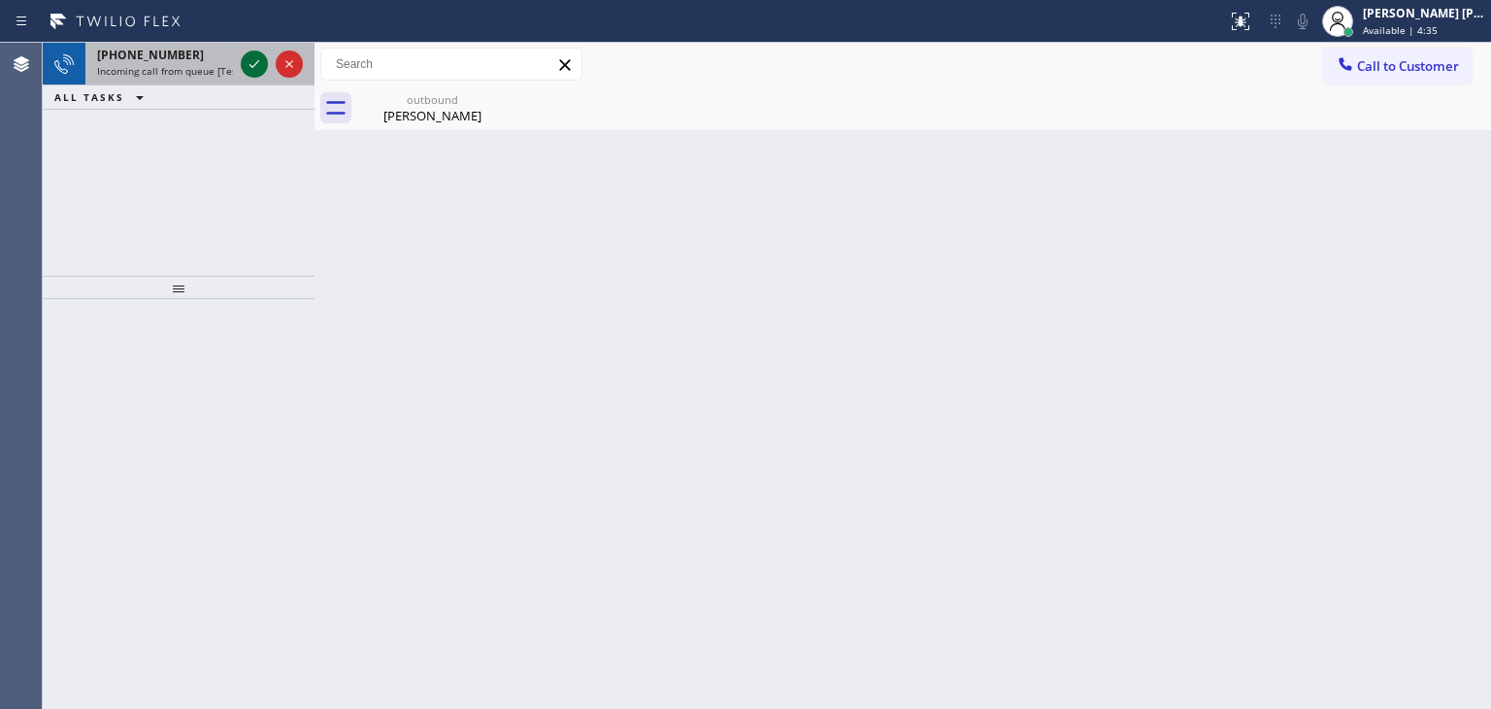
click at [252, 63] on icon at bounding box center [254, 63] width 23 height 23
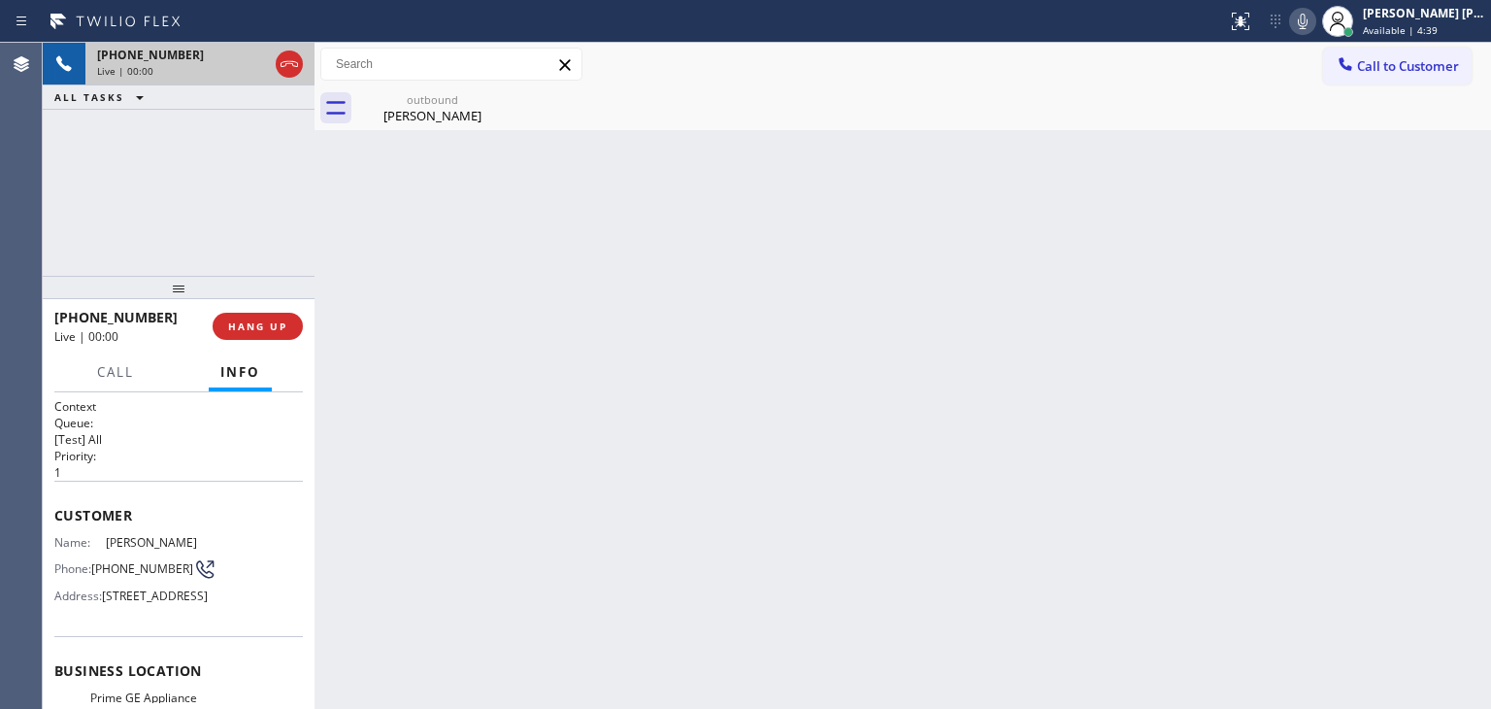
scroll to position [97, 0]
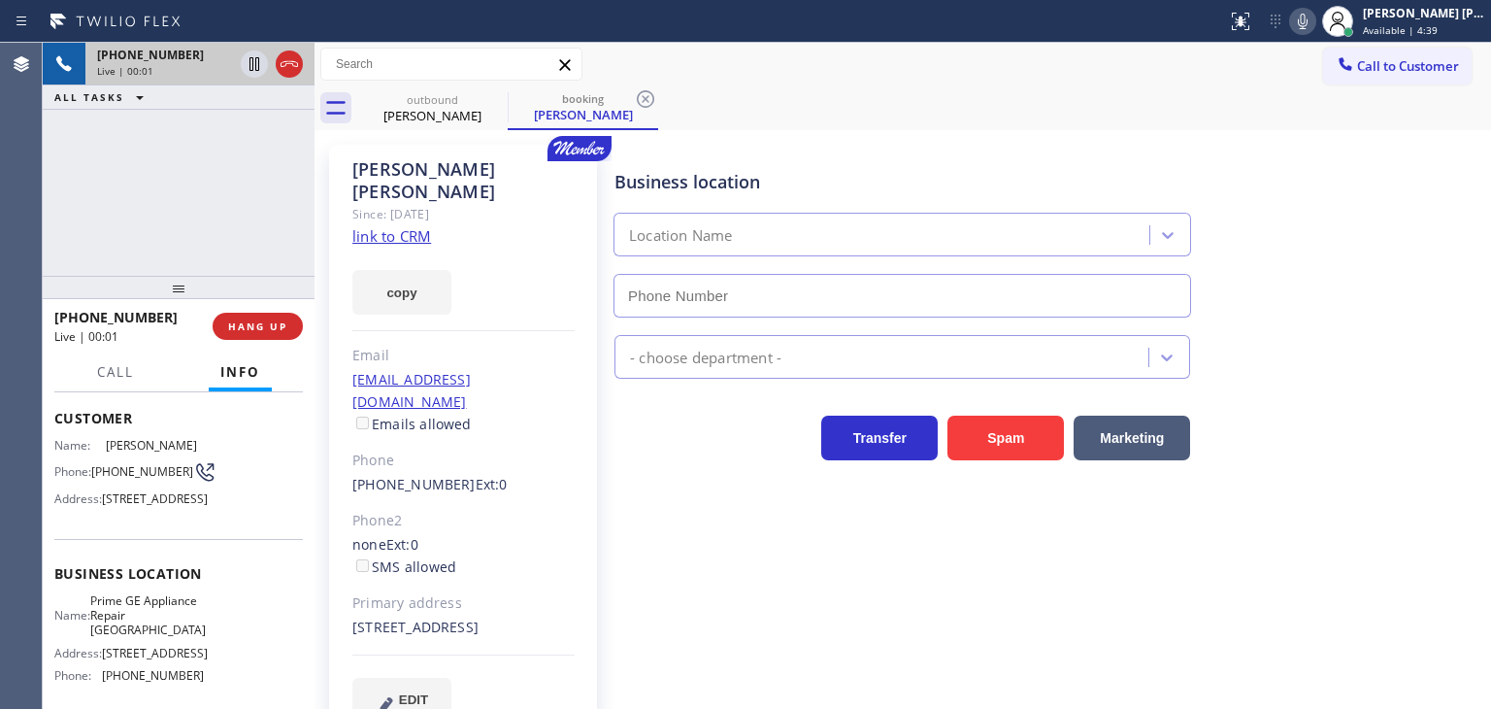
type input "(510) 399-2012"
click at [399, 226] on link "link to CRM" at bounding box center [391, 235] width 79 height 19
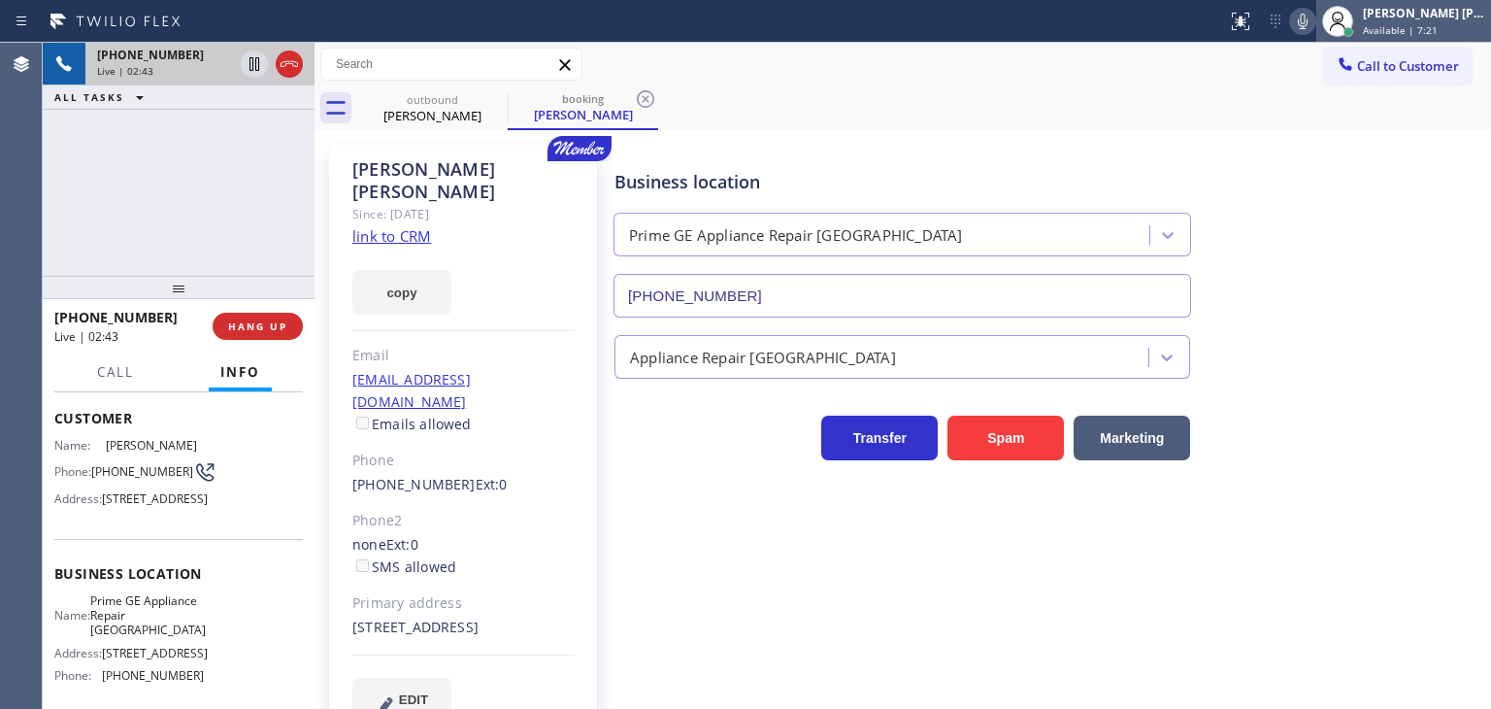
click at [1437, 20] on div "[PERSON_NAME] [PERSON_NAME]" at bounding box center [1424, 13] width 122 height 17
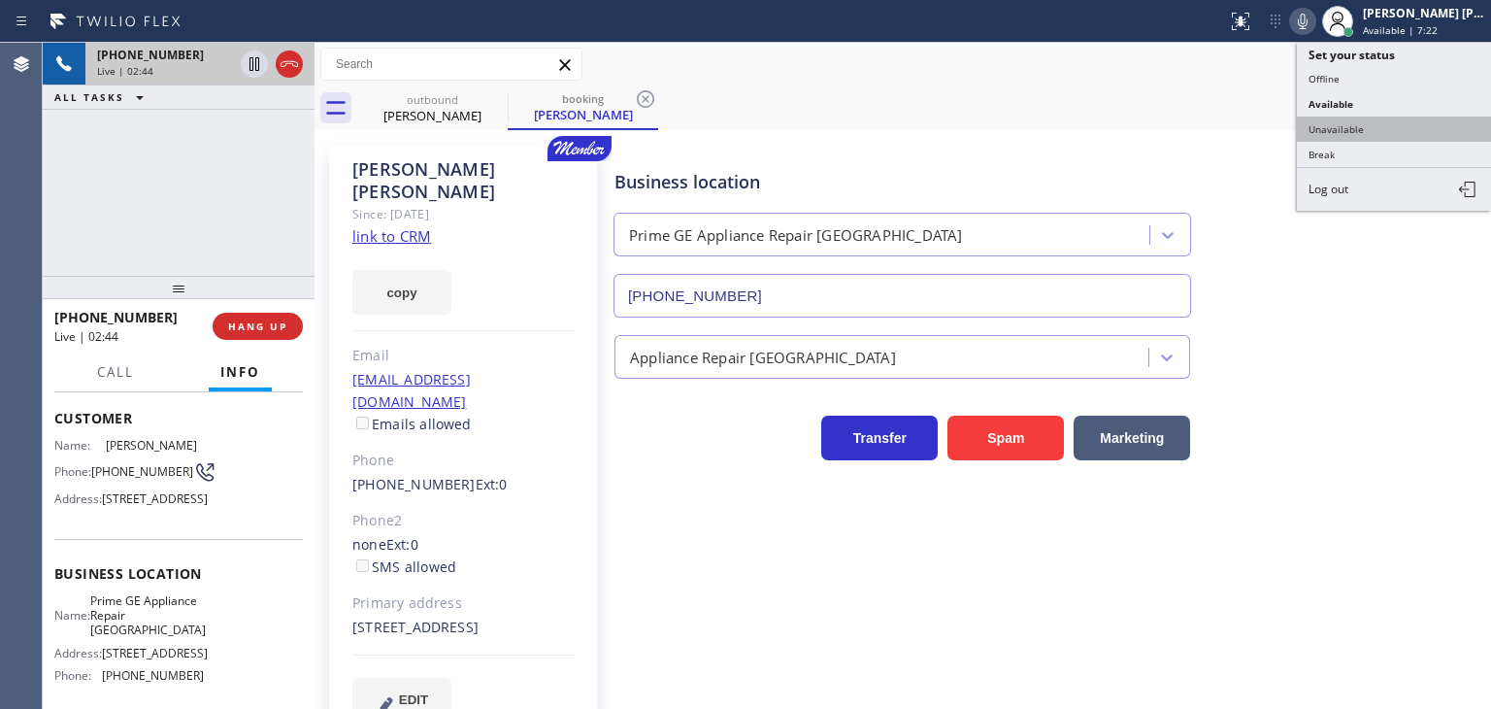
click at [1363, 118] on button "Unavailable" at bounding box center [1394, 129] width 194 height 25
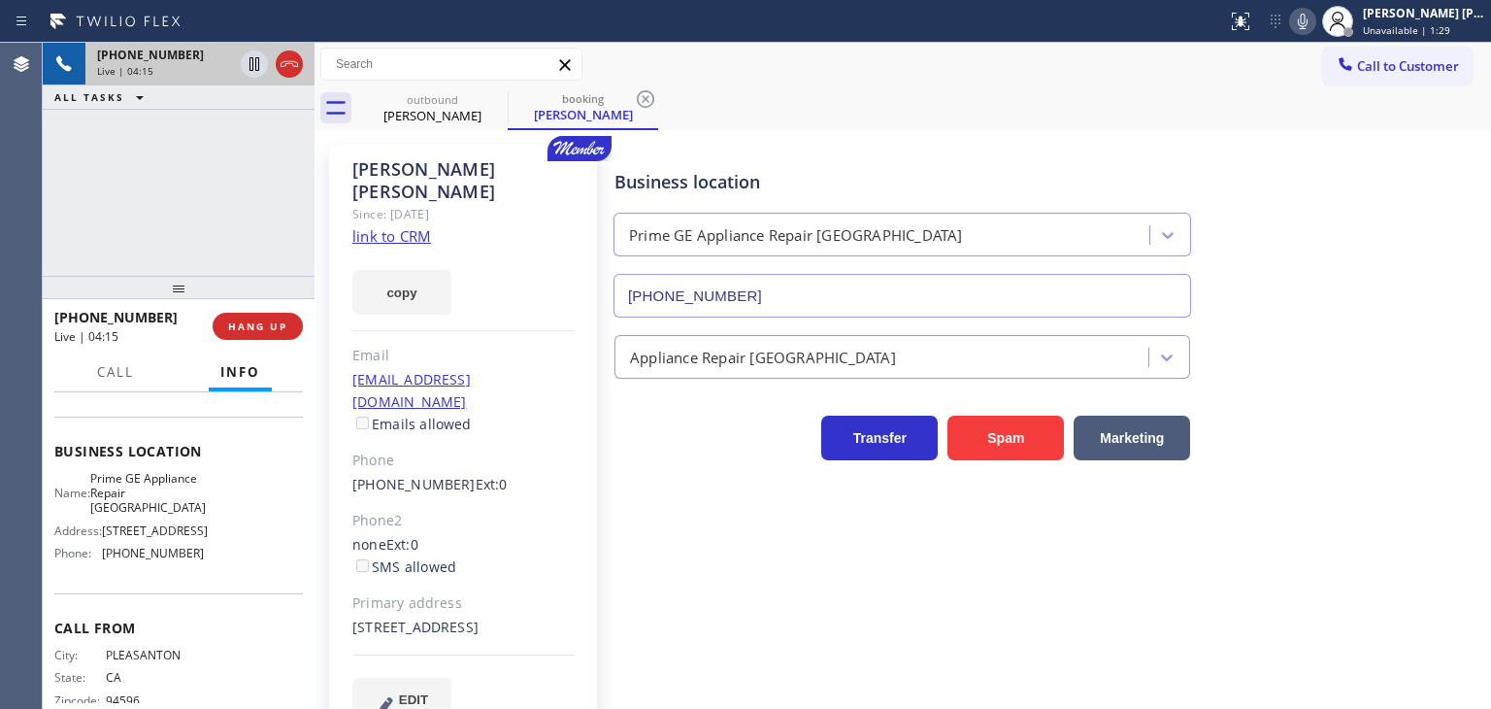
scroll to position [291, 0]
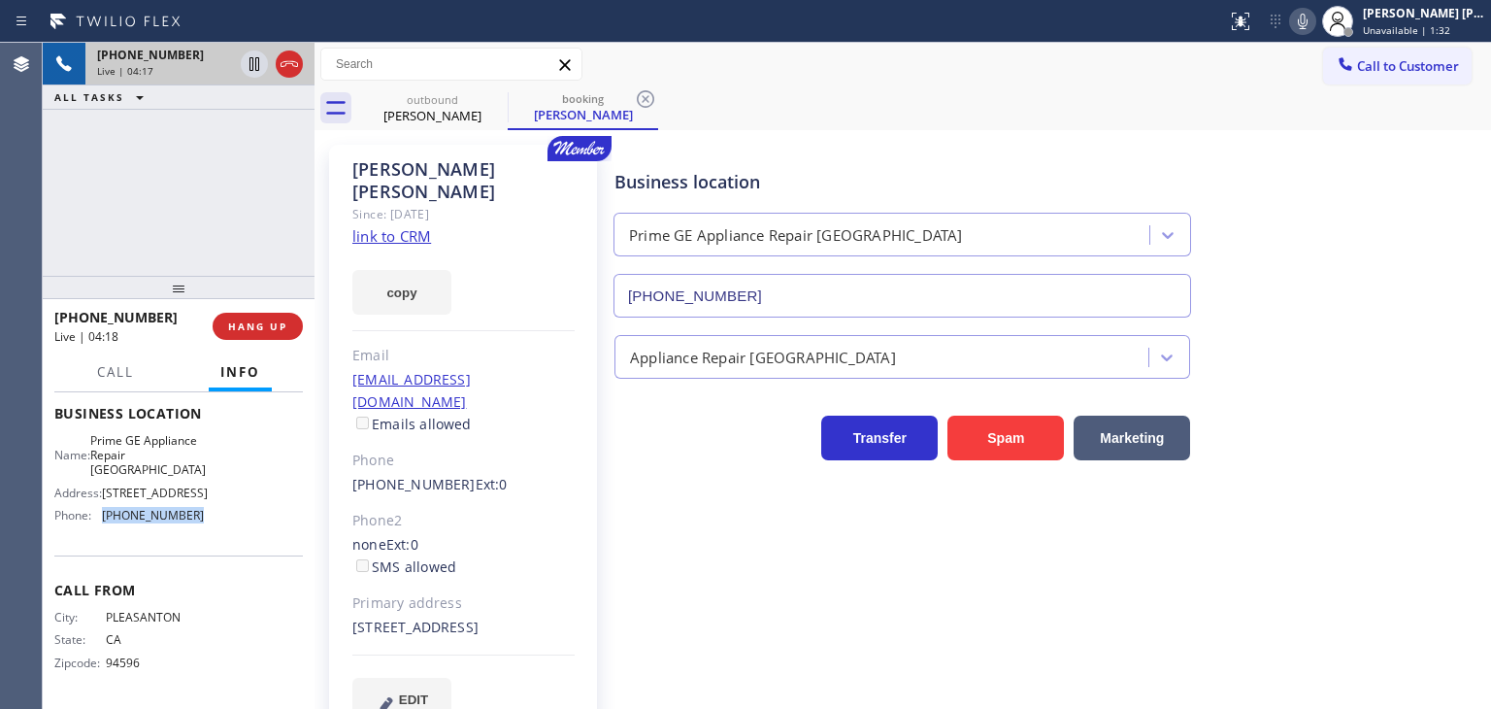
drag, startPoint x: 210, startPoint y: 540, endPoint x: 103, endPoint y: 534, distance: 107.0
click at [103, 531] on div "Name: Prime GE Appliance Repair Oakland Address: 3664-3666 Grand Ave Phone: (51…" at bounding box center [178, 482] width 249 height 98
copy span "(510) 399-2012"
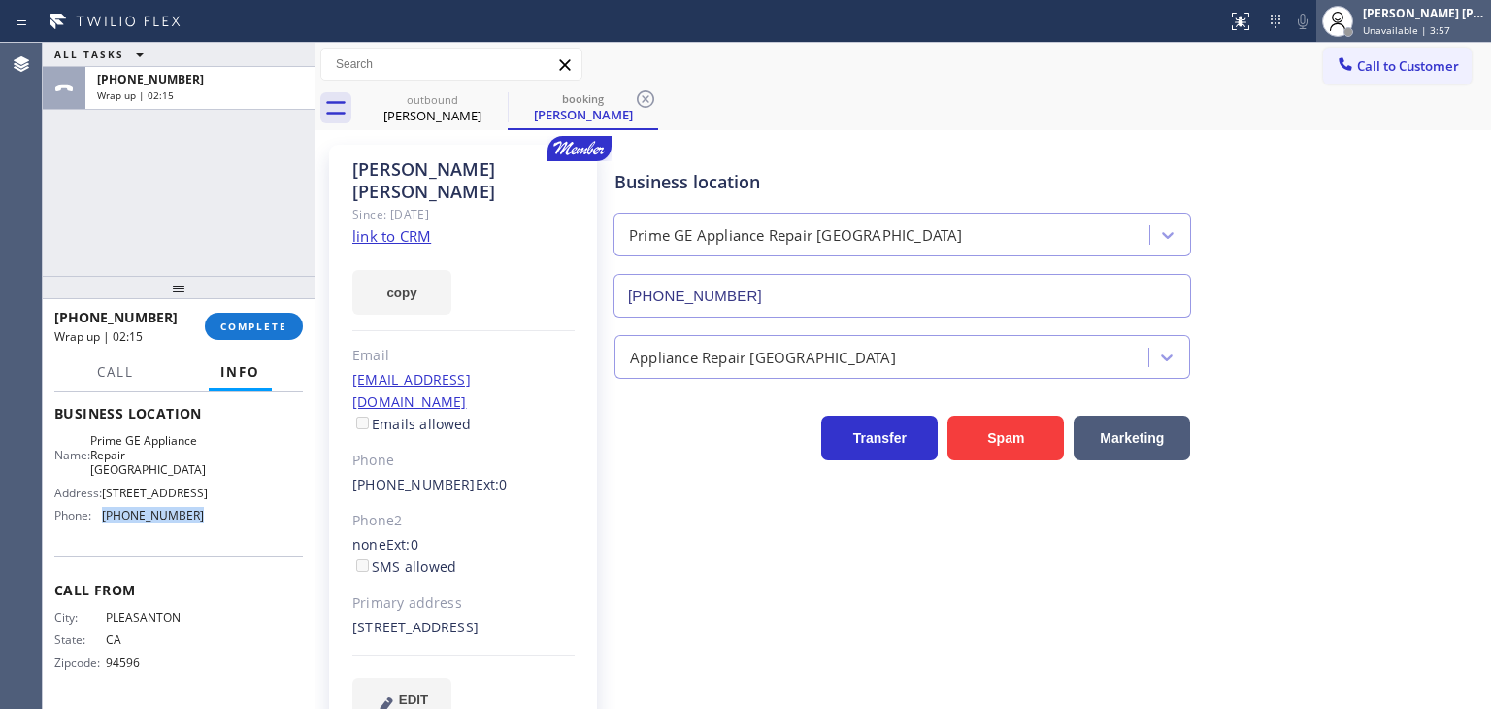
click at [1480, 18] on div "[PERSON_NAME] [PERSON_NAME]" at bounding box center [1424, 13] width 122 height 17
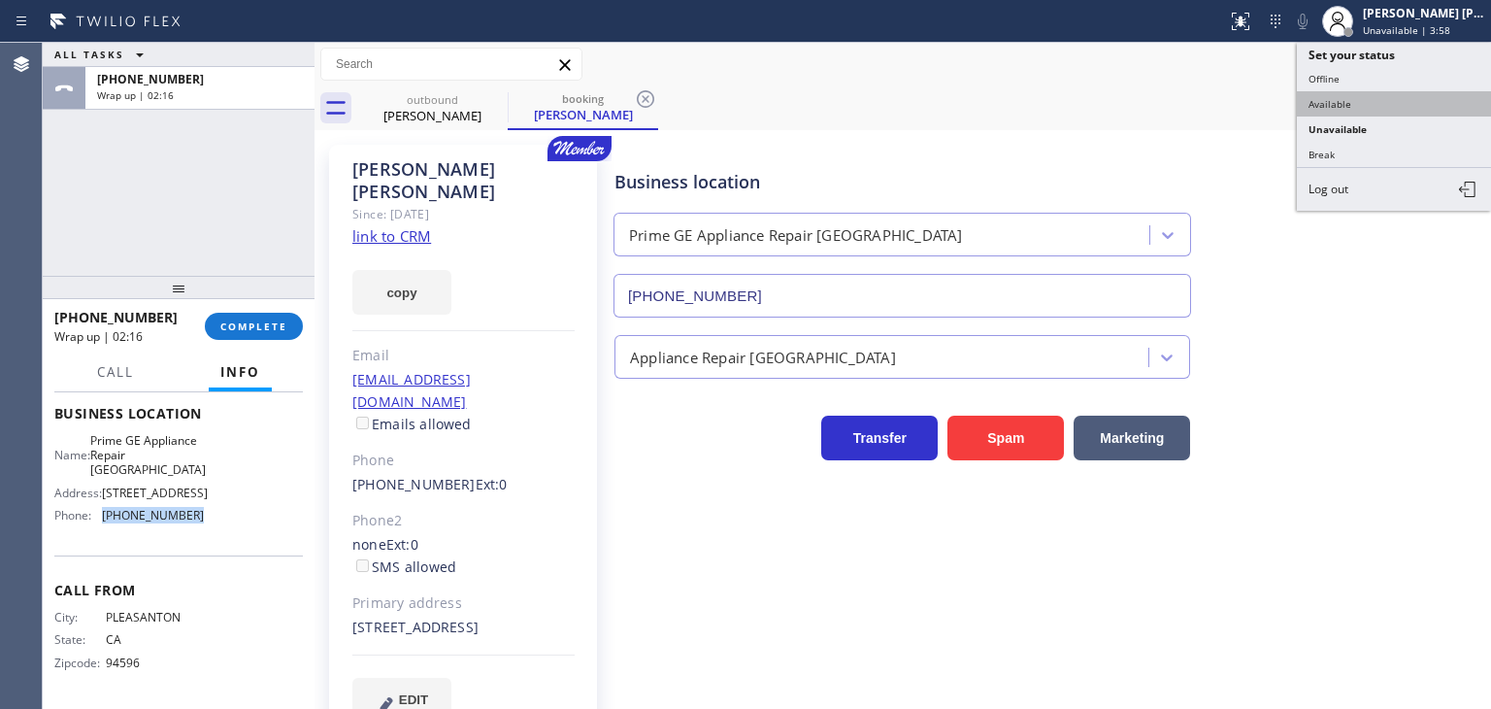
click at [1368, 91] on button "Available" at bounding box center [1394, 103] width 194 height 25
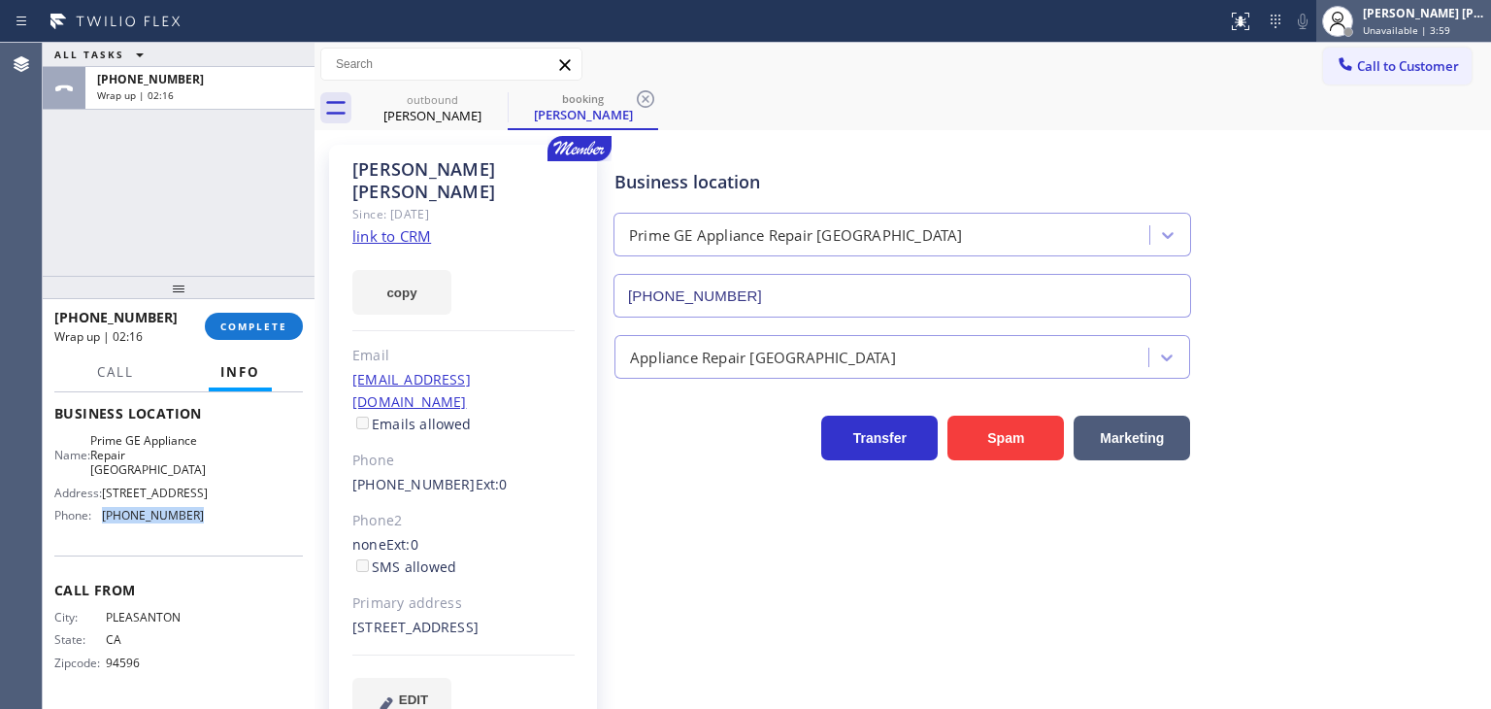
click at [1412, 31] on span "Unavailable | 3:59" at bounding box center [1406, 30] width 87 height 14
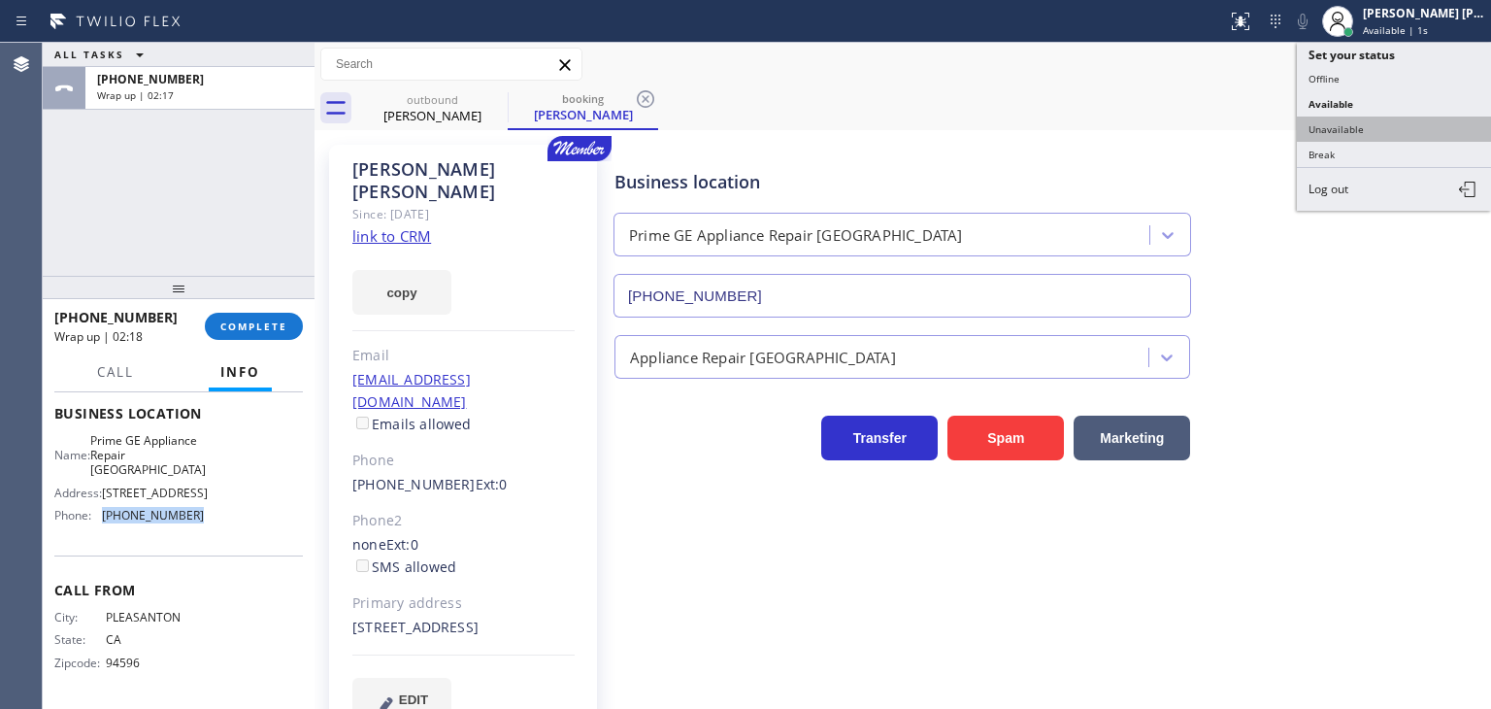
click at [1371, 129] on button "Unavailable" at bounding box center [1394, 129] width 194 height 25
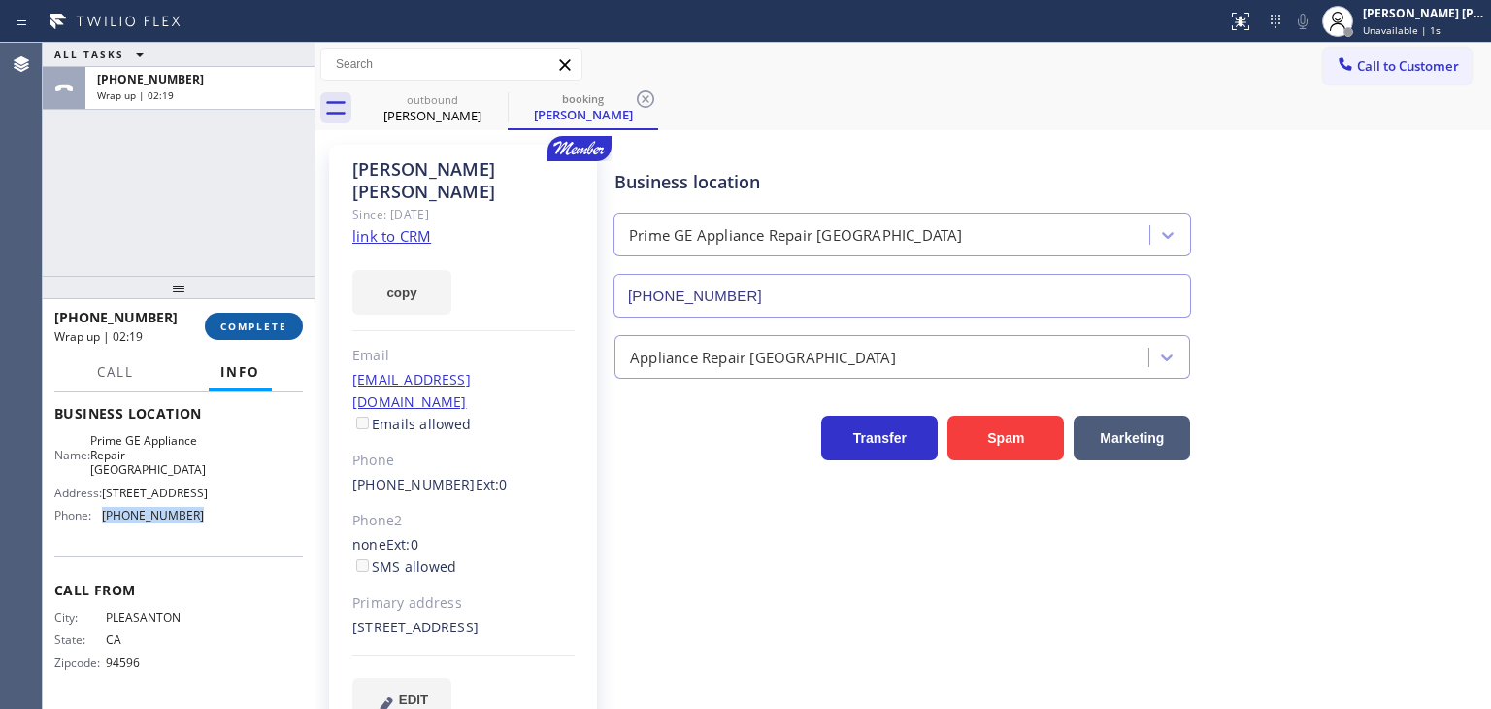
click at [237, 327] on span "COMPLETE" at bounding box center [253, 326] width 67 height 14
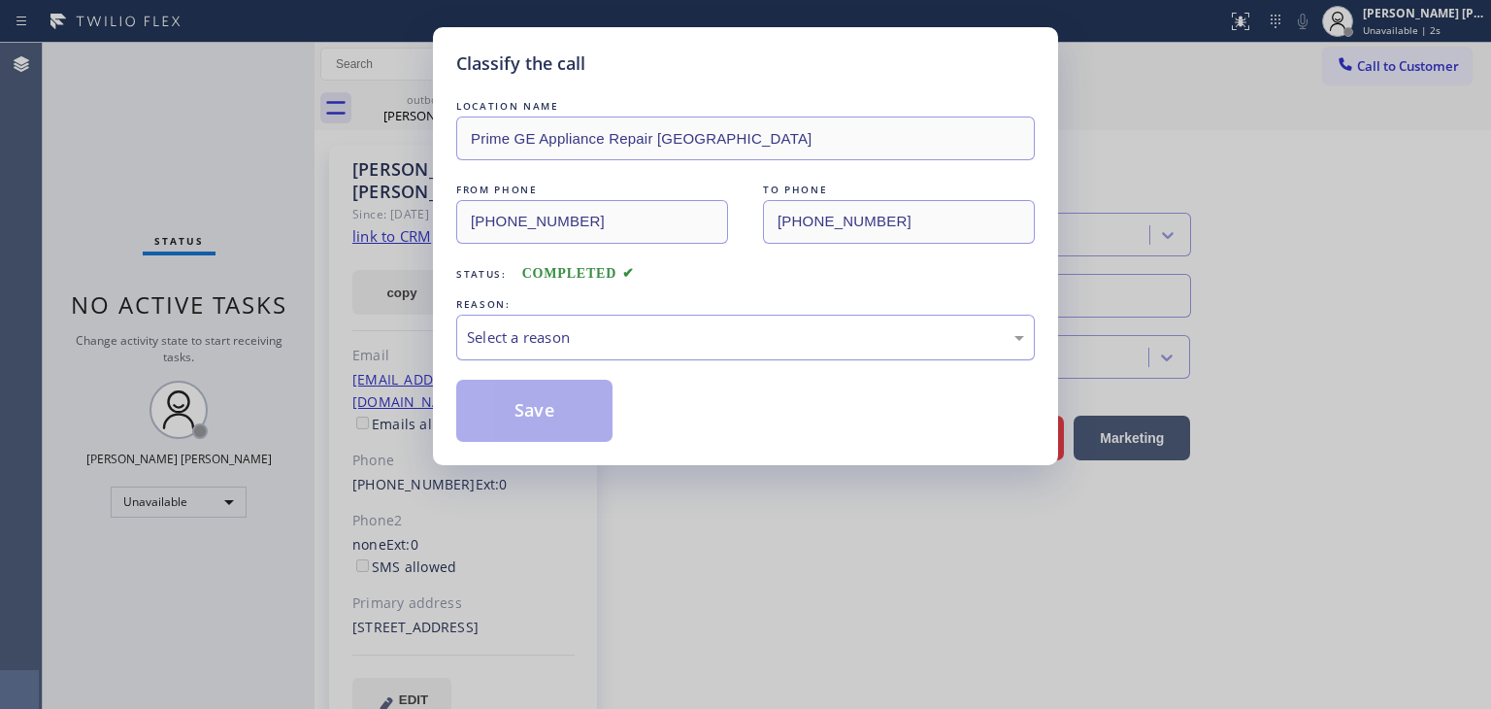
click at [560, 319] on div "Select a reason" at bounding box center [745, 338] width 579 height 46
click at [552, 413] on button "Save" at bounding box center [534, 411] width 156 height 62
type input "(310) 736-1736"
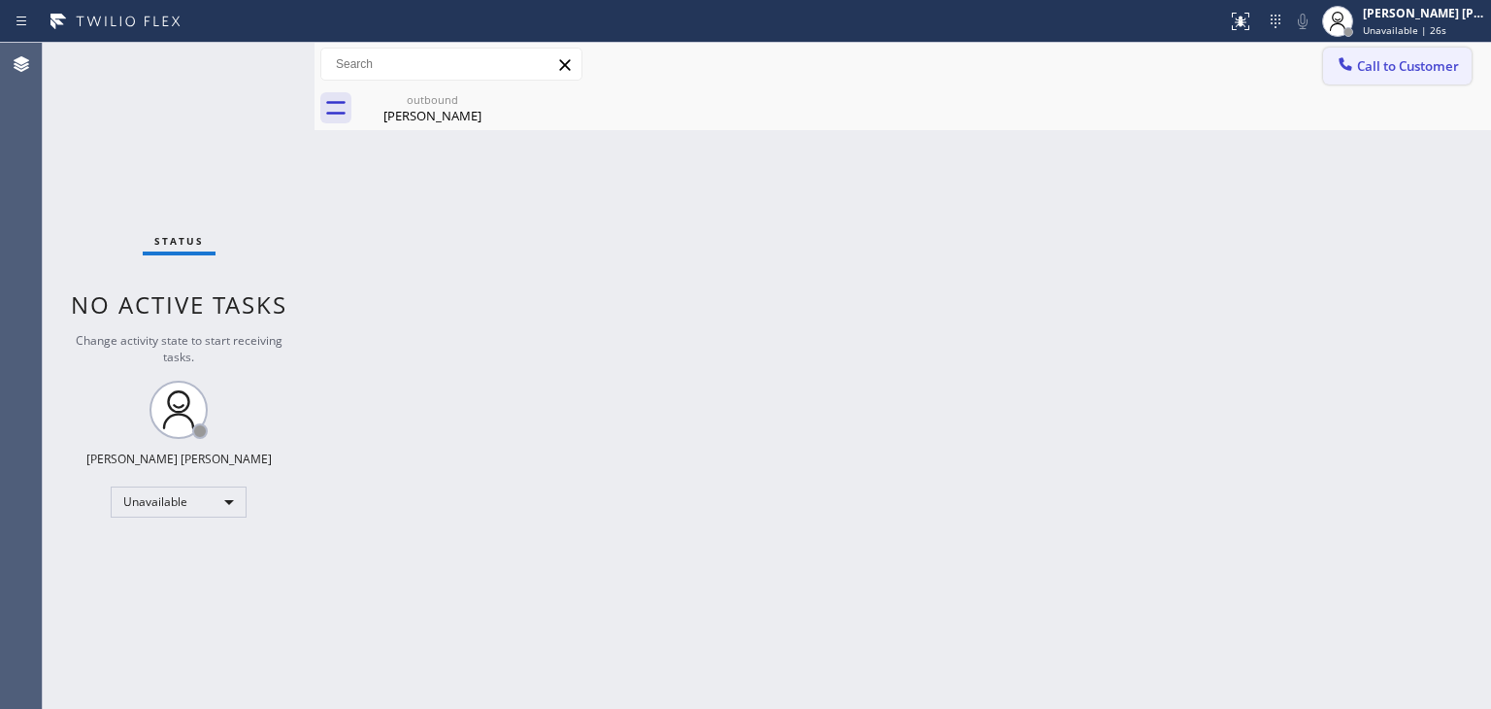
click at [1433, 52] on button "Call to Customer" at bounding box center [1397, 66] width 149 height 37
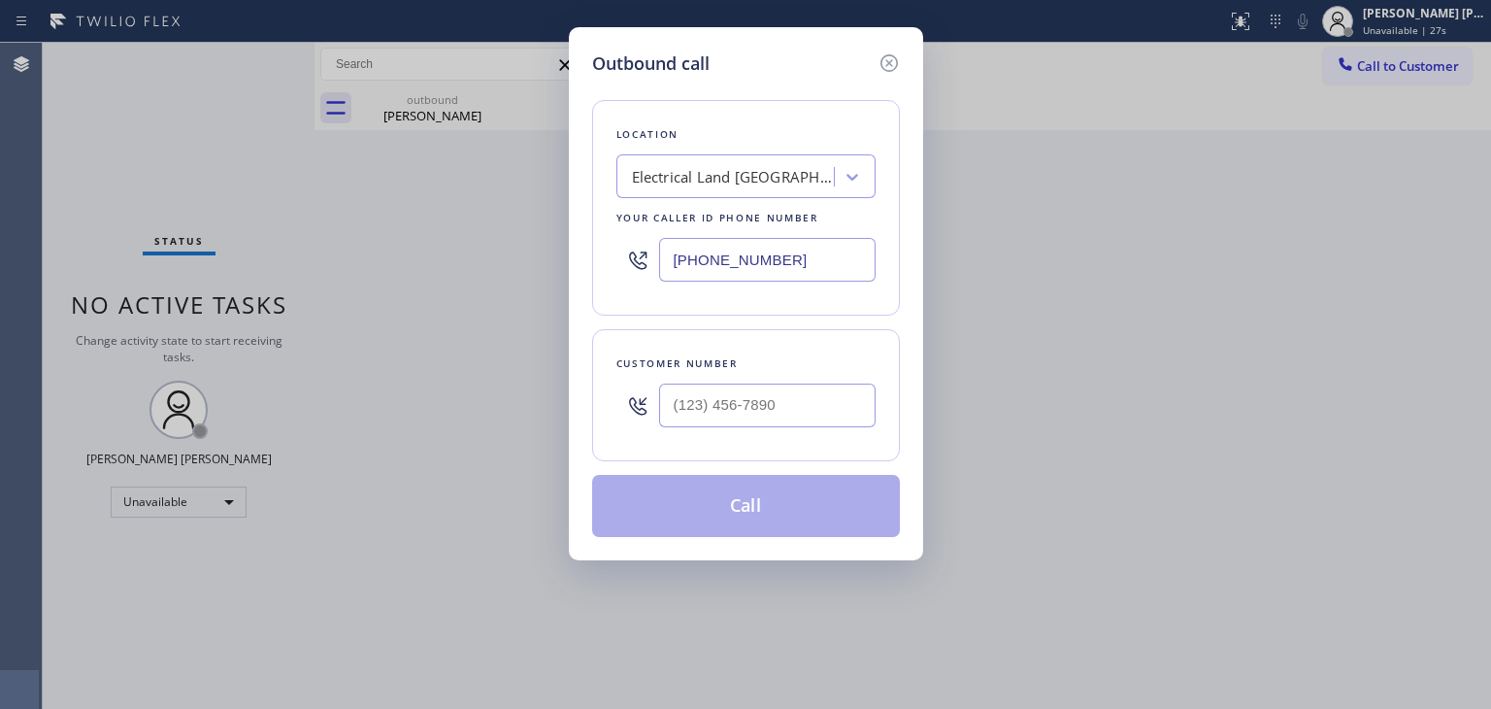
drag, startPoint x: 709, startPoint y: 269, endPoint x: 578, endPoint y: 292, distance: 133.1
click at [578, 292] on div "Outbound call Location Electrical Land Culver City Your caller id phone number …" at bounding box center [746, 293] width 354 height 533
paste input "510) 399-2012"
type input "(510) 399-2012"
type input "(___) ___-____"
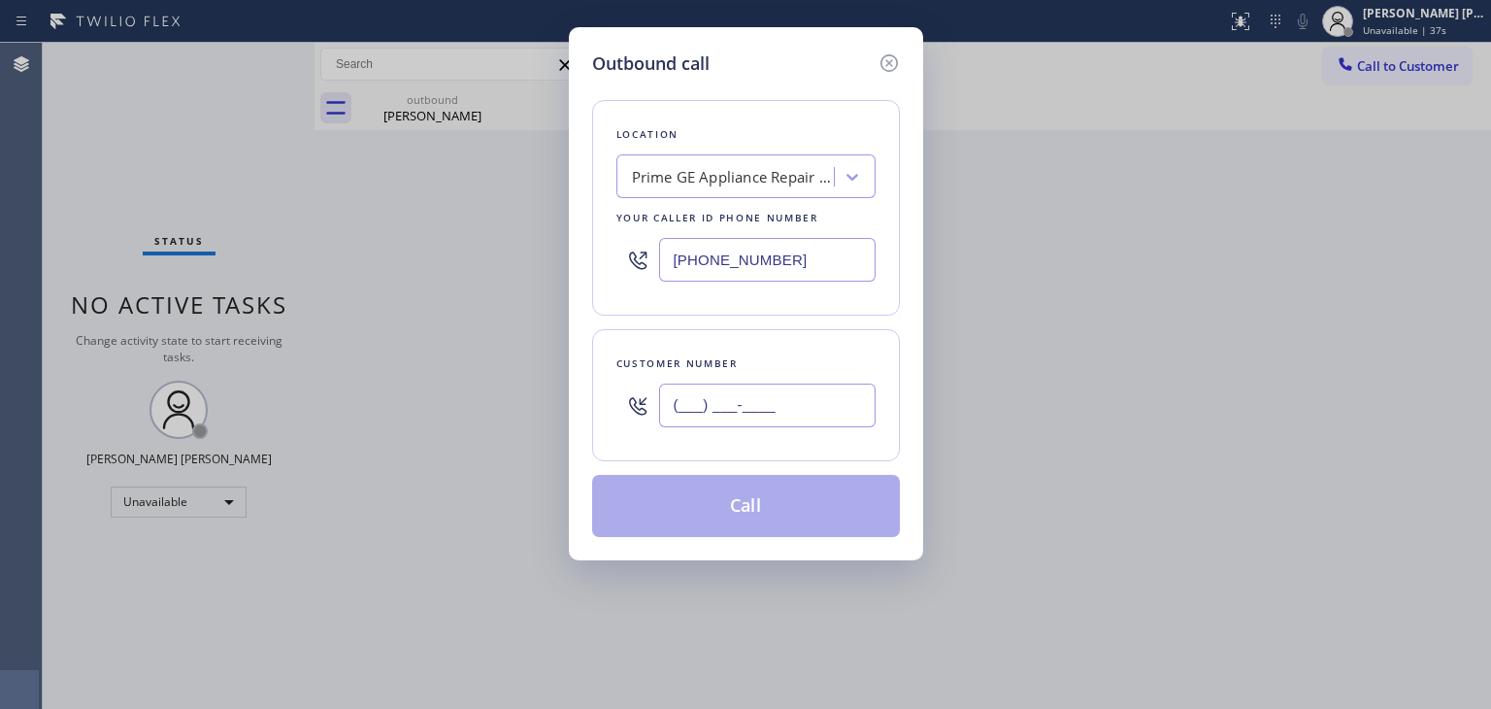
paste input "925) 520-5101"
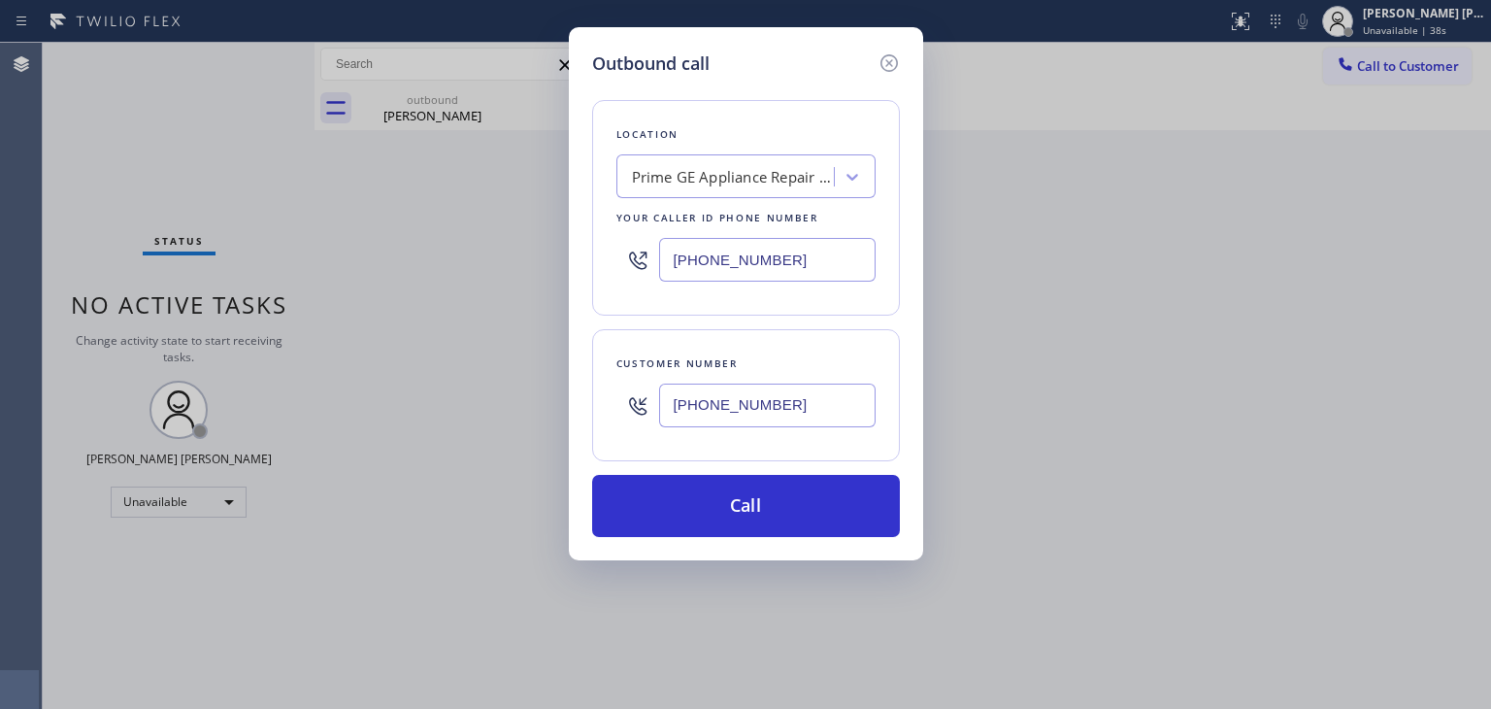
type input "(925) 520-5101"
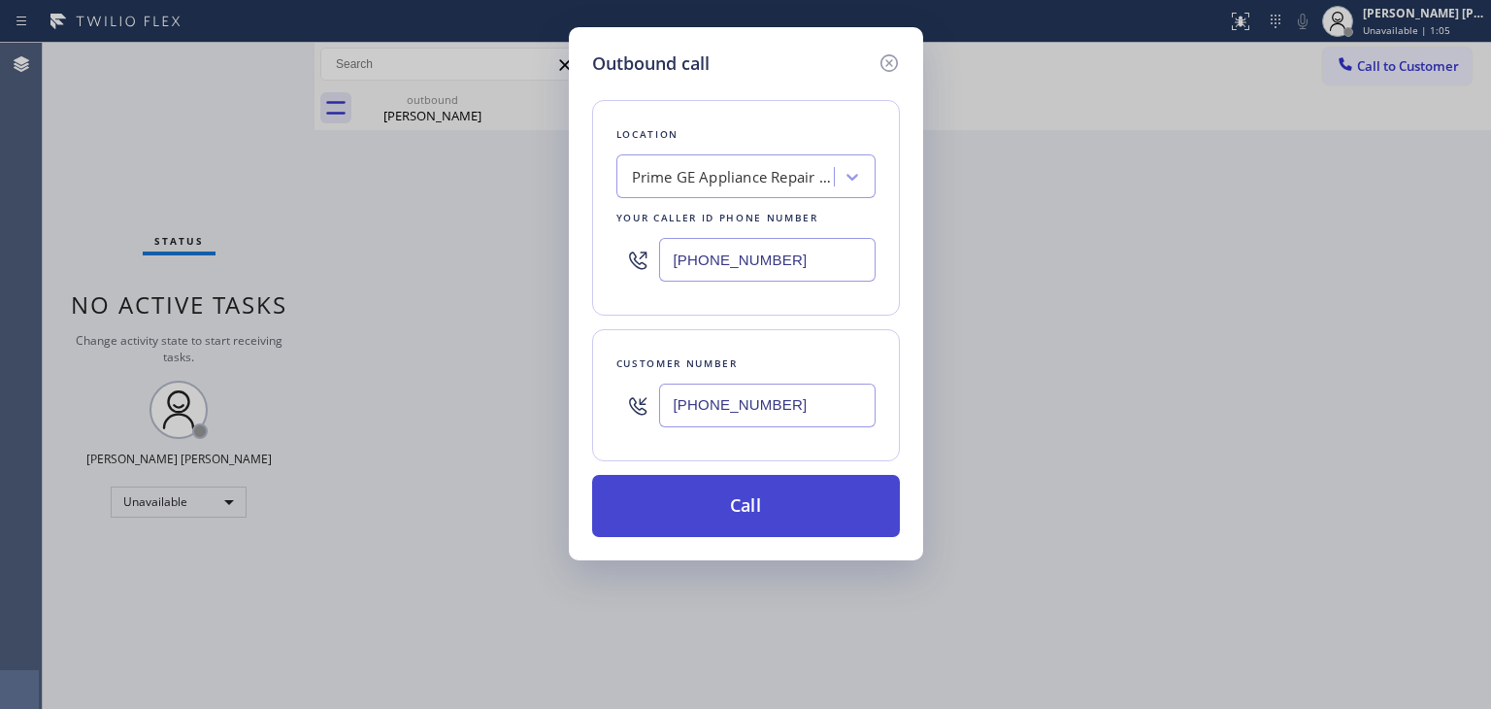
click at [706, 504] on button "Call" at bounding box center [746, 506] width 308 height 62
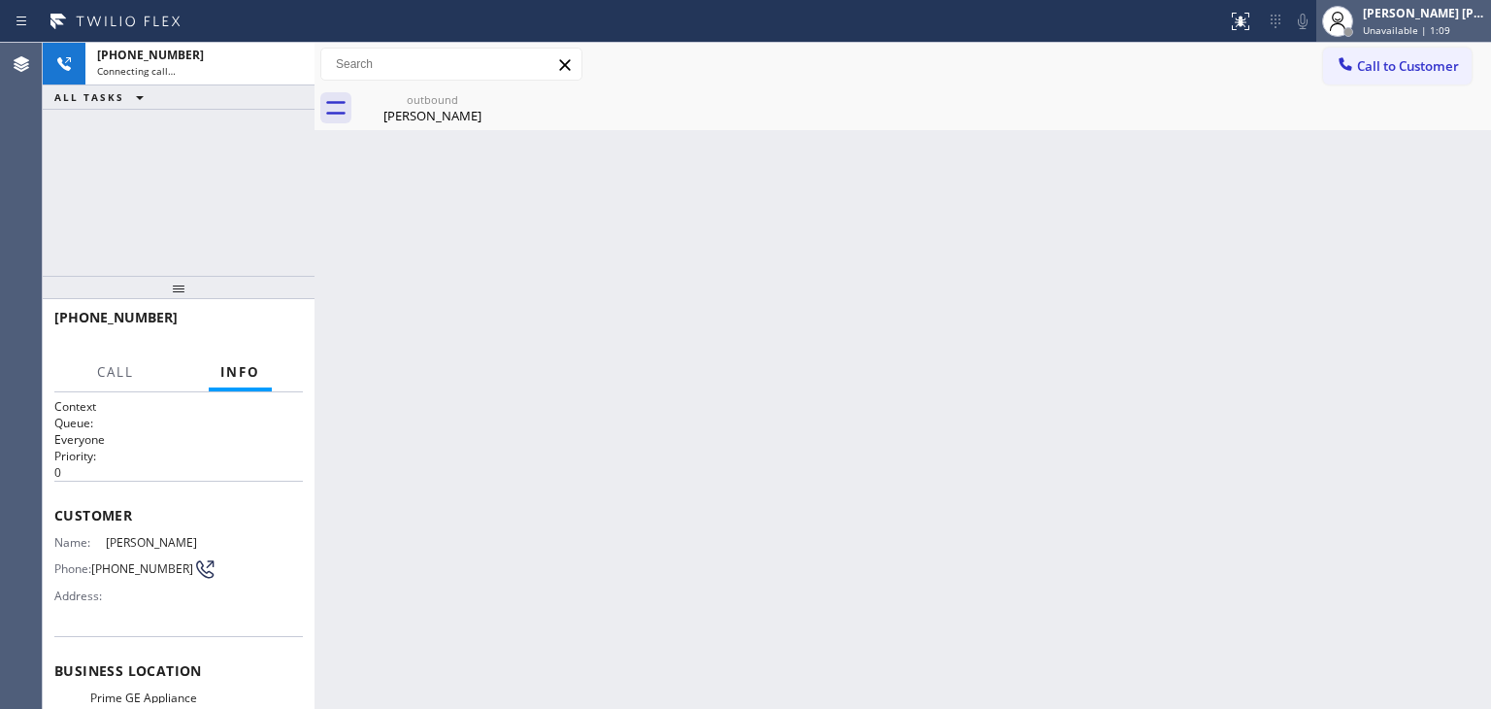
click at [1453, 19] on div "[PERSON_NAME] [PERSON_NAME]" at bounding box center [1424, 13] width 122 height 17
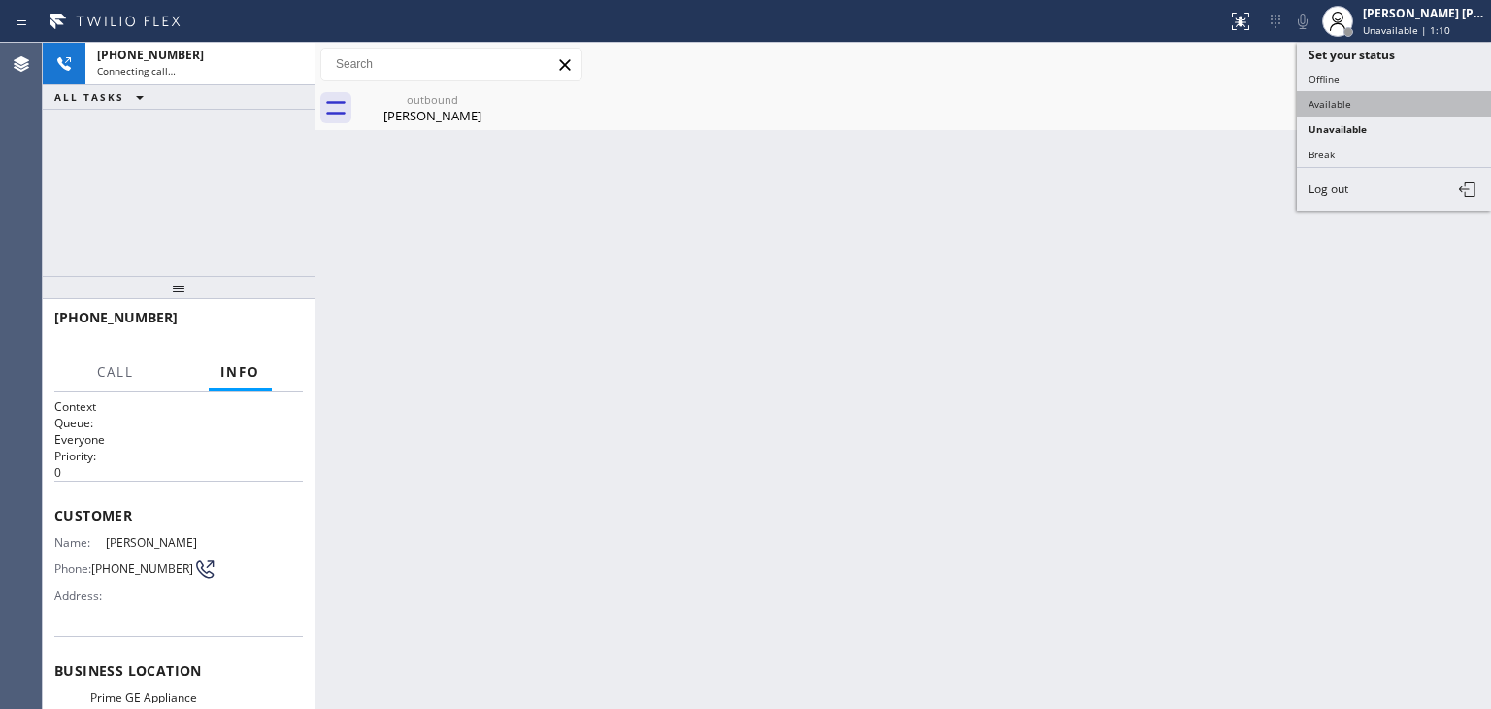
click at [1417, 96] on button "Available" at bounding box center [1394, 103] width 194 height 25
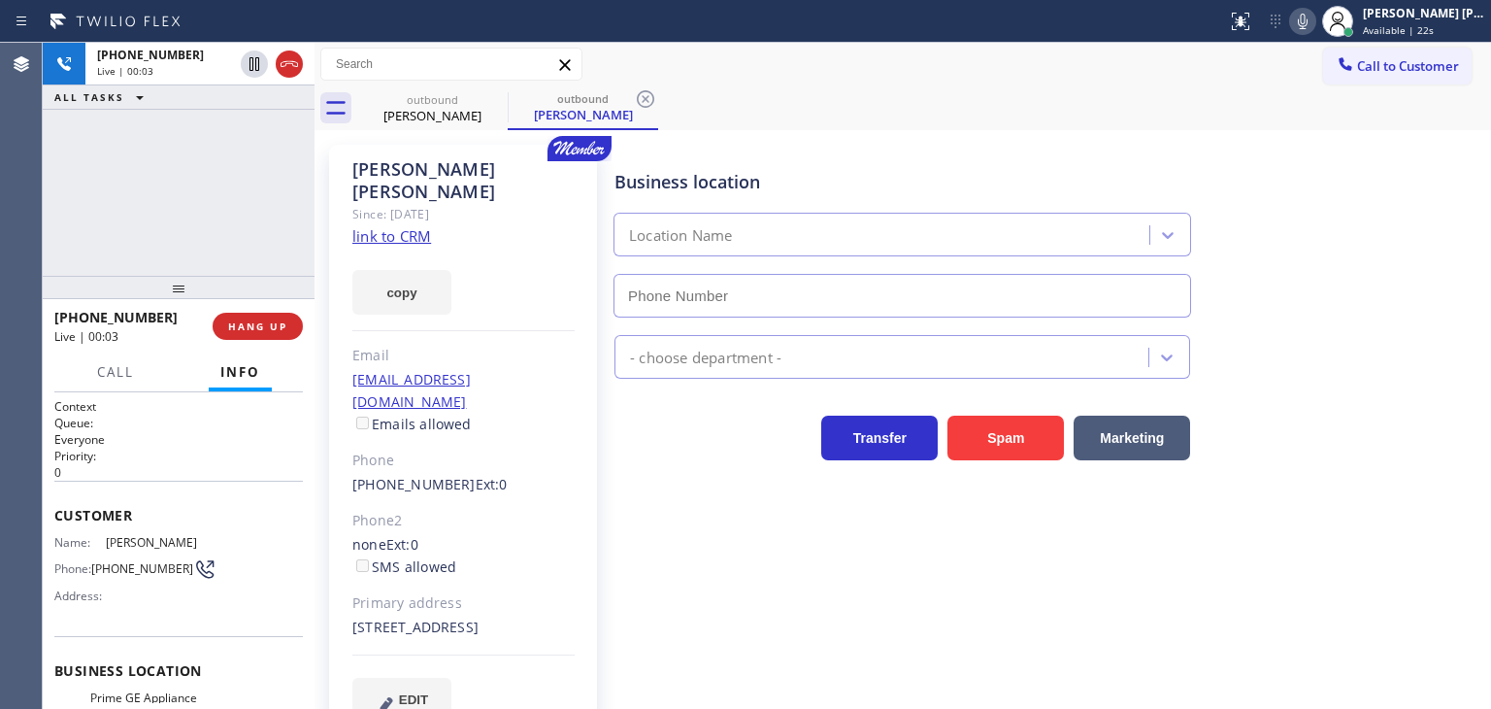
type input "(510) 399-2012"
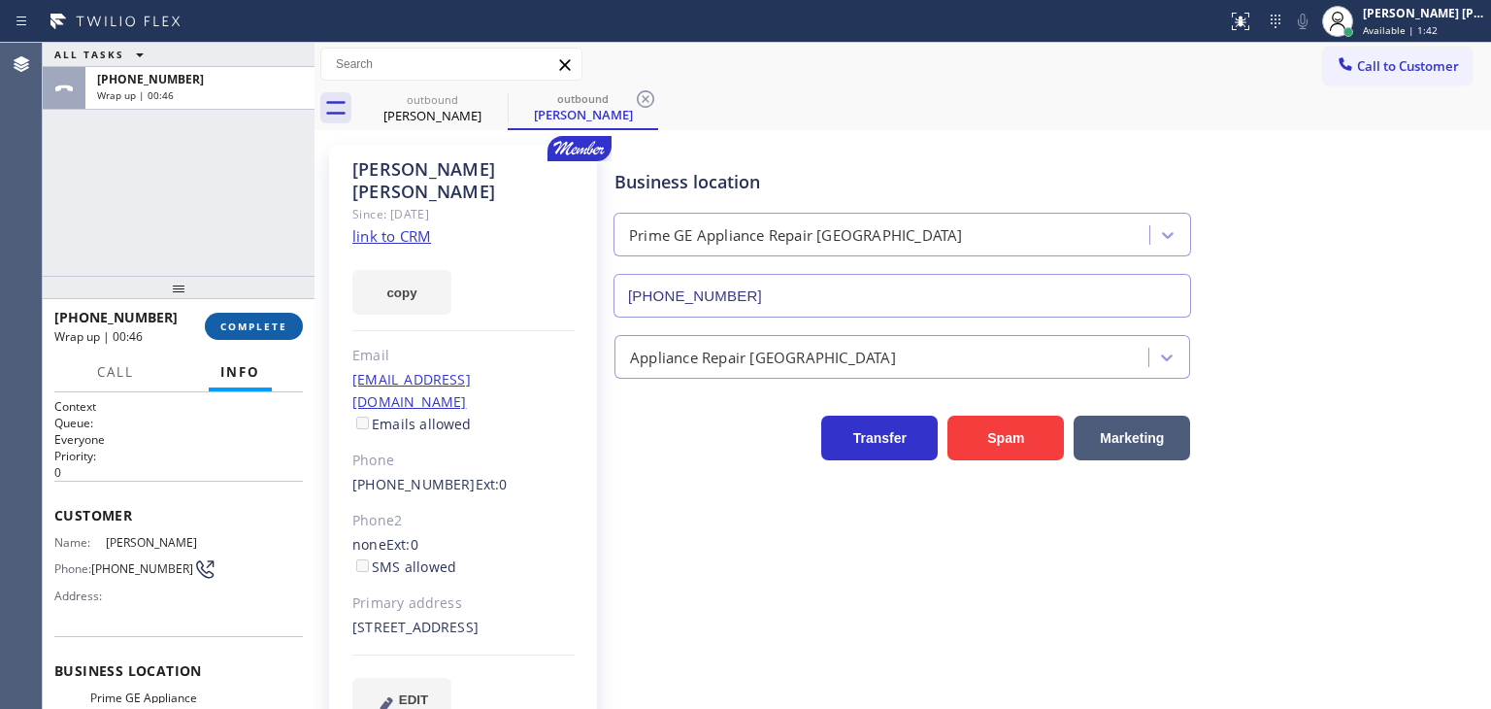
click at [264, 321] on span "COMPLETE" at bounding box center [253, 326] width 67 height 14
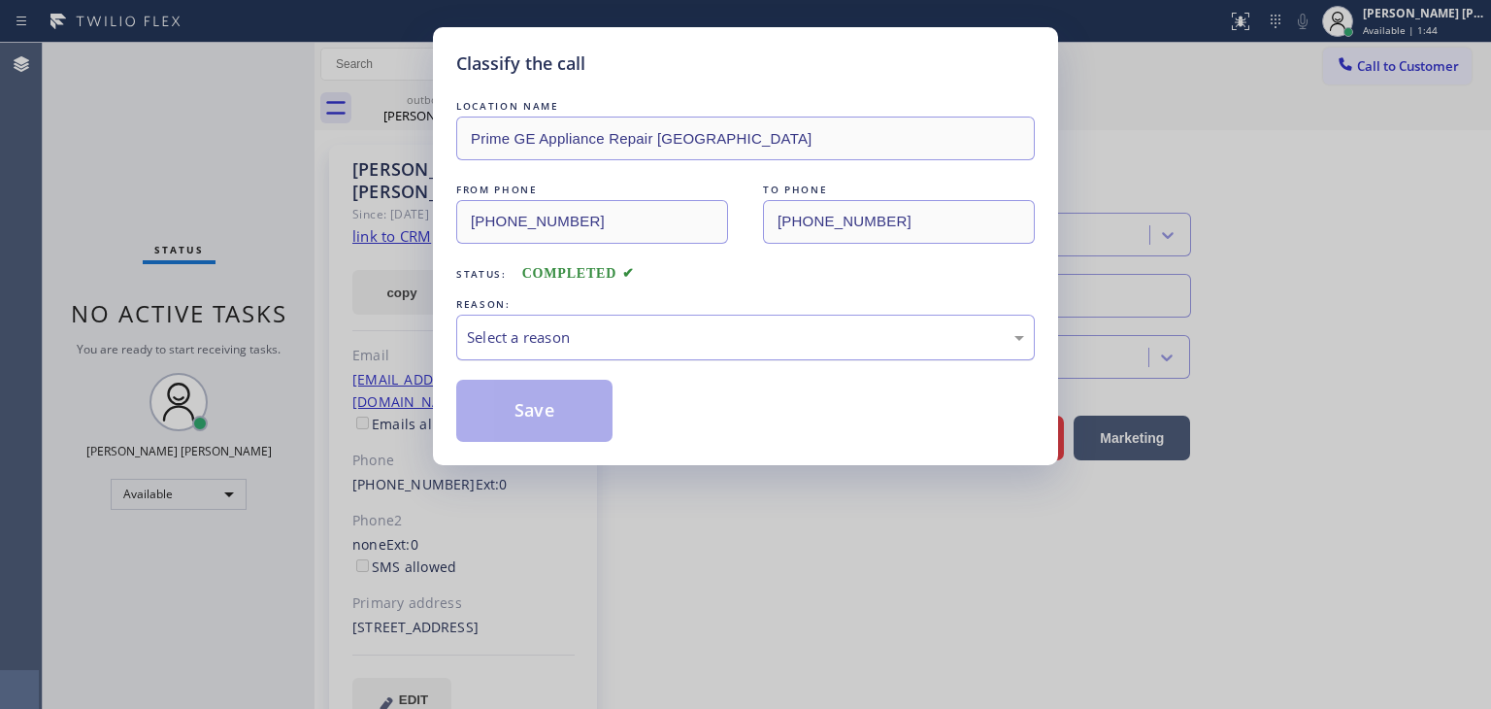
click at [517, 339] on div "Select a reason" at bounding box center [745, 337] width 557 height 22
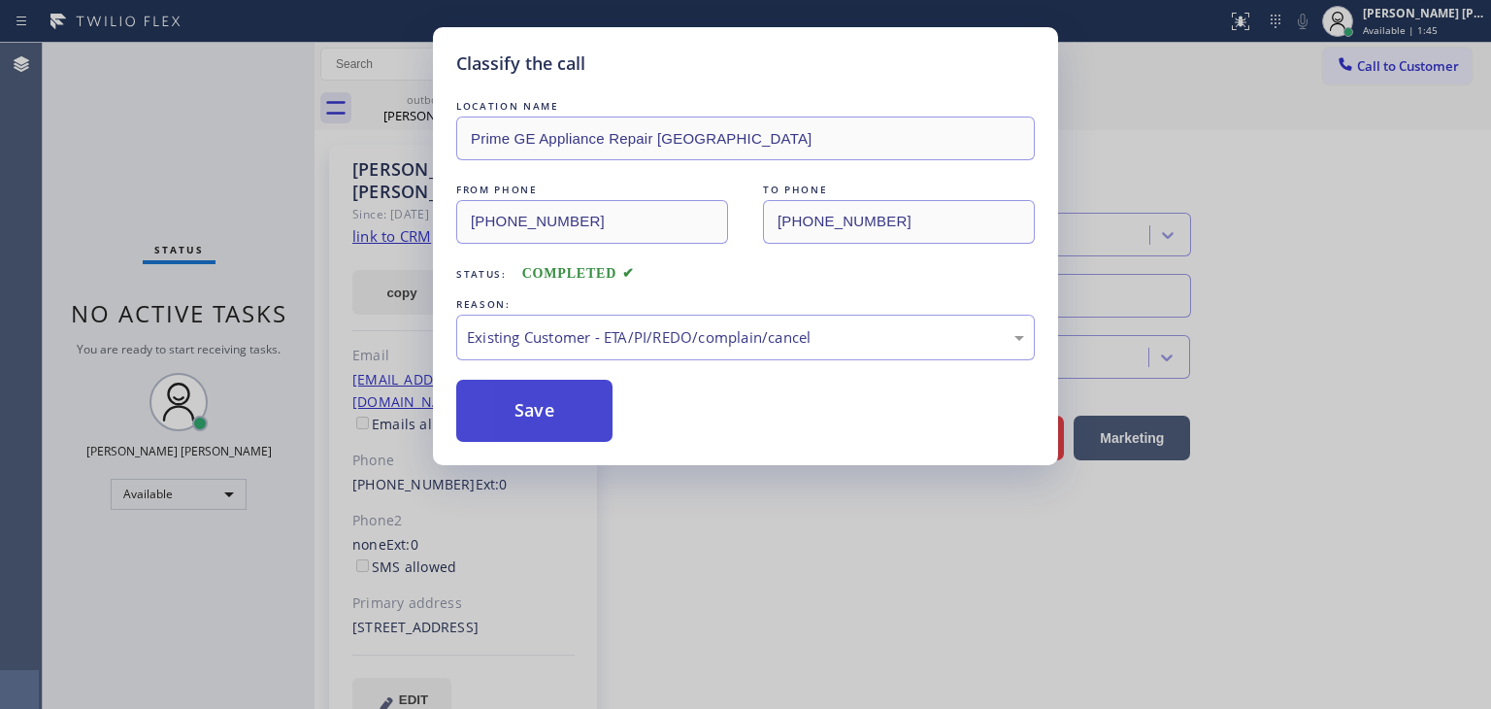
click at [555, 426] on button "Save" at bounding box center [534, 411] width 156 height 62
type input "(310) 736-1736"
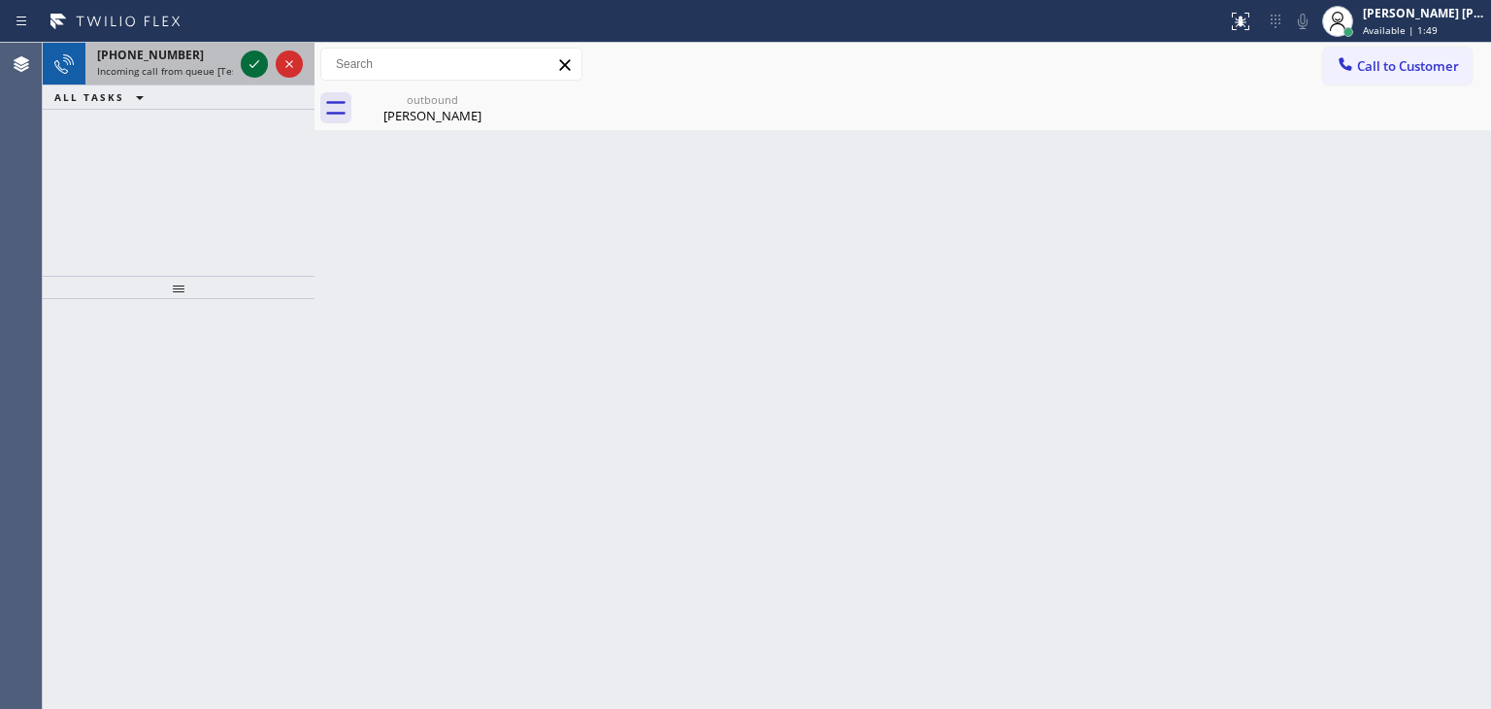
click at [252, 59] on icon at bounding box center [254, 63] width 23 height 23
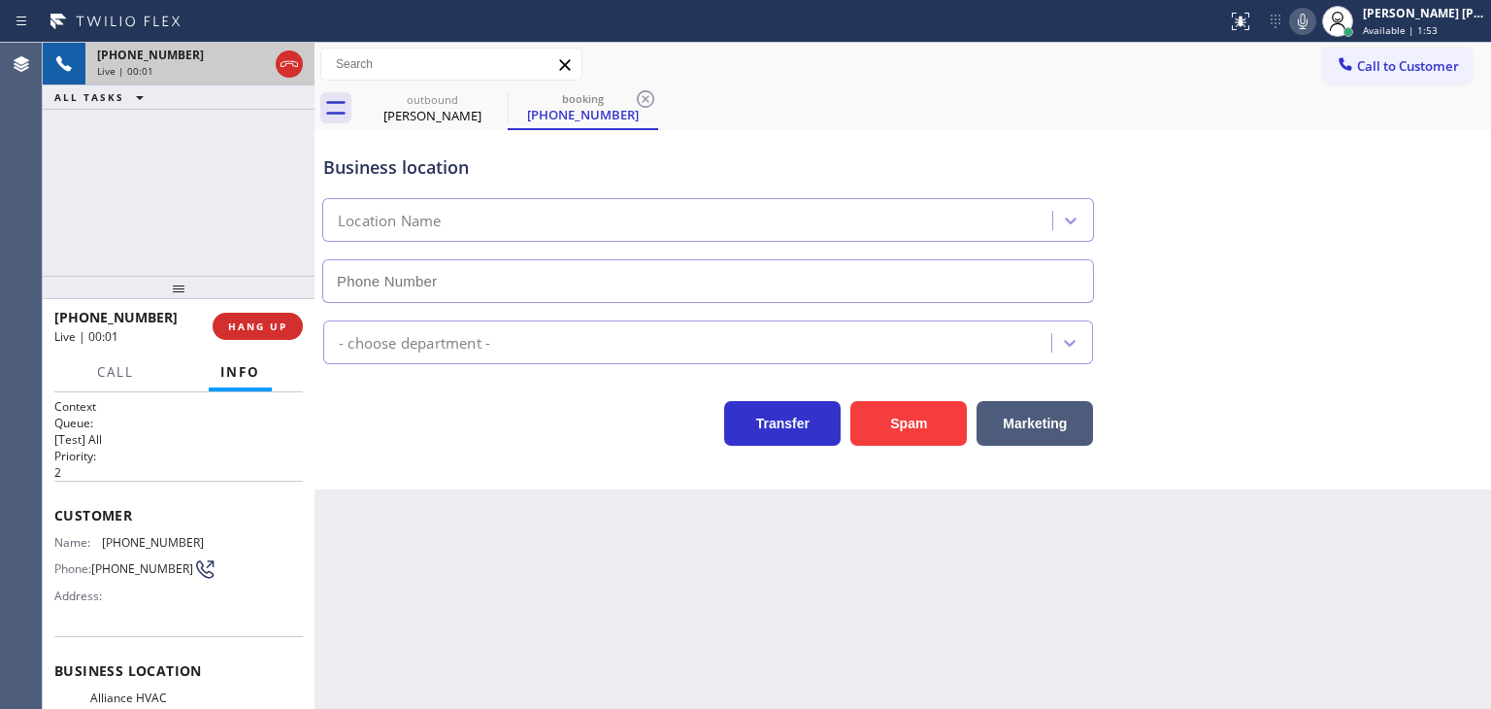
type input "(408) 676-5458"
click at [1315, 26] on icon at bounding box center [1302, 21] width 23 height 23
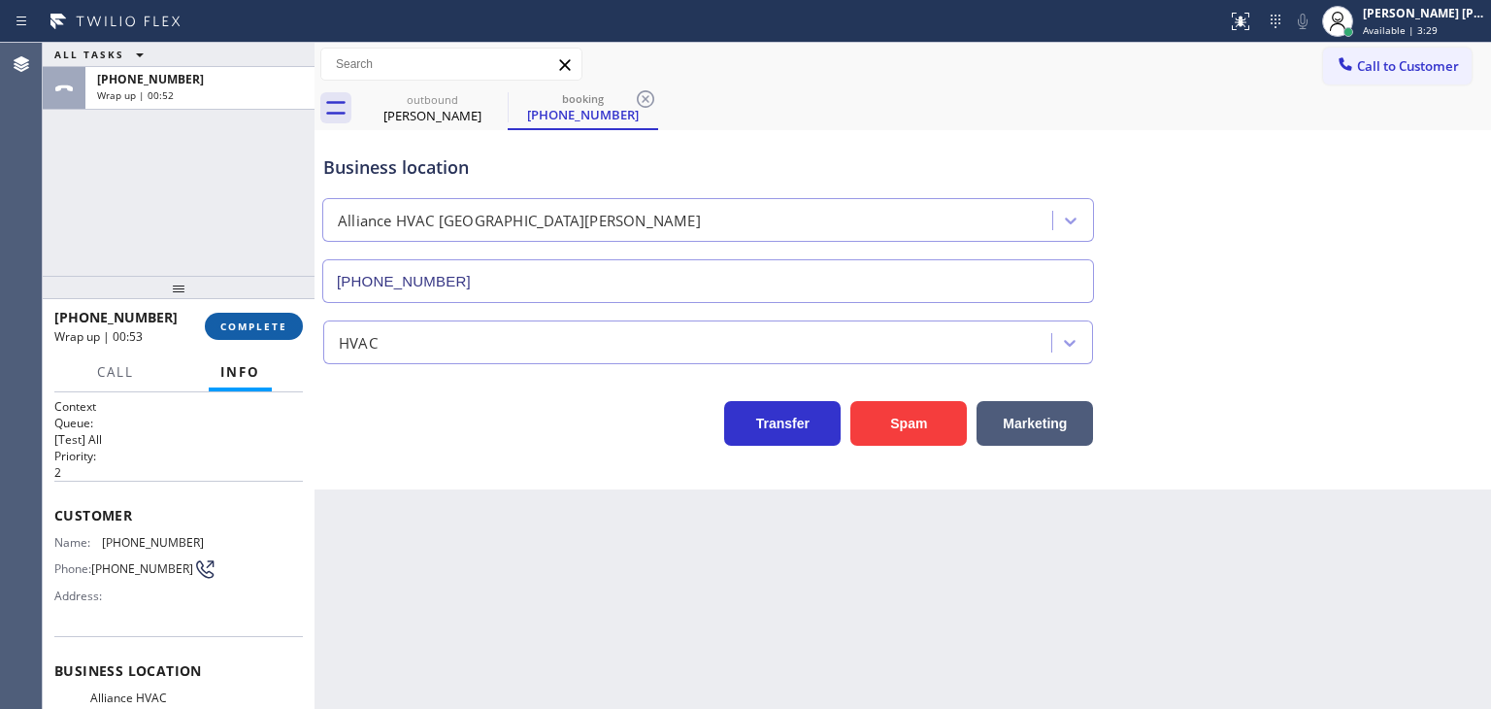
click at [257, 326] on span "COMPLETE" at bounding box center [253, 326] width 67 height 14
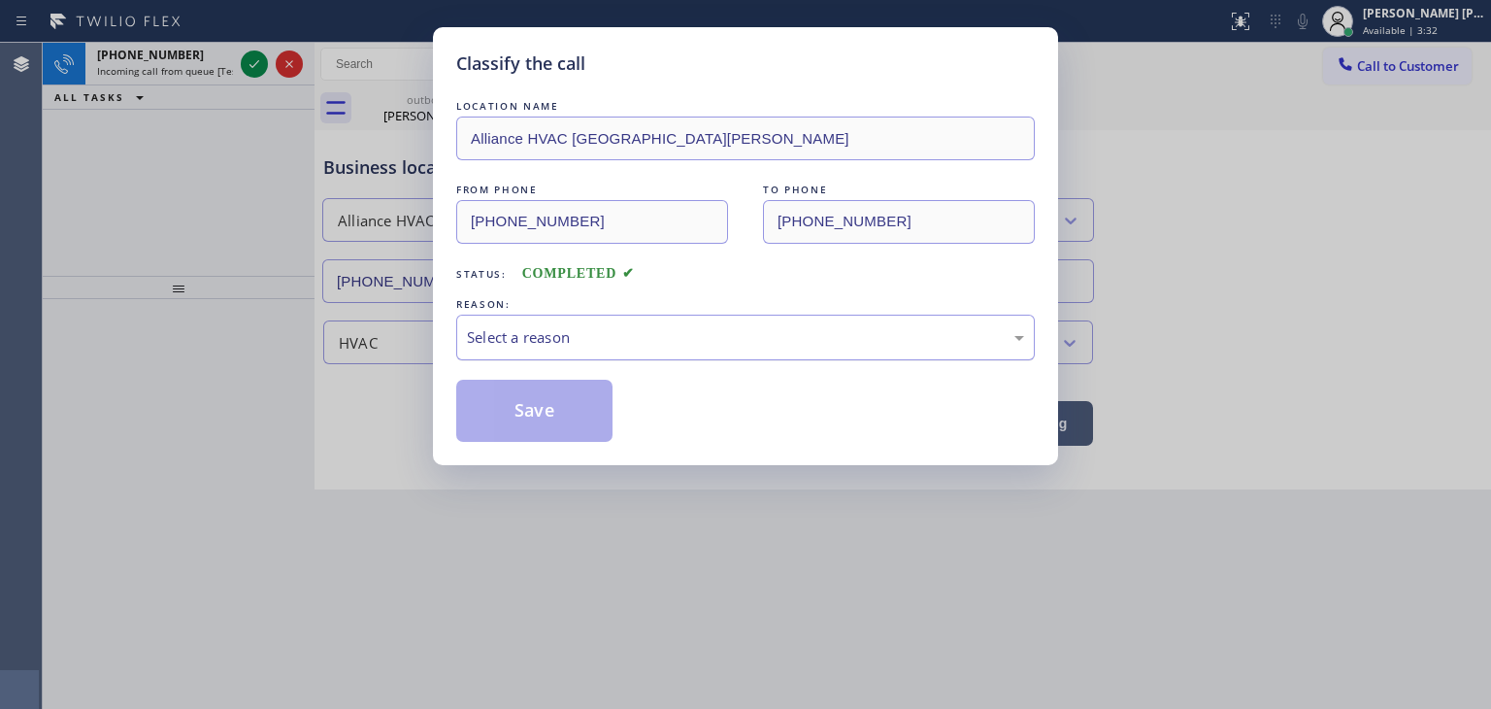
click at [586, 343] on div "Select a reason" at bounding box center [745, 337] width 557 height 22
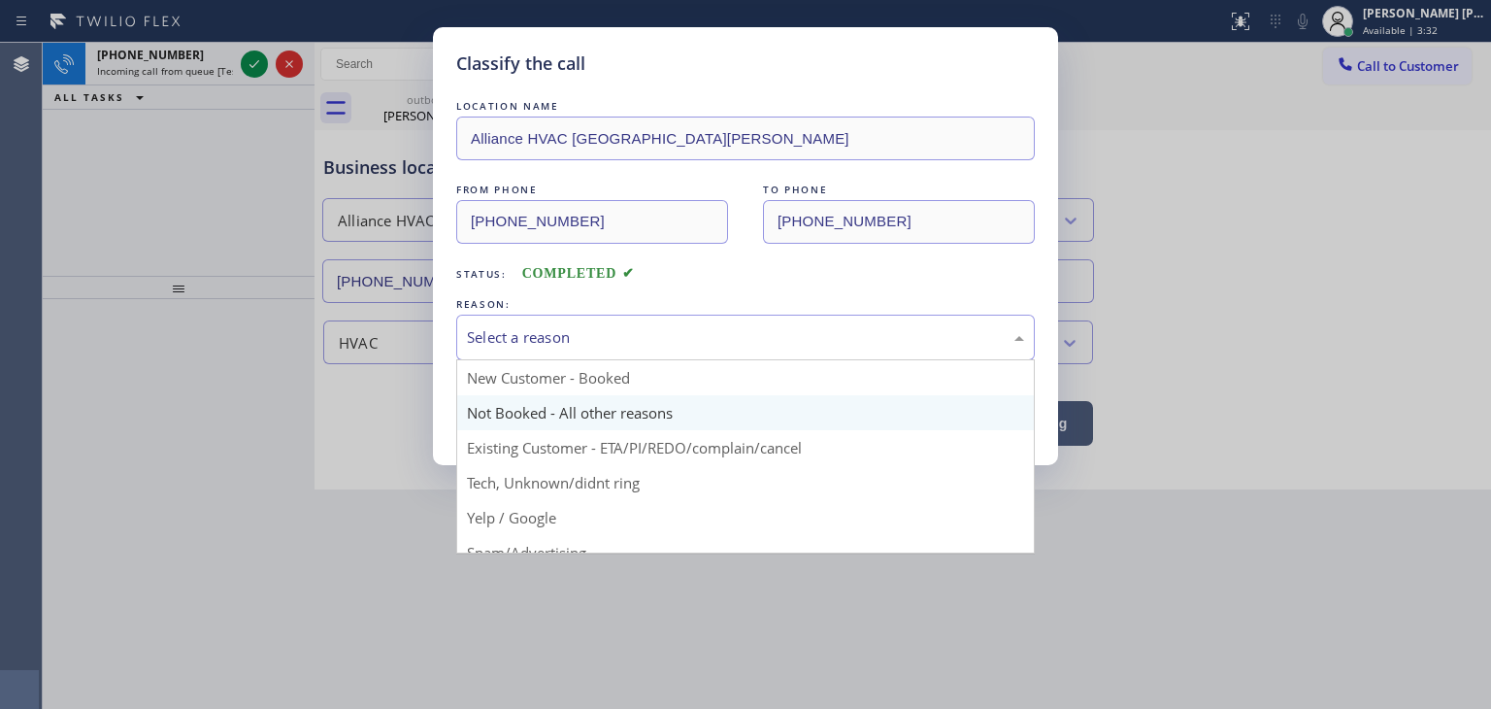
scroll to position [97, 0]
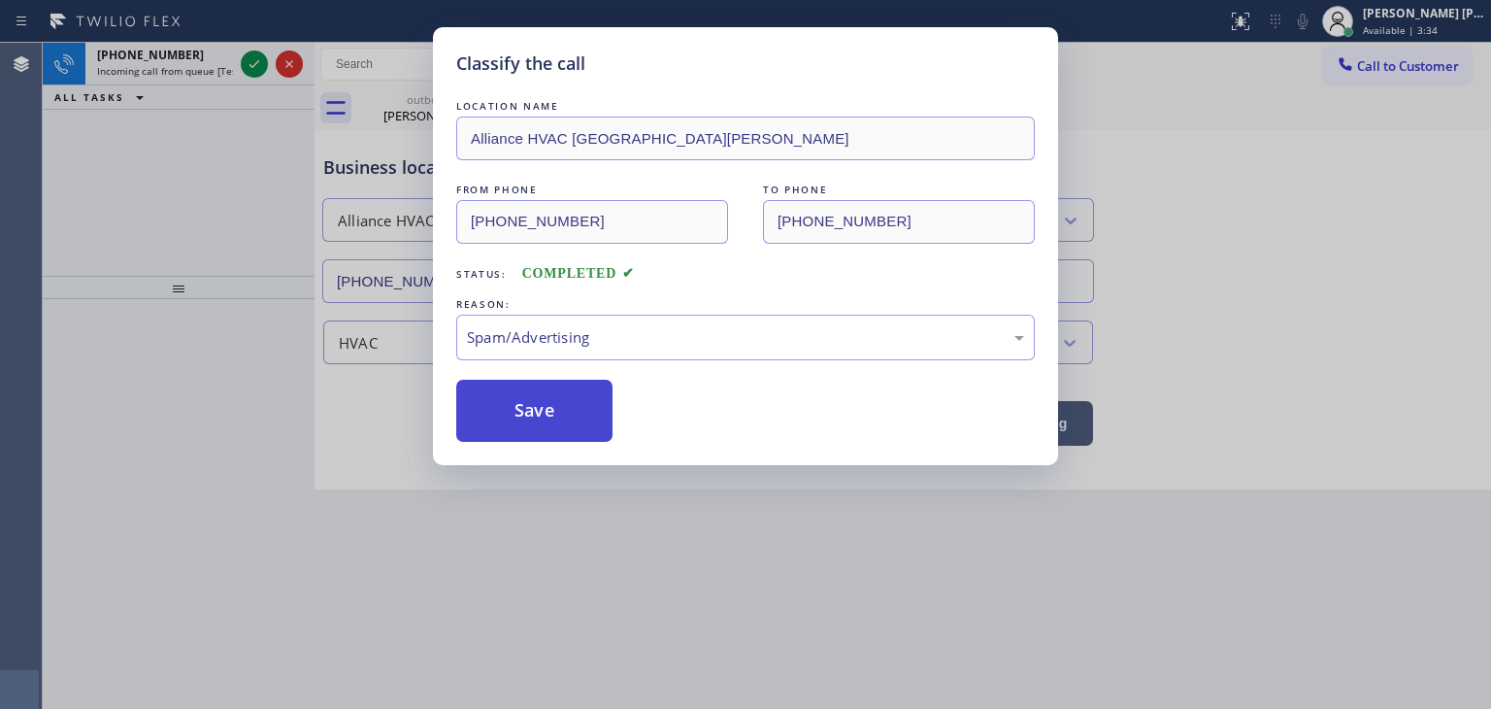
click at [534, 416] on button "Save" at bounding box center [534, 411] width 156 height 62
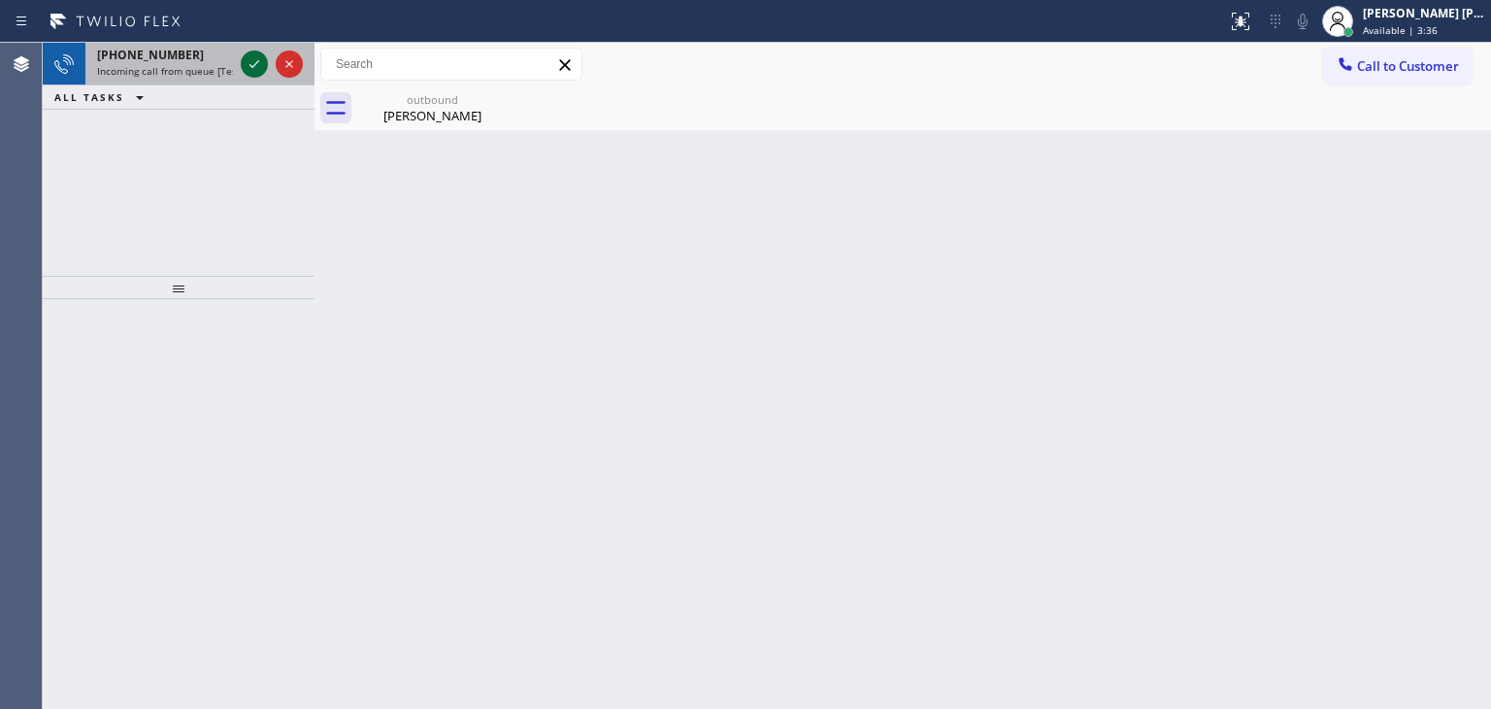
click at [256, 65] on icon at bounding box center [254, 63] width 23 height 23
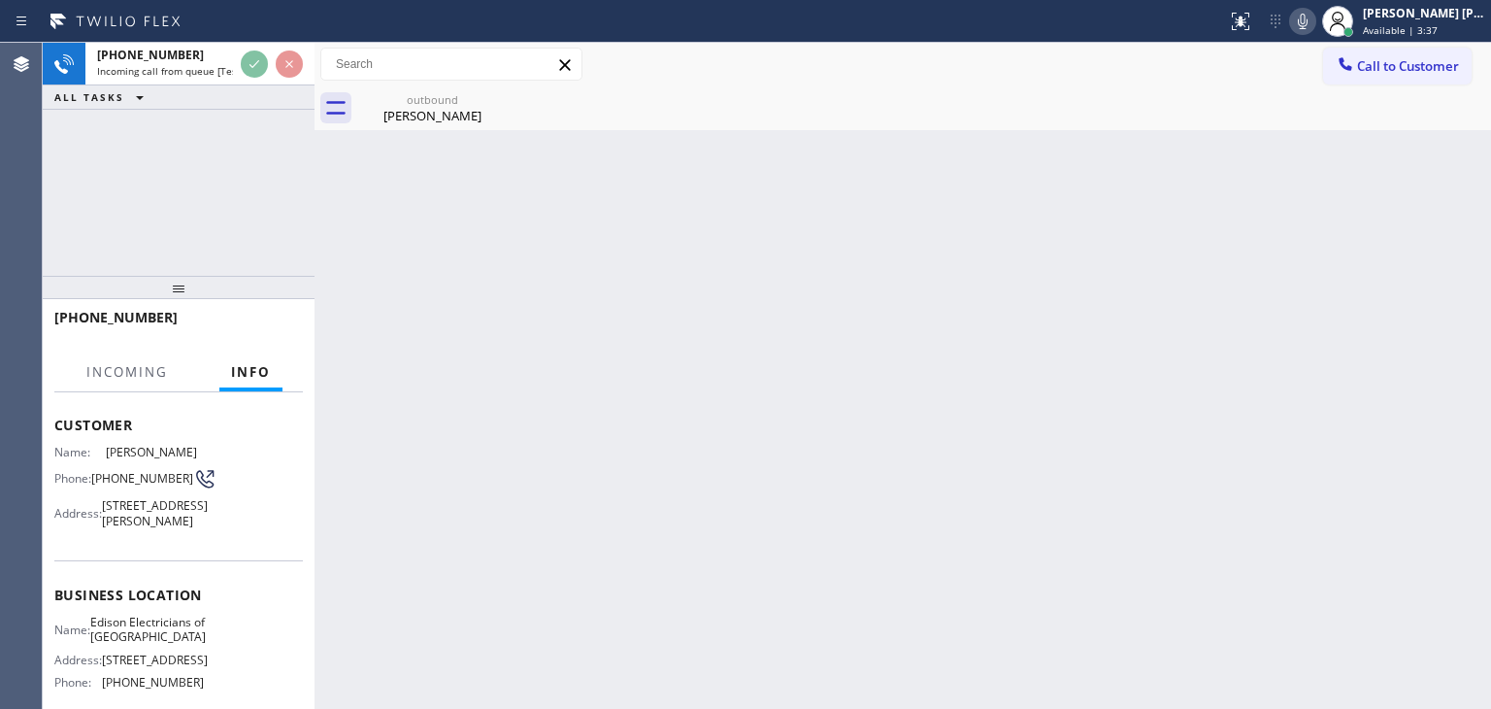
scroll to position [194, 0]
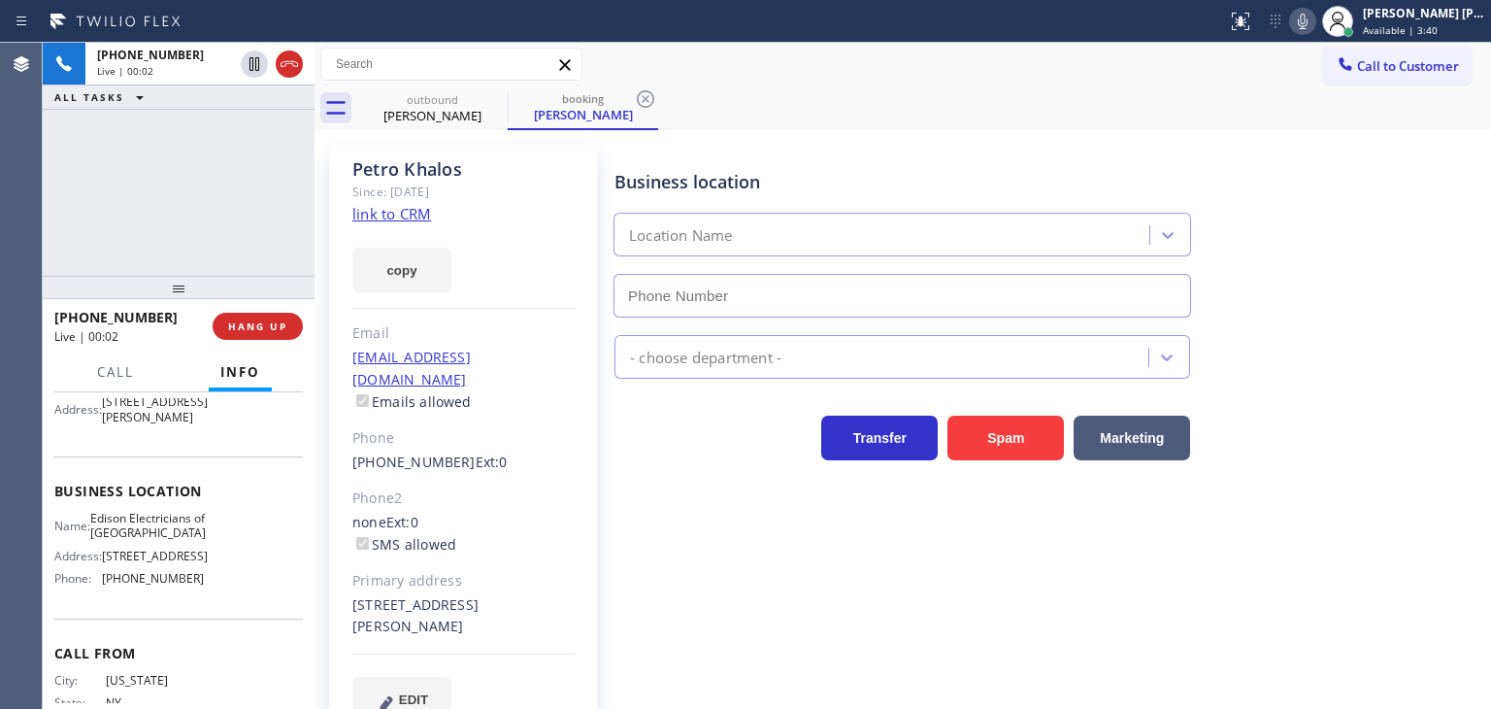
type input "(848) 306-0841"
click at [1308, 28] on icon at bounding box center [1303, 22] width 10 height 16
click at [395, 212] on link "link to CRM" at bounding box center [391, 213] width 79 height 19
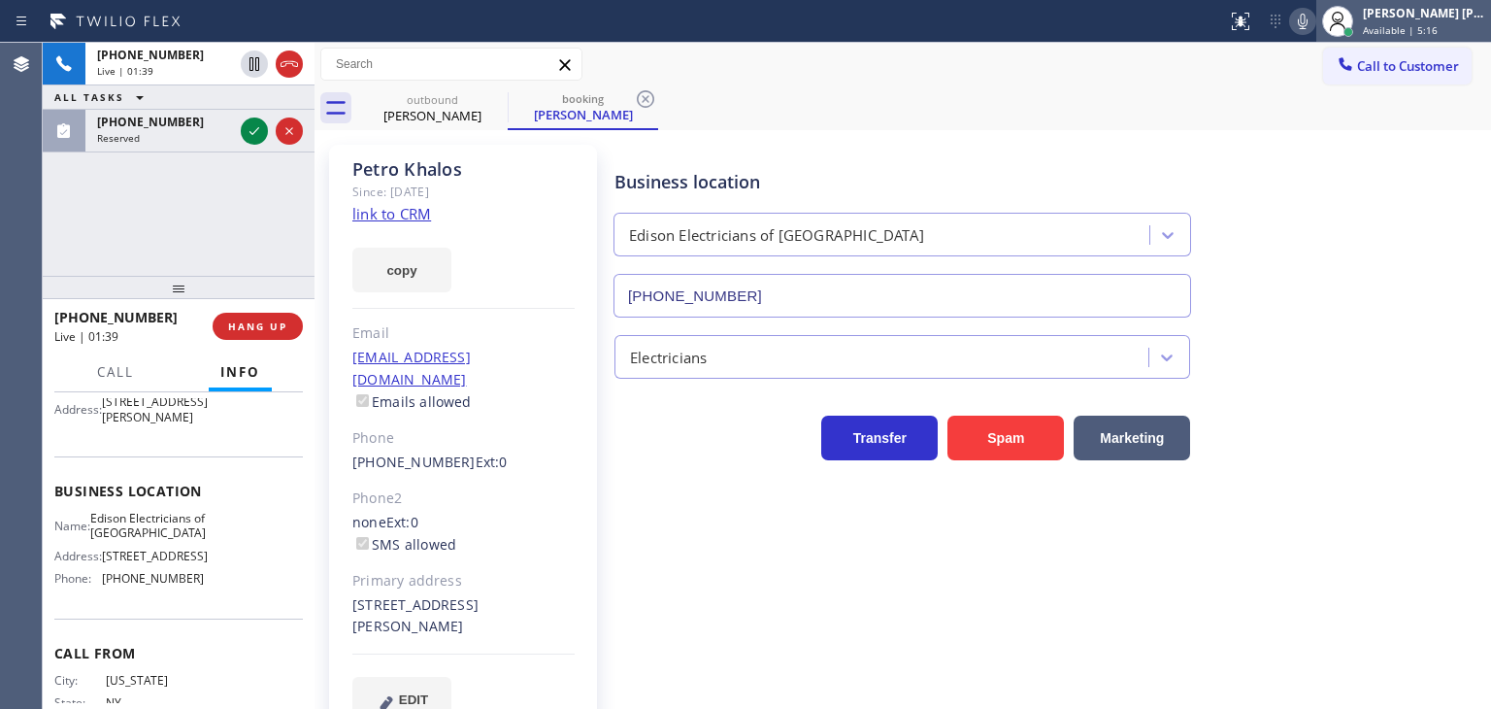
click at [1438, 23] on span "Available | 5:16" at bounding box center [1400, 30] width 75 height 14
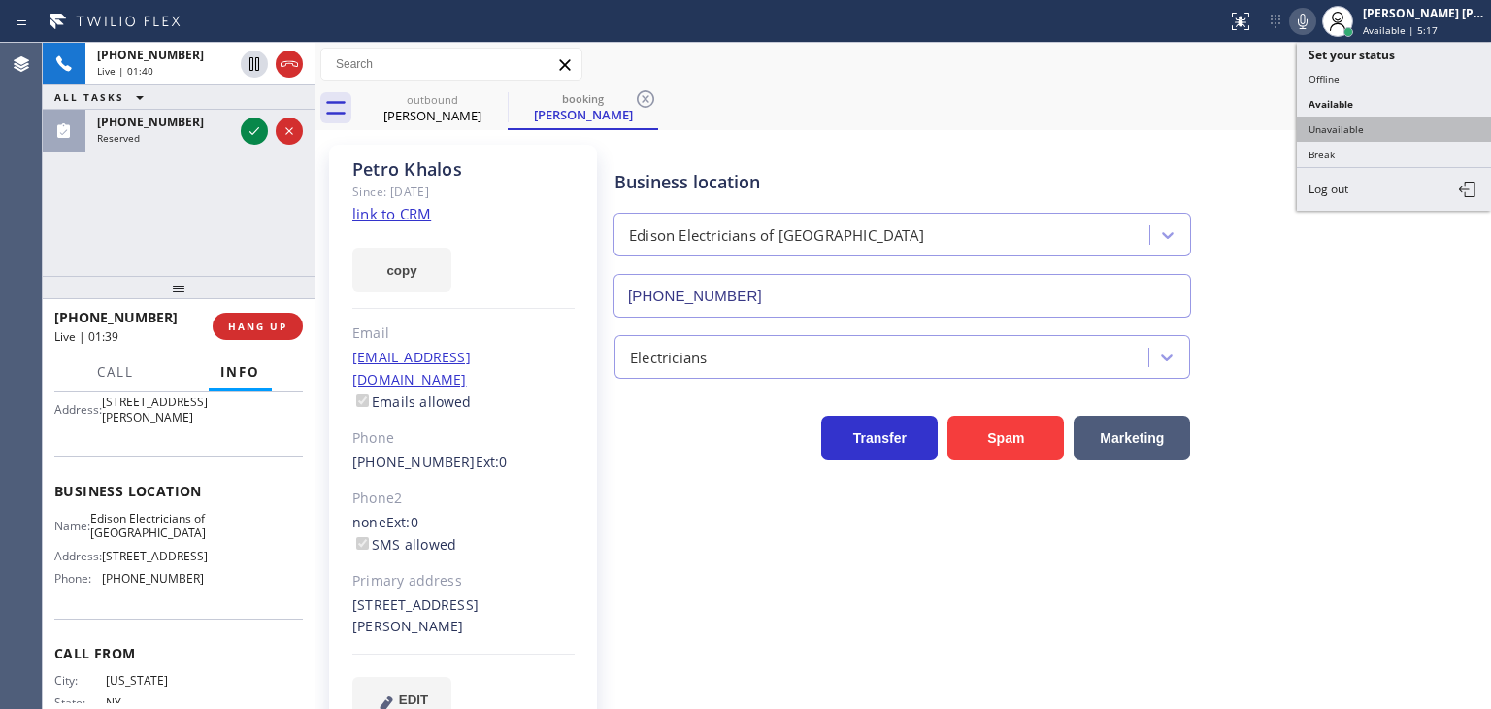
click at [1359, 129] on button "Unavailable" at bounding box center [1394, 129] width 194 height 25
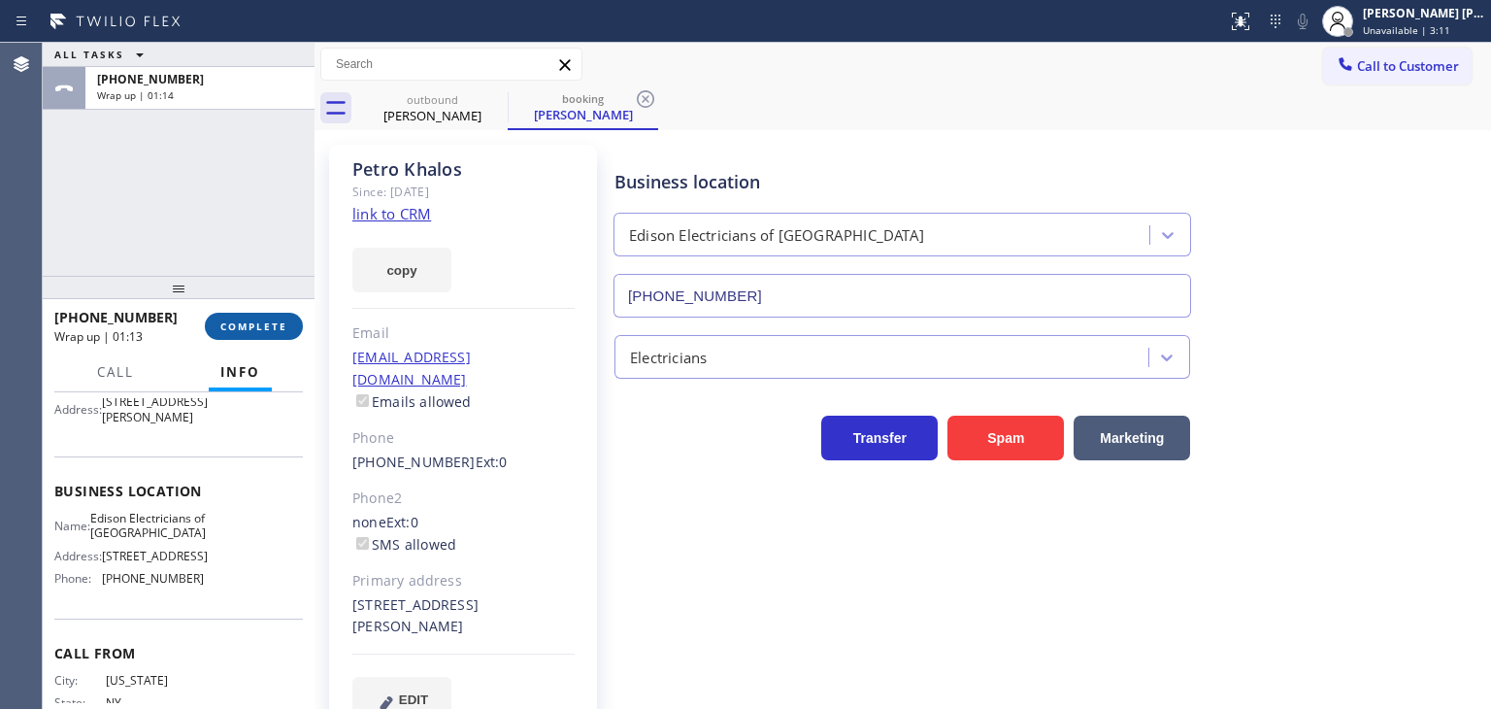
click at [234, 330] on span "COMPLETE" at bounding box center [253, 326] width 67 height 14
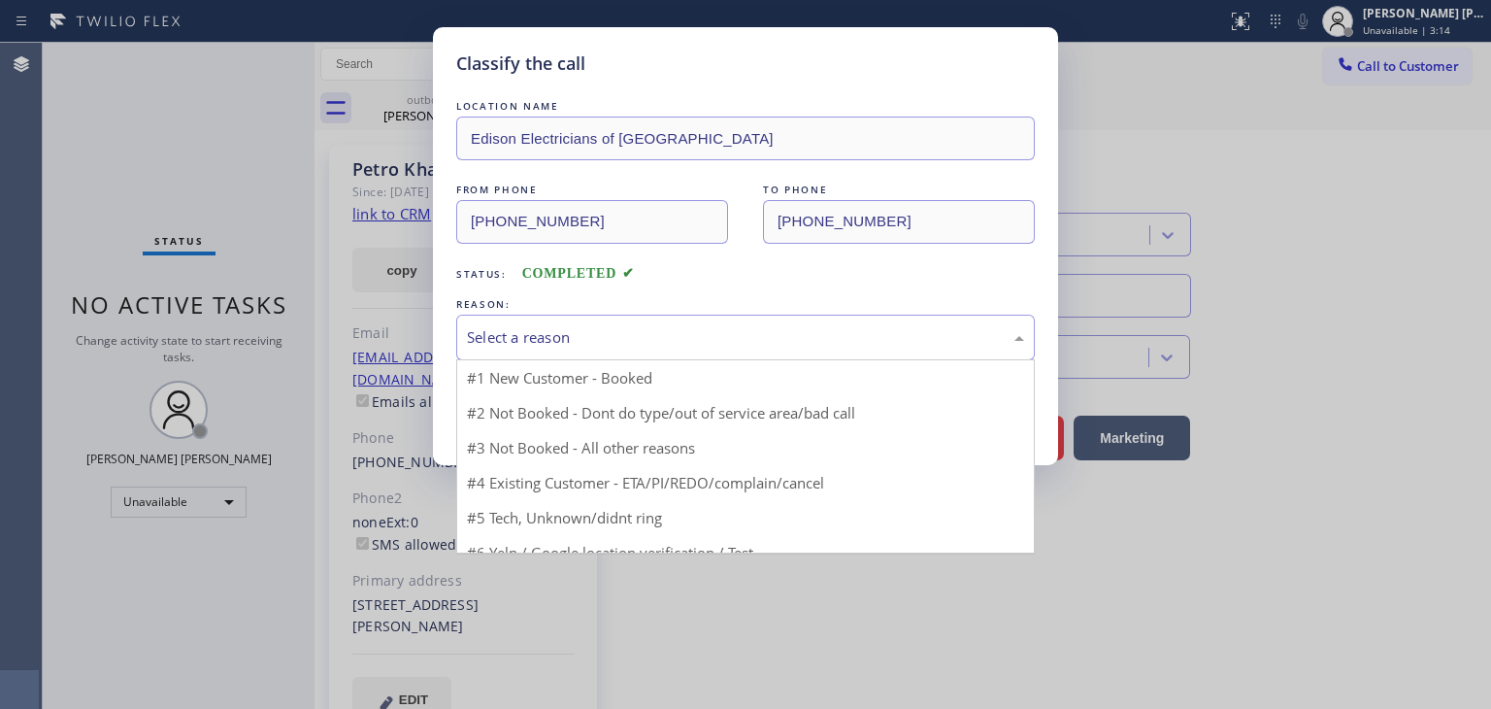
click at [572, 351] on div "Select a reason" at bounding box center [745, 338] width 579 height 46
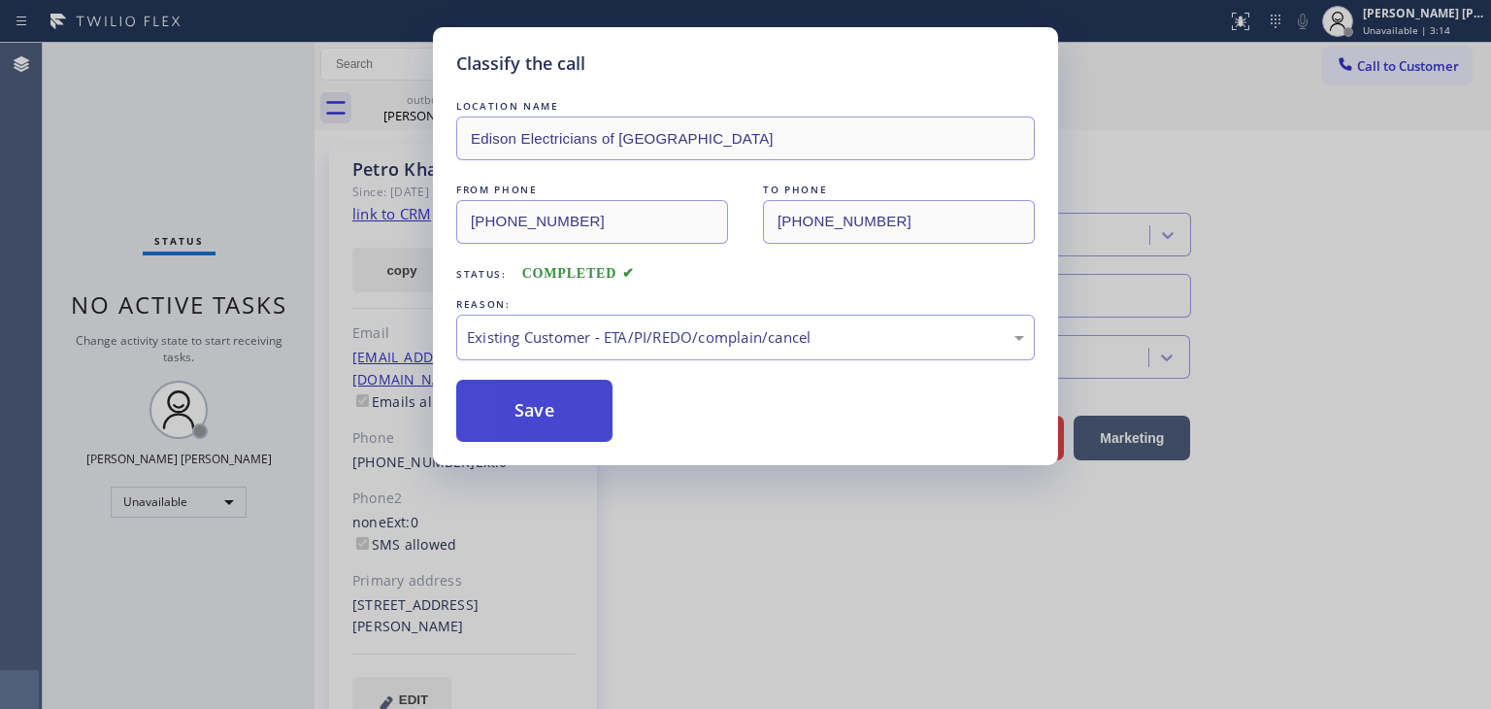
click at [548, 398] on button "Save" at bounding box center [534, 411] width 156 height 62
type input "(310) 736-1736"
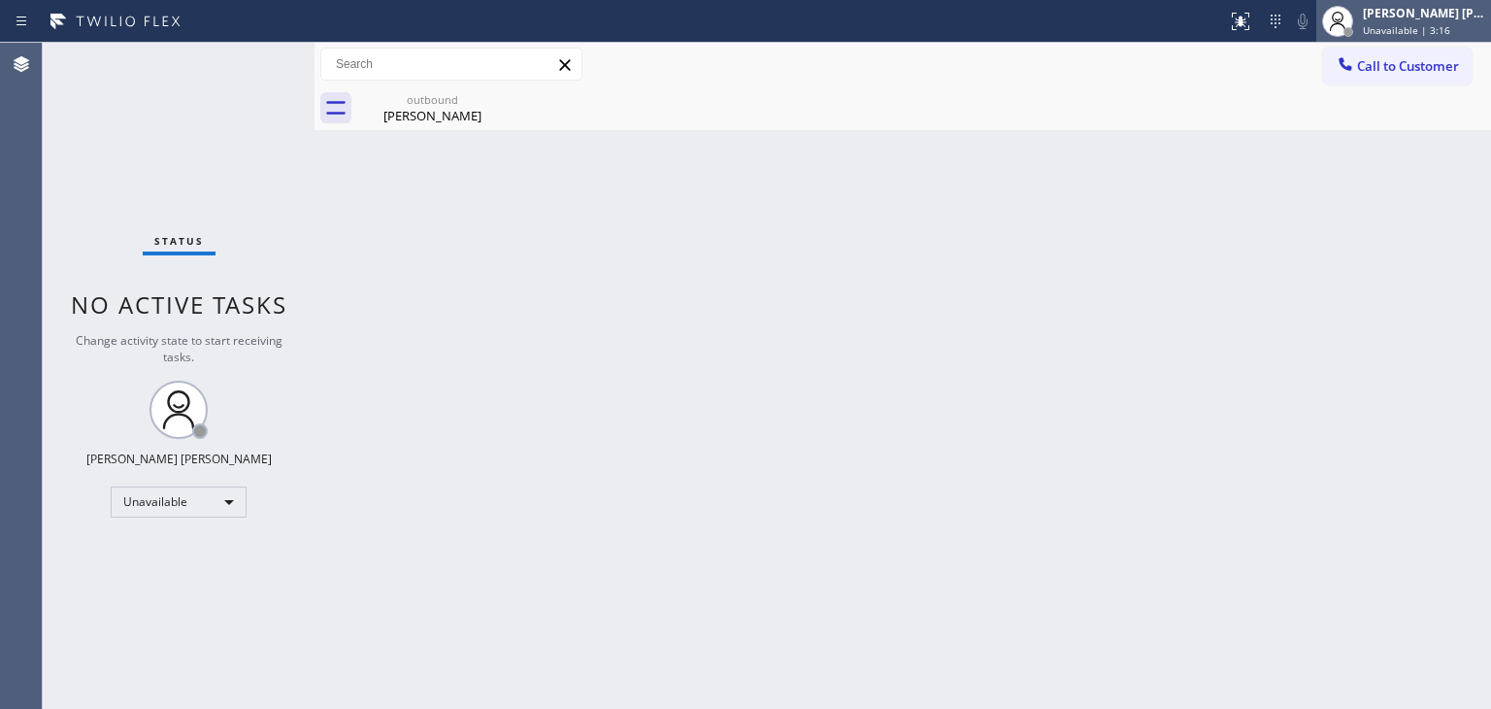
click at [1437, 21] on div "Edel John Suson Unavailable | 3:16" at bounding box center [1425, 21] width 132 height 34
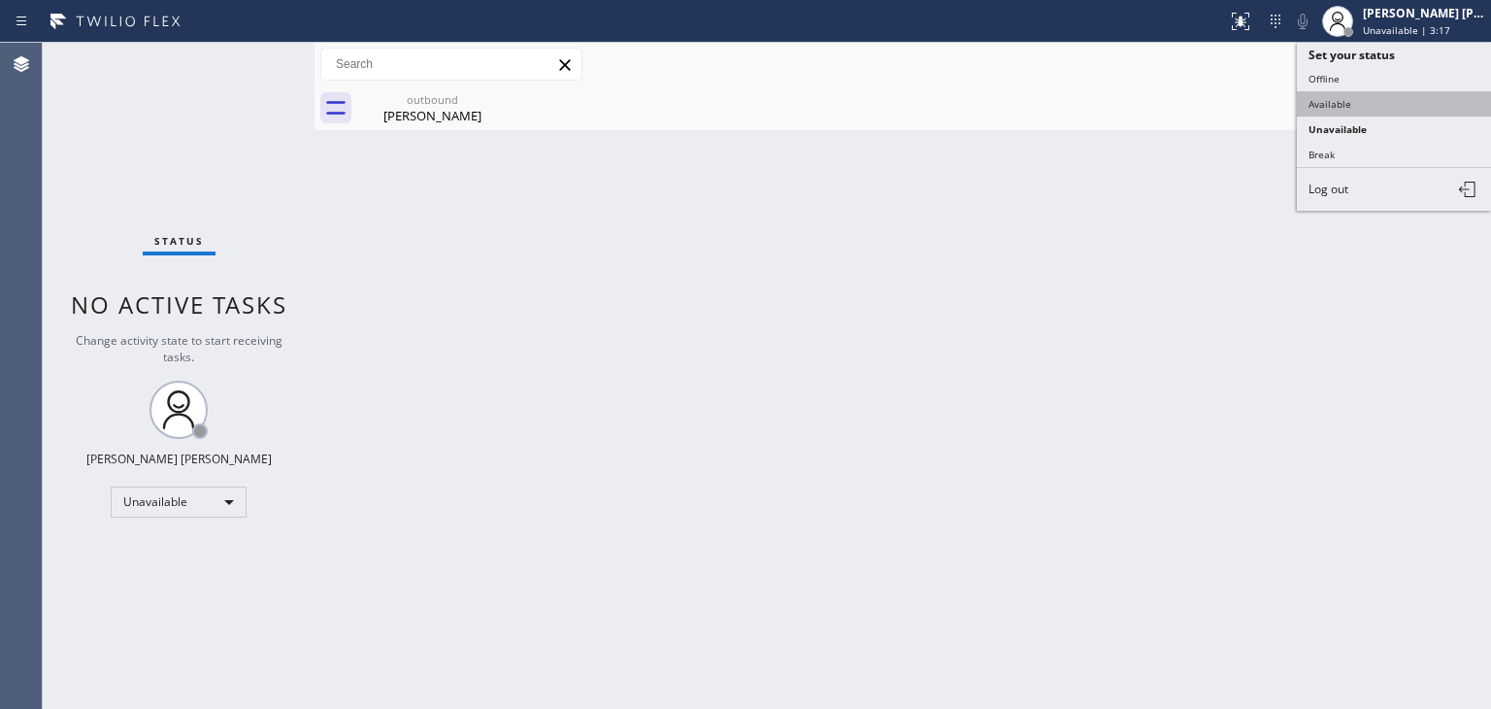
click at [1349, 91] on button "Available" at bounding box center [1394, 103] width 194 height 25
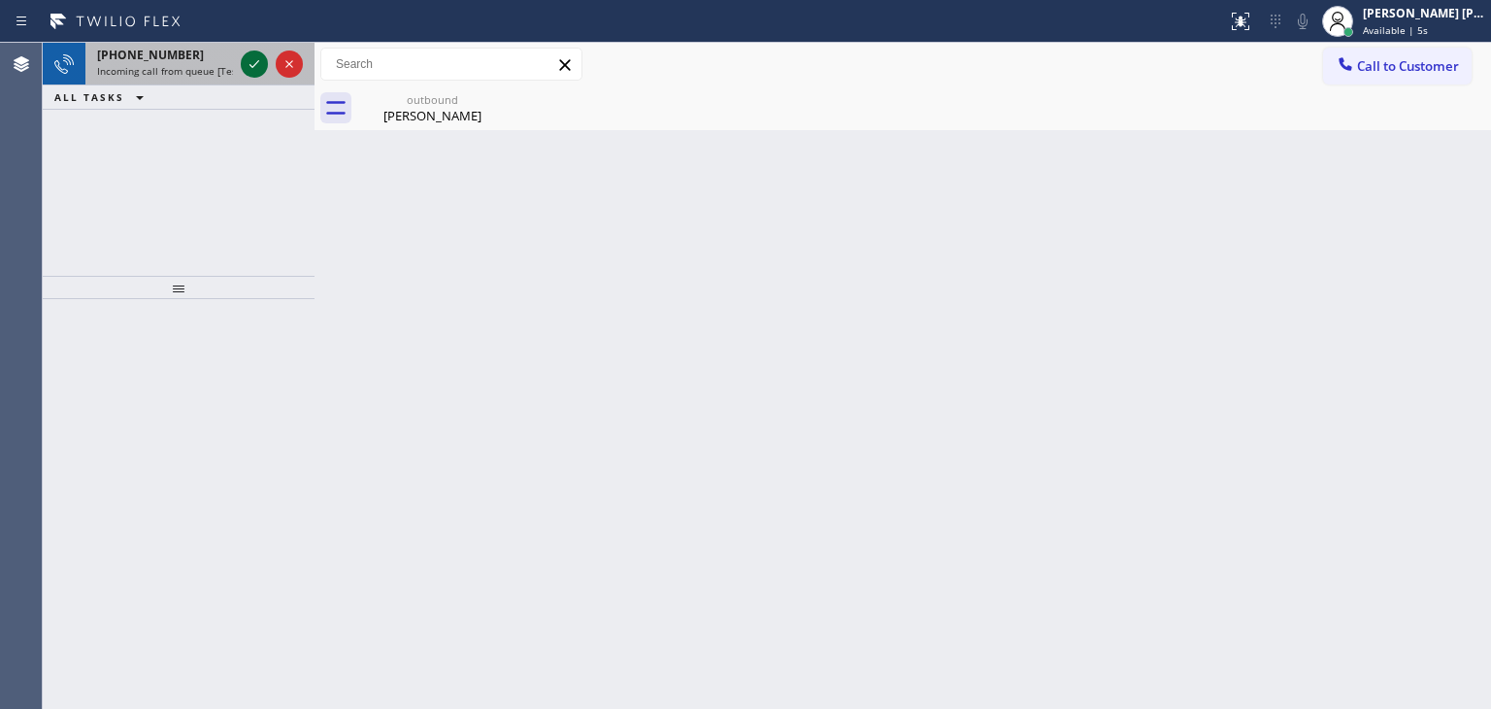
click at [256, 66] on icon at bounding box center [254, 63] width 23 height 23
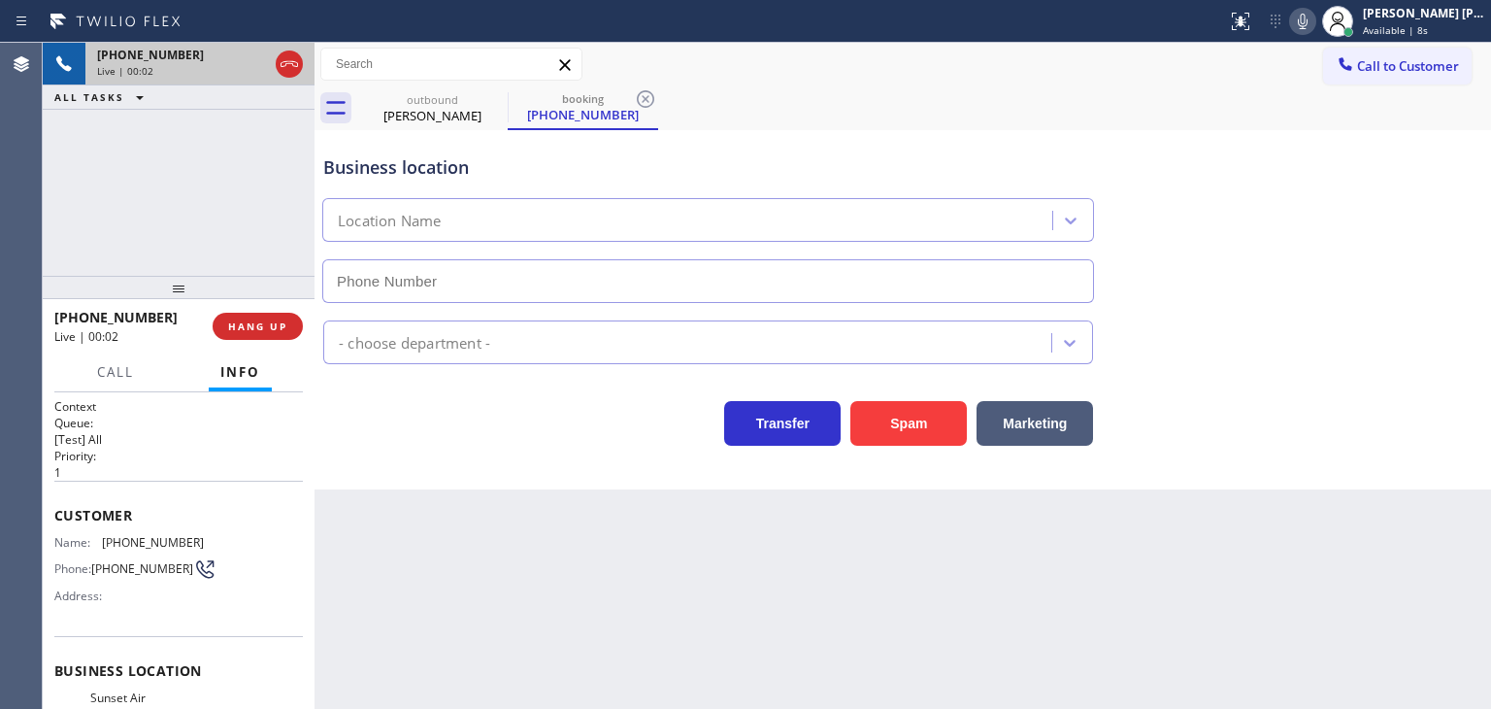
type input "(805) 257-5001"
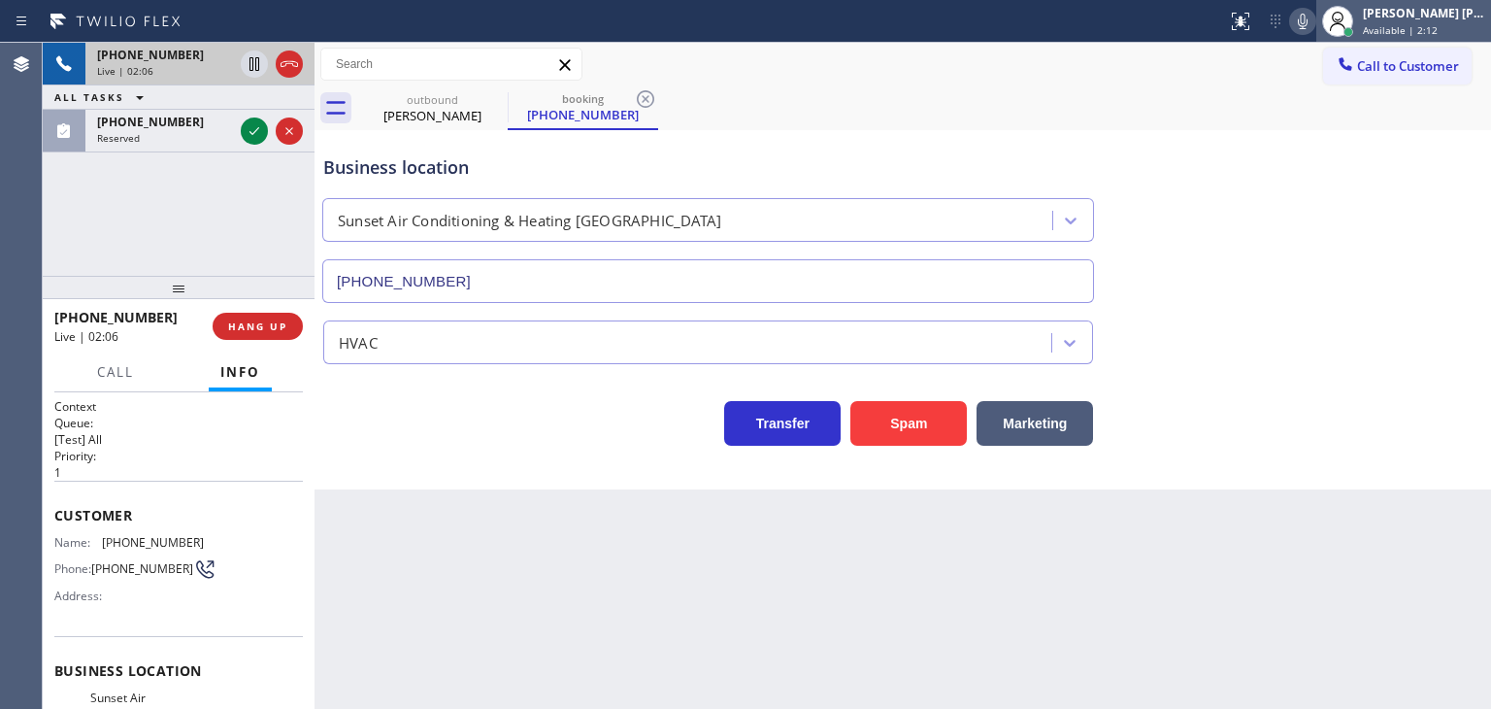
click at [1432, 19] on div "[PERSON_NAME] [PERSON_NAME]" at bounding box center [1424, 13] width 122 height 17
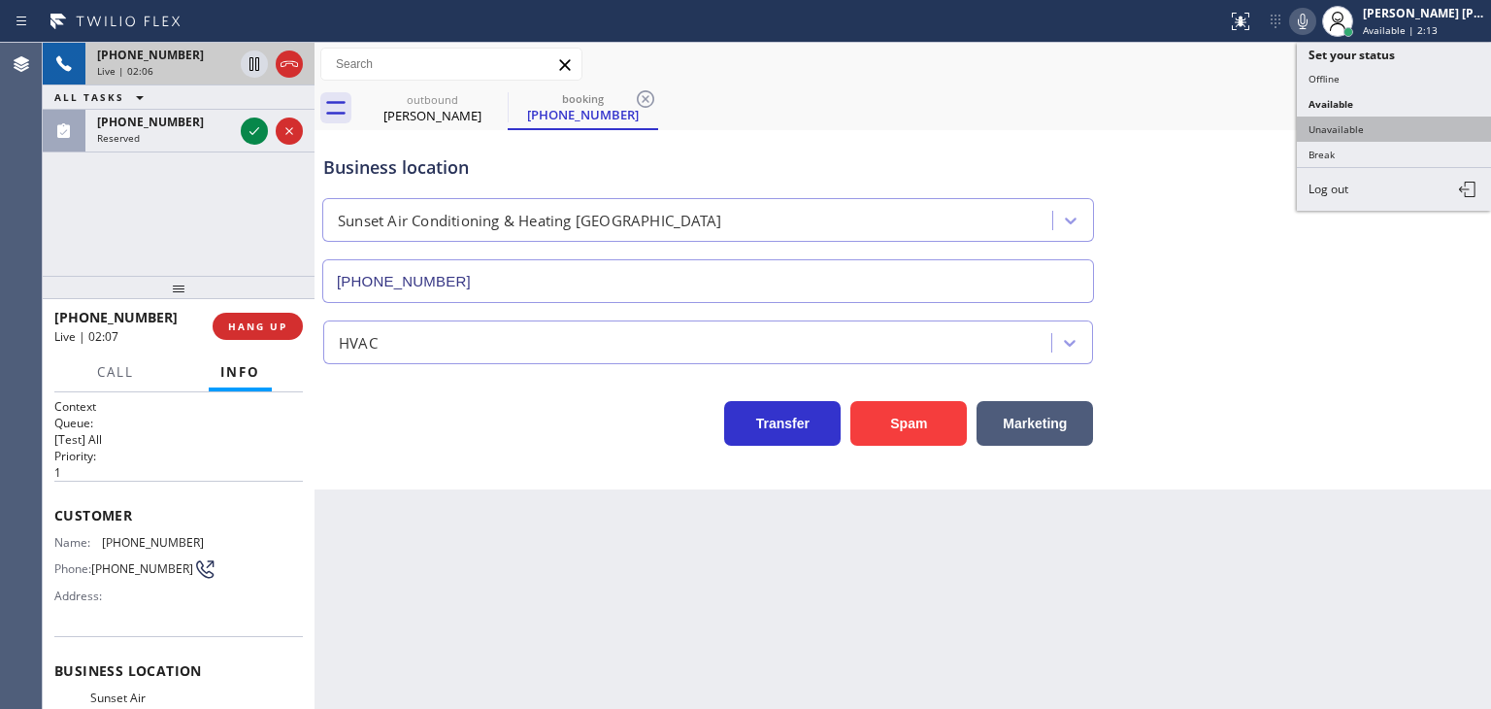
click at [1368, 117] on button "Unavailable" at bounding box center [1394, 129] width 194 height 25
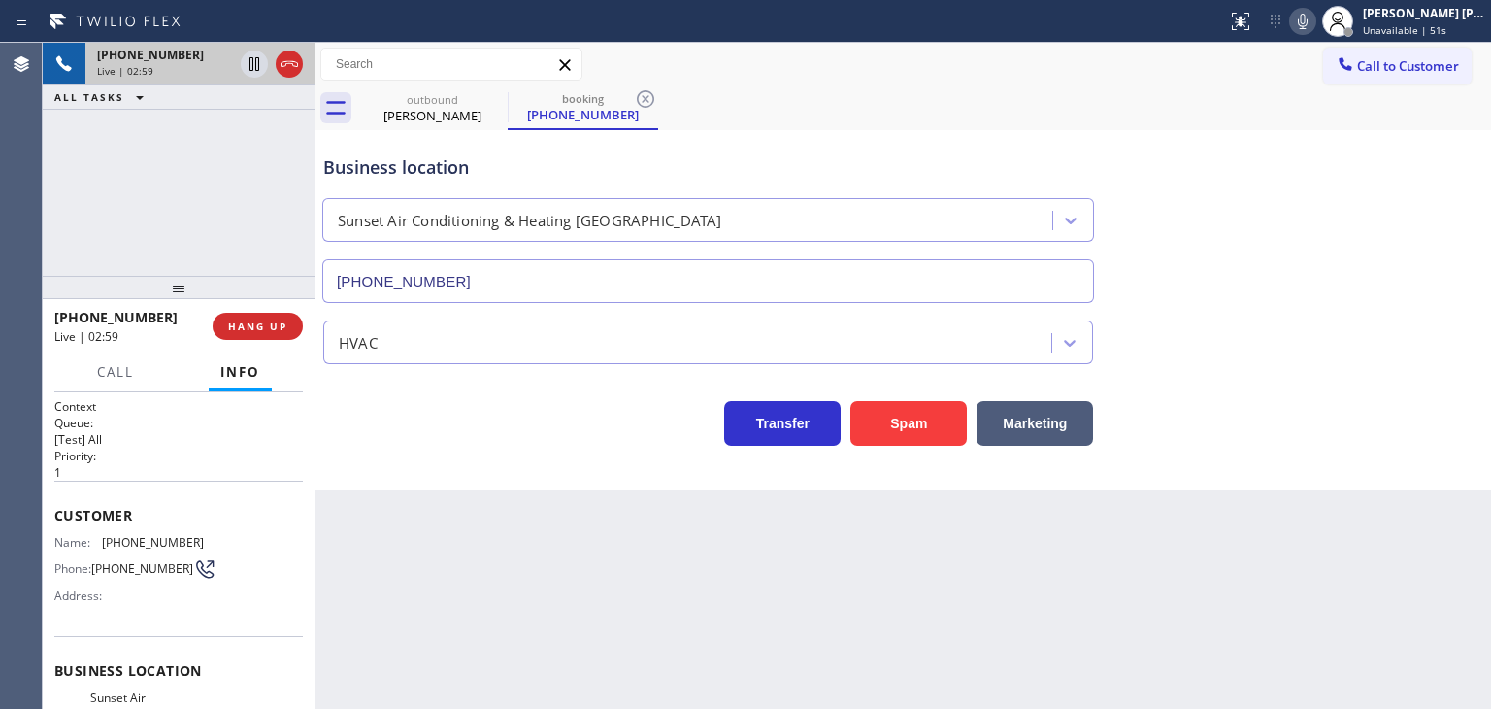
click at [1315, 25] on icon at bounding box center [1302, 21] width 23 height 23
click at [256, 68] on icon at bounding box center [254, 63] width 23 height 23
drag, startPoint x: 151, startPoint y: 313, endPoint x: 71, endPoint y: 311, distance: 79.6
click at [71, 311] on div "+18185350239" at bounding box center [126, 317] width 145 height 18
copy span "8185350239"
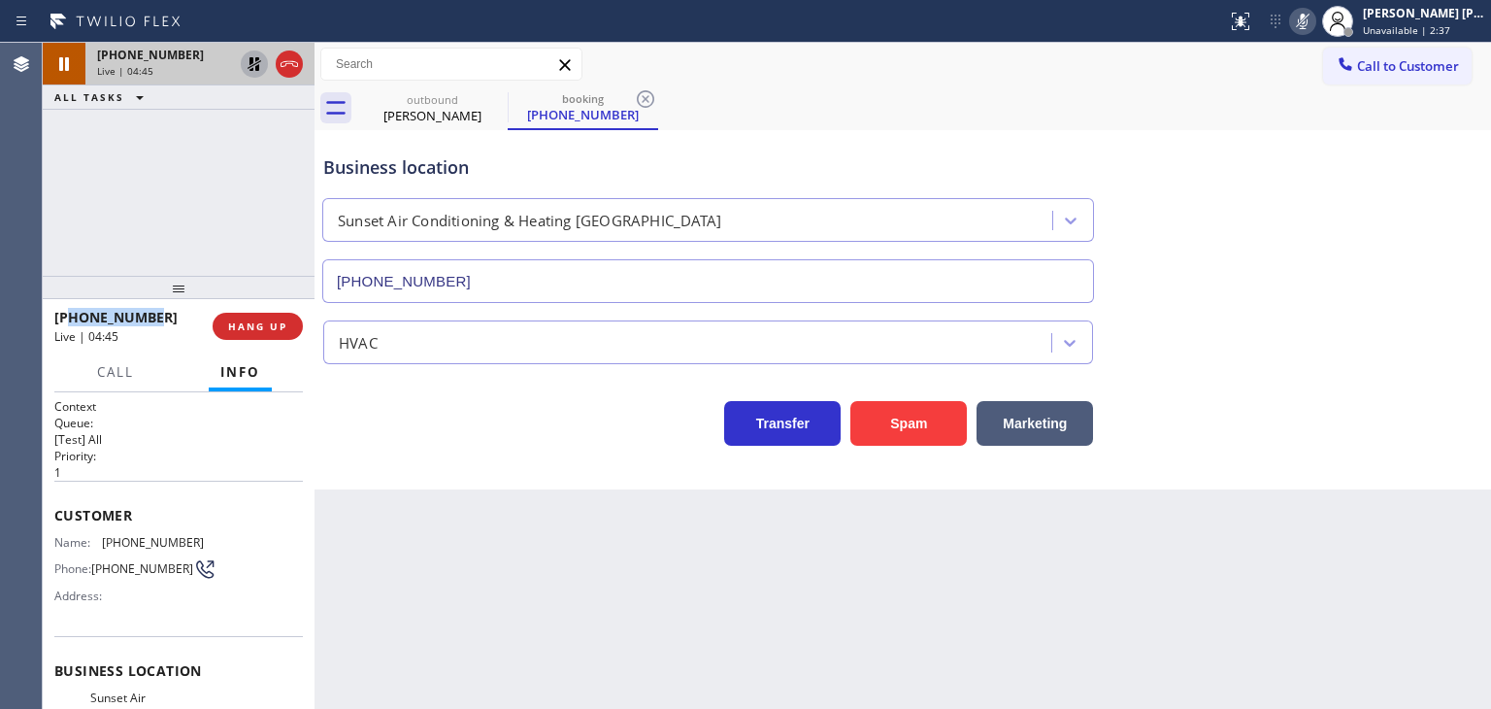
click at [1308, 20] on icon at bounding box center [1303, 22] width 10 height 16
click at [255, 68] on icon at bounding box center [255, 64] width 14 height 14
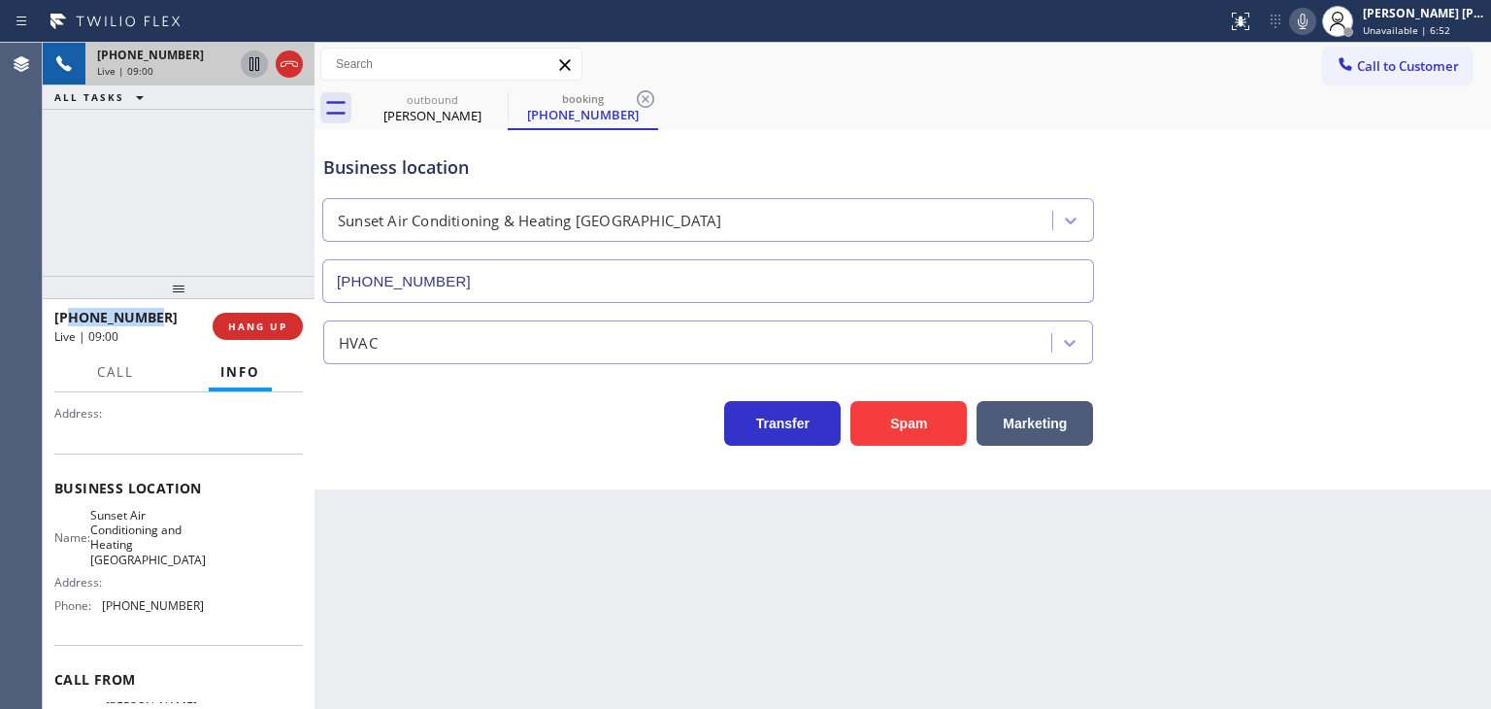
scroll to position [194, 0]
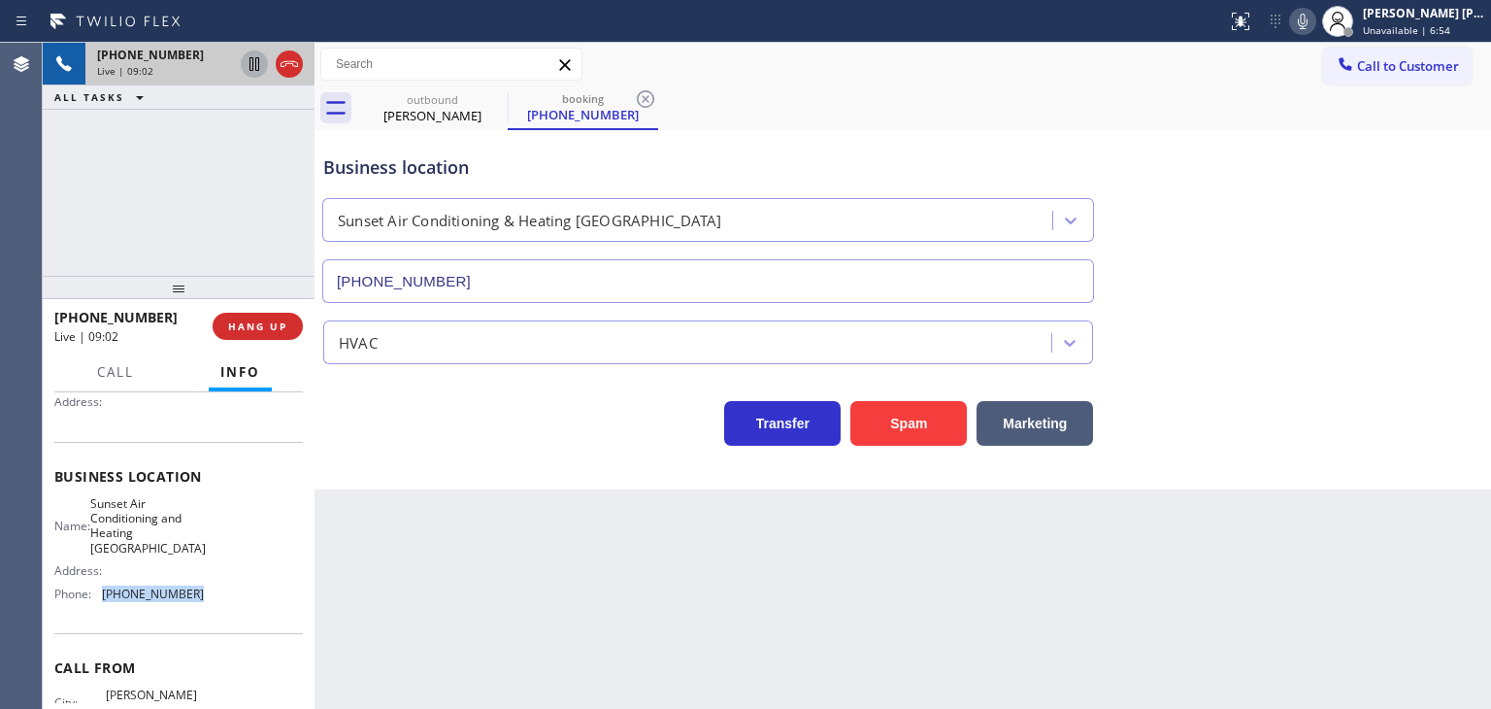
drag, startPoint x: 201, startPoint y: 595, endPoint x: 97, endPoint y: 598, distance: 103.9
click at [97, 598] on div "Name: Sunset Air Conditioning and Heating Thousand Oaks Address: Phone: (805) 2…" at bounding box center [178, 553] width 249 height 114
copy div "(805) 257-5001"
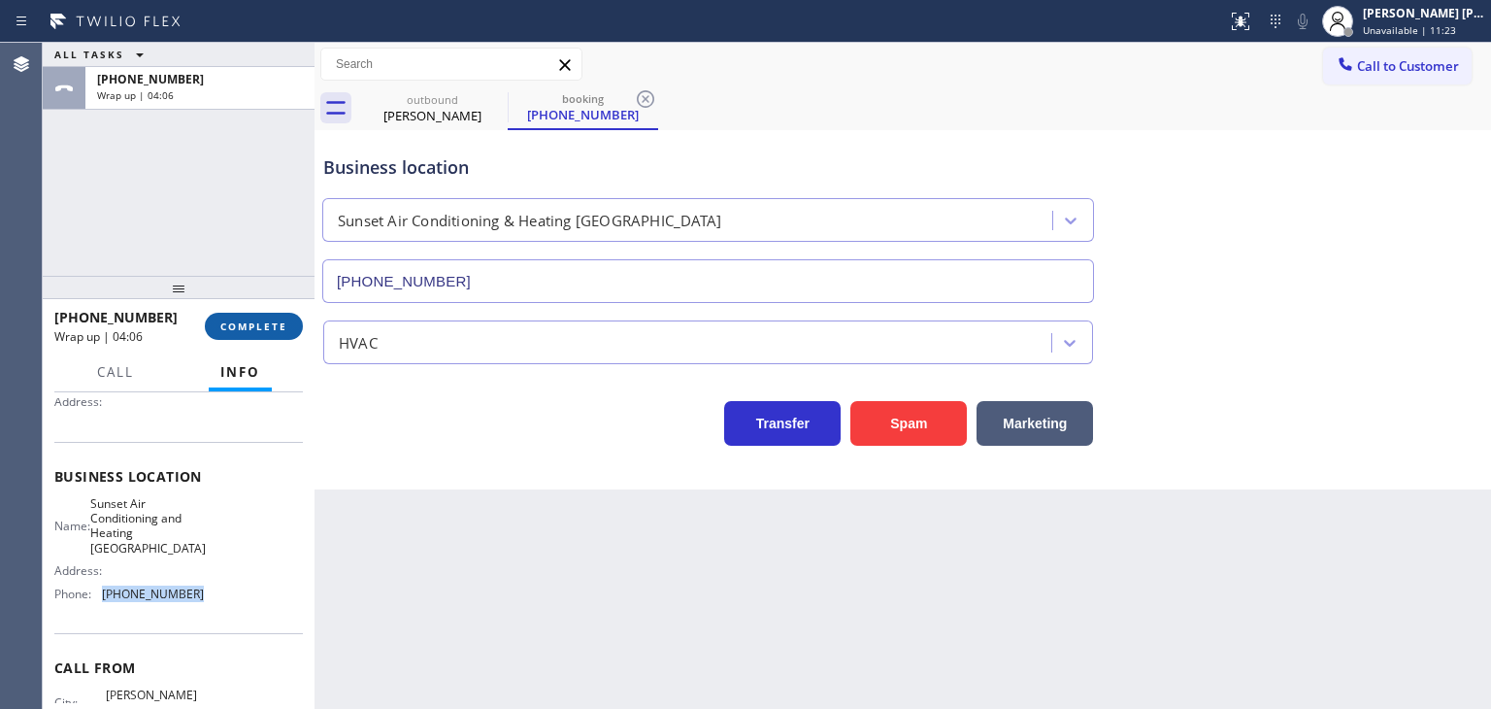
click at [251, 331] on span "COMPLETE" at bounding box center [253, 326] width 67 height 14
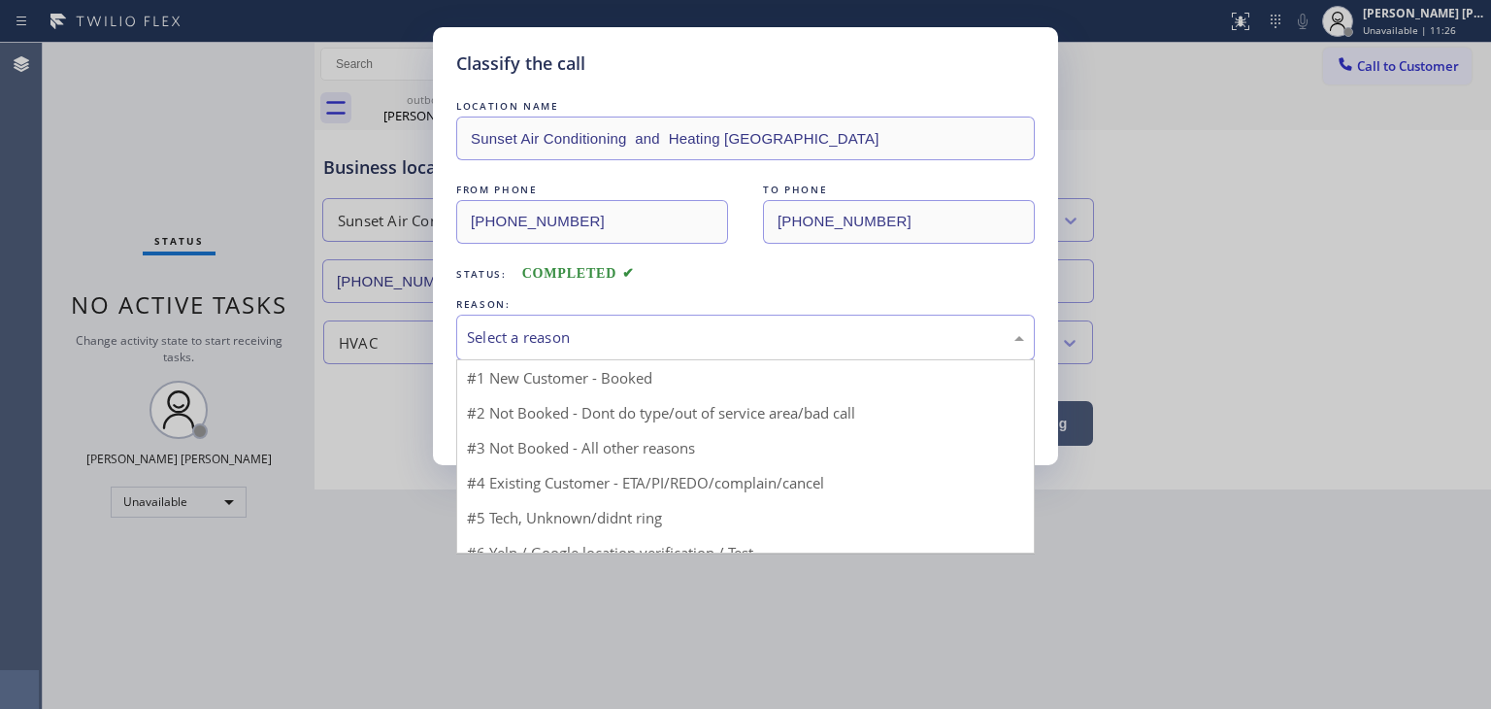
click at [494, 319] on div "Select a reason" at bounding box center [745, 338] width 579 height 46
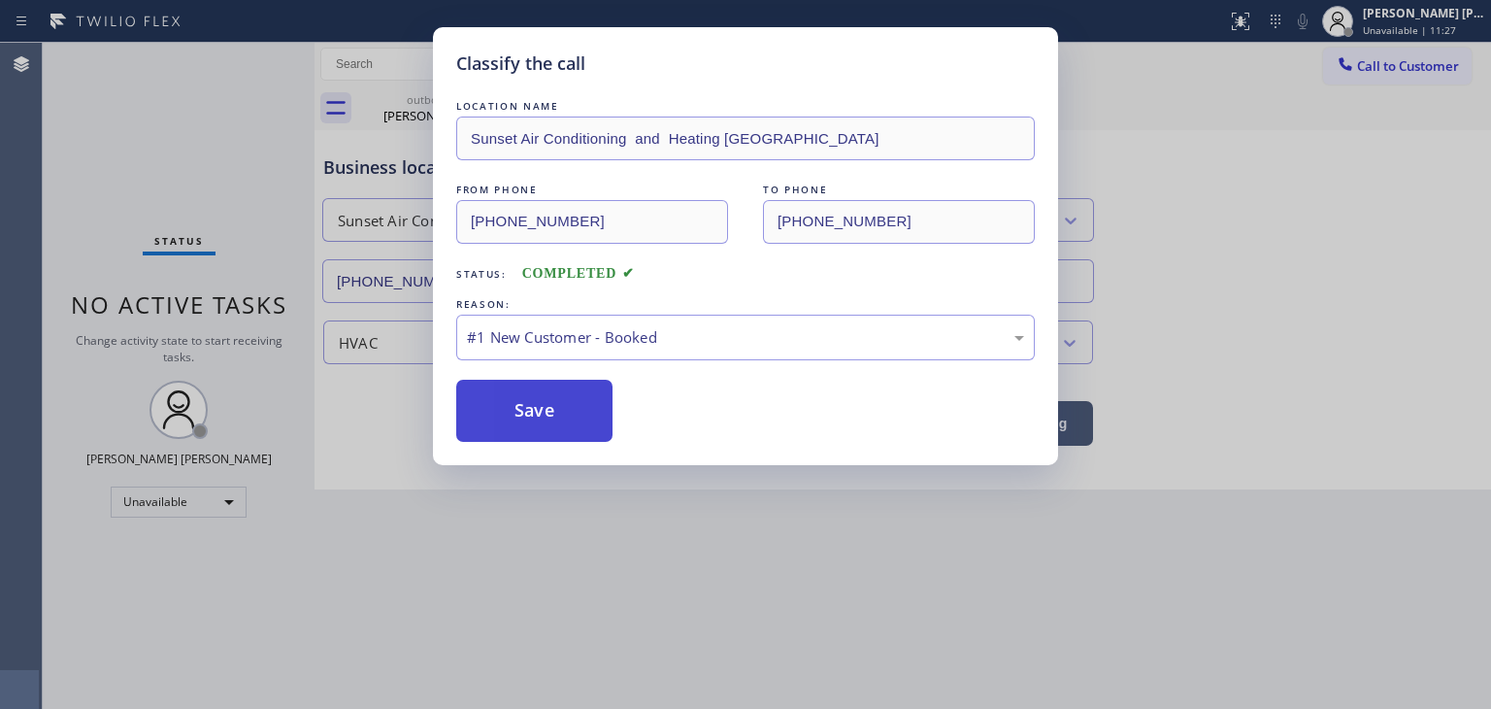
click at [527, 413] on button "Save" at bounding box center [534, 411] width 156 height 62
type input "(310) 736-1736"
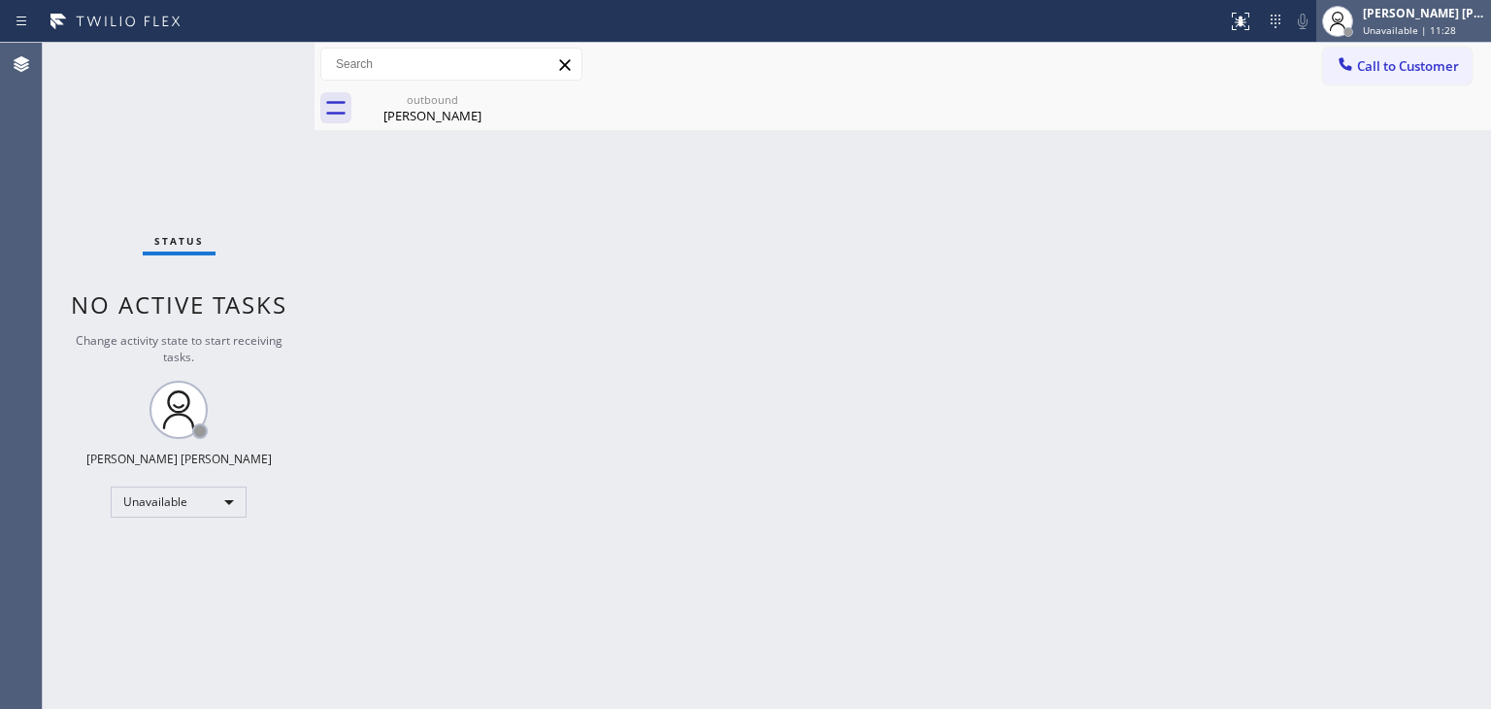
click at [1432, 29] on span "Unavailable | 11:28" at bounding box center [1409, 30] width 93 height 14
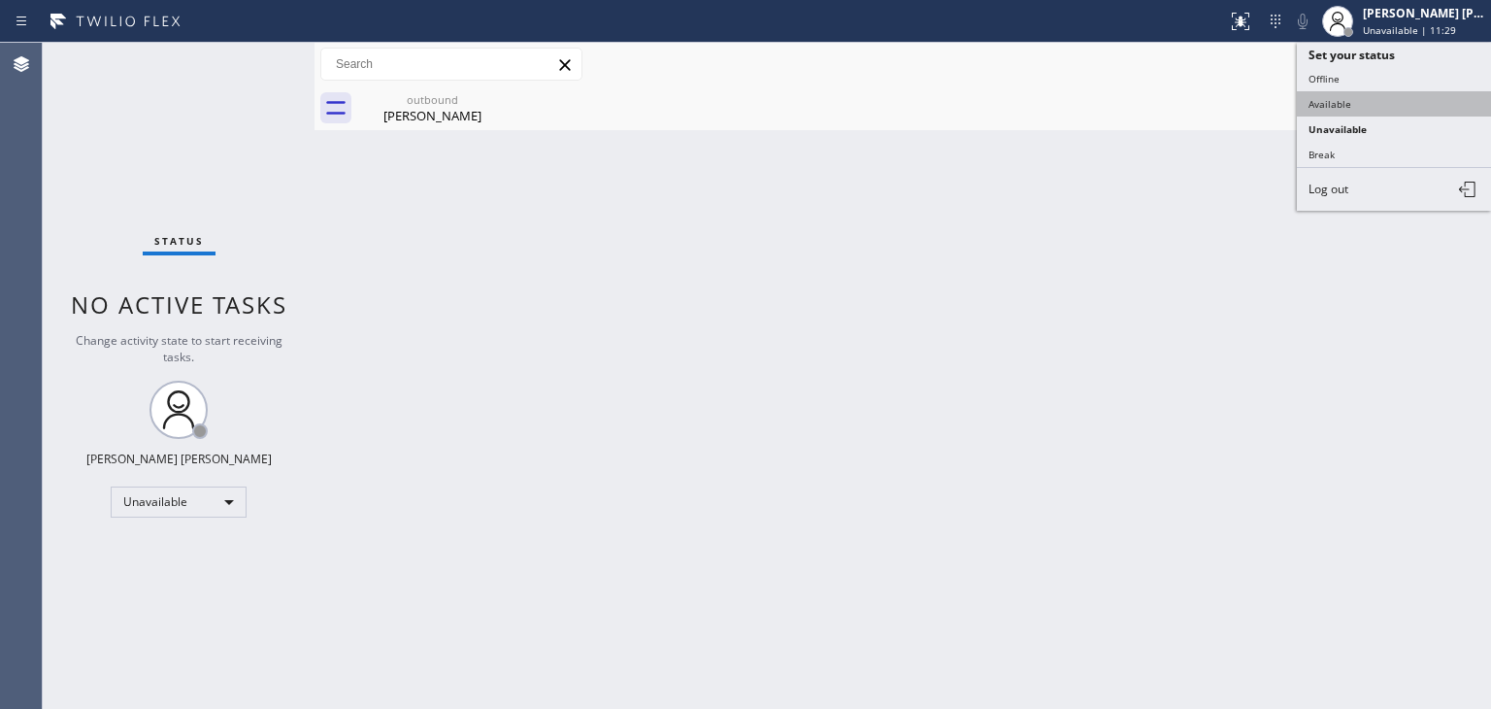
click at [1369, 91] on button "Available" at bounding box center [1394, 103] width 194 height 25
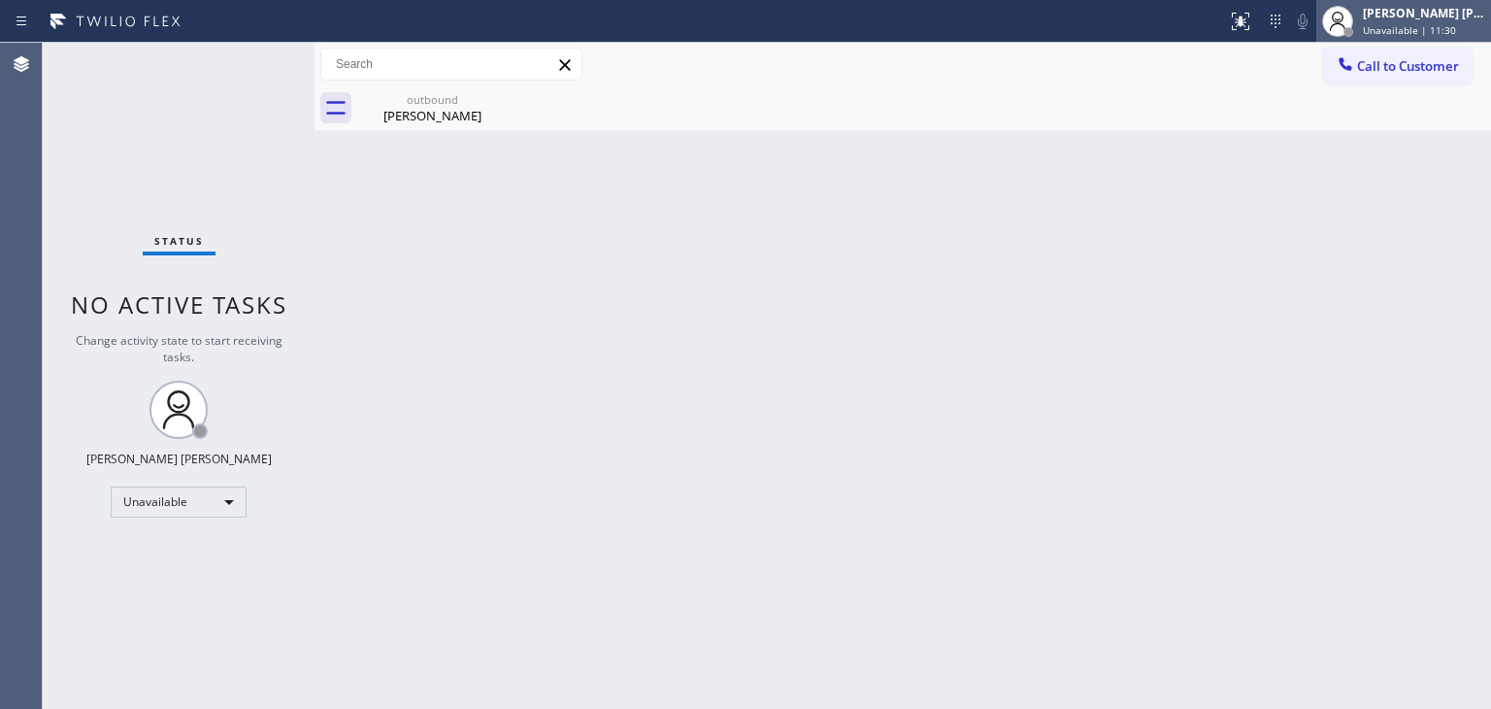
click at [1445, 26] on span "Unavailable | 11:30" at bounding box center [1409, 30] width 93 height 14
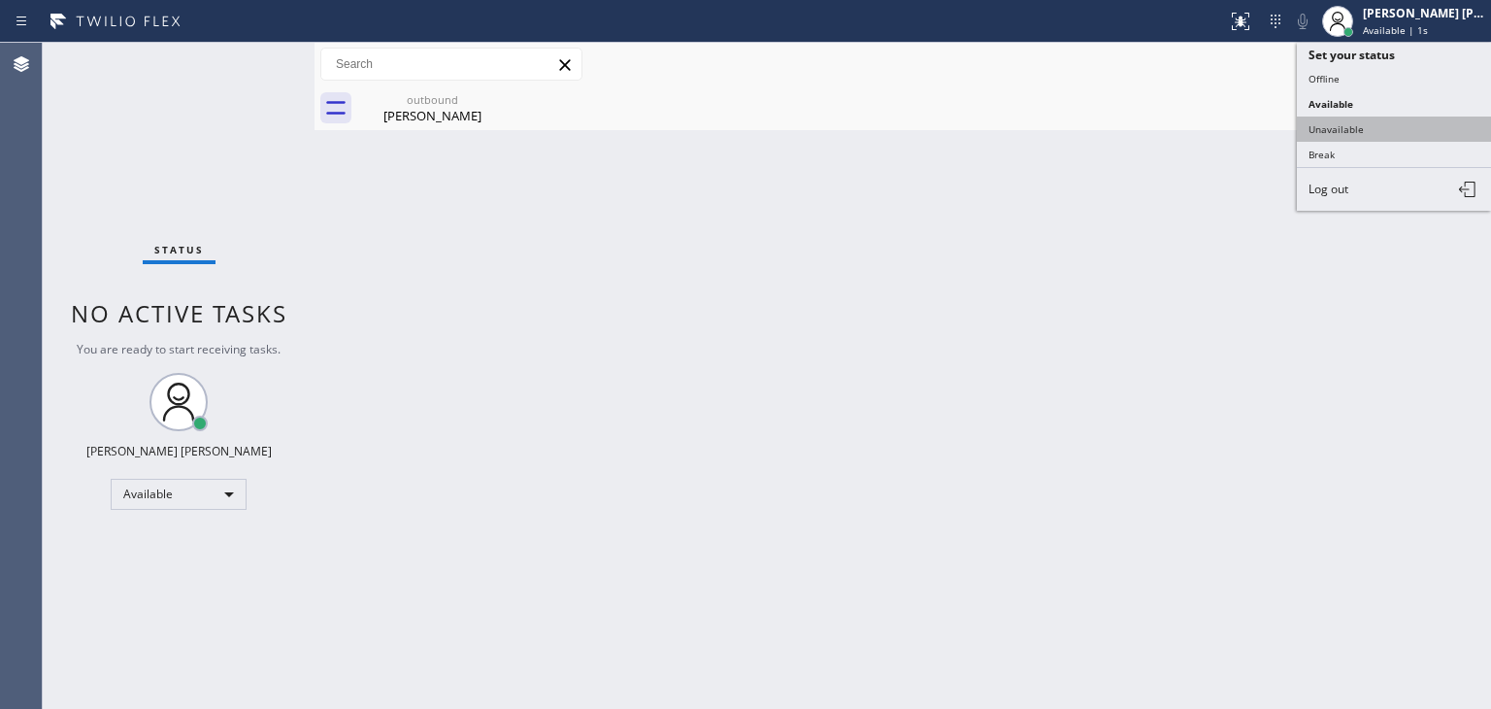
click at [1385, 119] on button "Unavailable" at bounding box center [1394, 129] width 194 height 25
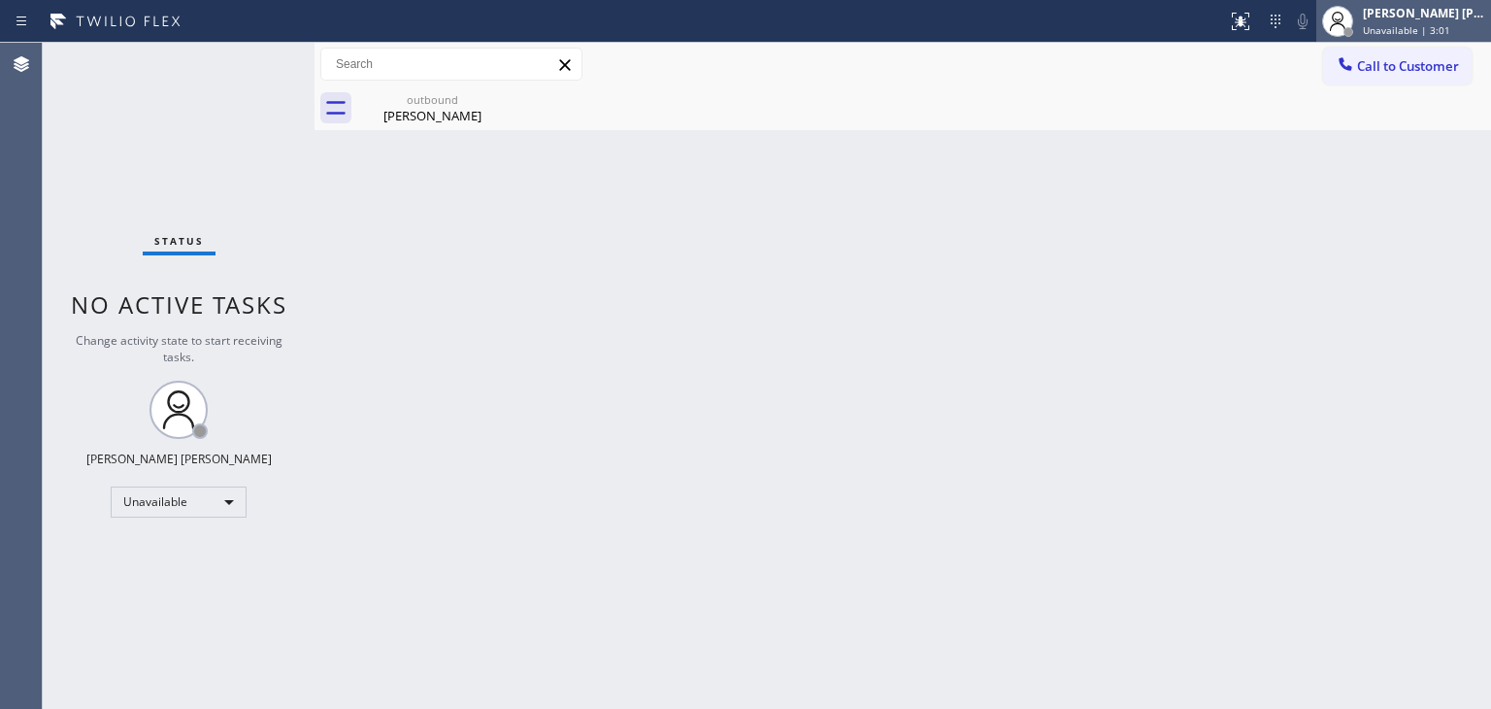
click at [1440, 29] on span "Unavailable | 3:01" at bounding box center [1406, 30] width 87 height 14
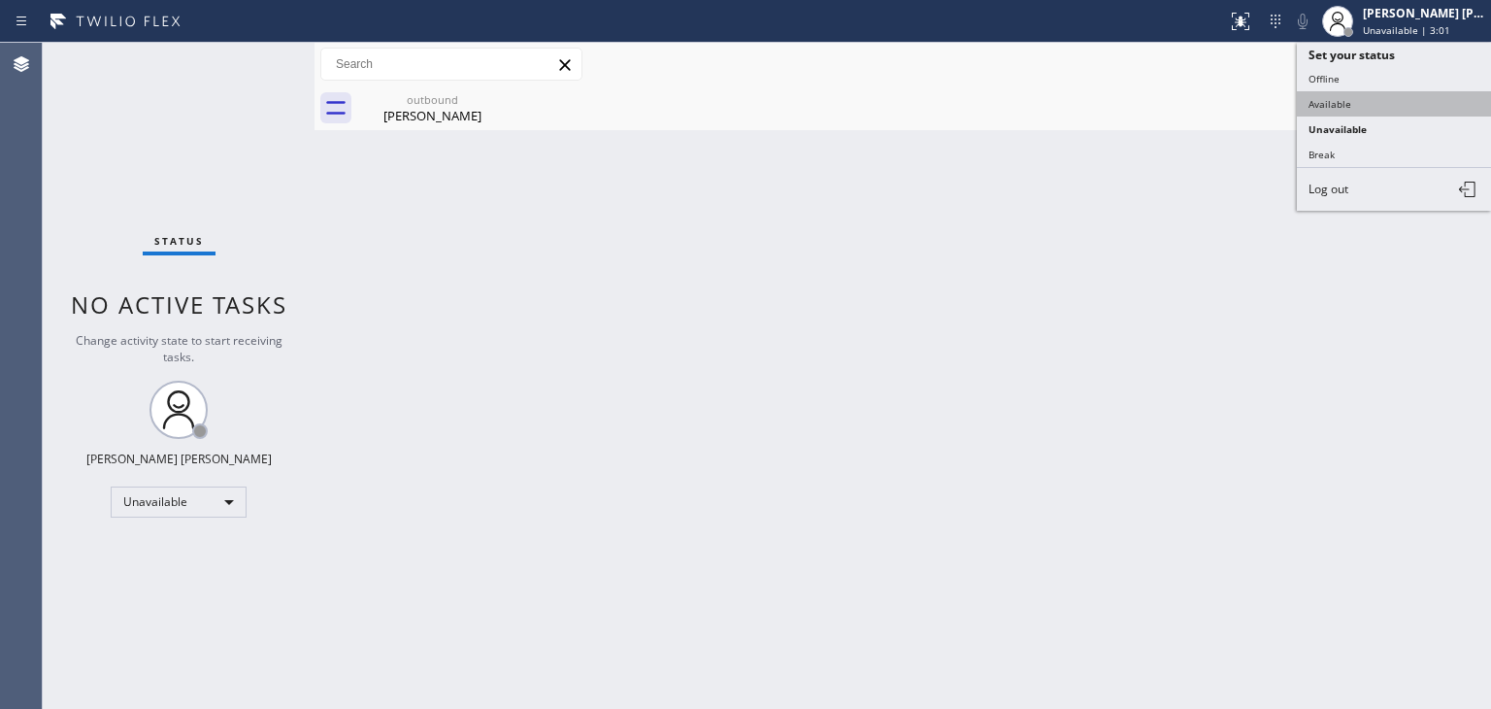
click at [1372, 98] on button "Available" at bounding box center [1394, 103] width 194 height 25
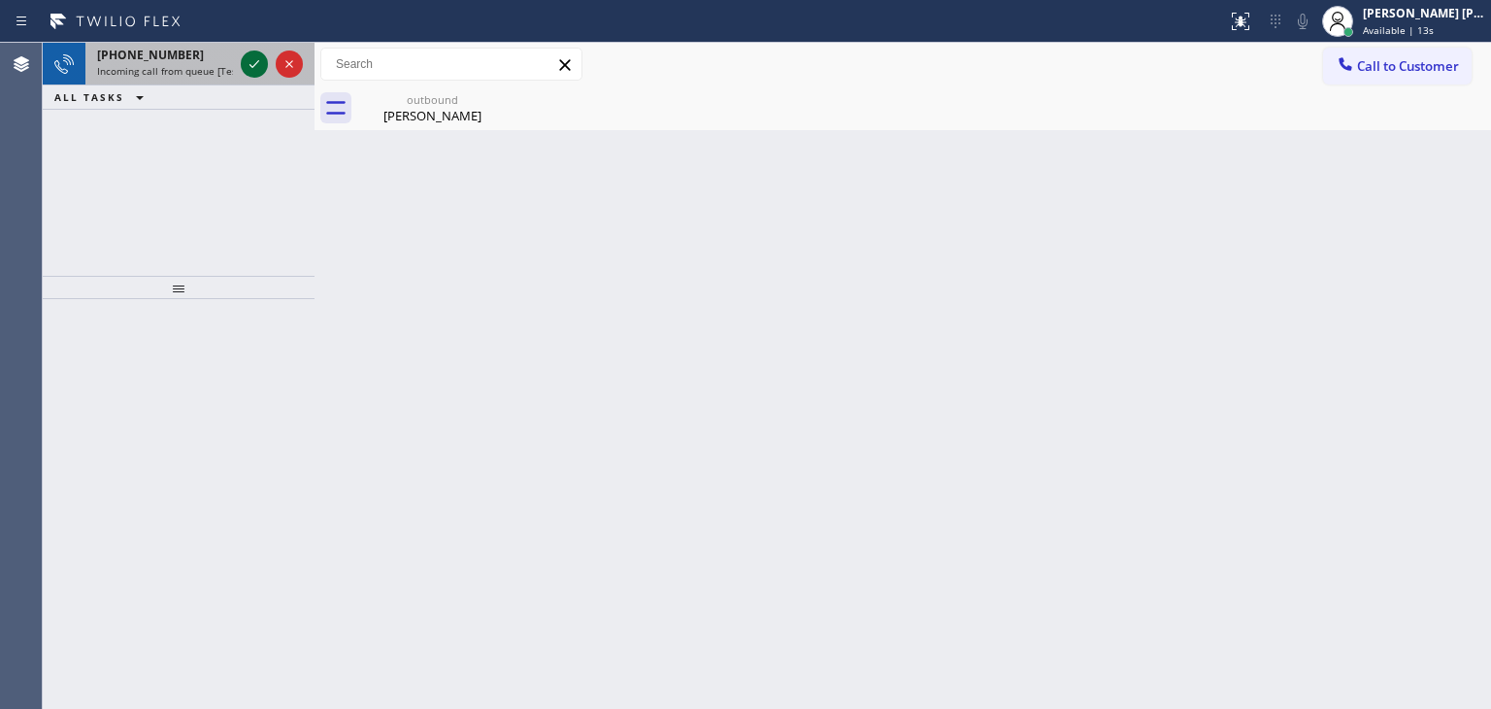
click at [257, 63] on icon at bounding box center [254, 63] width 23 height 23
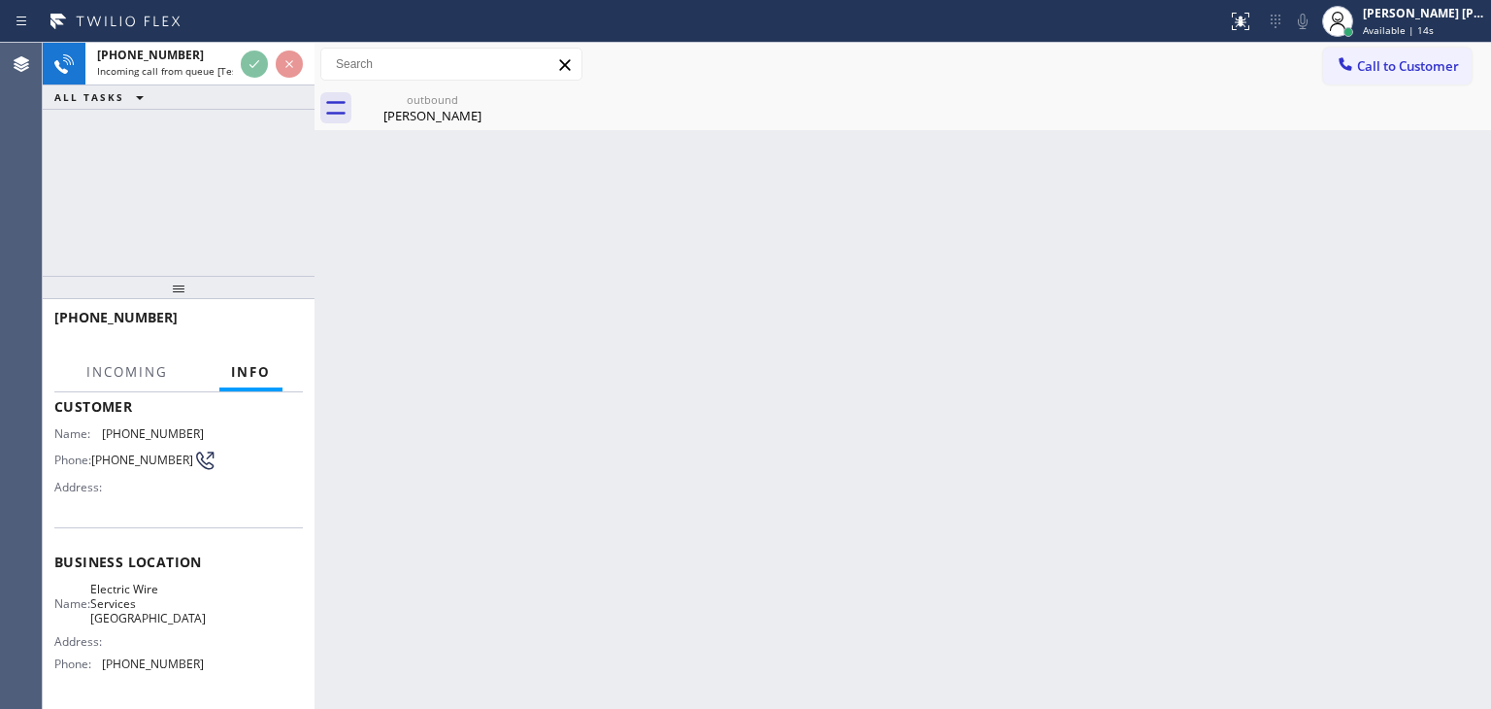
scroll to position [194, 0]
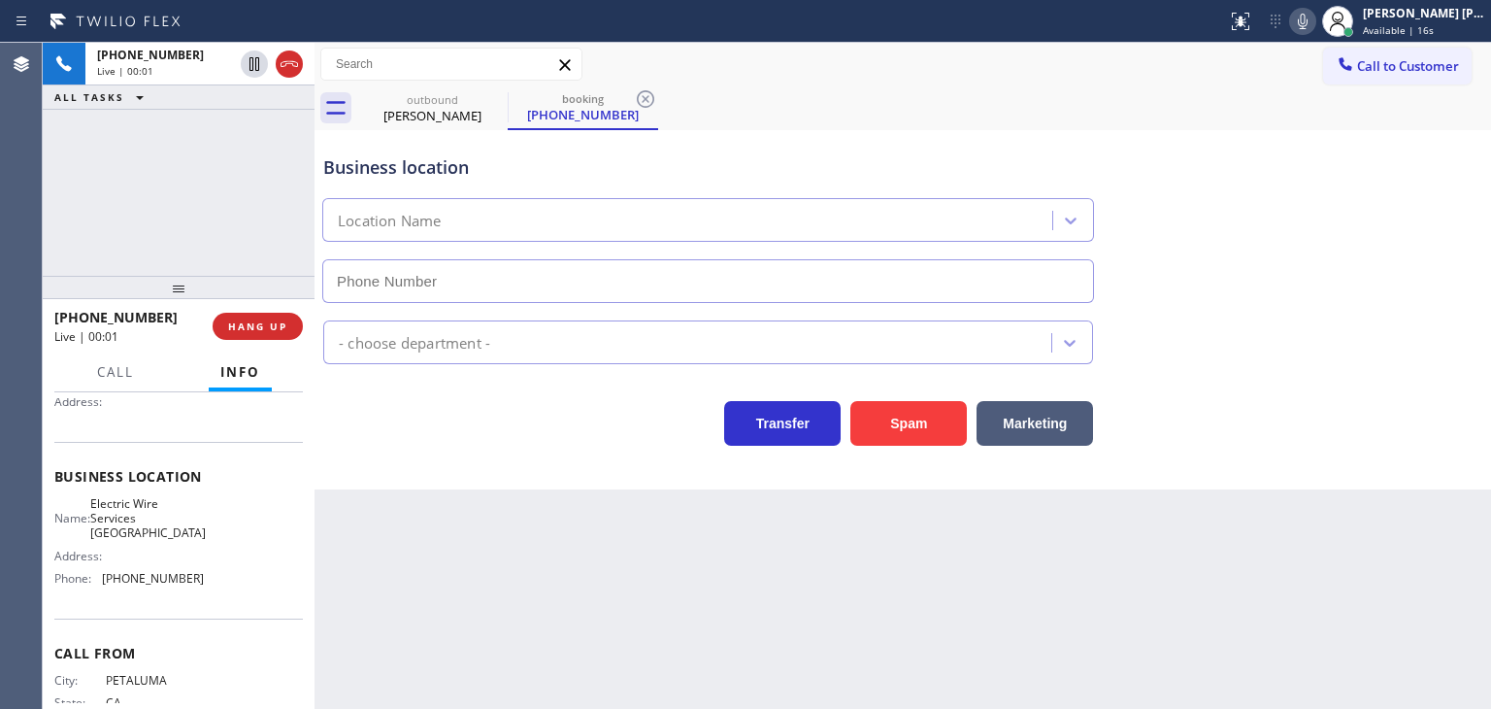
type input "(707) 285-9662"
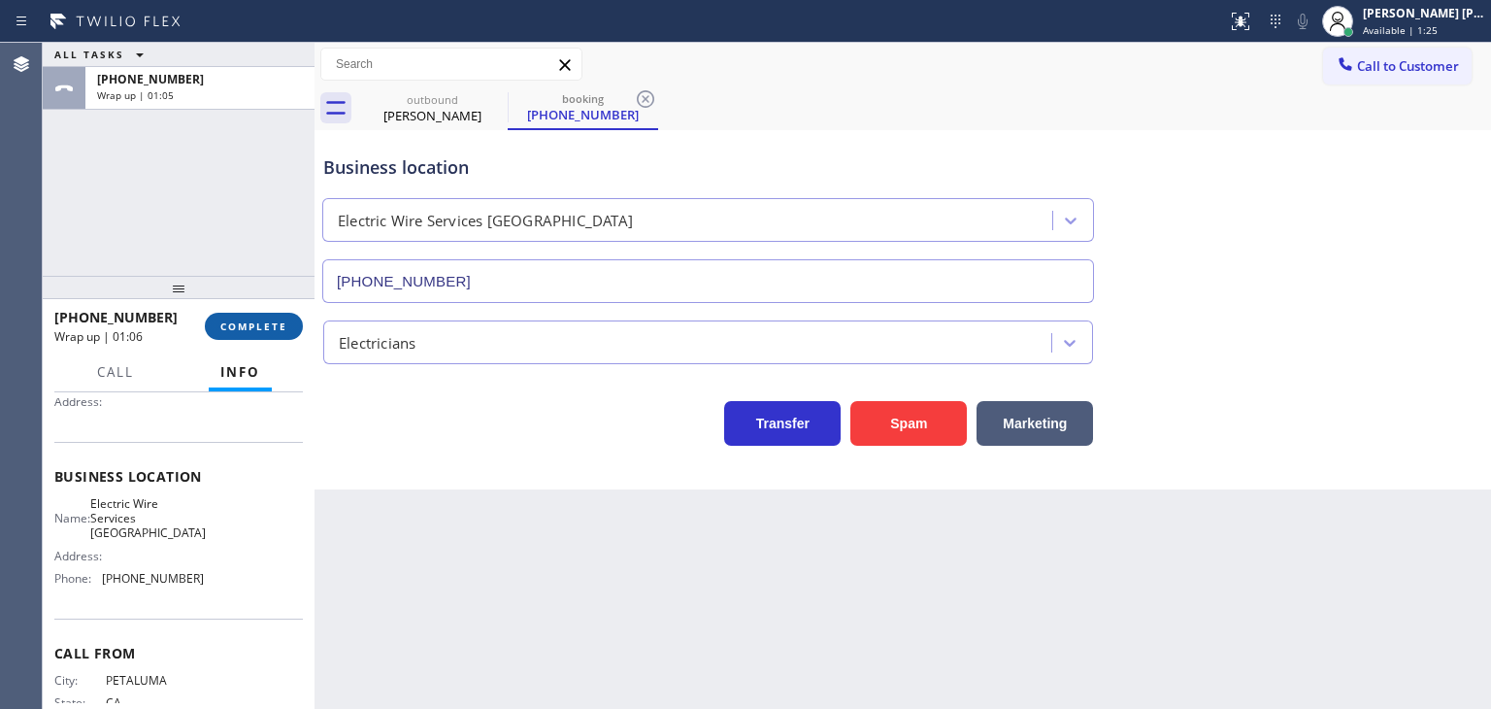
click at [260, 320] on span "COMPLETE" at bounding box center [253, 326] width 67 height 14
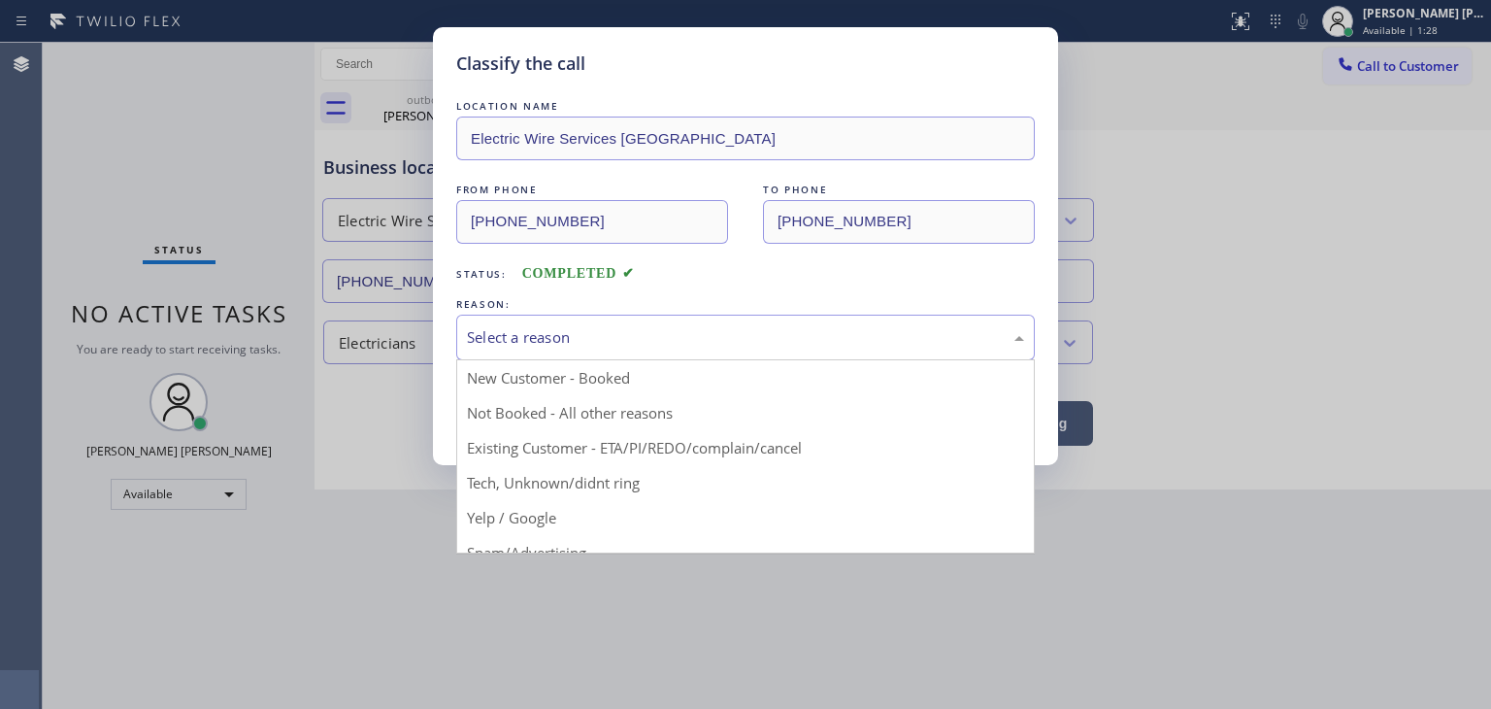
click at [499, 326] on div "Select a reason" at bounding box center [745, 337] width 557 height 22
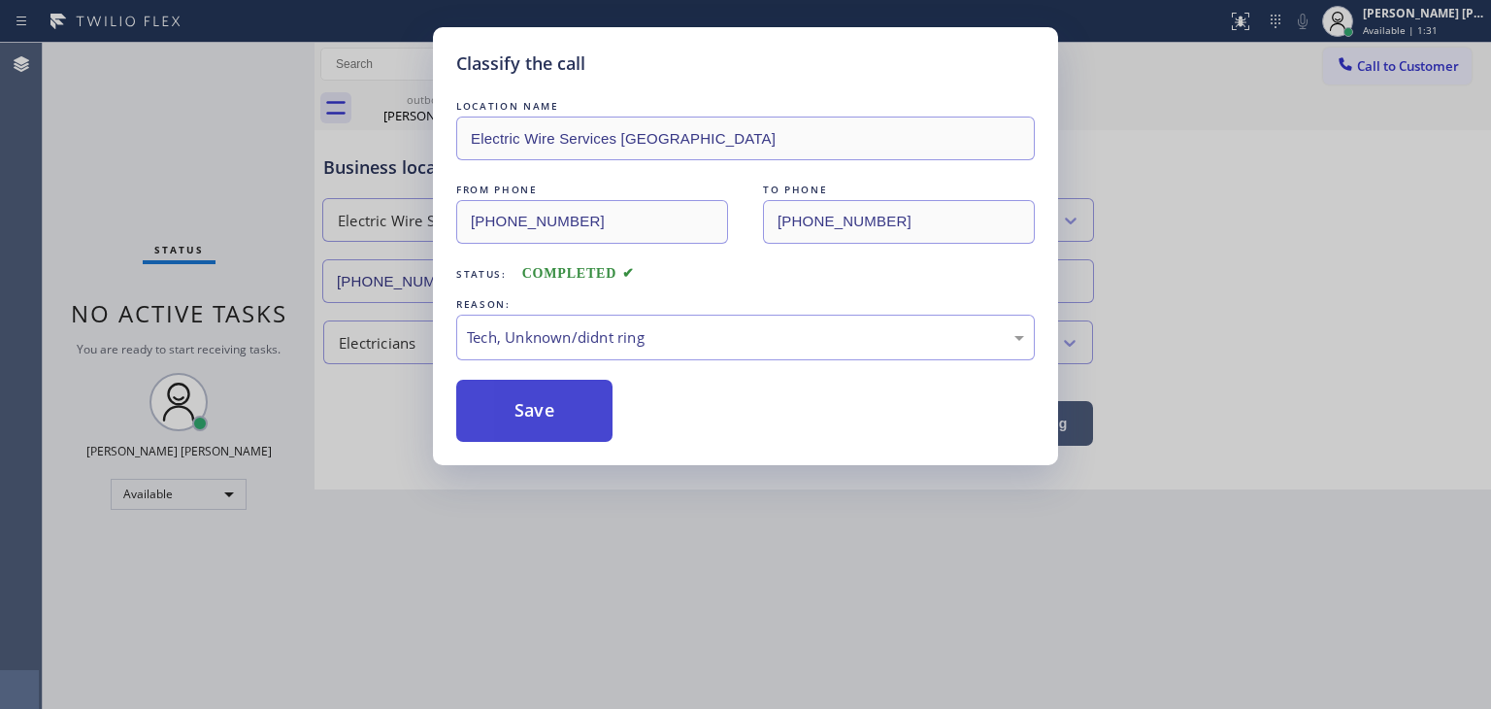
click at [552, 413] on button "Save" at bounding box center [534, 411] width 156 height 62
type input "(310) 736-1736"
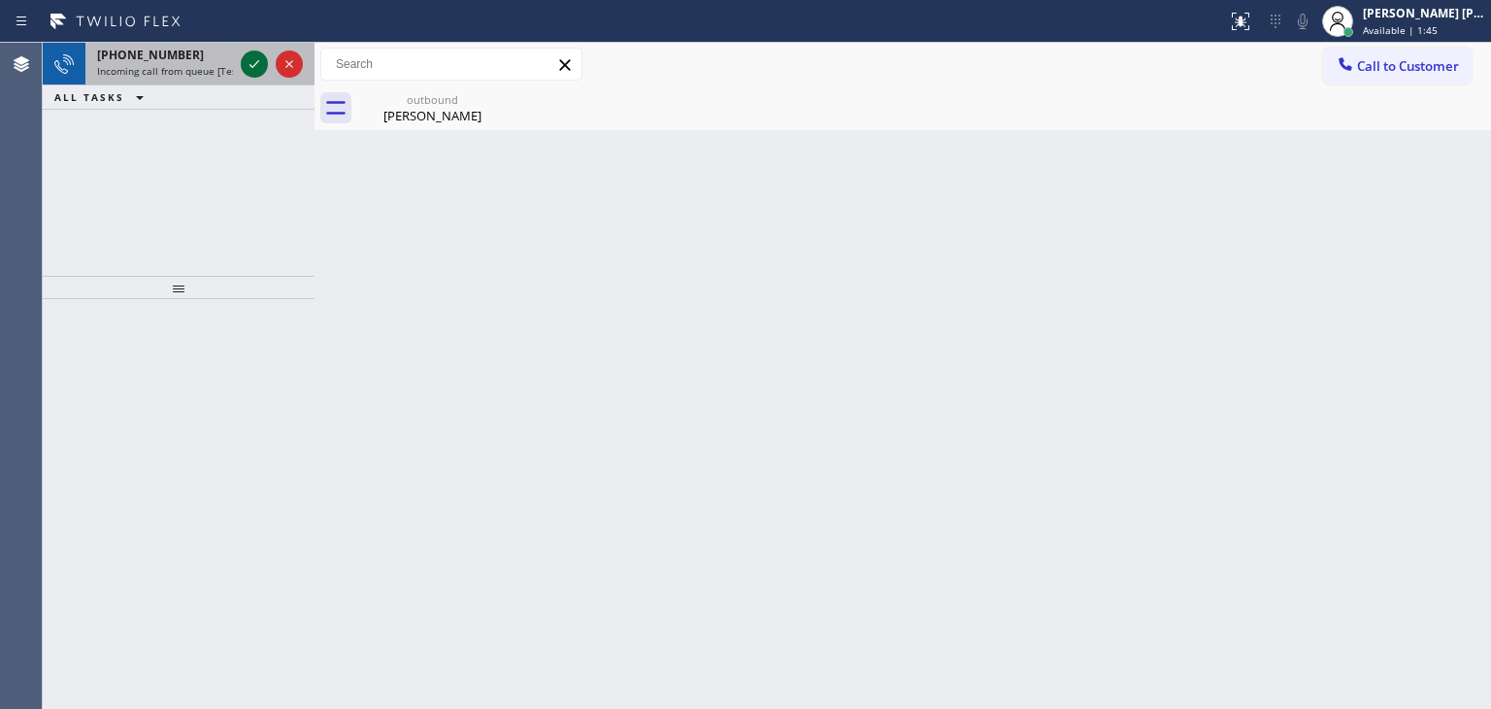
click at [256, 69] on icon at bounding box center [254, 63] width 23 height 23
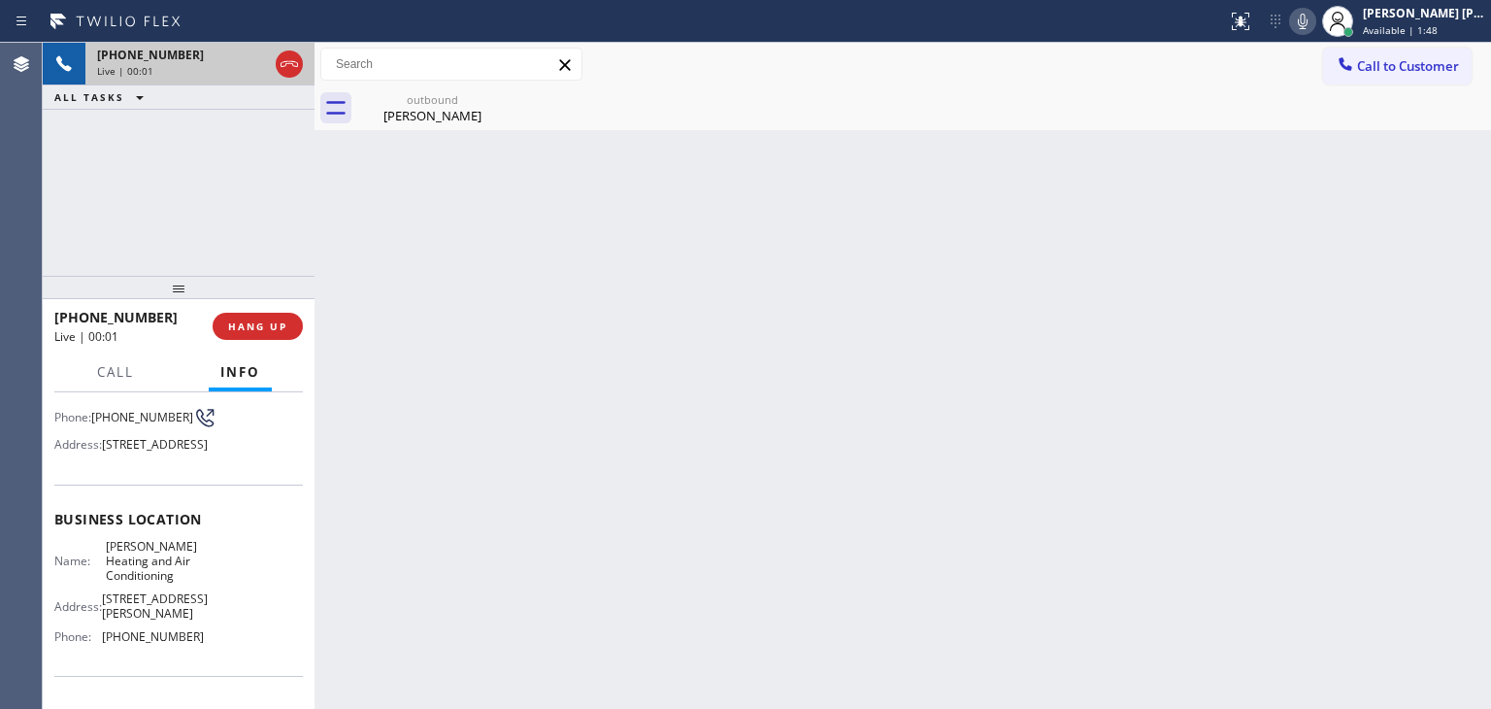
scroll to position [194, 0]
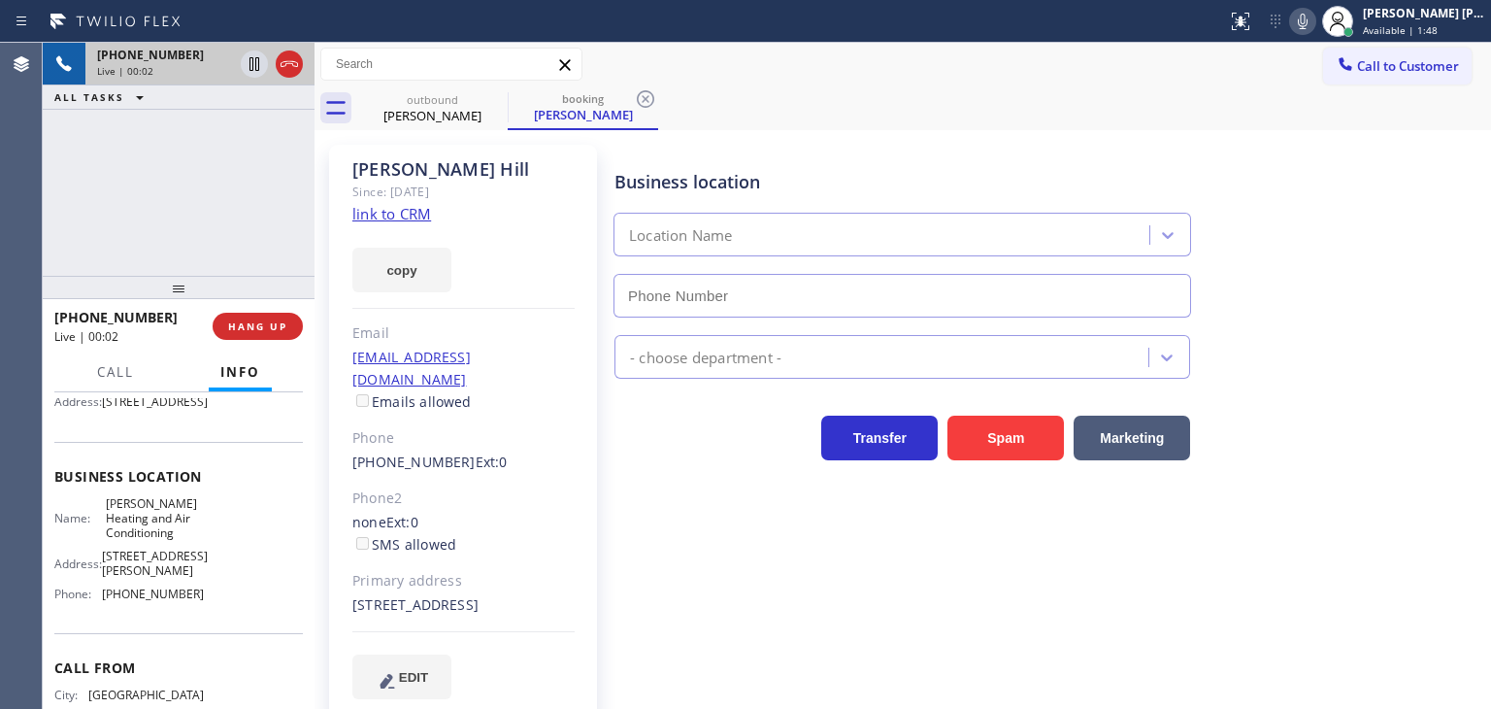
type input "(323) 215-1266"
click at [1308, 20] on icon at bounding box center [1303, 22] width 10 height 16
click at [1315, 25] on icon at bounding box center [1302, 21] width 23 height 23
click at [394, 218] on link "link to CRM" at bounding box center [391, 213] width 79 height 19
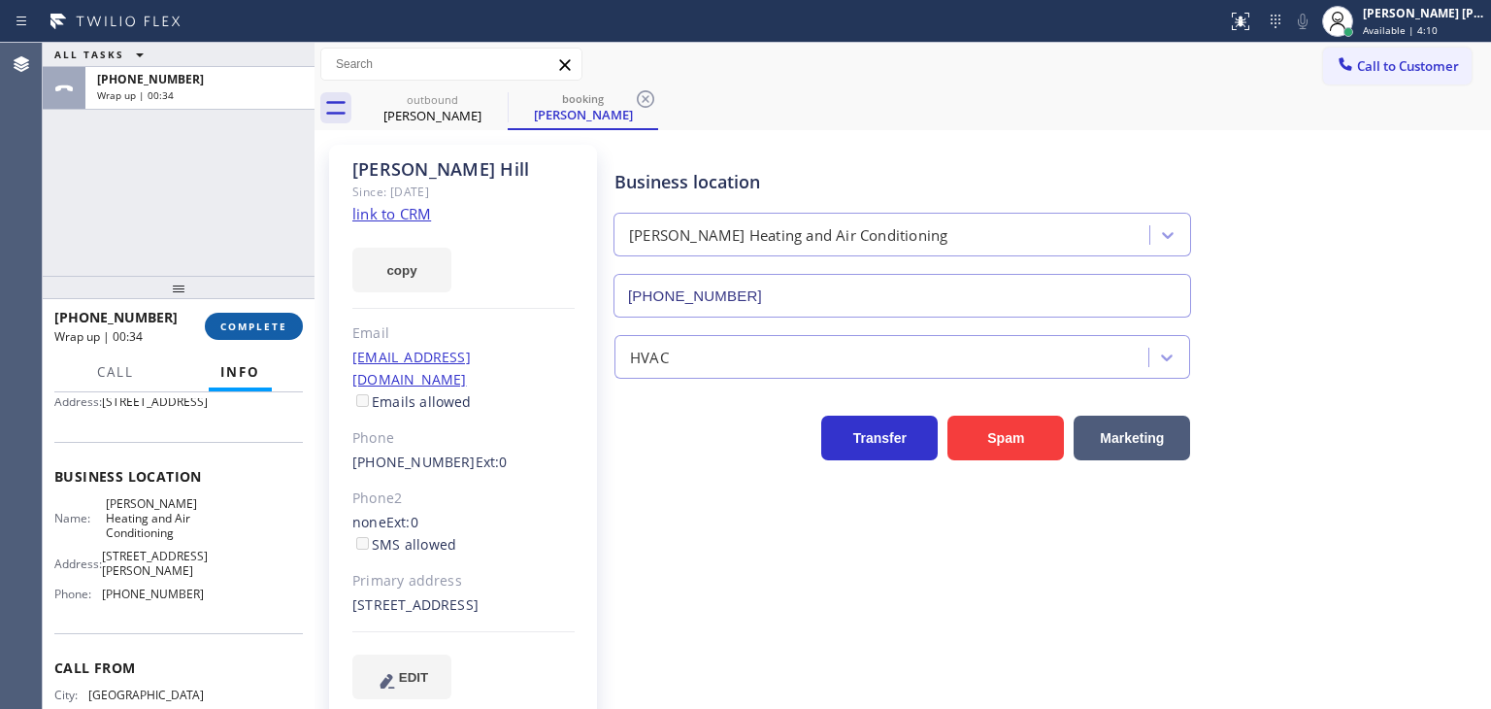
click at [262, 335] on button "COMPLETE" at bounding box center [254, 326] width 98 height 27
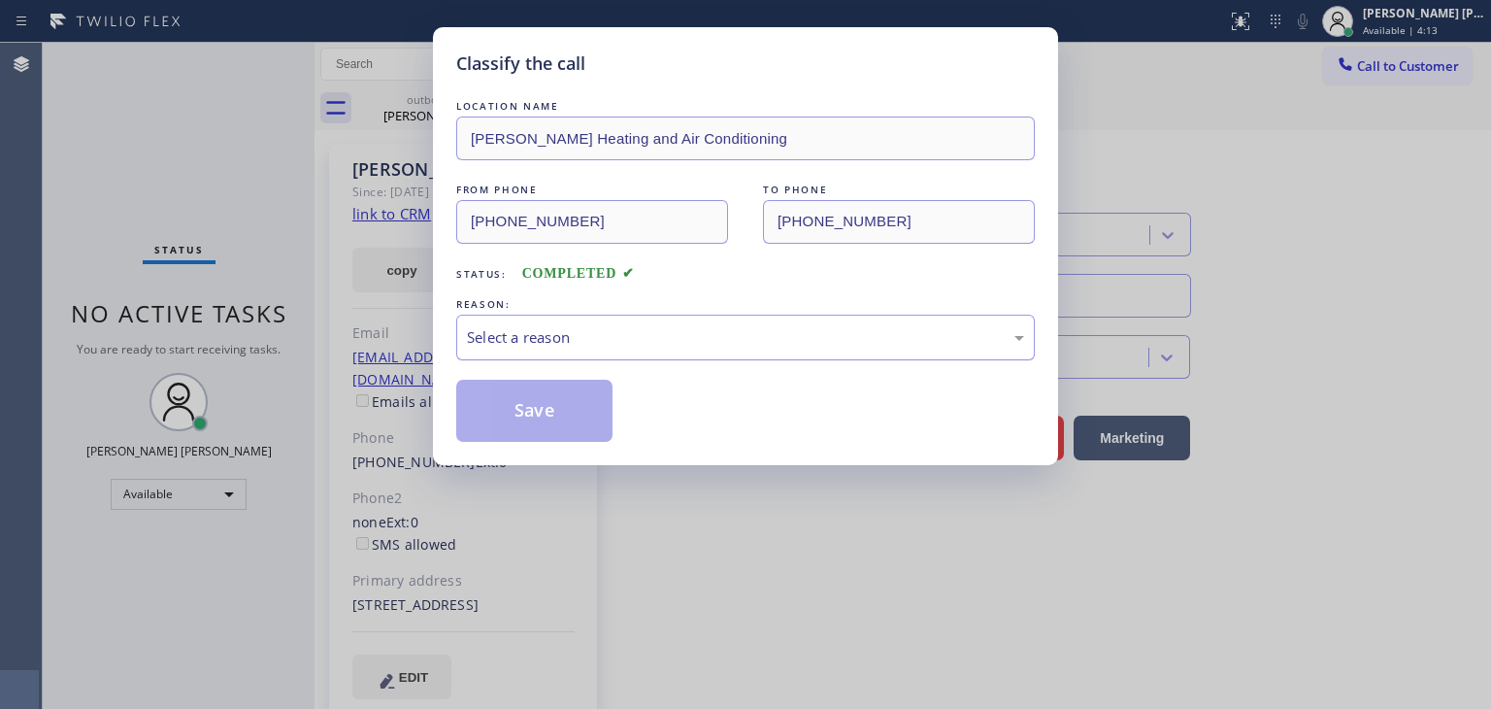
click at [532, 339] on div "Select a reason" at bounding box center [745, 337] width 557 height 22
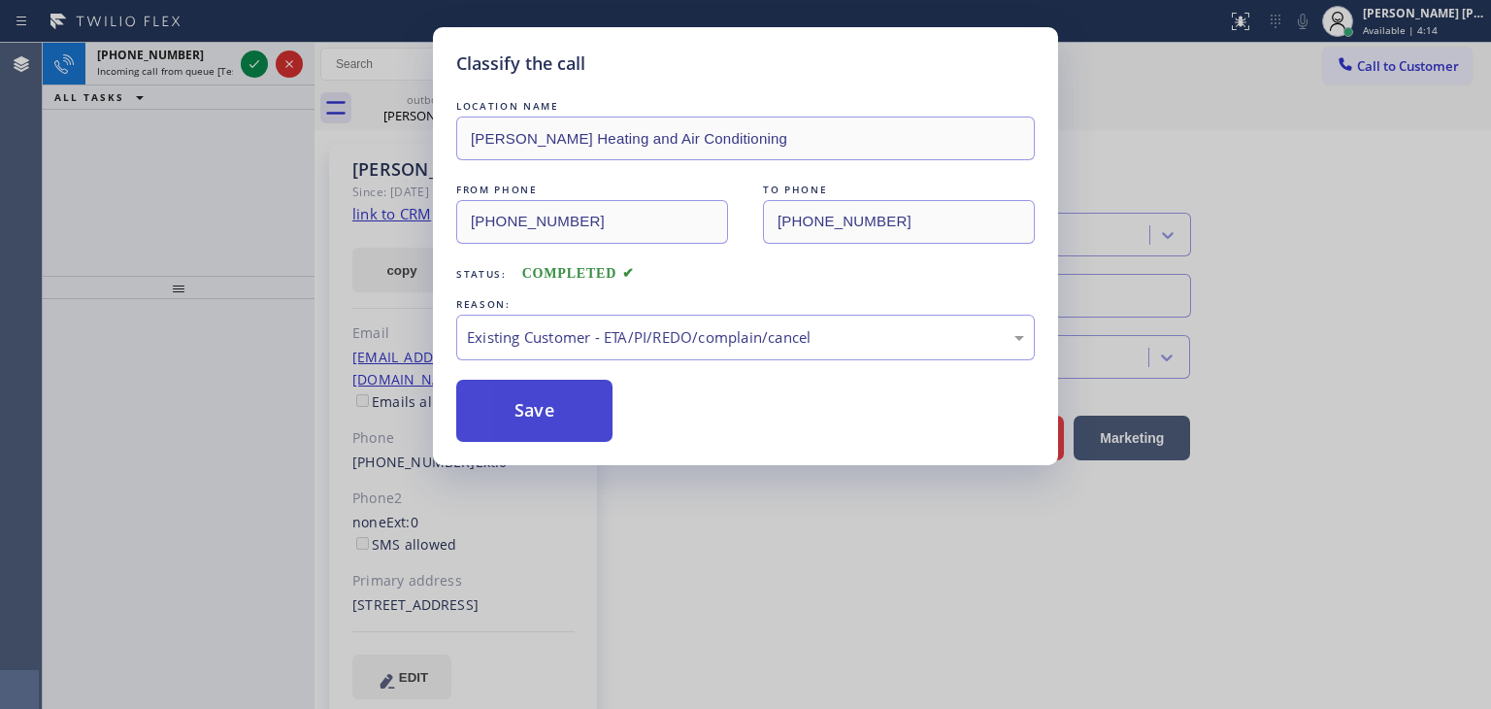
click at [540, 422] on button "Save" at bounding box center [534, 411] width 156 height 62
type input "(310) 736-1736"
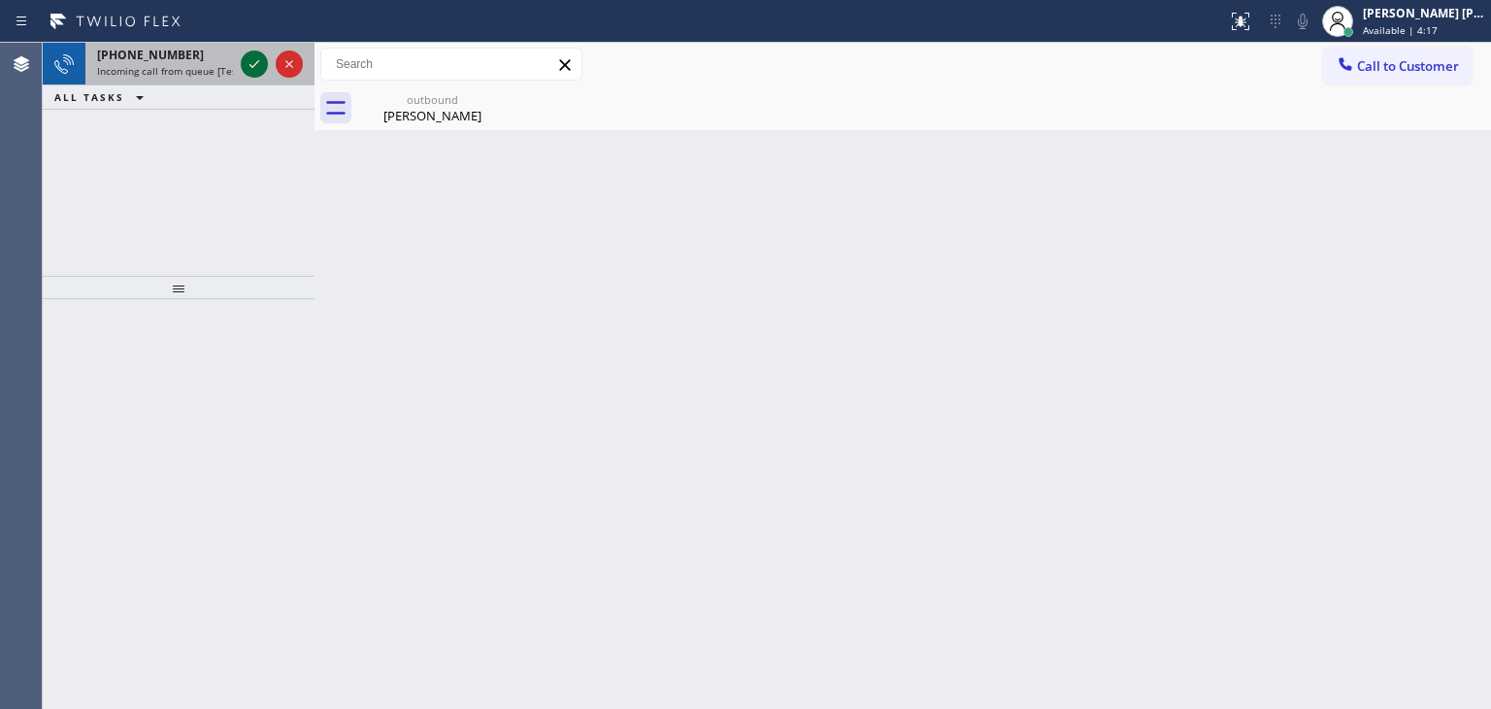
click at [251, 64] on icon at bounding box center [254, 63] width 23 height 23
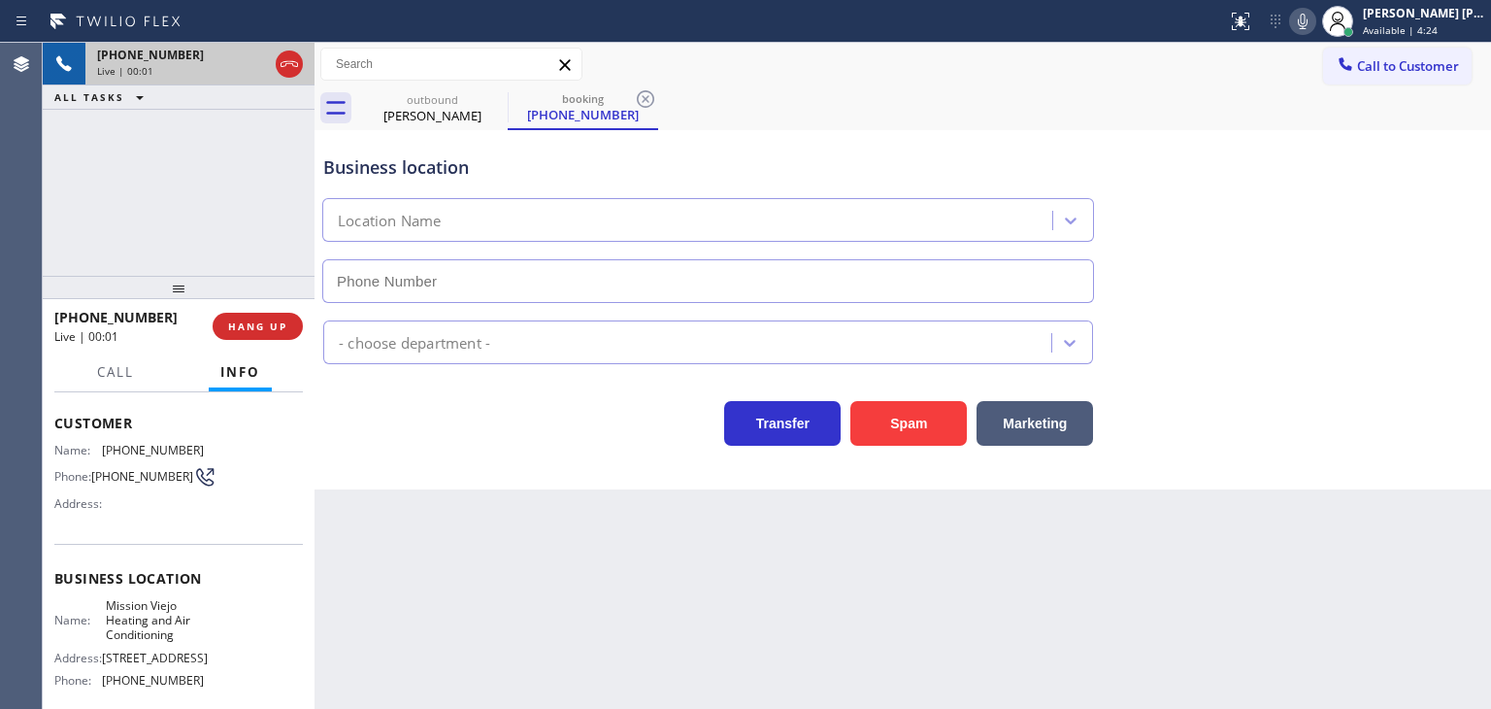
scroll to position [97, 0]
type input "(949) 239-0346"
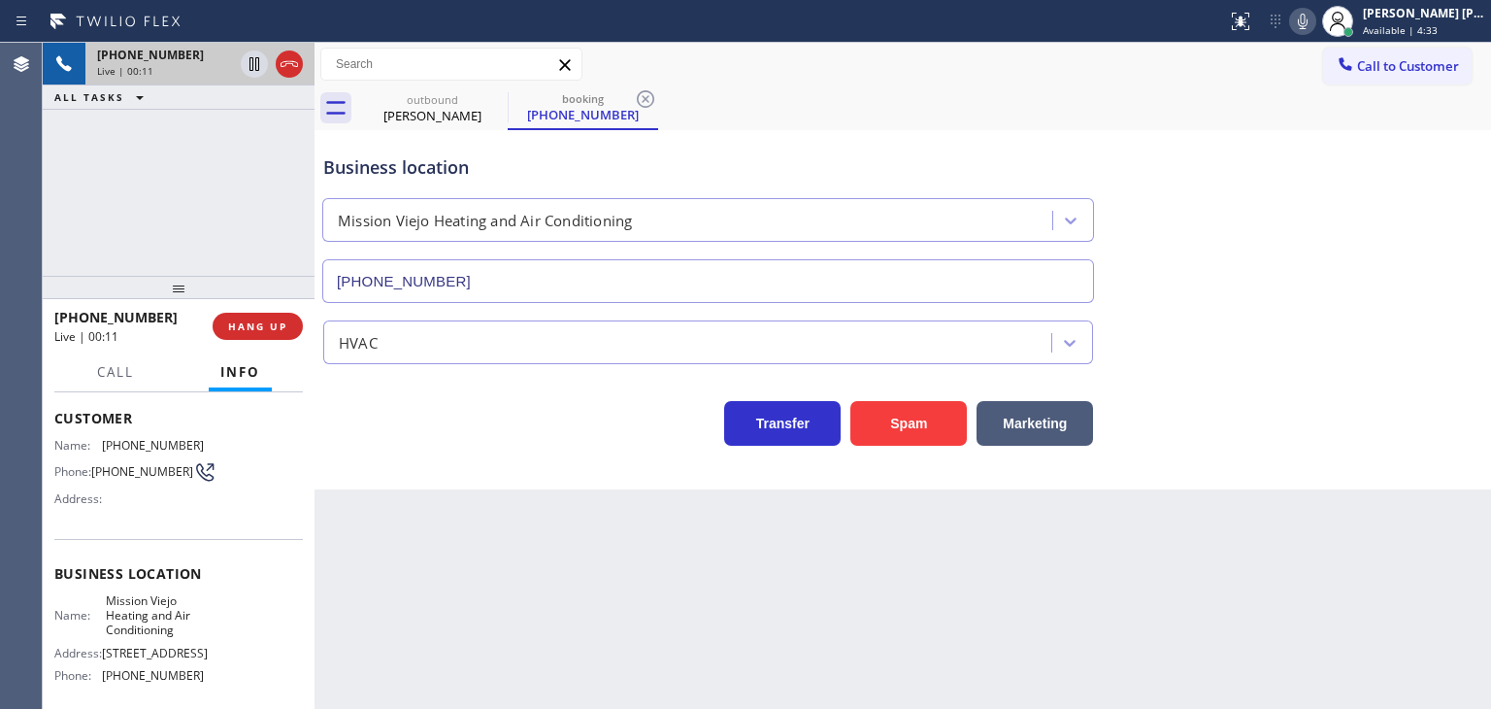
click at [1315, 25] on icon at bounding box center [1302, 21] width 23 height 23
click at [290, 70] on icon at bounding box center [289, 63] width 23 height 23
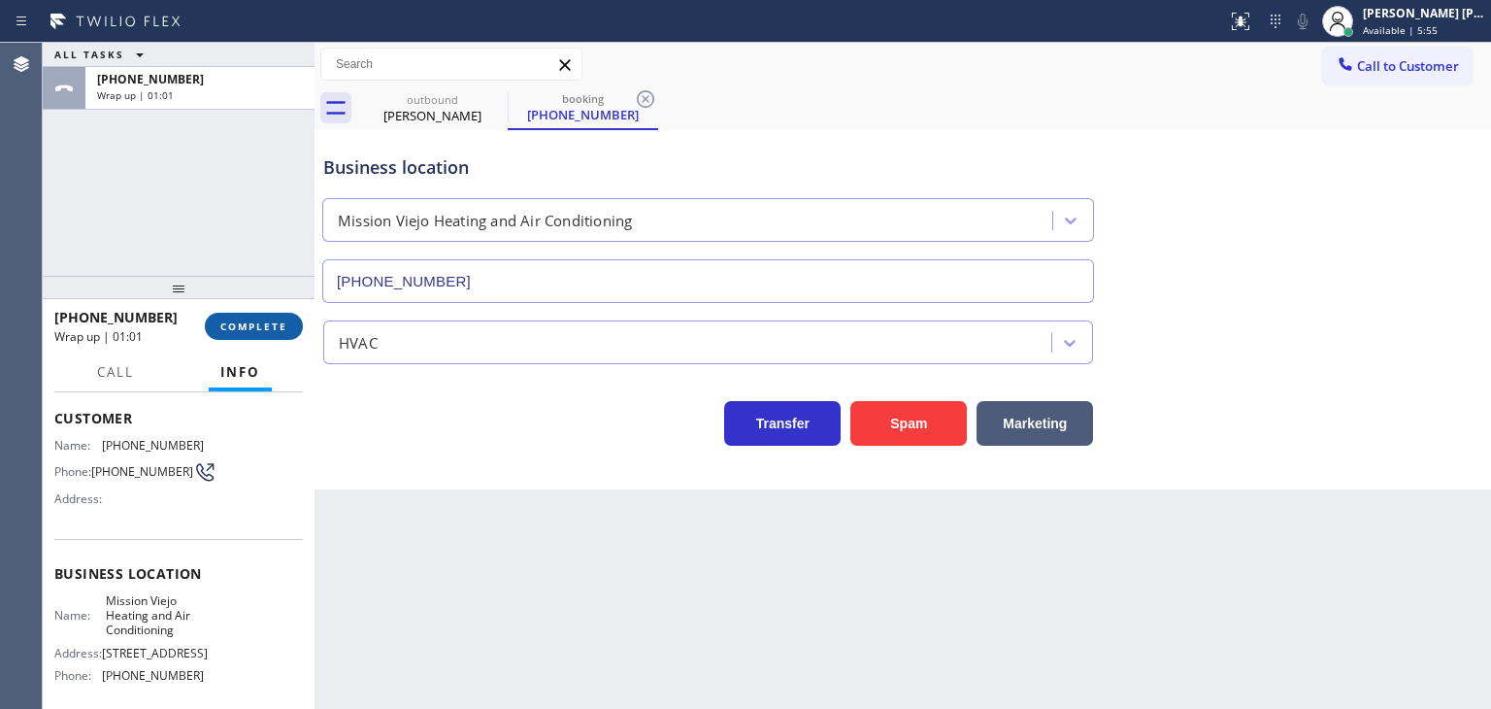
click at [260, 325] on span "COMPLETE" at bounding box center [253, 326] width 67 height 14
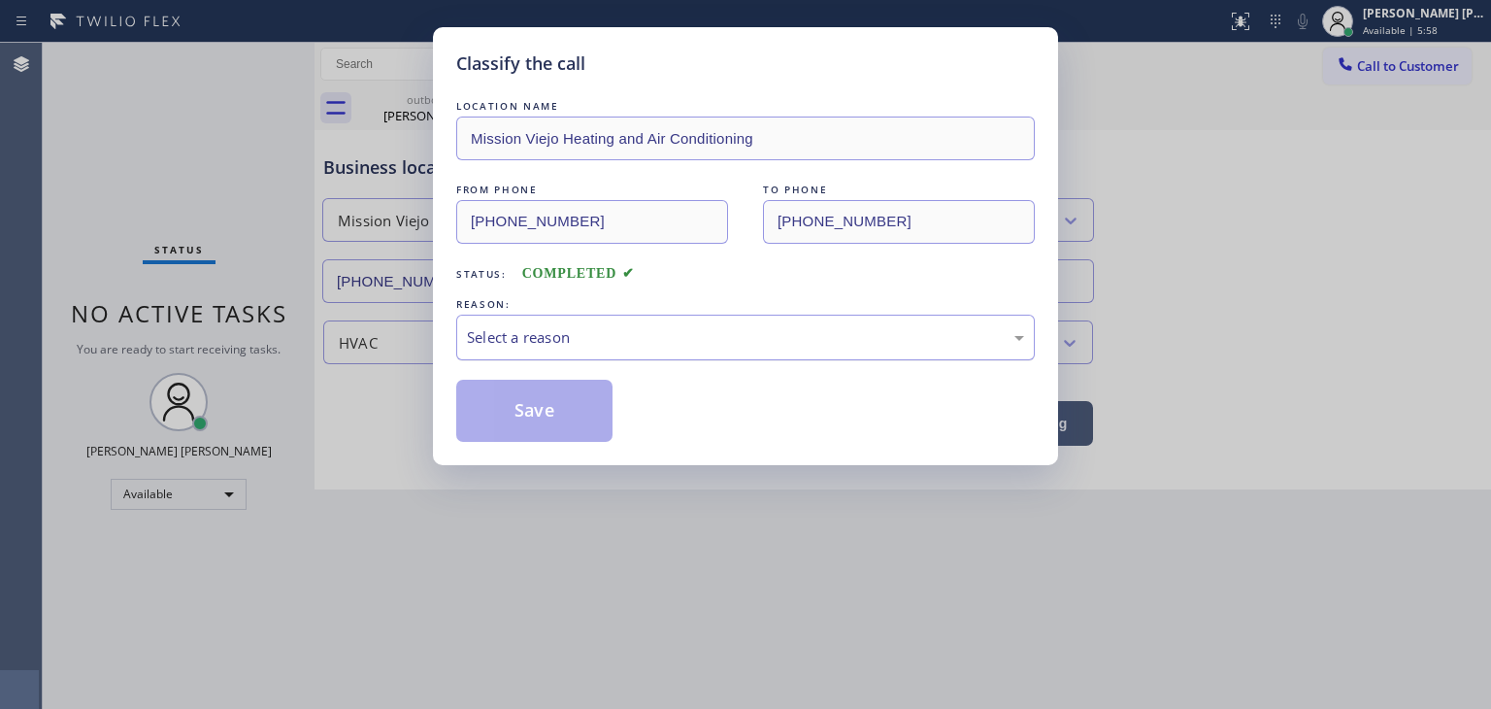
click at [579, 319] on div "Select a reason" at bounding box center [745, 338] width 579 height 46
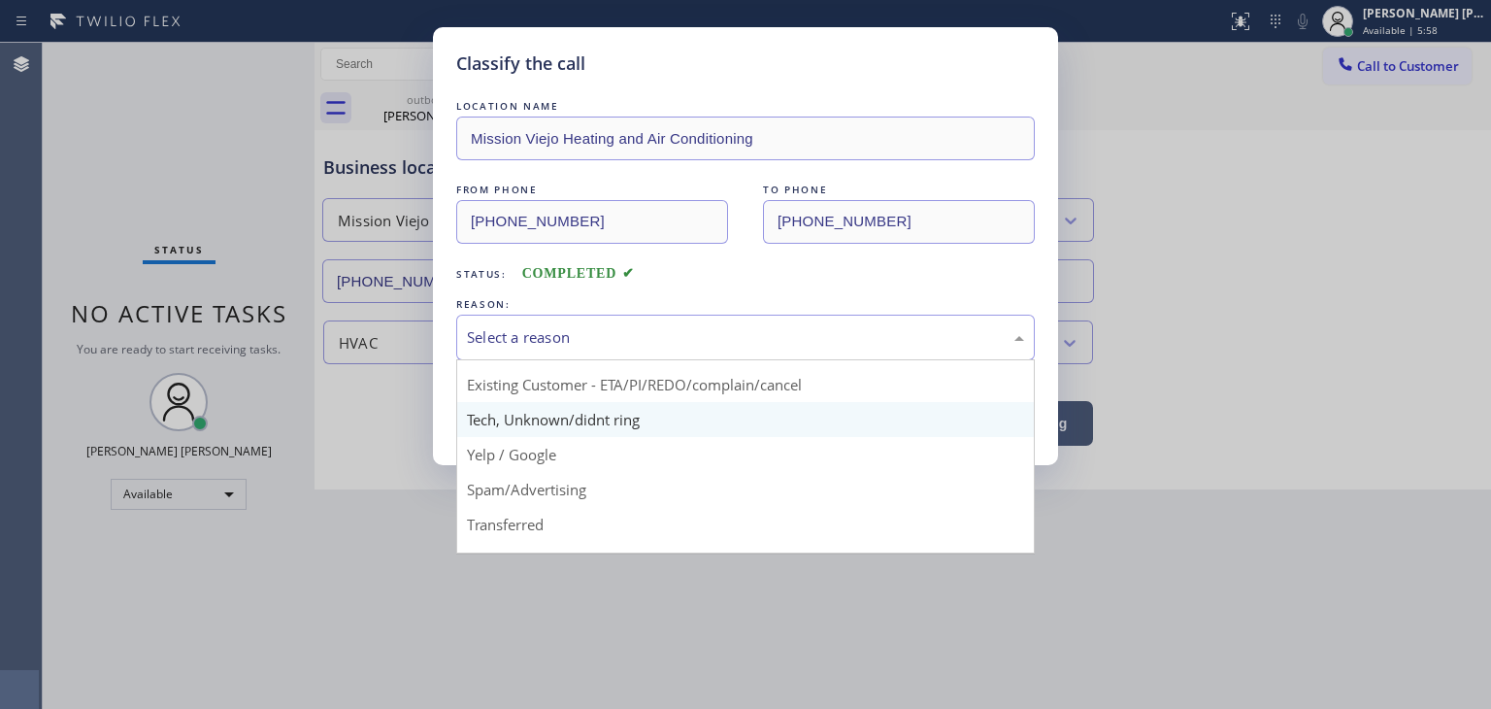
scroll to position [121, 0]
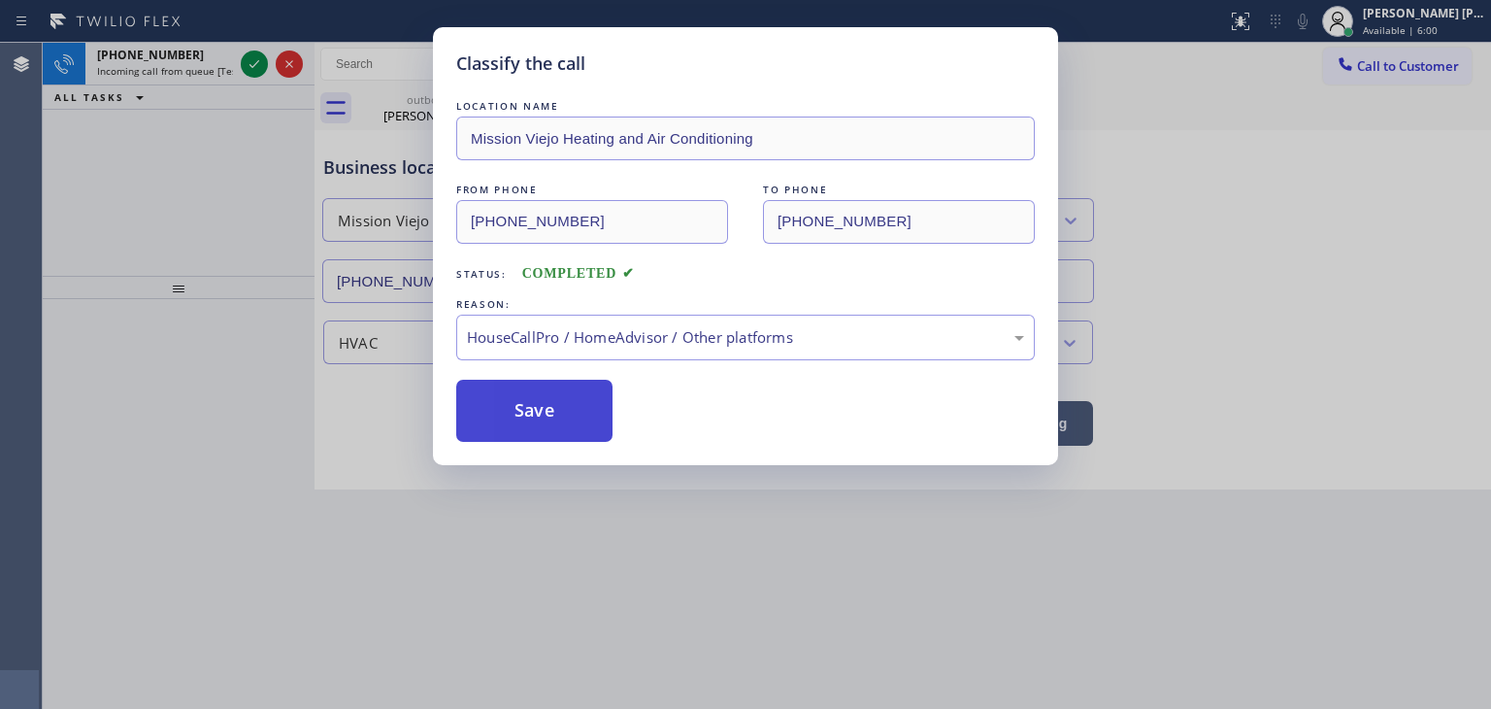
click at [573, 421] on button "Save" at bounding box center [534, 411] width 156 height 62
type input "(310) 736-1736"
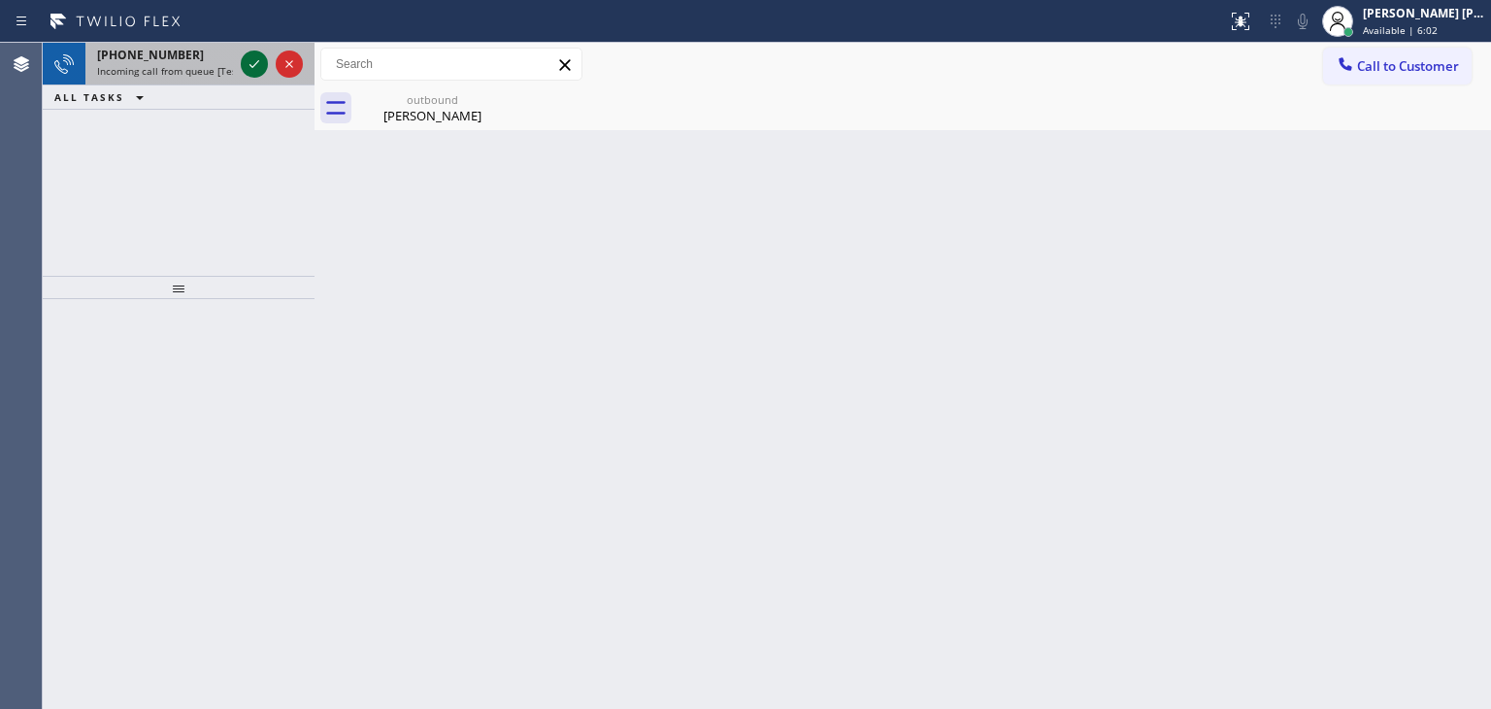
click at [260, 59] on icon at bounding box center [254, 63] width 23 height 23
click at [251, 60] on icon at bounding box center [254, 63] width 23 height 23
click at [256, 66] on icon at bounding box center [254, 63] width 23 height 23
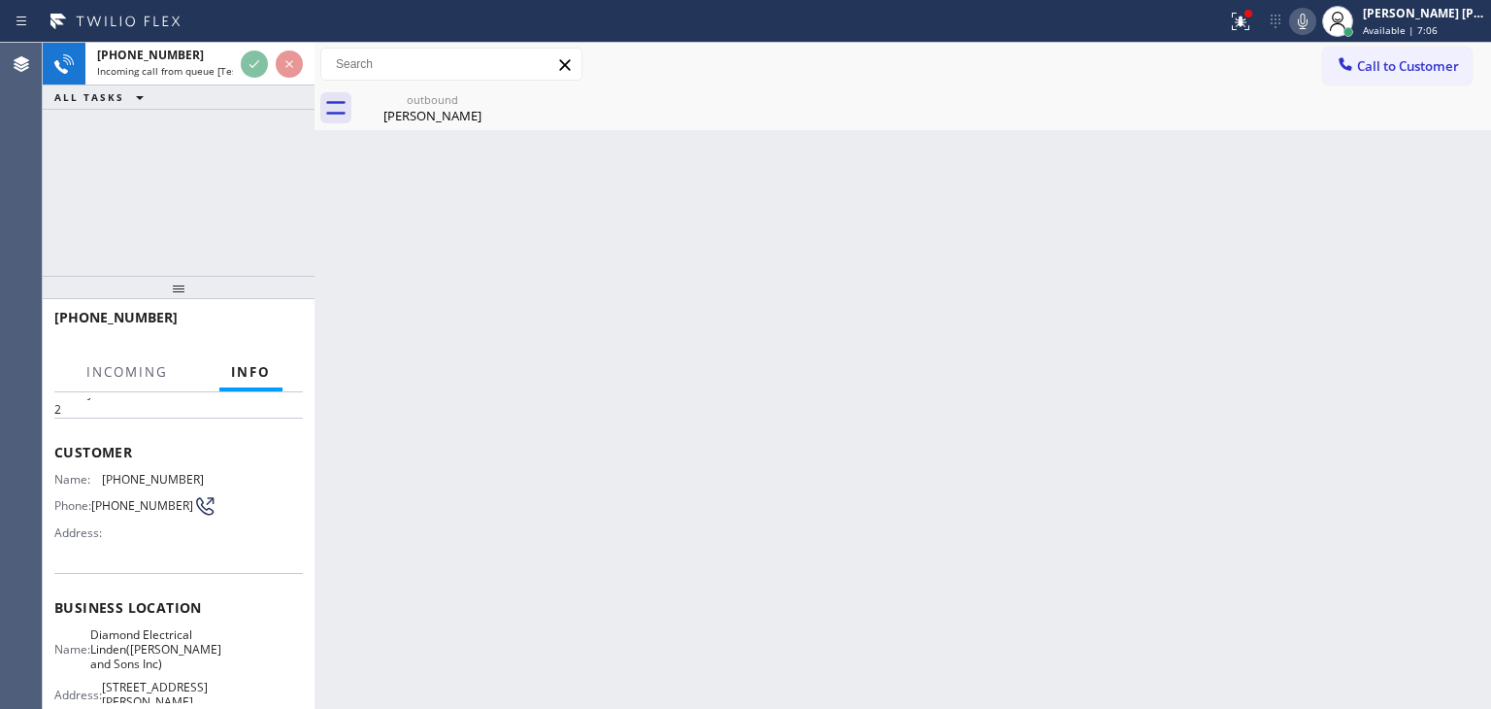
scroll to position [97, 0]
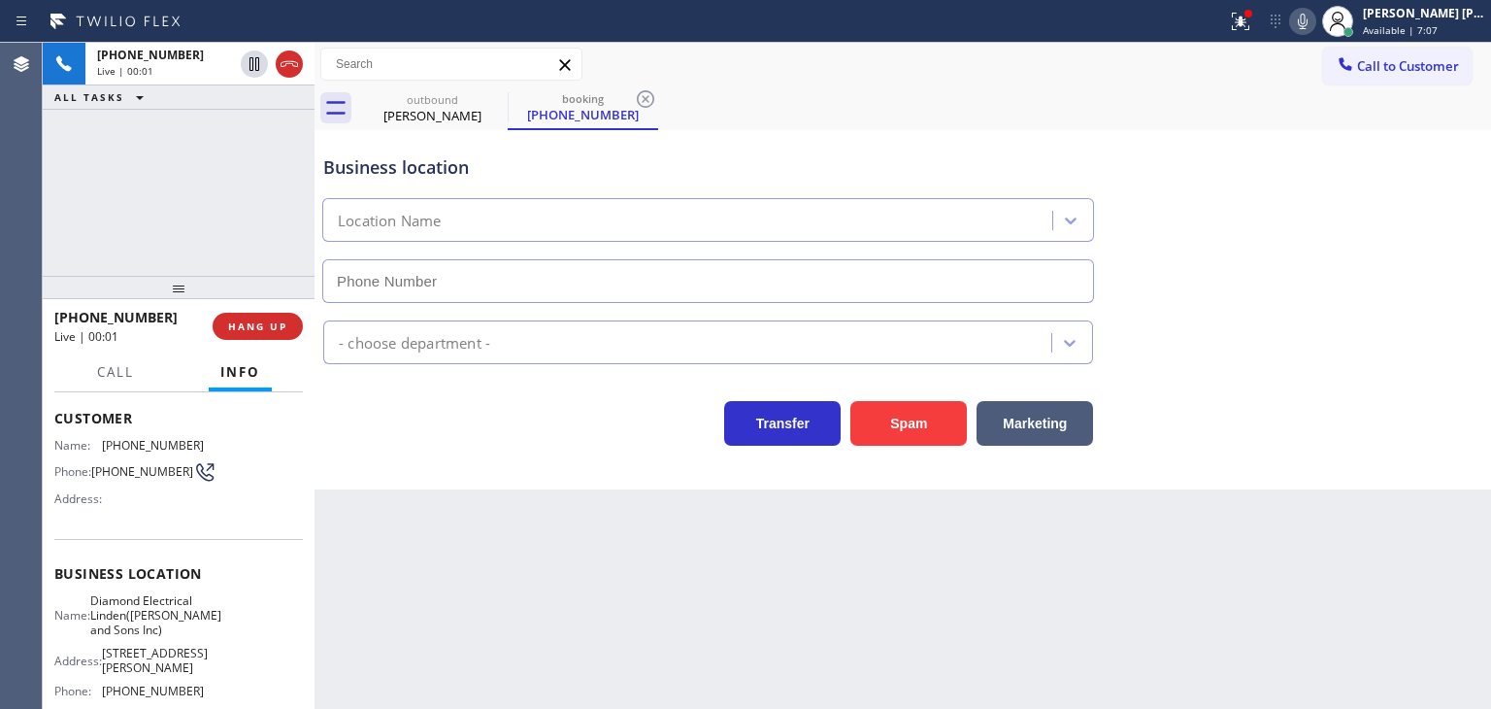
type input "(908) 824-6098"
click at [1315, 14] on icon at bounding box center [1302, 21] width 23 height 23
click at [1258, 24] on div at bounding box center [1241, 21] width 43 height 23
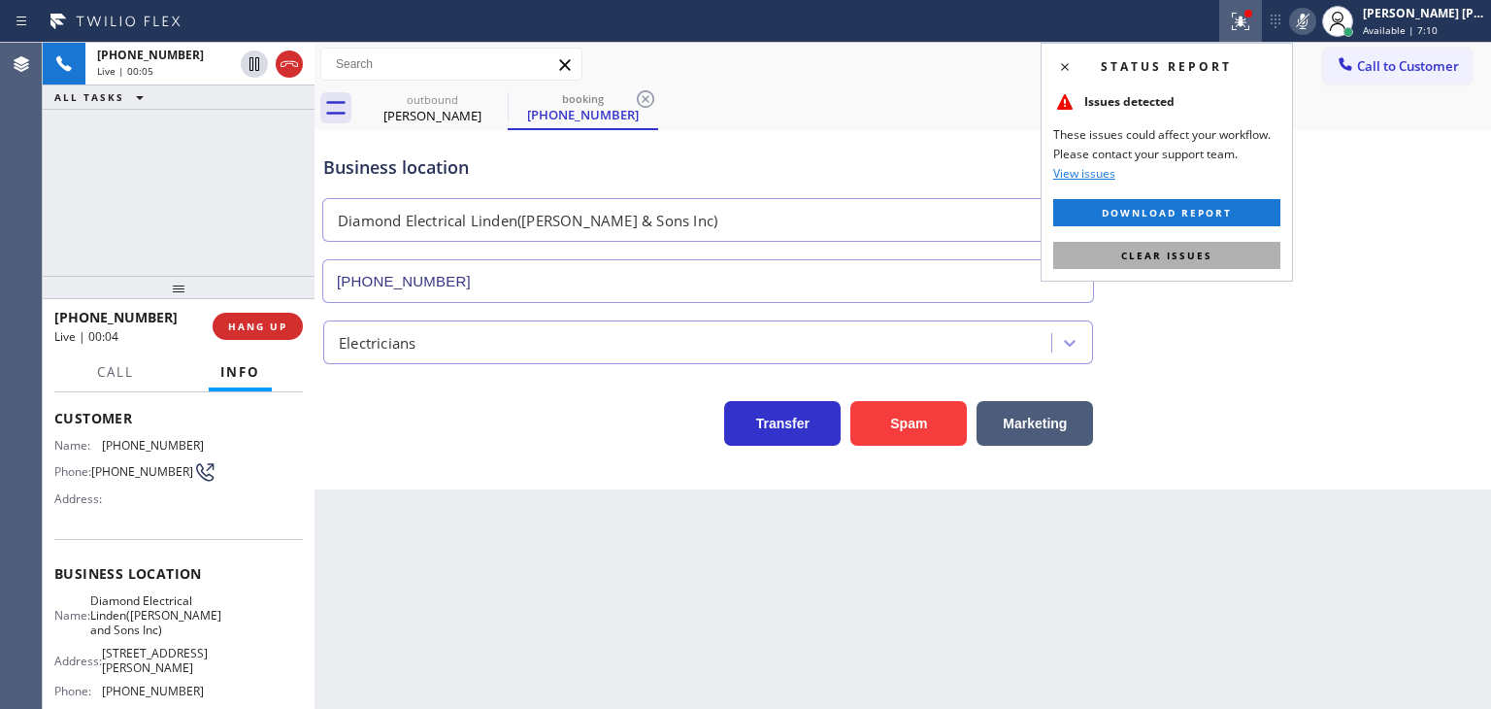
click at [1201, 250] on span "Clear issues" at bounding box center [1167, 256] width 91 height 14
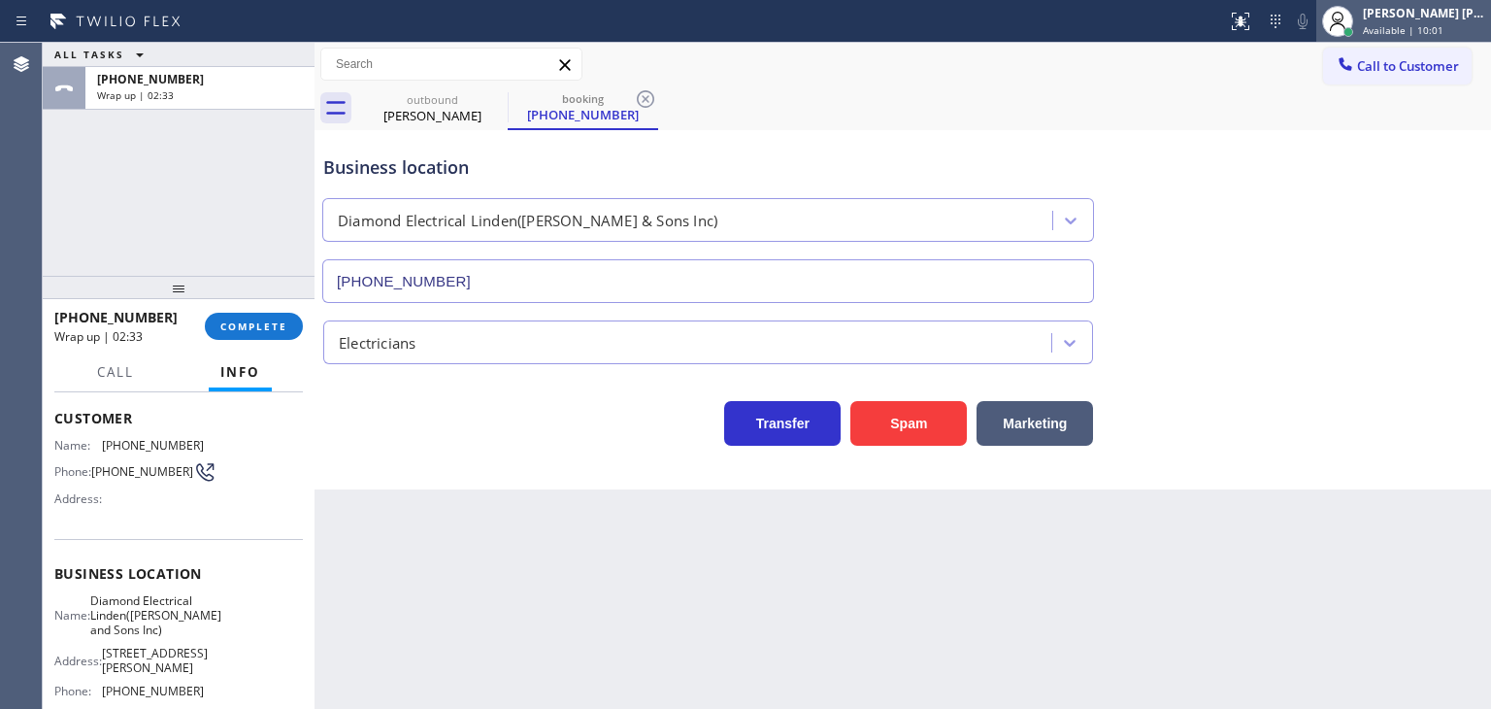
click at [1454, 9] on div "[PERSON_NAME] [PERSON_NAME]" at bounding box center [1424, 13] width 122 height 17
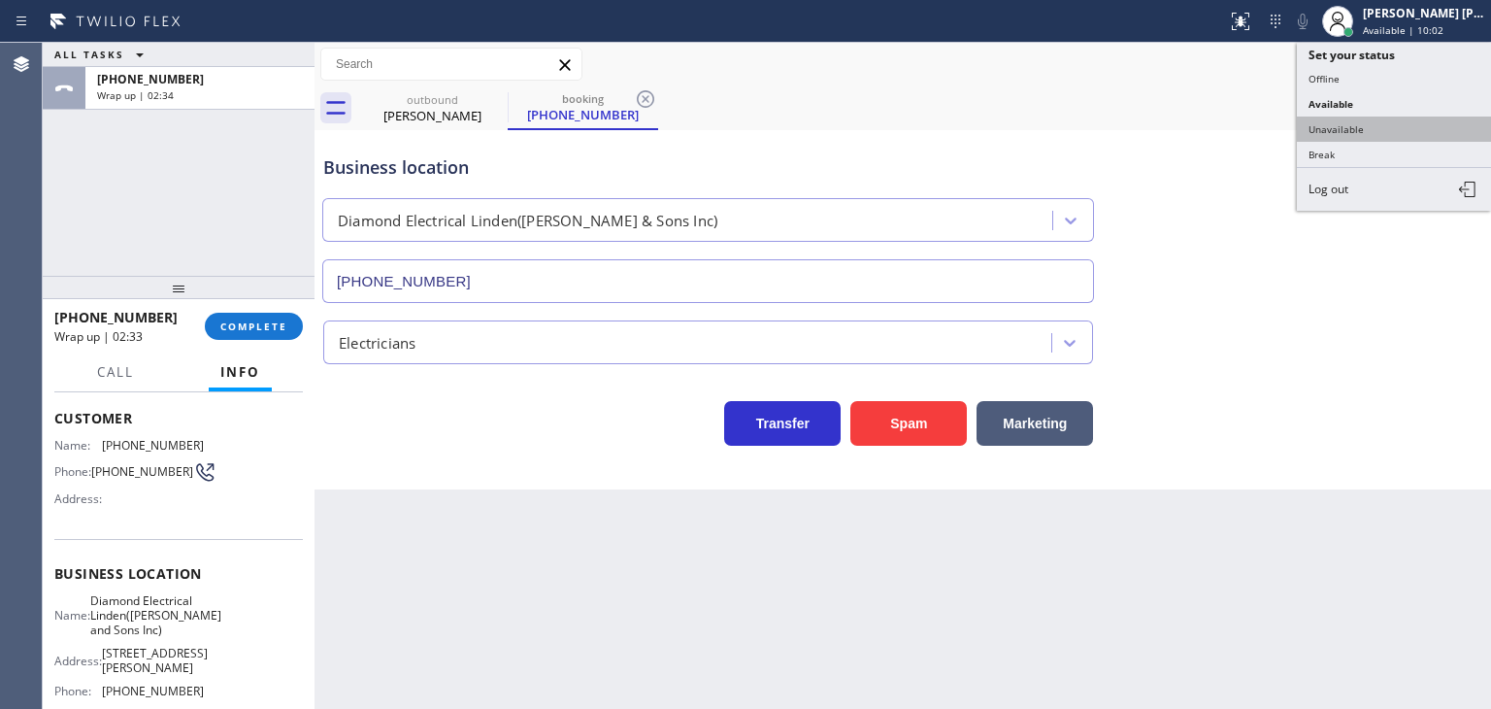
click at [1357, 117] on button "Unavailable" at bounding box center [1394, 129] width 194 height 25
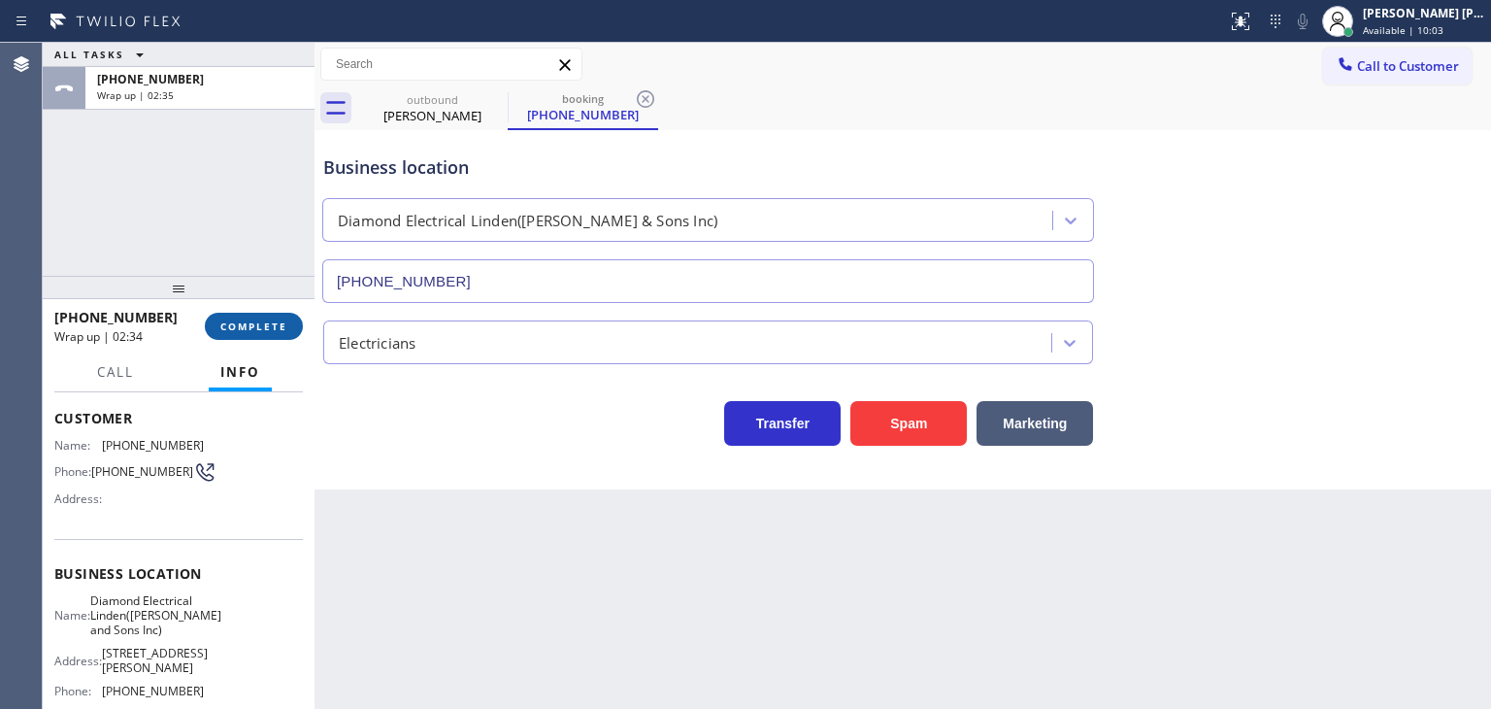
click at [243, 322] on span "COMPLETE" at bounding box center [253, 326] width 67 height 14
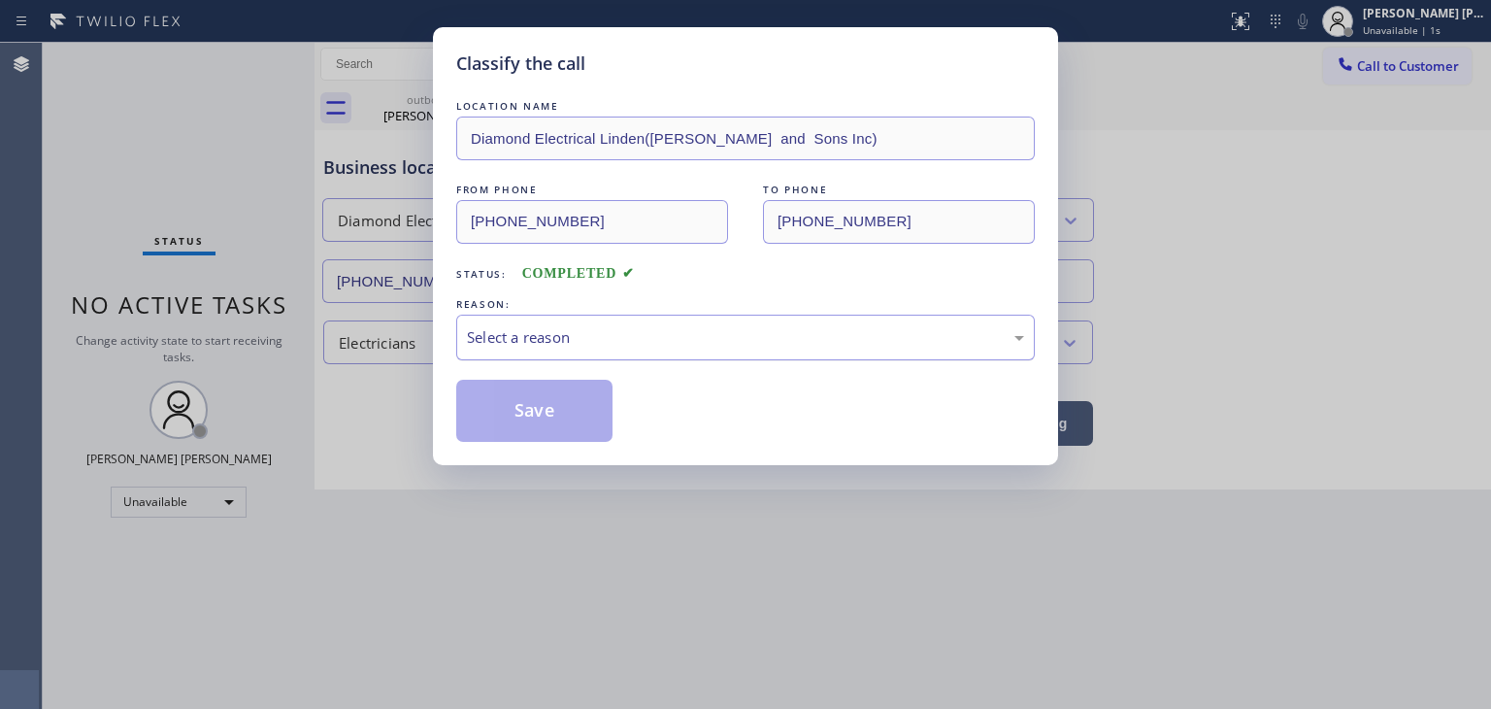
click at [558, 344] on div "Select a reason" at bounding box center [745, 337] width 557 height 22
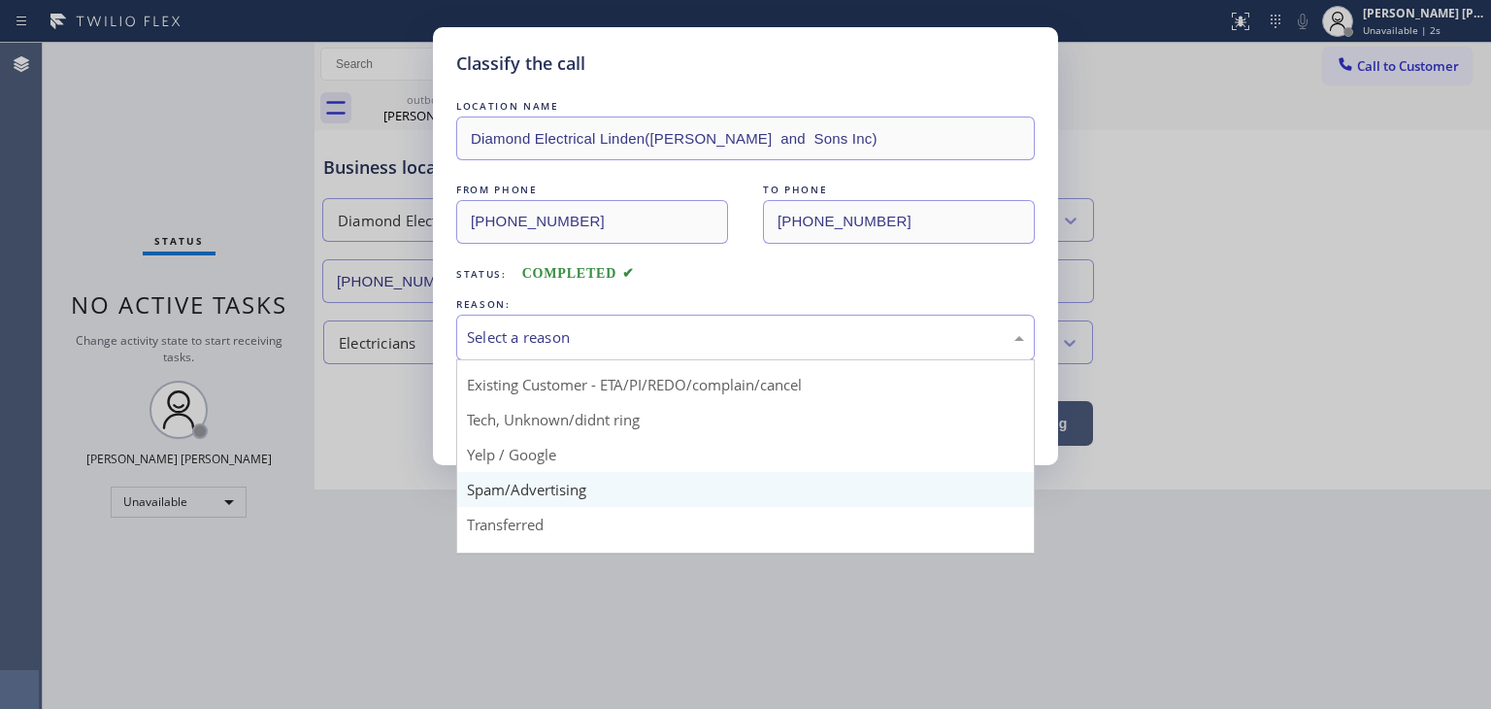
scroll to position [97, 0]
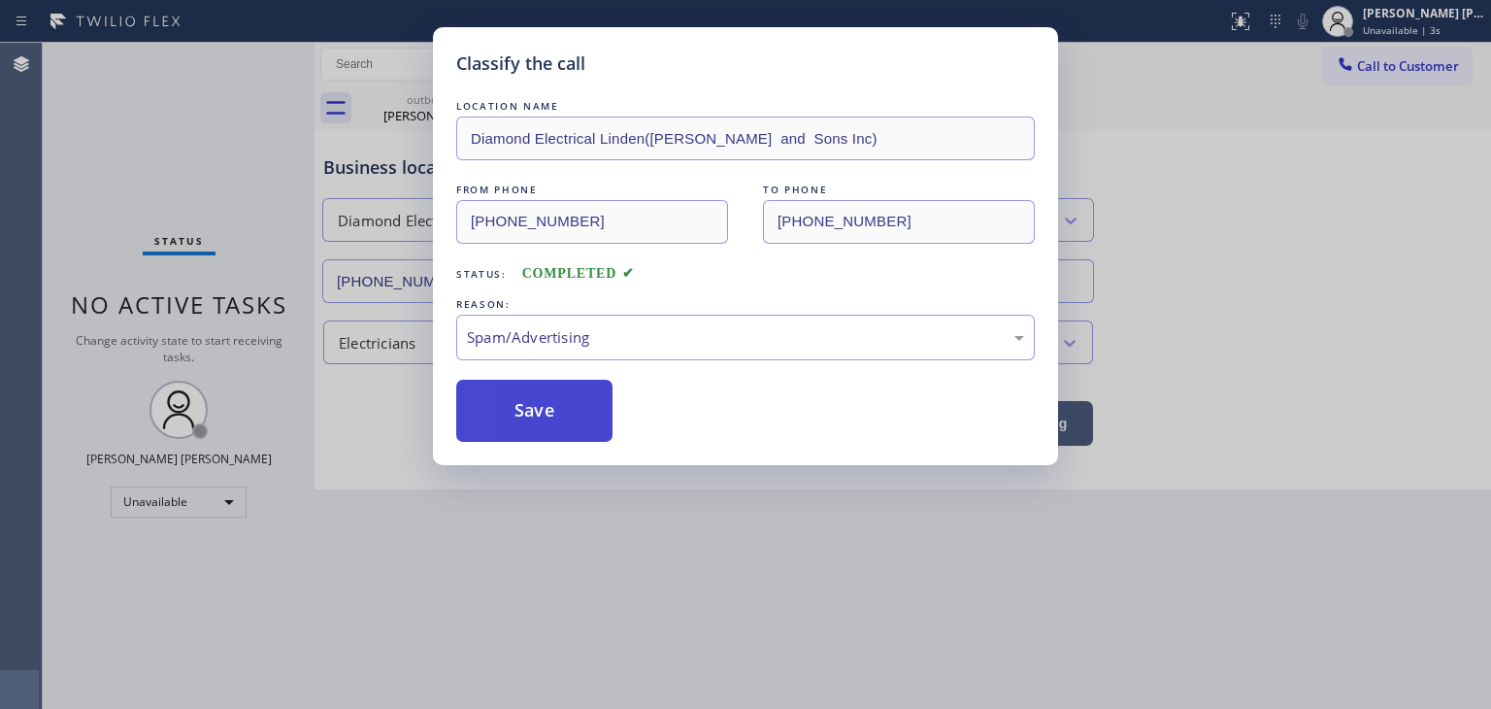
drag, startPoint x: 535, startPoint y: 415, endPoint x: 571, endPoint y: 426, distance: 37.8
click at [533, 415] on button "Save" at bounding box center [534, 411] width 156 height 62
type input "(310) 736-1736"
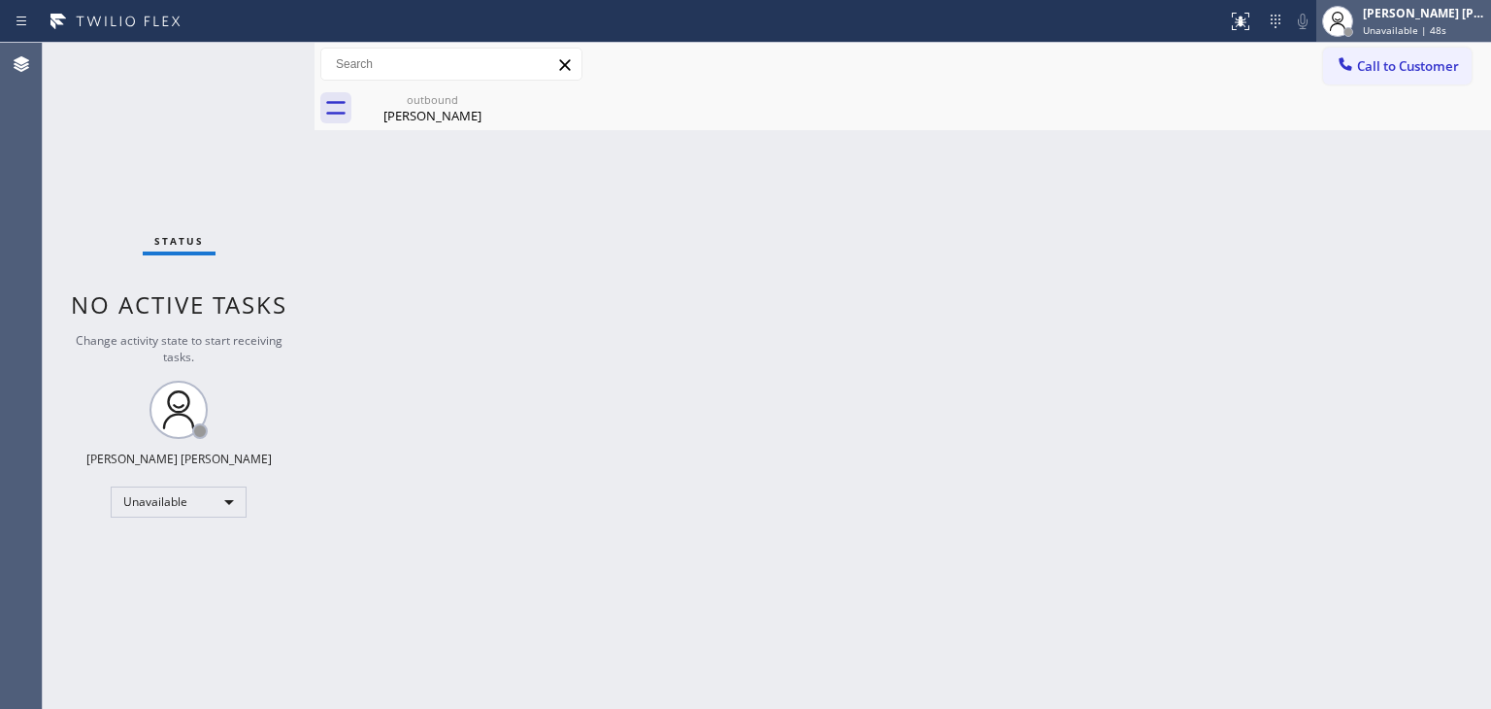
click at [1442, 23] on span "Unavailable | 48s" at bounding box center [1405, 30] width 84 height 14
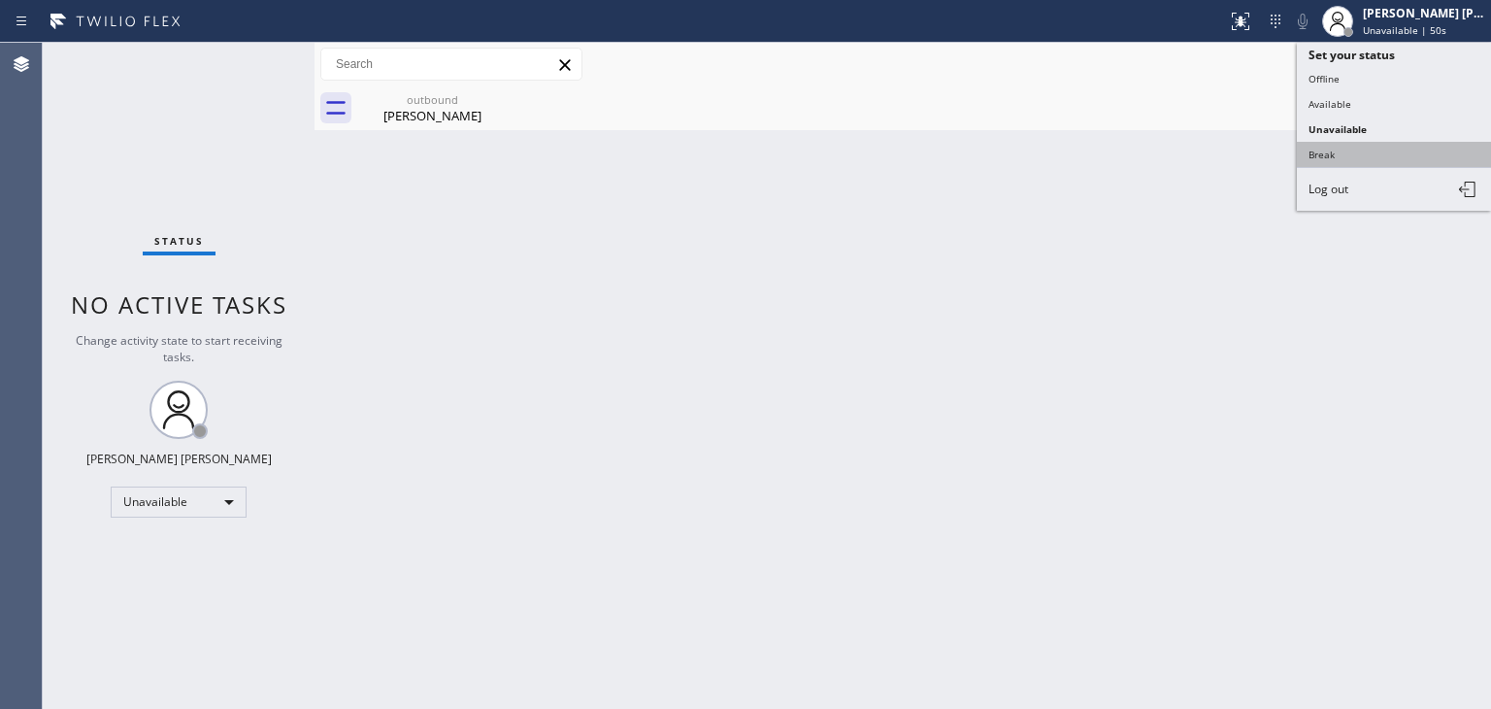
click at [1350, 145] on button "Break" at bounding box center [1394, 154] width 194 height 25
